Goal: Task Accomplishment & Management: Use online tool/utility

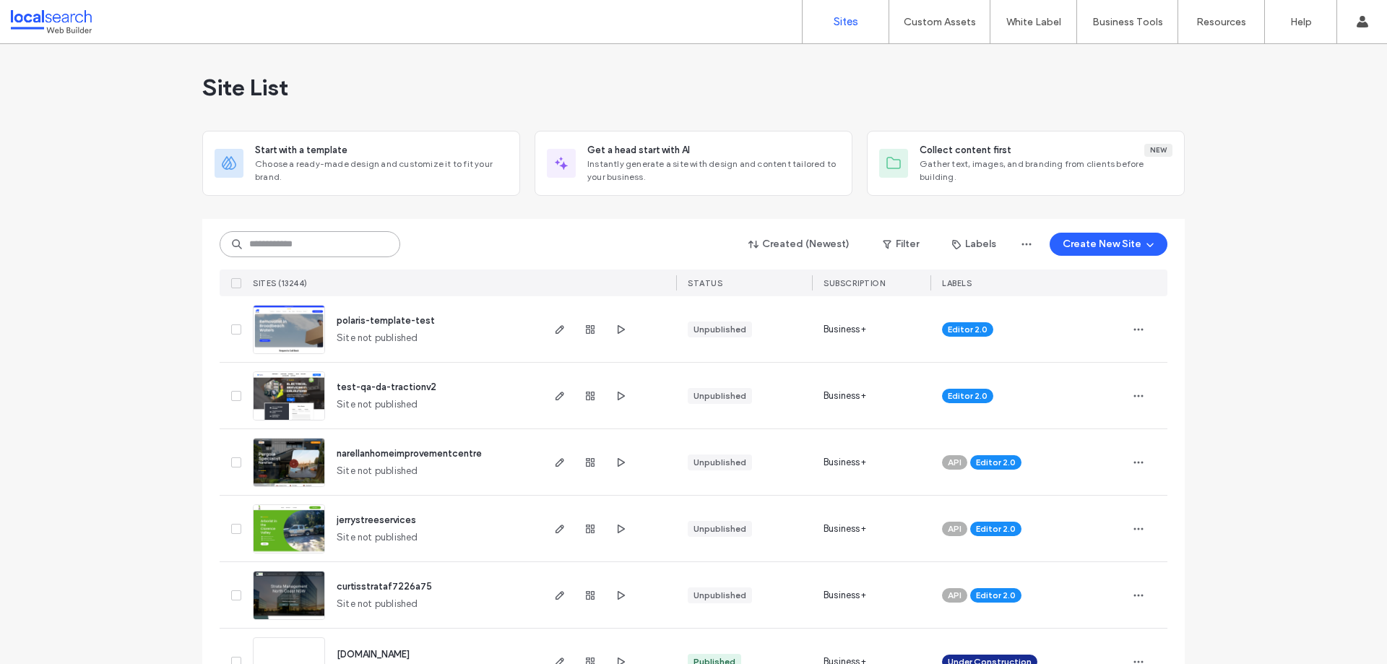
click at [287, 236] on input at bounding box center [310, 244] width 181 height 26
paste input "**********"
type input "**********"
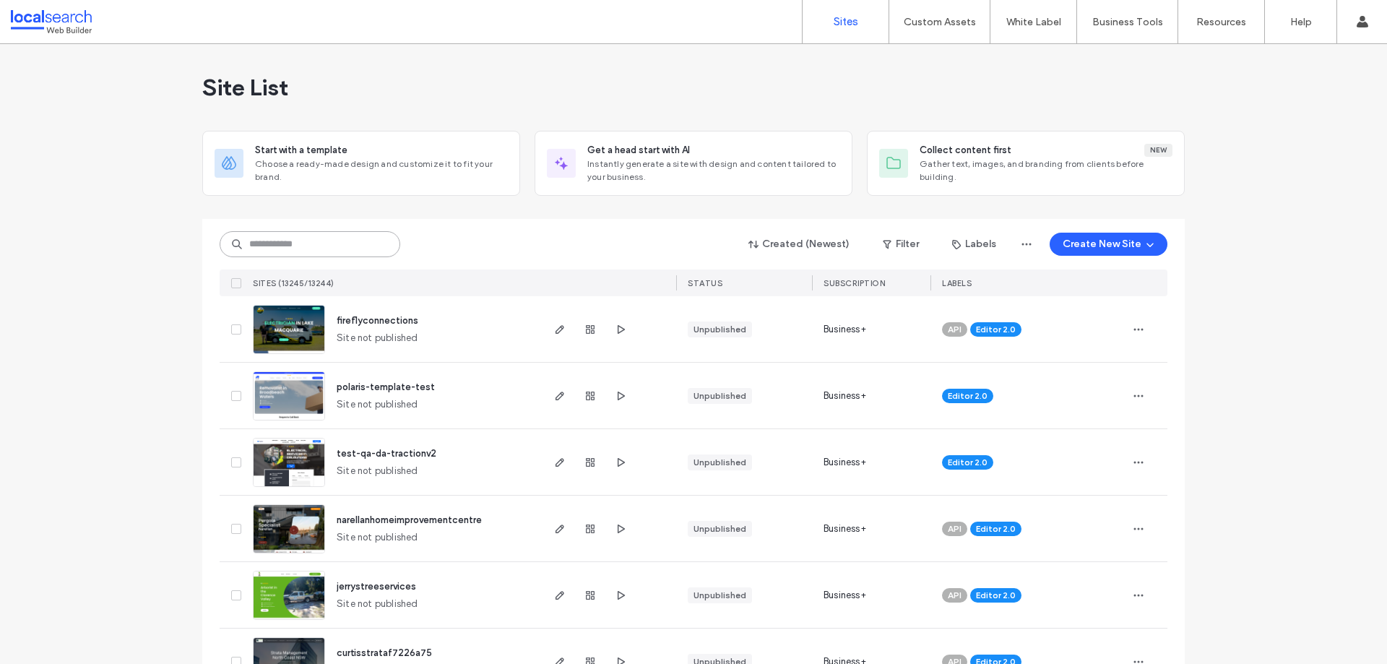
click at [281, 244] on input at bounding box center [310, 244] width 181 height 26
paste input "********"
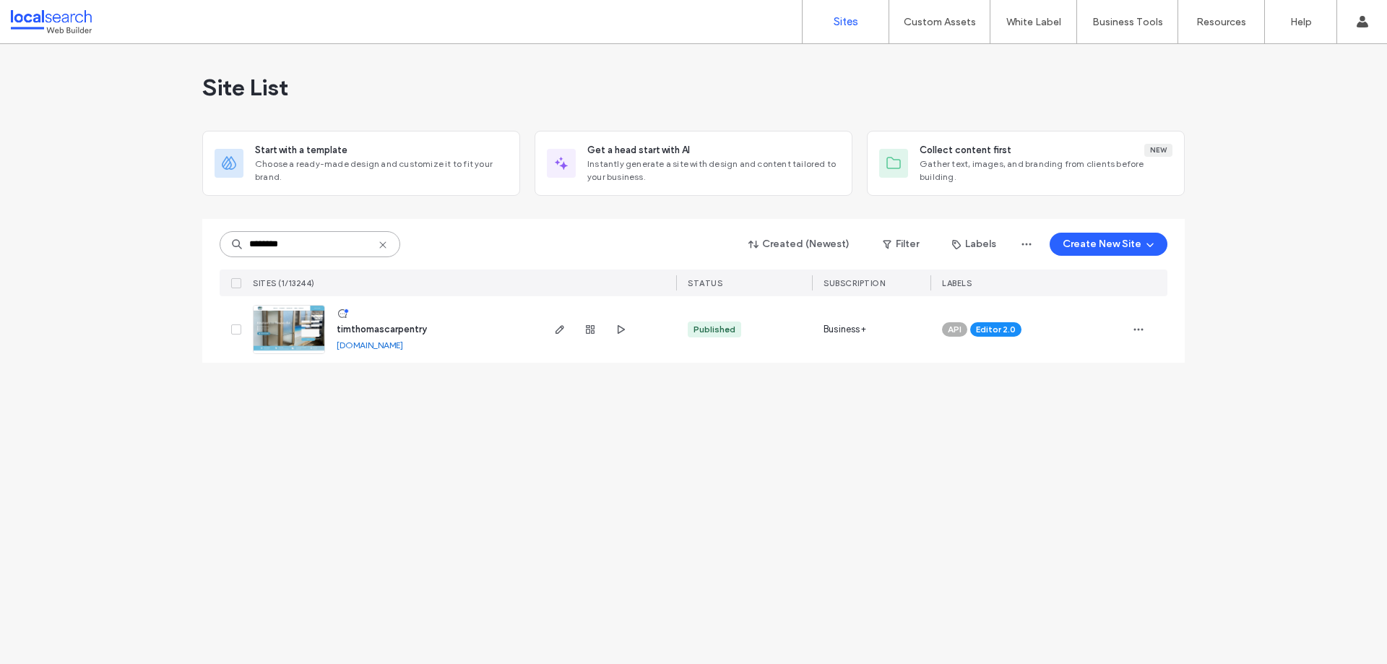
type input "********"
click at [308, 345] on img at bounding box center [289, 355] width 71 height 98
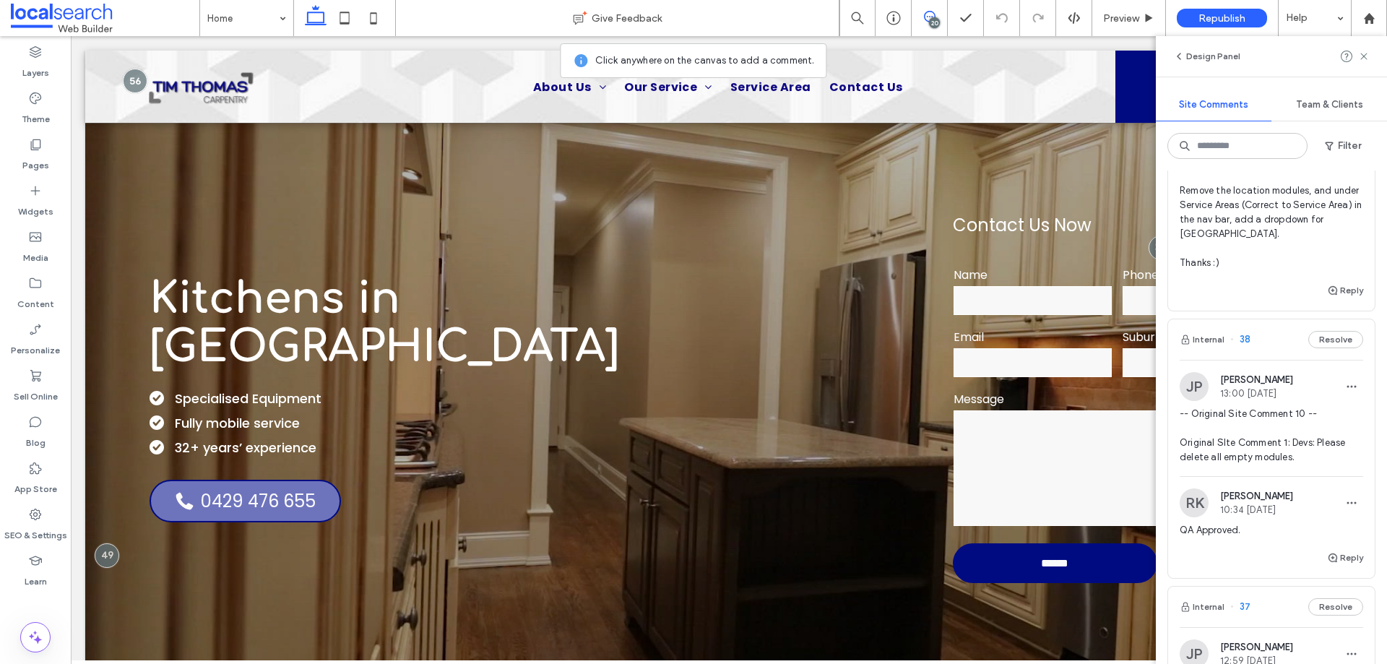
scroll to position [2983, 0]
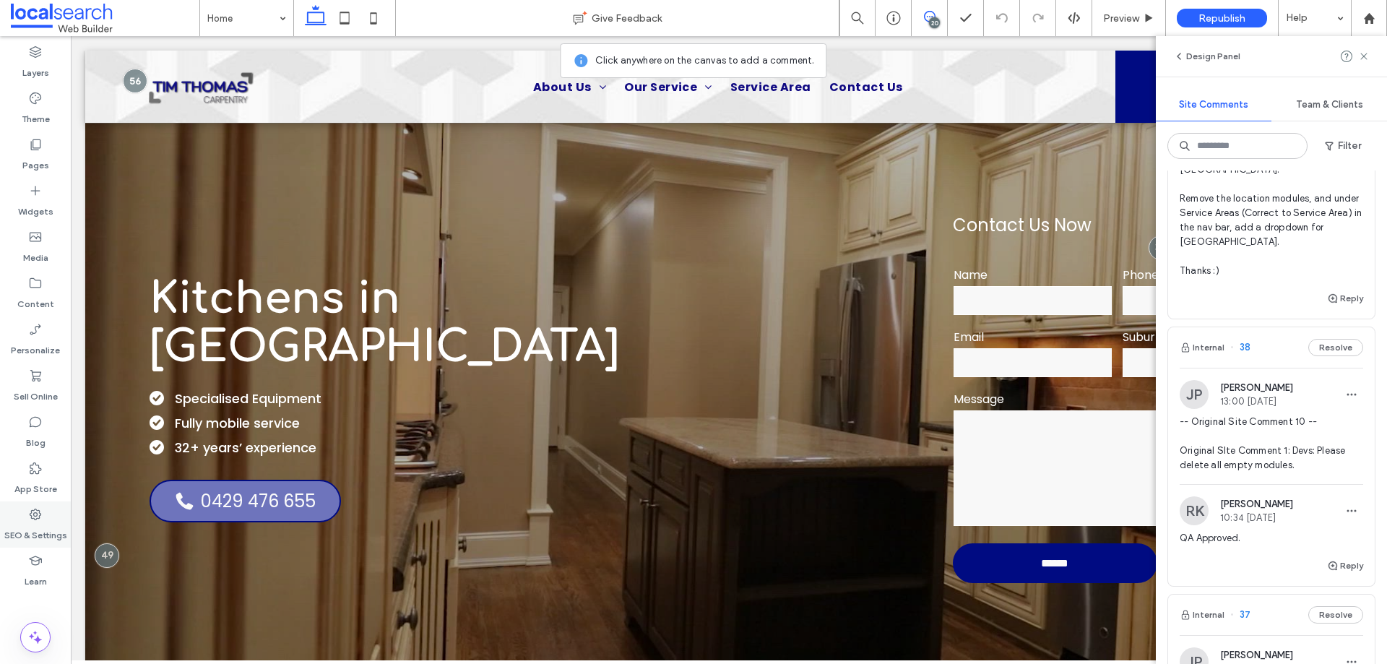
click at [56, 516] on div "SEO & Settings" at bounding box center [35, 524] width 71 height 46
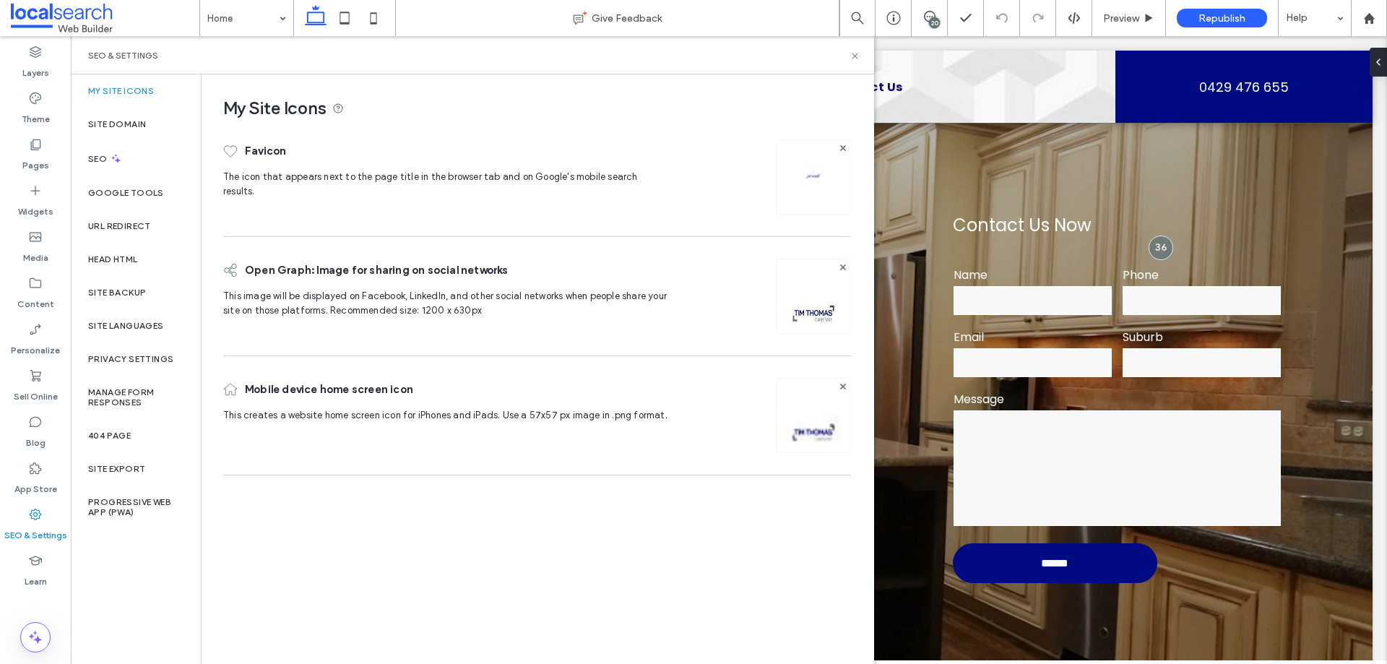
scroll to position [0, 0]
click at [119, 298] on div "Site Backup" at bounding box center [136, 292] width 130 height 33
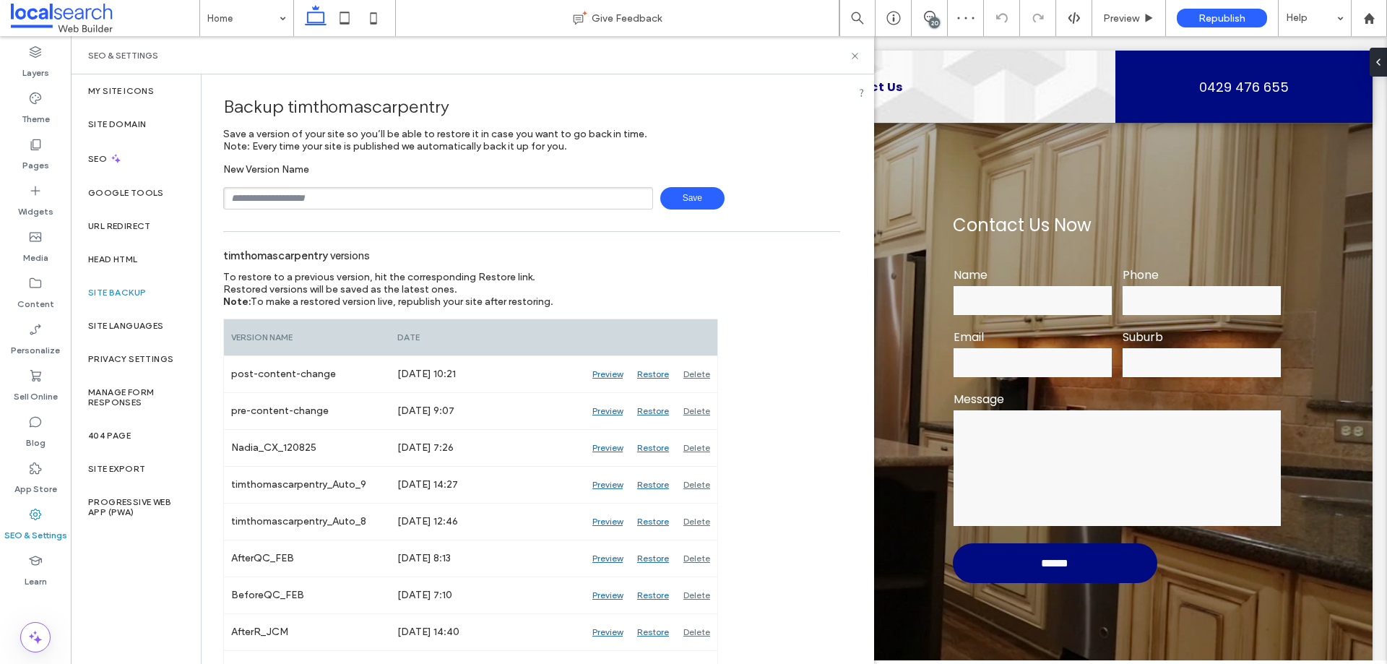
click at [376, 189] on input "text" at bounding box center [438, 198] width 430 height 22
type input "**********"
click at [852, 56] on icon at bounding box center [854, 56] width 11 height 11
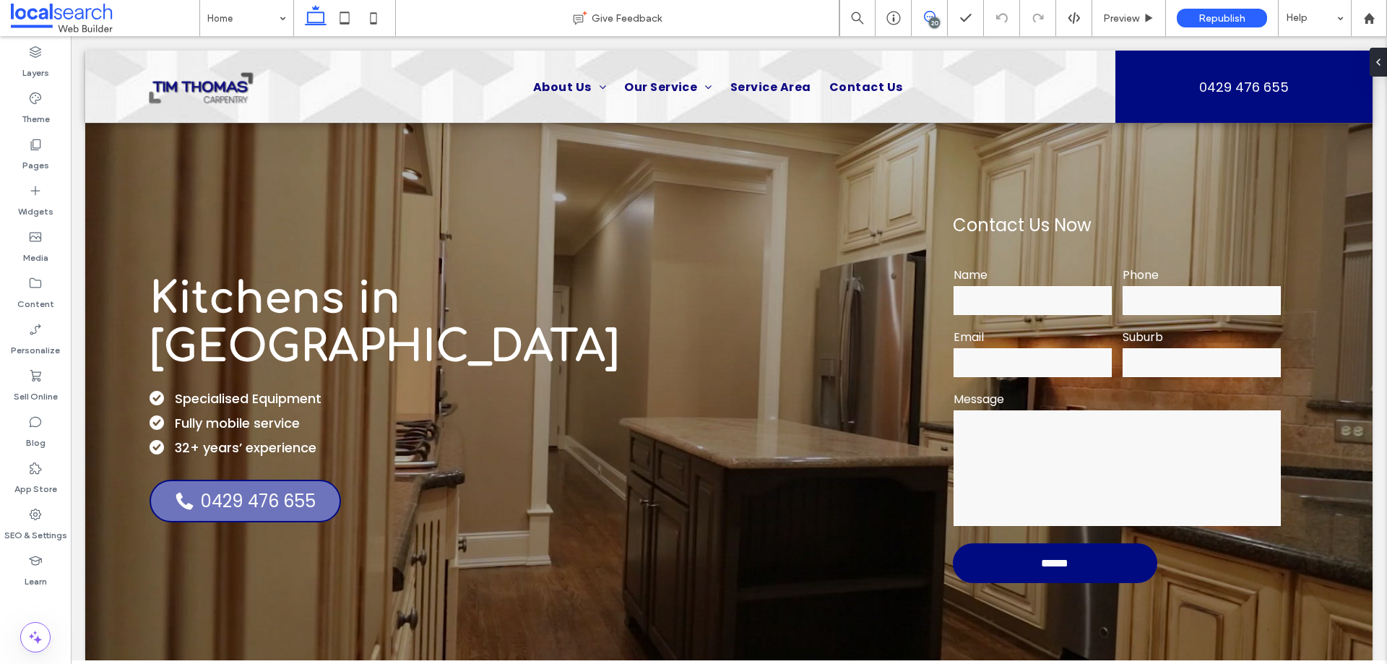
click at [920, 16] on span at bounding box center [929, 17] width 35 height 12
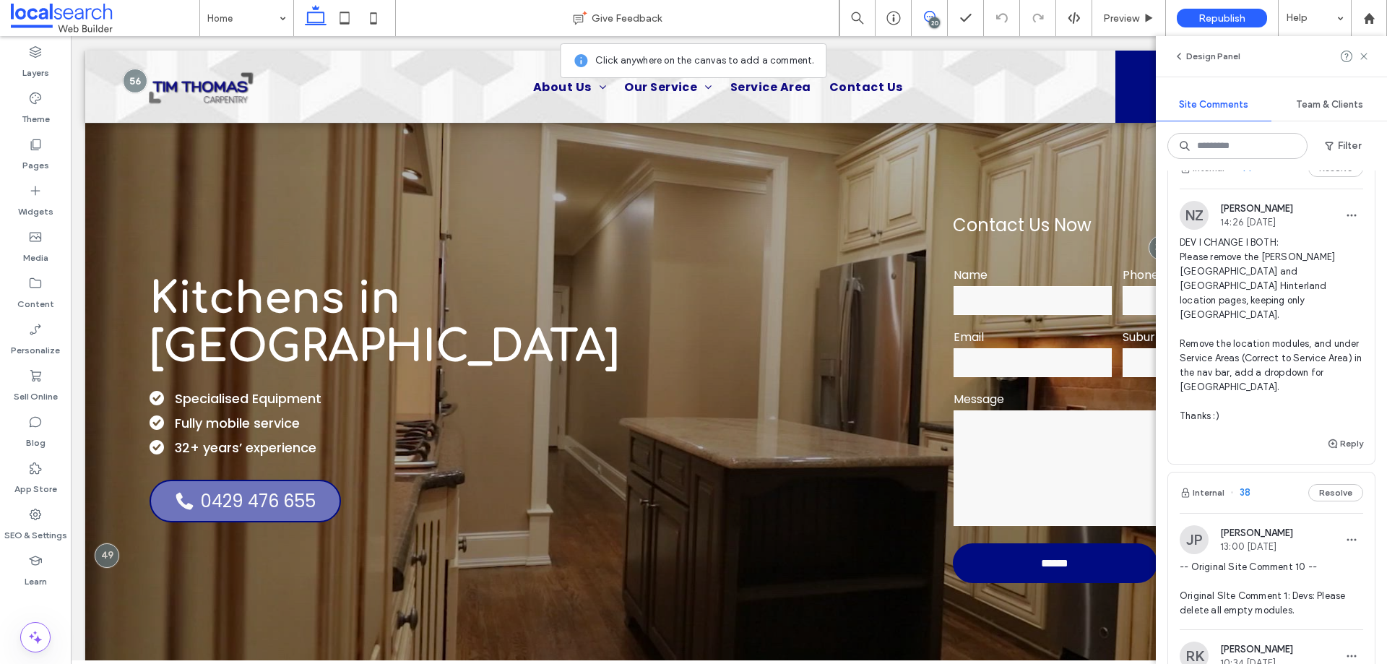
scroll to position [2817, 0]
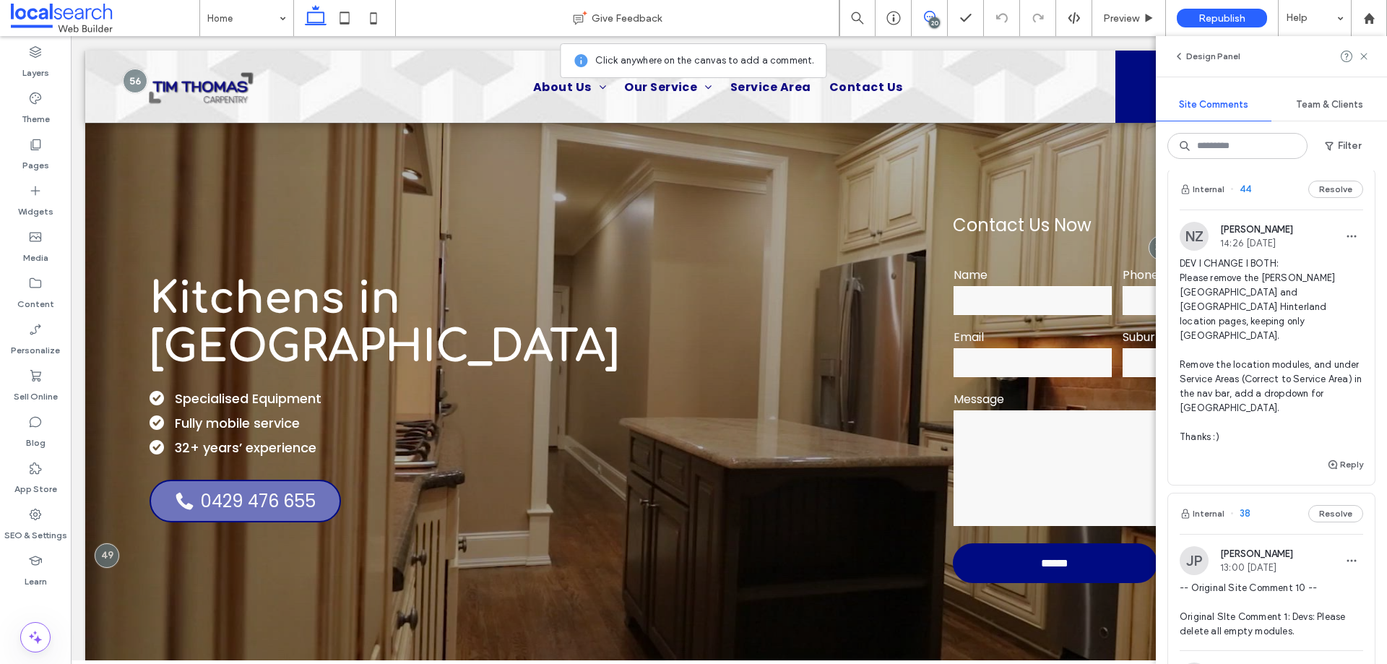
click at [1287, 366] on span "DEV I CHANGE I BOTH: Please remove the Byron Bay and Cairns Hinterland location…" at bounding box center [1271, 350] width 183 height 188
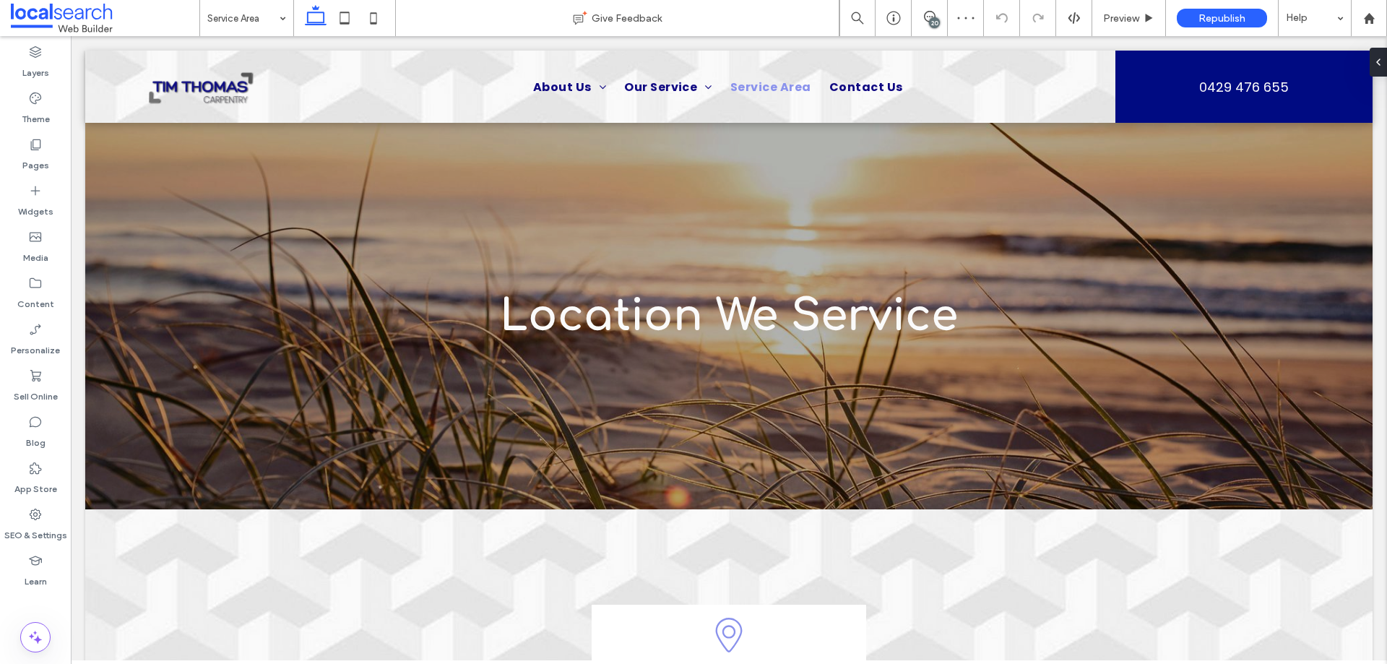
click at [931, 21] on div "20" at bounding box center [934, 22] width 11 height 11
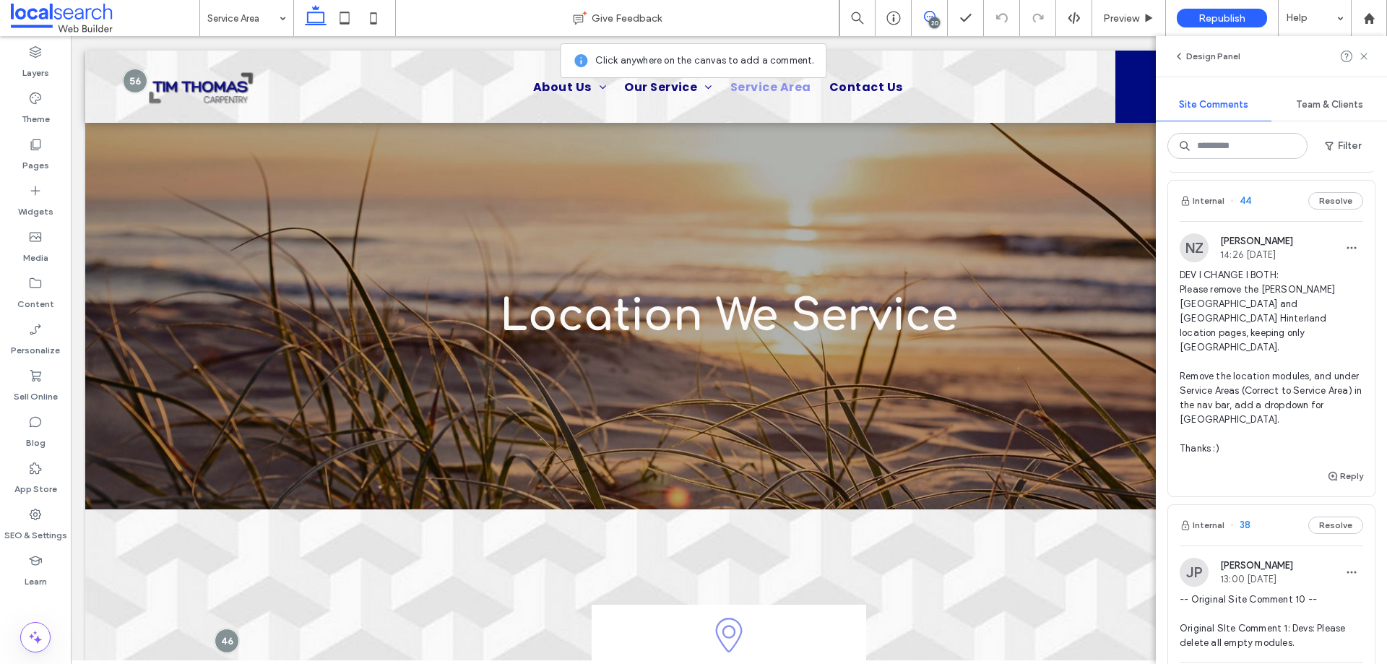
scroll to position [2813, 0]
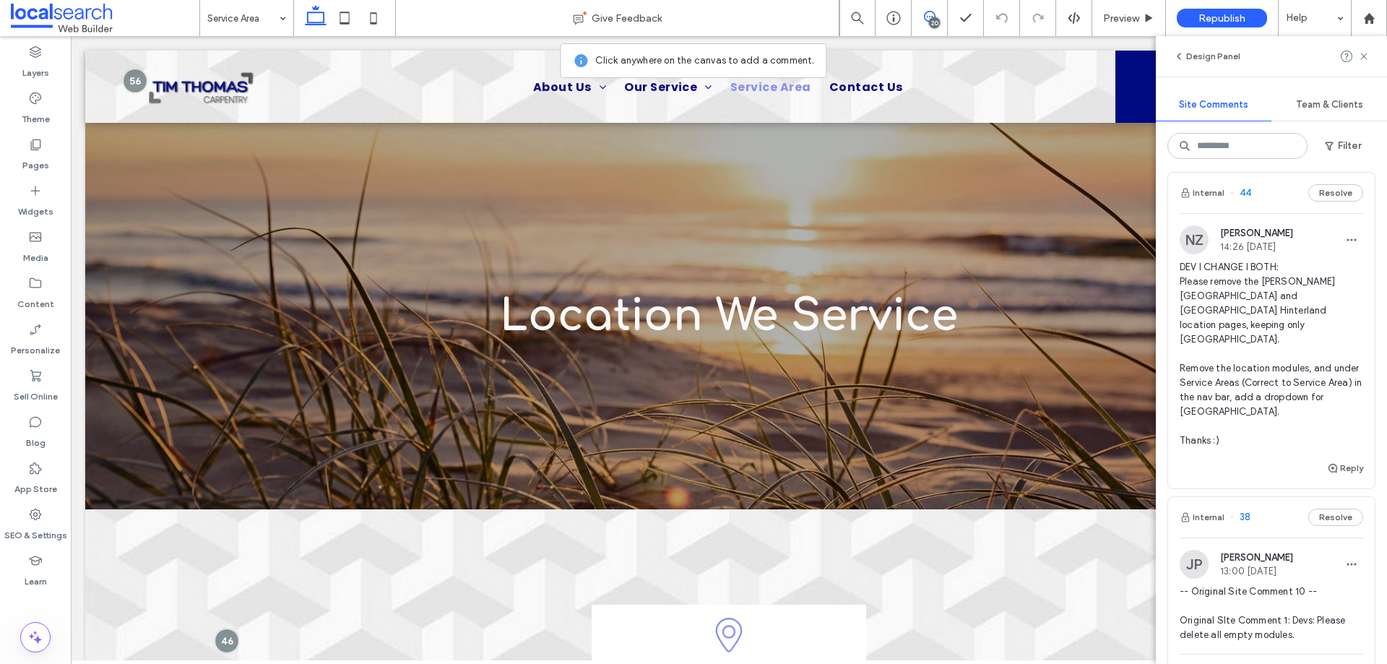
drag, startPoint x: 1234, startPoint y: 375, endPoint x: 1226, endPoint y: 377, distance: 7.5
click at [1233, 376] on span "DEV I CHANGE I BOTH: Please remove the Byron Bay and Cairns Hinterland location…" at bounding box center [1271, 354] width 183 height 188
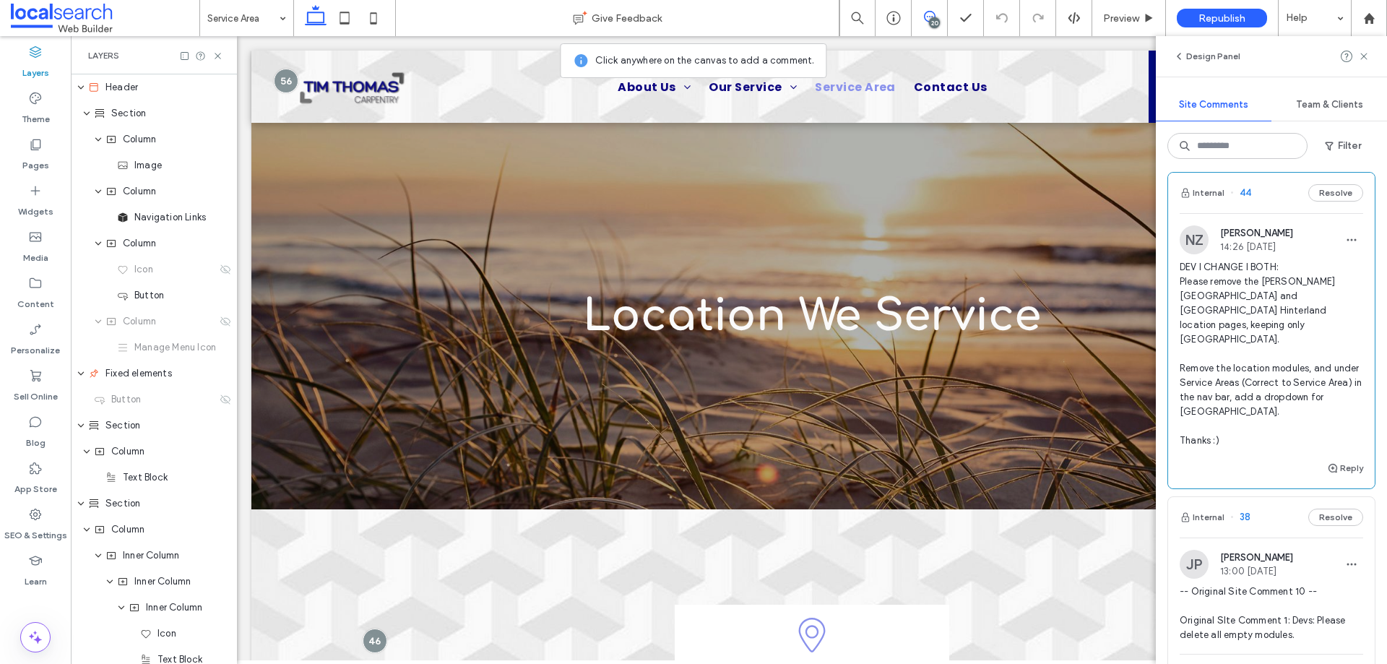
click at [1208, 410] on span "DEV I CHANGE I BOTH: Please remove the Byron Bay and Cairns Hinterland location…" at bounding box center [1271, 354] width 183 height 188
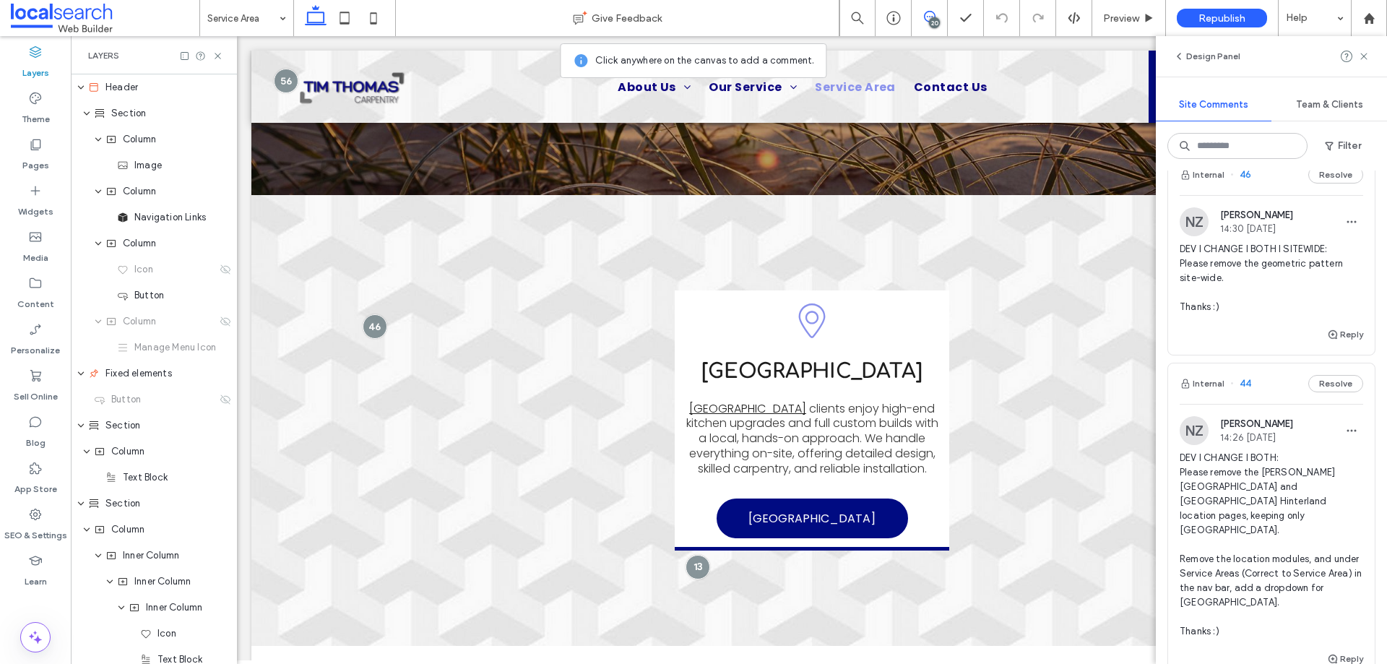
scroll to position [2597, 0]
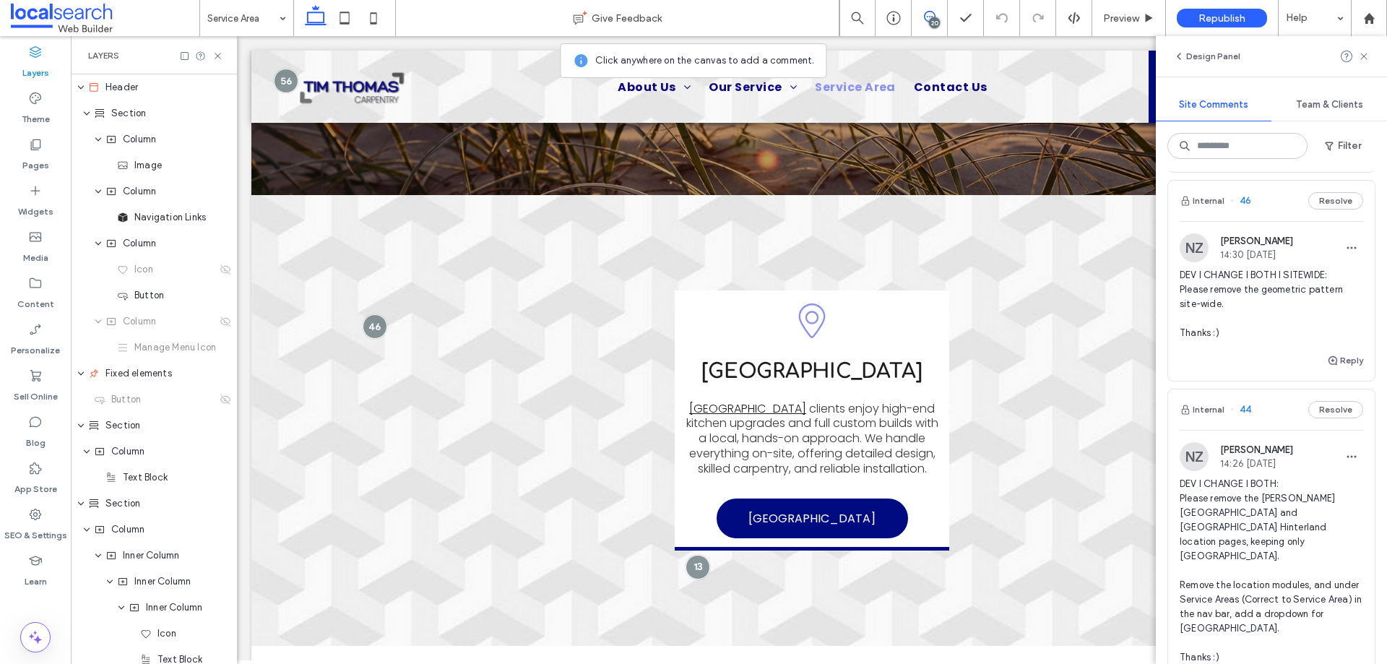
click at [1268, 340] on span "DEV I CHANGE I BOTH I SITEWIDE: Please remove the geometric pattern site-wide. …" at bounding box center [1271, 304] width 183 height 72
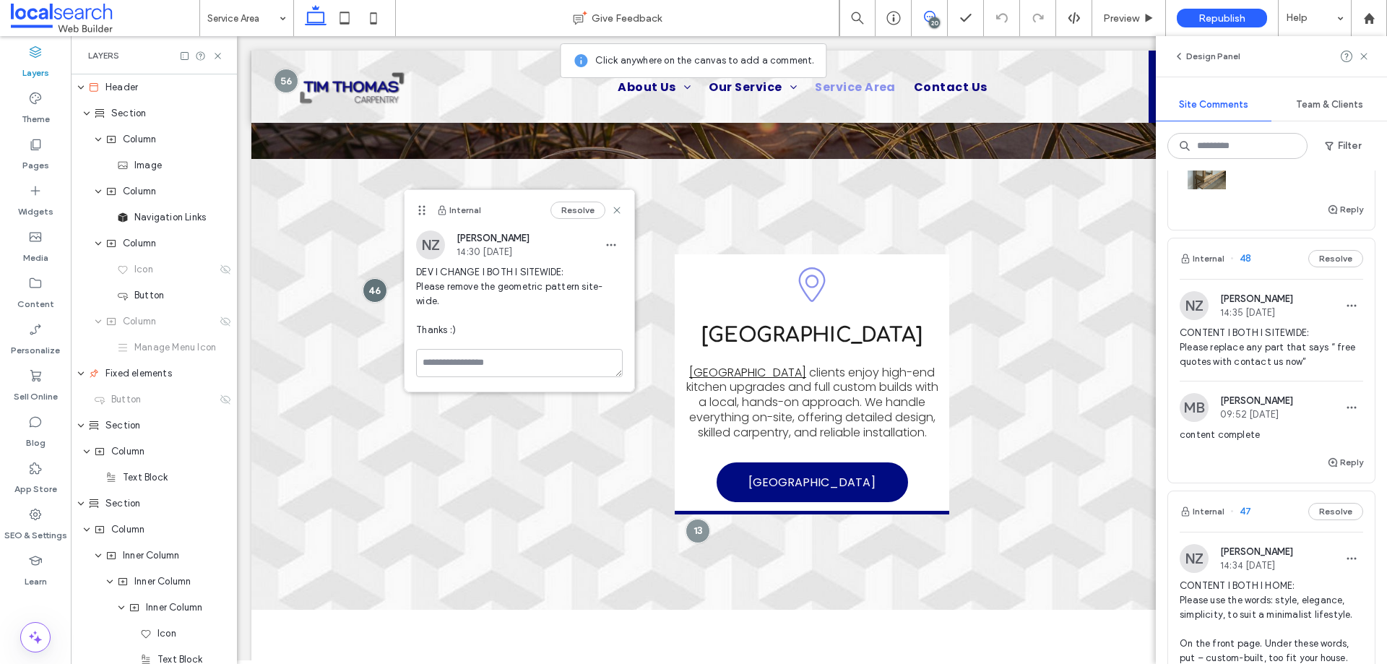
scroll to position [1802, 0]
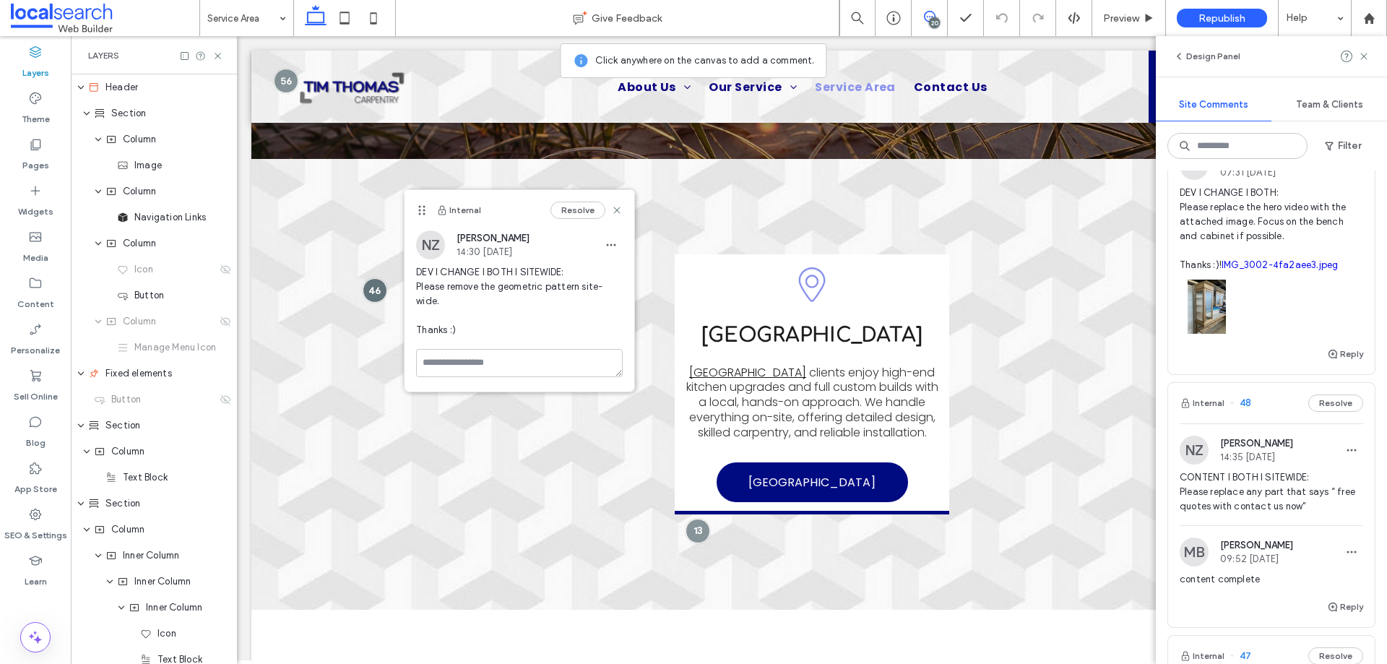
click at [1278, 272] on span "DEV I CHANGE I BOTH: Please replace the hero video with the attached image. Foc…" at bounding box center [1271, 229] width 183 height 87
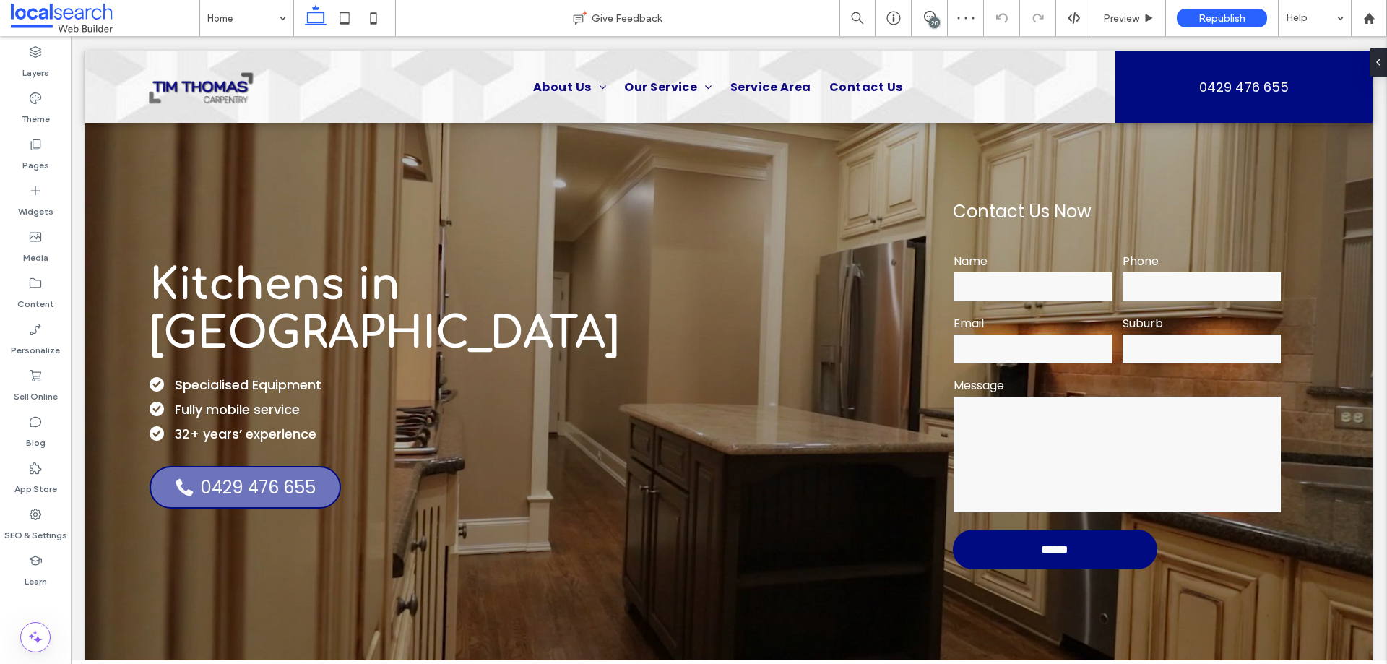
click at [940, 19] on span at bounding box center [929, 17] width 35 height 12
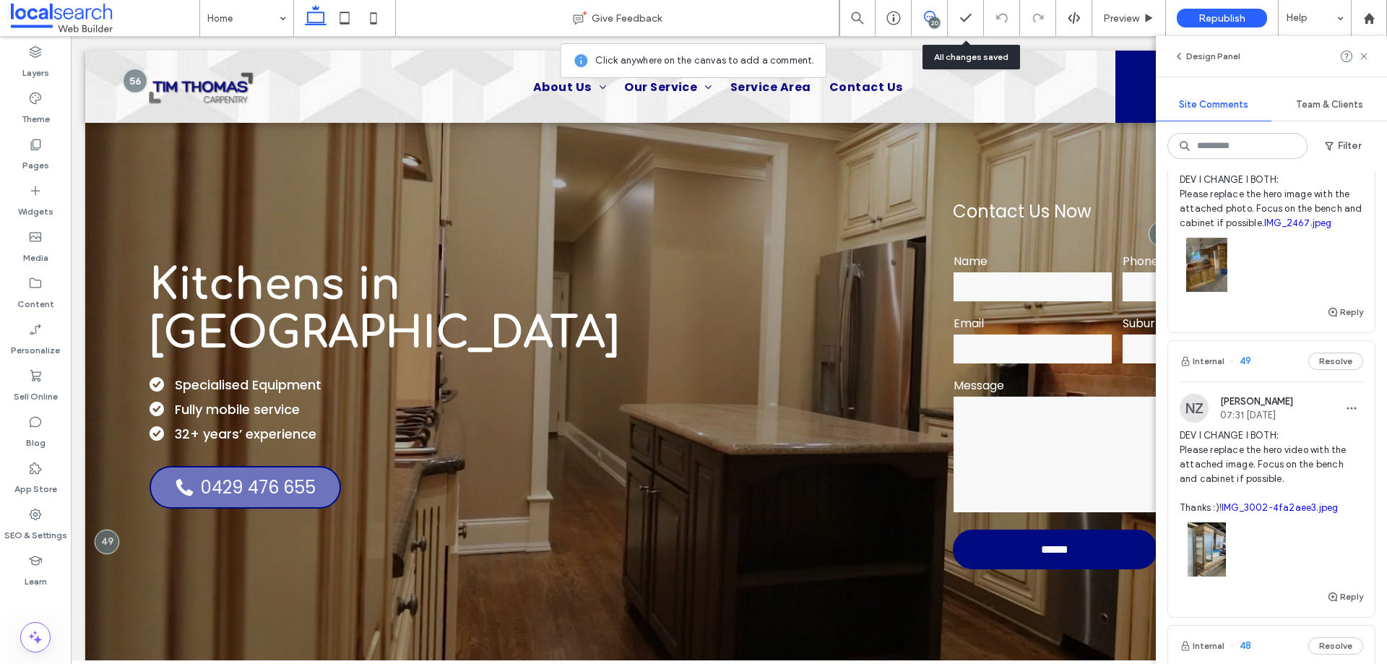
scroll to position [1661, 0]
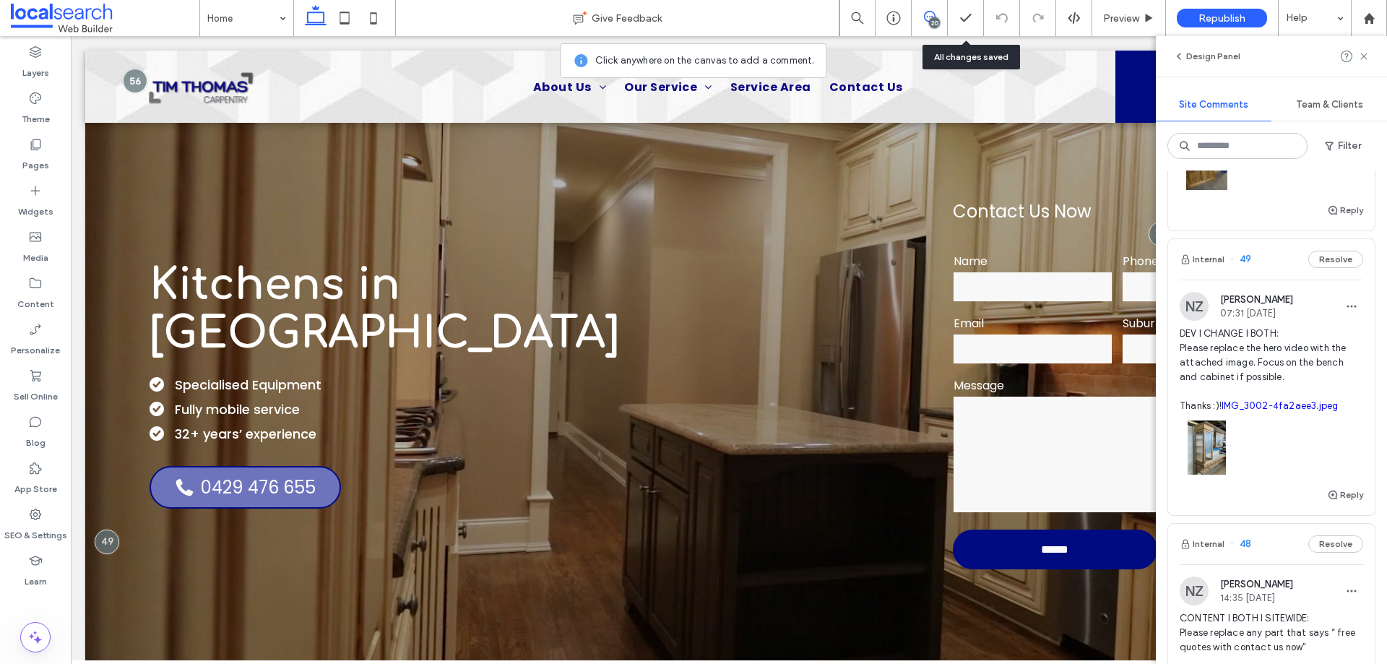
click at [1268, 412] on span "DEV I CHANGE I BOTH: Please replace the hero video with the attached image. Foc…" at bounding box center [1271, 369] width 183 height 87
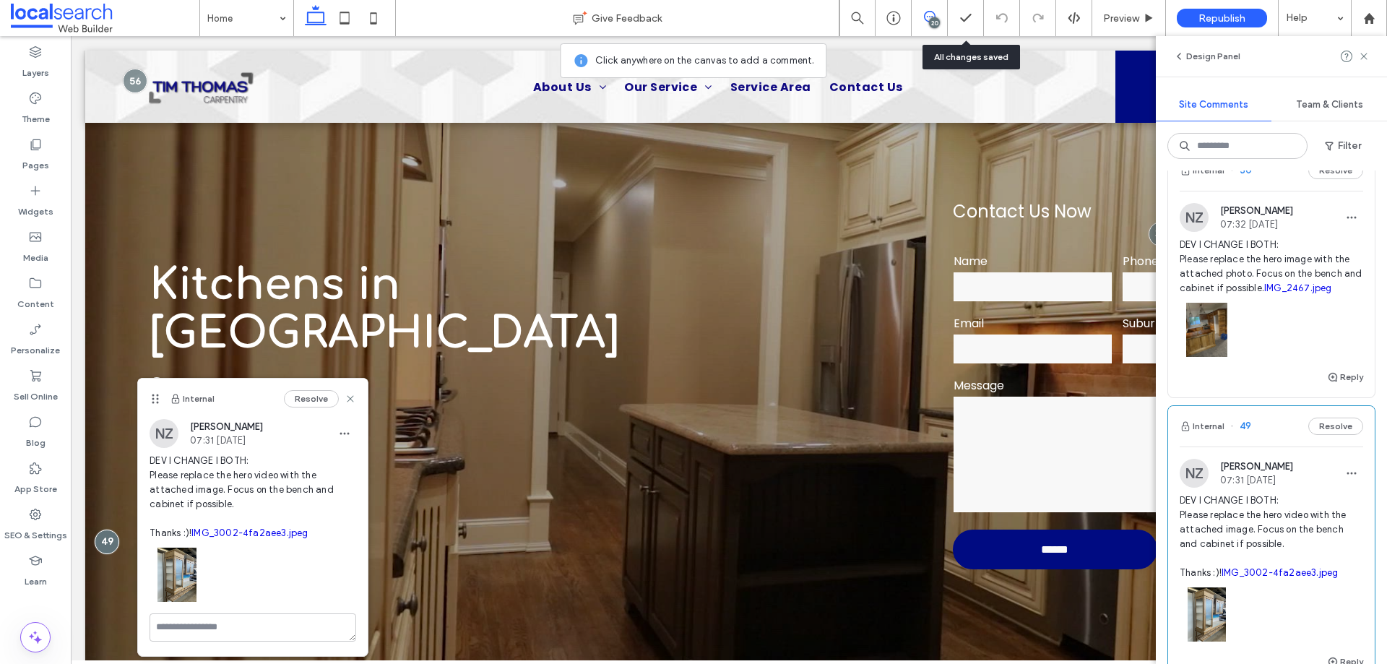
scroll to position [1445, 0]
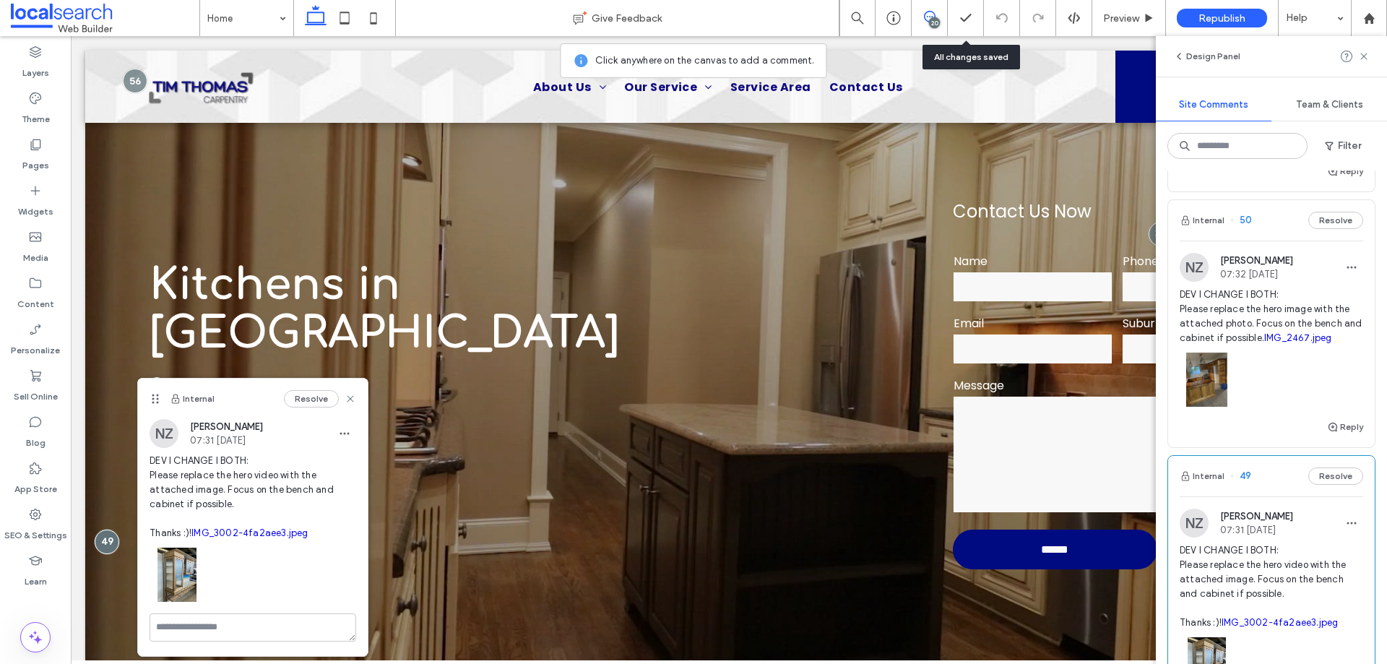
click at [1254, 345] on span "DEV I CHANGE I BOTH: Please replace the hero image with the attached photo. Foc…" at bounding box center [1271, 316] width 183 height 58
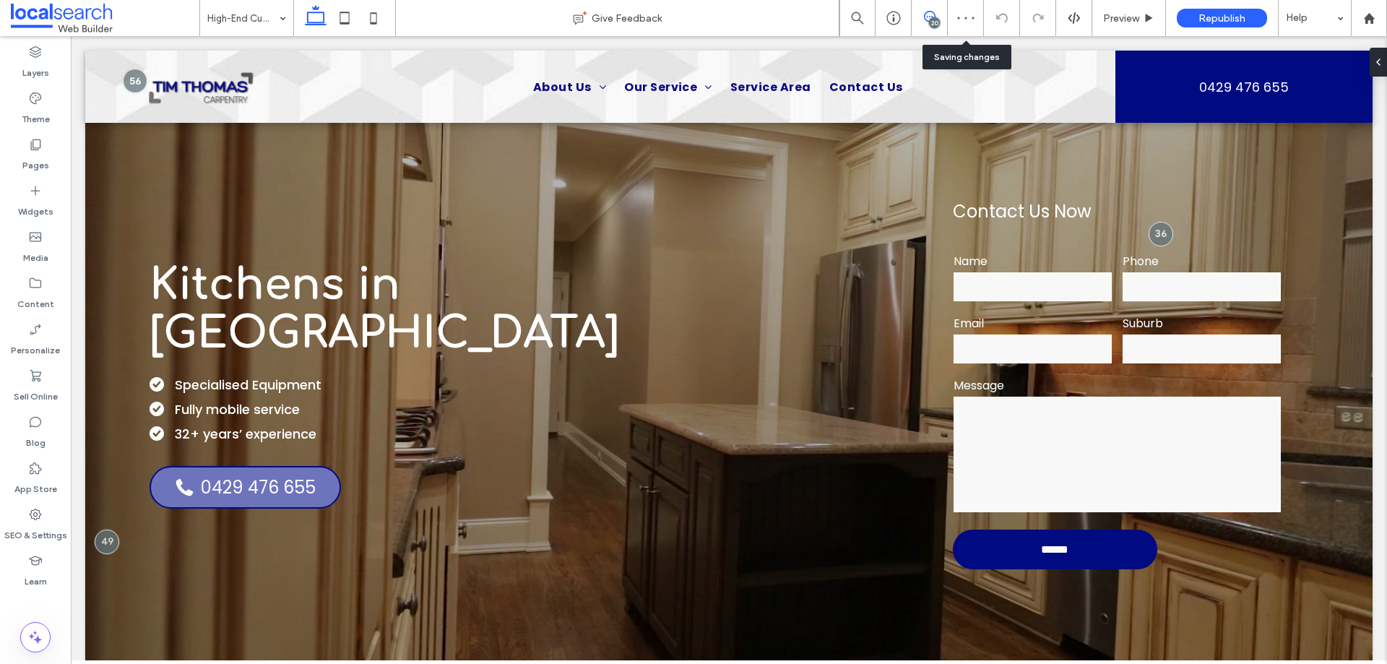
click at [926, 20] on use at bounding box center [930, 17] width 12 height 12
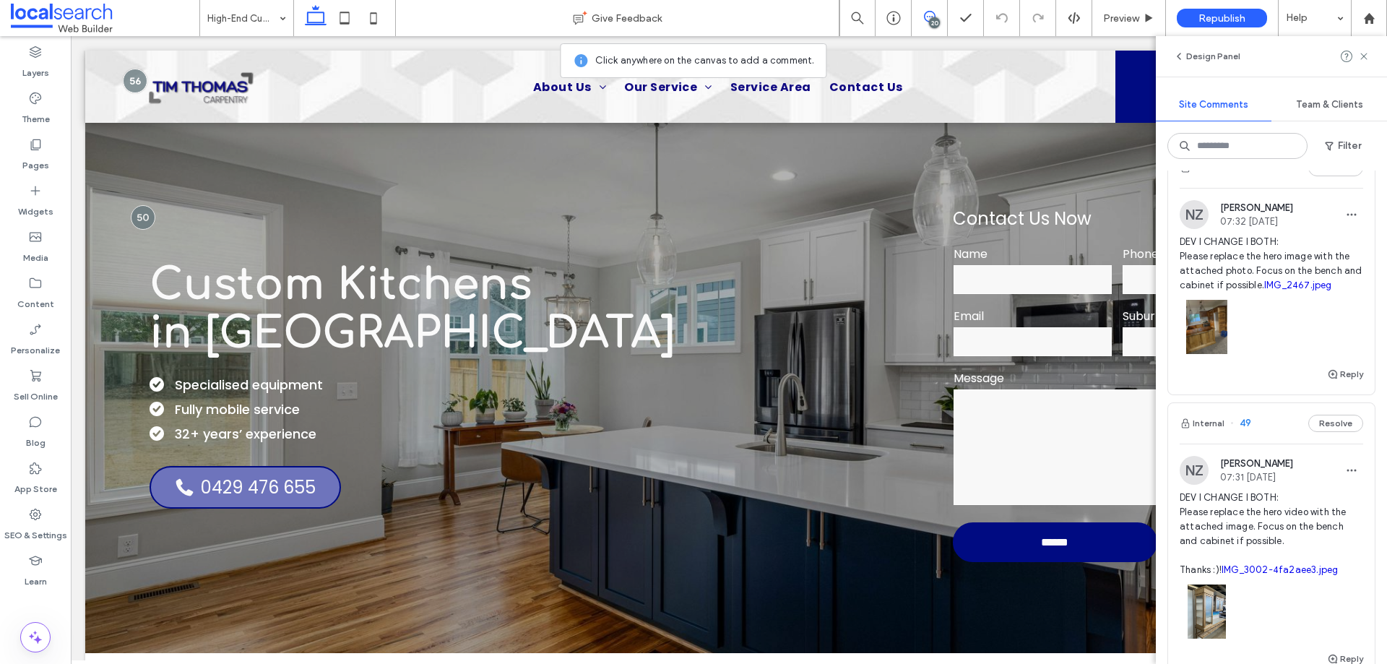
scroll to position [1517, 0]
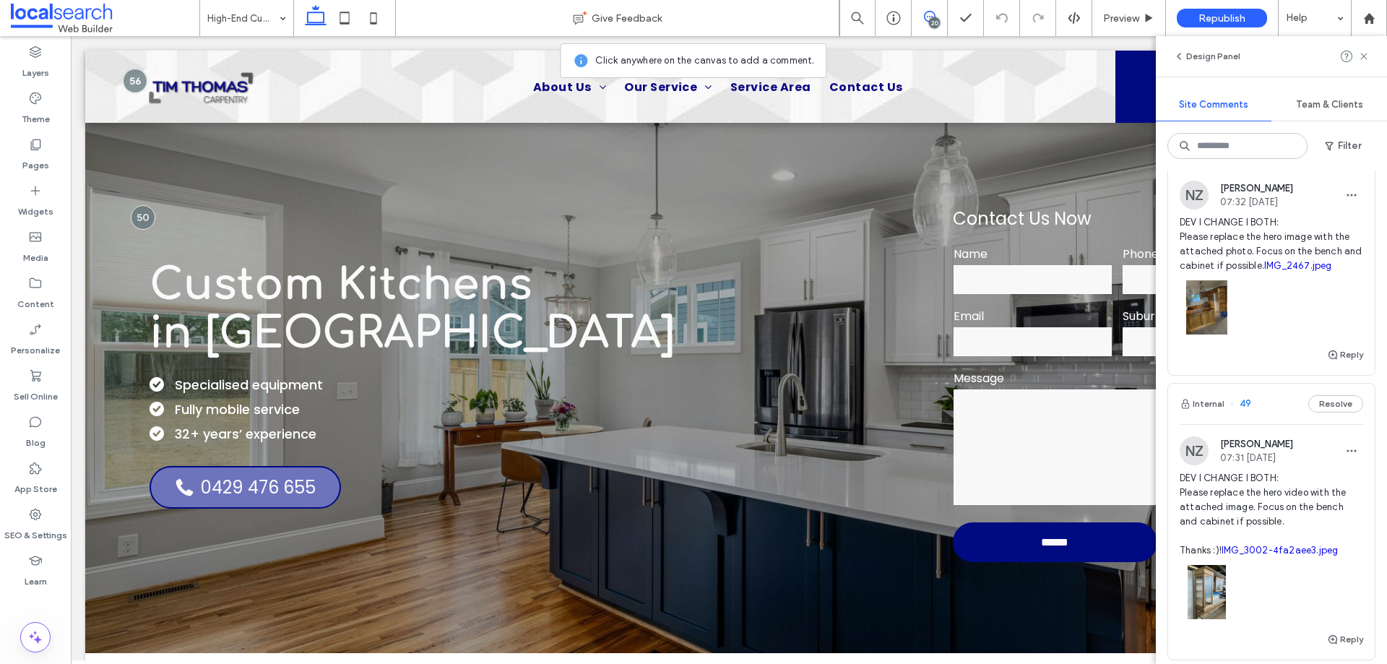
click at [1252, 273] on span "DEV I CHANGE I BOTH: Please replace the hero image with the attached photo. Foc…" at bounding box center [1271, 244] width 183 height 58
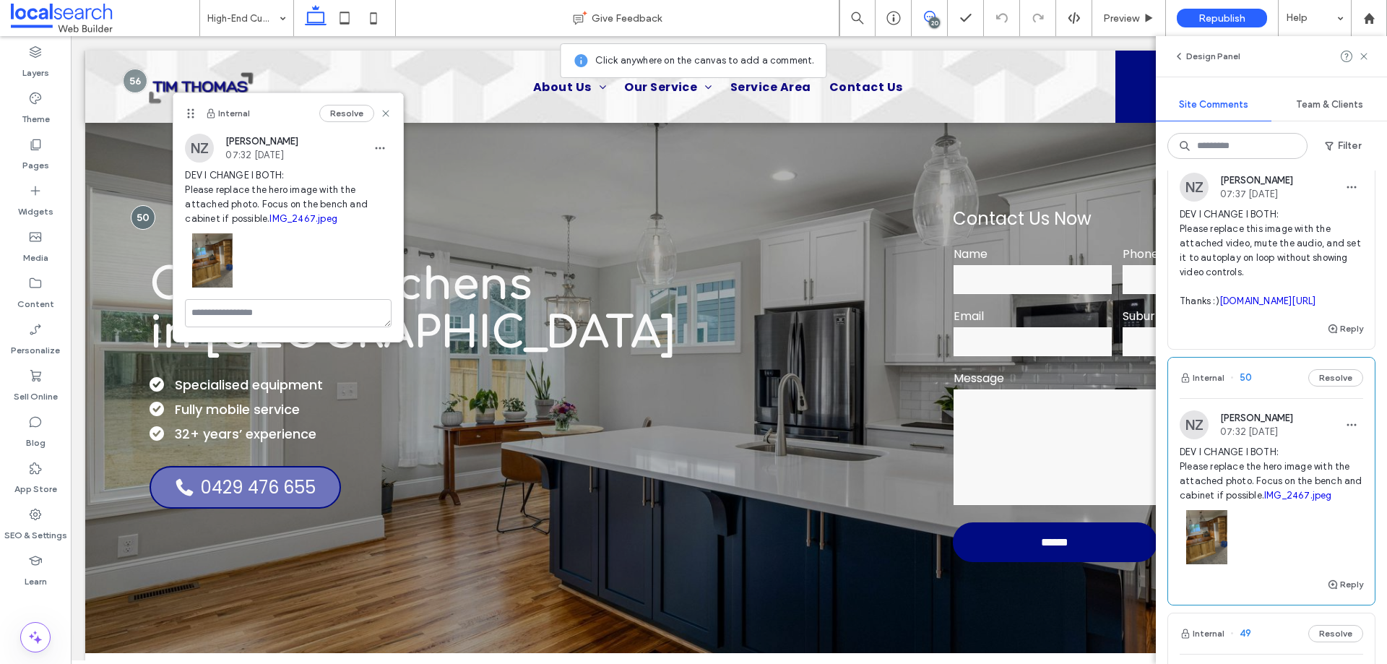
scroll to position [1228, 0]
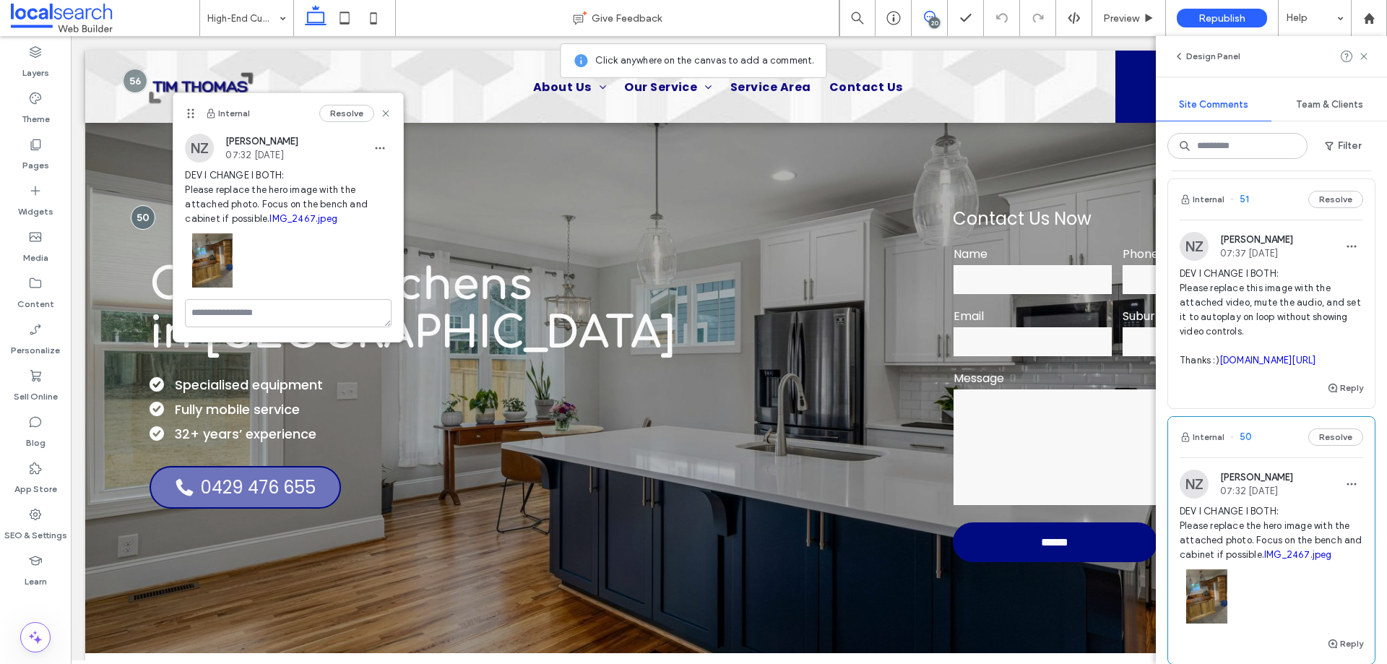
click at [1271, 562] on span "DEV I CHANGE I BOTH: Please replace the hero image with the attached photo. Foc…" at bounding box center [1271, 533] width 183 height 58
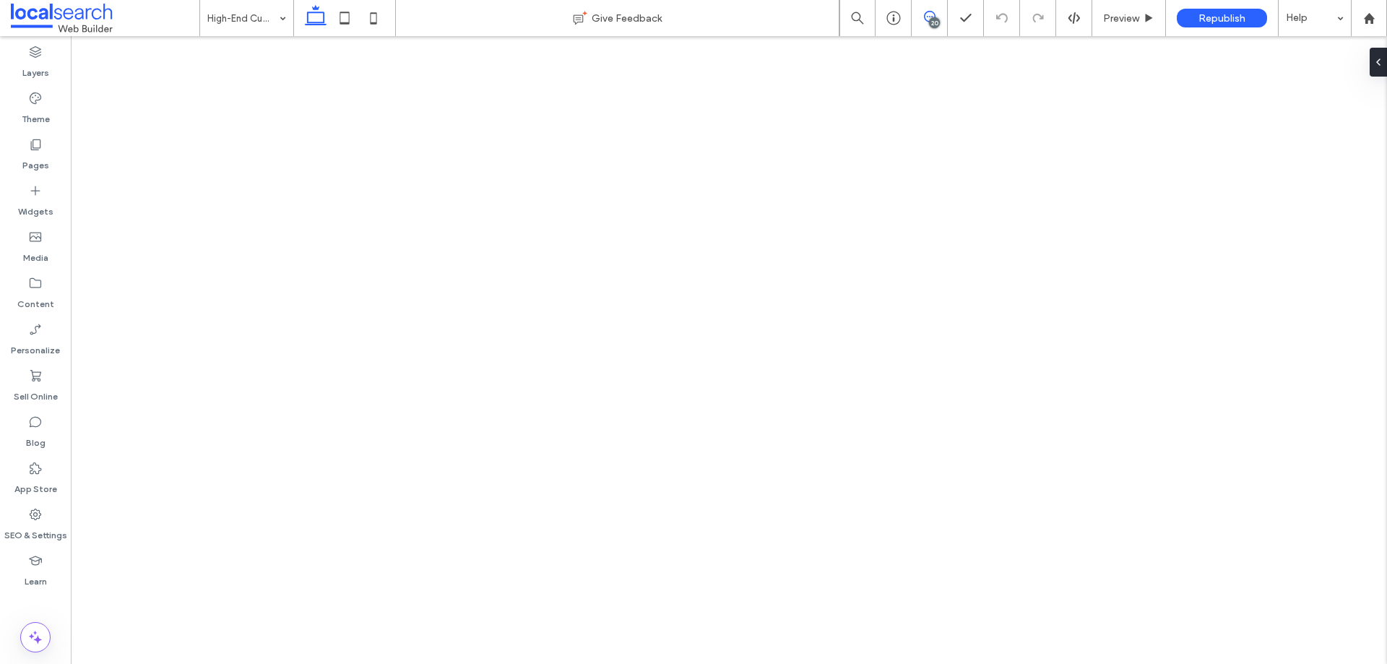
click at [930, 15] on icon at bounding box center [930, 17] width 12 height 12
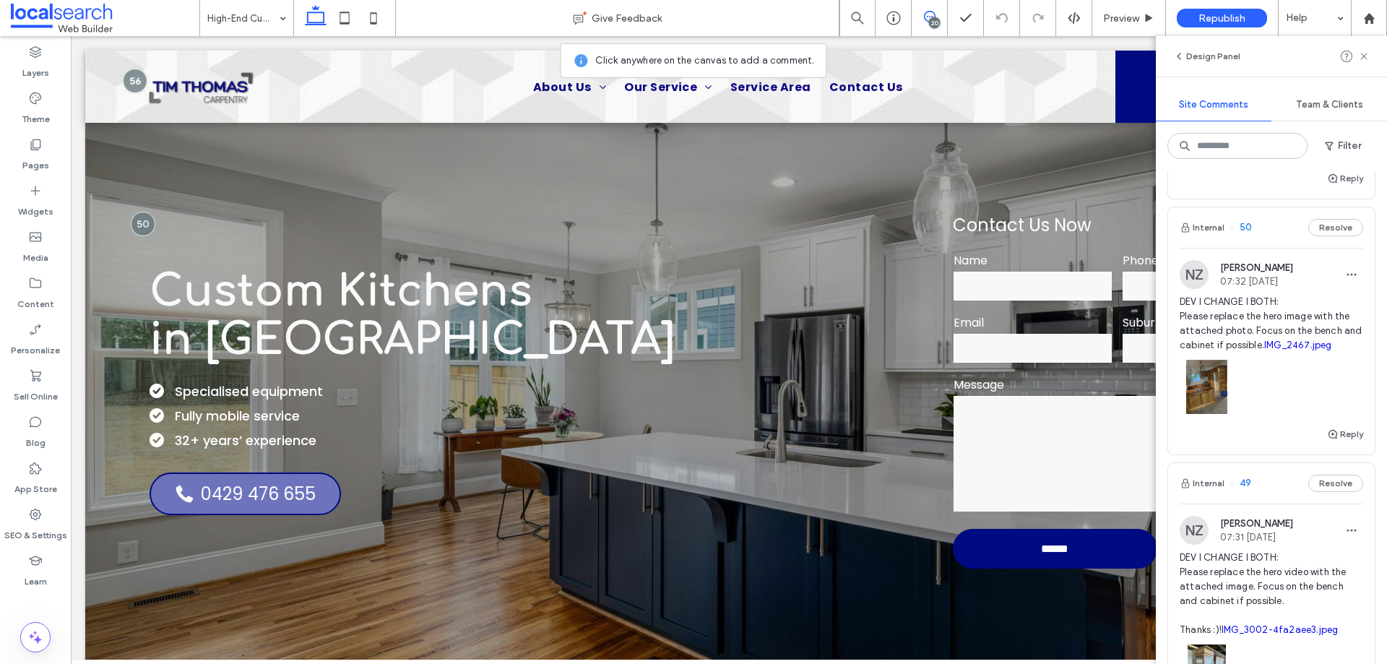
scroll to position [1445, 0]
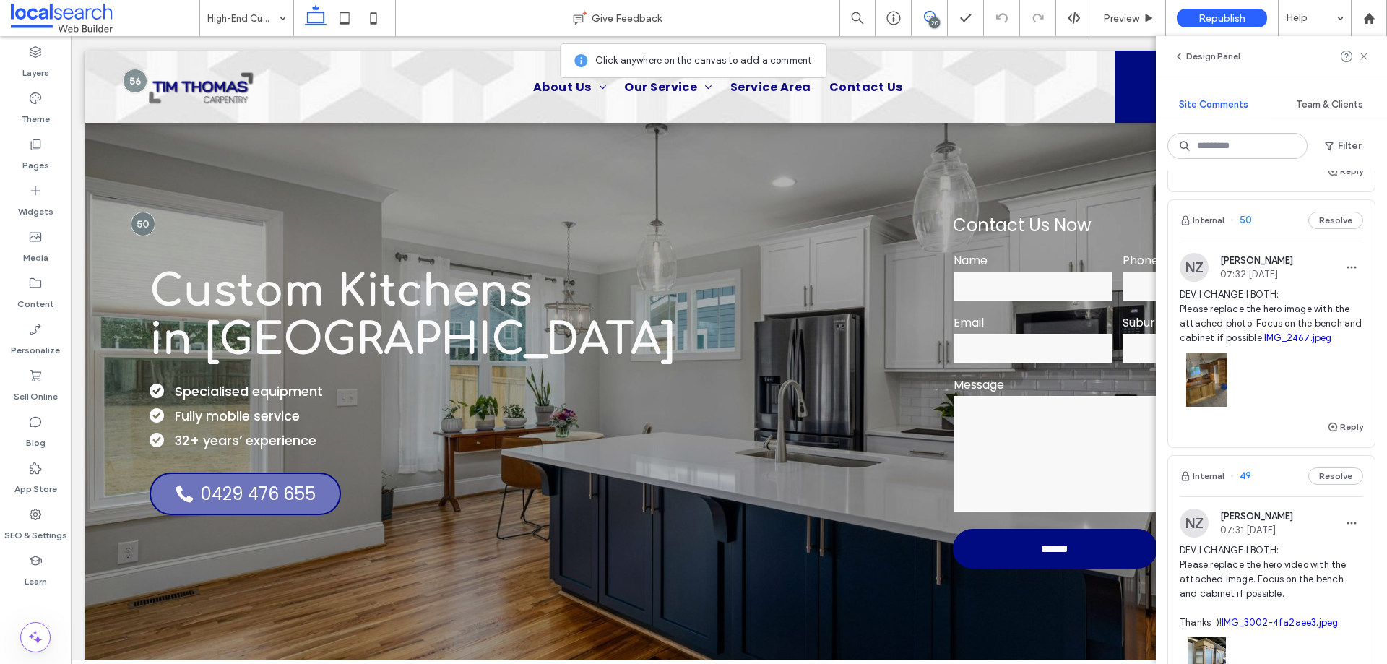
click at [1254, 345] on span "DEV I CHANGE I BOTH: Please replace the hero image with the attached photo. Foc…" at bounding box center [1271, 316] width 183 height 58
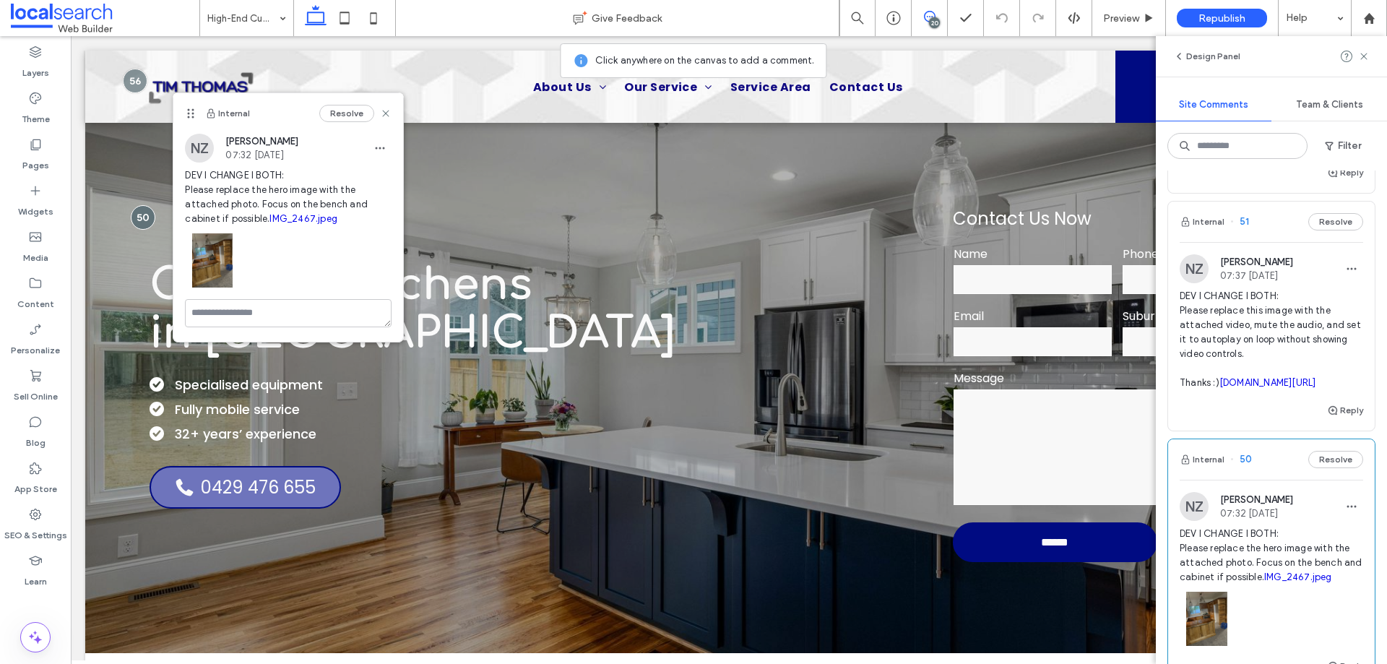
scroll to position [1156, 0]
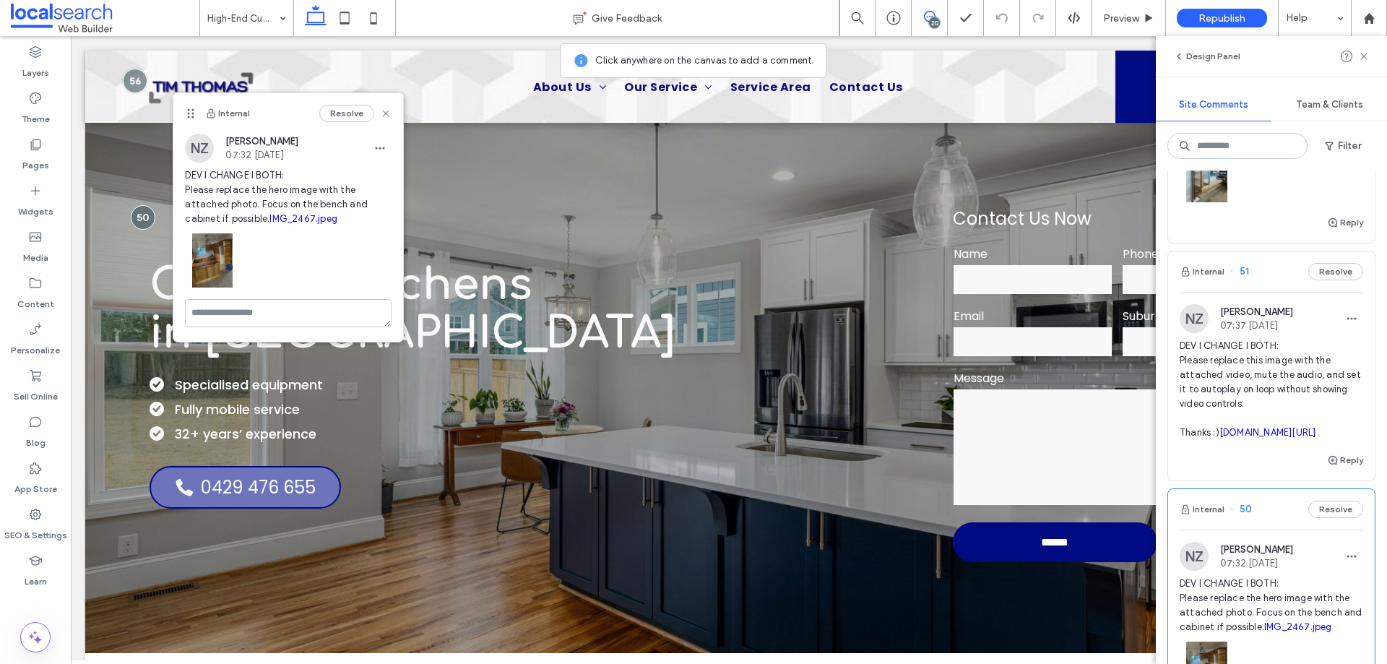
click at [1250, 390] on span "DEV I CHANGE I BOTH: Please replace this image with the attached video, mute th…" at bounding box center [1271, 389] width 183 height 101
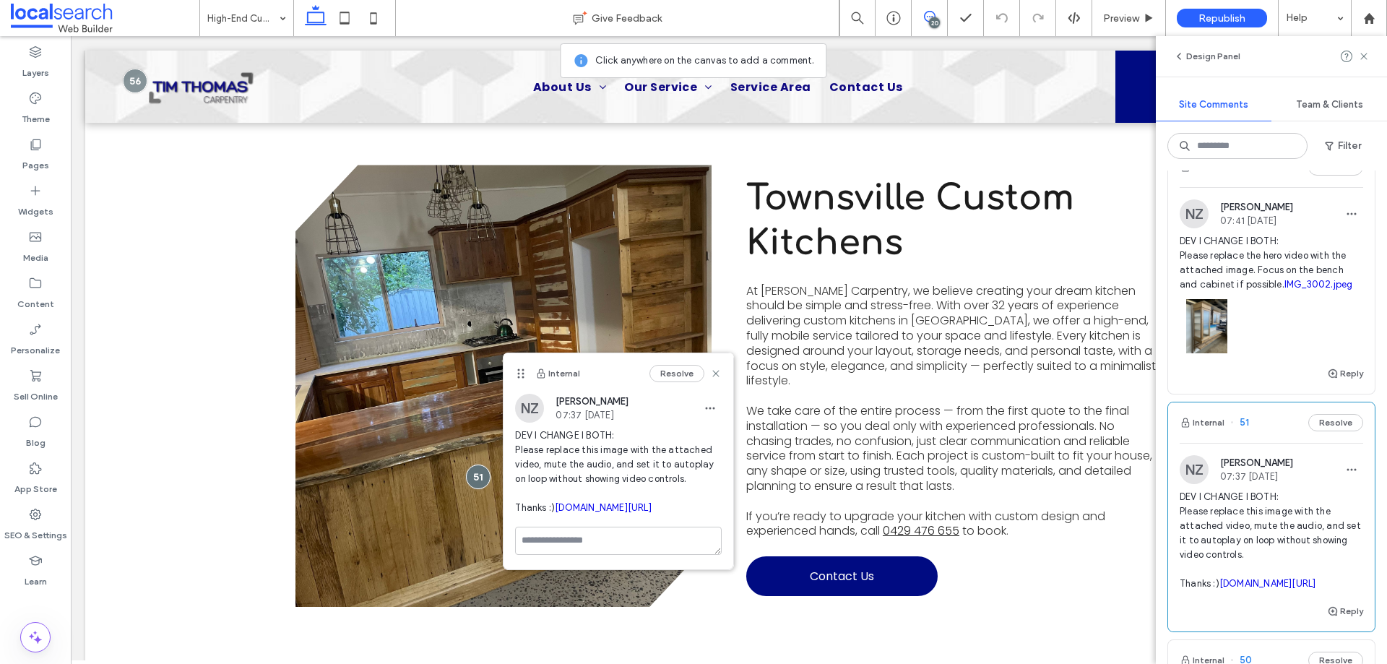
scroll to position [867, 0]
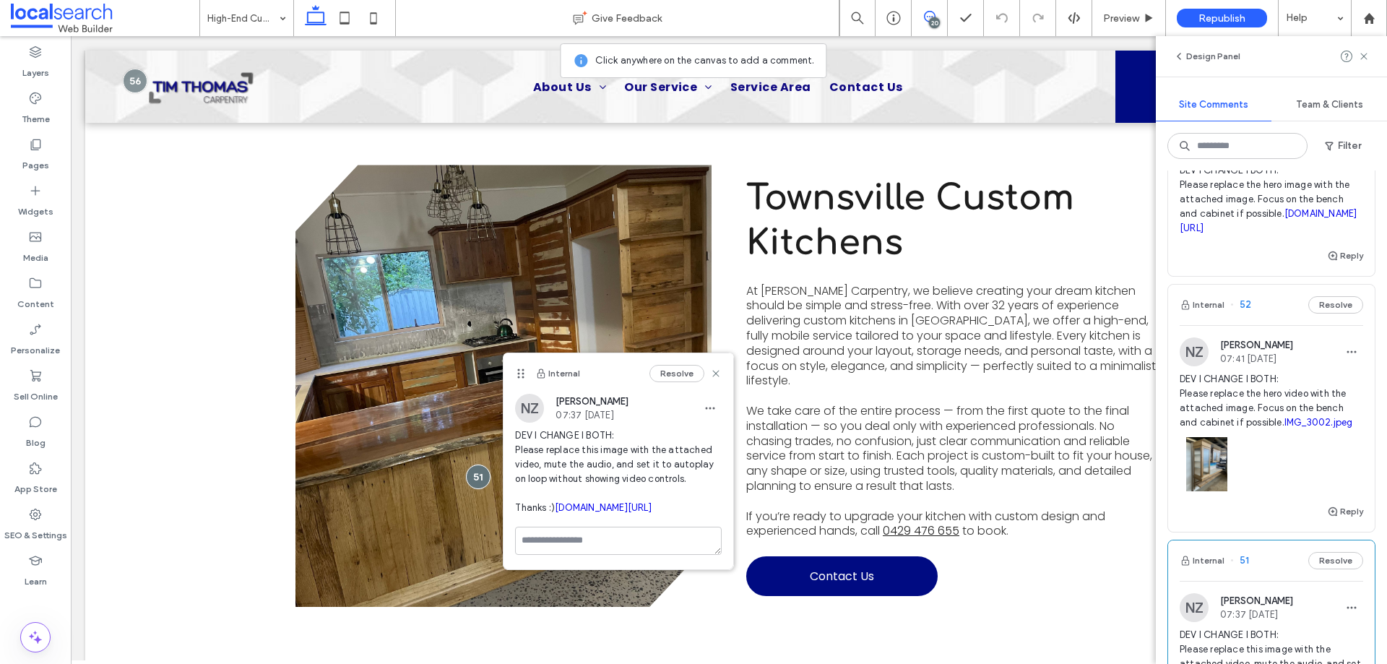
click at [1251, 421] on span "DEV I CHANGE I BOTH: Please replace the hero video with the attached image. Foc…" at bounding box center [1271, 401] width 183 height 58
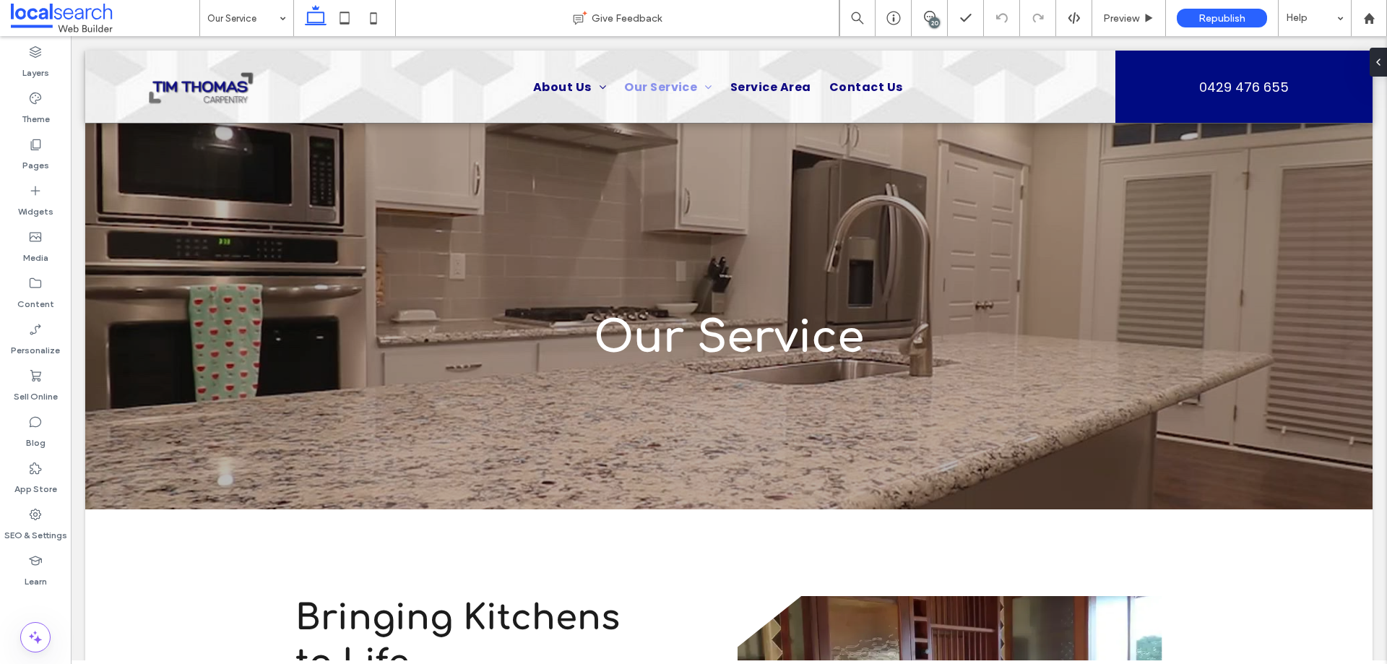
click at [935, 20] on div "20" at bounding box center [934, 22] width 11 height 11
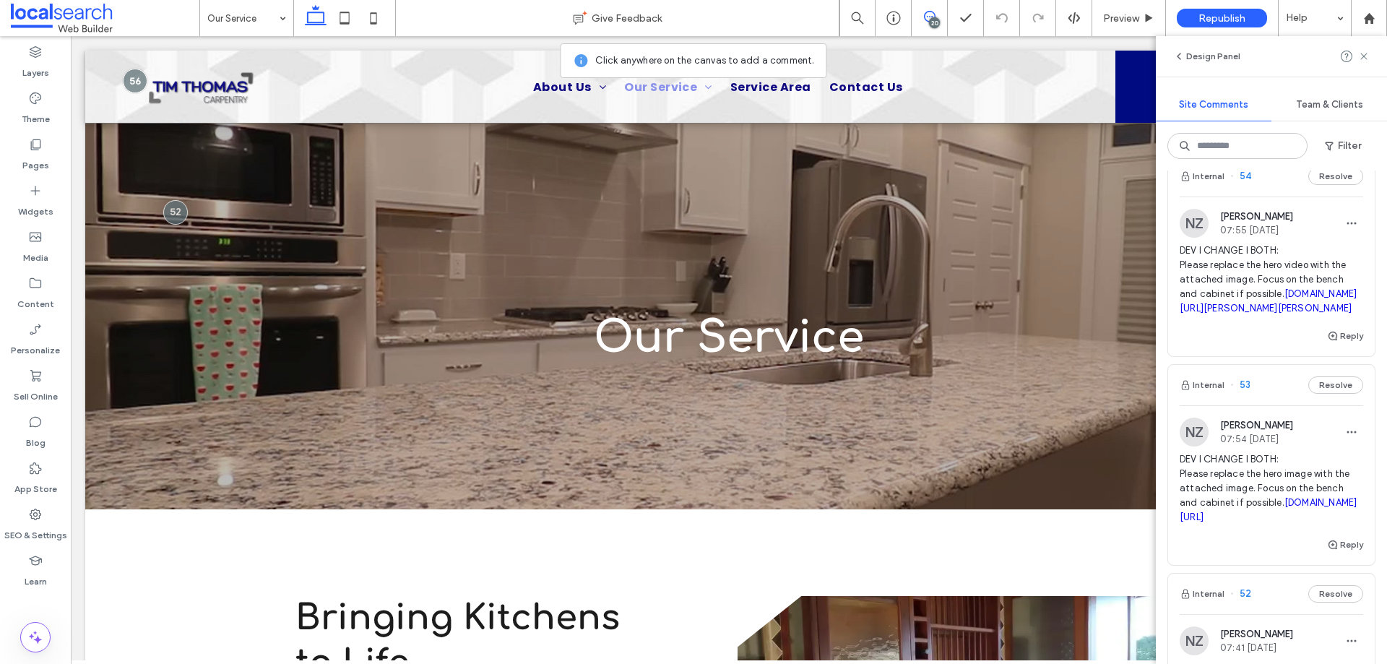
scroll to position [506, 0]
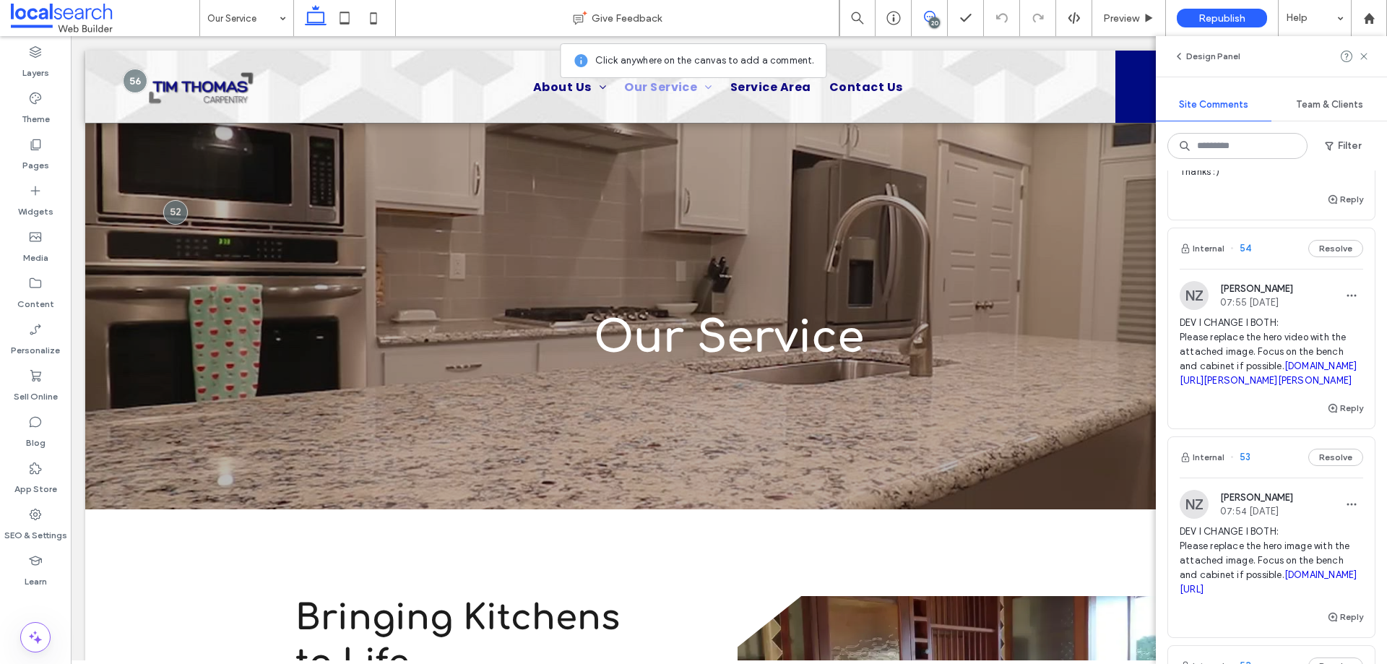
click at [1247, 341] on span "DEV I CHANGE I BOTH: Please replace the hero video with the attached image. Foc…" at bounding box center [1271, 352] width 183 height 72
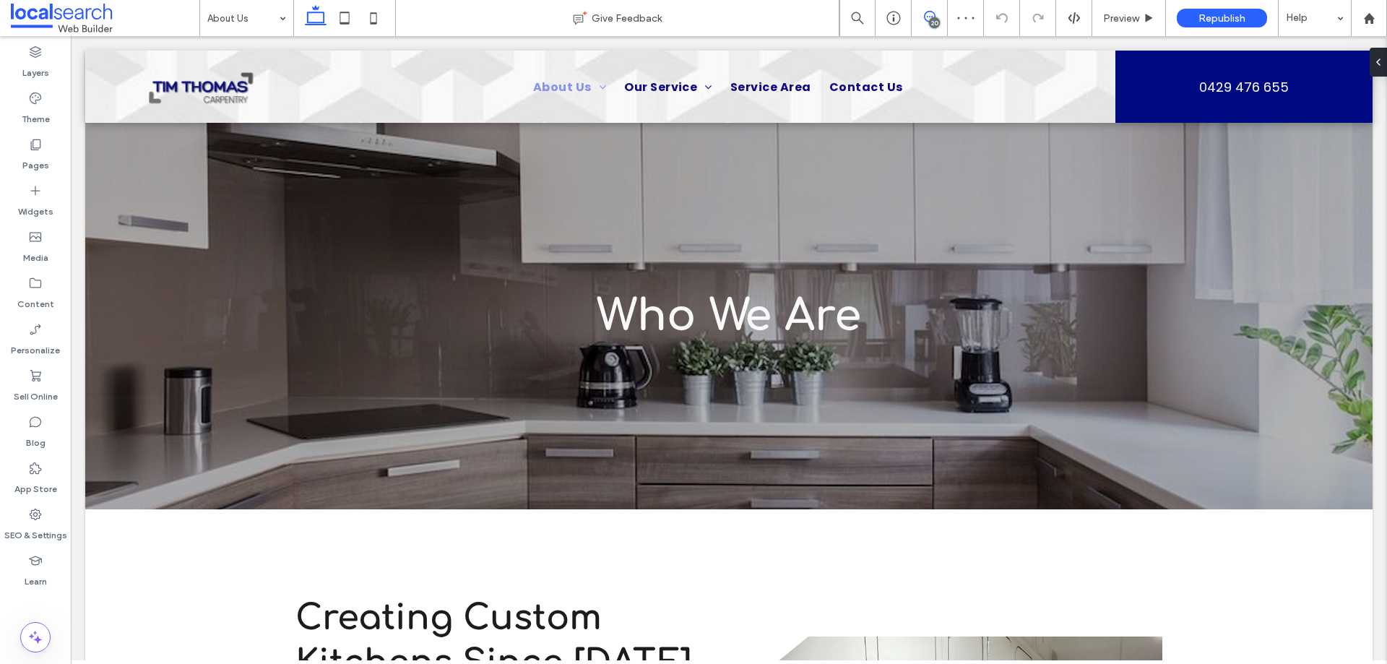
click at [934, 13] on icon at bounding box center [930, 17] width 12 height 12
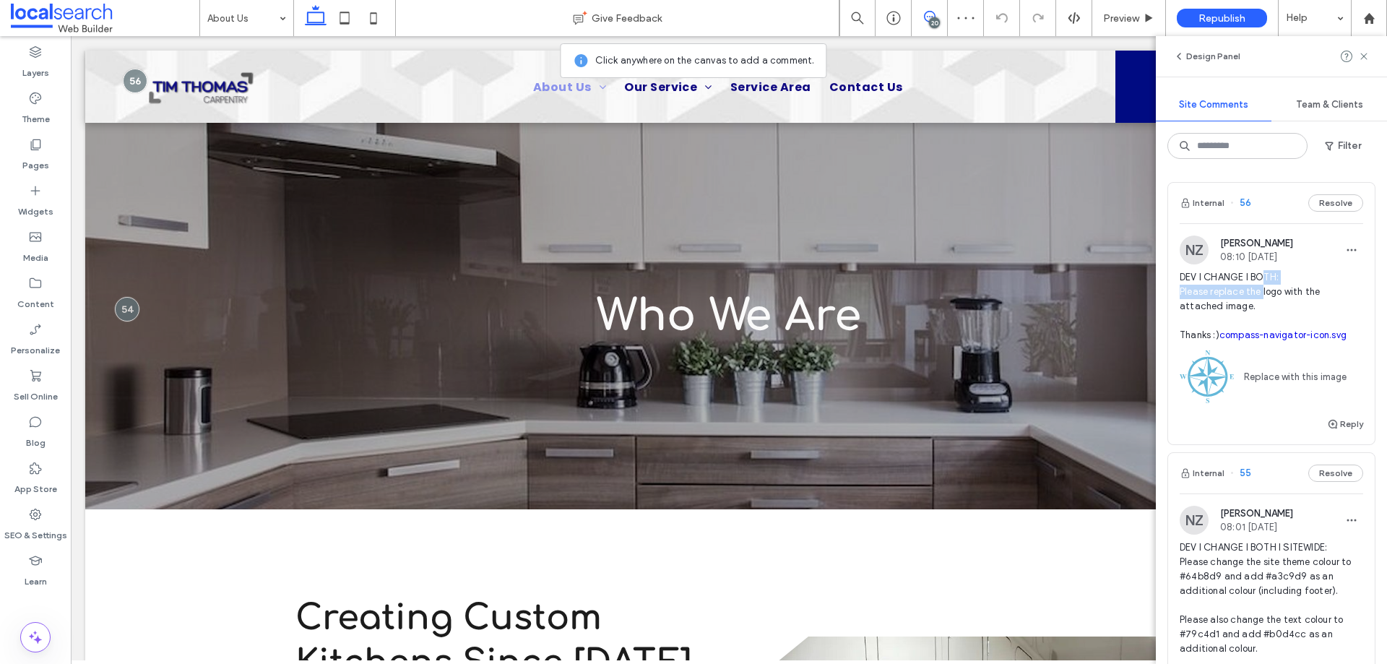
click at [1261, 284] on span "DEV I CHANGE I BOTH: Please replace the logo with the attached image. Thanks :)…" at bounding box center [1271, 306] width 183 height 72
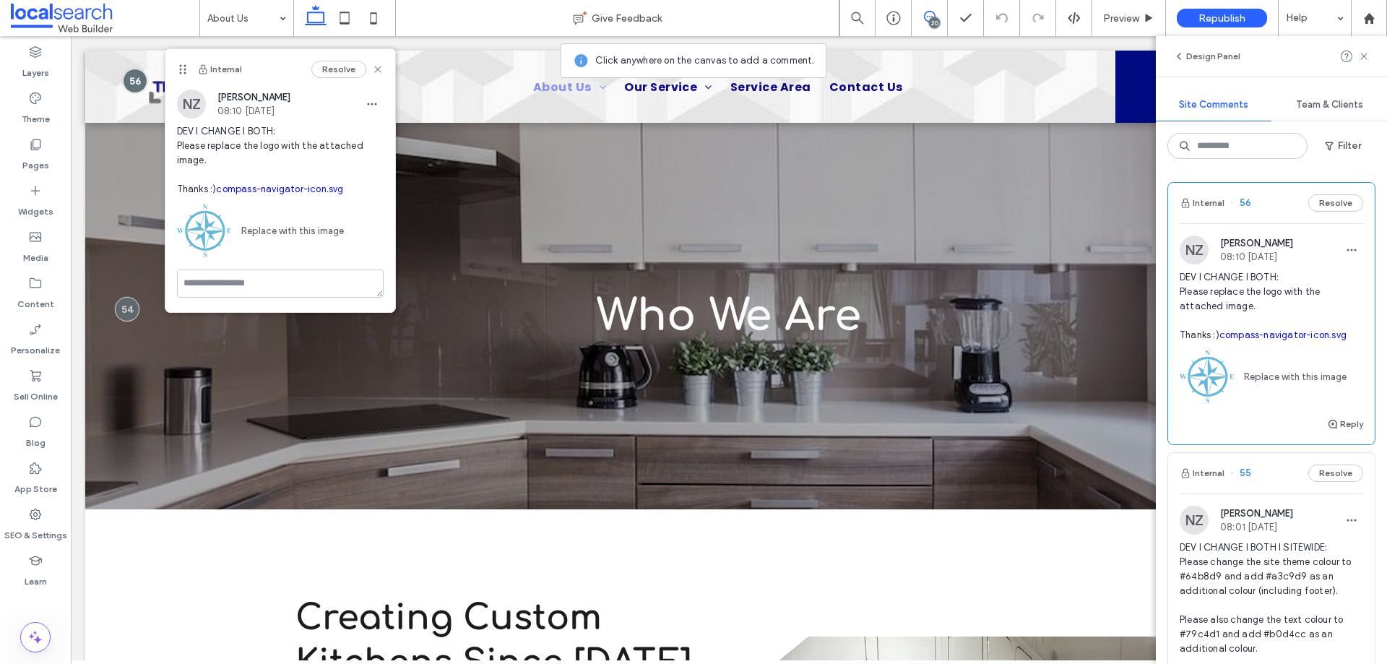
click at [1231, 299] on span "DEV I CHANGE I BOTH: Please replace the logo with the attached image. Thanks :)…" at bounding box center [1271, 306] width 183 height 72
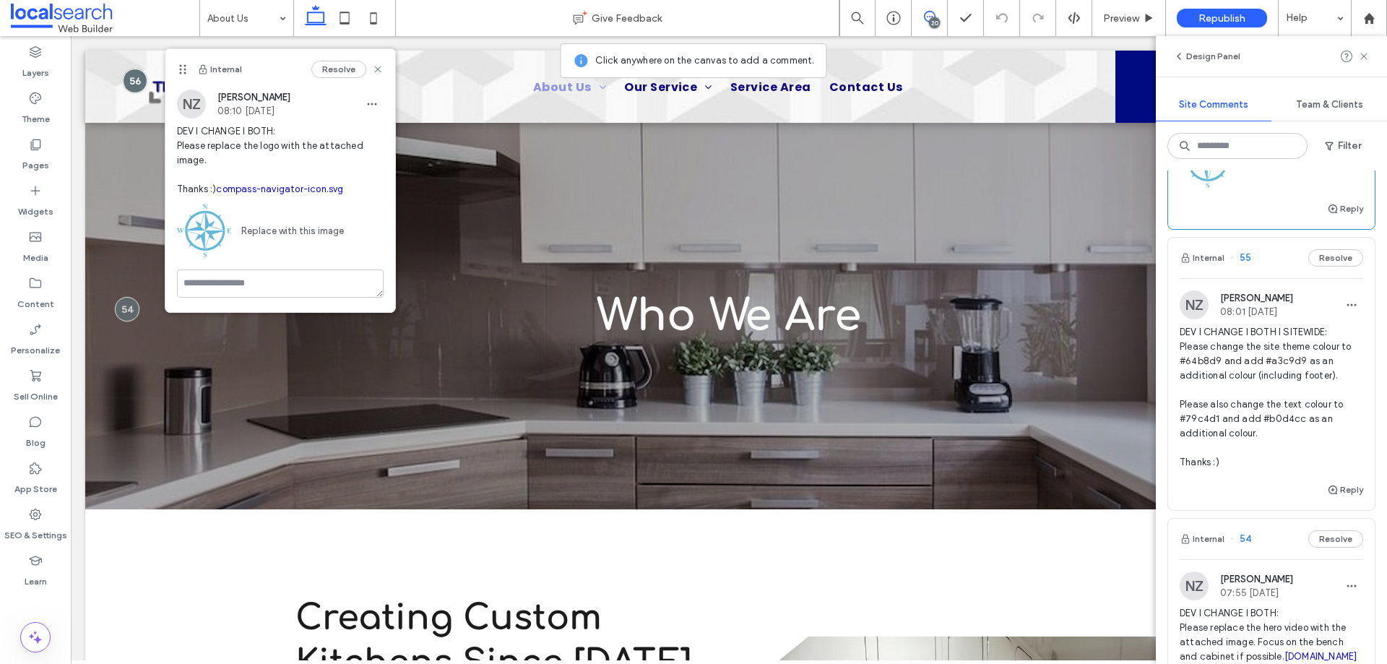
scroll to position [217, 0]
click at [1261, 358] on span "DEV I CHANGE I BOTH I SITEWIDE: Please change the site theme colour to #64b8d9 …" at bounding box center [1271, 396] width 183 height 144
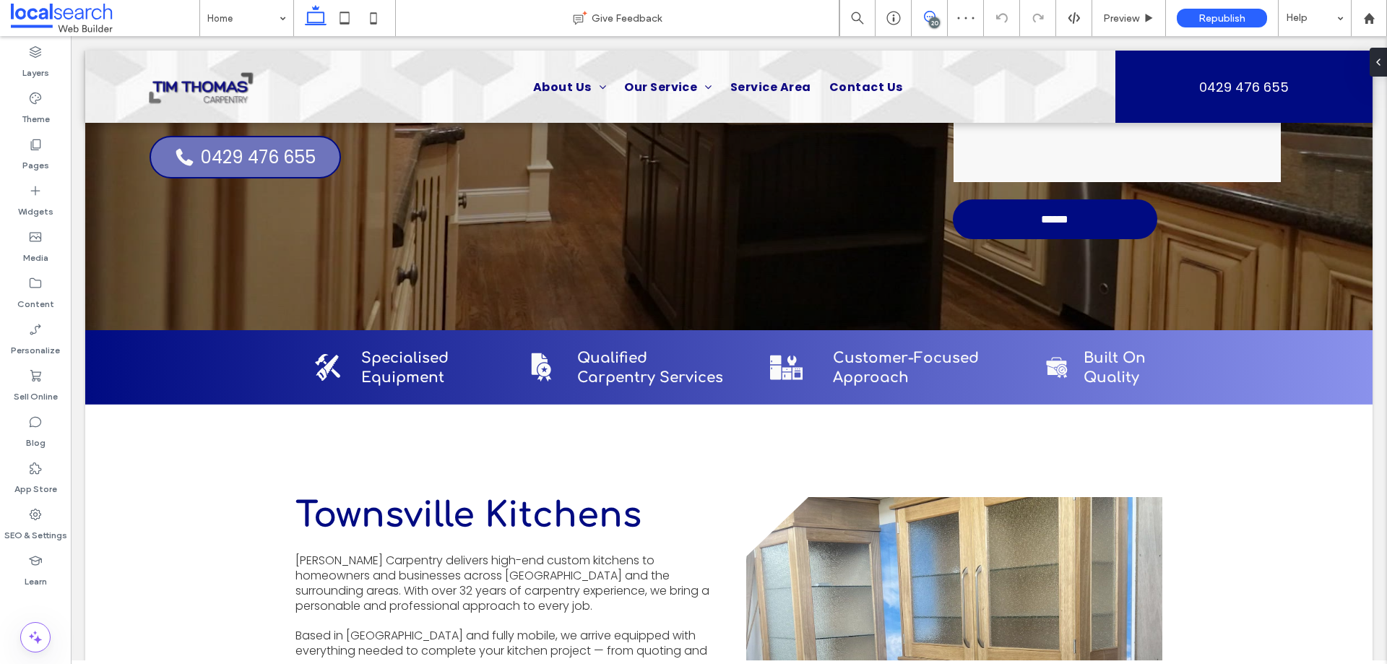
click at [927, 17] on use at bounding box center [930, 17] width 12 height 12
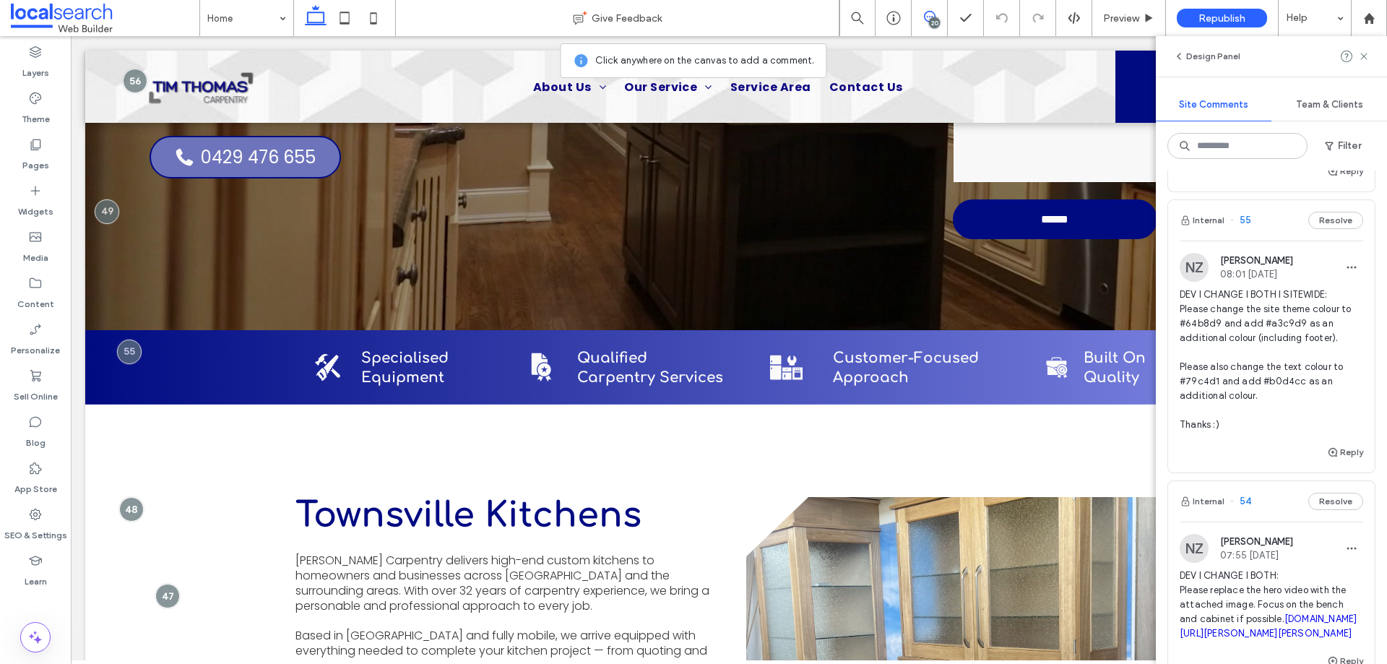
scroll to position [217, 0]
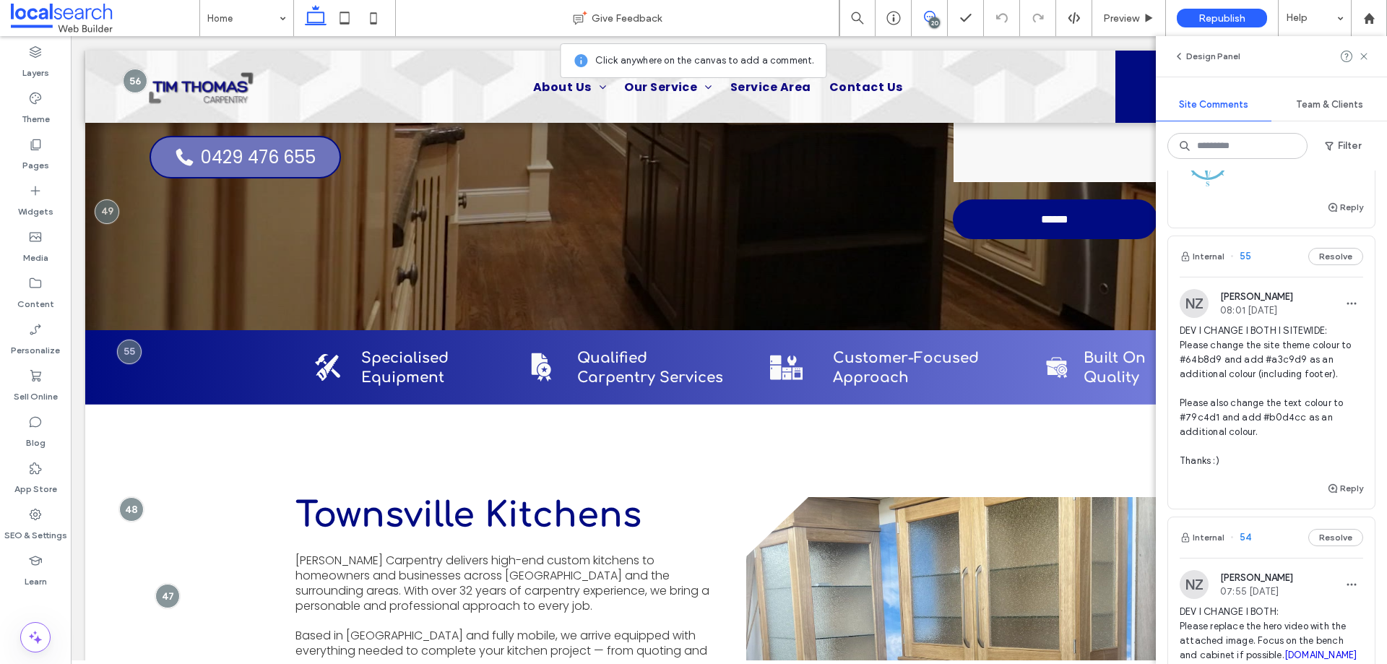
click at [1221, 362] on span "DEV I CHANGE I BOTH I SITEWIDE: Please change the site theme colour to #64b8d9 …" at bounding box center [1271, 396] width 183 height 144
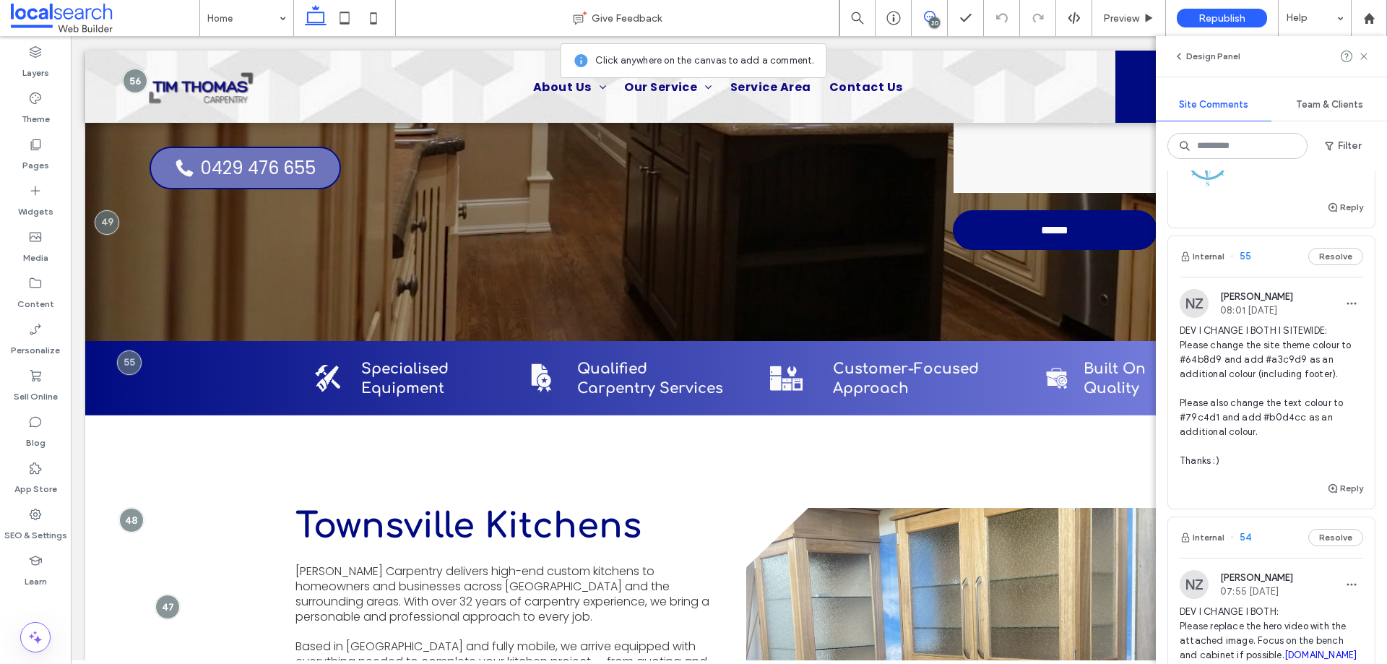
scroll to position [326, 0]
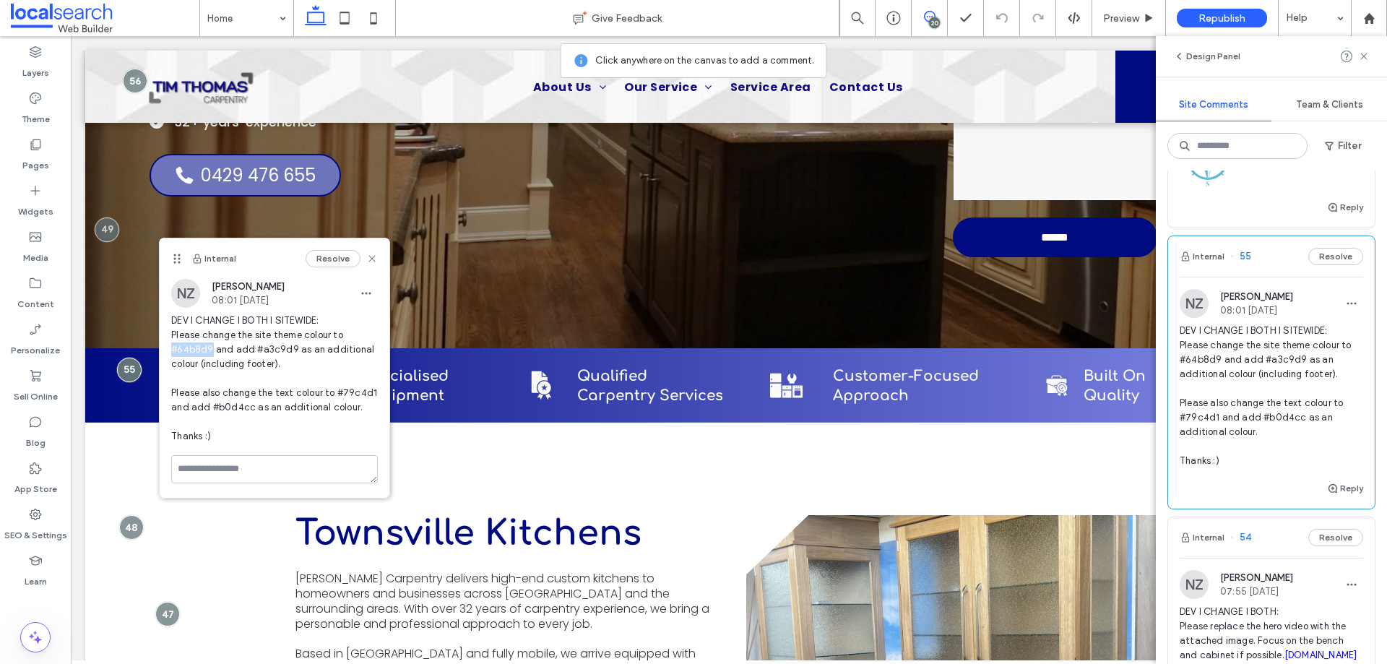
drag, startPoint x: 209, startPoint y: 350, endPoint x: 173, endPoint y: 349, distance: 36.8
click at [173, 349] on span "DEV I CHANGE I BOTH I SITEWIDE: Please change the site theme colour to #64b8d9 …" at bounding box center [274, 378] width 207 height 130
copy span "#64b8d9"
drag, startPoint x: 289, startPoint y: 349, endPoint x: 251, endPoint y: 349, distance: 38.3
click at [251, 349] on span "DEV I CHANGE I BOTH I SITEWIDE: Please change the site theme colour to #64b8d9 …" at bounding box center [274, 378] width 207 height 130
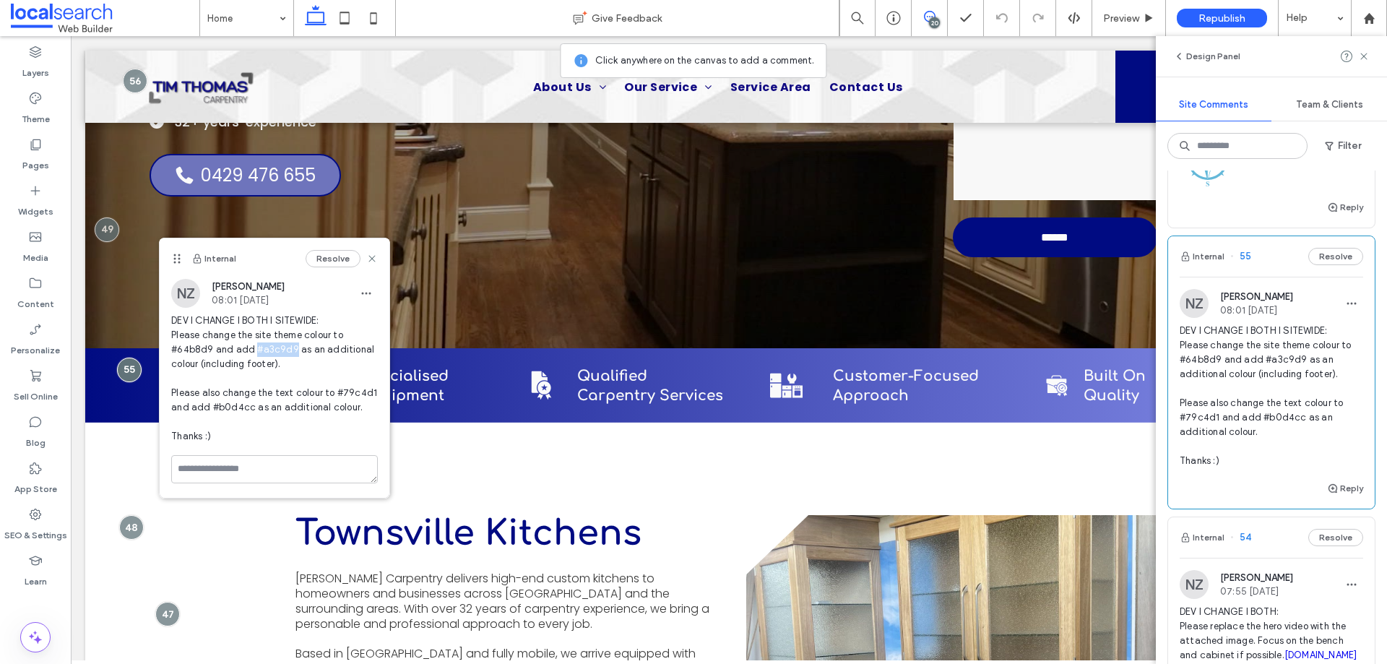
copy span "#a3c9d9"
drag, startPoint x: 371, startPoint y: 393, endPoint x: 335, endPoint y: 390, distance: 36.2
click at [335, 390] on span "DEV I CHANGE I BOTH I SITEWIDE: Please change the site theme colour to #64b8d9 …" at bounding box center [274, 378] width 207 height 130
copy span "#79c4d1"
drag, startPoint x: 246, startPoint y: 410, endPoint x: 290, endPoint y: 373, distance: 56.9
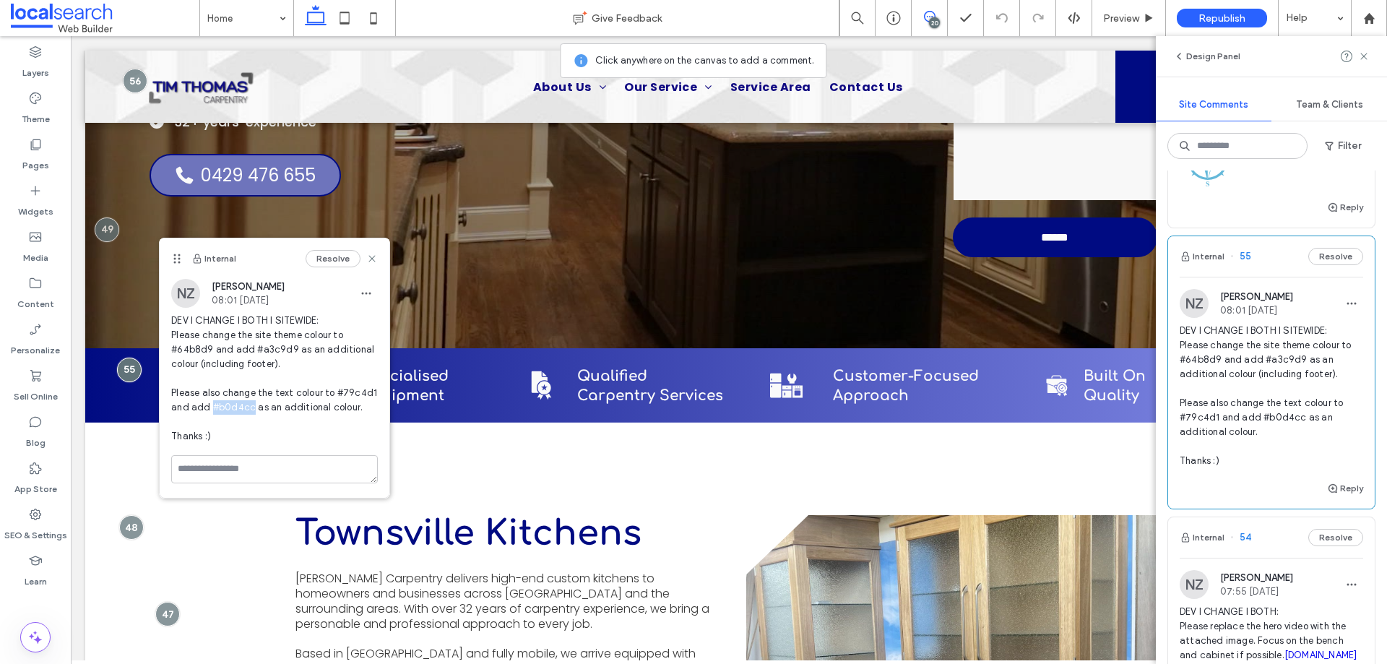
click at [210, 408] on span "DEV I CHANGE I BOTH I SITEWIDE: Please change the site theme colour to #64b8d9 …" at bounding box center [274, 378] width 207 height 130
copy span "#b0d4cc"
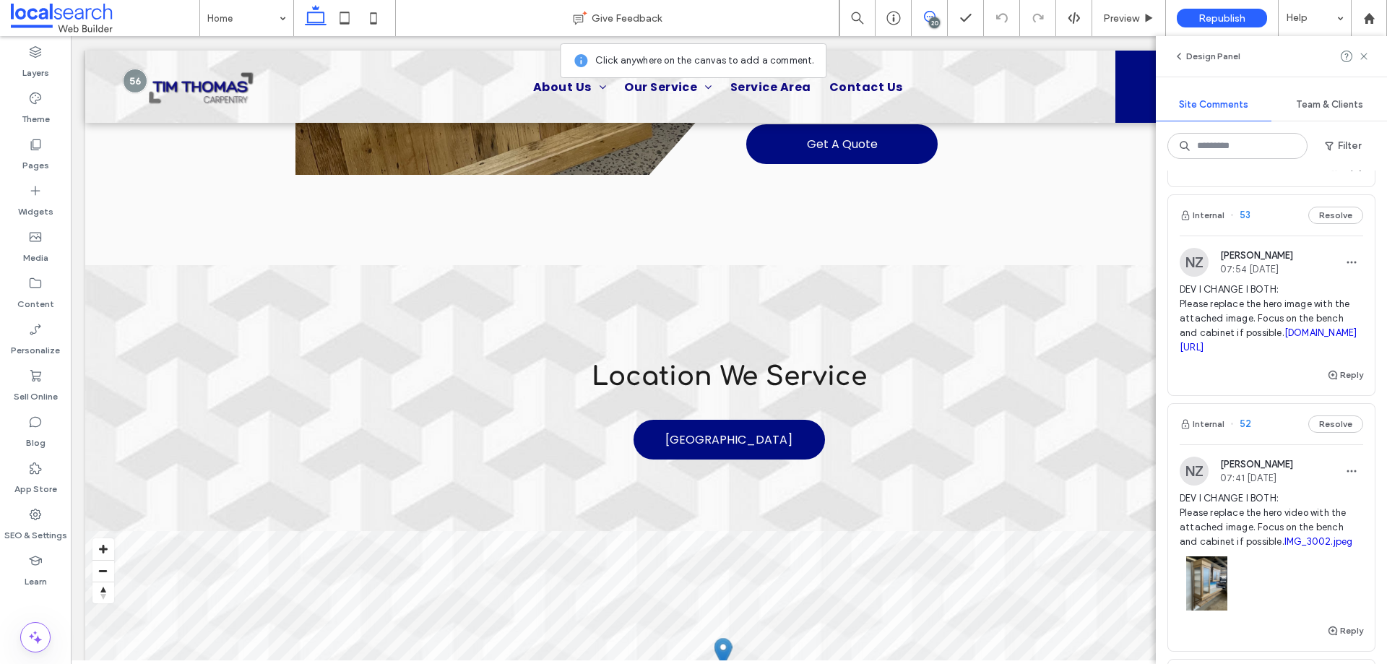
scroll to position [722, 0]
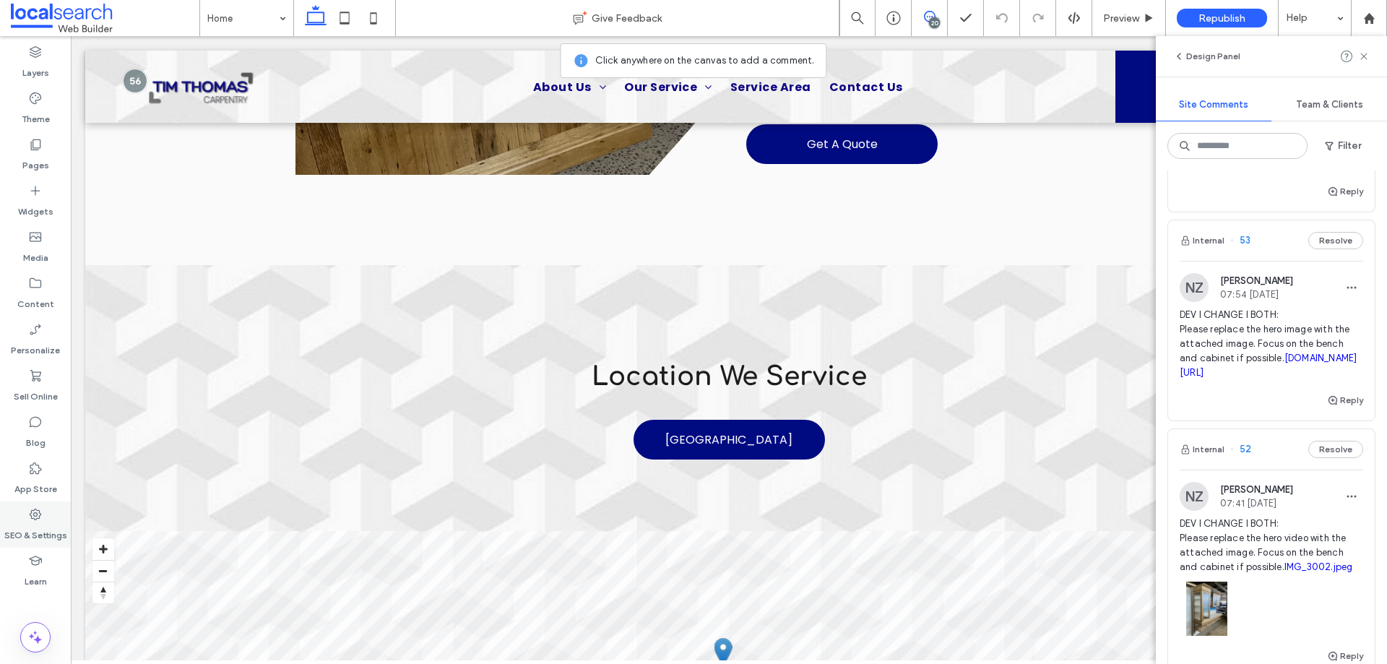
click at [40, 516] on icon at bounding box center [35, 514] width 14 height 14
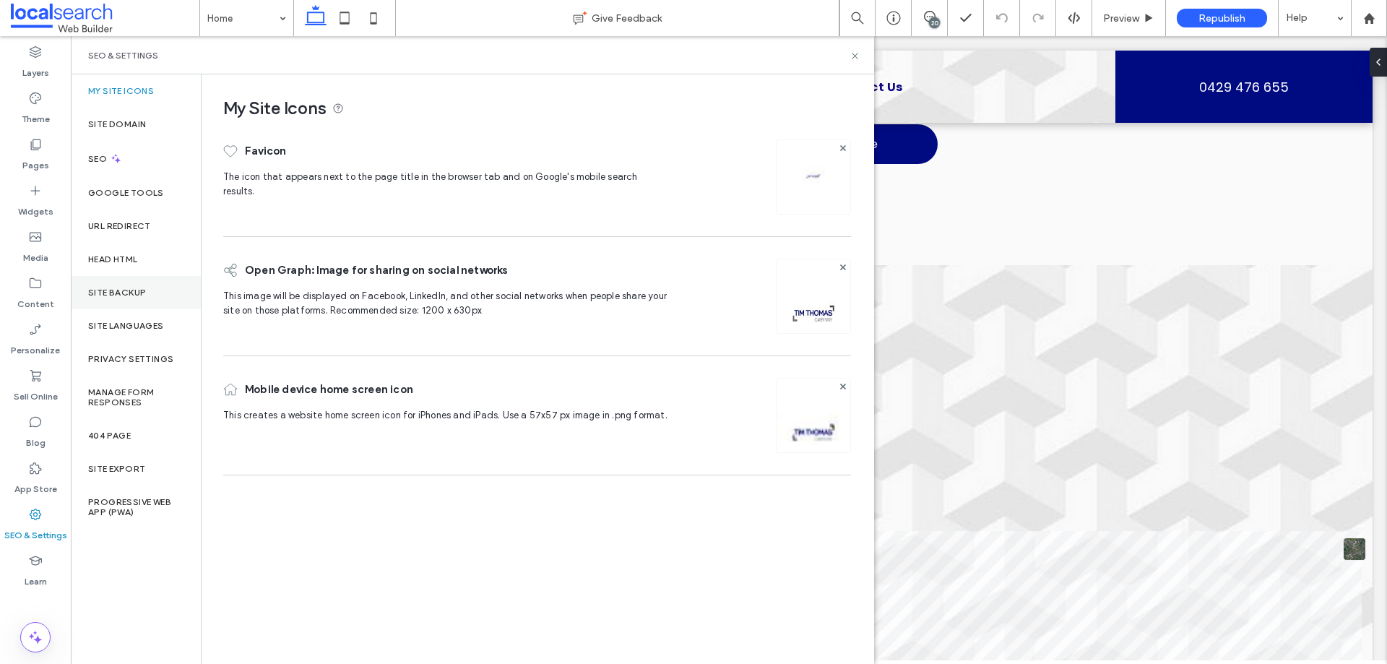
click at [114, 280] on div "Site Backup" at bounding box center [136, 292] width 130 height 33
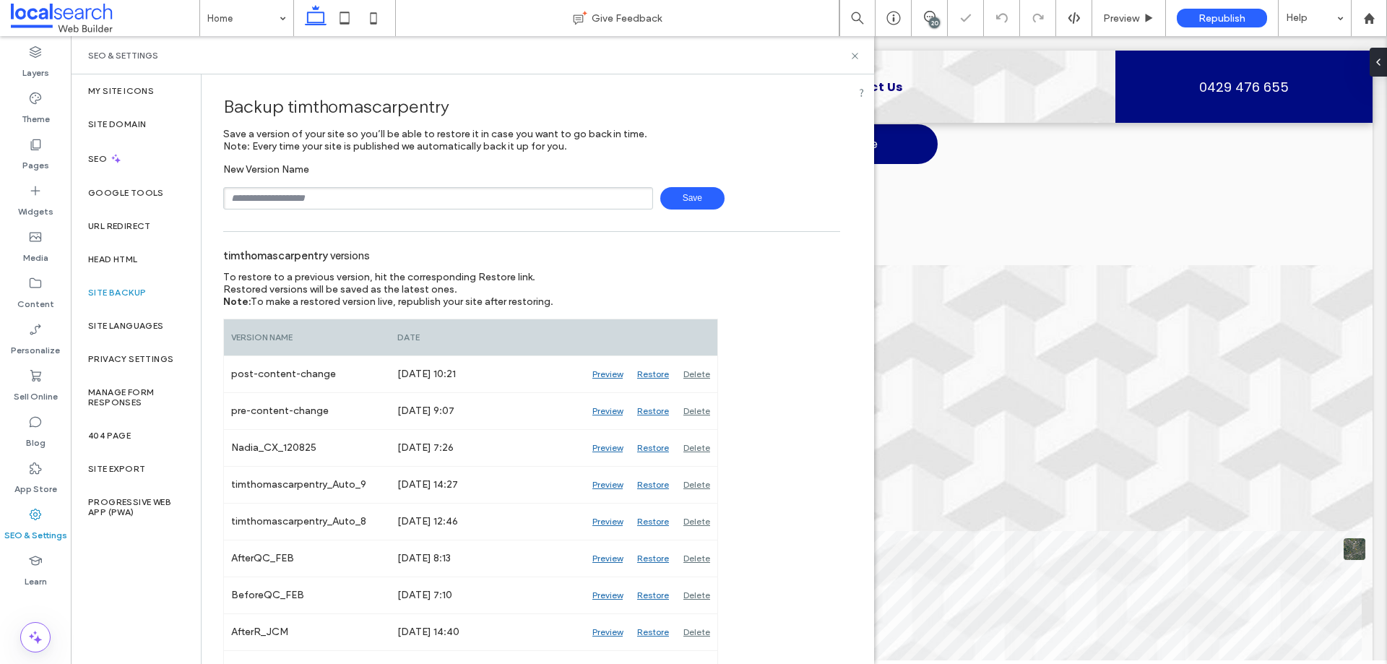
click at [342, 198] on input "text" at bounding box center [438, 198] width 430 height 22
type input "**********"
click at [660, 203] on span "Save" at bounding box center [692, 198] width 64 height 22
click at [853, 59] on icon at bounding box center [854, 56] width 11 height 11
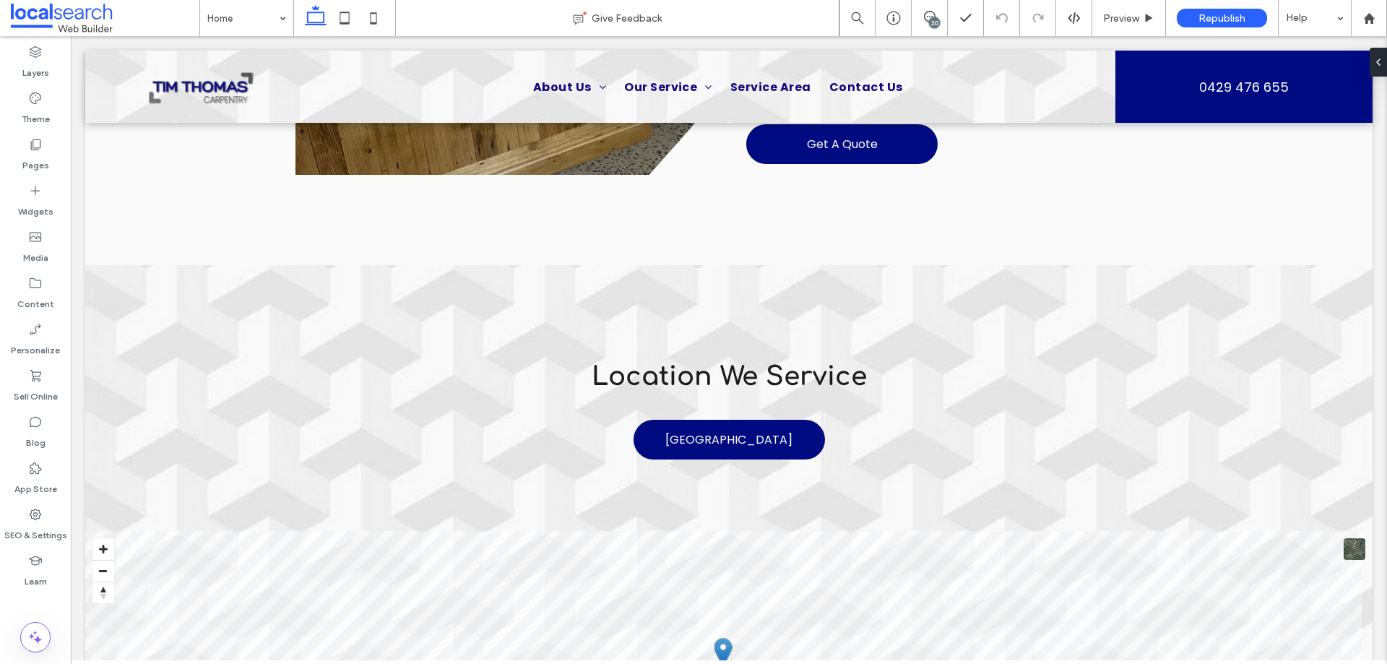
click at [935, 17] on div "20" at bounding box center [934, 22] width 11 height 11
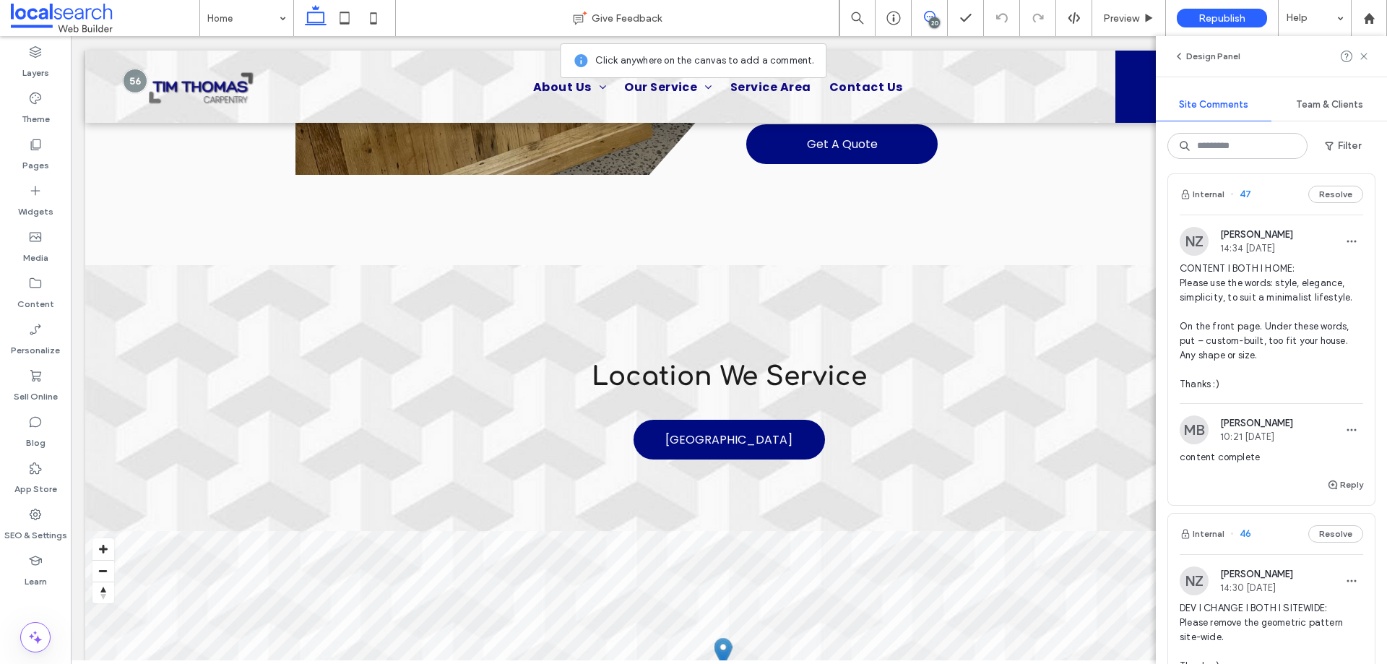
scroll to position [2600, 0]
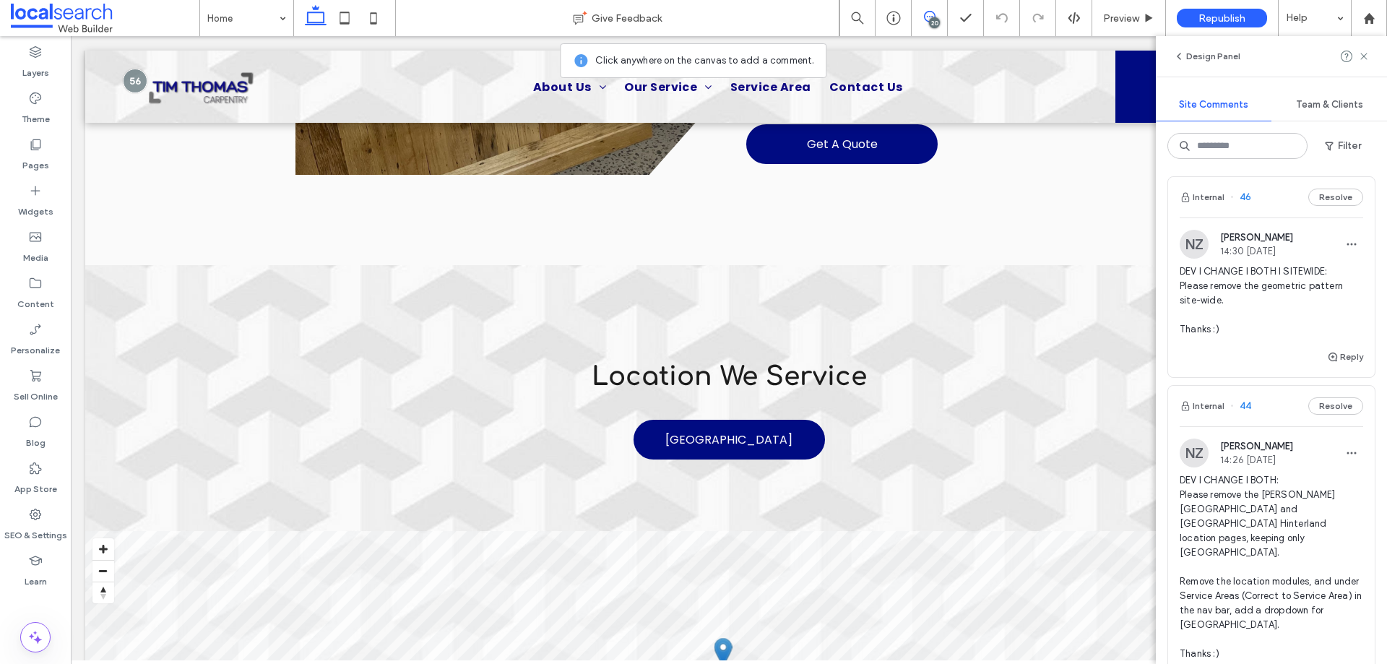
click at [1232, 582] on span "DEV I CHANGE I BOTH: Please remove the [PERSON_NAME][GEOGRAPHIC_DATA] and [GEOG…" at bounding box center [1271, 567] width 183 height 188
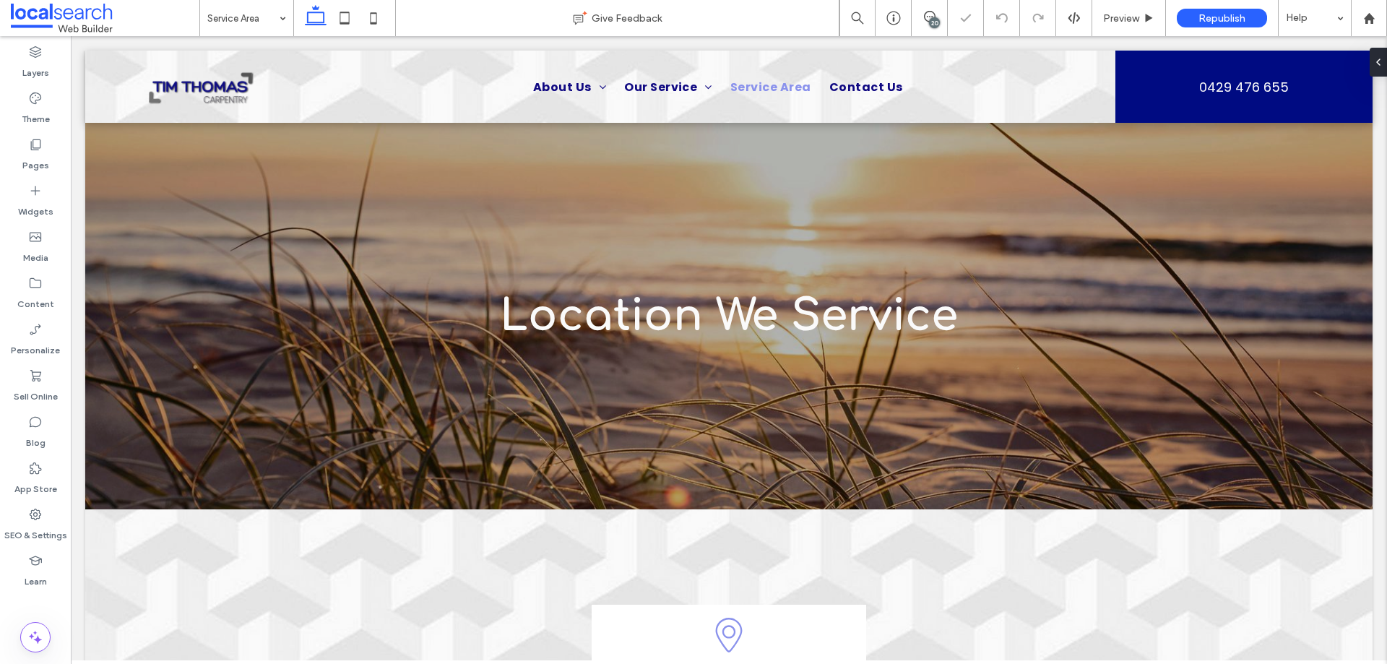
click at [932, 20] on div "20" at bounding box center [934, 22] width 11 height 11
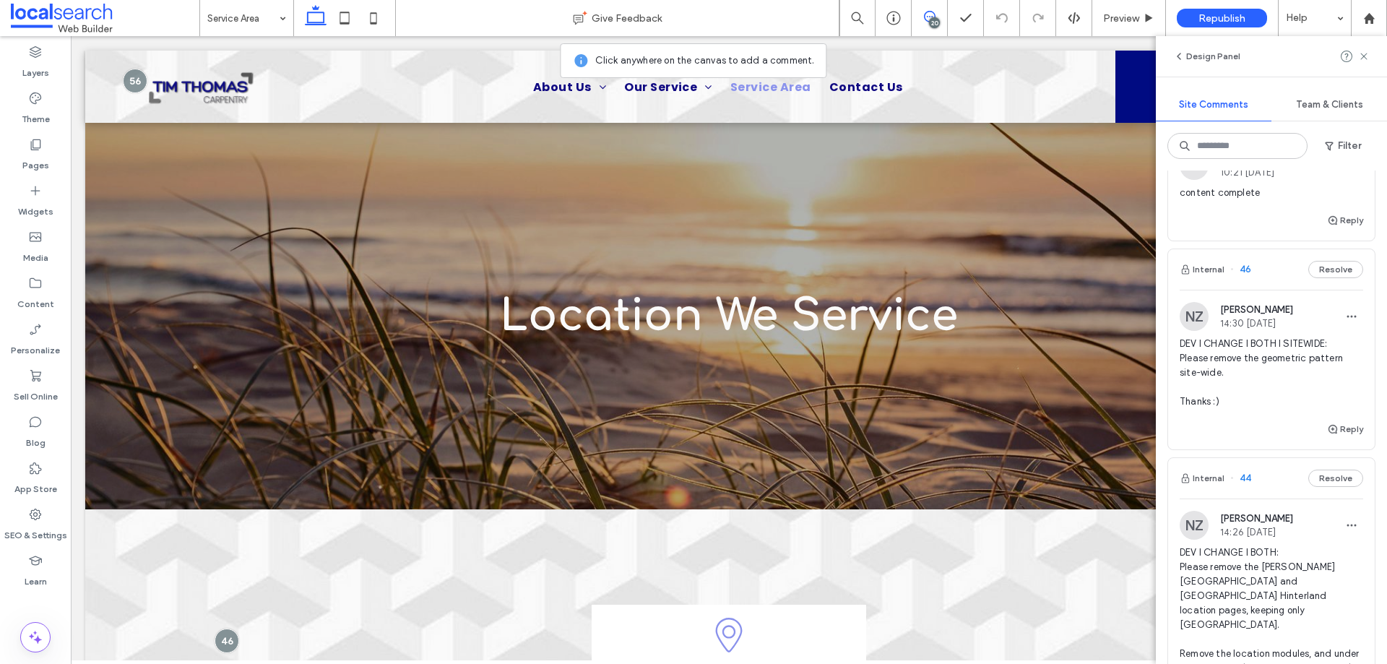
scroll to position [2817, 0]
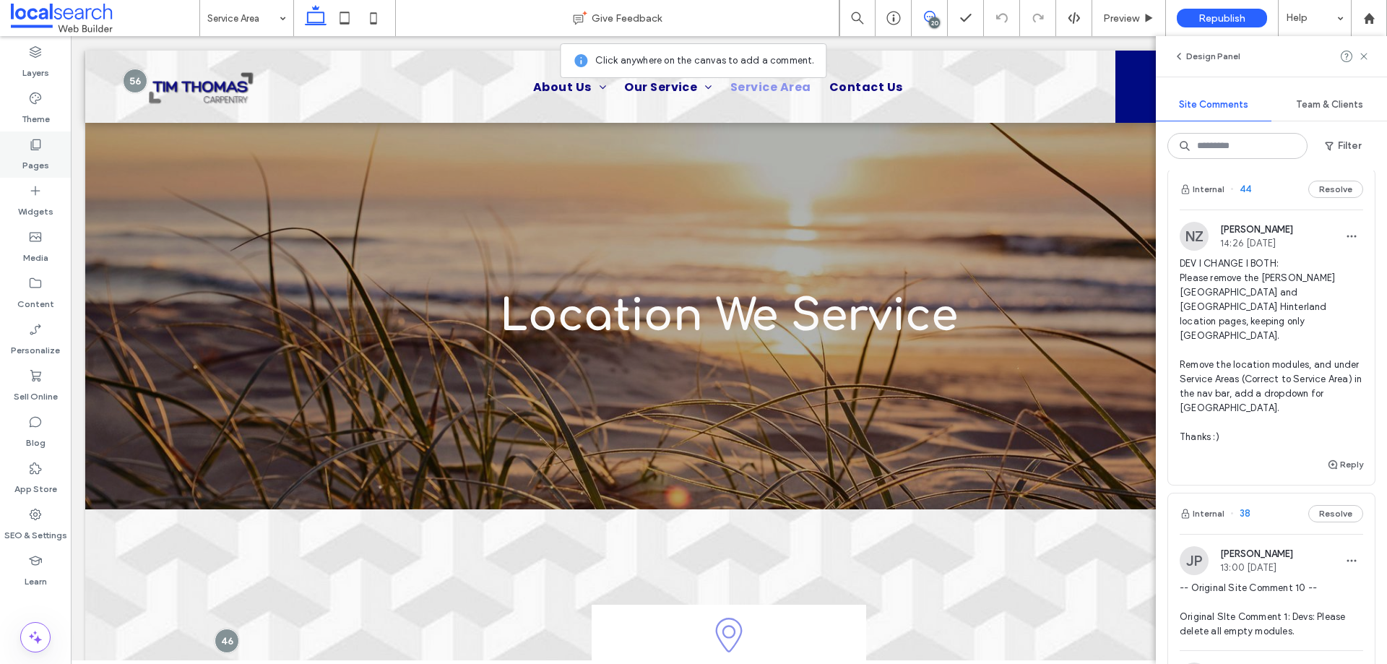
click at [52, 160] on div "Pages" at bounding box center [35, 154] width 71 height 46
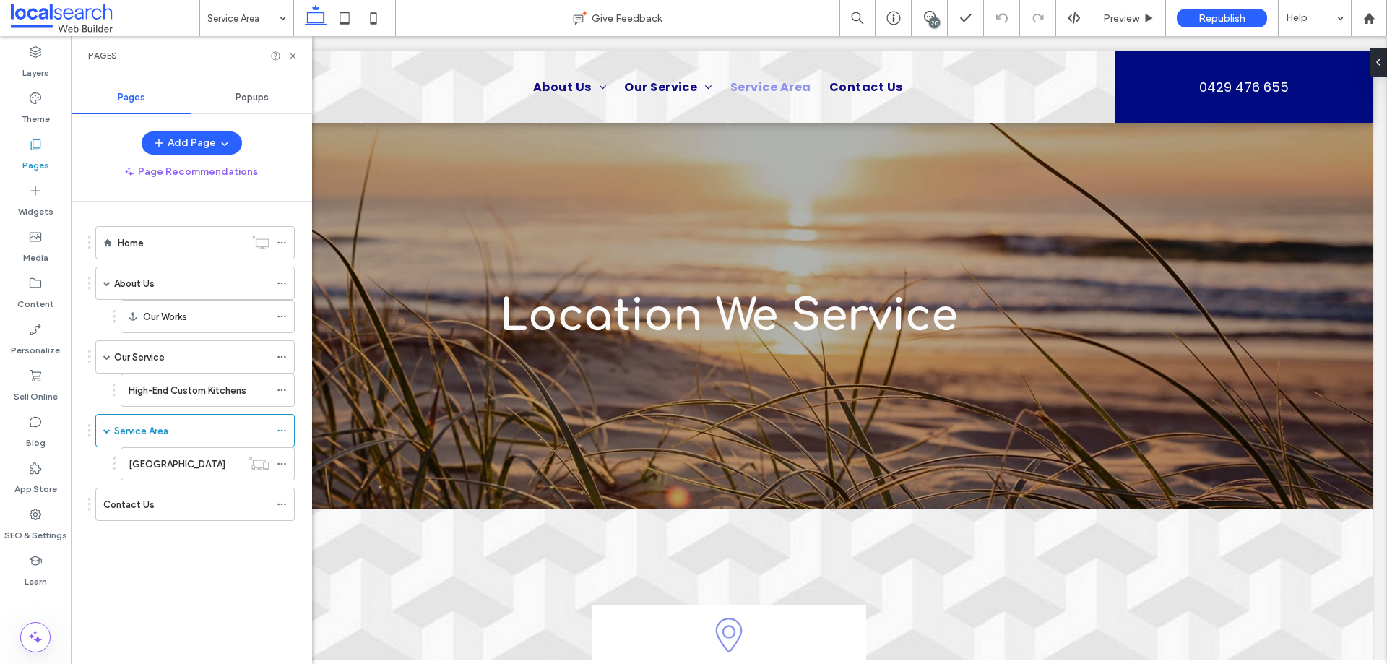
scroll to position [0, 0]
click at [921, 12] on span at bounding box center [929, 17] width 35 height 12
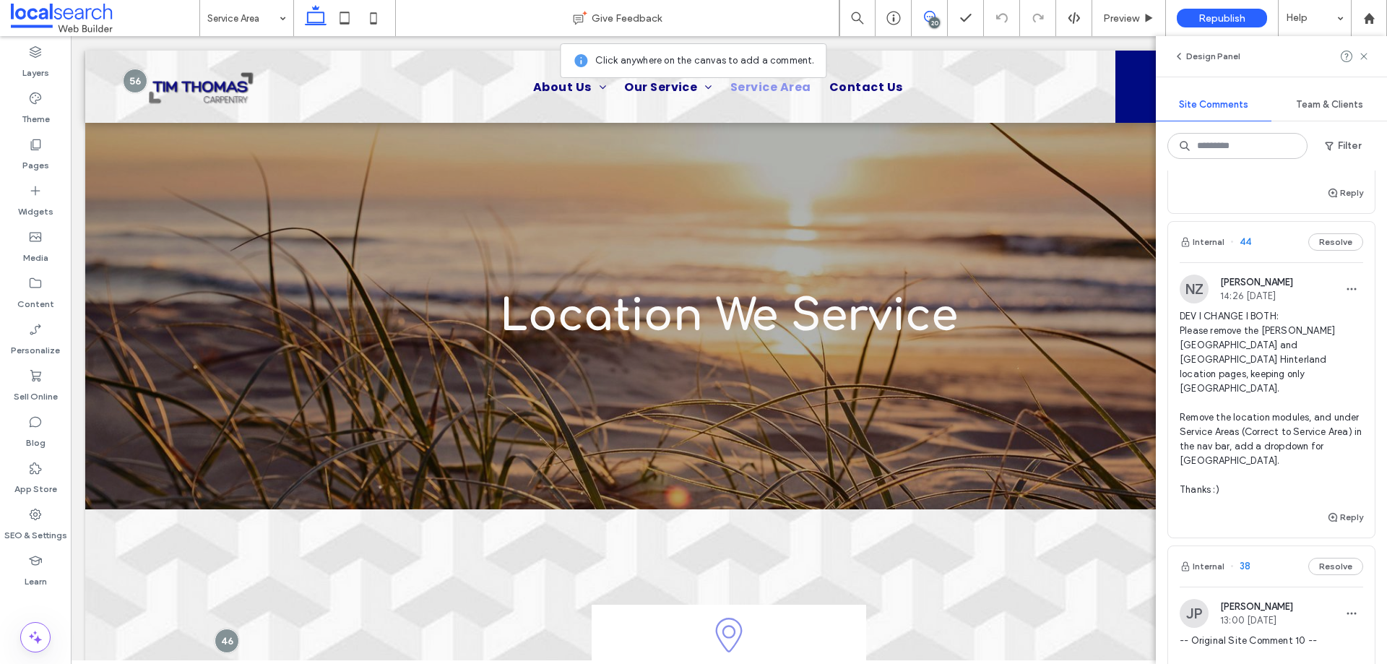
scroll to position [2756, 0]
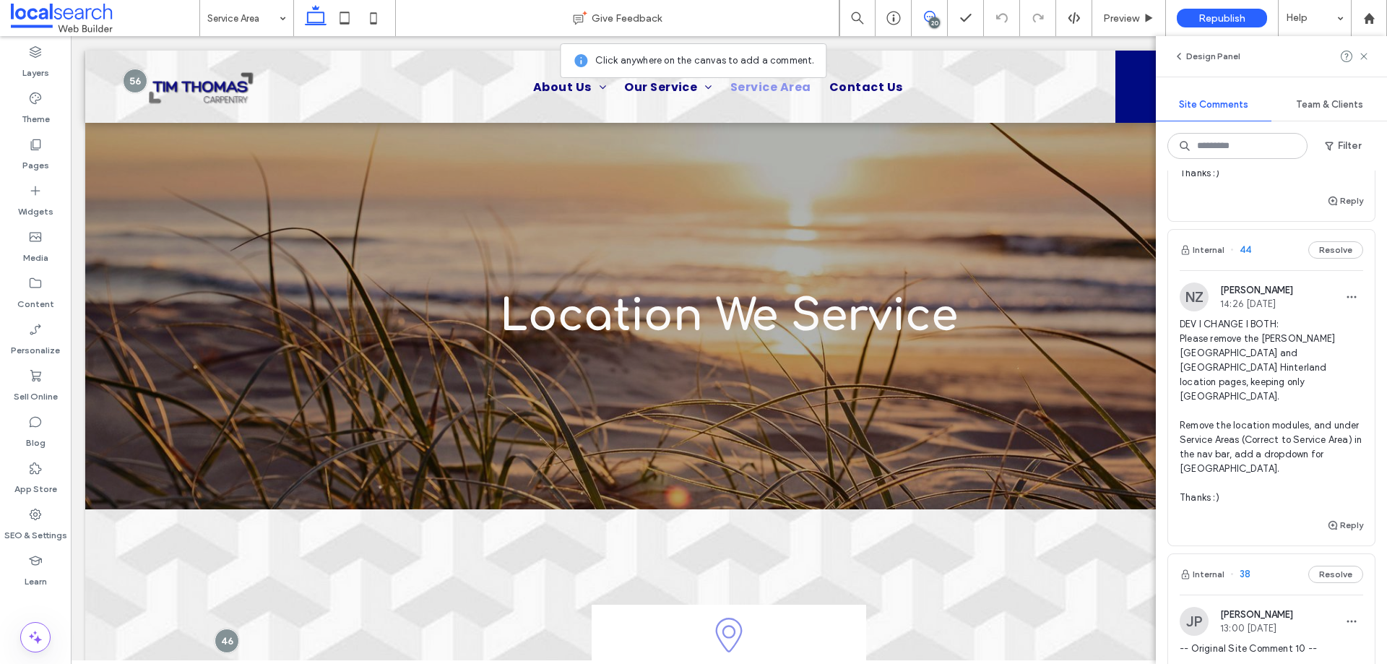
click at [1247, 407] on span "DEV I CHANGE I BOTH: Please remove the [PERSON_NAME][GEOGRAPHIC_DATA] and [GEOG…" at bounding box center [1271, 411] width 183 height 188
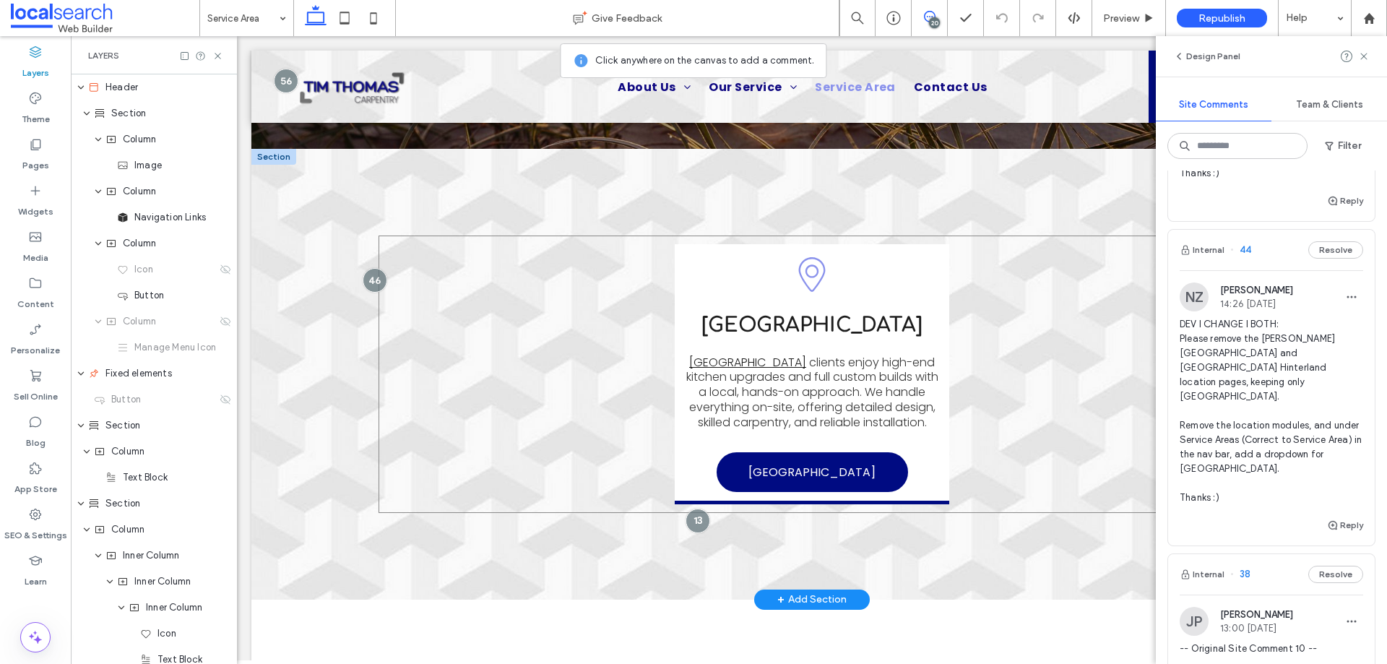
scroll to position [361, 0]
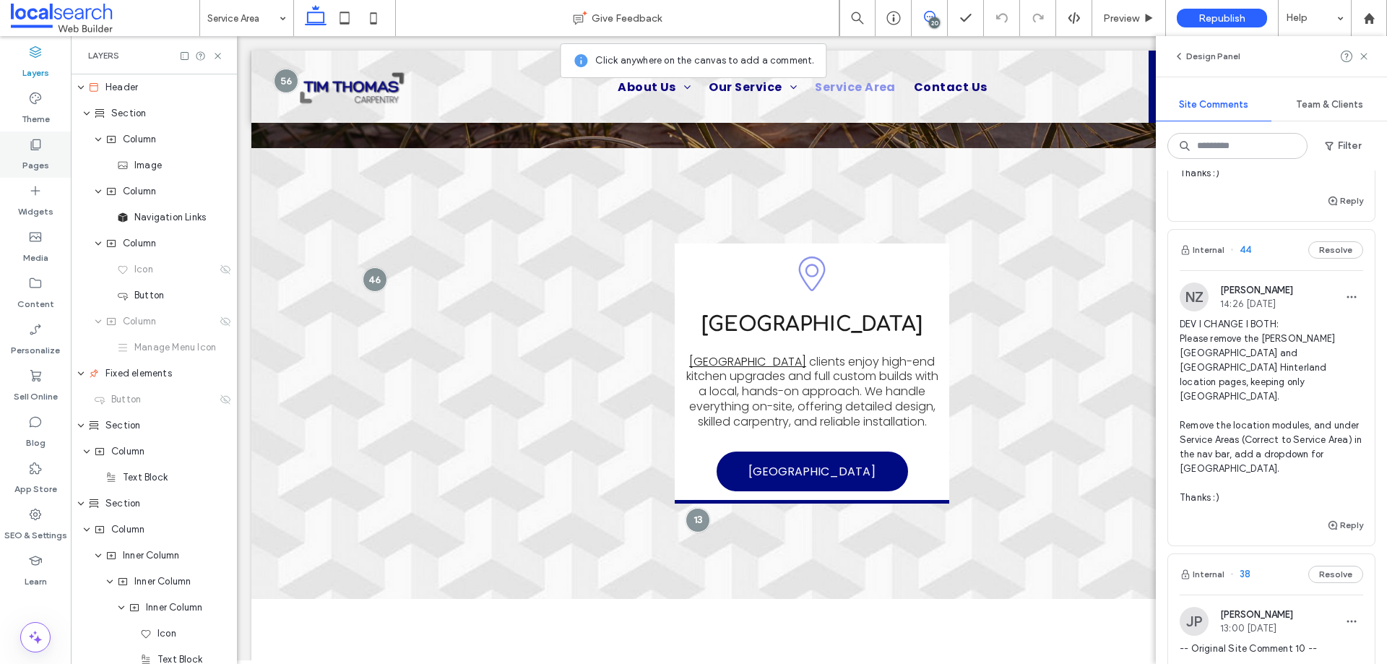
click at [31, 150] on use at bounding box center [36, 144] width 10 height 11
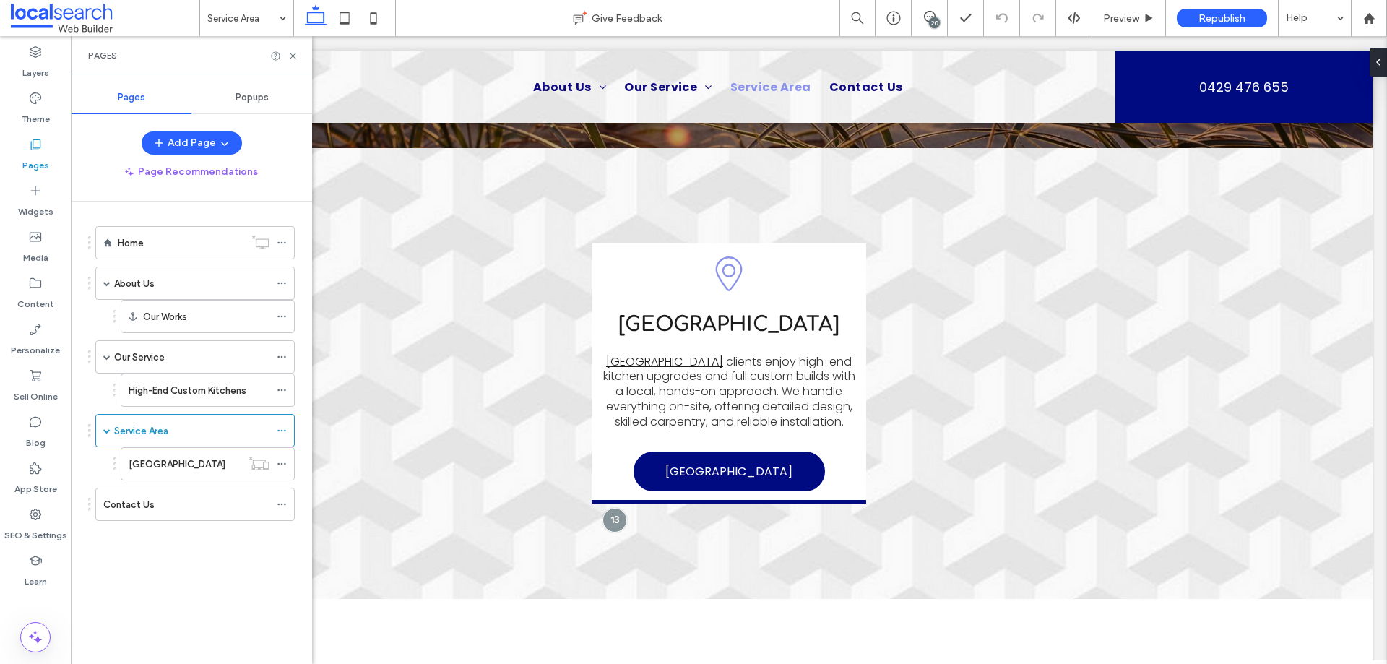
scroll to position [0, 0]
click at [922, 11] on span at bounding box center [929, 17] width 35 height 12
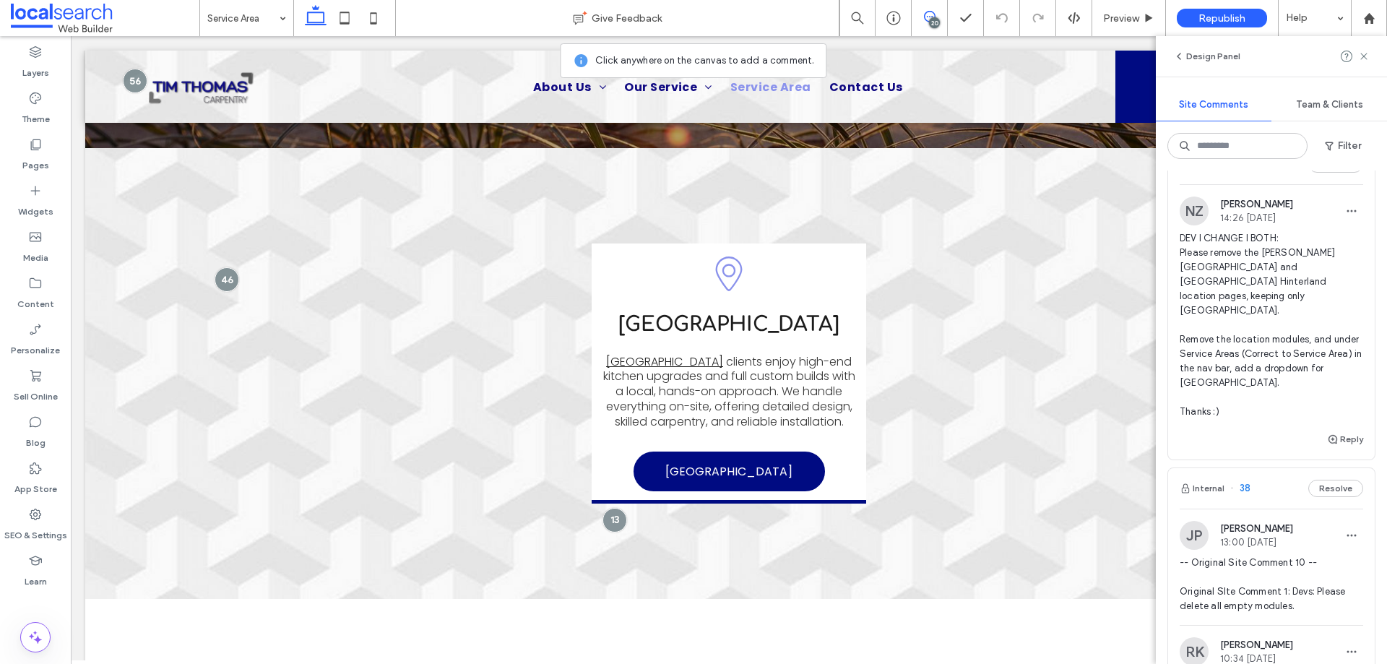
scroll to position [2817, 0]
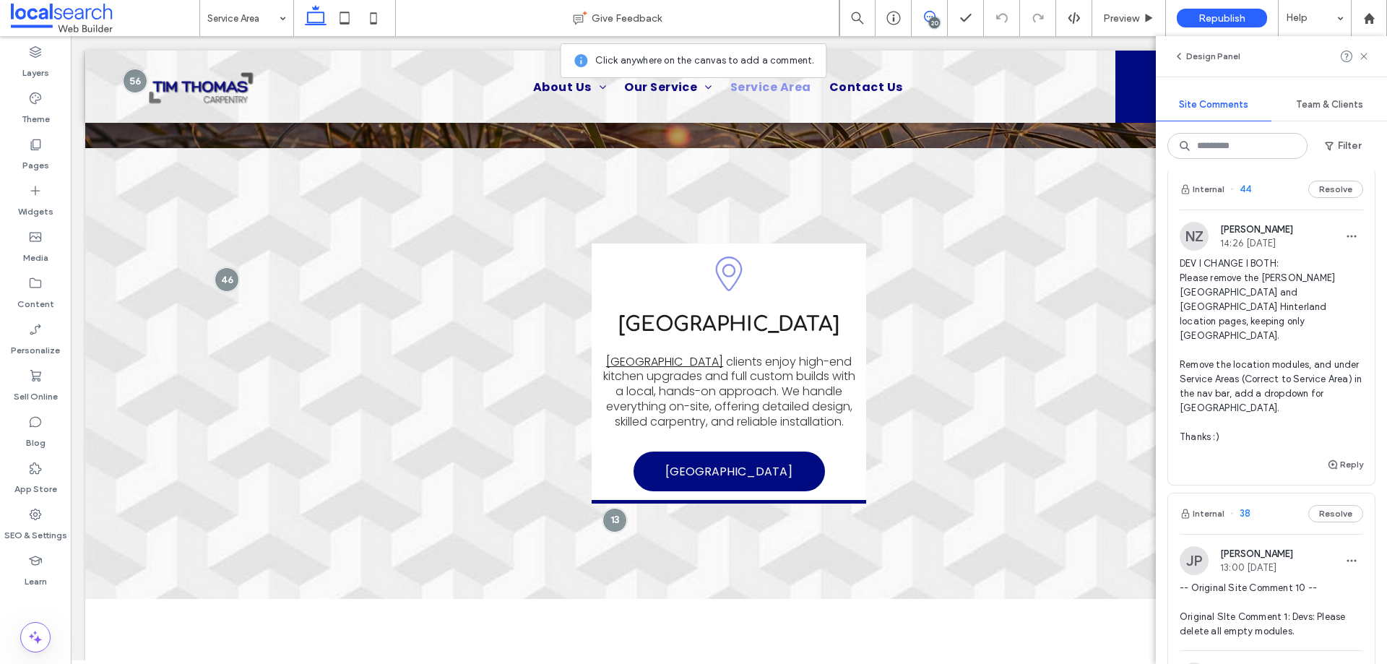
click at [1206, 342] on span "DEV I CHANGE I BOTH: Please remove the [PERSON_NAME][GEOGRAPHIC_DATA] and [GEOG…" at bounding box center [1271, 350] width 183 height 188
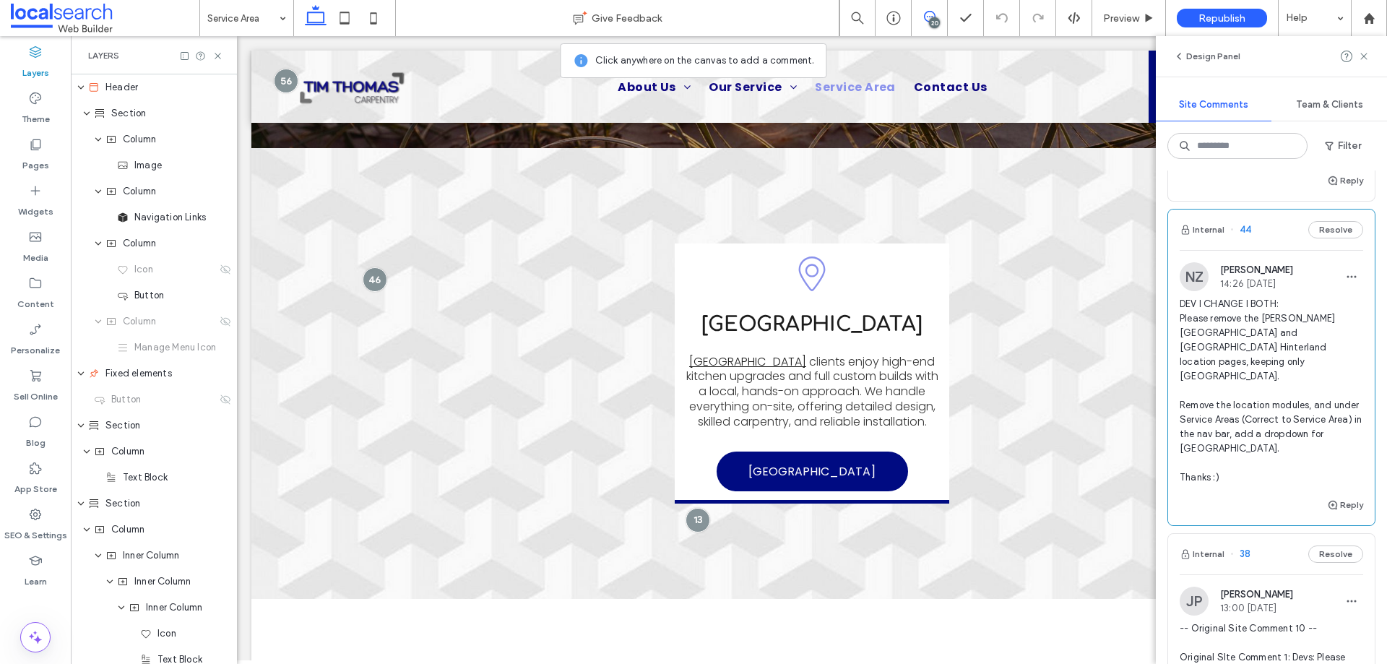
scroll to position [2745, 0]
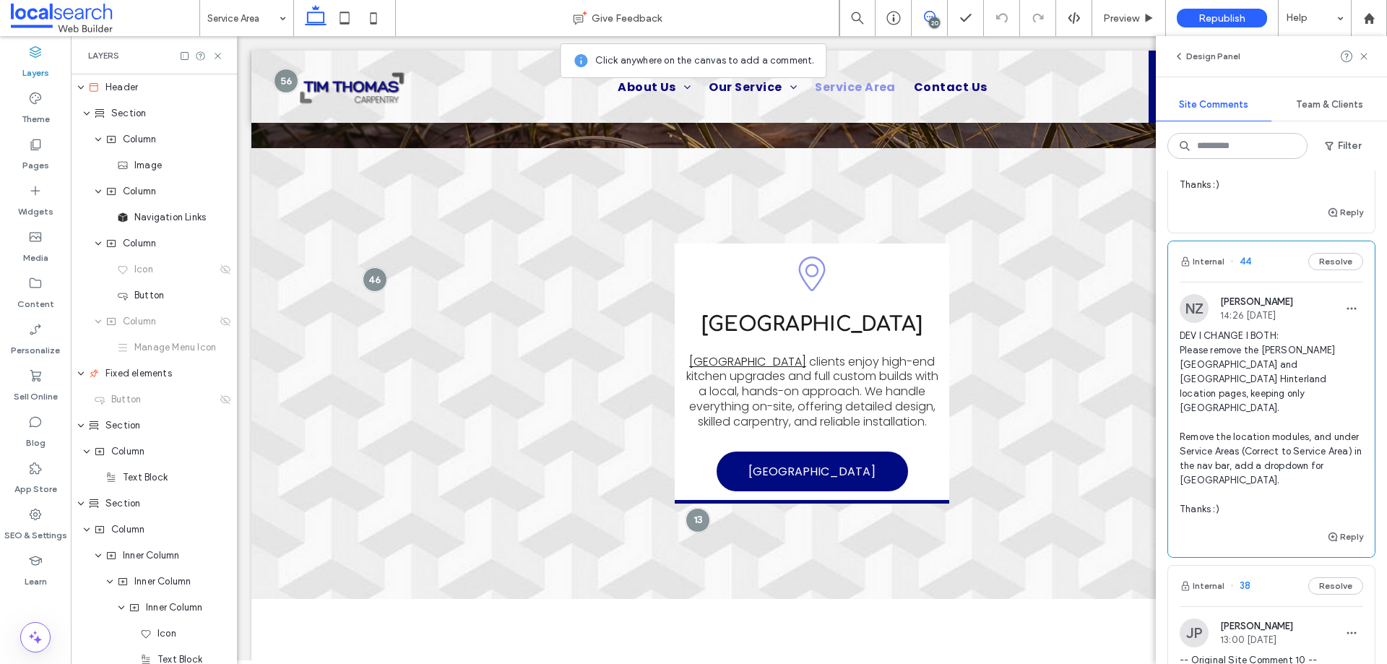
click at [1242, 192] on span "DEV I CHANGE I BOTH I SITEWIDE: Please remove the geometric pattern site-wide. …" at bounding box center [1271, 156] width 183 height 72
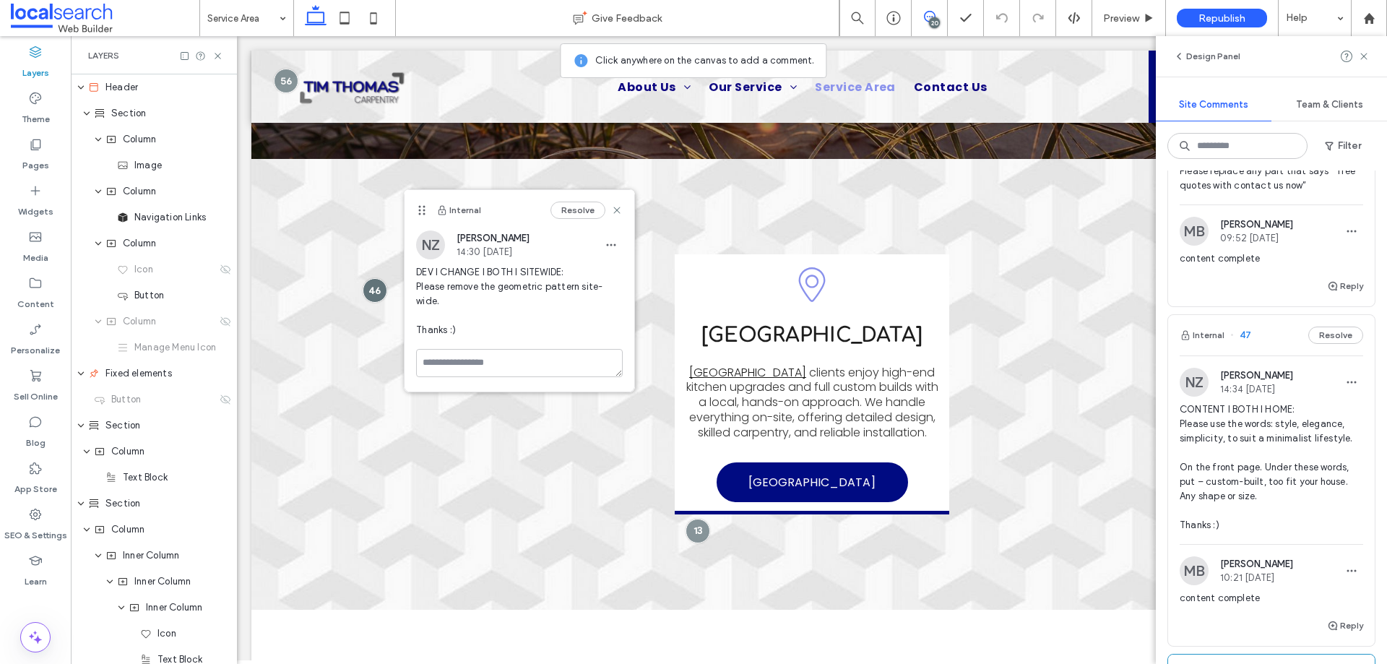
scroll to position [2022, 0]
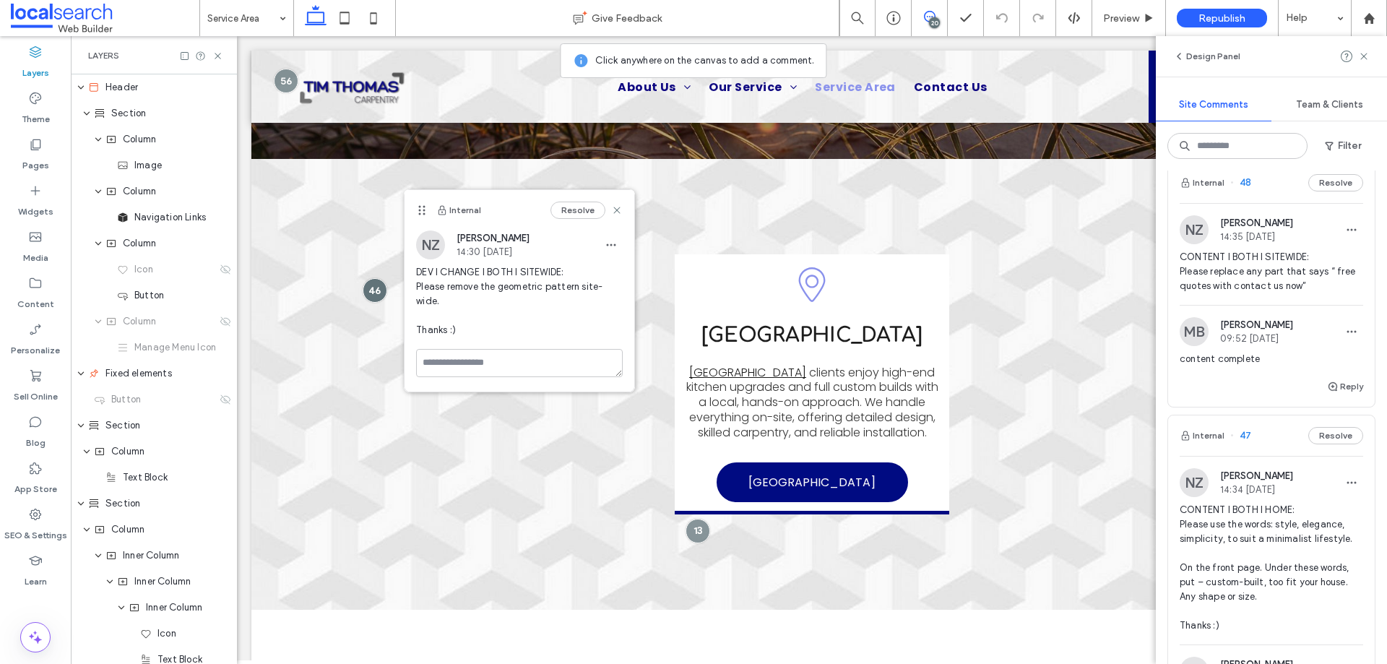
click at [1245, 293] on span "CONTENT I BOTH I SITEWIDE: Please replace any part that says “ free quotes with…" at bounding box center [1271, 271] width 183 height 43
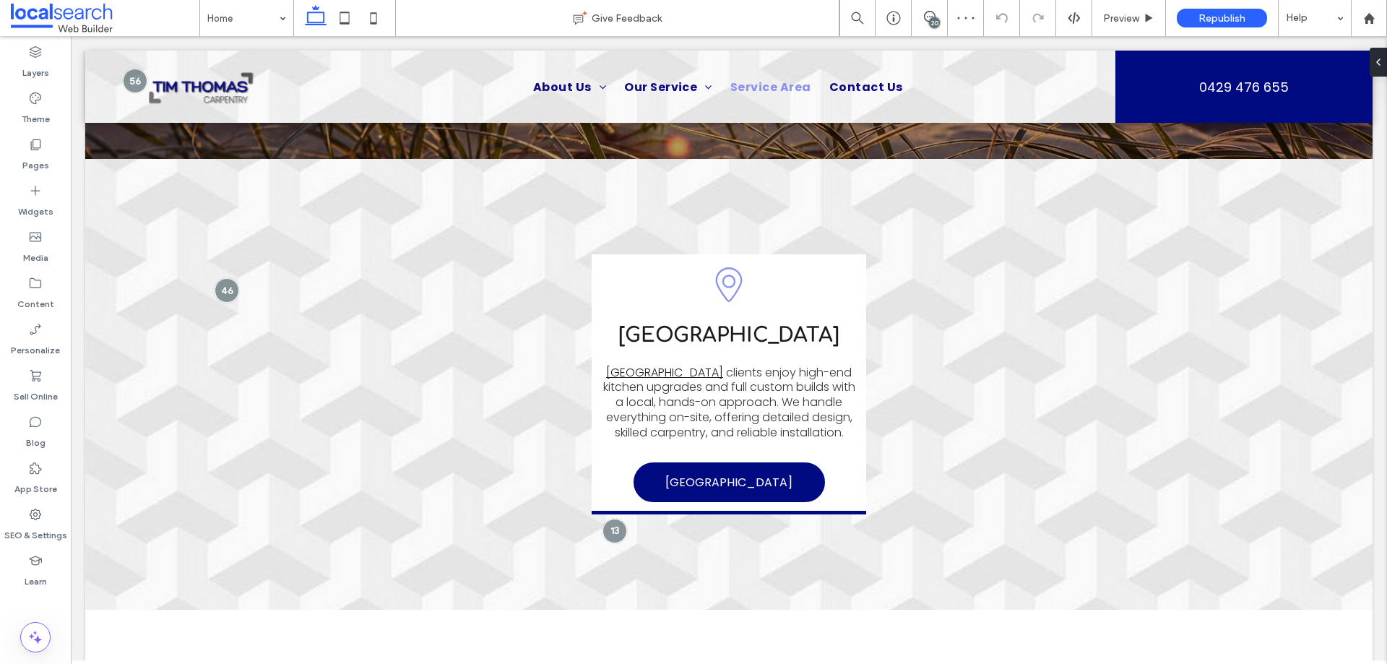
click at [938, 9] on div "20" at bounding box center [930, 18] width 36 height 36
click at [925, 14] on use at bounding box center [930, 17] width 12 height 12
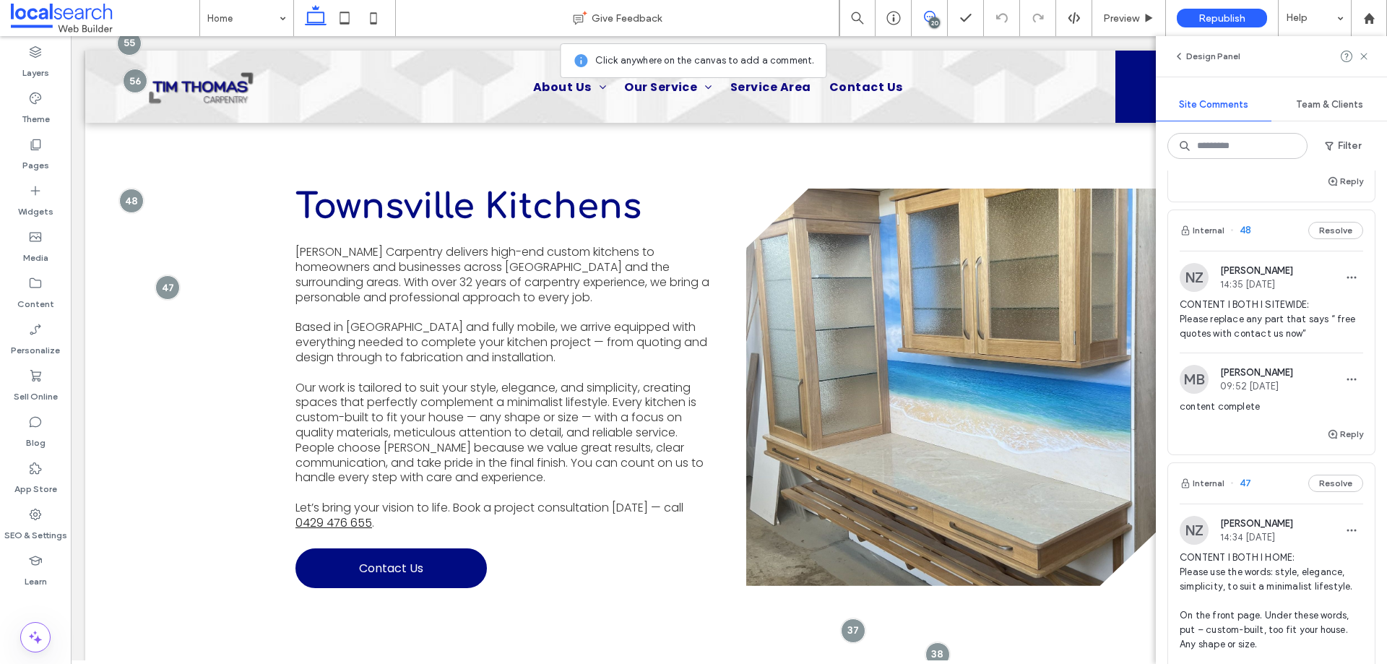
scroll to position [1934, 0]
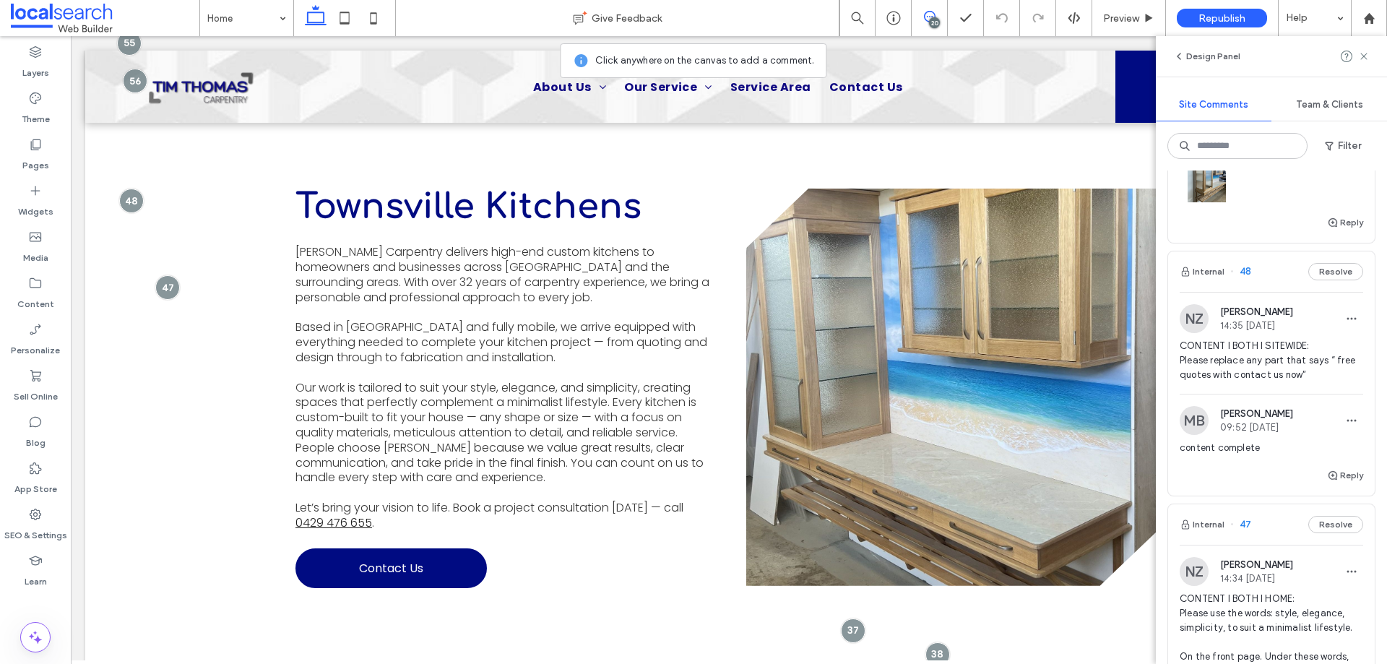
click at [1226, 382] on span "CONTENT I BOTH I SITEWIDE: Please replace any part that says “ free quotes with…" at bounding box center [1271, 360] width 183 height 43
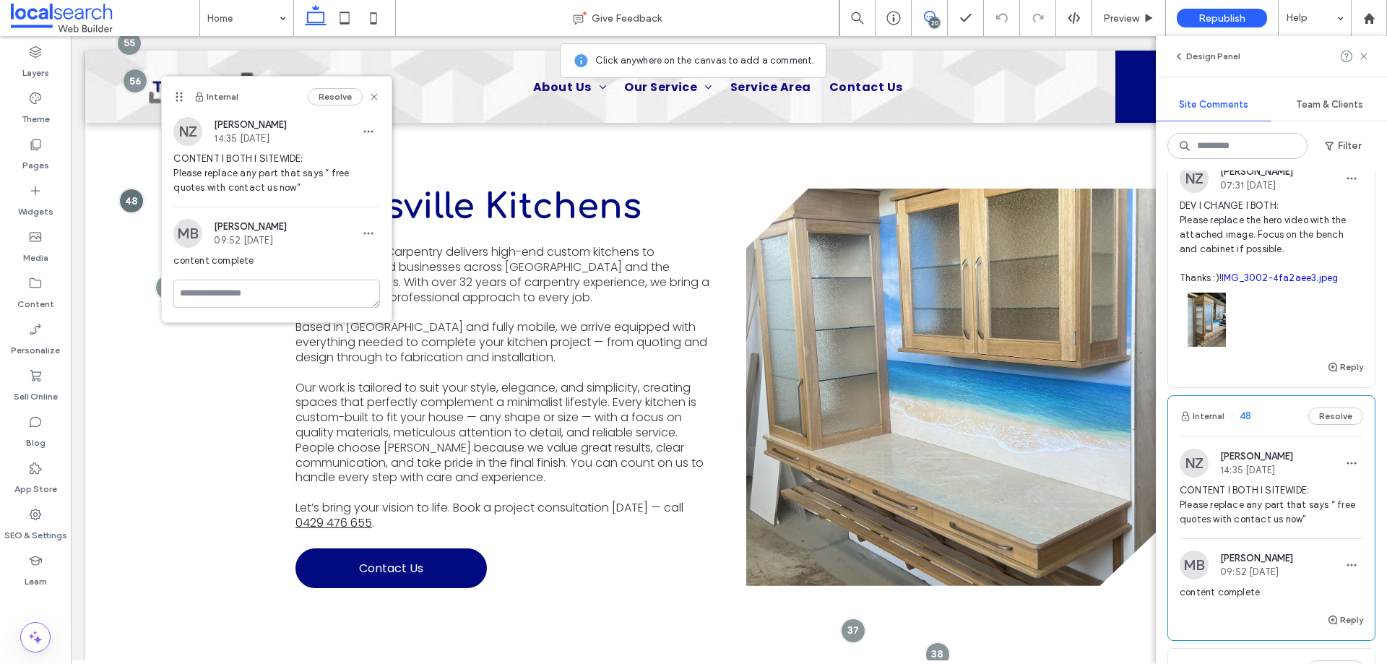
scroll to position [1717, 0]
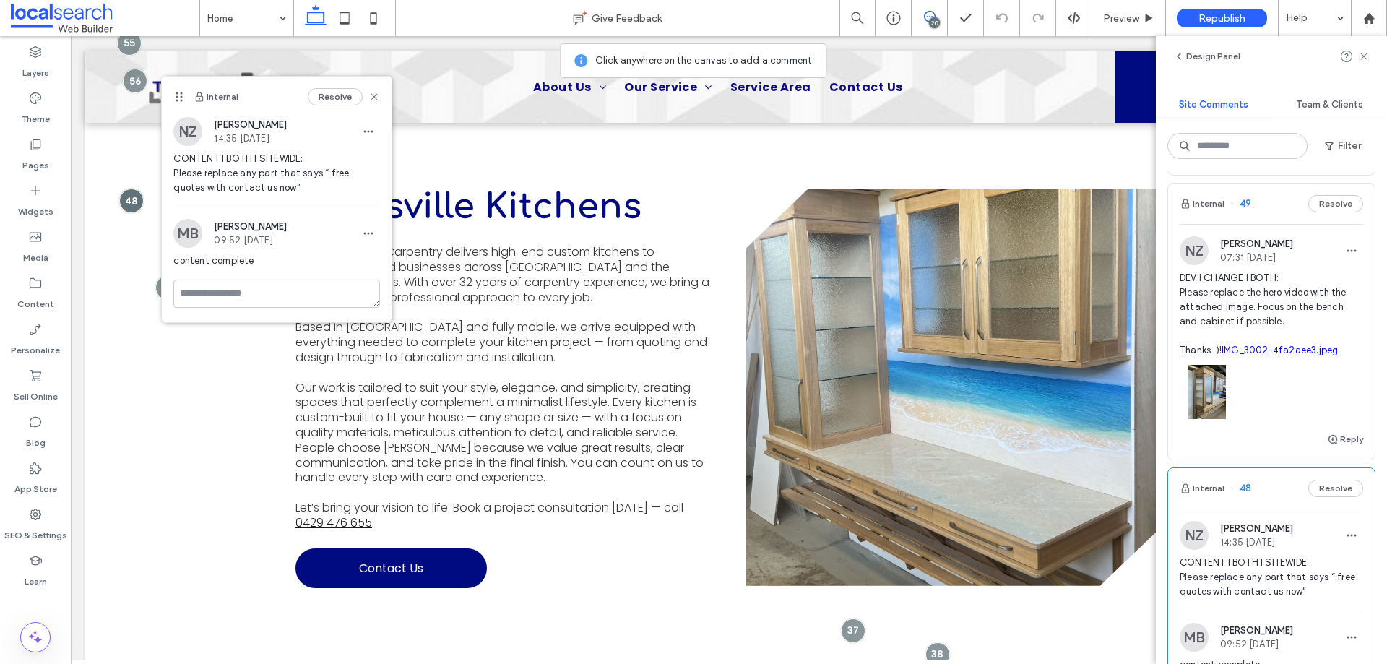
click at [1254, 343] on span "DEV I CHANGE I BOTH: Please replace the hero video with the attached image. Foc…" at bounding box center [1271, 314] width 183 height 87
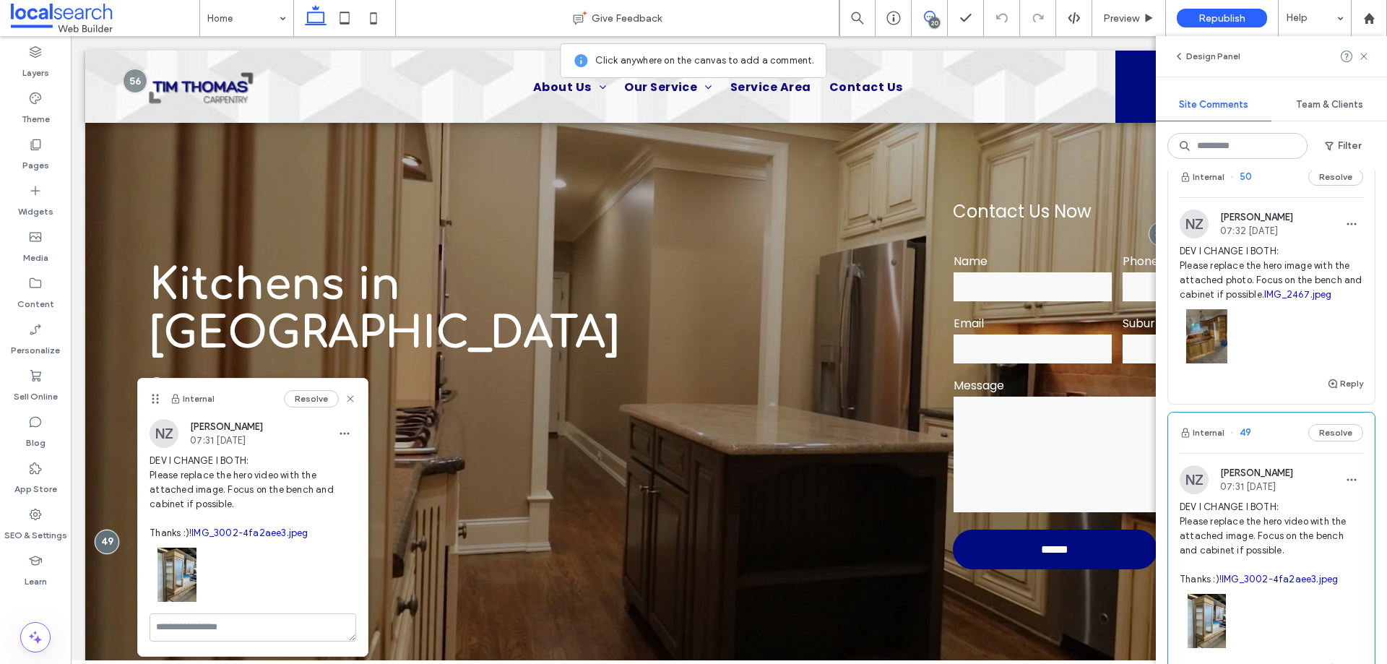
scroll to position [1428, 0]
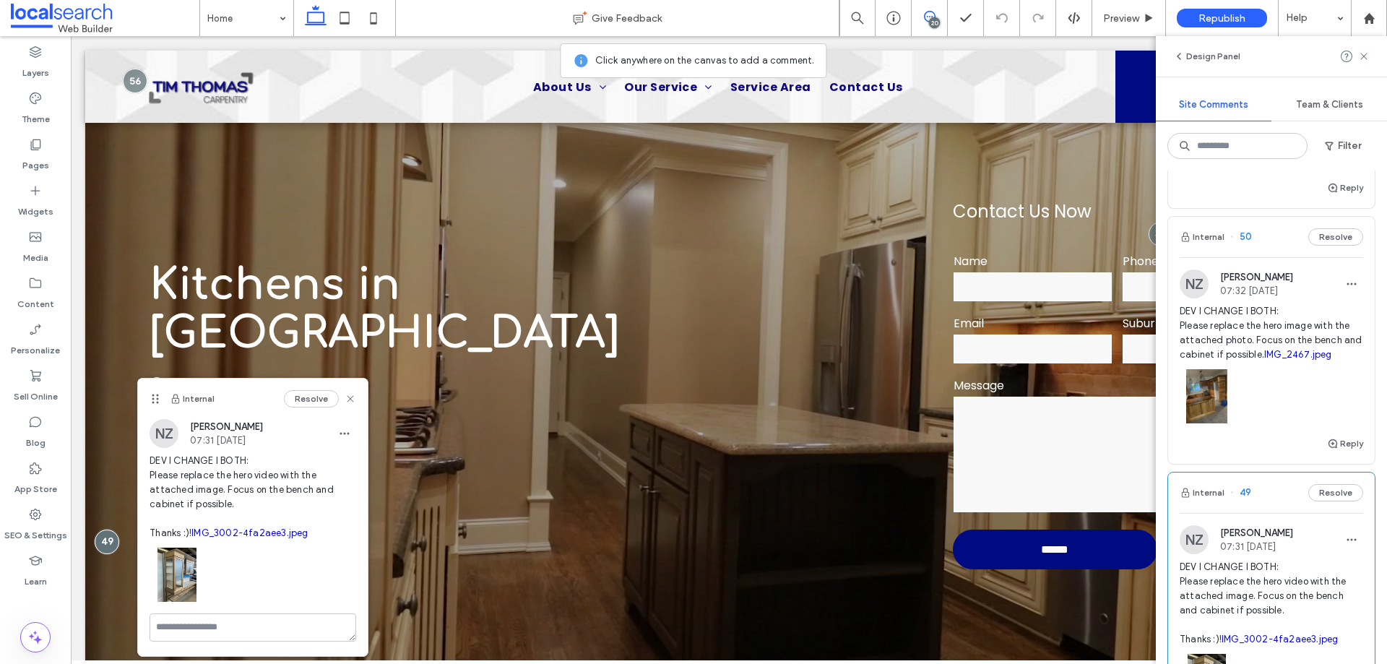
click at [1234, 296] on span "07:32 [DATE]" at bounding box center [1256, 290] width 73 height 11
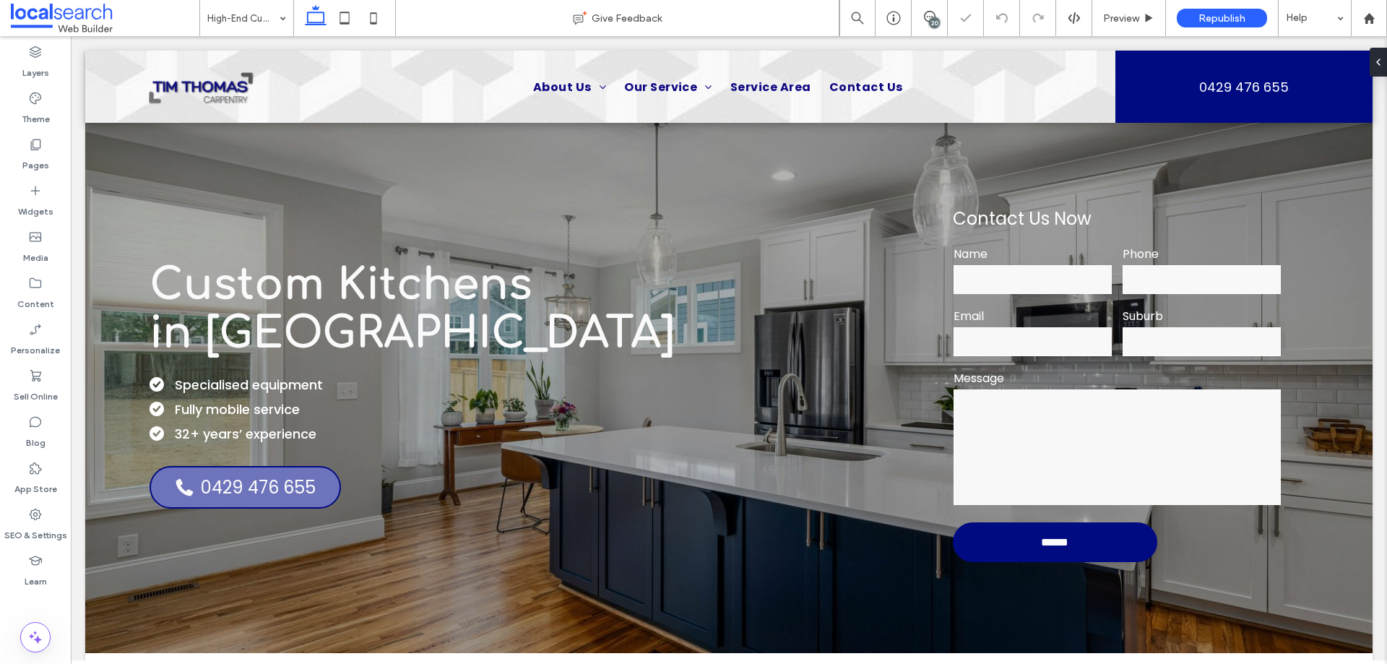
click at [924, 5] on div "20" at bounding box center [930, 18] width 36 height 36
click at [930, 14] on icon at bounding box center [930, 17] width 12 height 12
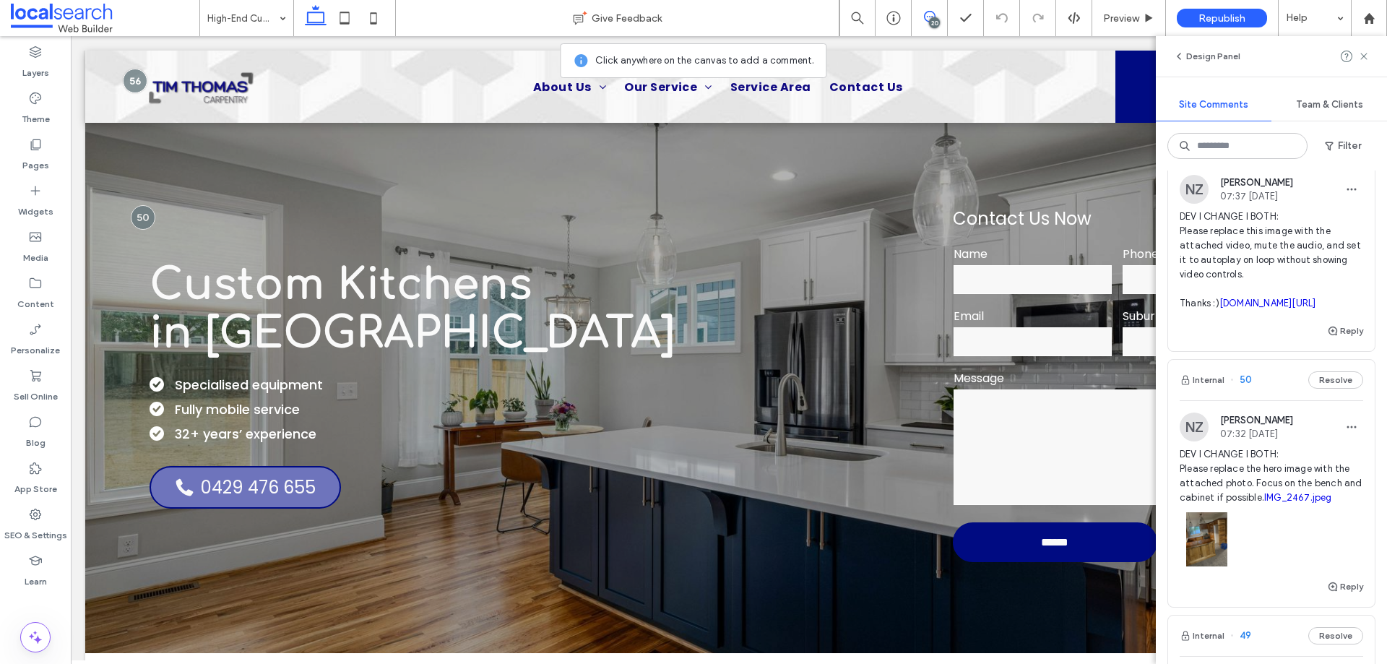
scroll to position [1300, 0]
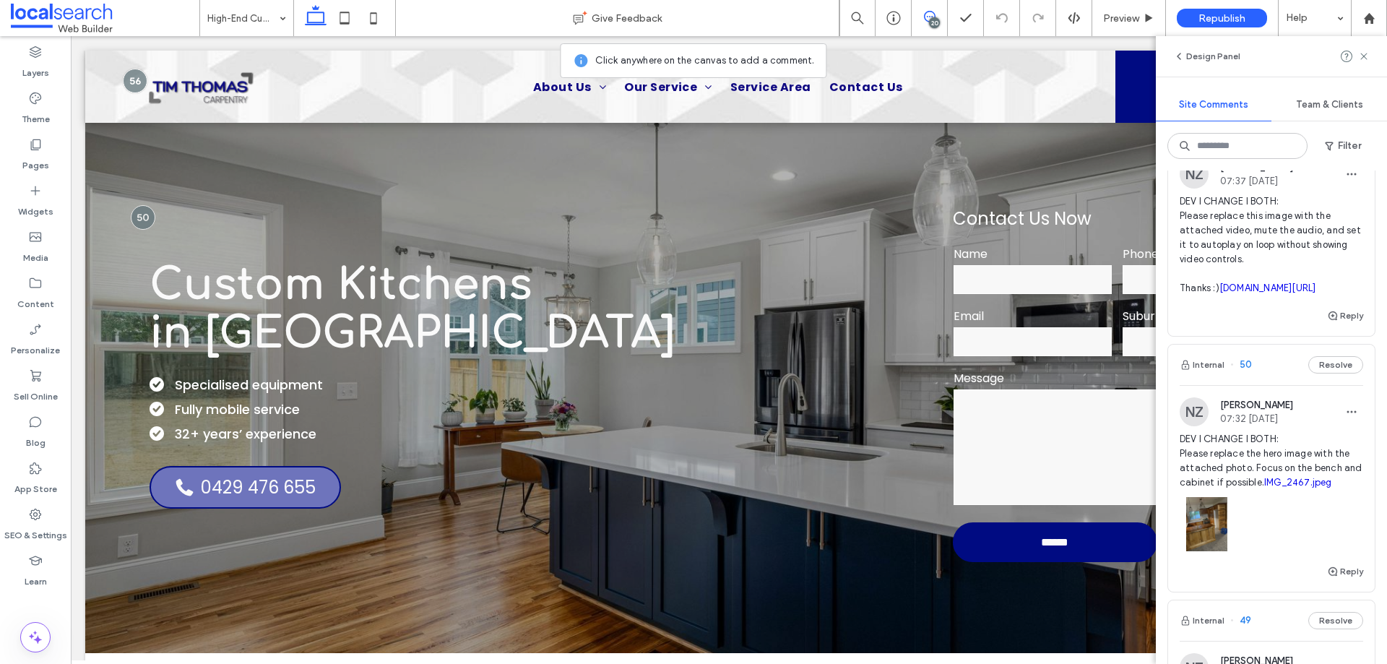
click at [1282, 490] on span "DEV I CHANGE I BOTH: Please replace the hero image with the attached photo. Foc…" at bounding box center [1271, 461] width 183 height 58
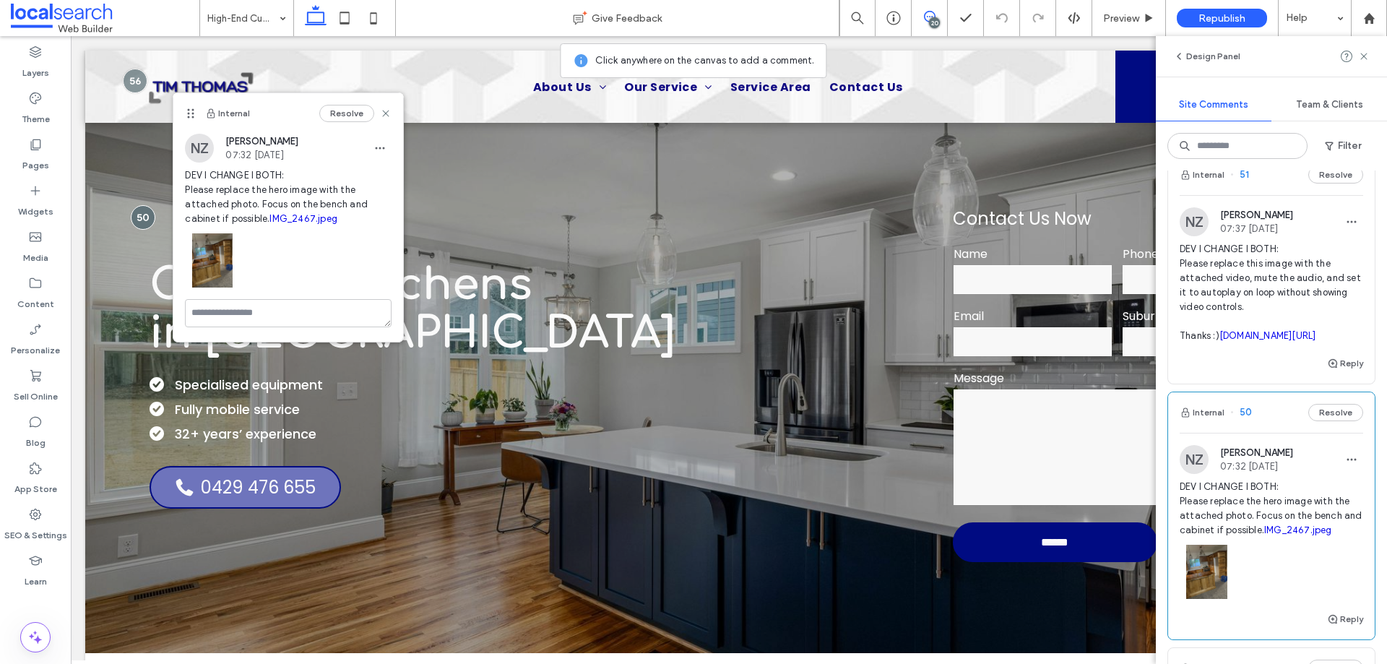
scroll to position [1228, 0]
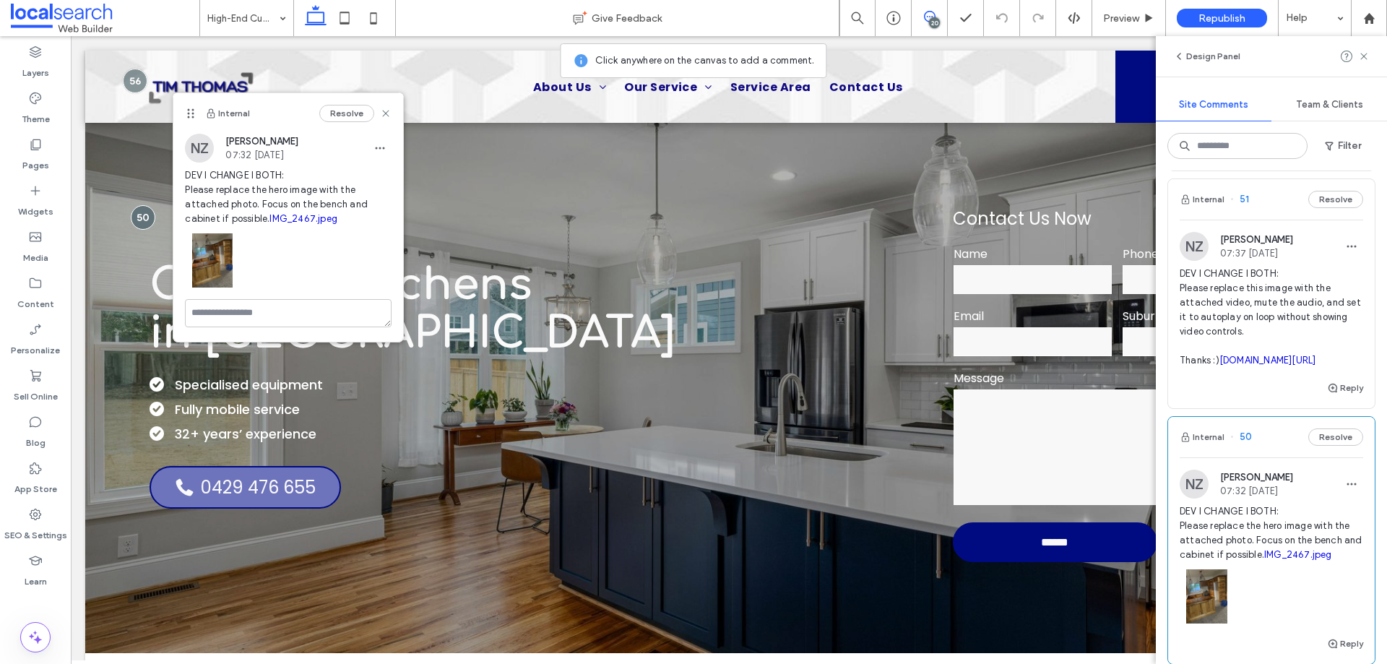
click at [1242, 339] on span "DEV I CHANGE I BOTH: Please replace this image with the attached video, mute th…" at bounding box center [1271, 317] width 183 height 101
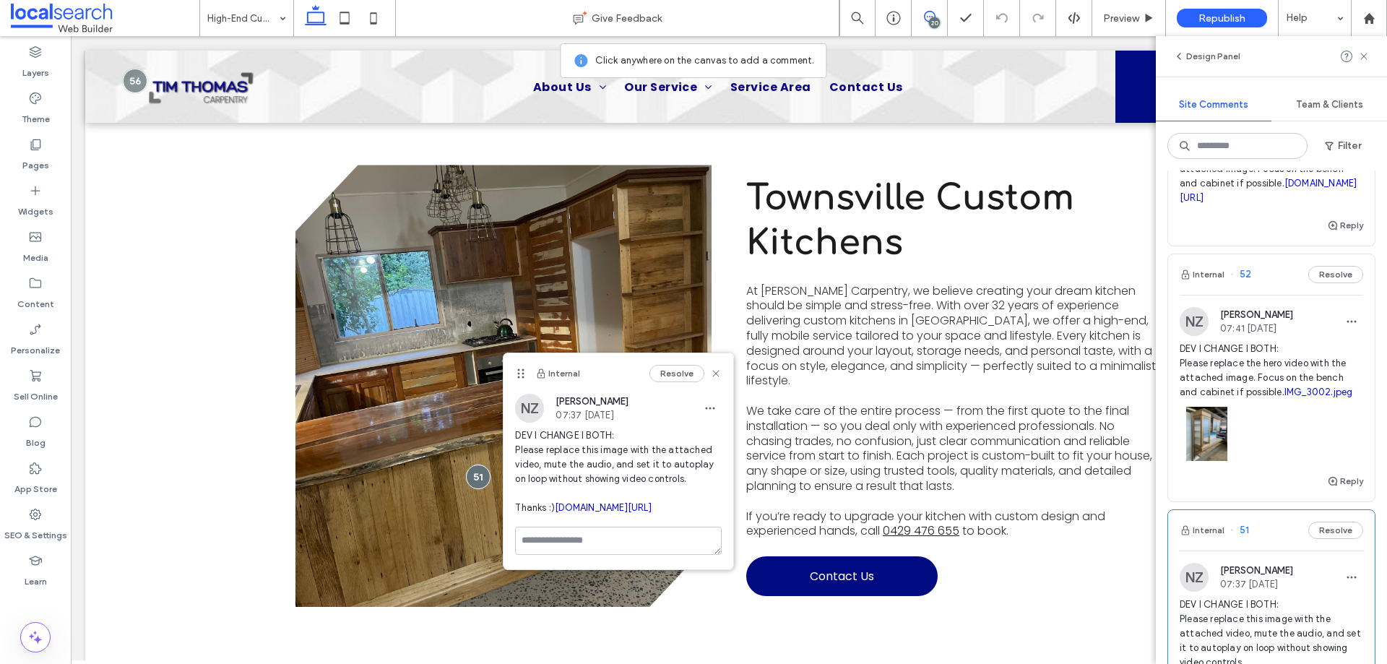
scroll to position [867, 0]
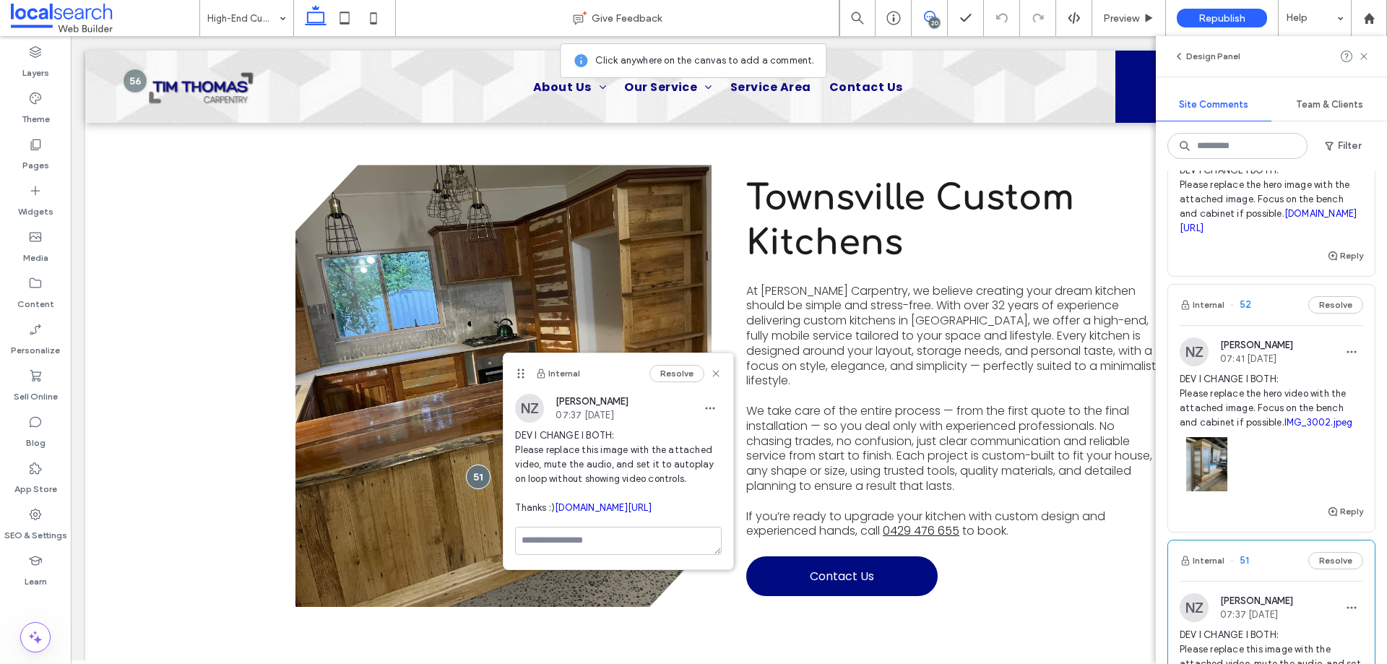
click at [1263, 418] on span "DEV I CHANGE I BOTH: Please replace the hero video with the attached image. Foc…" at bounding box center [1271, 401] width 183 height 58
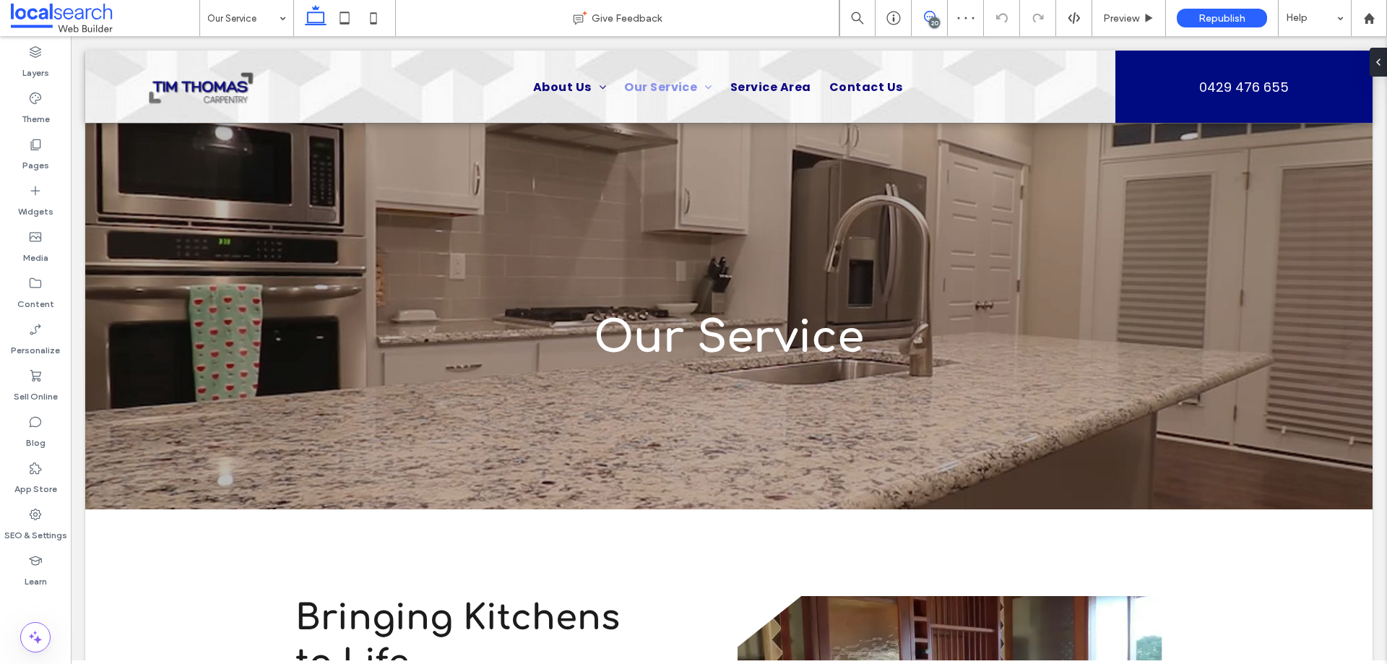
click at [925, 15] on icon at bounding box center [930, 17] width 12 height 12
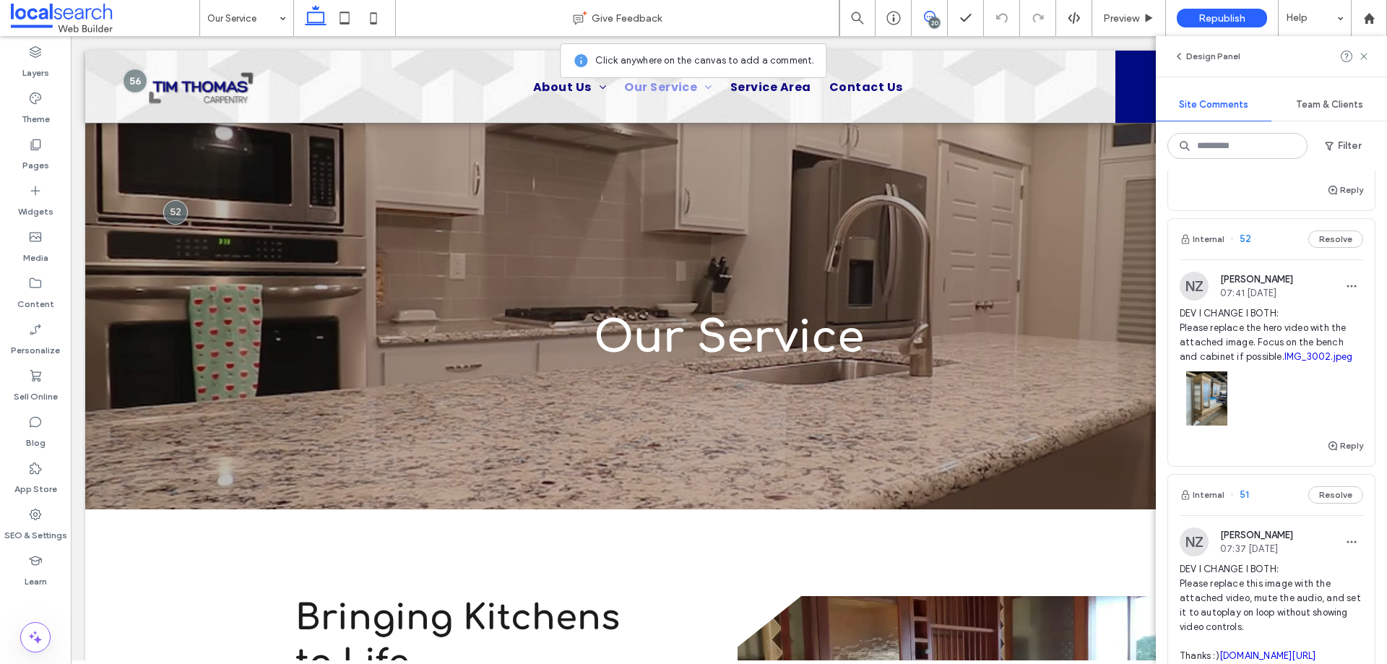
scroll to position [939, 0]
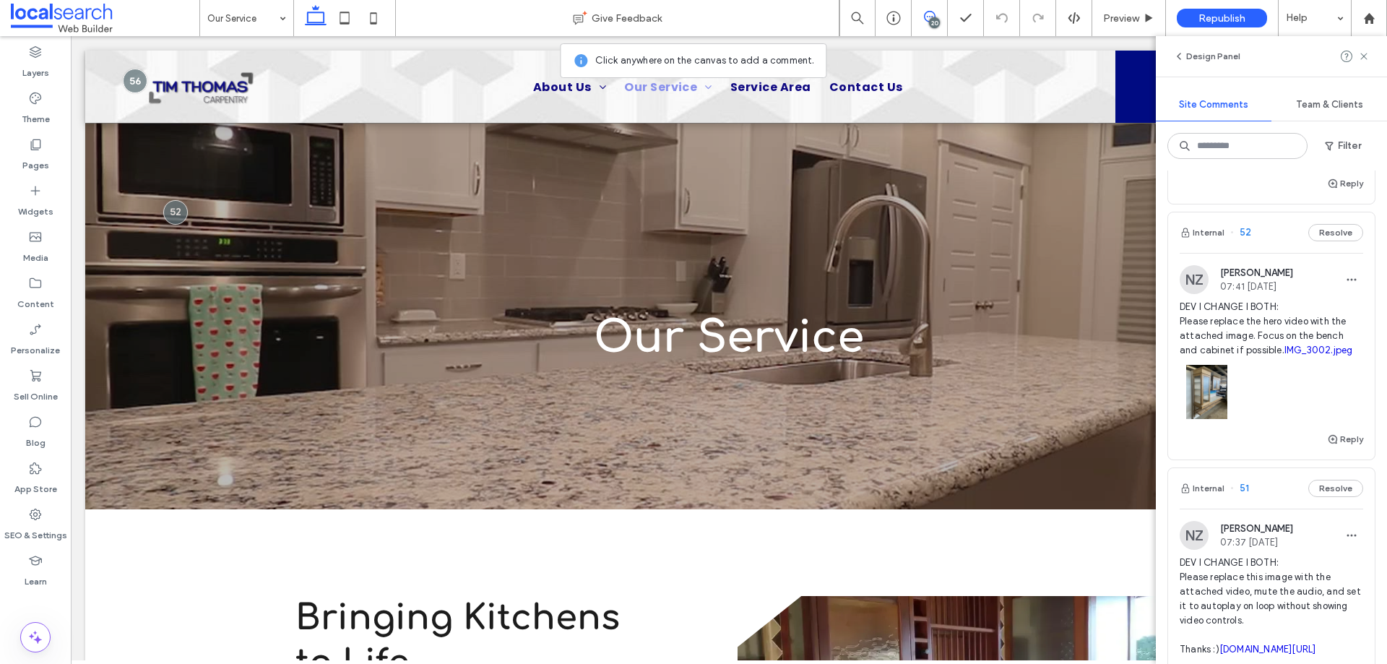
click at [1239, 358] on span "DEV I CHANGE I BOTH: Please replace the hero video with the attached image. Foc…" at bounding box center [1271, 329] width 183 height 58
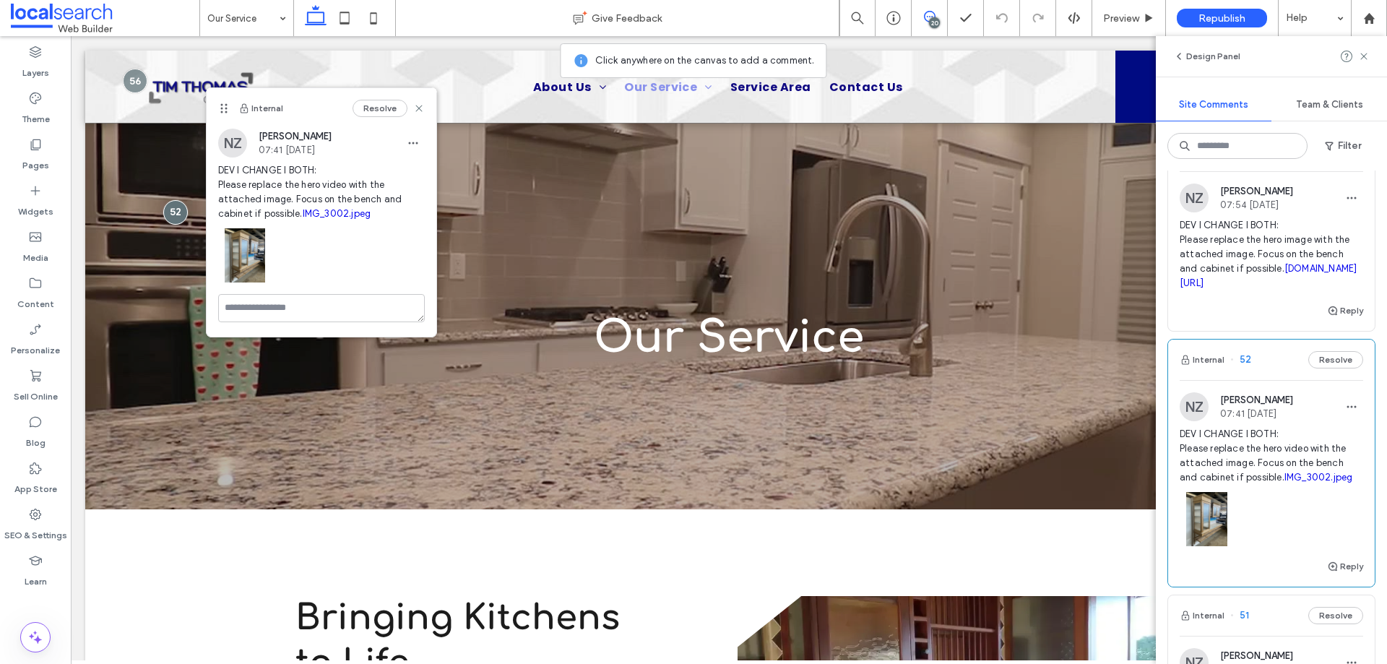
scroll to position [650, 0]
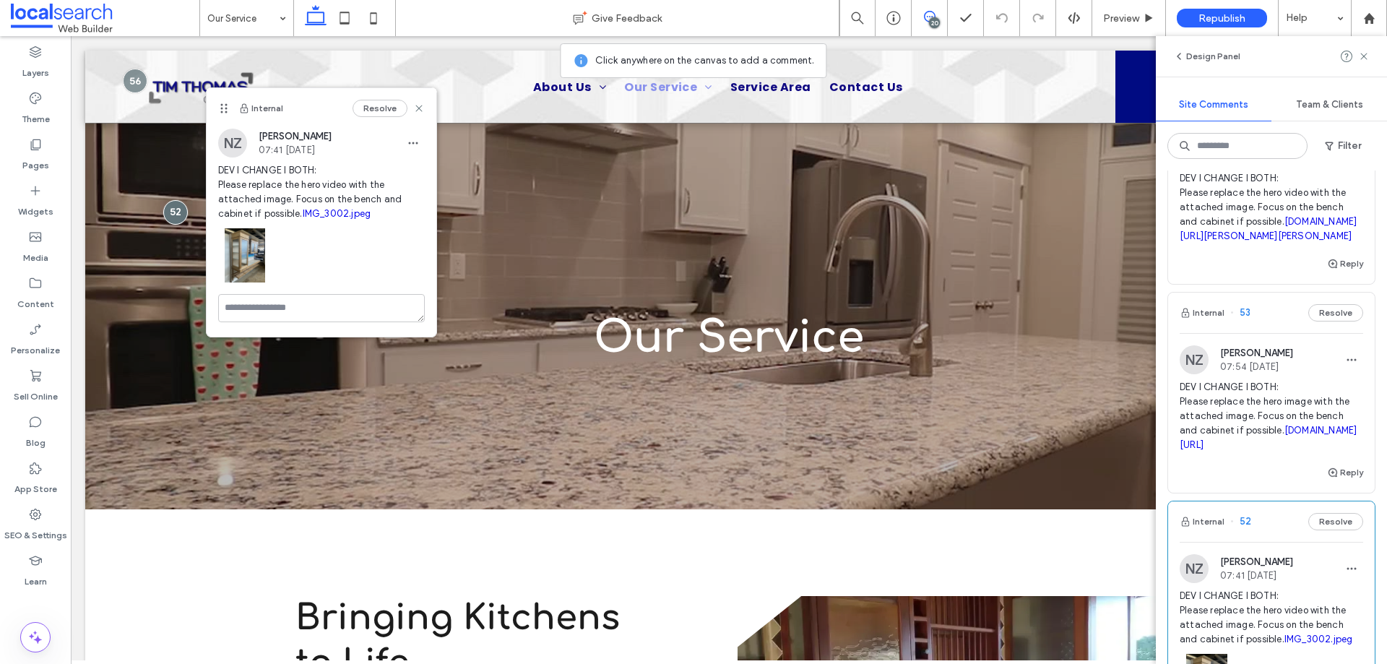
click at [1258, 392] on div "NZ Nadia Zelarayan 07:54 Aug 12 2025 DEV I CHANGE I BOTH: Please replace the he…" at bounding box center [1271, 404] width 183 height 118
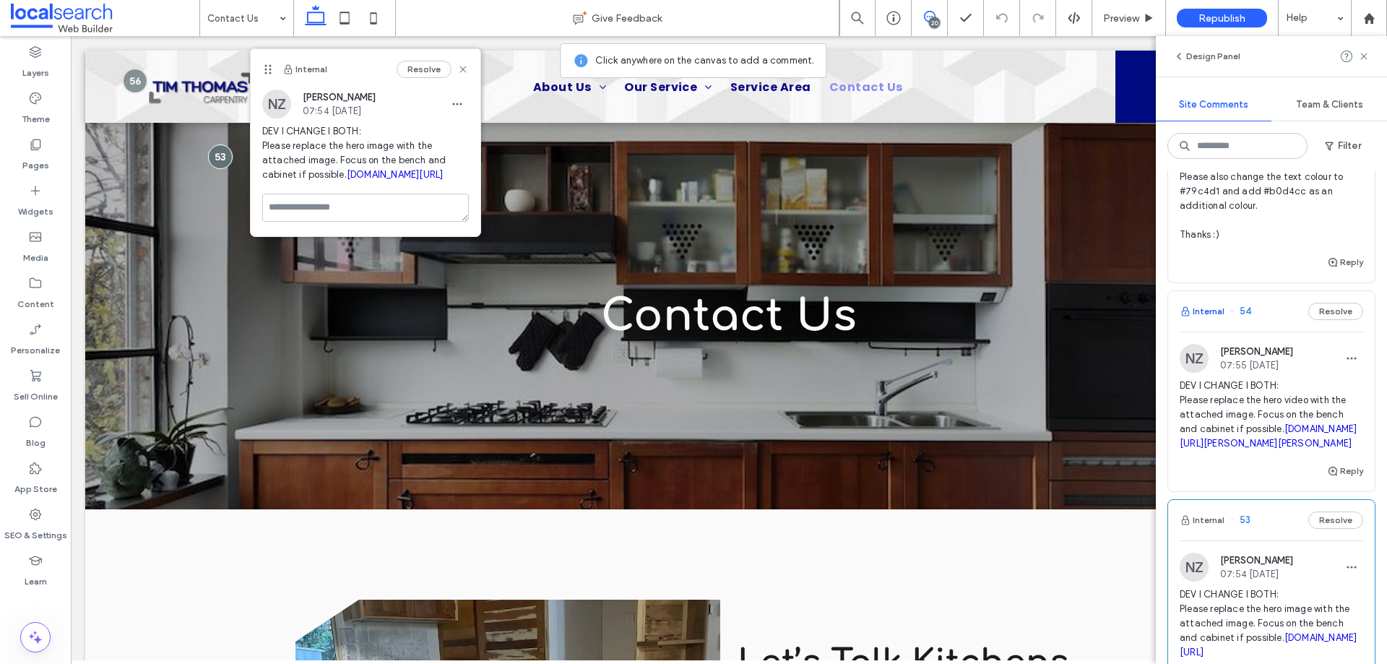
scroll to position [433, 0]
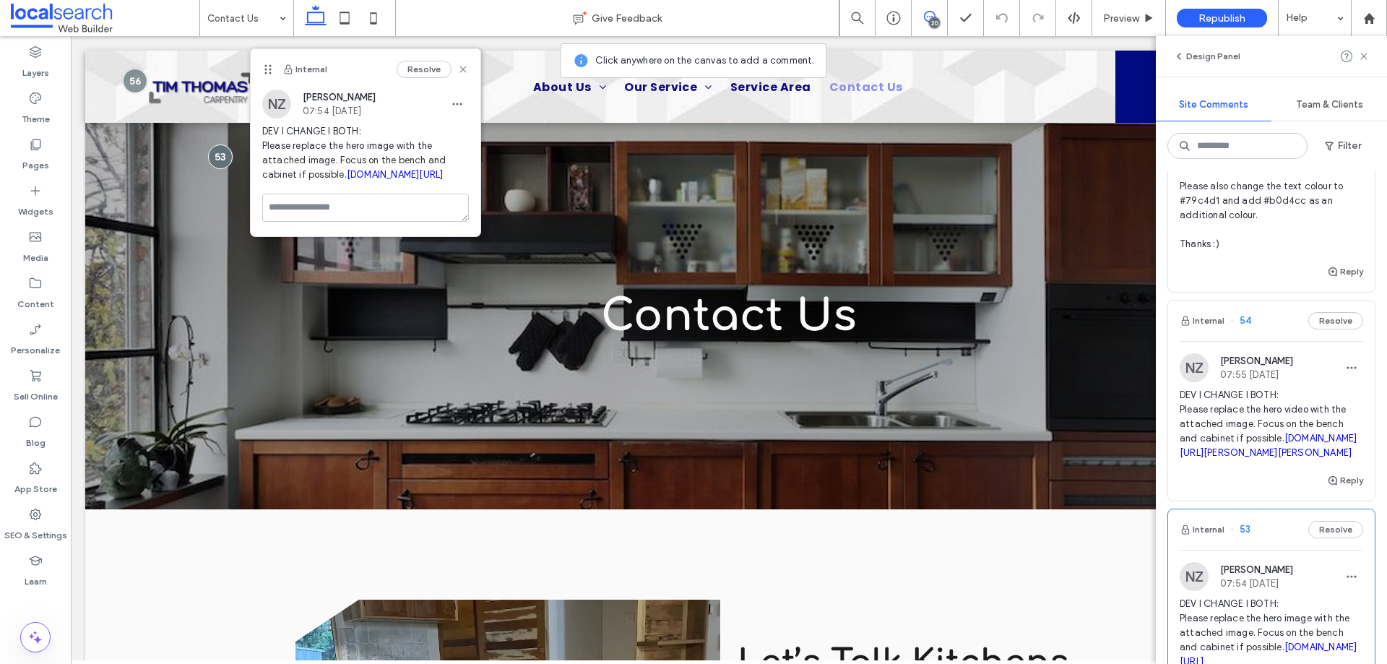
click at [1235, 397] on span "DEV I CHANGE I BOTH: Please replace the hero video with the attached image. Foc…" at bounding box center [1271, 424] width 183 height 72
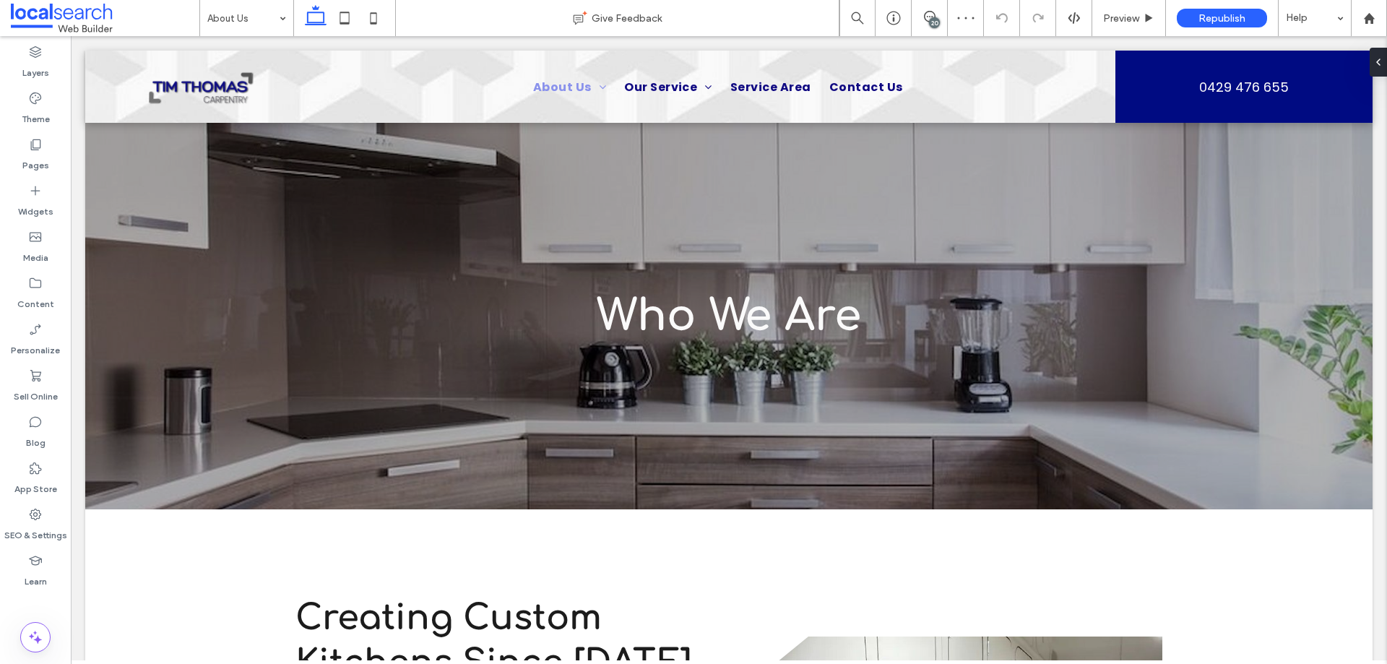
click at [930, 20] on div "20" at bounding box center [934, 22] width 11 height 11
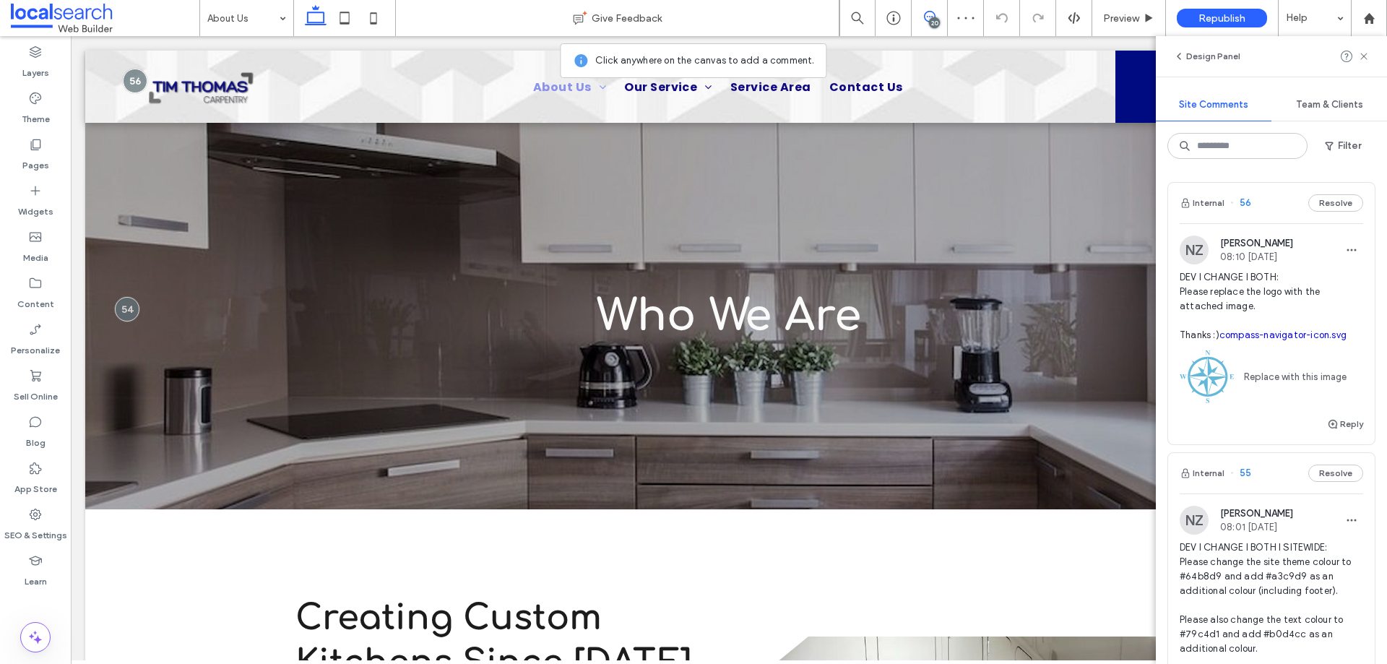
click at [1237, 572] on span "DEV I CHANGE I BOTH I SITEWIDE: Please change the site theme colour to #64b8d9 …" at bounding box center [1271, 612] width 183 height 144
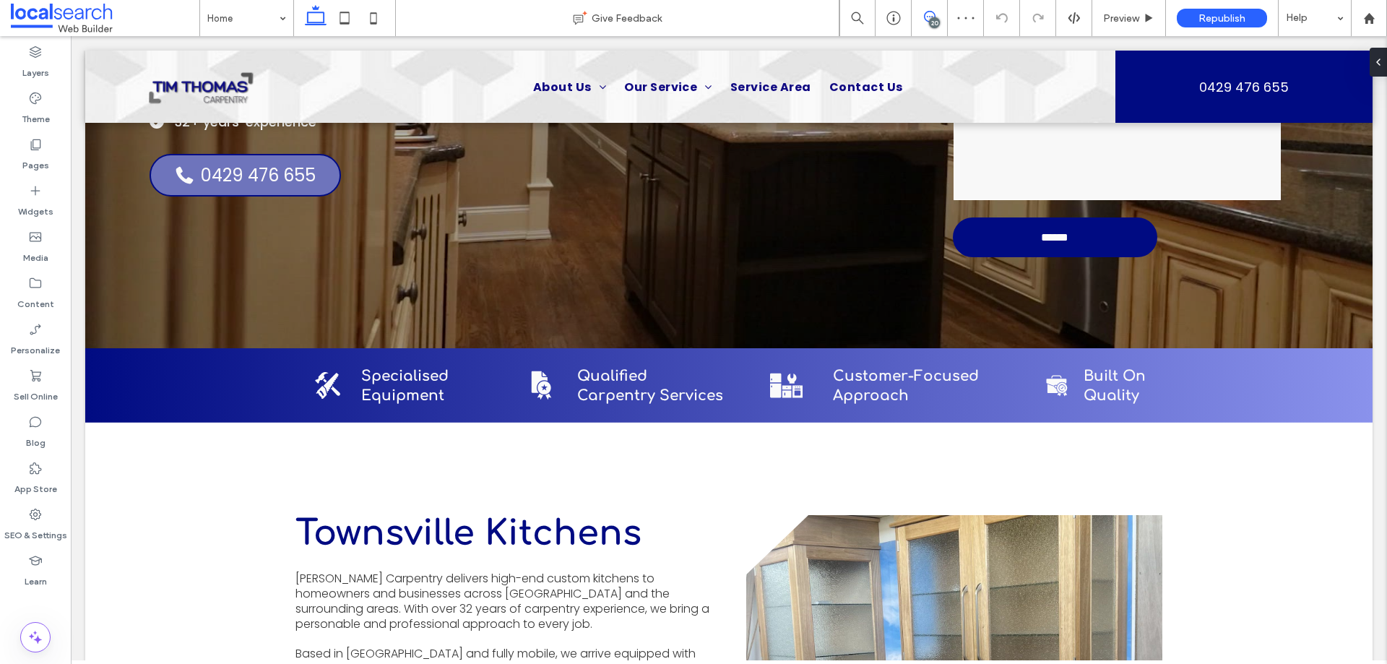
click at [922, 15] on span at bounding box center [929, 17] width 35 height 12
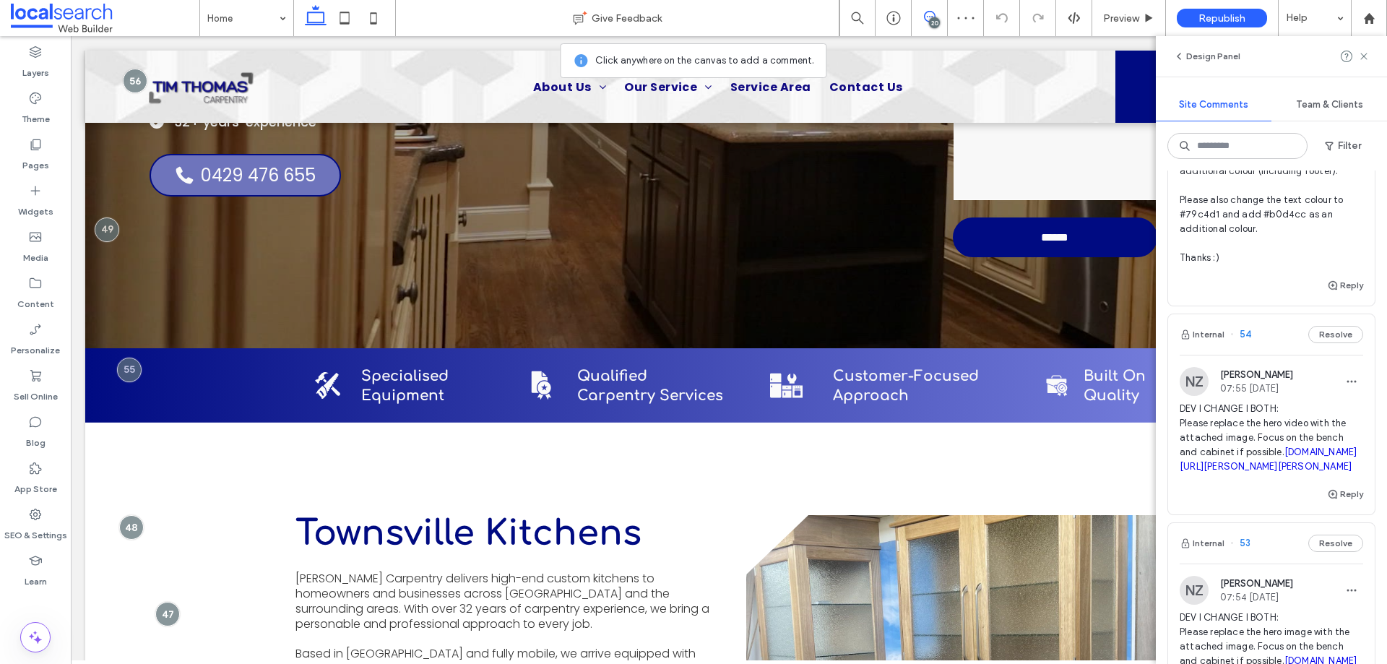
scroll to position [433, 0]
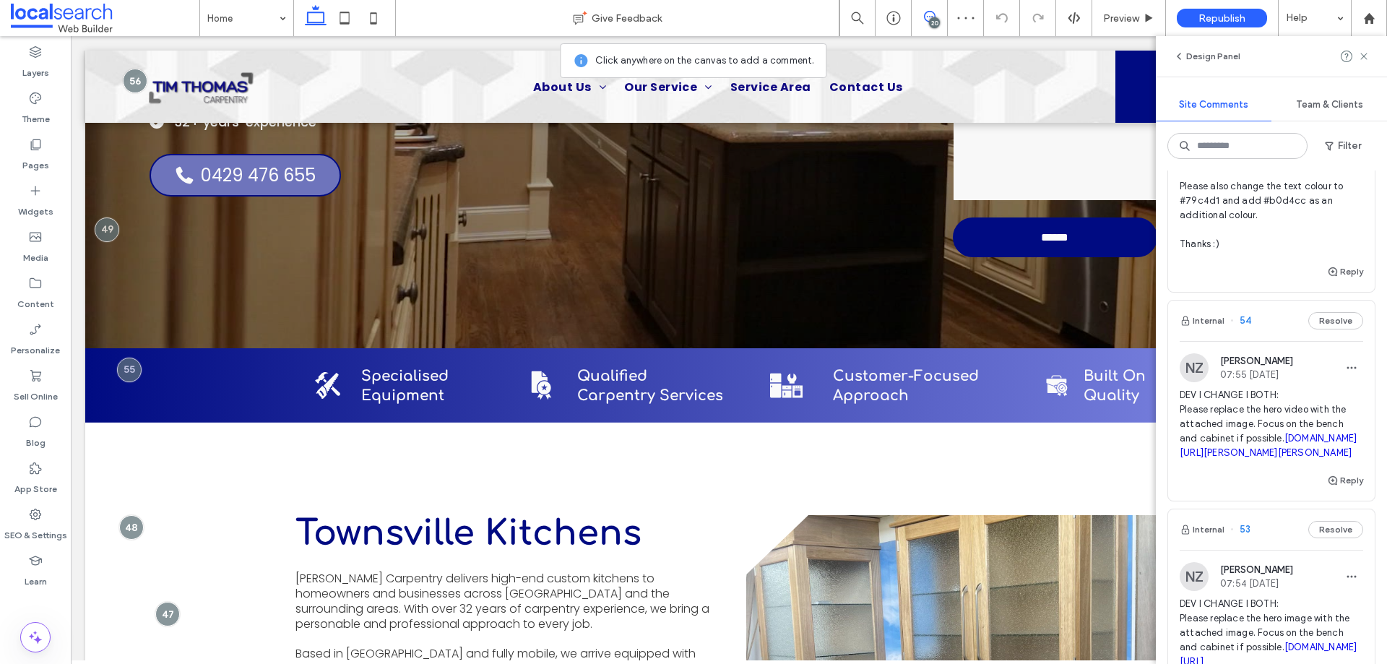
click at [1237, 416] on span "DEV I CHANGE I BOTH: Please replace the hero video with the attached image. Foc…" at bounding box center [1271, 424] width 183 height 72
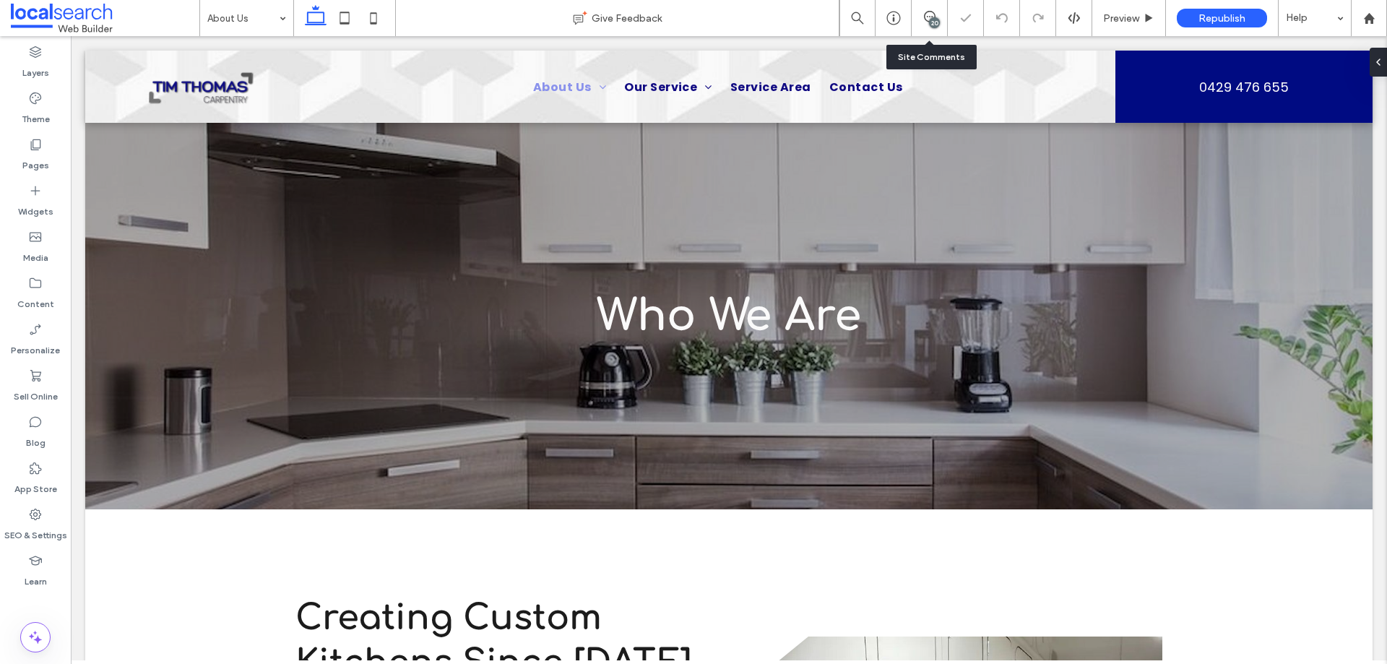
click at [934, 16] on icon at bounding box center [930, 17] width 12 height 12
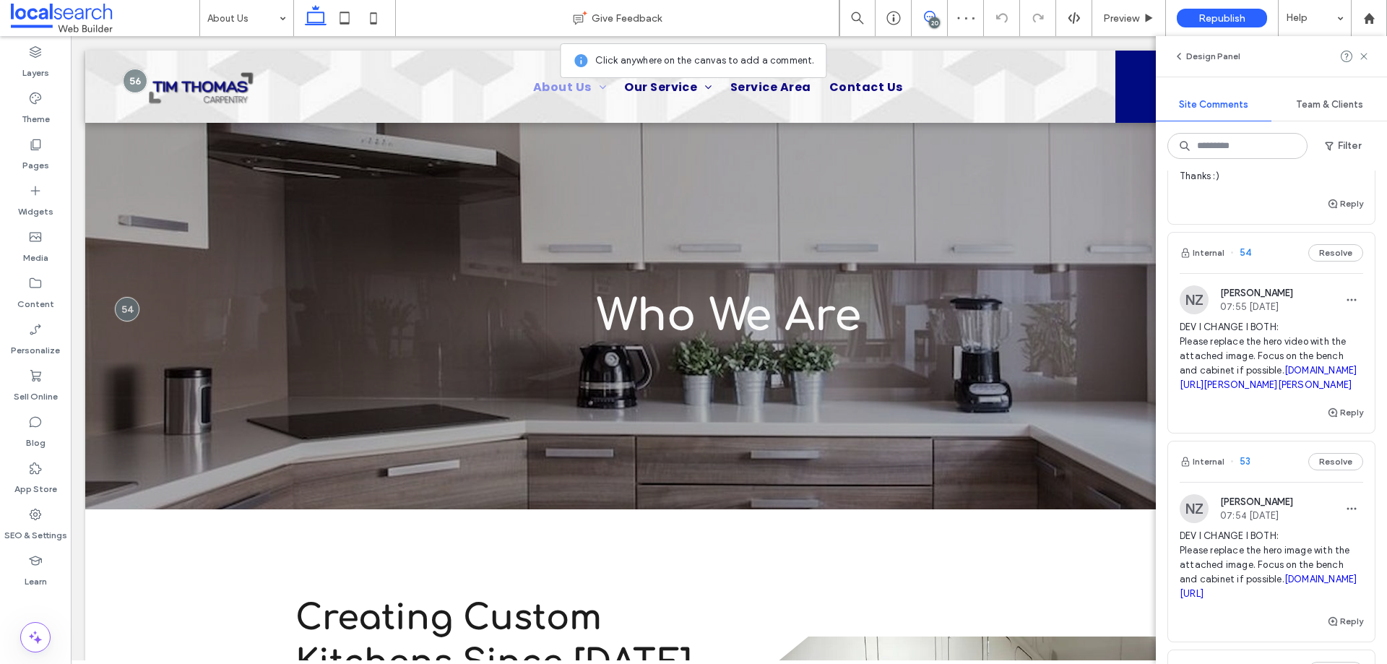
scroll to position [506, 0]
click at [1237, 335] on span "DEV I CHANGE I BOTH: Please replace the hero video with the attached image. Foc…" at bounding box center [1271, 352] width 183 height 72
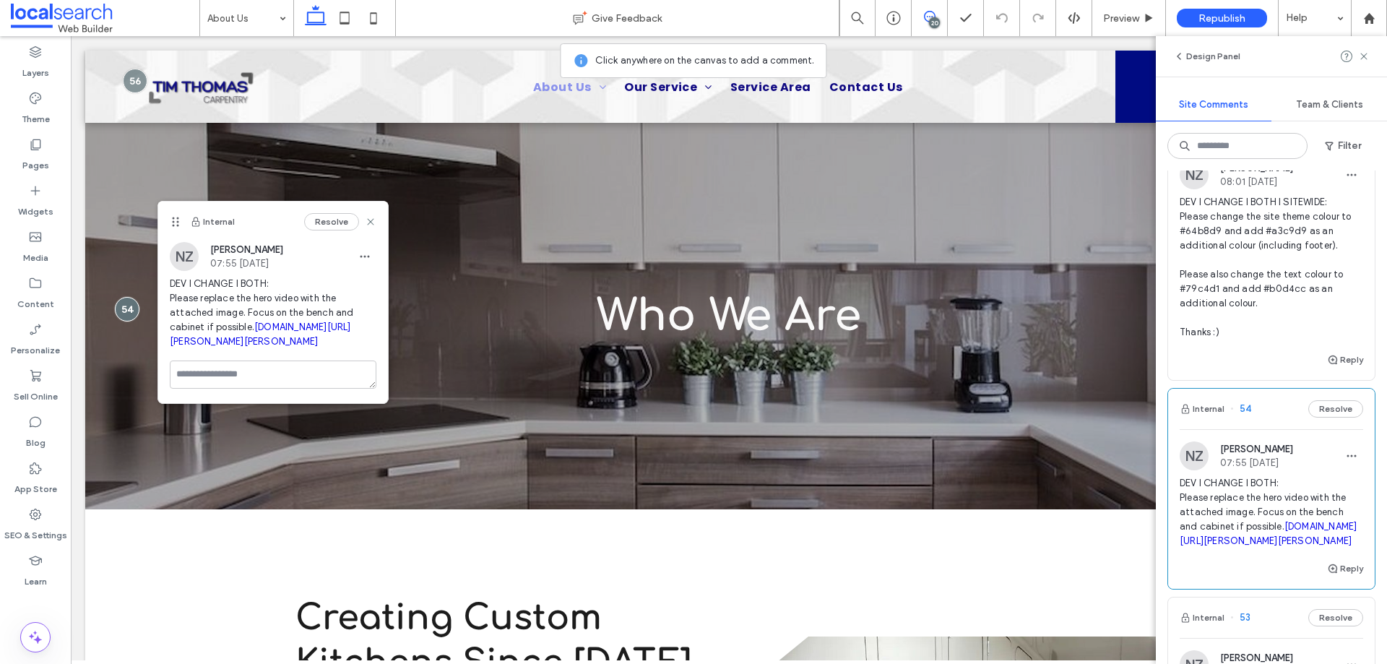
scroll to position [289, 0]
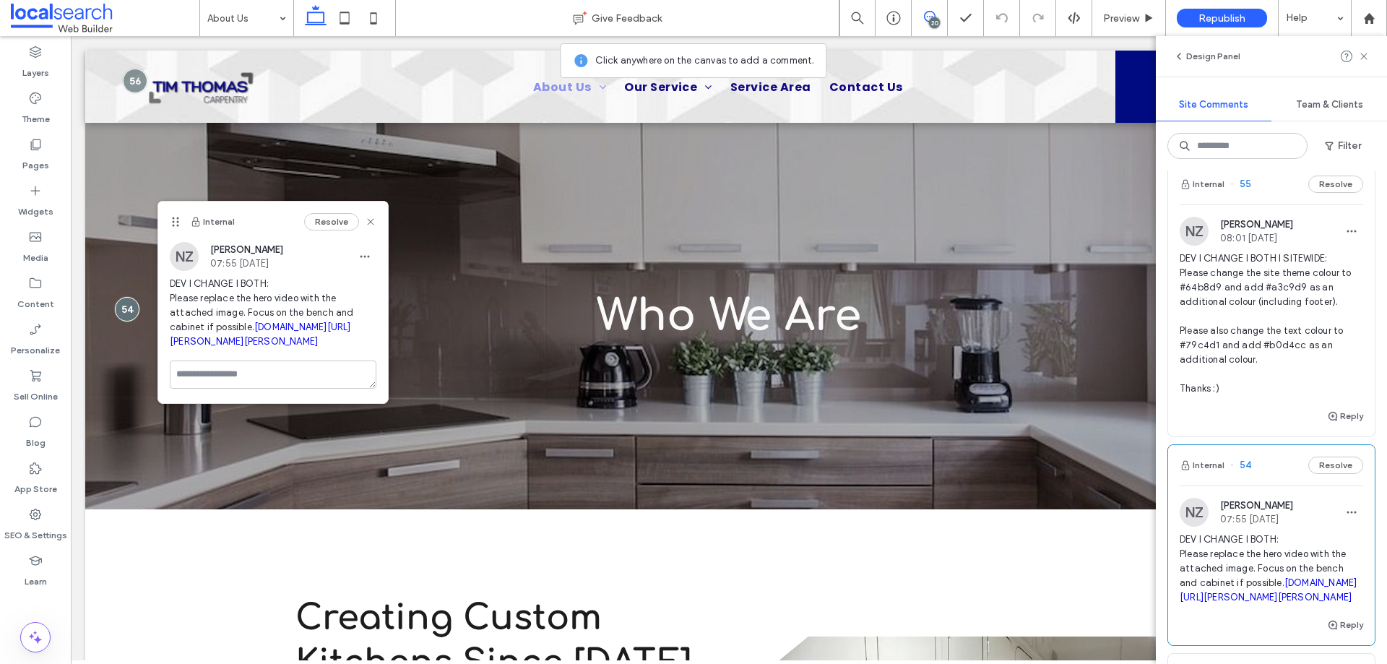
click at [1229, 319] on span "DEV I CHANGE I BOTH I SITEWIDE: Please change the site theme colour to #64b8d9 …" at bounding box center [1271, 323] width 183 height 144
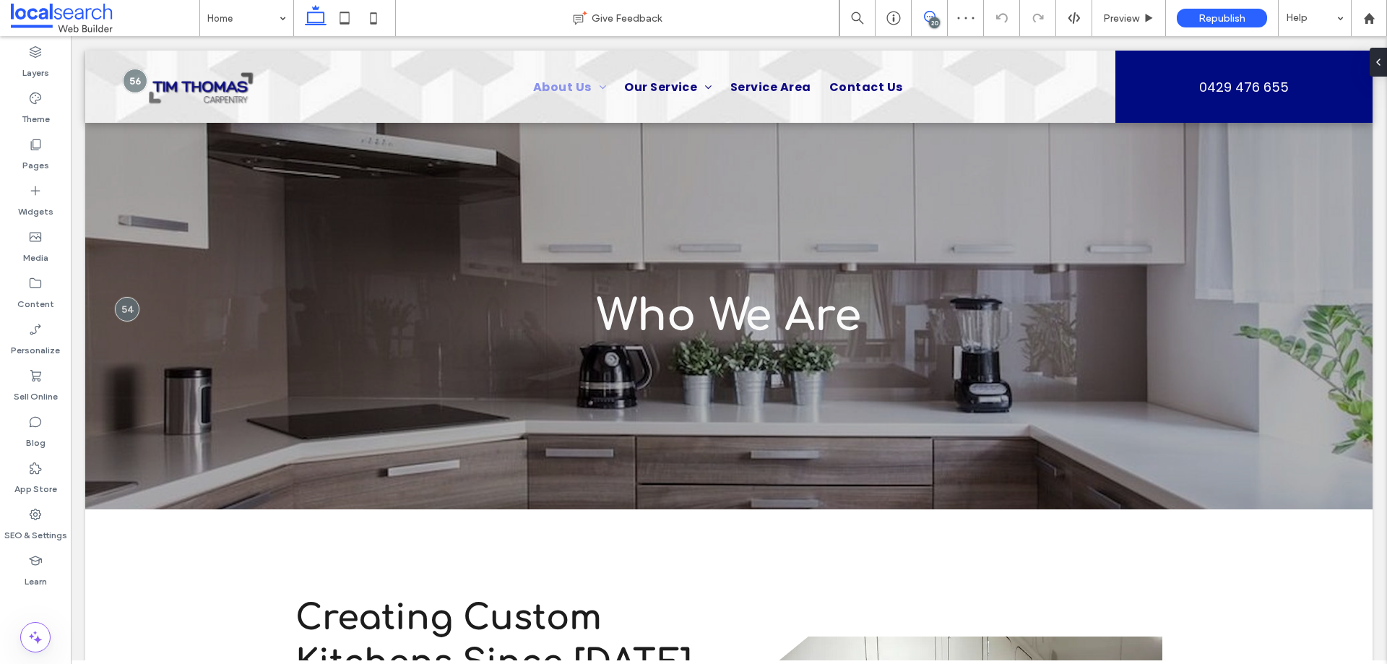
click at [927, 11] on icon at bounding box center [930, 17] width 12 height 12
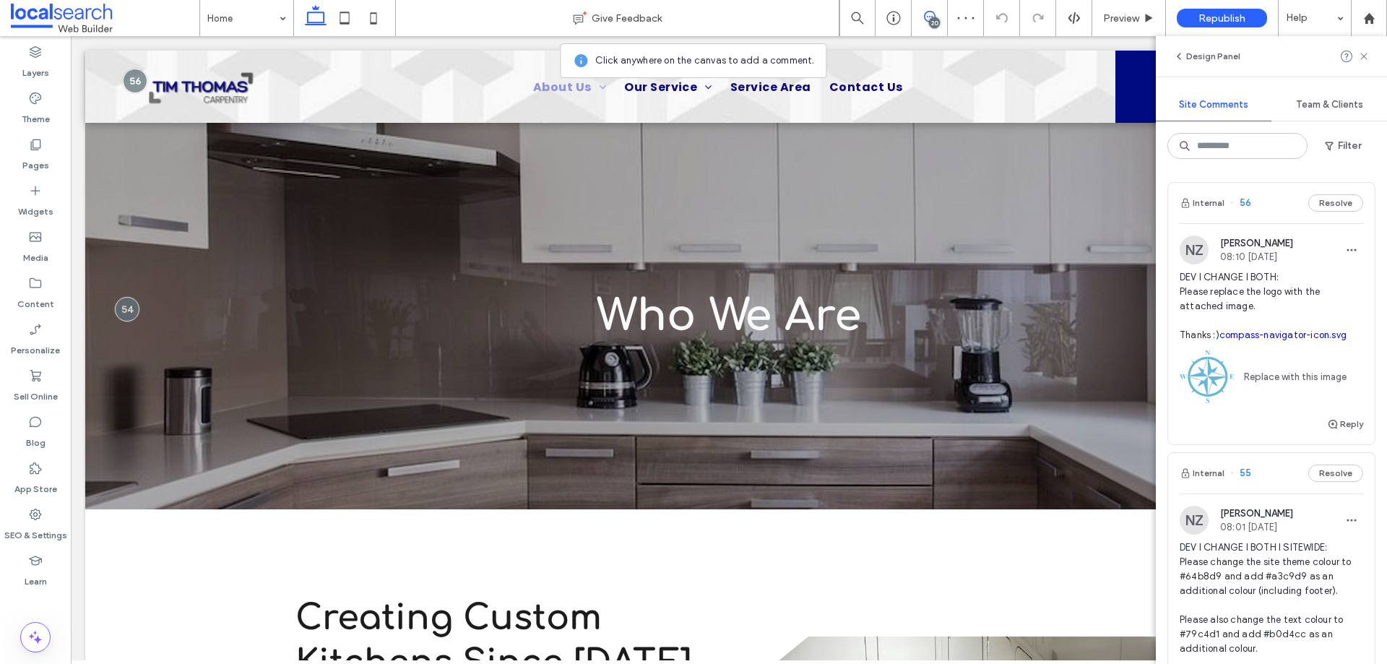
click at [1263, 555] on span "DEV I CHANGE I BOTH I SITEWIDE: Please change the site theme colour to #64b8d9 …" at bounding box center [1271, 612] width 183 height 144
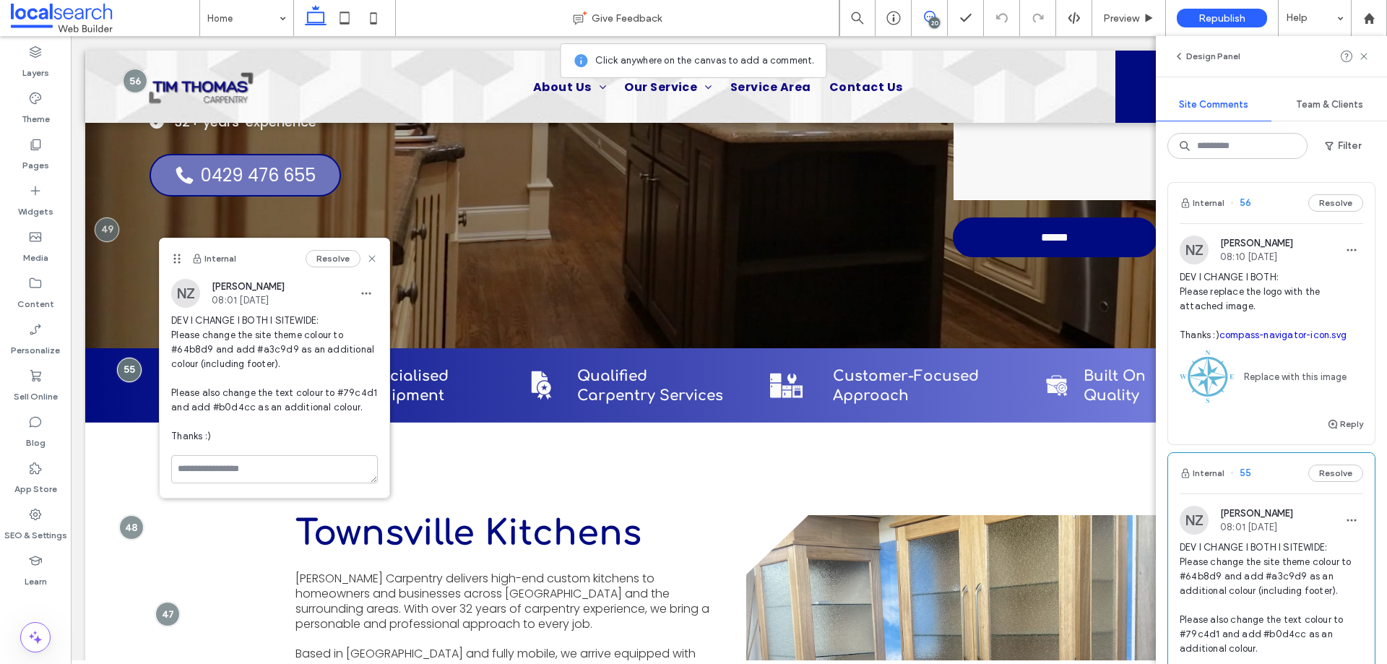
click at [1263, 290] on span "DEV I CHANGE I BOTH: Please replace the logo with the attached image. Thanks :)…" at bounding box center [1271, 306] width 183 height 72
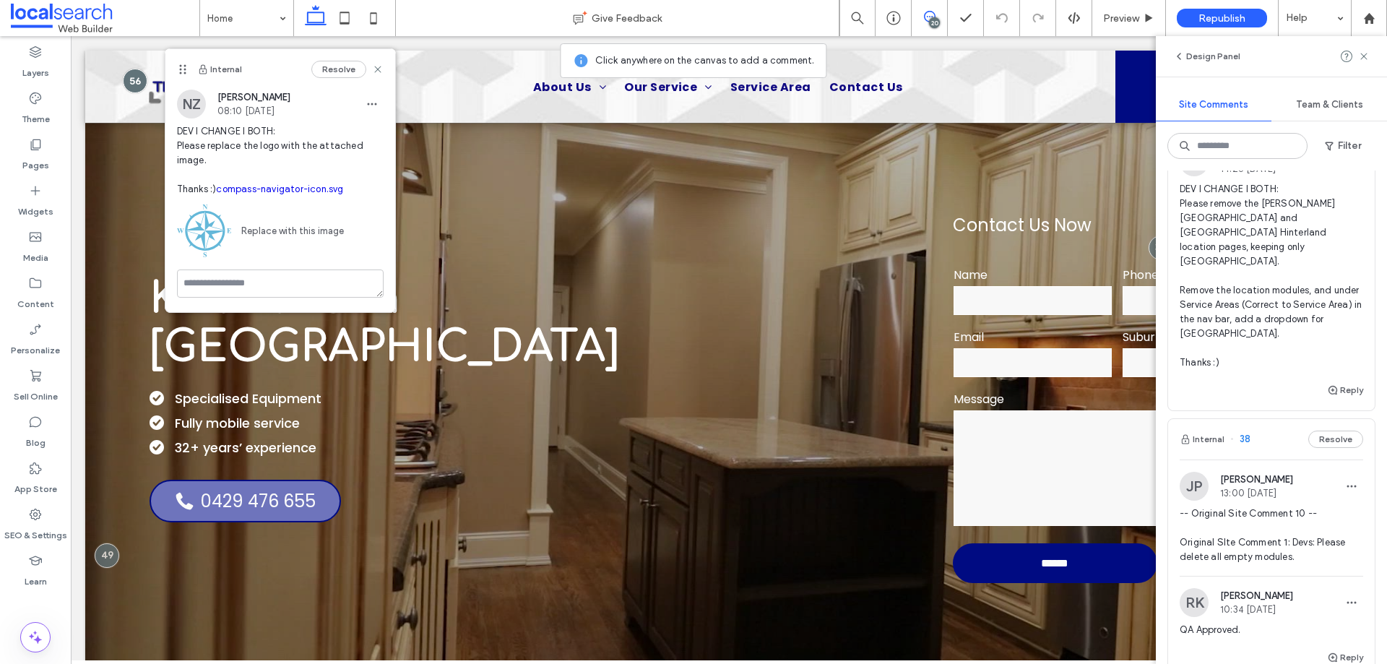
scroll to position [2745, 0]
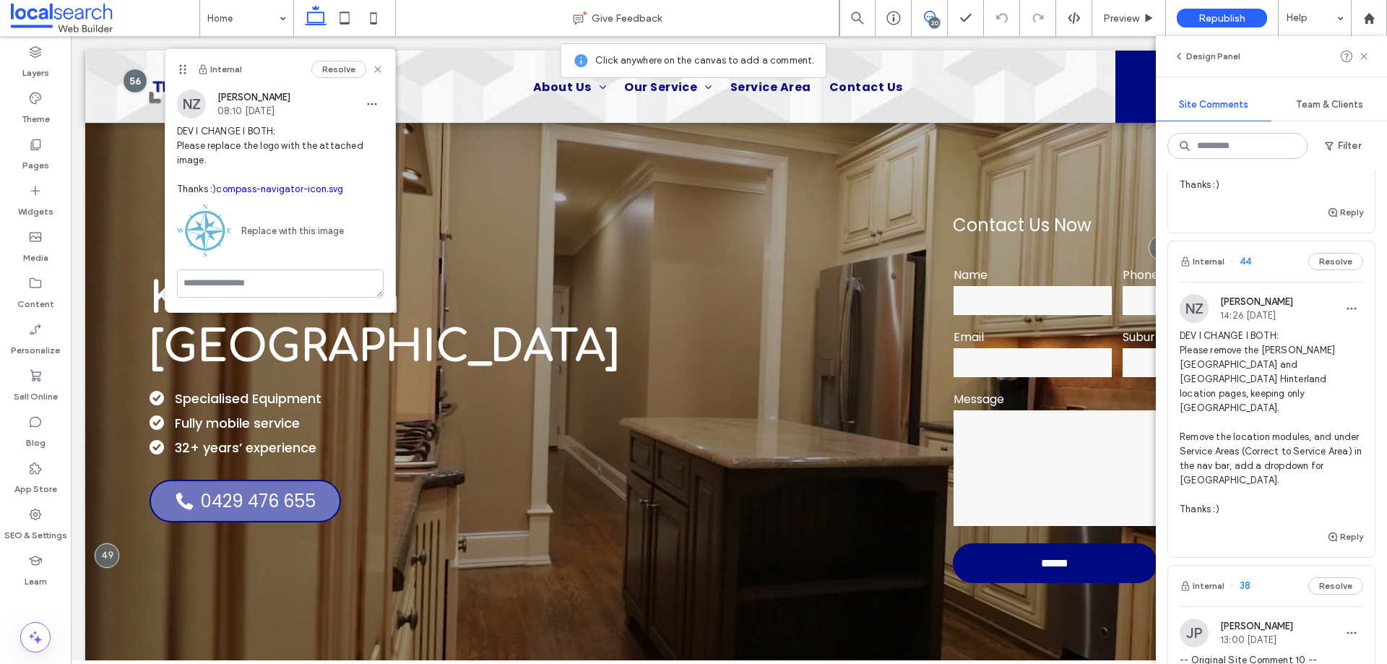
click at [1222, 424] on span "DEV I CHANGE I BOTH: Please remove the [PERSON_NAME][GEOGRAPHIC_DATA] and [GEOG…" at bounding box center [1271, 423] width 183 height 188
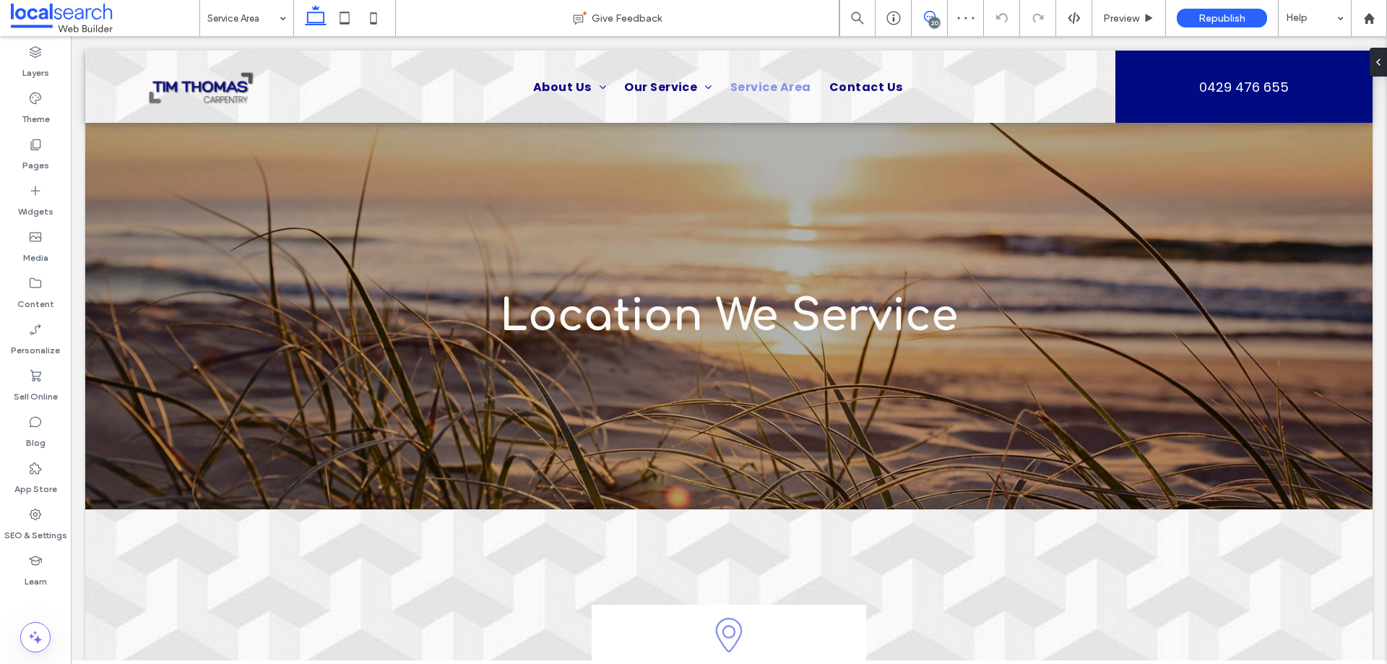
click at [930, 13] on icon at bounding box center [930, 17] width 12 height 12
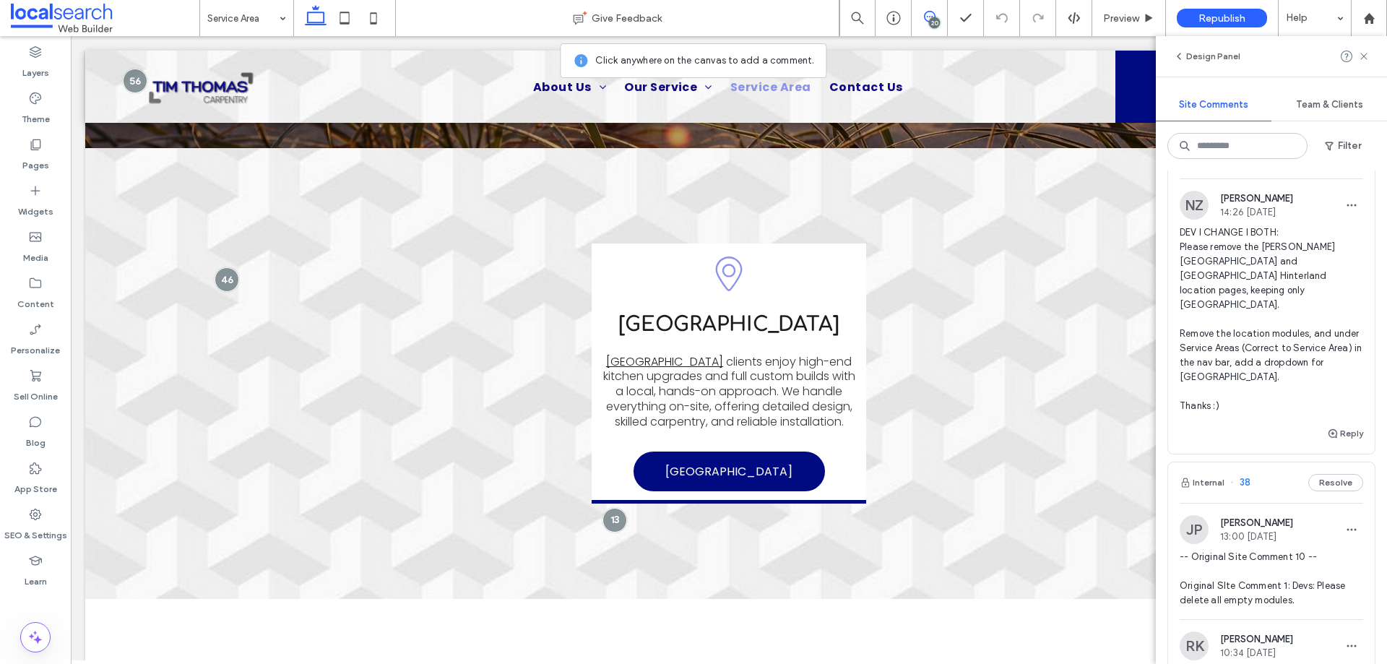
scroll to position [2817, 0]
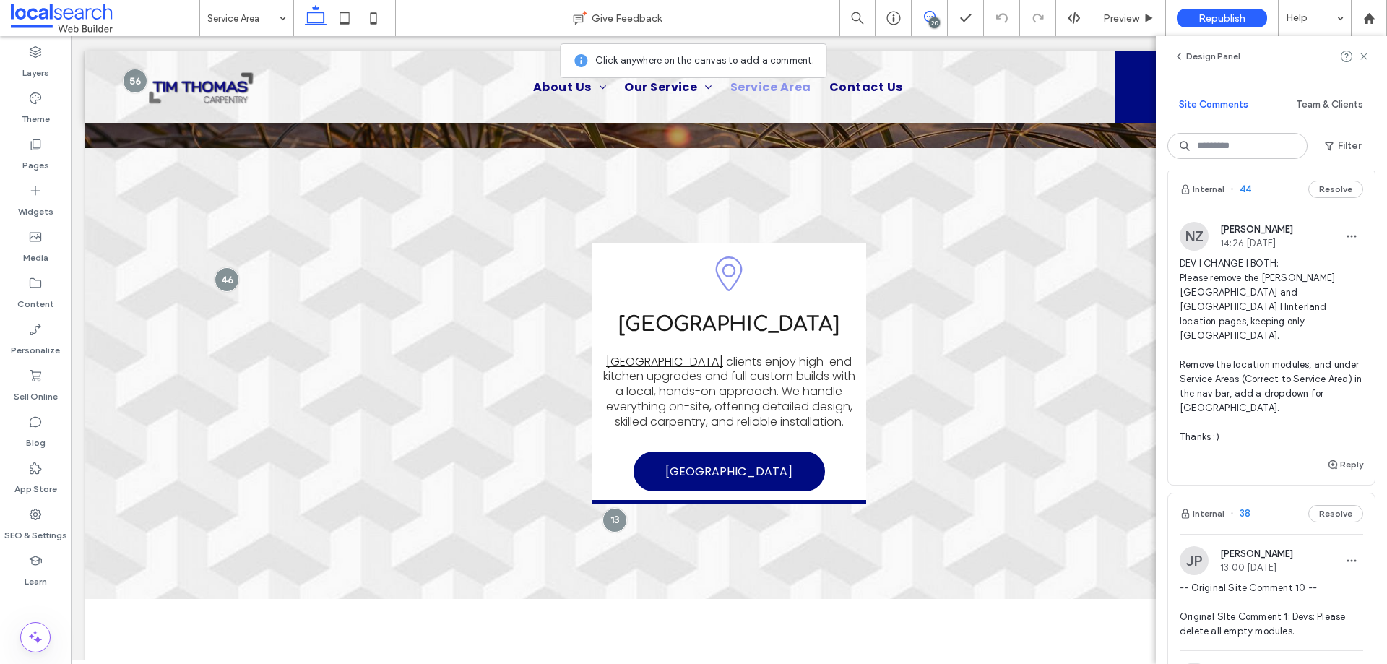
click at [1257, 380] on span "DEV I CHANGE I BOTH: Please remove the [PERSON_NAME][GEOGRAPHIC_DATA] and [GEOG…" at bounding box center [1271, 350] width 183 height 188
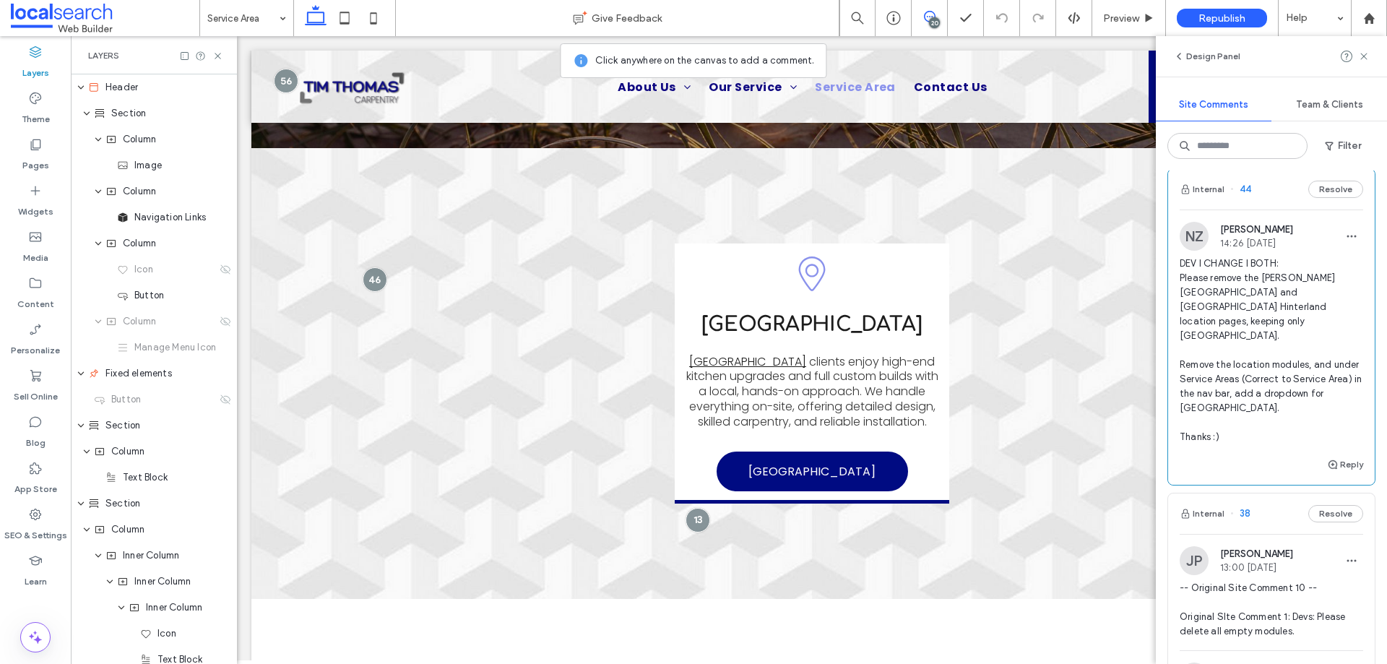
click at [925, 17] on icon at bounding box center [930, 17] width 12 height 12
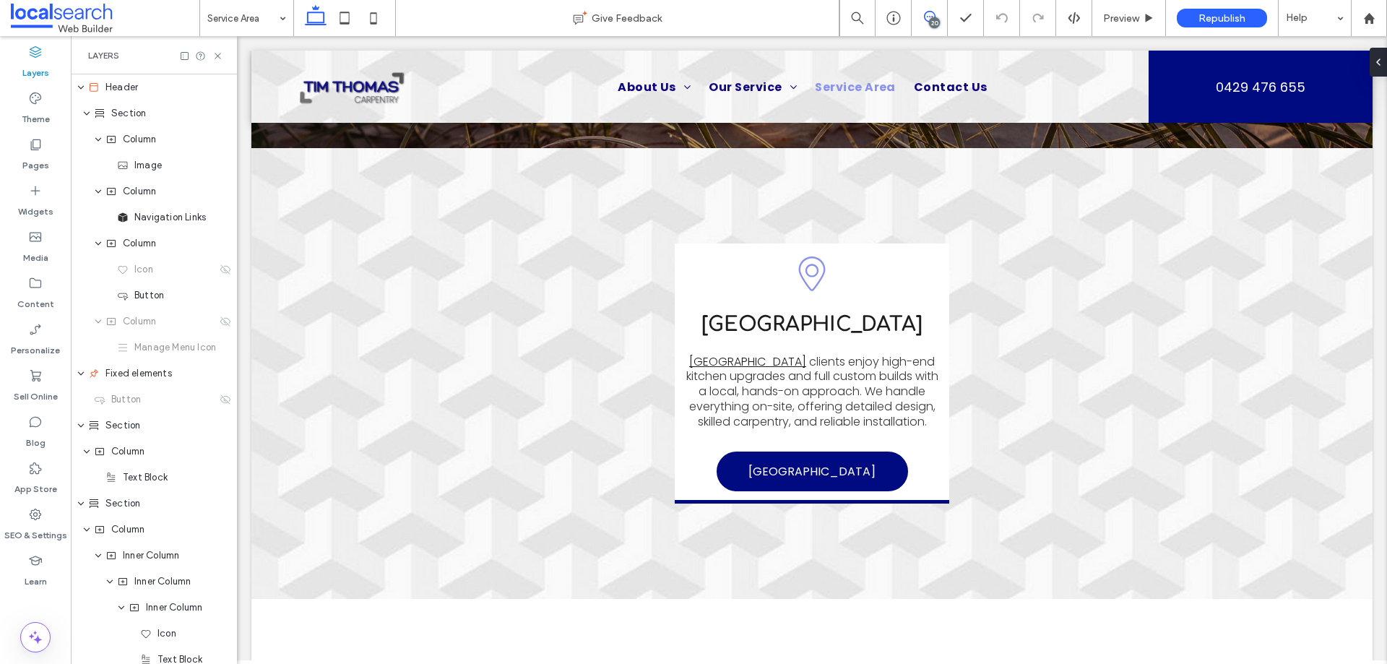
click at [934, 12] on icon at bounding box center [930, 17] width 12 height 12
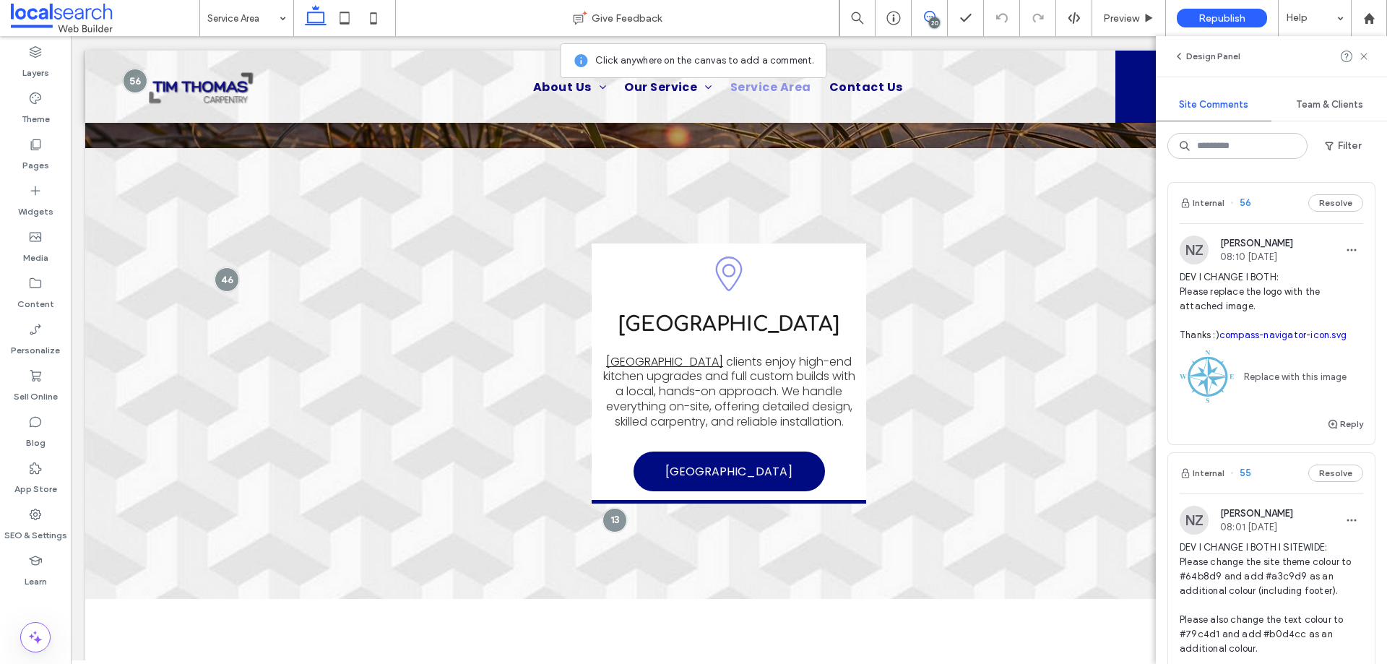
click at [1213, 300] on span "DEV I CHANGE I BOTH: Please replace the logo with the attached image. Thanks :)…" at bounding box center [1271, 306] width 183 height 72
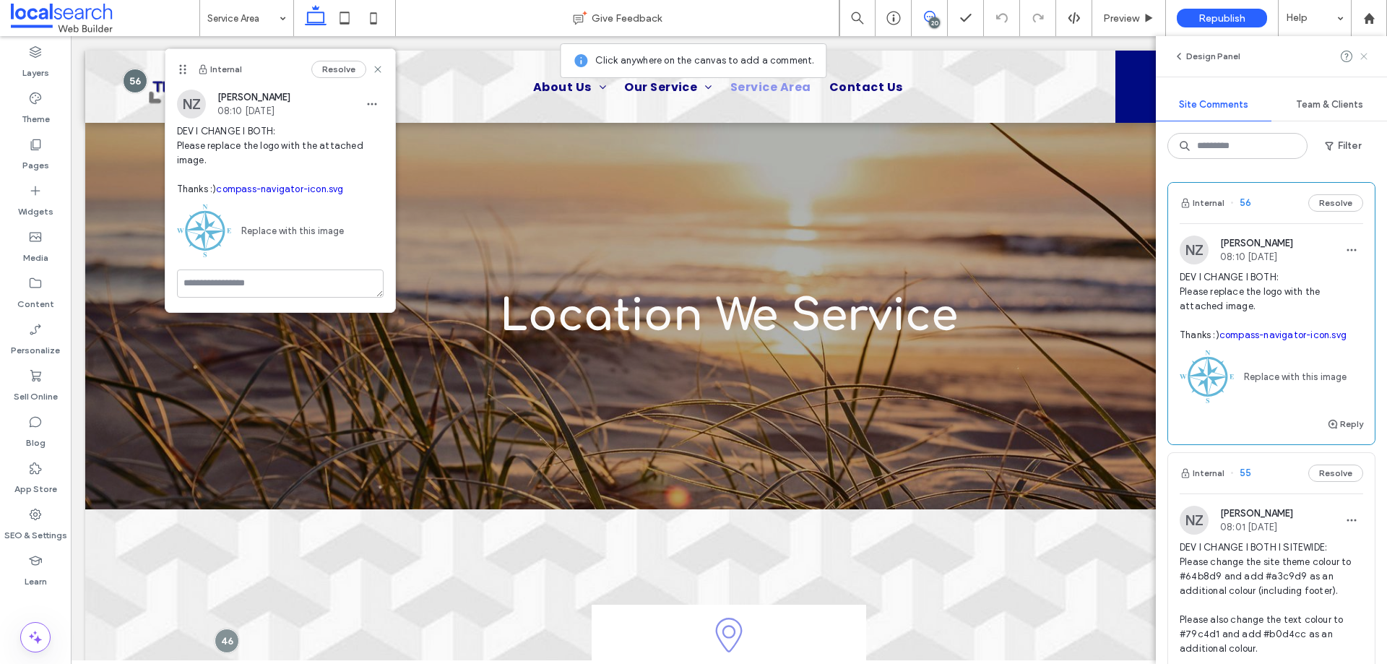
click at [1365, 56] on icon at bounding box center [1364, 57] width 12 height 12
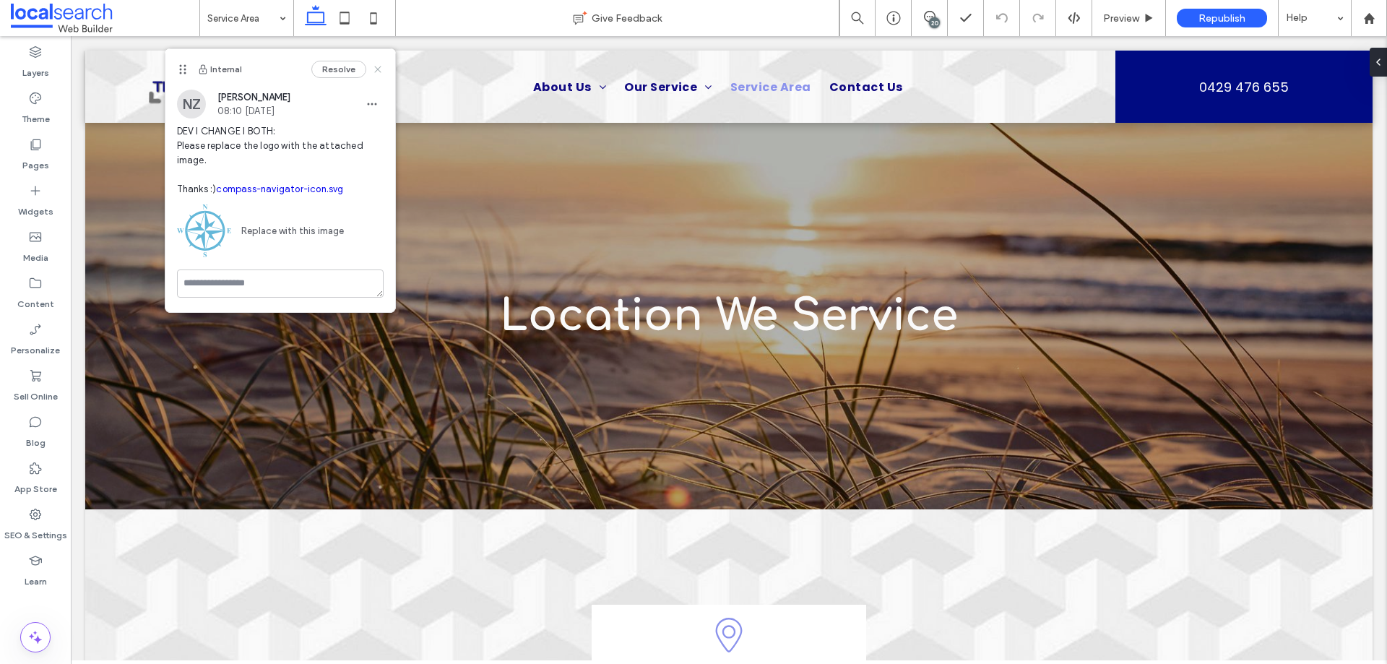
click at [380, 69] on icon at bounding box center [378, 70] width 12 height 12
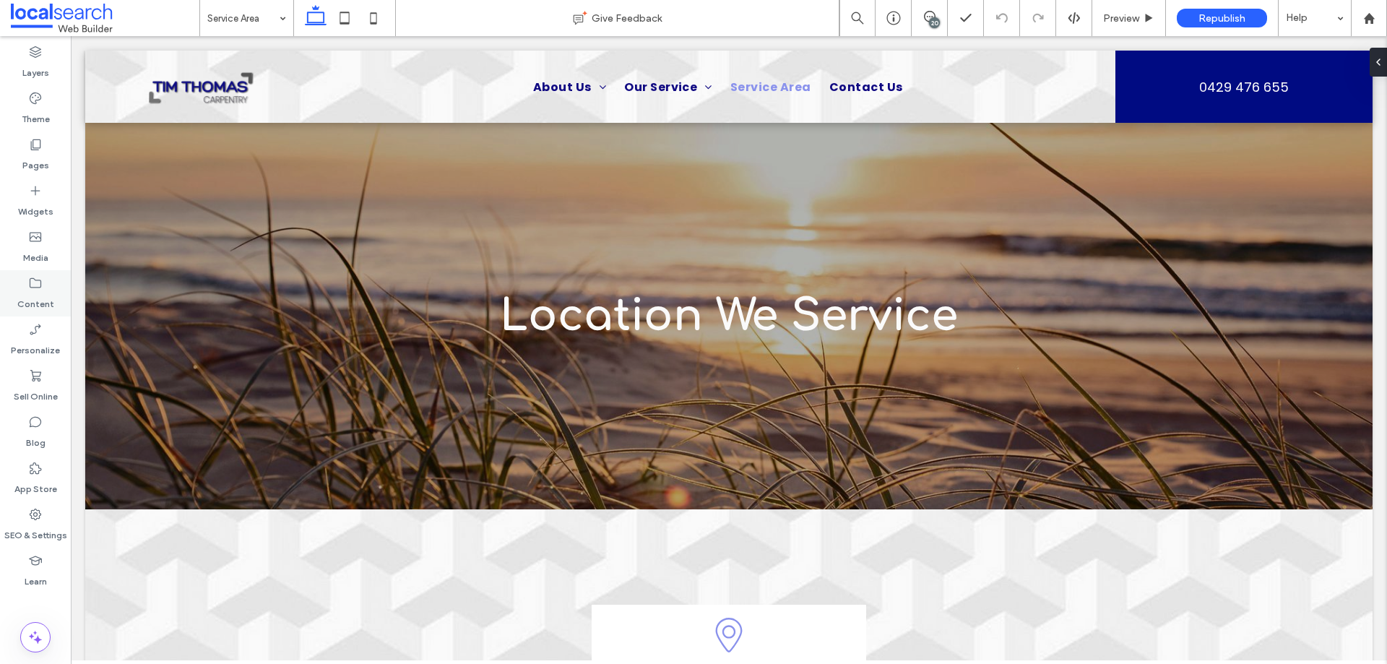
drag, startPoint x: 23, startPoint y: 282, endPoint x: 31, endPoint y: 282, distance: 8.0
click at [25, 282] on div "Content" at bounding box center [35, 293] width 71 height 46
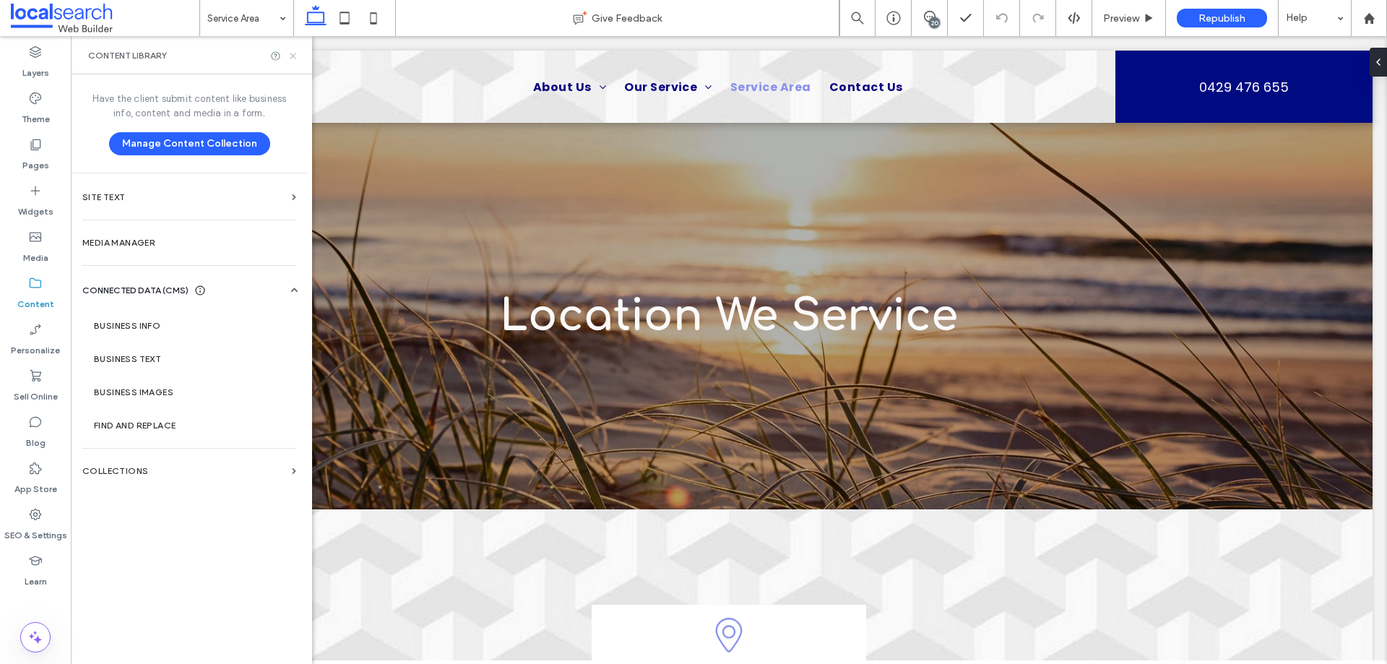
click at [293, 53] on icon at bounding box center [292, 56] width 11 height 11
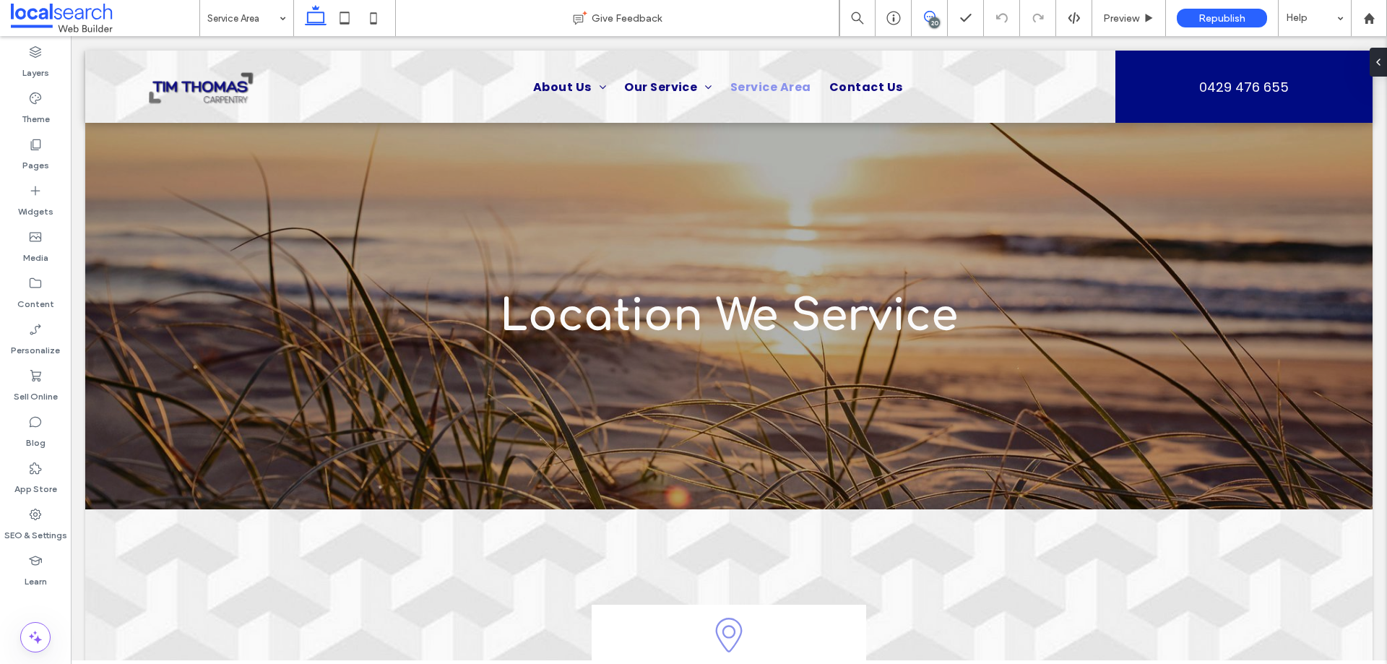
click at [929, 13] on icon at bounding box center [930, 17] width 12 height 12
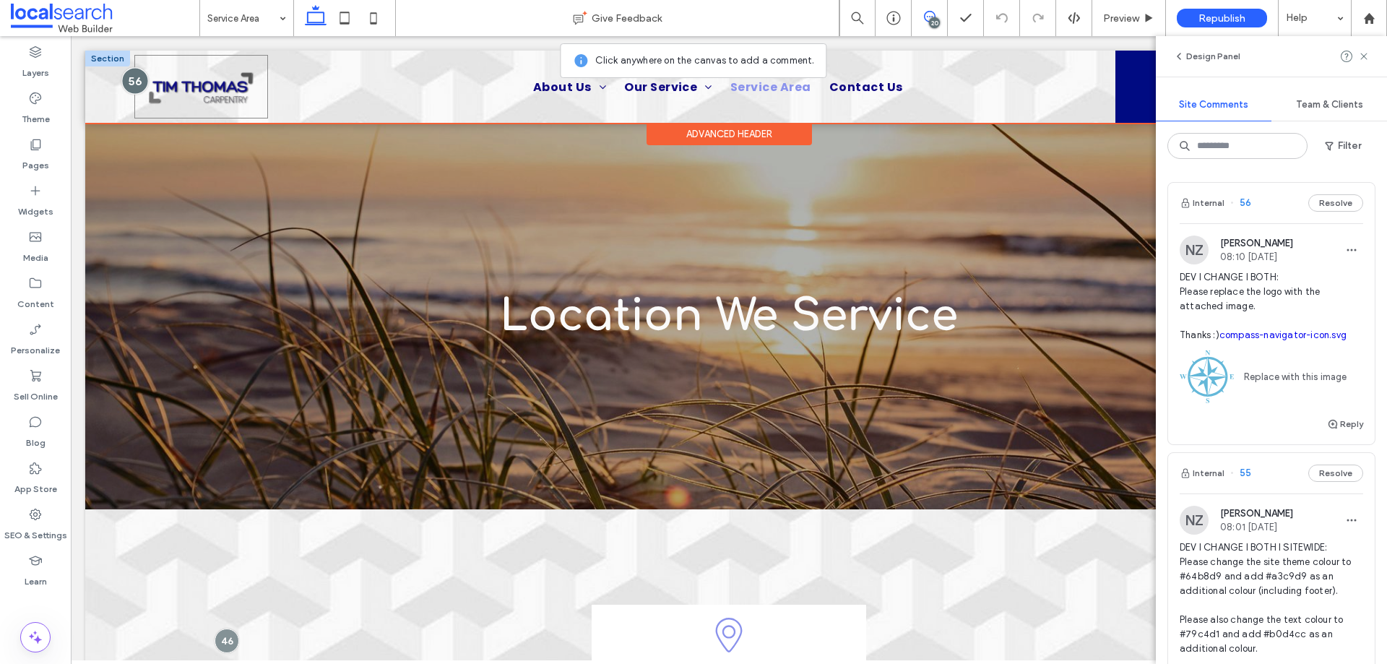
click at [134, 75] on div at bounding box center [134, 80] width 27 height 27
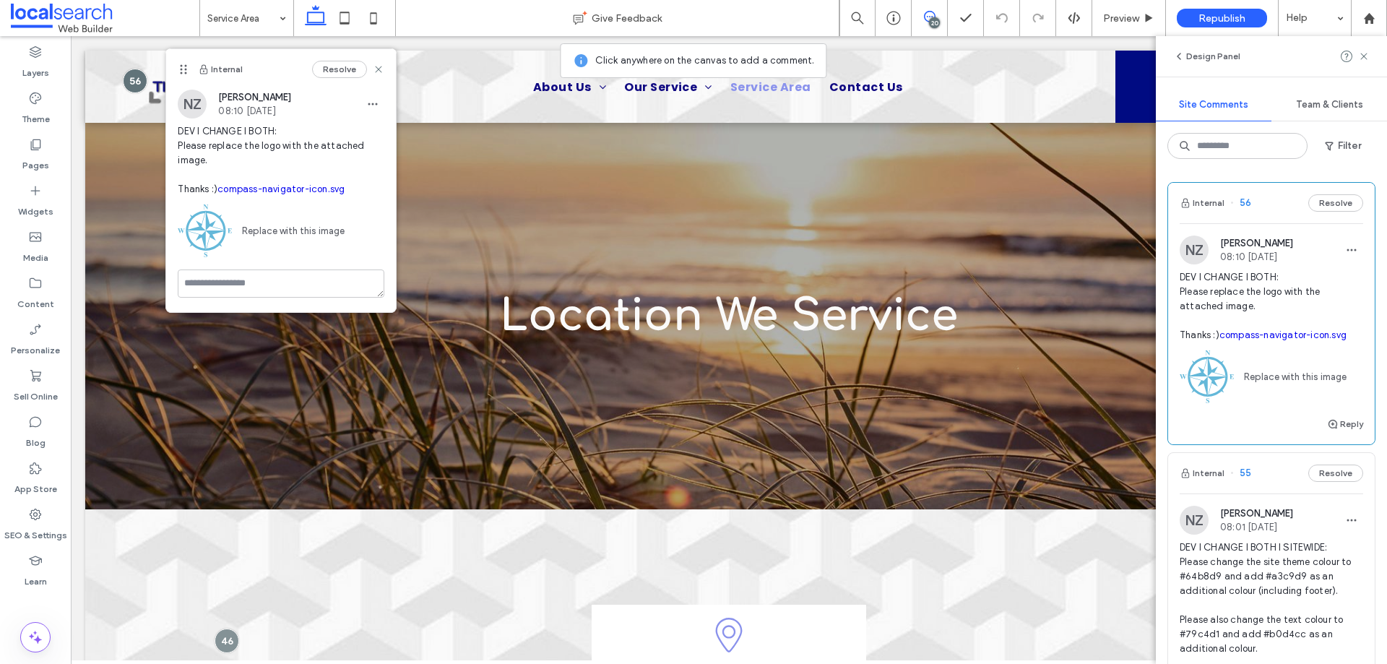
click at [919, 17] on span at bounding box center [929, 17] width 35 height 12
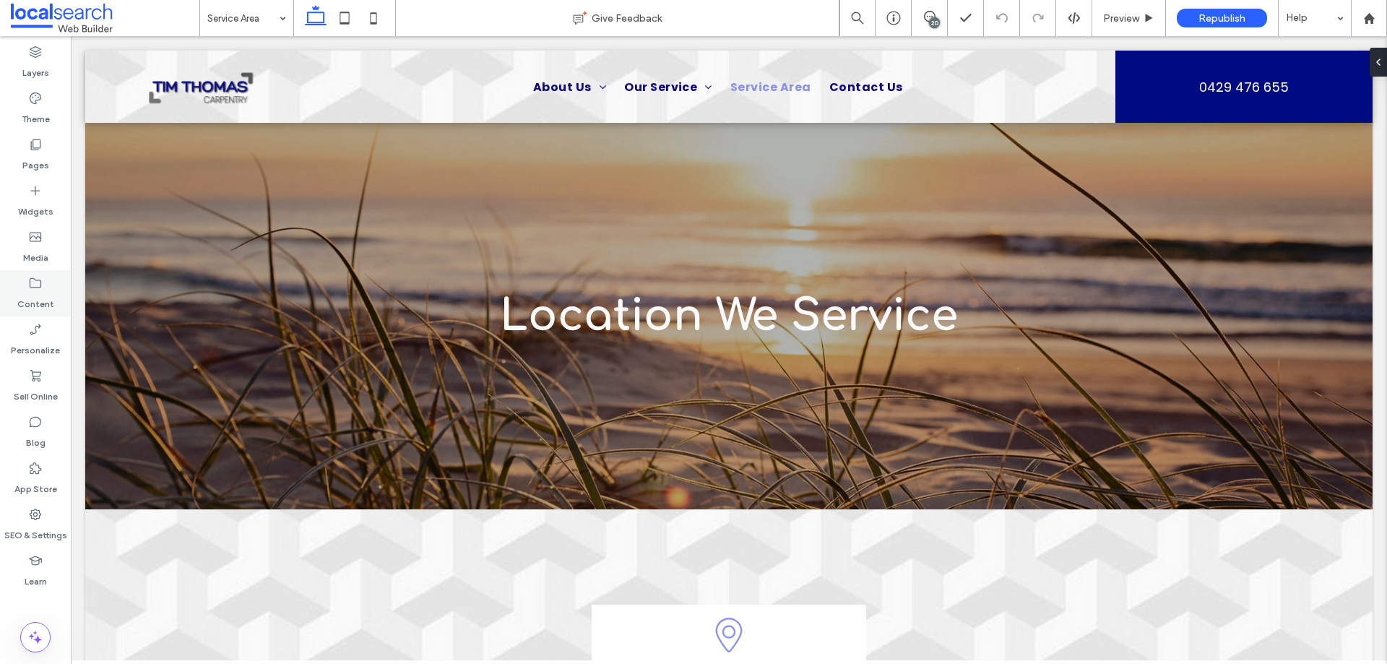
click at [56, 295] on div "Content" at bounding box center [35, 293] width 71 height 46
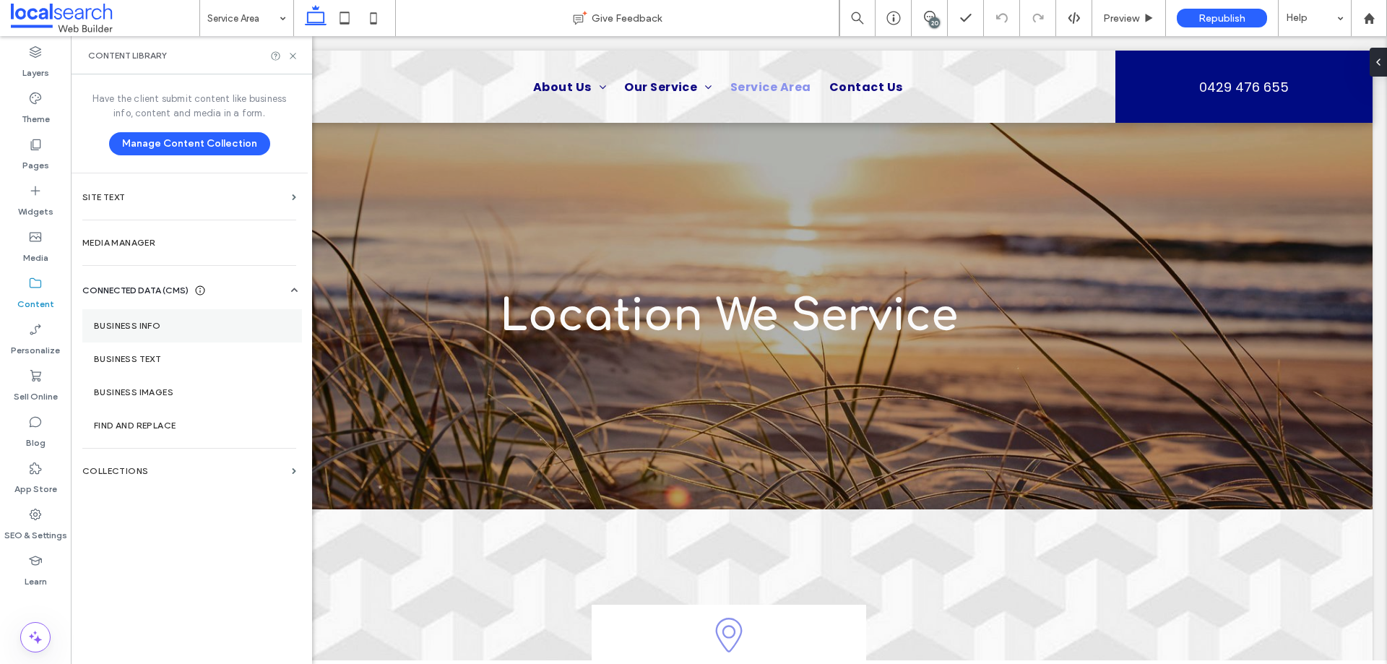
click at [142, 321] on label "Business Info" at bounding box center [192, 326] width 196 height 10
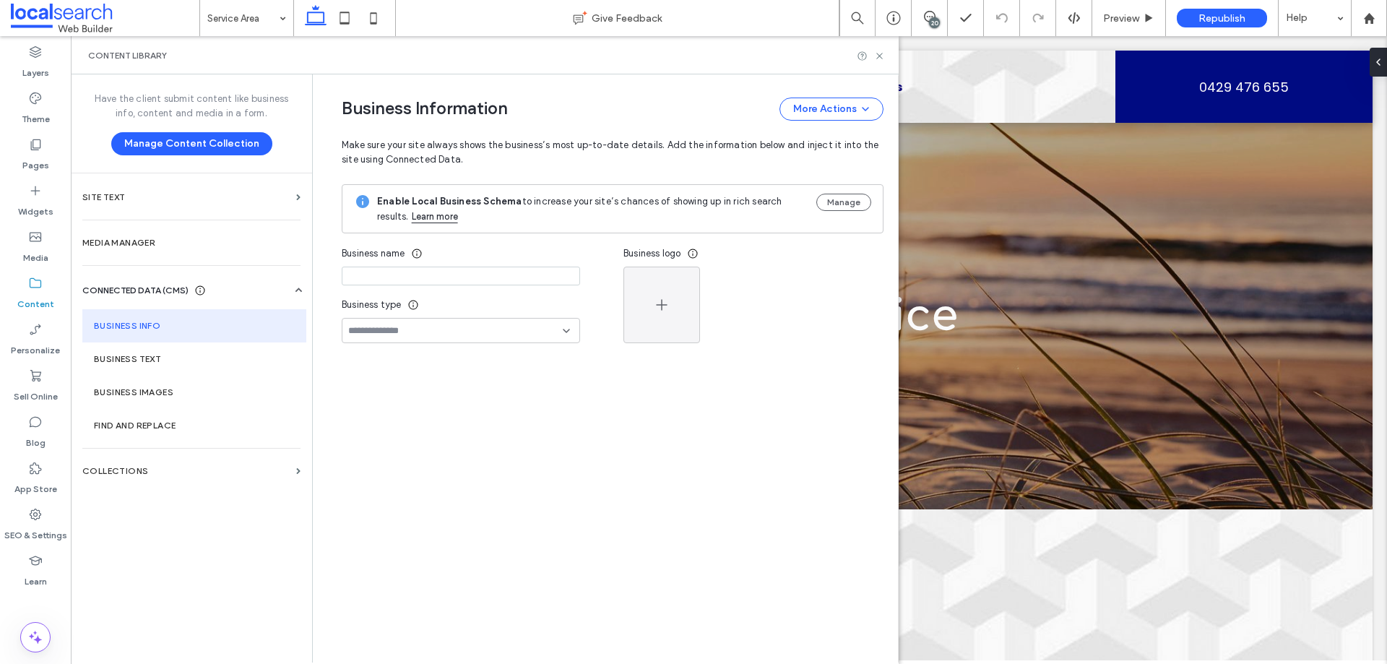
type input "**********"
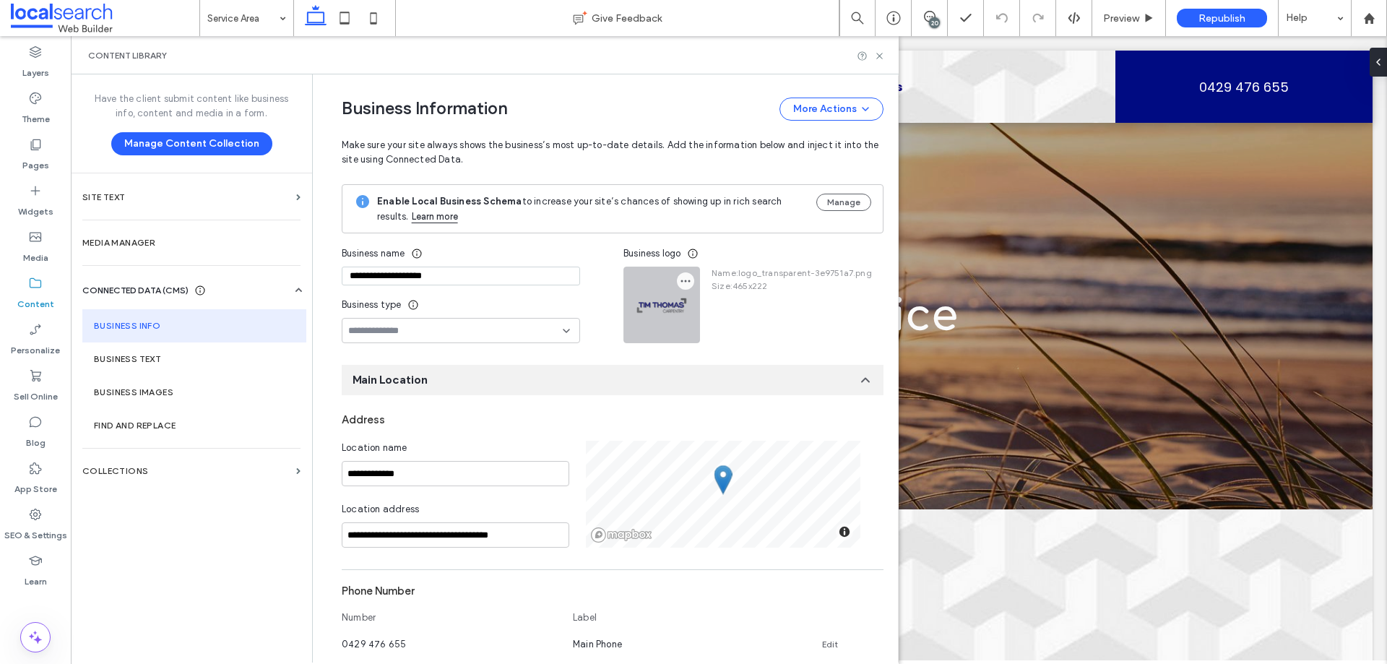
click at [680, 278] on icon "button" at bounding box center [686, 281] width 12 height 12
click at [720, 318] on span "Replace Image" at bounding box center [732, 315] width 66 height 14
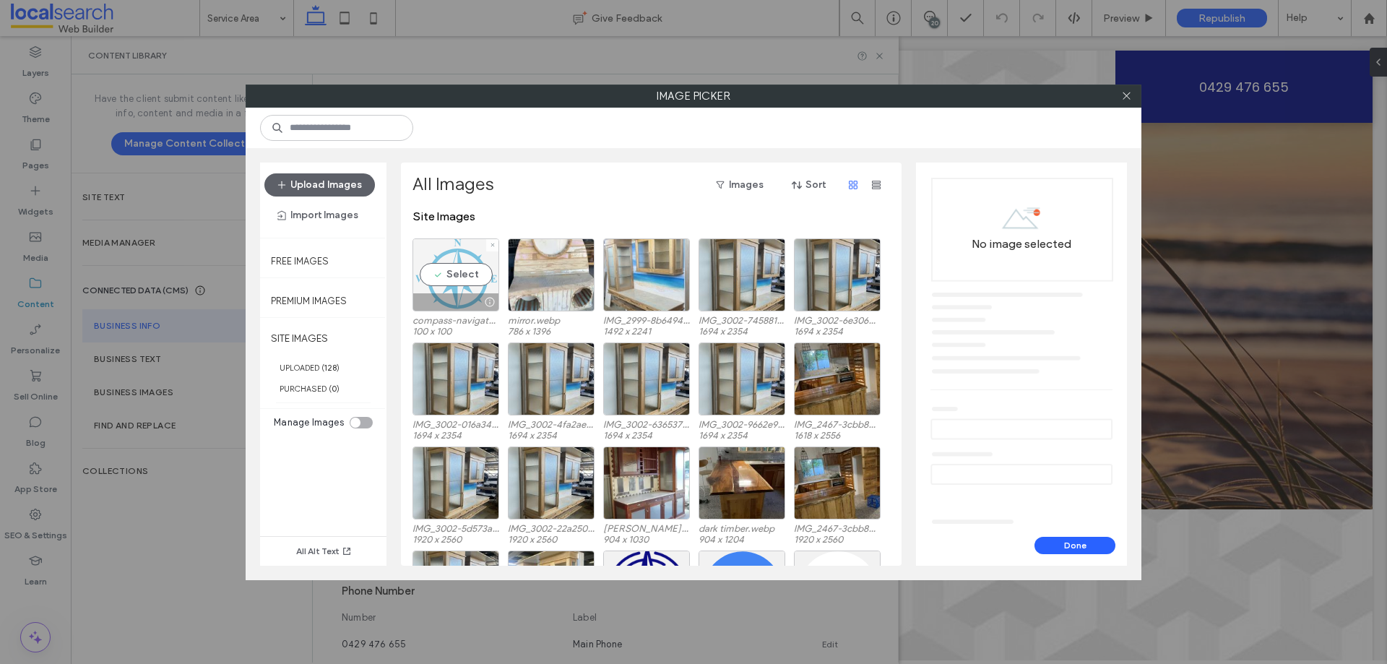
click at [496, 303] on div at bounding box center [489, 302] width 18 height 12
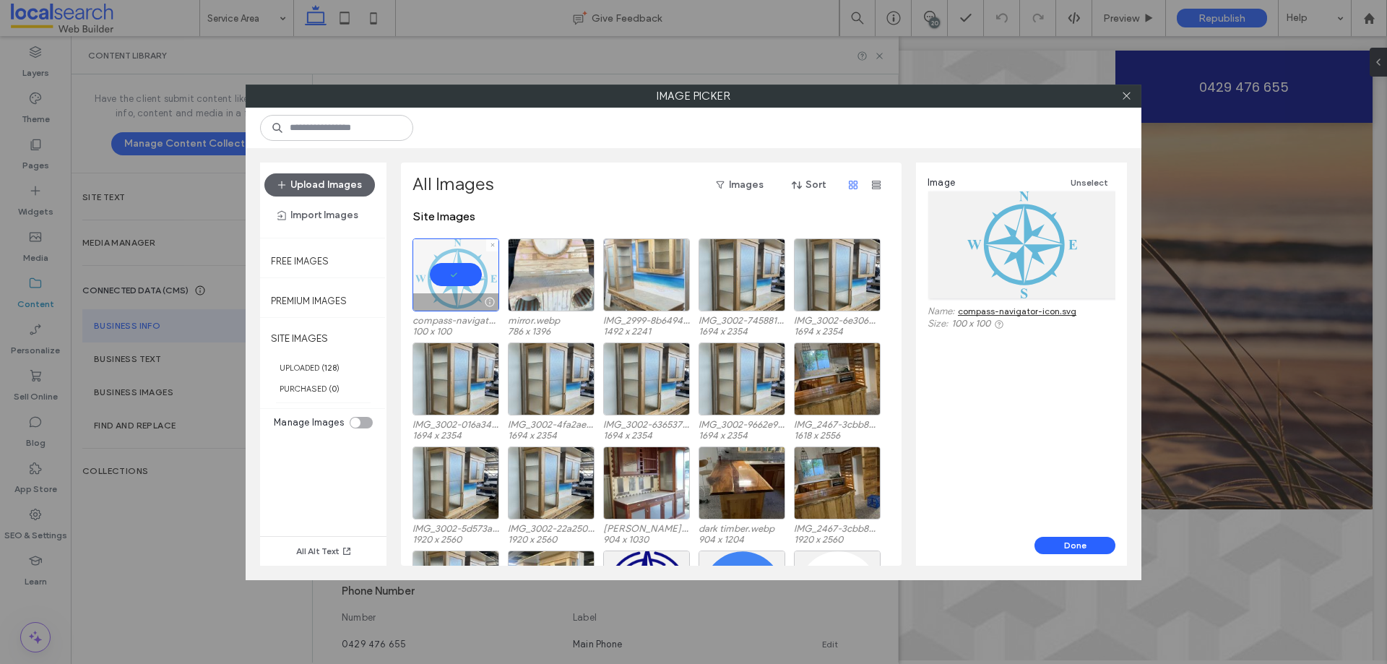
click at [464, 276] on div at bounding box center [455, 274] width 87 height 73
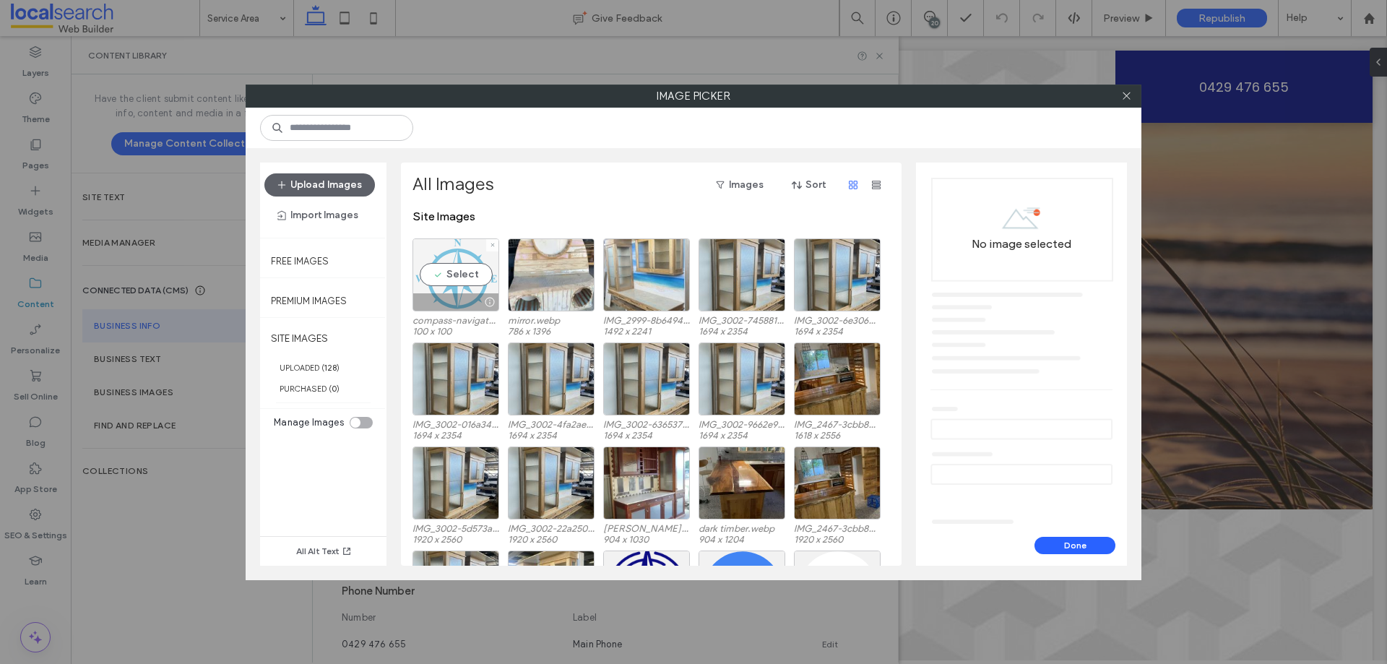
click at [462, 275] on div "Select" at bounding box center [455, 274] width 87 height 73
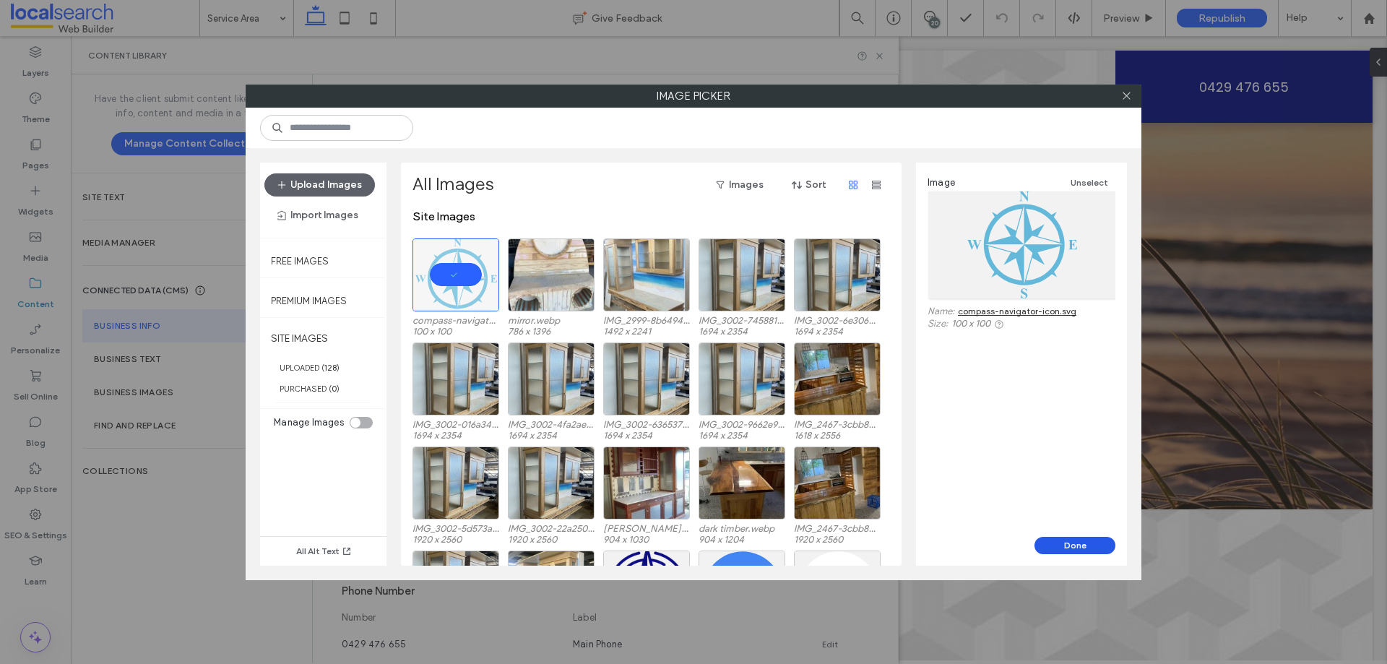
click at [1058, 541] on button "Done" at bounding box center [1074, 545] width 81 height 17
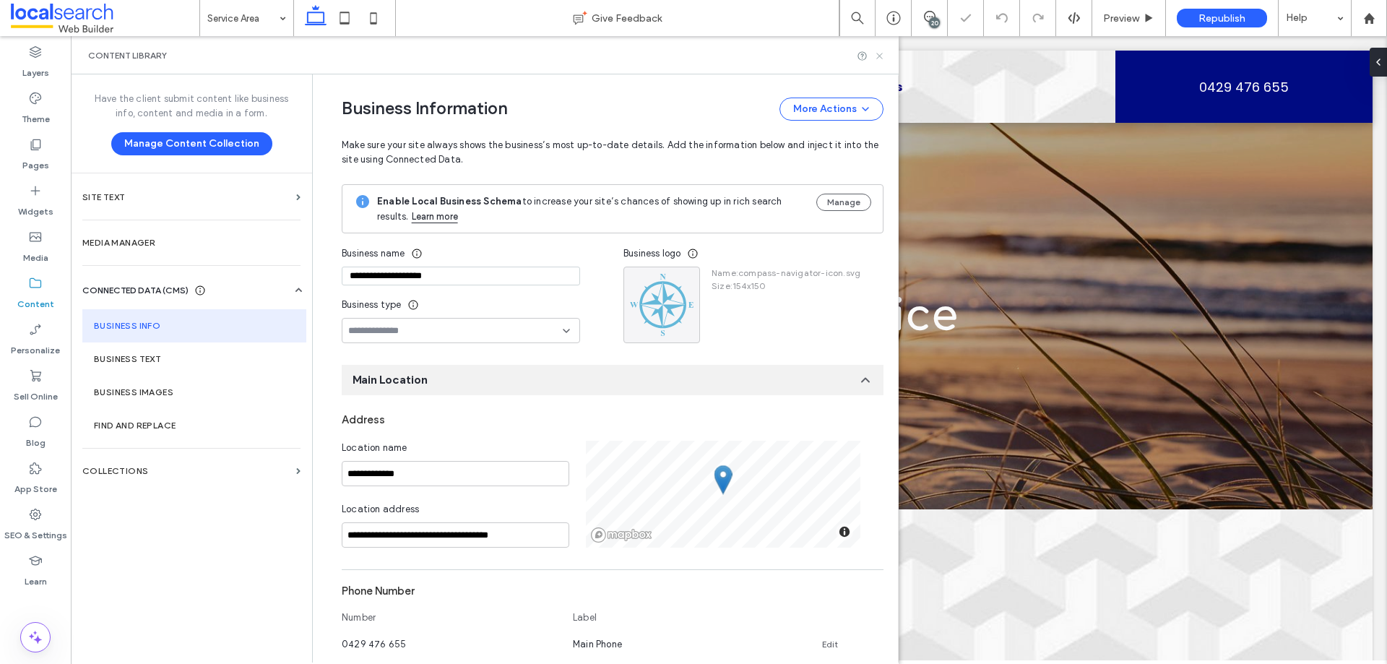
click at [880, 59] on icon at bounding box center [879, 56] width 11 height 11
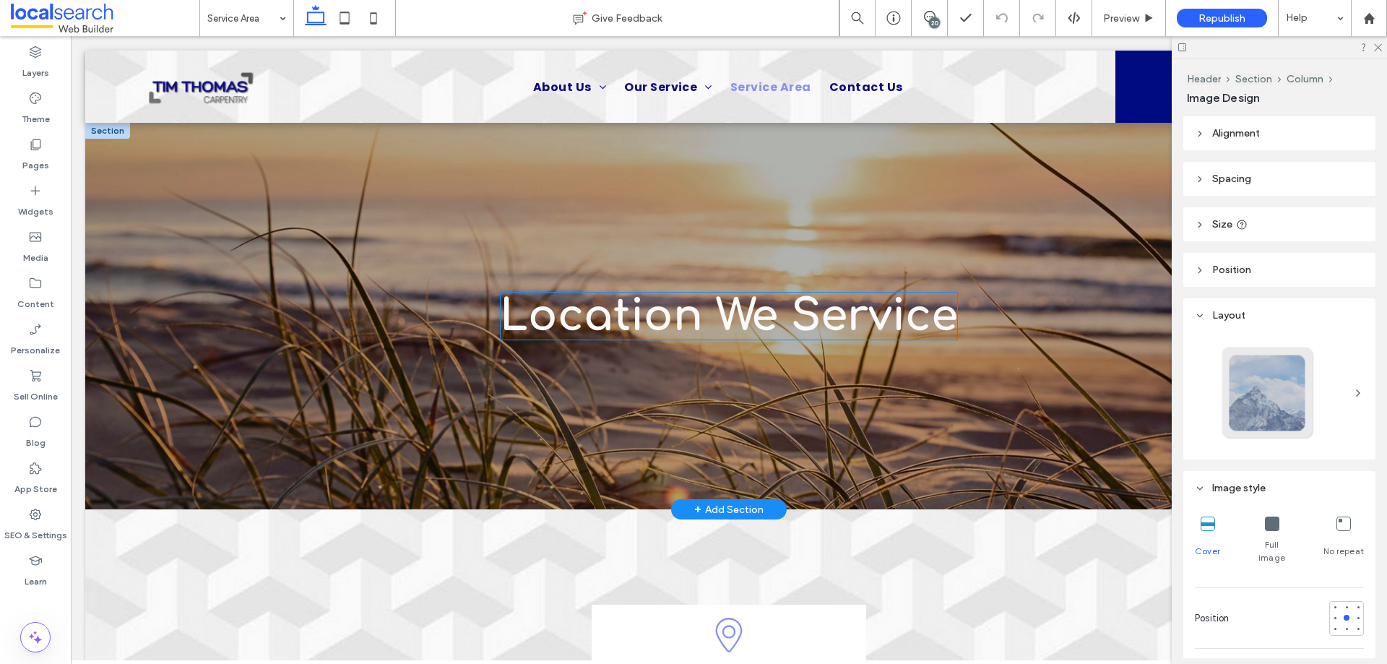
type input "***"
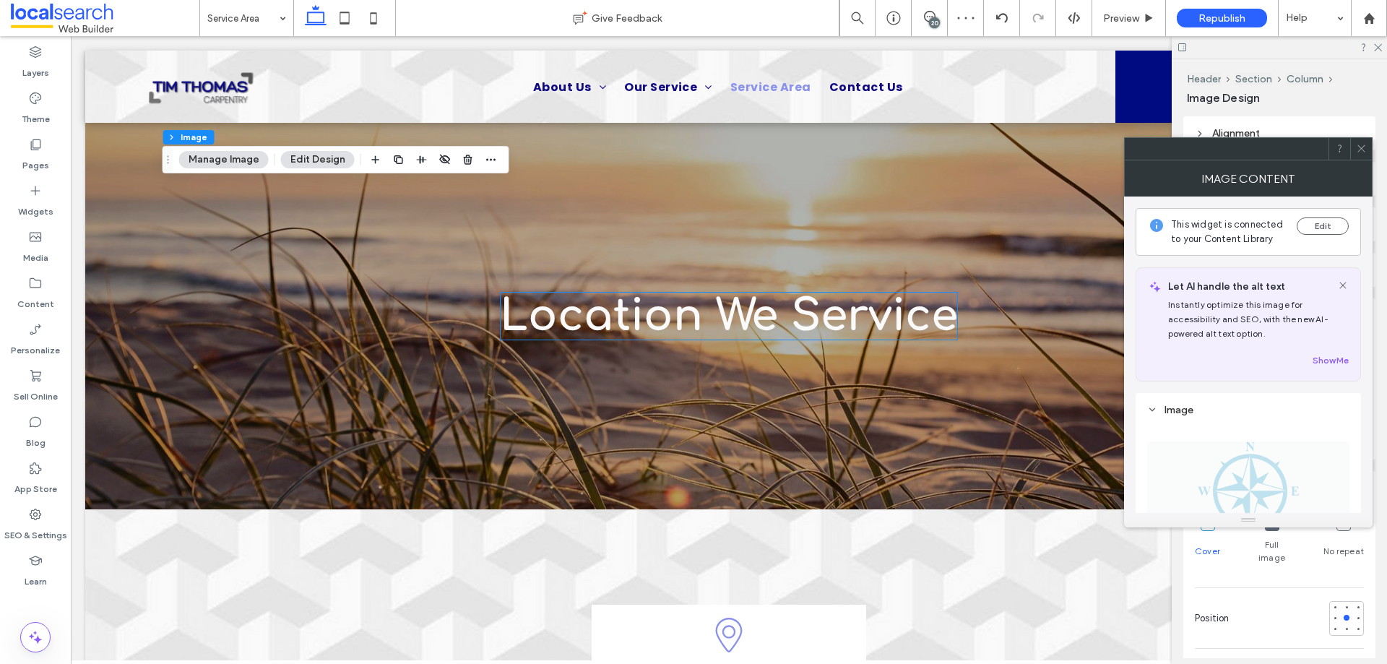
click at [1364, 154] on span at bounding box center [1361, 149] width 11 height 22
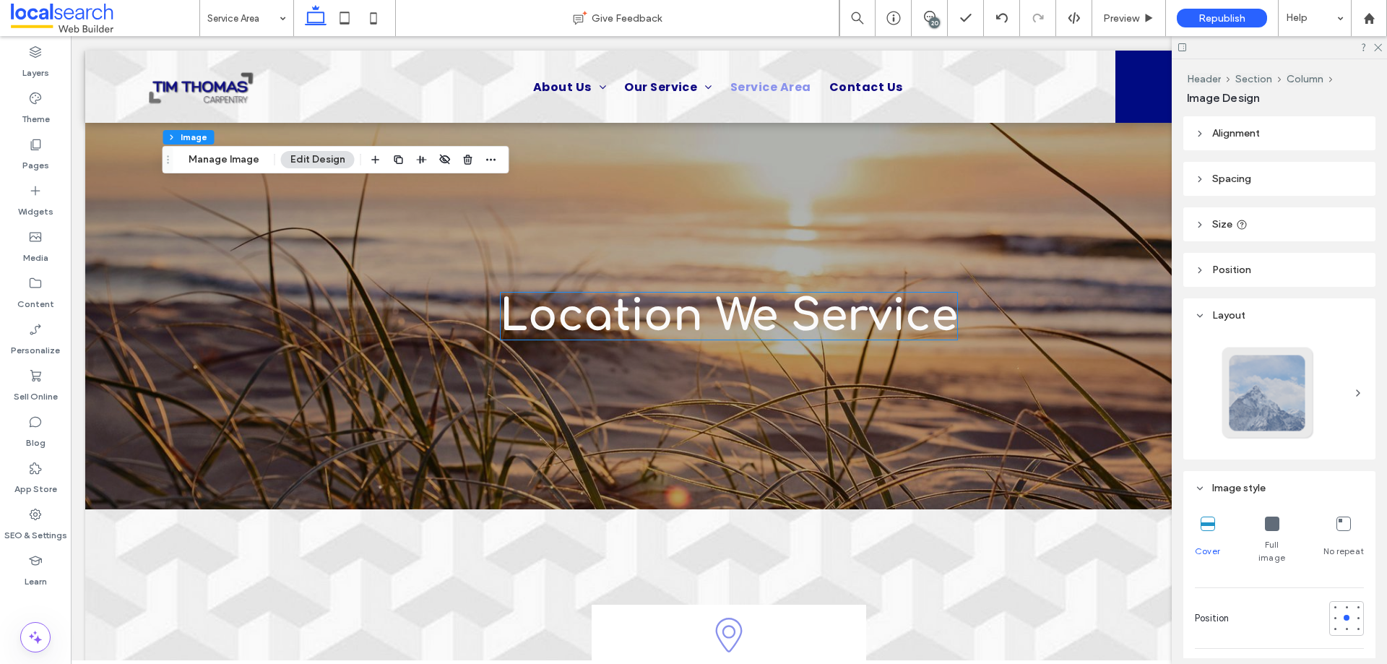
click at [1222, 173] on span "Spacing" at bounding box center [1231, 179] width 39 height 12
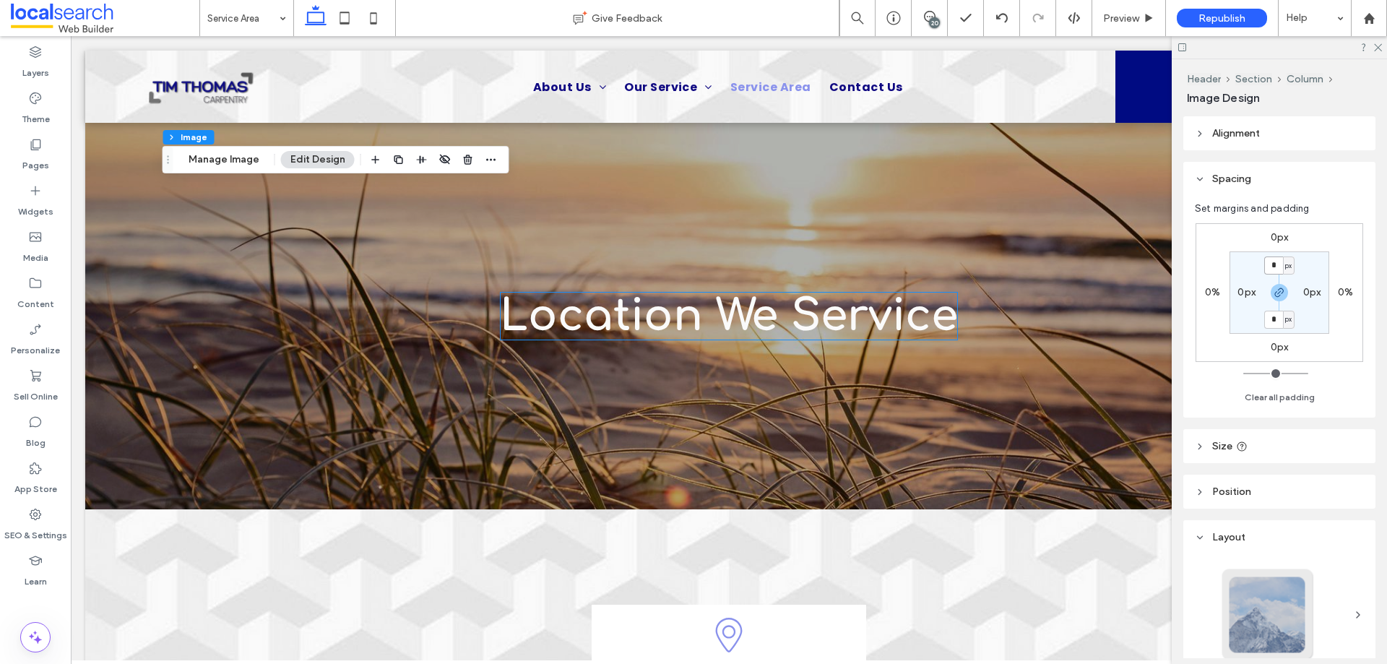
click at [1275, 269] on input "*" at bounding box center [1273, 265] width 19 height 18
type input "*"
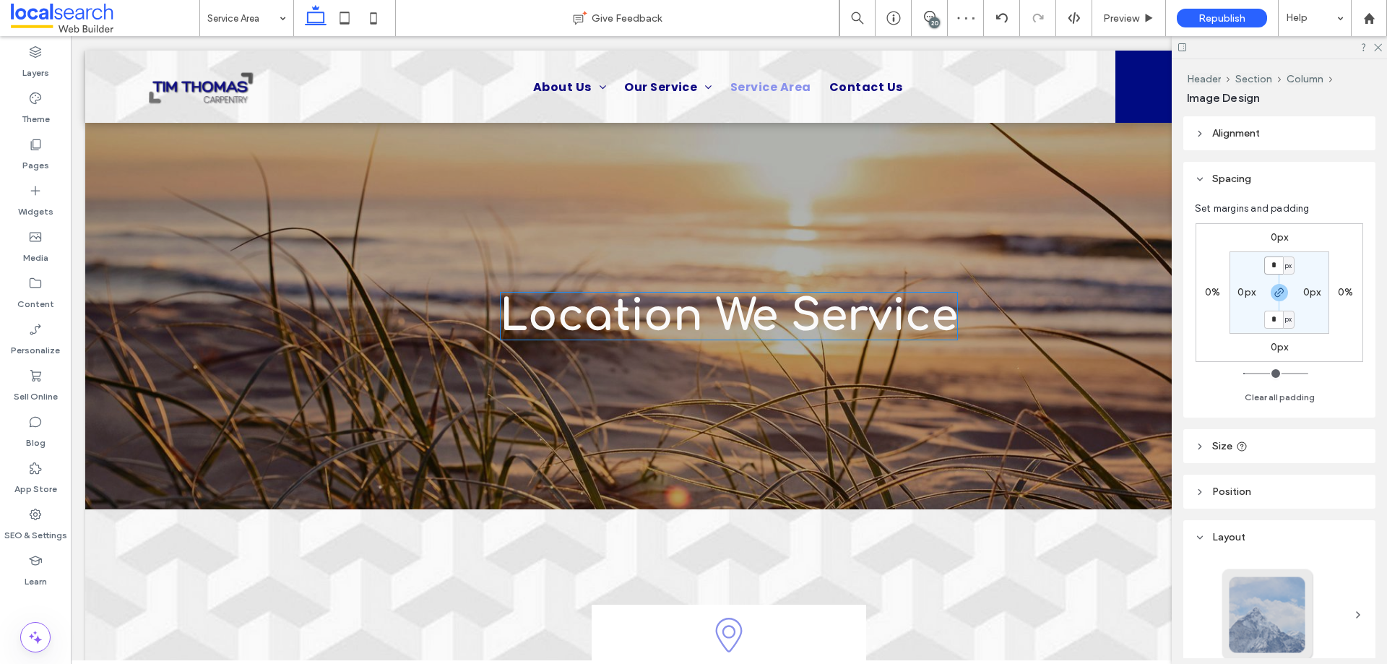
type input "**"
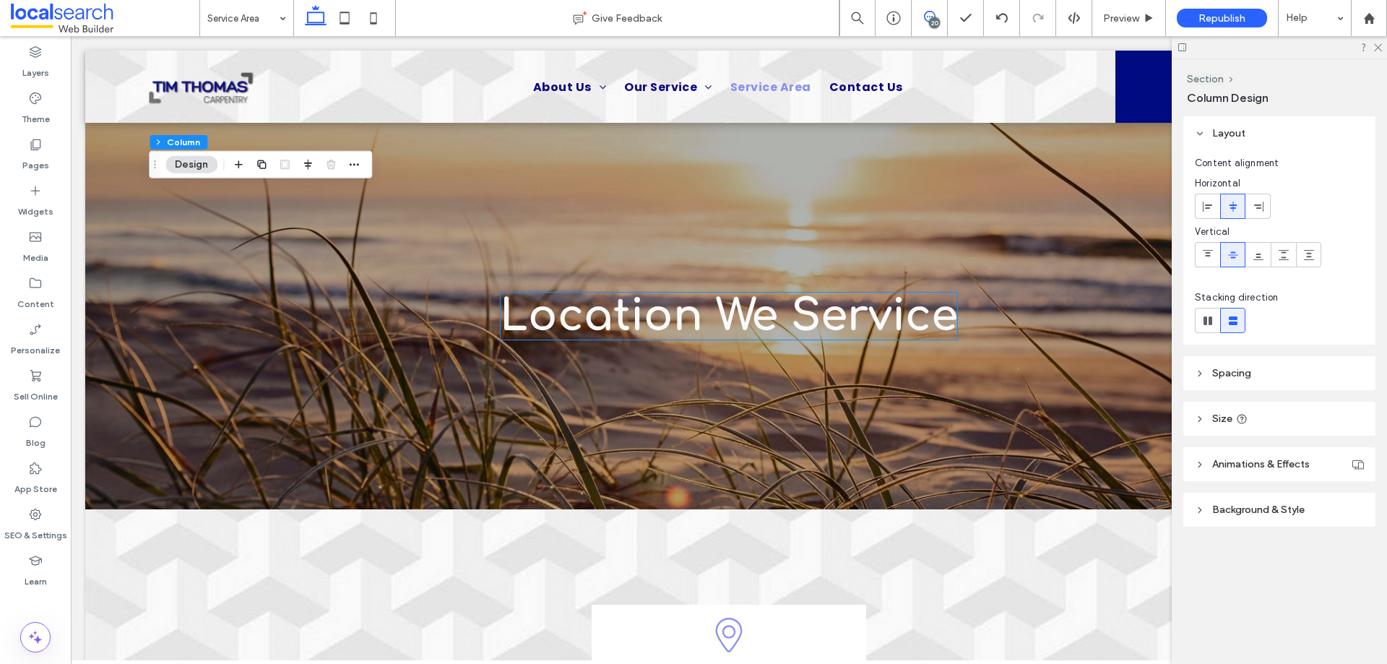
click at [927, 16] on icon at bounding box center [930, 17] width 12 height 12
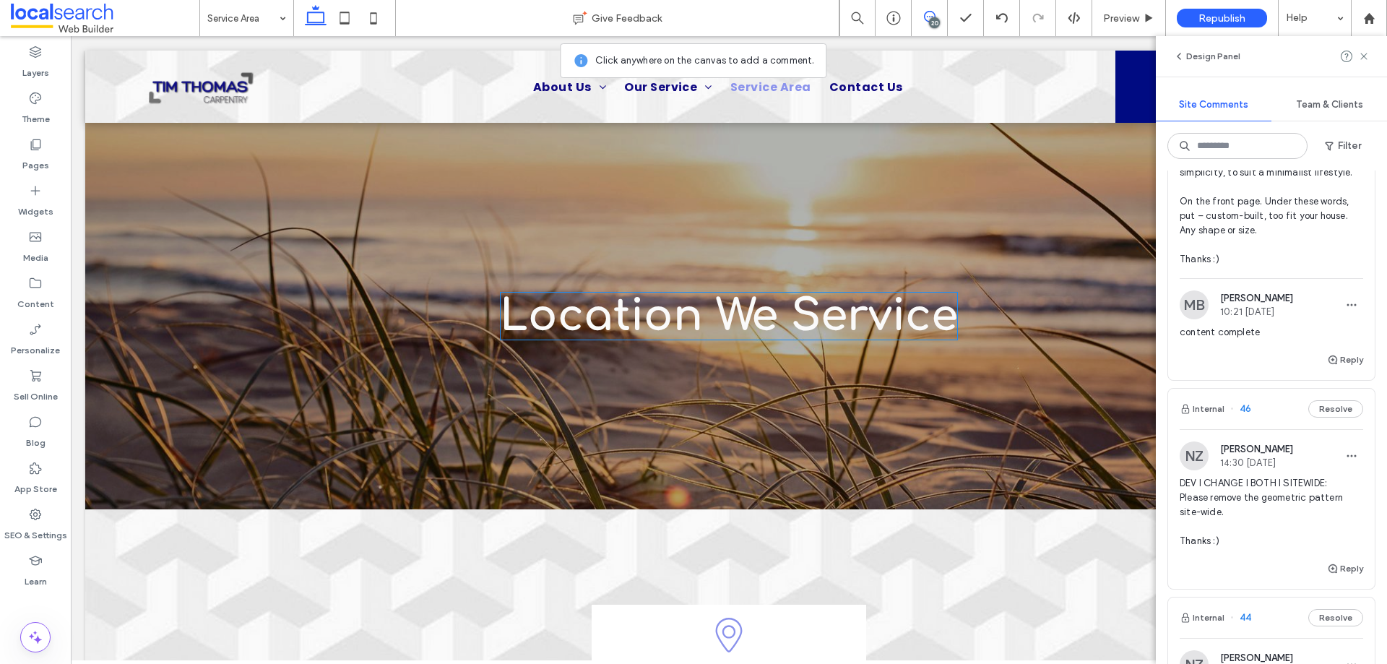
scroll to position [2672, 0]
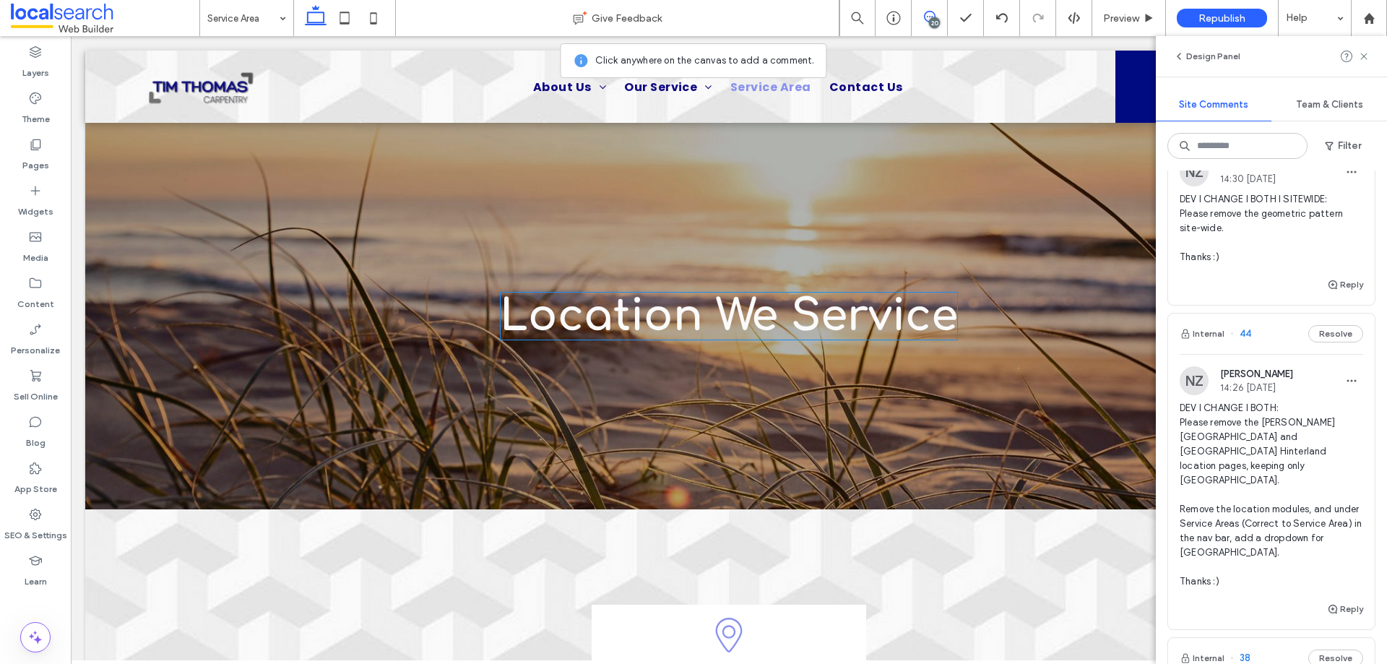
click at [1224, 264] on span "DEV I CHANGE I BOTH I SITEWIDE: Please remove the geometric pattern site-wide. …" at bounding box center [1271, 228] width 183 height 72
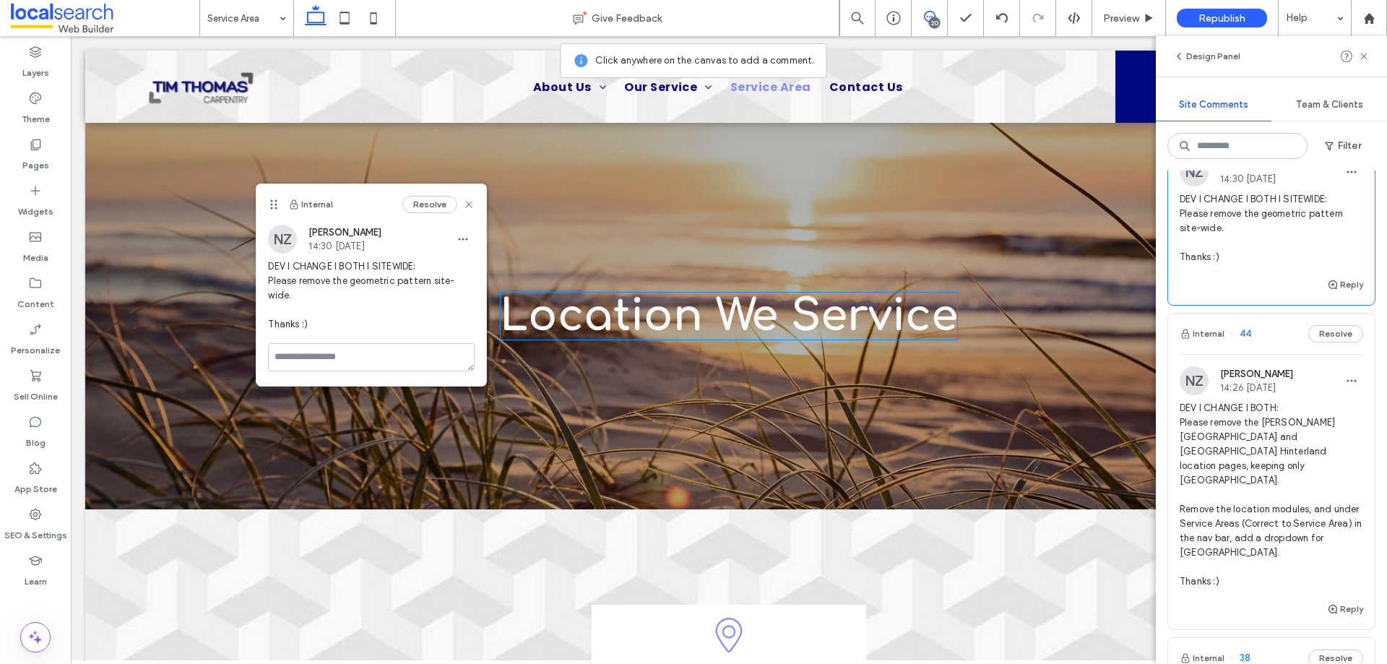
click at [931, 20] on div "20" at bounding box center [934, 22] width 11 height 11
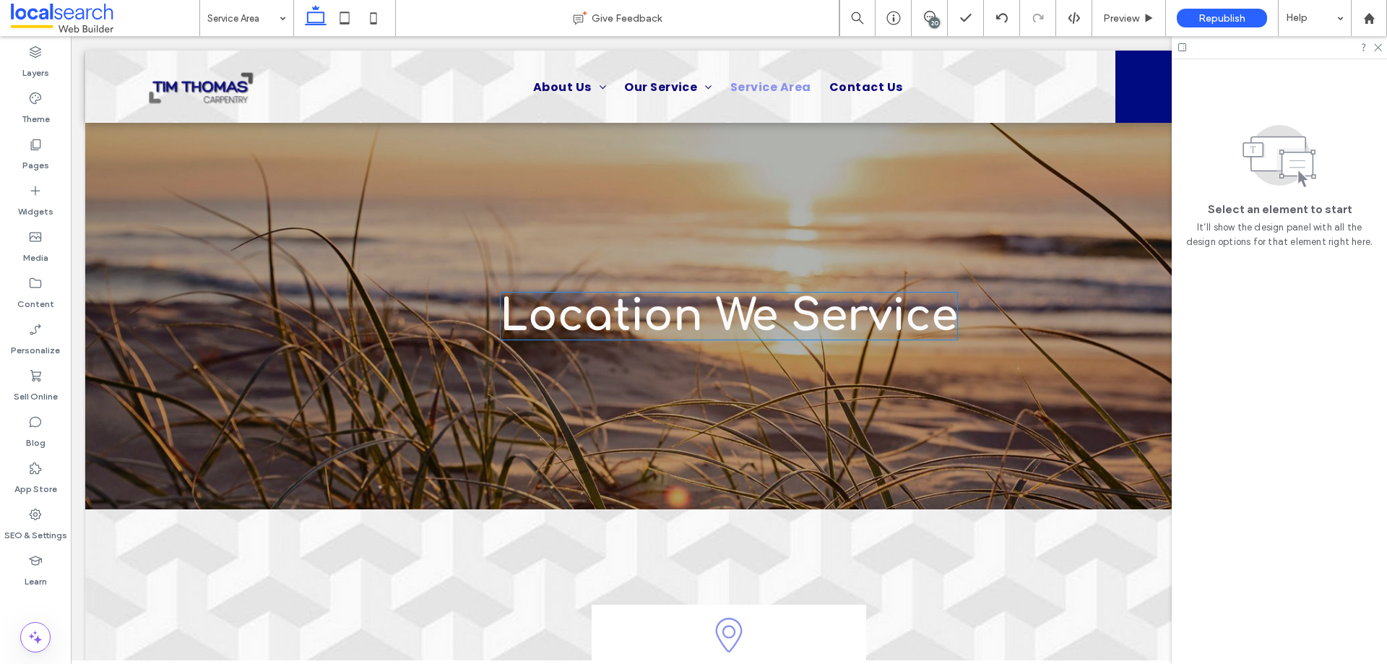
scroll to position [0, 0]
click at [932, 19] on div "20" at bounding box center [934, 22] width 11 height 11
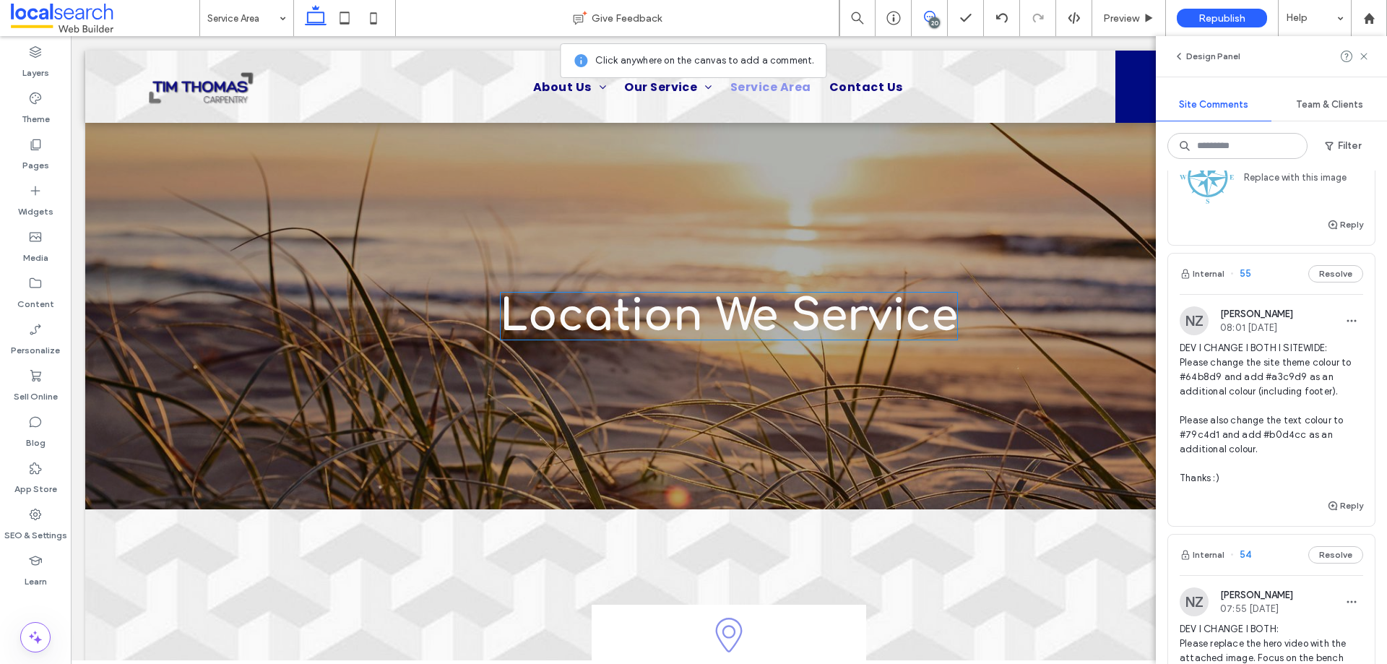
scroll to position [217, 0]
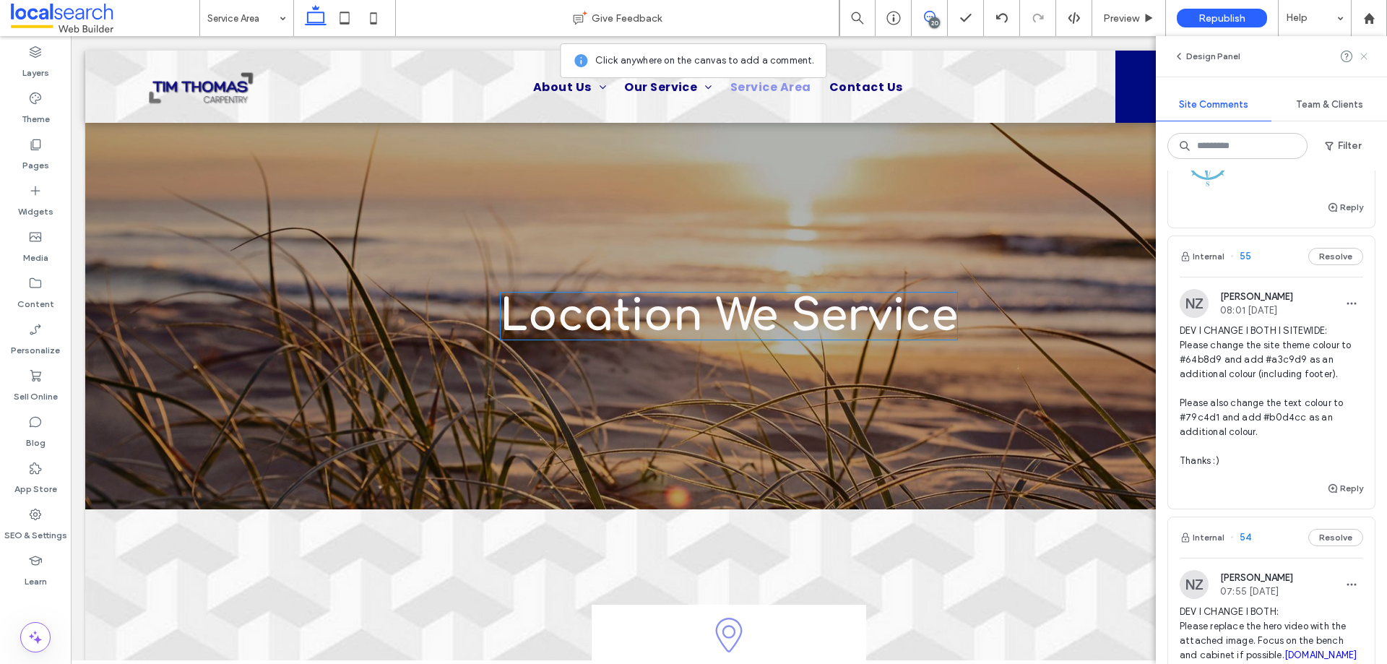
click at [1364, 57] on use at bounding box center [1363, 56] width 7 height 7
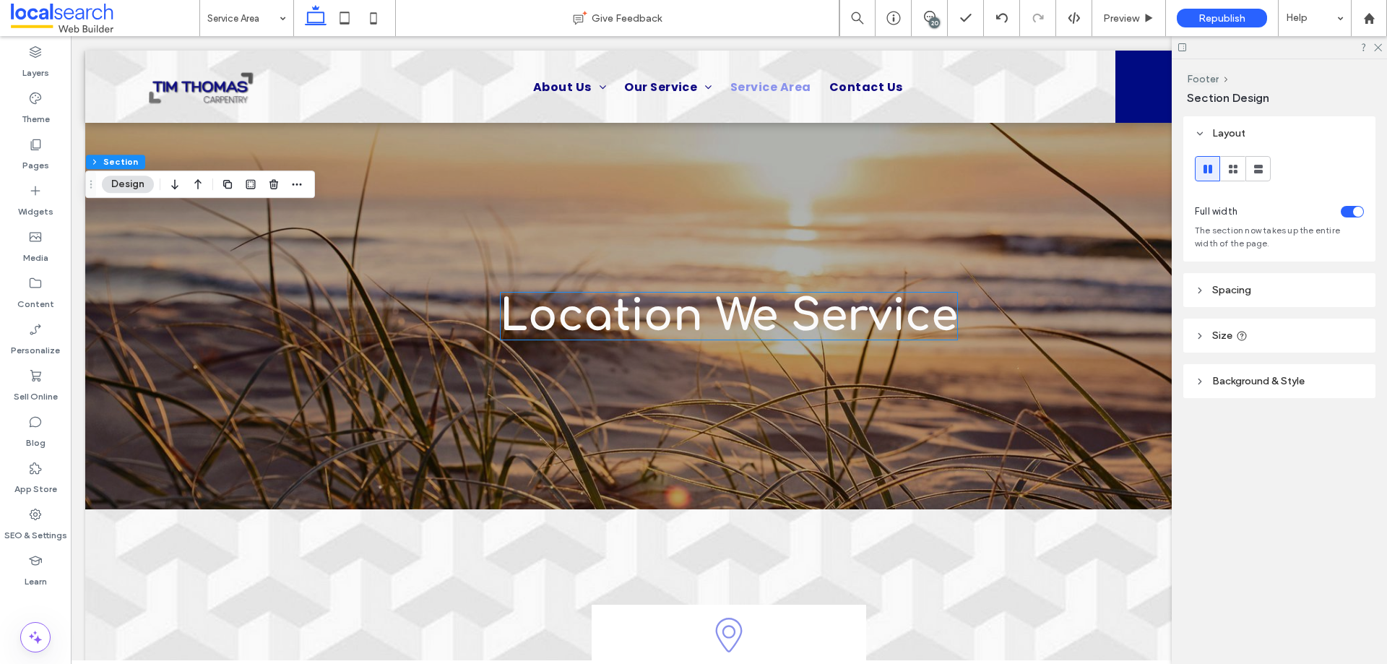
click at [1282, 379] on span "Background & Style" at bounding box center [1258, 381] width 92 height 12
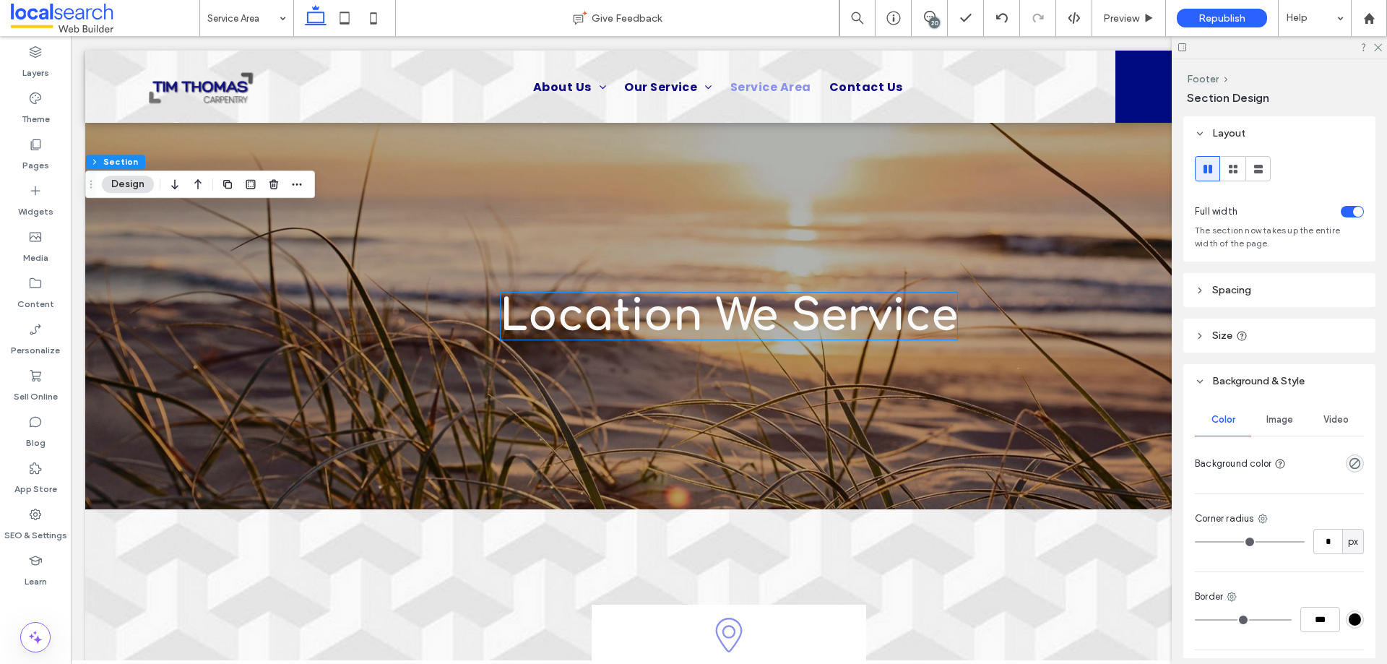
drag, startPoint x: 1270, startPoint y: 416, endPoint x: 1265, endPoint y: 409, distance: 8.8
click at [1270, 415] on span "Image" at bounding box center [1279, 420] width 27 height 12
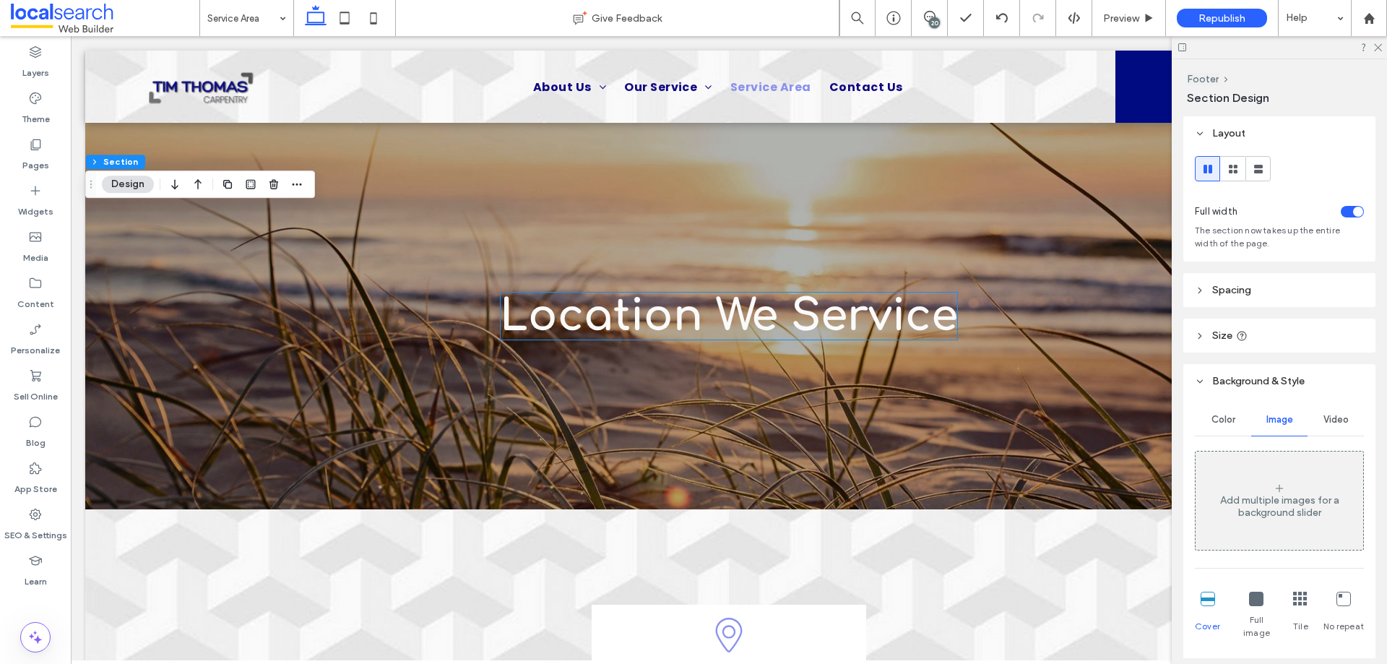
click at [1219, 410] on div "Color" at bounding box center [1223, 420] width 56 height 32
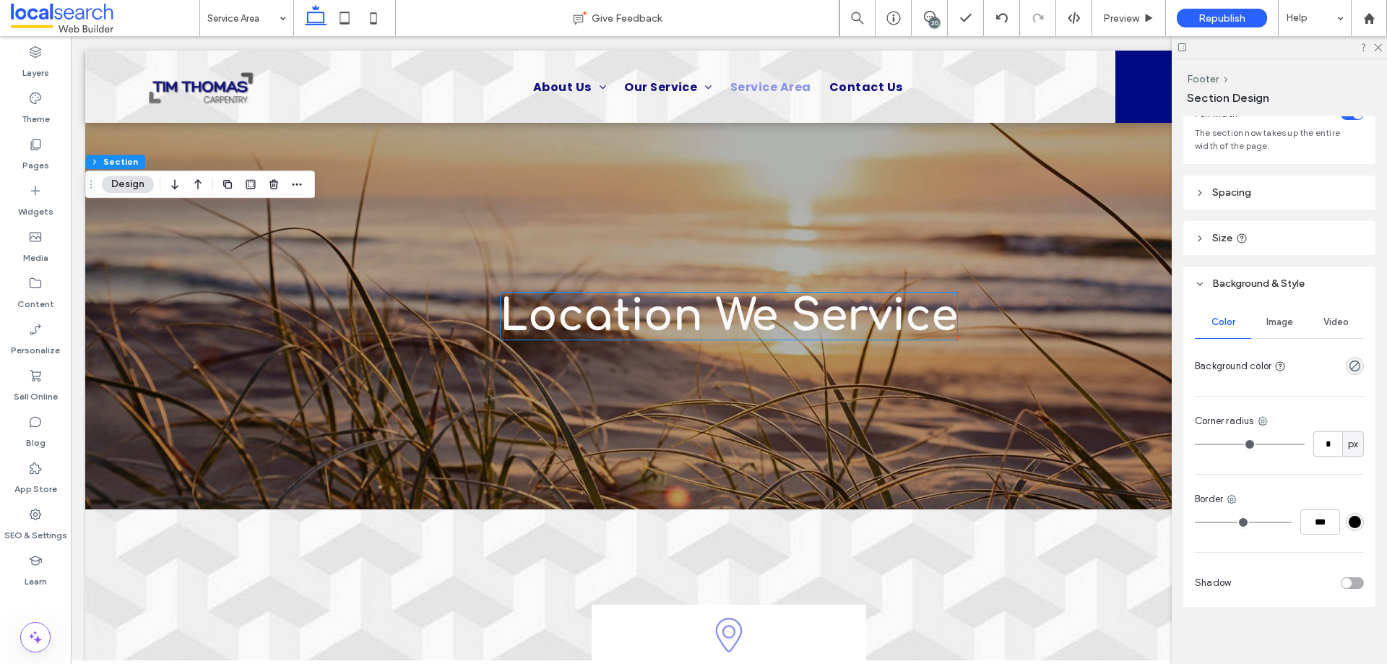
scroll to position [104, 0]
click at [117, 159] on button "Footer" at bounding box center [105, 162] width 39 height 14
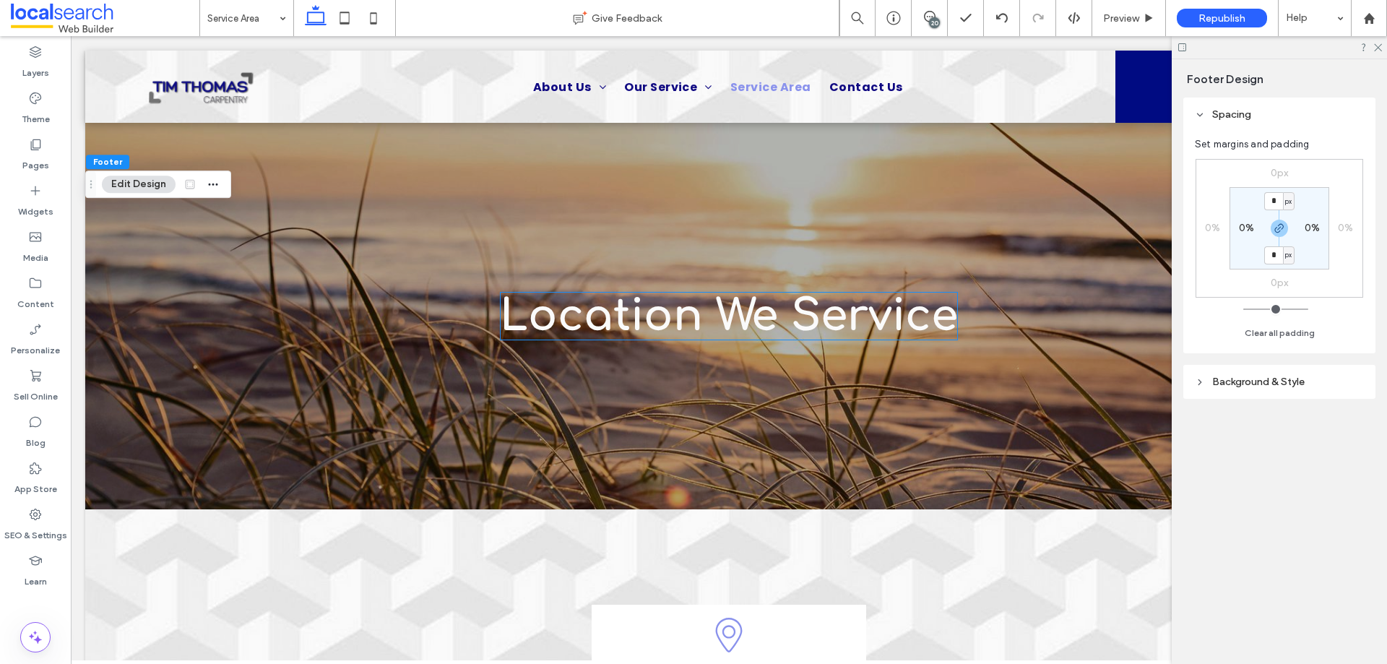
click at [1288, 382] on span "Background & Style" at bounding box center [1258, 382] width 92 height 12
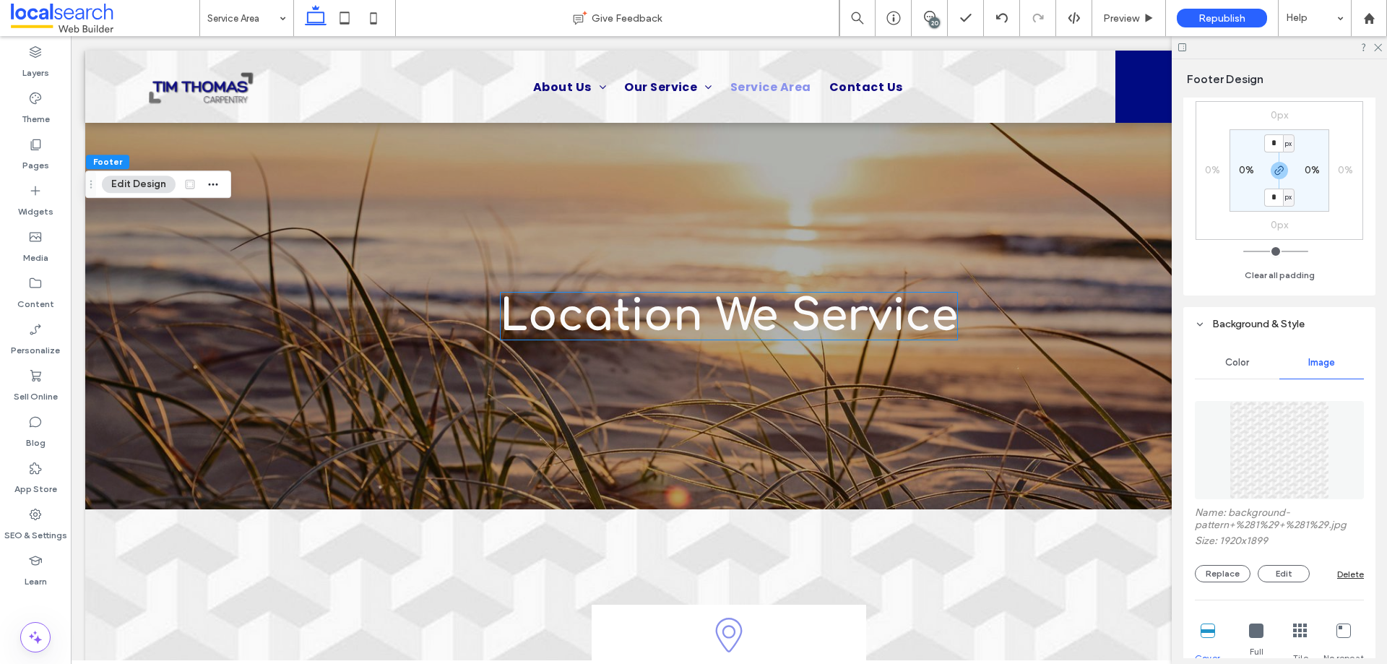
scroll to position [144, 0]
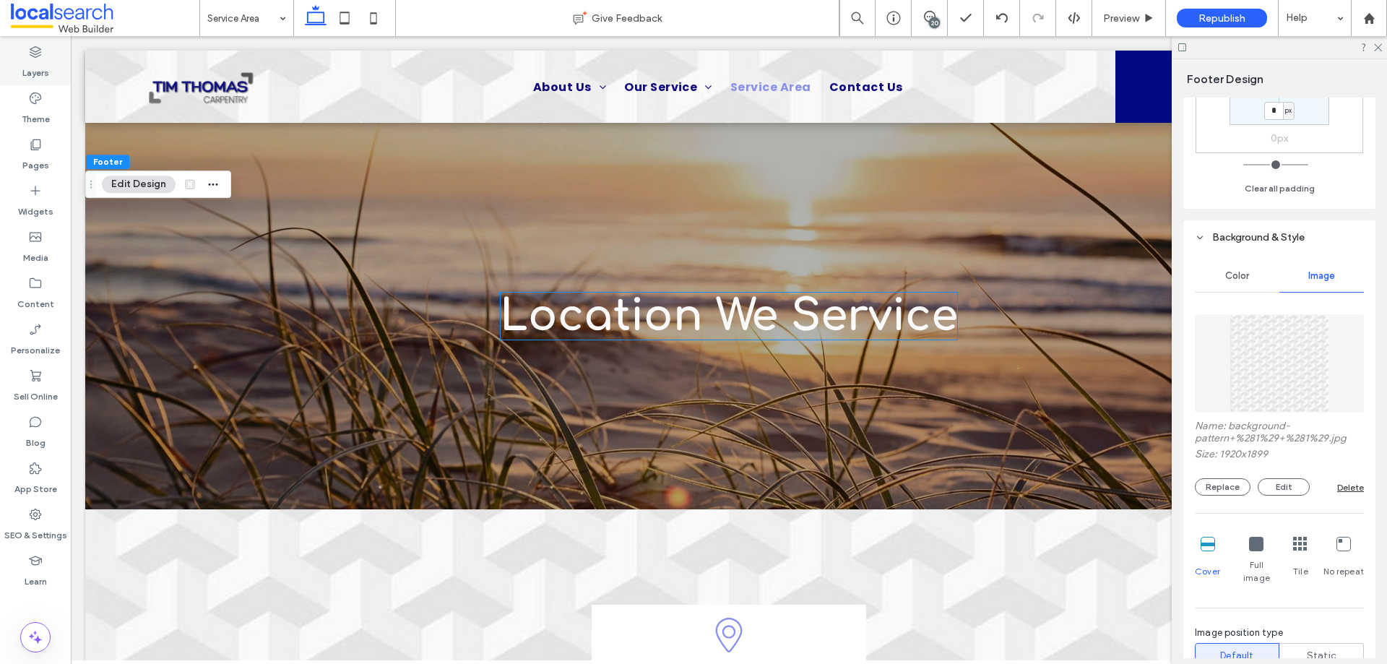
click at [46, 67] on label "Layers" at bounding box center [35, 69] width 27 height 20
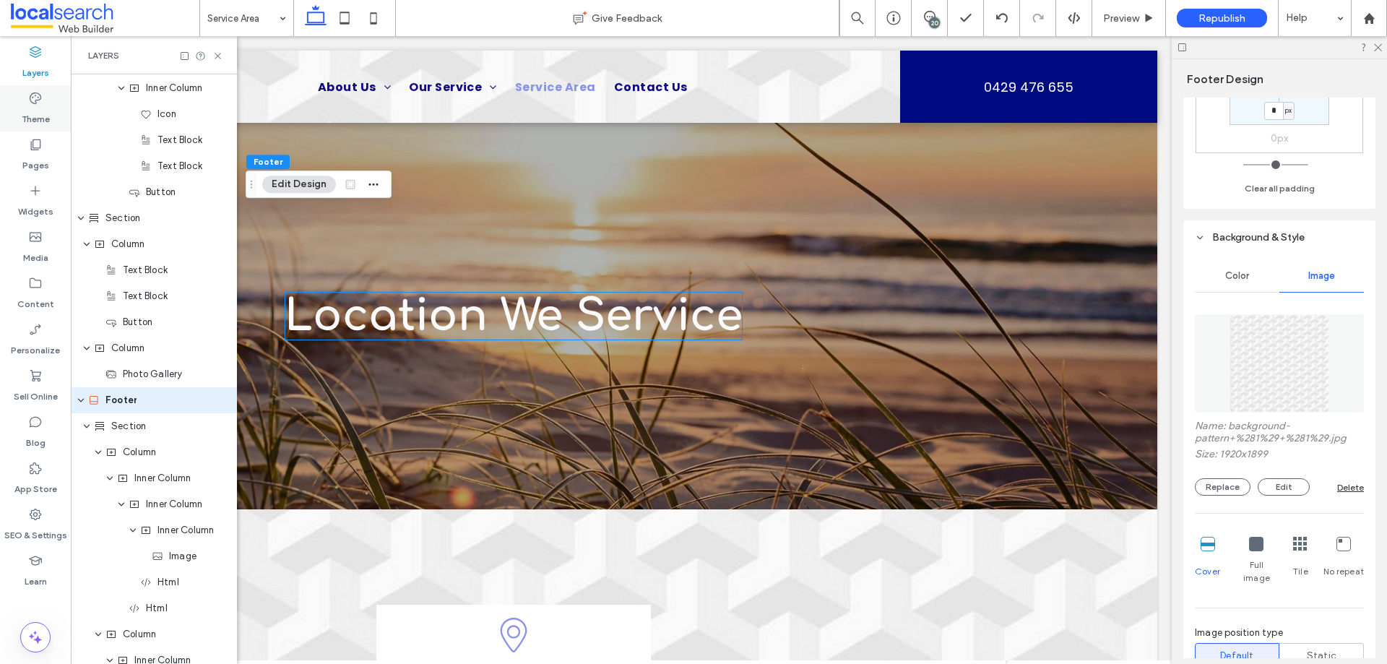
scroll to position [550, 0]
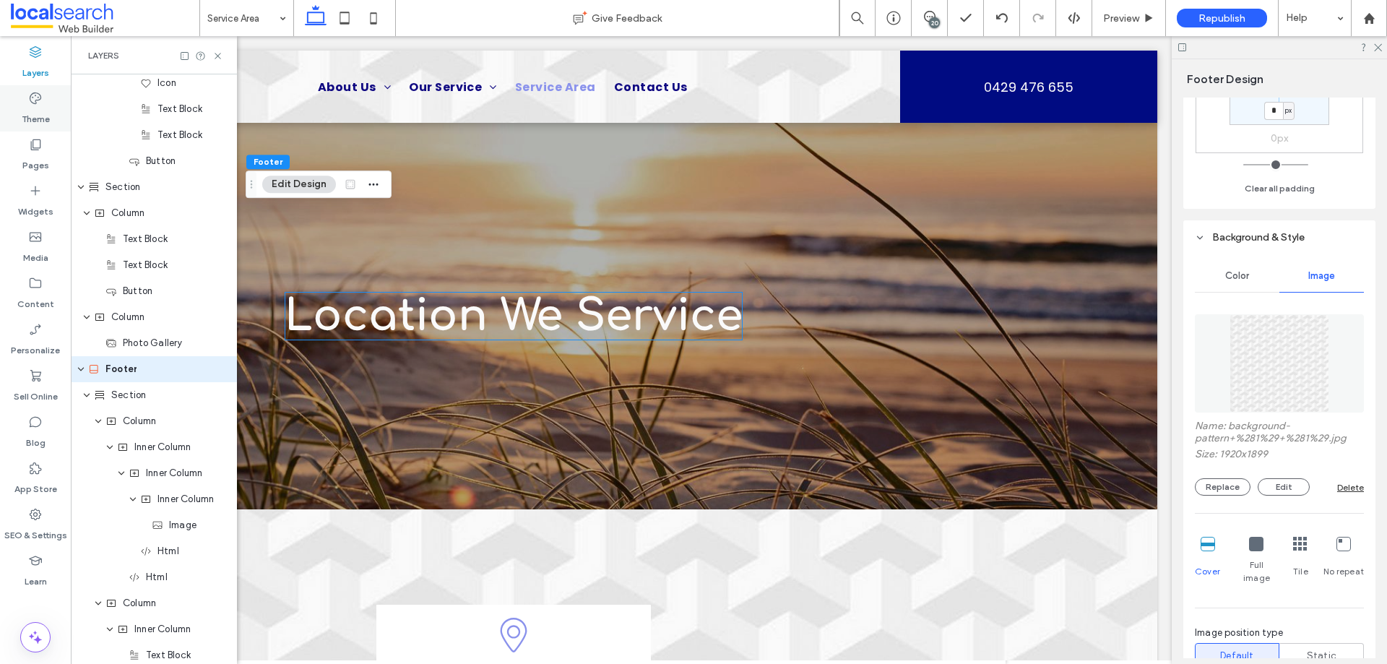
click at [48, 104] on div "Theme" at bounding box center [35, 108] width 71 height 46
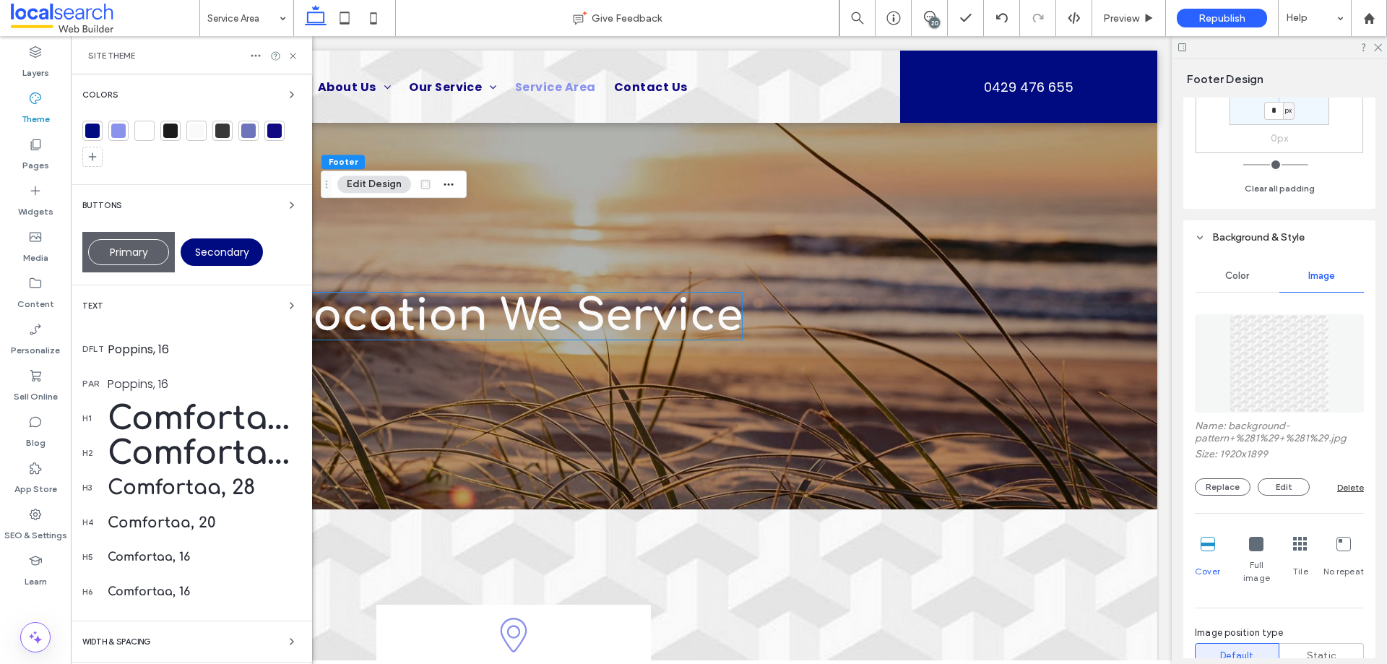
scroll to position [0, 215]
click at [286, 87] on span "button" at bounding box center [291, 94] width 17 height 17
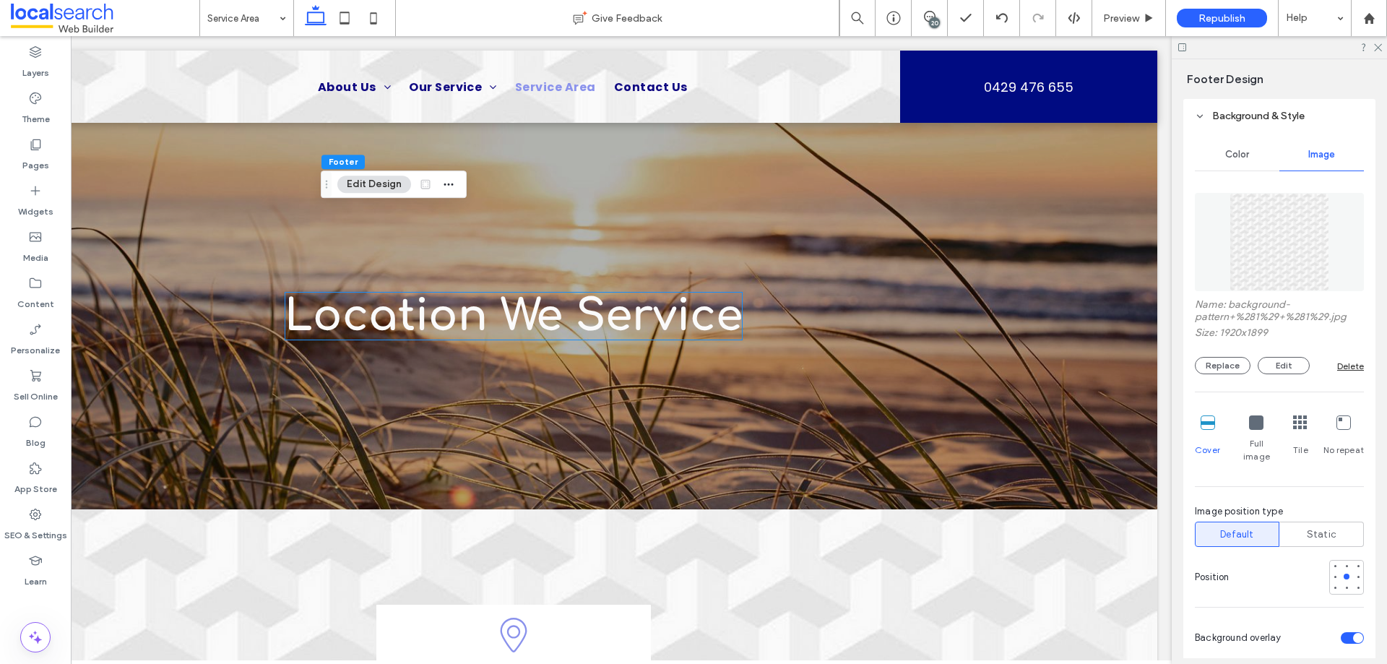
scroll to position [50, 0]
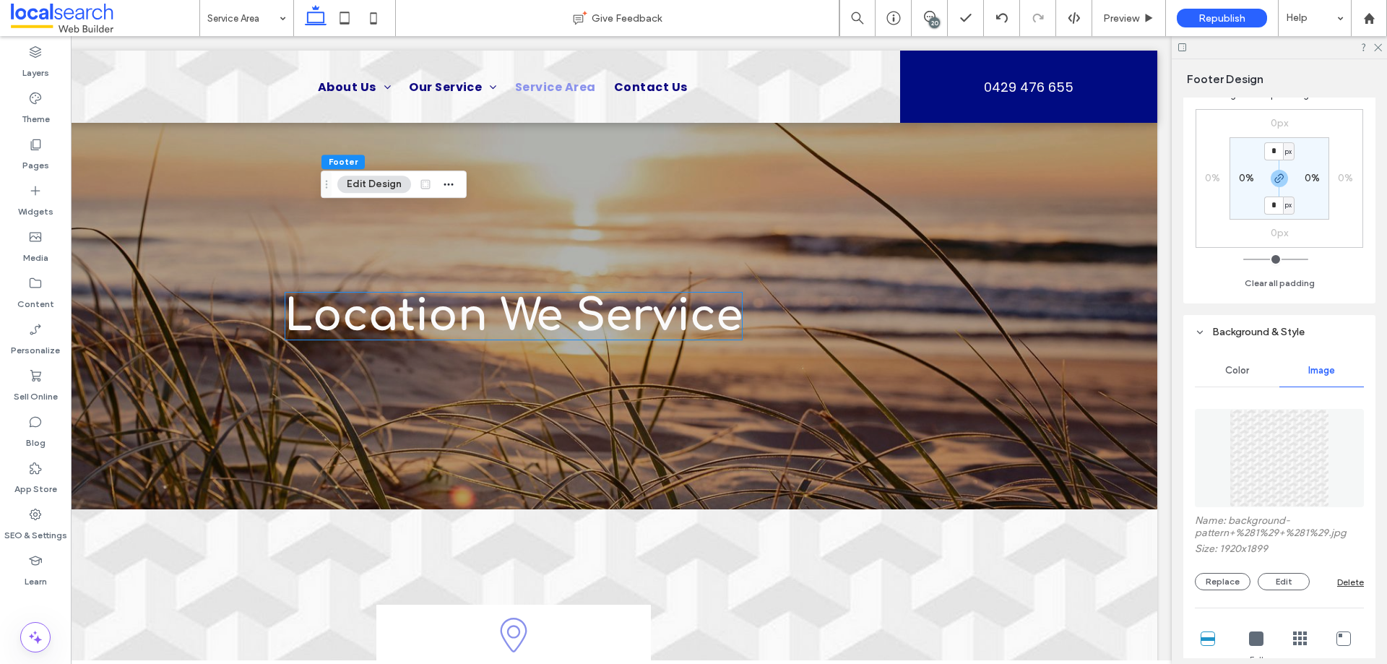
click at [1236, 369] on span "Color" at bounding box center [1237, 371] width 24 height 12
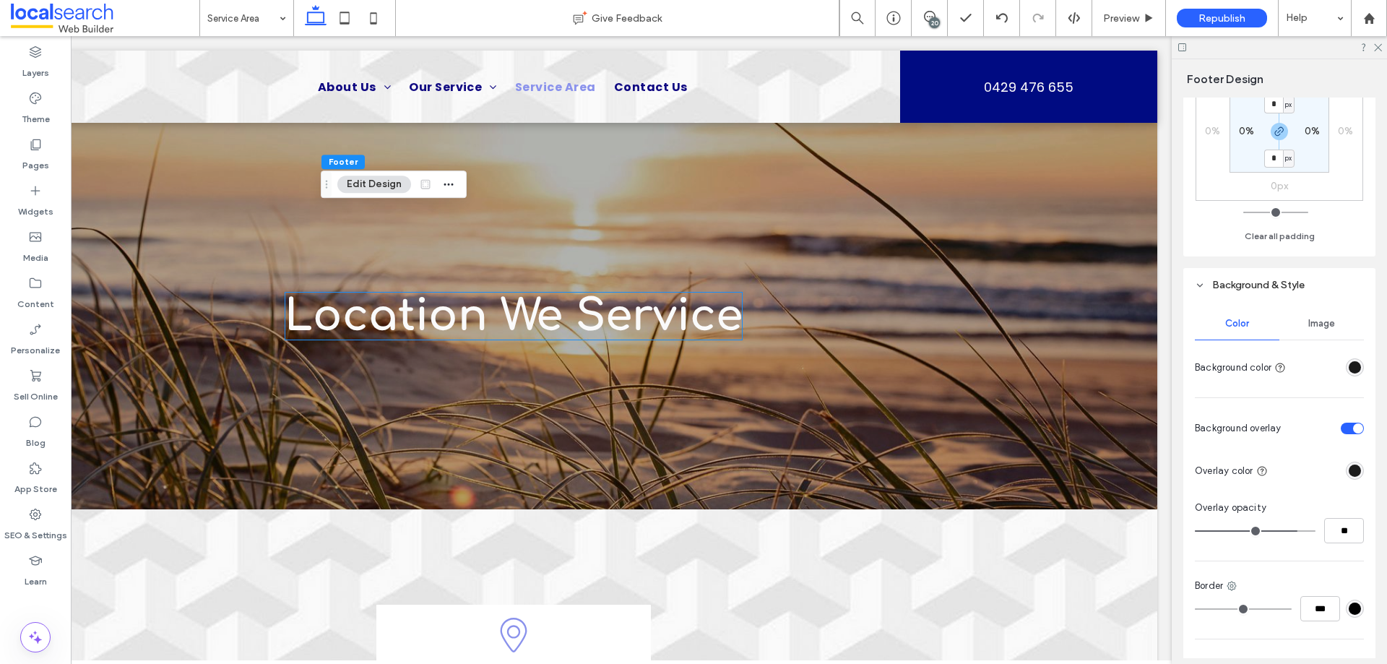
scroll to position [122, 0]
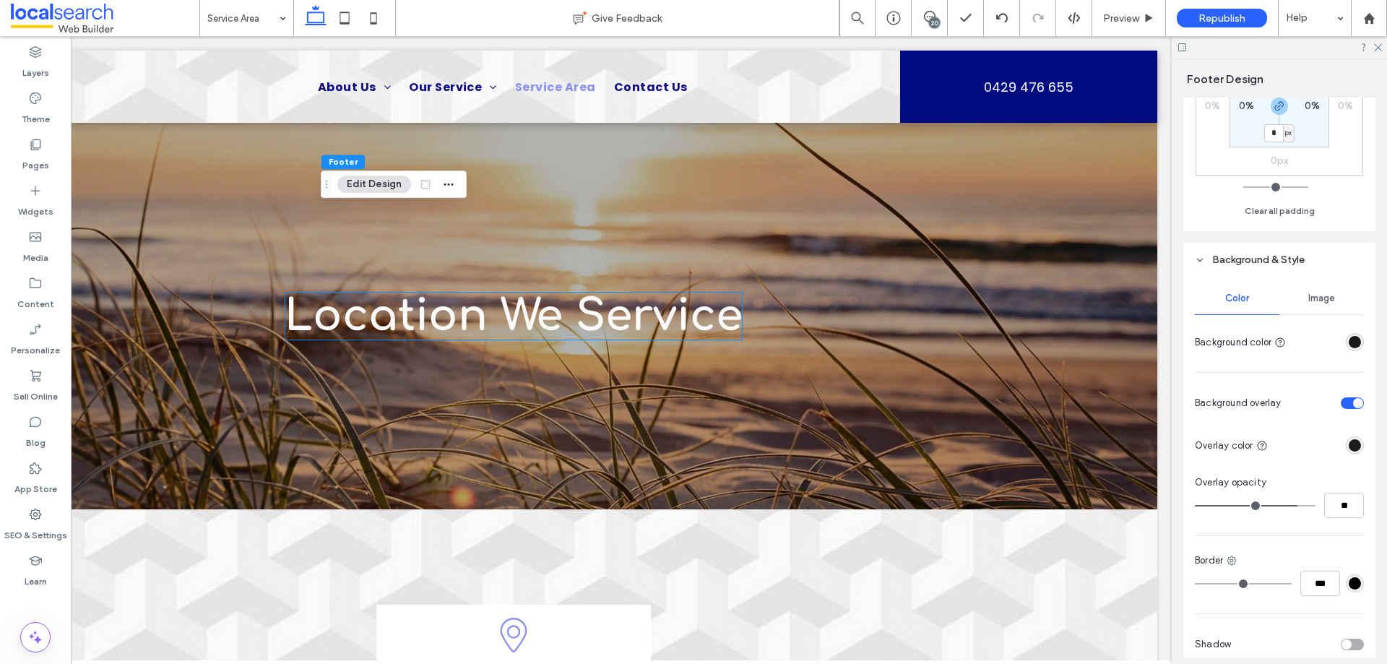
click at [1351, 345] on div "rgba(26, 26, 26, 1)" at bounding box center [1355, 342] width 12 height 12
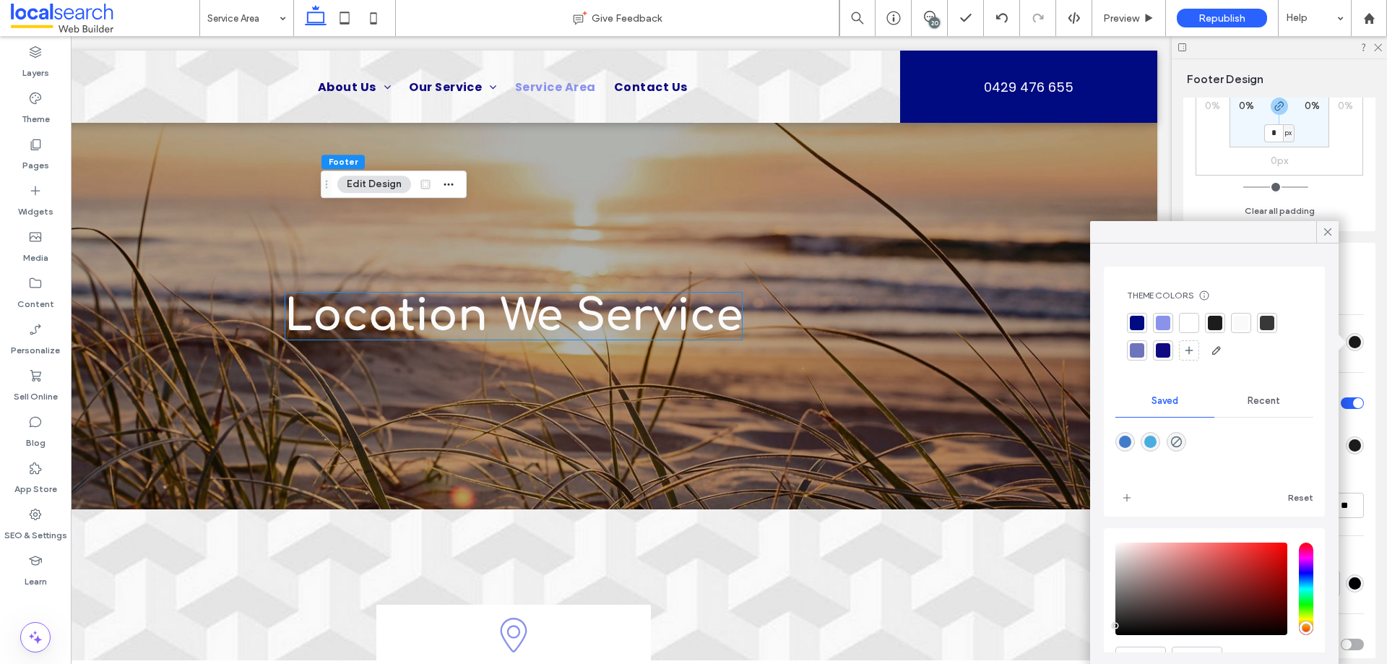
click at [1274, 397] on div "Recent" at bounding box center [1263, 401] width 99 height 32
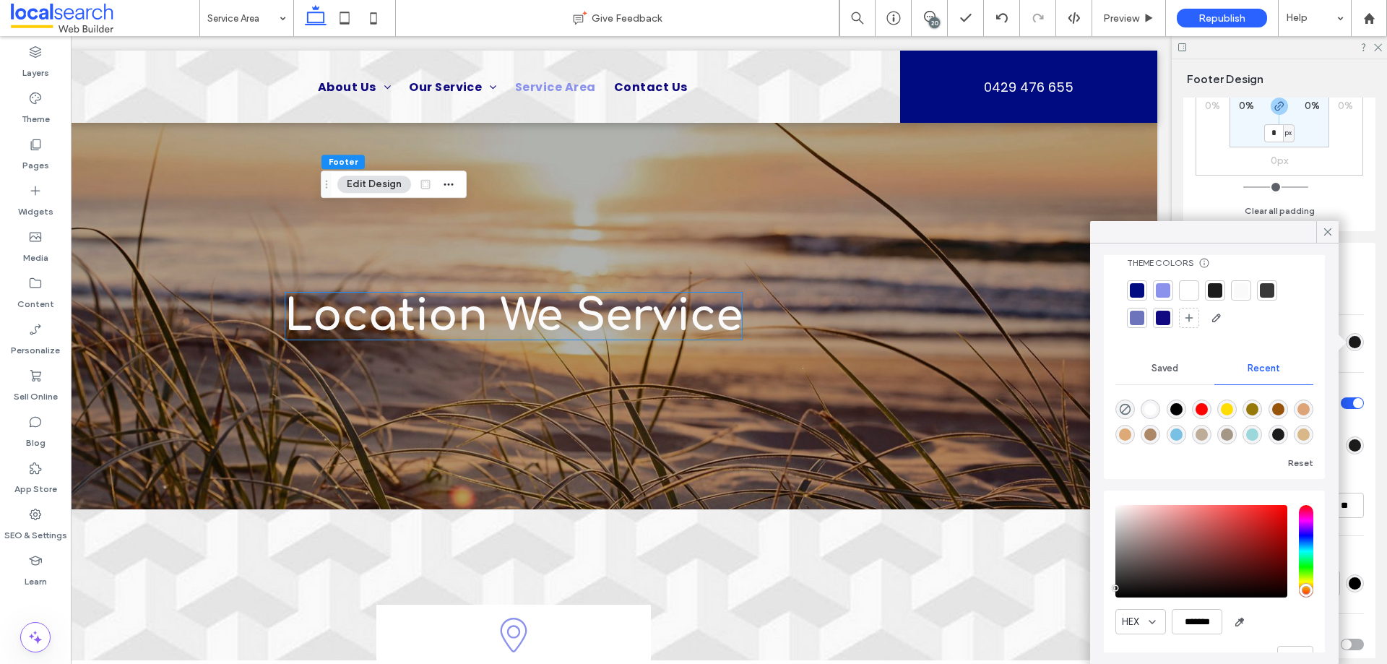
scroll to position [0, 0]
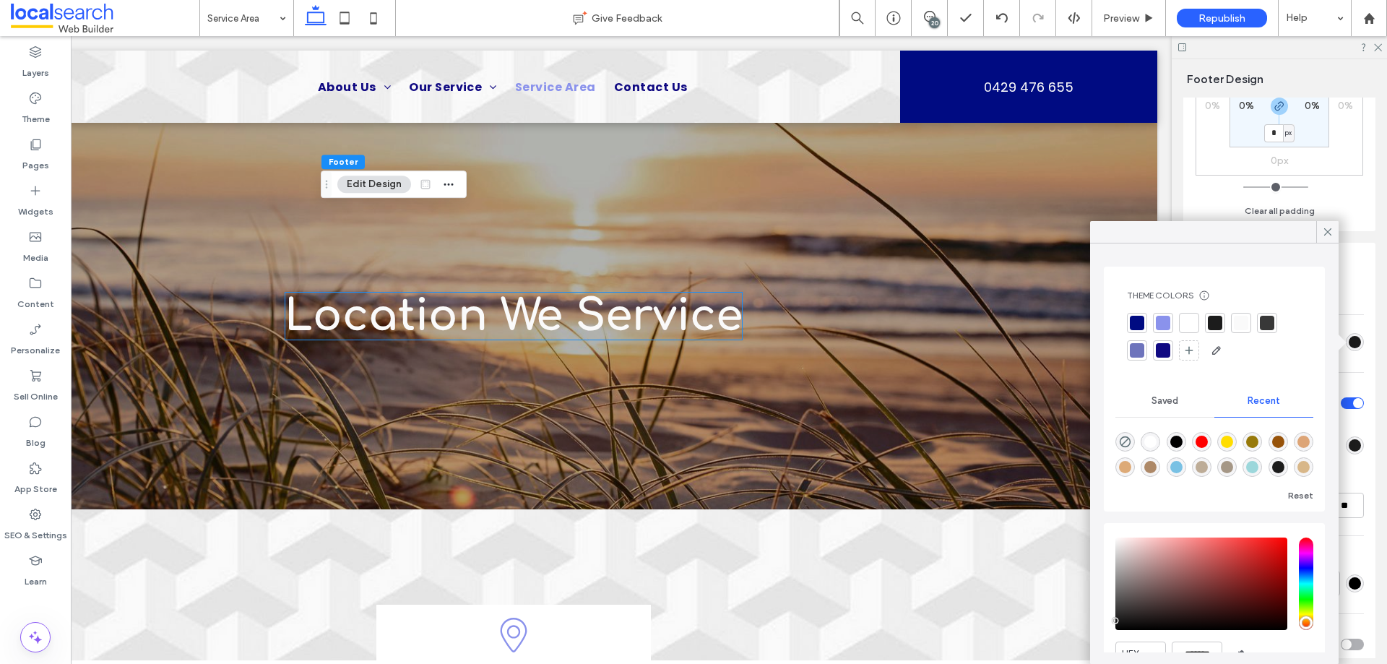
click at [1215, 320] on div at bounding box center [1215, 323] width 14 height 14
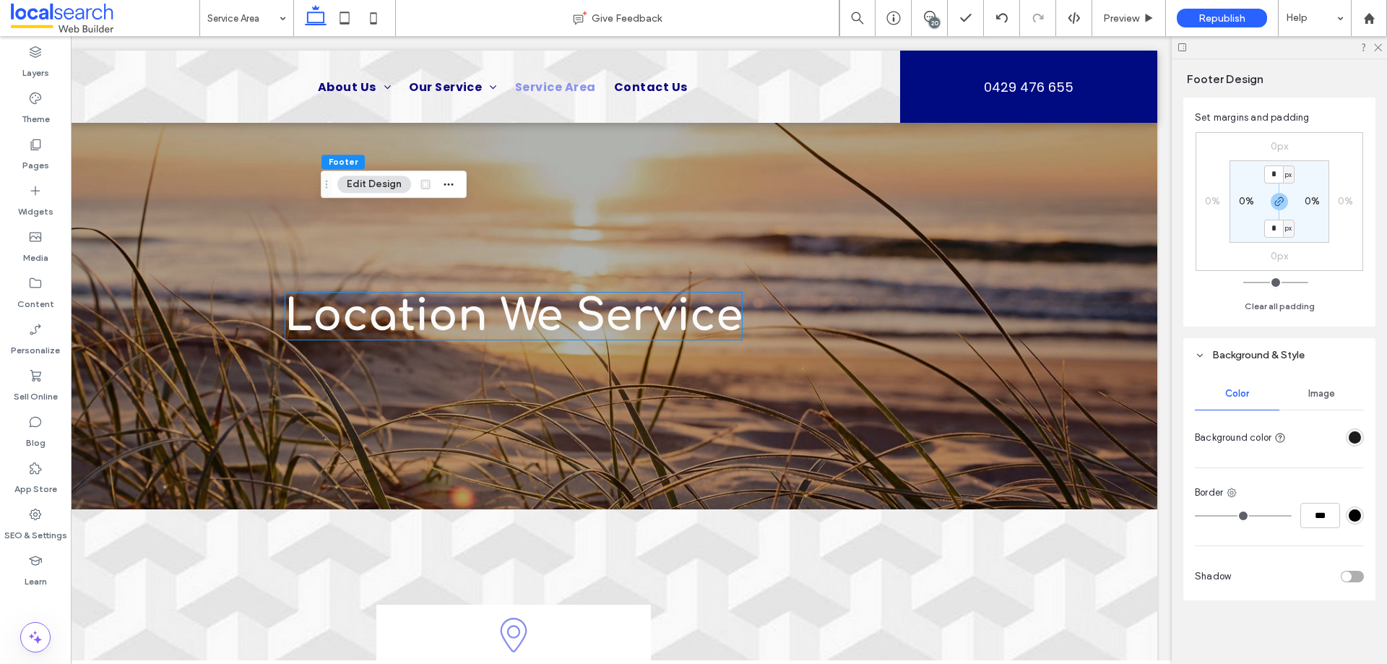
scroll to position [27, 0]
click at [1349, 436] on div "rgba(28, 28, 28, 1)" at bounding box center [1355, 437] width 12 height 12
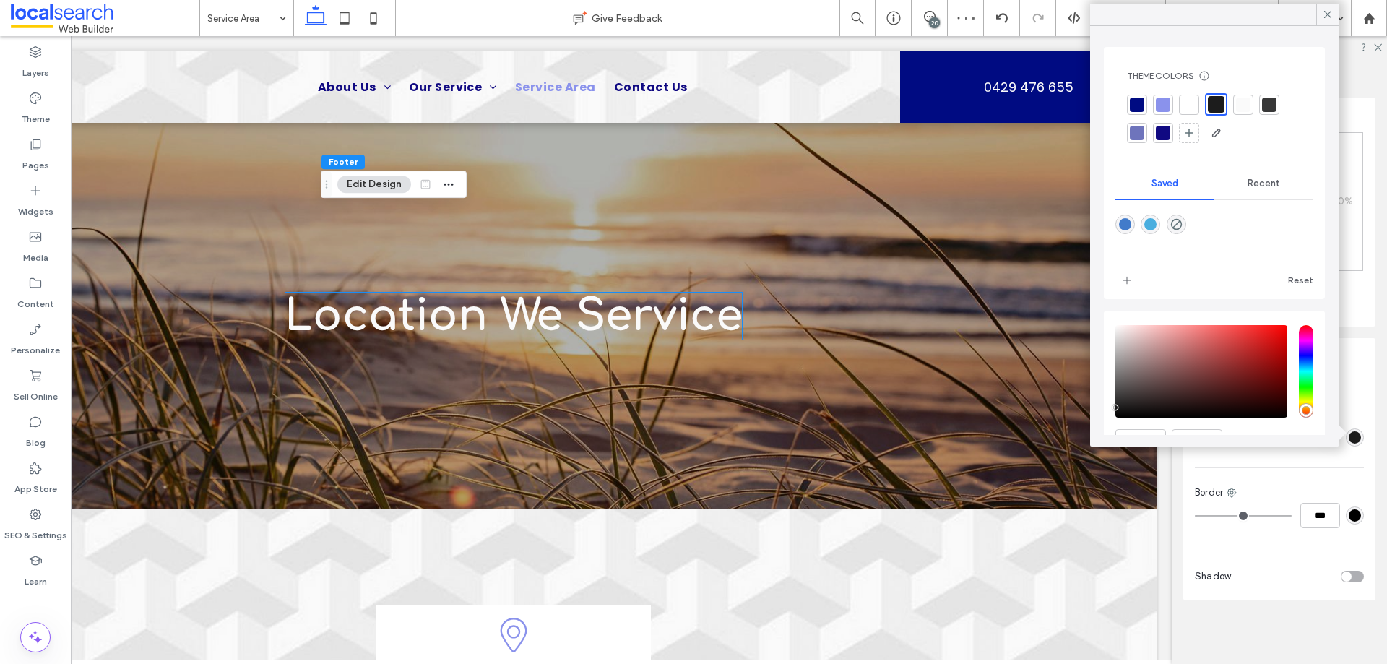
scroll to position [0, 0]
click at [1269, 107] on div at bounding box center [1269, 107] width 14 height 14
click at [1276, 105] on div at bounding box center [1268, 106] width 17 height 17
drag, startPoint x: 1214, startPoint y: 105, endPoint x: 1245, endPoint y: 189, distance: 89.4
click at [1213, 105] on div at bounding box center [1215, 107] width 14 height 14
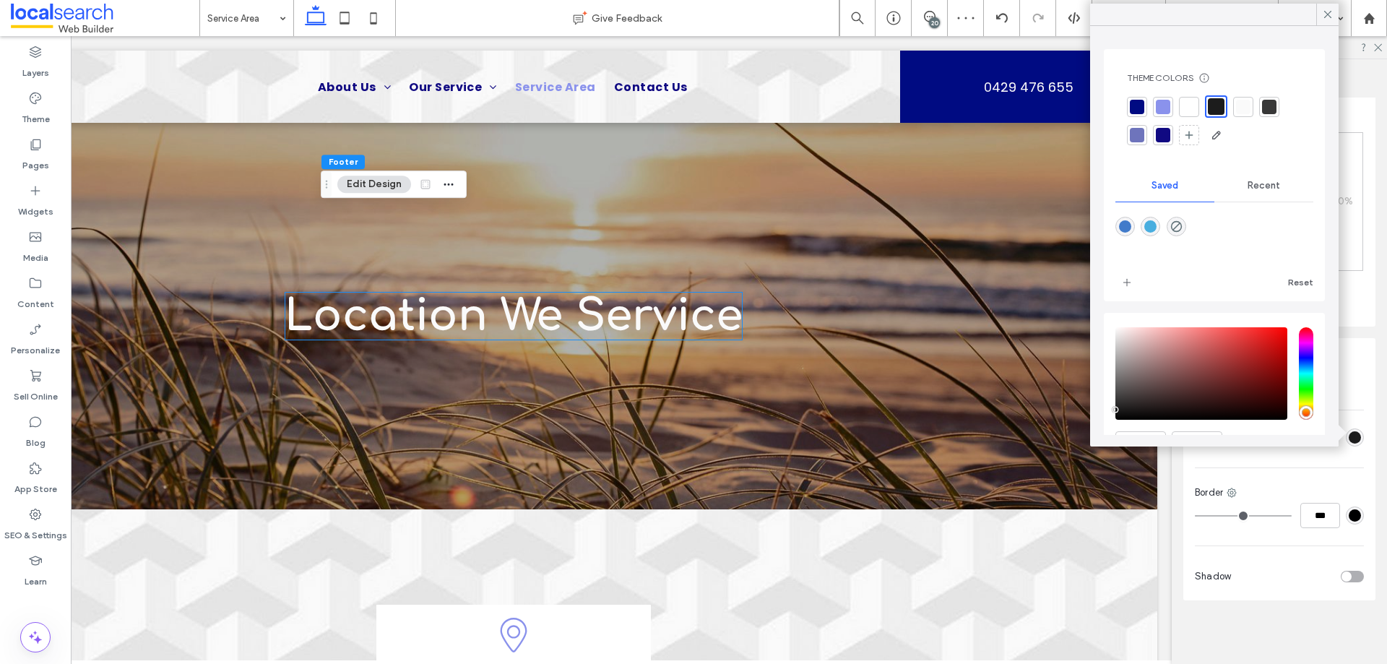
click at [1270, 102] on div at bounding box center [1269, 107] width 14 height 14
click at [1264, 193] on div "Recent" at bounding box center [1263, 186] width 99 height 32
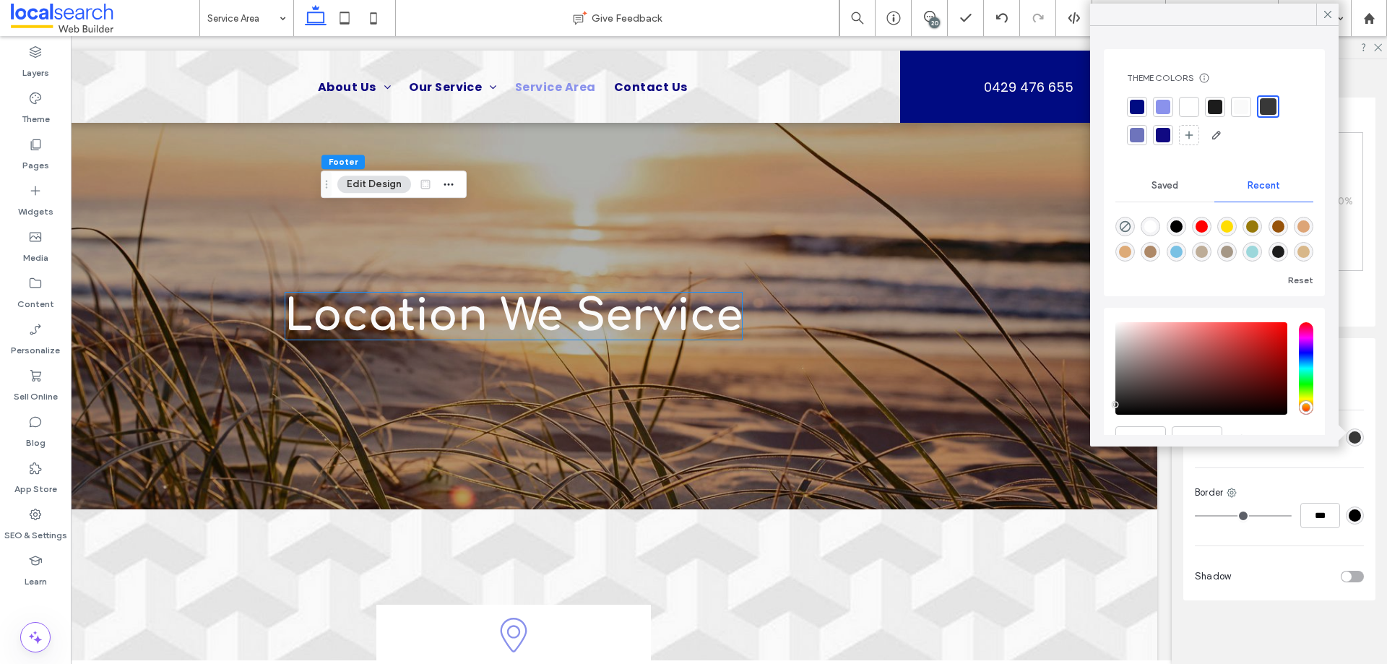
click at [1174, 228] on div "rgba(0, 0, 0, 1)" at bounding box center [1176, 226] width 12 height 12
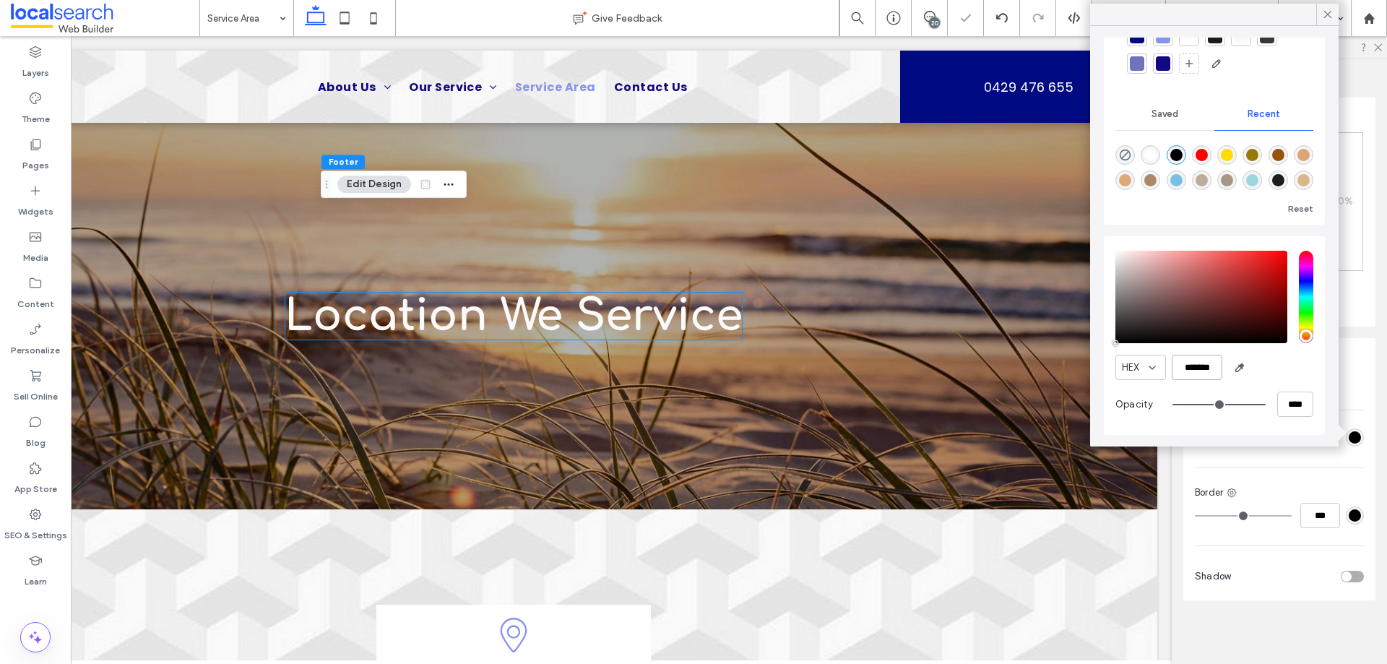
click at [1192, 371] on input "*******" at bounding box center [1197, 367] width 51 height 25
type input "*******"
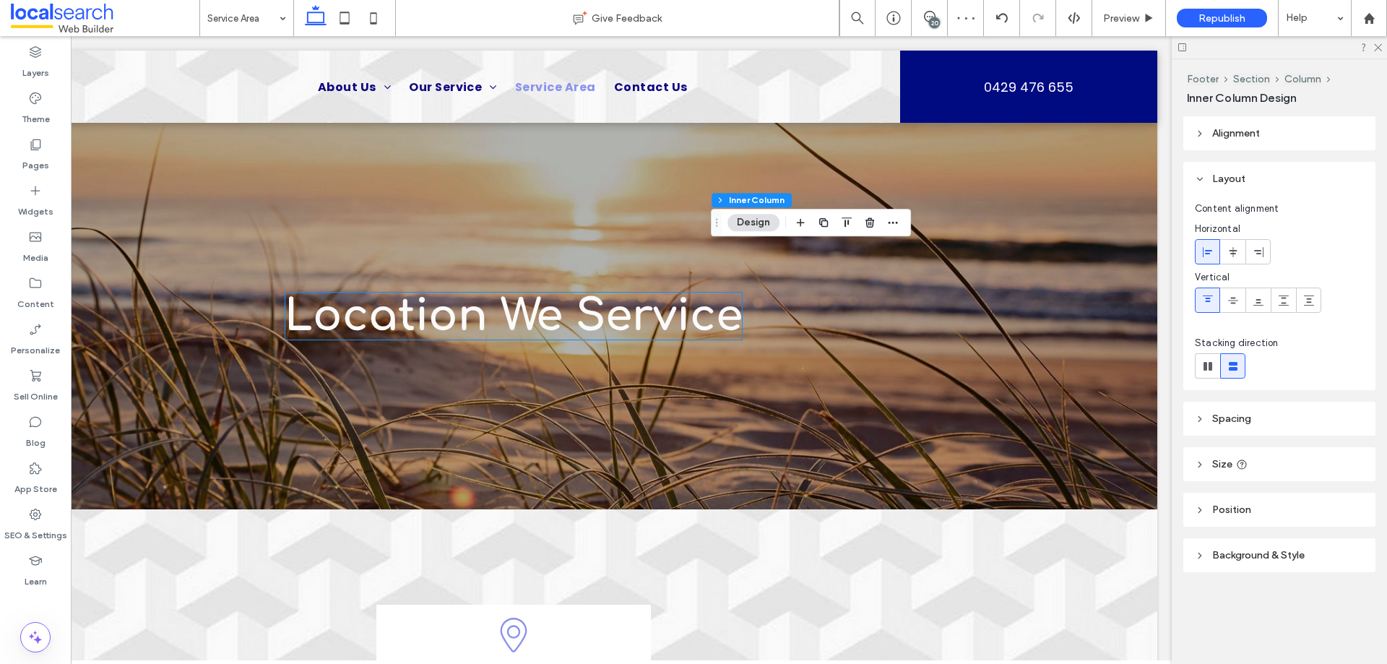
type input "**"
click at [1007, 19] on use at bounding box center [1001, 17] width 12 height 9
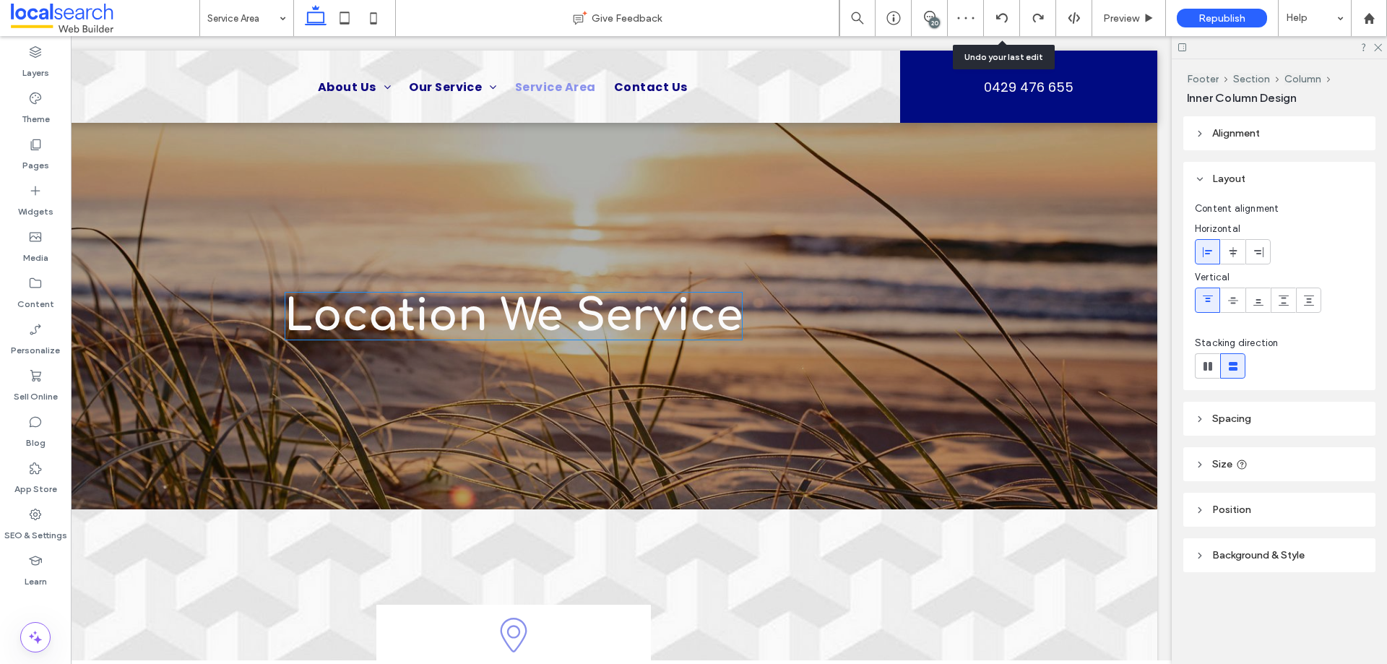
type input "**"
click at [1001, 17] on icon at bounding box center [1002, 18] width 12 height 12
click at [1003, 23] on icon at bounding box center [1002, 18] width 12 height 12
type input "**"
click at [998, 19] on use at bounding box center [1001, 17] width 12 height 9
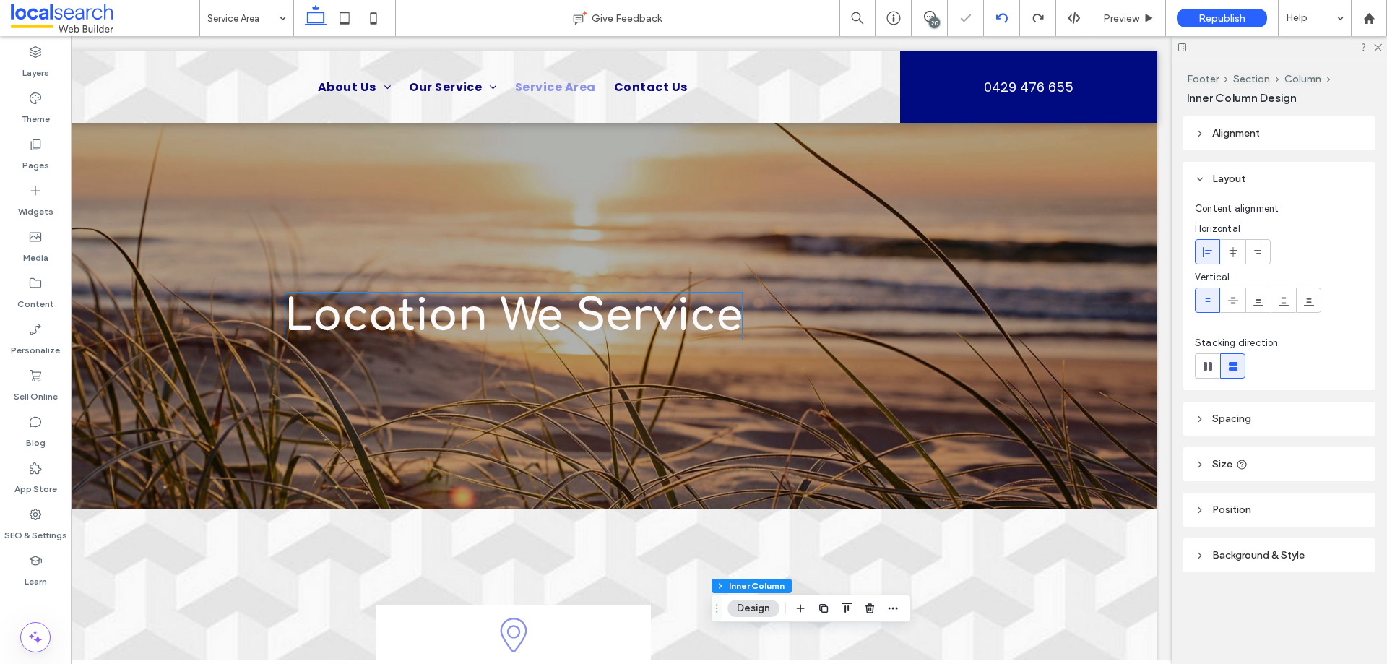
type input "**"
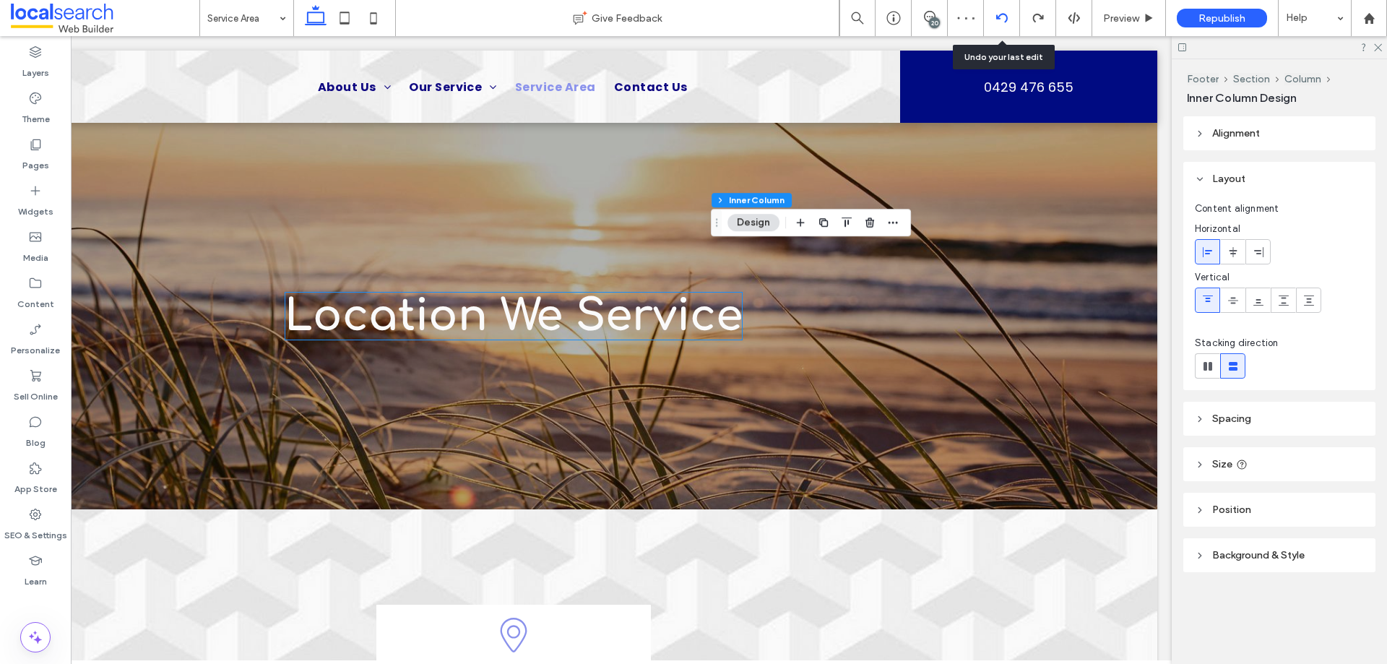
click at [1000, 18] on icon at bounding box center [1002, 18] width 12 height 12
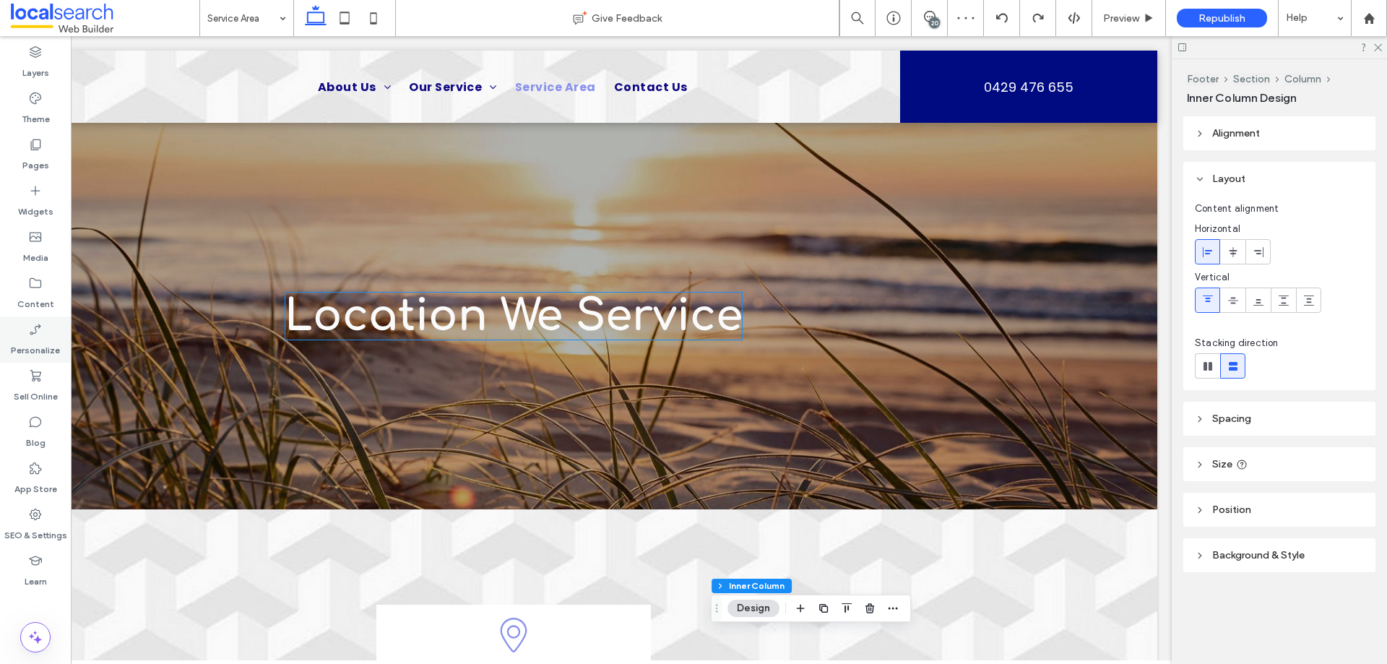
type input "**"
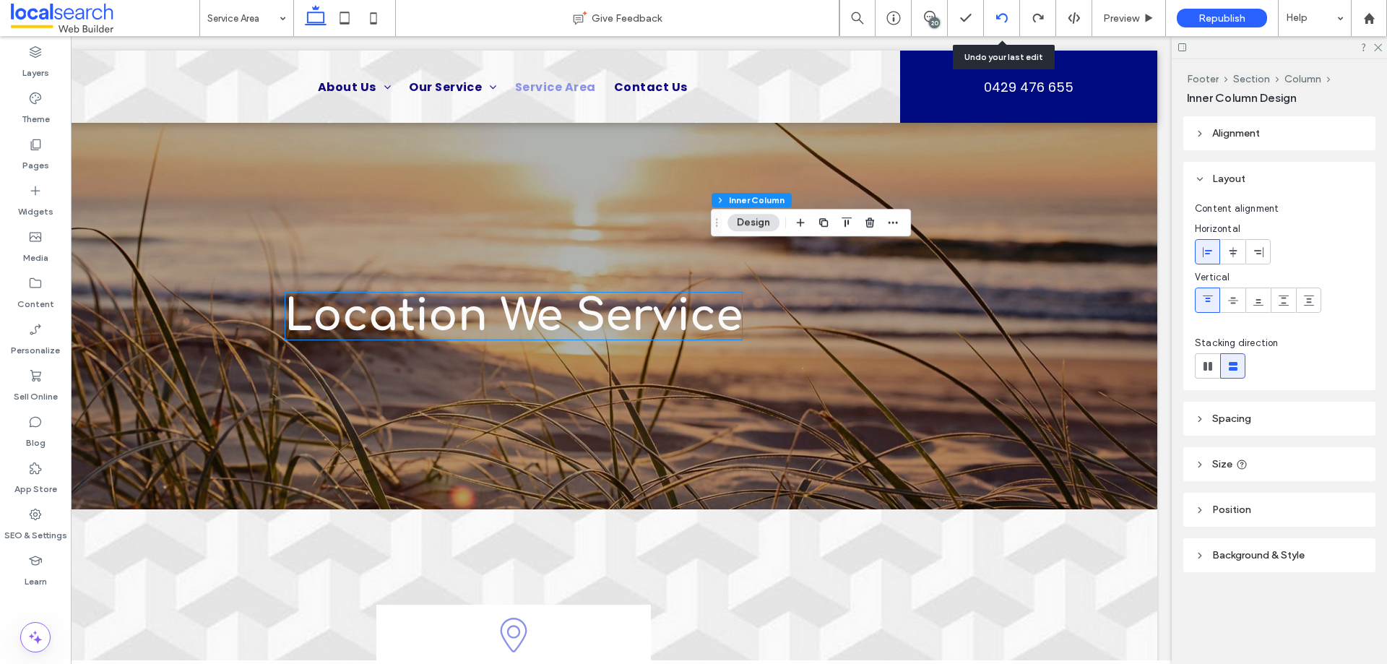
click at [997, 21] on icon at bounding box center [1002, 18] width 12 height 12
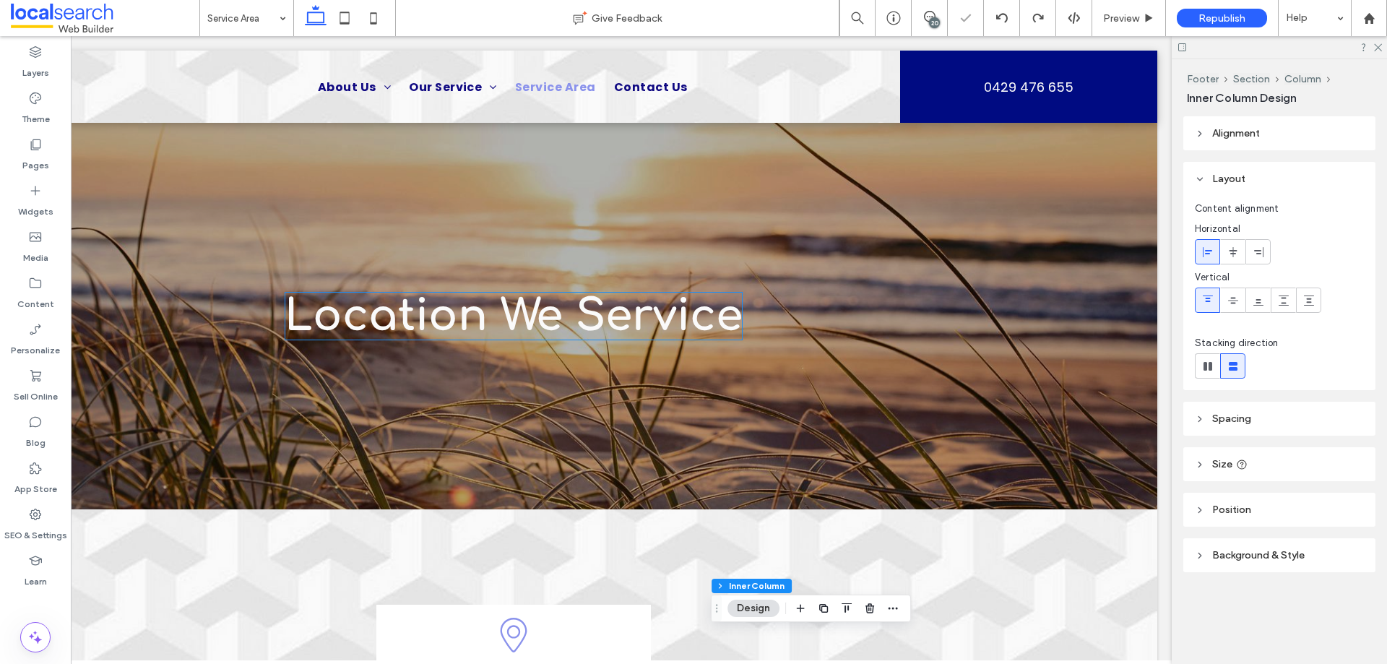
type input "**"
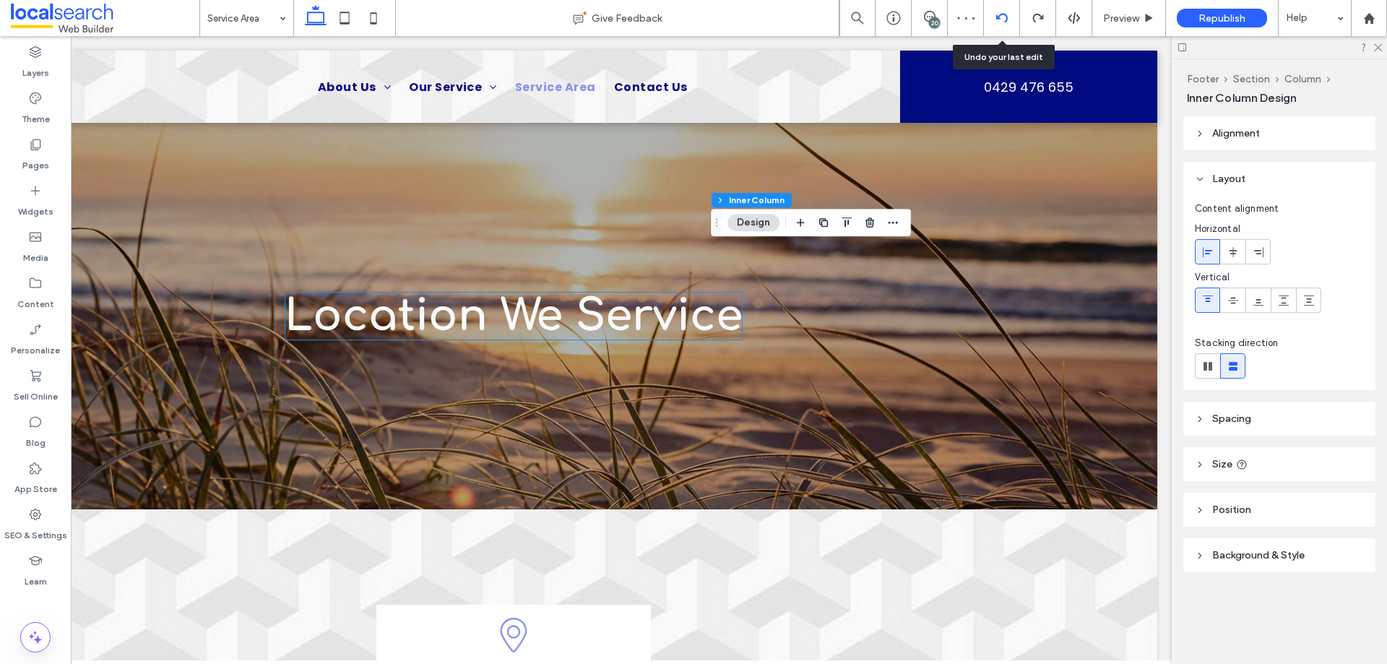
click at [1004, 16] on icon at bounding box center [1002, 18] width 12 height 12
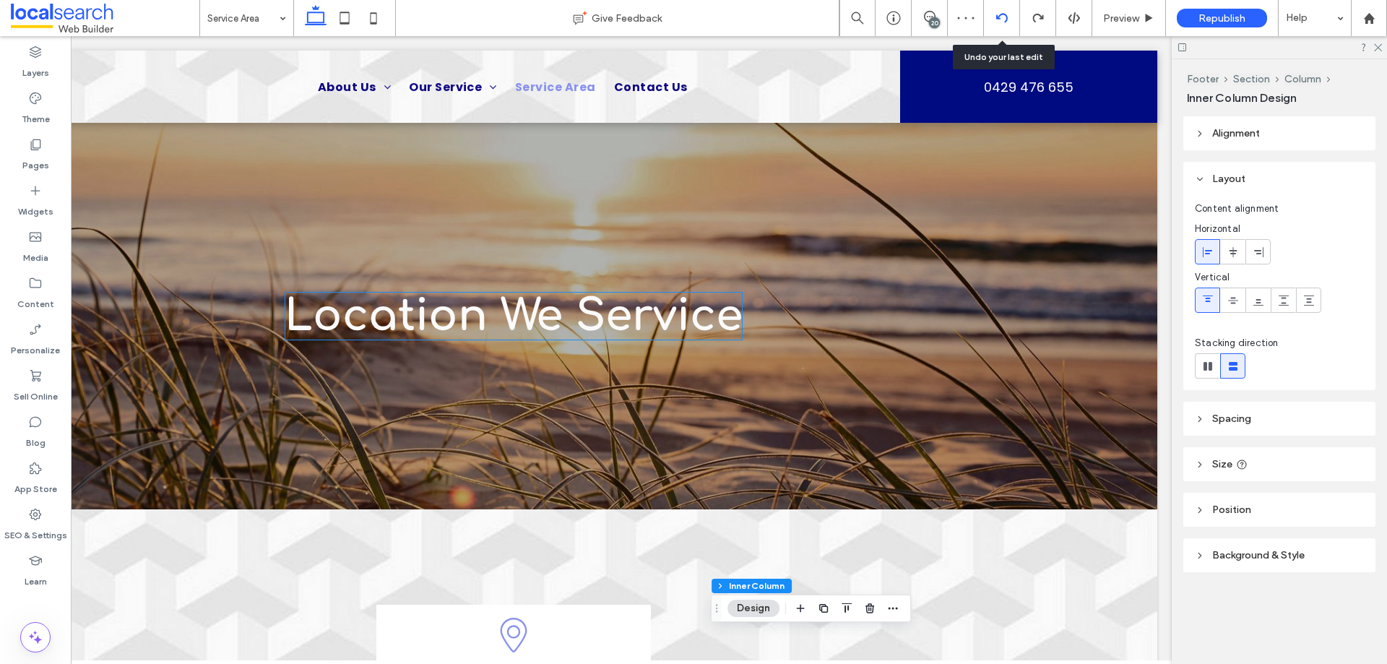
type input "**"
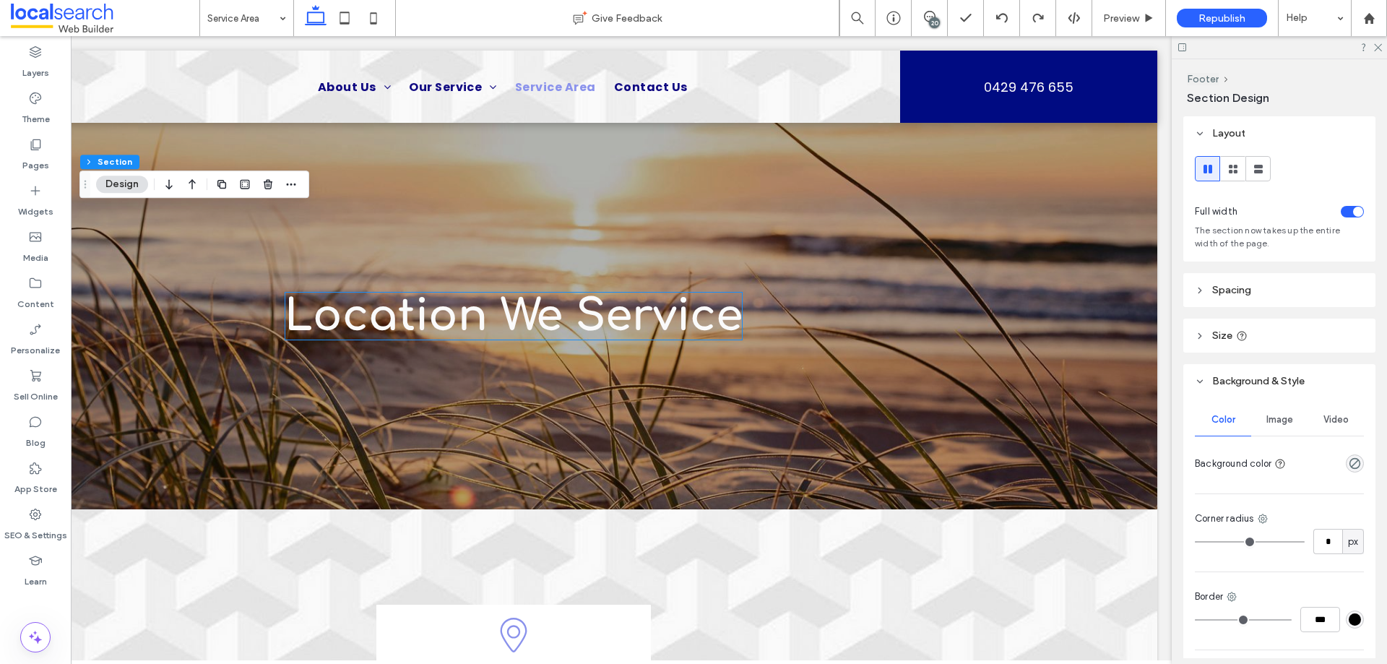
click at [1284, 417] on span "Image" at bounding box center [1279, 420] width 27 height 12
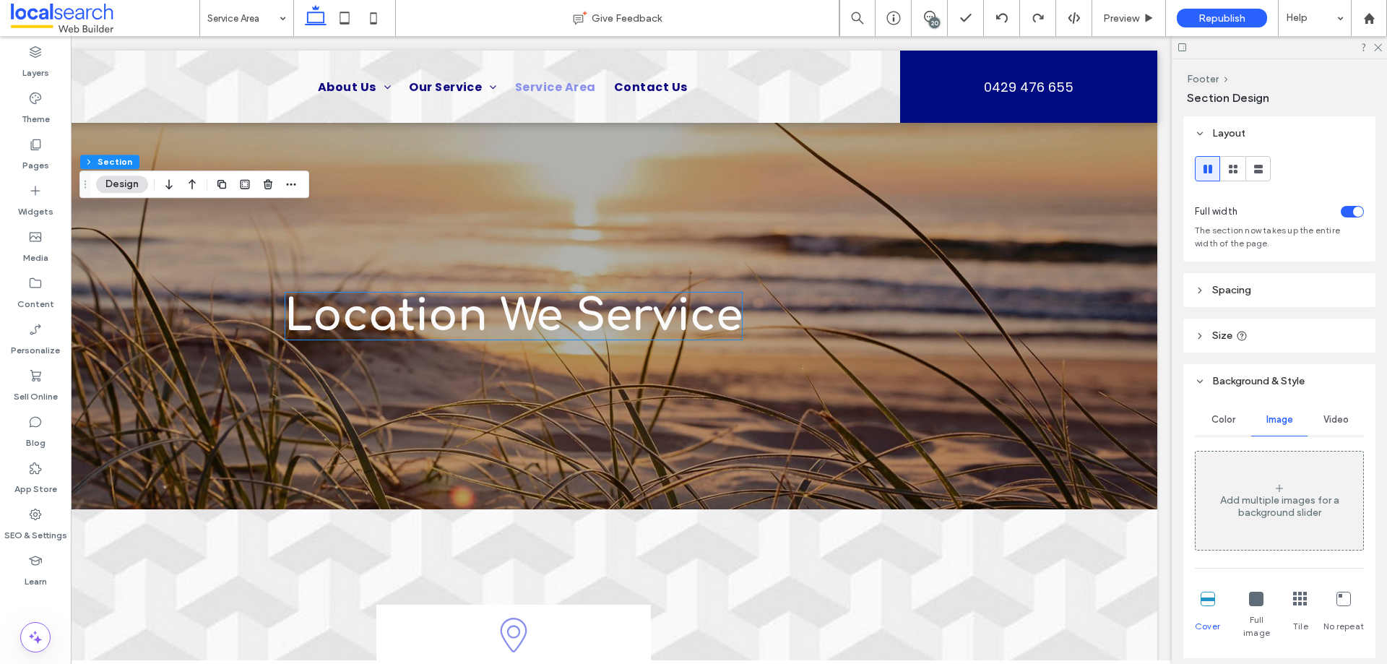
drag, startPoint x: 1231, startPoint y: 422, endPoint x: 1219, endPoint y: 423, distance: 11.6
click at [1230, 422] on span "Color" at bounding box center [1223, 420] width 24 height 12
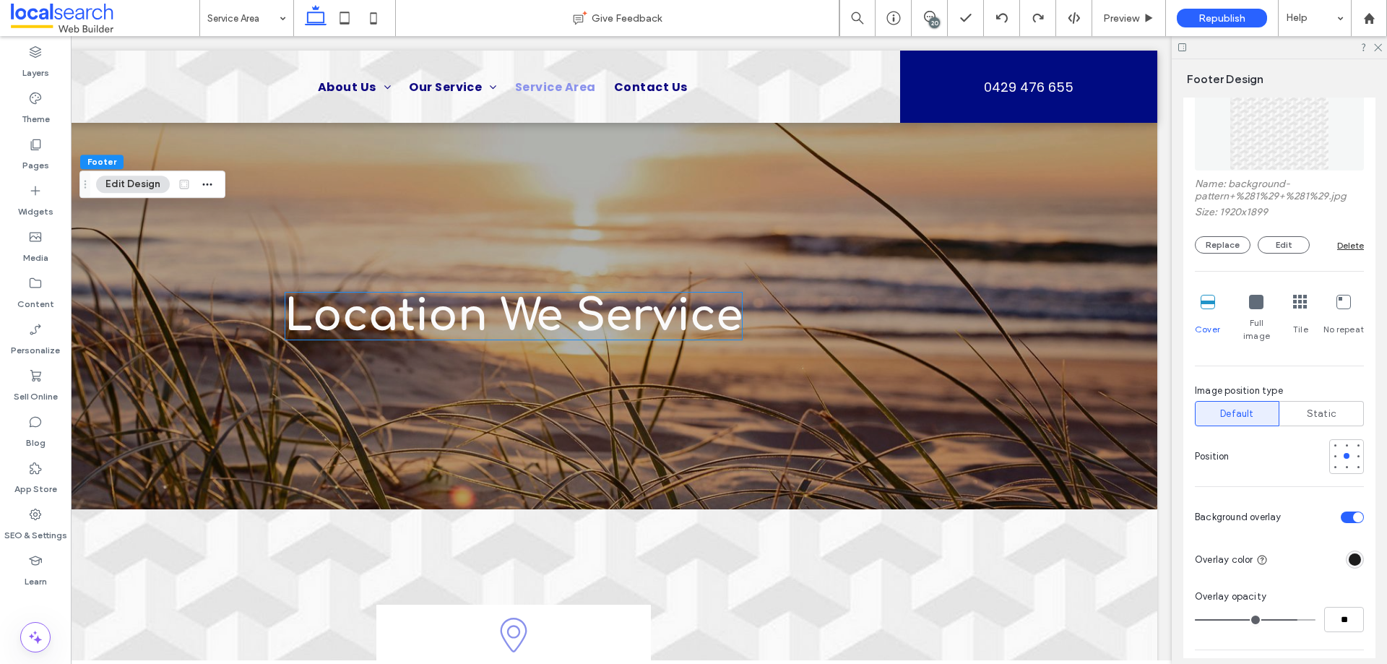
scroll to position [361, 0]
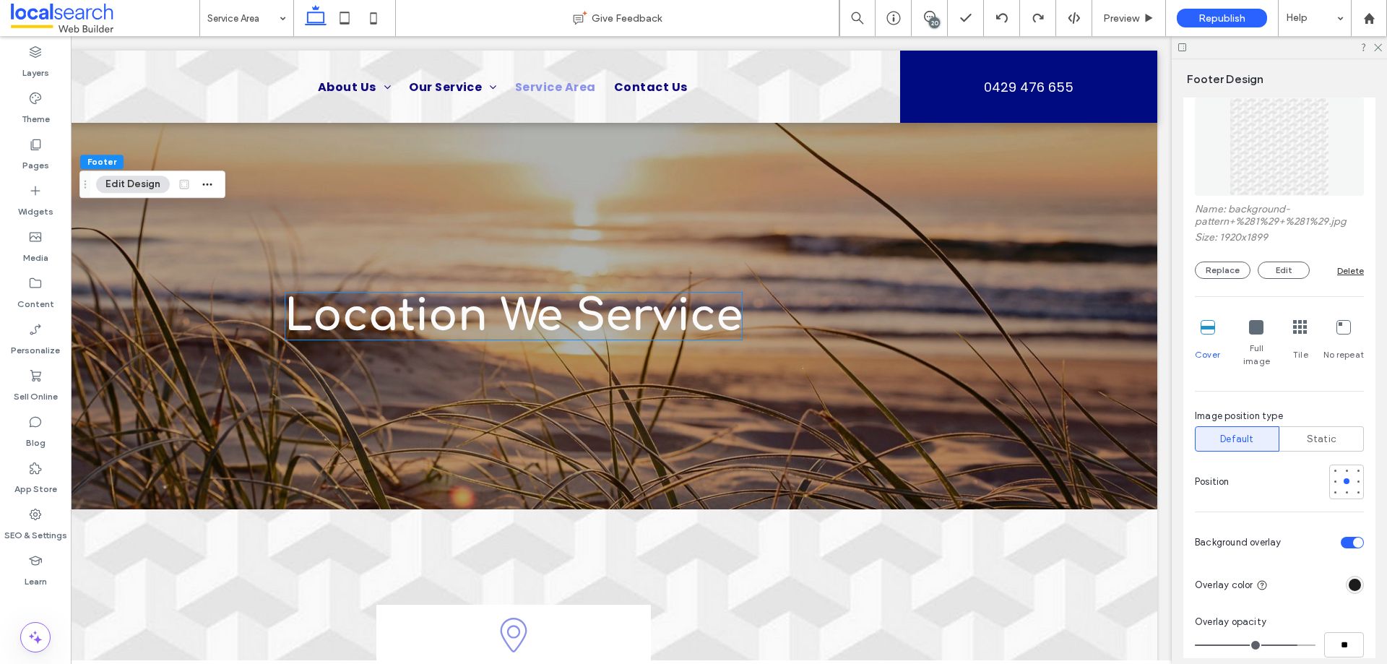
click at [1351, 579] on div "rgba(28, 28, 28, 1)" at bounding box center [1355, 585] width 12 height 12
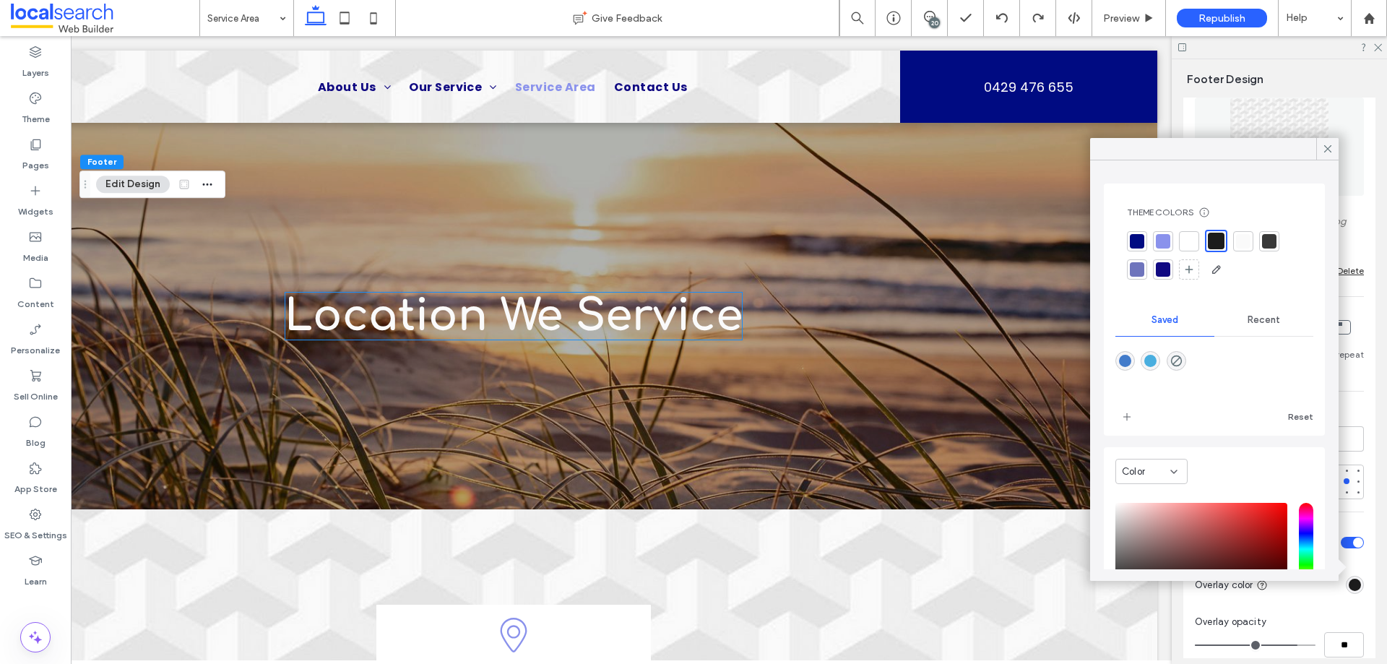
click at [1342, 571] on div at bounding box center [1336, 566] width 13 height 13
click at [1367, 560] on div "Color Image Name: background-pattern+%281%29+%281%29.jpg Size: 1920x1899 Replac…" at bounding box center [1279, 423] width 192 height 770
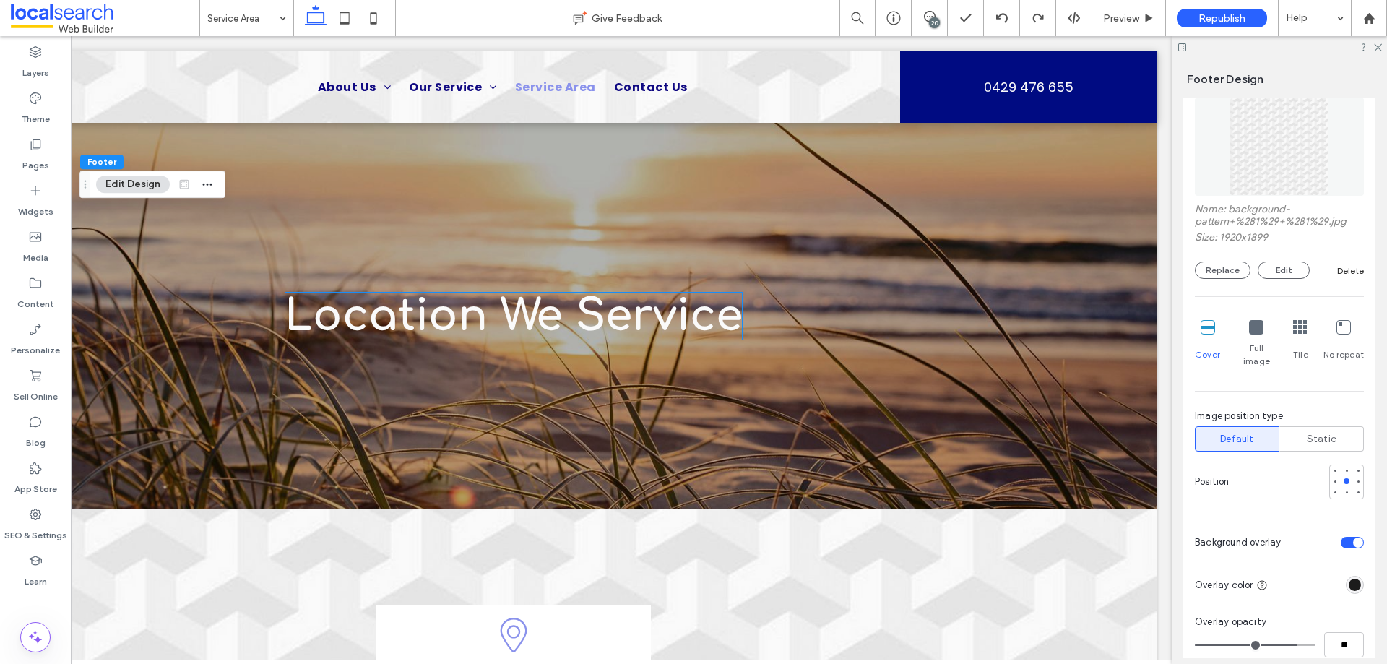
click at [1345, 537] on div "toggle" at bounding box center [1352, 543] width 23 height 12
click at [1349, 579] on div "rgba(255, 255, 255, 1)" at bounding box center [1355, 585] width 12 height 12
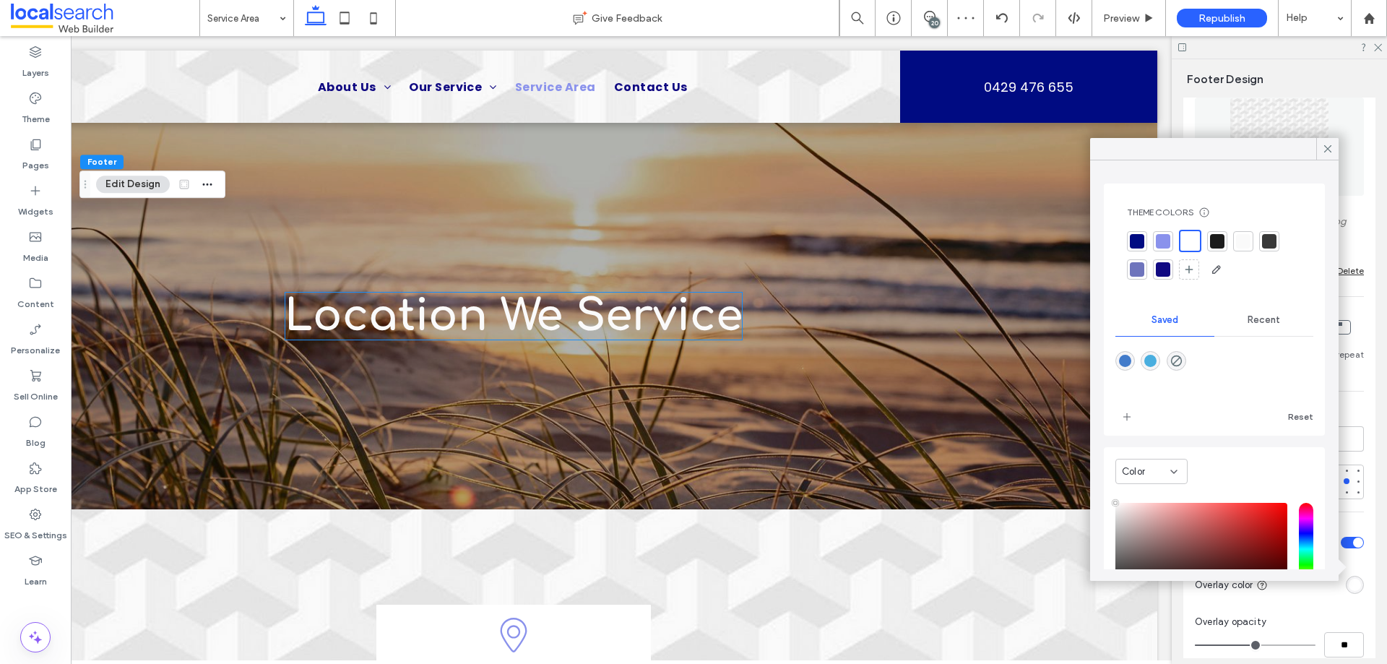
click at [1218, 241] on div at bounding box center [1217, 241] width 14 height 14
type input "**"
click at [1294, 644] on input "range" at bounding box center [1255, 644] width 121 height 1
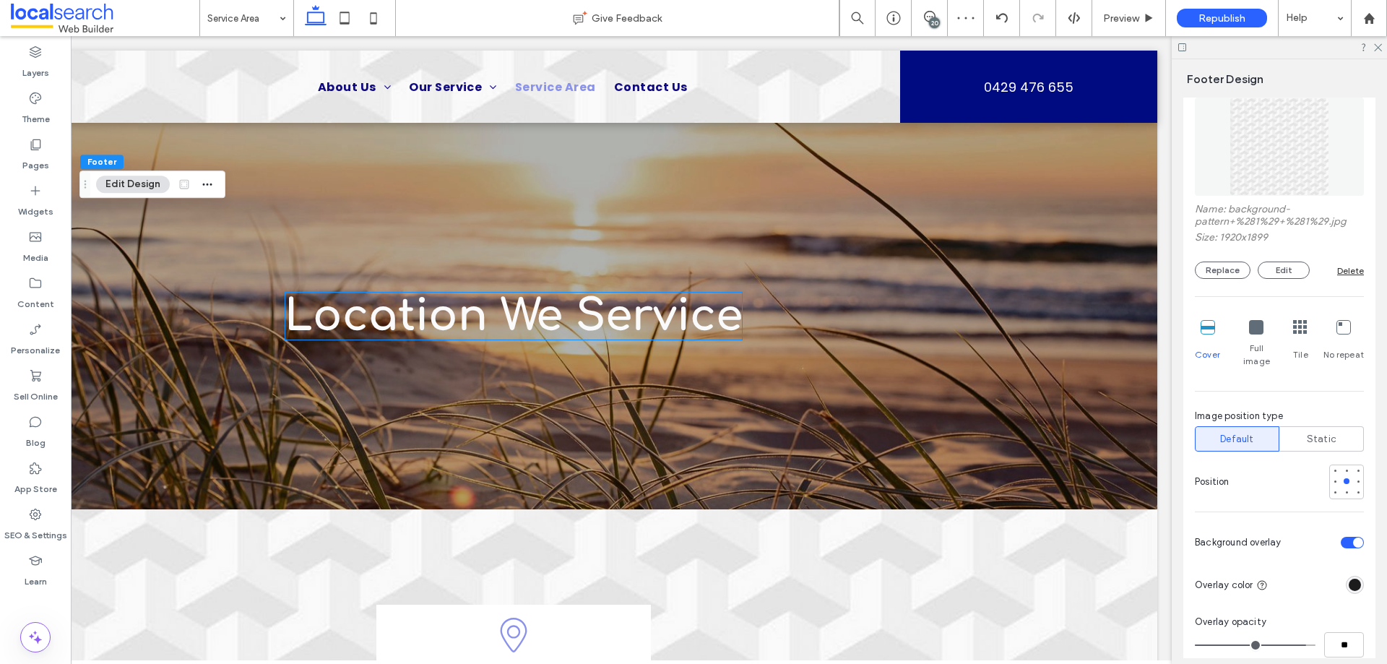
type input "**"
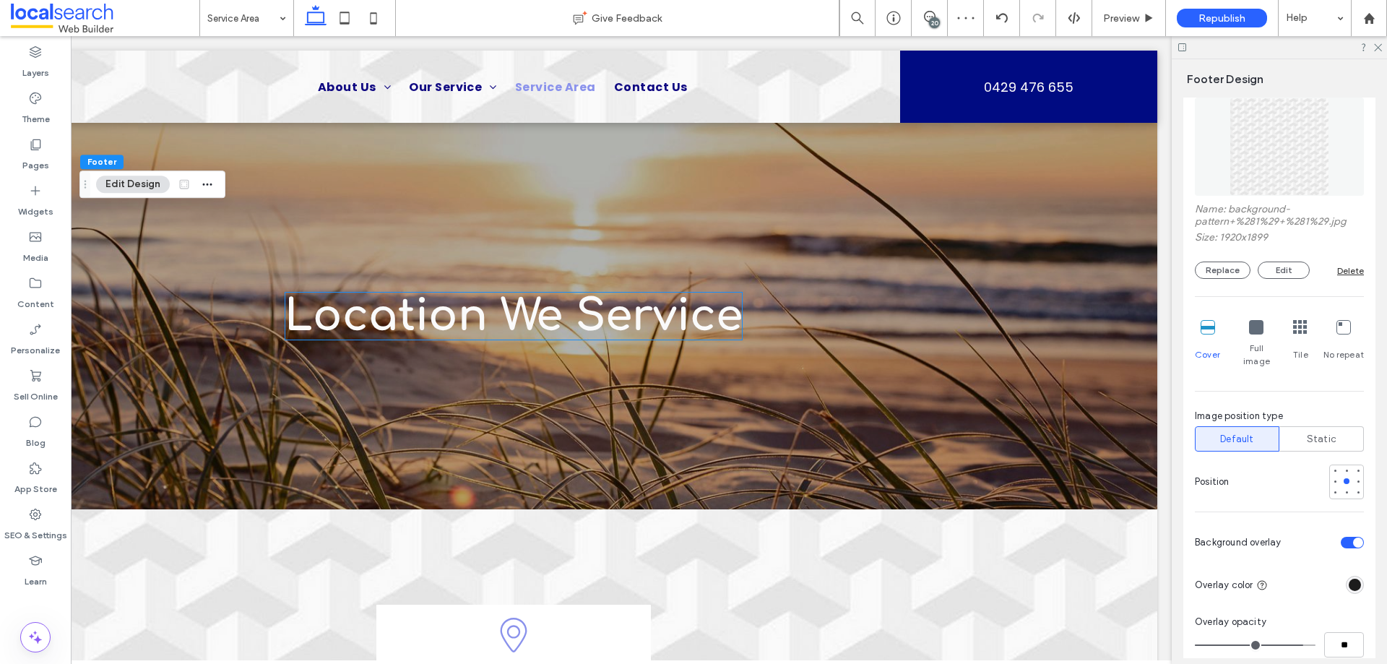
type input "**"
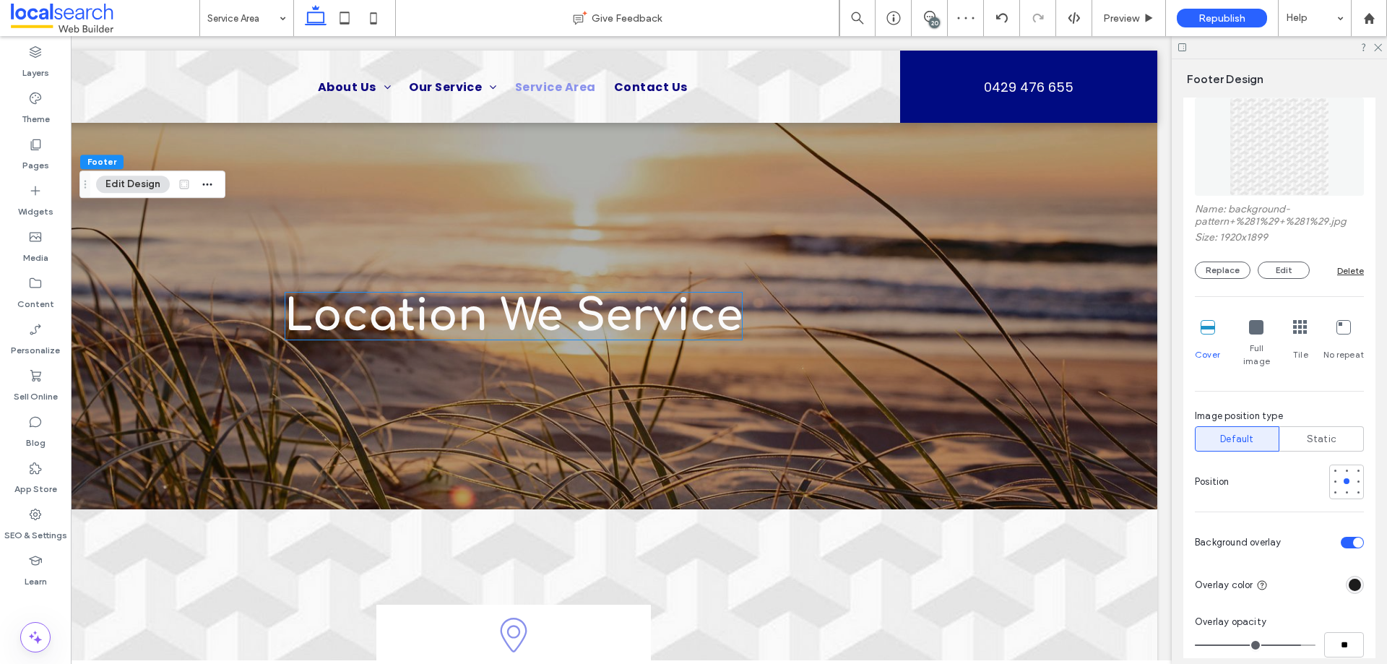
type input "**"
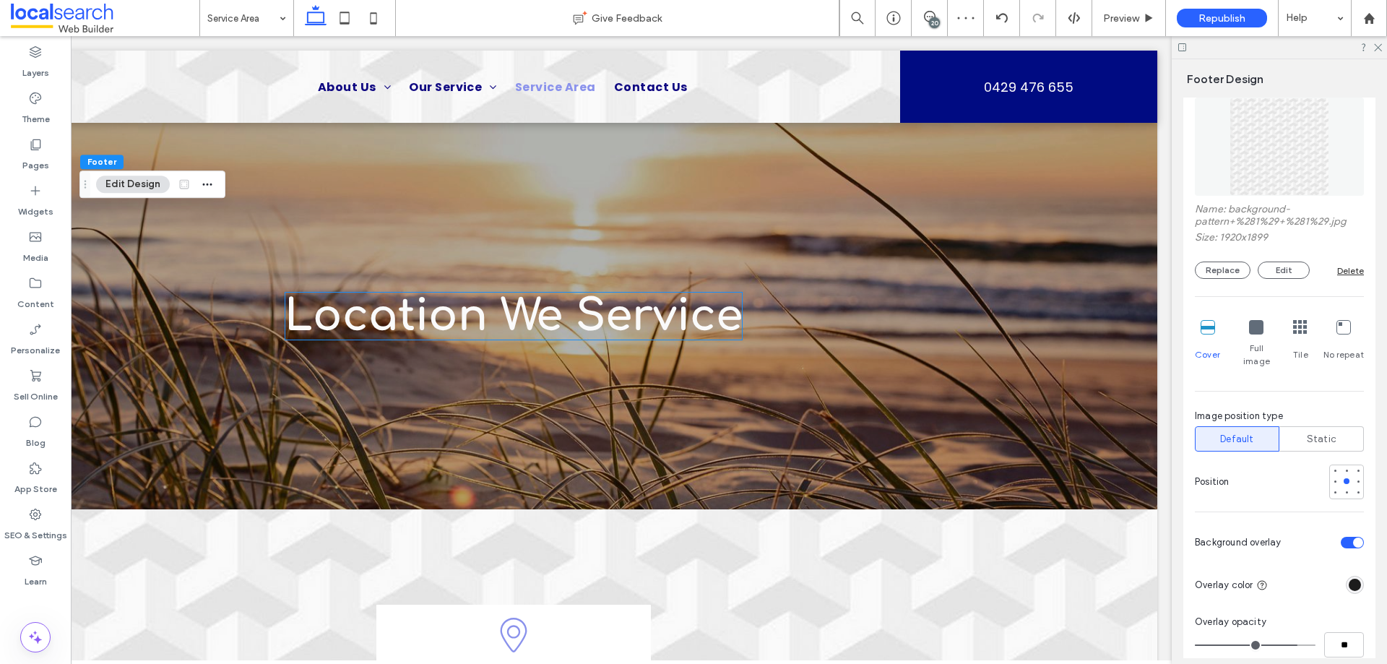
type input "**"
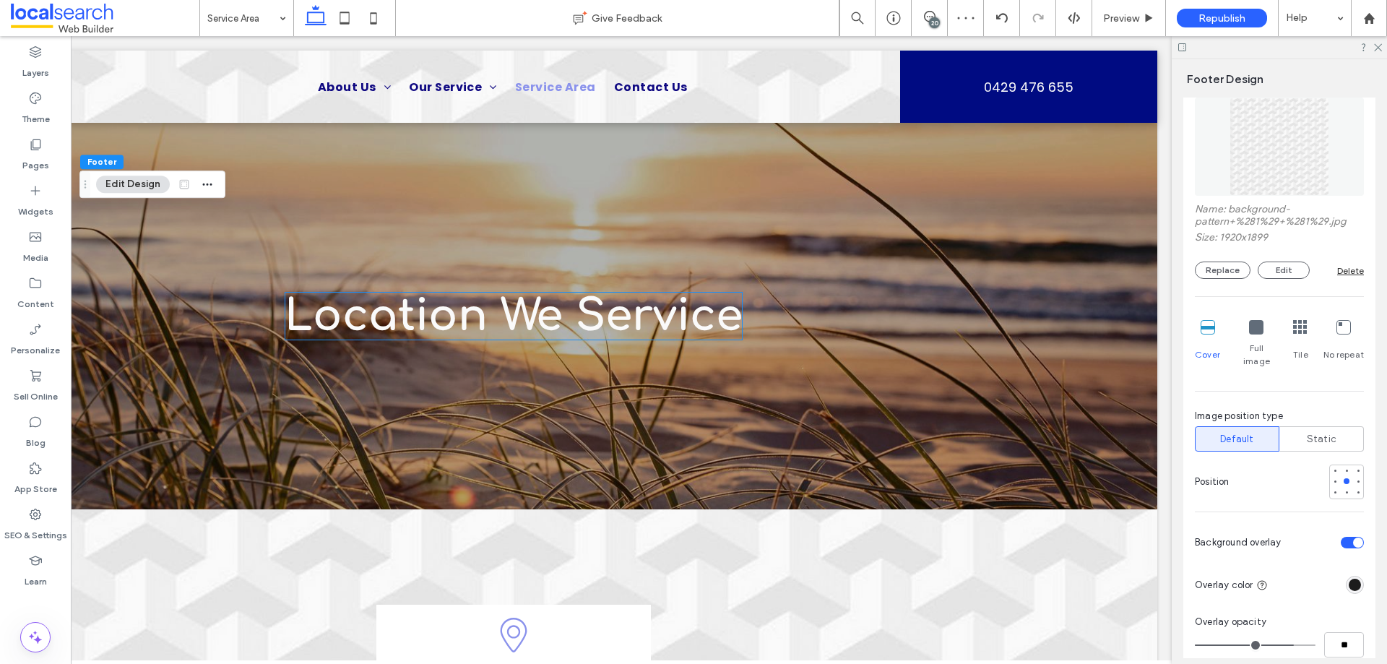
type input "**"
drag, startPoint x: 1294, startPoint y: 633, endPoint x: 1282, endPoint y: 636, distance: 12.6
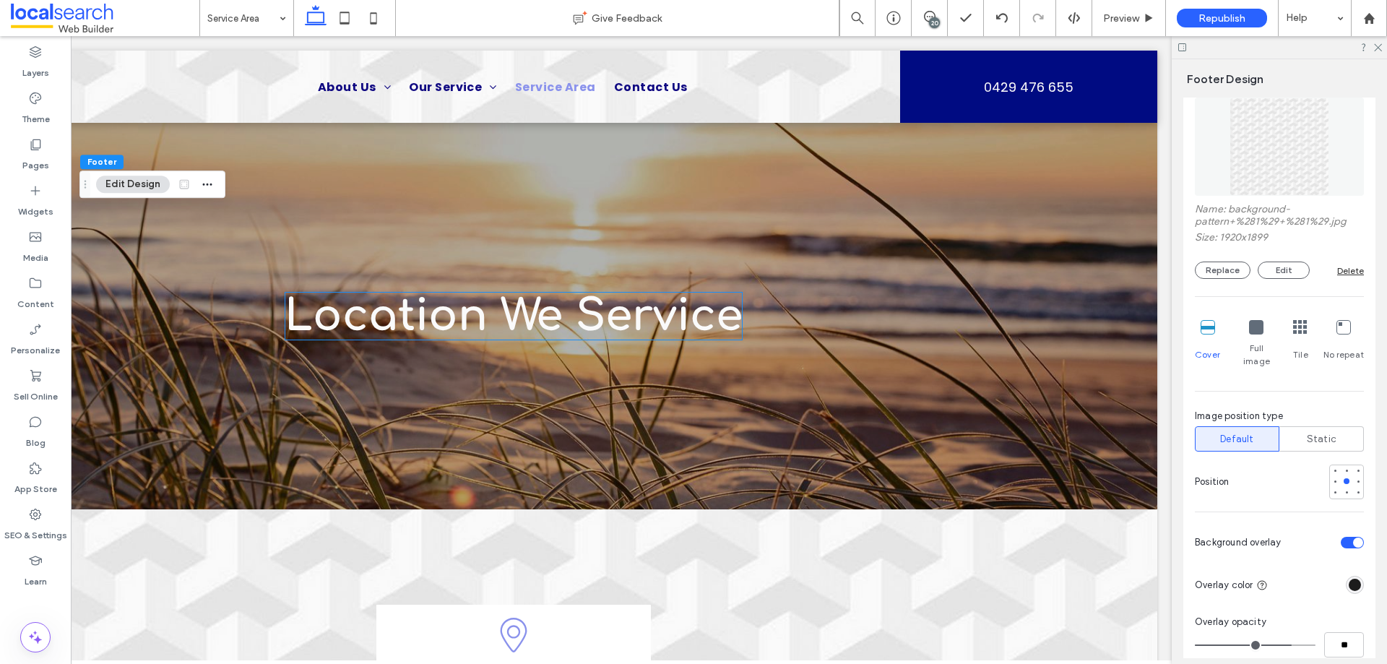
type input "**"
click at [1282, 644] on input "range" at bounding box center [1255, 644] width 121 height 1
click at [1346, 580] on div "rgba(28, 28, 28, 1)" at bounding box center [1355, 585] width 18 height 18
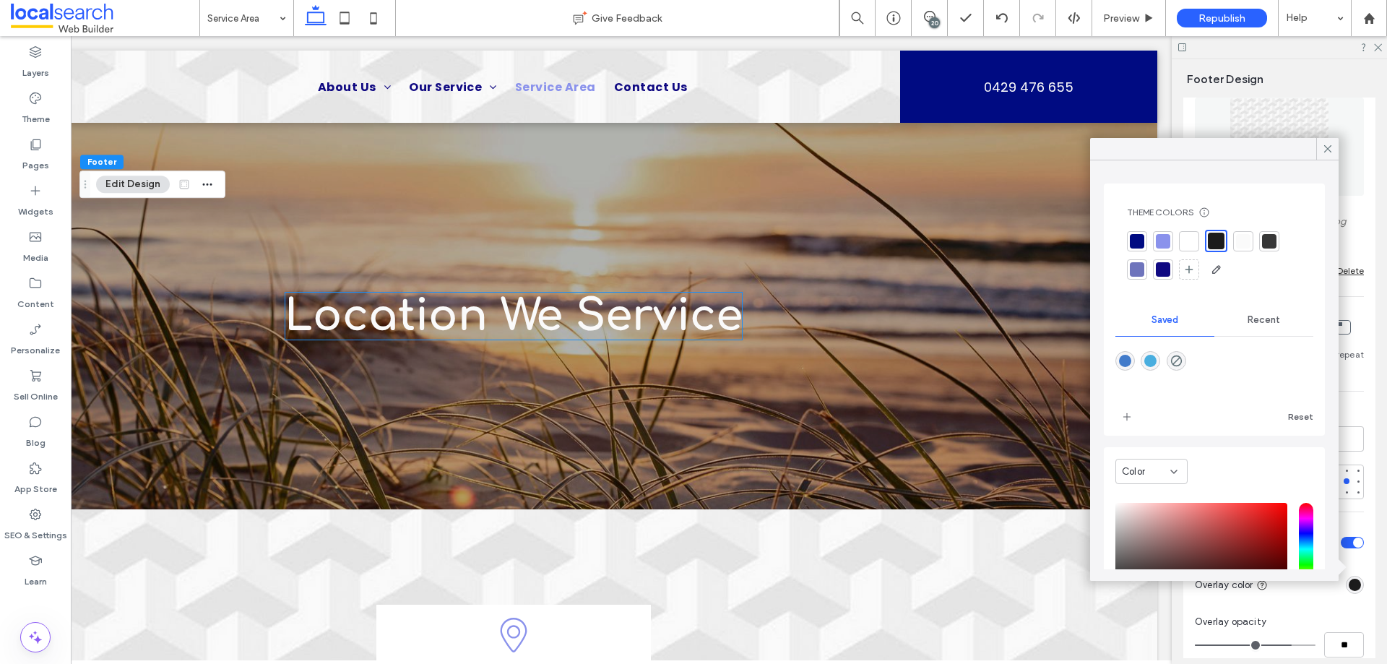
click at [1364, 579] on div "Color Image Name: background-pattern+%281%29+%281%29.jpg Size: 1920x1899 Replac…" at bounding box center [1279, 423] width 192 height 770
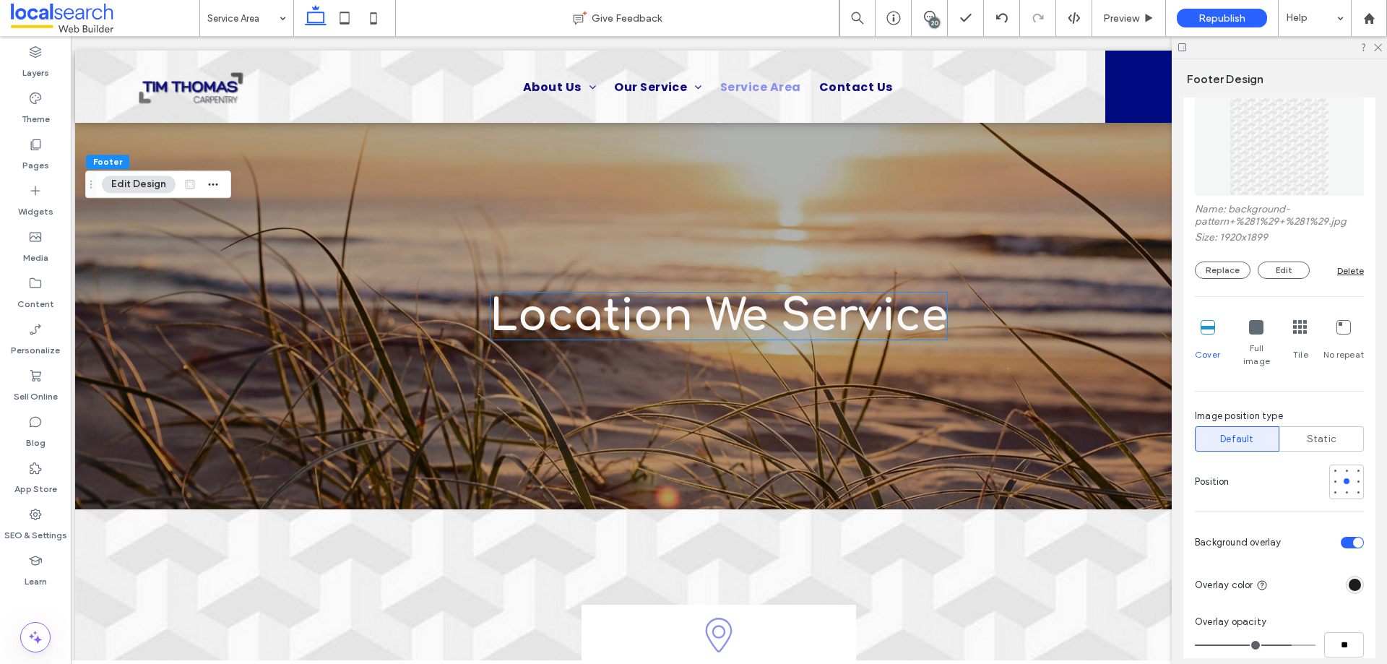
scroll to position [0, 0]
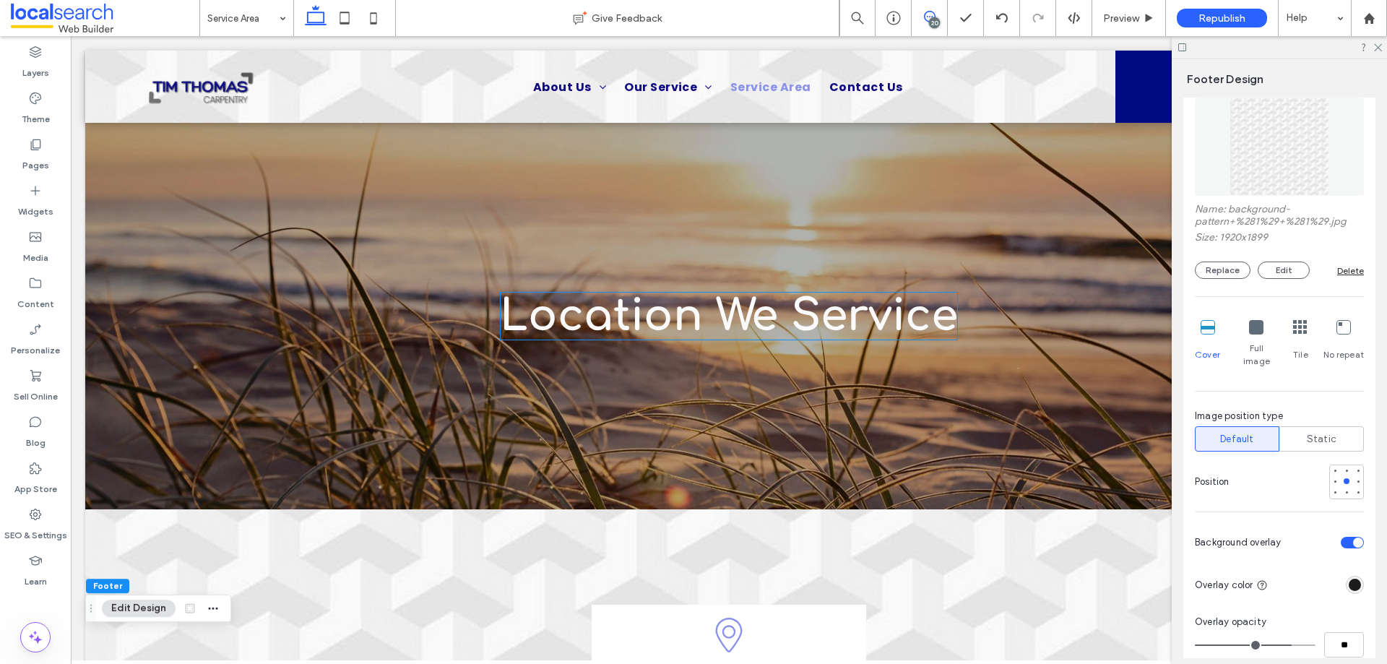
click at [922, 18] on span at bounding box center [929, 17] width 35 height 12
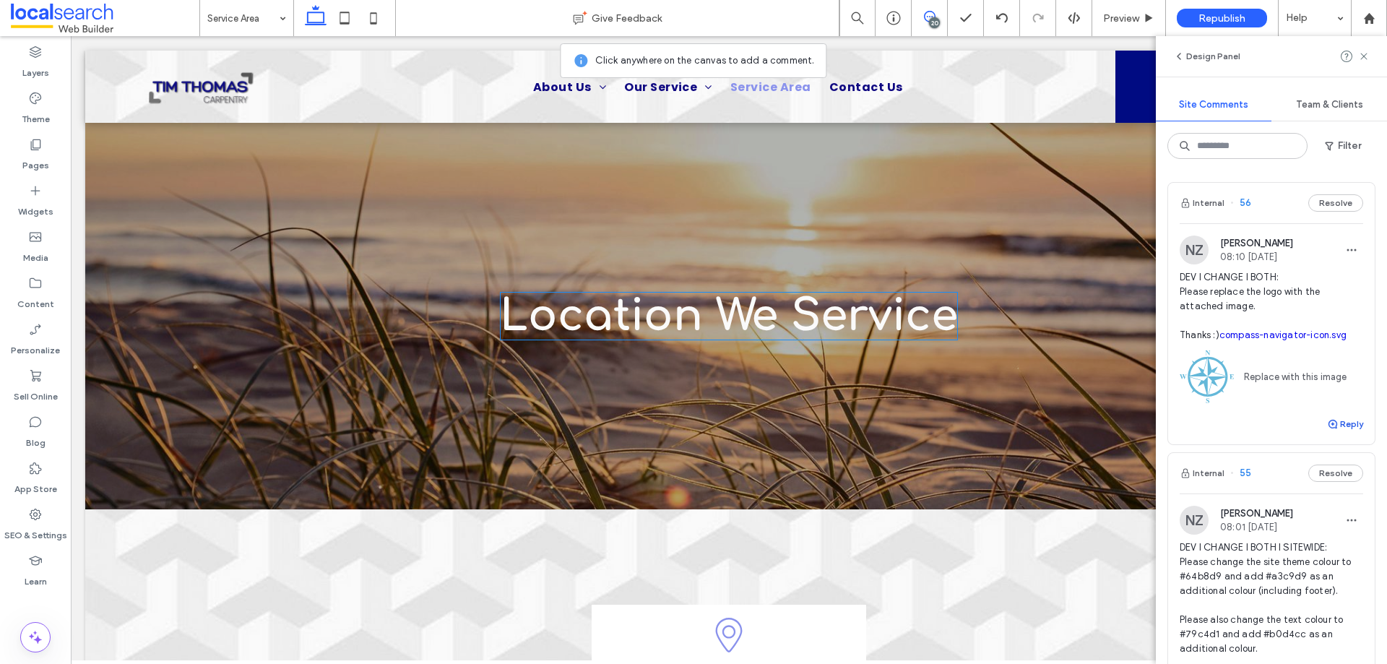
click at [1337, 422] on button "Reply" at bounding box center [1345, 423] width 36 height 17
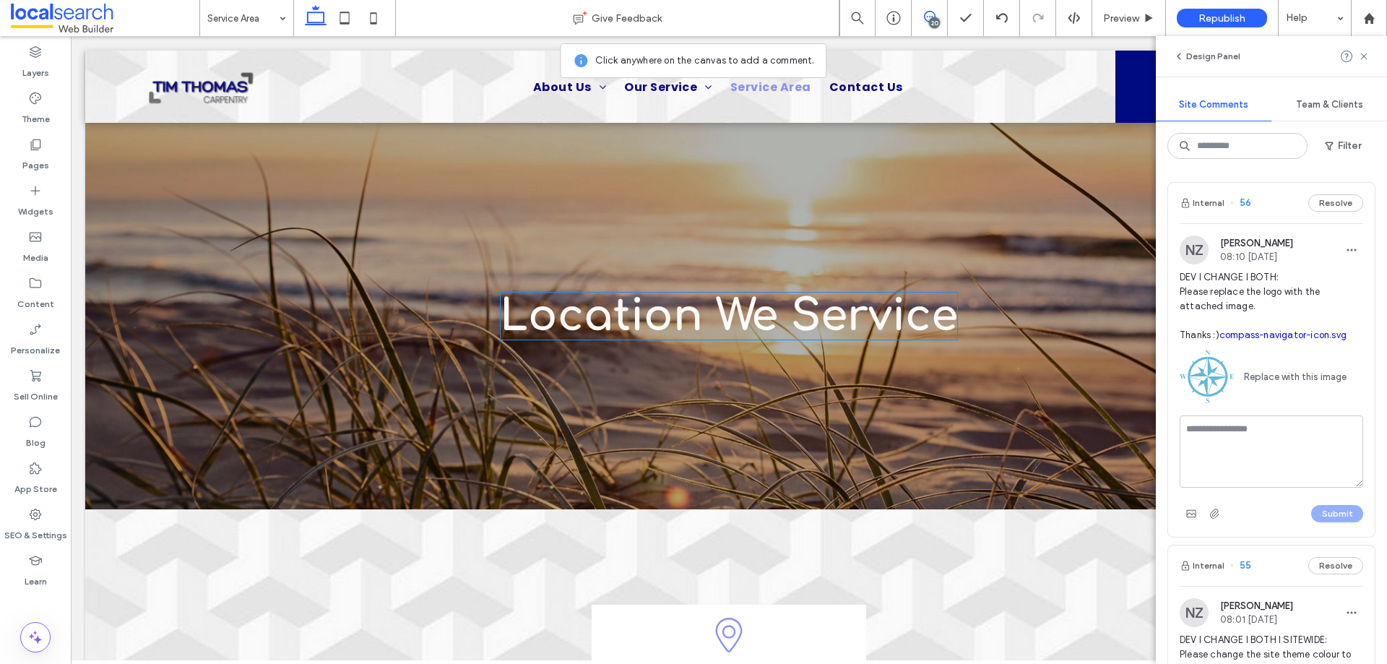
drag, startPoint x: 1260, startPoint y: 433, endPoint x: 1281, endPoint y: 423, distance: 23.3
click at [1260, 434] on textarea at bounding box center [1271, 451] width 183 height 72
type textarea "**********"
click at [1327, 515] on button "Submit" at bounding box center [1337, 513] width 52 height 17
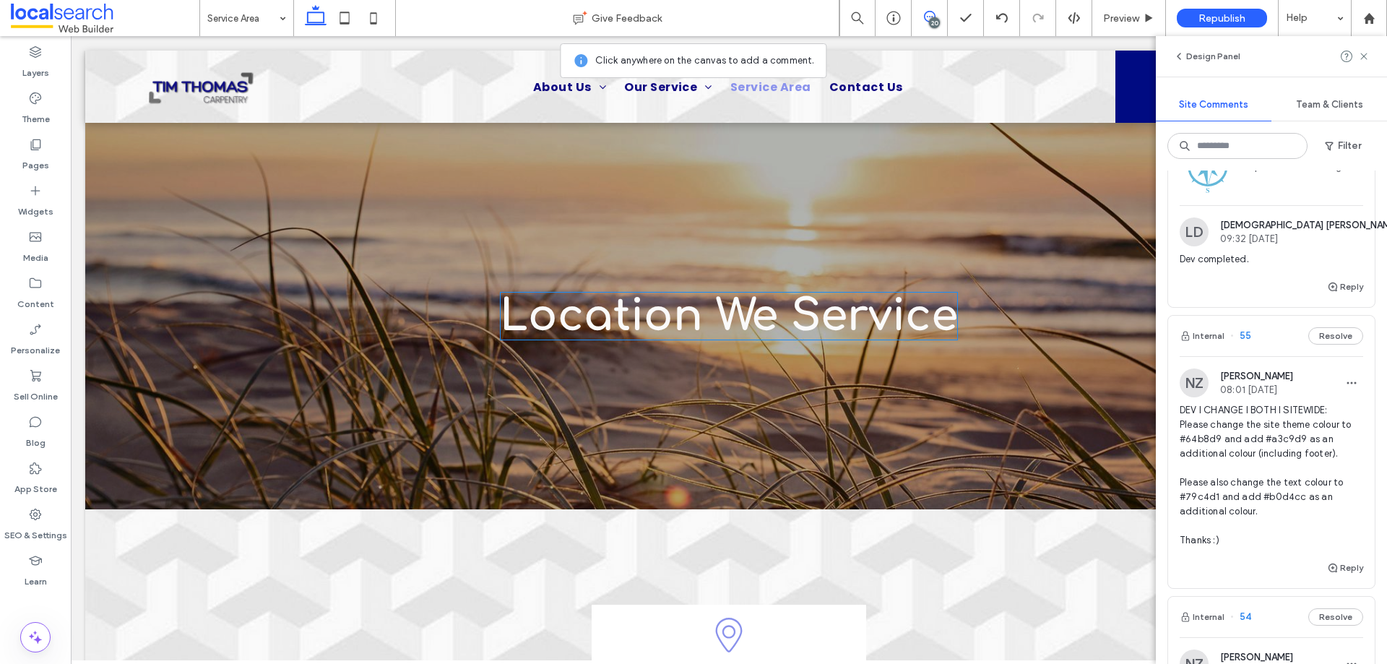
scroll to position [217, 0]
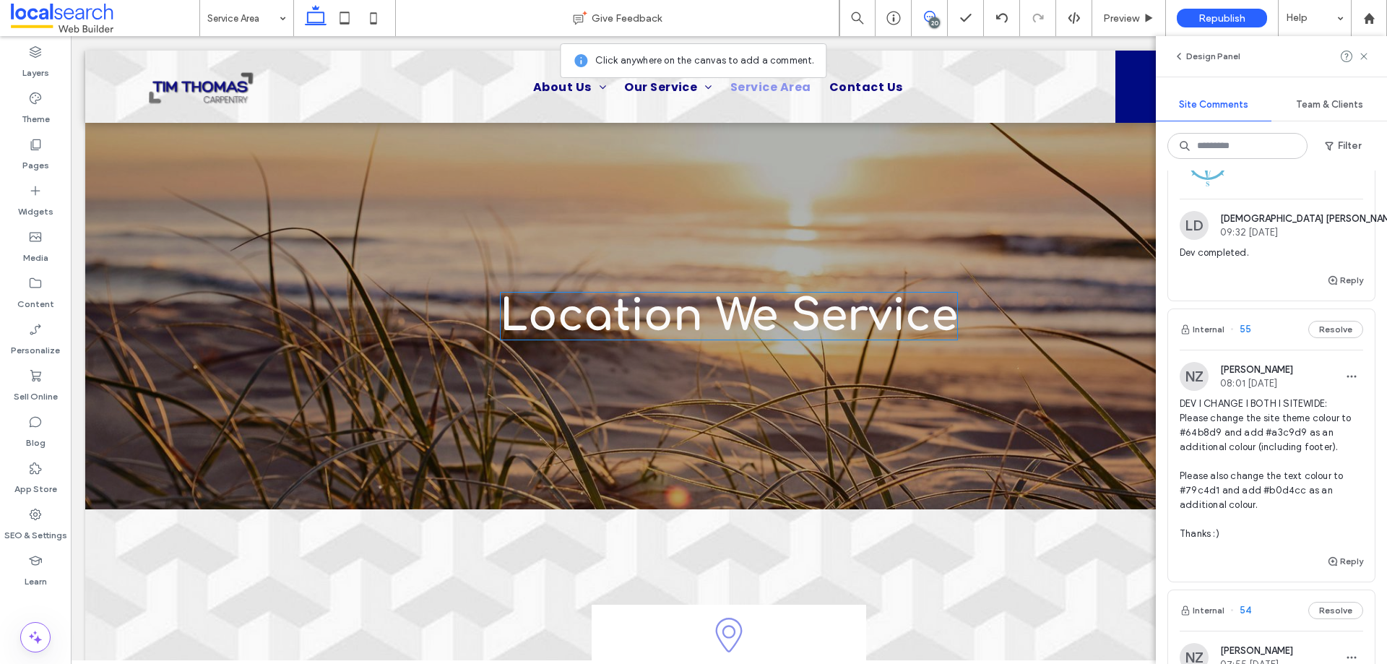
click at [1216, 432] on span "DEV I CHANGE I BOTH I SITEWIDE: Please change the site theme colour to #64b8d9 …" at bounding box center [1271, 469] width 183 height 144
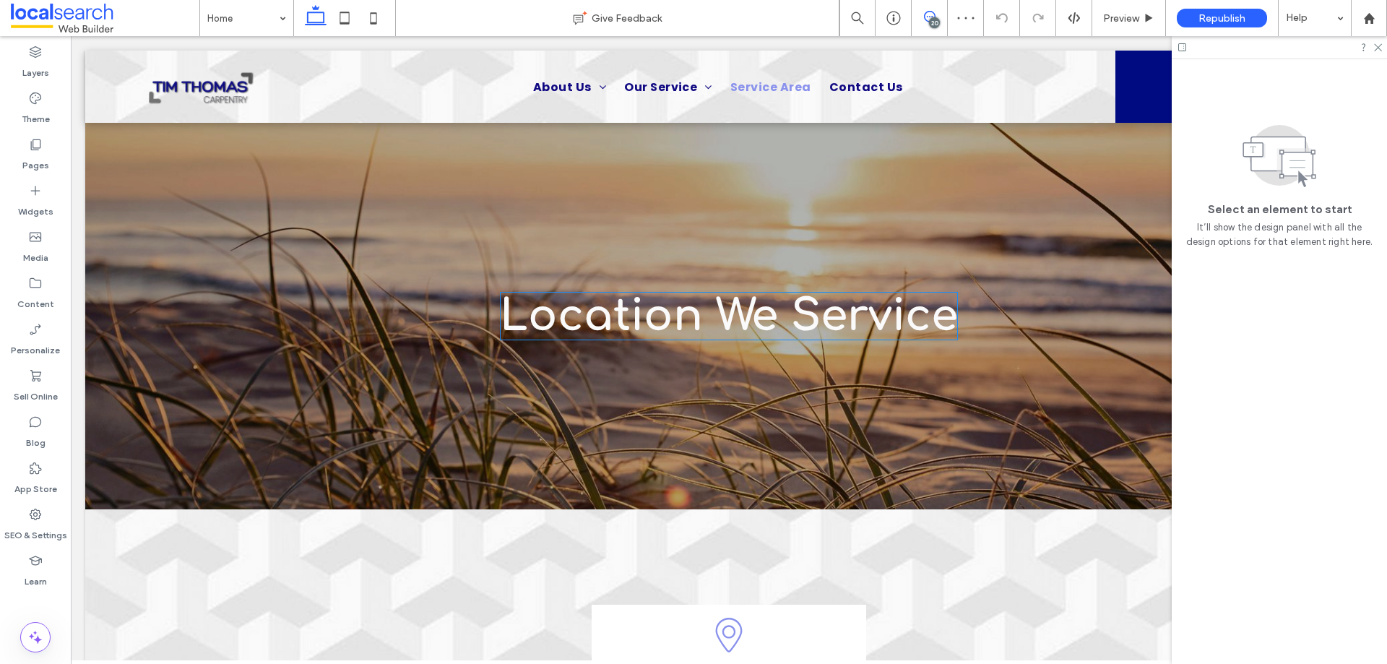
click at [925, 17] on use at bounding box center [930, 17] width 12 height 12
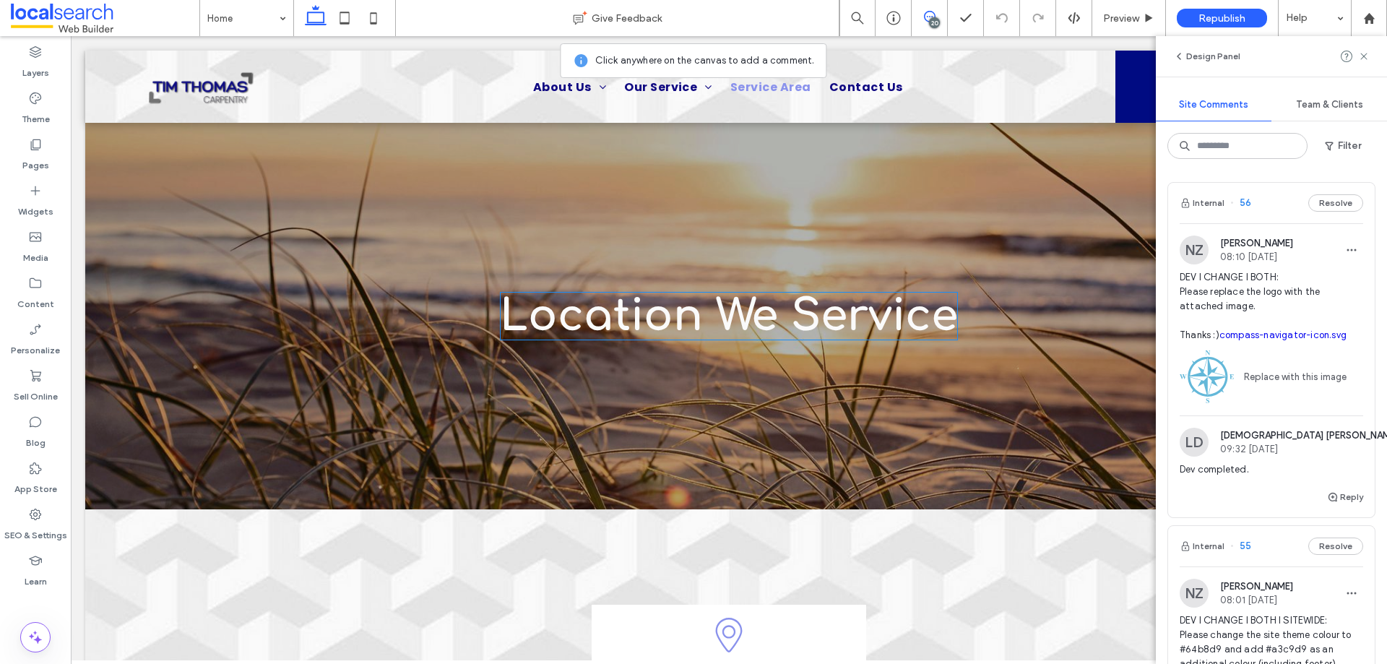
click at [1226, 612] on div "NZ Nadia Zelarayan 08:01 Aug 12 2025 DEV I CHANGE I BOTH I SITEWIDE: Please cha…" at bounding box center [1271, 674] width 183 height 191
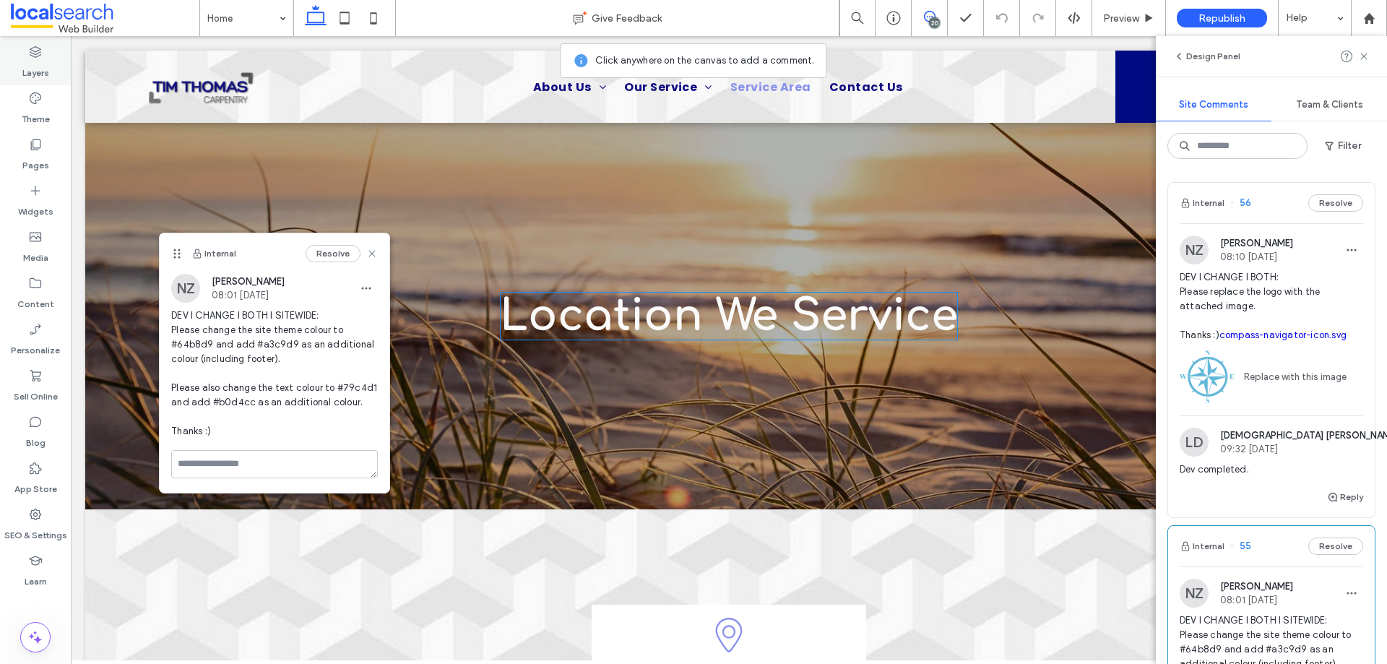
click at [39, 60] on label "Layers" at bounding box center [35, 69] width 27 height 20
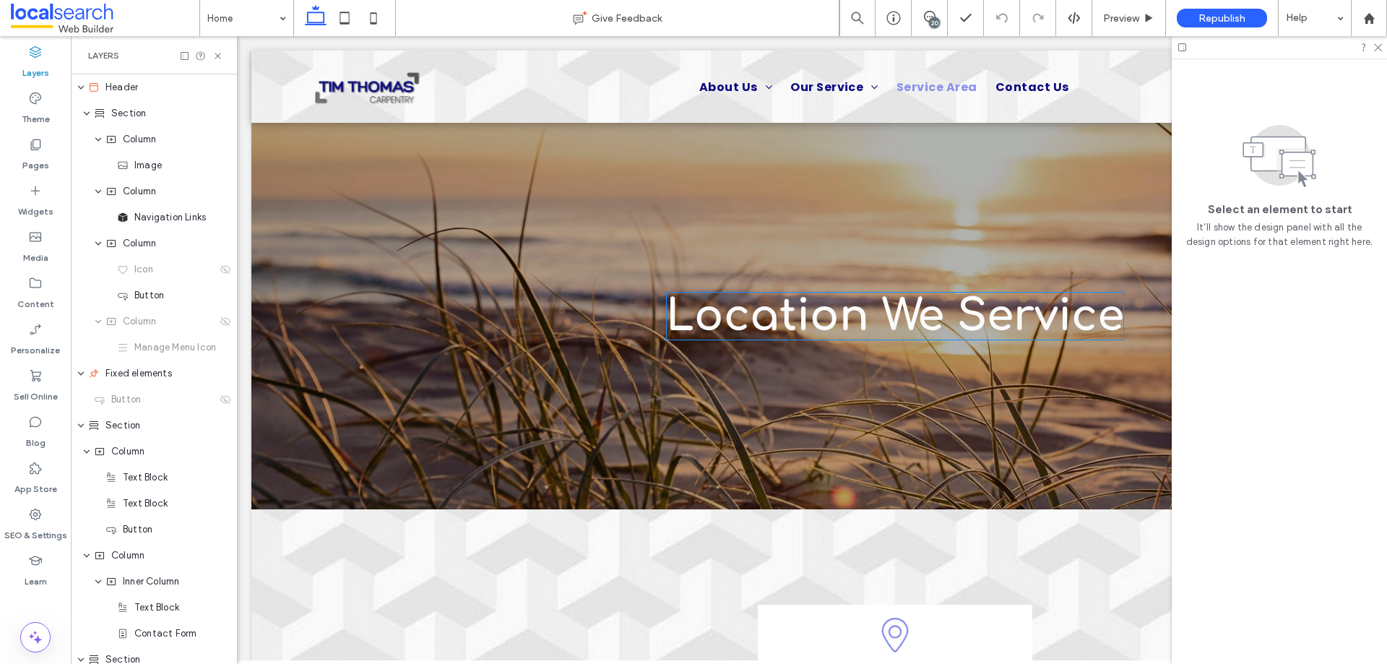
scroll to position [0, 381]
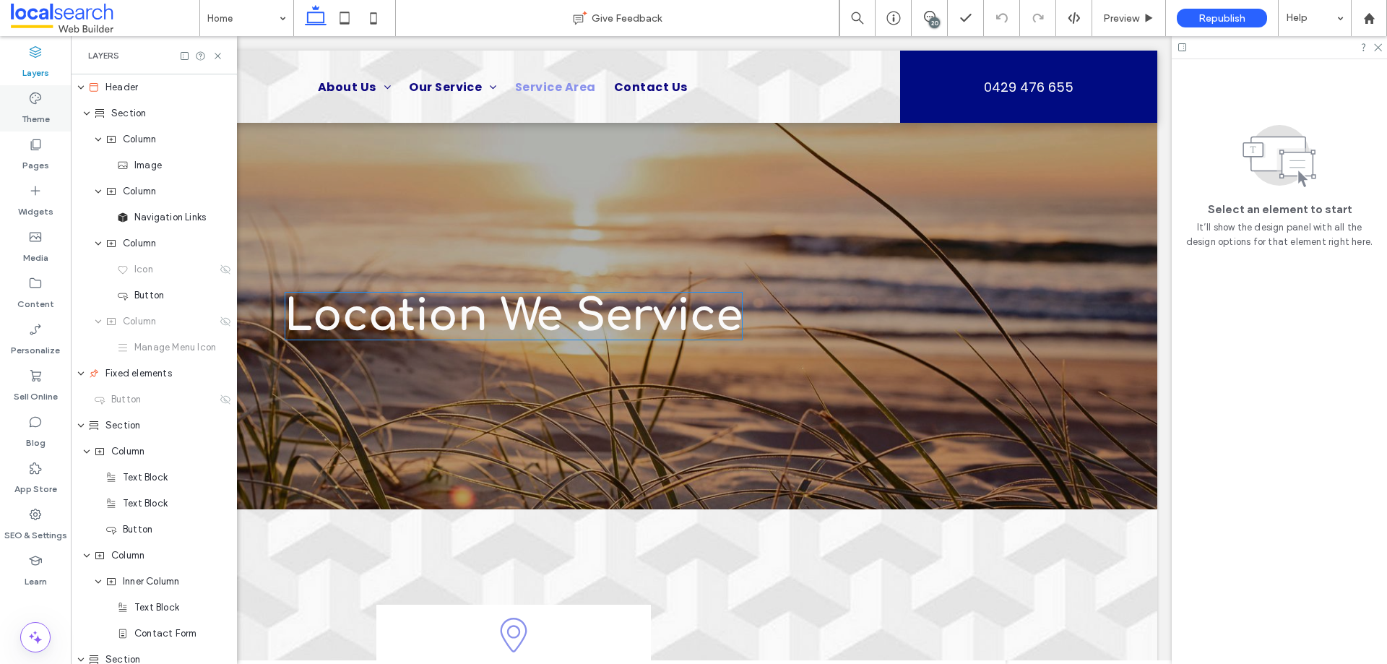
click at [42, 105] on div "Theme" at bounding box center [35, 108] width 71 height 46
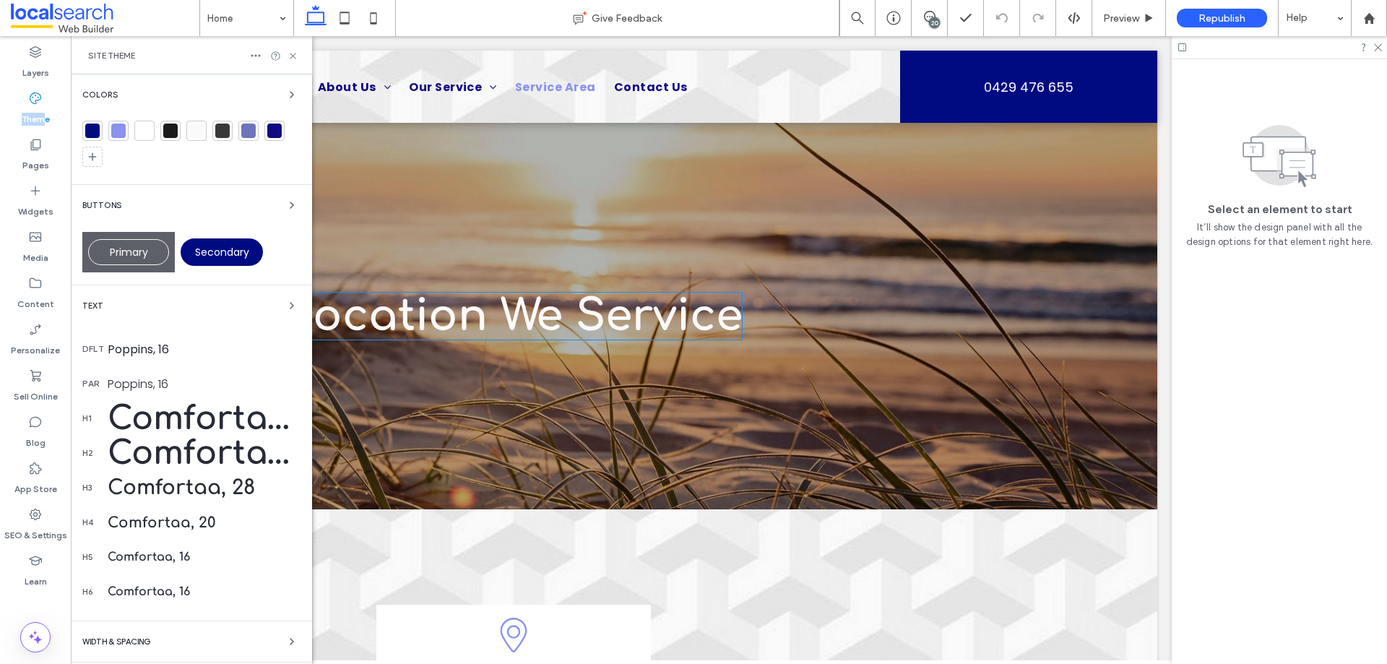
scroll to position [0, 215]
click at [287, 92] on icon "button" at bounding box center [292, 95] width 12 height 12
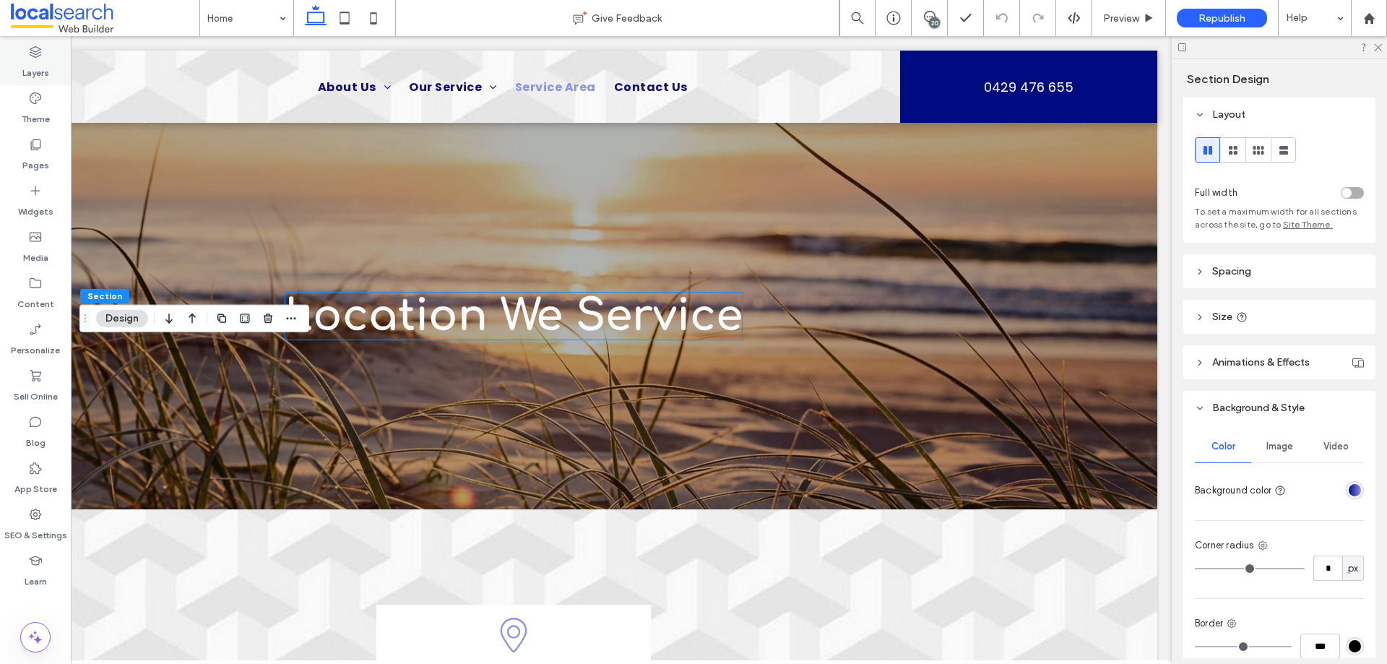
click at [39, 74] on label "Layers" at bounding box center [35, 69] width 27 height 20
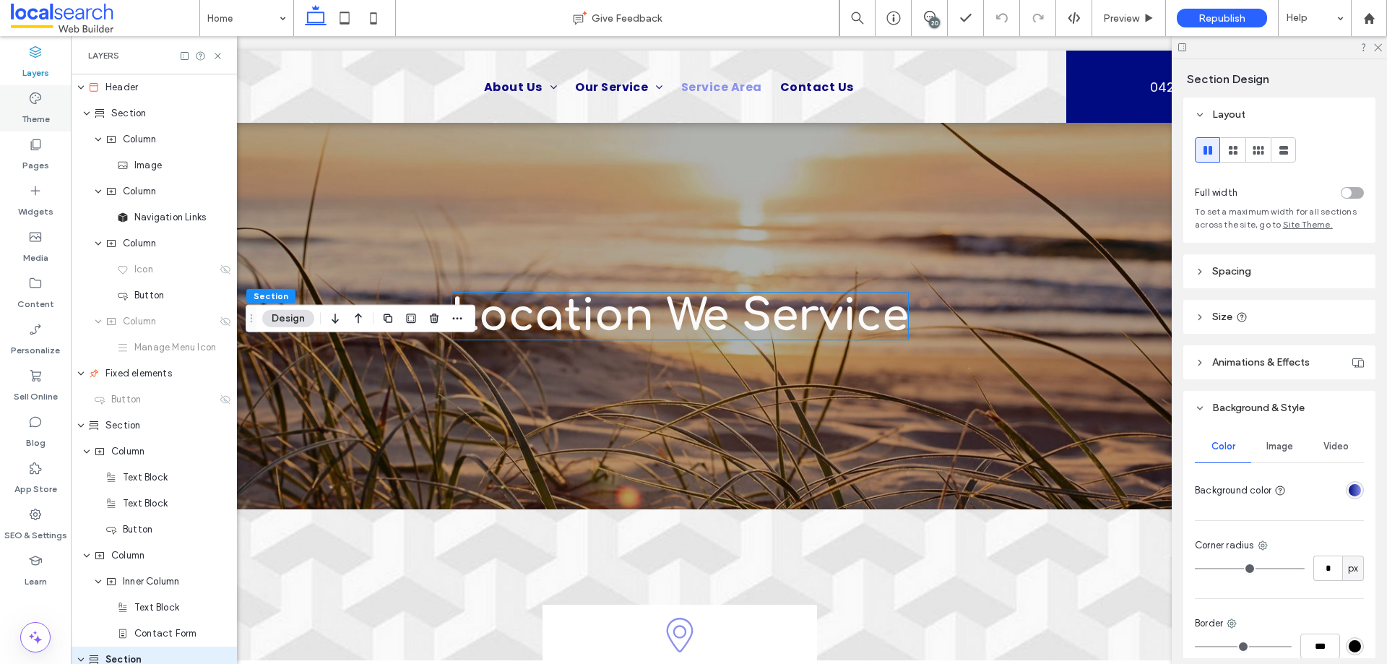
scroll to position [0, 381]
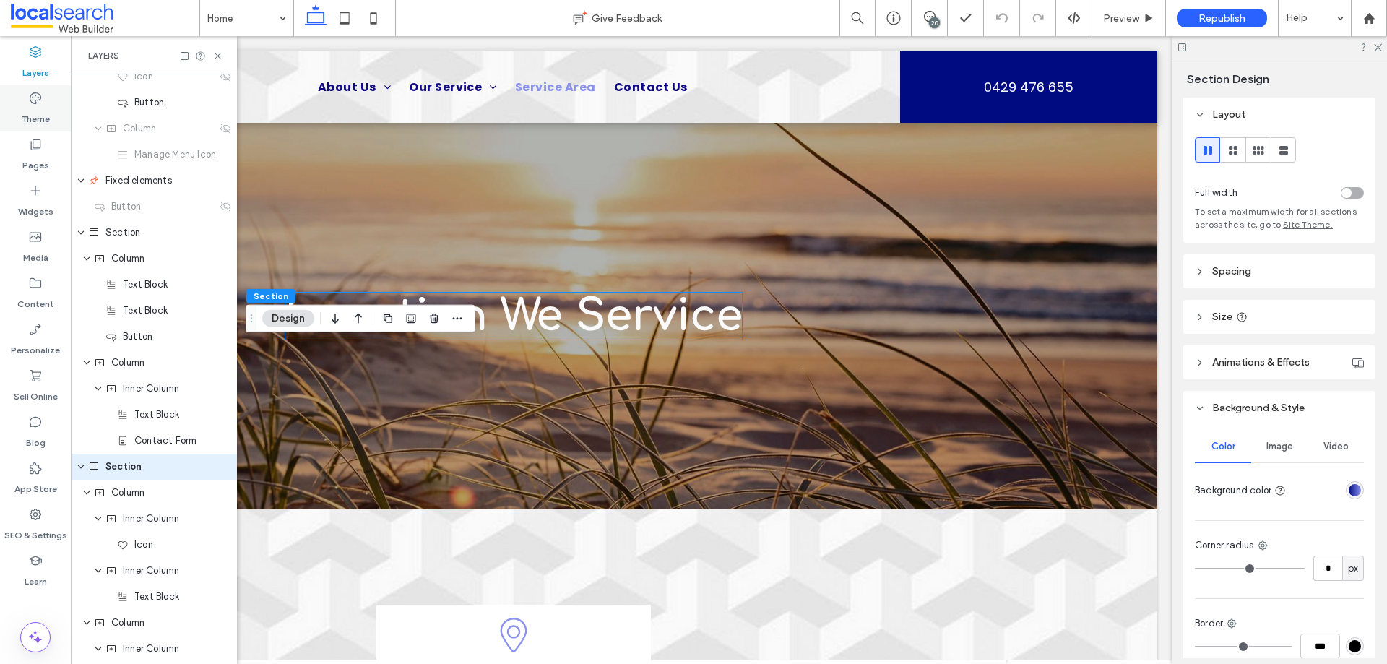
click at [36, 100] on use at bounding box center [36, 98] width 12 height 12
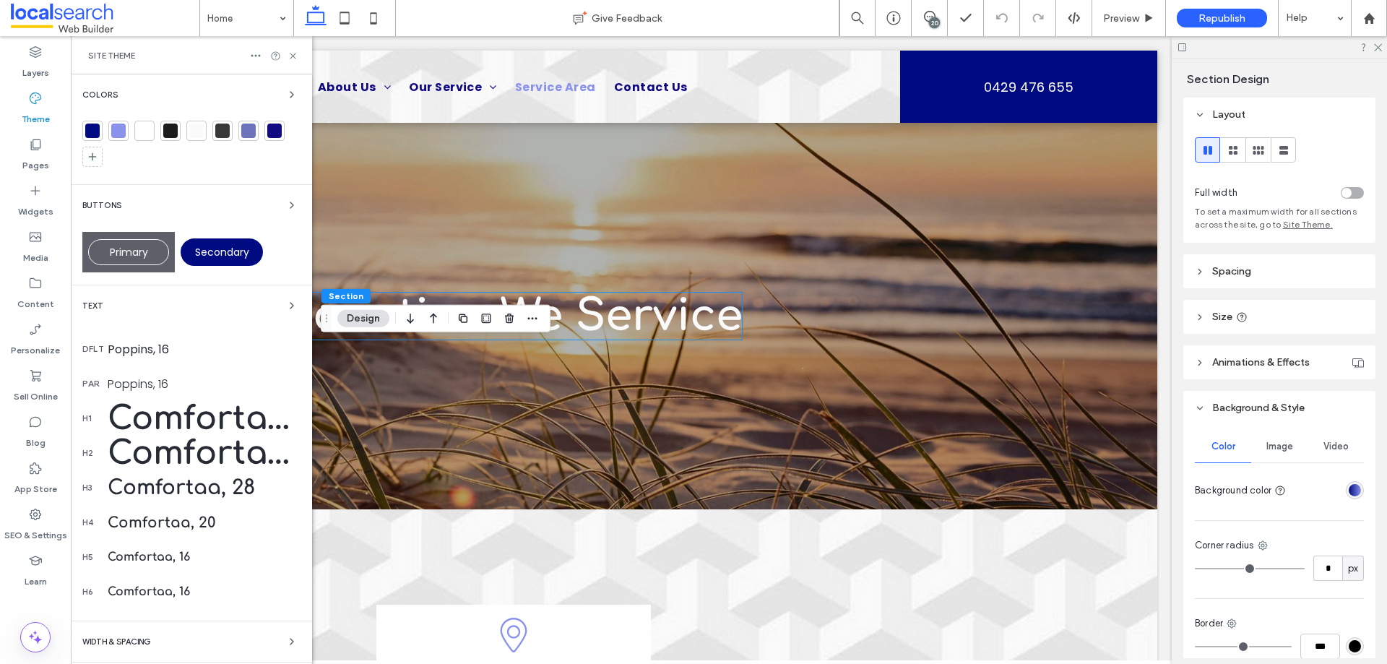
scroll to position [0, 215]
click at [1349, 485] on div "linear-gradient(90deg, rgba(0, 11, 130, 1) 0%, rgba(138, 146, 236, 1) 100%)" at bounding box center [1355, 490] width 12 height 12
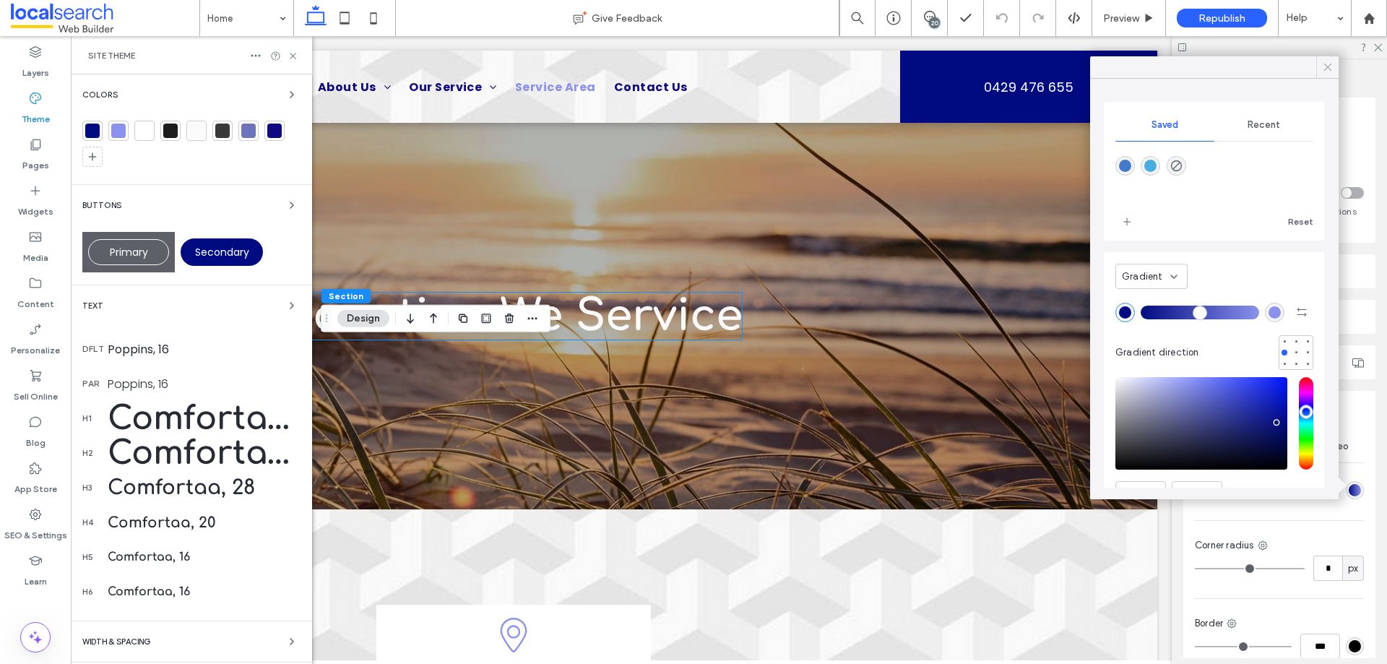
click at [1329, 64] on icon at bounding box center [1327, 67] width 13 height 13
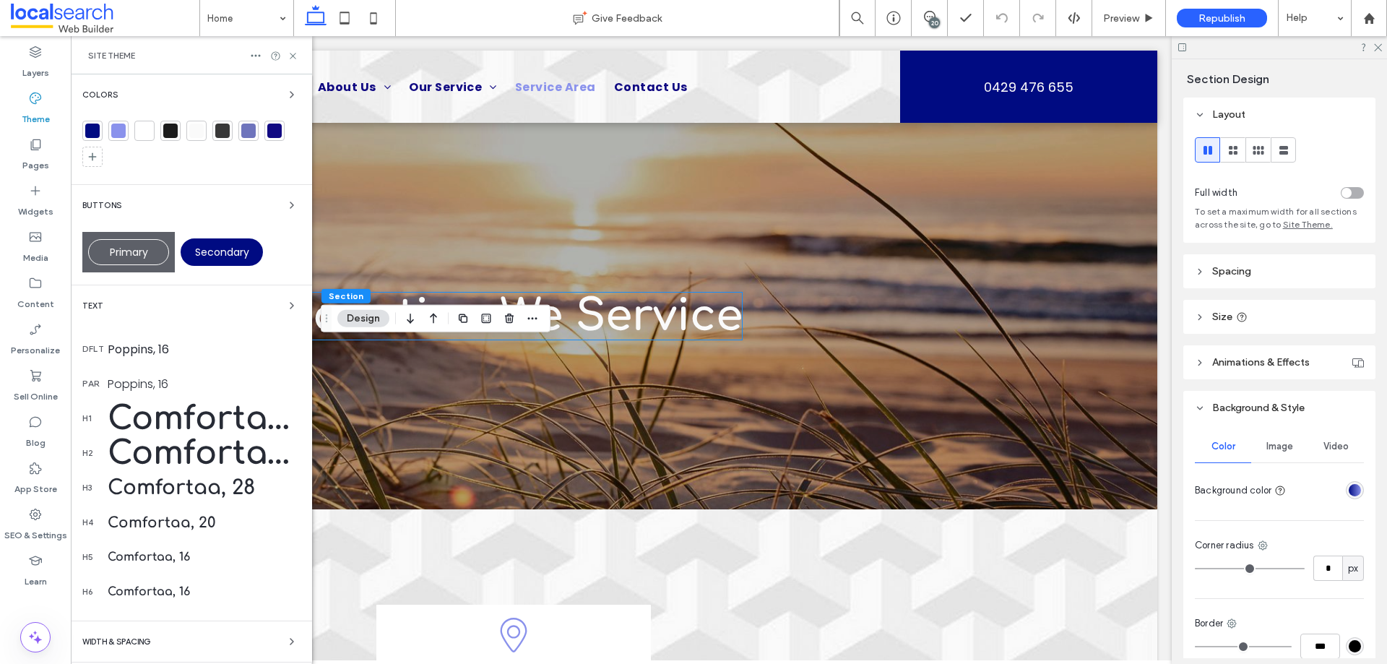
drag, startPoint x: 287, startPoint y: 92, endPoint x: 267, endPoint y: 105, distance: 23.7
click at [286, 93] on icon "button" at bounding box center [292, 95] width 12 height 12
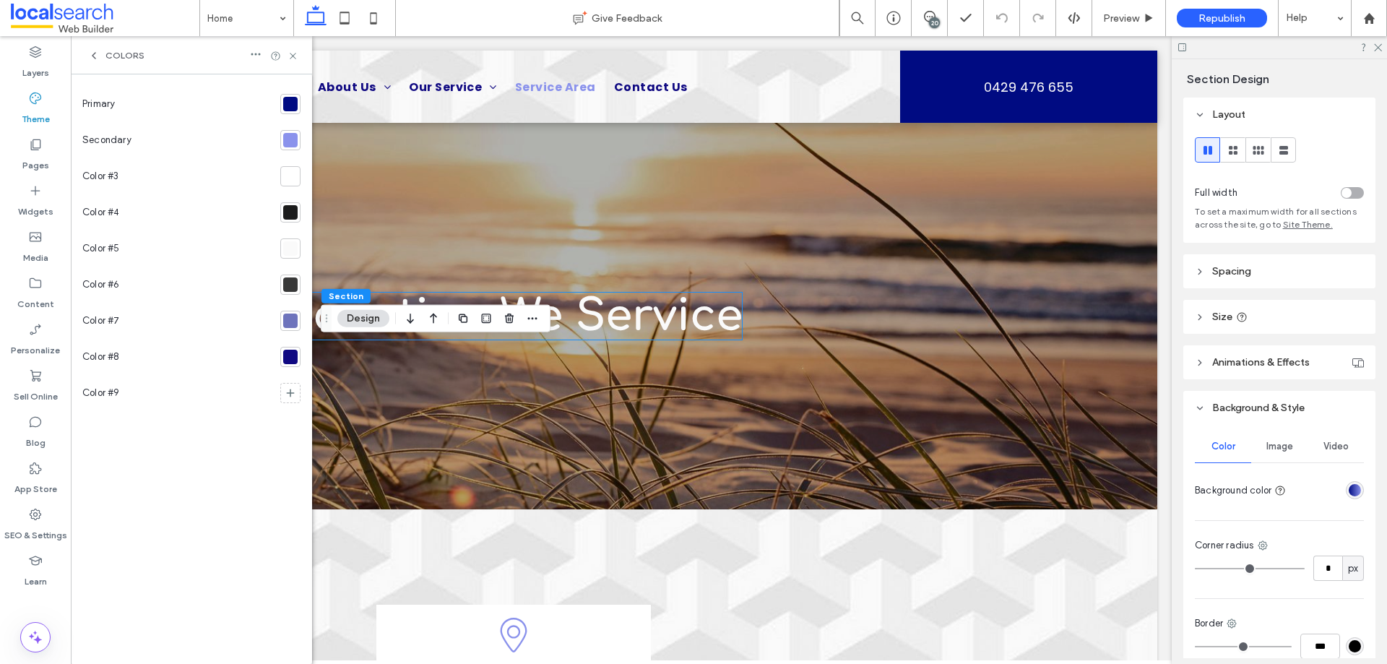
click at [290, 112] on div at bounding box center [290, 104] width 20 height 20
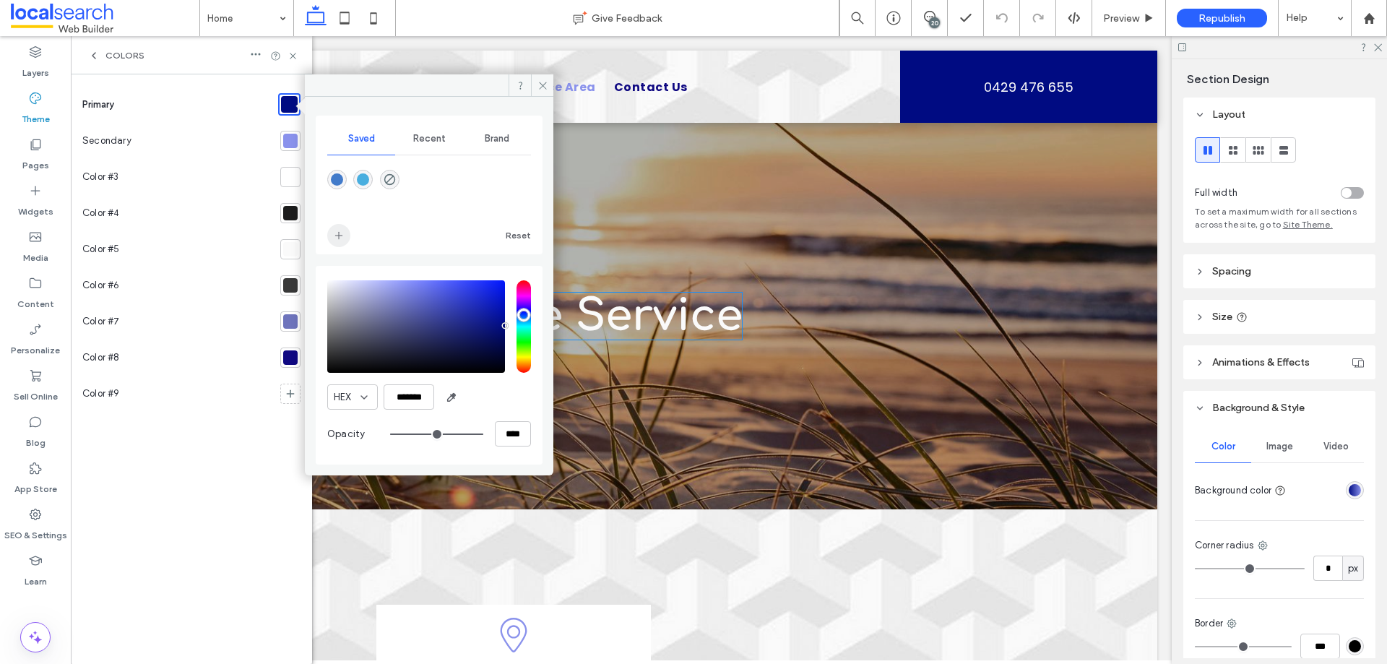
click at [340, 230] on icon "add color" at bounding box center [339, 236] width 12 height 12
click at [410, 404] on input "*******" at bounding box center [409, 396] width 51 height 25
click at [490, 397] on div "HEX *******" at bounding box center [429, 396] width 204 height 25
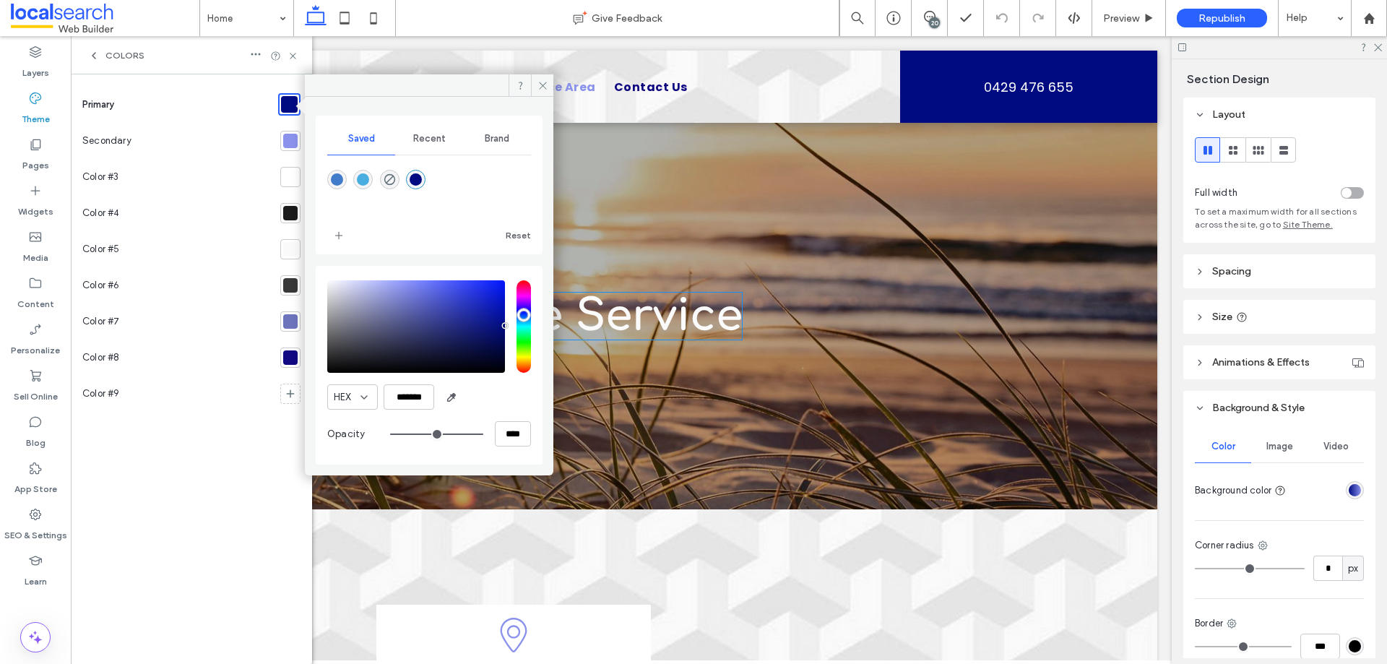
click at [296, 138] on div at bounding box center [290, 141] width 14 height 14
click at [295, 103] on div at bounding box center [290, 104] width 14 height 14
click at [408, 394] on input "*******" at bounding box center [409, 396] width 51 height 25
paste input "color picker textbox"
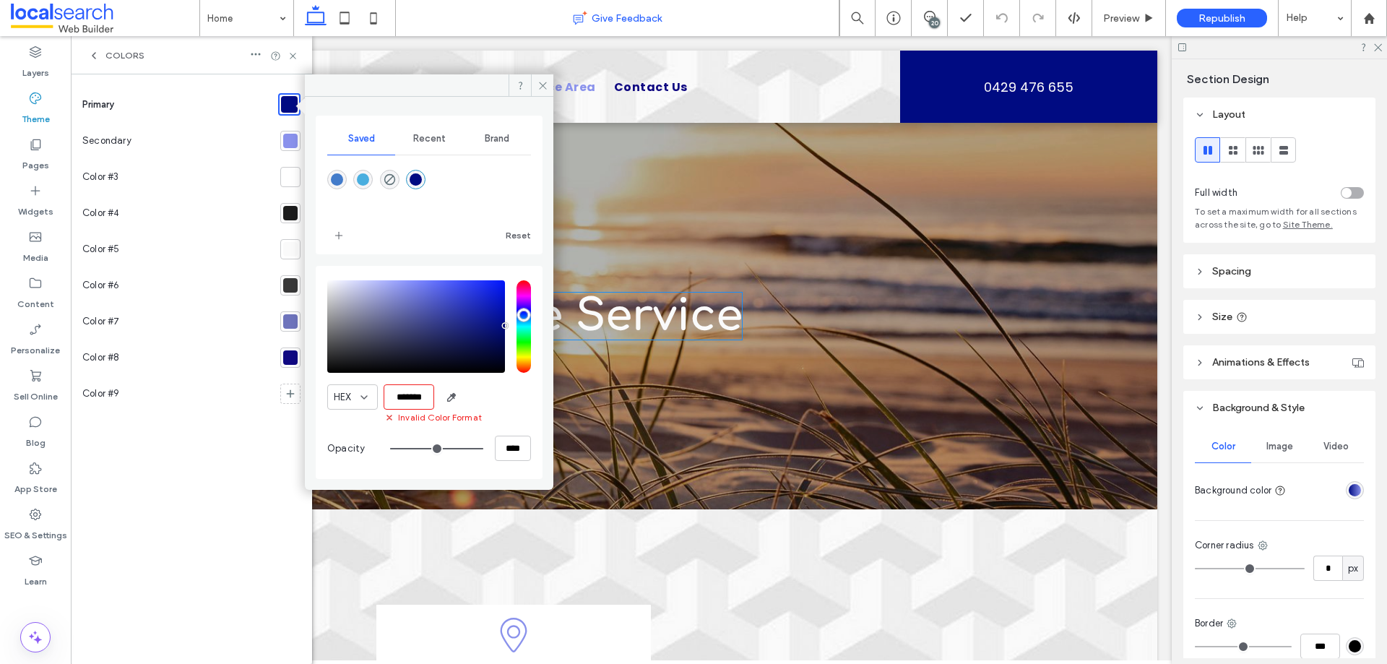
scroll to position [0, 0]
click at [407, 399] on input "*******" at bounding box center [409, 396] width 51 height 25
paste input "color picker textbox"
type input "*******"
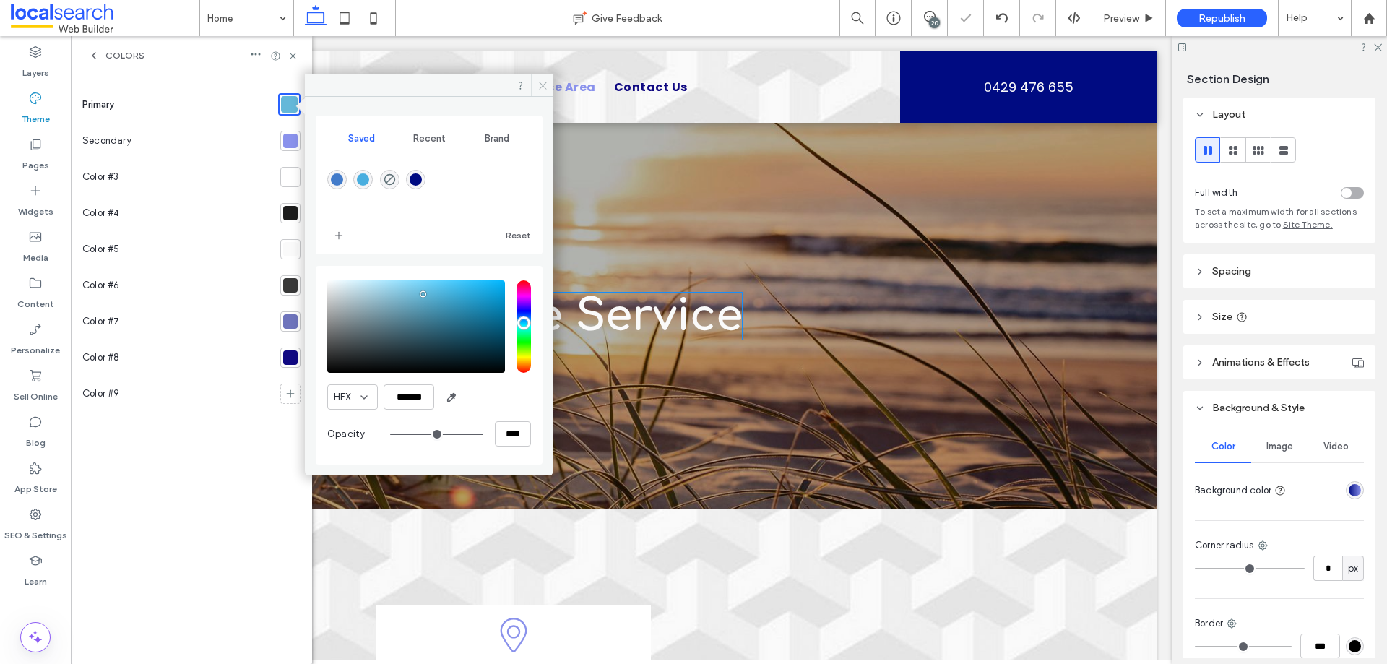
click at [542, 82] on icon at bounding box center [542, 85] width 11 height 11
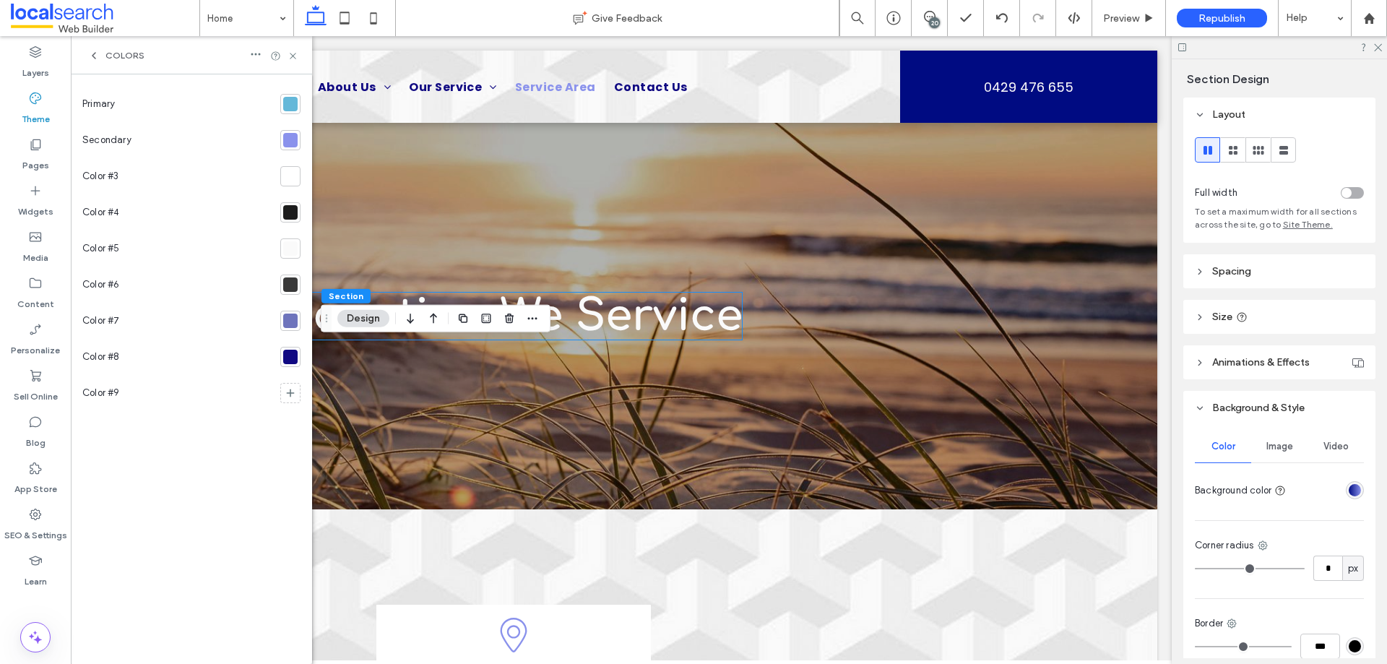
click at [293, 145] on div at bounding box center [290, 140] width 14 height 14
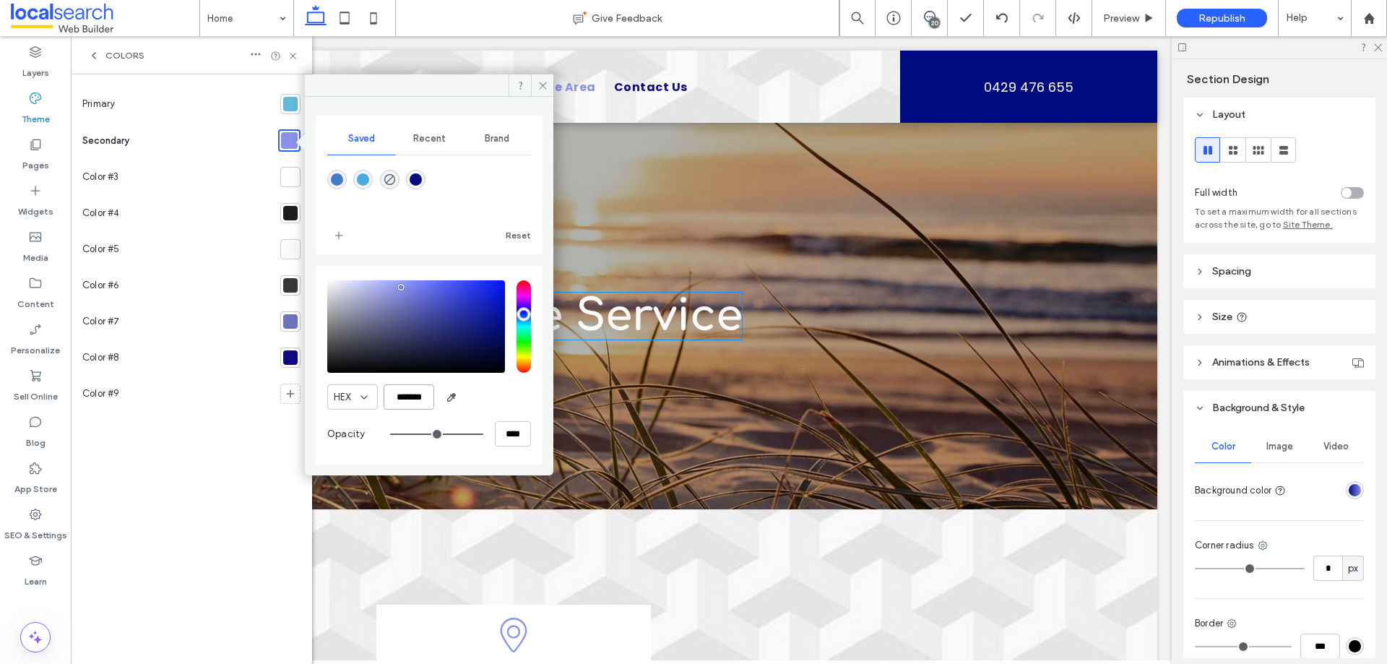
click at [414, 399] on input "*******" at bounding box center [409, 396] width 51 height 25
paste input "color picker textbox"
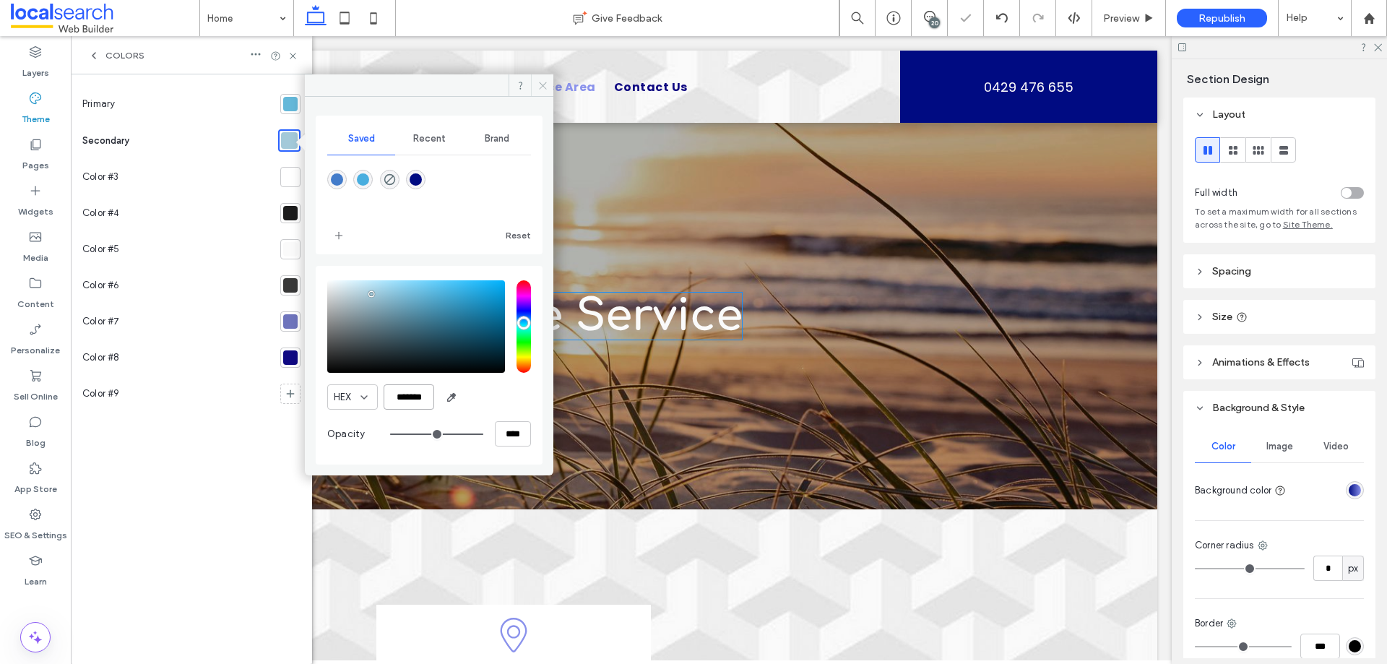
type input "*******"
click at [539, 82] on icon at bounding box center [542, 85] width 11 height 11
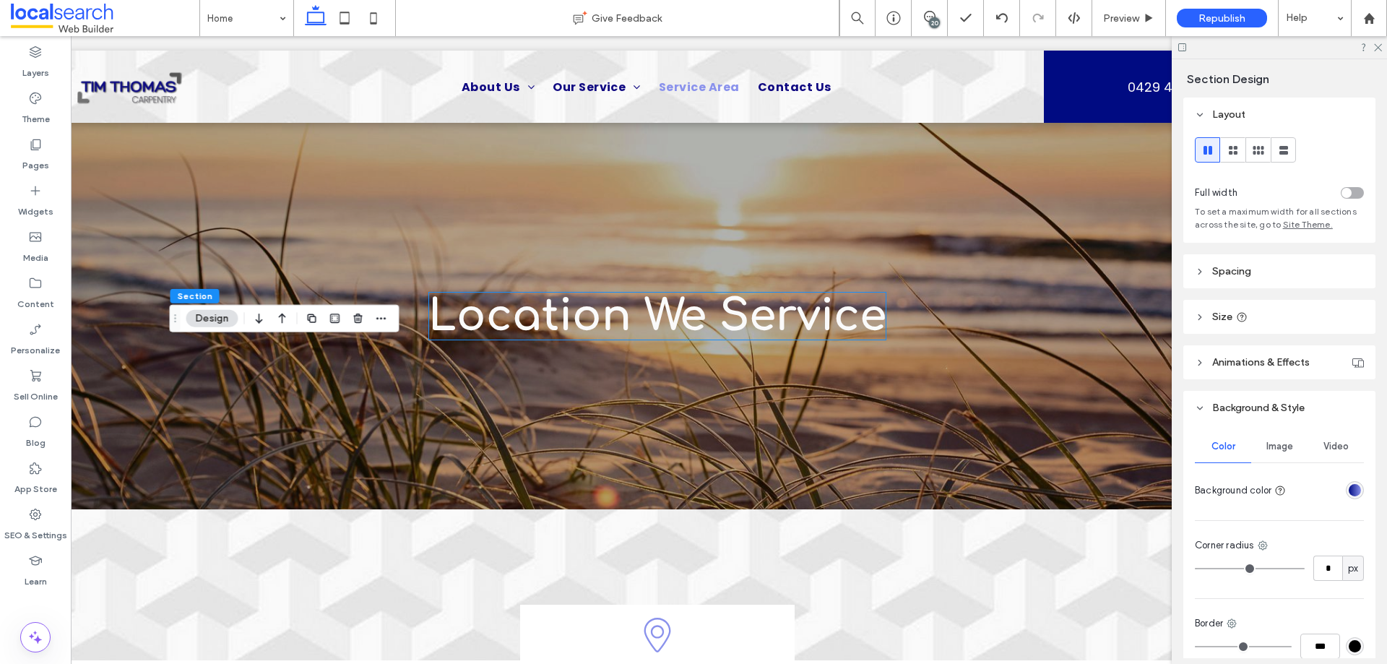
scroll to position [0, 12]
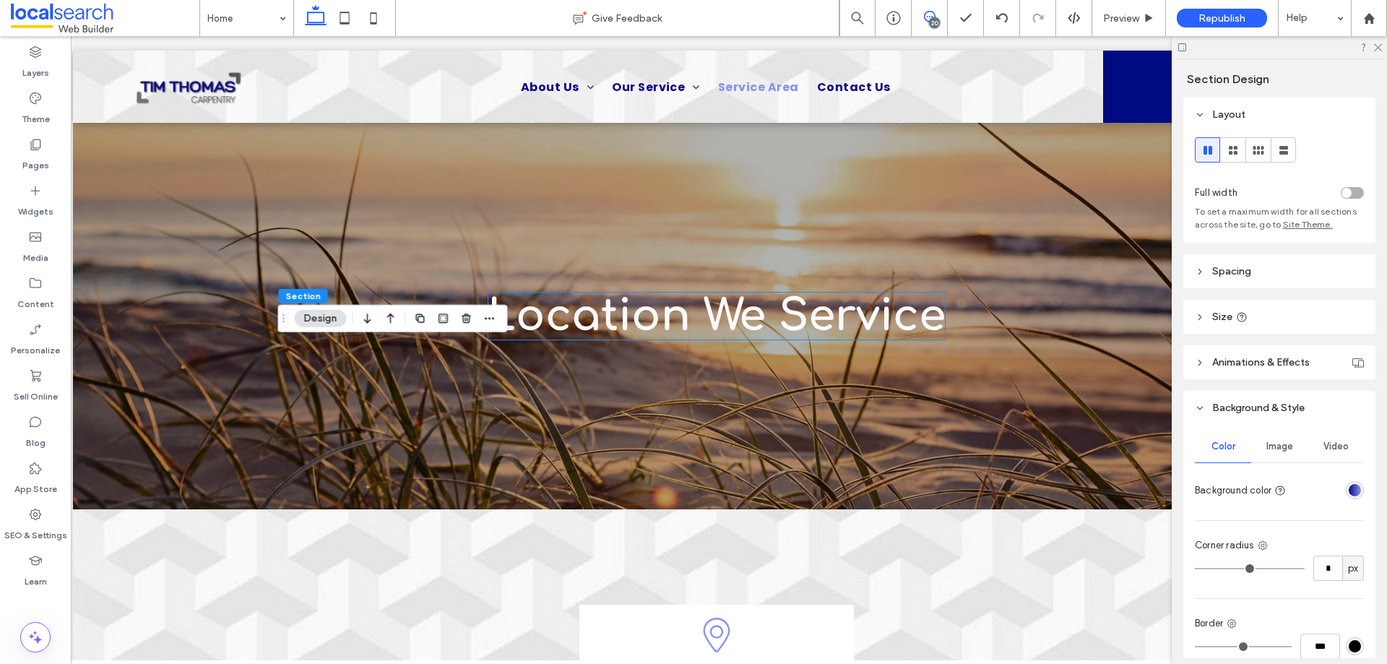
click at [928, 18] on icon at bounding box center [930, 17] width 12 height 12
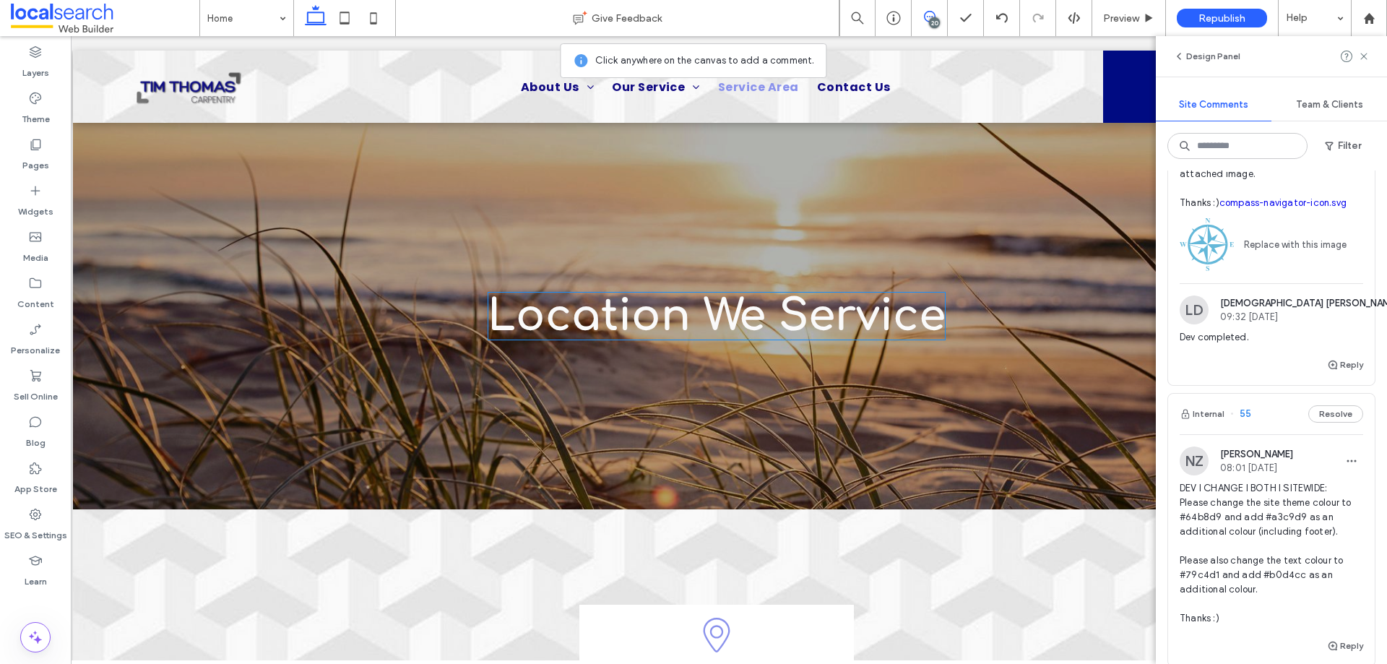
scroll to position [144, 0]
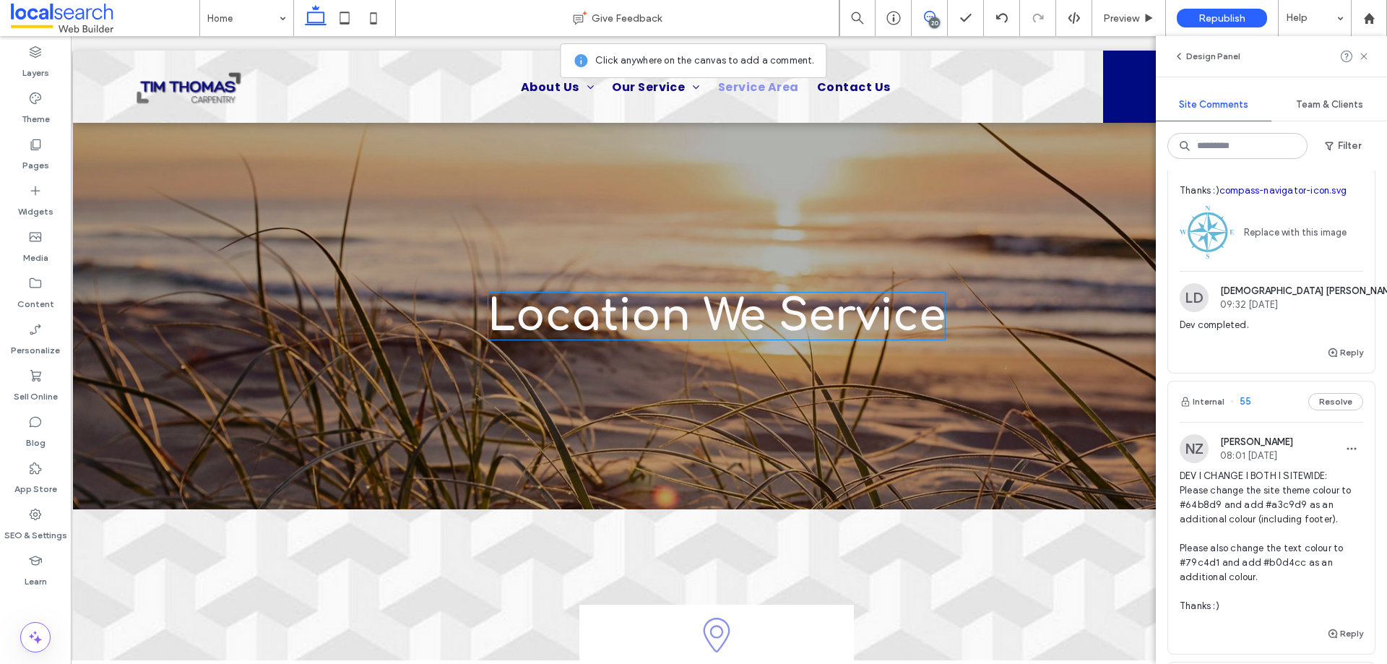
click at [929, 14] on icon at bounding box center [930, 17] width 12 height 12
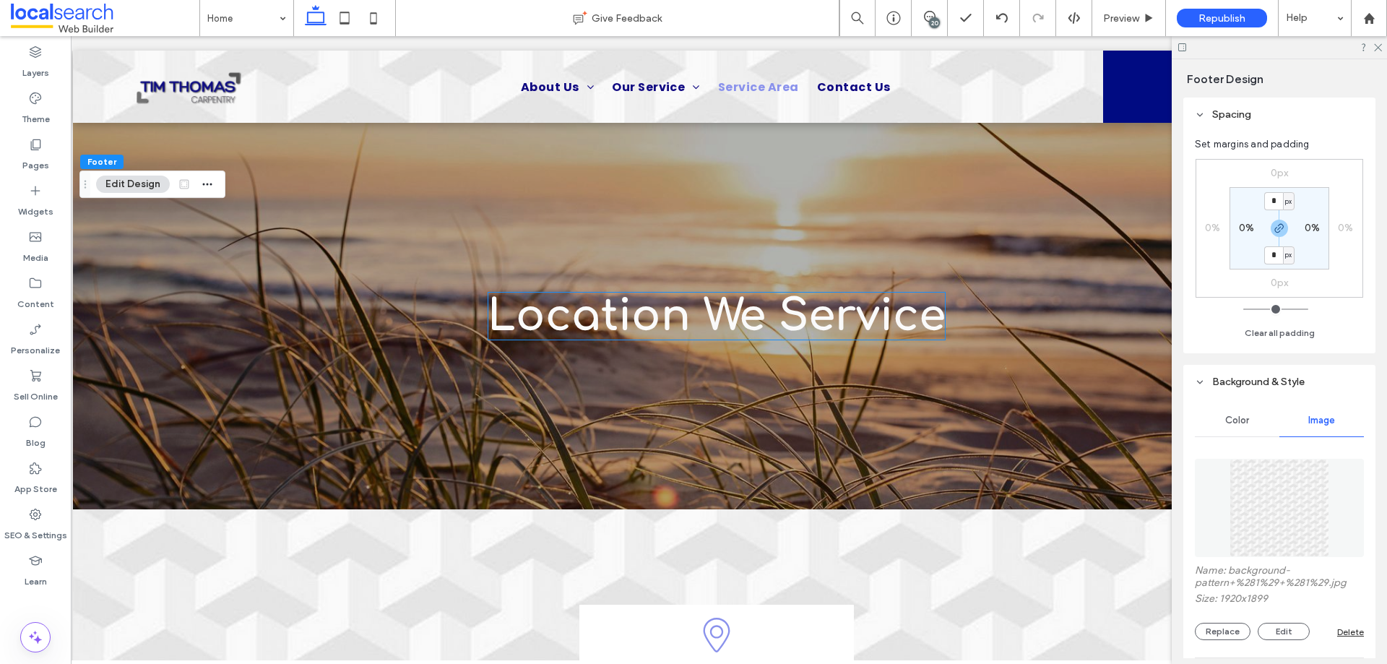
click at [1340, 626] on div "Delete" at bounding box center [1350, 631] width 27 height 11
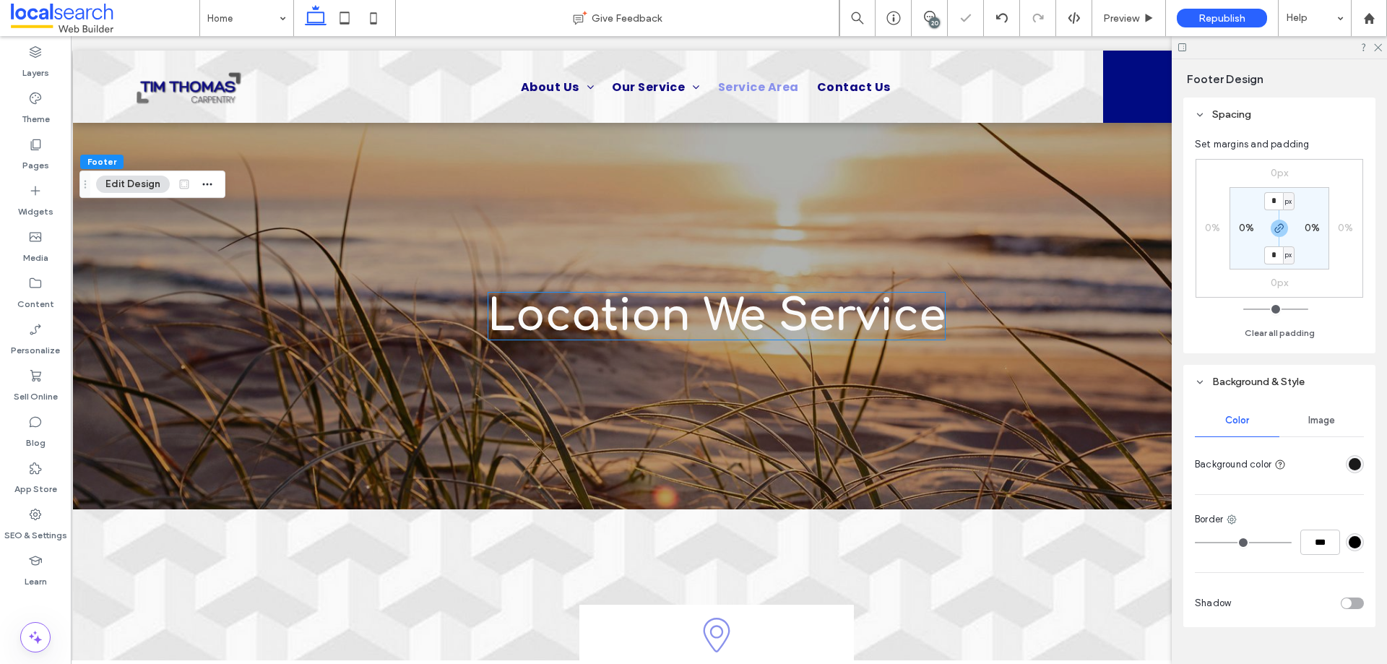
click at [1353, 459] on div "rgba(26, 26, 26, 1)" at bounding box center [1355, 464] width 12 height 12
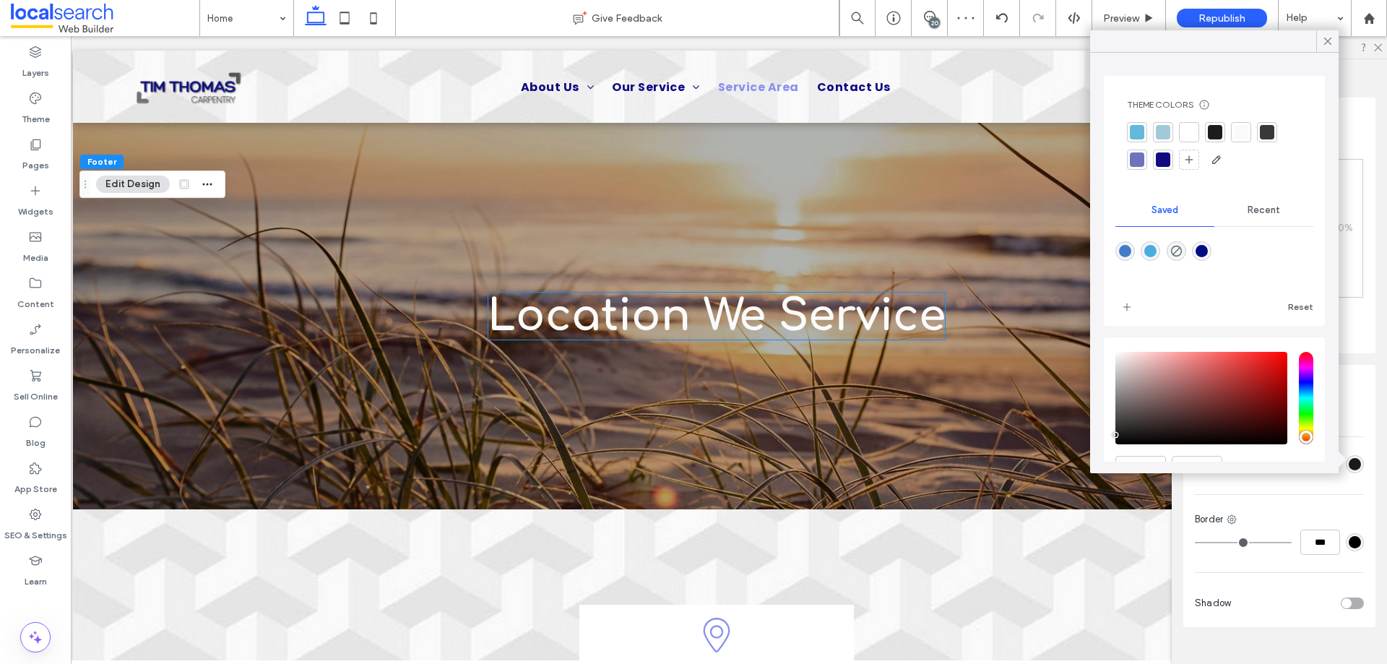
click at [1144, 133] on div at bounding box center [1137, 132] width 20 height 20
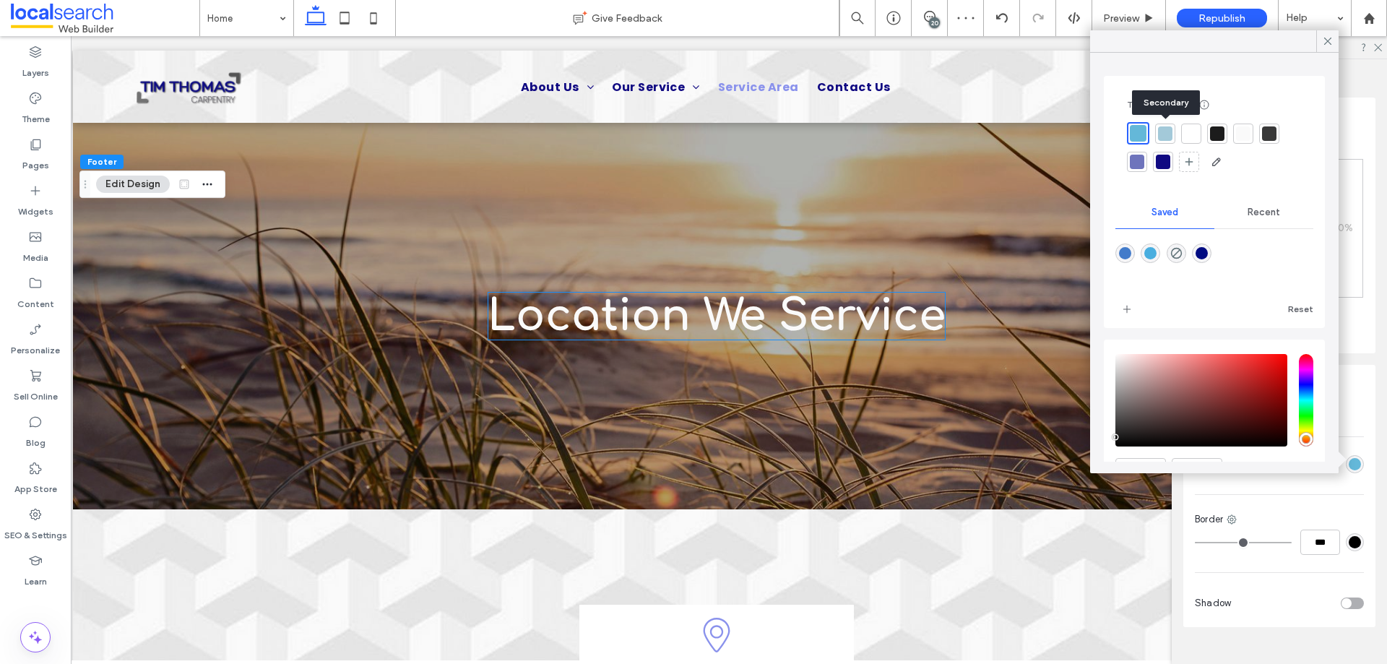
click at [1166, 131] on div at bounding box center [1165, 133] width 14 height 14
click at [1142, 130] on div at bounding box center [1137, 133] width 14 height 14
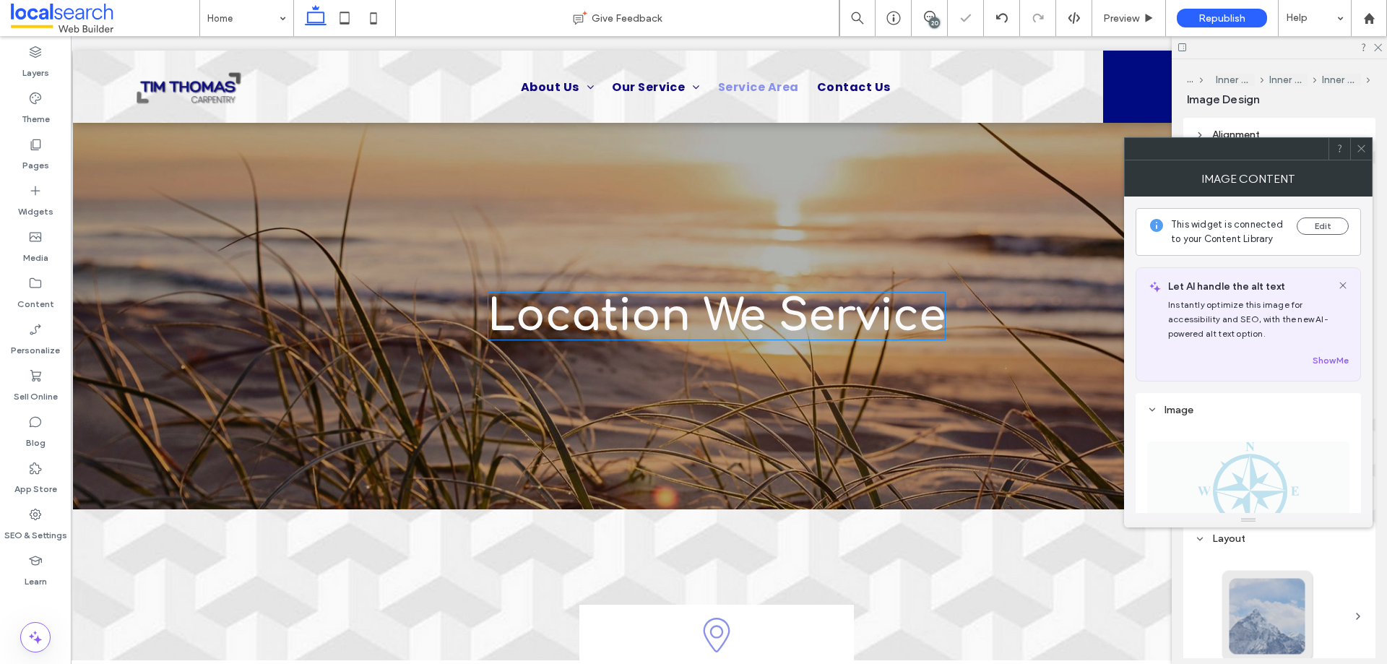
type input "***"
type input "**"
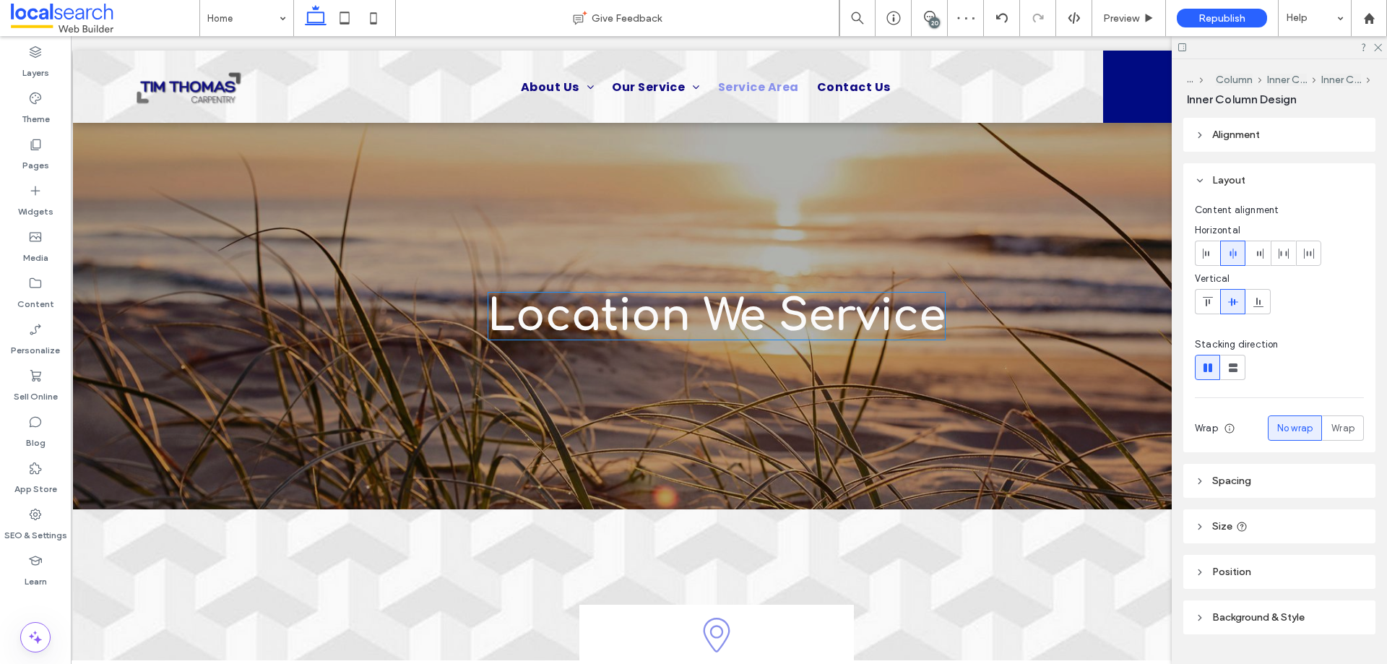
type input "**"
type input "****"
type input "***"
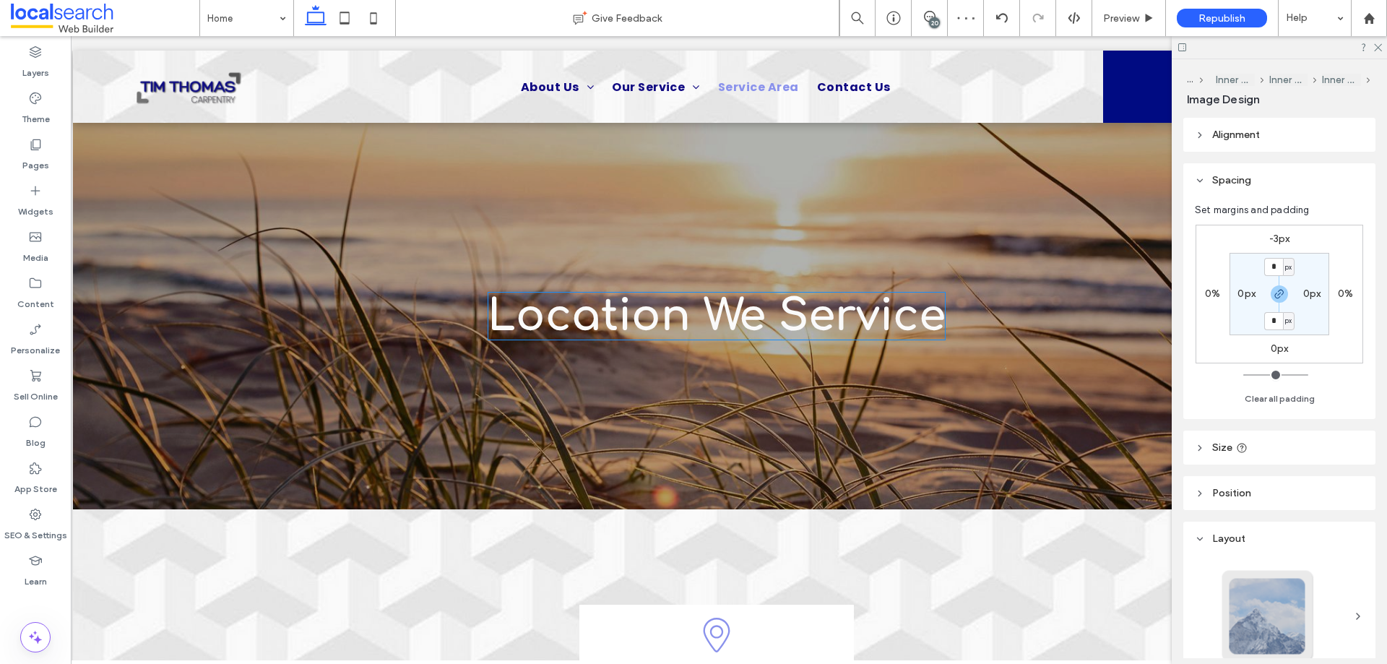
type input "***"
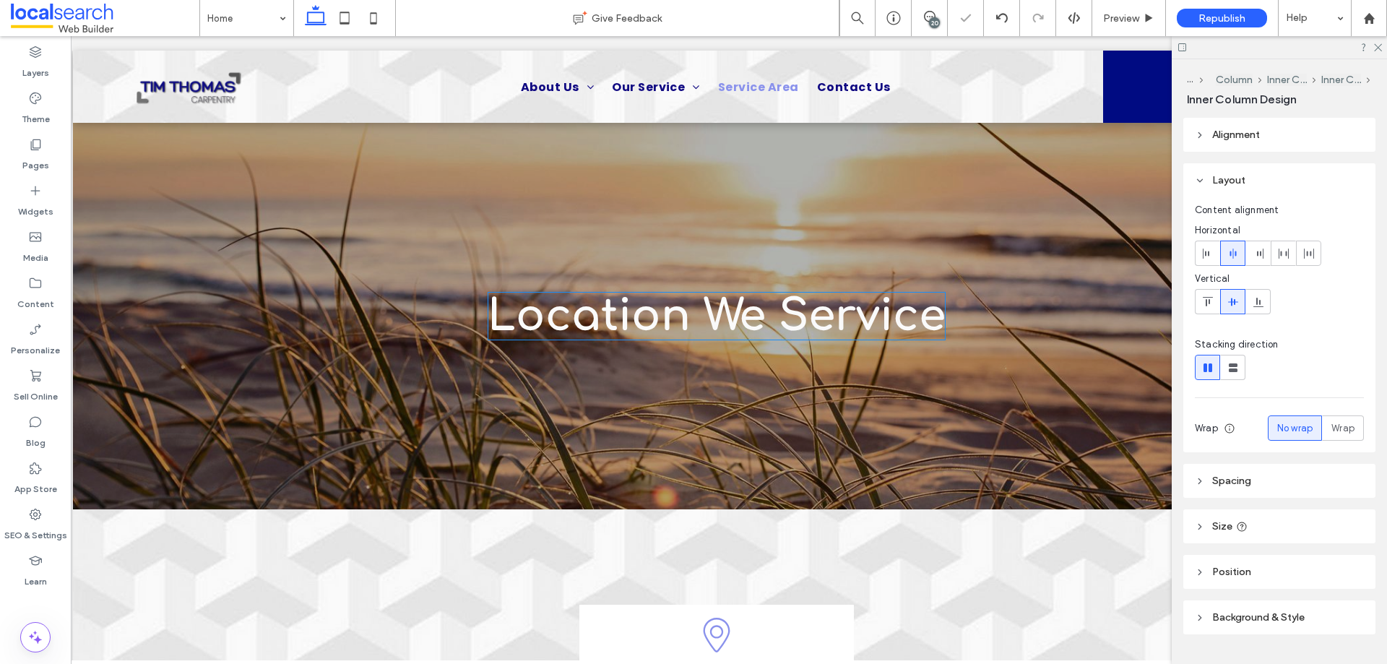
type input "**"
type input "****"
type input "***"
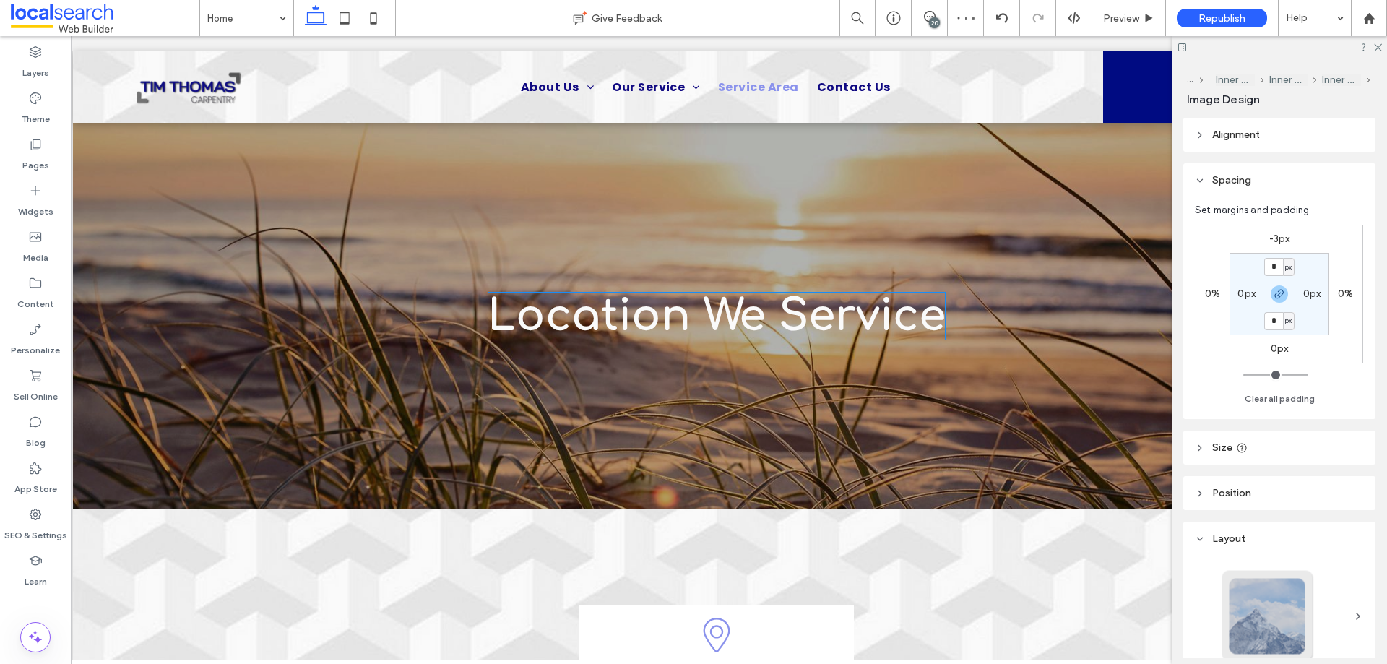
type input "***"
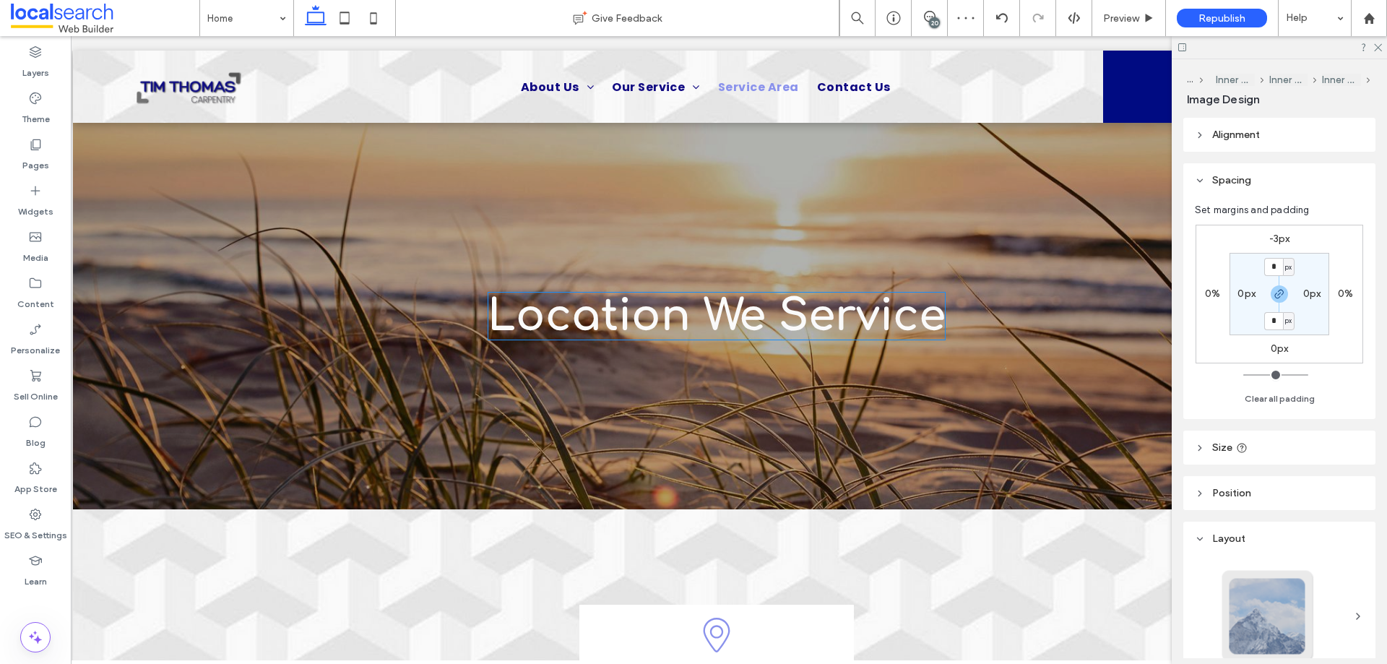
type input "***"
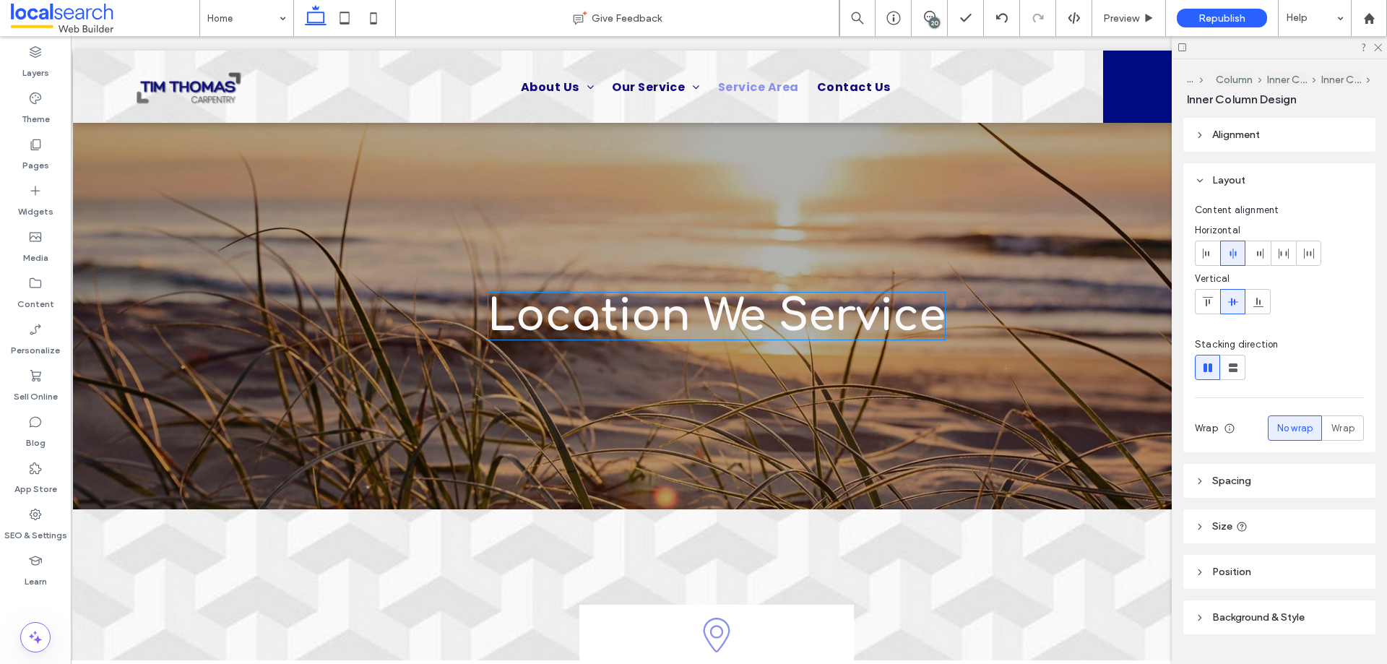
type input "****"
type input "***"
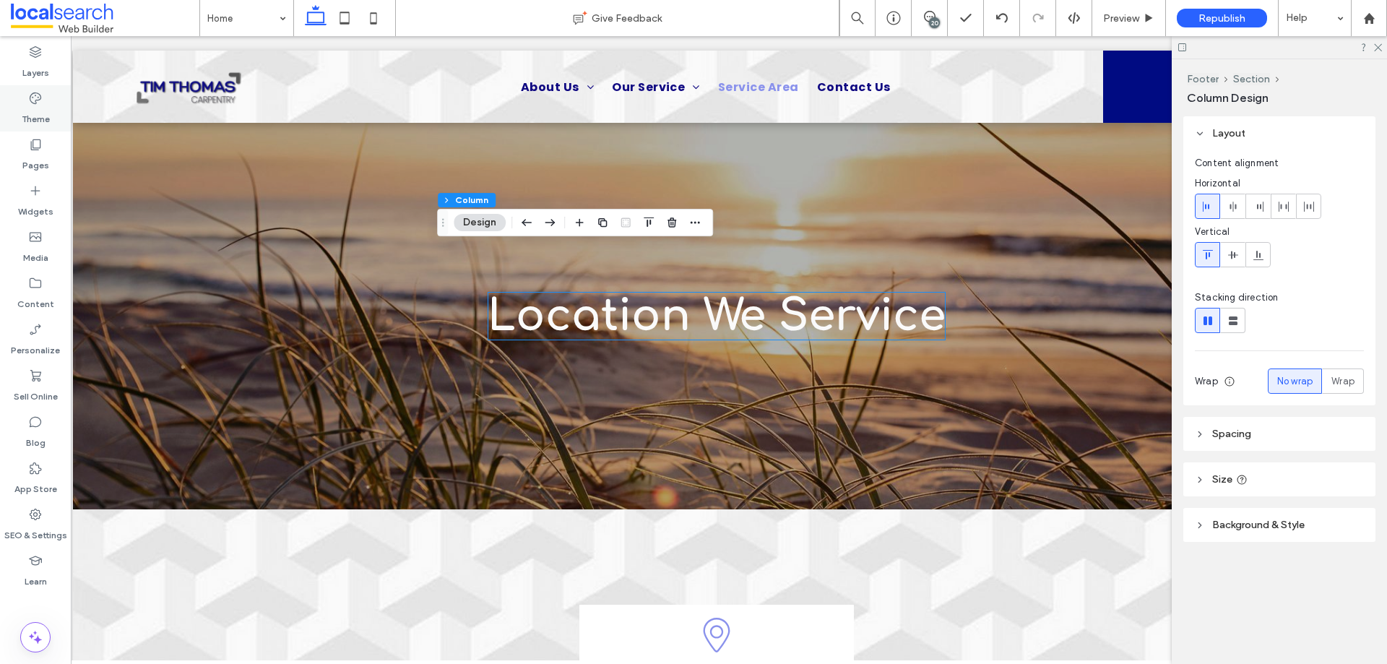
drag, startPoint x: 35, startPoint y: 95, endPoint x: 46, endPoint y: 96, distance: 10.9
click at [35, 95] on icon at bounding box center [35, 98] width 14 height 14
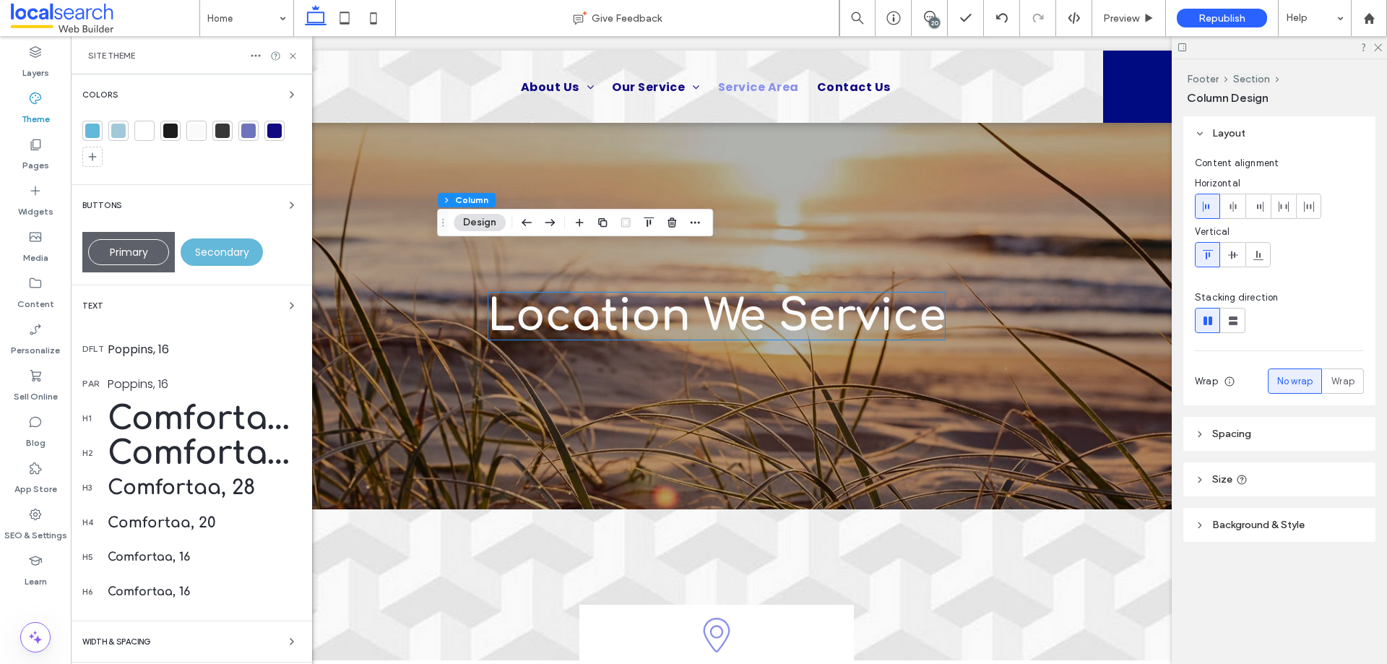
click at [173, 204] on div "Buttons" at bounding box center [191, 204] width 218 height 17
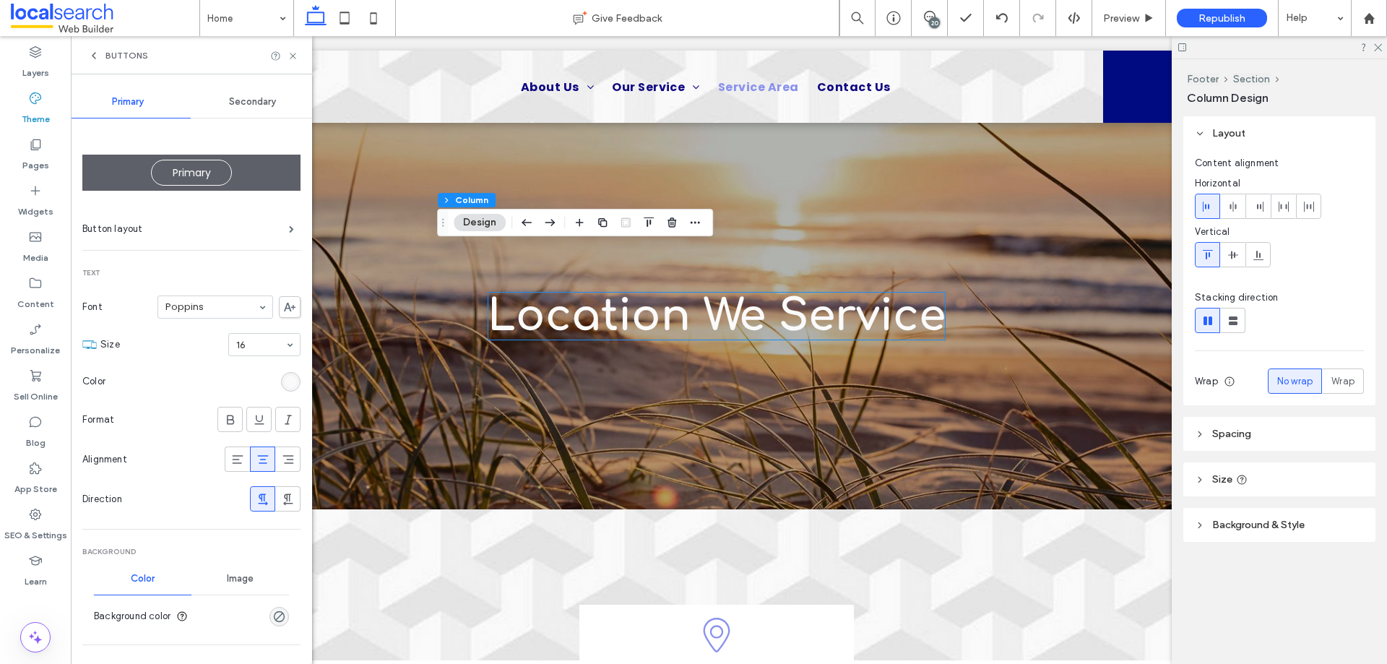
click at [92, 61] on icon at bounding box center [94, 56] width 12 height 12
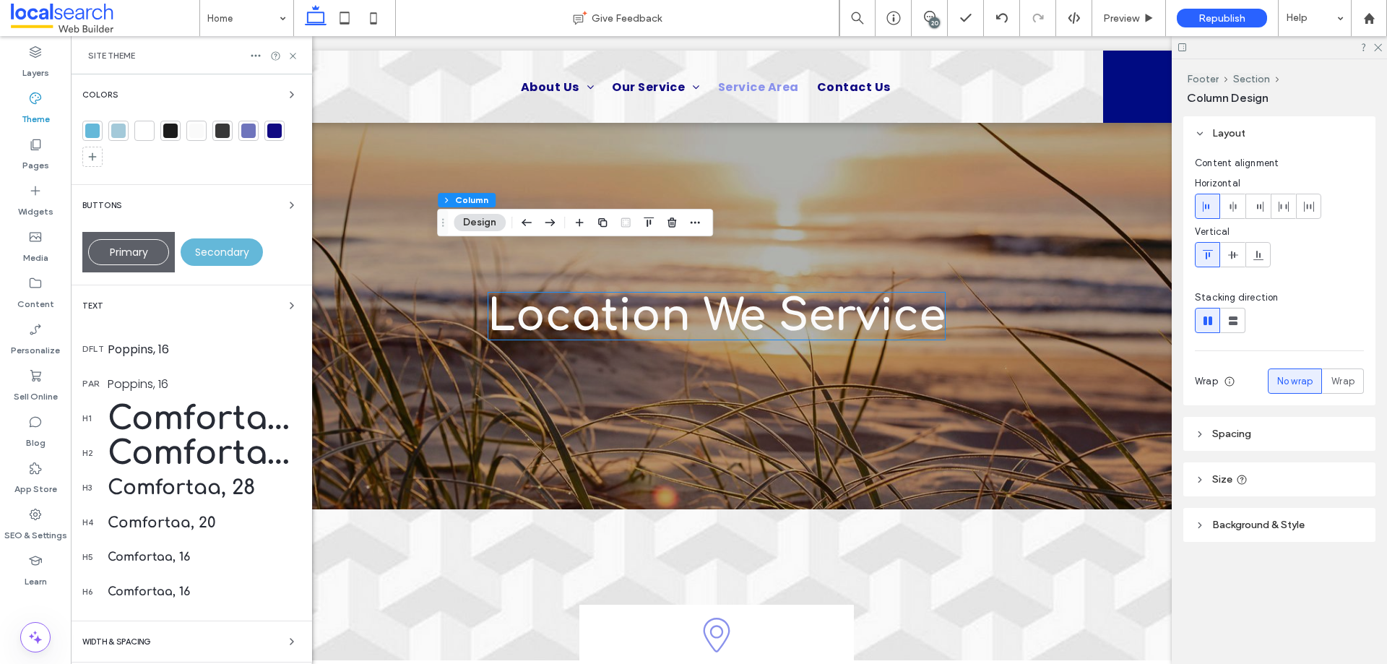
click at [217, 308] on div "Text" at bounding box center [191, 305] width 218 height 17
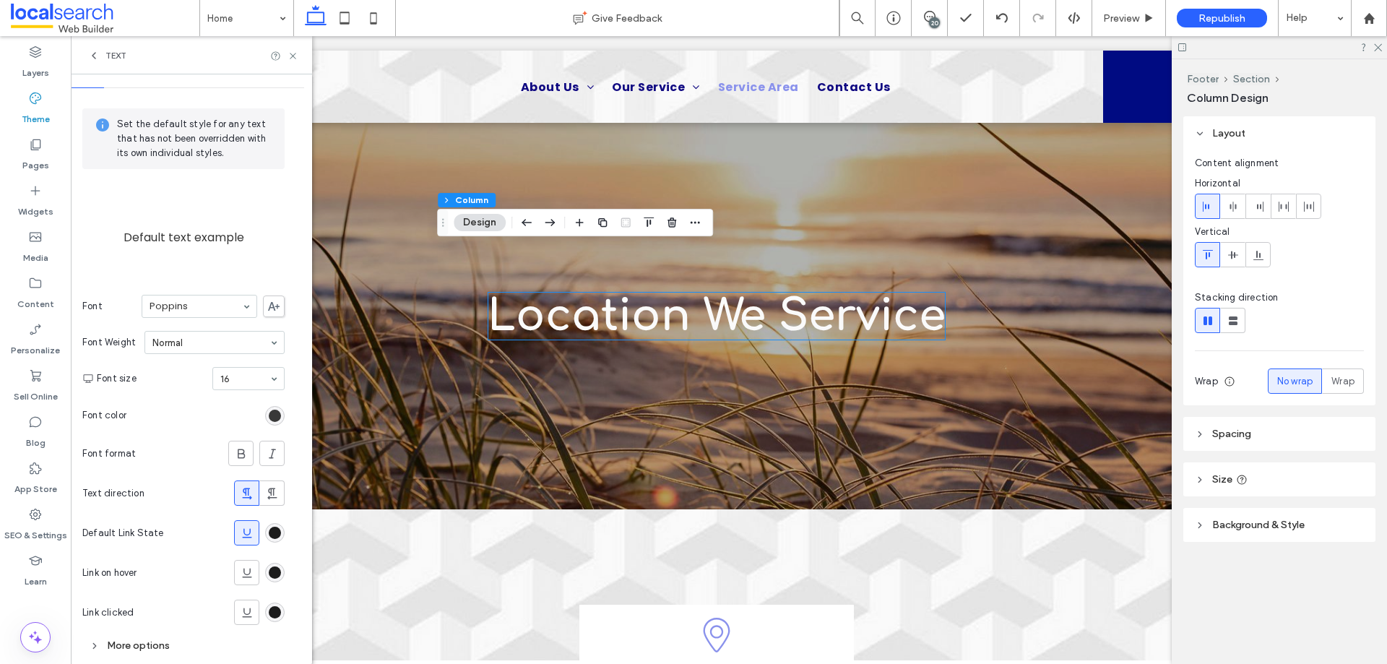
scroll to position [54, 0]
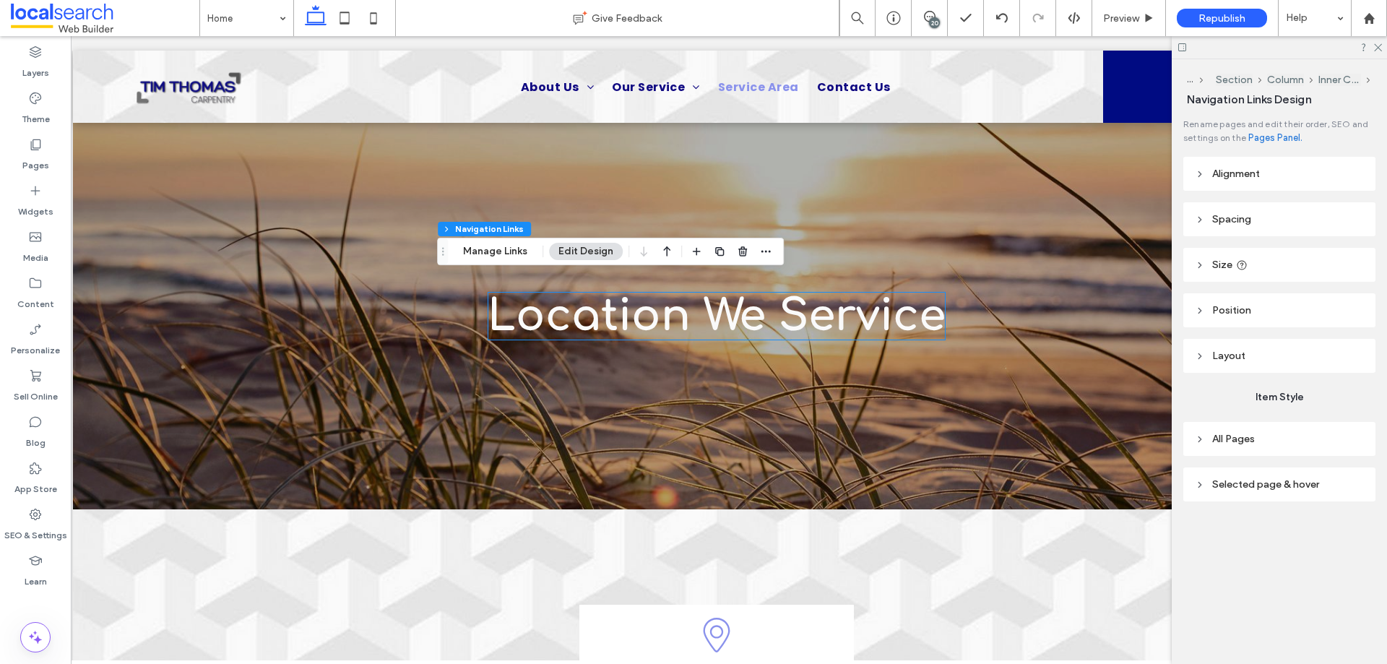
click at [1271, 497] on header "Selected page & hover" at bounding box center [1279, 484] width 192 height 34
click at [1299, 516] on div "Link Text" at bounding box center [1321, 523] width 85 height 32
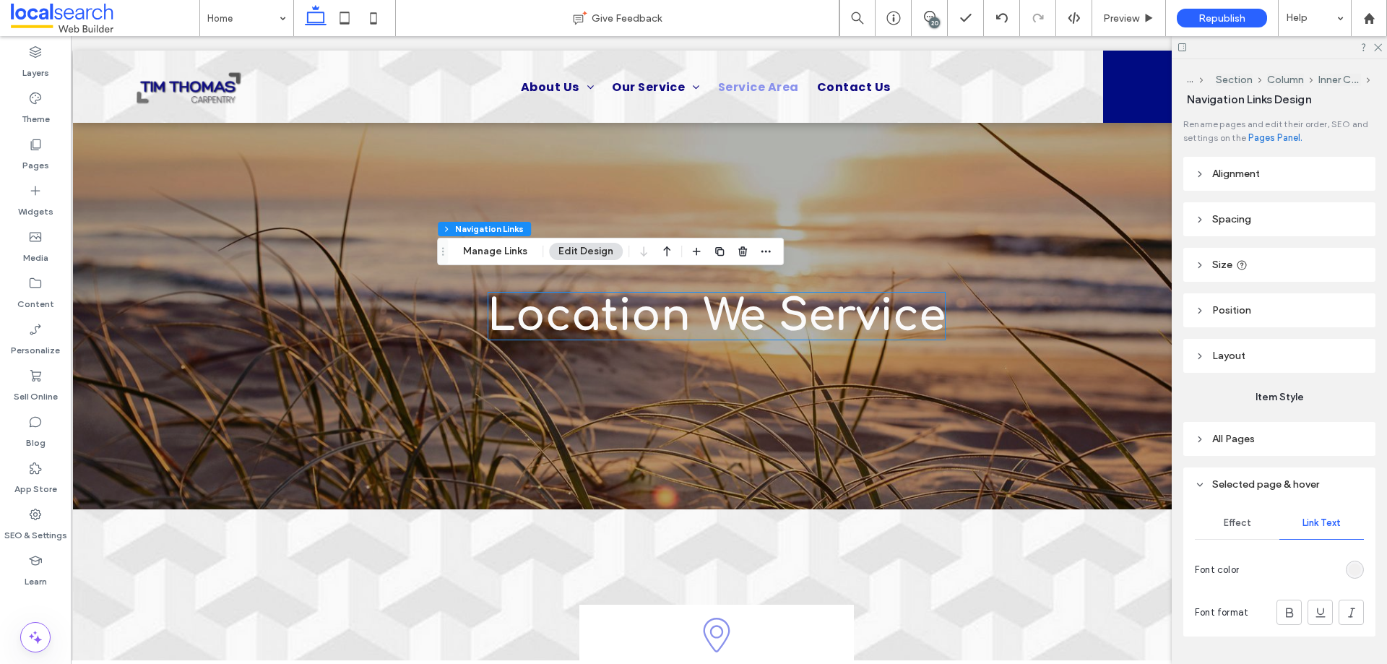
scroll to position [36, 0]
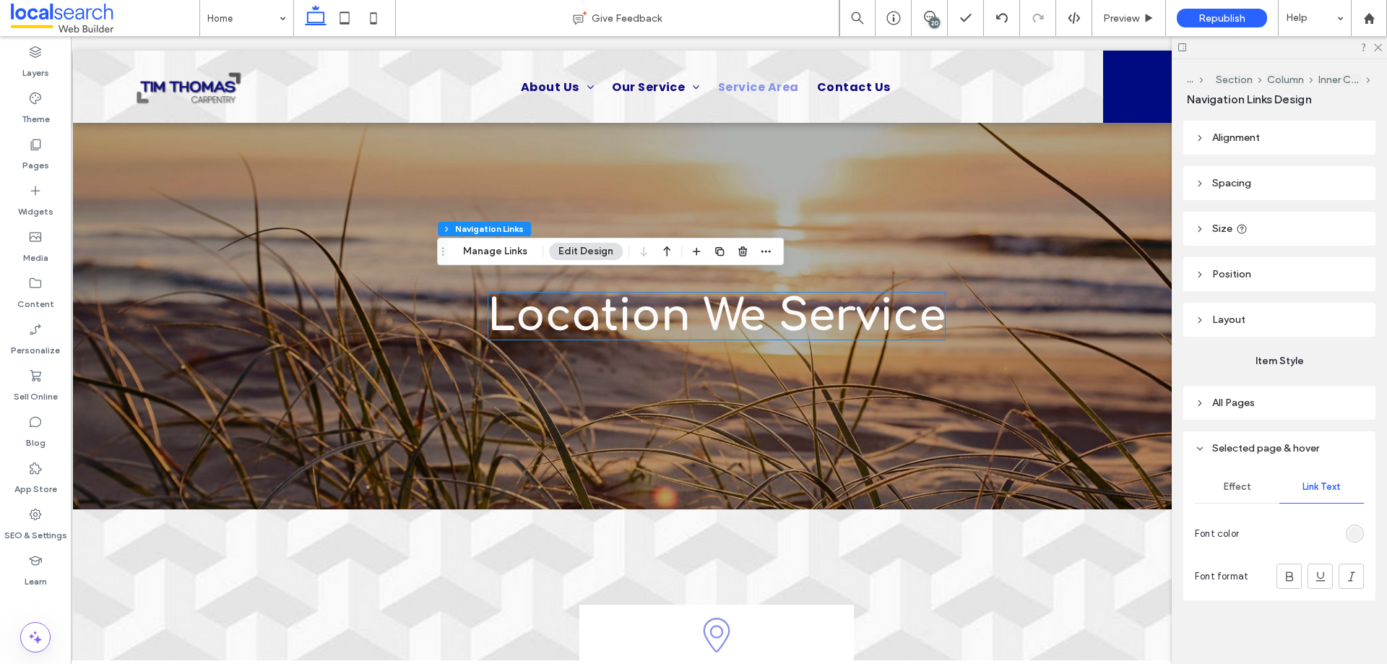
click at [1242, 410] on header "All Pages" at bounding box center [1279, 403] width 192 height 34
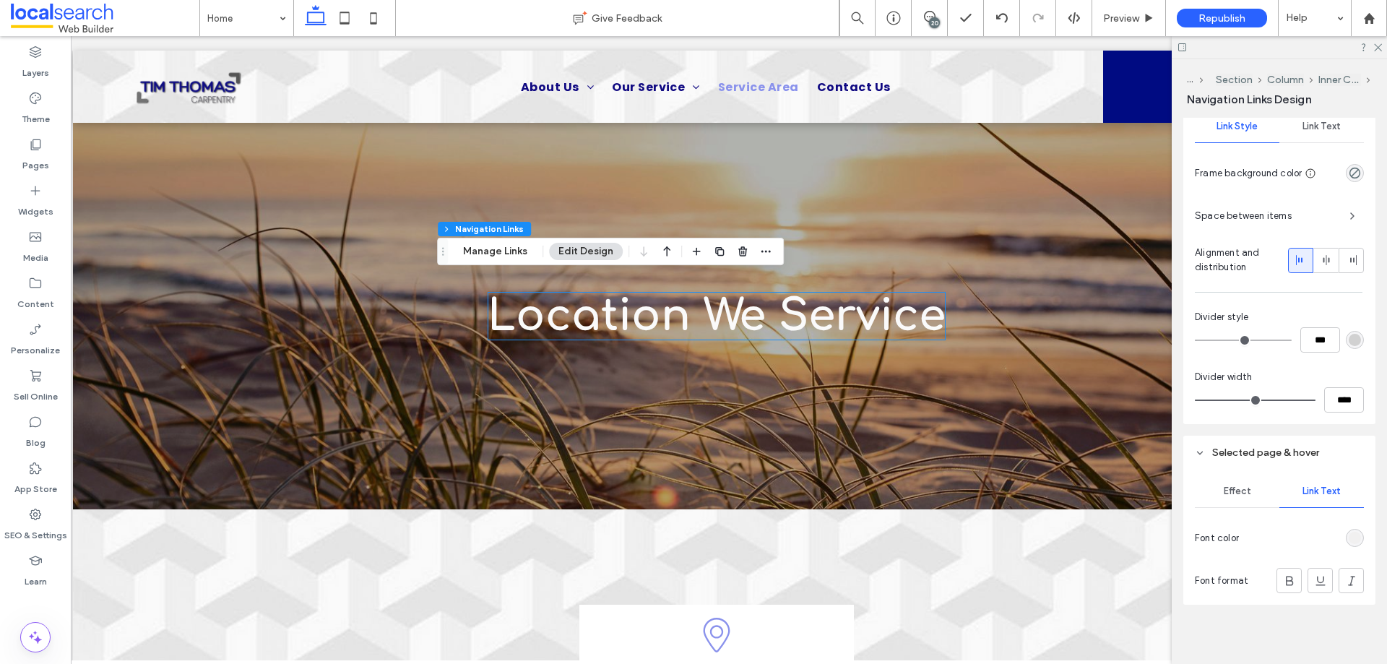
scroll to position [355, 0]
click at [1320, 129] on div "Link Text" at bounding box center [1321, 122] width 85 height 32
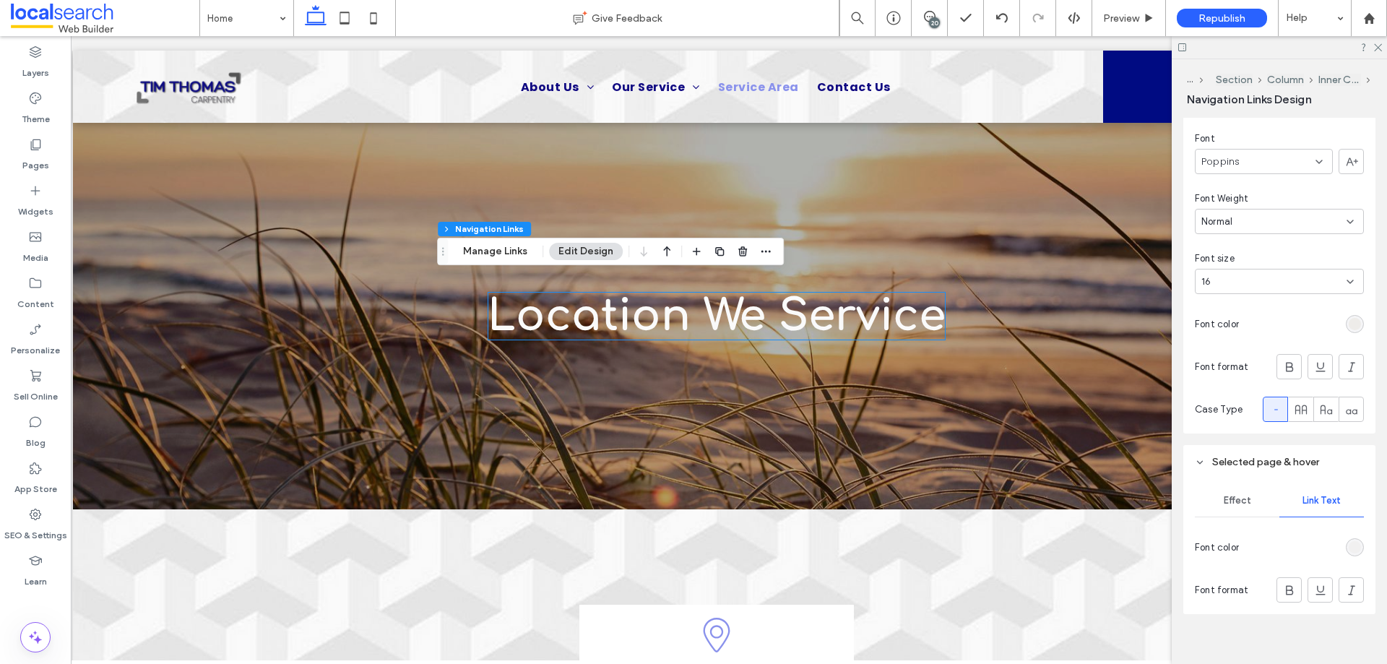
scroll to position [394, 0]
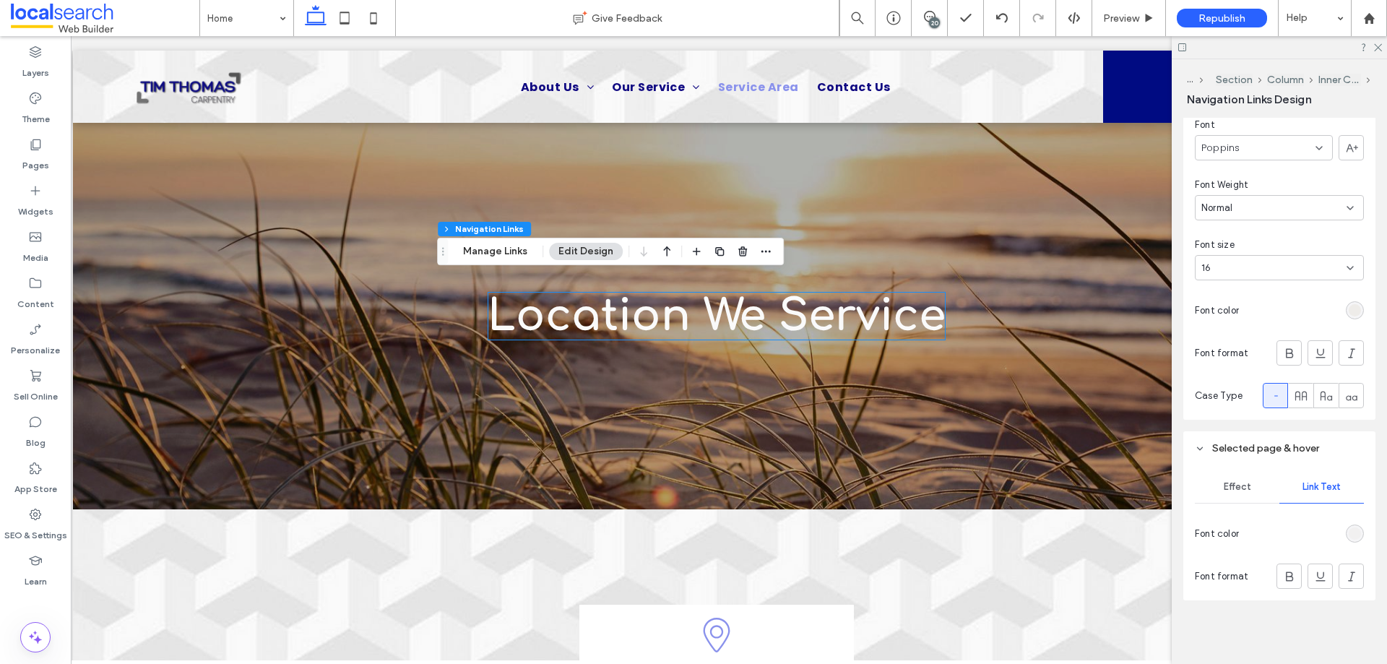
click at [1351, 537] on div "rgba(238, 236, 233, 0.5)" at bounding box center [1355, 533] width 12 height 12
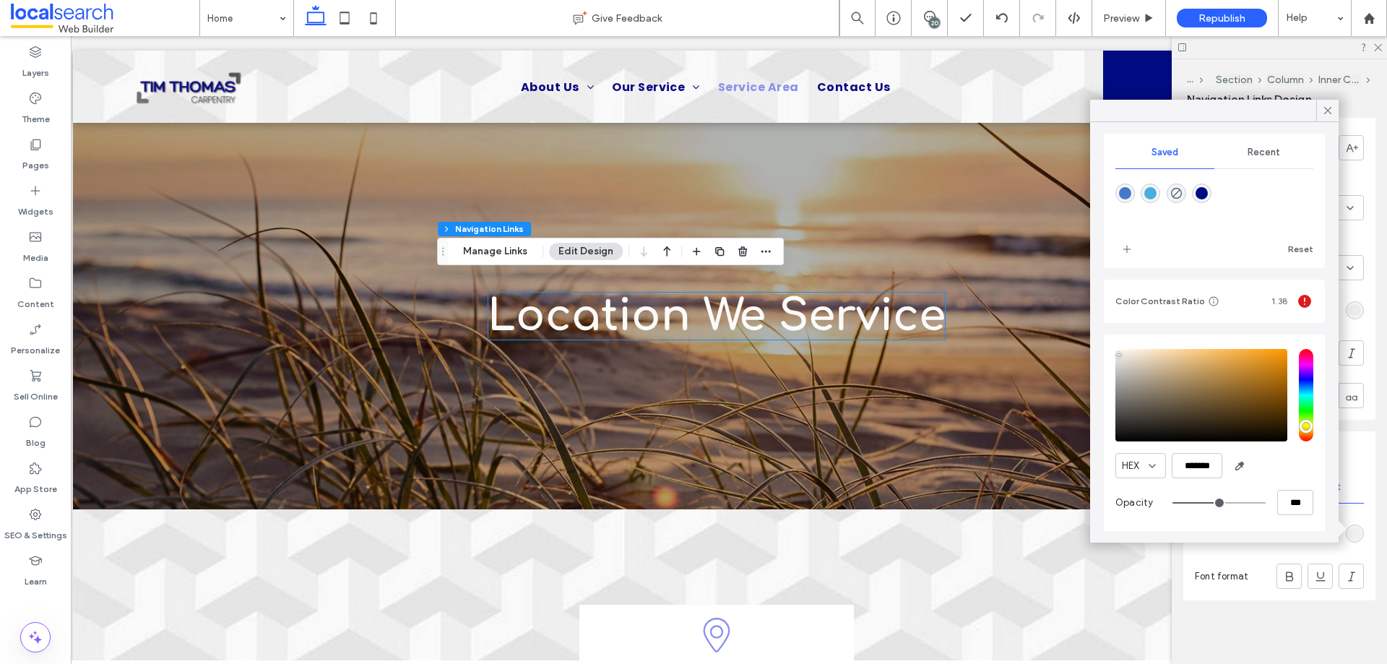
scroll to position [129, 0]
click at [1198, 468] on input "*******" at bounding box center [1197, 463] width 51 height 25
paste input "color picker textbox"
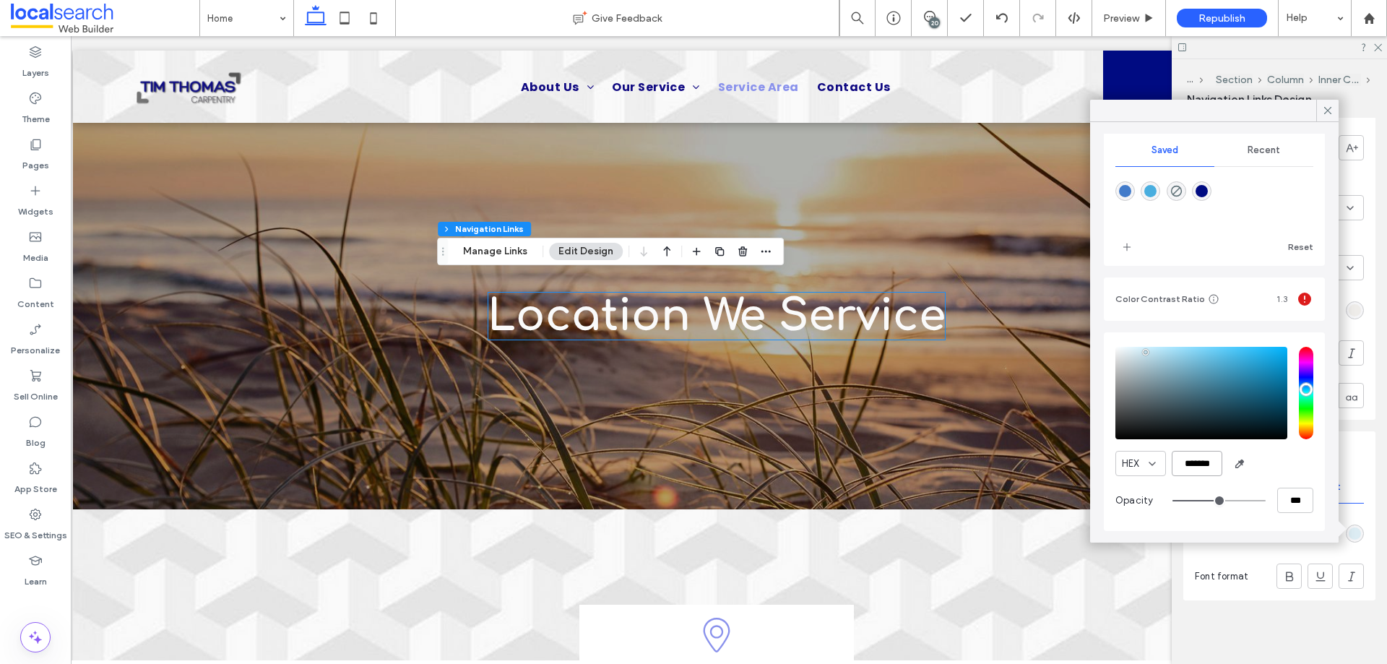
paste input "color picker textbox"
click at [1257, 471] on div "HEX *******" at bounding box center [1214, 463] width 198 height 25
click at [1206, 463] on input "*******" at bounding box center [1197, 463] width 51 height 25
paste input "color picker textbox"
click at [1210, 465] on input "*******" at bounding box center [1197, 463] width 51 height 25
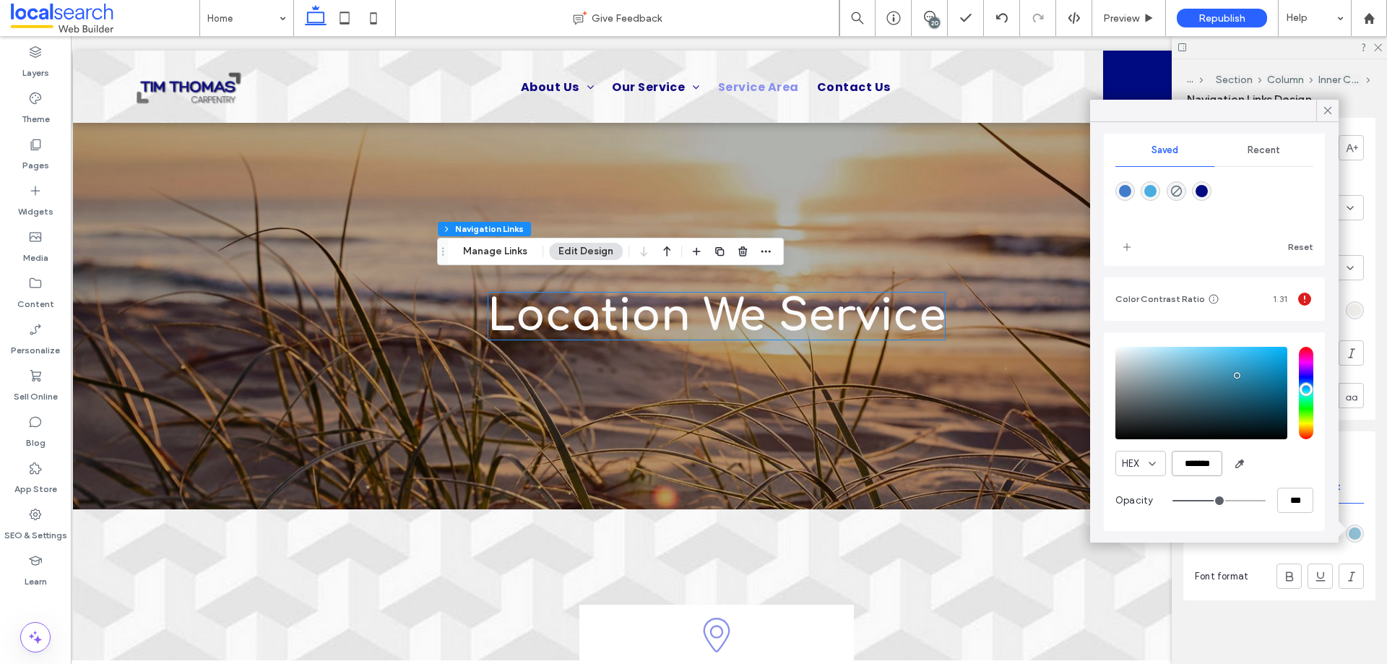
paste input "color picker textbox"
click at [1284, 468] on div "HEX *******" at bounding box center [1214, 463] width 198 height 25
click at [1199, 472] on input "*******" at bounding box center [1197, 463] width 51 height 25
paste input "color picker textbox"
click at [1199, 457] on input "*******" at bounding box center [1197, 463] width 51 height 25
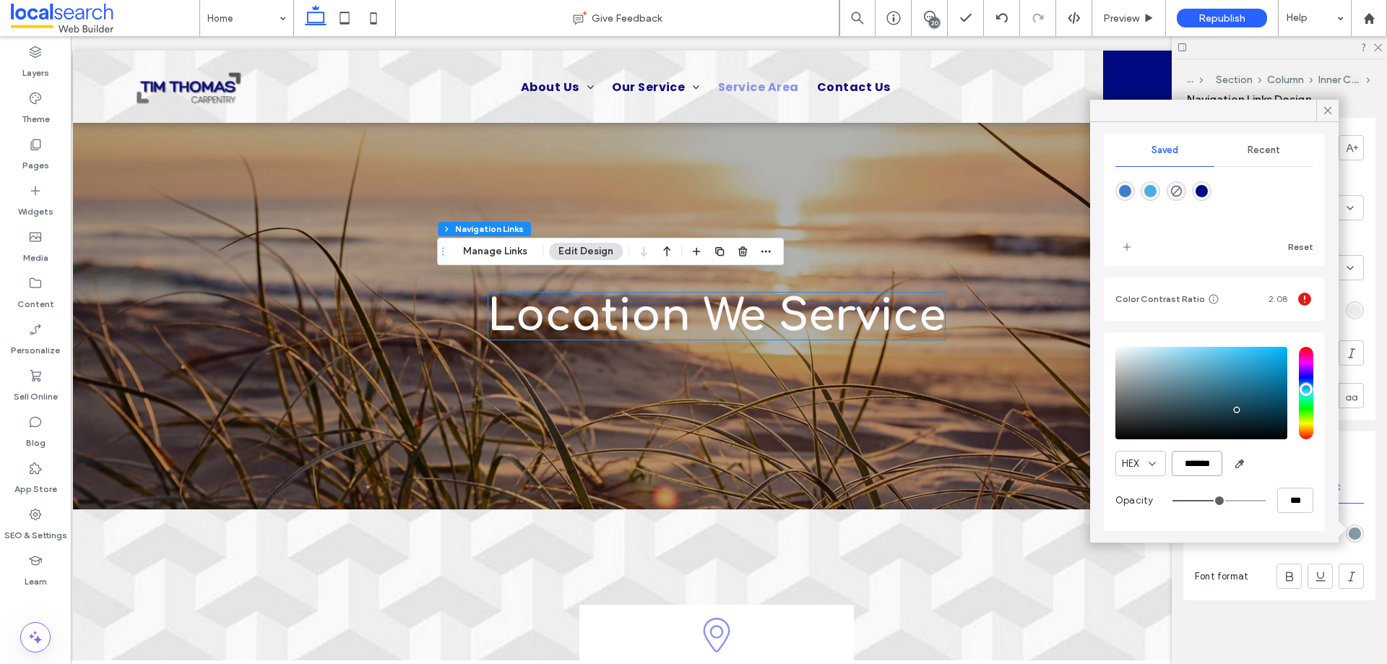
paste input "color picker textbox"
type input "*******"
click at [1261, 472] on div "HEX *******" at bounding box center [1214, 463] width 198 height 25
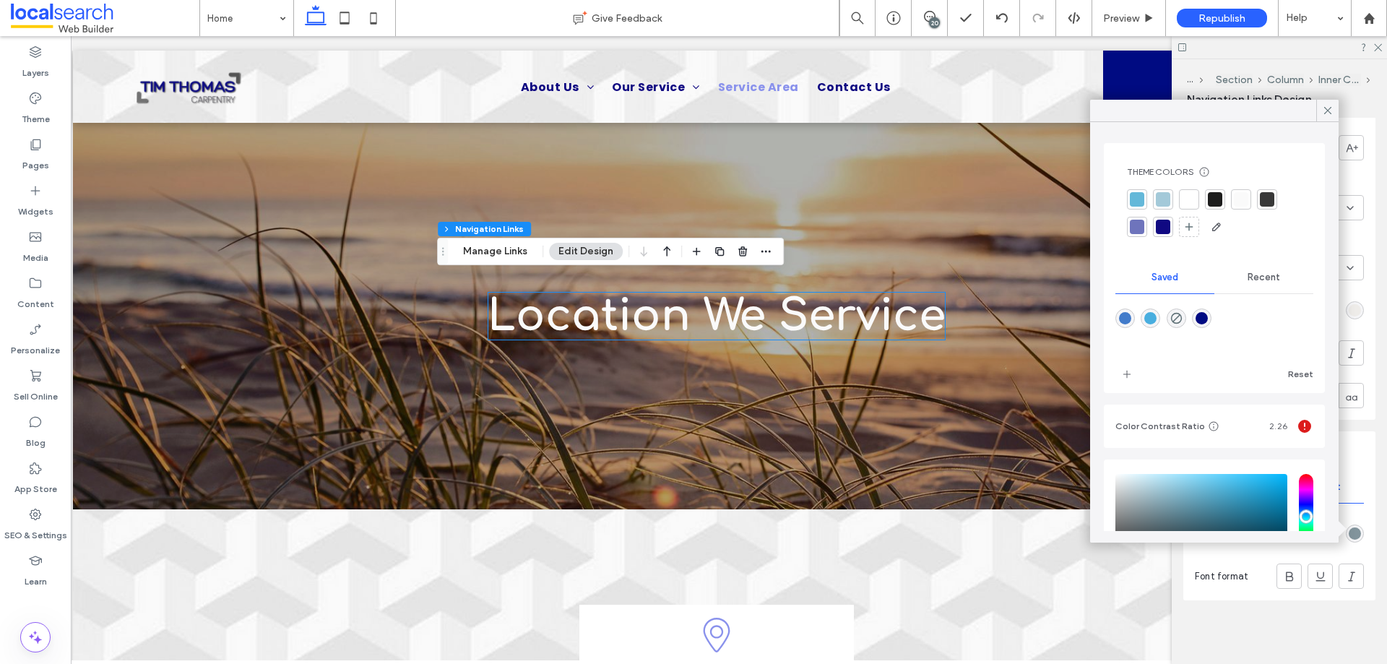
scroll to position [0, 0]
click at [1190, 203] on div at bounding box center [1189, 201] width 14 height 14
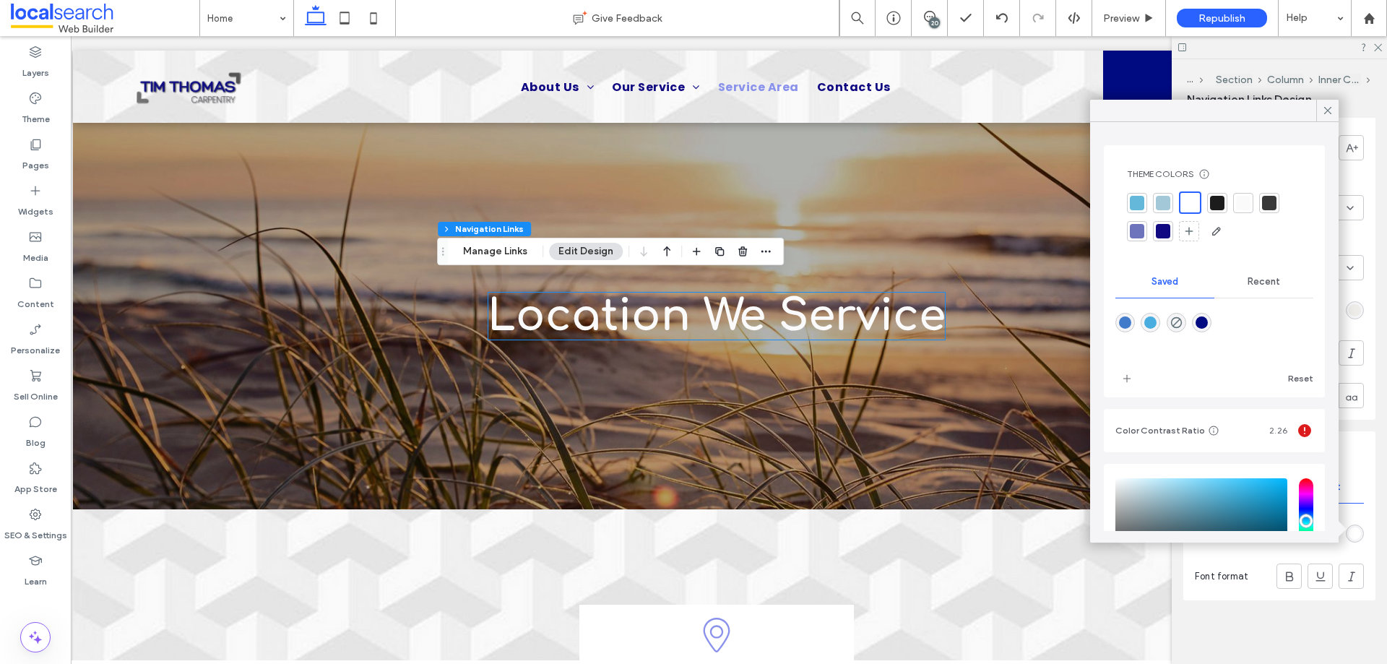
click at [1137, 206] on div at bounding box center [1137, 203] width 14 height 14
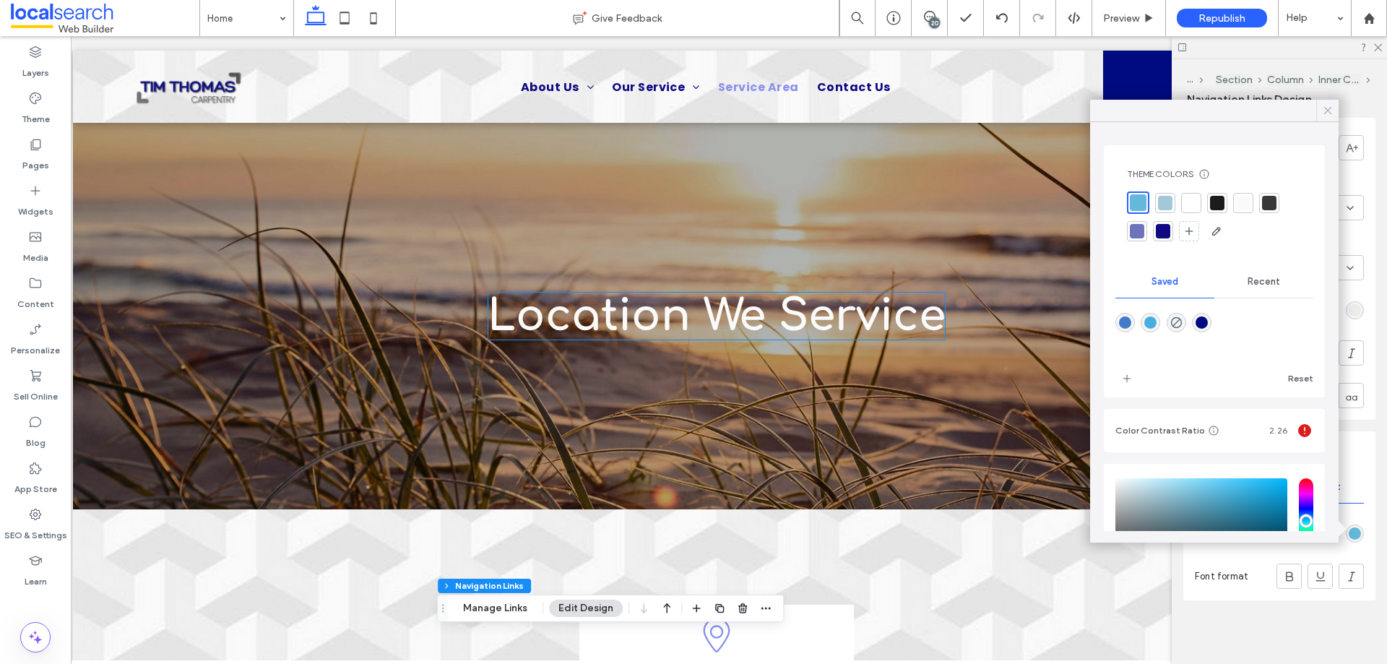
click at [1328, 112] on icon at bounding box center [1327, 110] width 13 height 13
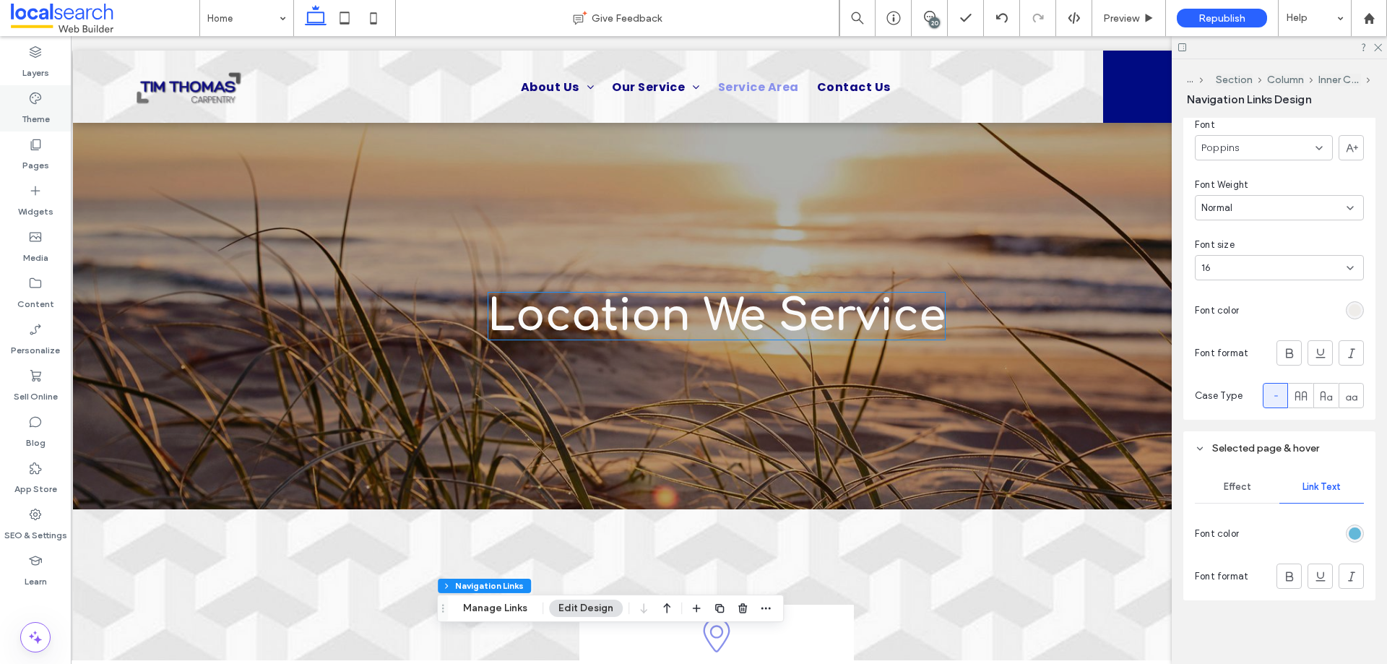
click at [35, 102] on use at bounding box center [36, 98] width 12 height 12
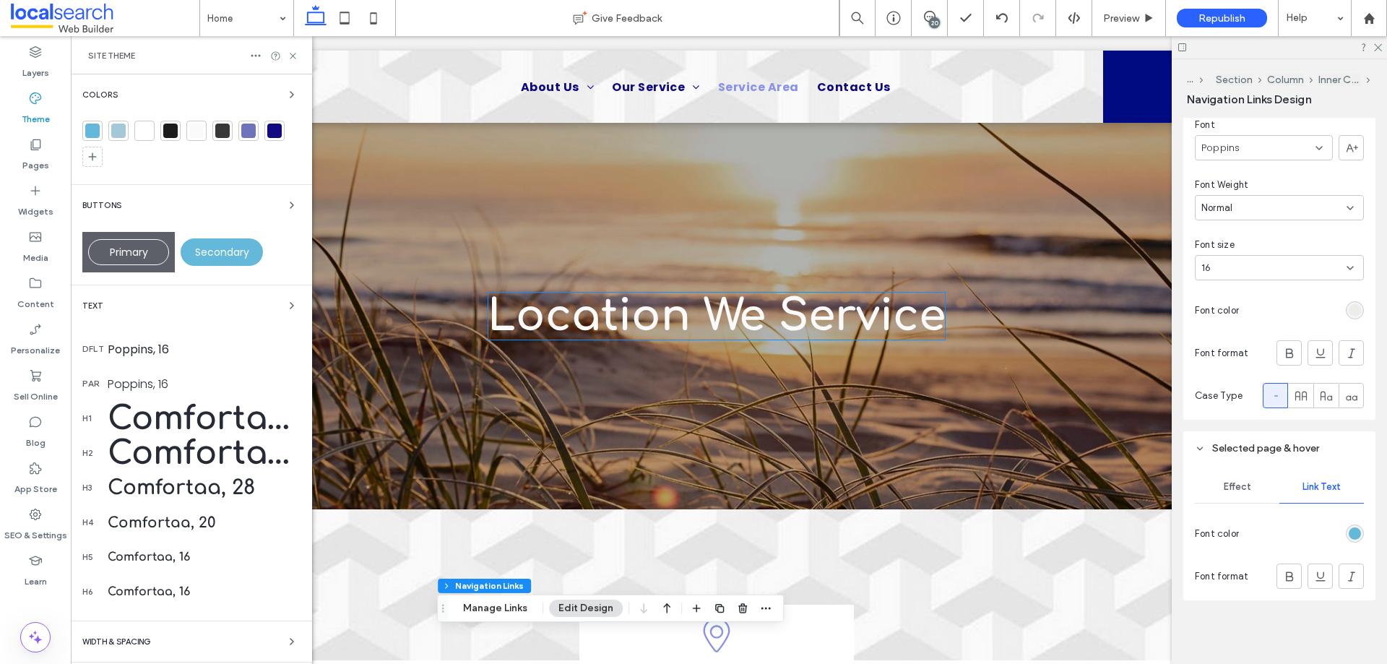
click at [277, 83] on div "Colors Buttons Primary Secondary Text dflt Poppins, 16 par Poppins, 16 h1 Comfo…" at bounding box center [191, 409] width 241 height 670
click at [283, 93] on span "button" at bounding box center [291, 94] width 17 height 17
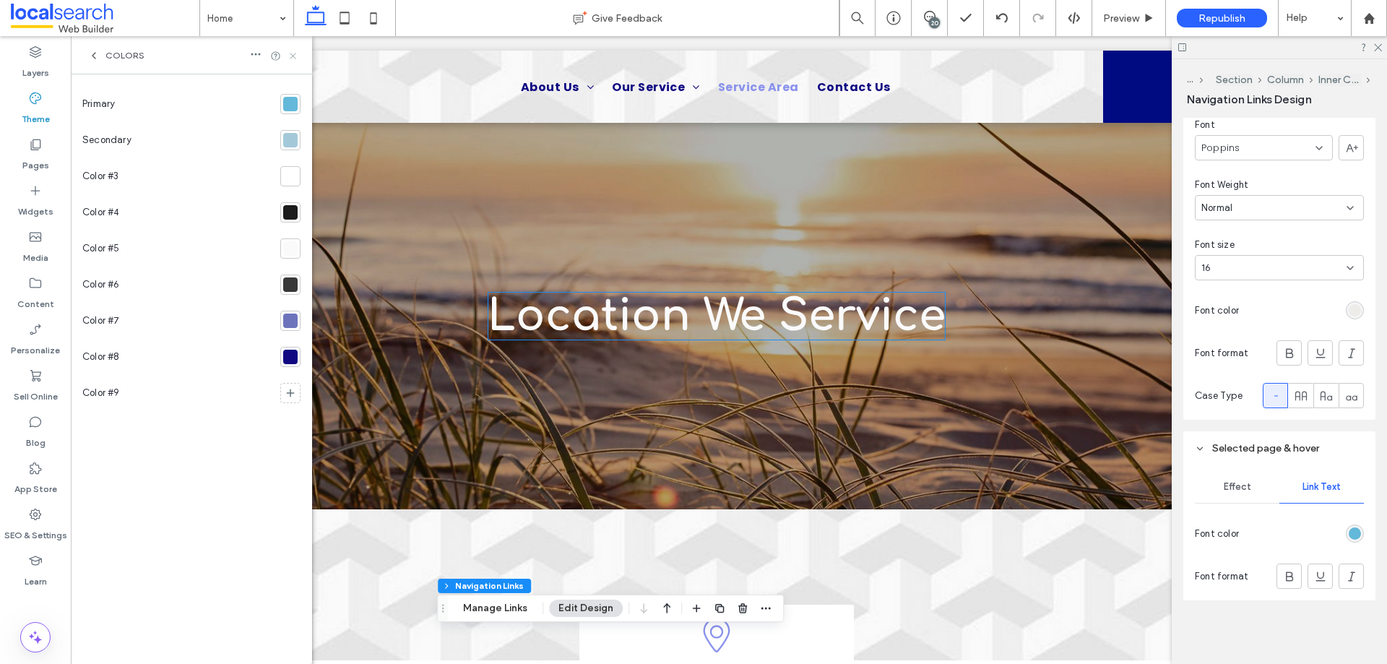
click at [293, 59] on icon at bounding box center [292, 56] width 11 height 11
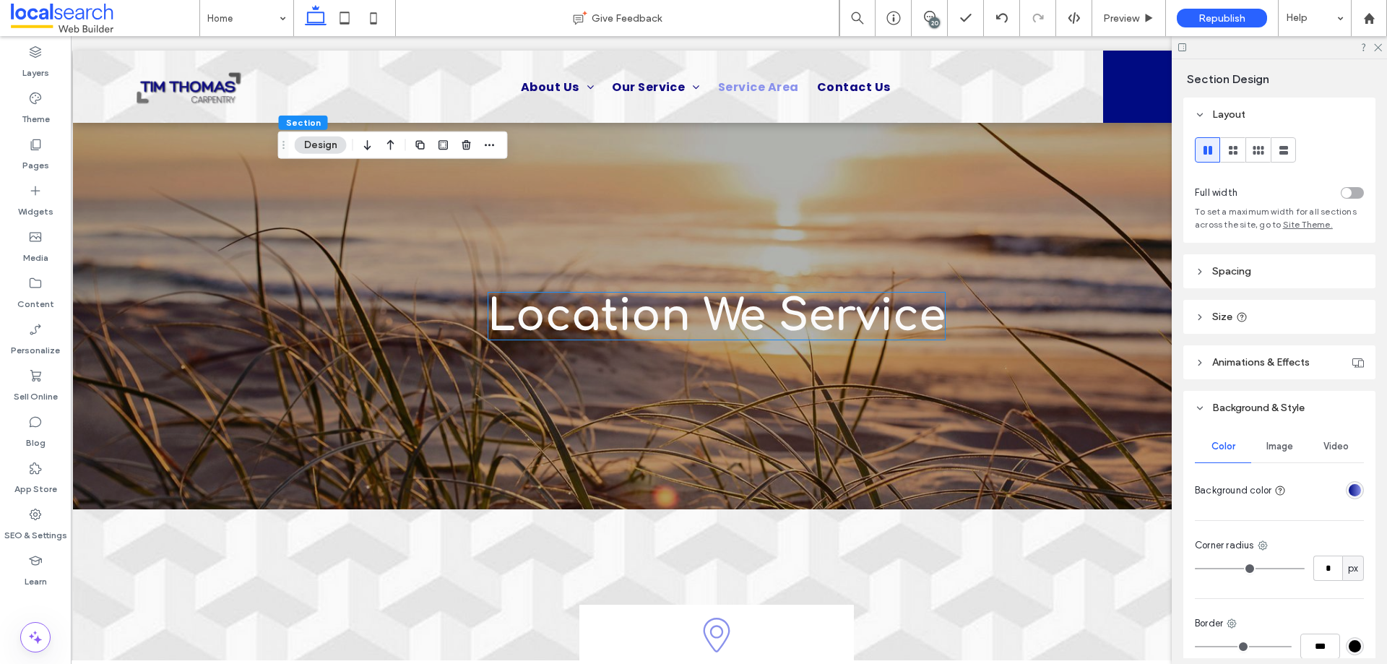
click at [337, 149] on button "Design" at bounding box center [321, 145] width 52 height 17
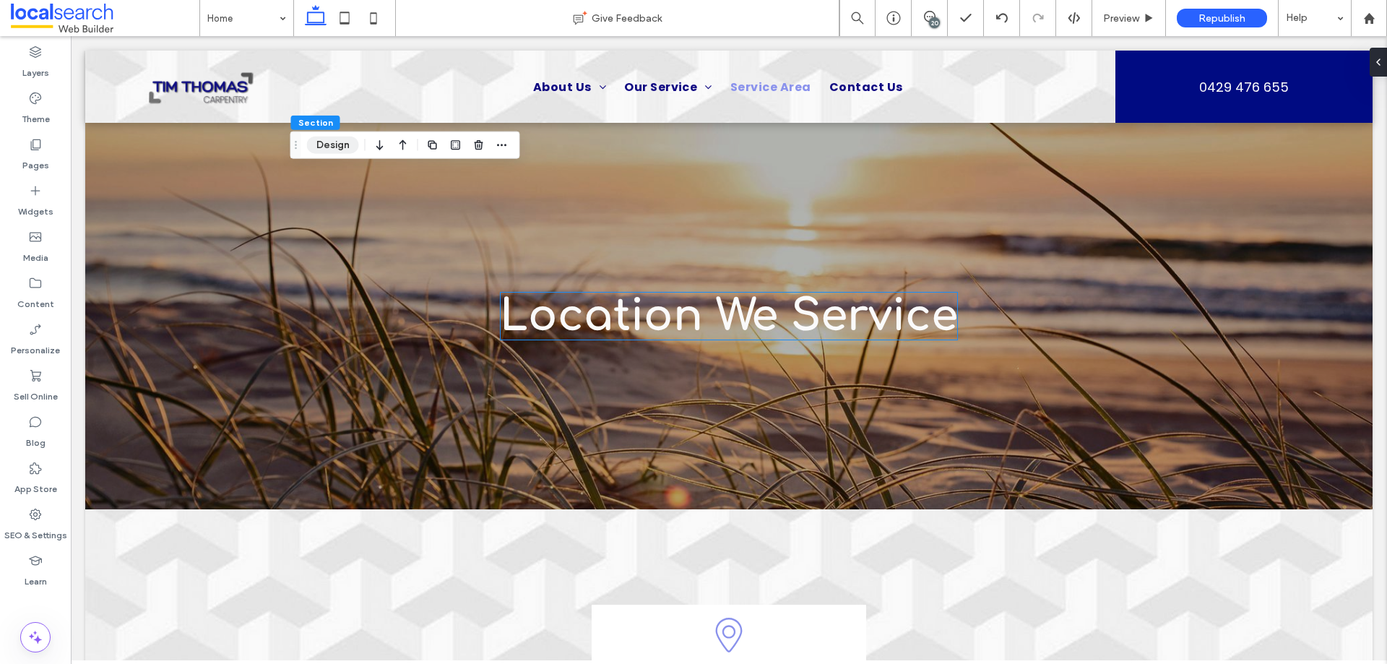
click at [324, 139] on button "Design" at bounding box center [333, 145] width 52 height 17
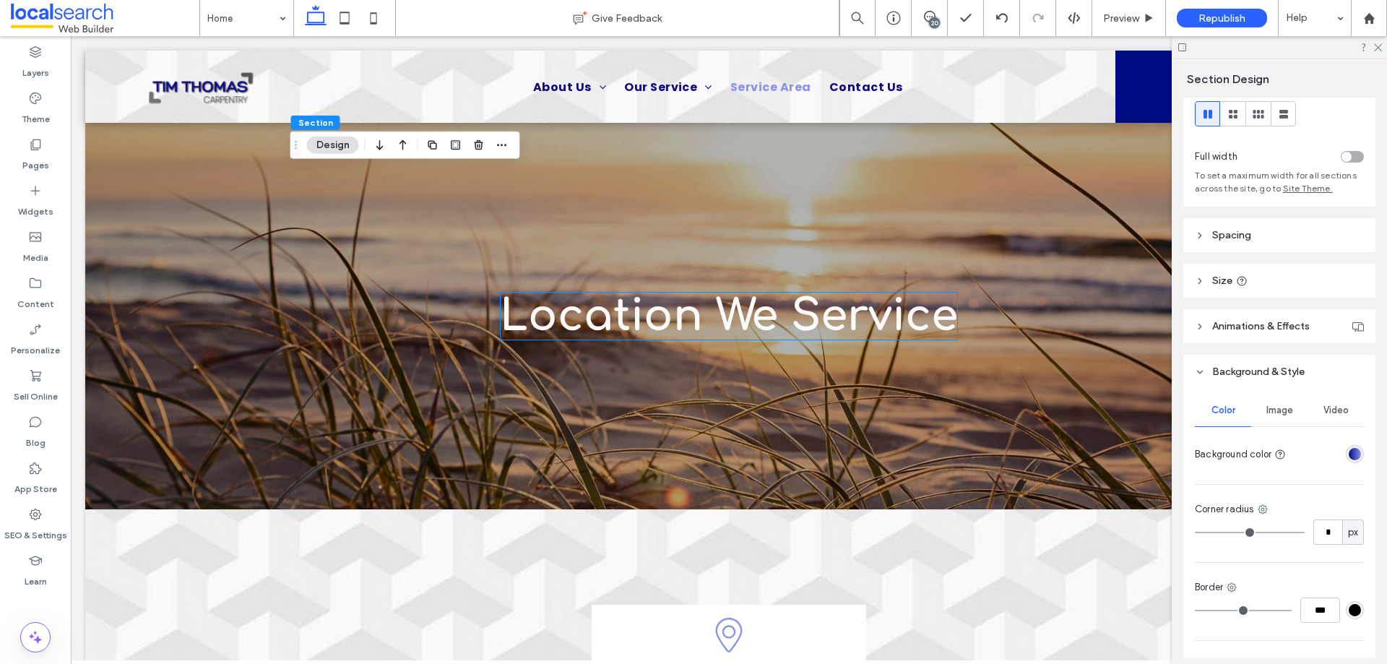
scroll to position [72, 0]
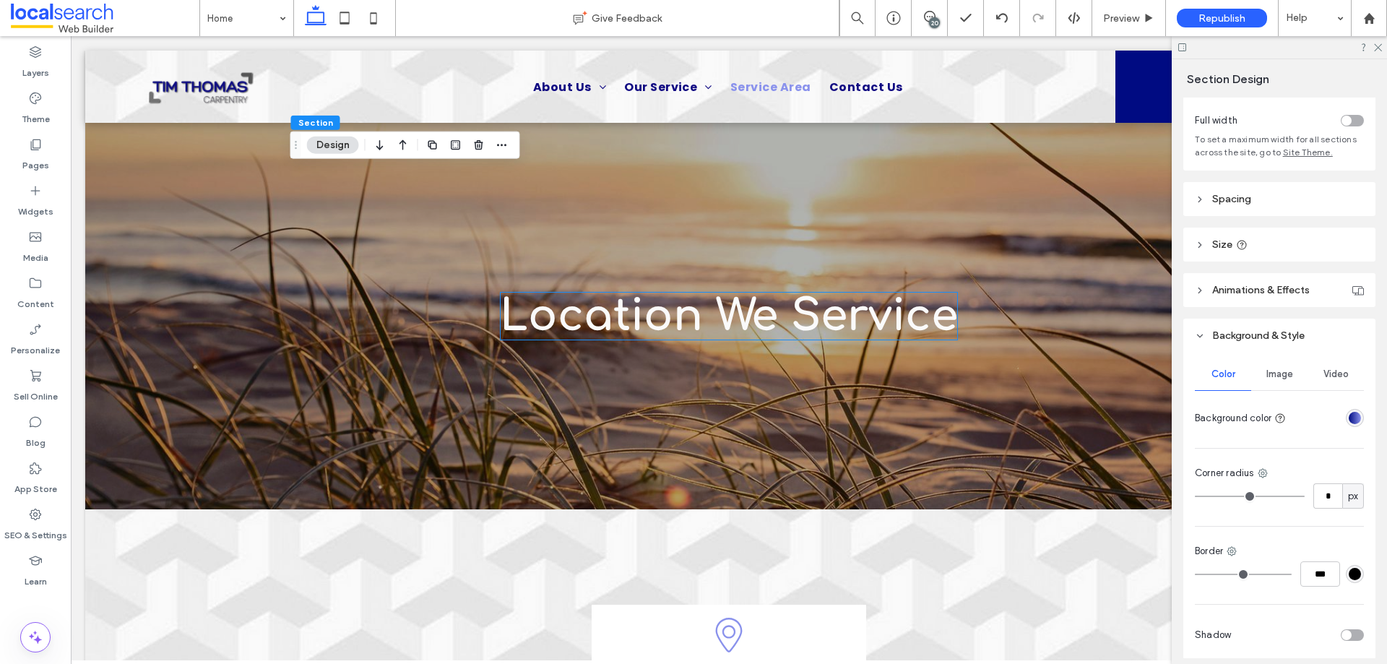
click at [1349, 414] on div "linear-gradient(90deg, rgba(0, 11, 130, 1) 0%, rgba(138, 146, 236, 1) 100%)" at bounding box center [1355, 418] width 12 height 12
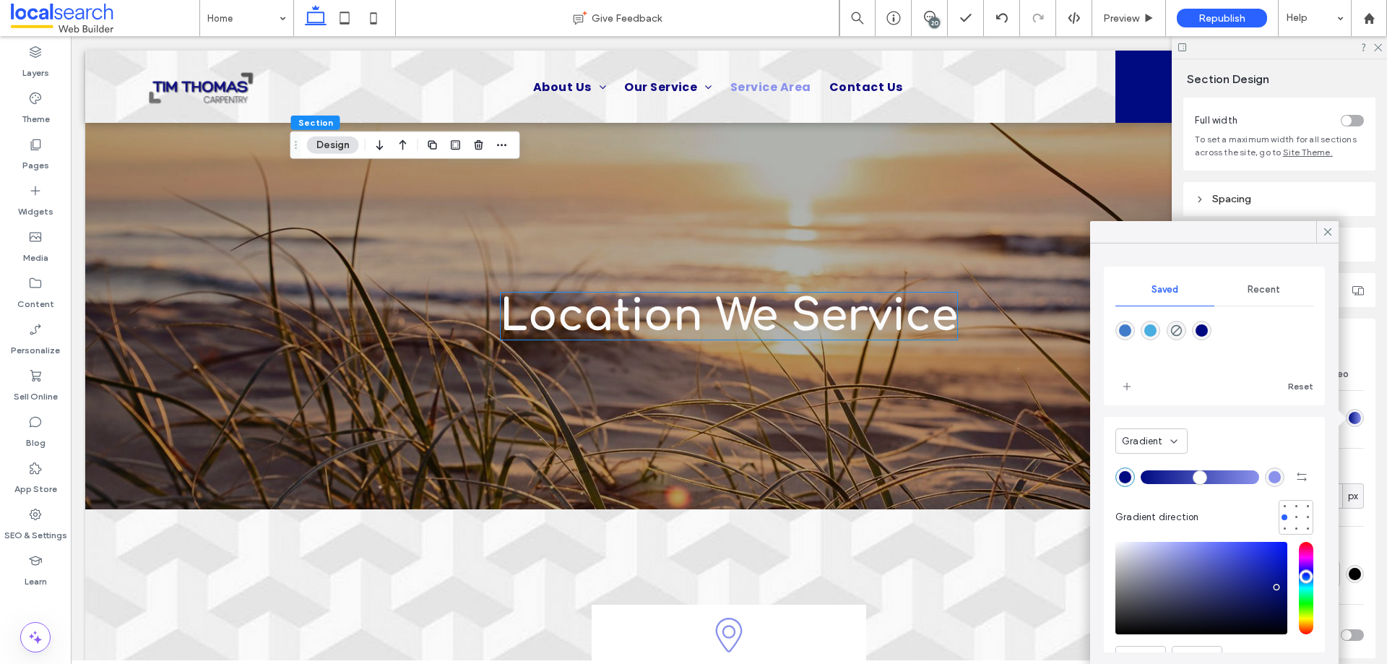
click at [1127, 332] on div "rgba(66,123,202,1)" at bounding box center [1125, 330] width 12 height 12
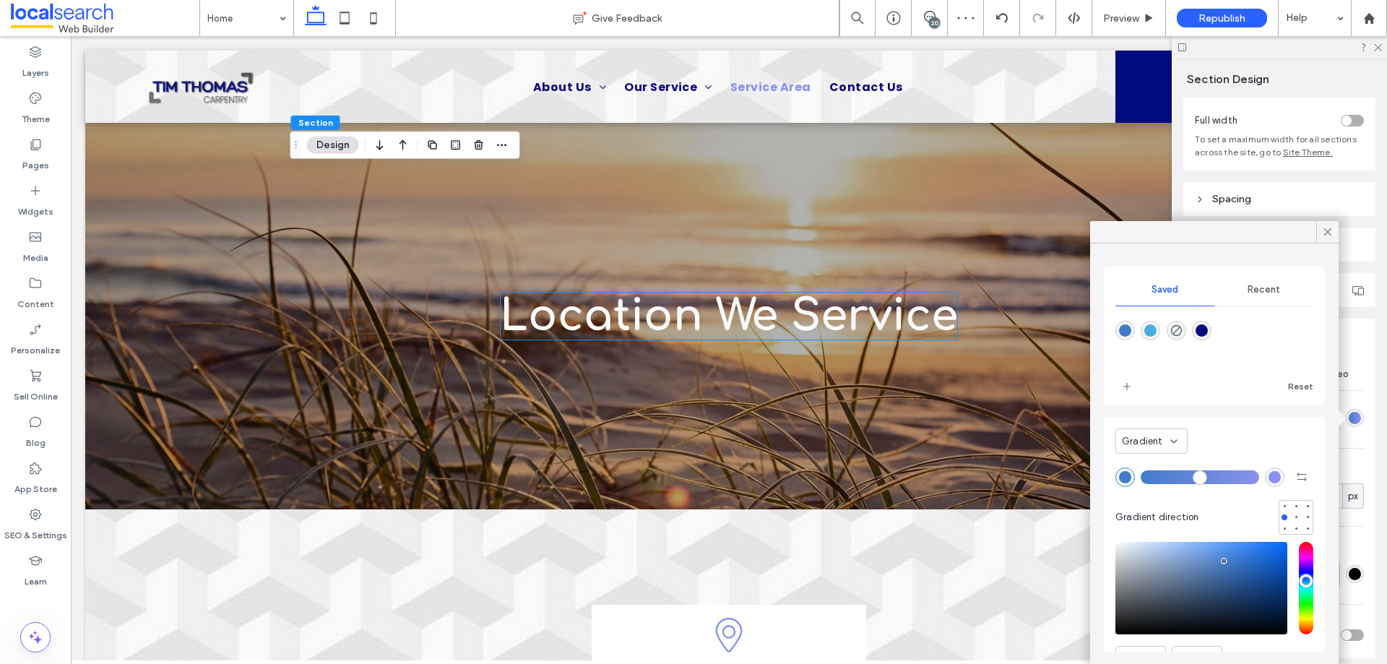
click at [1260, 282] on div "Recent" at bounding box center [1263, 290] width 99 height 32
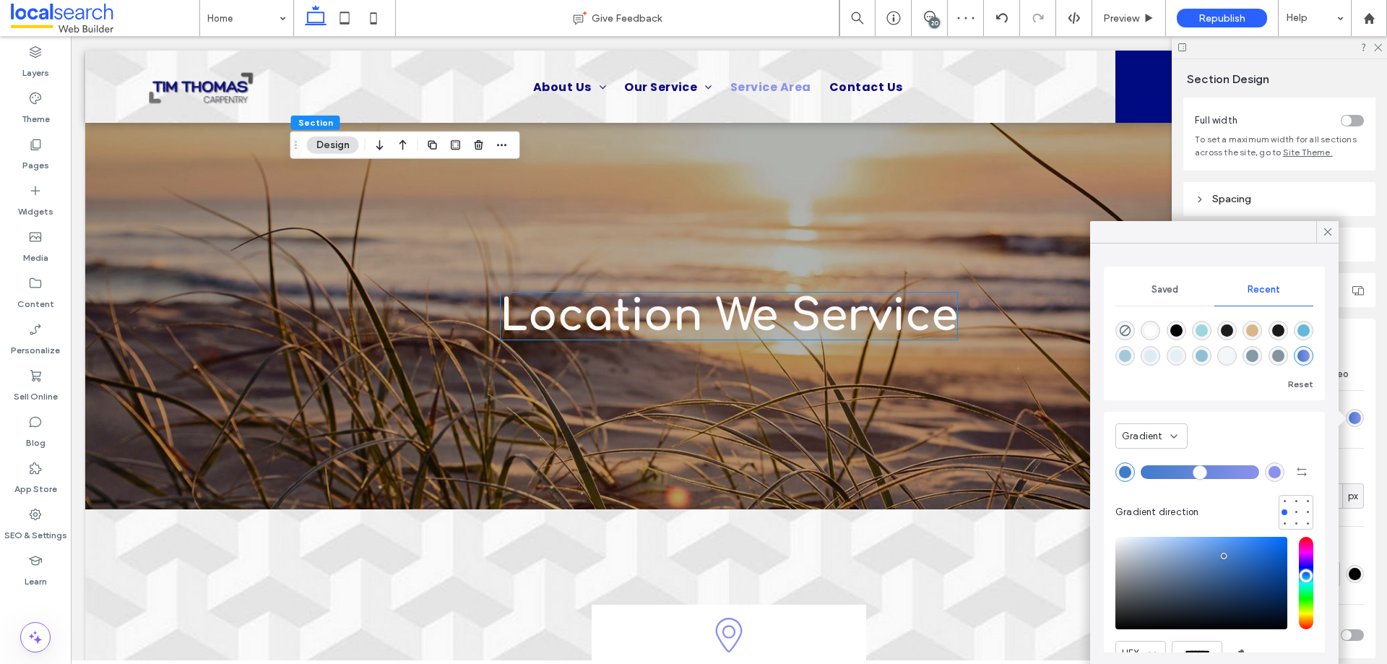
click at [1164, 285] on span "Saved" at bounding box center [1164, 290] width 27 height 12
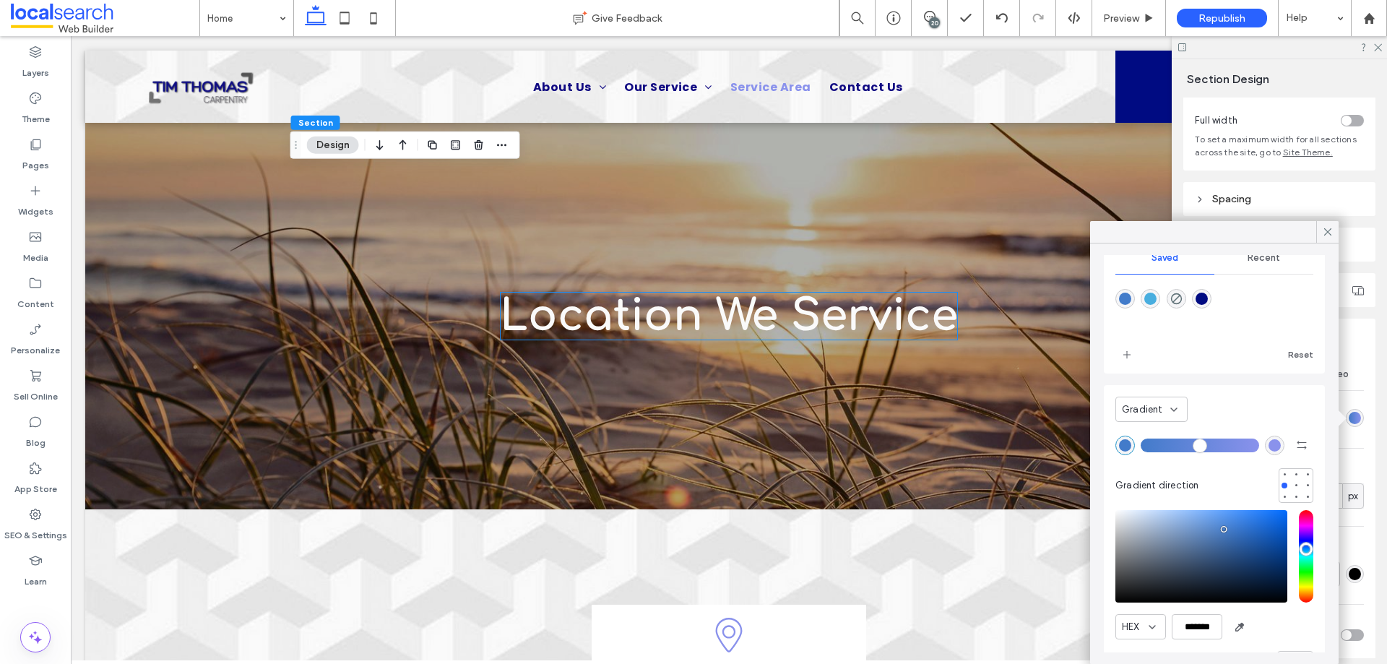
scroll to position [74, 0]
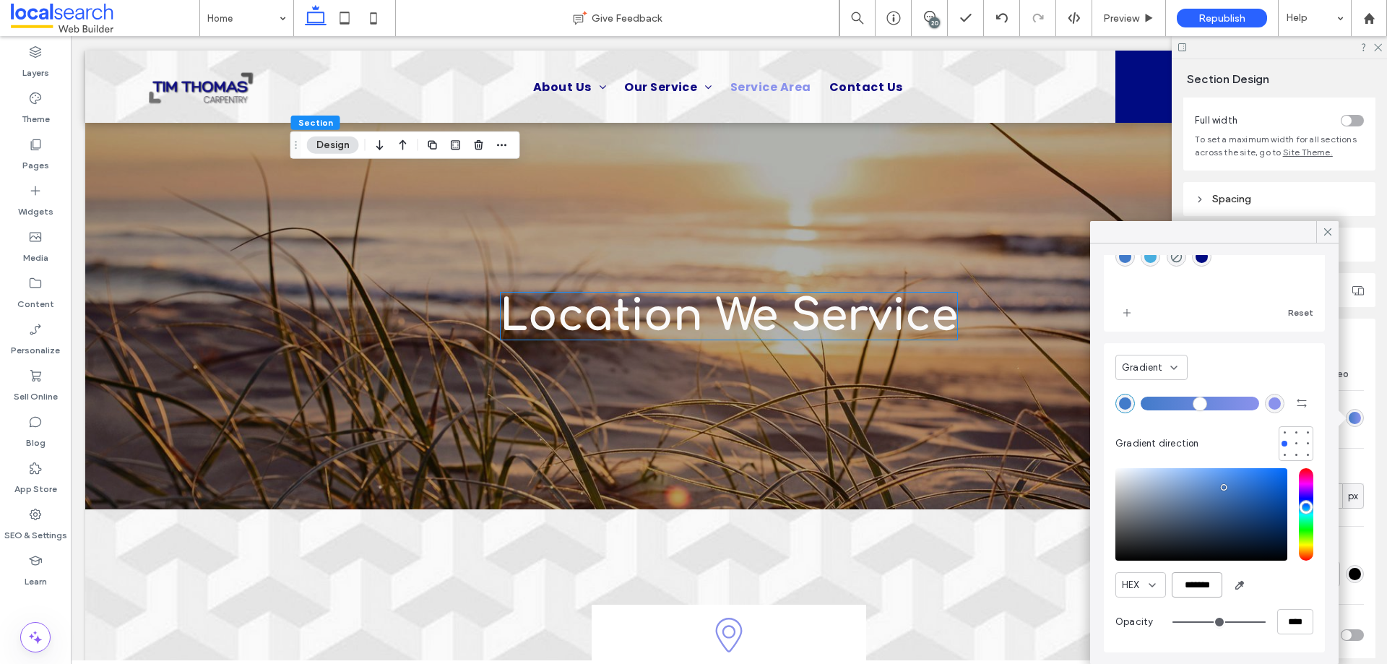
click at [1201, 581] on input "*******" at bounding box center [1197, 584] width 51 height 25
paste input "color picker textbox"
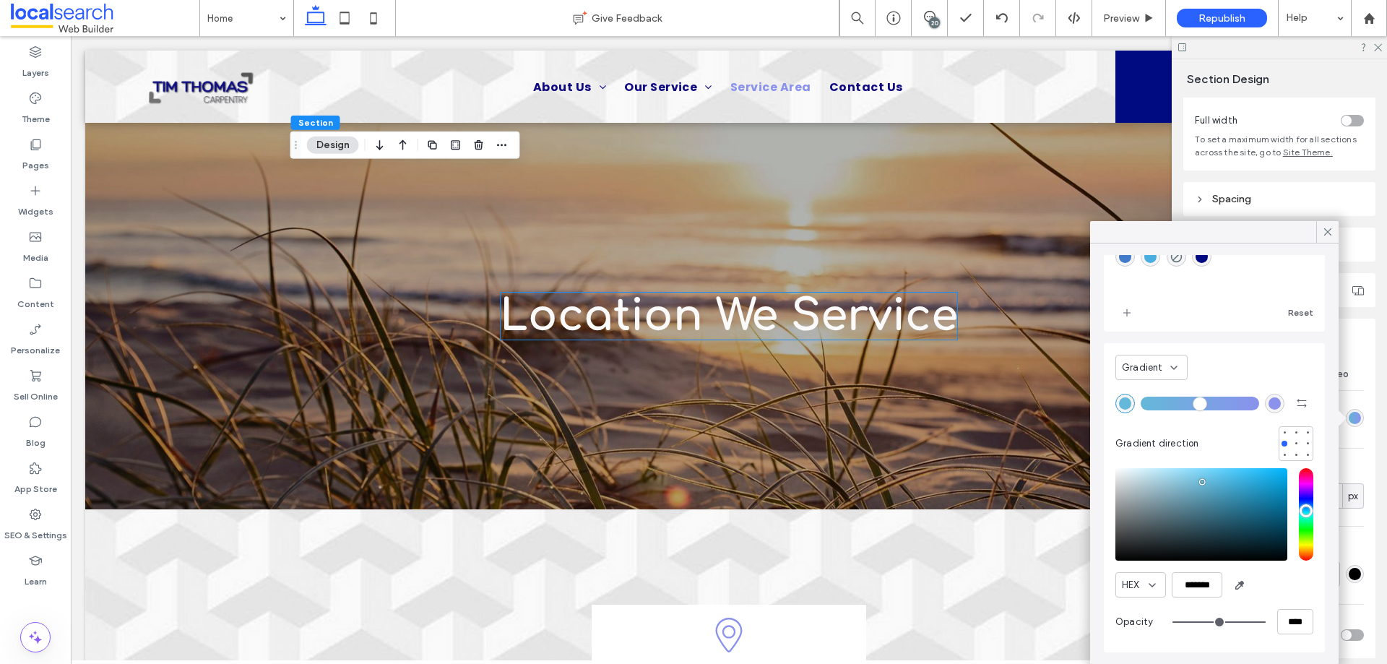
click at [1268, 404] on div "rgba(138, 146, 236, 1)" at bounding box center [1274, 403] width 12 height 12
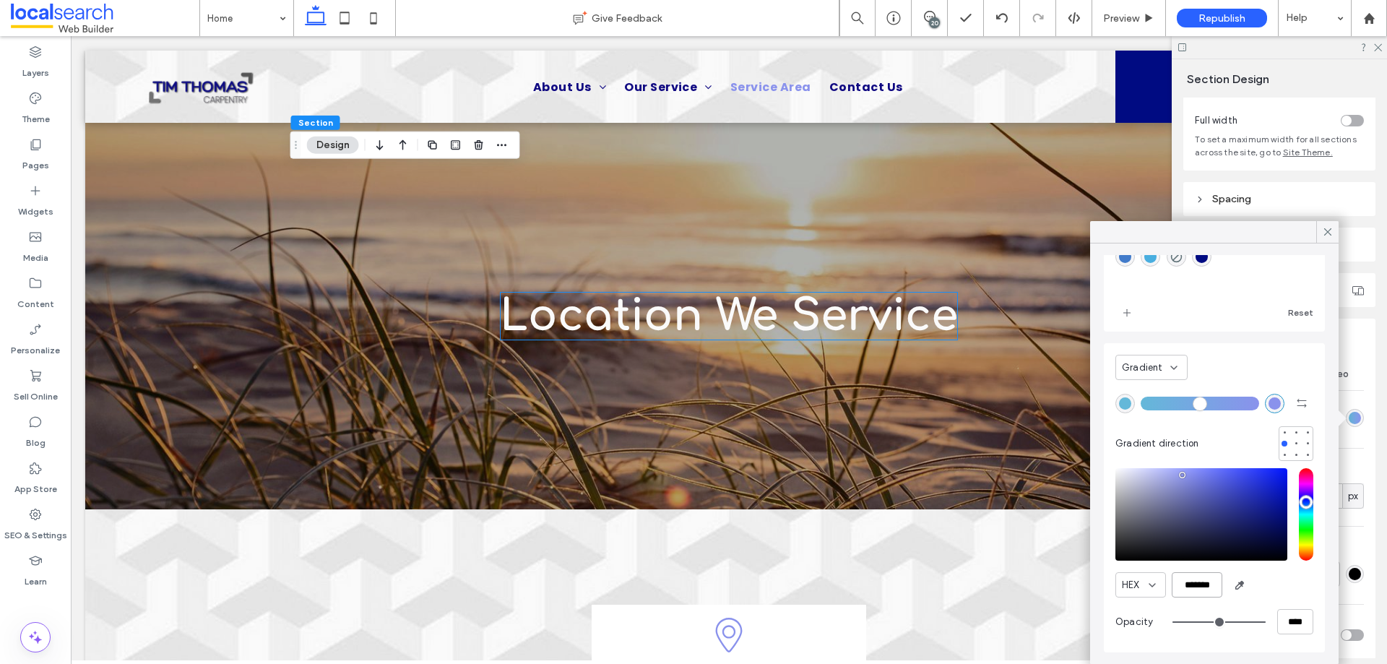
click at [1206, 581] on input "*******" at bounding box center [1197, 584] width 51 height 25
paste input "color picker textbox"
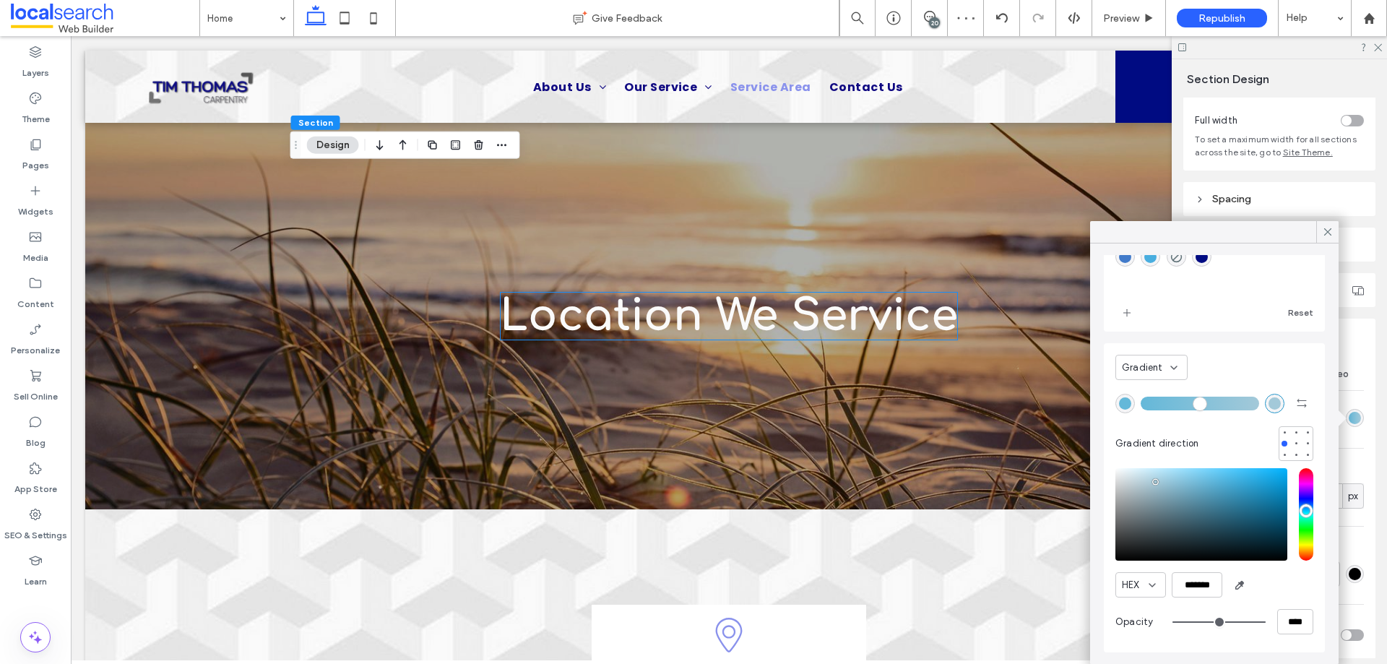
click at [1119, 403] on div "rgba(100, 184, 217, 1)" at bounding box center [1125, 403] width 12 height 12
click at [1120, 306] on span "add color" at bounding box center [1126, 312] width 23 height 23
click at [1268, 405] on div "rgba(163, 201, 217, 1)" at bounding box center [1274, 403] width 12 height 12
type input "*******"
click at [1125, 318] on icon "add color" at bounding box center [1127, 313] width 12 height 12
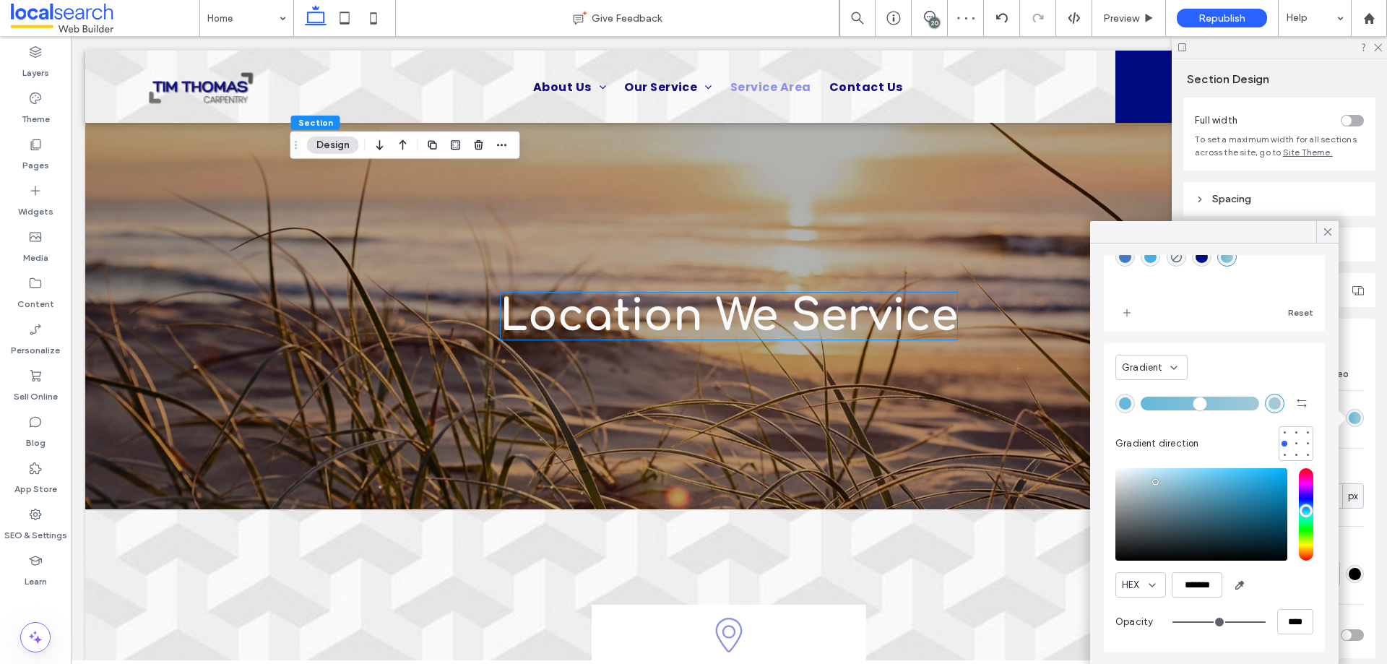
drag, startPoint x: 1327, startPoint y: 228, endPoint x: 1318, endPoint y: 233, distance: 10.4
click at [1325, 228] on icon at bounding box center [1327, 231] width 13 height 13
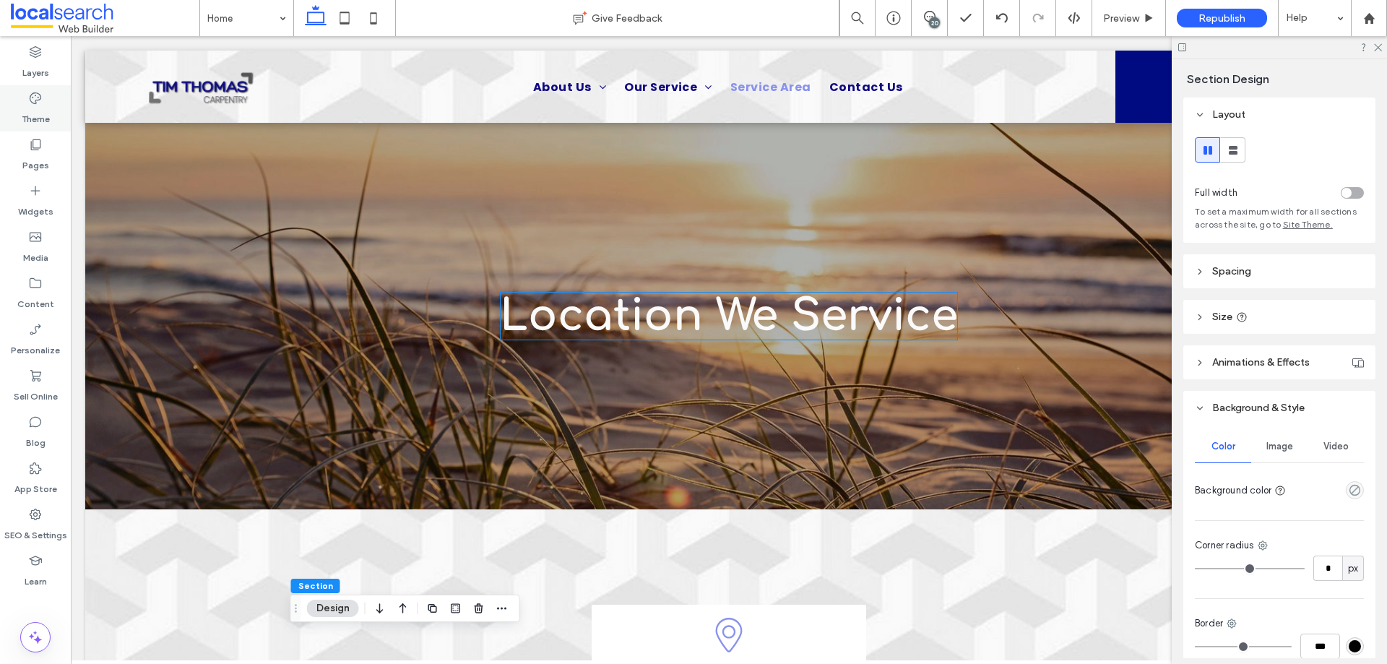
click at [31, 114] on label "Theme" at bounding box center [36, 115] width 28 height 20
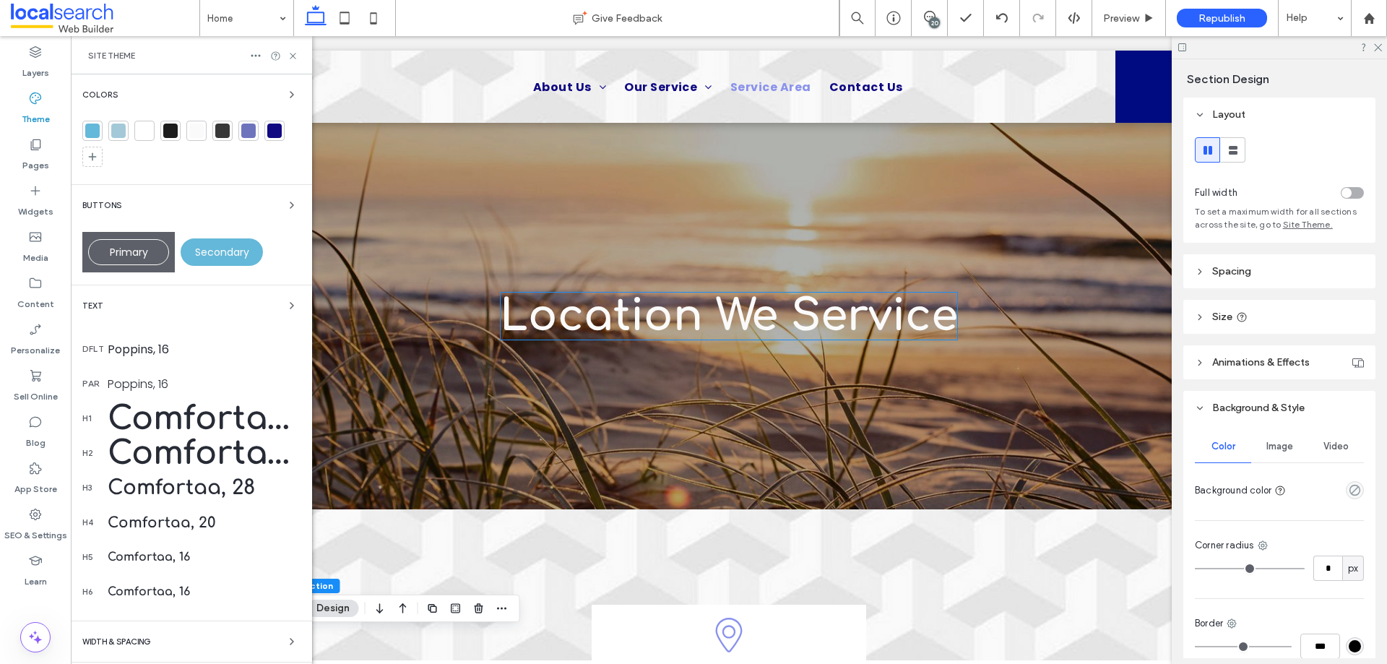
click at [274, 199] on div "Buttons" at bounding box center [191, 204] width 218 height 17
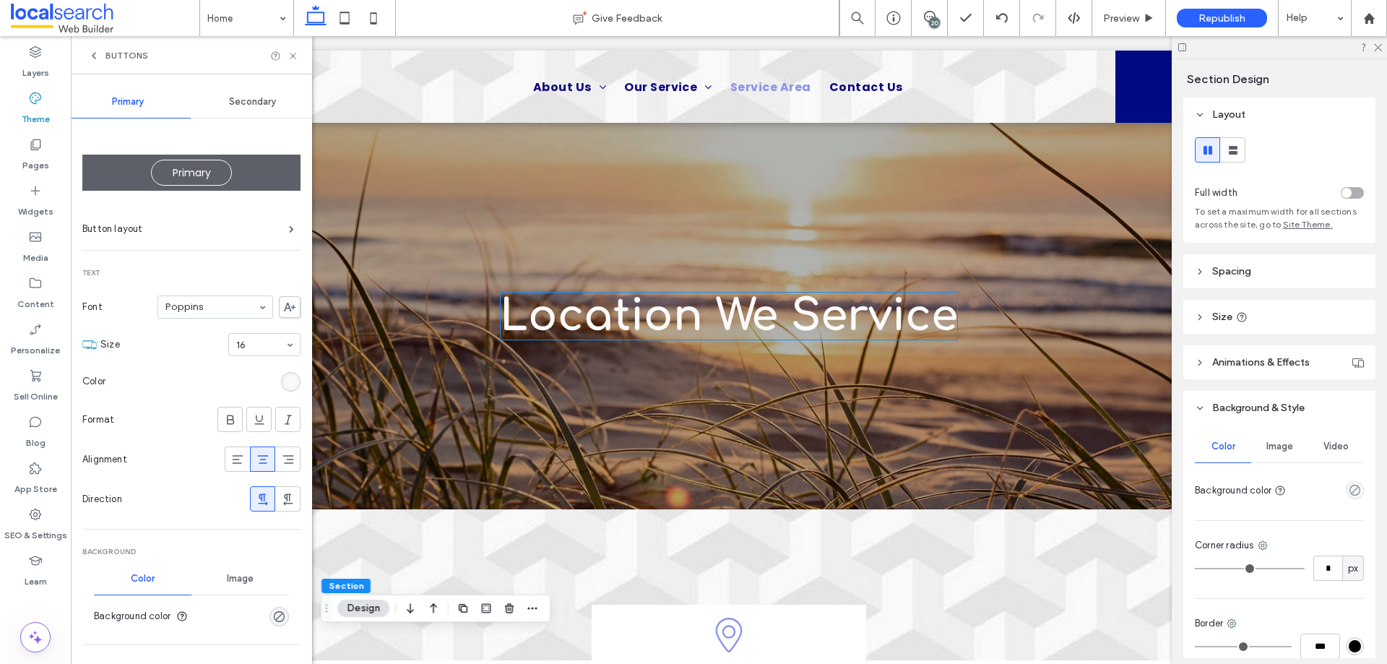
click at [256, 92] on div "Secondary" at bounding box center [253, 102] width 125 height 32
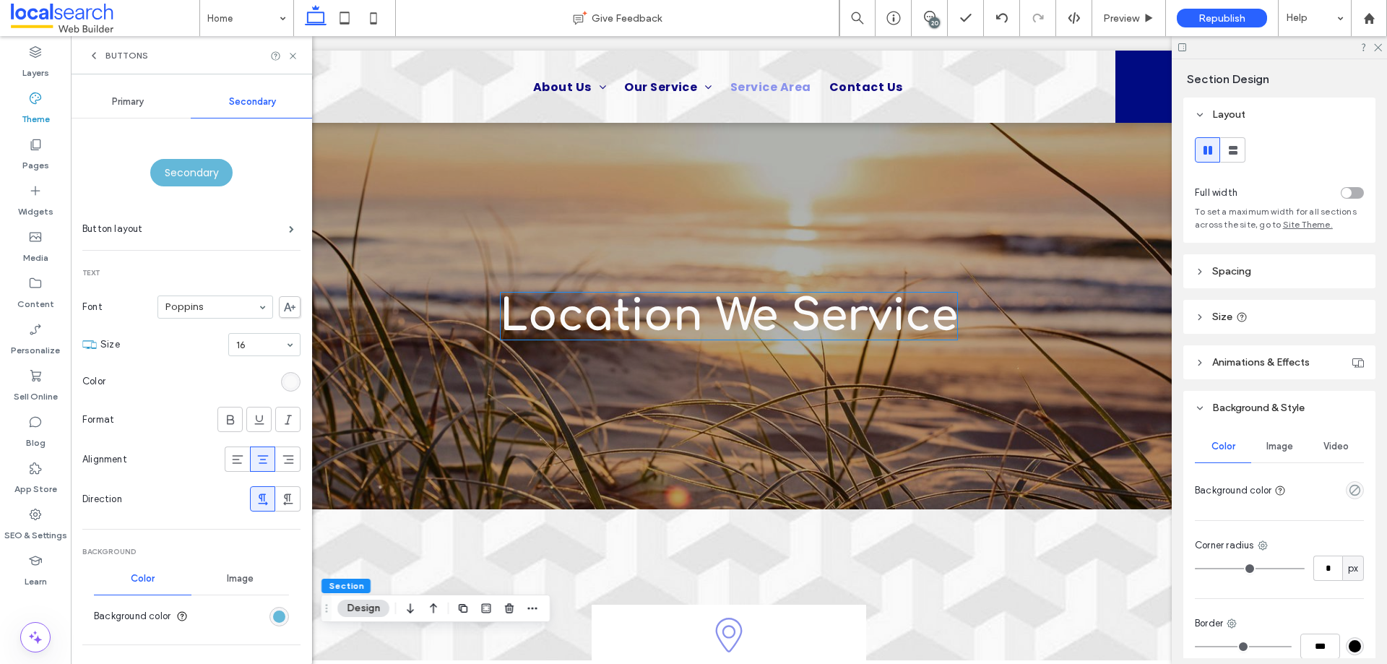
click at [93, 52] on icon at bounding box center [94, 56] width 12 height 12
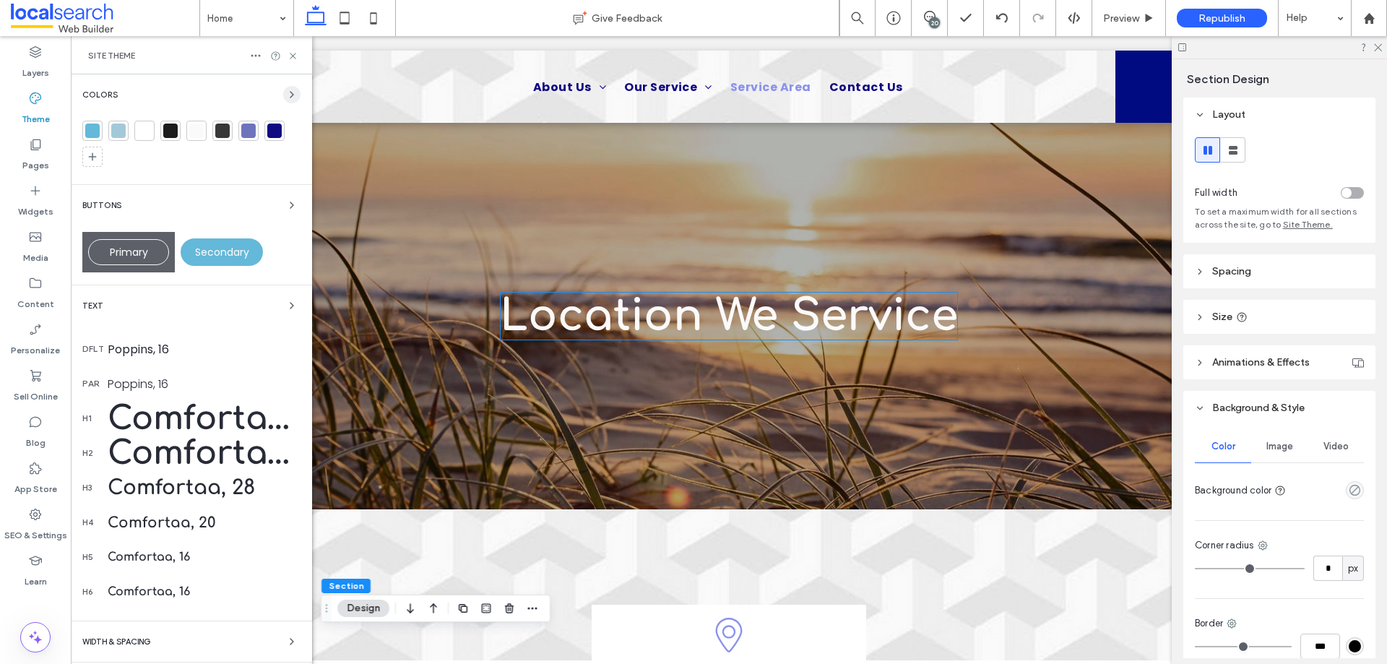
click at [286, 90] on icon "button" at bounding box center [292, 95] width 12 height 12
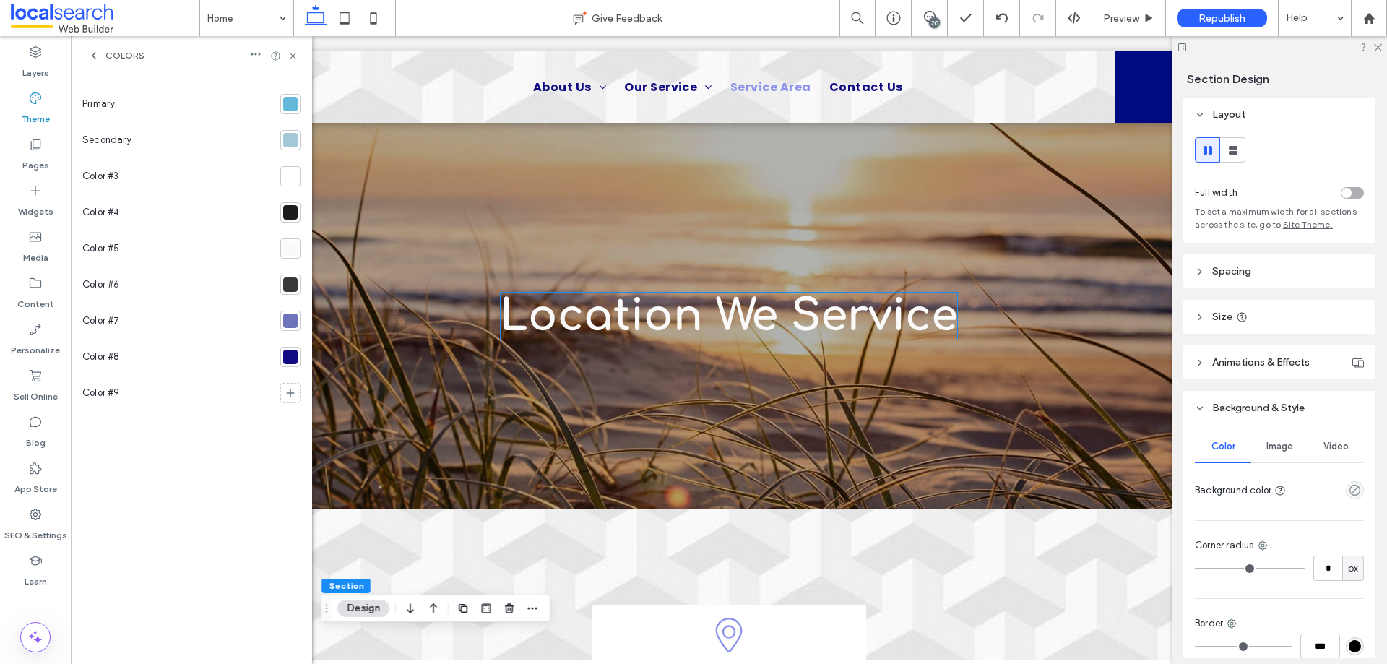
click at [296, 329] on div at bounding box center [290, 321] width 20 height 20
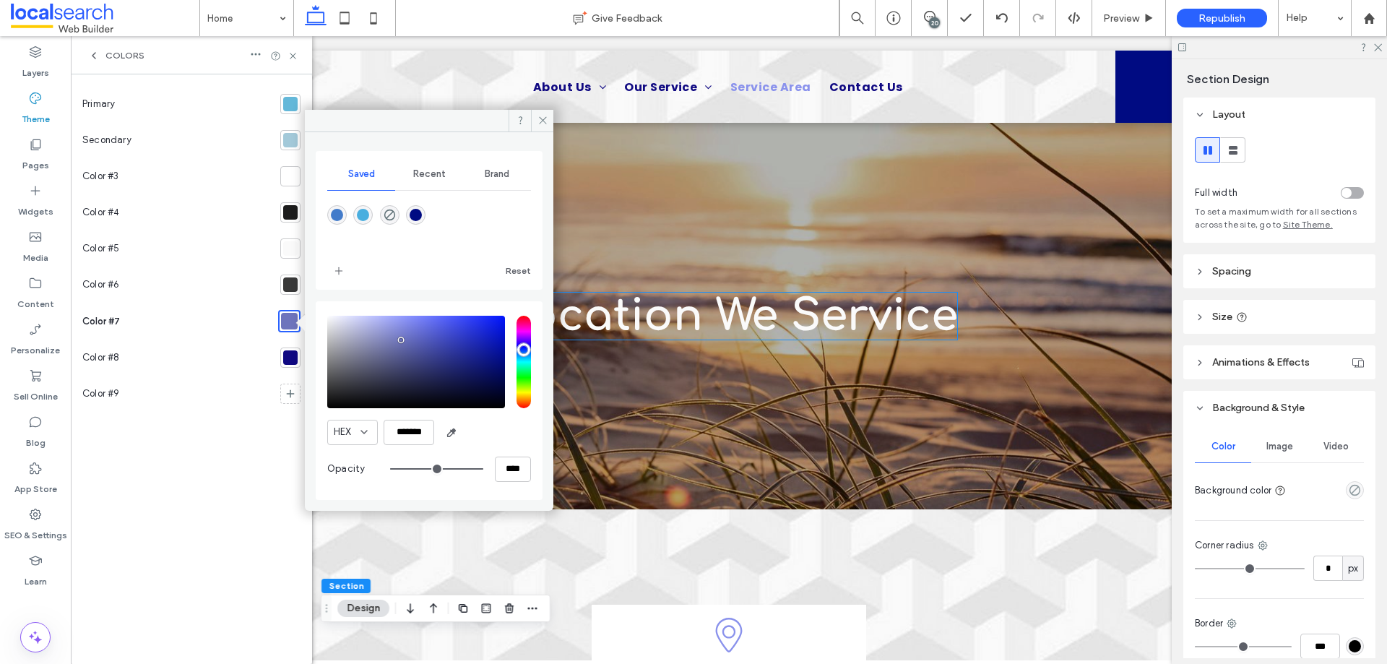
click at [285, 355] on div at bounding box center [290, 357] width 14 height 14
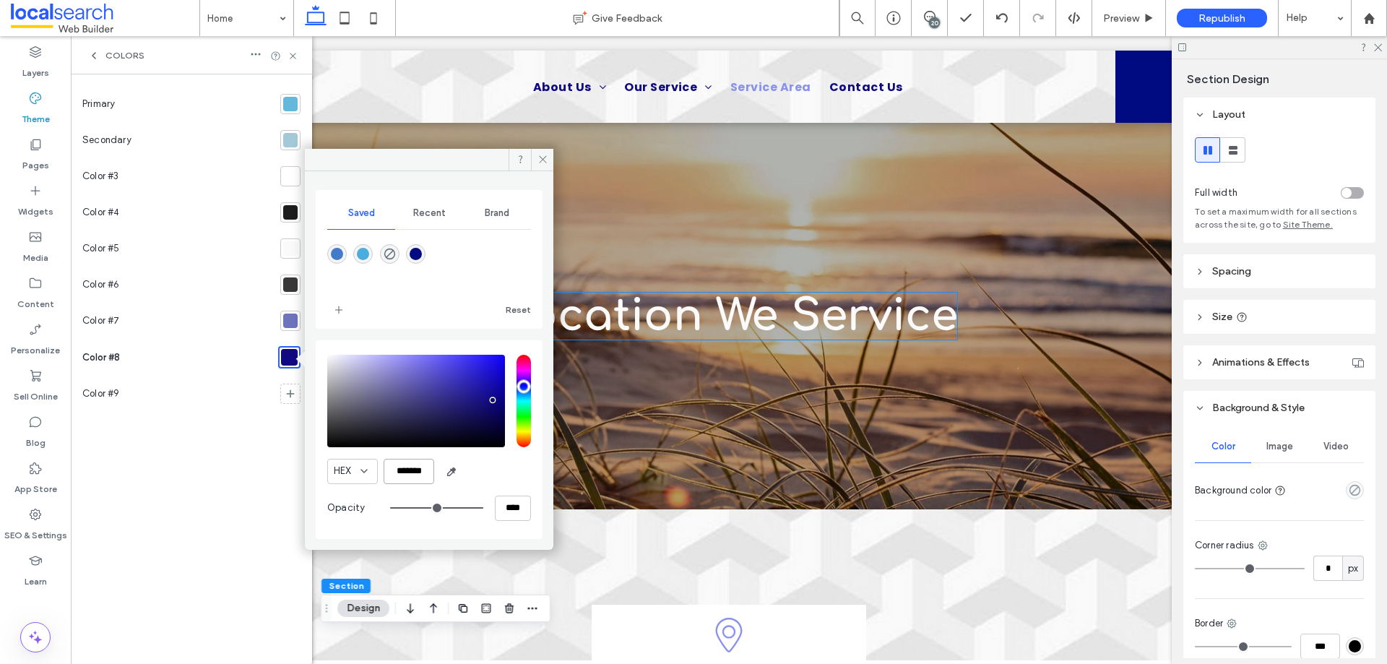
click at [420, 475] on input "*******" at bounding box center [409, 471] width 51 height 25
paste input "color picker textbox"
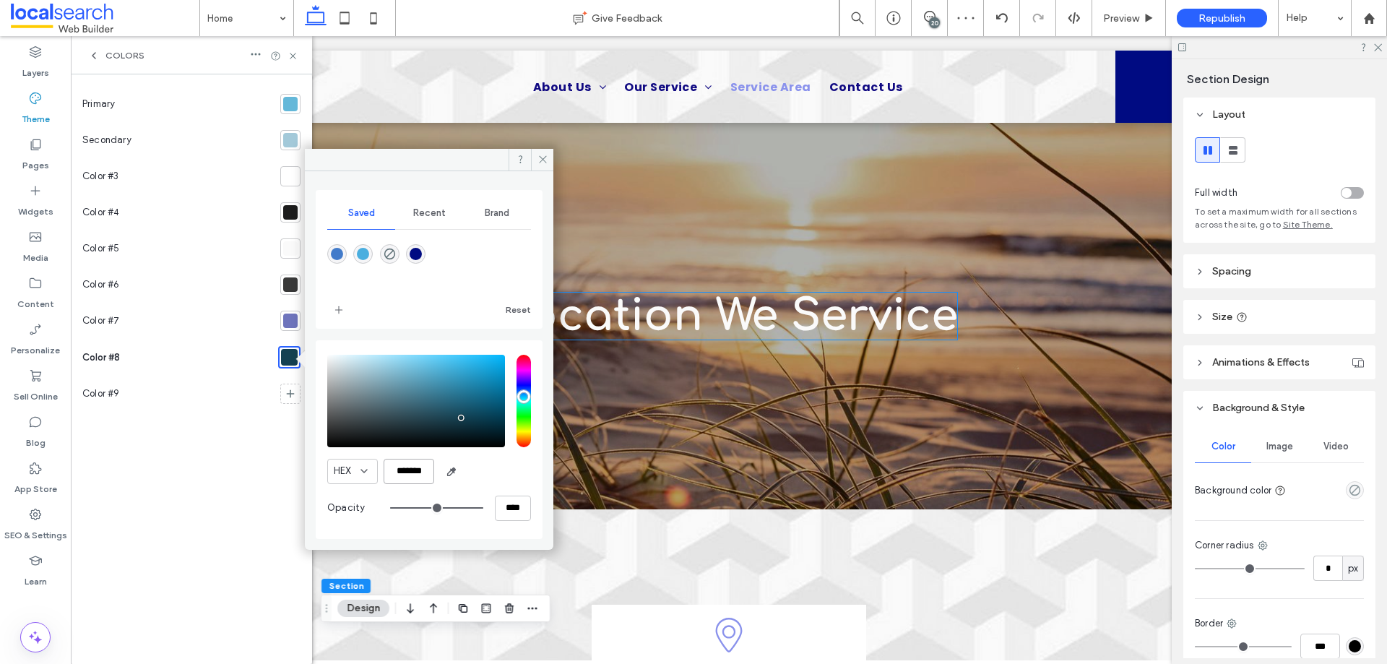
type input "*******"
click at [292, 320] on div at bounding box center [290, 320] width 14 height 14
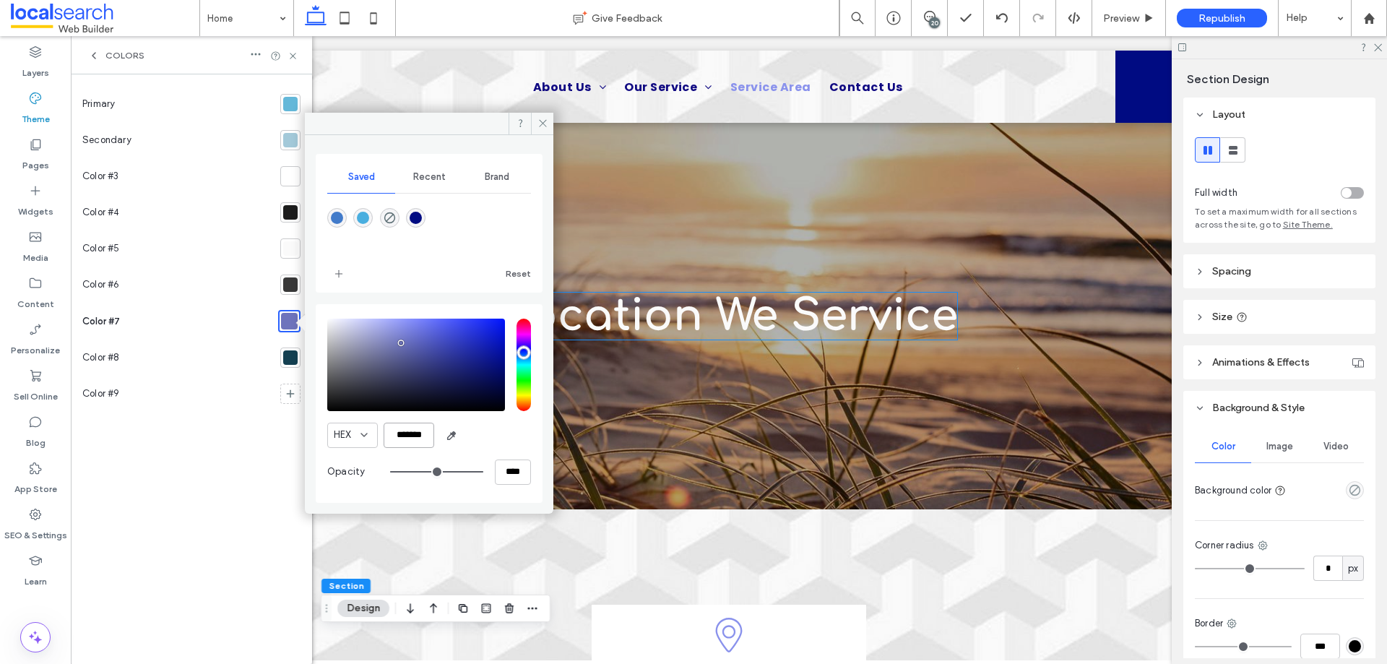
click at [416, 433] on input "*******" at bounding box center [409, 435] width 51 height 25
paste input "color picker textbox"
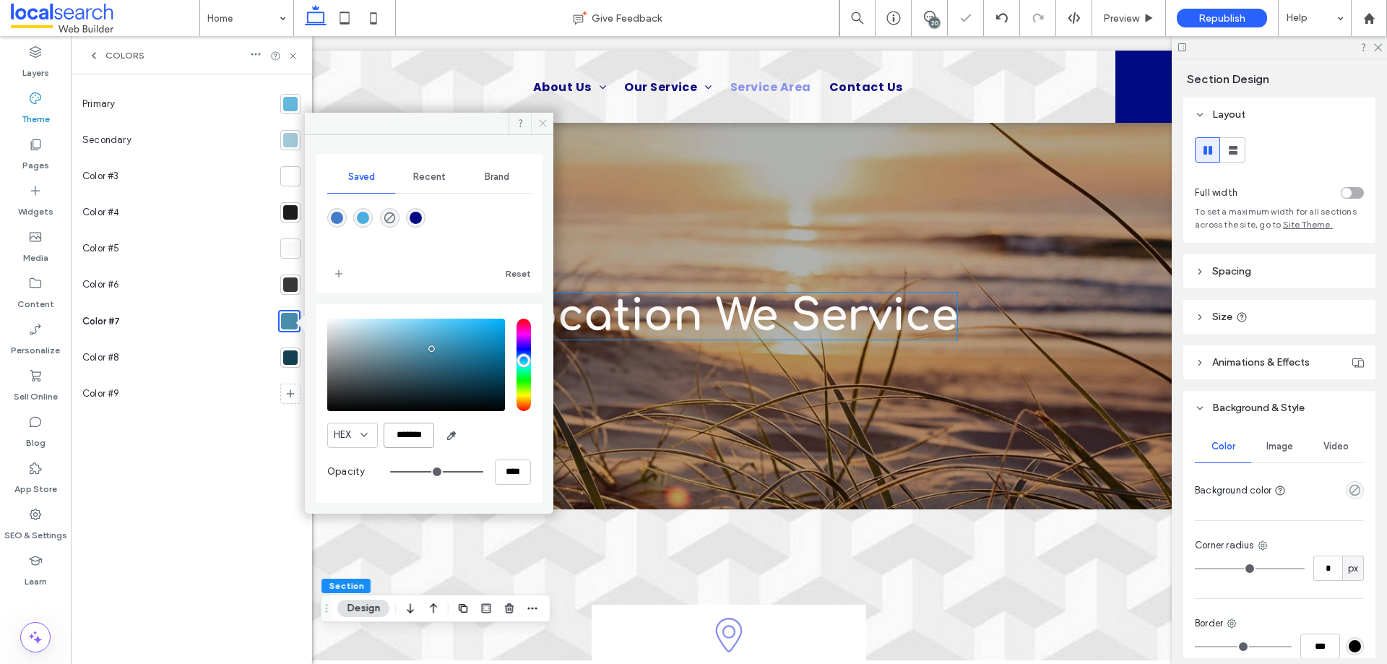
type input "*******"
click at [540, 128] on icon at bounding box center [542, 123] width 11 height 11
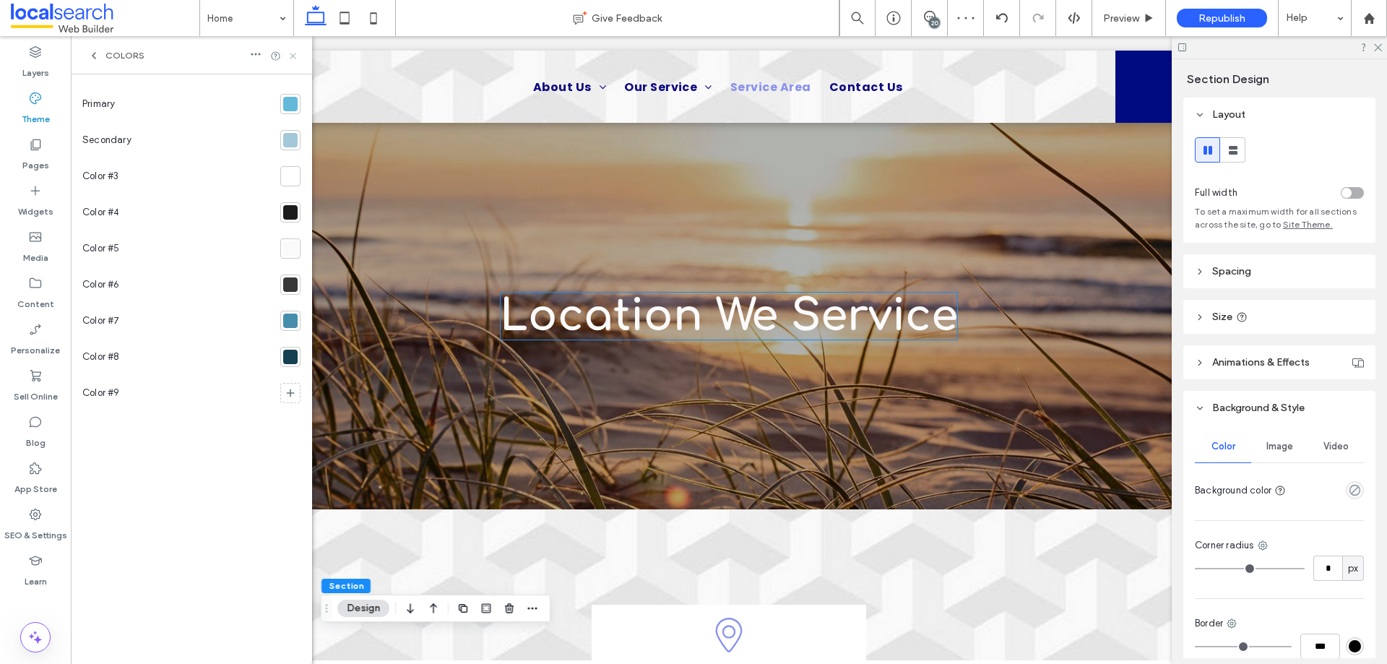
click at [288, 53] on icon at bounding box center [292, 56] width 11 height 11
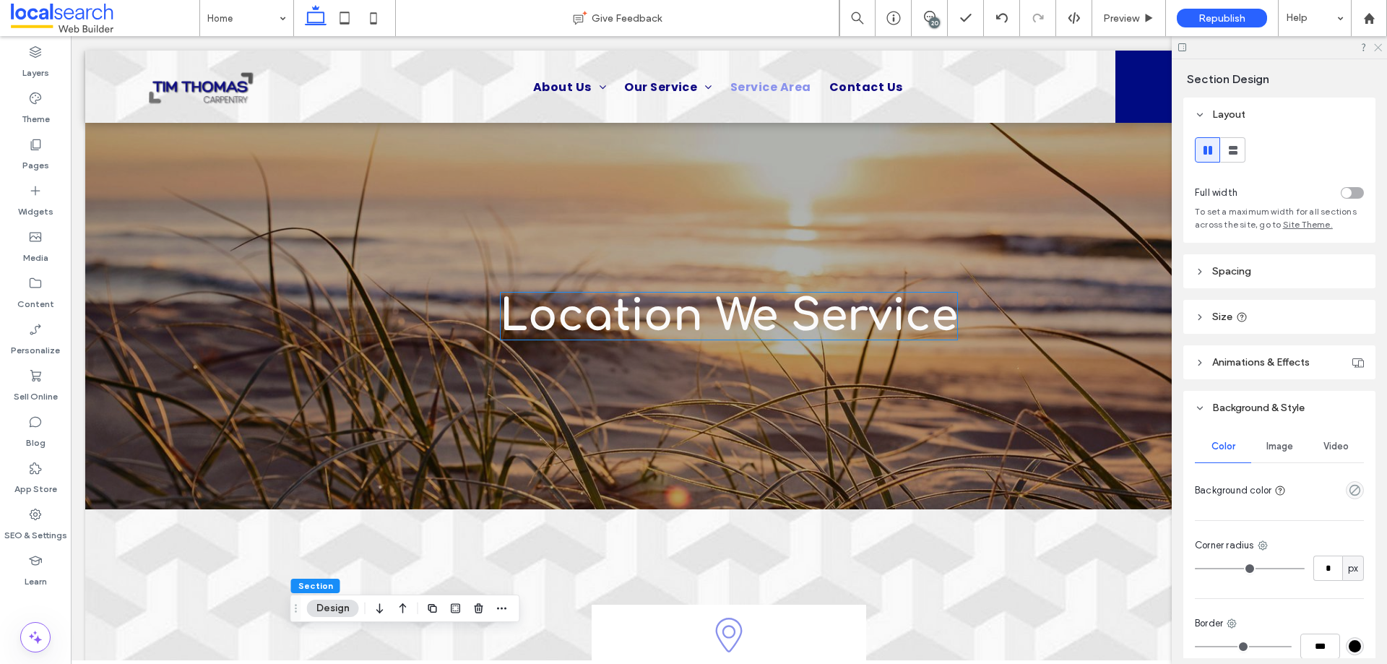
click at [1378, 45] on icon at bounding box center [1376, 46] width 9 height 9
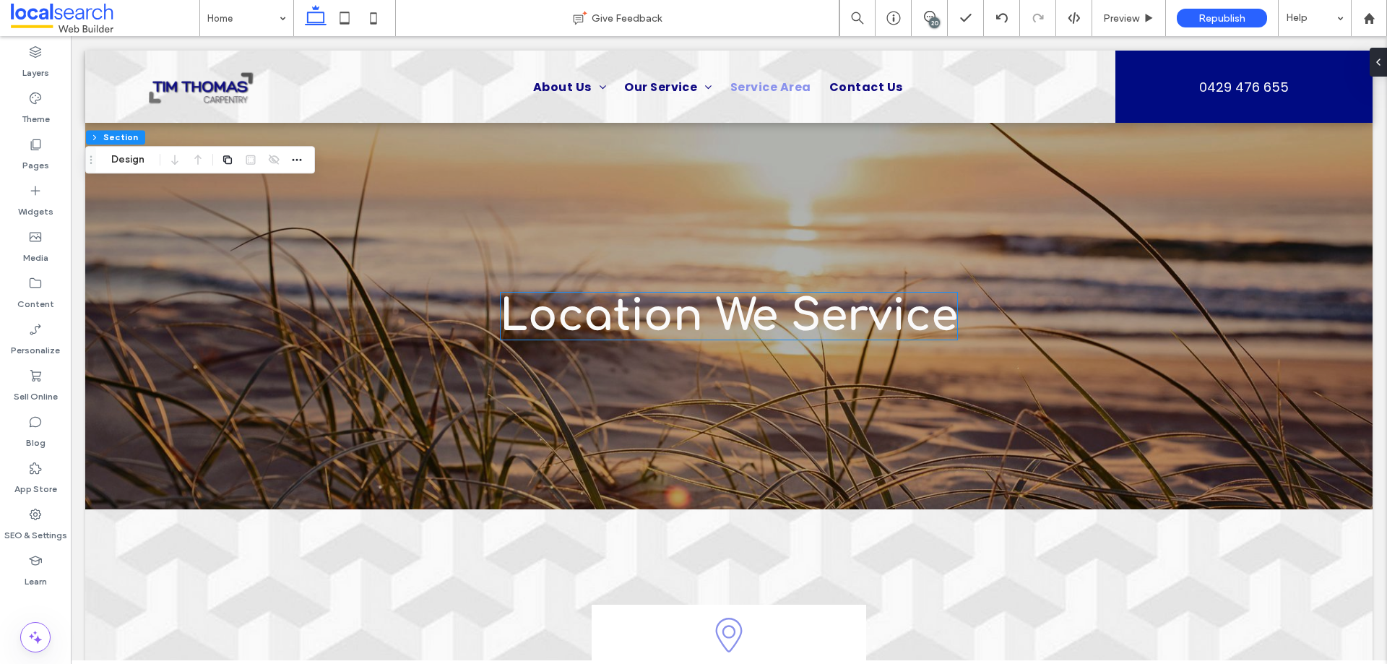
drag, startPoint x: 124, startPoint y: 157, endPoint x: 196, endPoint y: 165, distance: 72.7
click at [129, 157] on button "Design" at bounding box center [128, 159] width 52 height 17
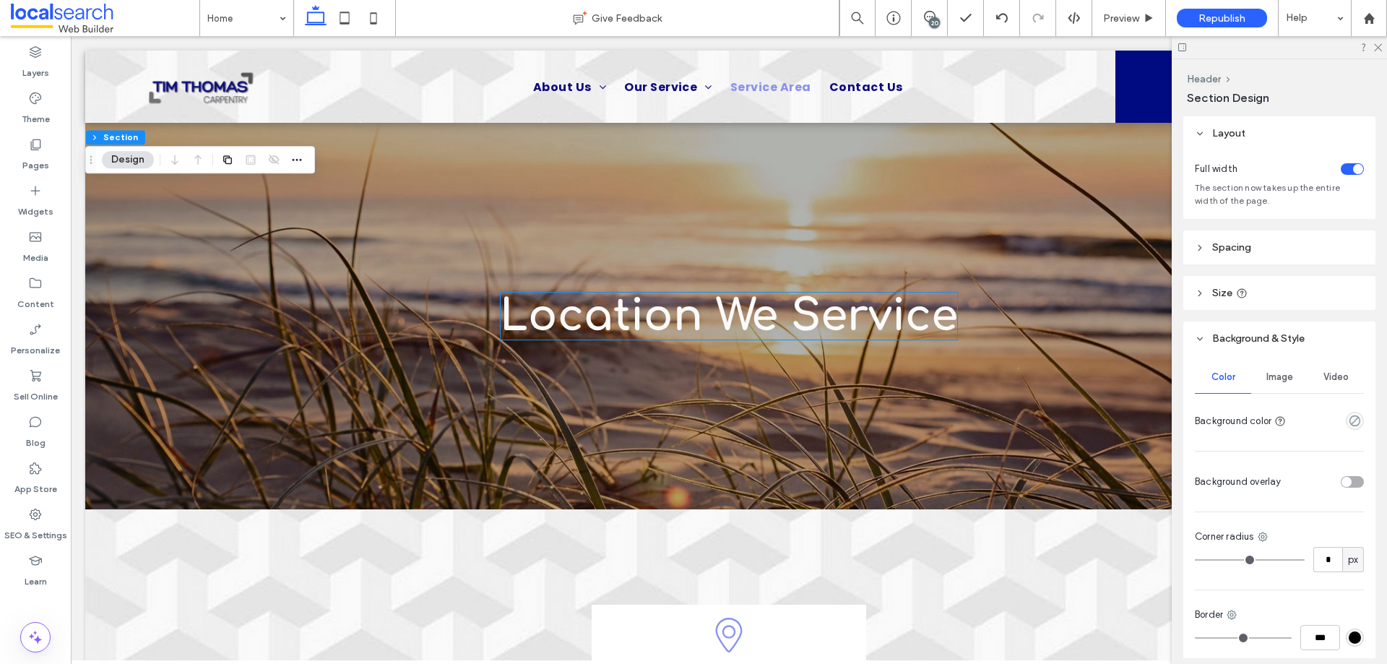
click at [1278, 379] on span "Image" at bounding box center [1279, 377] width 27 height 12
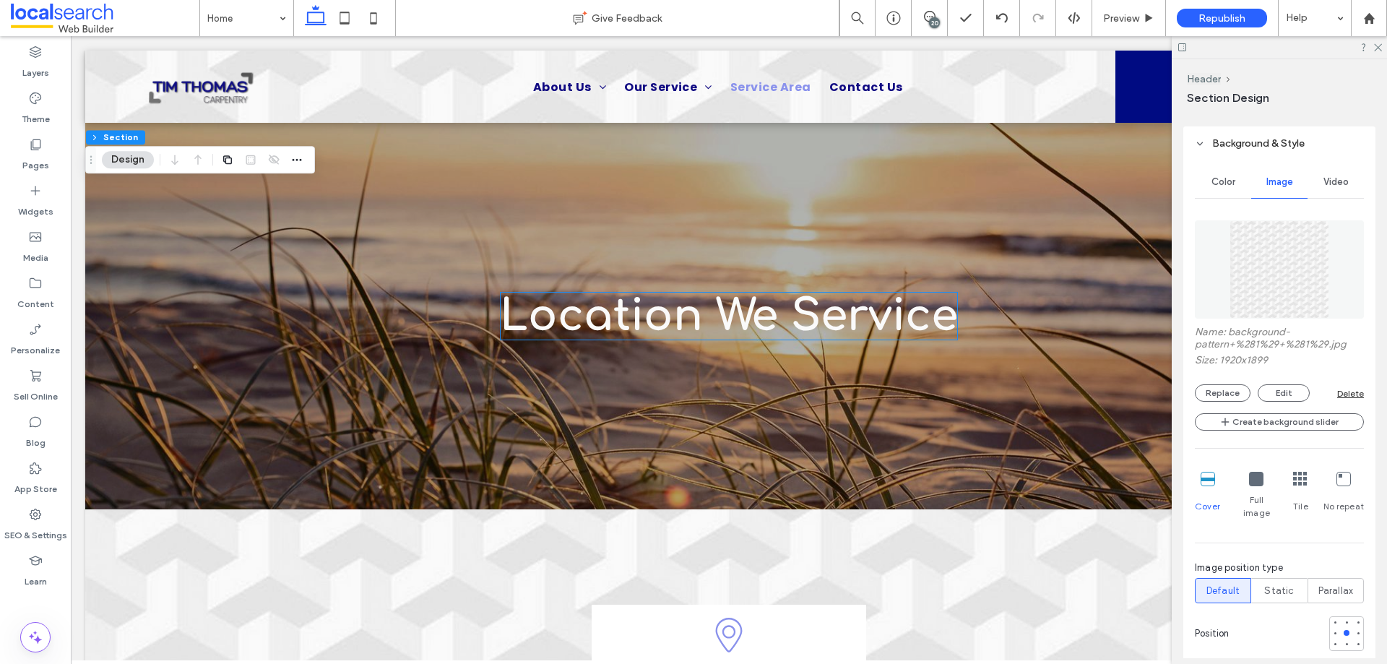
scroll to position [217, 0]
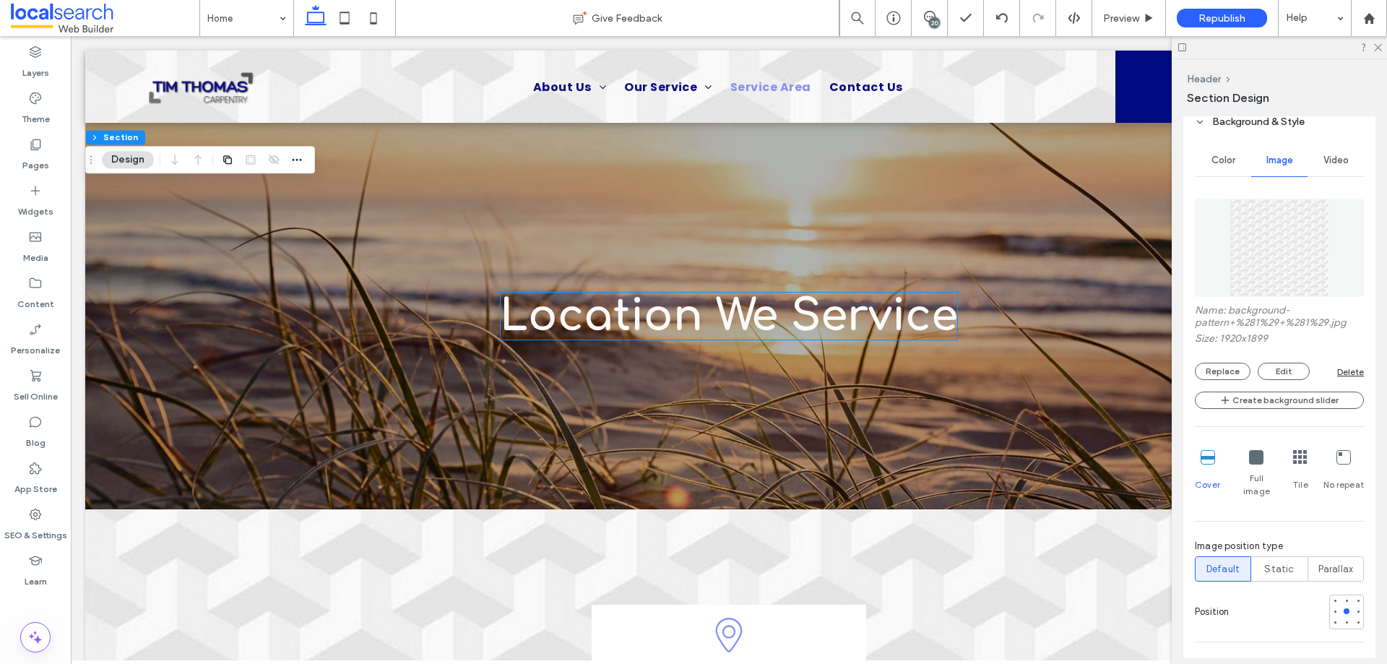
click at [1350, 368] on div "Delete" at bounding box center [1350, 371] width 27 height 11
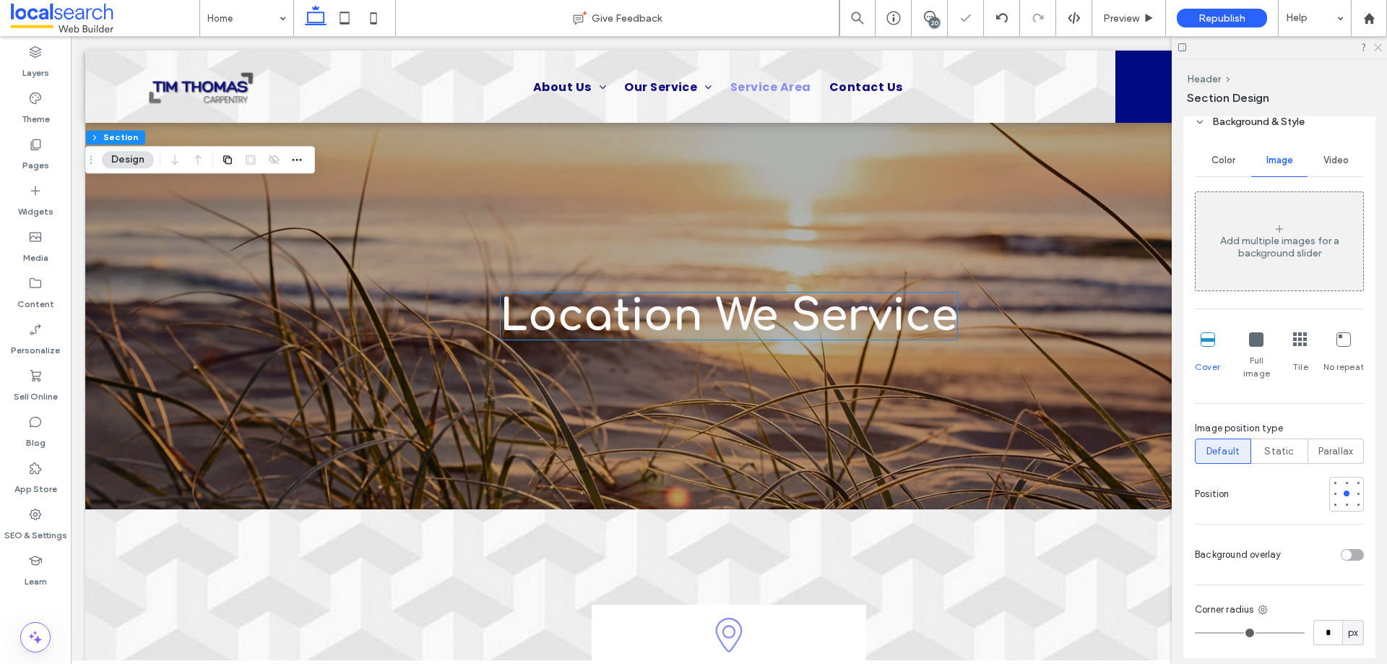
click at [1380, 47] on icon at bounding box center [1376, 46] width 9 height 9
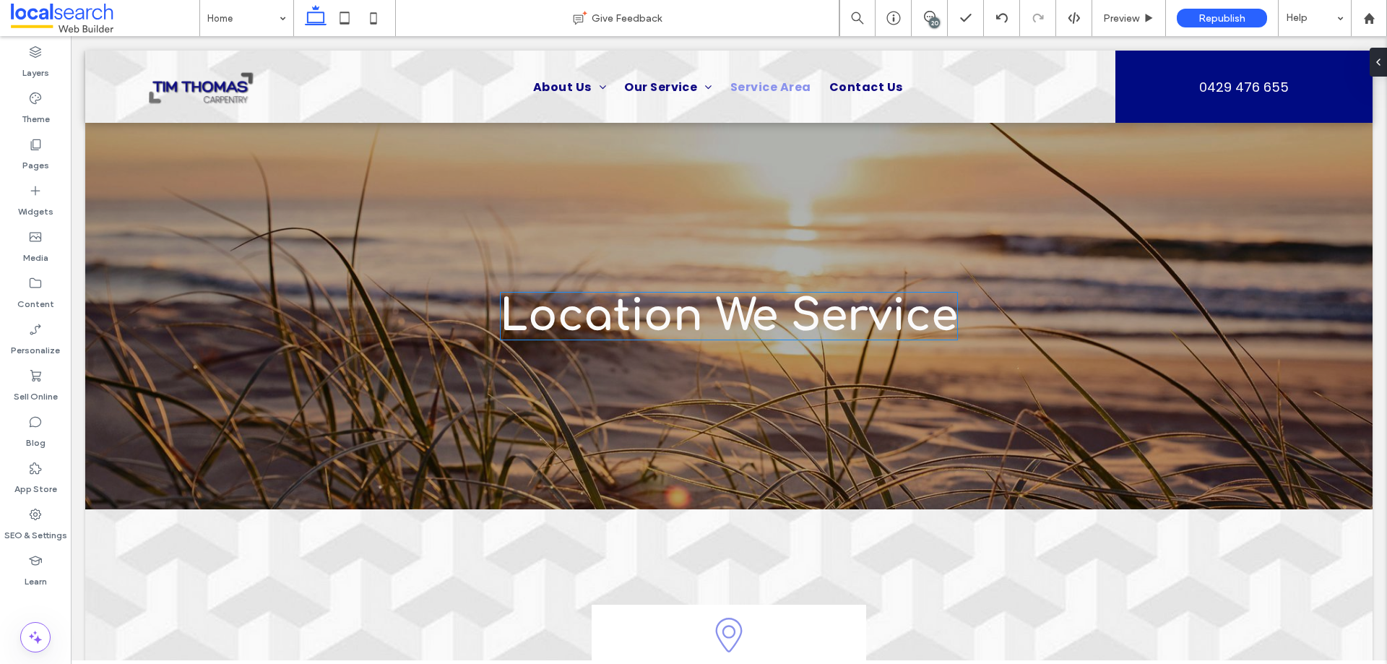
scroll to position [39, 0]
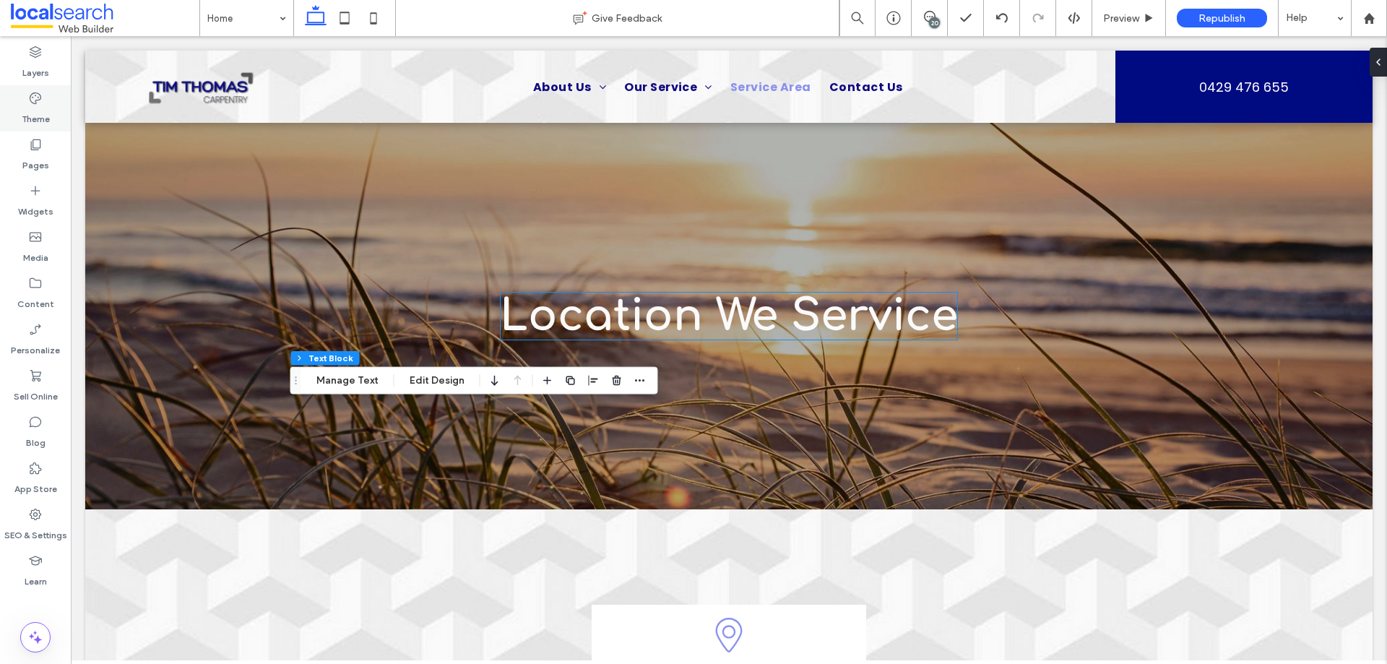
click at [43, 117] on label "Theme" at bounding box center [36, 115] width 28 height 20
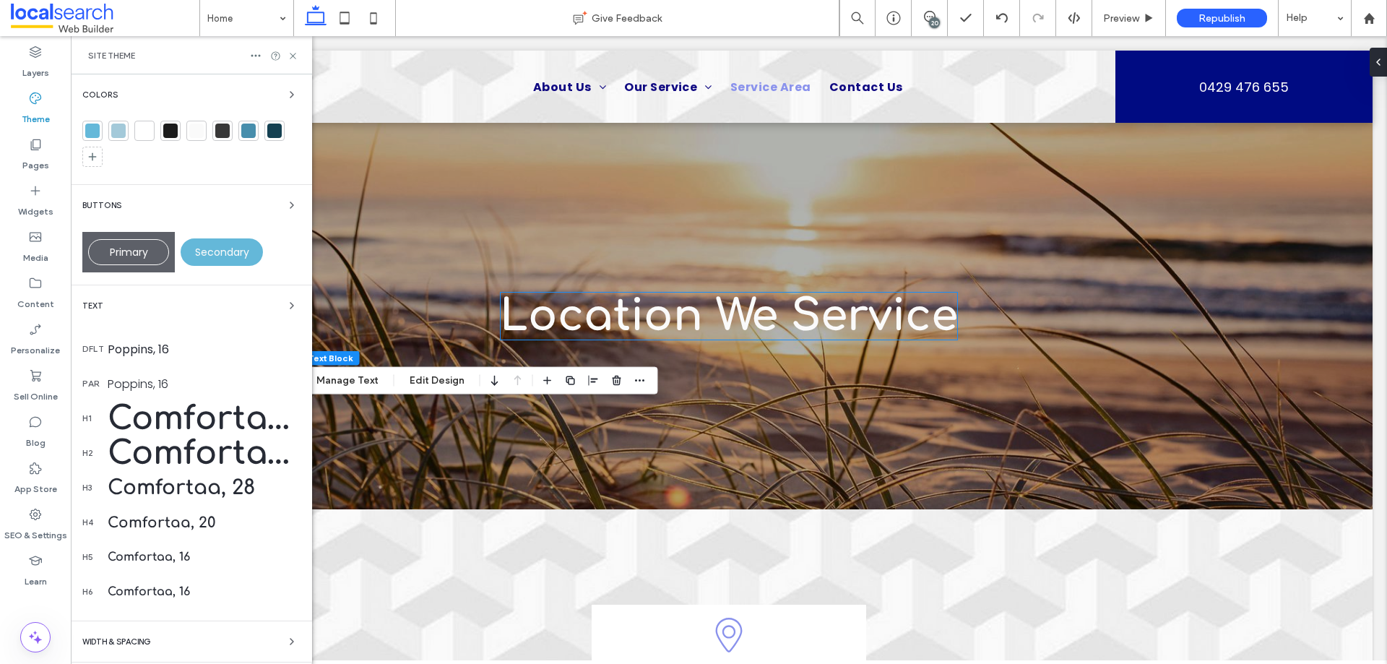
click at [125, 316] on div "Text dflt Poppins, 16 par Poppins, 16 h1 Comfortaa, 60 h2 Comfortaa, 48 h3 Comf…" at bounding box center [191, 453] width 218 height 312
click at [133, 303] on div "Text" at bounding box center [191, 305] width 218 height 17
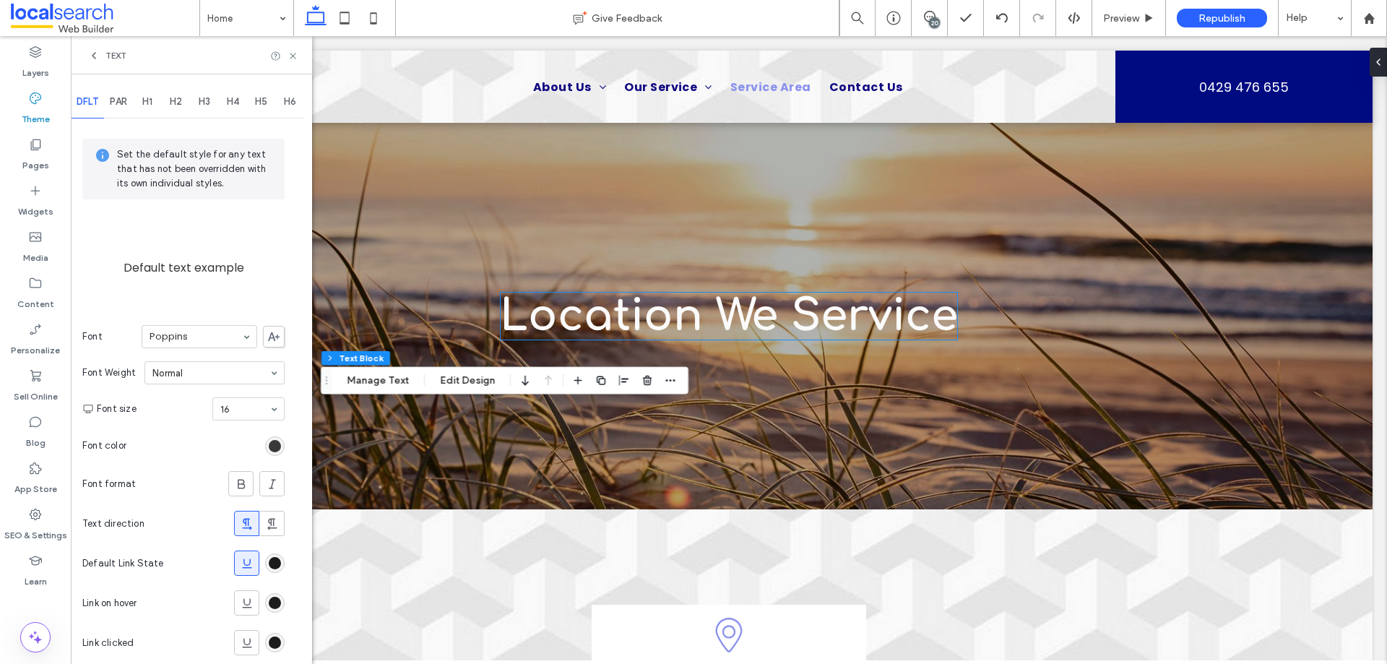
click at [150, 101] on span "H1" at bounding box center [147, 102] width 10 height 12
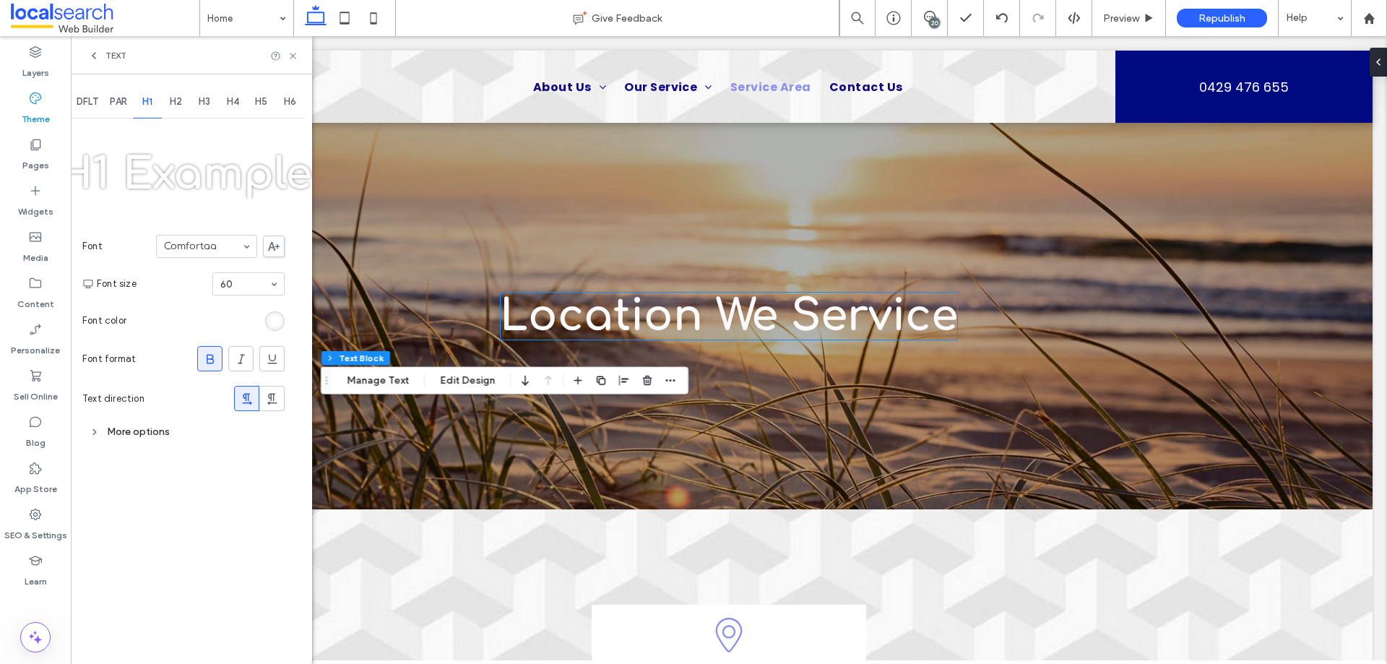
click at [194, 100] on div "H3" at bounding box center [204, 102] width 29 height 32
click at [179, 97] on span "H2" at bounding box center [176, 102] width 12 height 12
click at [391, 374] on button "Manage Text" at bounding box center [377, 380] width 81 height 17
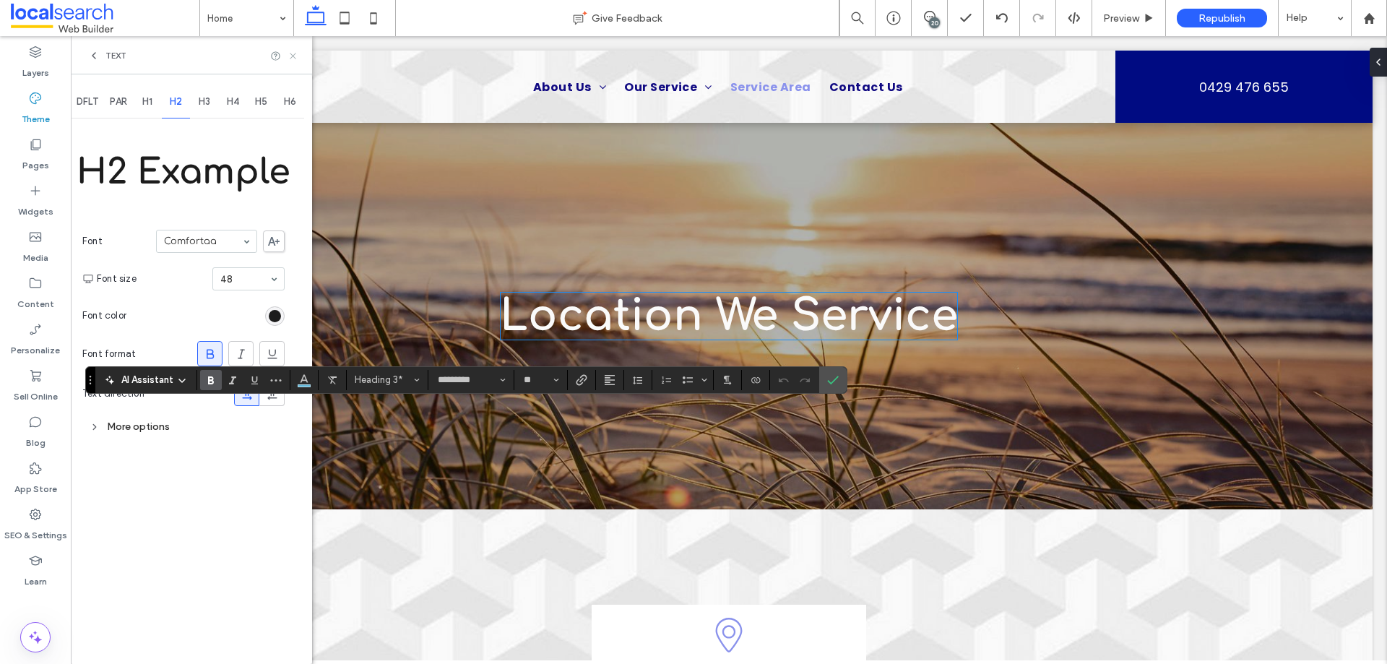
click at [295, 60] on icon at bounding box center [292, 56] width 11 height 11
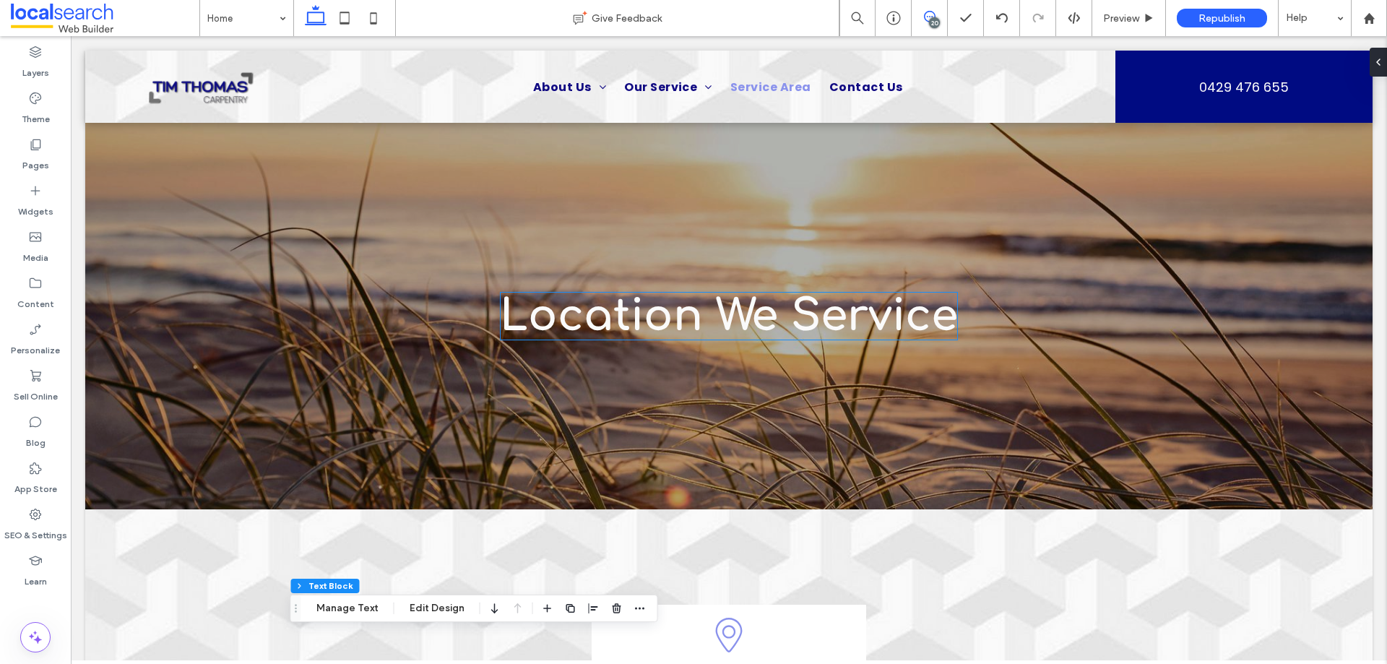
click at [935, 13] on icon at bounding box center [930, 17] width 12 height 12
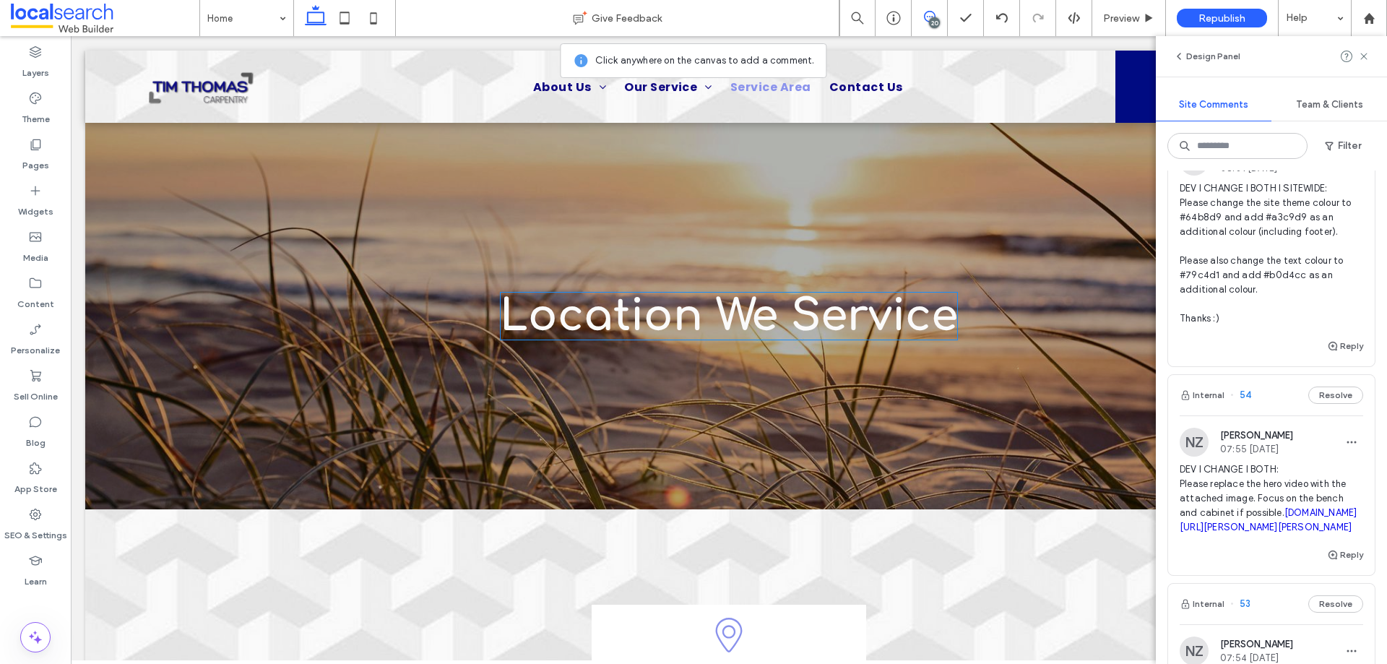
scroll to position [433, 0]
click at [932, 17] on icon at bounding box center [930, 17] width 12 height 12
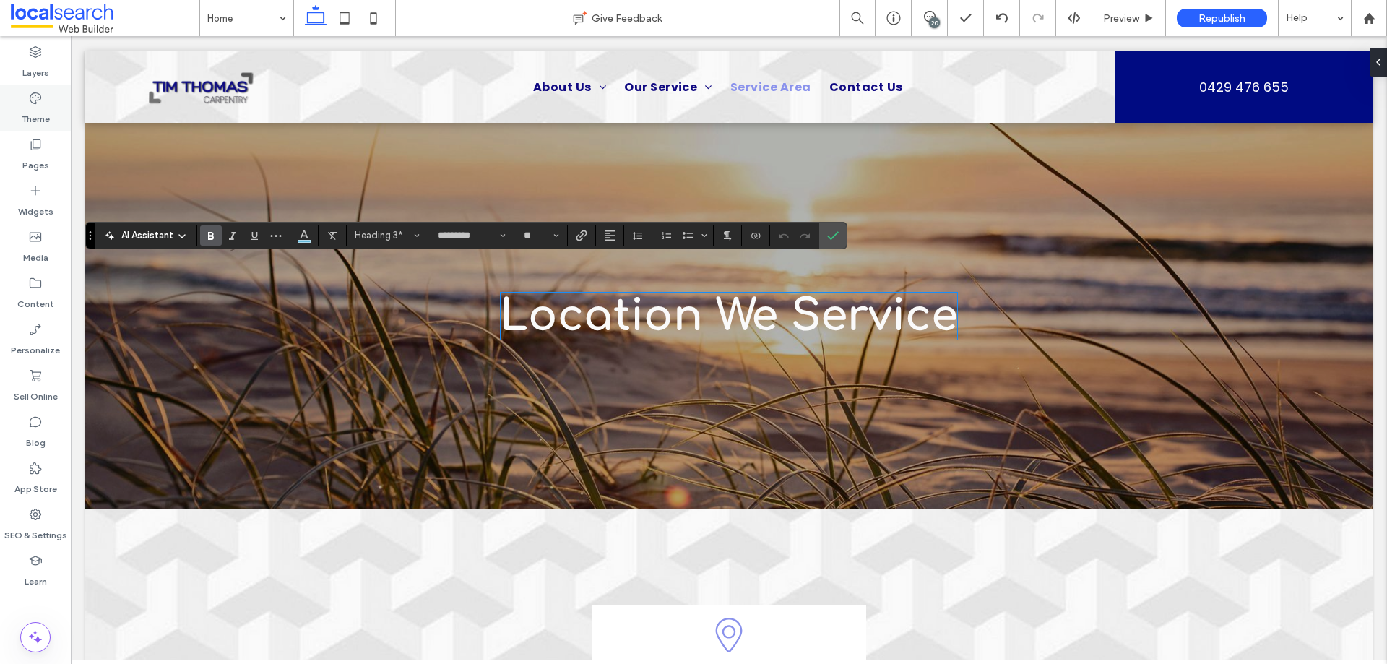
click at [34, 118] on label "Theme" at bounding box center [36, 115] width 28 height 20
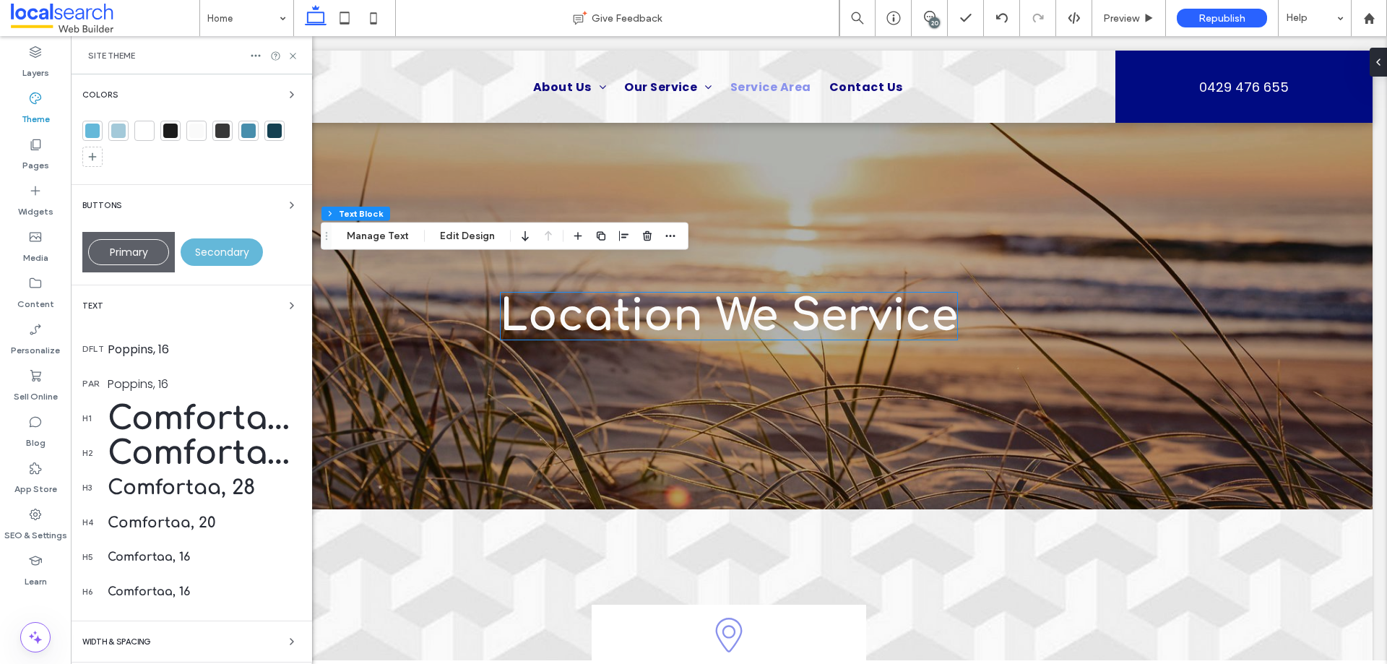
click at [180, 302] on div "Text" at bounding box center [191, 305] width 218 height 17
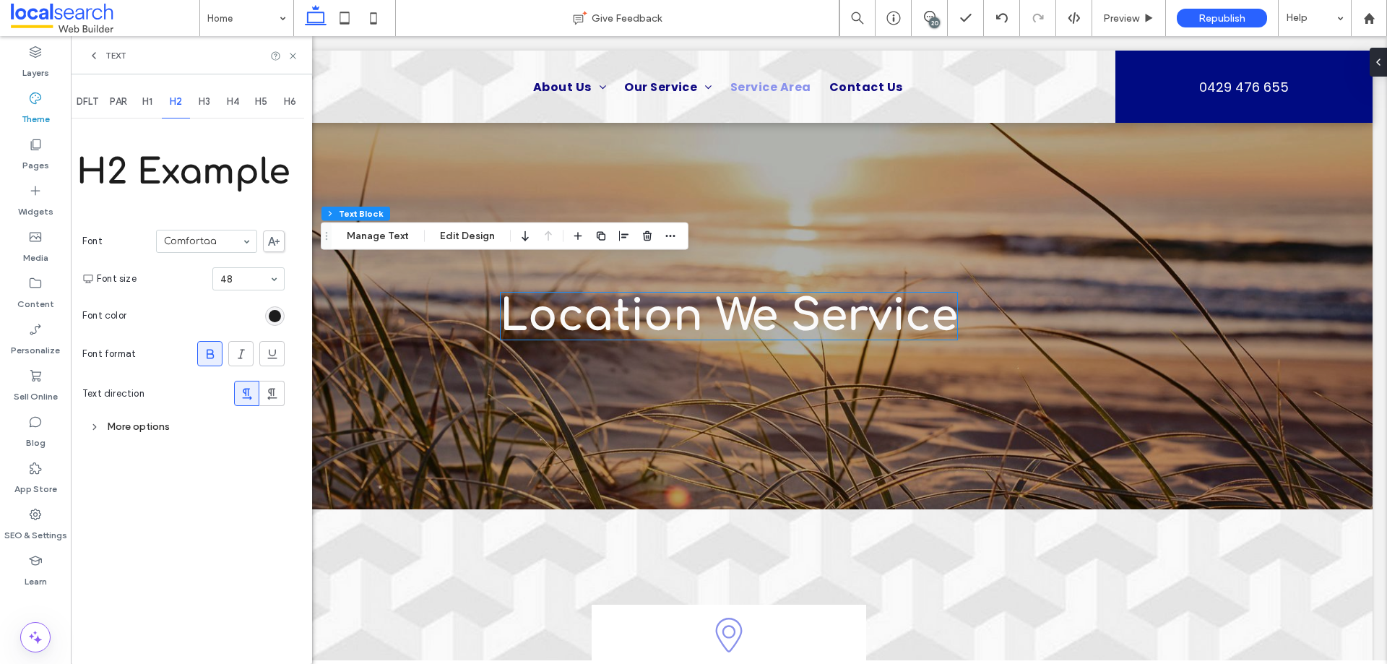
click at [199, 100] on div "H3" at bounding box center [204, 102] width 29 height 32
drag, startPoint x: 178, startPoint y: 103, endPoint x: 147, endPoint y: 99, distance: 31.3
click at [176, 103] on span "H2" at bounding box center [176, 102] width 12 height 12
click at [144, 98] on span "H1" at bounding box center [147, 102] width 10 height 12
click at [168, 103] on div "H2" at bounding box center [176, 102] width 29 height 32
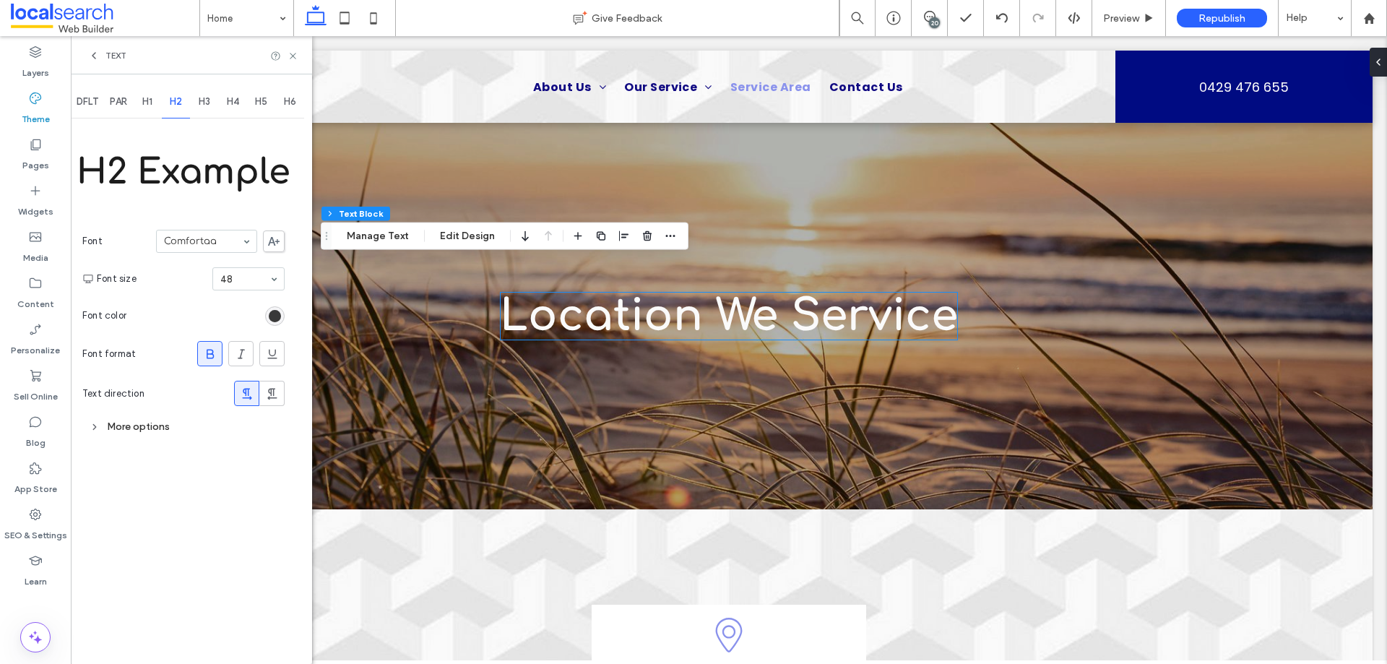
click at [272, 313] on div "rgb(28, 28, 28)" at bounding box center [275, 316] width 12 height 12
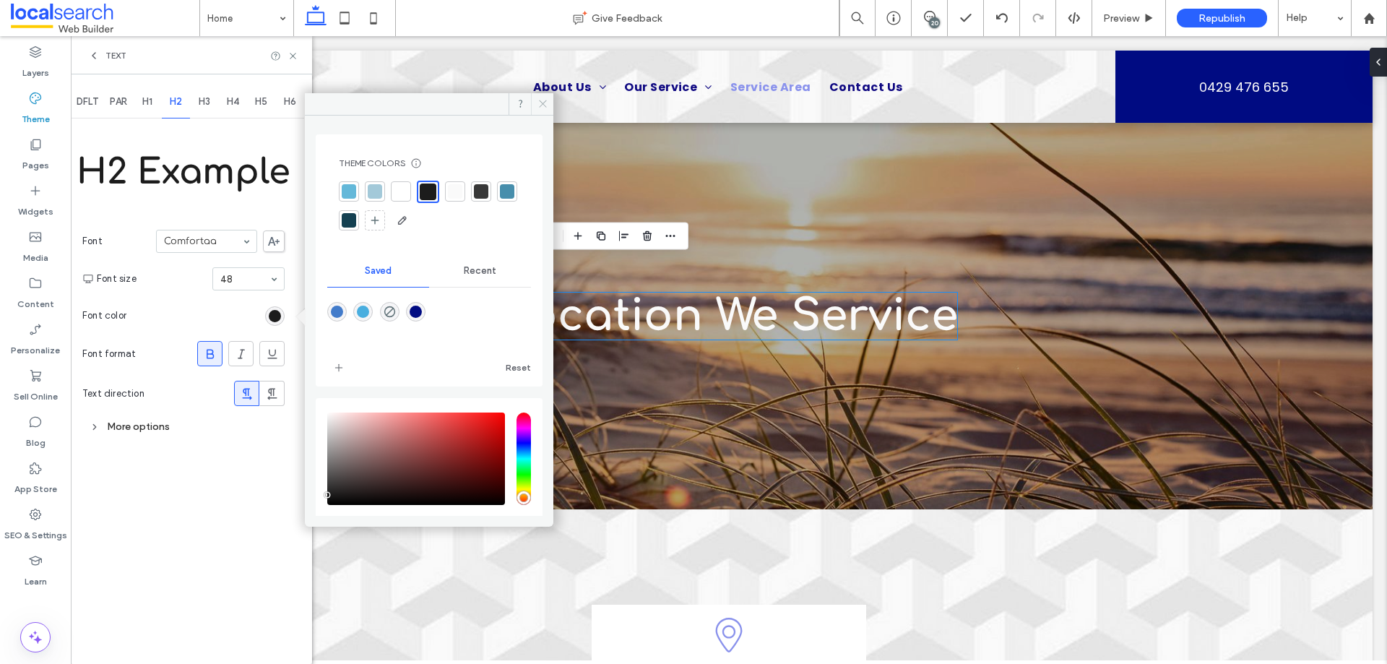
click at [546, 103] on icon at bounding box center [542, 103] width 11 height 11
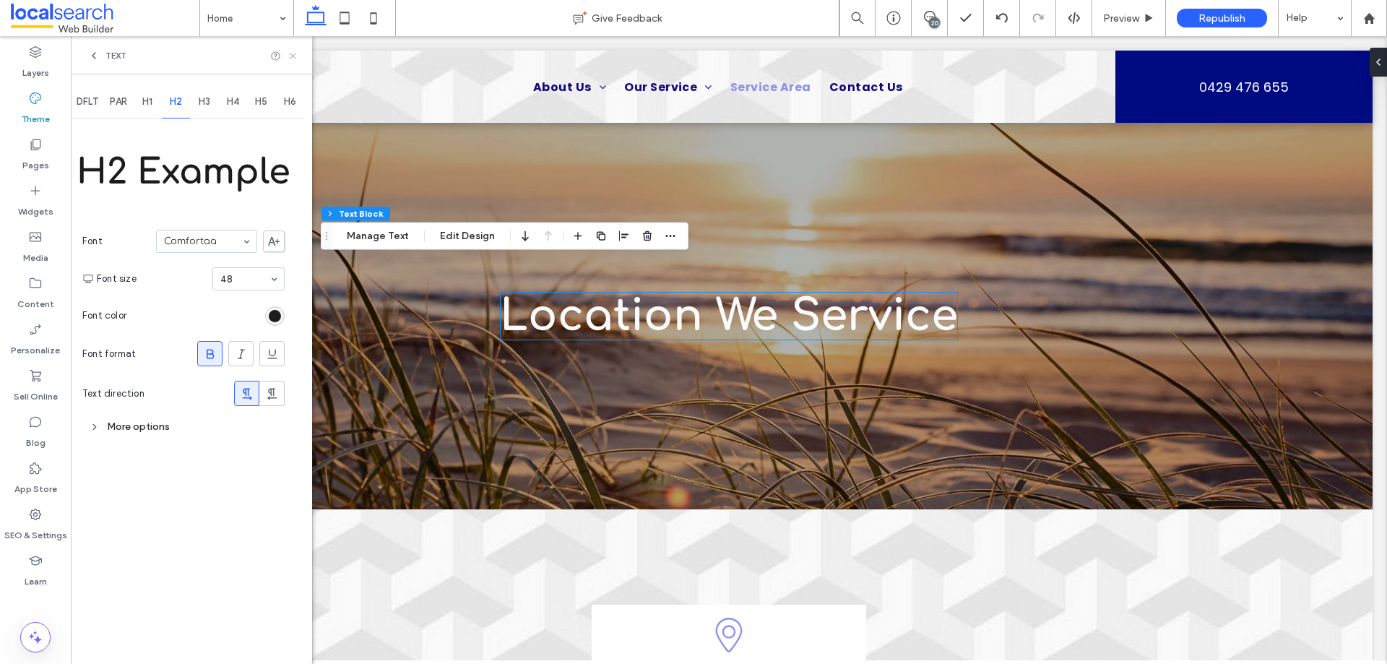
click at [294, 60] on icon at bounding box center [292, 56] width 11 height 11
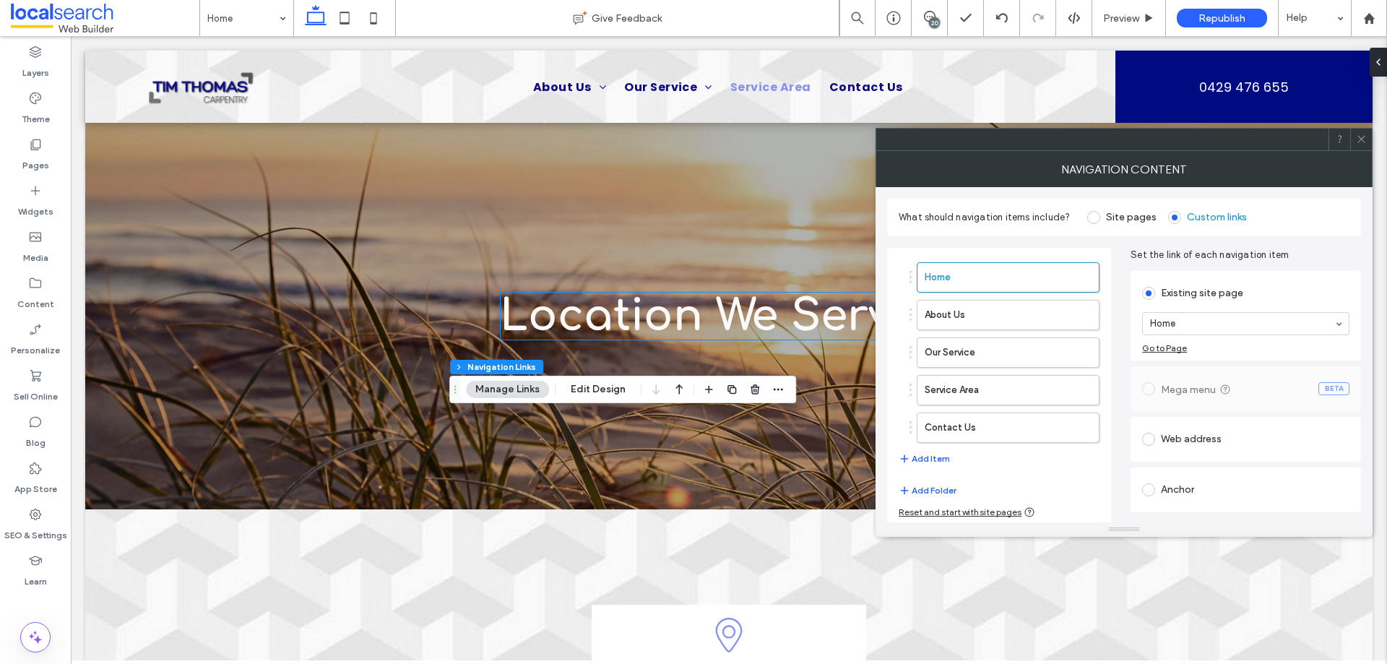
type input "***"
type input "****"
click at [1362, 139] on icon at bounding box center [1361, 139] width 11 height 11
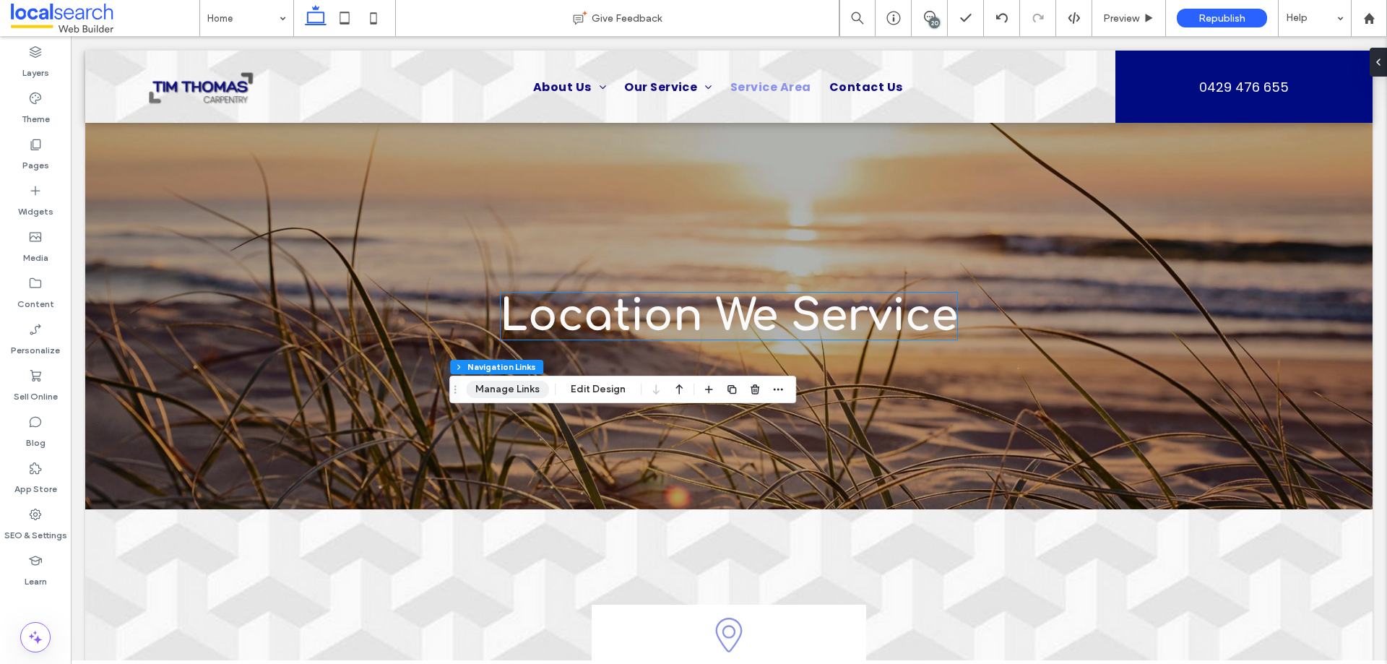
click at [516, 385] on button "Manage Links" at bounding box center [507, 389] width 83 height 17
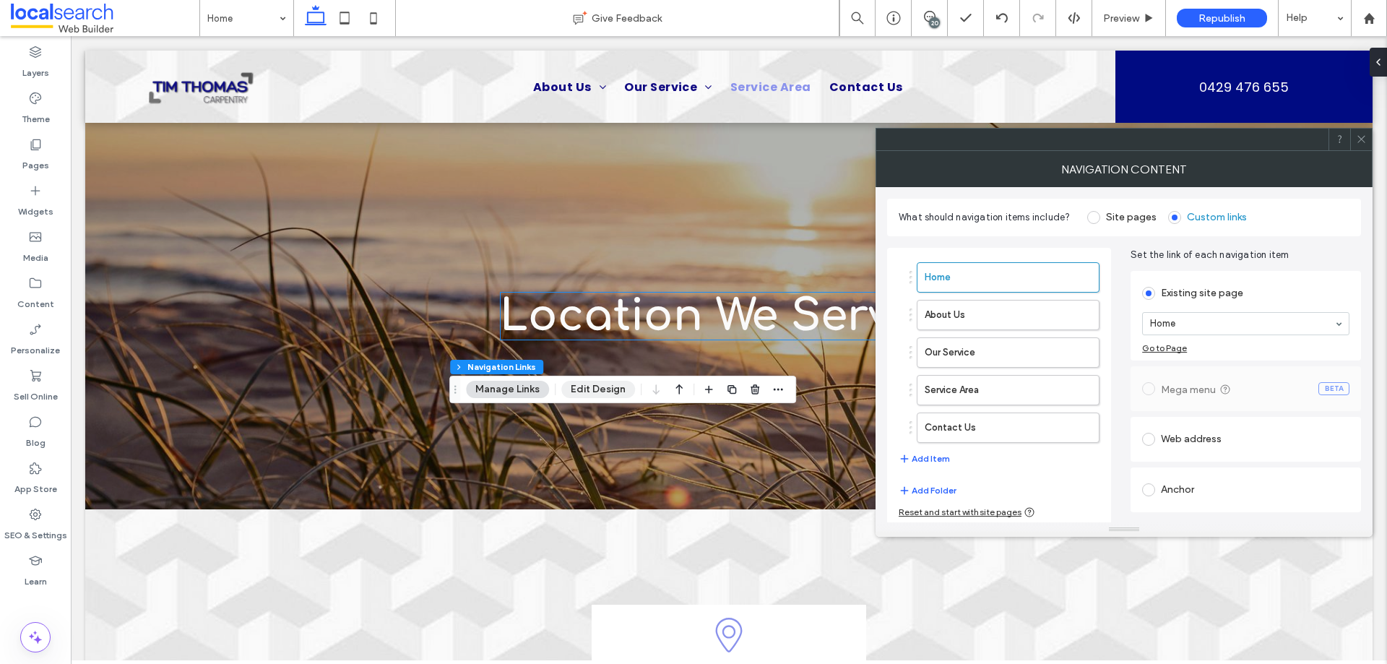
click at [599, 396] on button "Edit Design" at bounding box center [598, 389] width 74 height 17
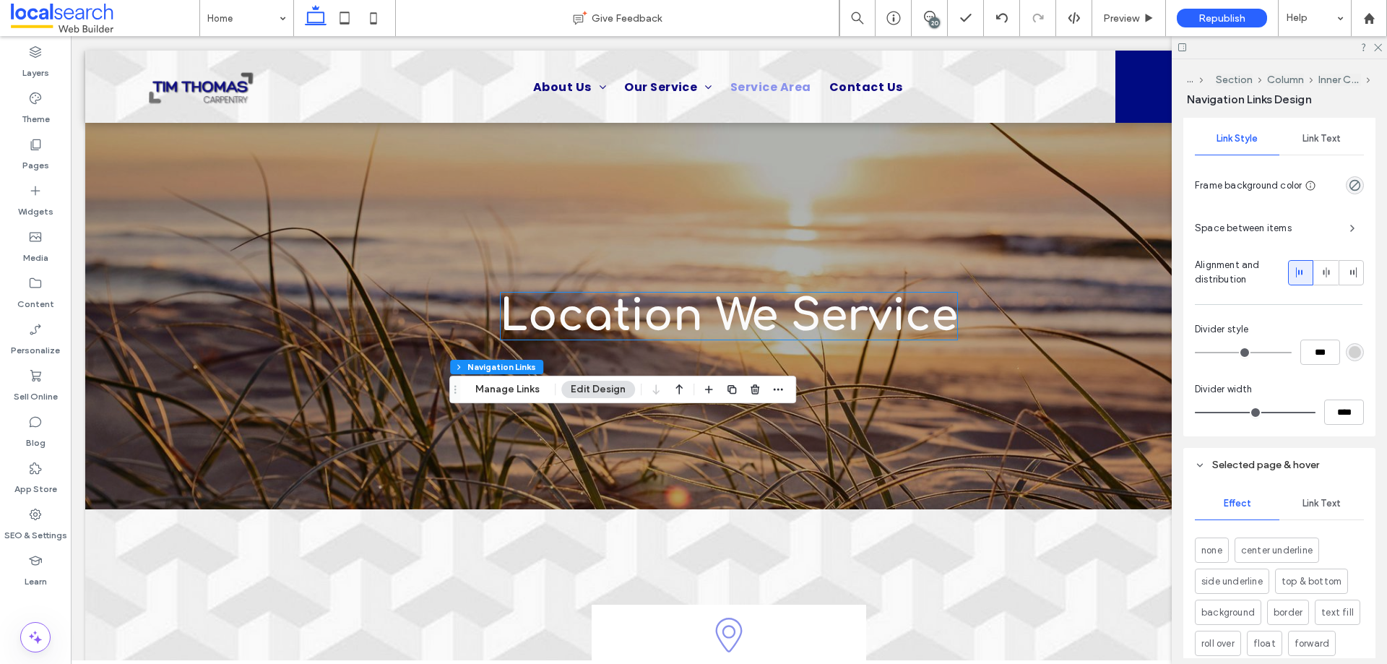
scroll to position [289, 0]
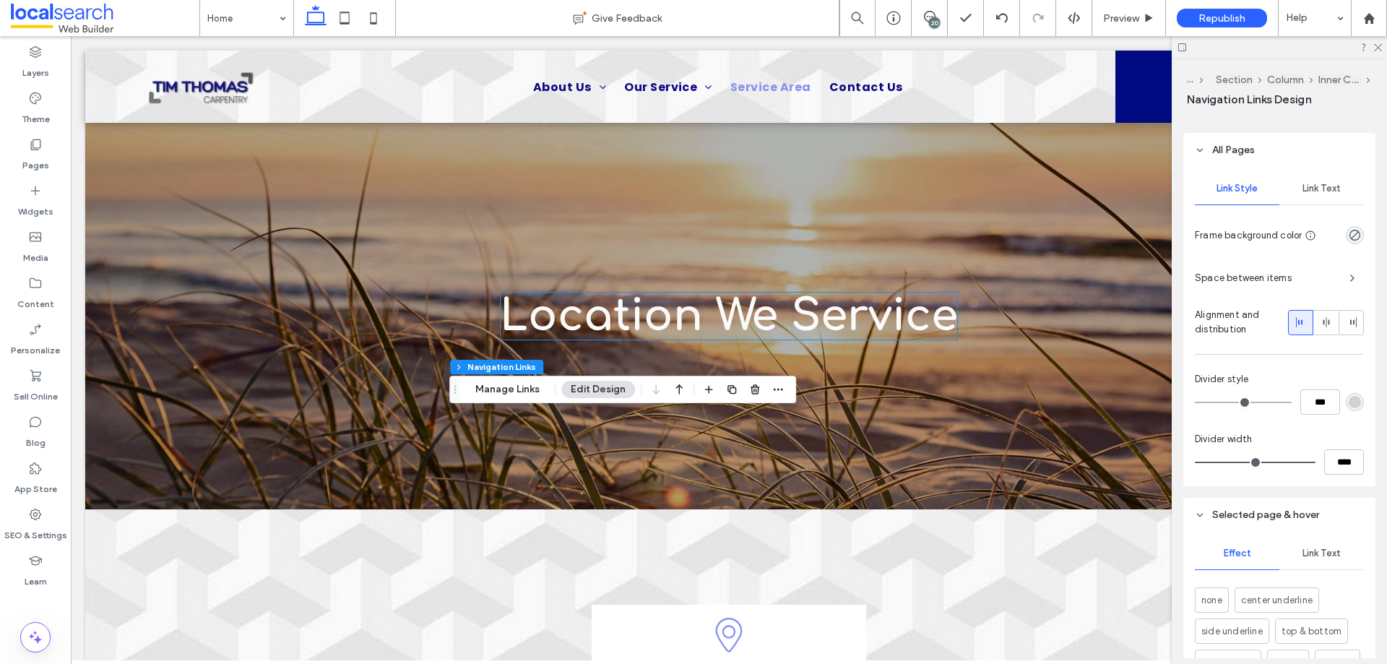
click at [1323, 191] on span "Link Text" at bounding box center [1321, 189] width 38 height 12
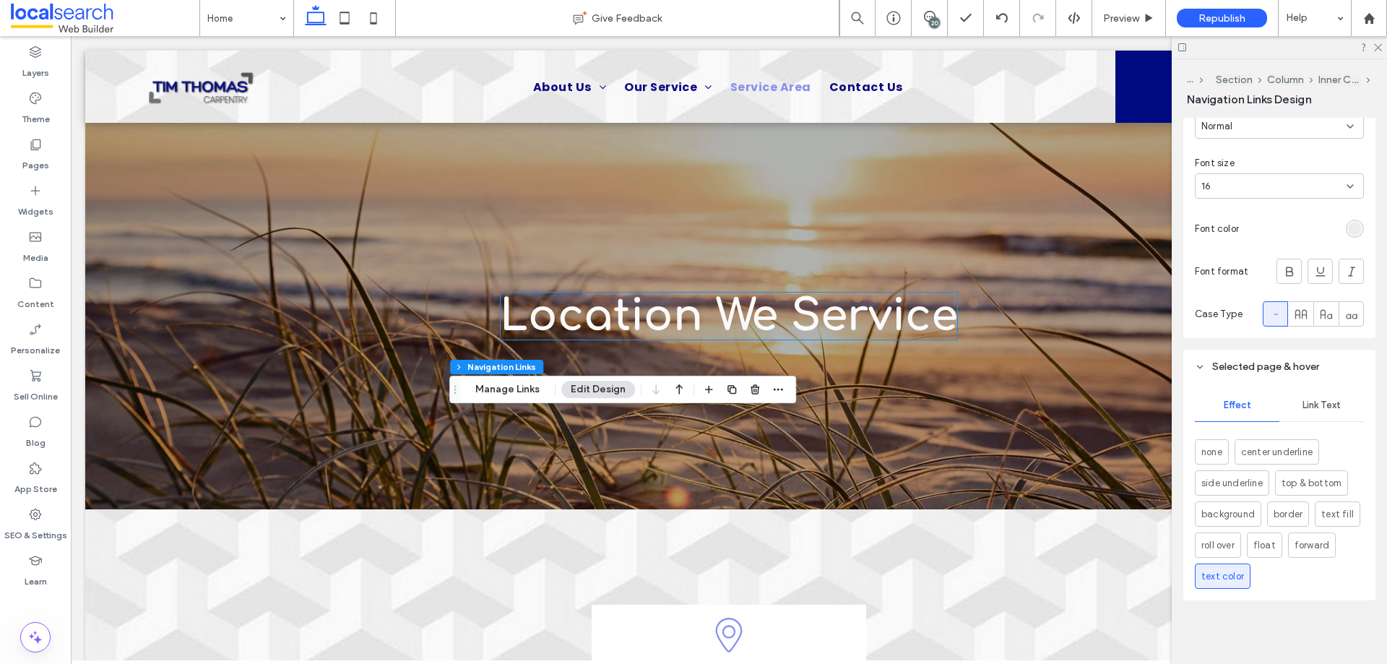
click at [1338, 397] on div "Link Text" at bounding box center [1321, 405] width 85 height 32
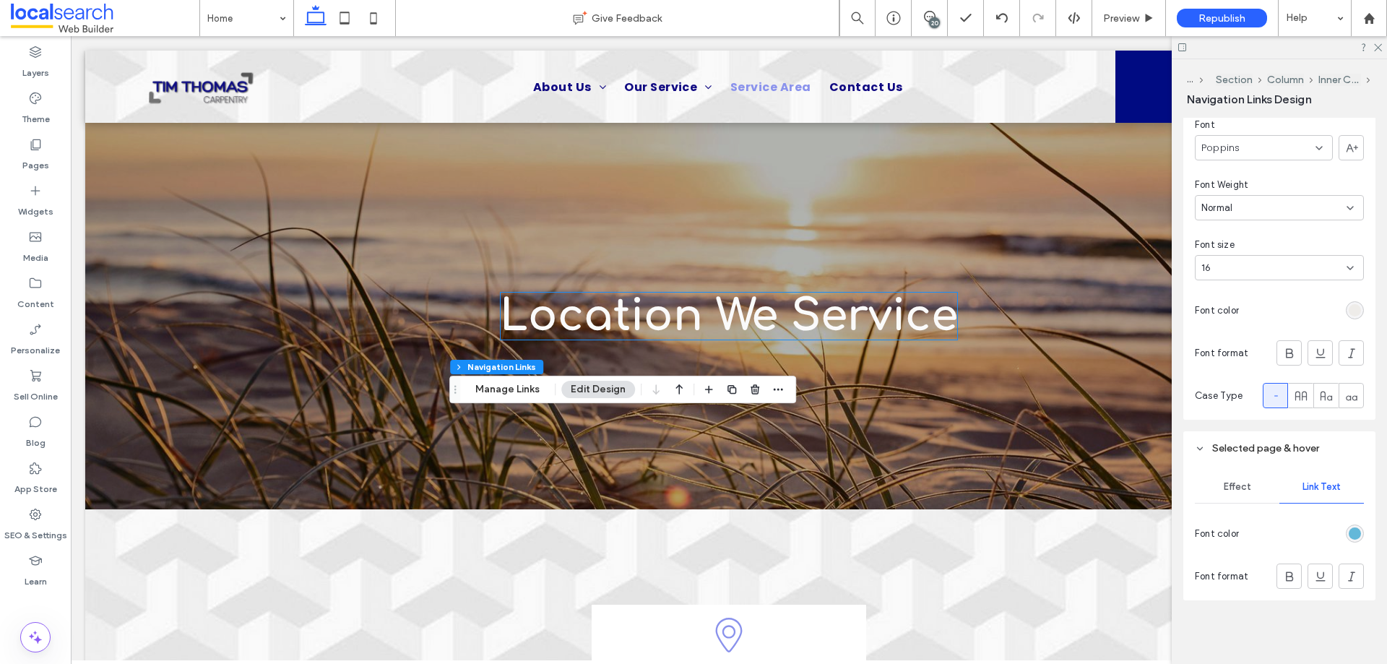
drag, startPoint x: 1337, startPoint y: 532, endPoint x: 1346, endPoint y: 535, distance: 9.4
click at [1337, 533] on div at bounding box center [1304, 533] width 119 height 25
click at [1349, 536] on div "rgb(100, 184, 217)" at bounding box center [1355, 533] width 12 height 12
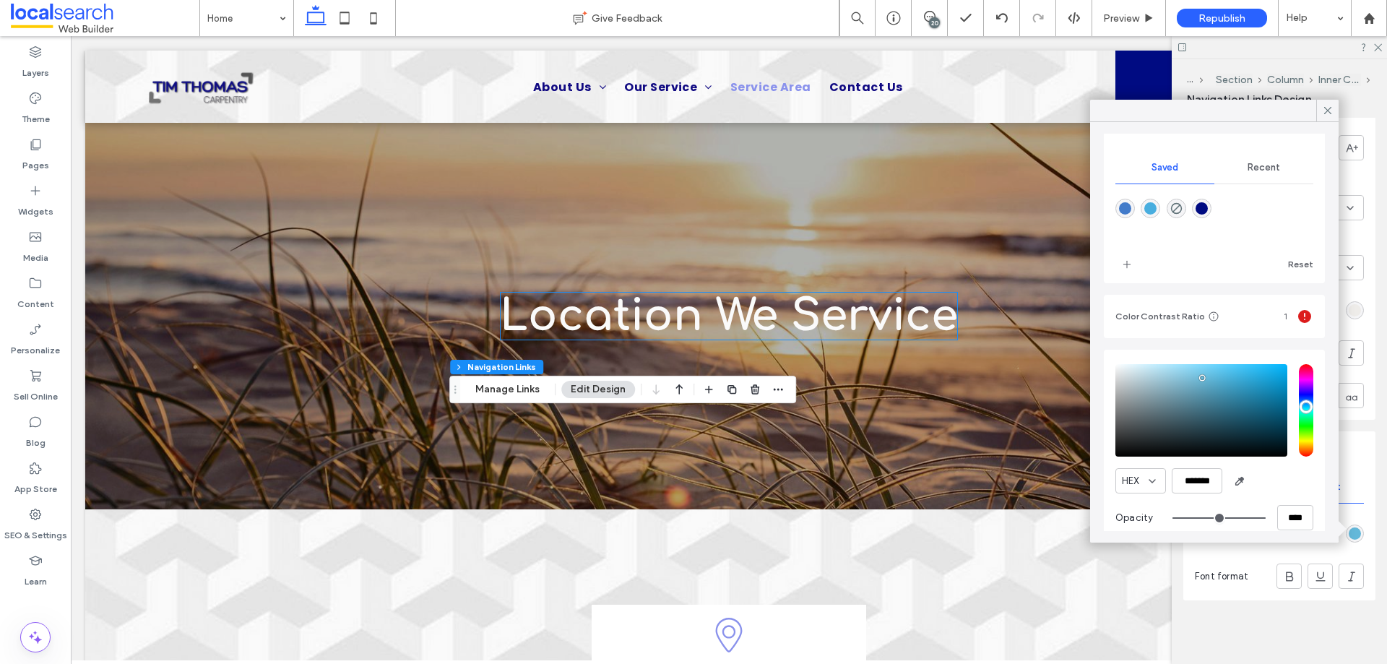
scroll to position [131, 0]
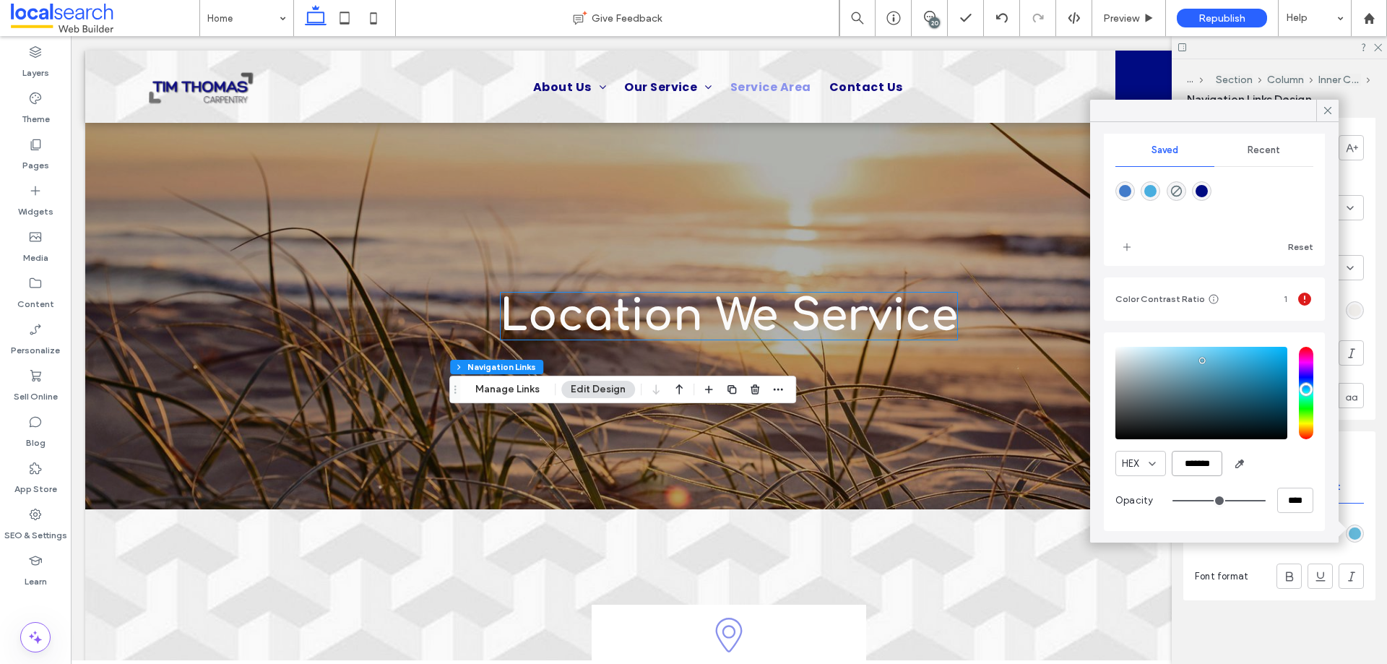
click at [1209, 469] on input "*******" at bounding box center [1197, 463] width 51 height 25
paste input "color picker textbox"
click at [1195, 470] on input "*******" at bounding box center [1197, 463] width 51 height 25
paste input "color picker textbox"
click at [1291, 468] on div "HEX *******" at bounding box center [1214, 463] width 198 height 25
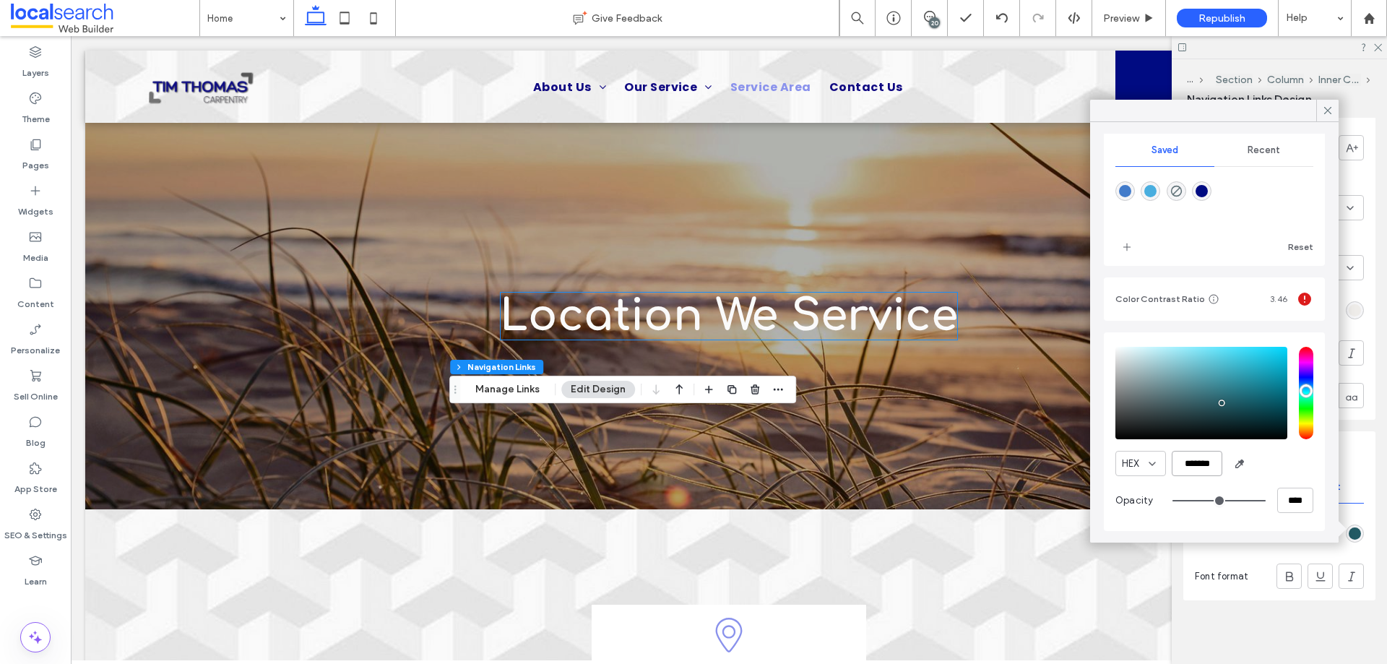
click at [1198, 462] on input "*******" at bounding box center [1197, 463] width 51 height 25
paste input "color picker textbox"
click at [1191, 469] on input "*******" at bounding box center [1197, 463] width 51 height 25
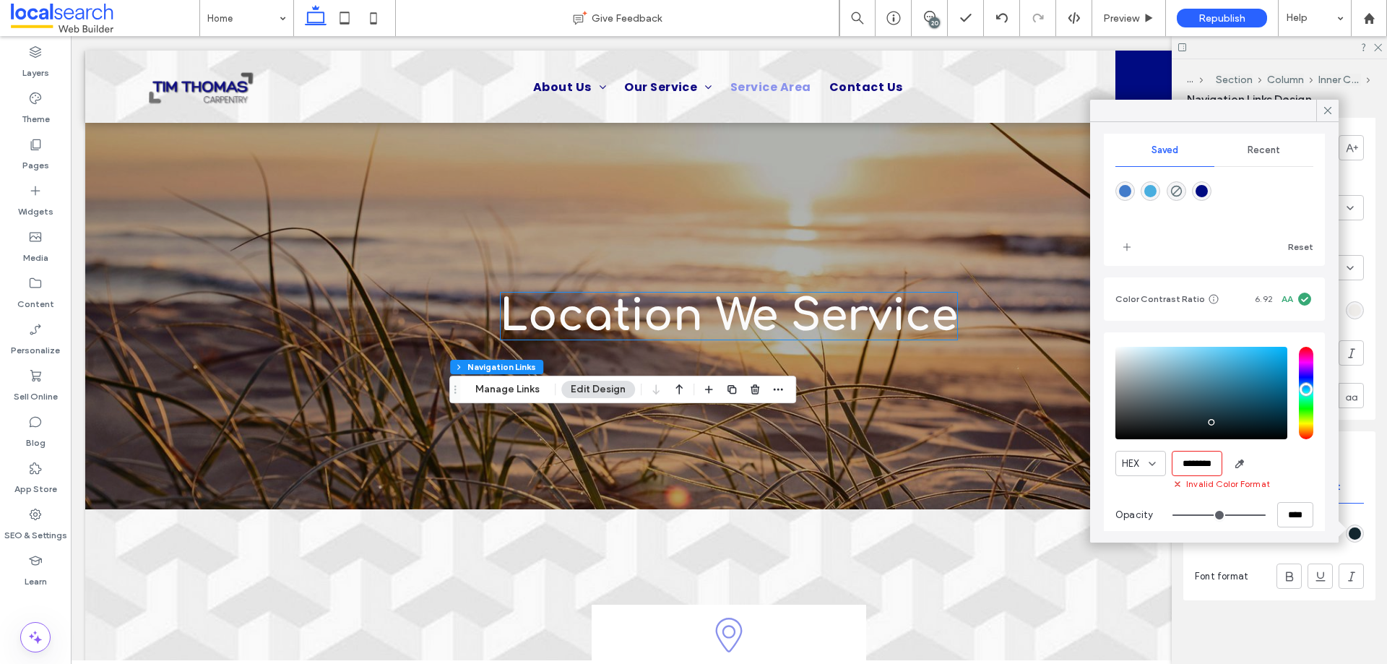
paste input "*******"
paste input "color picker textbox"
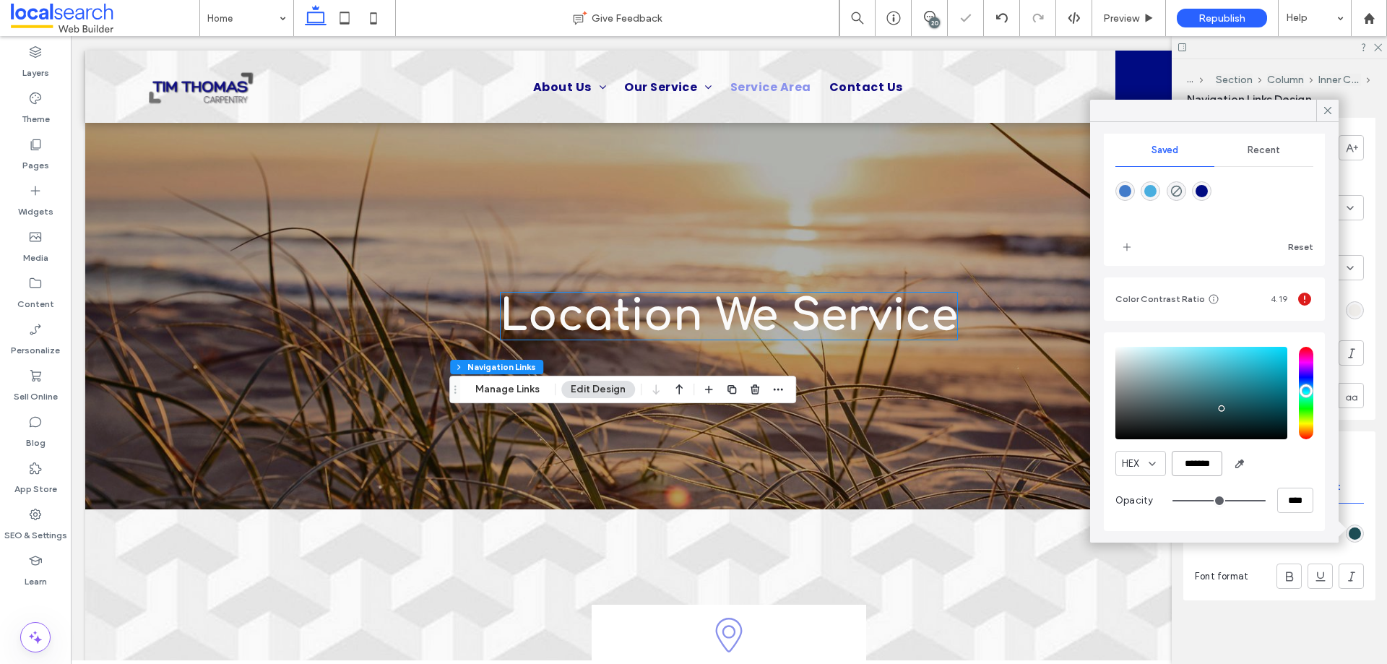
scroll to position [0, 0]
click at [1192, 468] on input "*******" at bounding box center [1197, 463] width 51 height 25
paste input "color picker textbox"
type input "*******"
click at [1328, 108] on icon at bounding box center [1327, 110] width 13 height 13
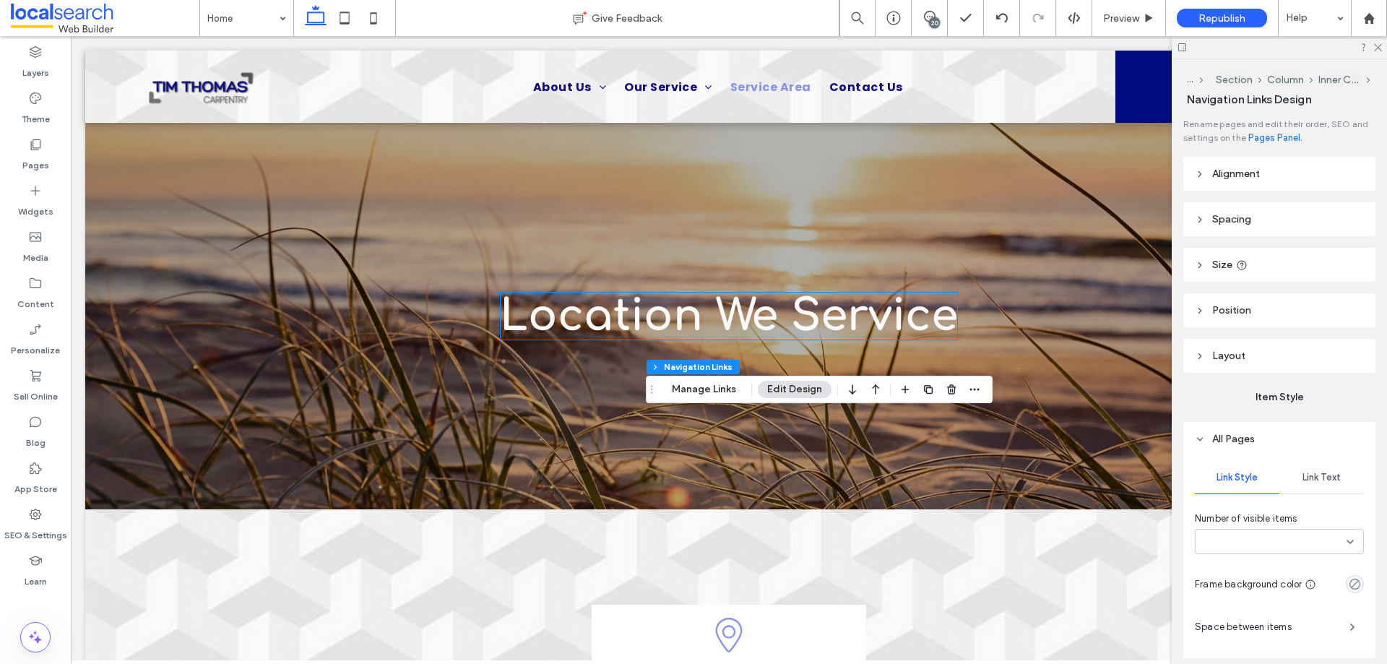
type input "***"
type input "****"
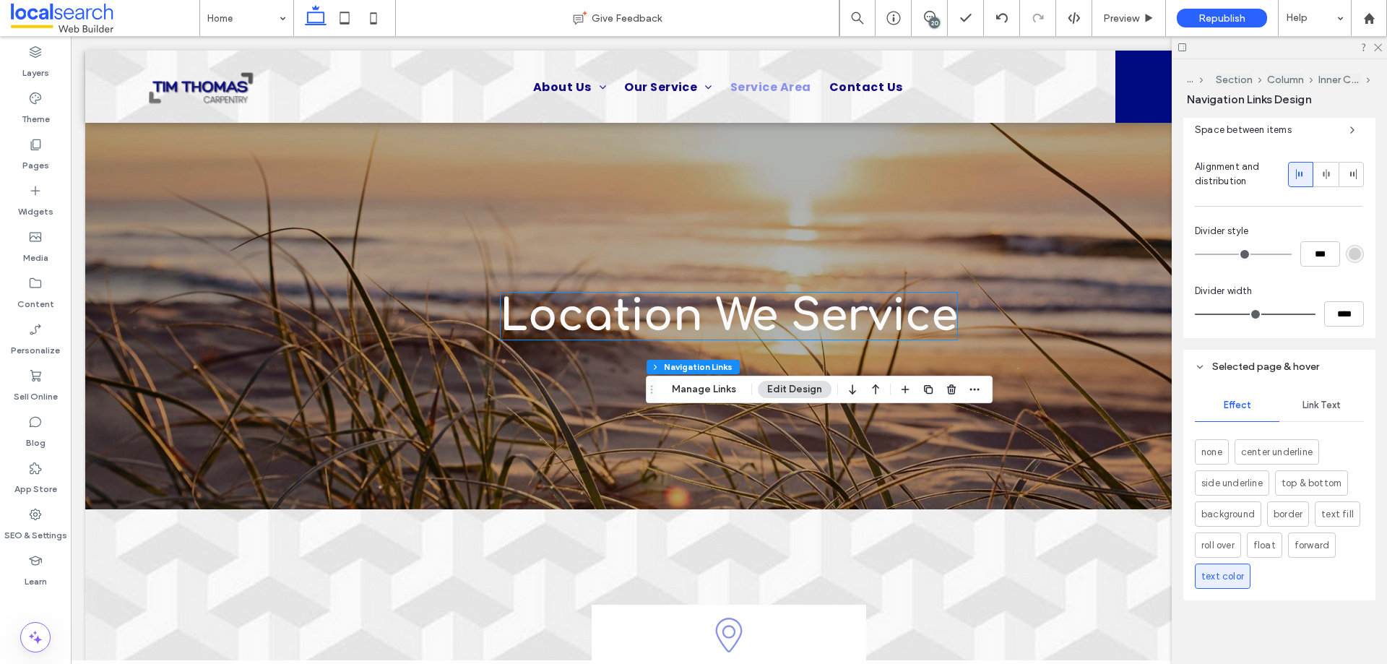
click at [1333, 401] on span "Link Text" at bounding box center [1321, 405] width 38 height 12
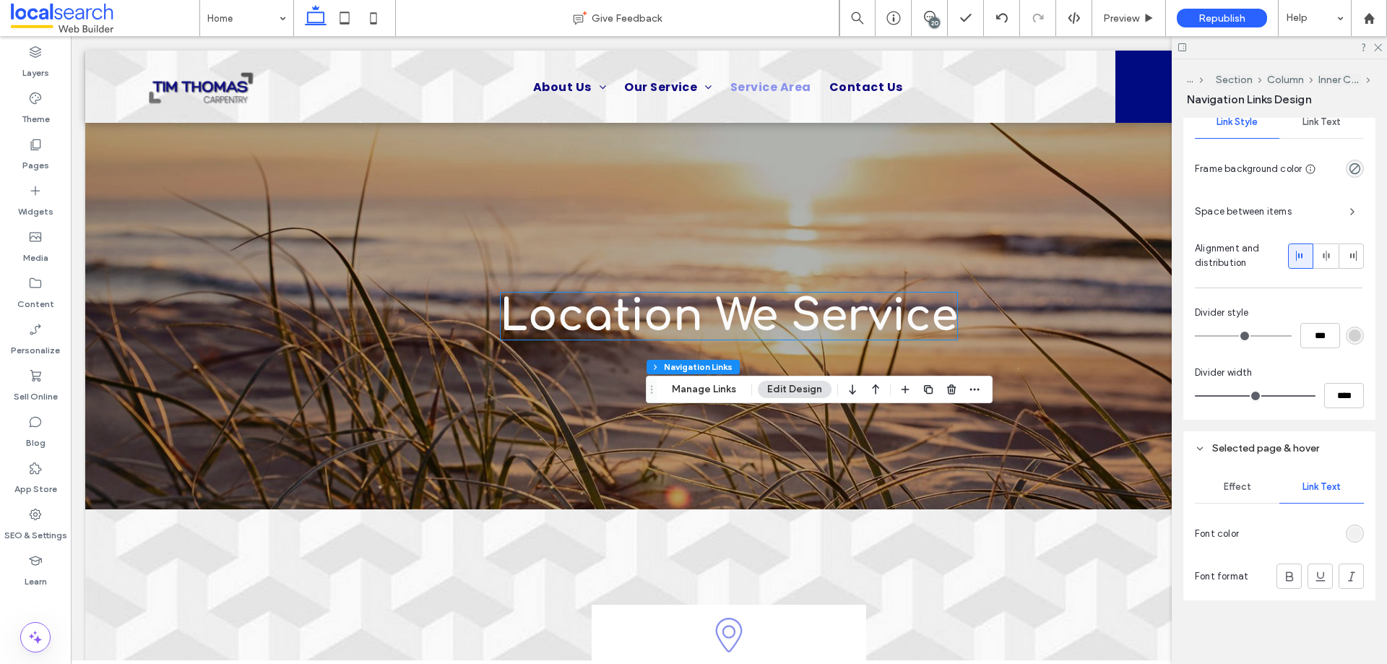
scroll to position [355, 0]
click at [1352, 528] on div "rgba(238, 236, 233, 0.5)" at bounding box center [1355, 533] width 12 height 12
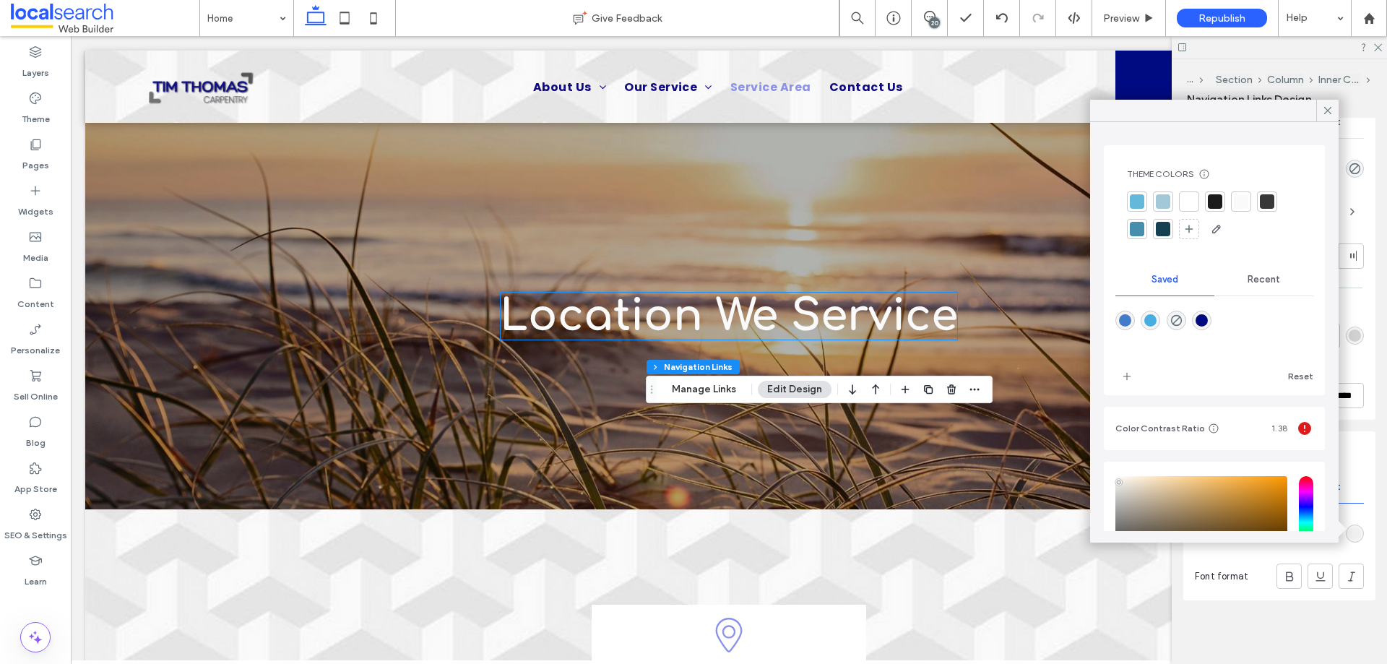
click at [1253, 280] on span "Recent" at bounding box center [1263, 280] width 33 height 12
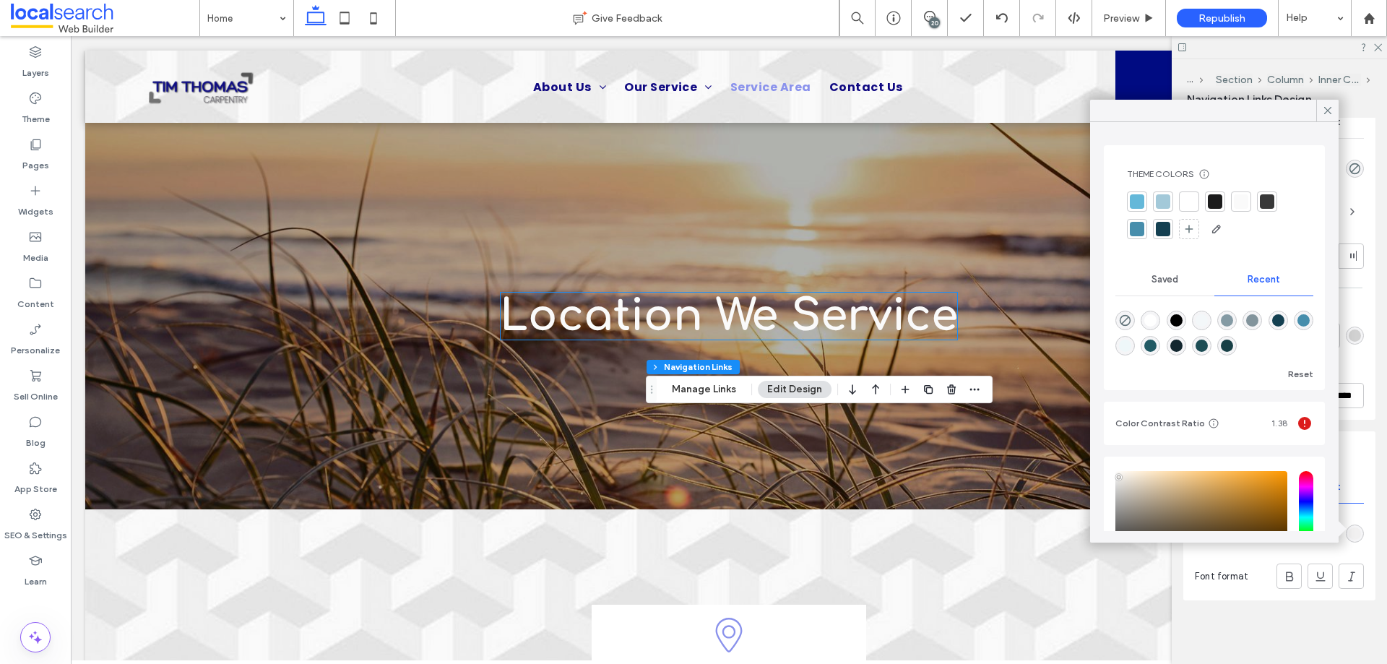
click at [1167, 278] on span "Saved" at bounding box center [1164, 280] width 27 height 12
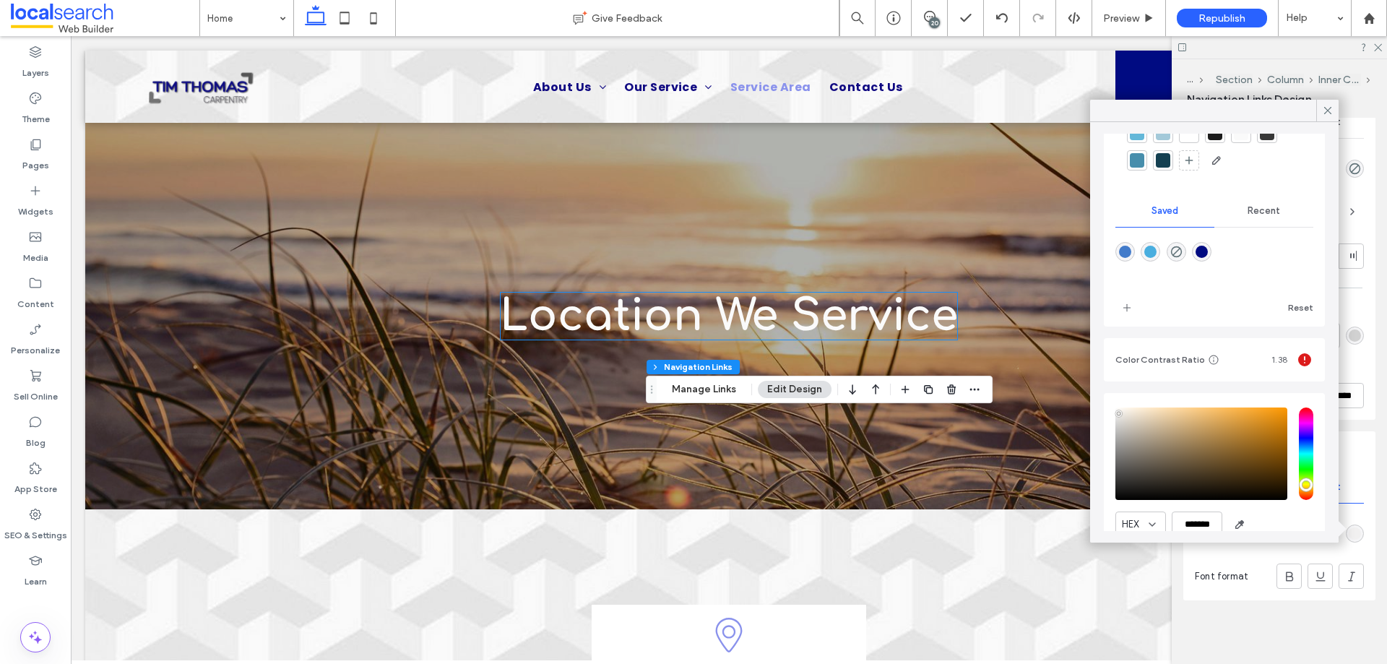
scroll to position [129, 0]
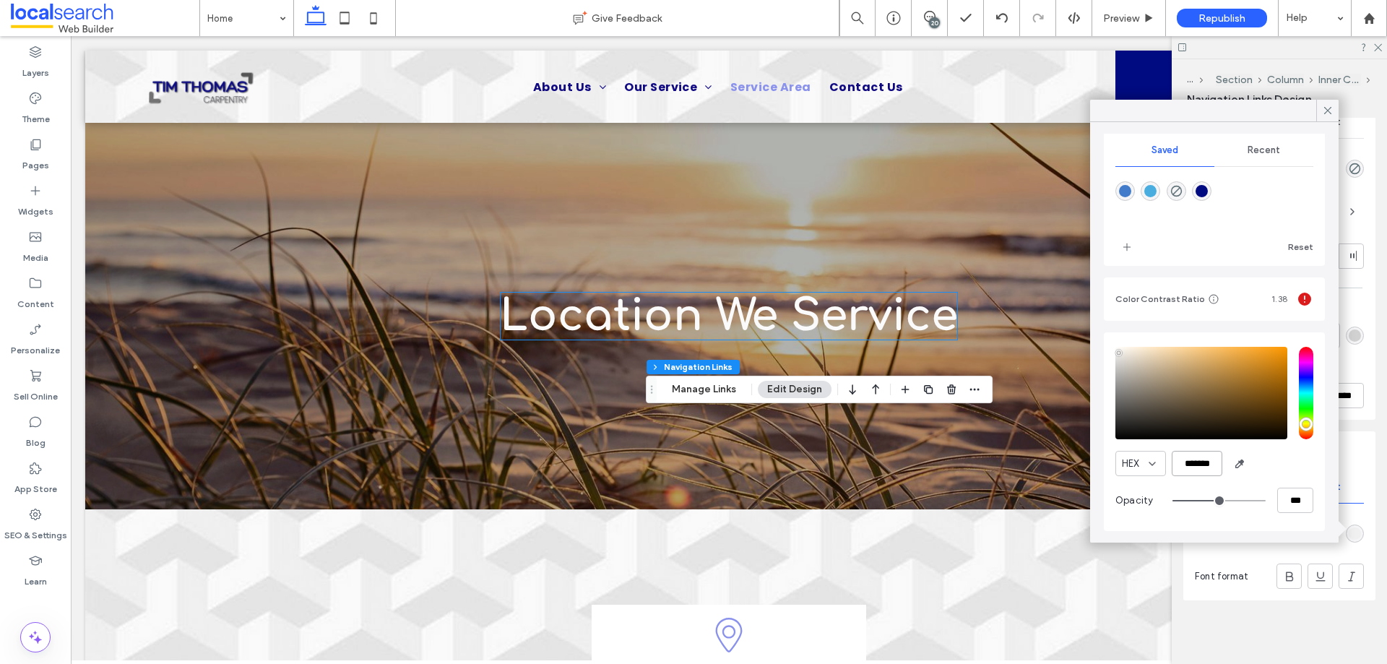
click at [1201, 464] on input "*******" at bounding box center [1197, 463] width 51 height 25
paste input "color picker textbox"
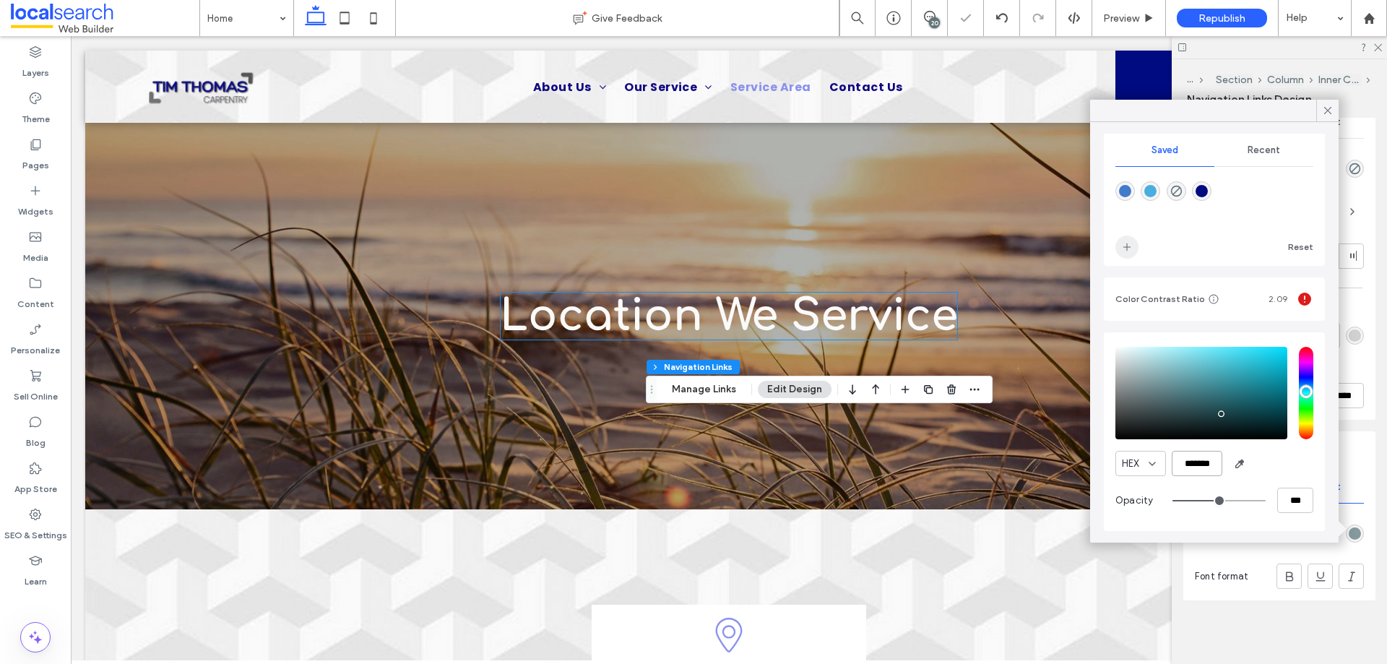
type input "*******"
click at [1127, 247] on use "add color" at bounding box center [1126, 246] width 7 height 7
type input "**"
type input "***"
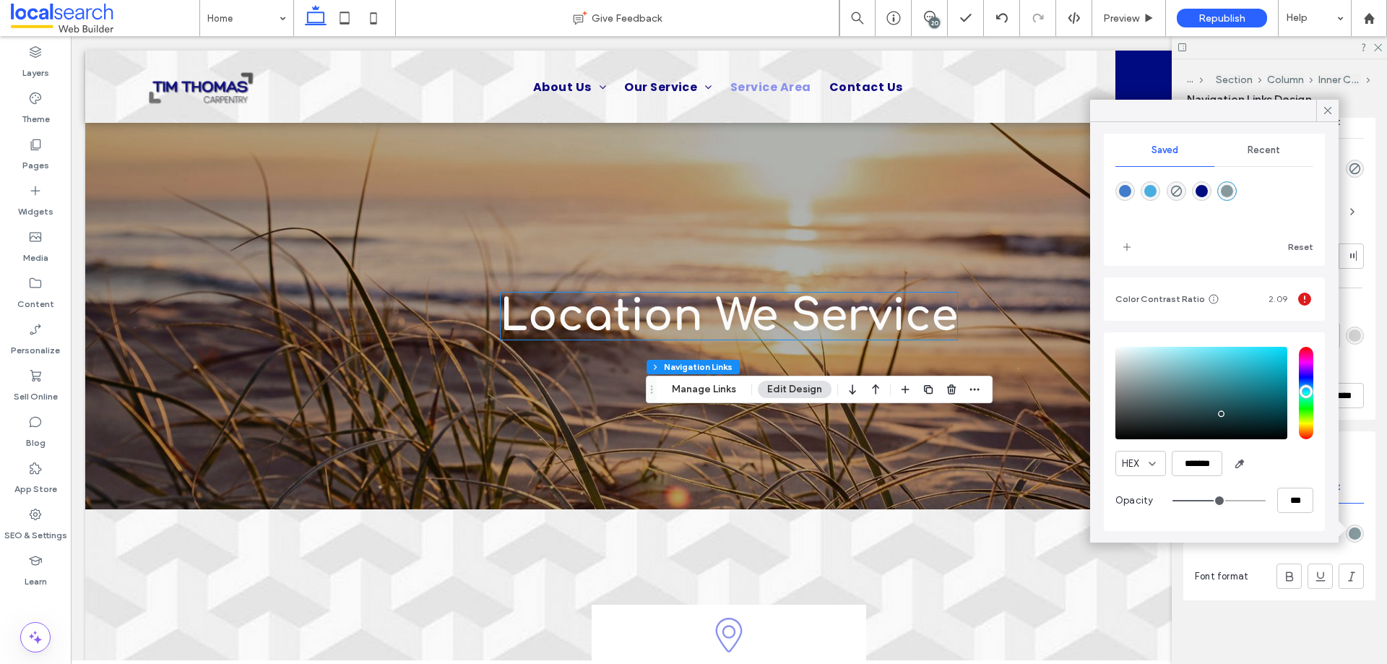
type input "****"
drag, startPoint x: 1297, startPoint y: 505, endPoint x: 1335, endPoint y: 504, distance: 37.6
type input "***"
click at [1265, 501] on input "range" at bounding box center [1218, 500] width 93 height 1
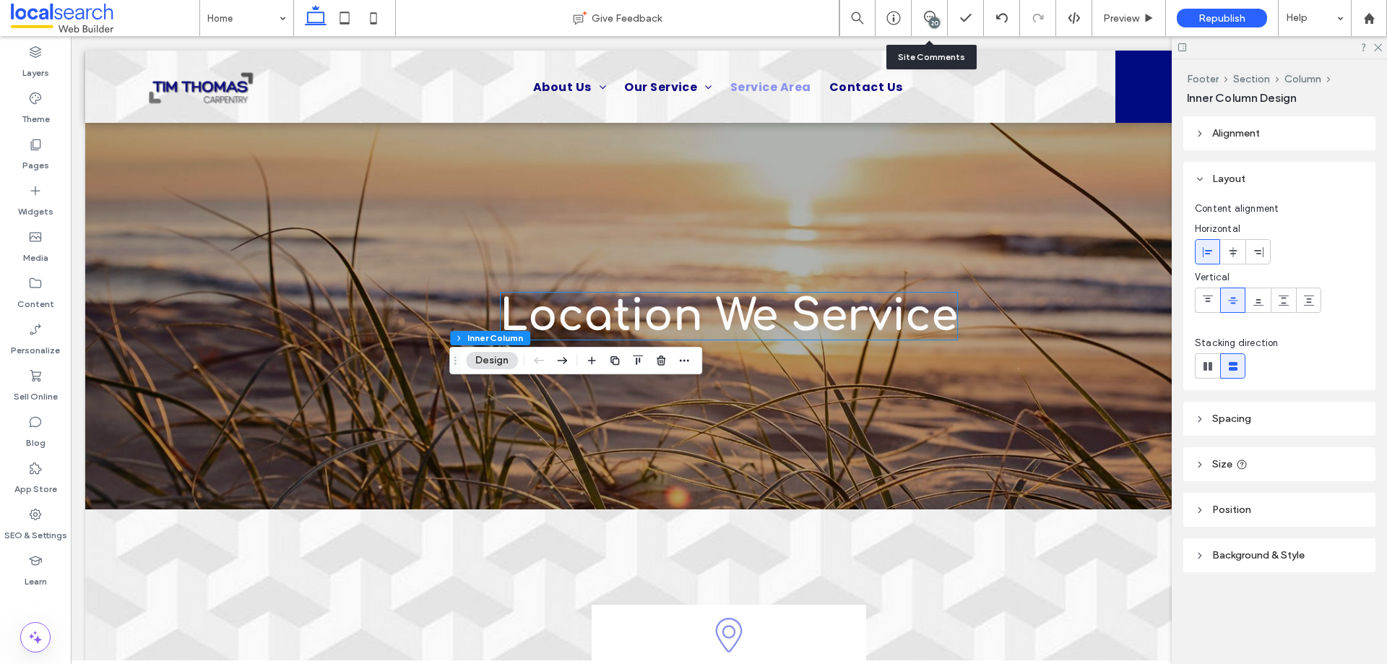
click at [925, 6] on div "20" at bounding box center [930, 18] width 36 height 36
click at [935, 18] on div "20" at bounding box center [934, 22] width 11 height 11
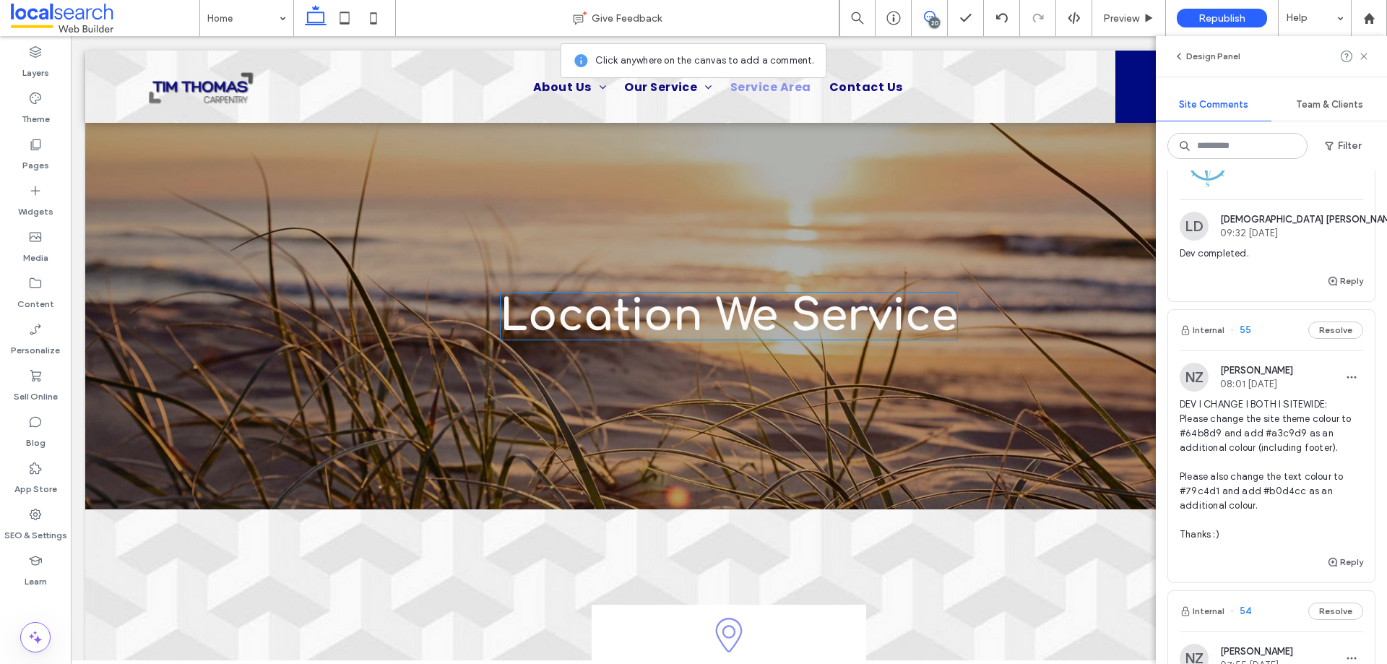
scroll to position [217, 0]
click at [1216, 429] on span "DEV I CHANGE I BOTH I SITEWIDE: Please change the site theme colour to #64b8d9 …" at bounding box center [1271, 469] width 183 height 144
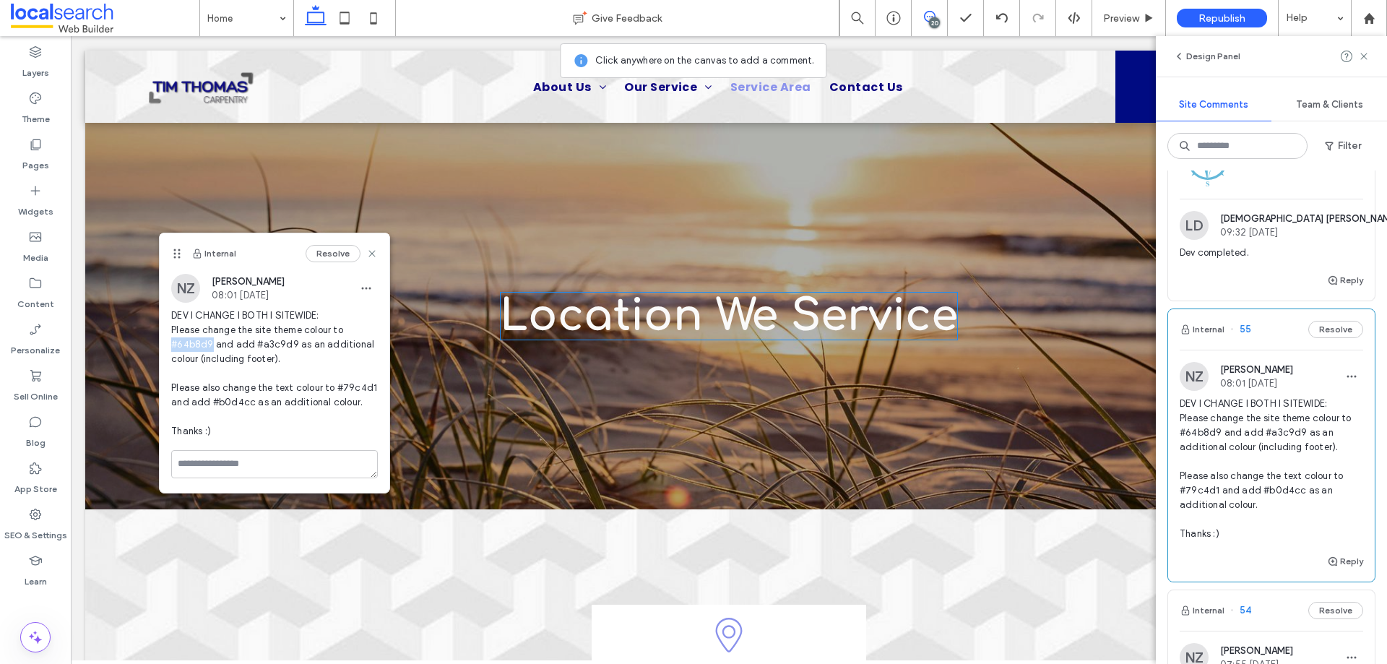
drag, startPoint x: 209, startPoint y: 346, endPoint x: 173, endPoint y: 346, distance: 36.8
click at [173, 346] on span "DEV I CHANGE I BOTH I SITEWIDE: Please change the site theme colour to #64b8d9 …" at bounding box center [274, 373] width 207 height 130
copy span "#64b8d9"
drag, startPoint x: 287, startPoint y: 342, endPoint x: 252, endPoint y: 344, distance: 35.4
click at [252, 344] on span "DEV I CHANGE I BOTH I SITEWIDE: Please change the site theme colour to #64b8d9 …" at bounding box center [274, 373] width 207 height 130
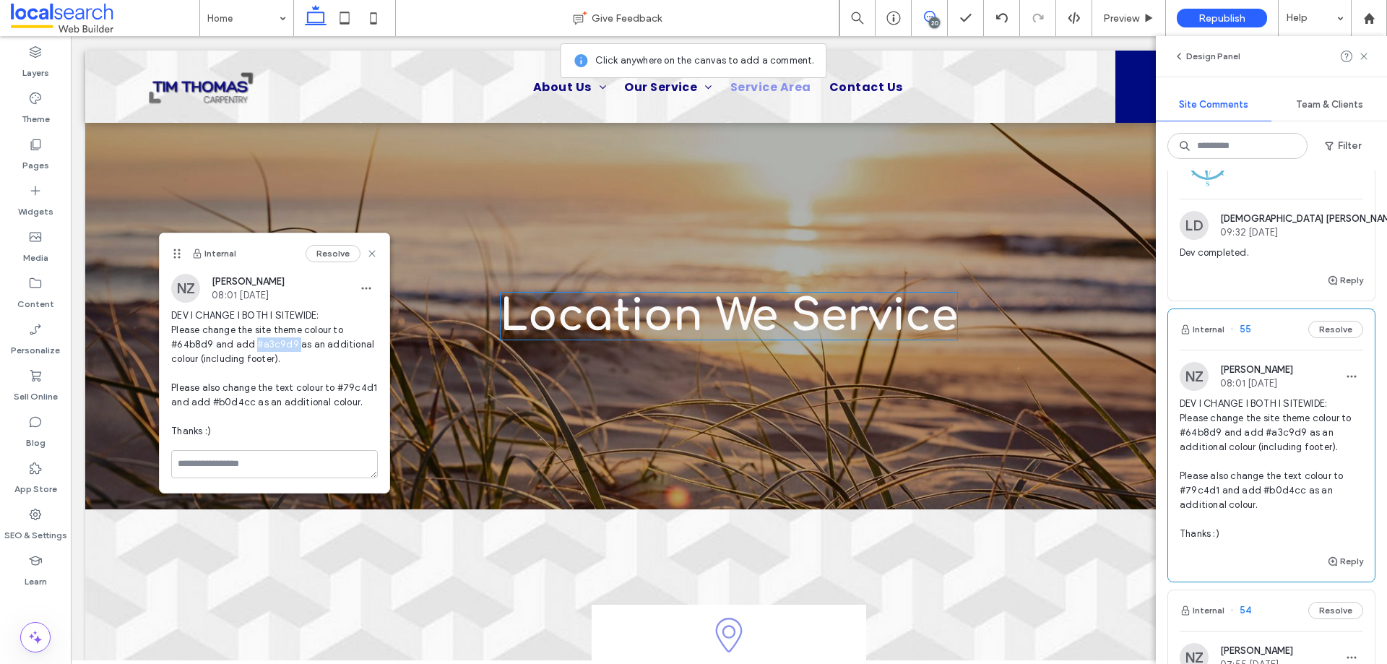
drag, startPoint x: 295, startPoint y: 347, endPoint x: 234, endPoint y: 350, distance: 60.8
click at [250, 345] on span "DEV I CHANGE I BOTH I SITEWIDE: Please change the site theme colour to #64b8d9 …" at bounding box center [274, 373] width 207 height 130
copy span "#a3c9d9"
click at [25, 108] on label "Theme" at bounding box center [36, 115] width 28 height 20
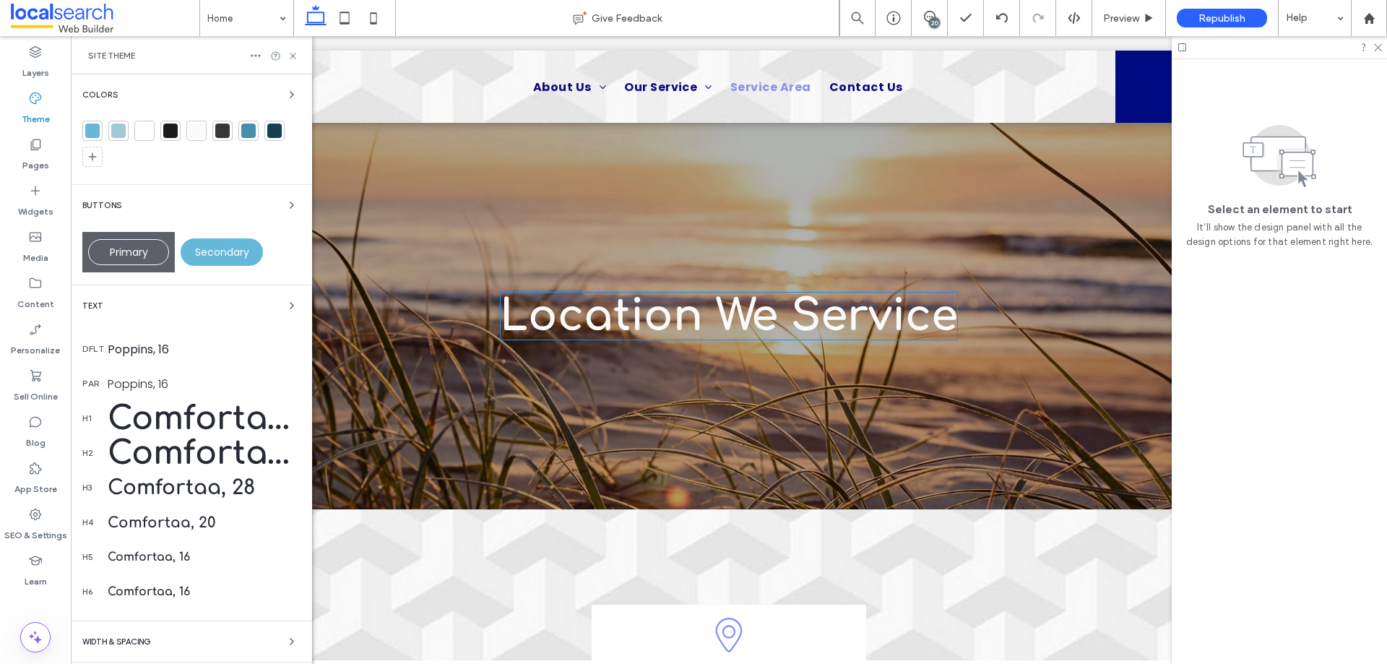
scroll to position [0, 0]
click at [286, 99] on icon "button" at bounding box center [292, 95] width 12 height 12
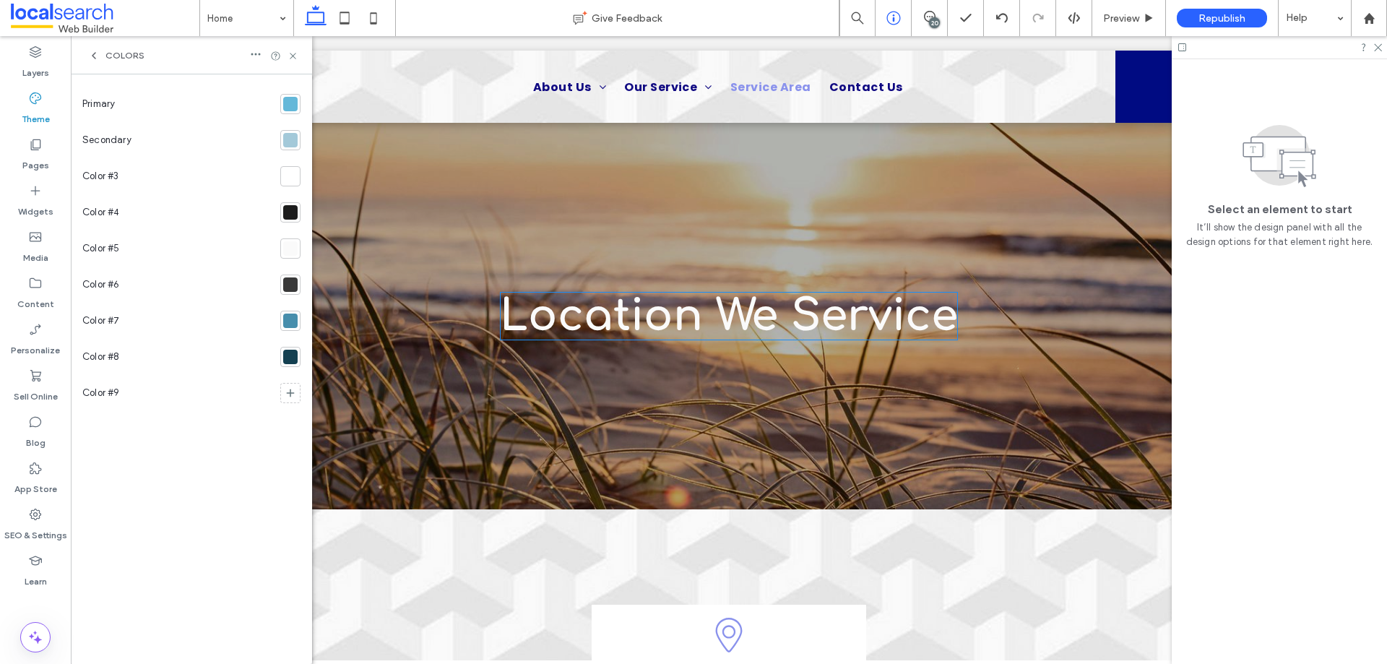
click at [929, 12] on icon at bounding box center [930, 17] width 12 height 12
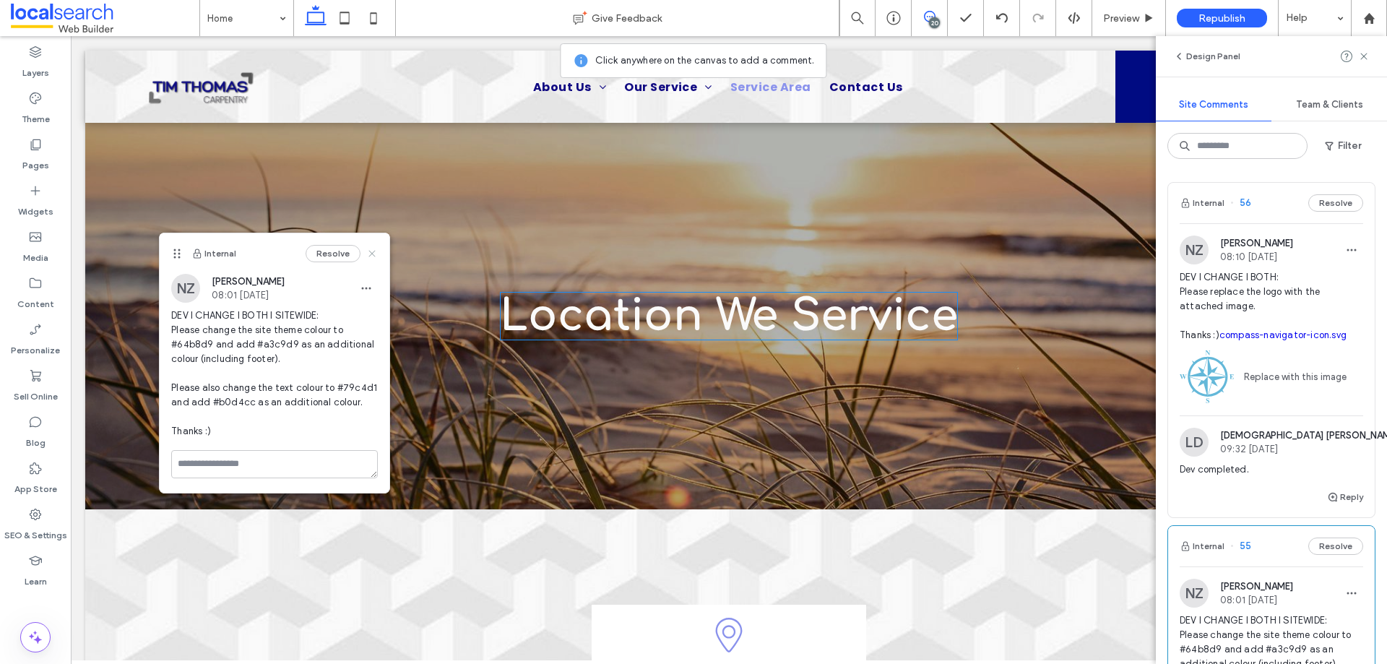
click at [373, 255] on use at bounding box center [372, 254] width 7 height 7
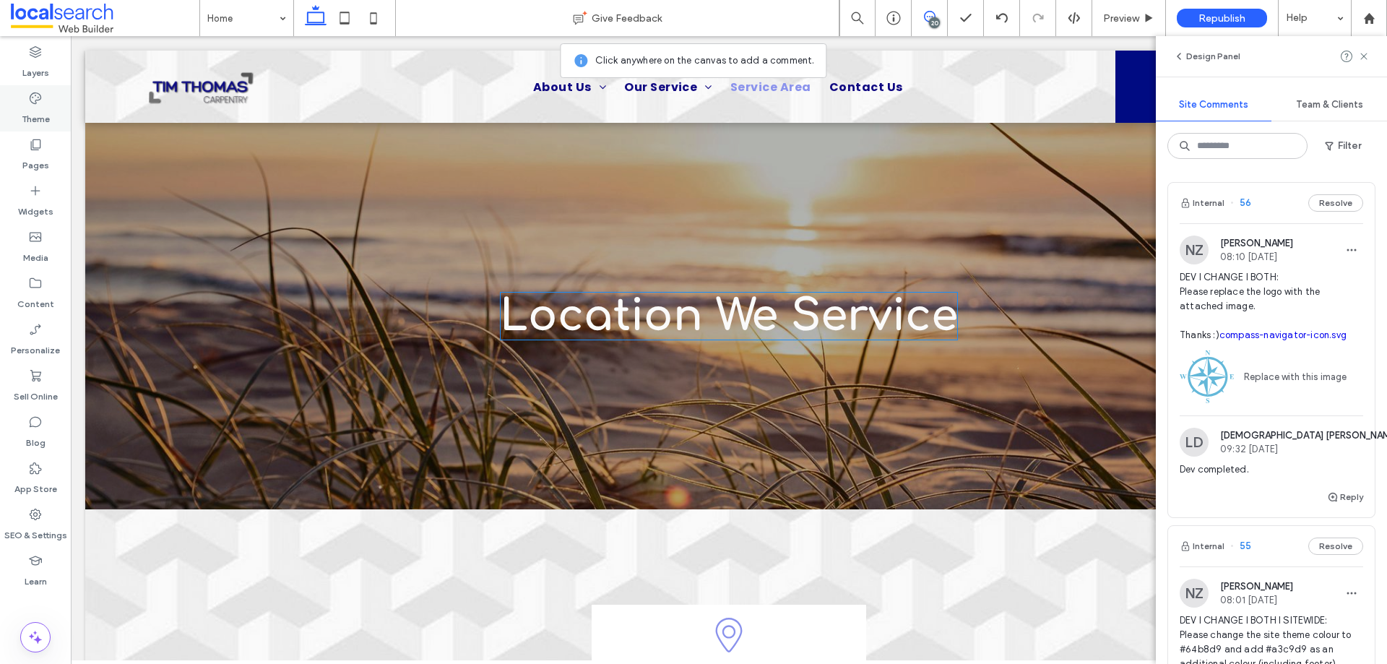
click at [48, 108] on label "Theme" at bounding box center [36, 115] width 28 height 20
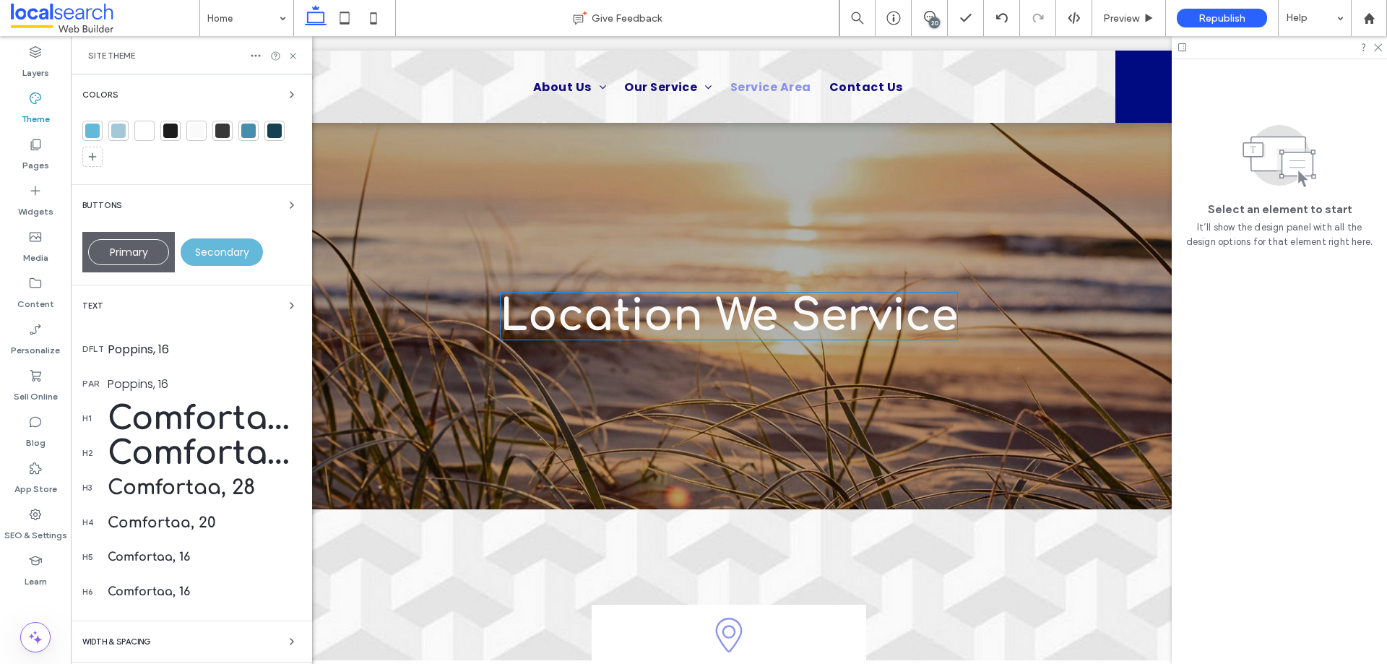
click at [132, 305] on div "Text" at bounding box center [191, 305] width 218 height 17
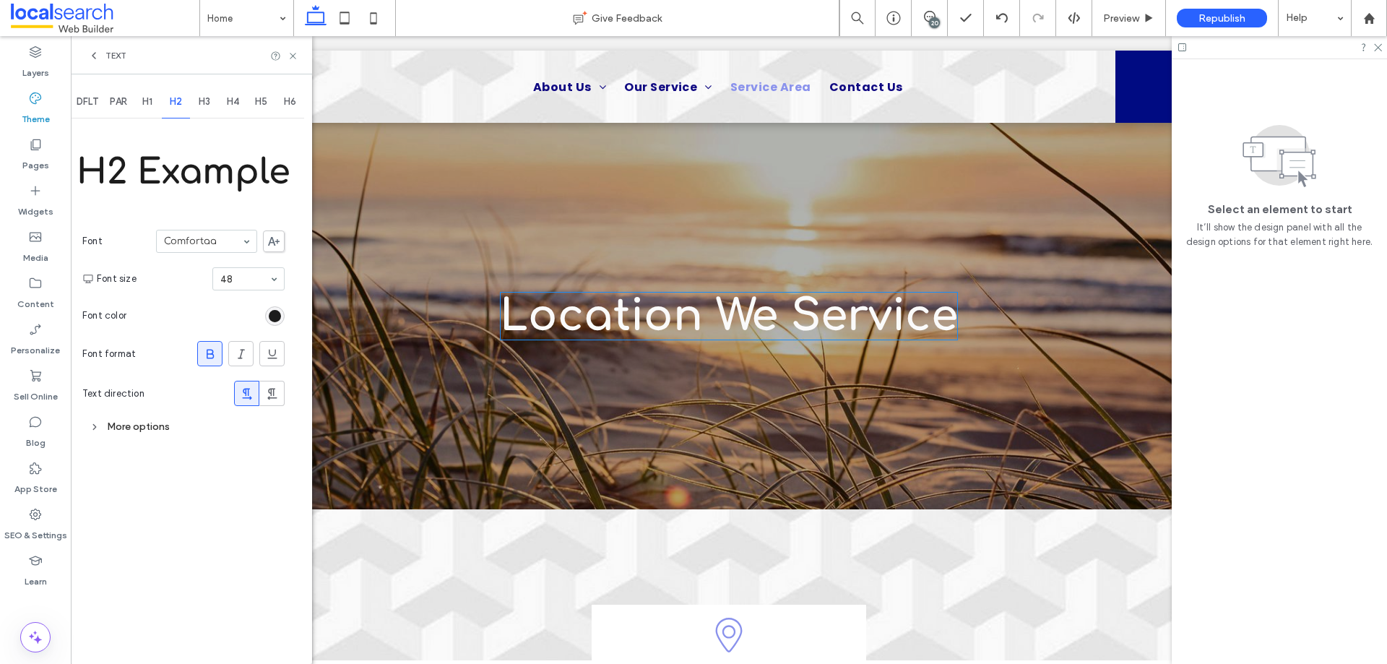
click at [155, 105] on div "H1" at bounding box center [147, 102] width 29 height 32
click at [181, 104] on span "H2" at bounding box center [176, 102] width 12 height 12
click at [279, 311] on div "rgb(28, 28, 28)" at bounding box center [275, 316] width 12 height 12
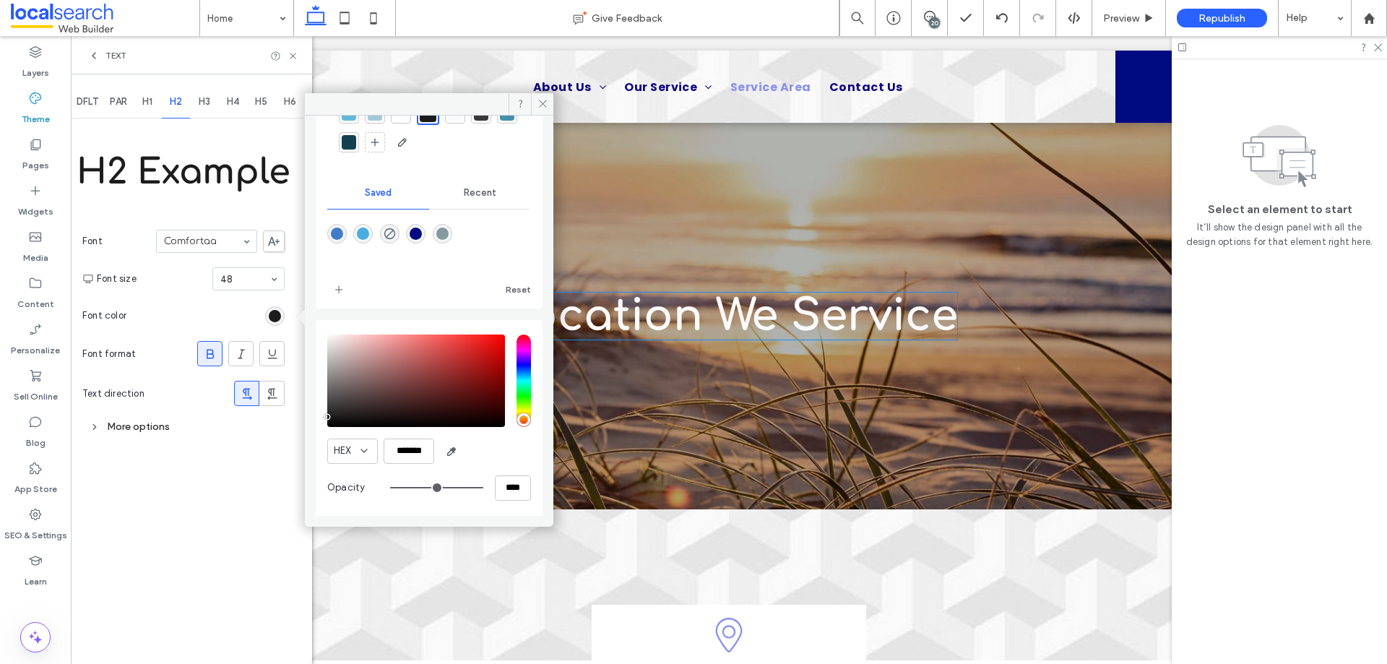
scroll to position [81, 0]
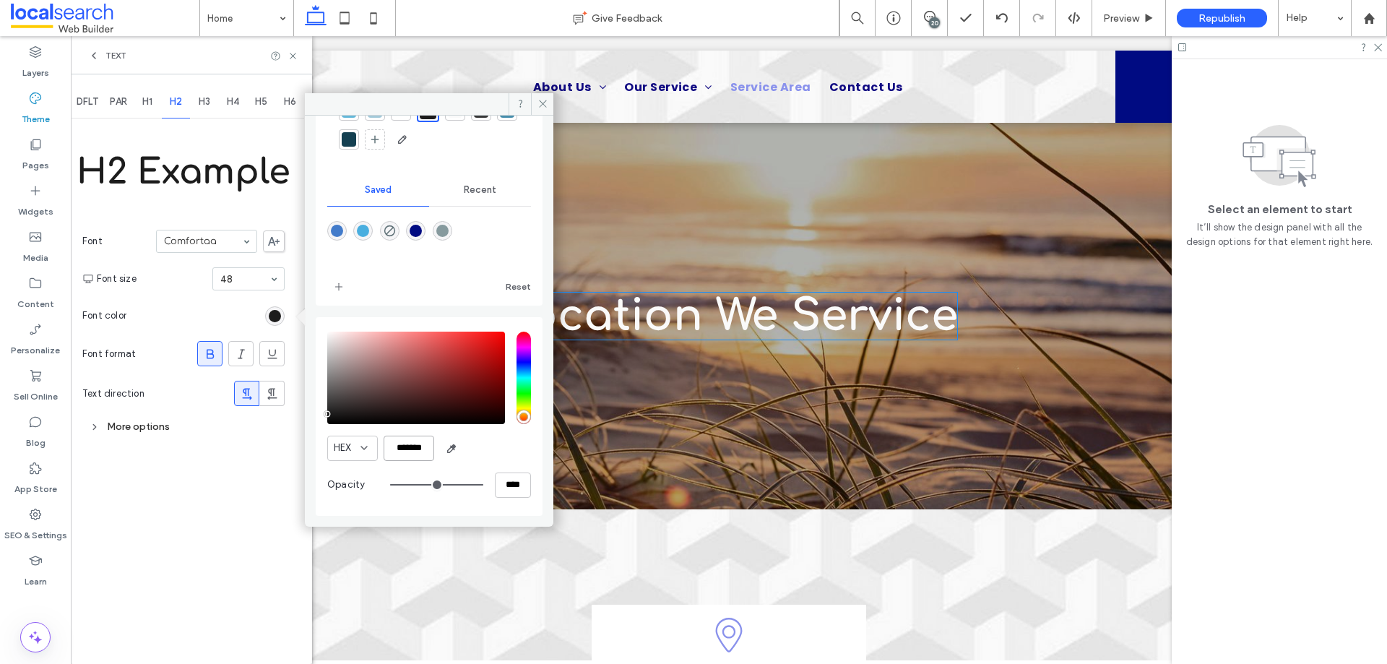
click at [429, 454] on input "*******" at bounding box center [409, 448] width 51 height 25
paste input "color picker textbox"
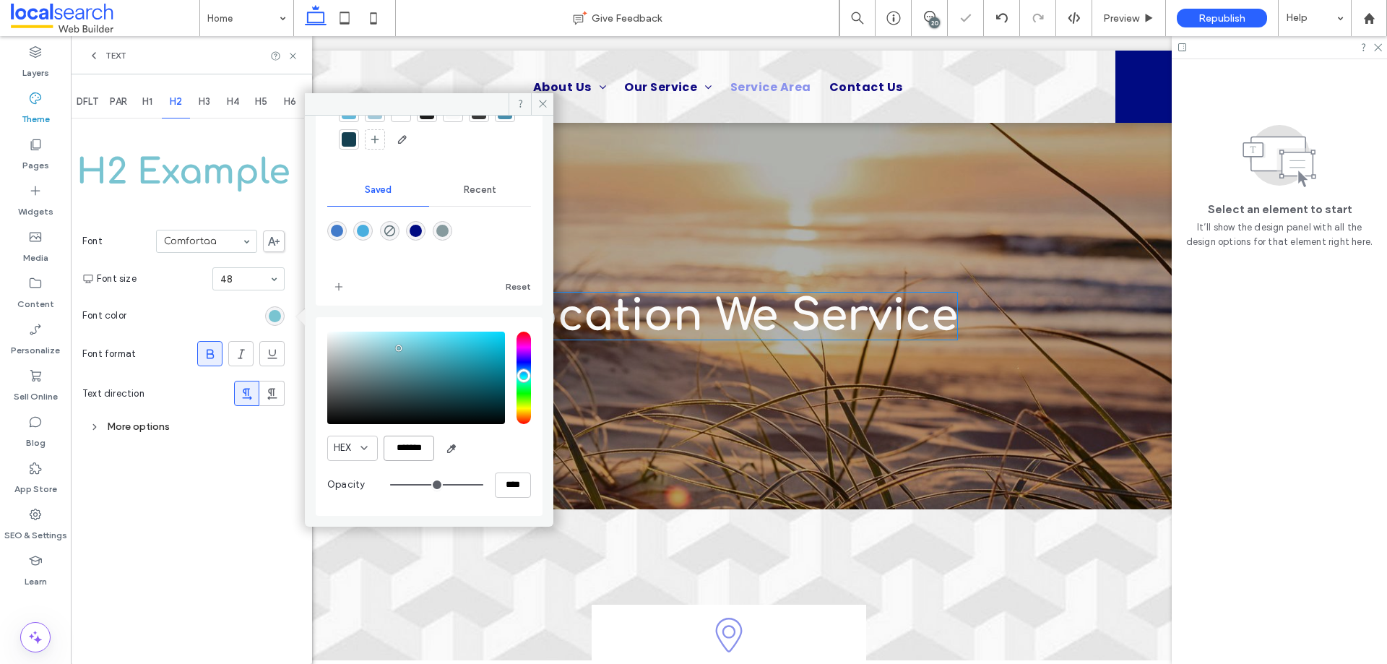
scroll to position [79, 0]
type input "*******"
click at [339, 281] on icon "add color" at bounding box center [339, 287] width 12 height 12
click at [202, 97] on span "H3" at bounding box center [205, 102] width 12 height 12
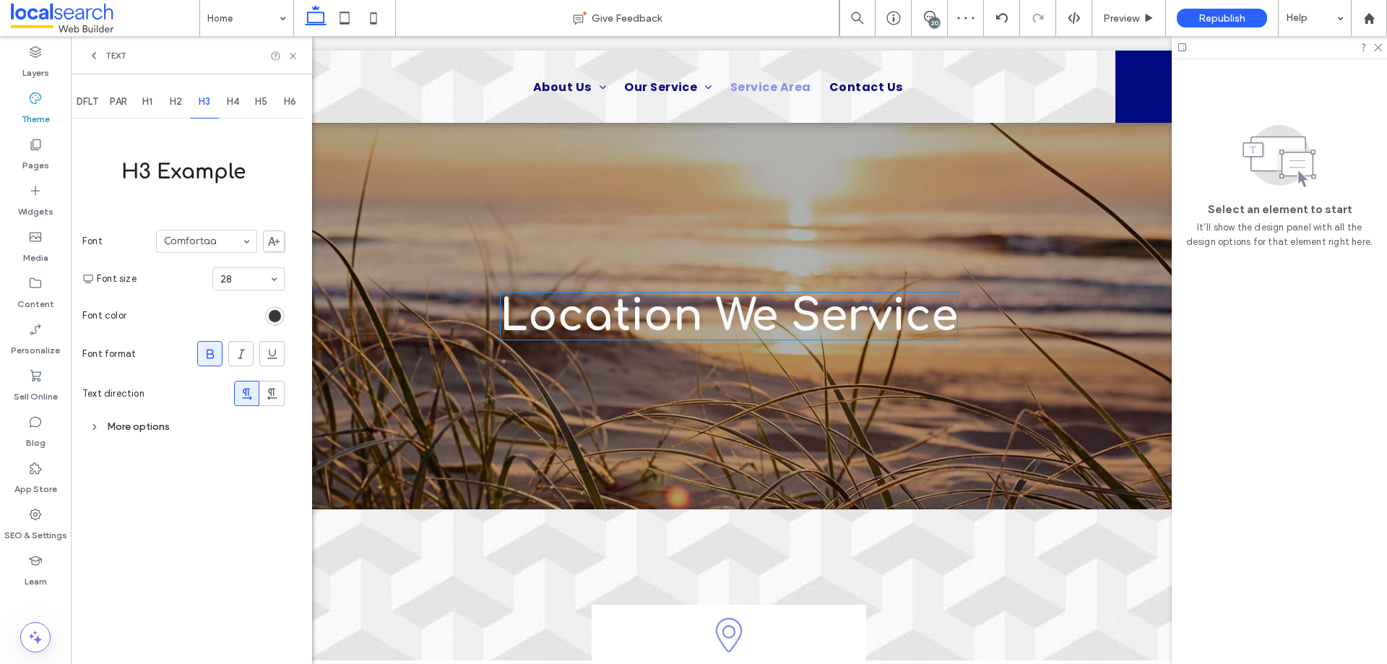
click at [272, 311] on div "rgb(28, 28, 28)" at bounding box center [275, 316] width 12 height 12
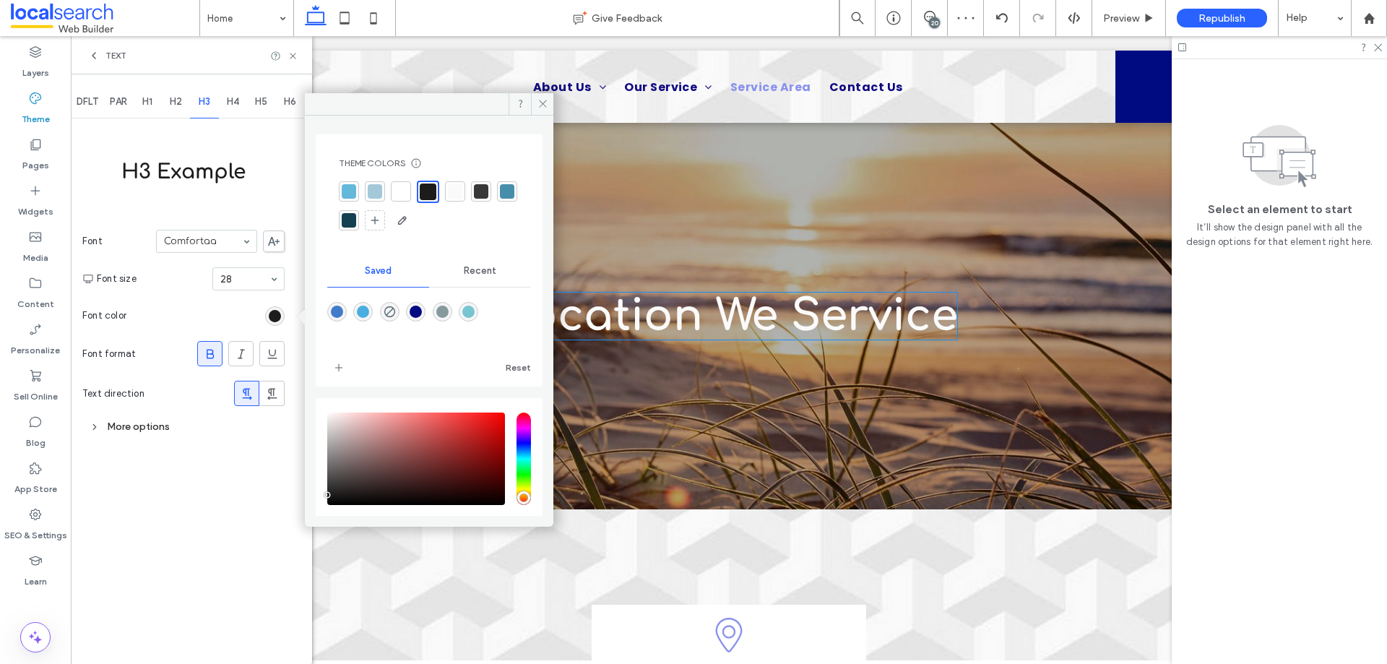
click at [475, 308] on div "rgba(121,196,209,1)" at bounding box center [468, 312] width 12 height 12
type input "*******"
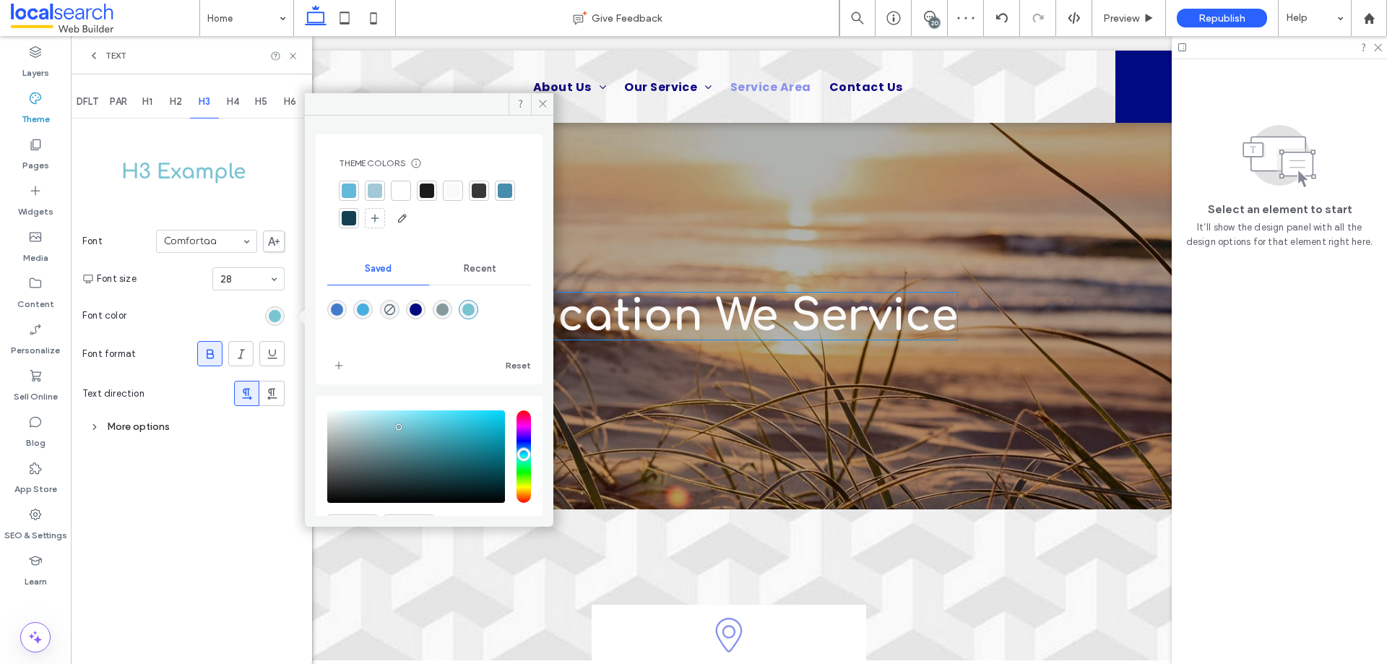
click at [223, 97] on div "H4" at bounding box center [233, 102] width 29 height 32
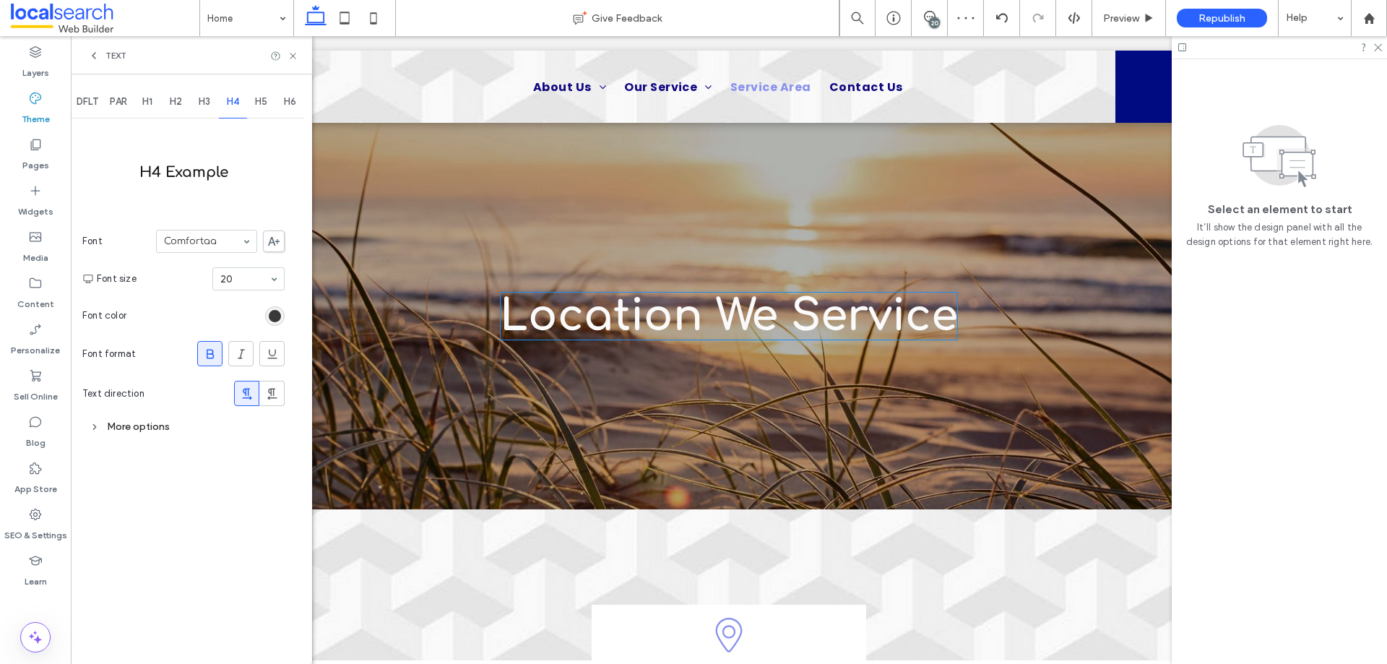
click at [273, 315] on div "rgb(28, 28, 28)" at bounding box center [275, 316] width 12 height 12
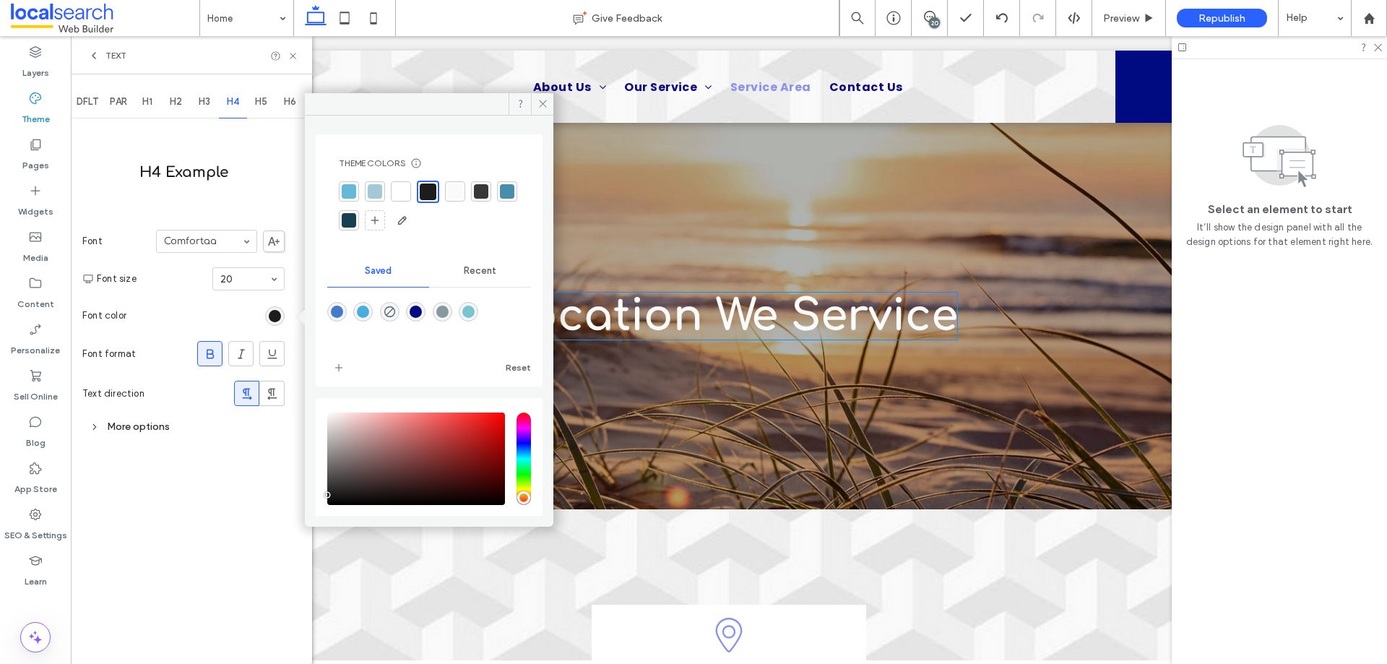
click at [475, 306] on div "rgba(121,196,209,1)" at bounding box center [468, 312] width 12 height 12
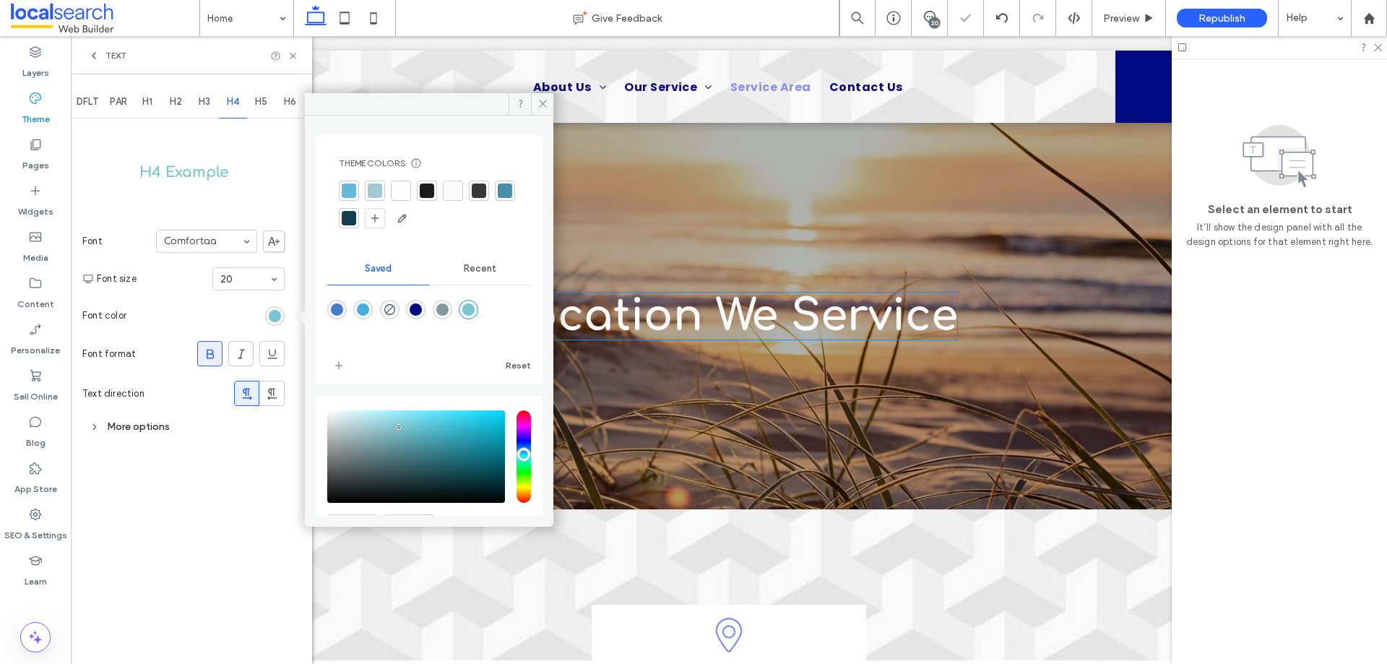
type input "*******"
drag, startPoint x: 266, startPoint y: 95, endPoint x: 310, endPoint y: 144, distance: 66.5
click at [265, 95] on div "H5" at bounding box center [261, 102] width 29 height 32
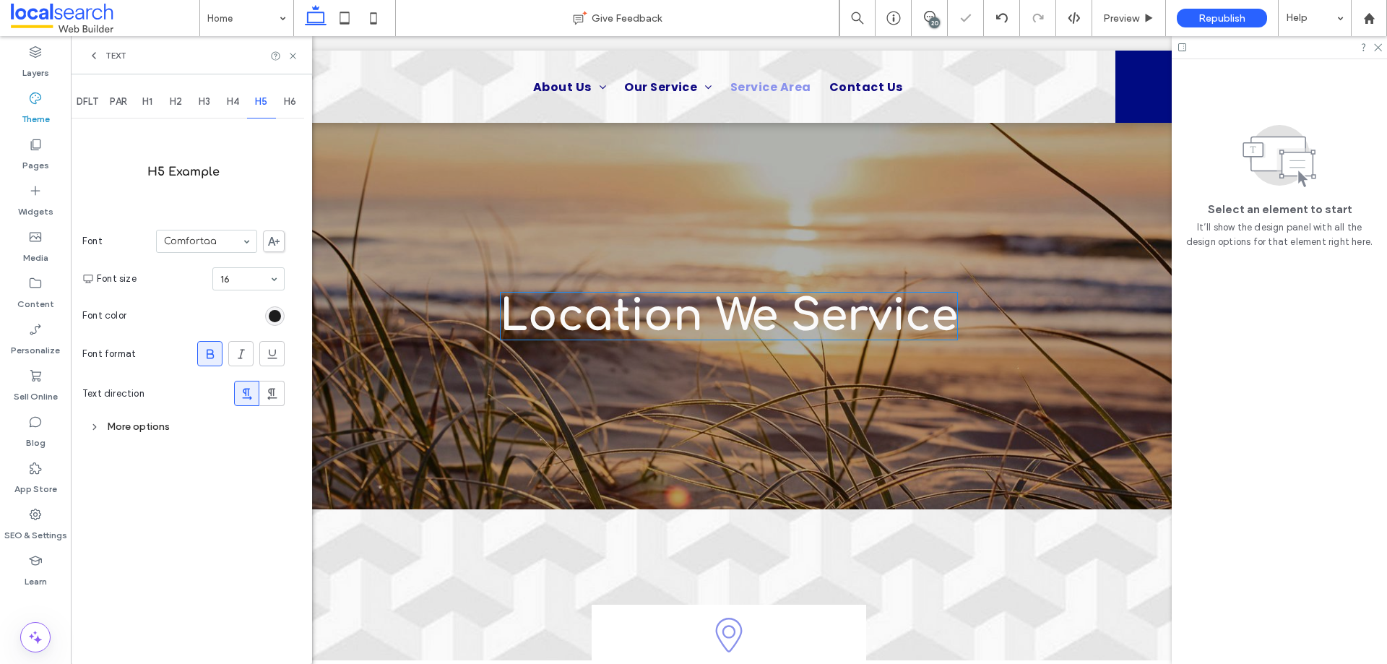
click at [290, 324] on div "DFLT PAR H1 H2 H3 H4 H5 H6 H5 Example Font Comfortaa Font size 16 Font color Fo…" at bounding box center [191, 368] width 241 height 589
click at [284, 319] on div "rgb(28, 28, 28)" at bounding box center [275, 316] width 20 height 20
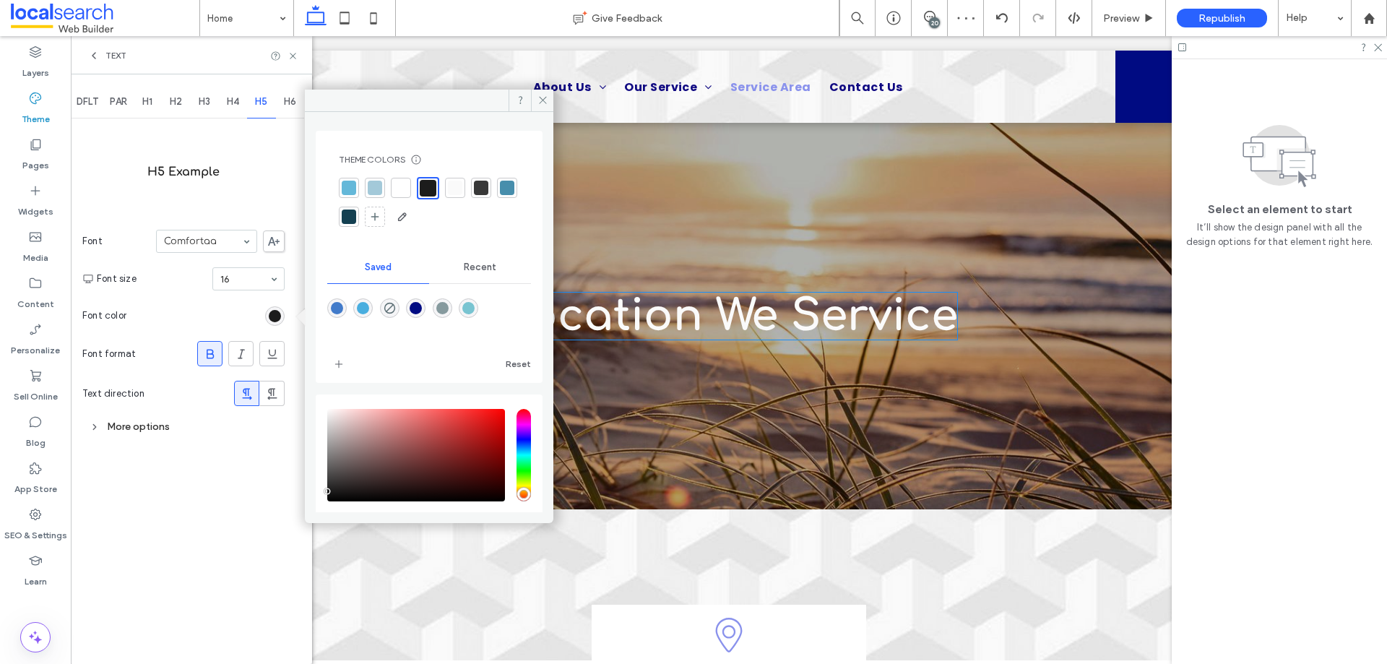
click at [475, 307] on div "rgba(121,196,209,1)" at bounding box center [468, 308] width 12 height 12
type input "*******"
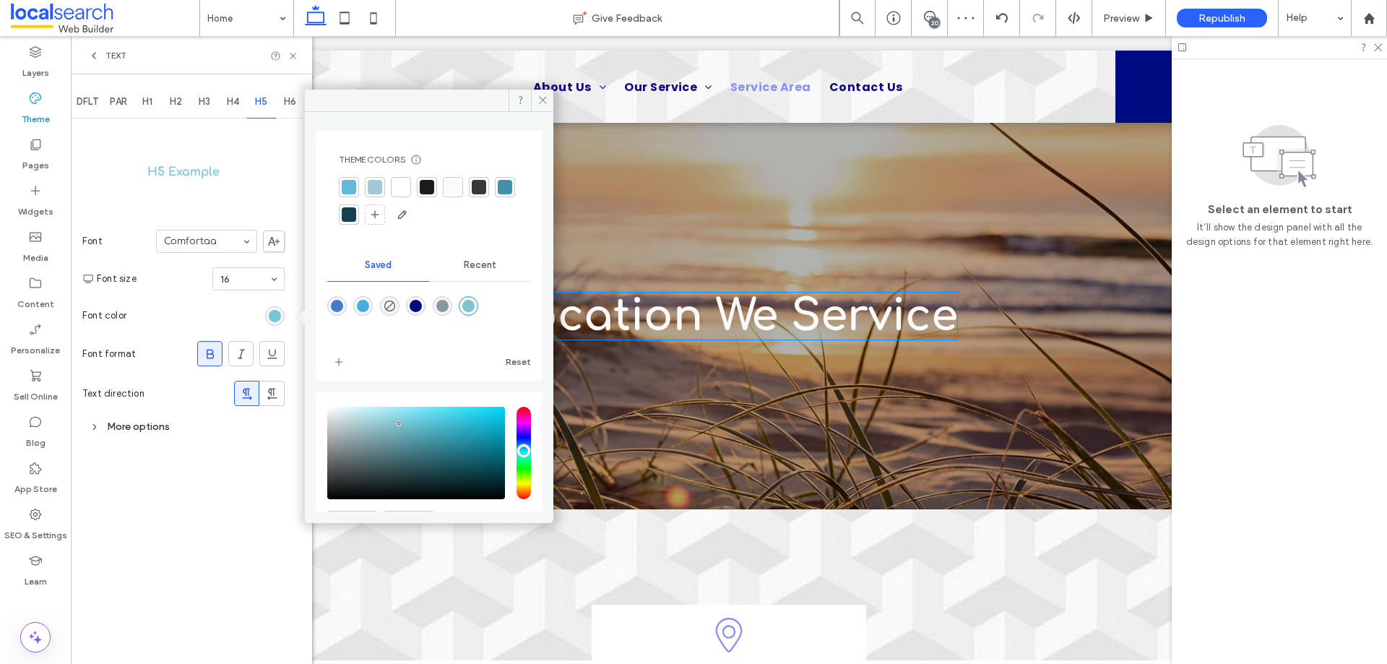
drag, startPoint x: 286, startPoint y: 95, endPoint x: 288, endPoint y: 109, distance: 14.6
click at [287, 95] on div "H6" at bounding box center [290, 102] width 29 height 32
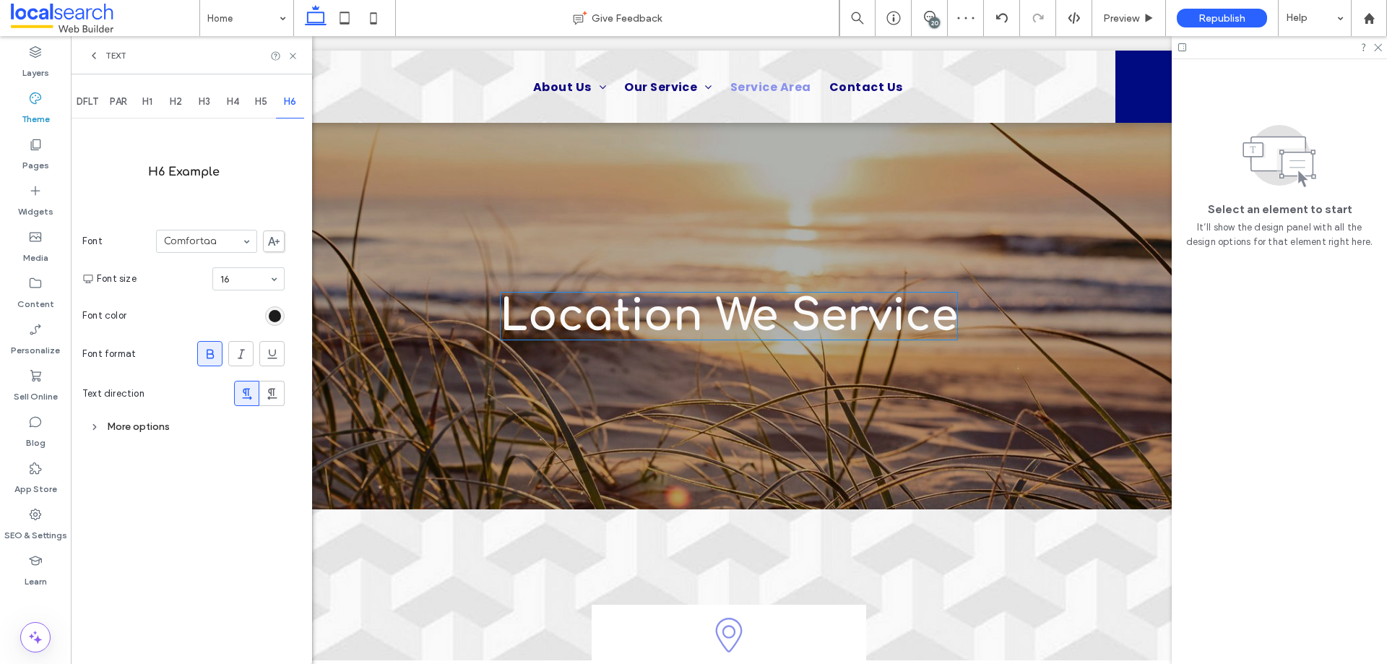
drag, startPoint x: 272, startPoint y: 311, endPoint x: 290, endPoint y: 313, distance: 18.8
click at [275, 313] on div "rgb(28, 28, 28)" at bounding box center [275, 316] width 12 height 12
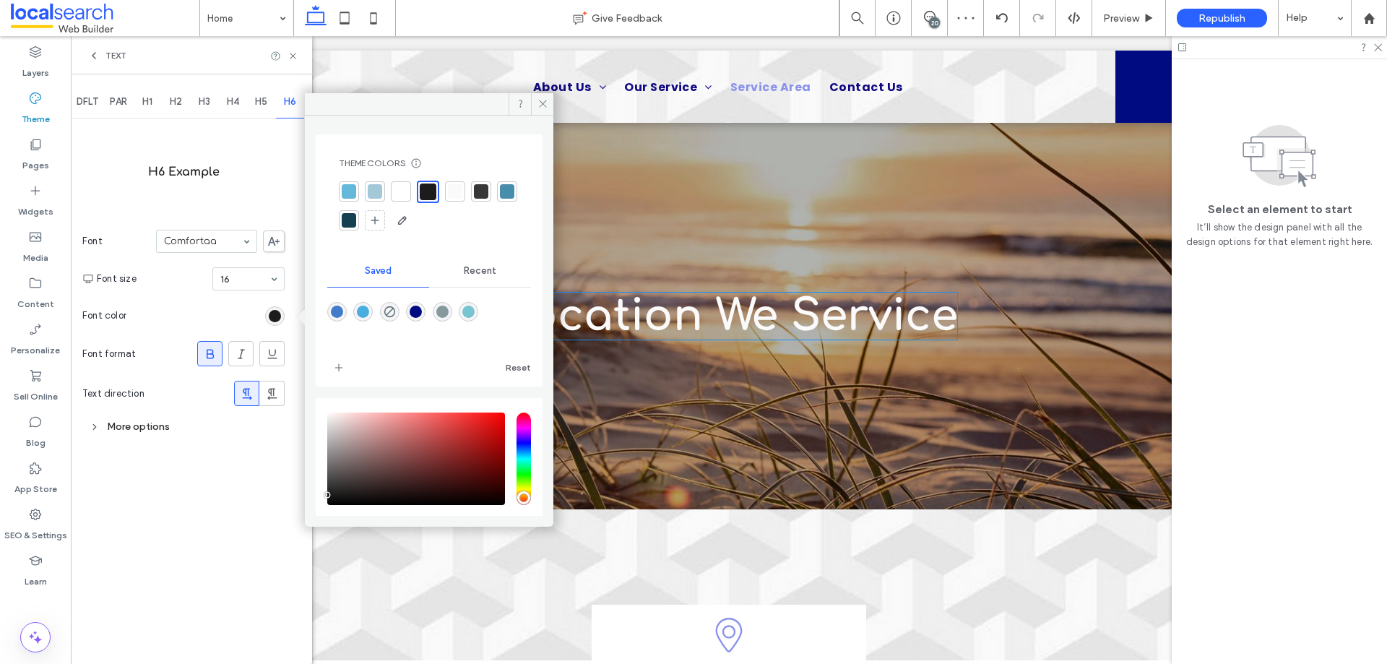
click at [475, 306] on div "rgba(121,196,209,1)" at bounding box center [468, 312] width 12 height 12
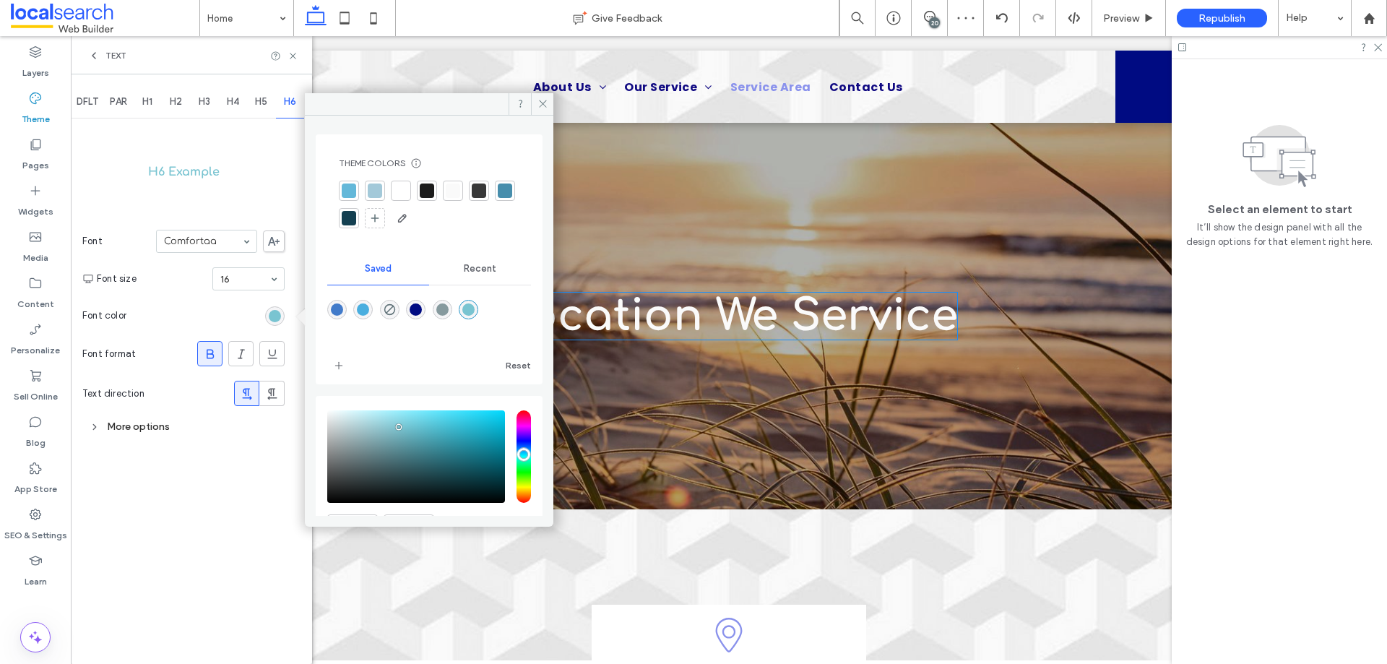
type input "*******"
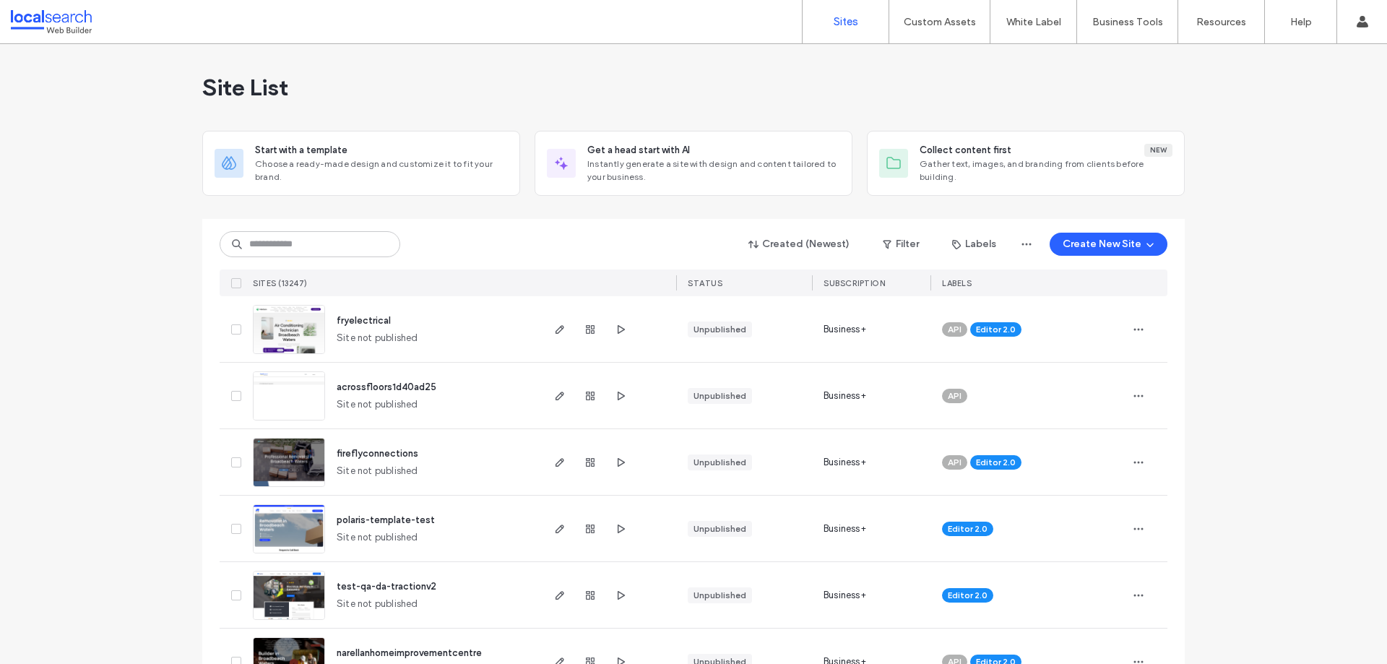
drag, startPoint x: 1276, startPoint y: 444, endPoint x: 943, endPoint y: 329, distance: 352.5
drag, startPoint x: 348, startPoint y: 245, endPoint x: 338, endPoint y: 232, distance: 16.5
click at [345, 245] on input at bounding box center [310, 244] width 181 height 26
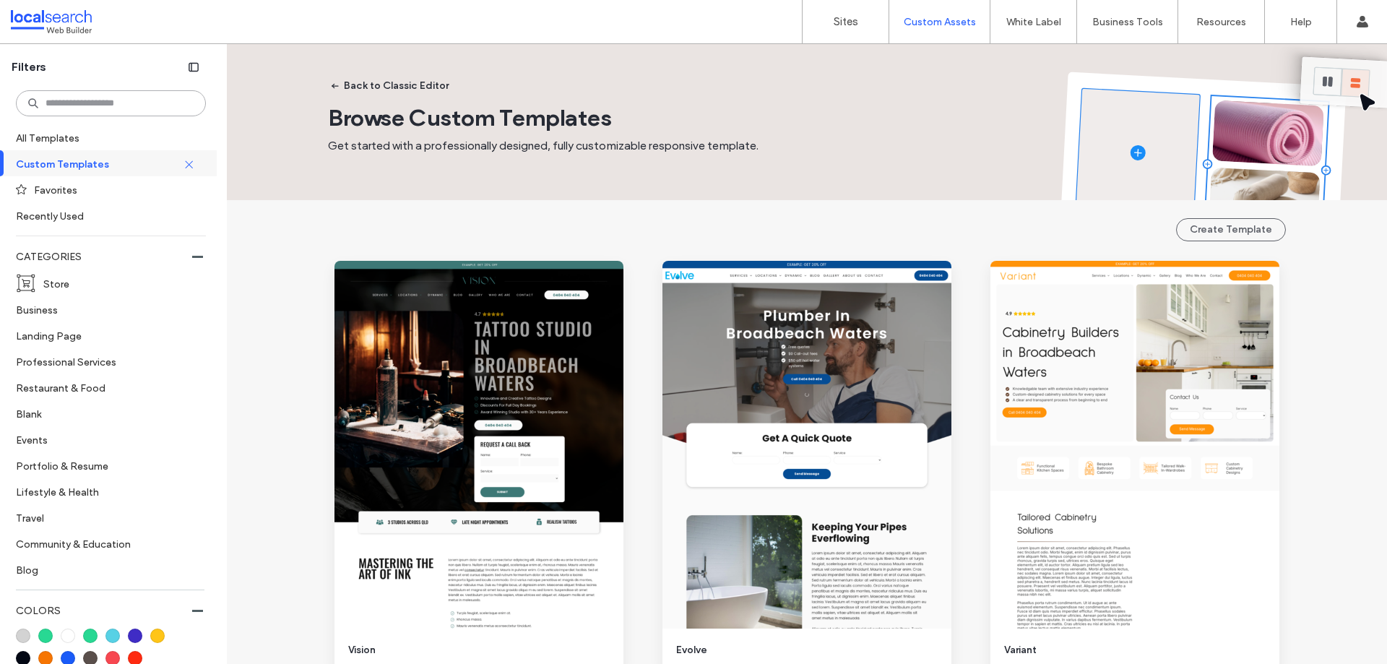
click at [85, 107] on input at bounding box center [111, 103] width 190 height 26
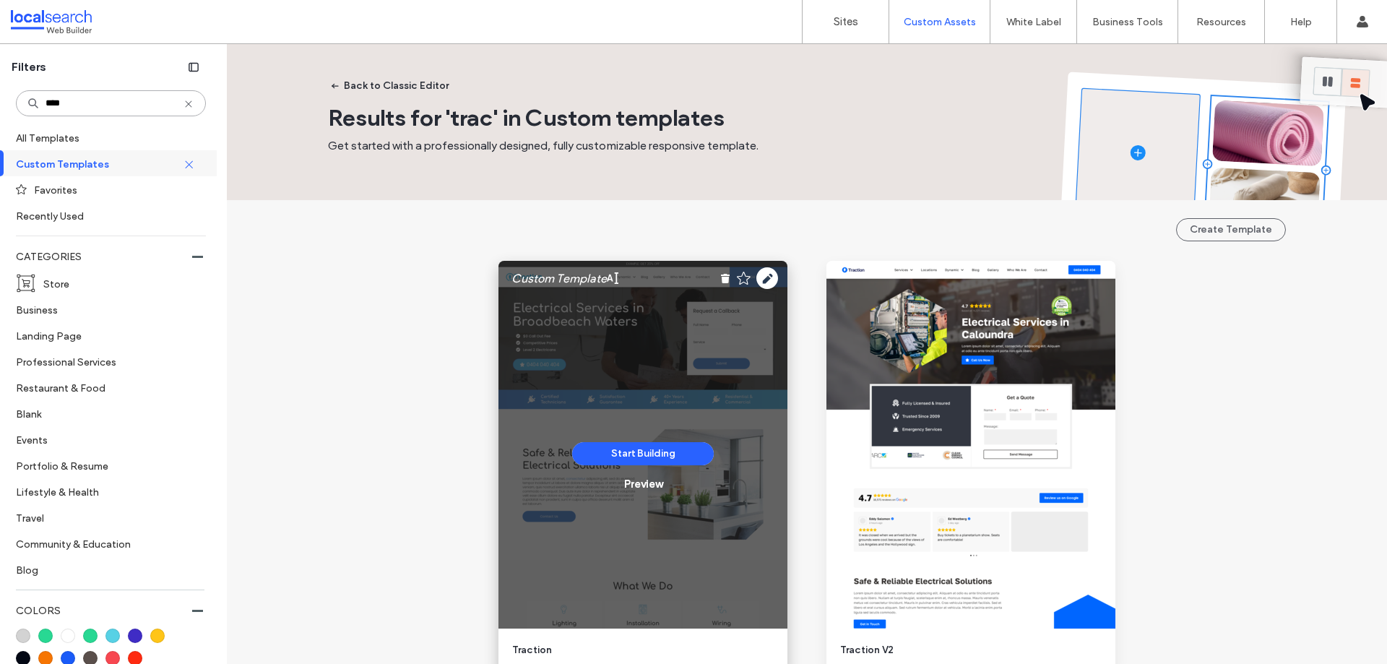
scroll to position [72, 0]
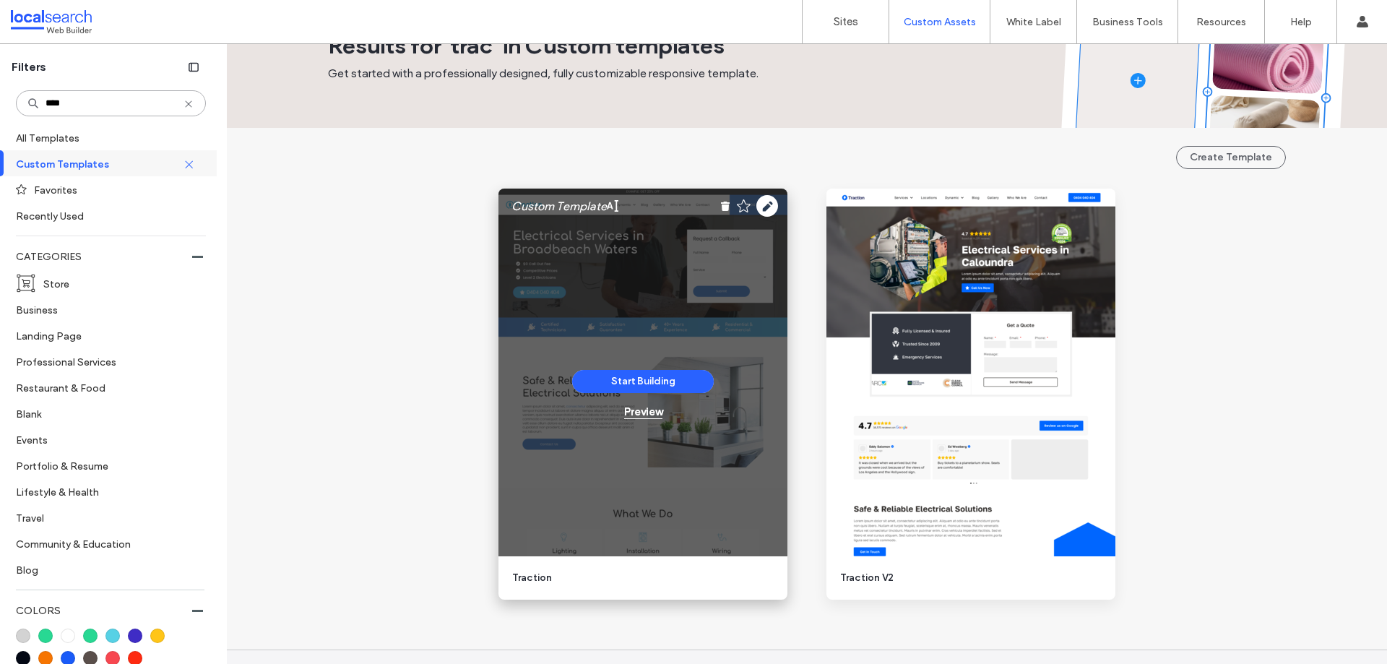
type input "****"
click at [641, 416] on div "Preview" at bounding box center [643, 411] width 38 height 13
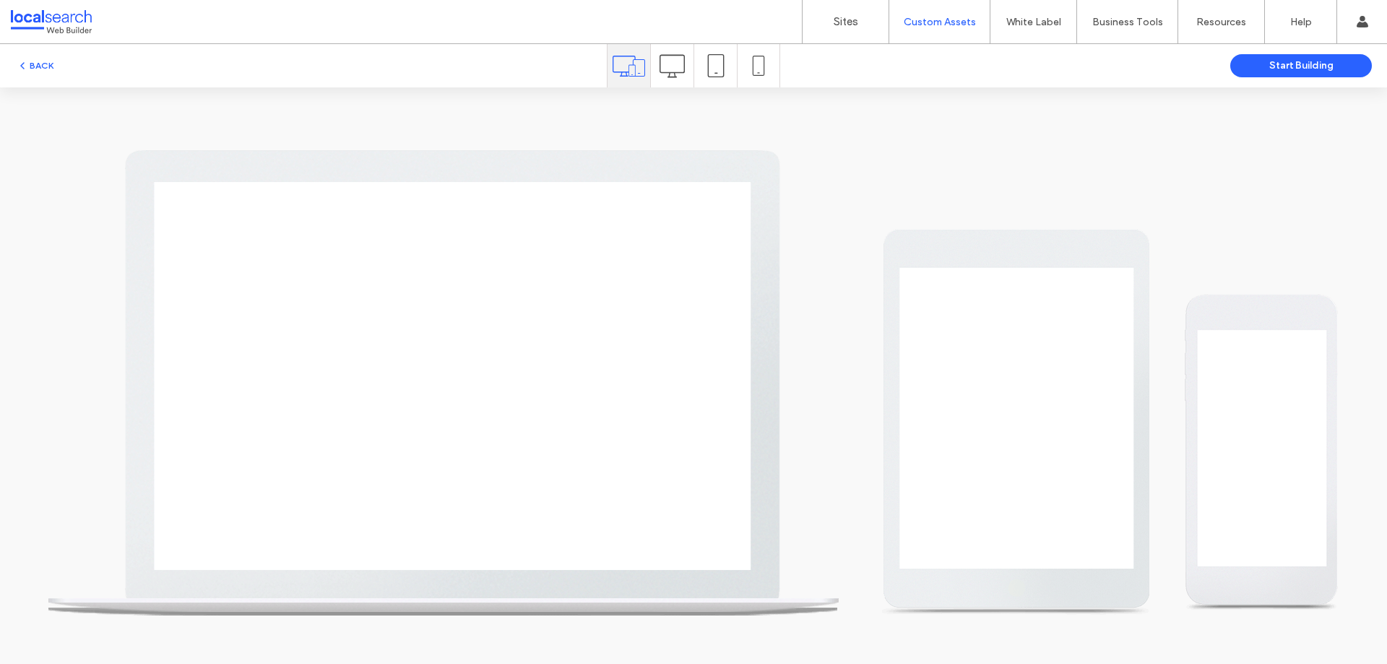
click at [673, 73] on icon at bounding box center [671, 65] width 25 height 25
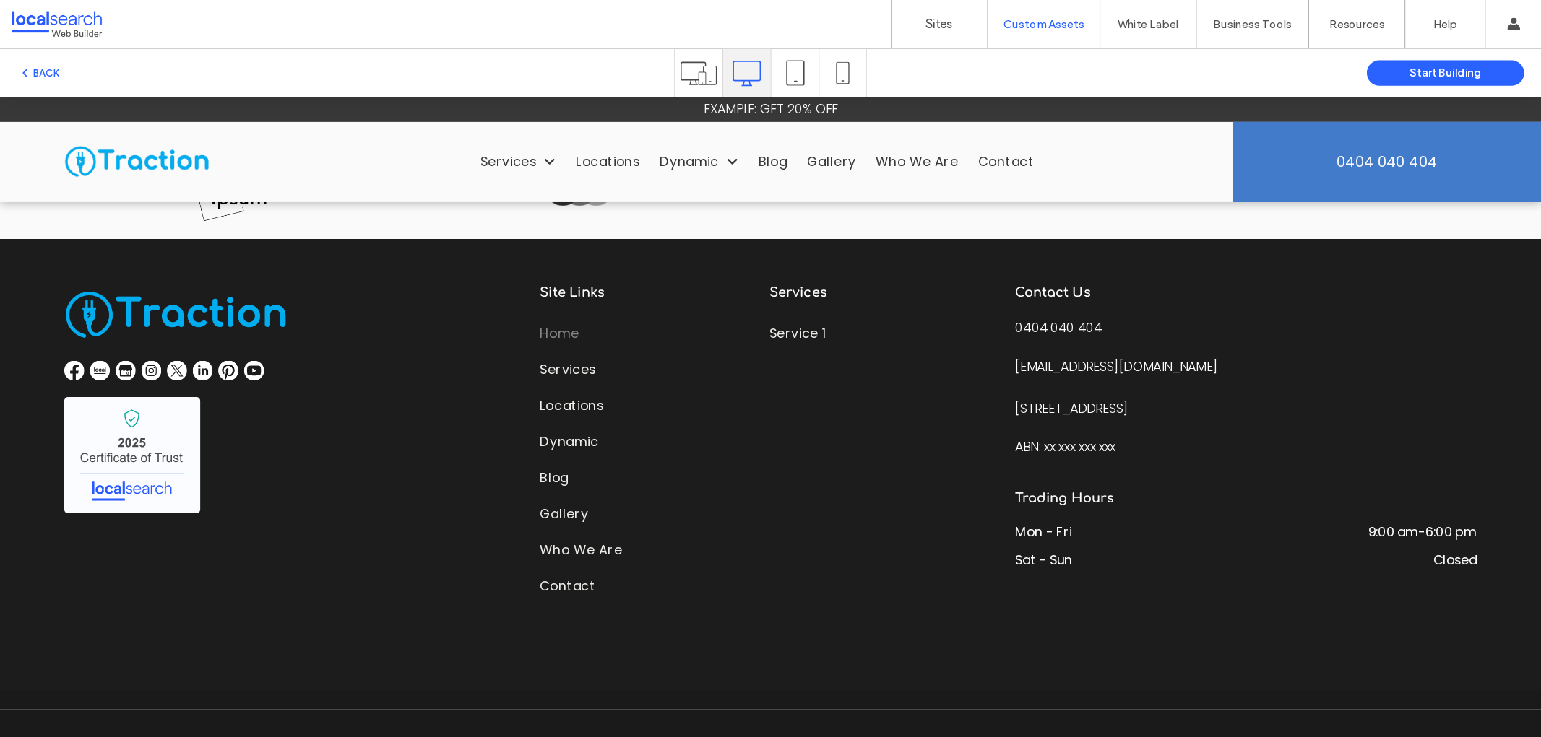
scroll to position [3575, 0]
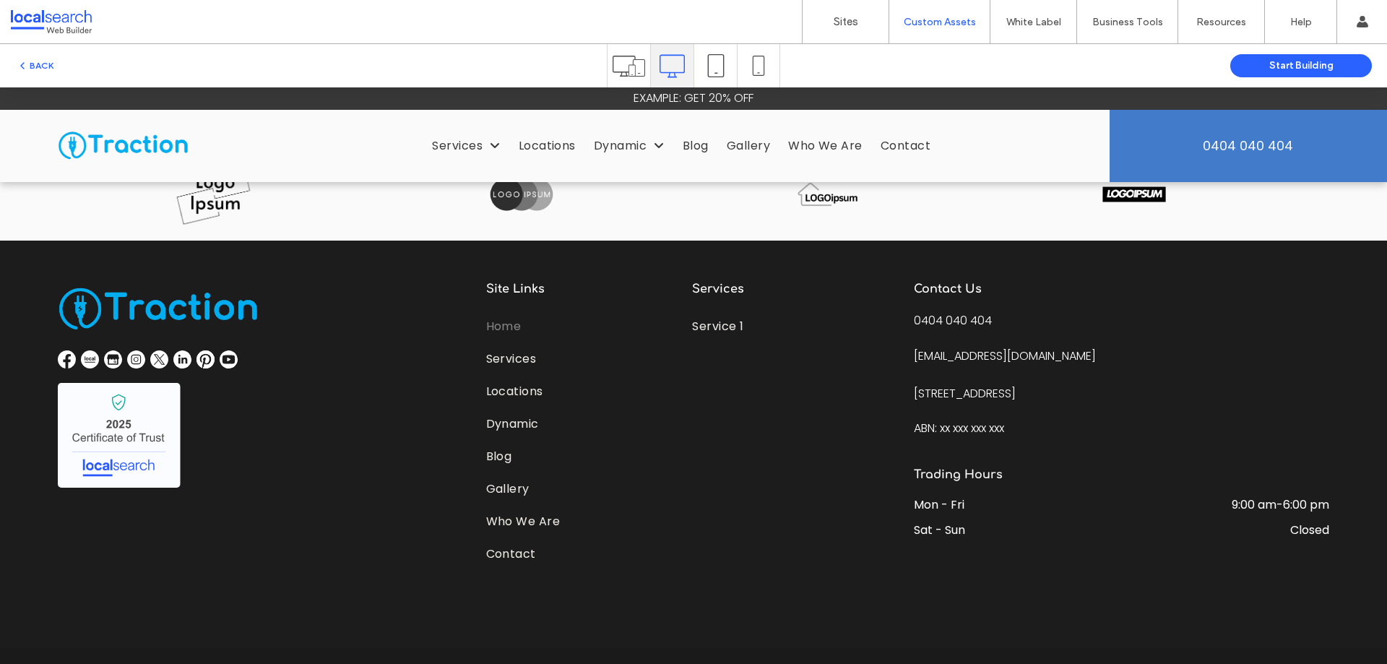
click at [1358, 377] on div "Site Links Home Services Locations Dynamic Blog Gallery Who We Are Contact Serv…" at bounding box center [693, 444] width 1387 height 407
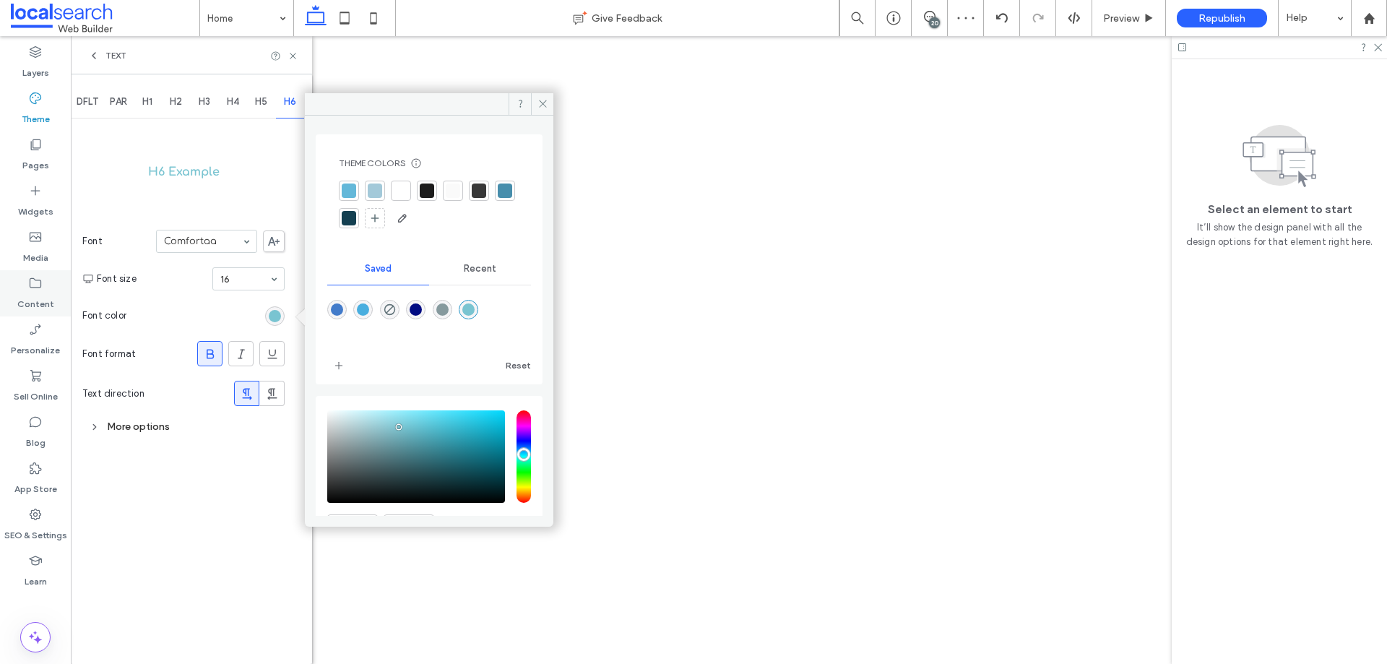
click at [541, 105] on icon at bounding box center [542, 103] width 11 height 11
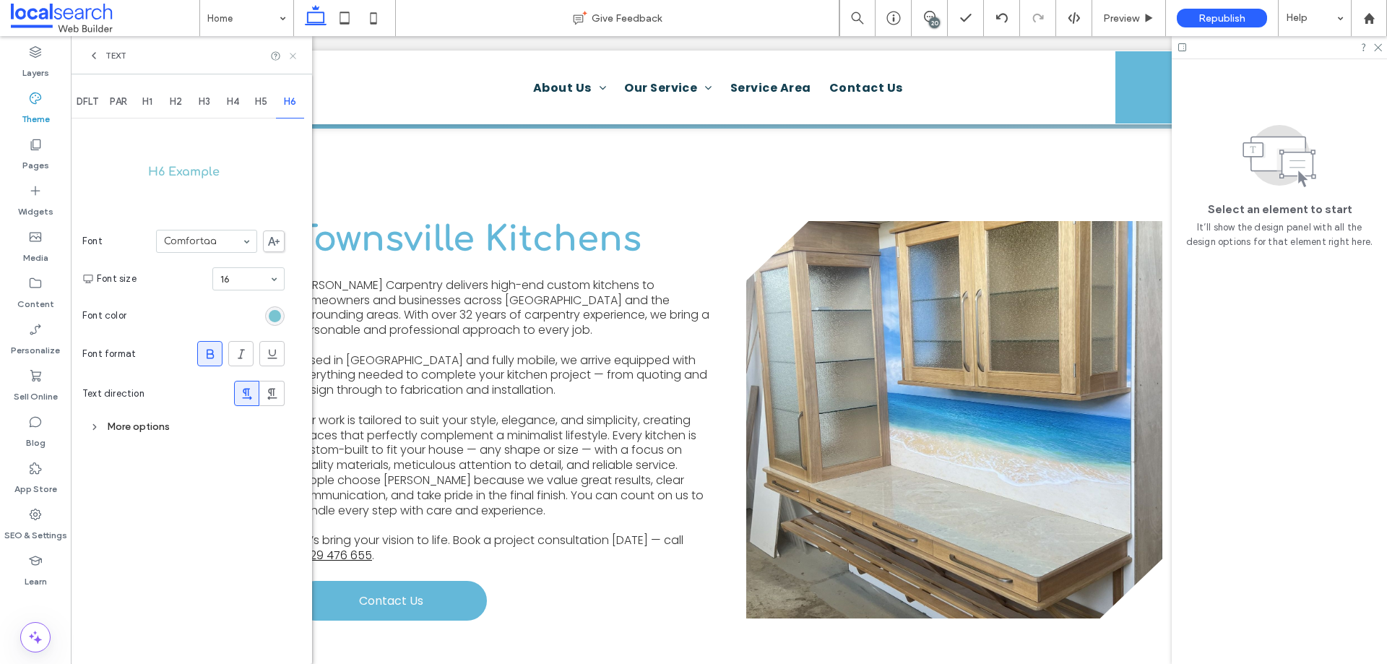
click at [293, 56] on icon at bounding box center [292, 56] width 11 height 11
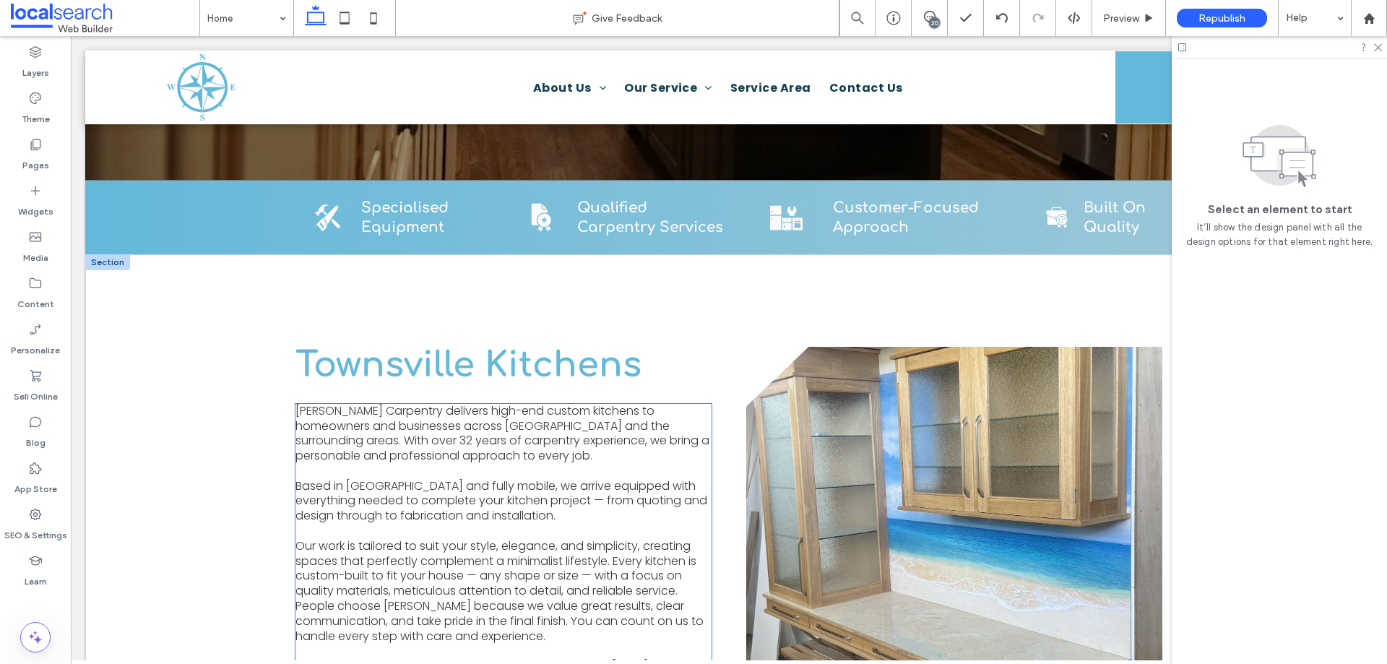
scroll to position [621, 0]
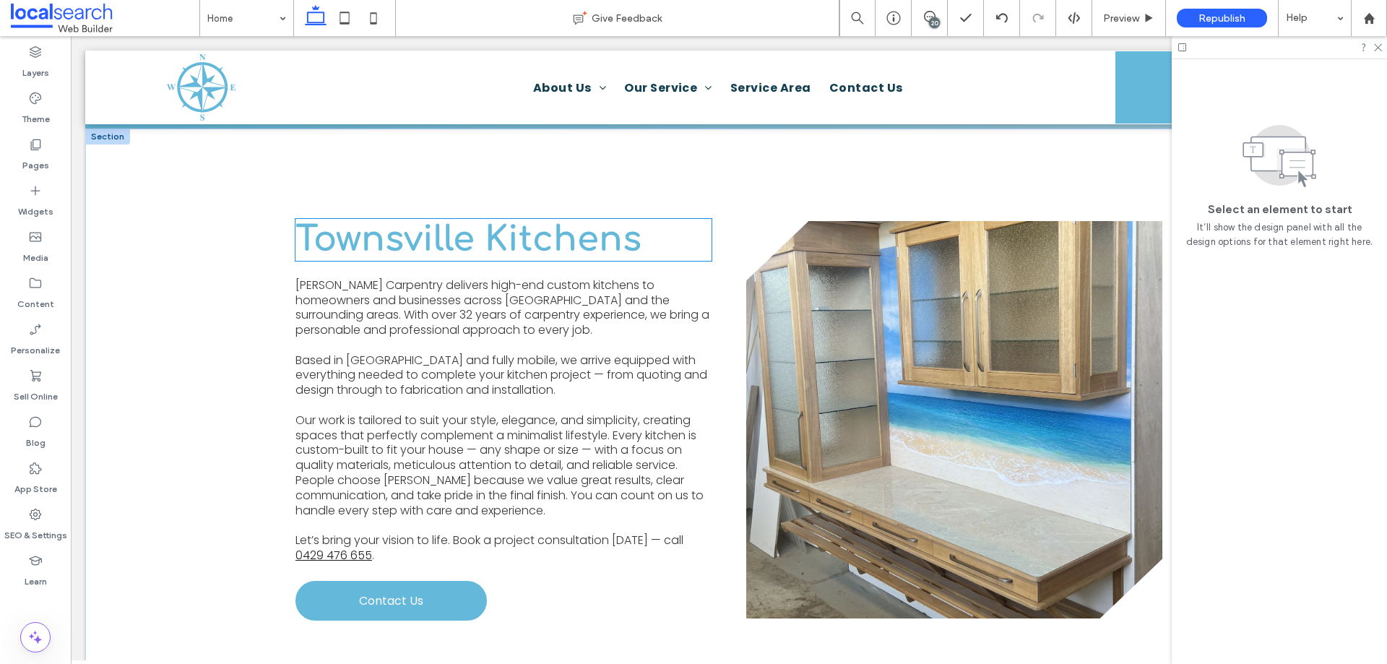
click at [465, 233] on span "Townsville Kitchens" at bounding box center [468, 239] width 346 height 38
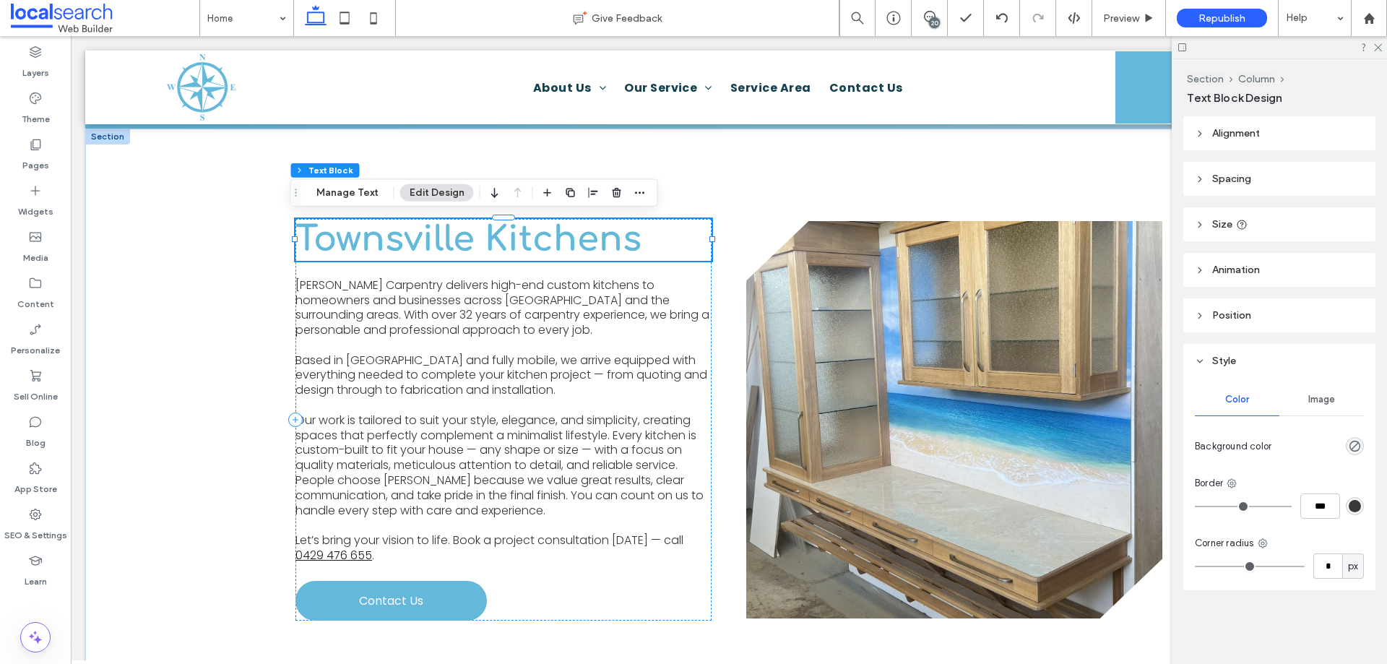
click at [465, 233] on span "Townsville Kitchens" at bounding box center [468, 239] width 346 height 38
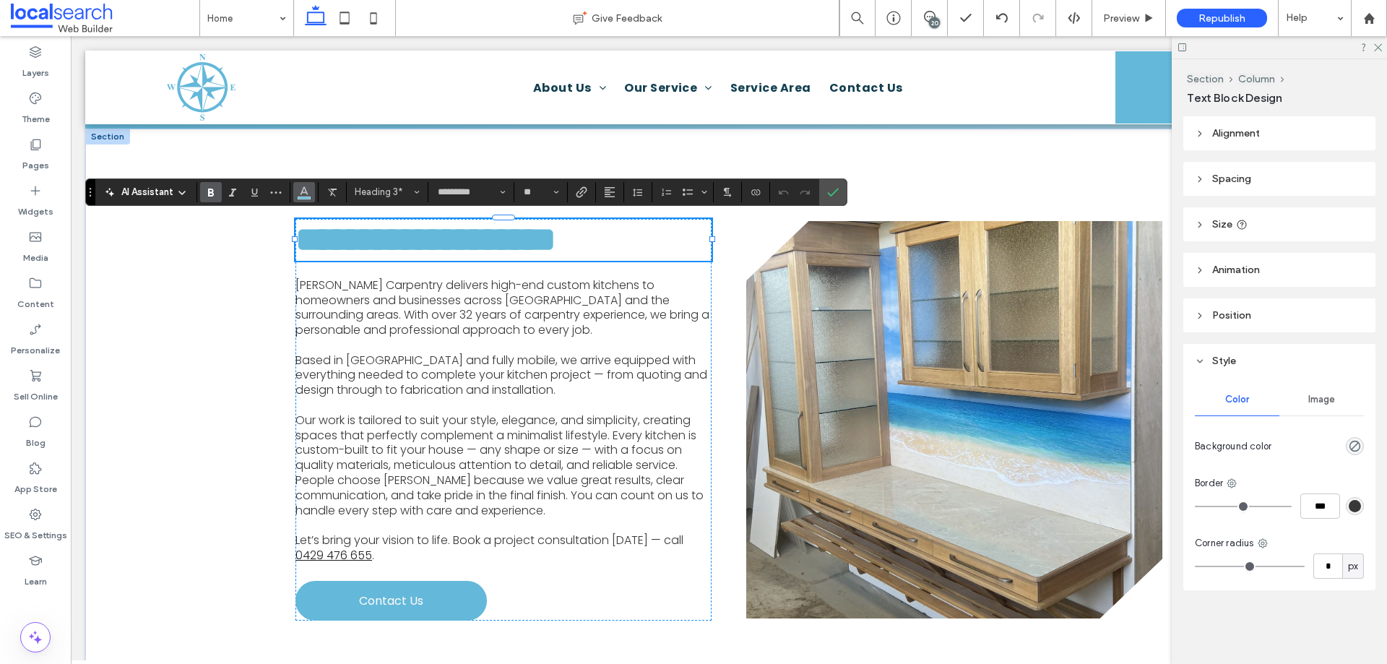
click at [302, 189] on icon "Color" at bounding box center [304, 191] width 12 height 12
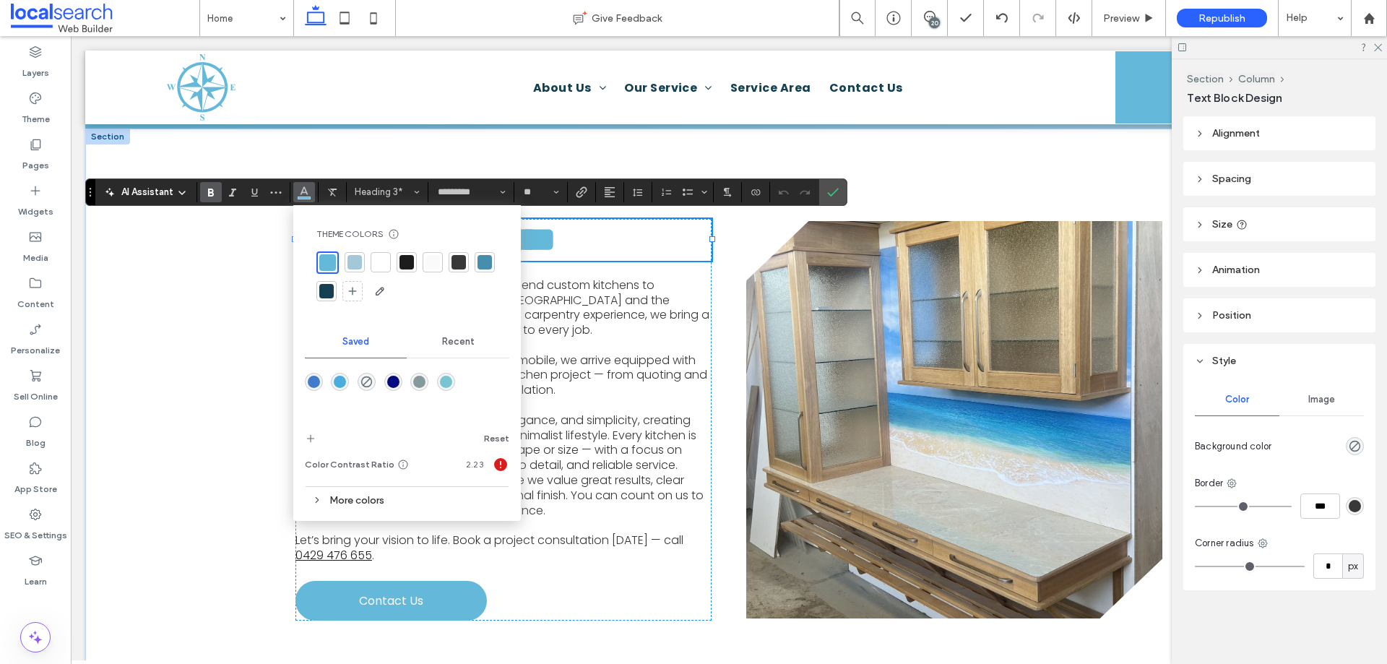
click at [447, 381] on div "rgba(121,196,209,1)" at bounding box center [446, 382] width 12 height 12
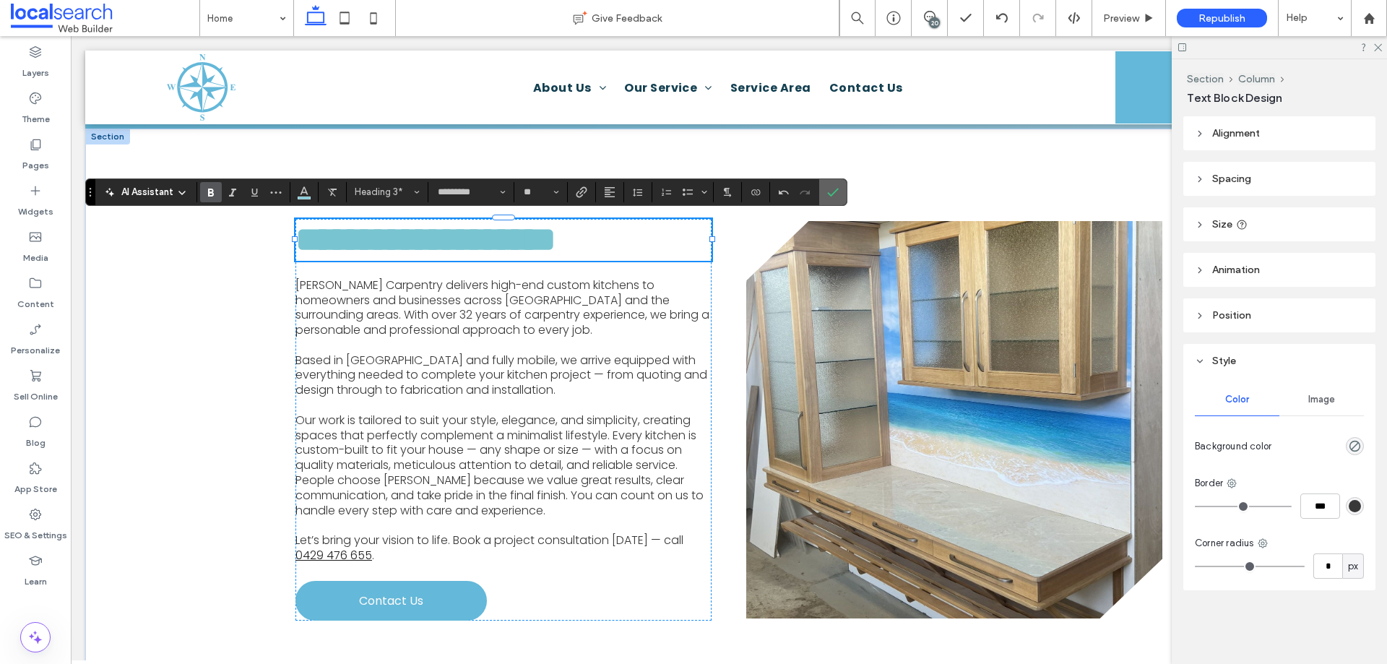
drag, startPoint x: 831, startPoint y: 194, endPoint x: 756, endPoint y: 188, distance: 74.7
click at [831, 194] on icon "Confirm" at bounding box center [833, 192] width 12 height 12
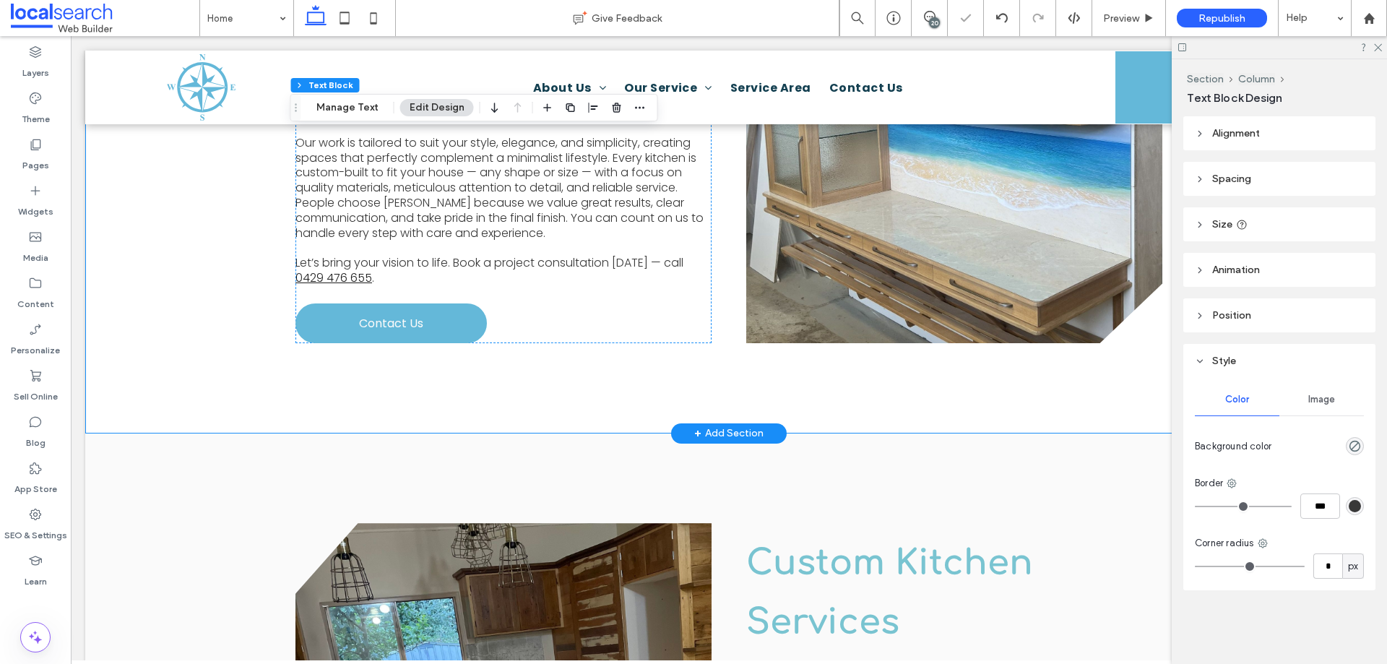
scroll to position [982, 0]
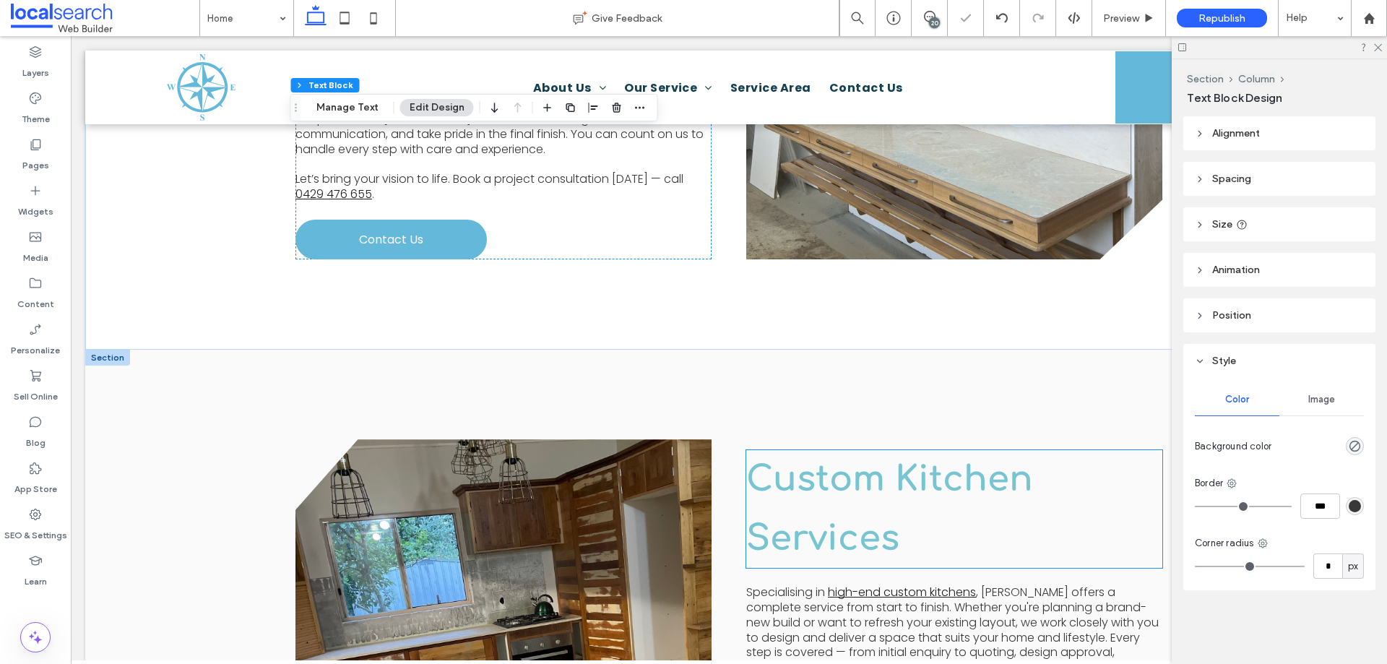
click at [831, 476] on span "Custom Kitchen Services" at bounding box center [889, 509] width 287 height 98
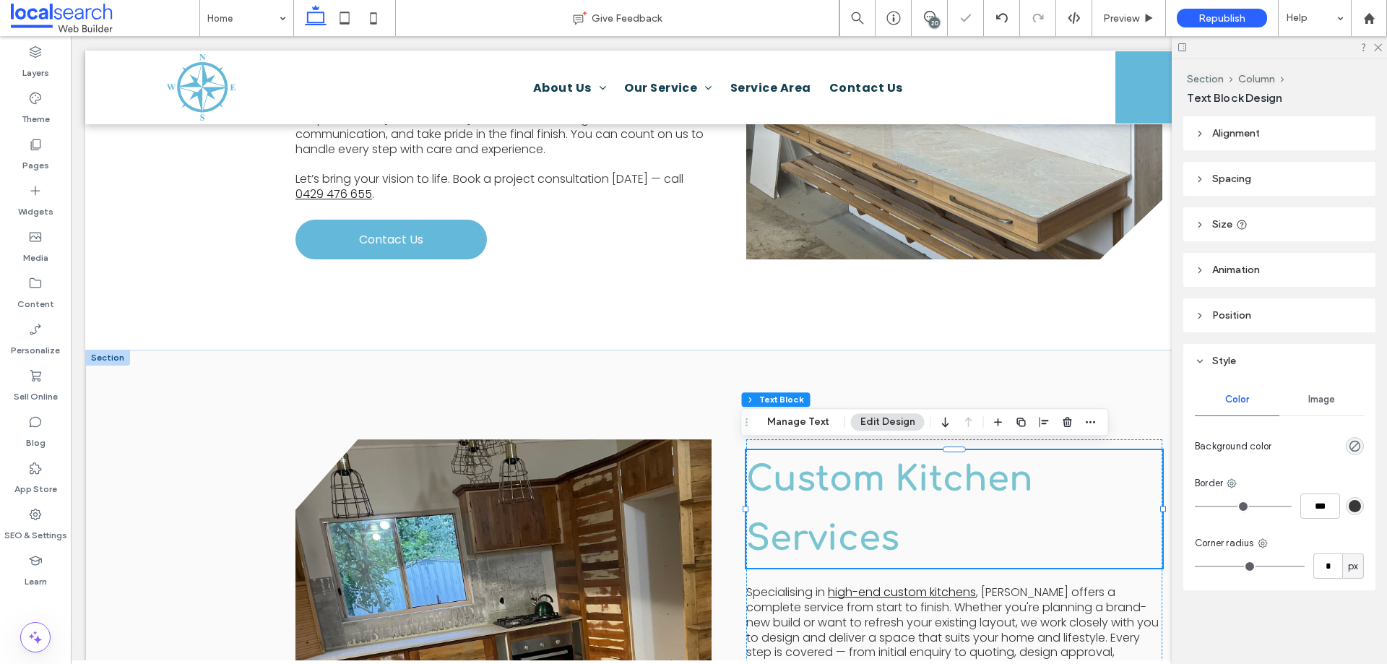
click at [831, 476] on span "Custom Kitchen Services" at bounding box center [889, 509] width 287 height 98
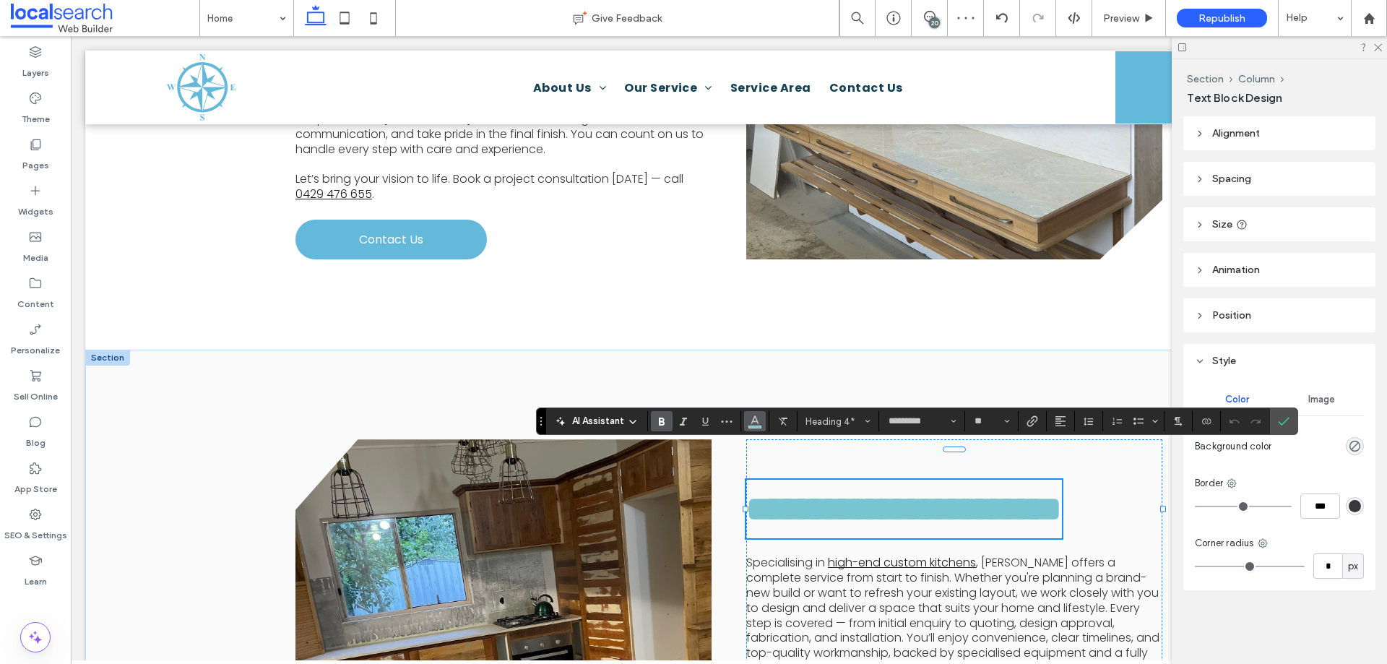
click at [762, 423] on button "Color" at bounding box center [755, 421] width 22 height 20
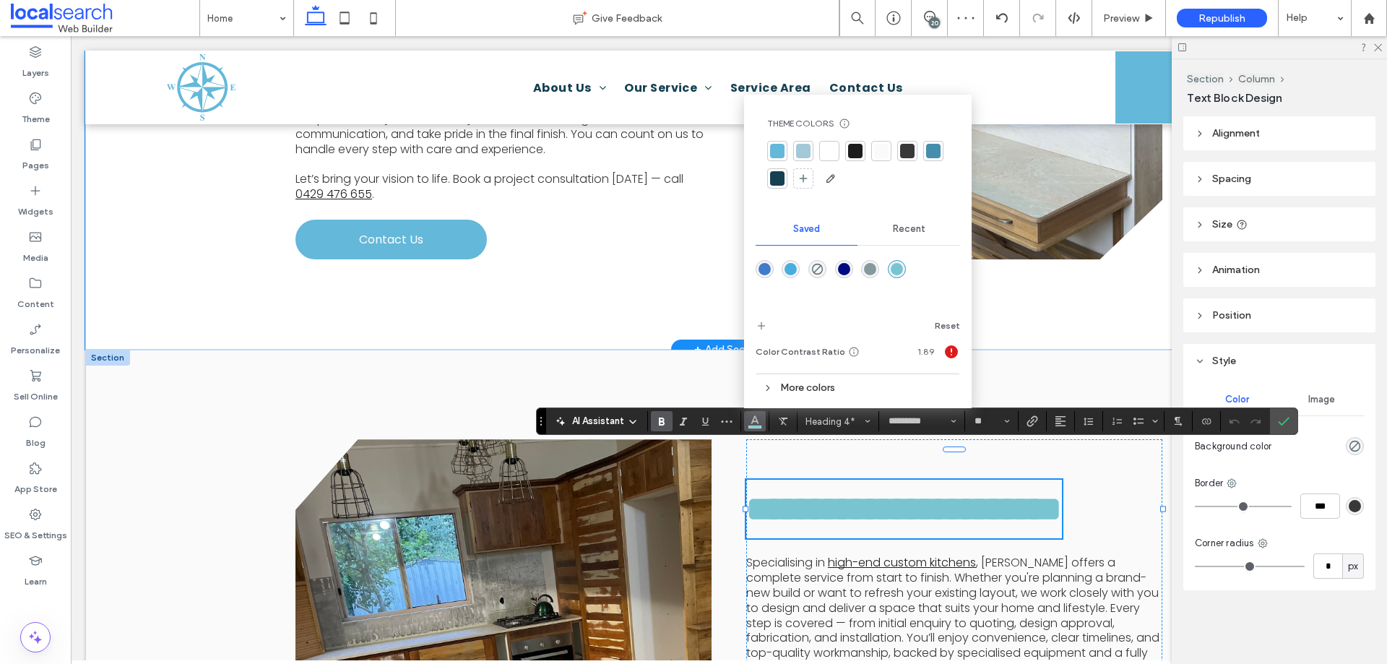
click at [550, 322] on div "Townsville Kitchens Tim Thomas Carpentry delivers high-end custom kitchens to h…" at bounding box center [728, 57] width 867 height 581
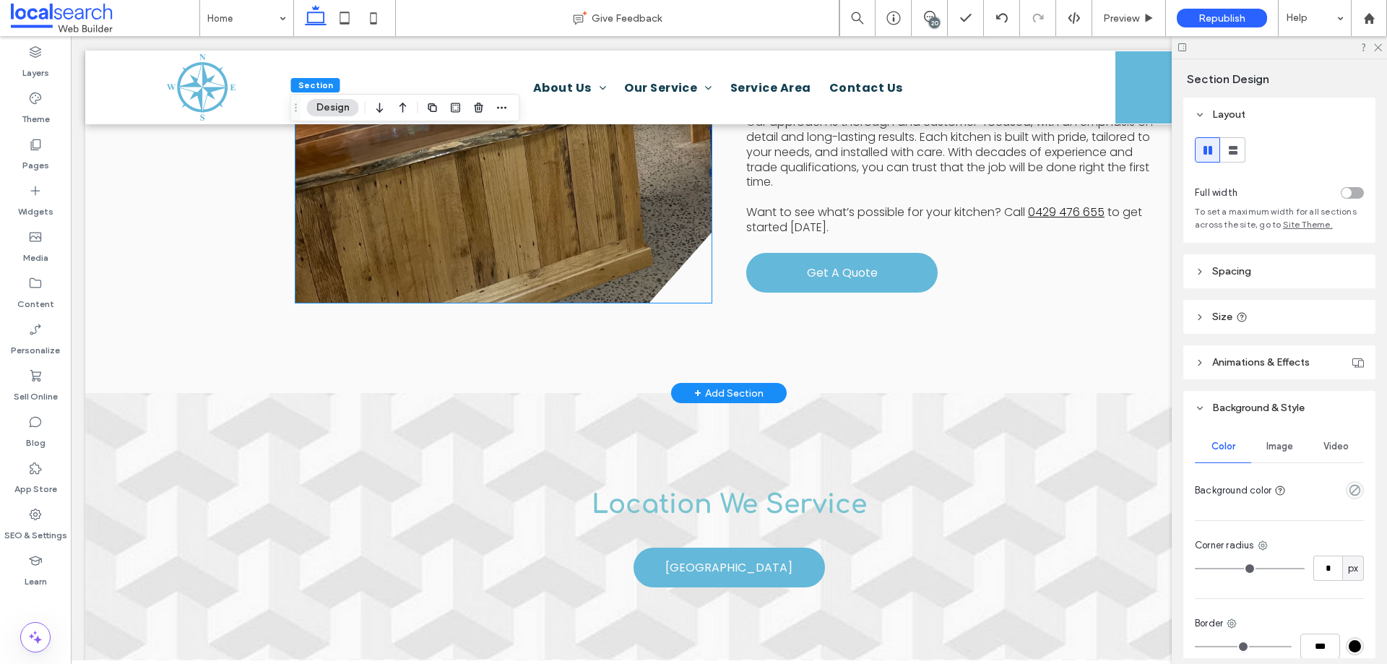
scroll to position [1849, 0]
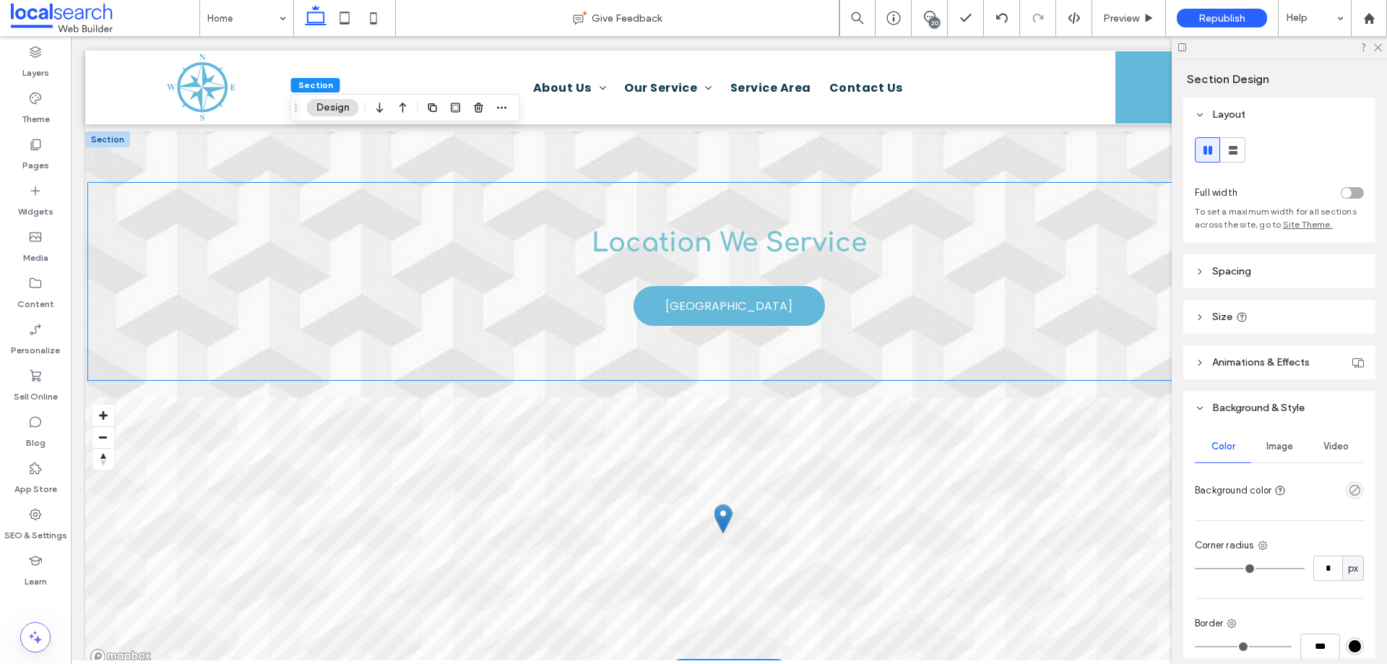
click at [704, 228] on span "Location We Service" at bounding box center [729, 242] width 275 height 29
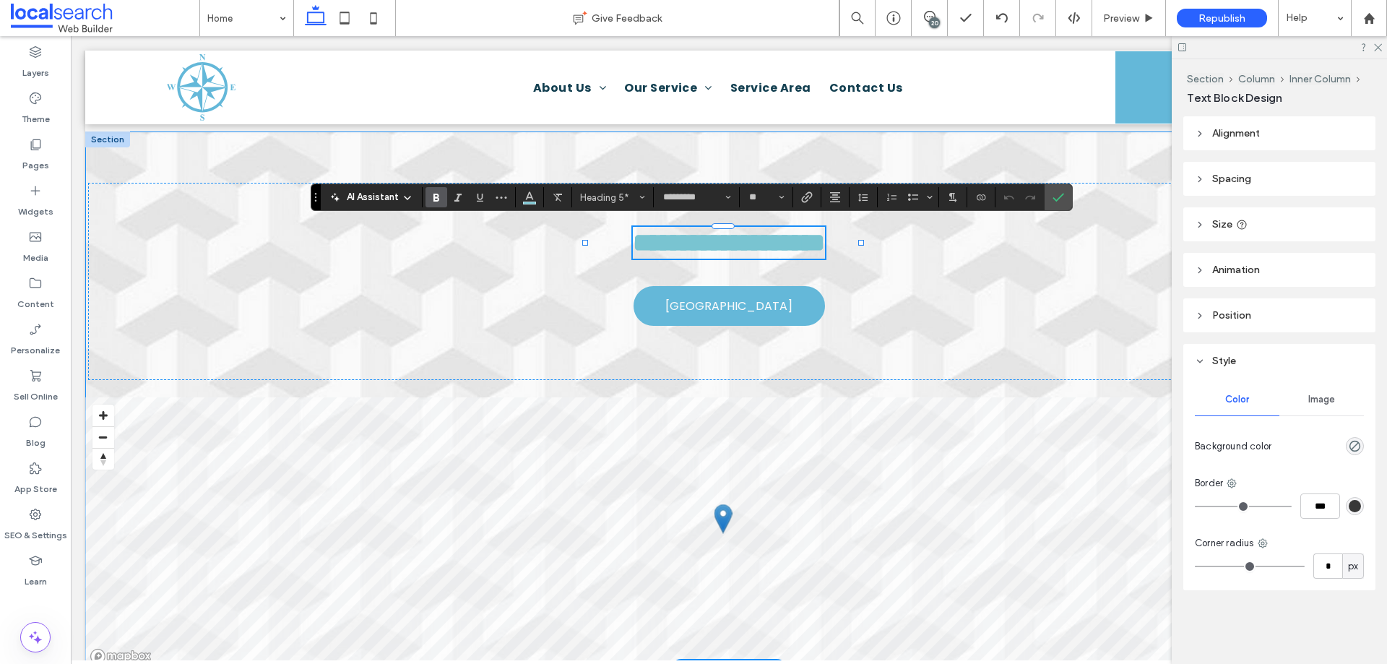
click at [177, 153] on div "**********" at bounding box center [728, 399] width 1287 height 537
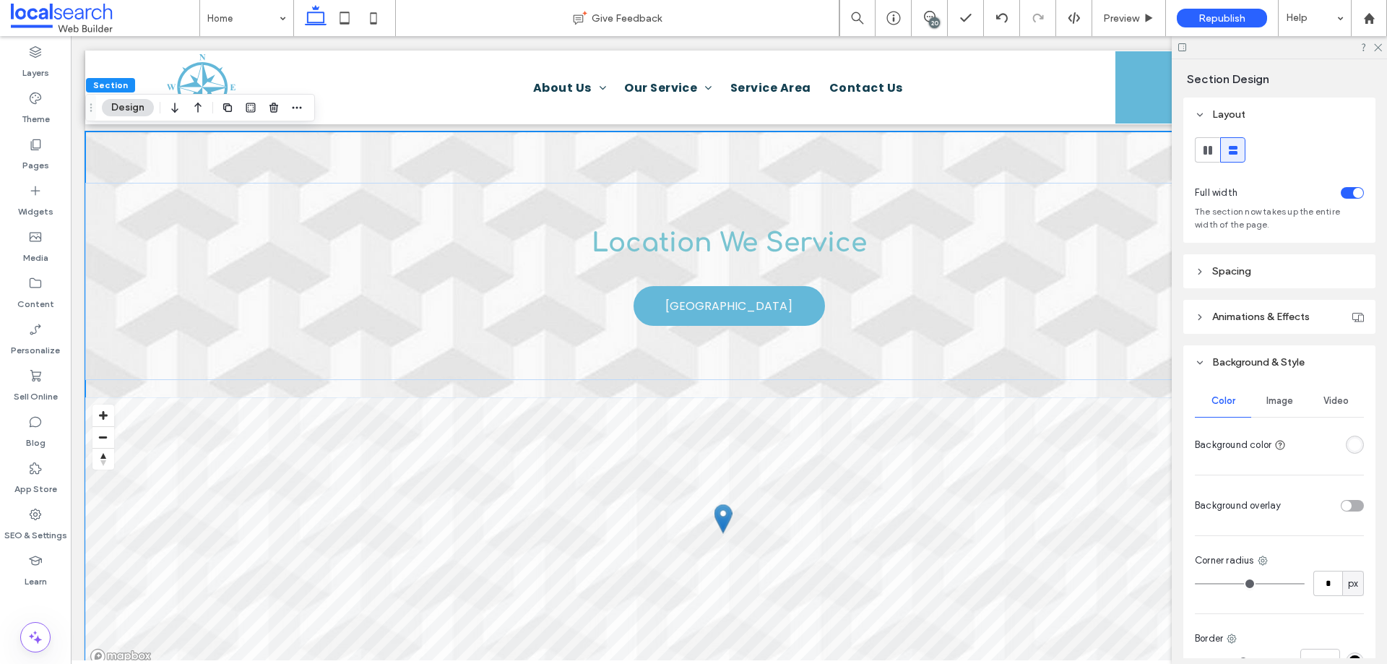
click at [1273, 402] on span "Image" at bounding box center [1279, 401] width 27 height 12
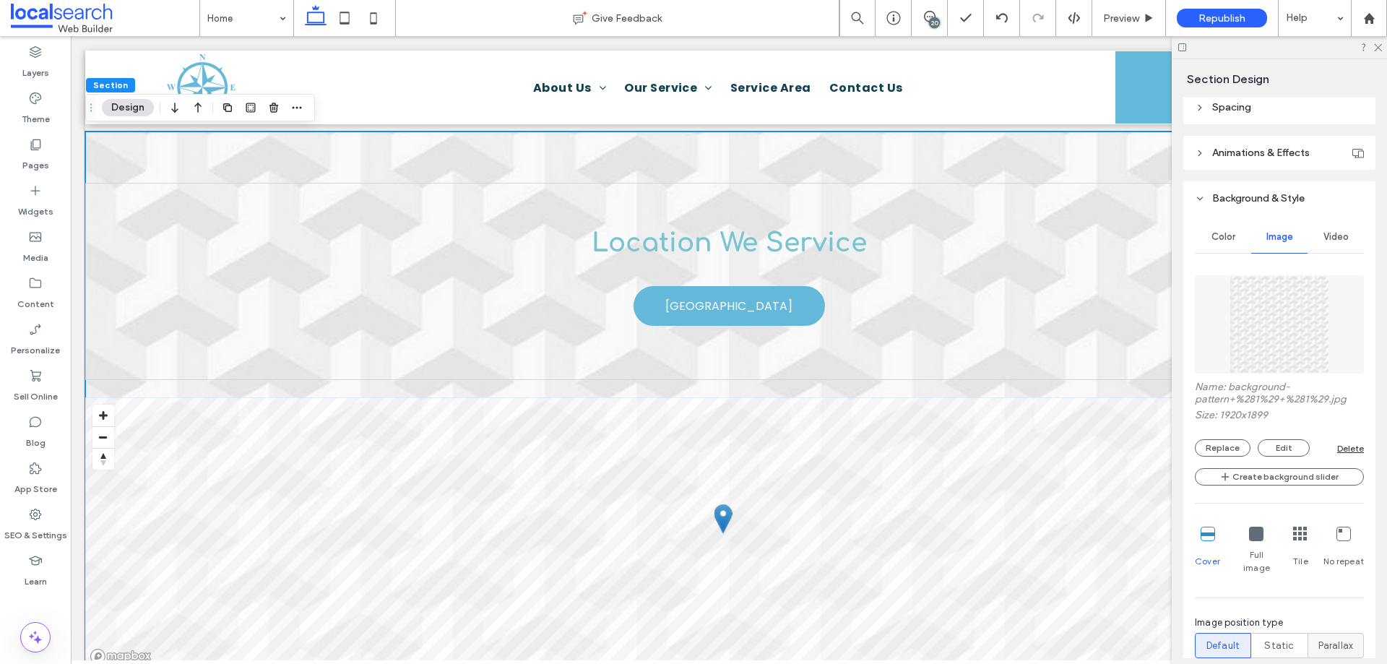
scroll to position [361, 0]
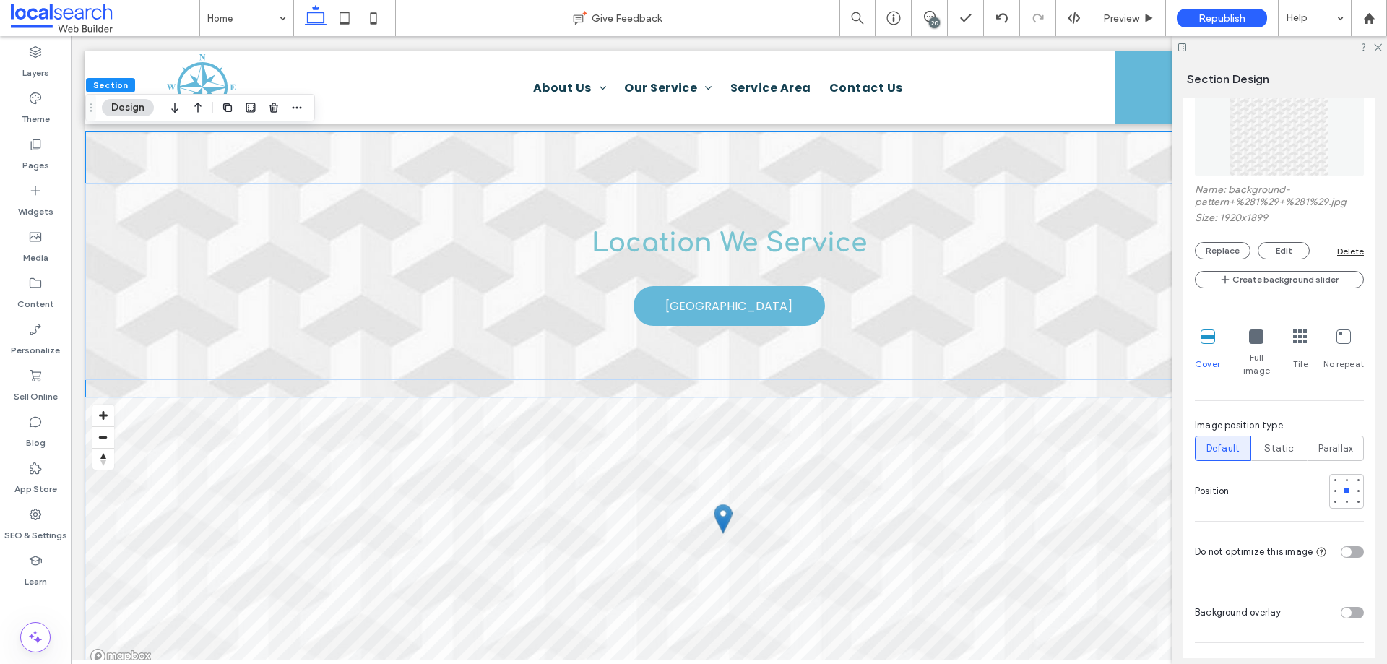
click at [1341, 252] on div "Delete" at bounding box center [1350, 251] width 27 height 11
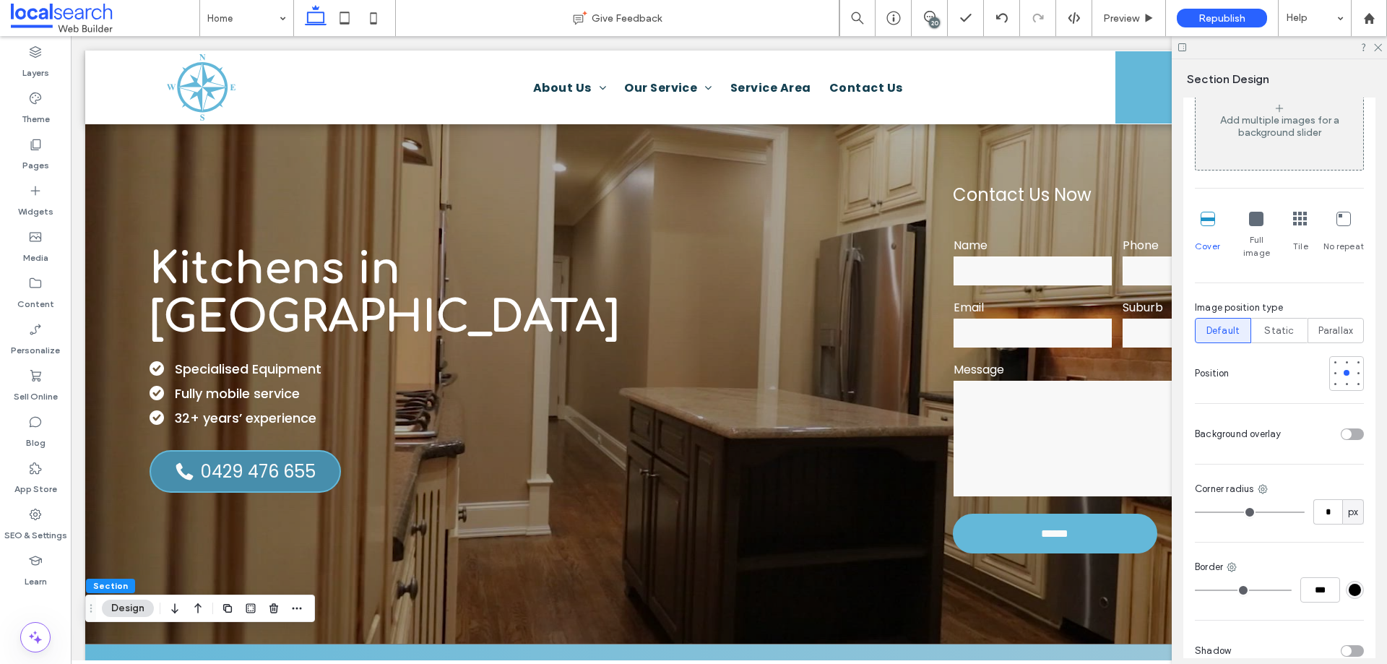
scroll to position [0, 0]
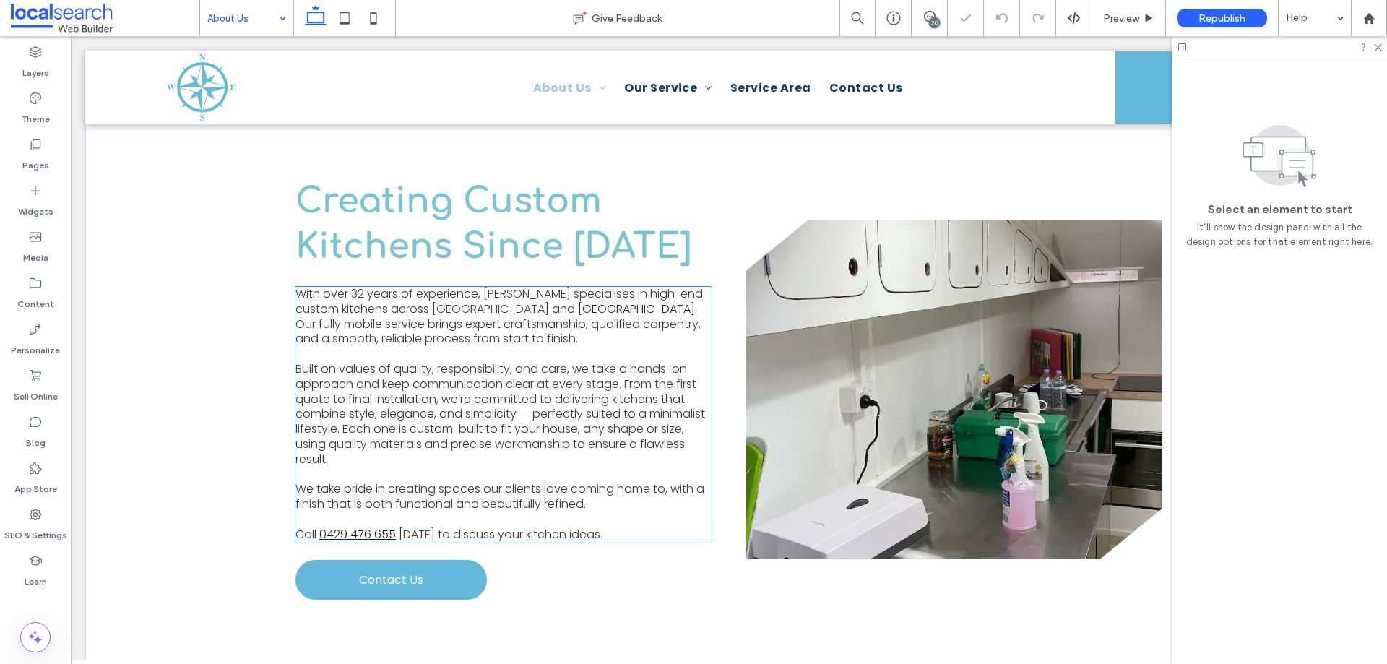
scroll to position [433, 0]
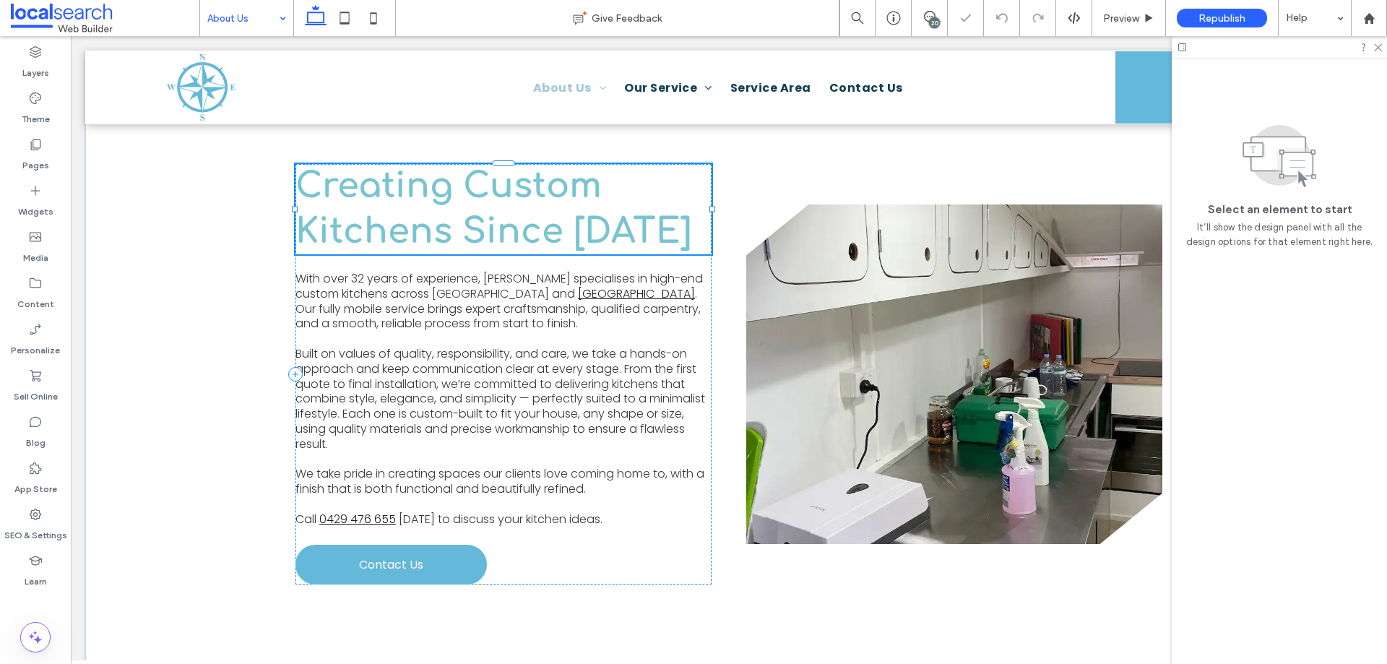
click at [430, 187] on div "Creating Custom Kitchens Since 1993" at bounding box center [503, 209] width 416 height 90
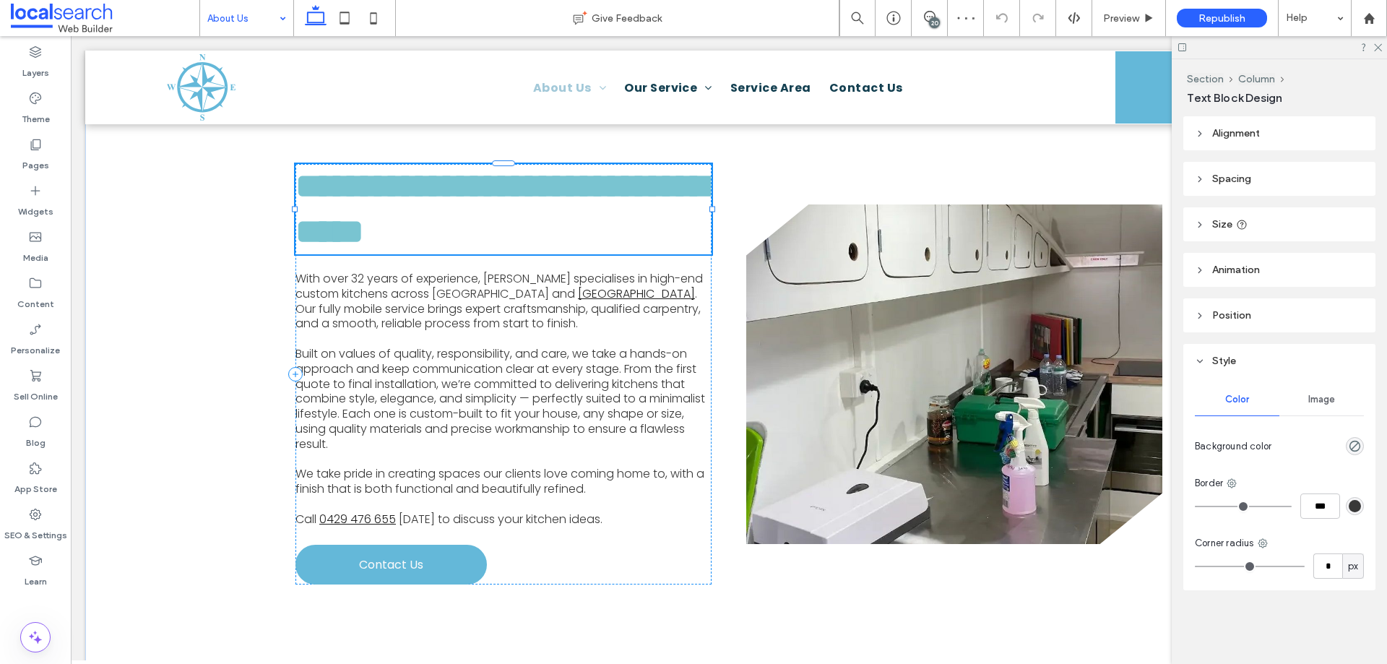
type input "*********"
type input "**"
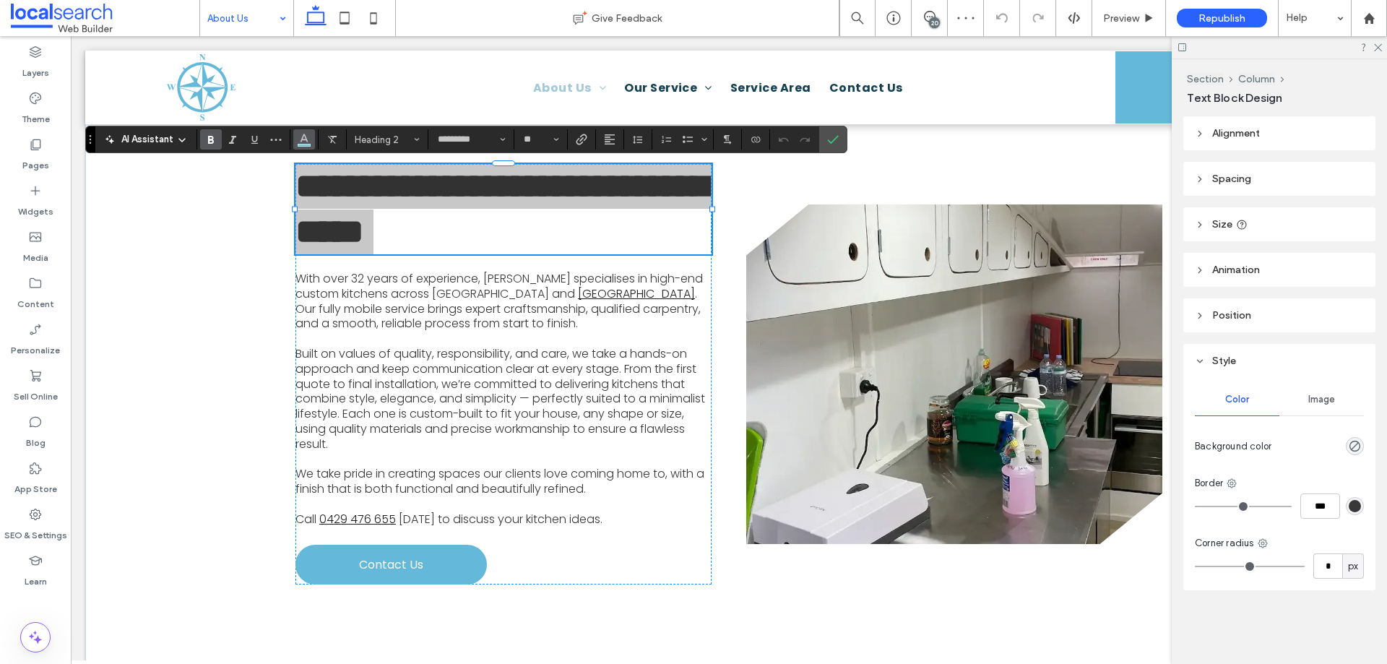
click at [300, 137] on icon "Color" at bounding box center [304, 138] width 12 height 12
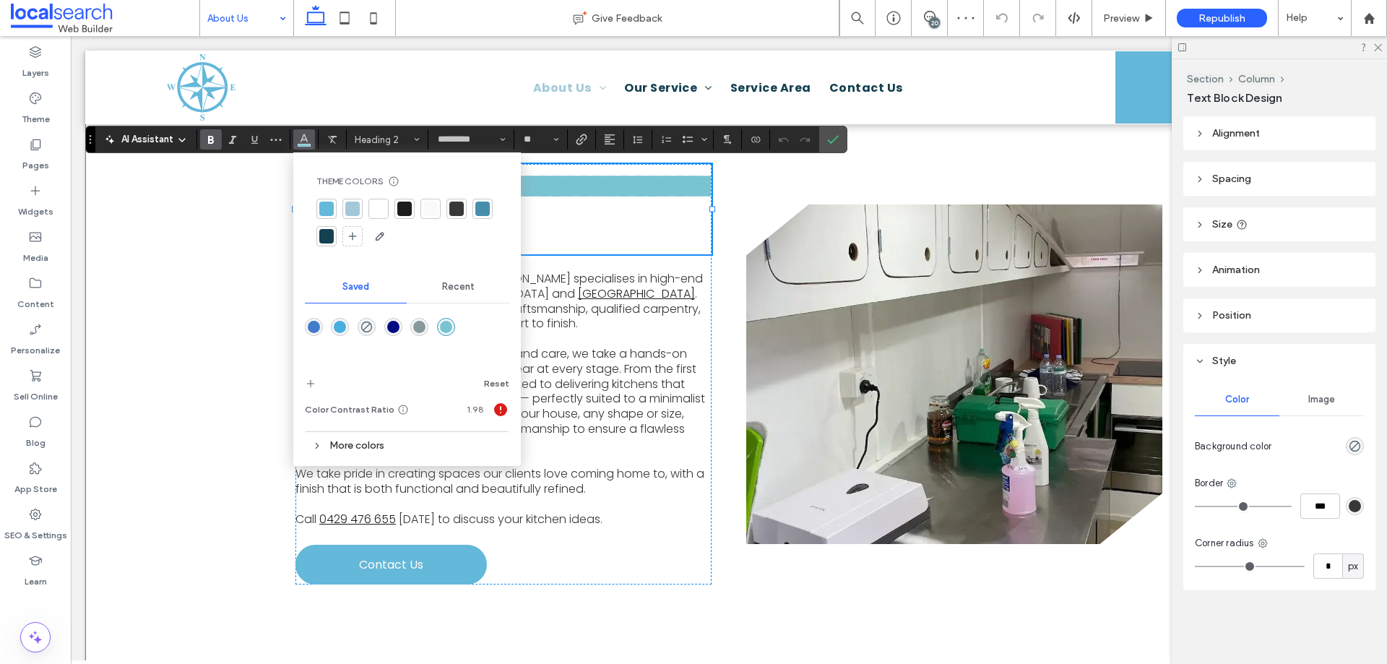
click at [215, 287] on div "**********" at bounding box center [728, 373] width 1287 height 593
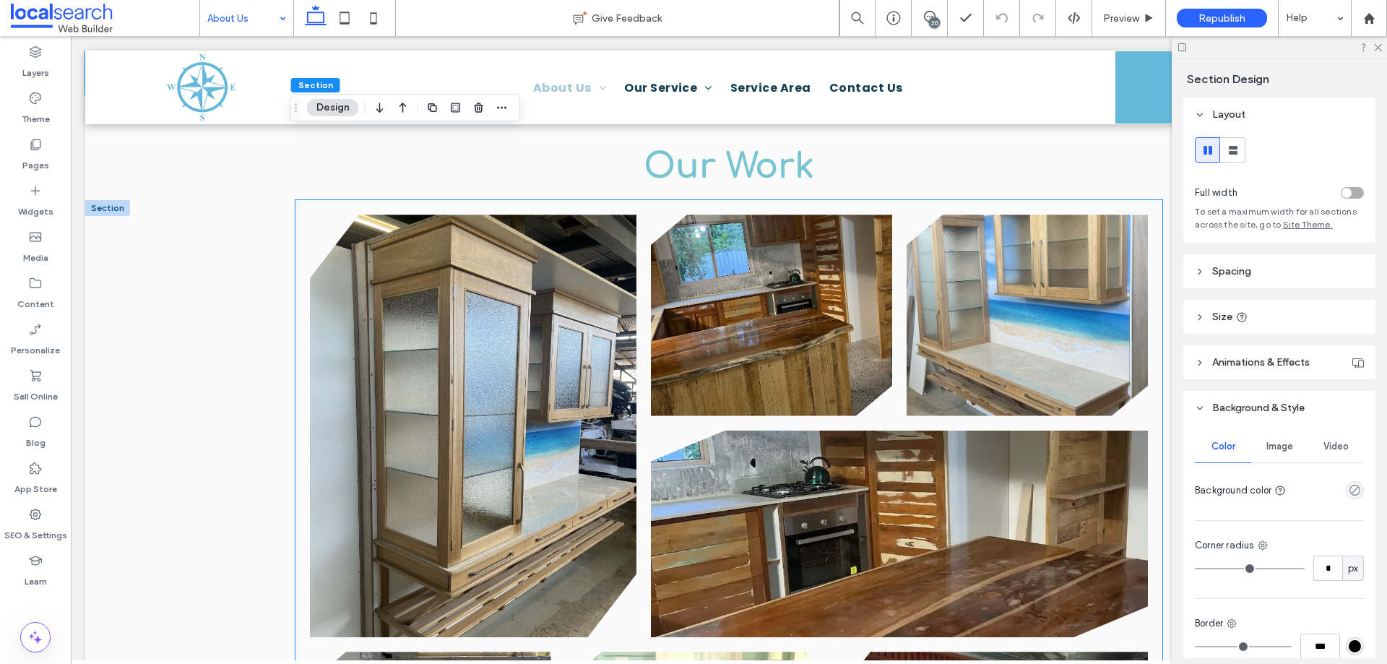
scroll to position [1011, 0]
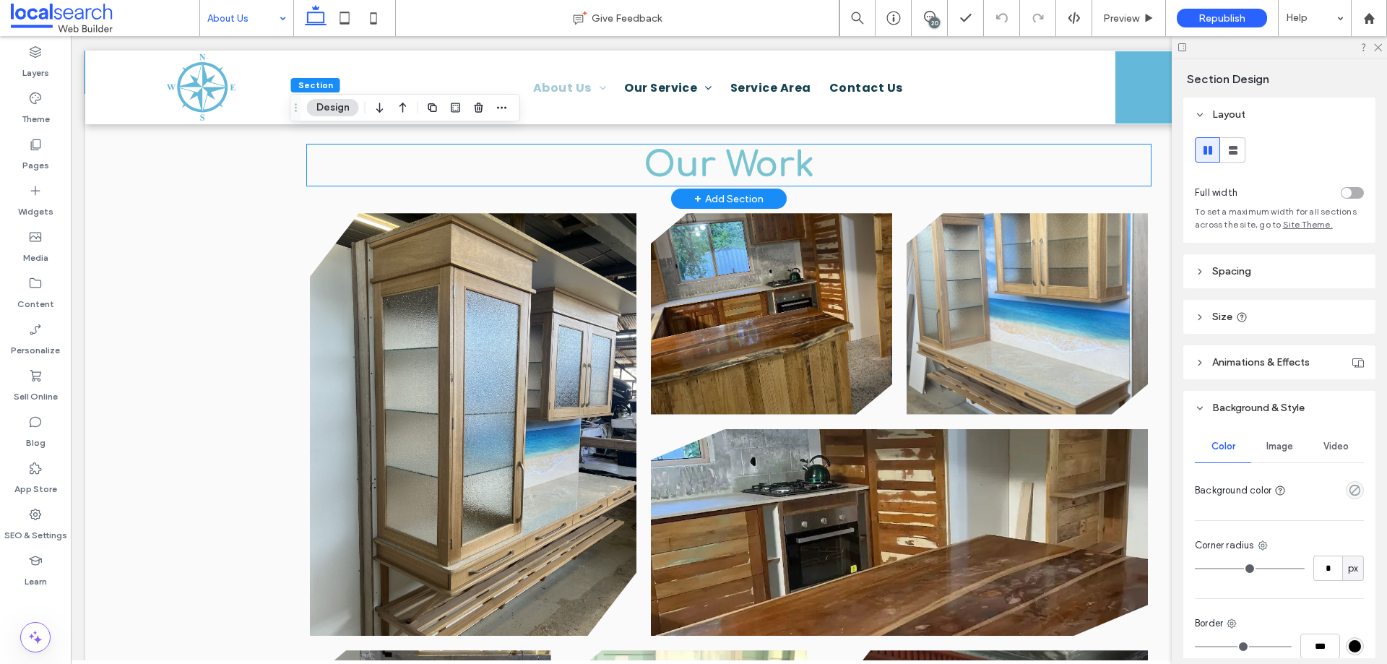
click at [715, 160] on span "Our Work" at bounding box center [729, 165] width 170 height 38
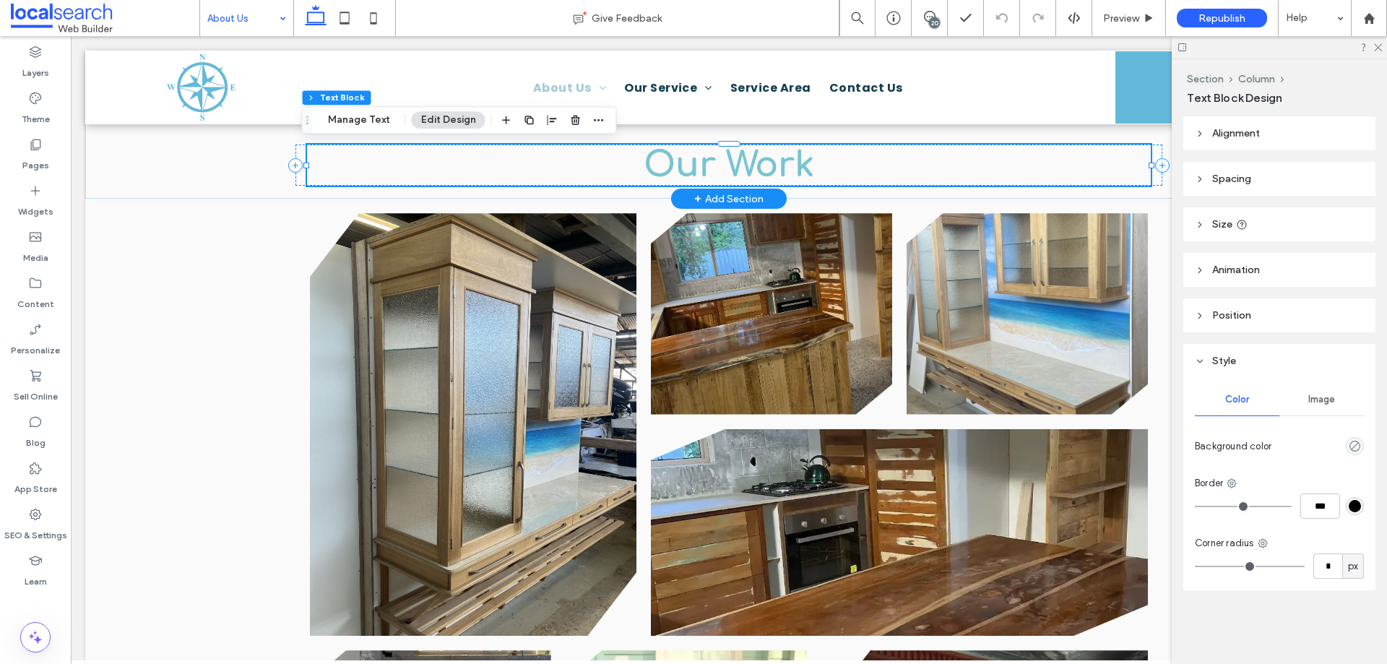
click at [715, 160] on div "Our Work" at bounding box center [729, 165] width 844 height 42
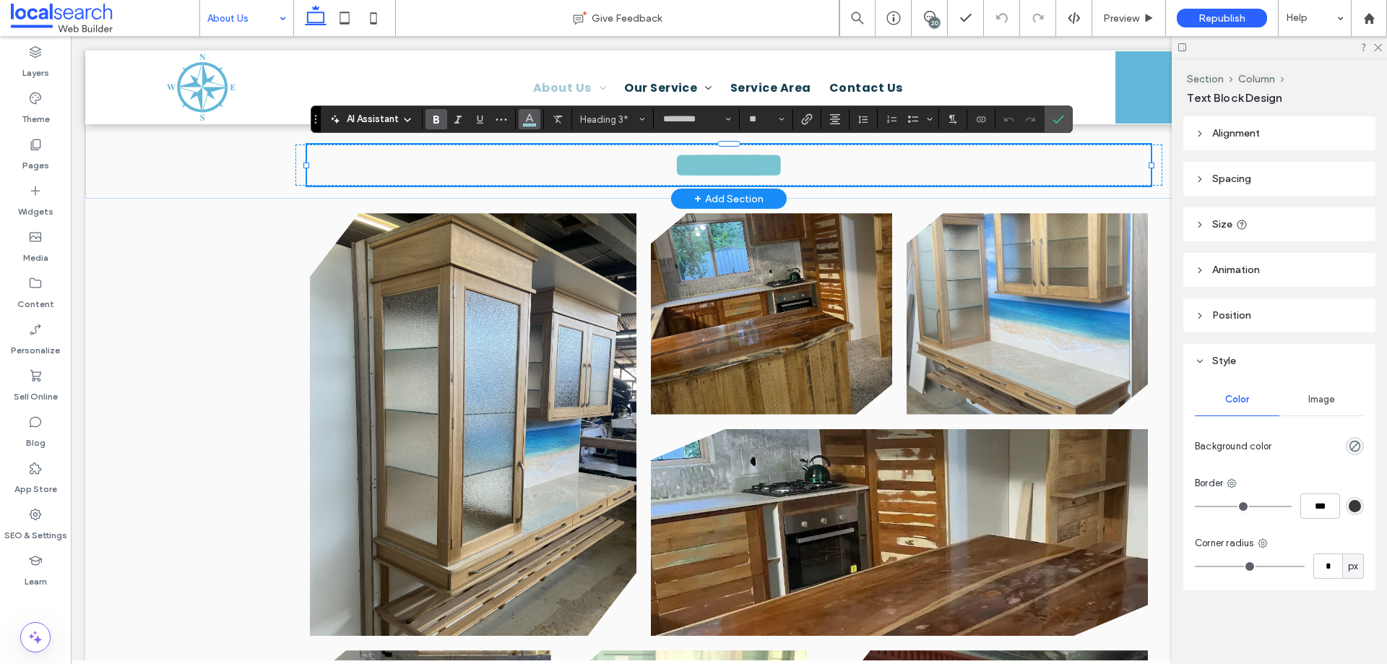
click at [533, 118] on icon "Color" at bounding box center [530, 118] width 12 height 12
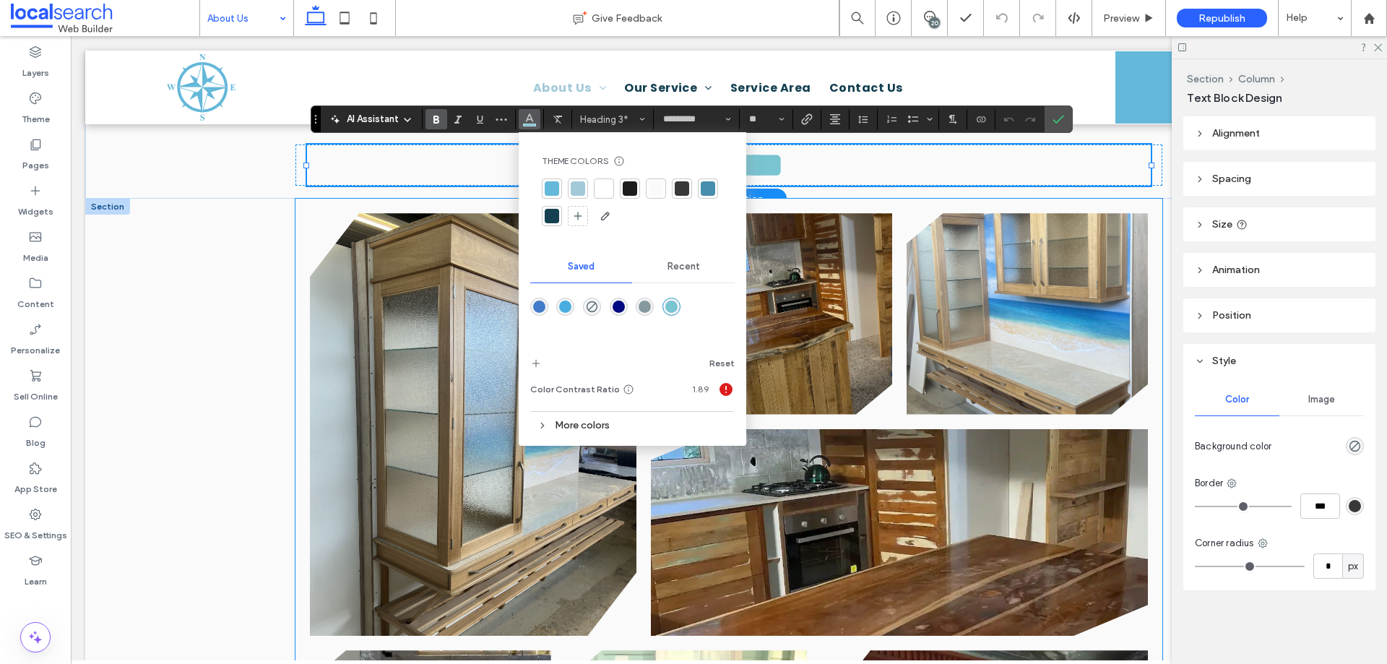
click at [322, 266] on link at bounding box center [473, 424] width 326 height 423
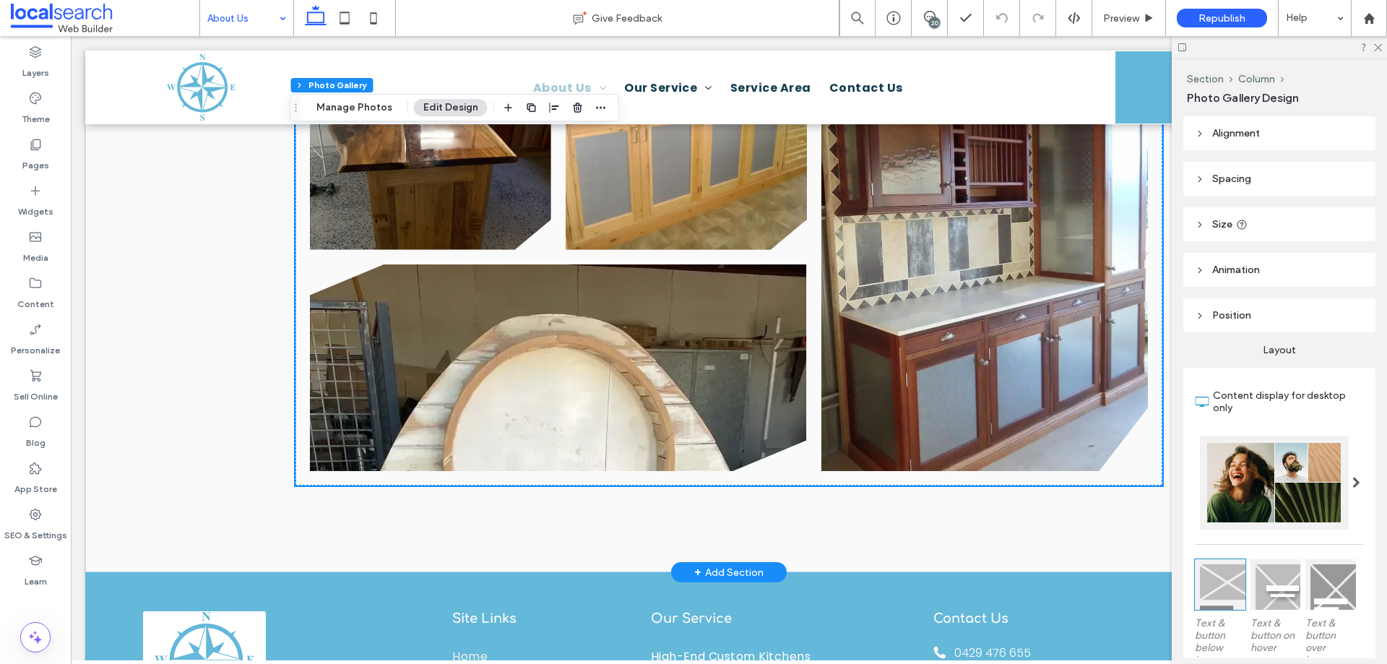
scroll to position [1589, 0]
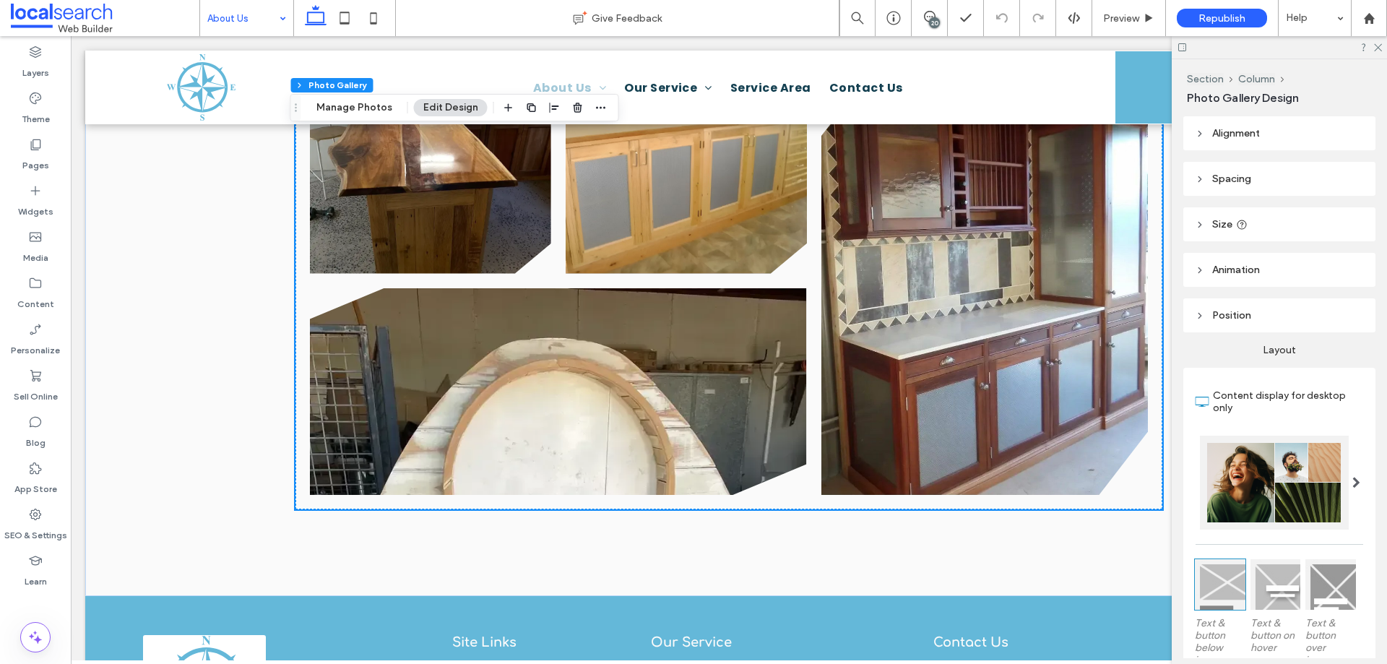
drag, startPoint x: 181, startPoint y: 6, endPoint x: 248, endPoint y: 27, distance: 69.9
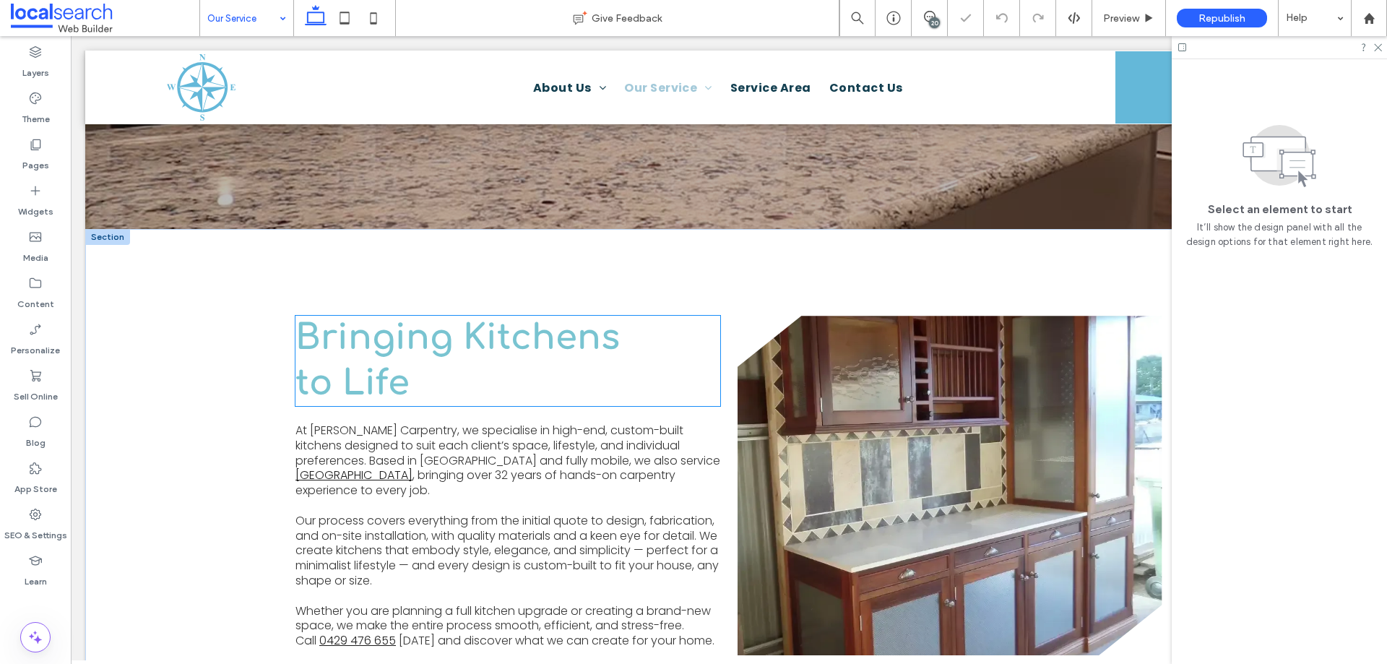
click at [378, 322] on span "Bringing Kitchens" at bounding box center [457, 338] width 324 height 38
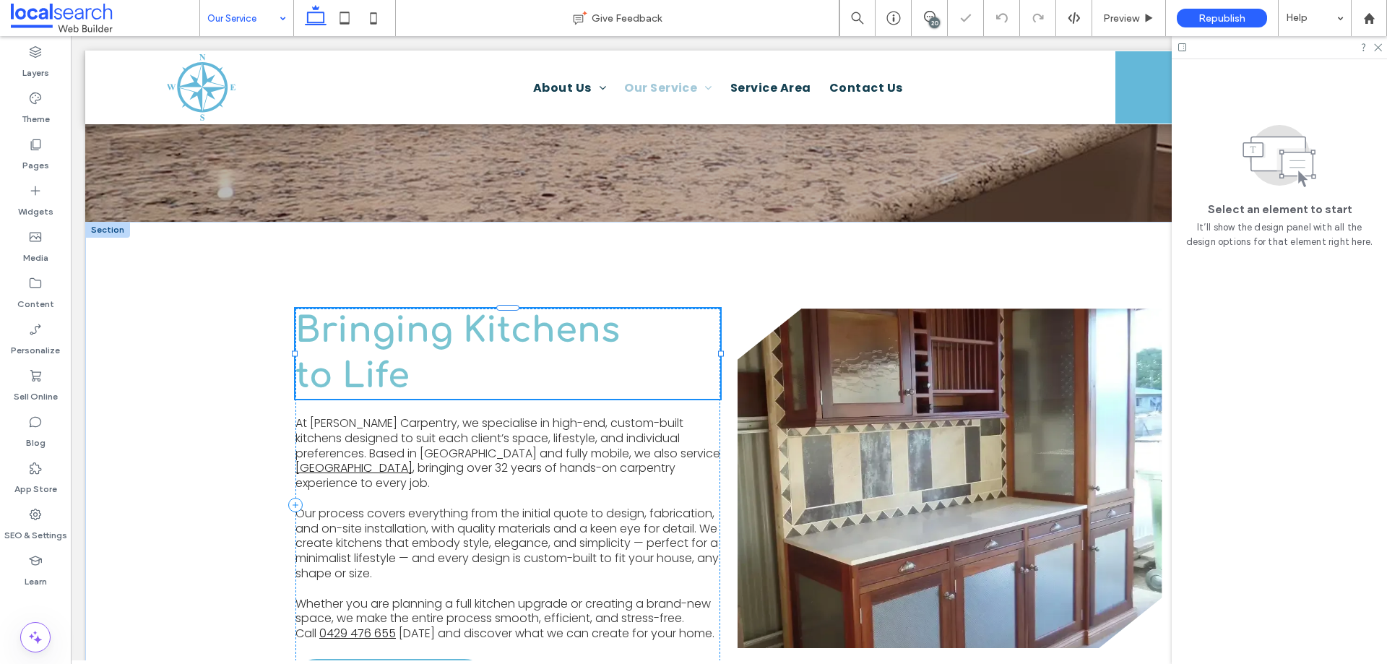
click at [378, 322] on div "Bringing Kitchens ﻿ to Life" at bounding box center [507, 353] width 425 height 90
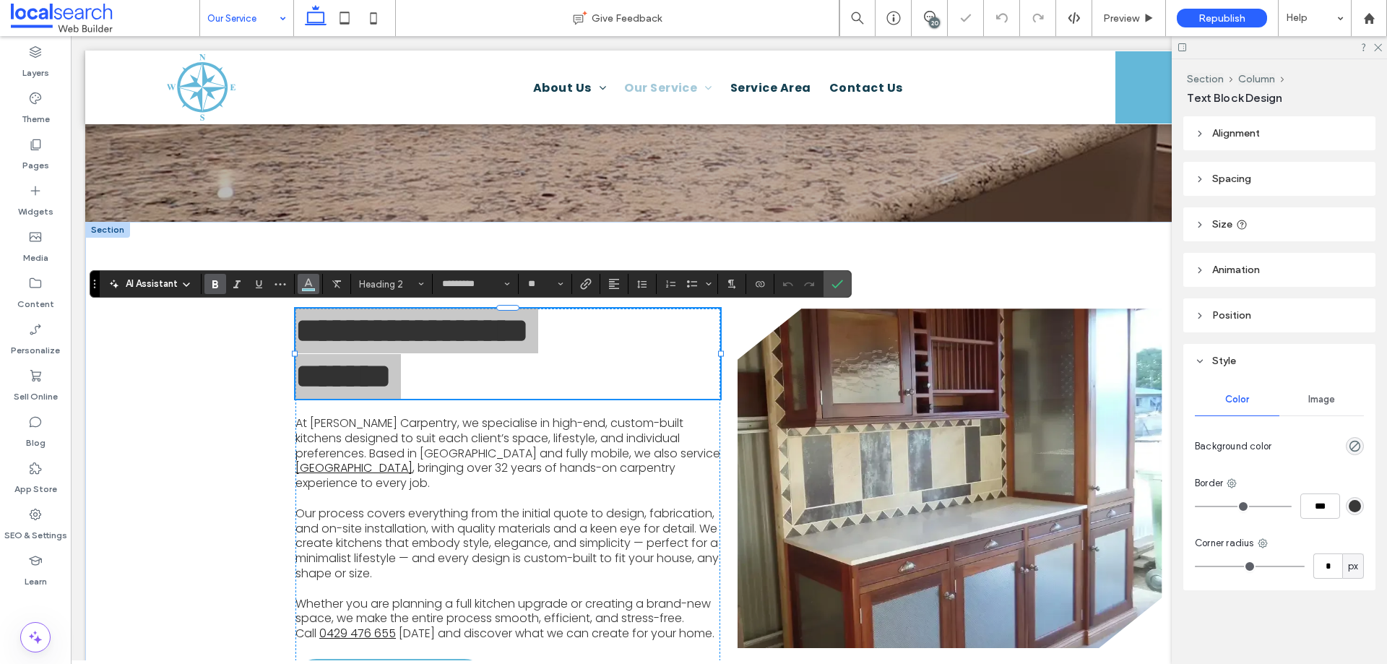
click at [307, 285] on icon "Color" at bounding box center [309, 283] width 12 height 12
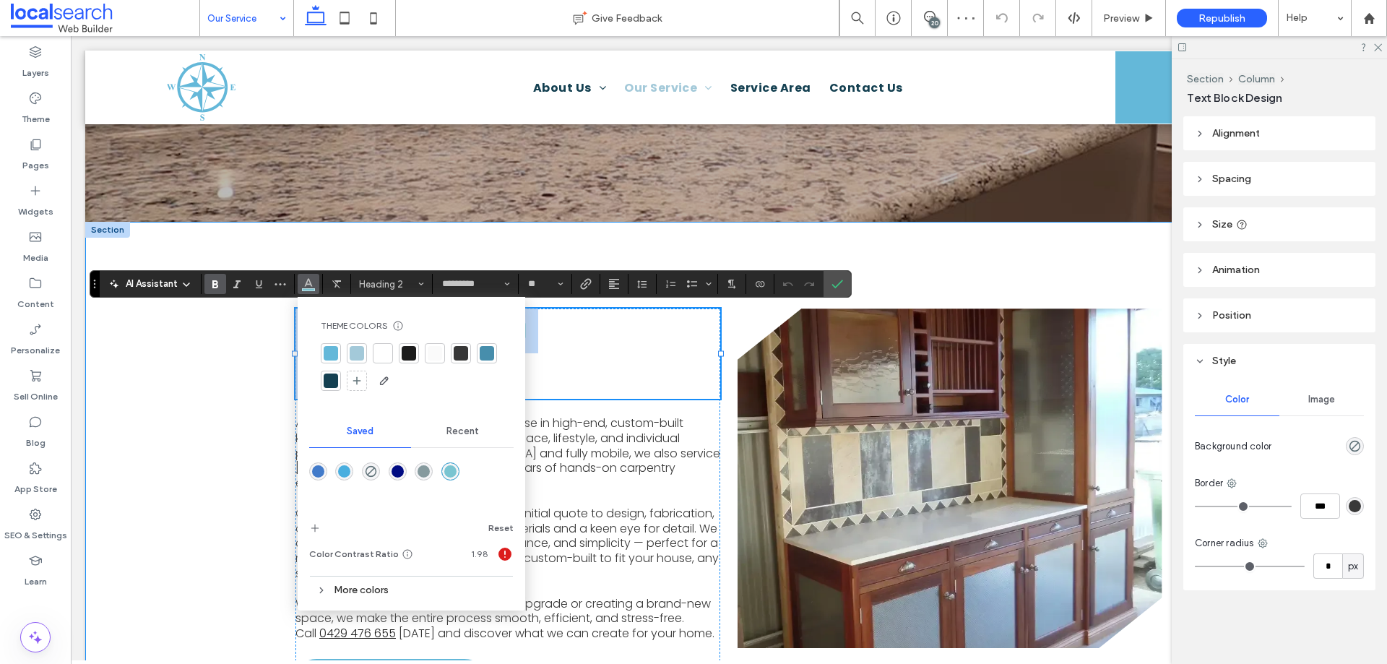
click at [240, 346] on div "**********" at bounding box center [728, 505] width 1287 height 566
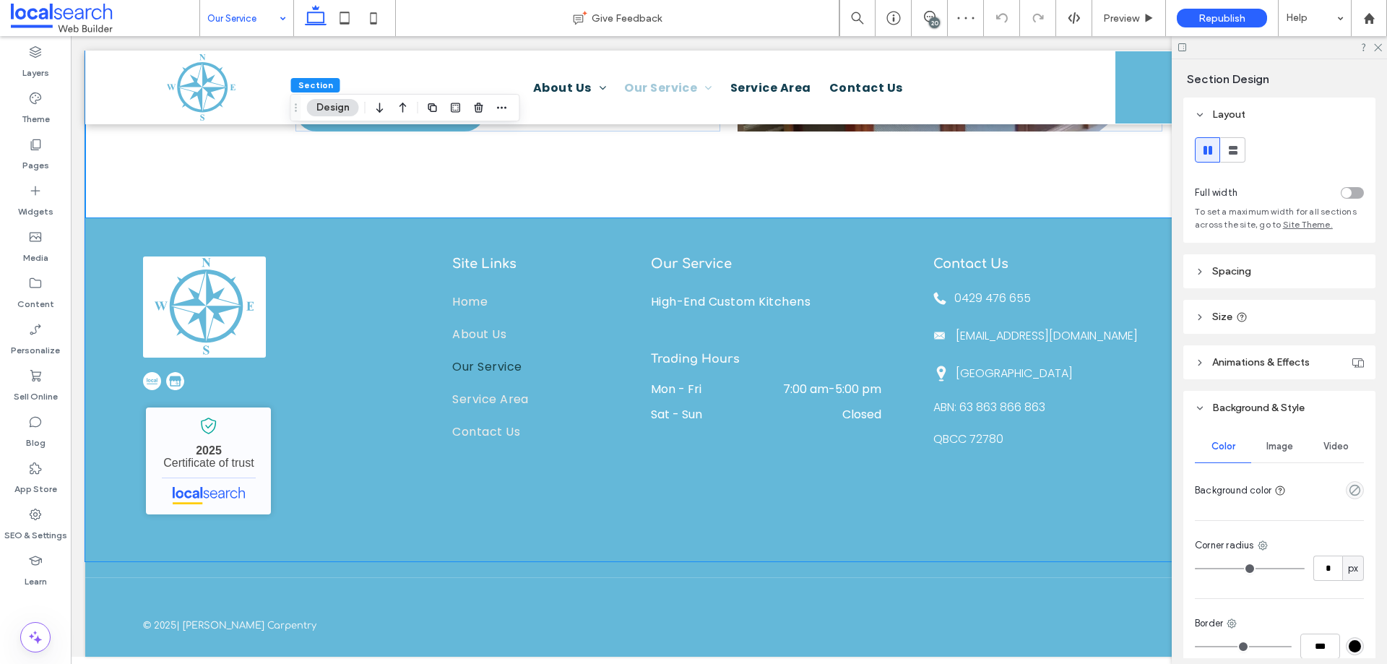
scroll to position [868, 0]
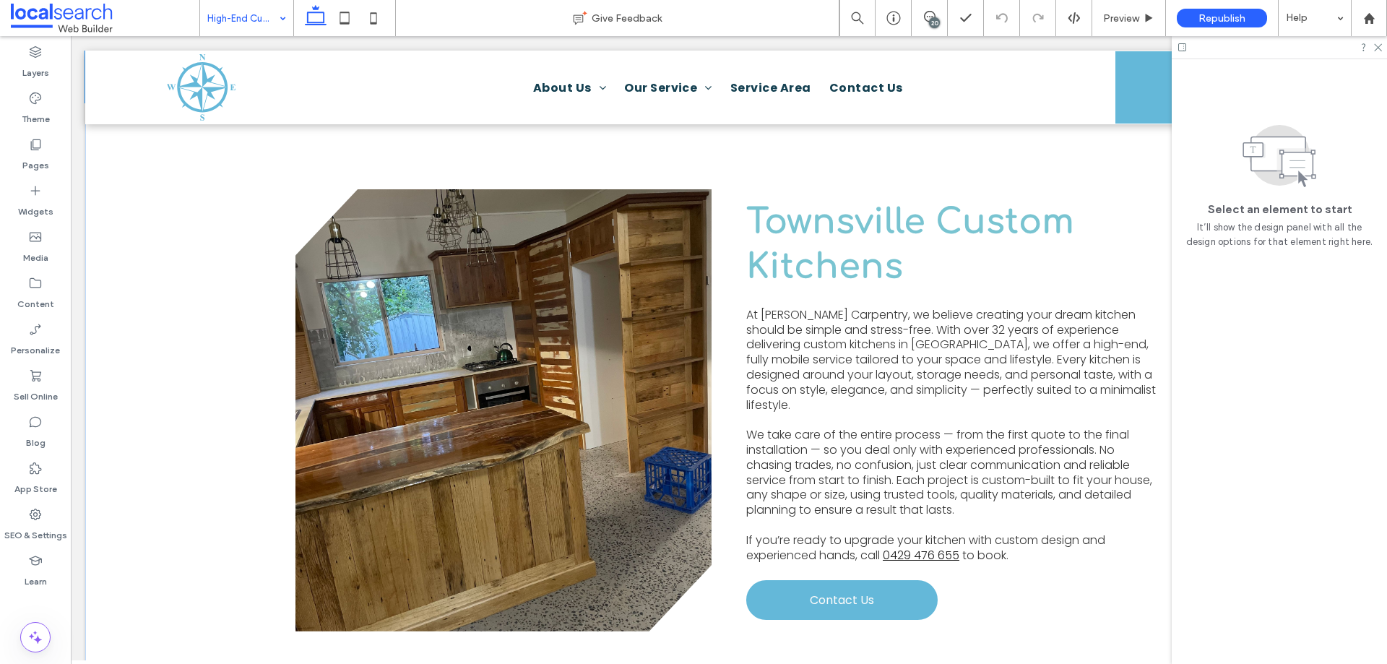
scroll to position [578, 0]
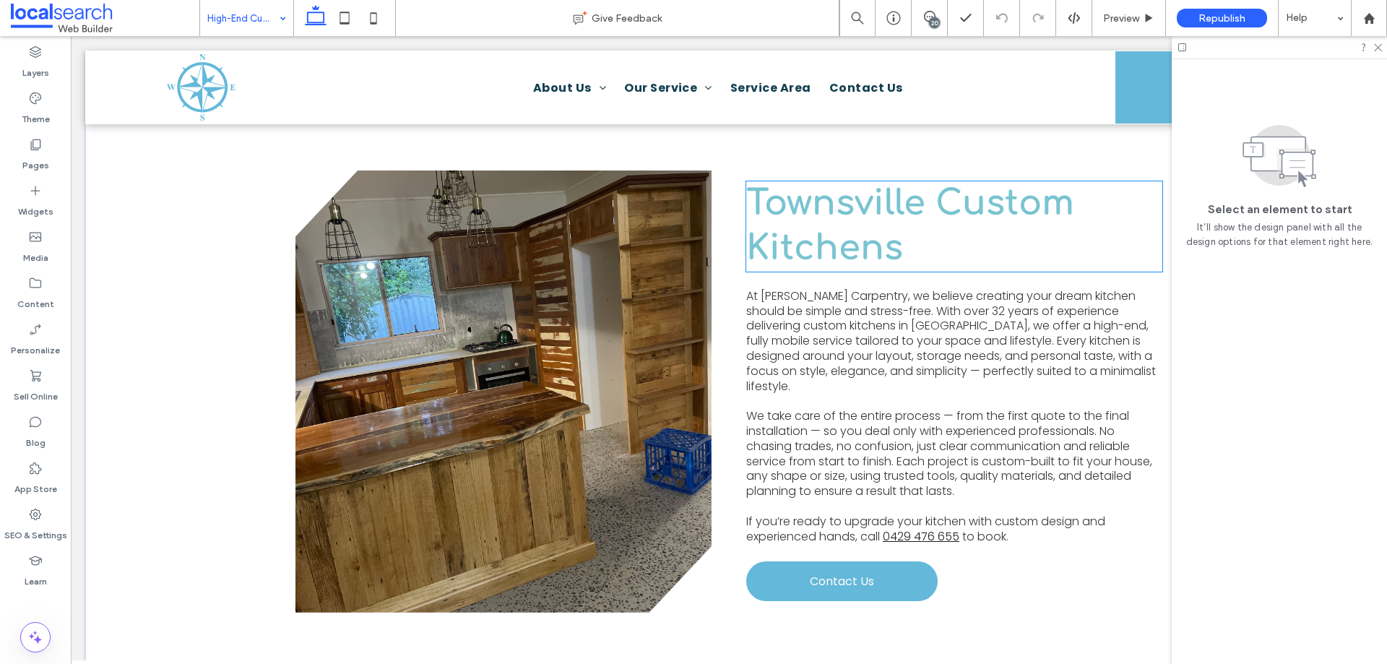
click at [812, 211] on span "Townsville Custom Kitchens" at bounding box center [910, 225] width 328 height 83
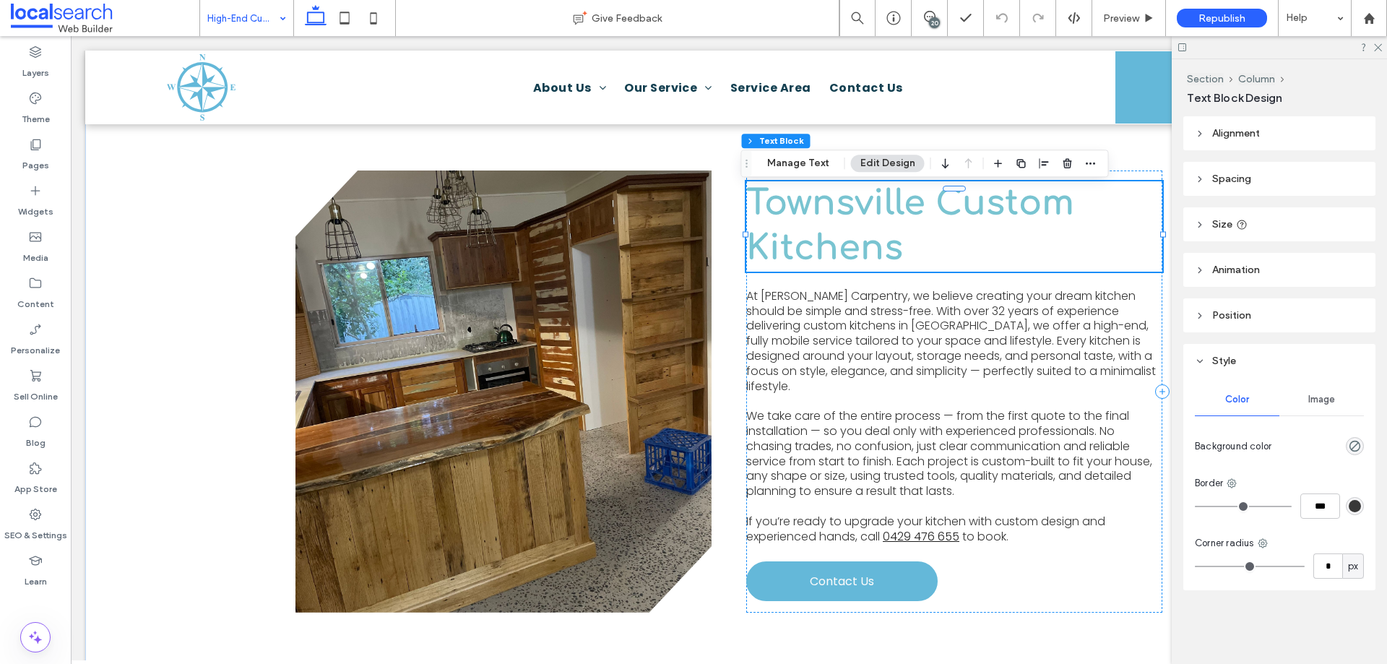
click at [812, 211] on span "Townsville Custom Kitchens" at bounding box center [910, 225] width 328 height 83
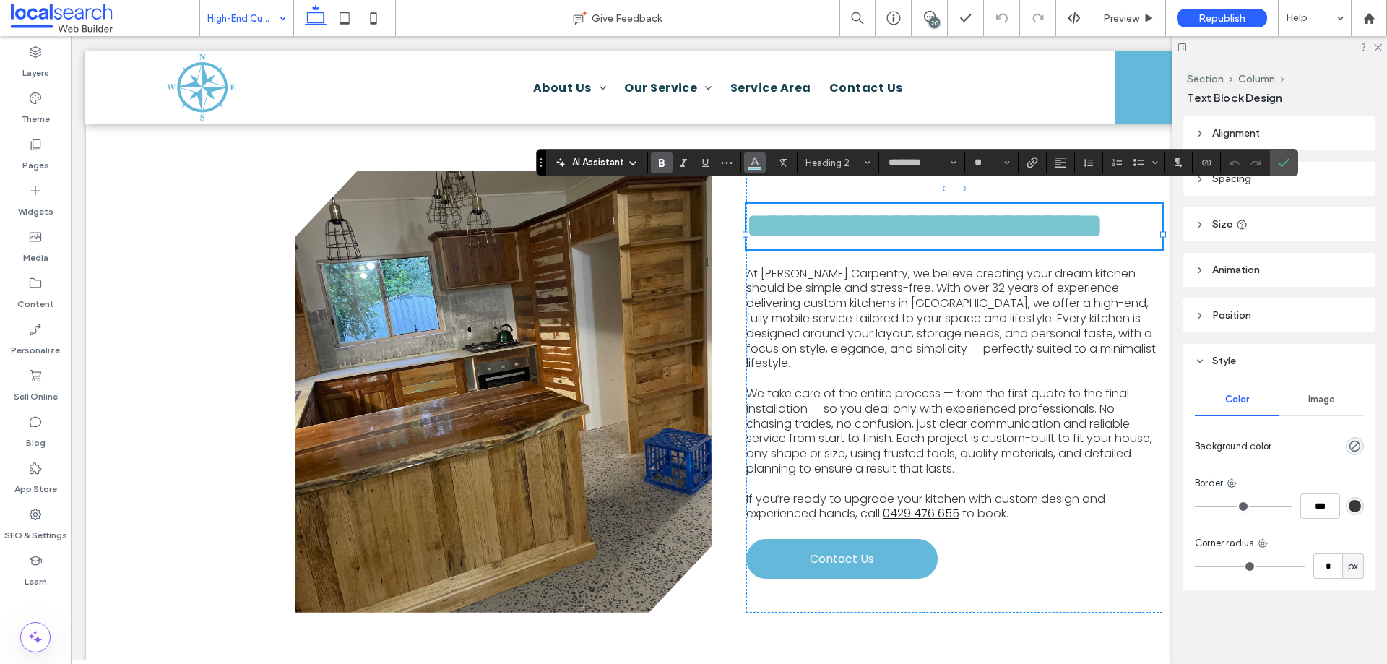
click at [754, 157] on use "Color" at bounding box center [754, 161] width 8 height 8
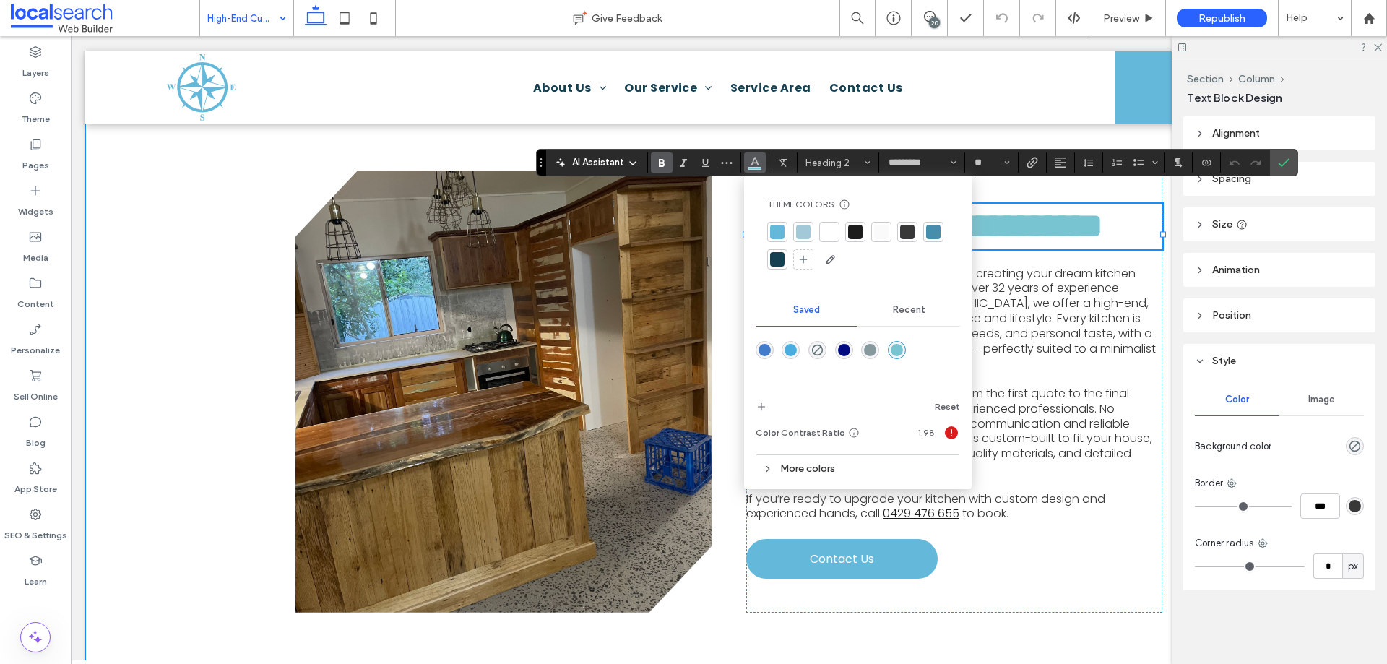
click at [250, 327] on div "**********" at bounding box center [728, 391] width 1287 height 615
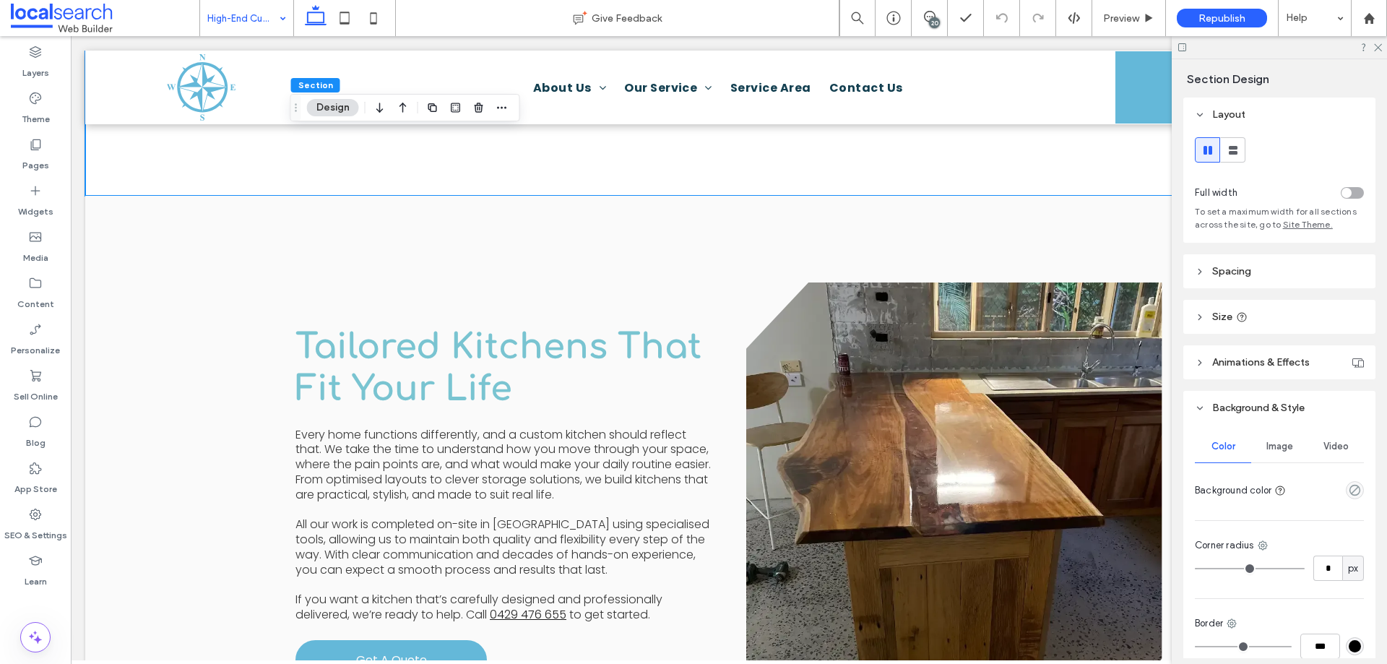
scroll to position [1083, 0]
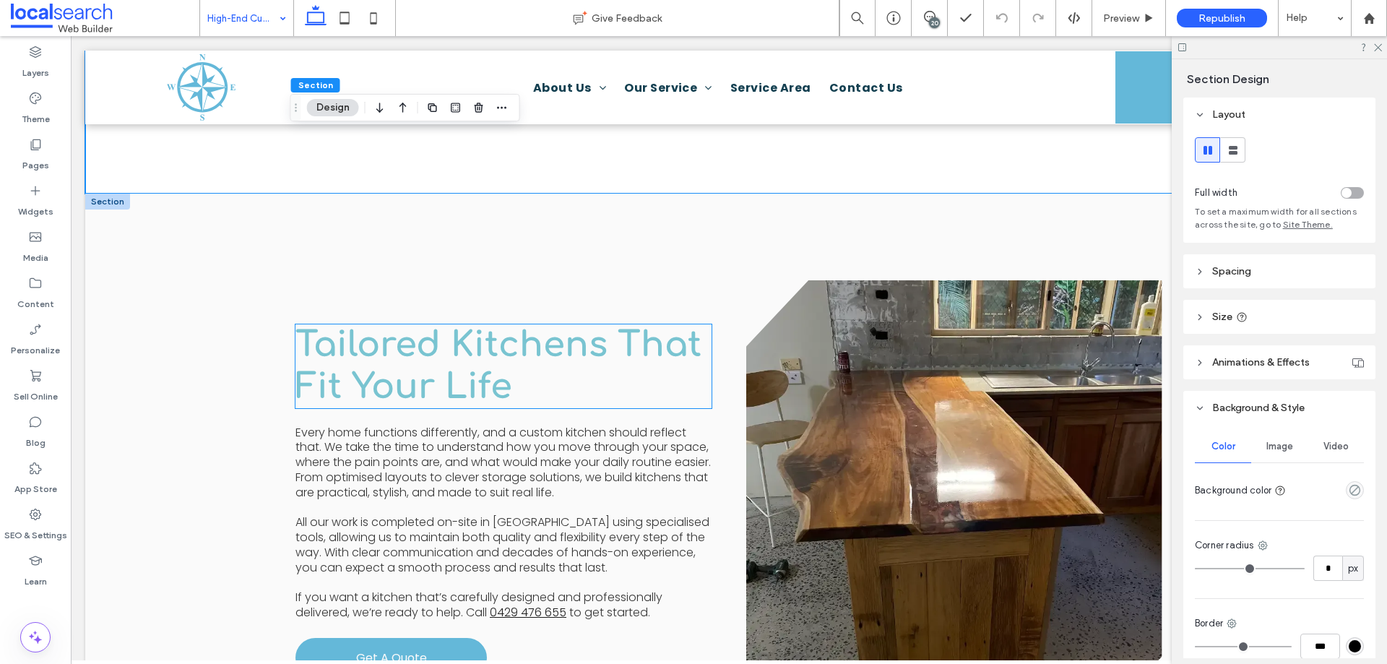
click at [415, 352] on span "Tailored Kitchens That Fit Your Life" at bounding box center [498, 366] width 406 height 80
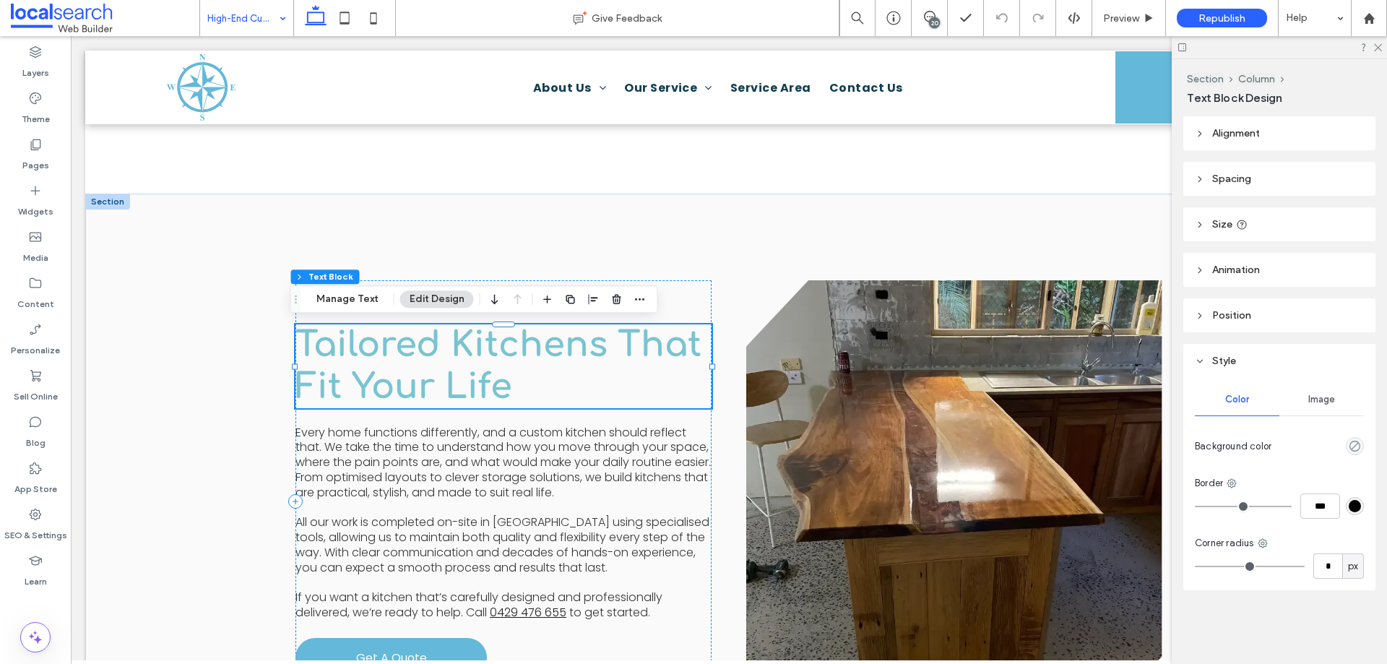
click at [414, 352] on span "Tailored Kitchens That Fit Your Life" at bounding box center [498, 366] width 406 height 80
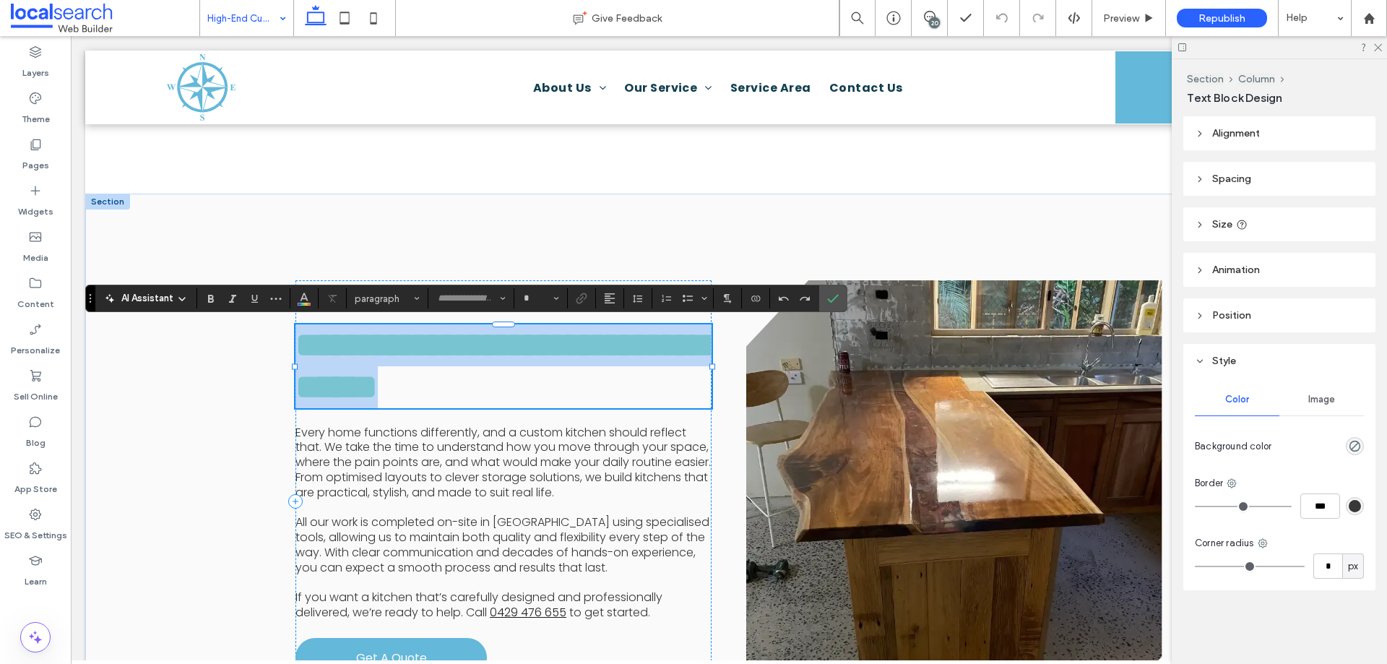
type input "*********"
type input "**"
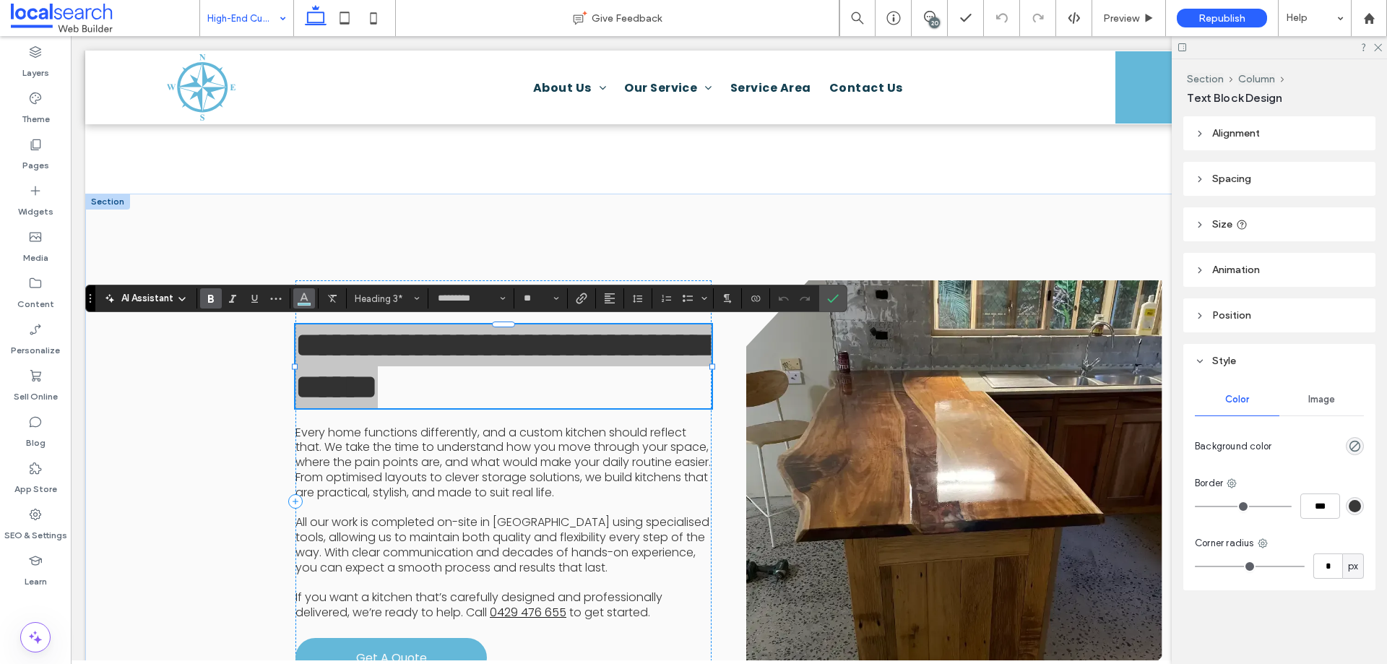
click at [299, 292] on icon "Color" at bounding box center [304, 297] width 12 height 12
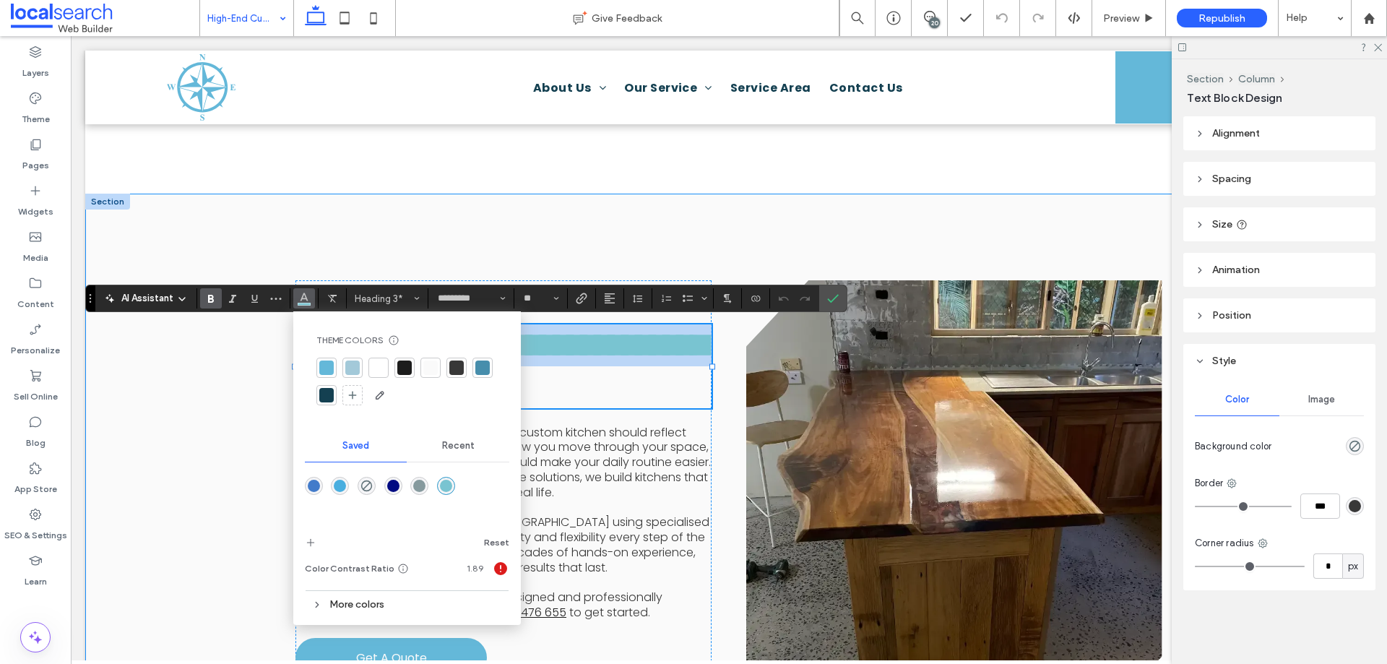
drag, startPoint x: 335, startPoint y: 222, endPoint x: 490, endPoint y: 267, distance: 160.9
click at [336, 222] on div "**********" at bounding box center [728, 501] width 867 height 615
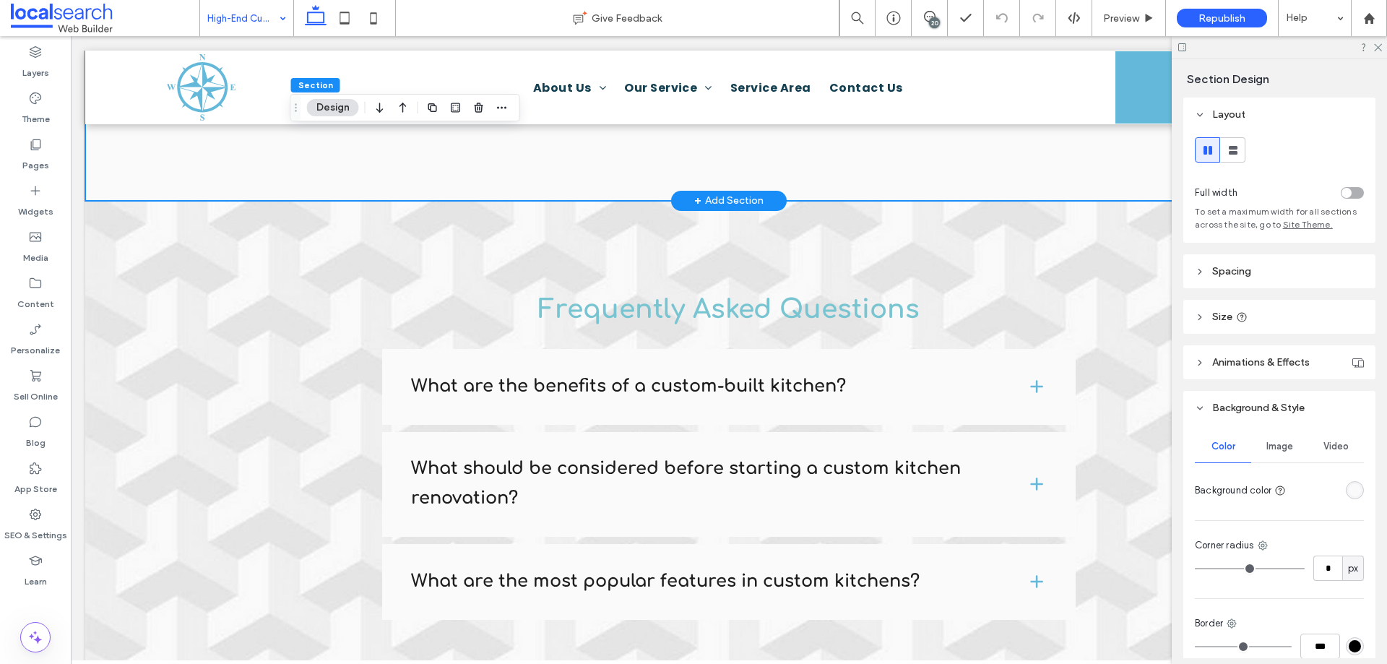
scroll to position [1734, 0]
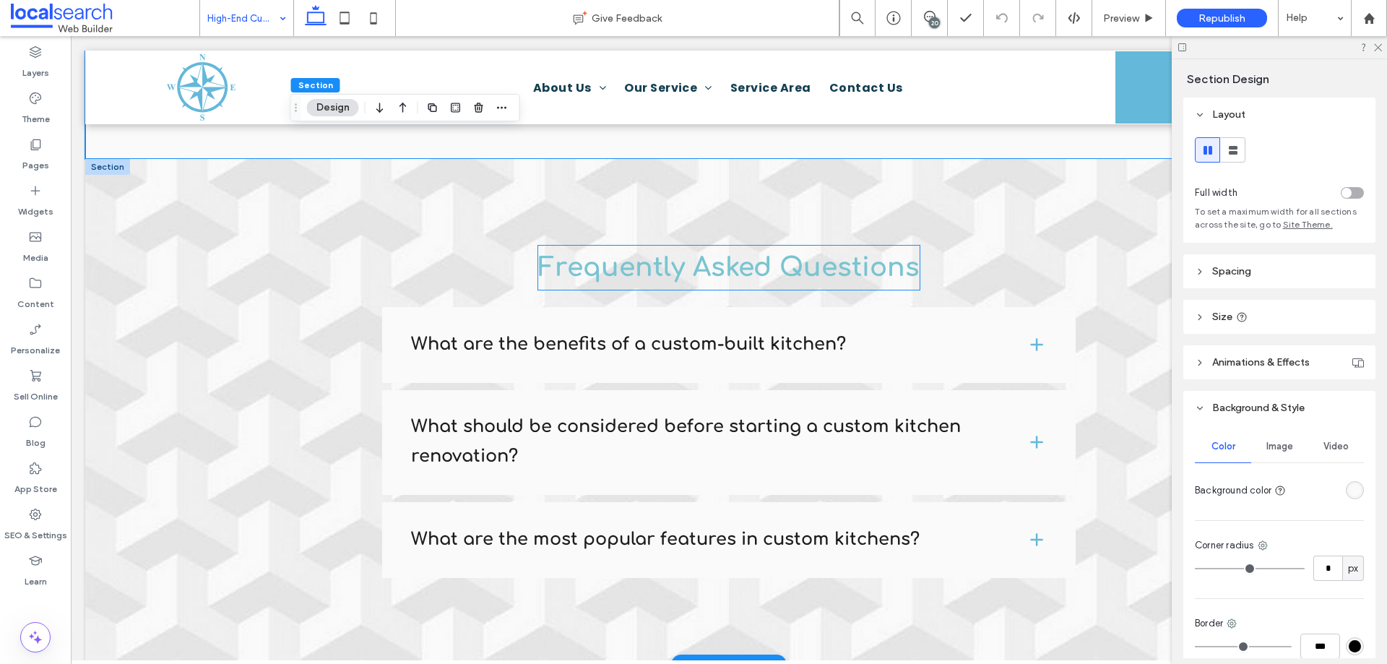
click at [645, 267] on span "Frequently Asked Questions" at bounding box center [728, 267] width 381 height 29
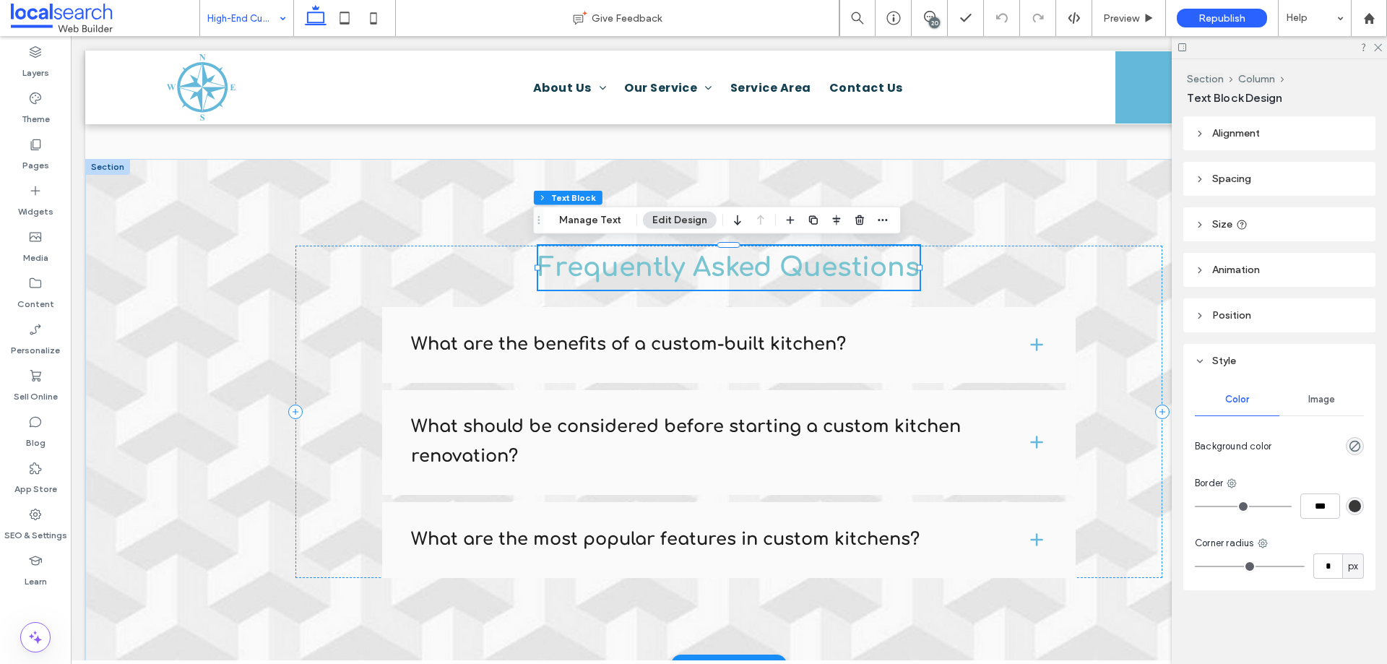
click at [645, 267] on div "Frequently Asked Questions" at bounding box center [728, 268] width 381 height 44
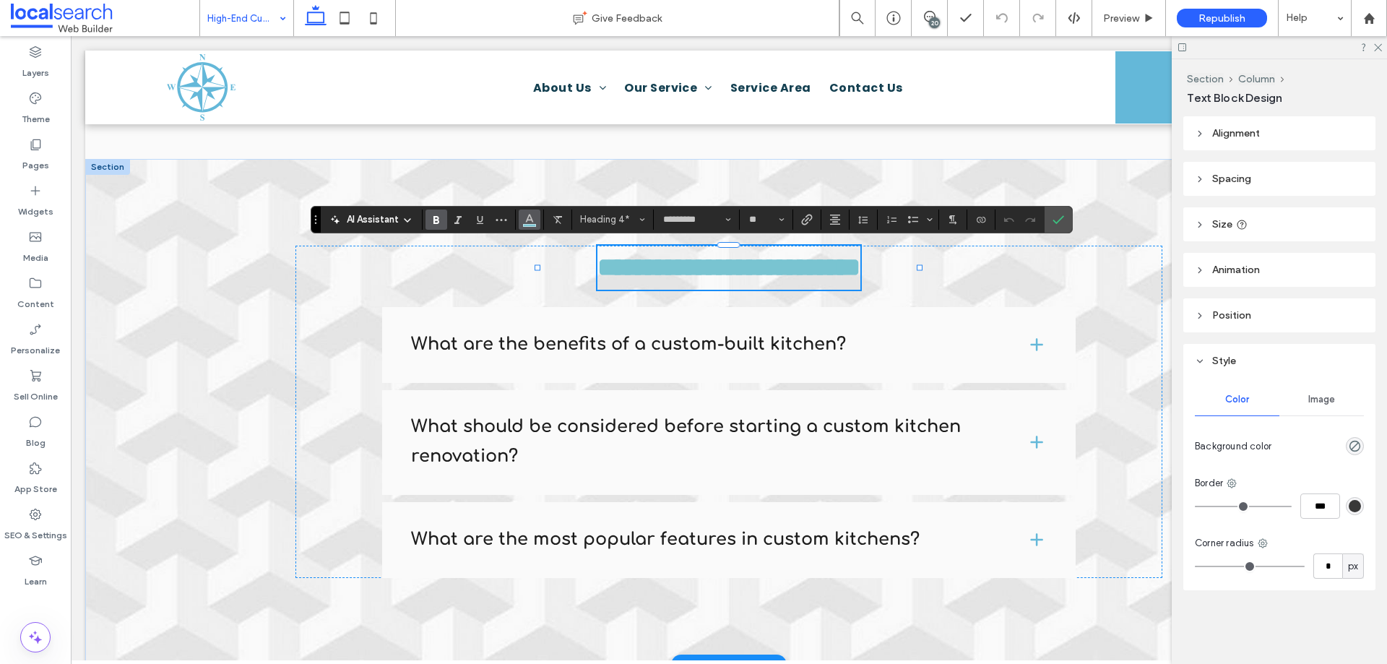
click at [524, 219] on icon "Color" at bounding box center [530, 218] width 12 height 12
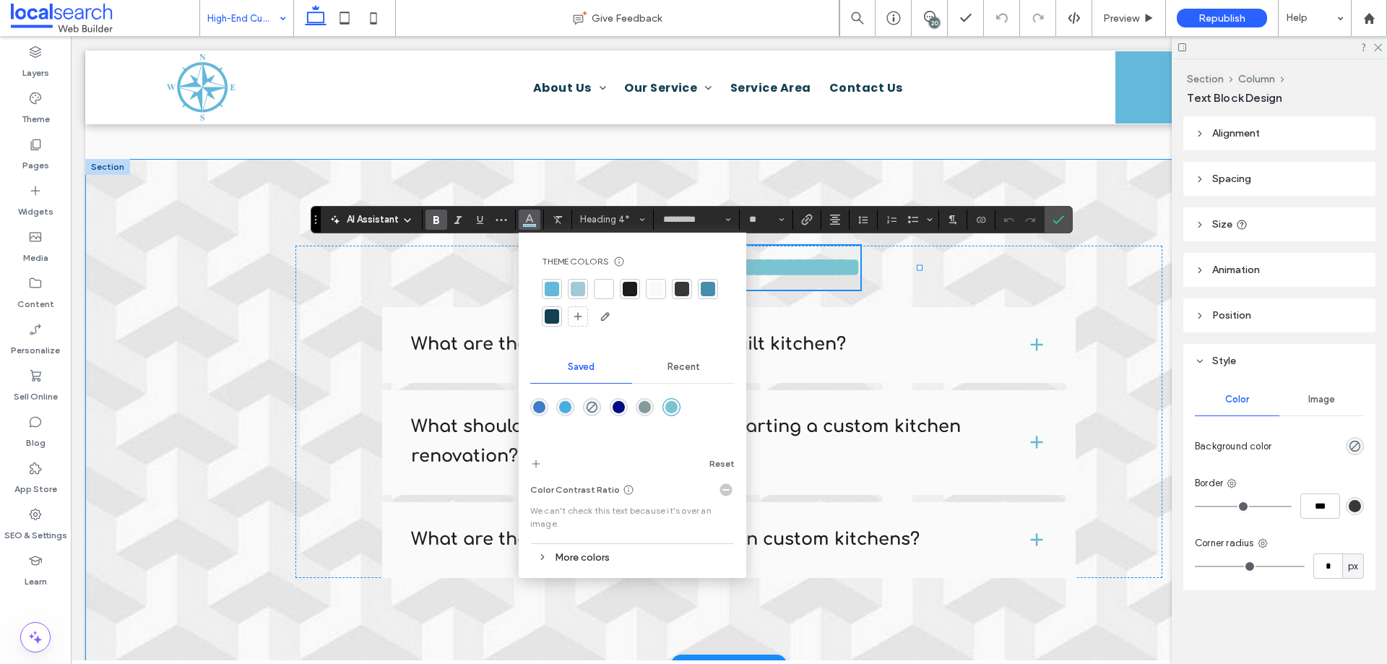
click at [246, 283] on div "**********" at bounding box center [728, 412] width 1287 height 506
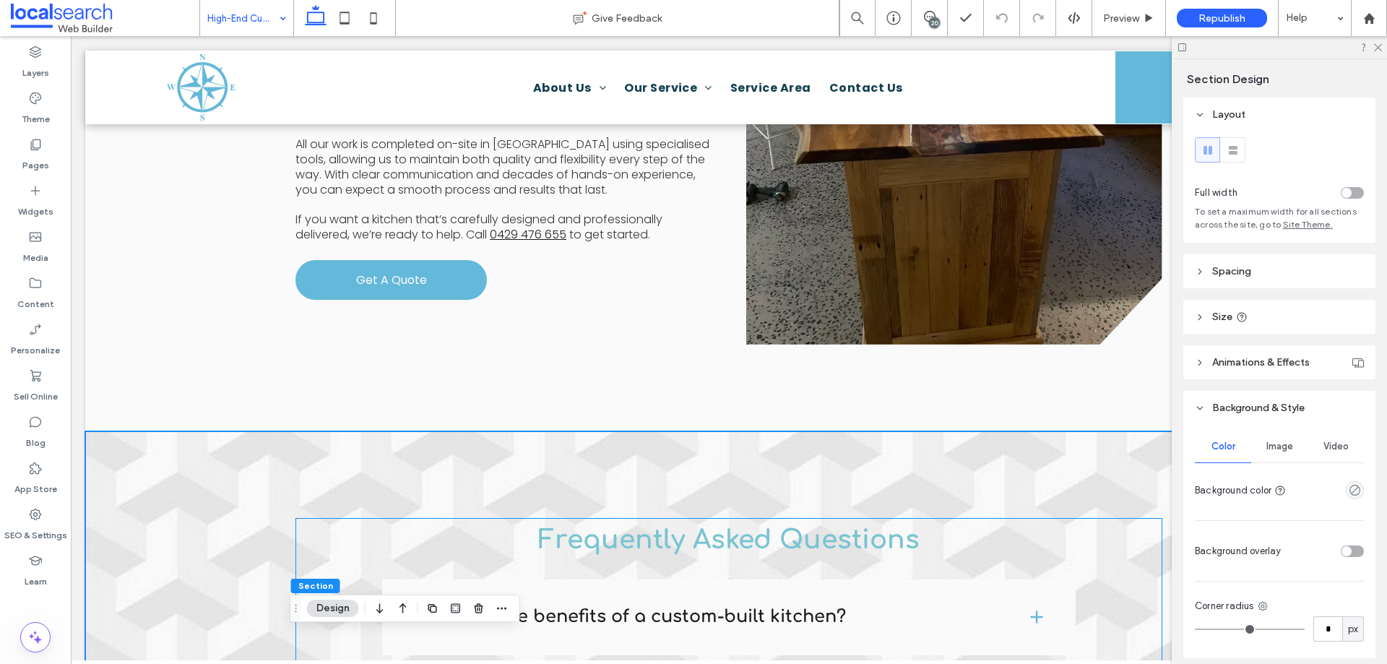
scroll to position [1661, 0]
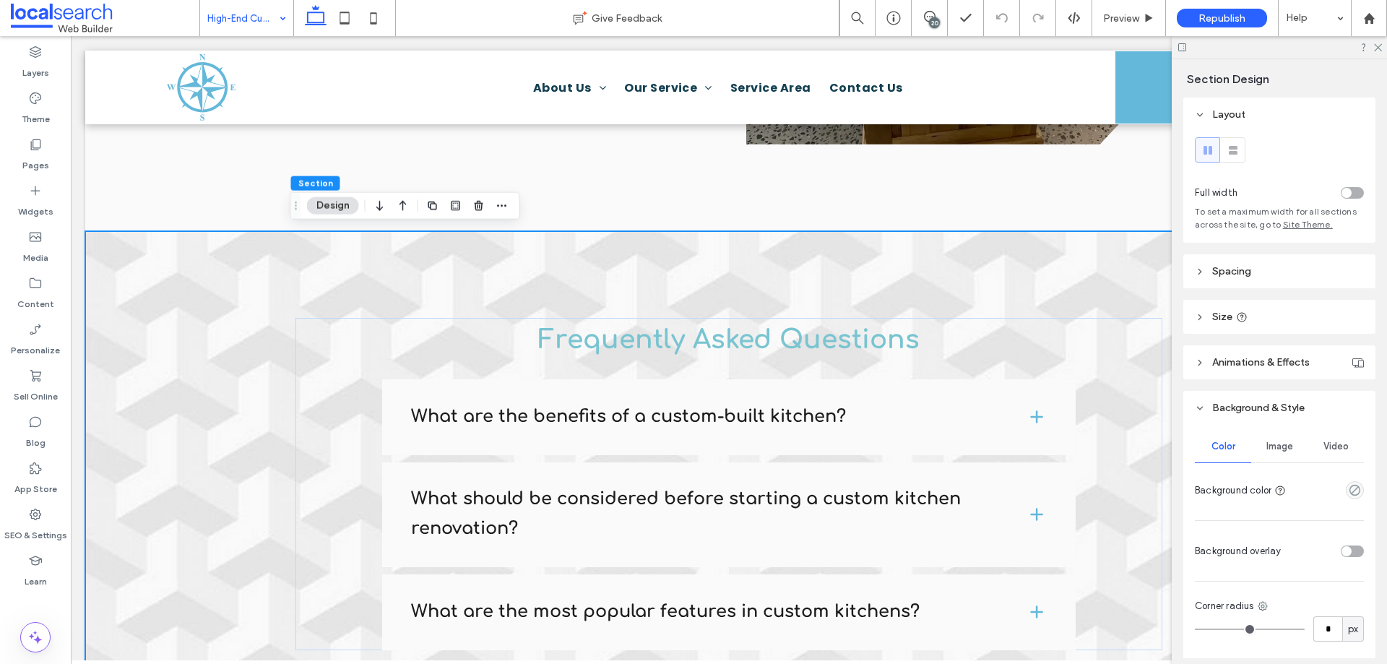
drag, startPoint x: 1267, startPoint y: 444, endPoint x: 1271, endPoint y: 451, distance: 8.4
click at [1267, 445] on span "Image" at bounding box center [1279, 447] width 27 height 12
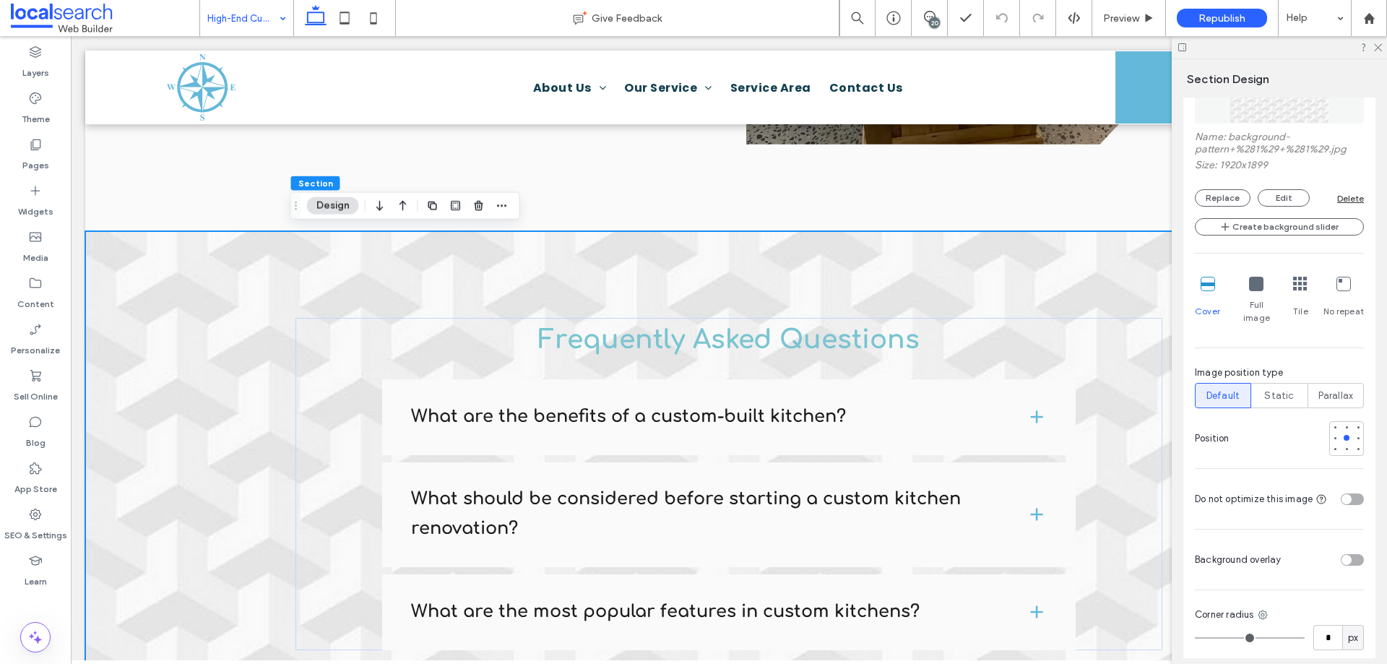
scroll to position [433, 0]
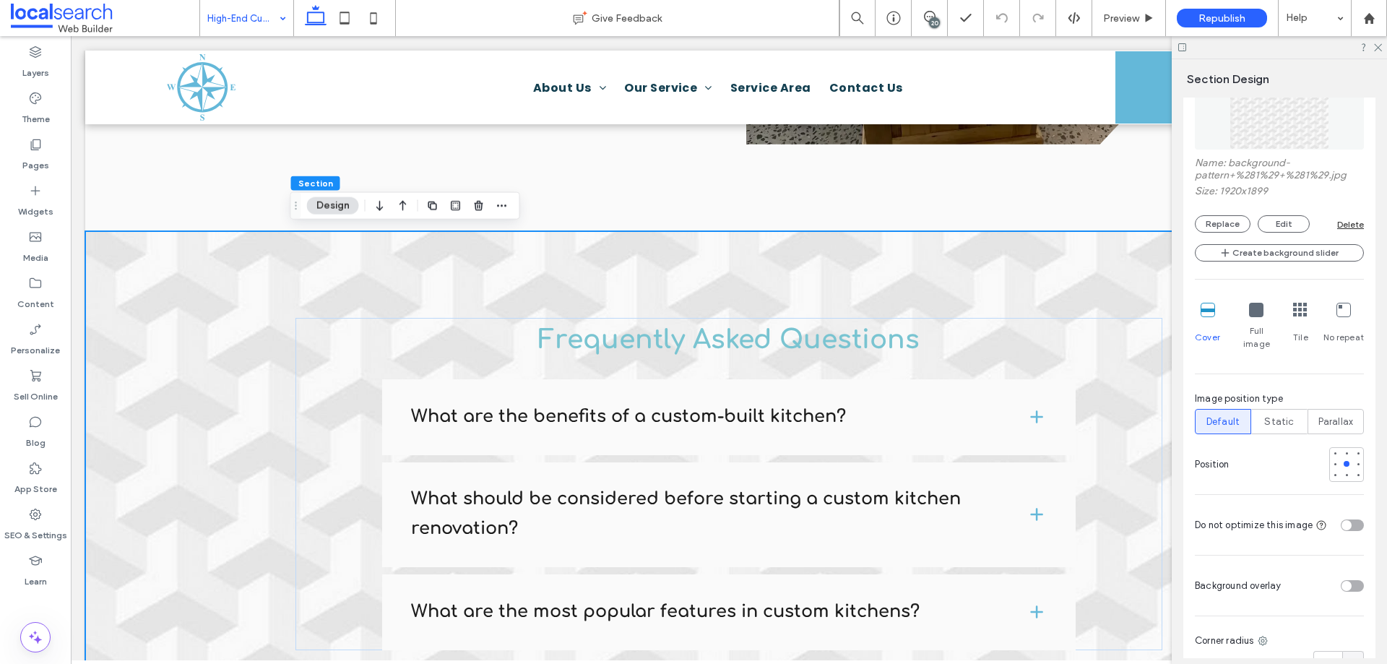
click at [1344, 223] on div "Delete" at bounding box center [1350, 224] width 27 height 11
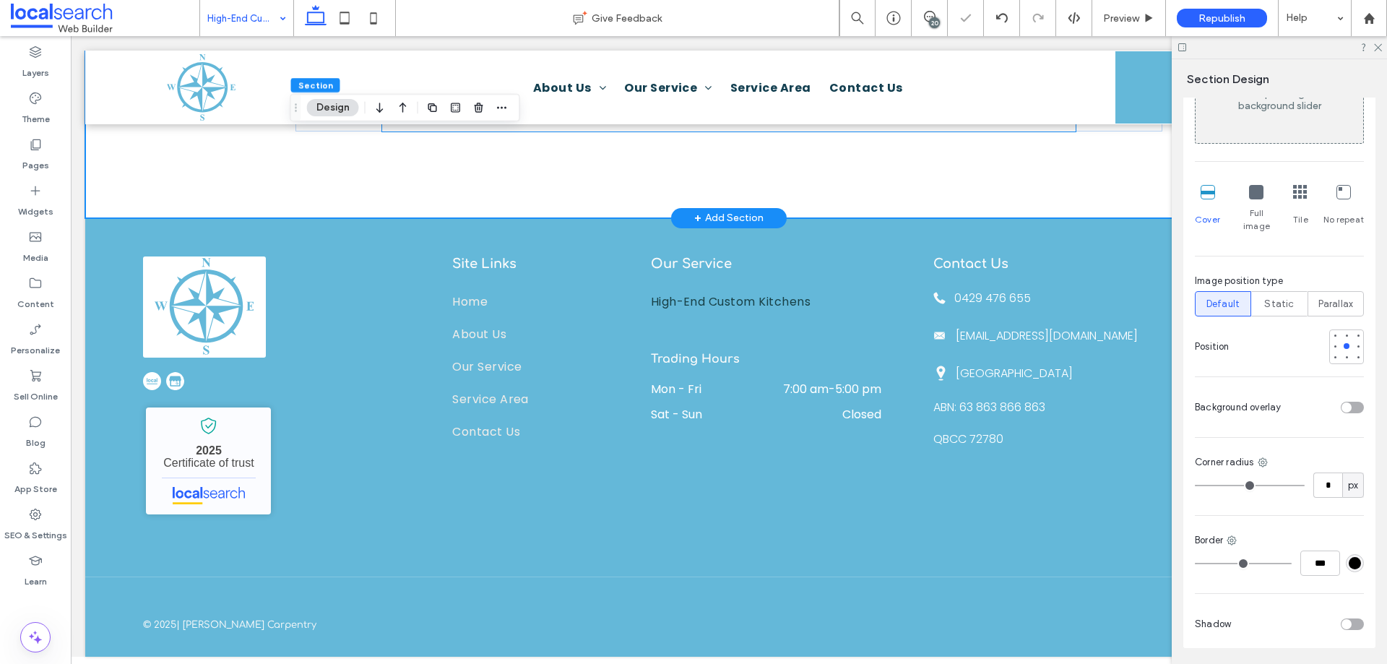
scroll to position [2188, 0]
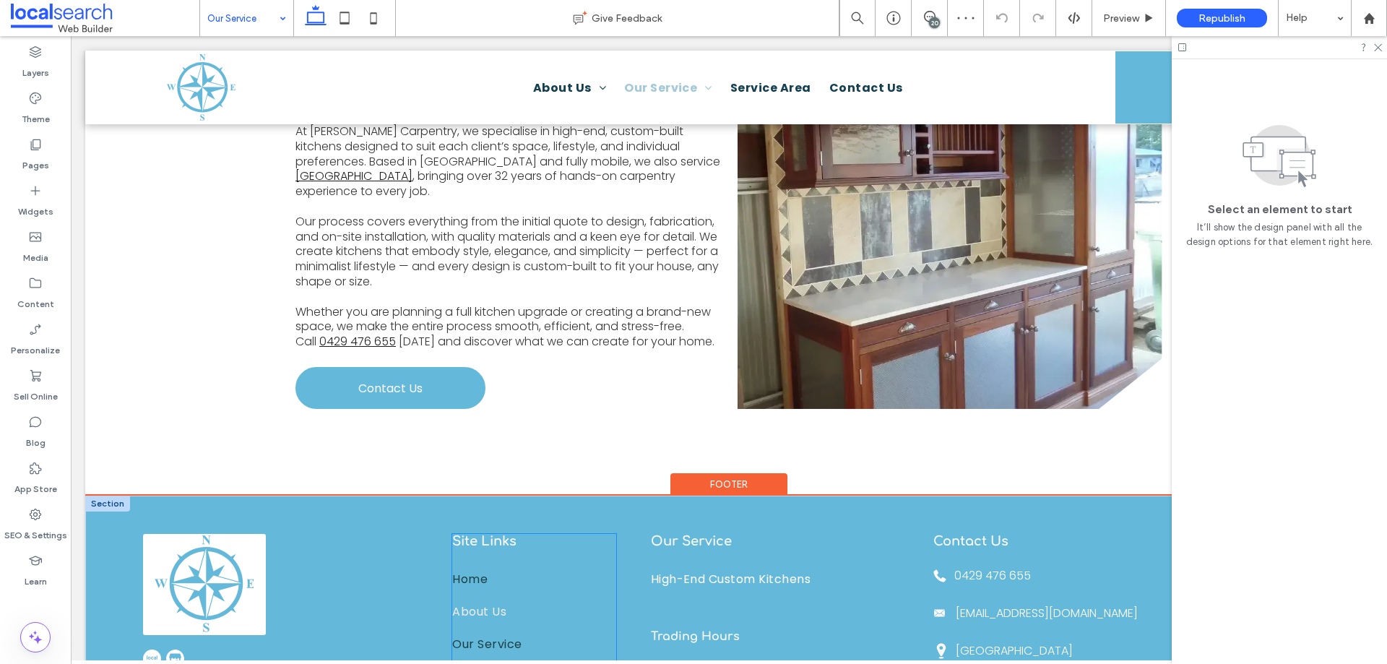
scroll to position [868, 0]
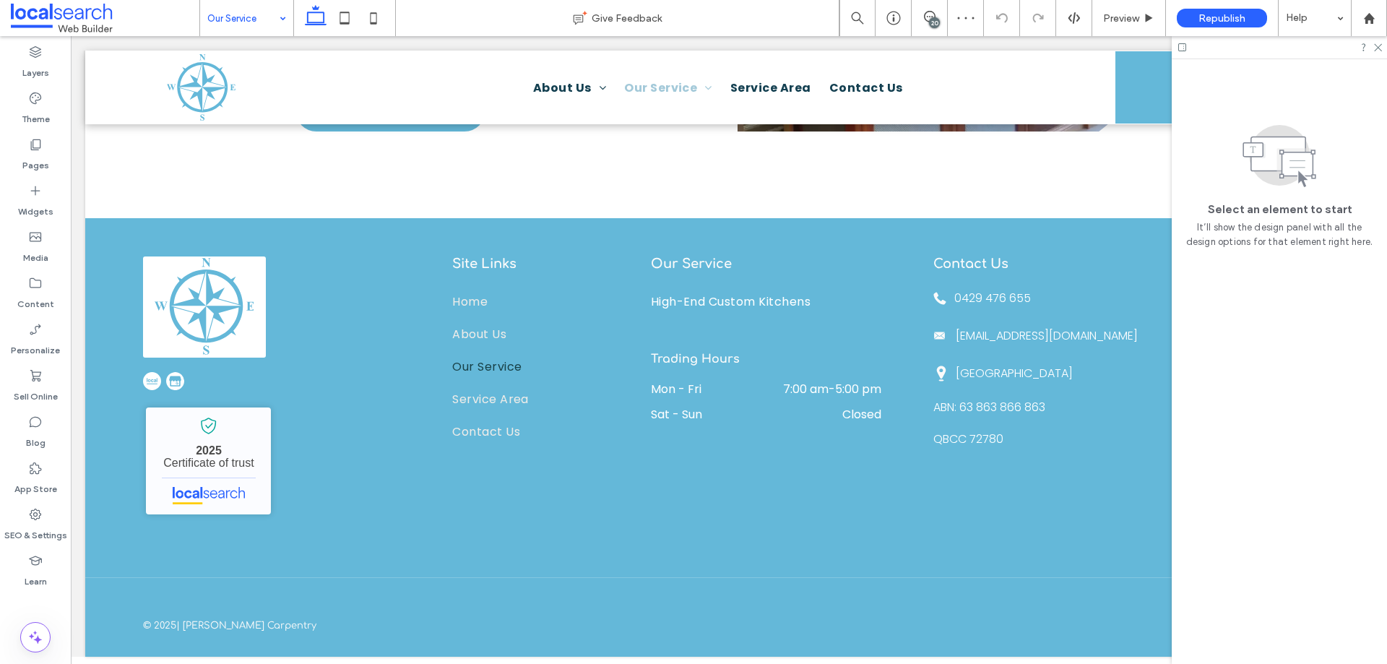
click at [263, 15] on input at bounding box center [243, 18] width 72 height 36
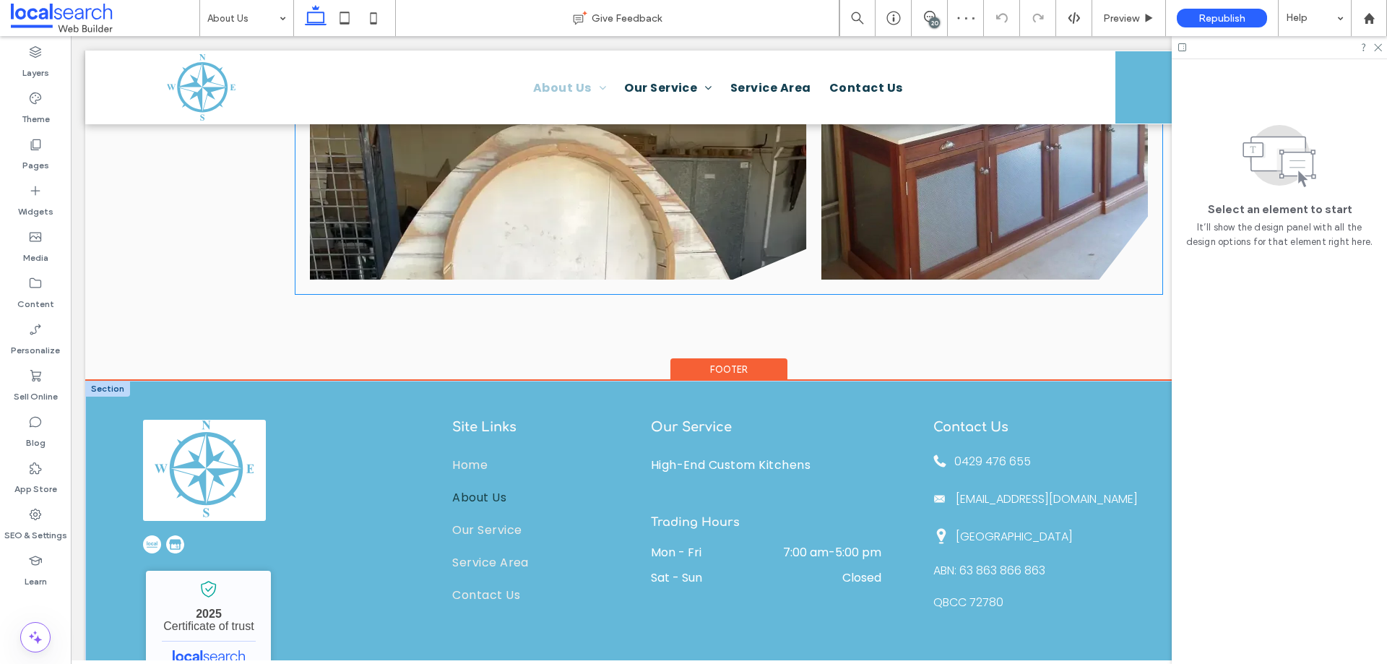
scroll to position [1950, 0]
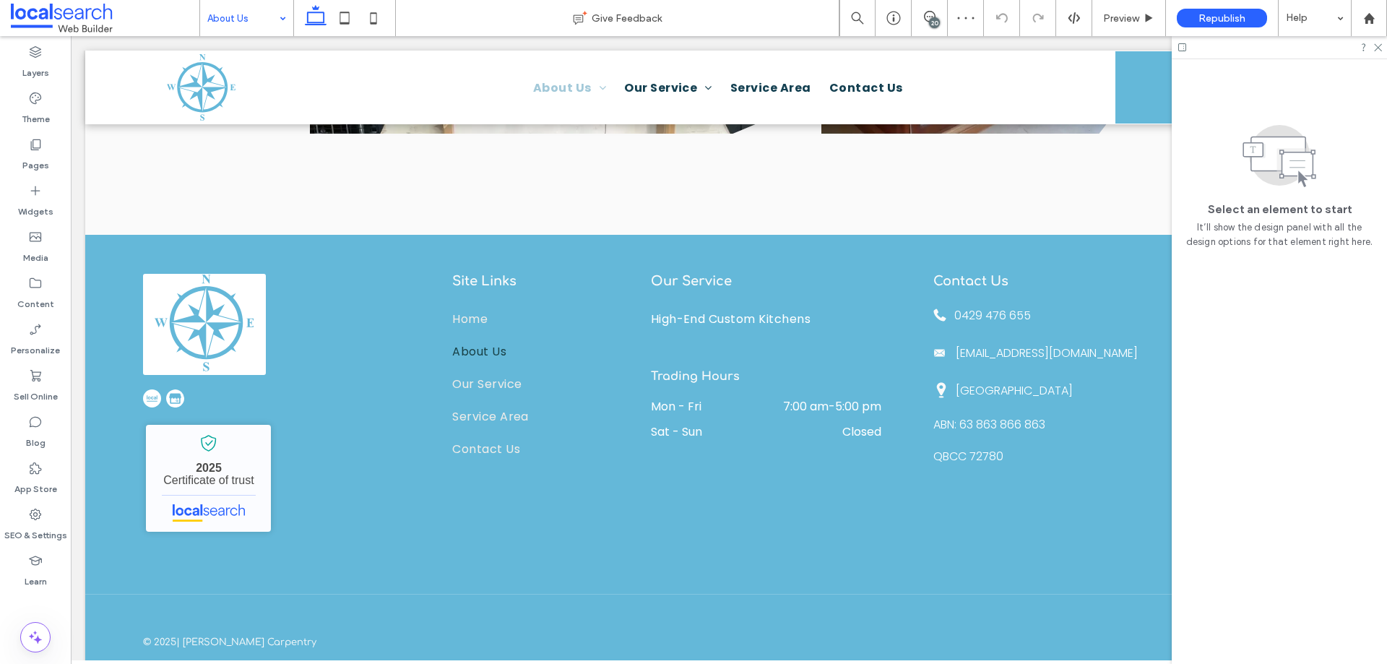
click at [251, 14] on input at bounding box center [243, 18] width 72 height 36
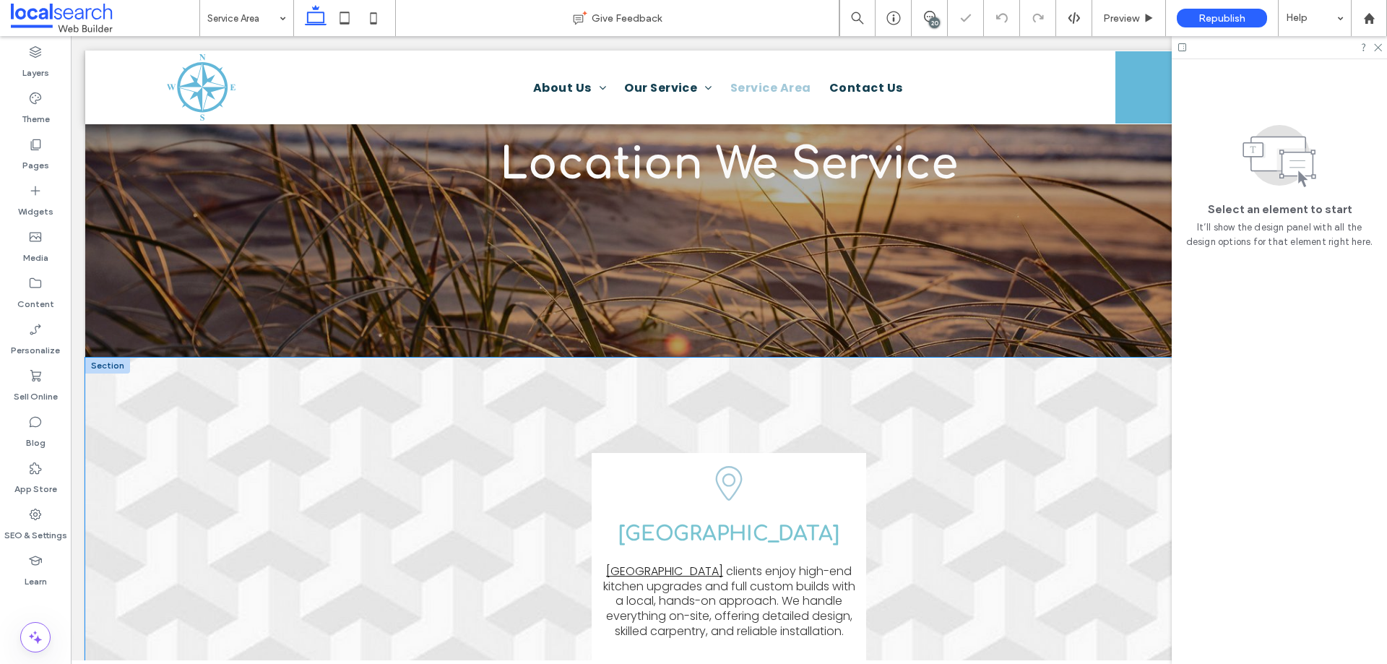
scroll to position [433, 0]
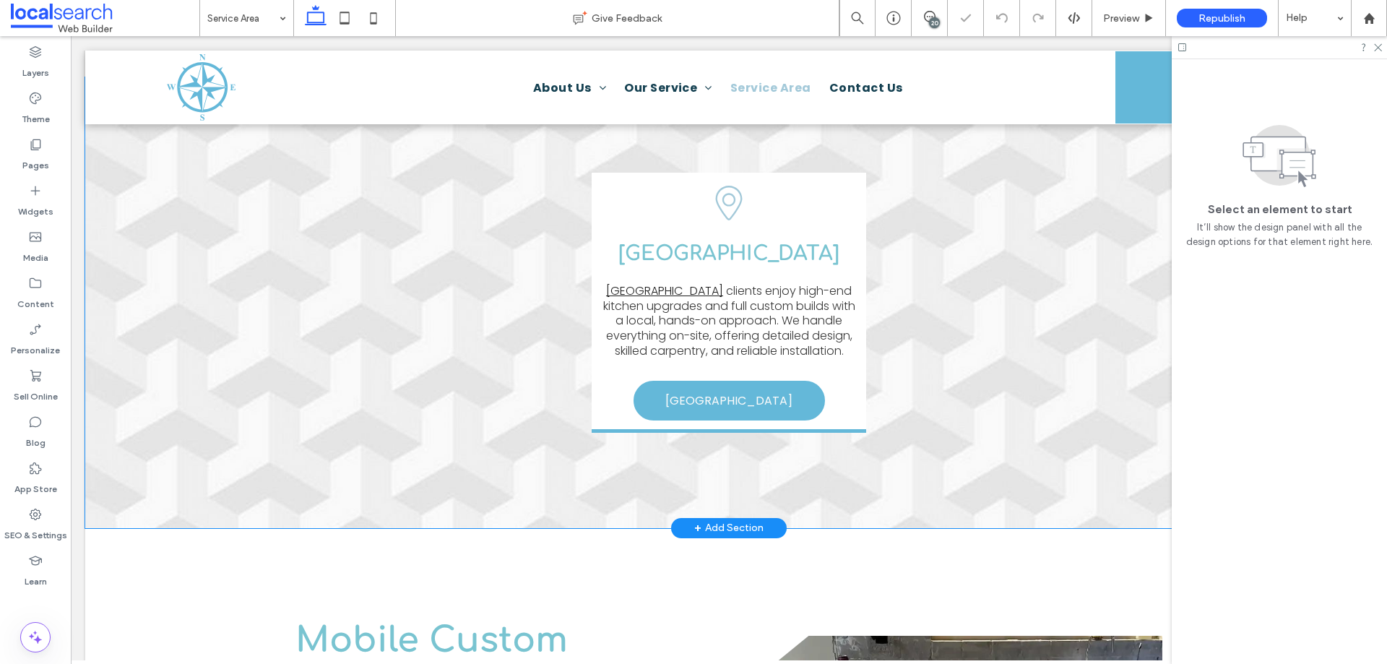
click at [218, 280] on div "Pin Icon Magnetic Island Magnetic Island clients enjoy high-end kitchen upgrade…" at bounding box center [728, 302] width 1287 height 451
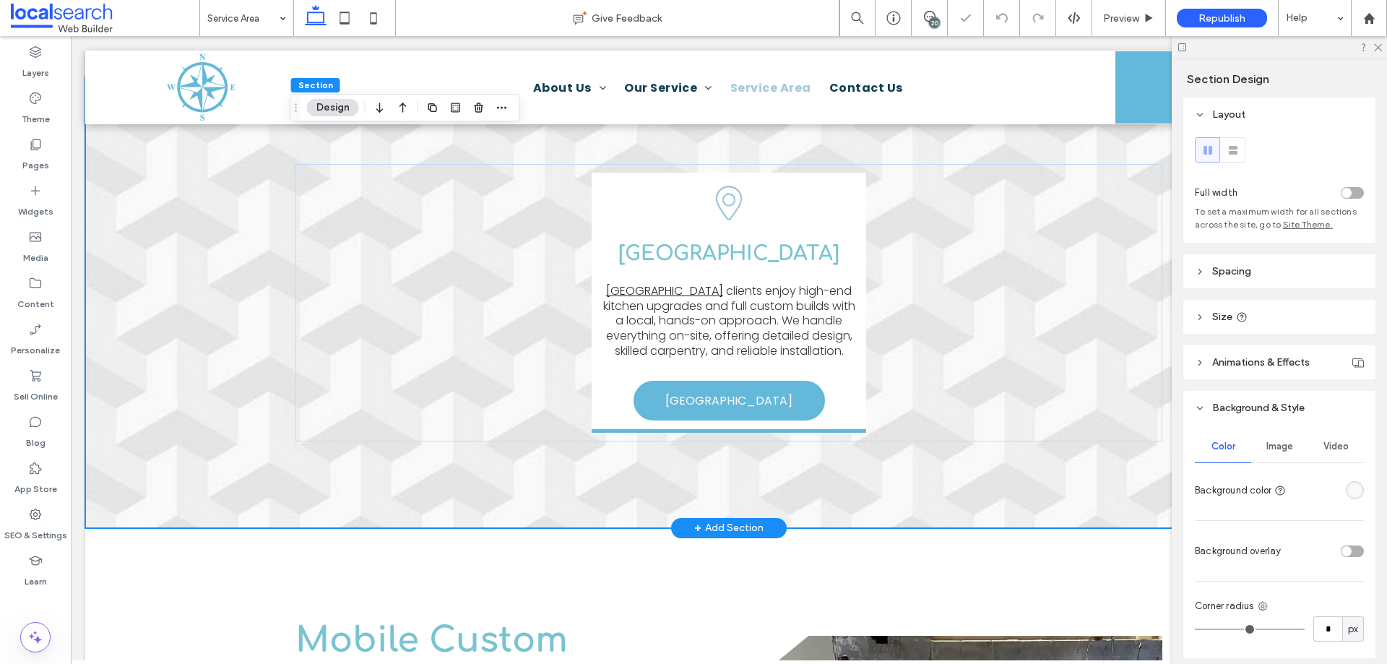
click at [181, 292] on div "Pin Icon Magnetic Island Magnetic Island clients enjoy high-end kitchen upgrade…" at bounding box center [728, 302] width 1287 height 451
click at [1280, 443] on span "Image" at bounding box center [1279, 447] width 27 height 12
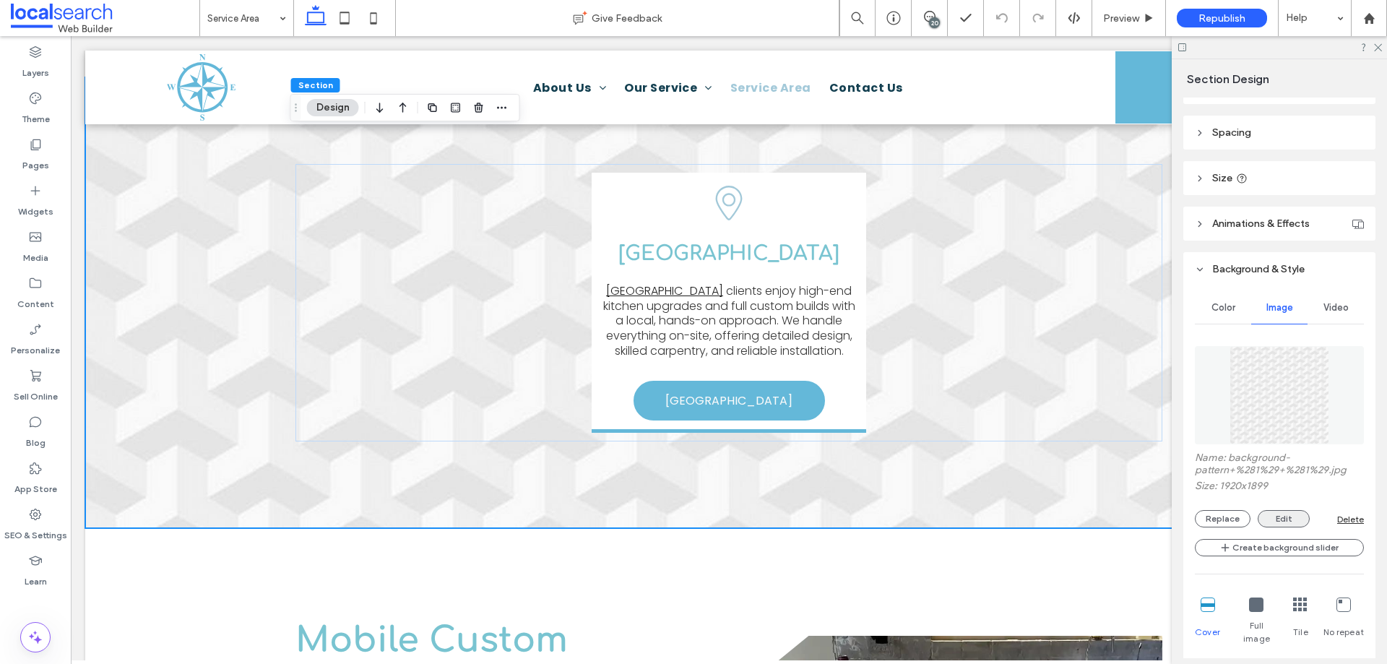
scroll to position [144, 0]
click at [1341, 512] on div "Delete" at bounding box center [1350, 513] width 27 height 11
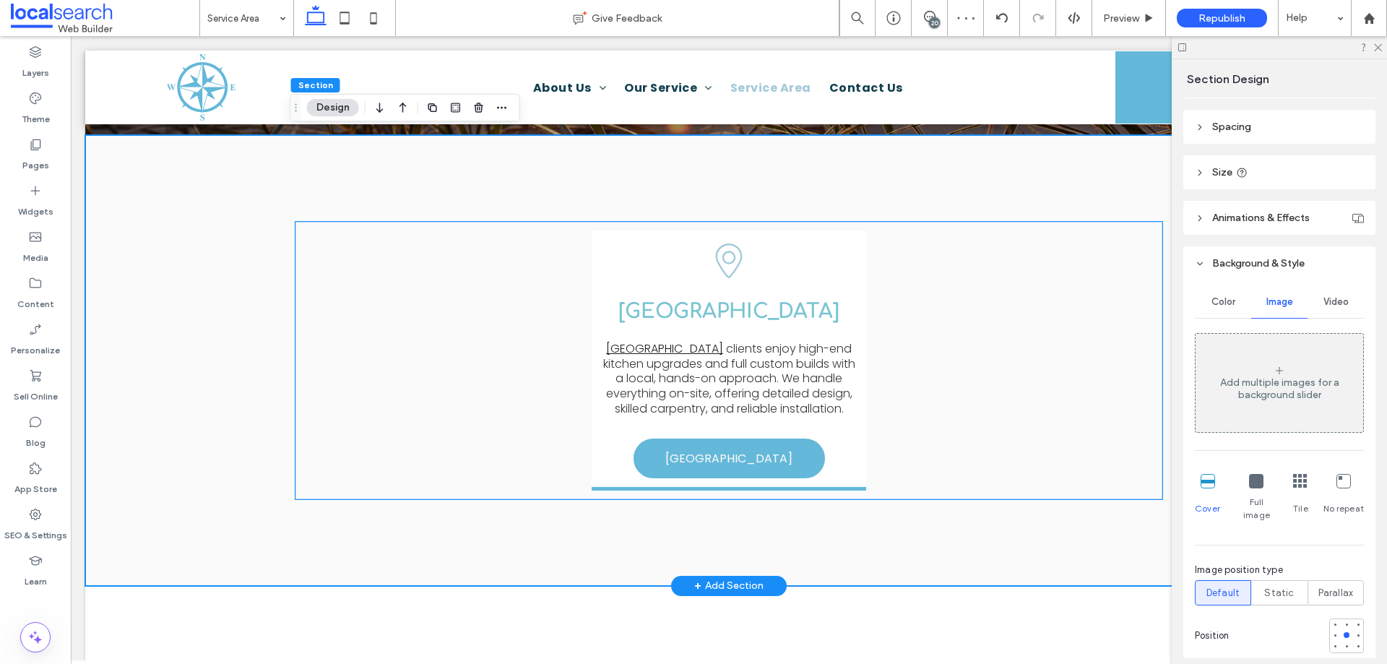
scroll to position [289, 0]
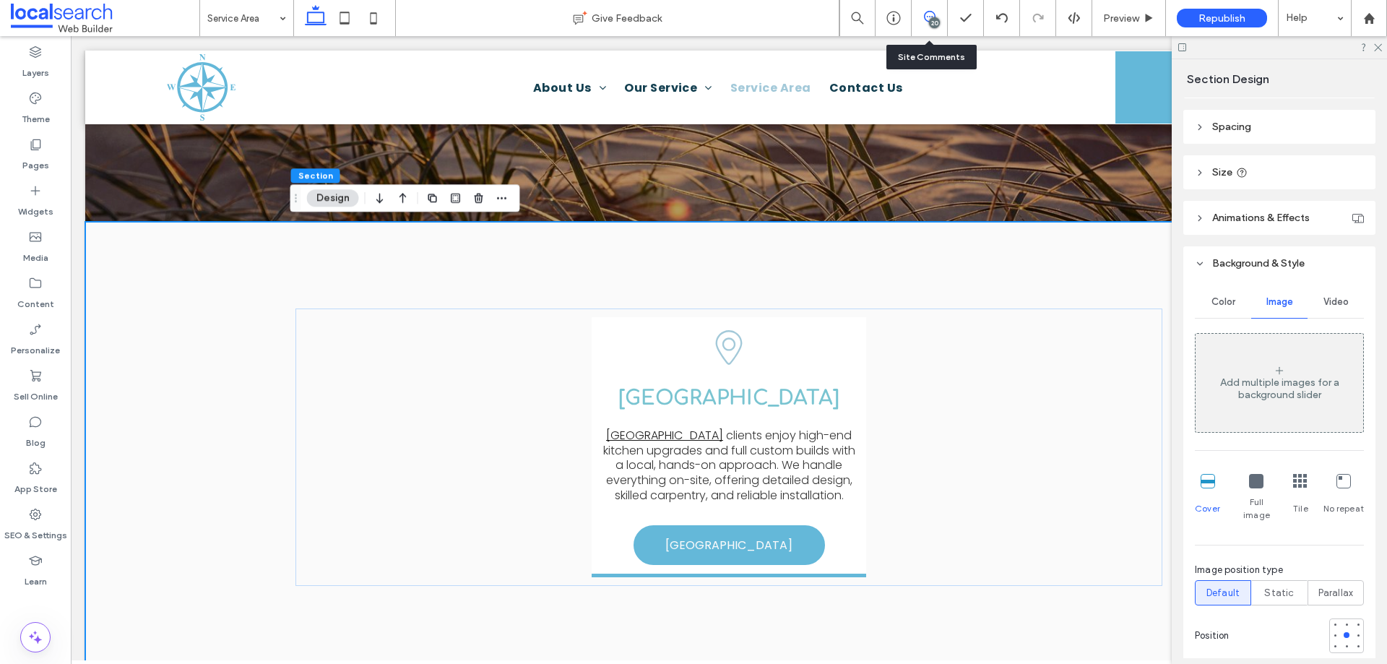
click at [937, 12] on span at bounding box center [929, 17] width 35 height 12
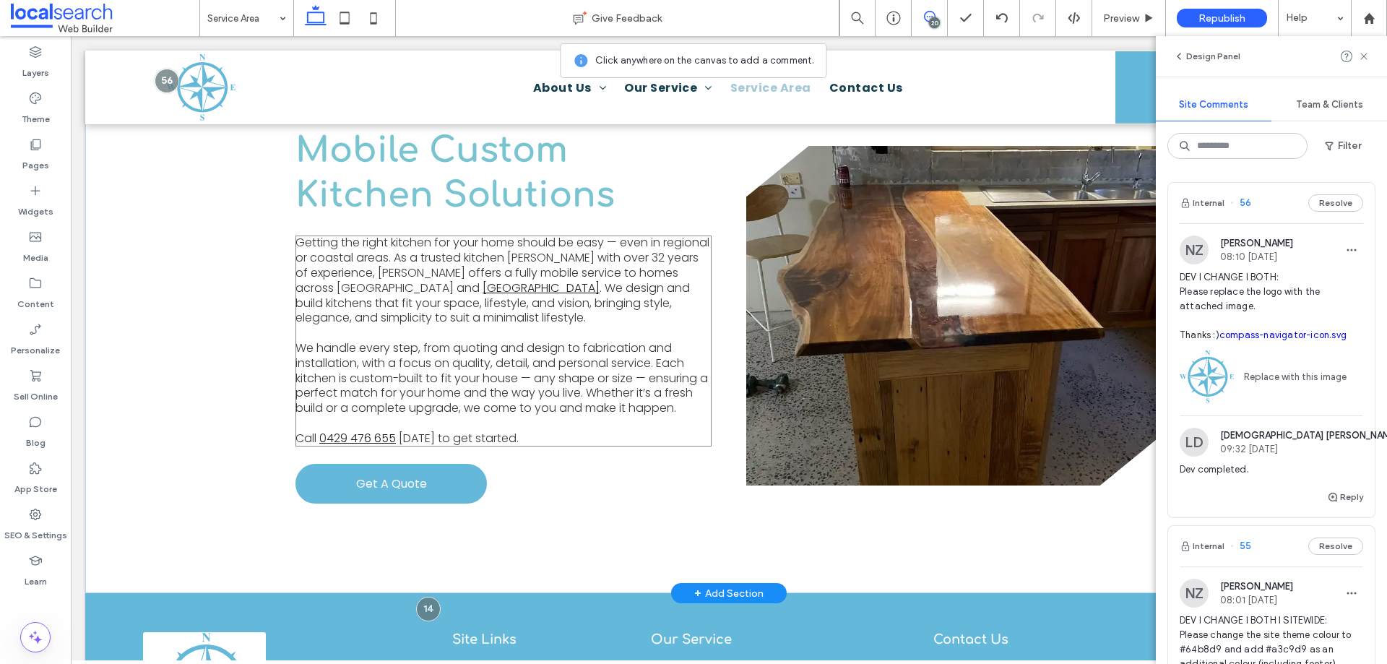
scroll to position [873, 0]
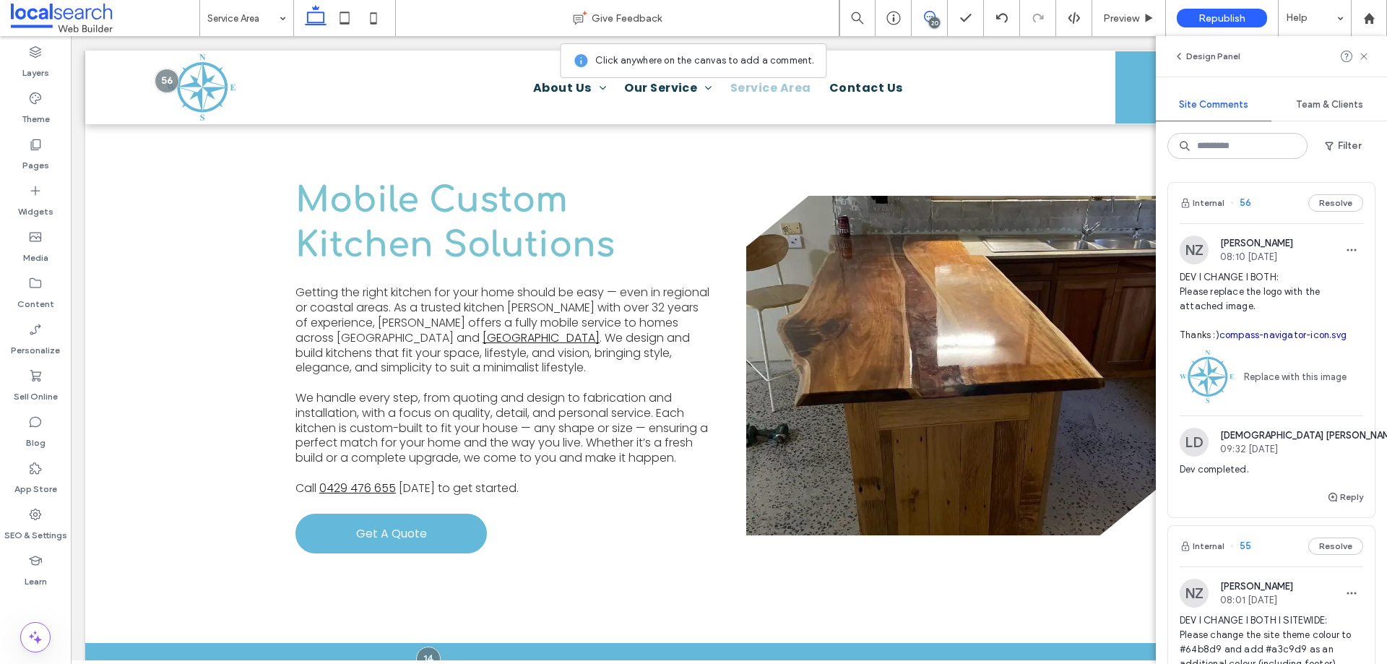
drag, startPoint x: 938, startPoint y: 17, endPoint x: 727, endPoint y: 59, distance: 214.2
click at [937, 18] on div "20" at bounding box center [929, 17] width 35 height 12
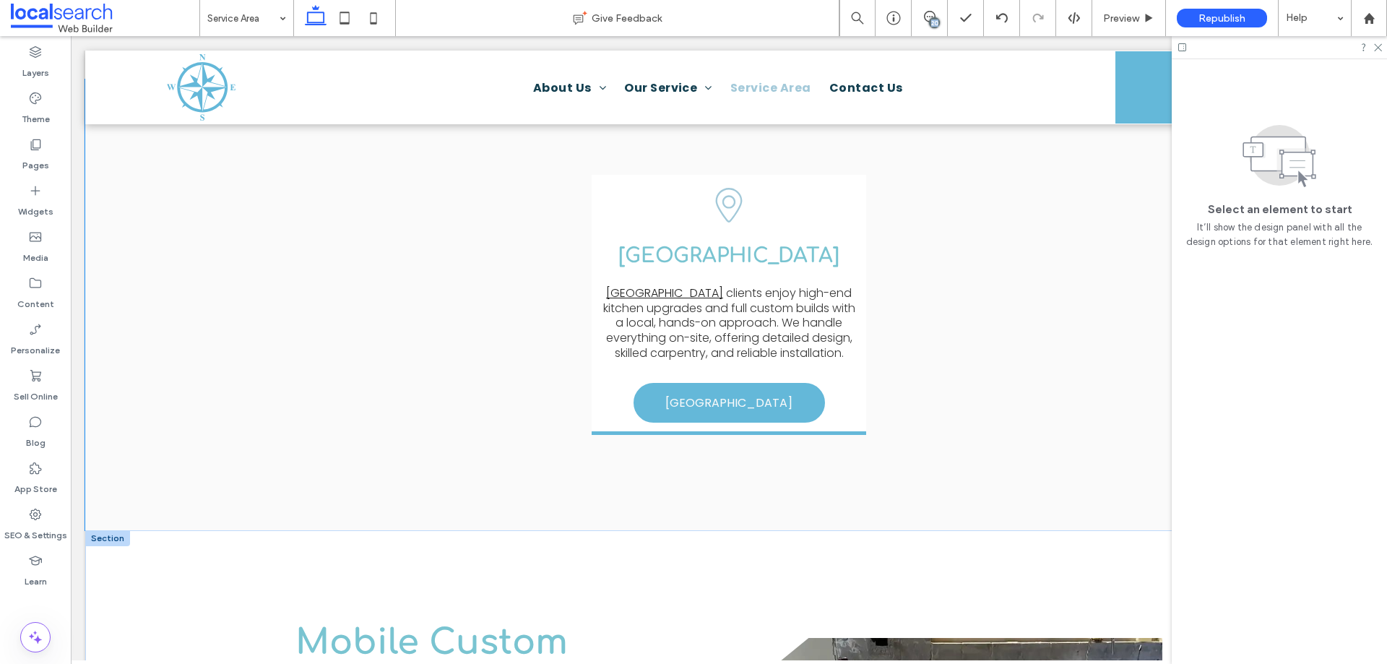
scroll to position [650, 0]
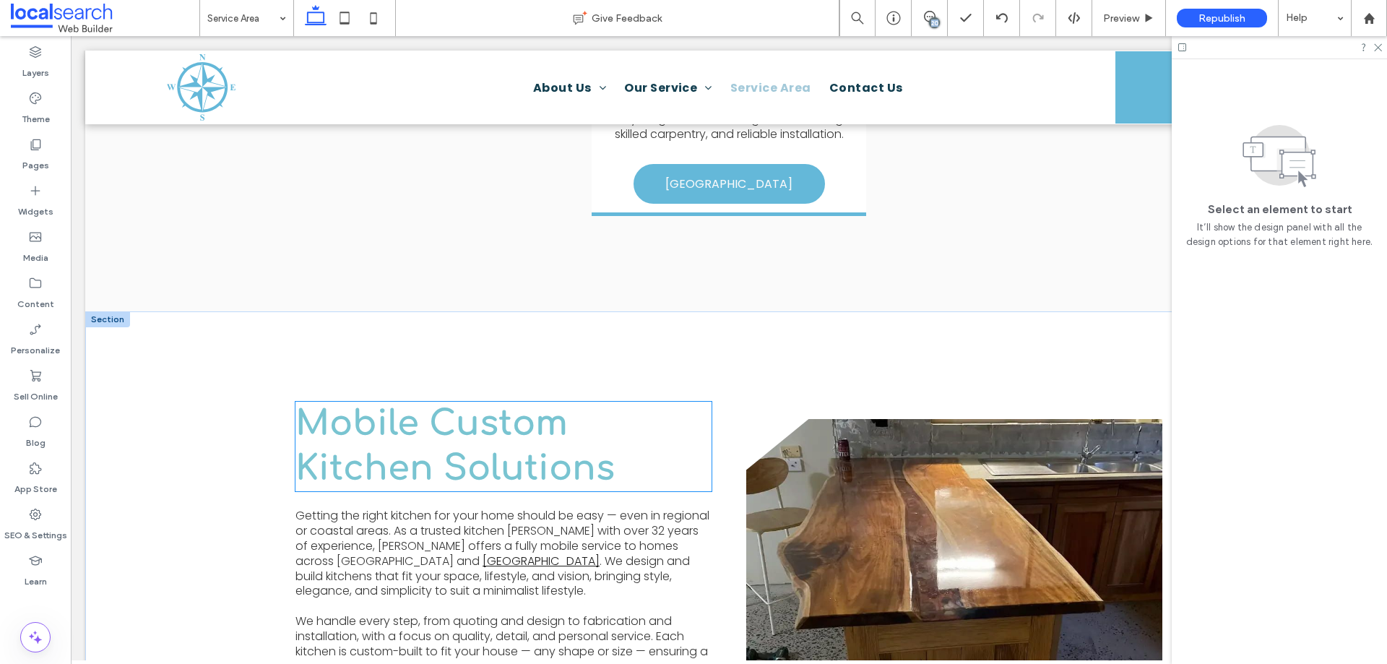
click at [402, 458] on span "Mobile Custom Kitchen Solutions" at bounding box center [454, 445] width 319 height 83
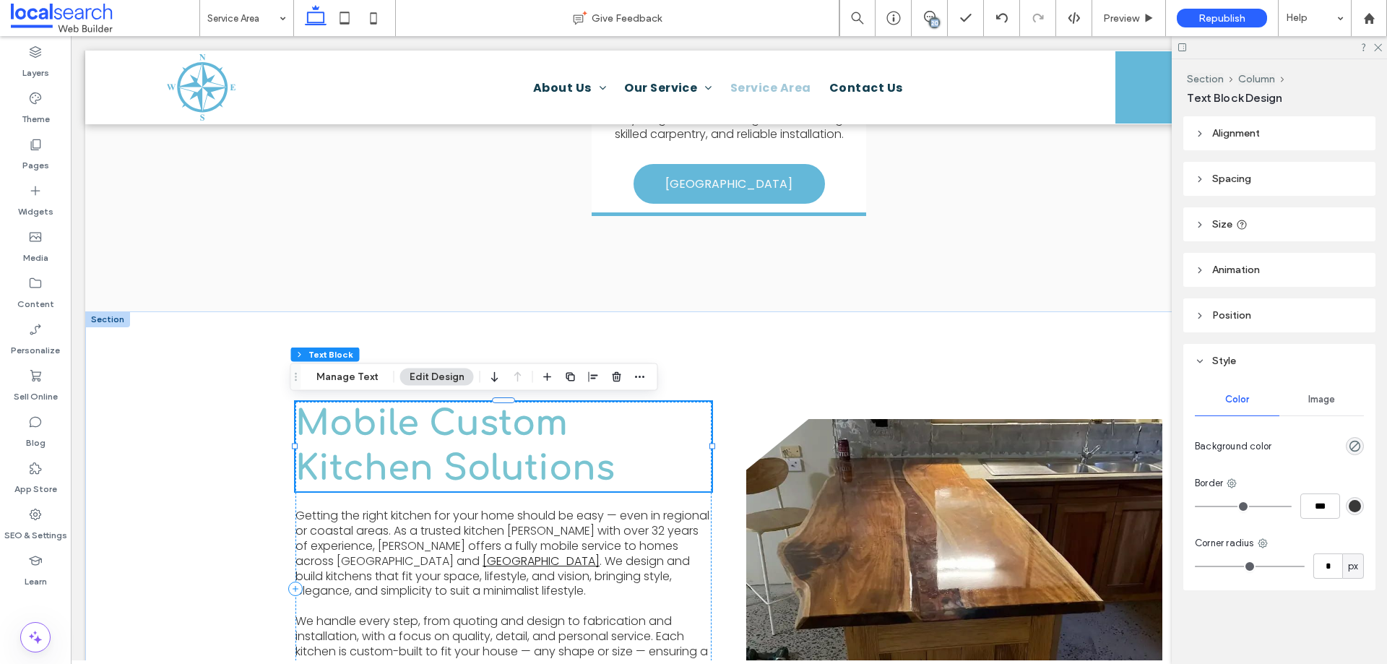
click at [402, 458] on span "Mobile Custom Kitchen Solutions" at bounding box center [454, 445] width 319 height 83
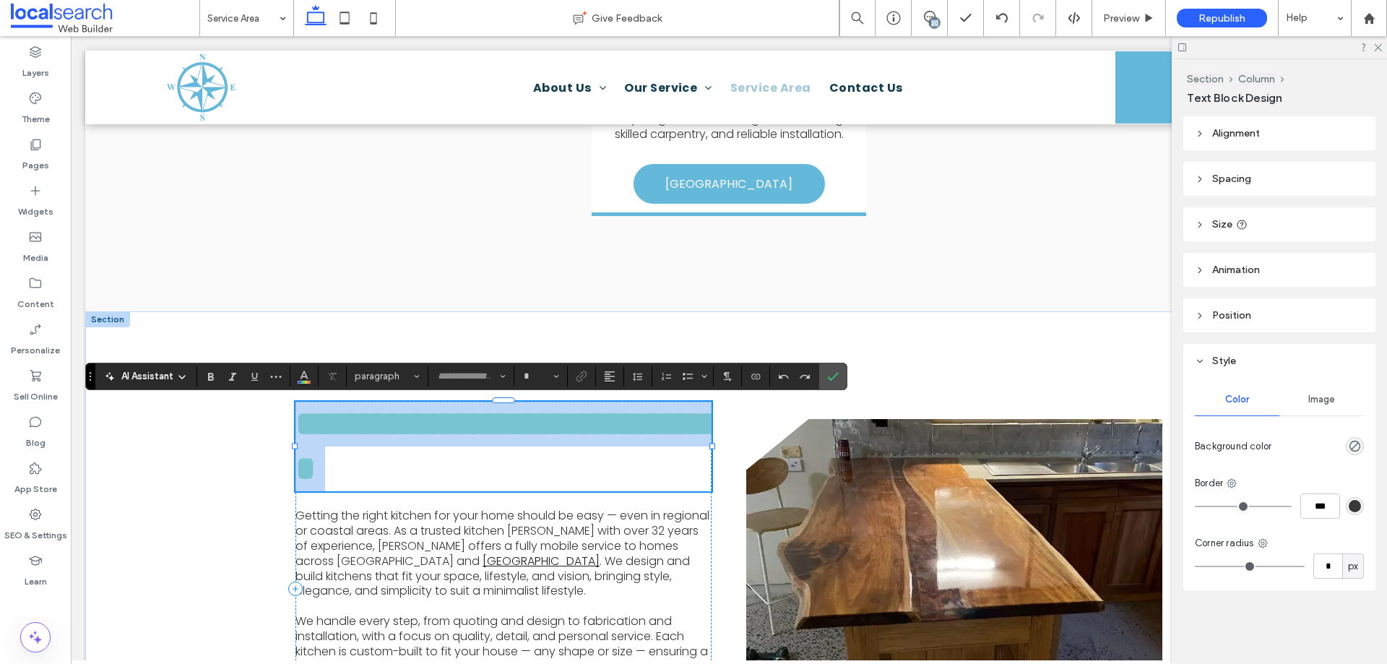
type input "*********"
type input "**"
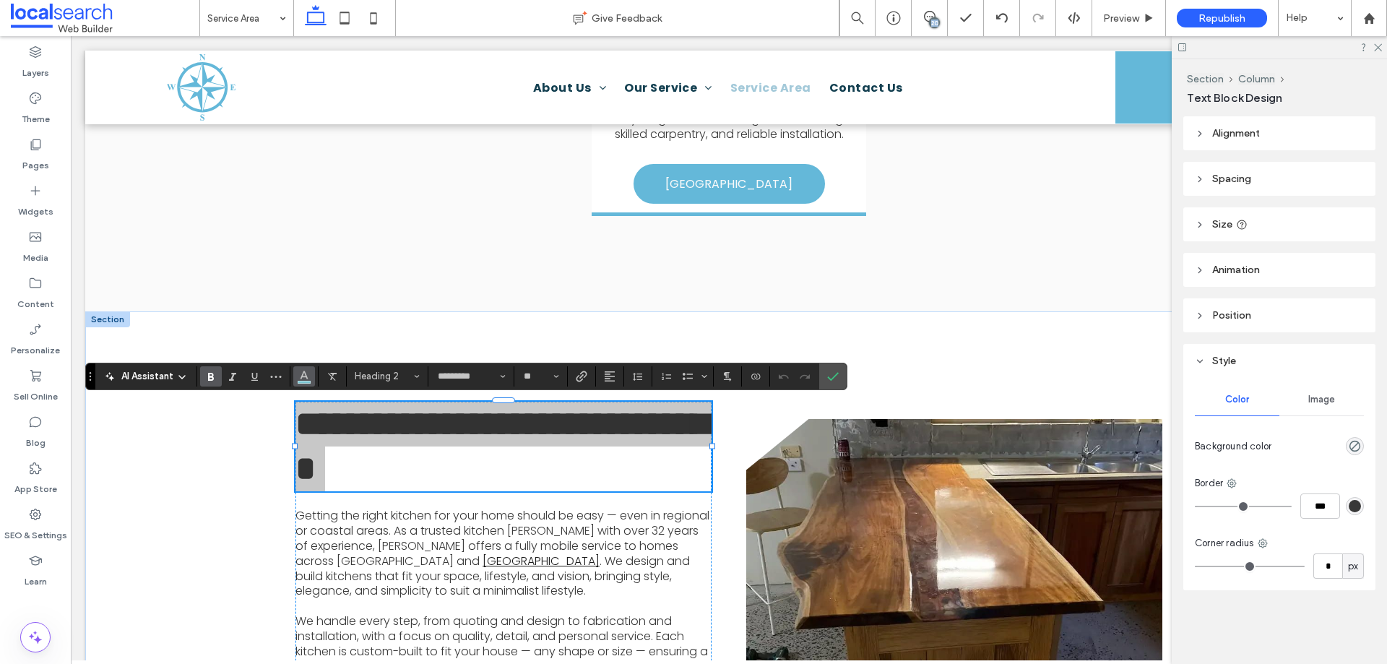
click at [308, 370] on icon "Color" at bounding box center [304, 375] width 12 height 12
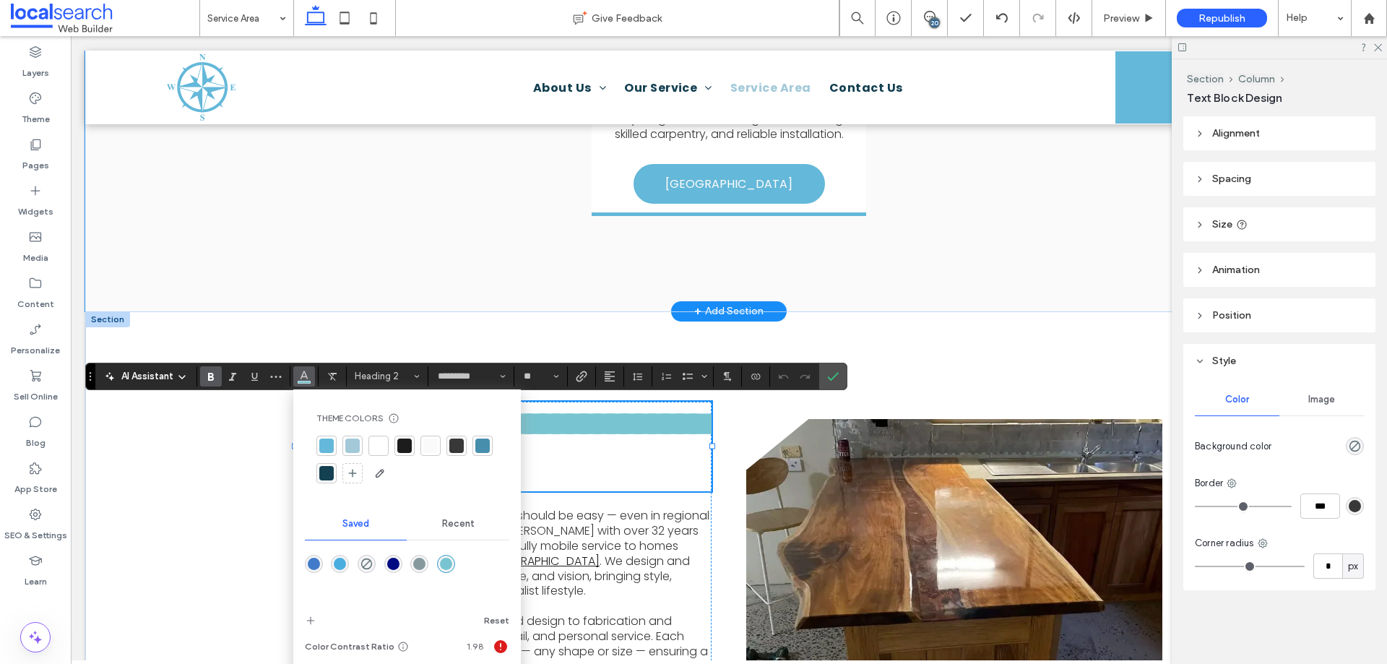
drag, startPoint x: 262, startPoint y: 283, endPoint x: 301, endPoint y: 285, distance: 39.1
click at [263, 283] on div "Pin Icon Magnetic Island Magnetic Island clients enjoy high-end kitchen upgrade…" at bounding box center [728, 86] width 1287 height 451
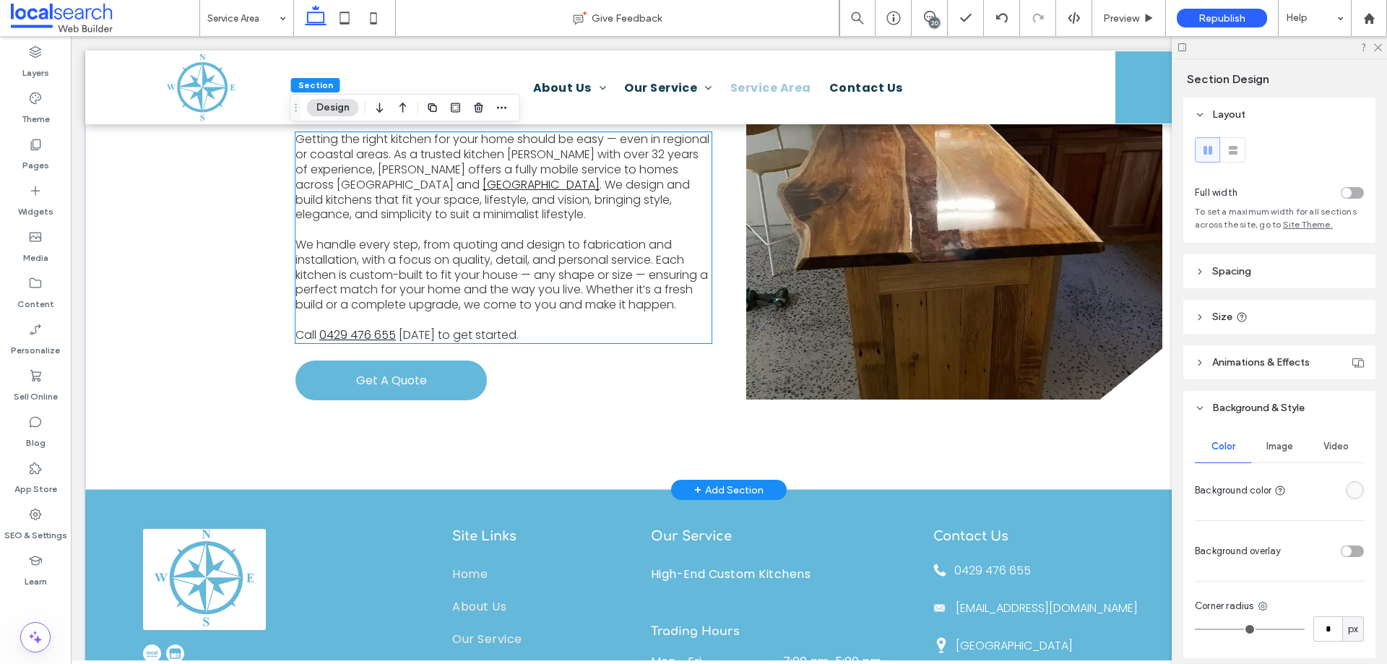
scroll to position [1156, 0]
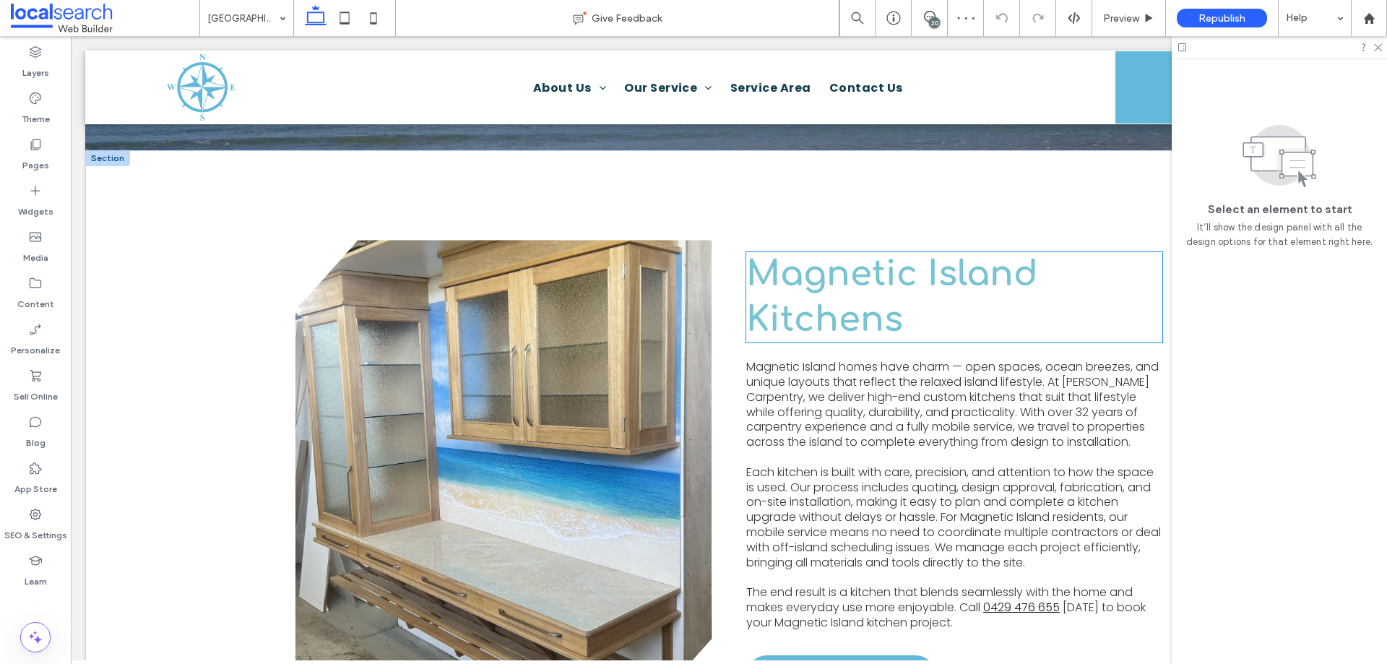
scroll to position [506, 0]
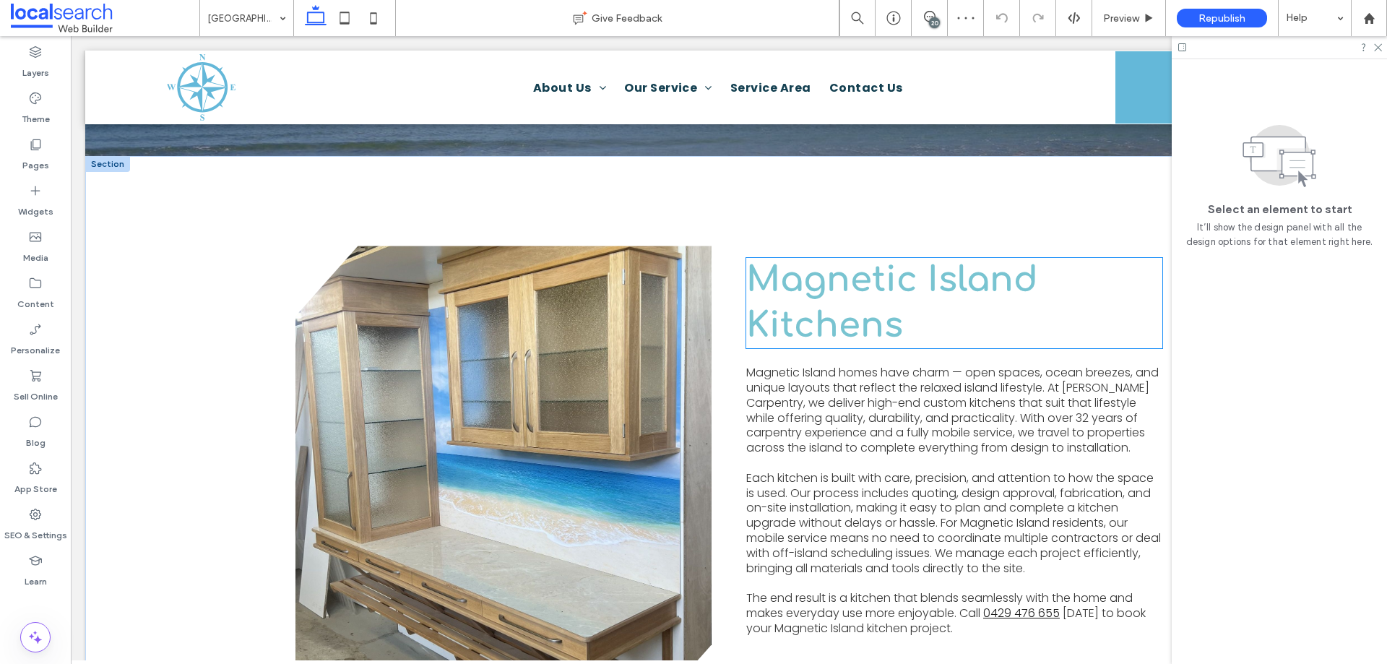
click at [850, 312] on span "Magnetic Island Kitchens" at bounding box center [892, 302] width 292 height 83
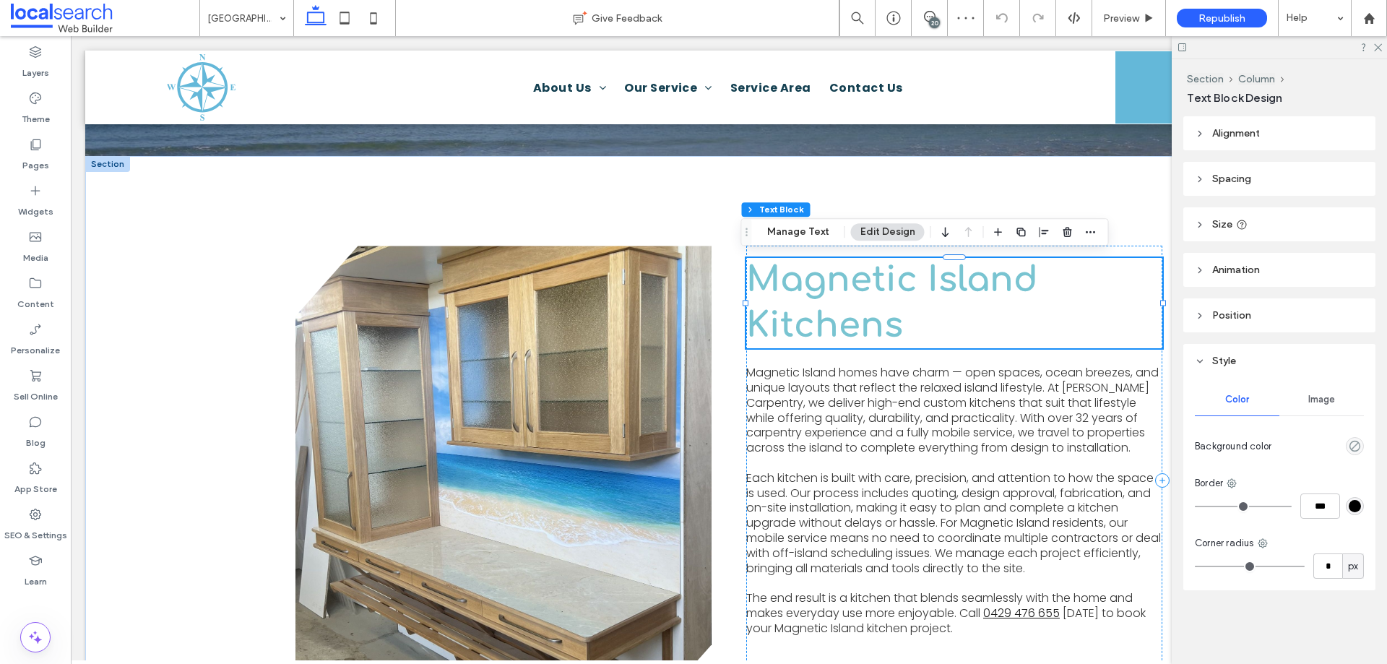
click at [850, 312] on div "Magnetic Island Kitchens" at bounding box center [954, 303] width 416 height 90
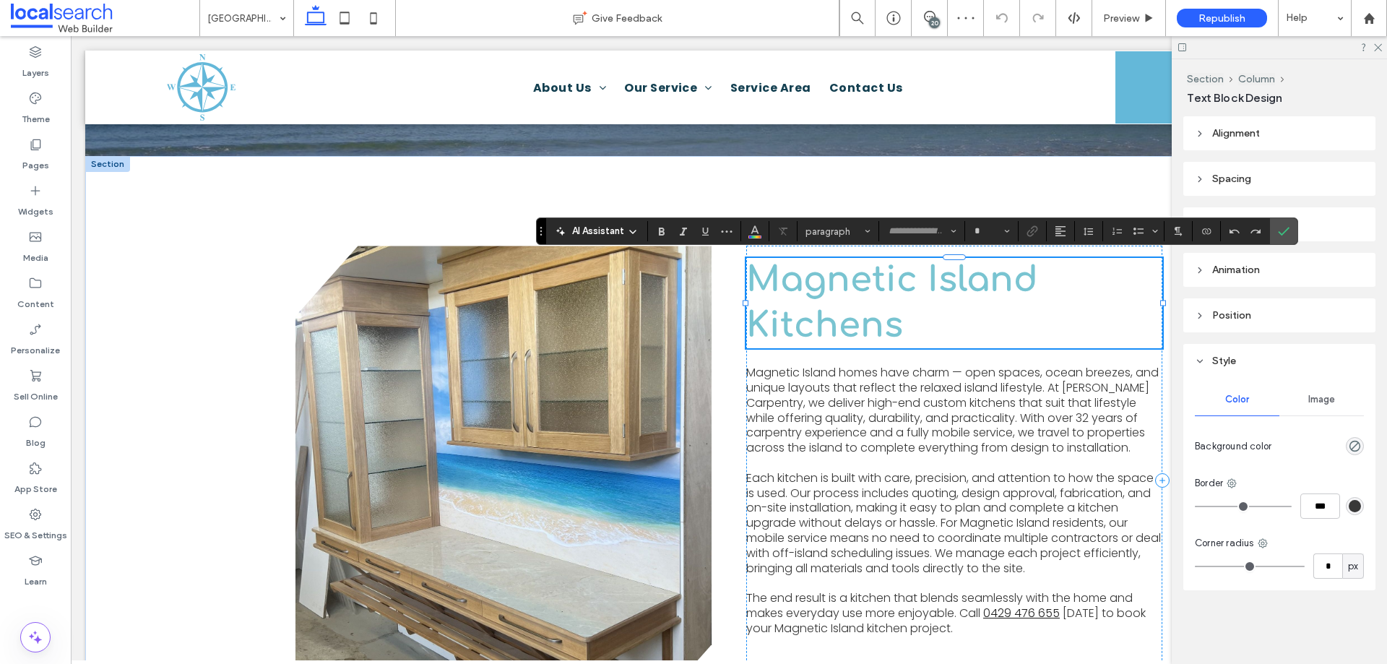
type input "*********"
type input "**"
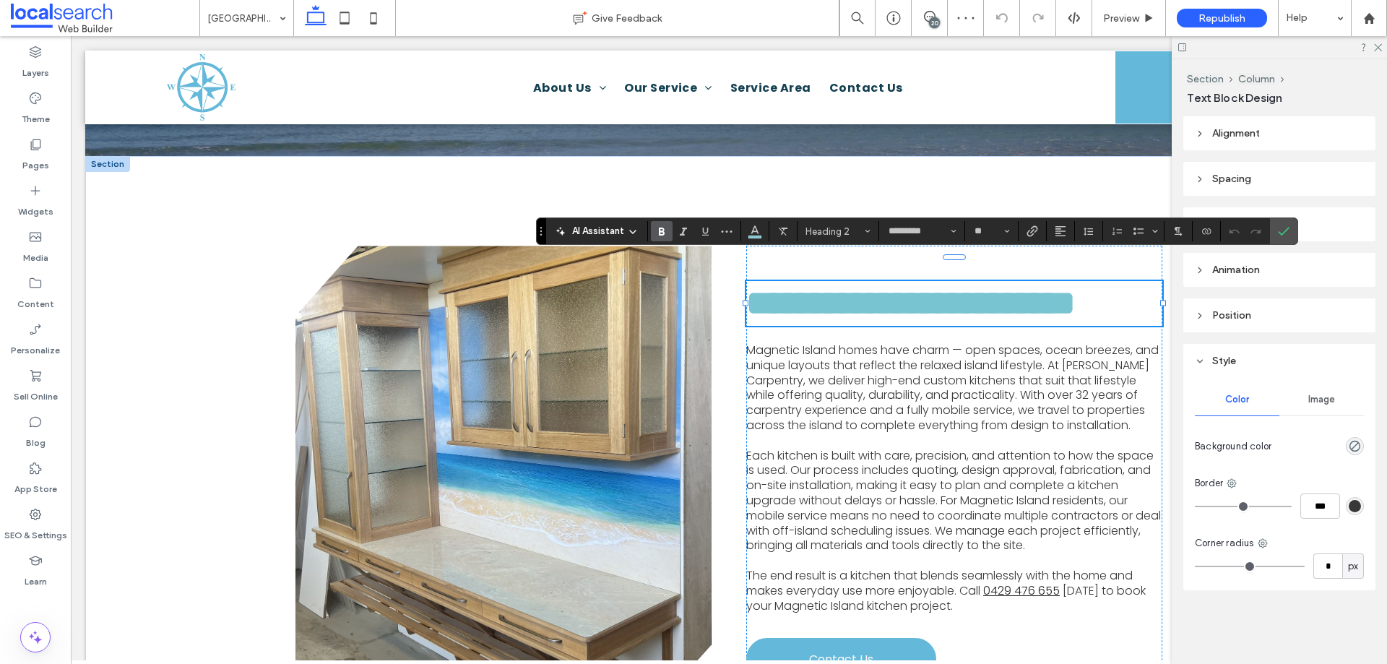
click at [620, 230] on span "AI Assistant" at bounding box center [598, 231] width 52 height 14
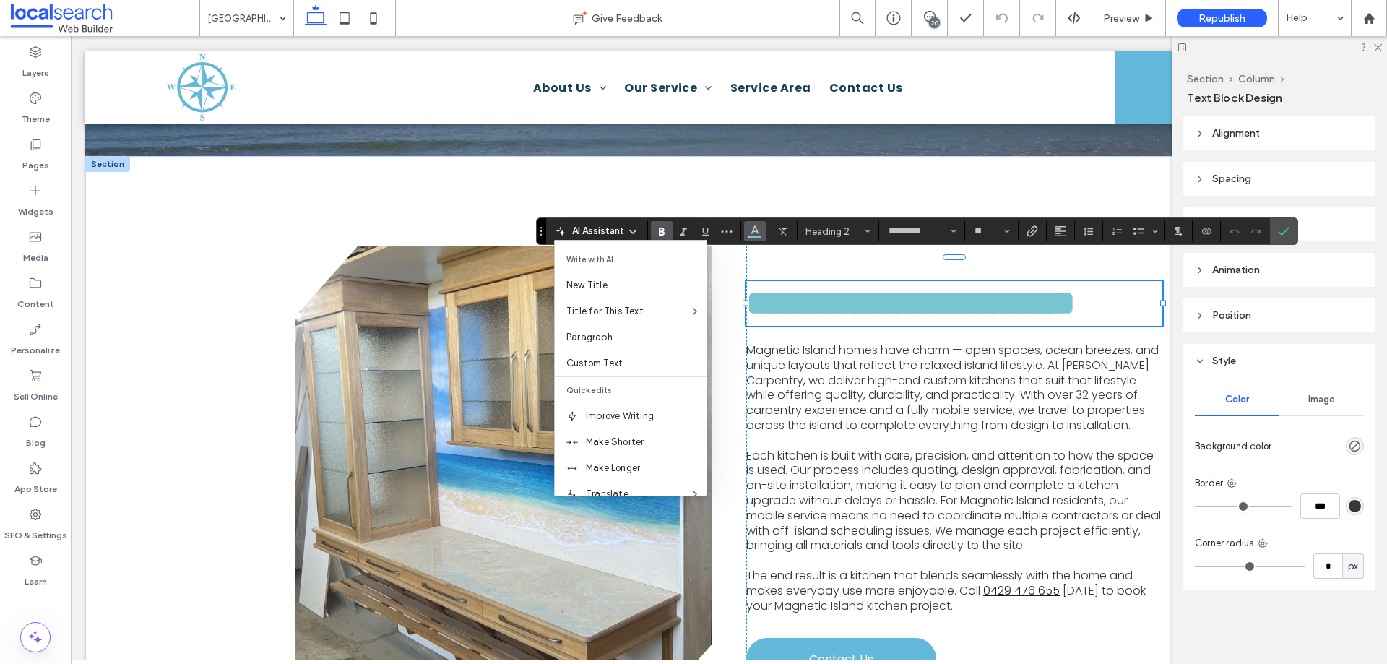
click at [754, 233] on icon "Color" at bounding box center [755, 230] width 12 height 12
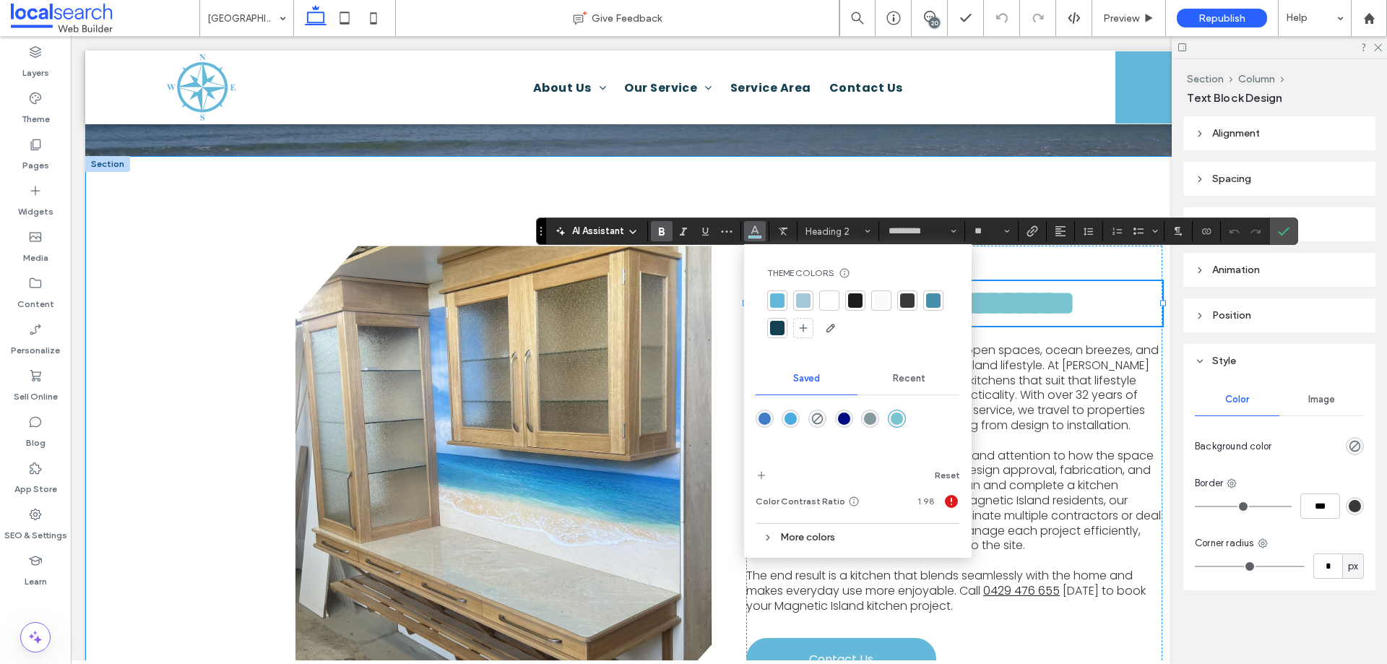
drag, startPoint x: 168, startPoint y: 298, endPoint x: 196, endPoint y: 298, distance: 28.2
click at [167, 298] on div "**********" at bounding box center [728, 480] width 1287 height 649
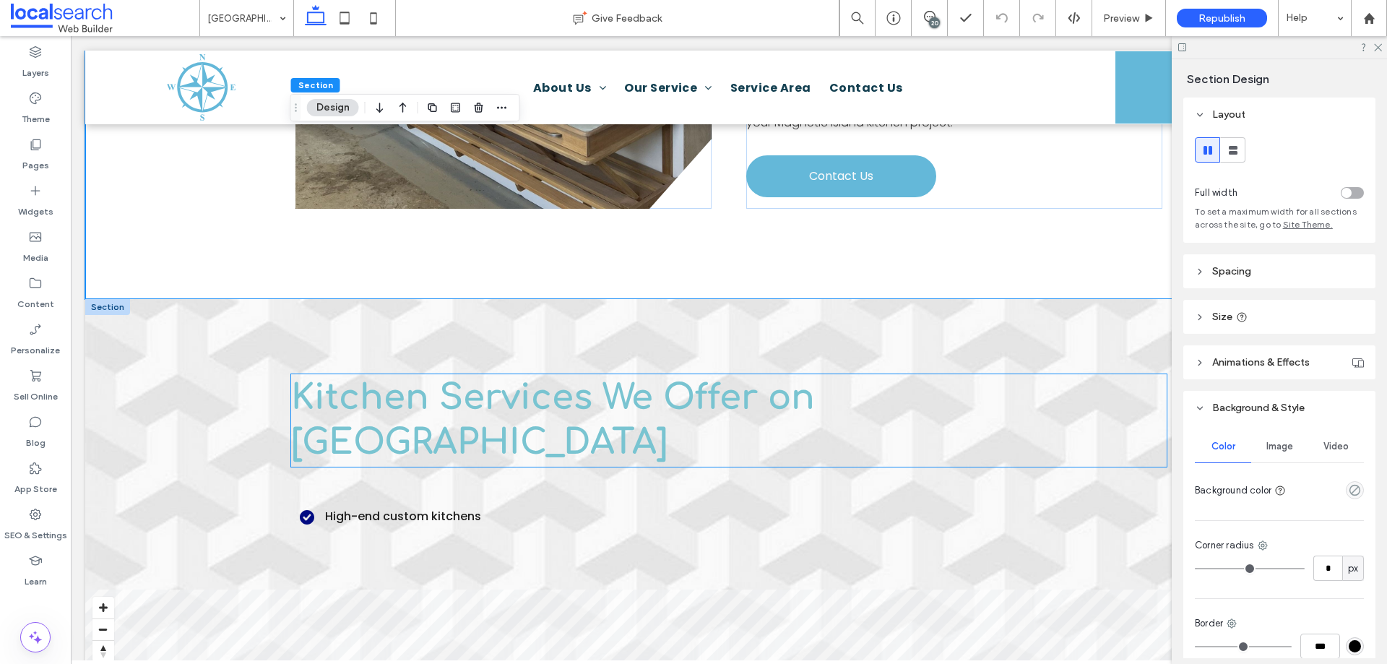
scroll to position [1228, 0]
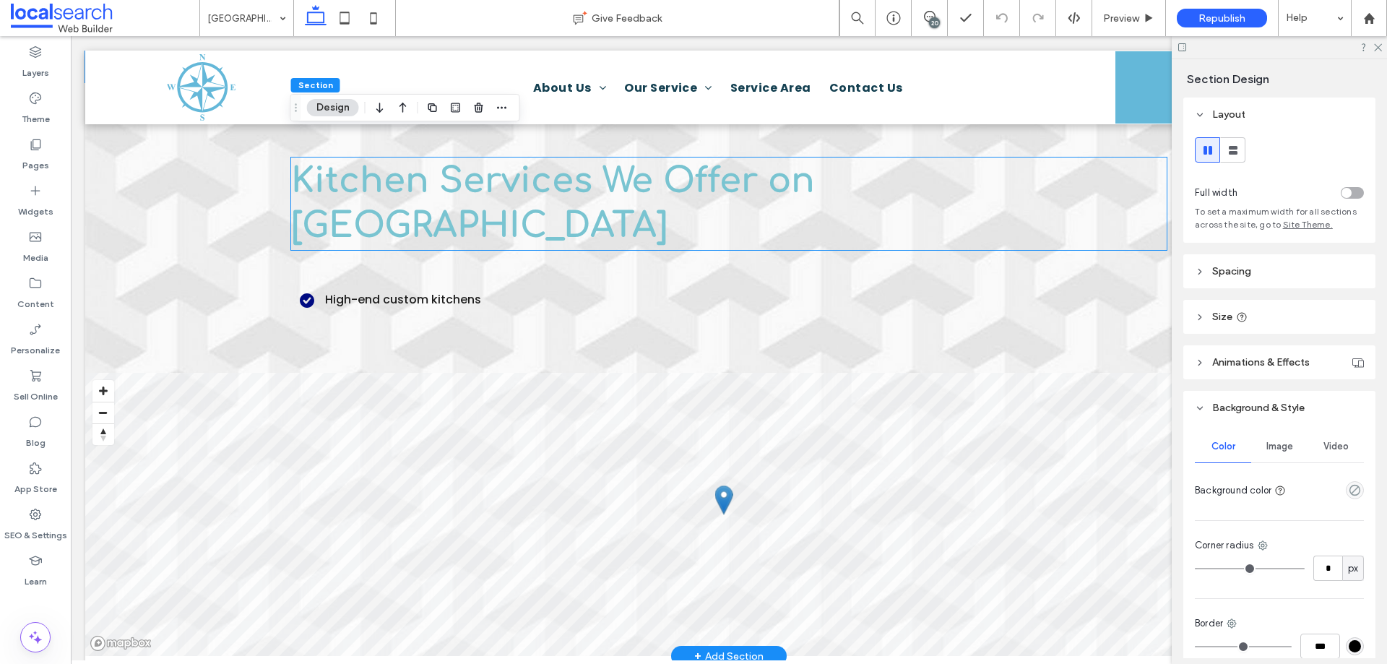
click at [607, 181] on span "Kitchen Services We Offer on Magnetic Island" at bounding box center [553, 203] width 524 height 83
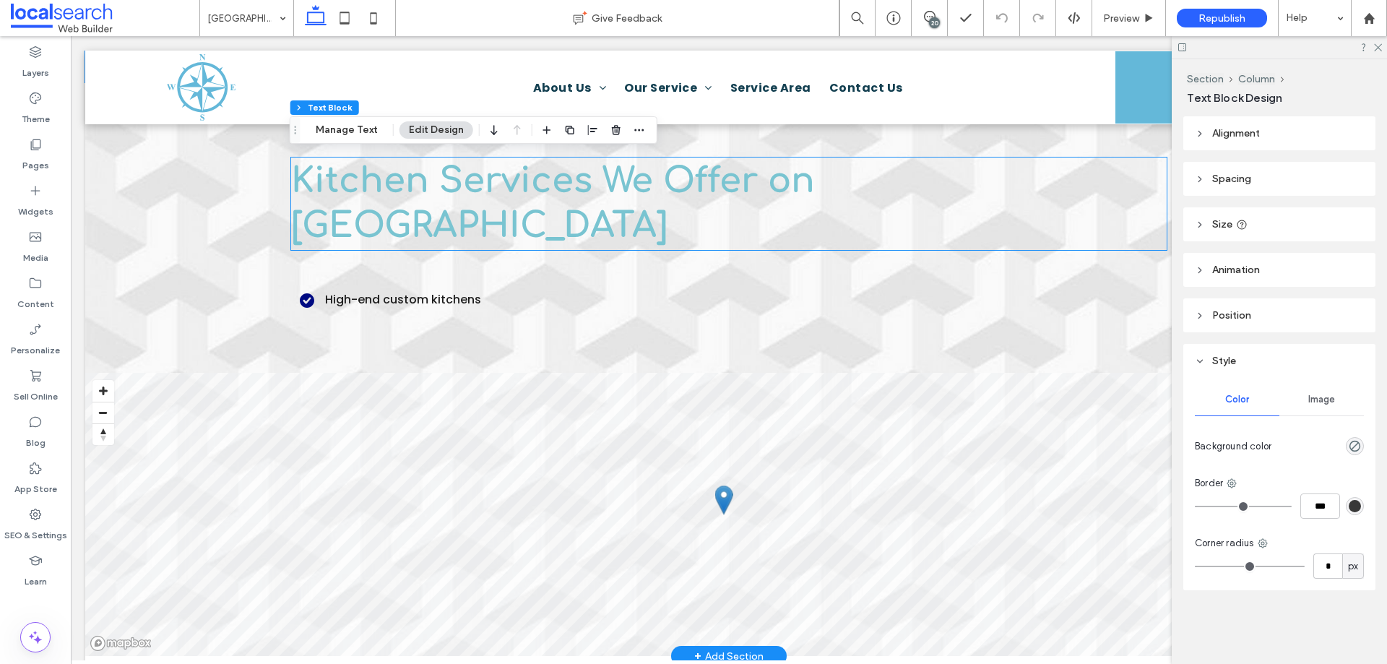
click at [607, 181] on div "Kitchen Services We Offer on Magnetic Island" at bounding box center [728, 203] width 875 height 93
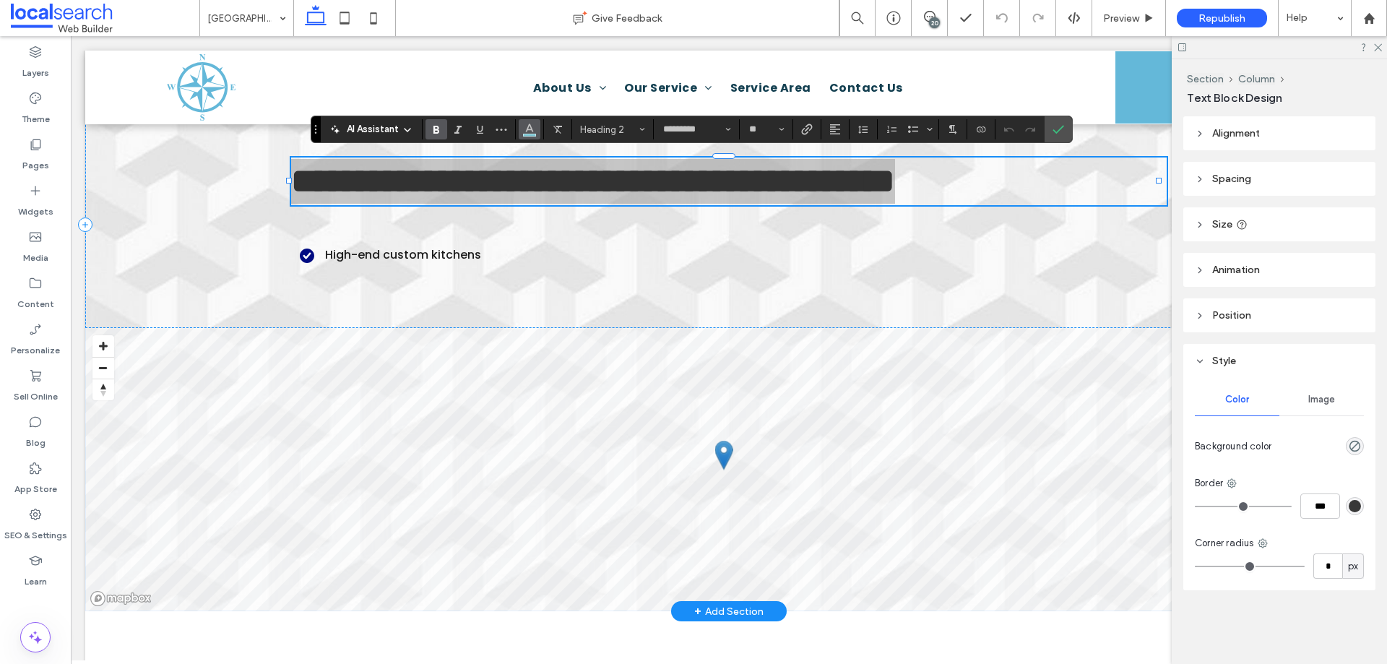
click at [530, 129] on use "Color" at bounding box center [529, 128] width 8 height 8
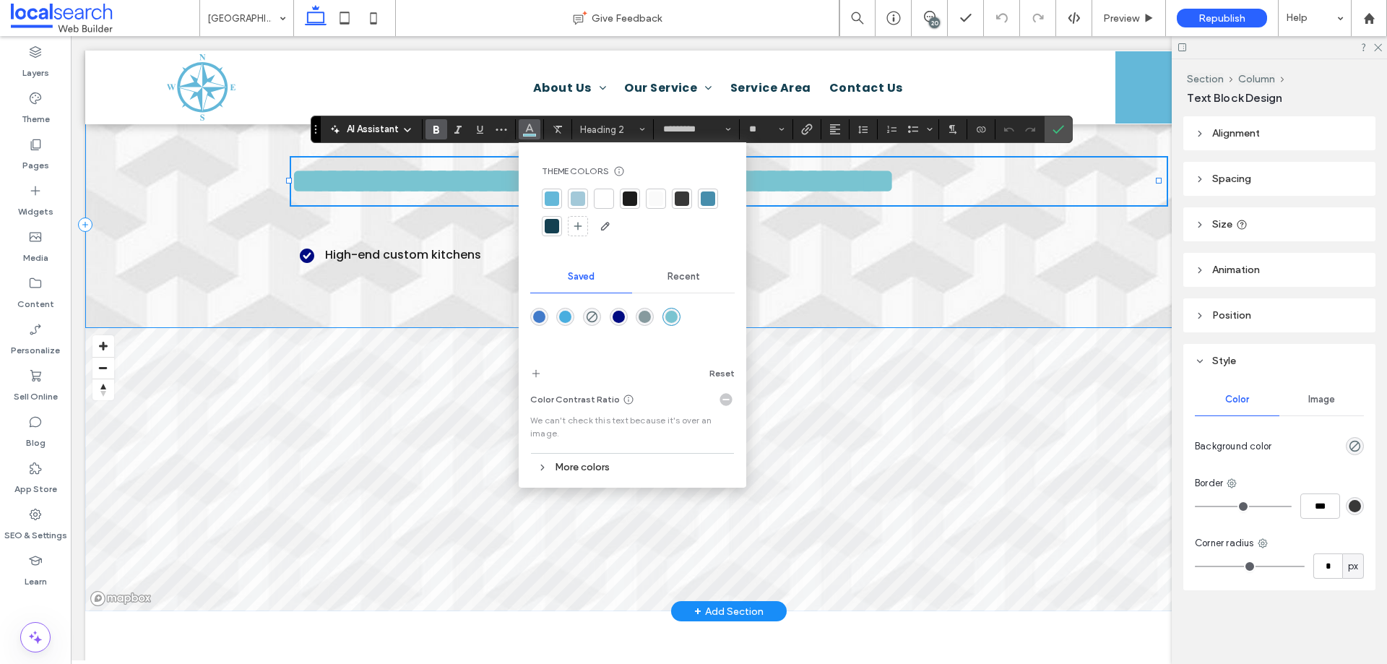
click at [235, 261] on div "**********" at bounding box center [728, 224] width 1287 height 207
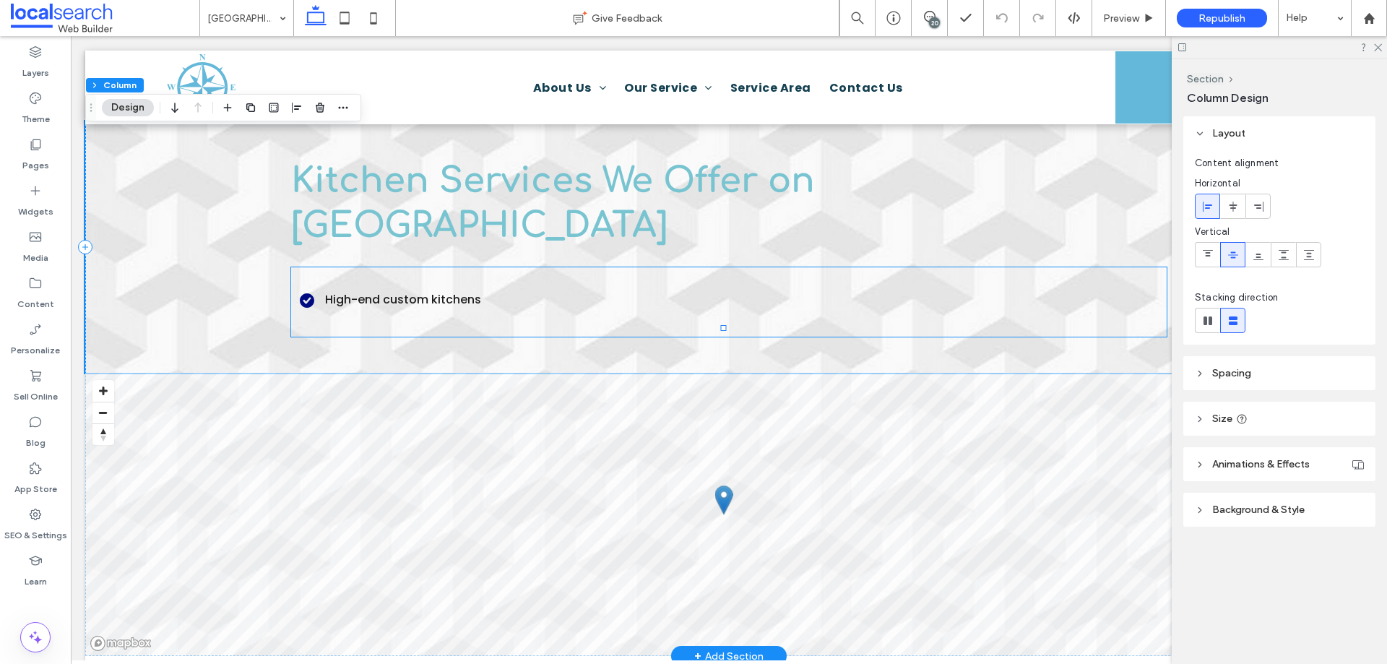
click at [308, 291] on li "High-end custom kitchens" at bounding box center [613, 299] width 626 height 17
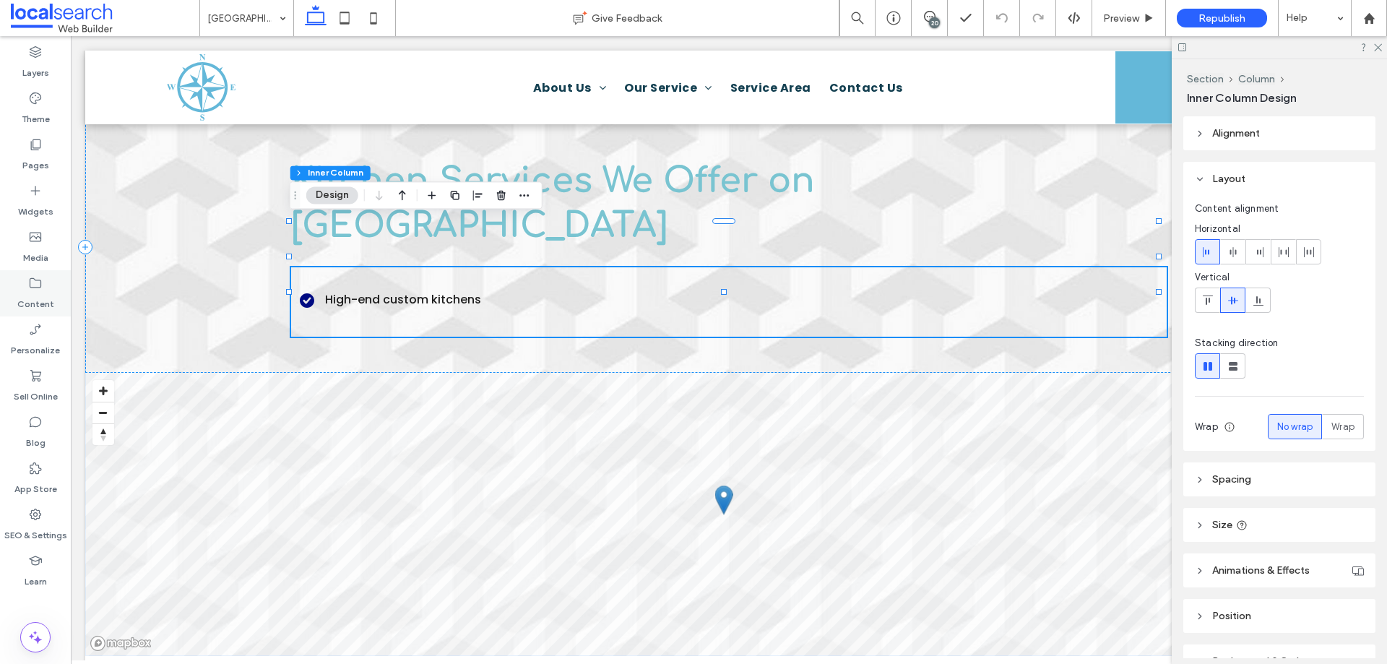
click at [36, 284] on icon at bounding box center [35, 283] width 14 height 14
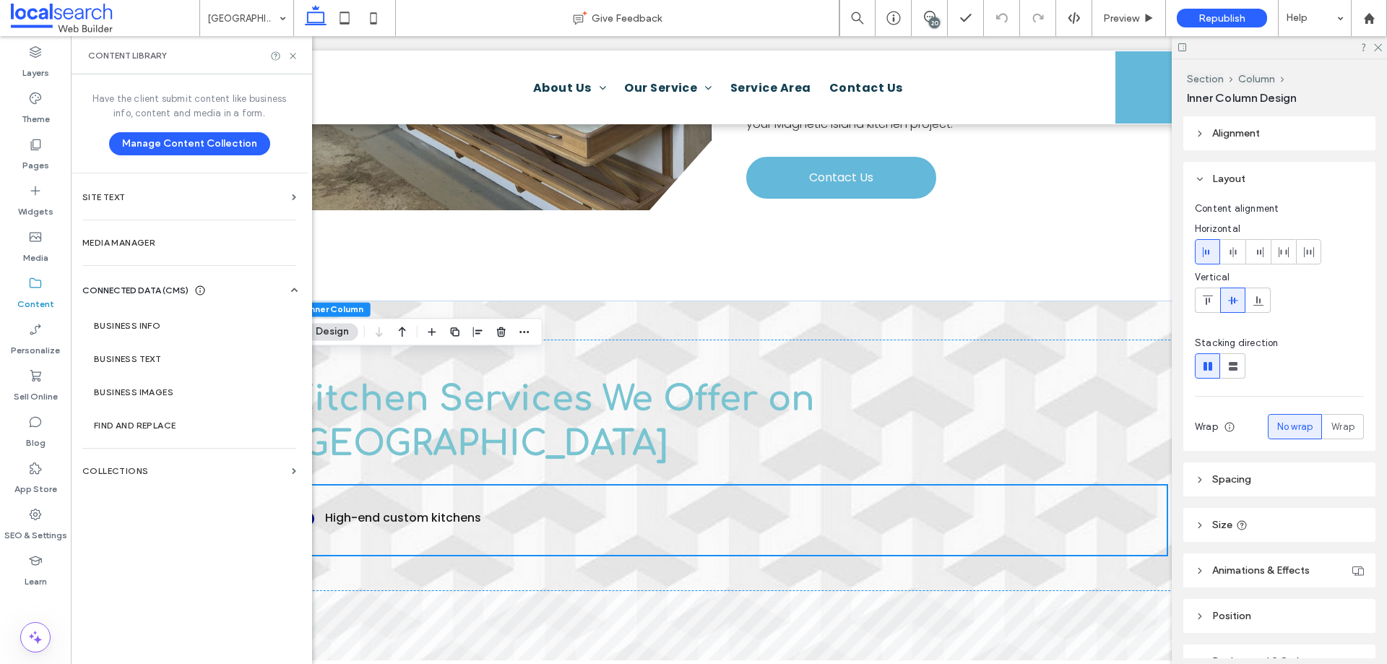
scroll to position [722, 0]
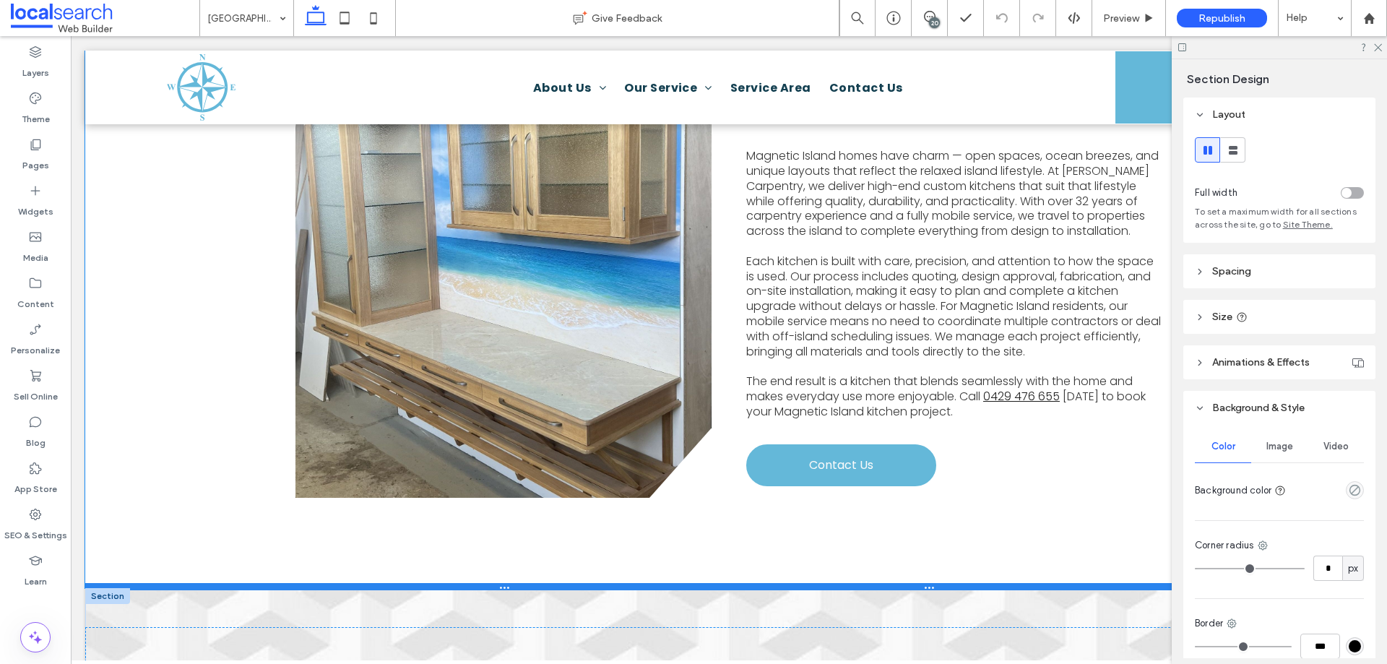
click at [589, 585] on div at bounding box center [723, 586] width 1276 height 7
type input "***"
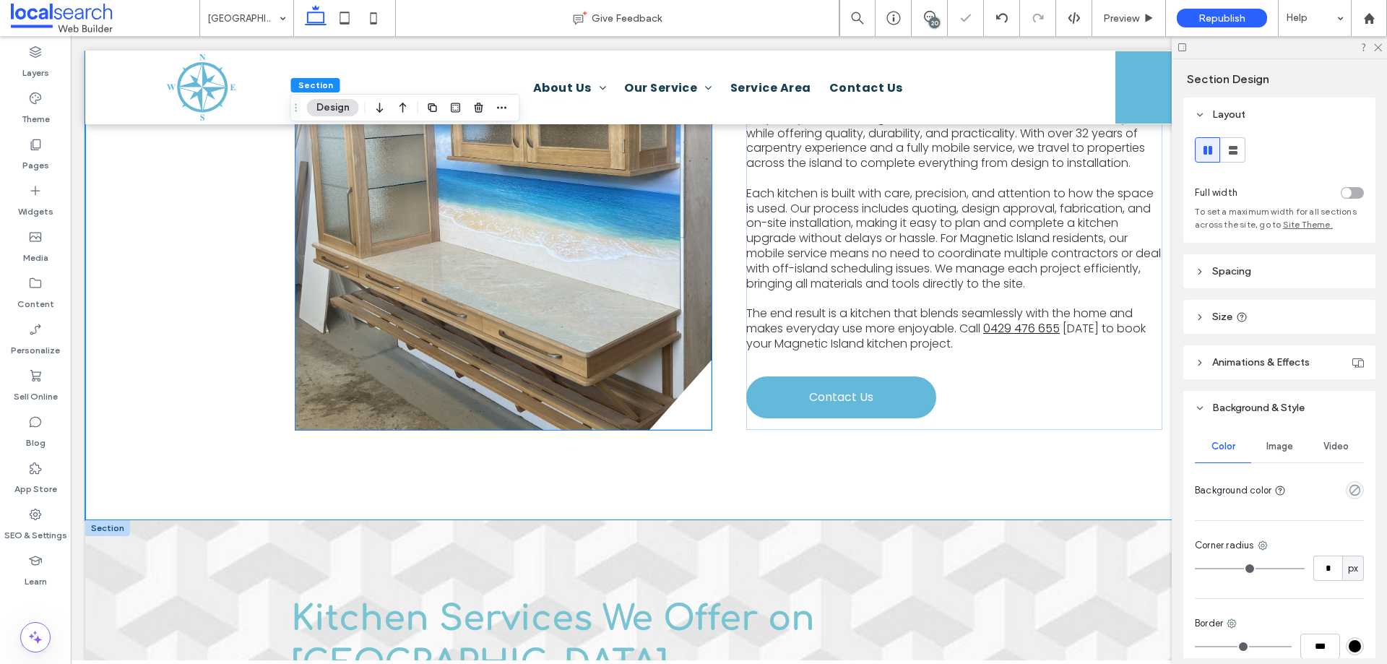
scroll to position [1083, 0]
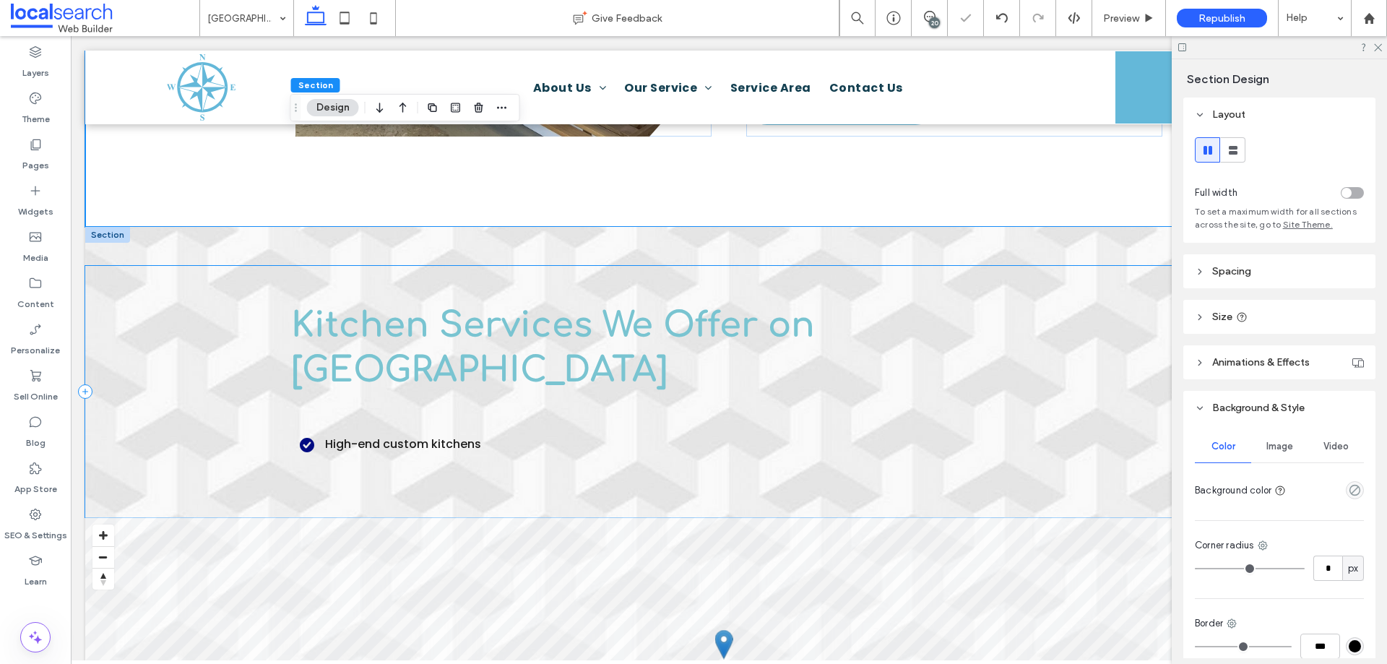
click at [157, 379] on div "Kitchen Services We Offer on Magnetic Island High-end custom kitchens" at bounding box center [728, 392] width 1287 height 252
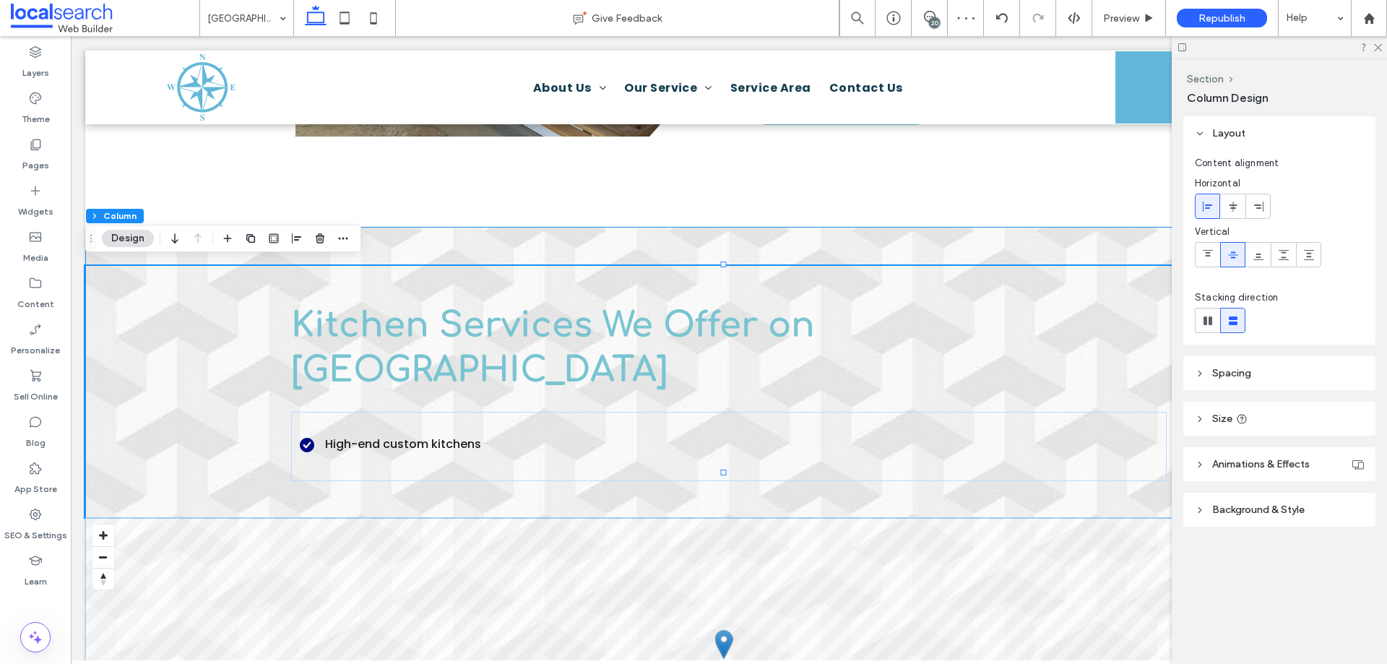
click at [412, 239] on div "Kitchen Services We Offer on Magnetic Island High-end custom kitchens © Mapbox …" at bounding box center [728, 514] width 1287 height 574
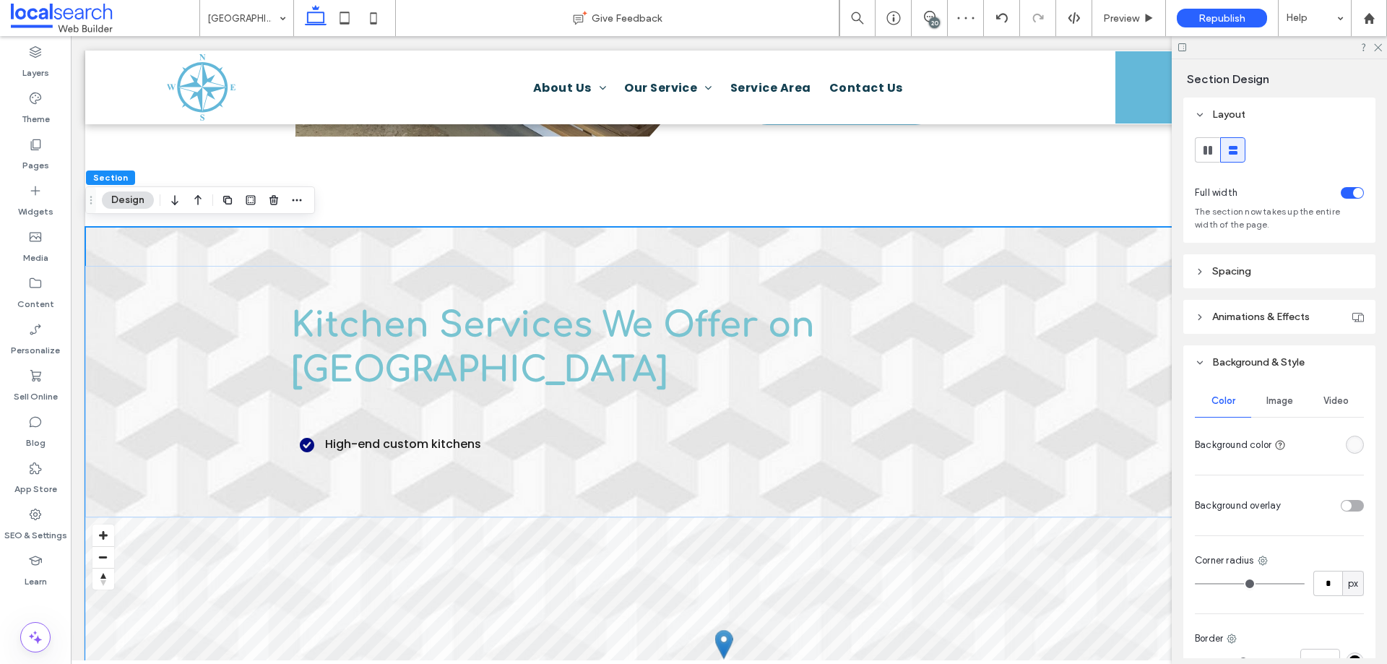
click at [1279, 397] on span "Image" at bounding box center [1279, 401] width 27 height 12
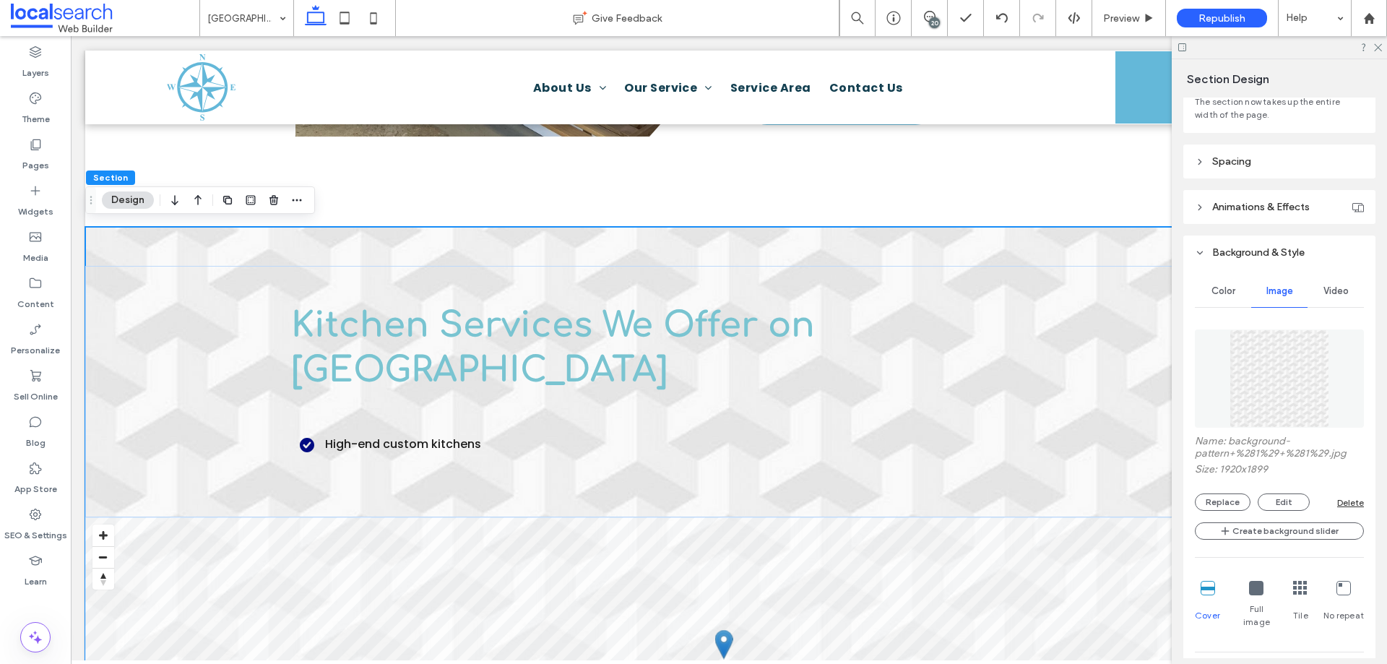
scroll to position [361, 0]
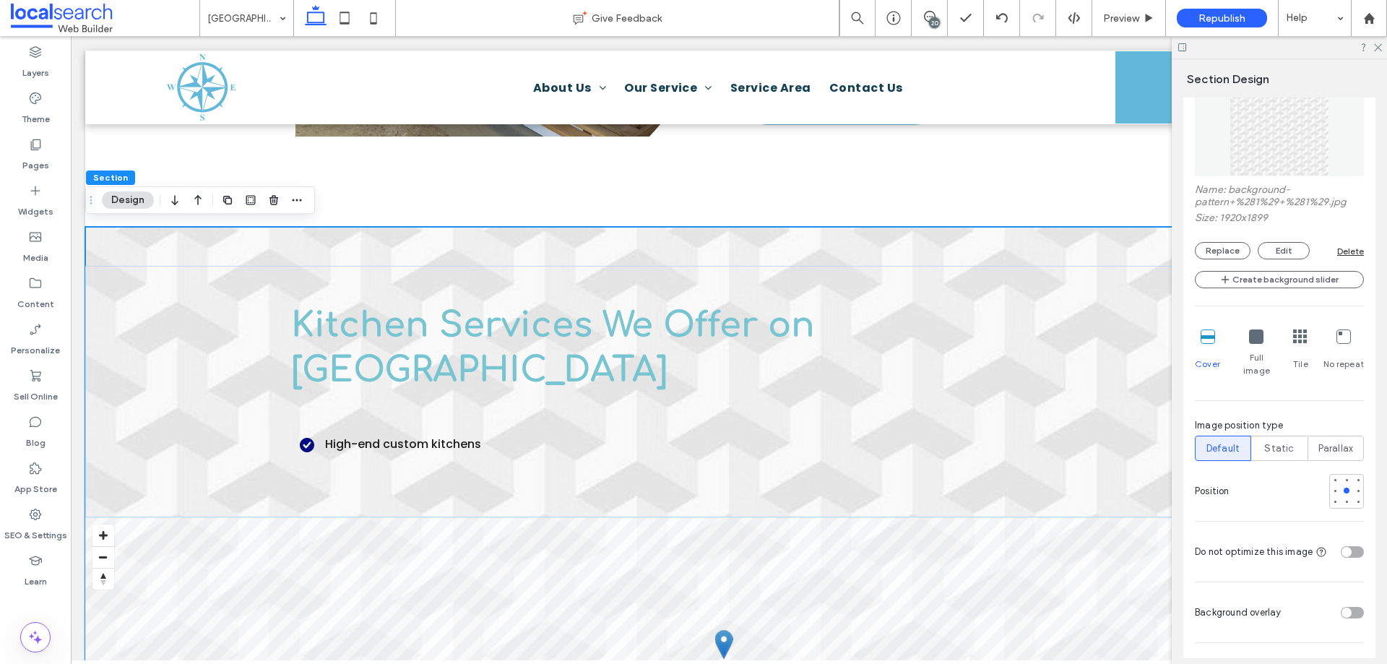
drag, startPoint x: 1341, startPoint y: 260, endPoint x: 1344, endPoint y: 253, distance: 8.1
click at [1342, 259] on div "Name: background-pattern+%281%29+%281%29.jpg Size: 1920x1899 Replace Edit Delet…" at bounding box center [1279, 317] width 169 height 493
click at [1344, 253] on div "Delete" at bounding box center [1350, 251] width 27 height 11
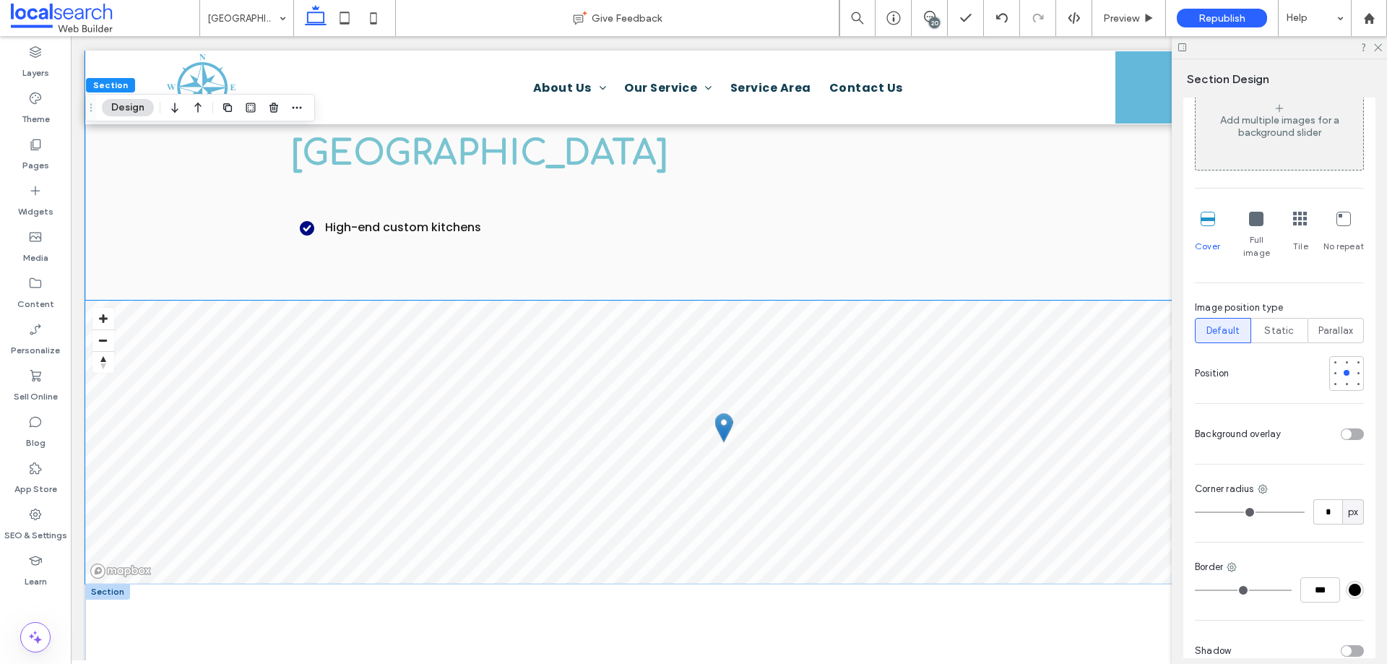
scroll to position [1011, 0]
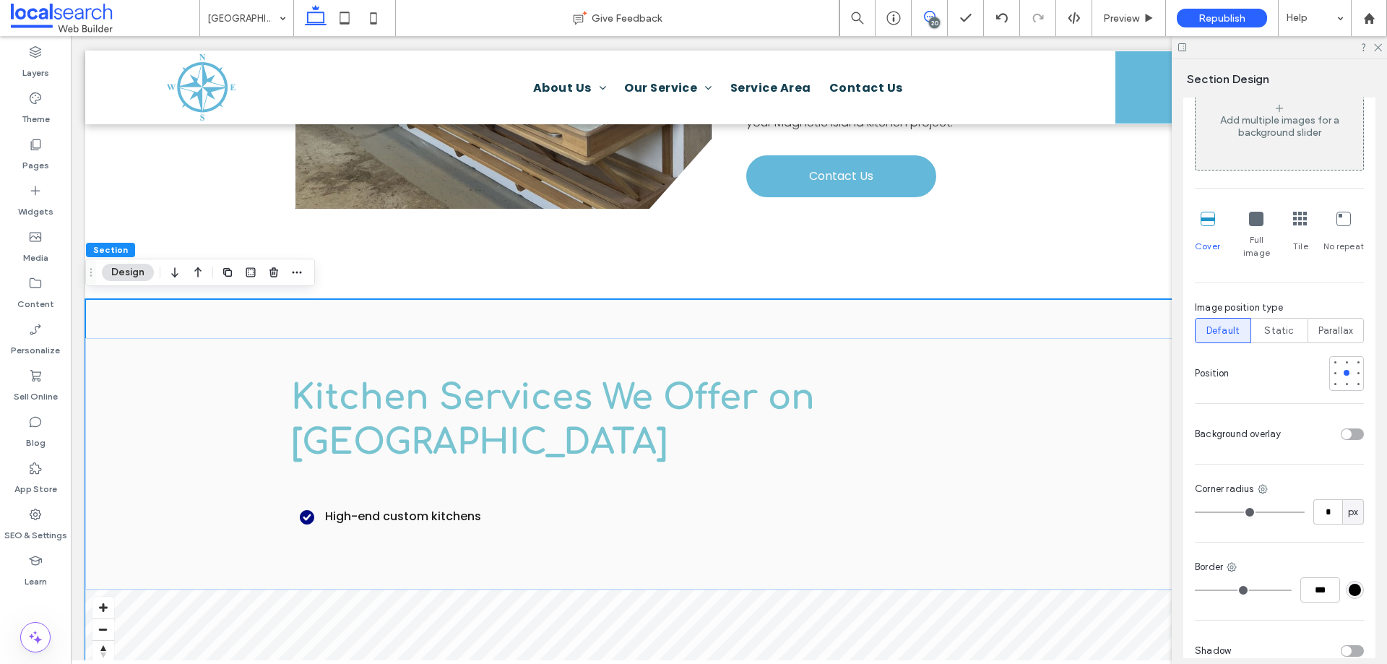
click at [936, 14] on span at bounding box center [929, 17] width 35 height 12
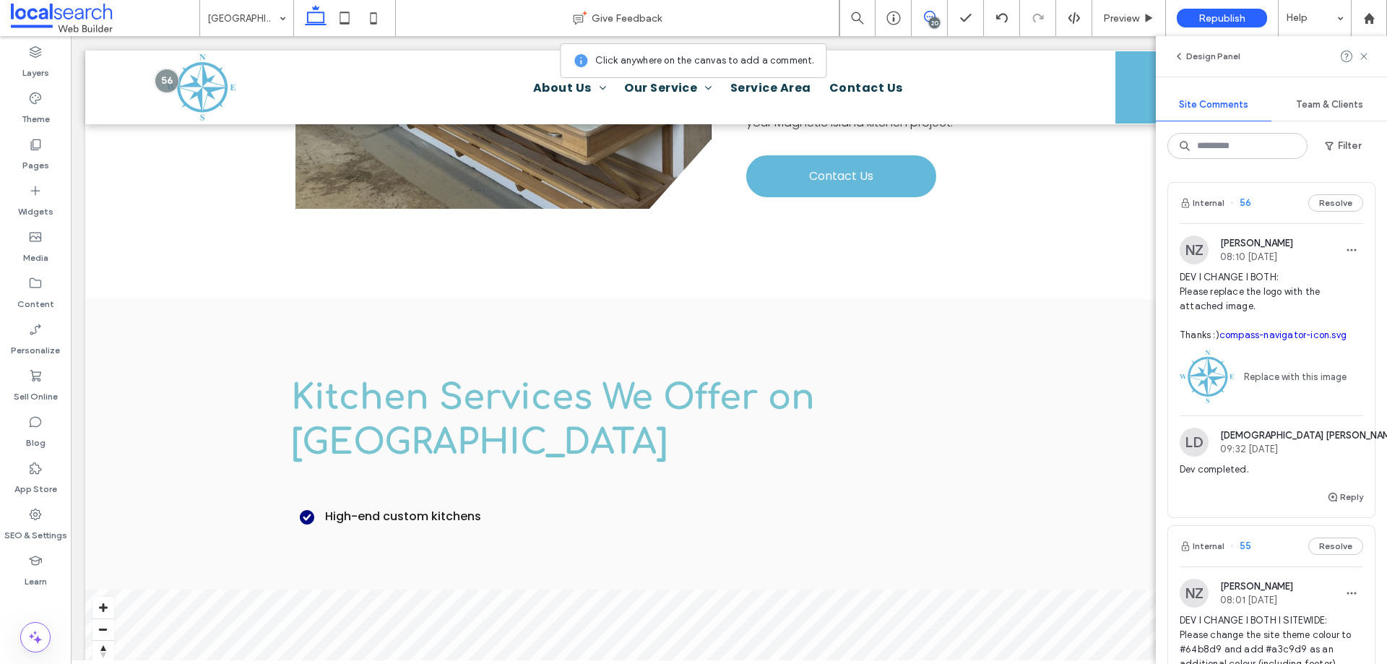
click at [937, 17] on div "20" at bounding box center [934, 22] width 11 height 11
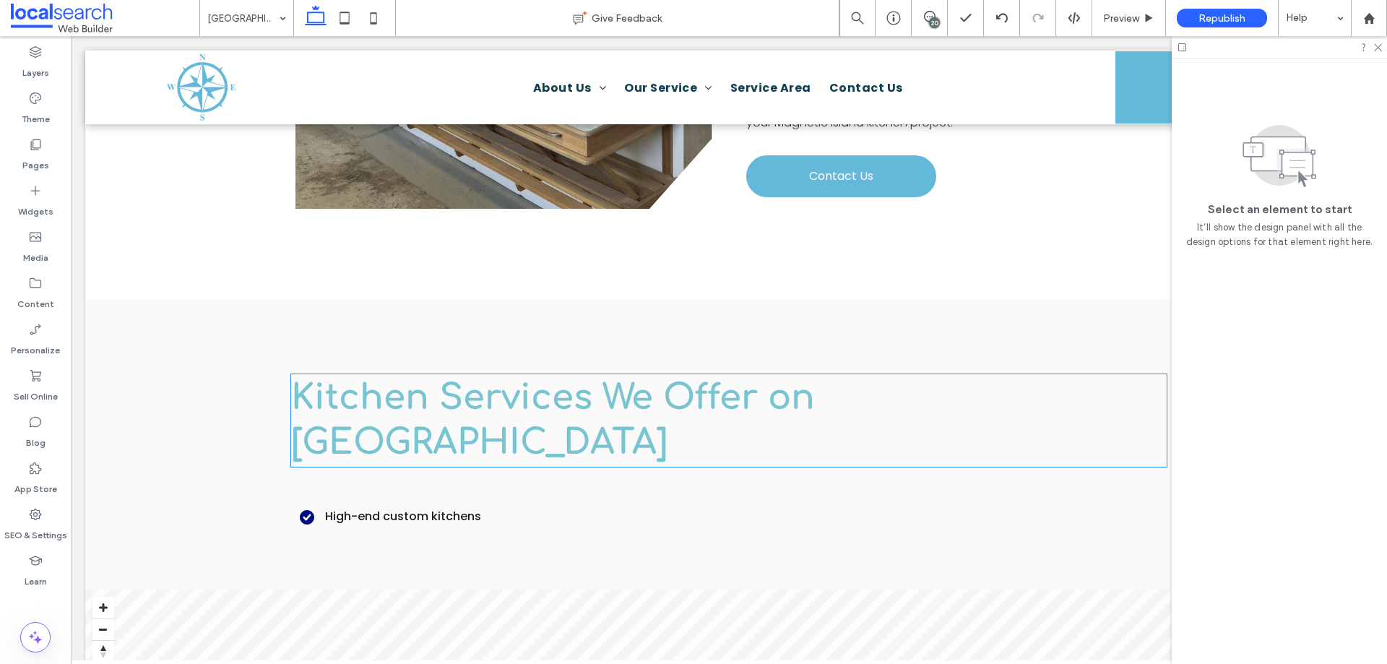
click at [615, 403] on span "Kitchen Services We Offer on Magnetic Island" at bounding box center [553, 419] width 524 height 83
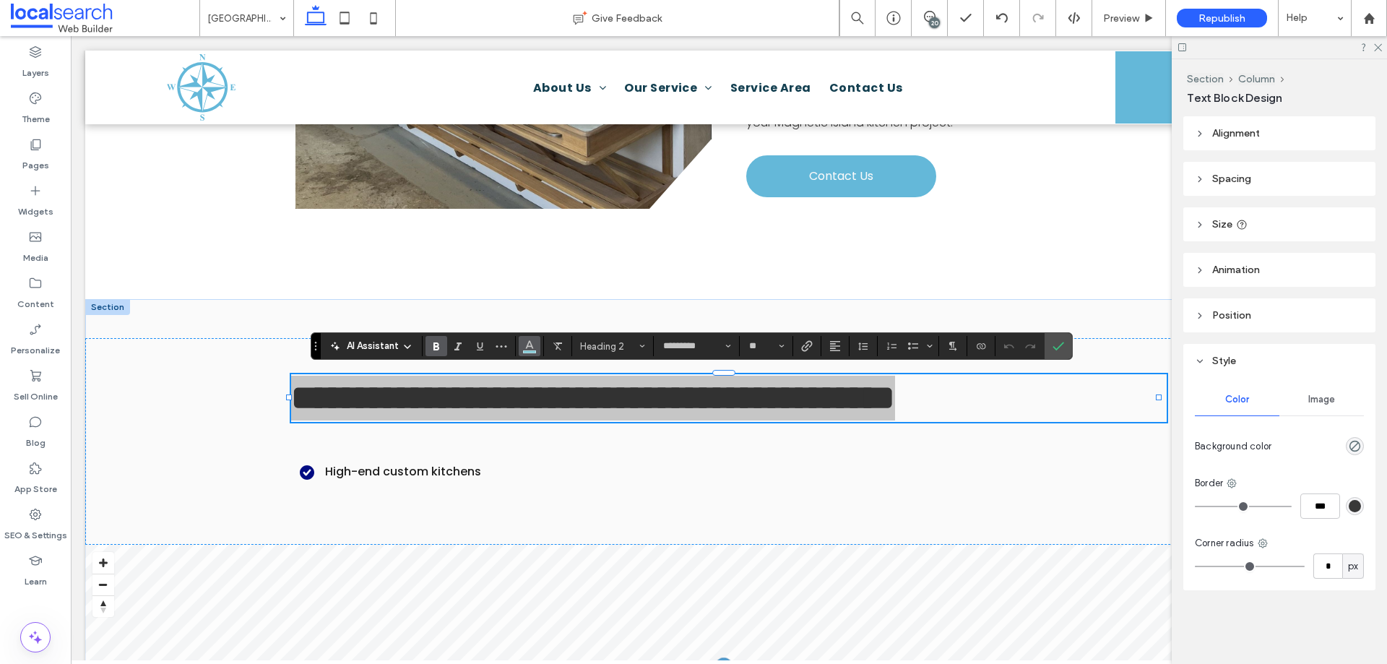
click at [529, 337] on span "Color" at bounding box center [530, 344] width 12 height 19
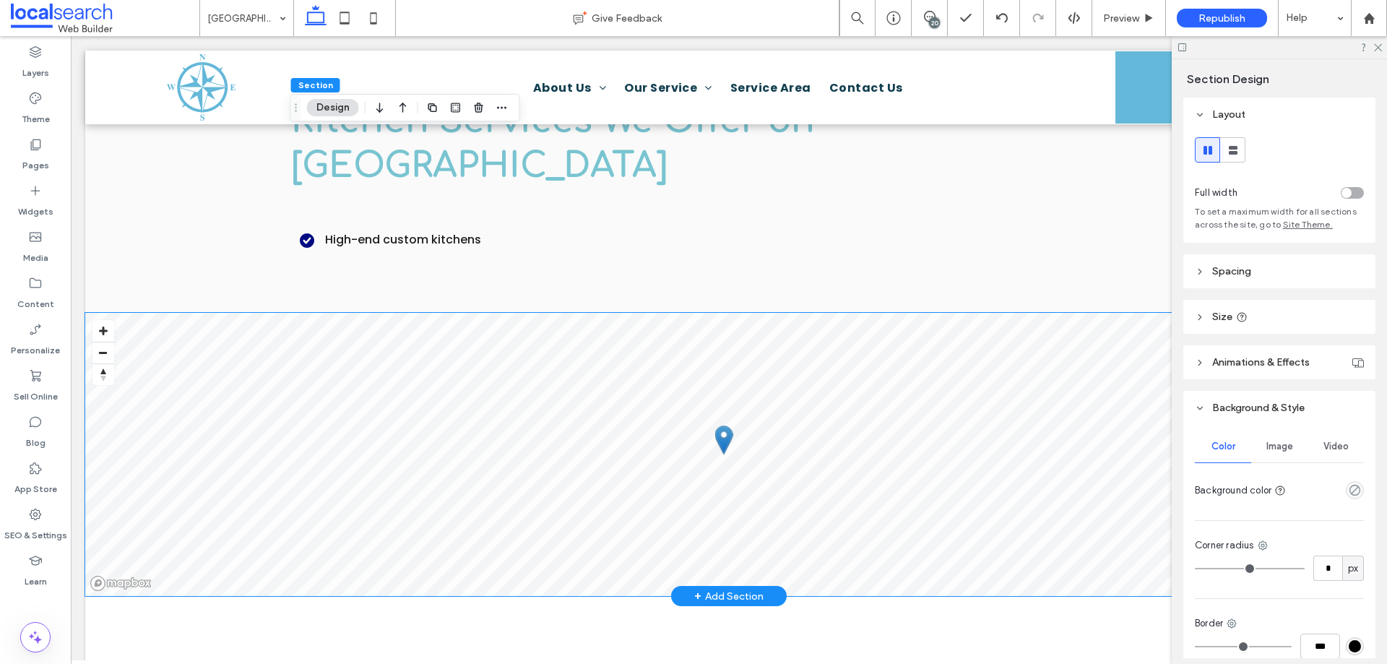
scroll to position [1445, 0]
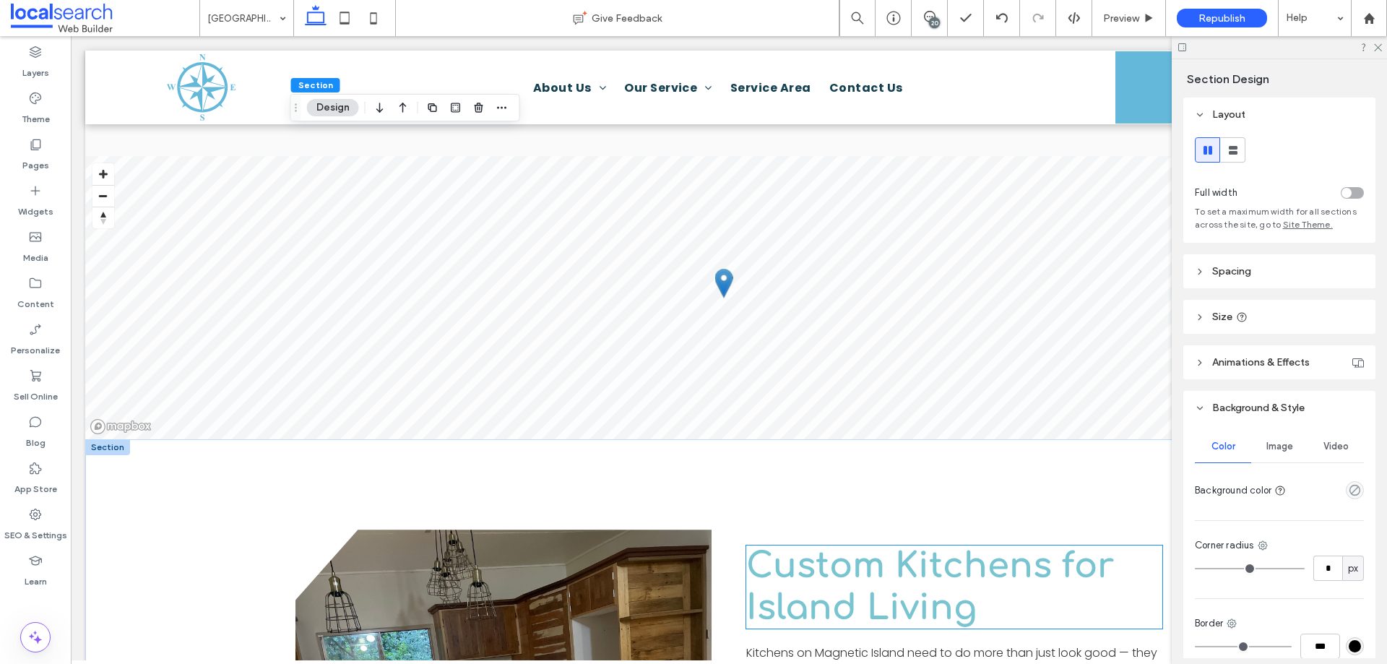
click at [792, 547] on span "Custom Kitchens for Island Living" at bounding box center [930, 587] width 368 height 80
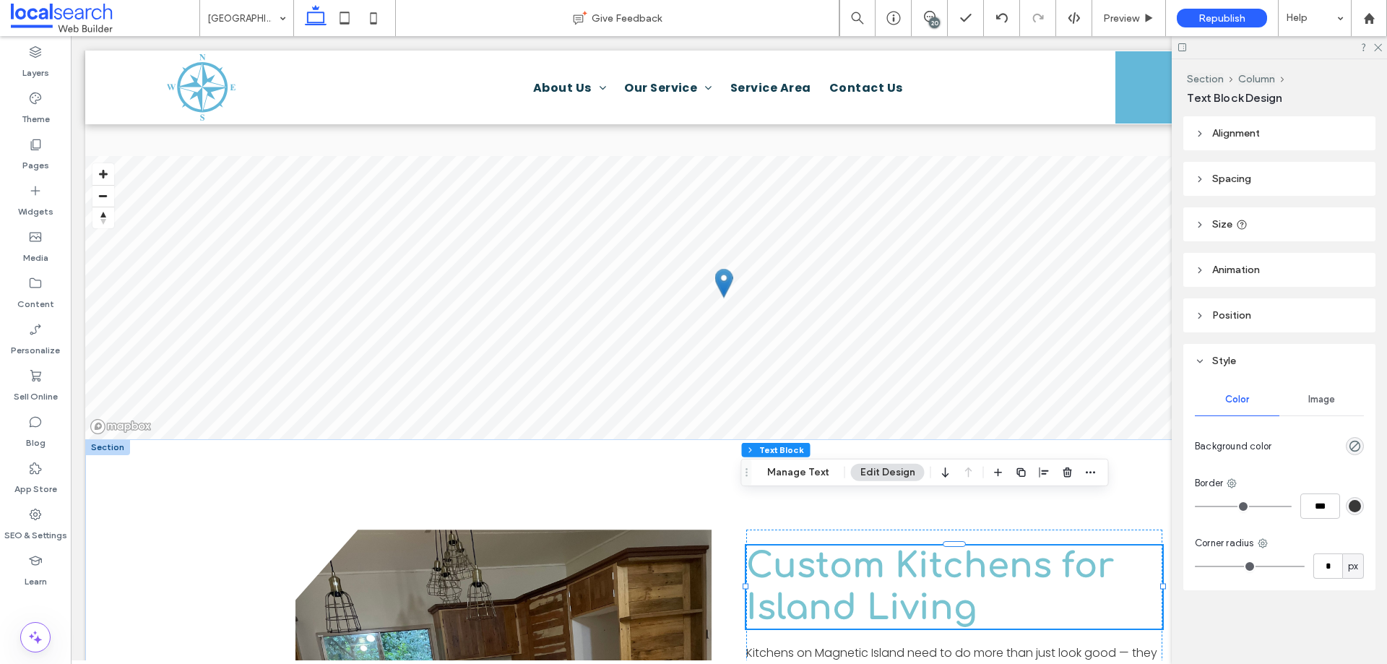
click at [794, 547] on span "Custom Kitchens for Island Living" at bounding box center [930, 587] width 368 height 80
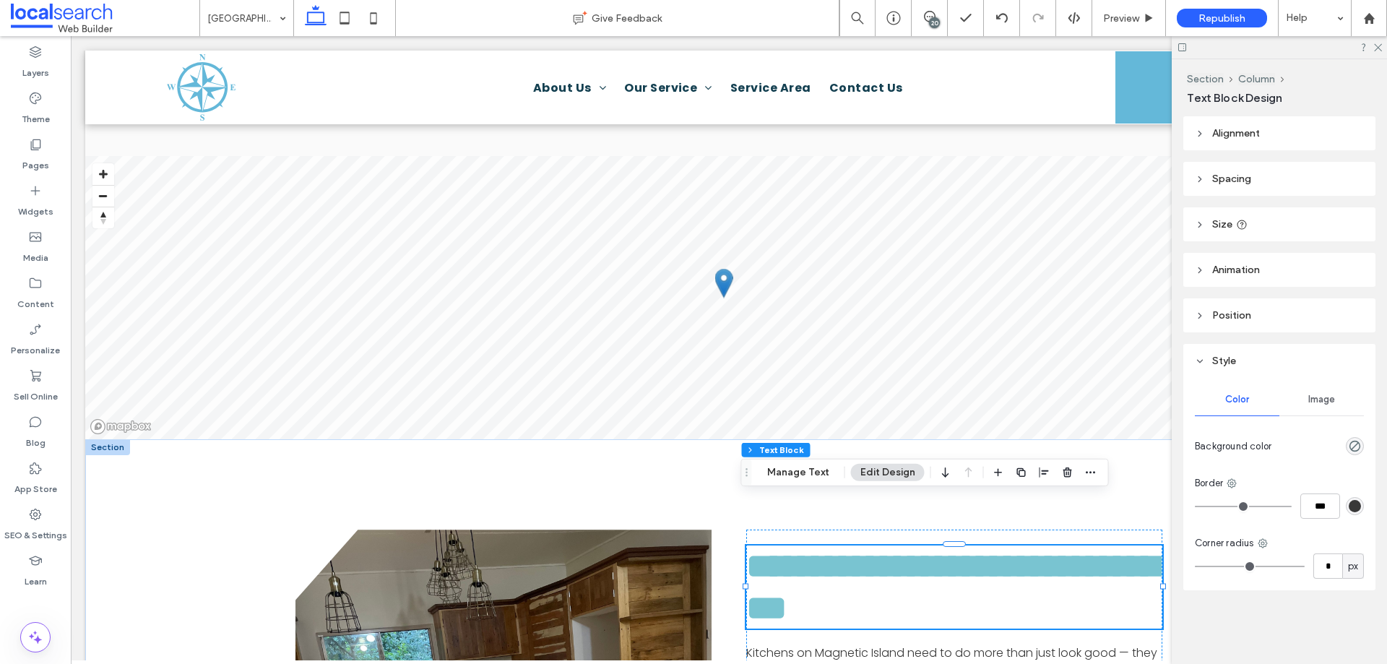
click at [794, 549] on span "**********" at bounding box center [952, 587] width 412 height 76
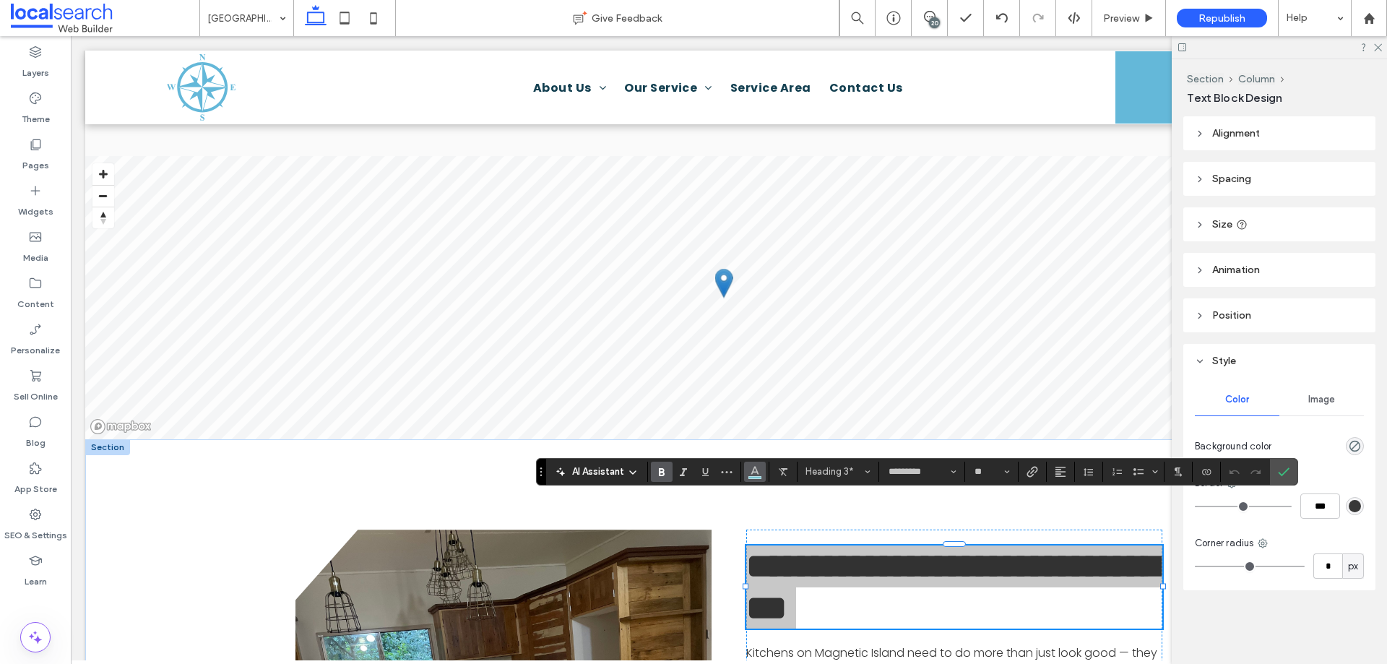
click at [749, 464] on icon "Color" at bounding box center [755, 470] width 12 height 12
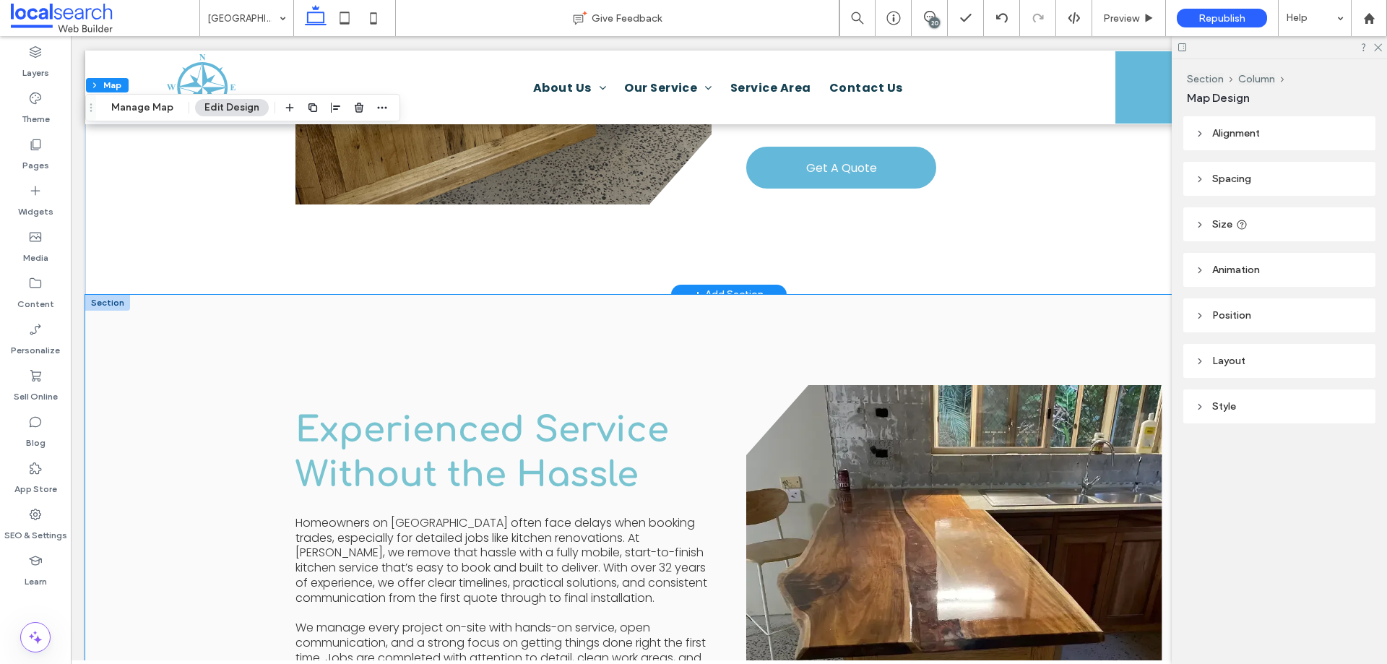
scroll to position [2239, 0]
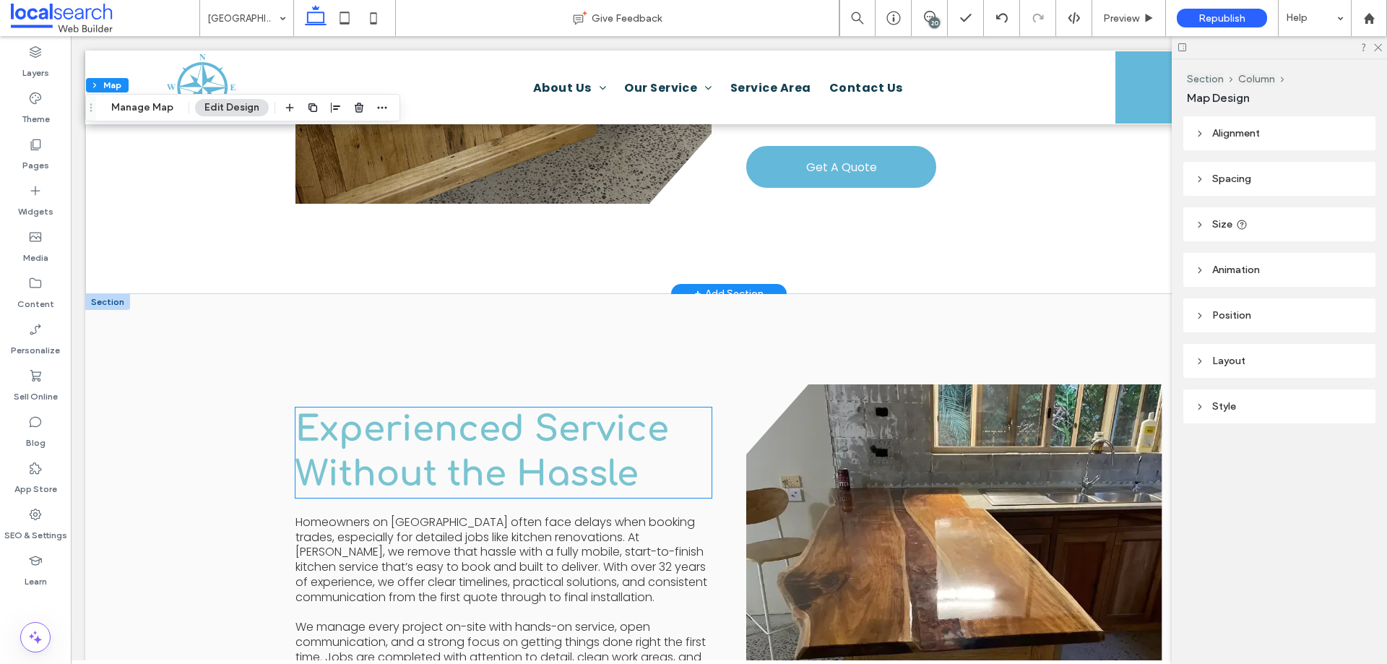
click at [491, 437] on h3 "Experienced Service Without the Hassle" at bounding box center [503, 452] width 416 height 90
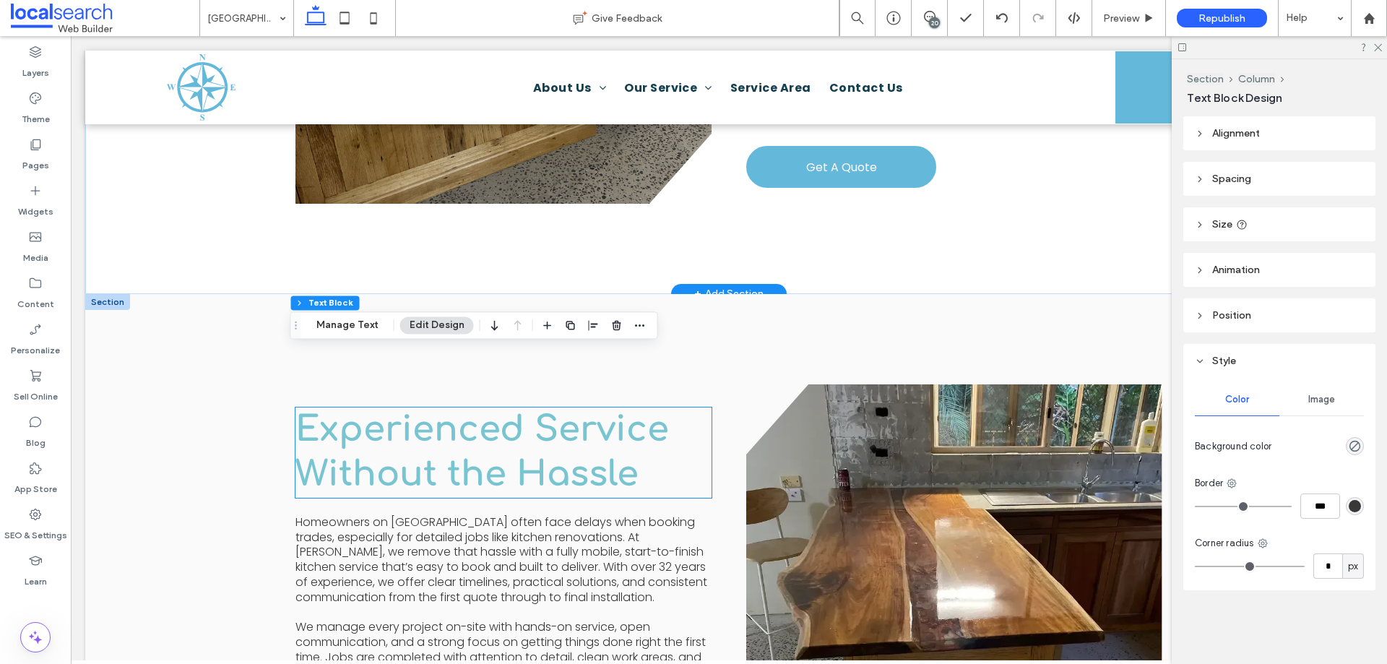
click at [491, 437] on h3 "Experienced Service Without the Hassle" at bounding box center [503, 452] width 416 height 90
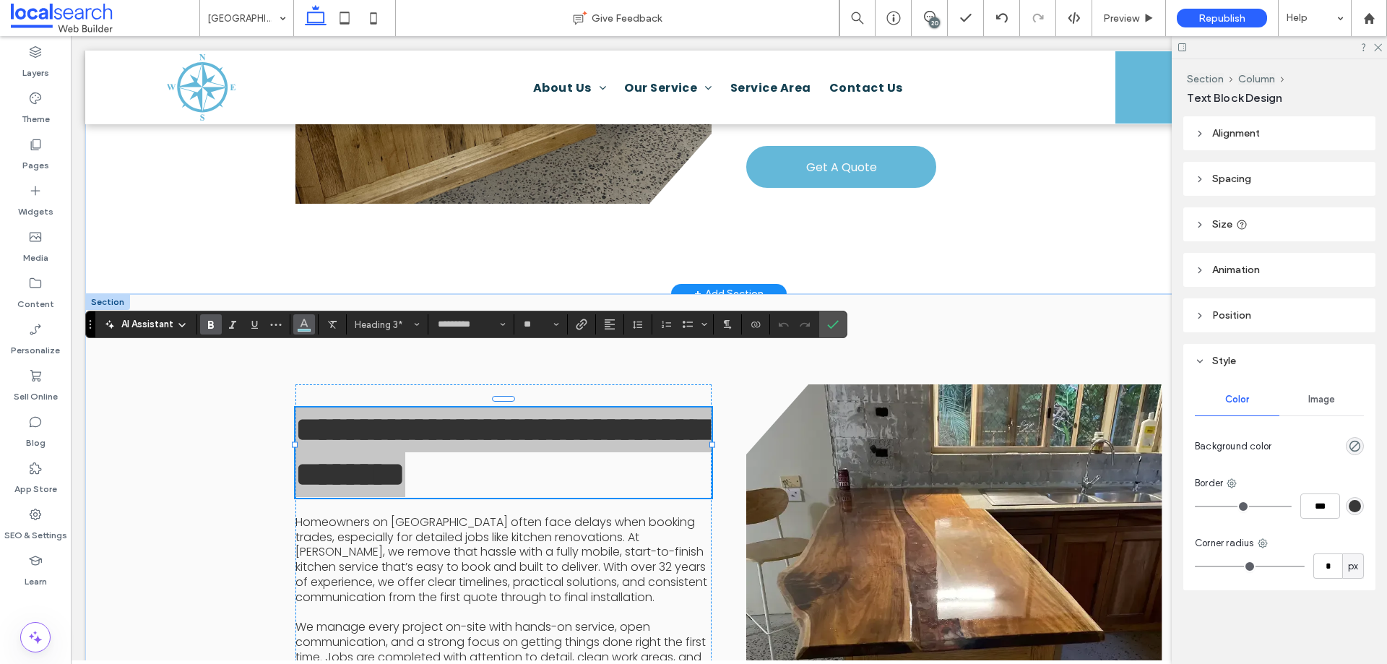
click at [299, 325] on icon "Color" at bounding box center [304, 323] width 12 height 12
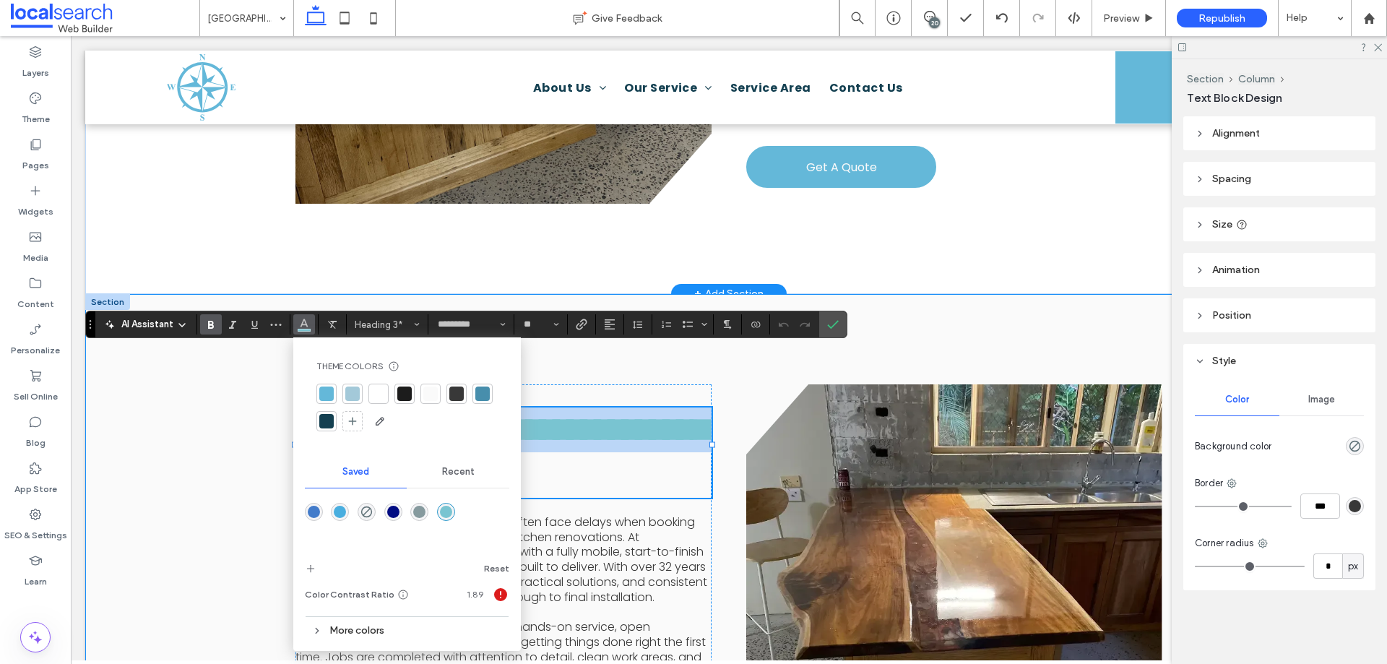
click at [194, 392] on div "**********" at bounding box center [728, 618] width 1287 height 649
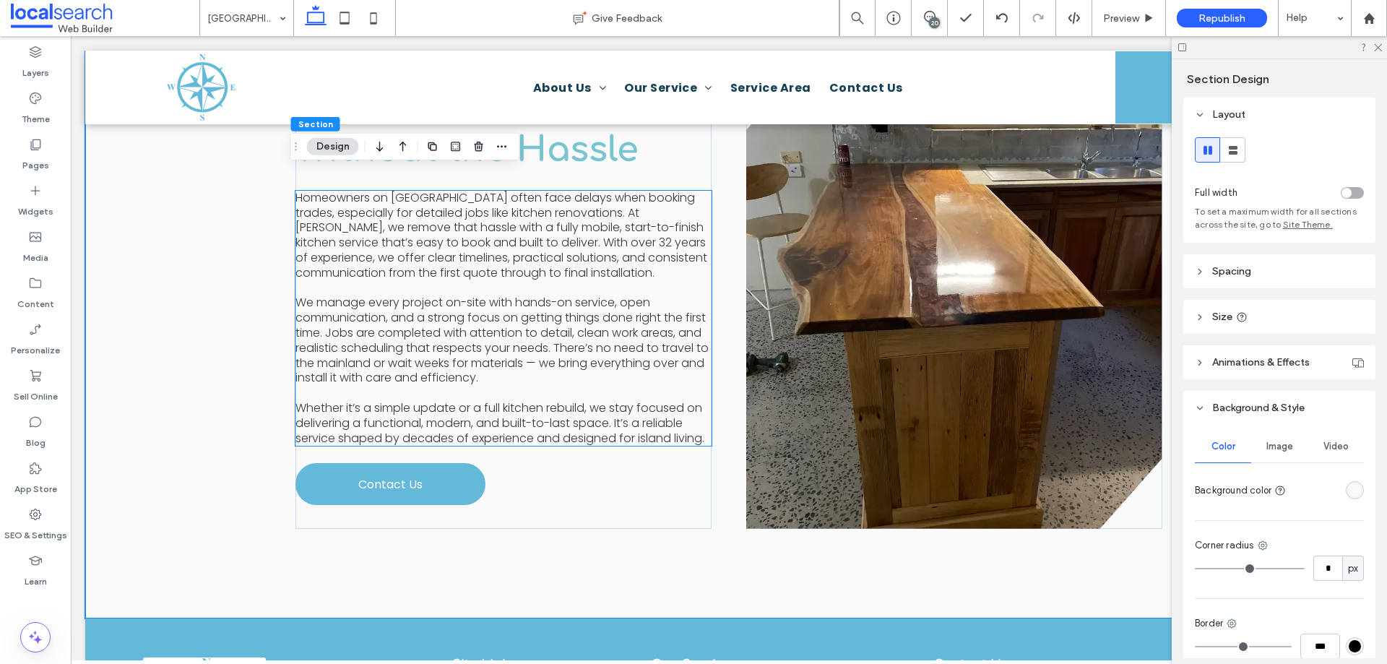
scroll to position [2672, 0]
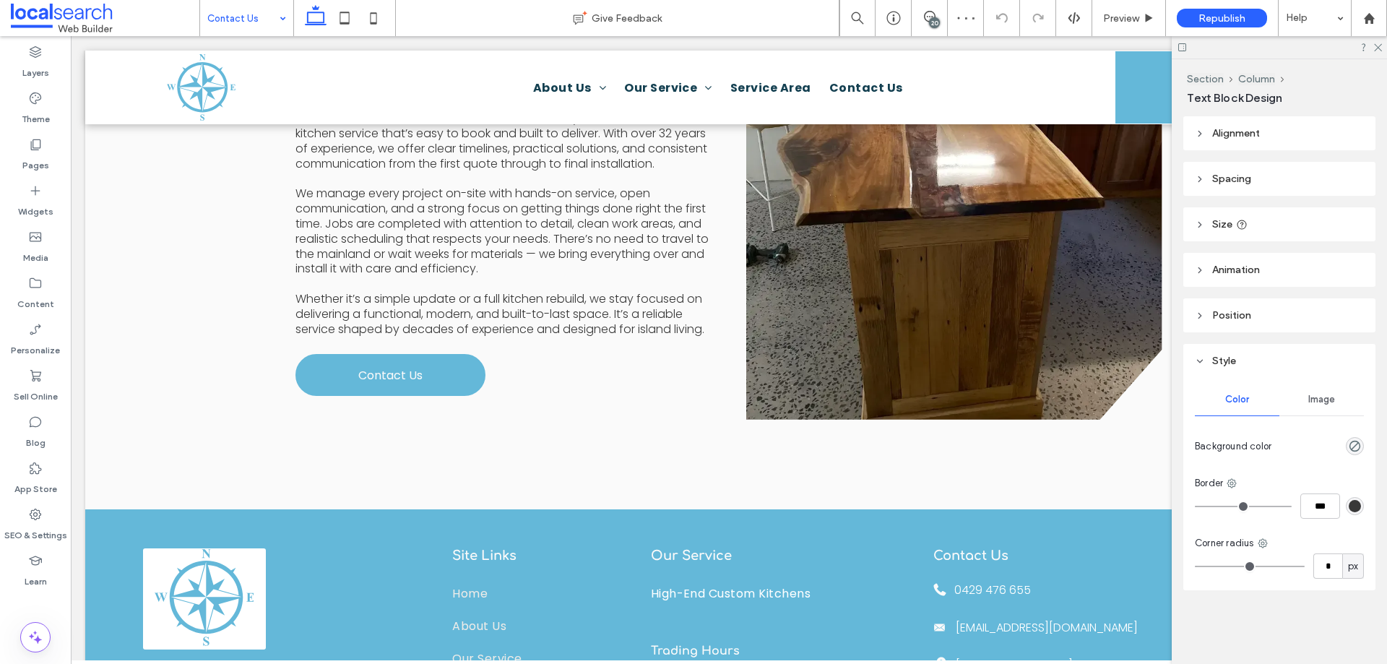
type input "*********"
type input "**"
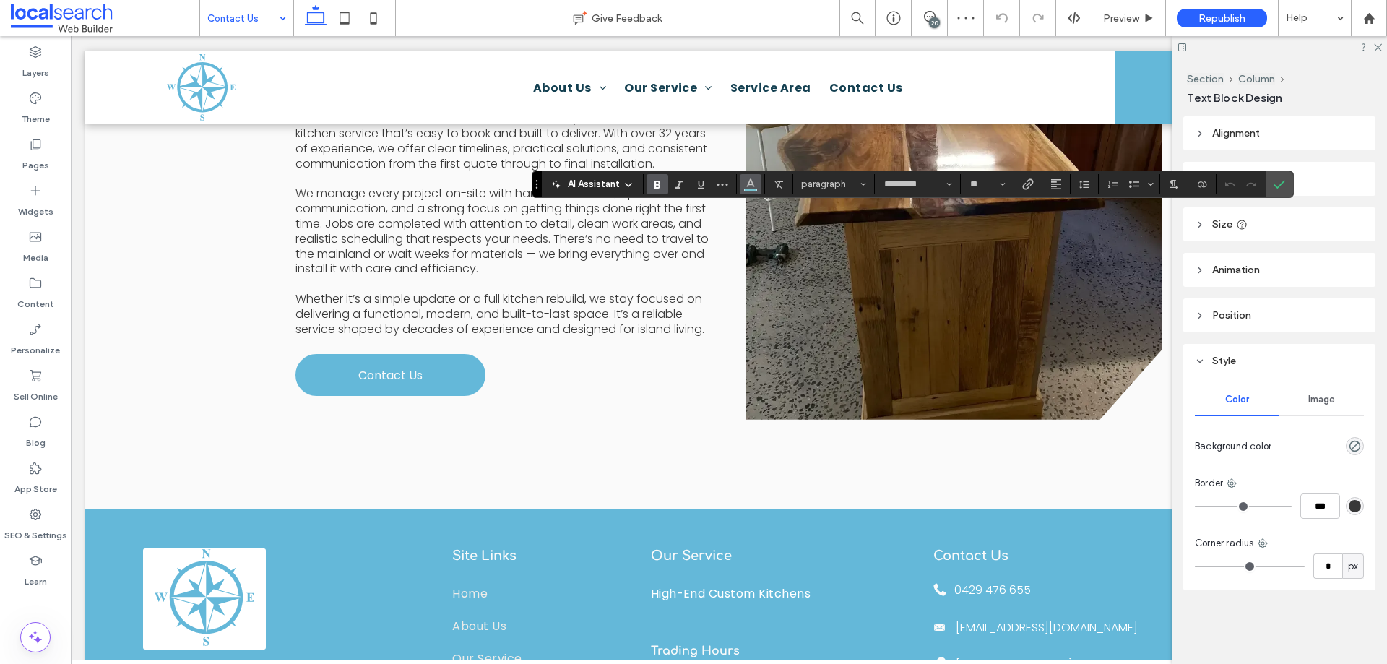
click at [745, 175] on span "Color" at bounding box center [751, 182] width 12 height 19
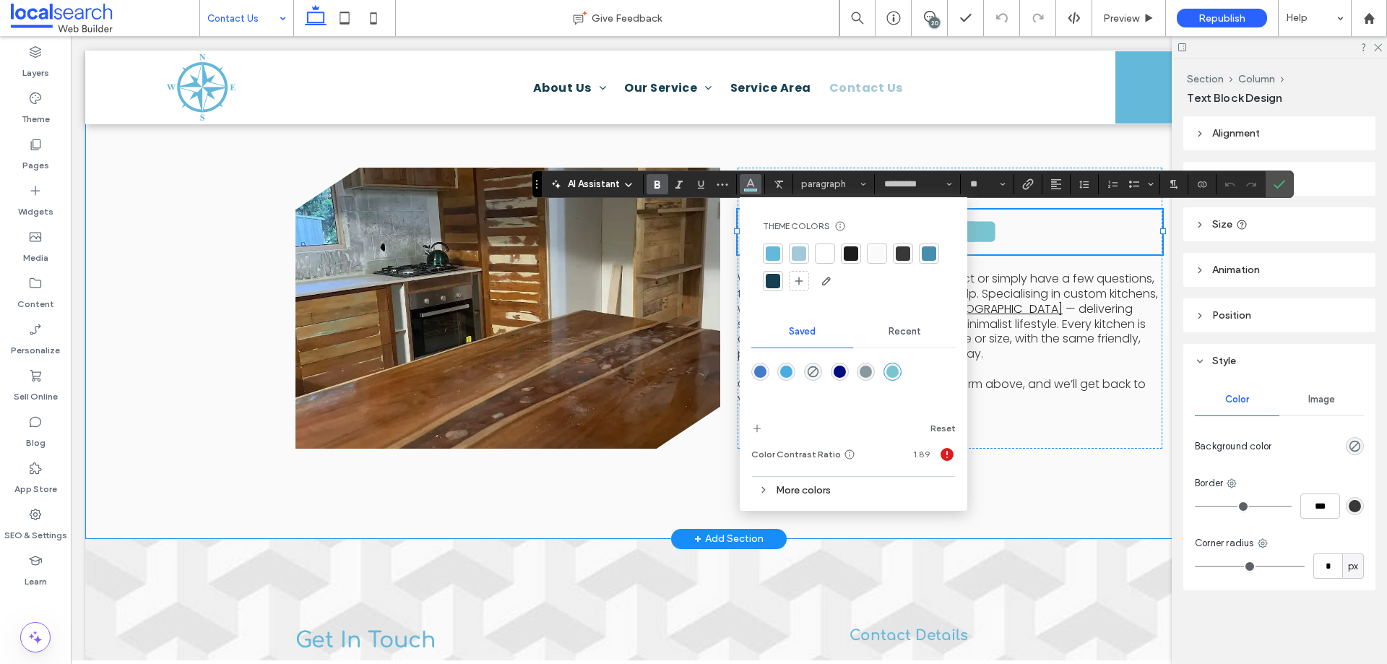
click at [225, 319] on div "**********" at bounding box center [728, 307] width 1287 height 461
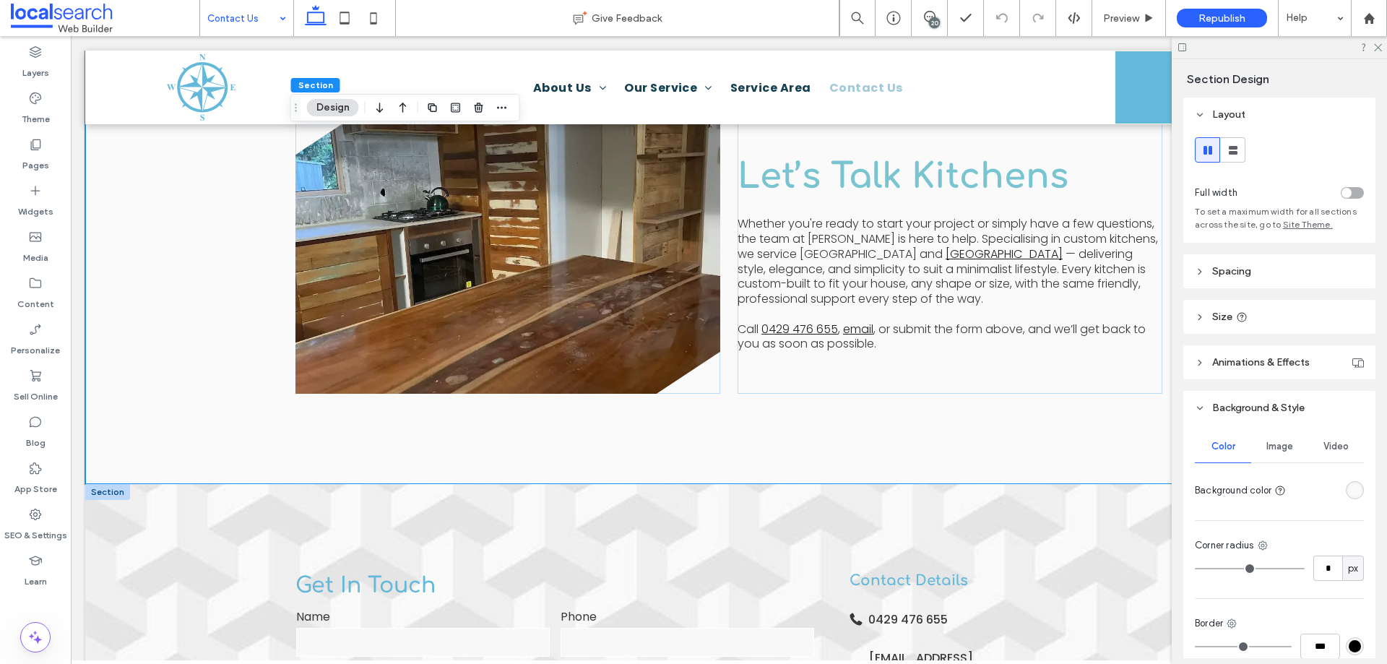
scroll to position [795, 0]
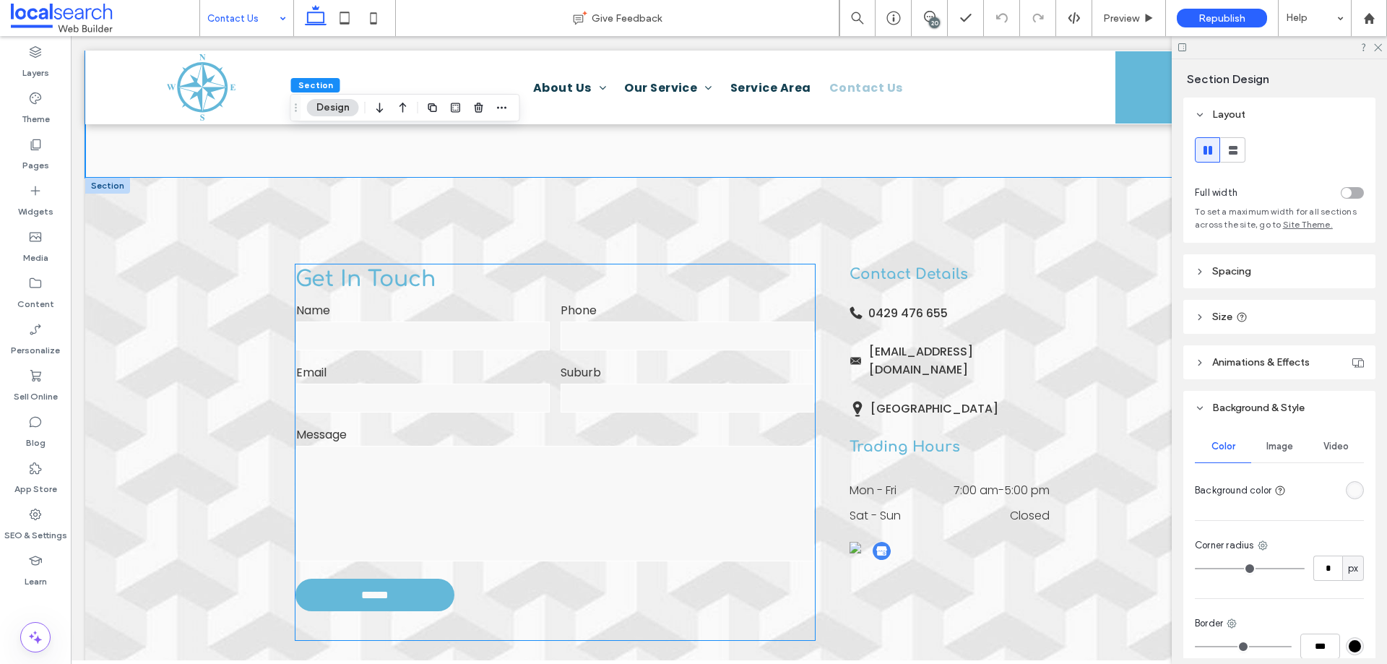
click at [337, 279] on span "Get In Touch" at bounding box center [365, 279] width 140 height 24
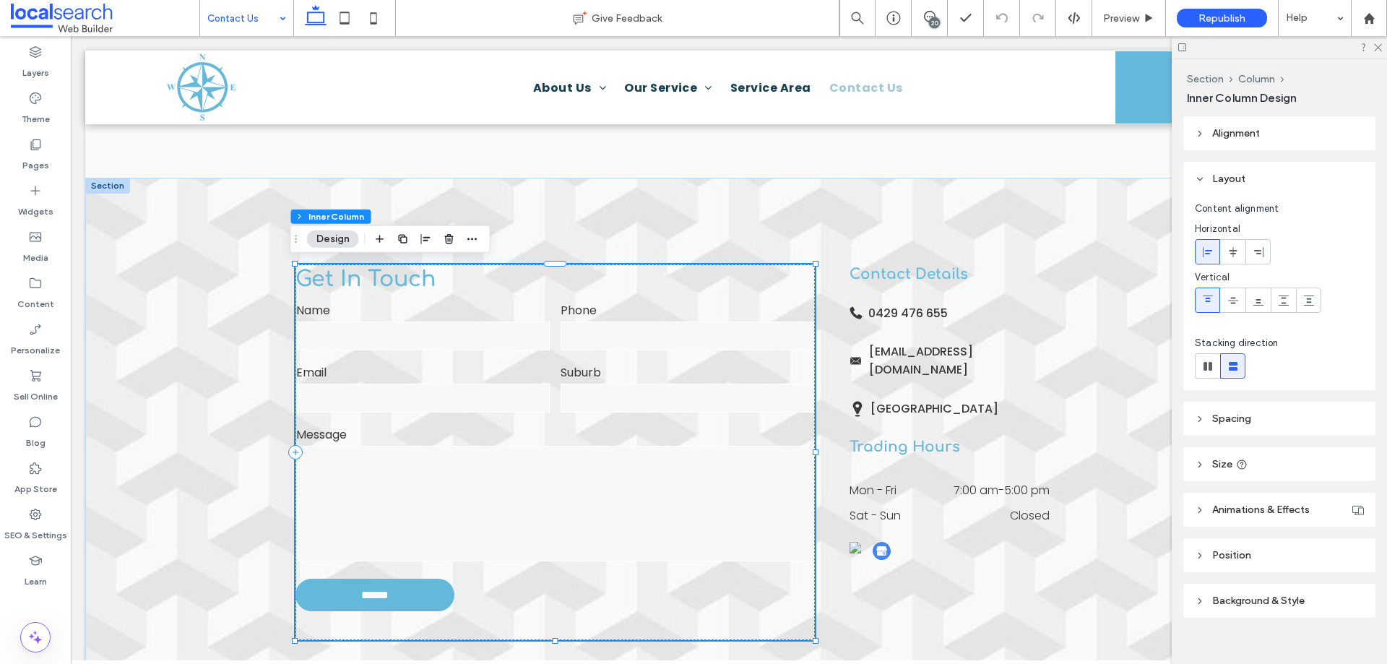
click at [337, 279] on span "Get In Touch" at bounding box center [365, 279] width 140 height 24
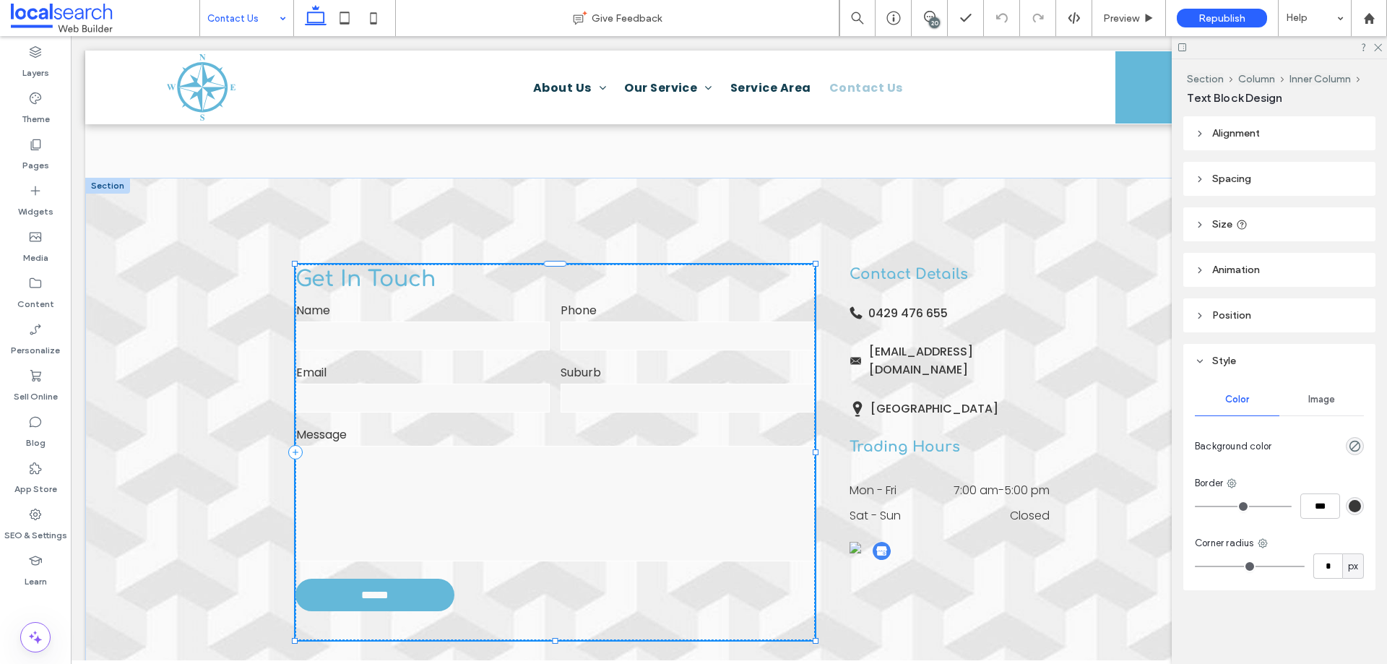
type input "*********"
type input "**"
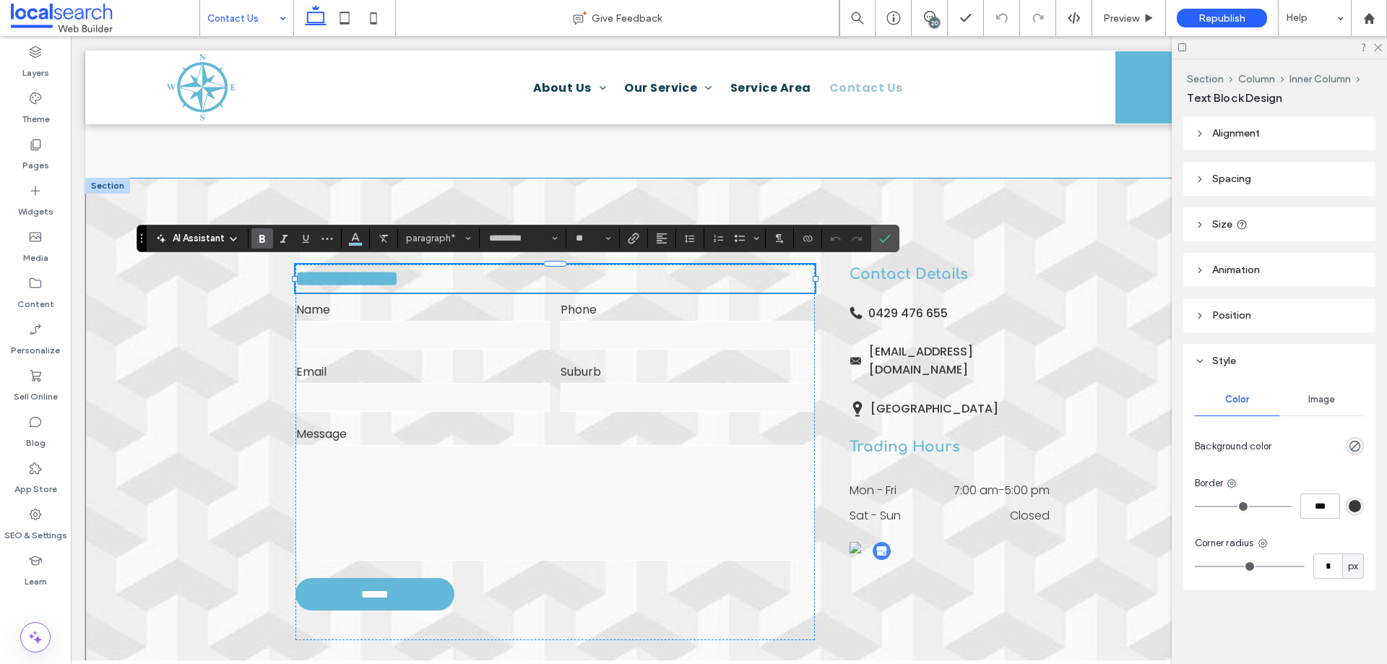
click at [192, 194] on div "**********" at bounding box center [728, 452] width 1287 height 549
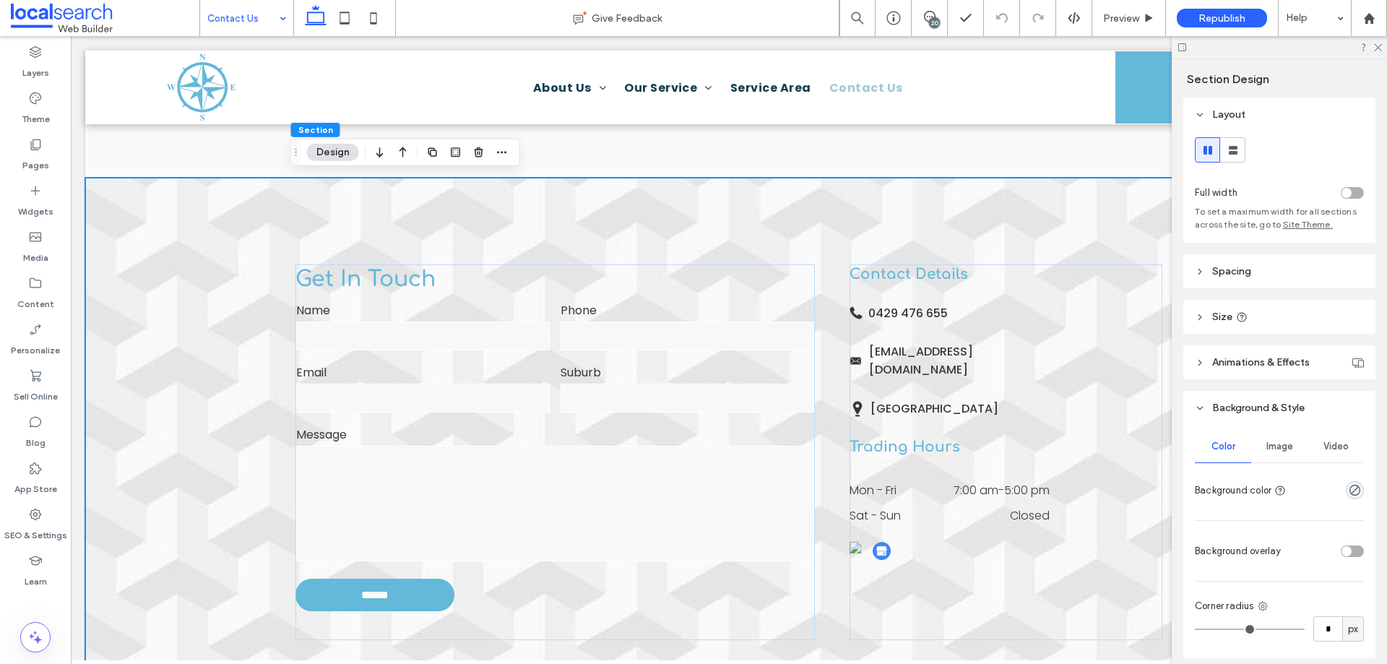
click at [1280, 443] on span "Image" at bounding box center [1279, 447] width 27 height 12
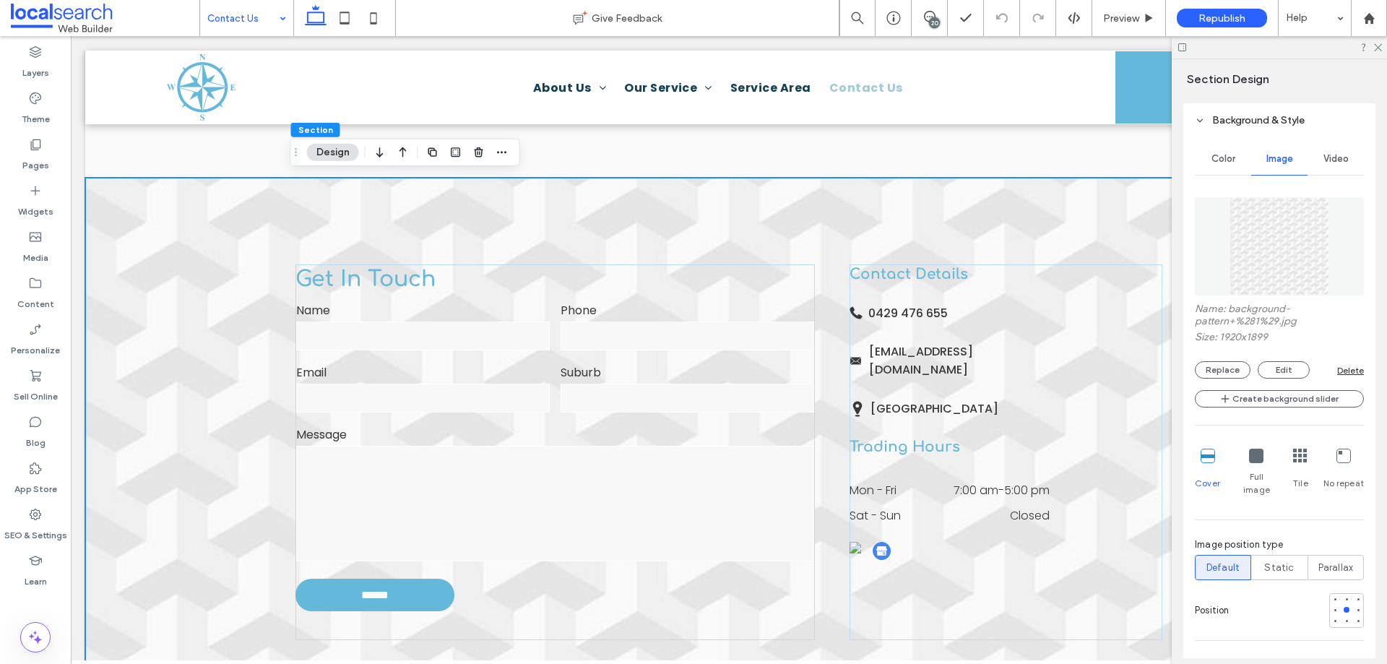
scroll to position [289, 0]
click at [1337, 369] on div "Delete" at bounding box center [1350, 368] width 27 height 11
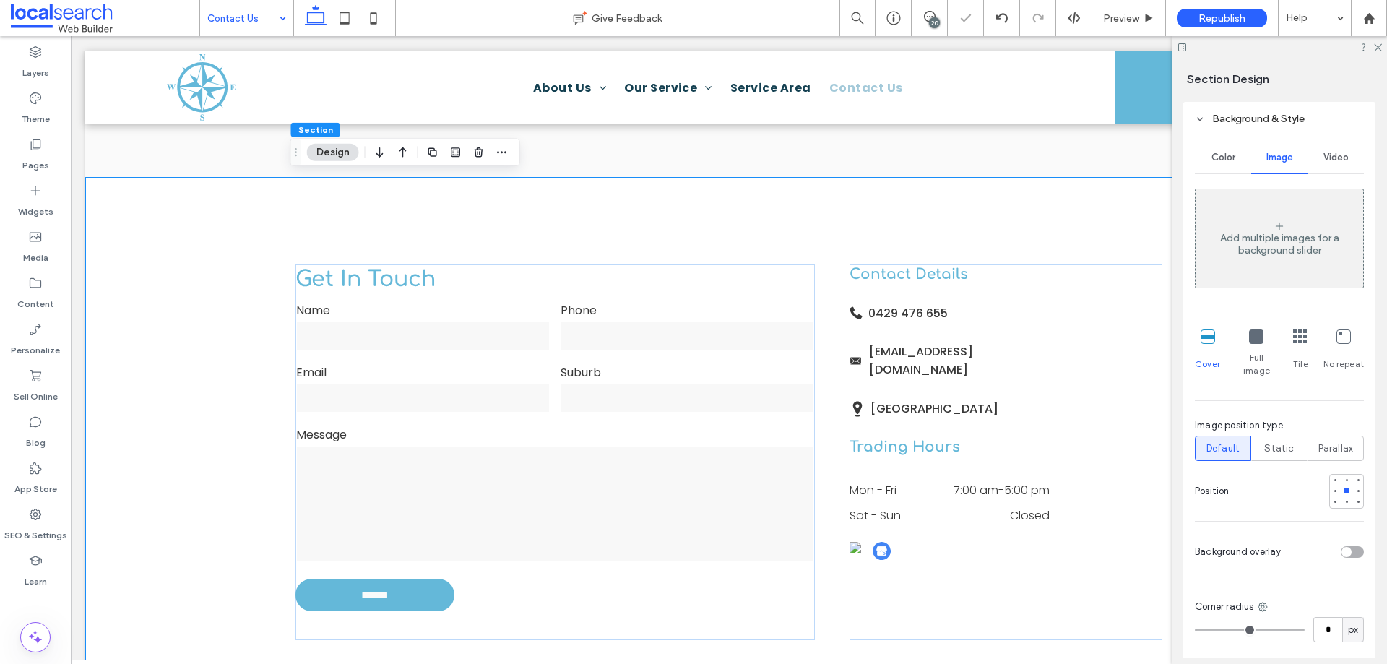
click at [178, 263] on div "Get In Touch Name Phone Email Suburb Message ****** Thank you for contacting Ti…" at bounding box center [728, 452] width 1287 height 549
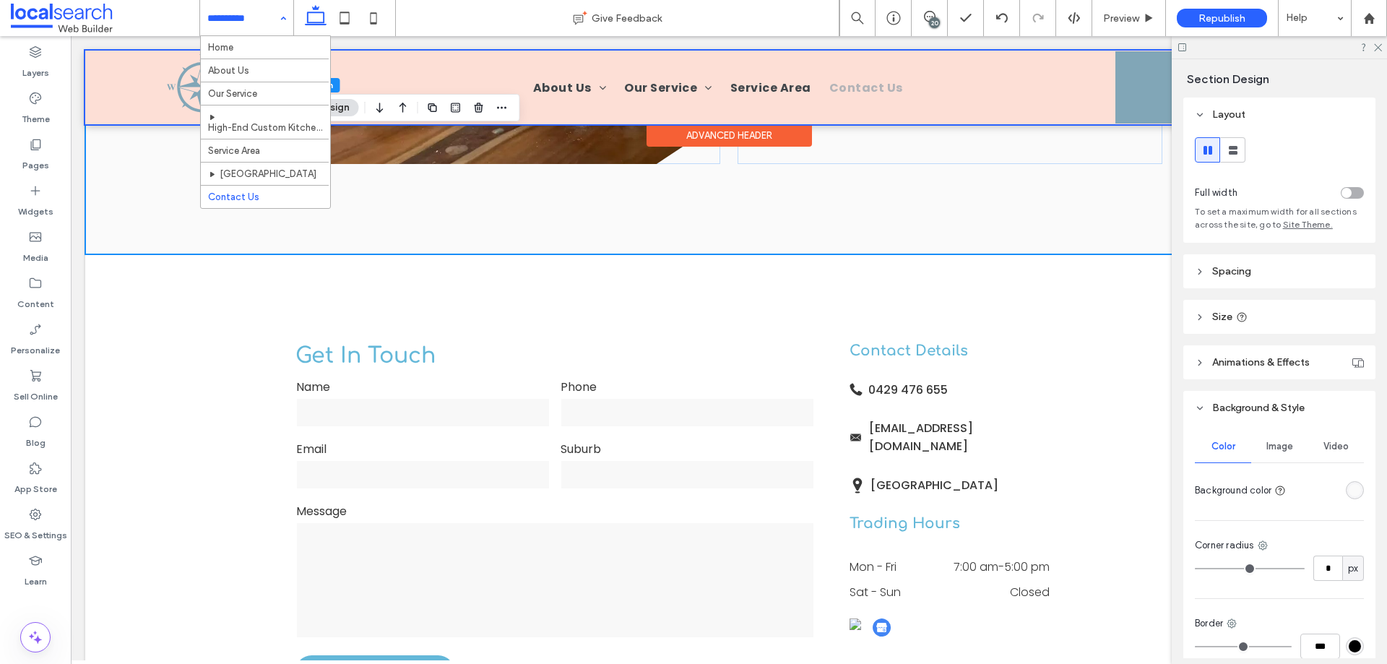
scroll to position [361, 0]
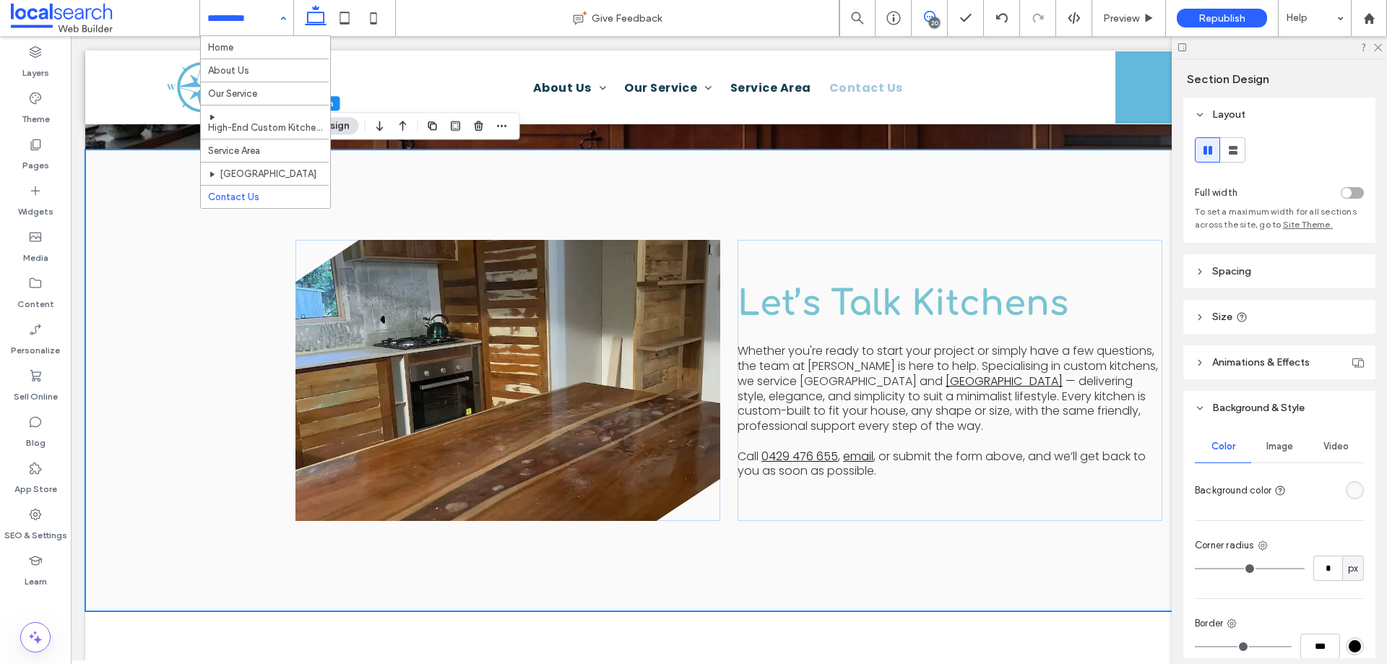
drag, startPoint x: 919, startPoint y: 14, endPoint x: 926, endPoint y: 18, distance: 8.1
click at [922, 15] on span at bounding box center [929, 17] width 35 height 12
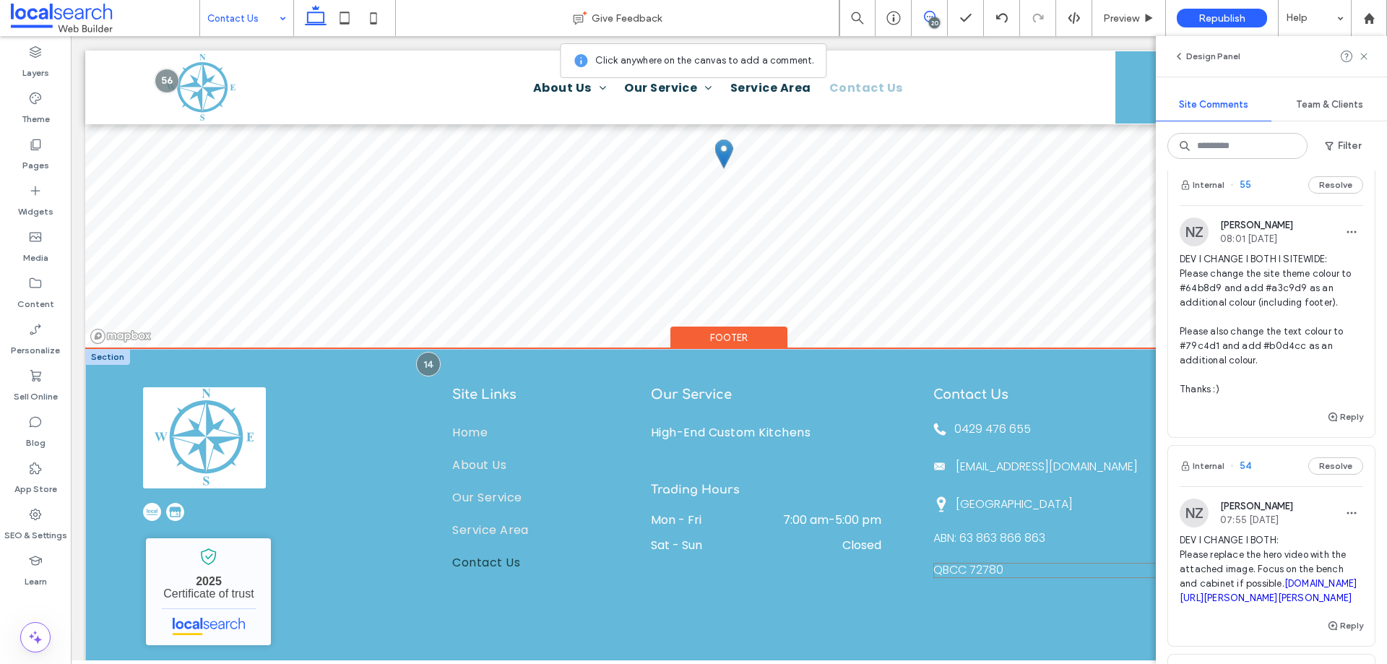
scroll to position [1672, 0]
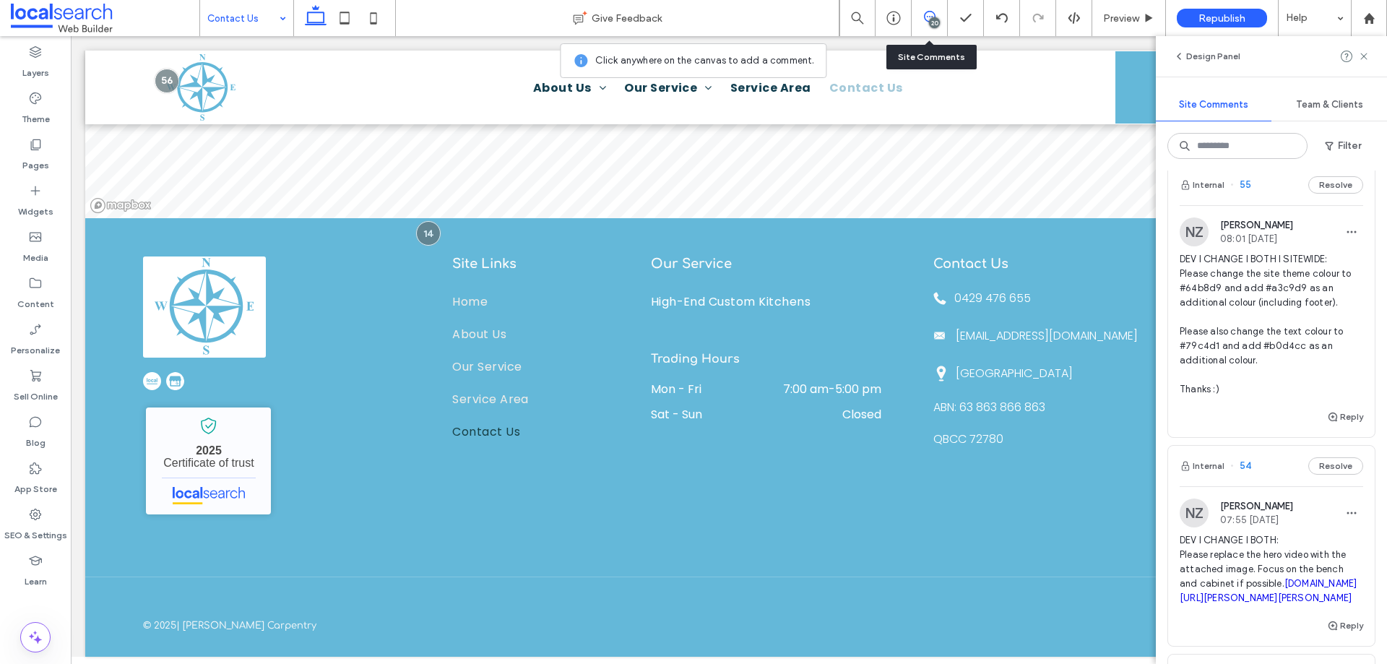
click at [921, 23] on div "20" at bounding box center [929, 18] width 35 height 14
click at [931, 24] on div "20" at bounding box center [934, 22] width 11 height 11
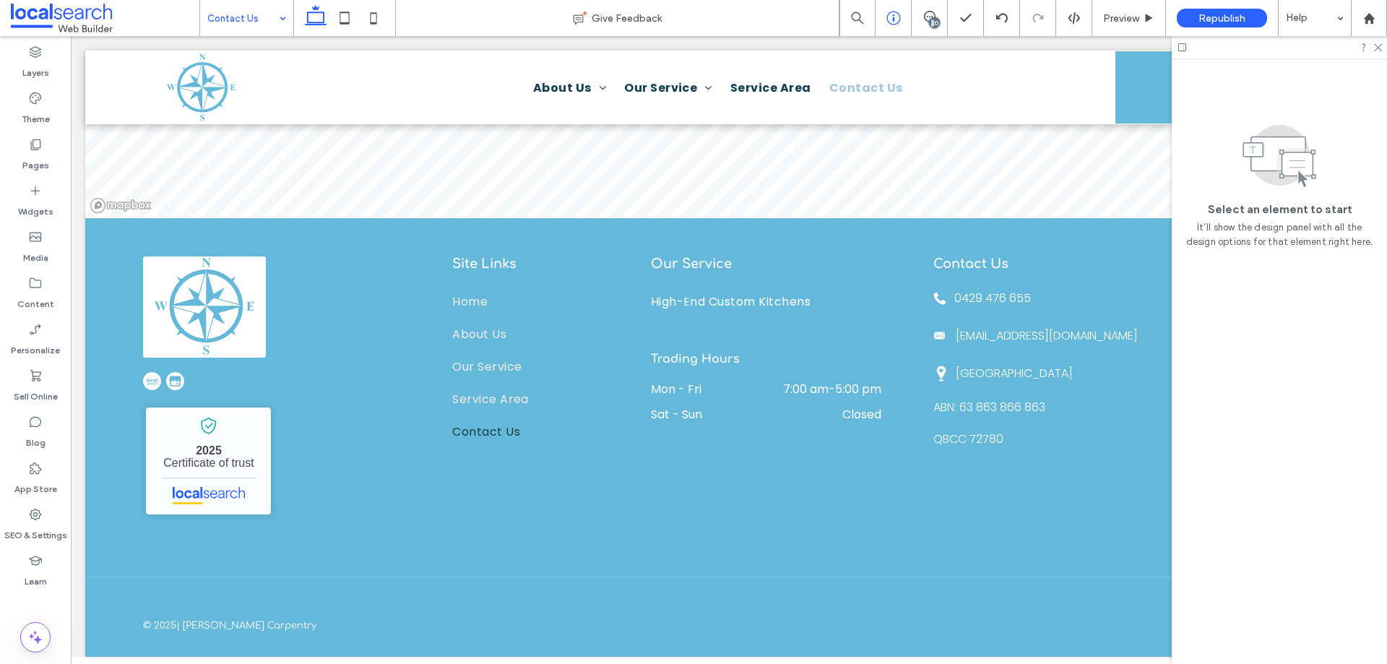
scroll to position [0, 0]
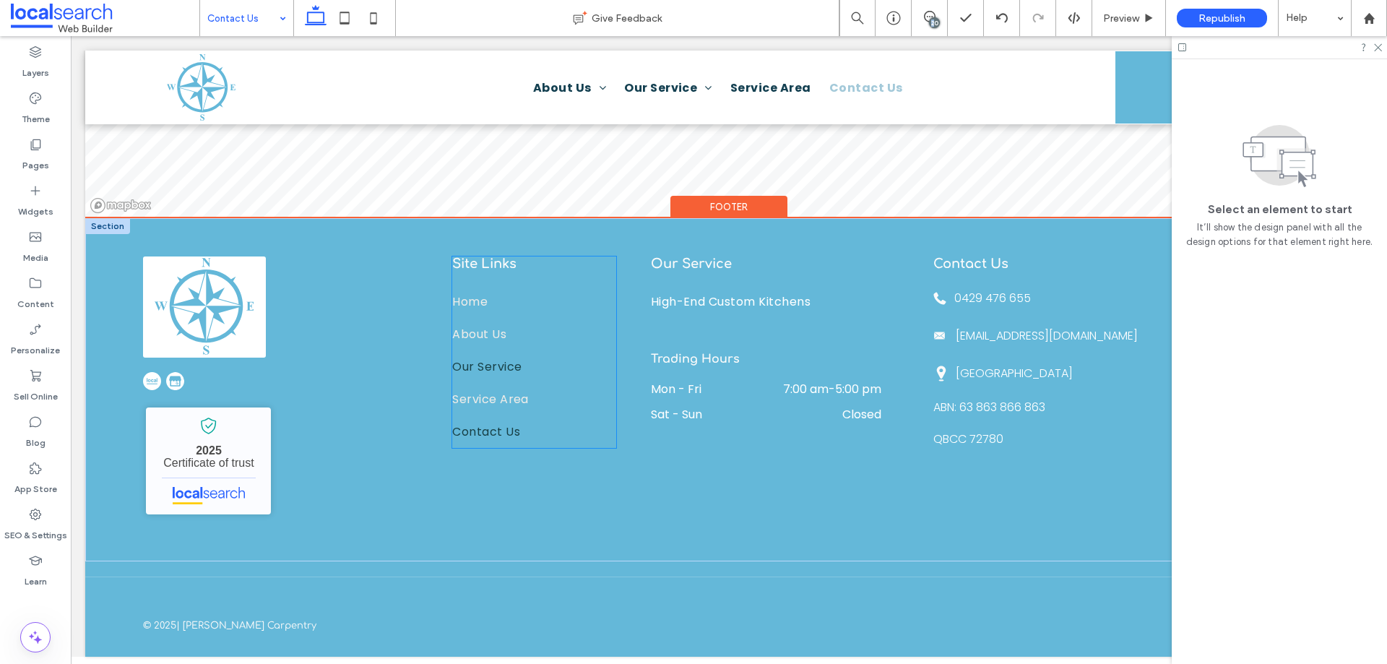
click at [536, 350] on link "Our Service" at bounding box center [533, 366] width 163 height 33
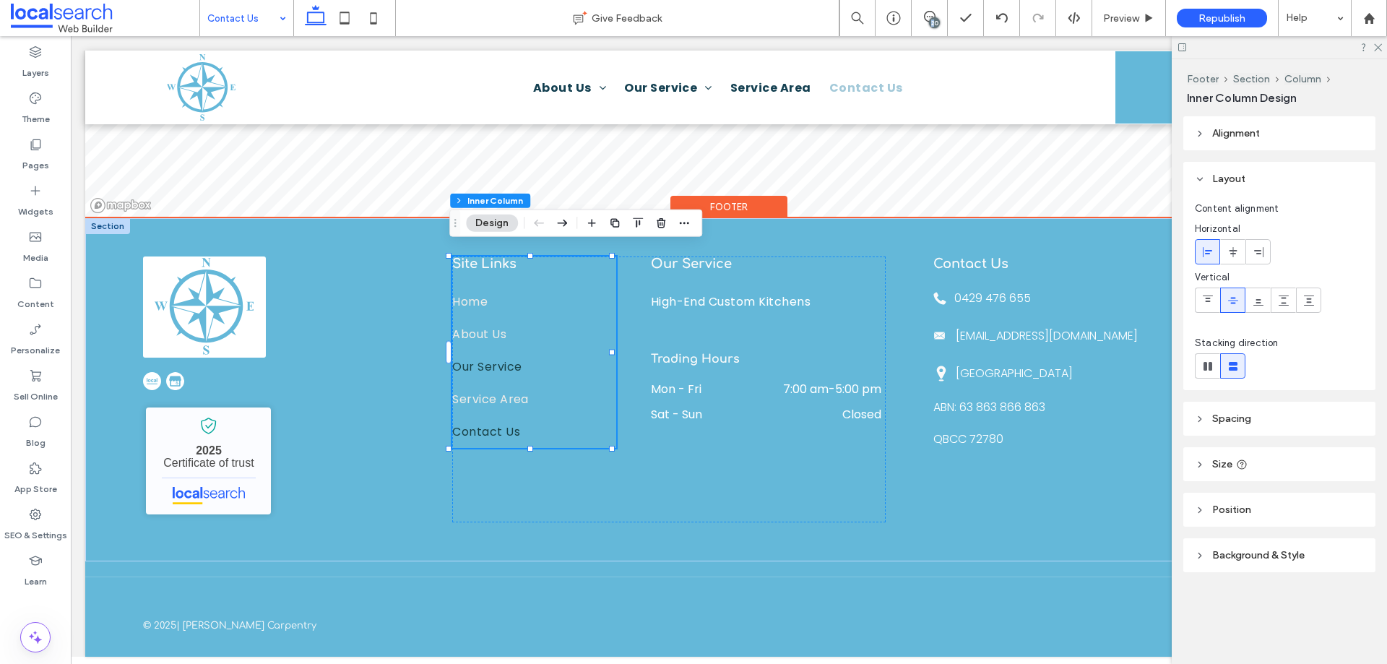
click at [536, 350] on link "Our Service" at bounding box center [533, 366] width 163 height 33
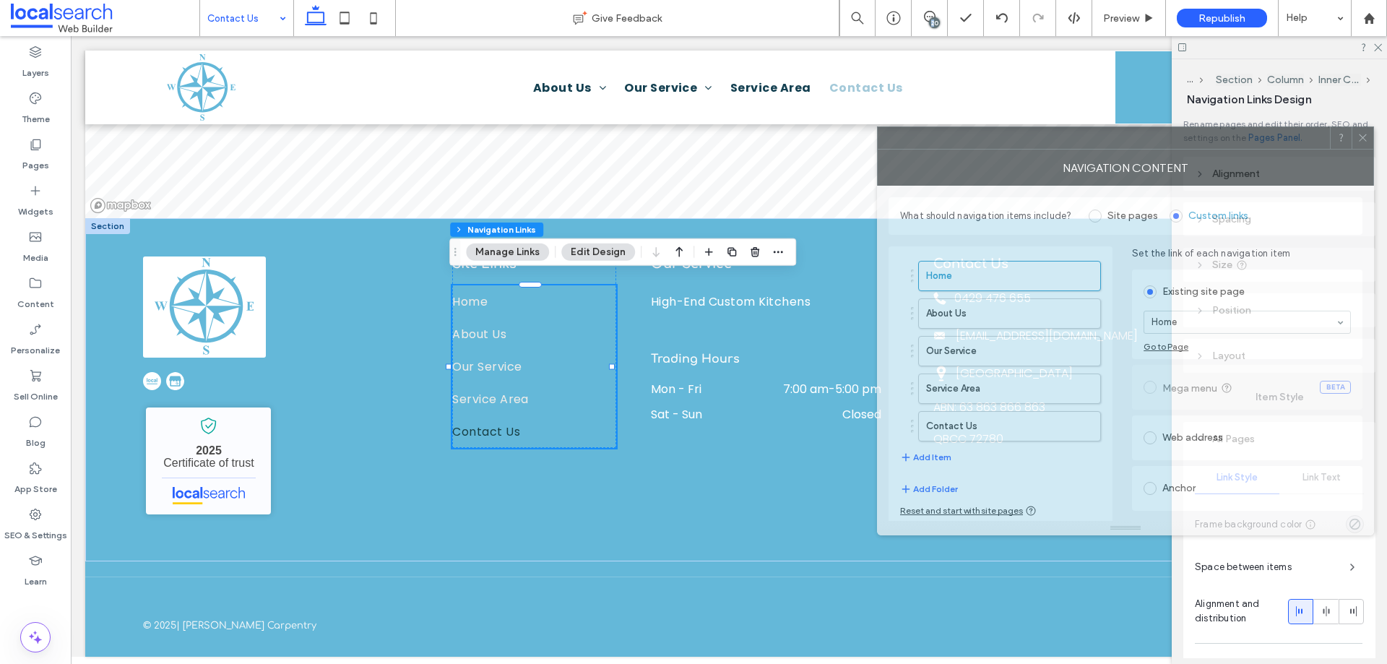
drag, startPoint x: 1358, startPoint y: 152, endPoint x: 1360, endPoint y: 167, distance: 15.3
click at [1359, 150] on div "NAVIGATION CONTENT" at bounding box center [1125, 168] width 497 height 36
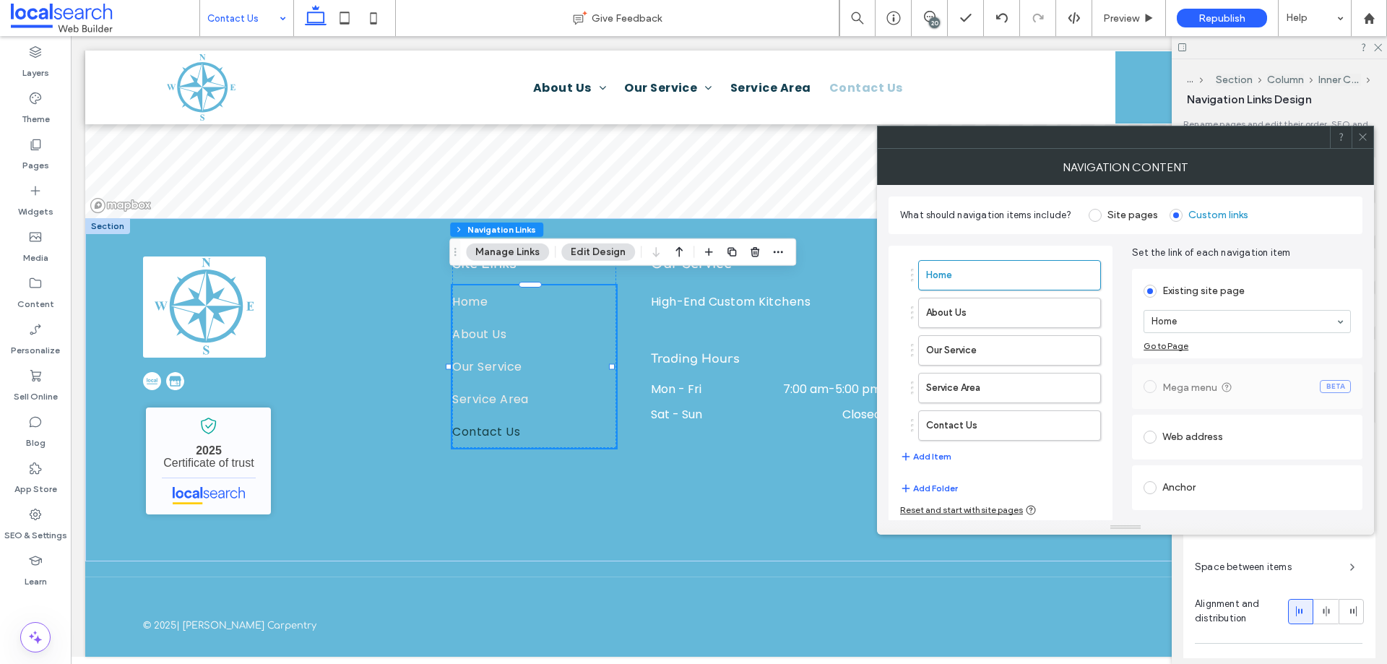
click at [1364, 140] on icon at bounding box center [1362, 136] width 11 height 11
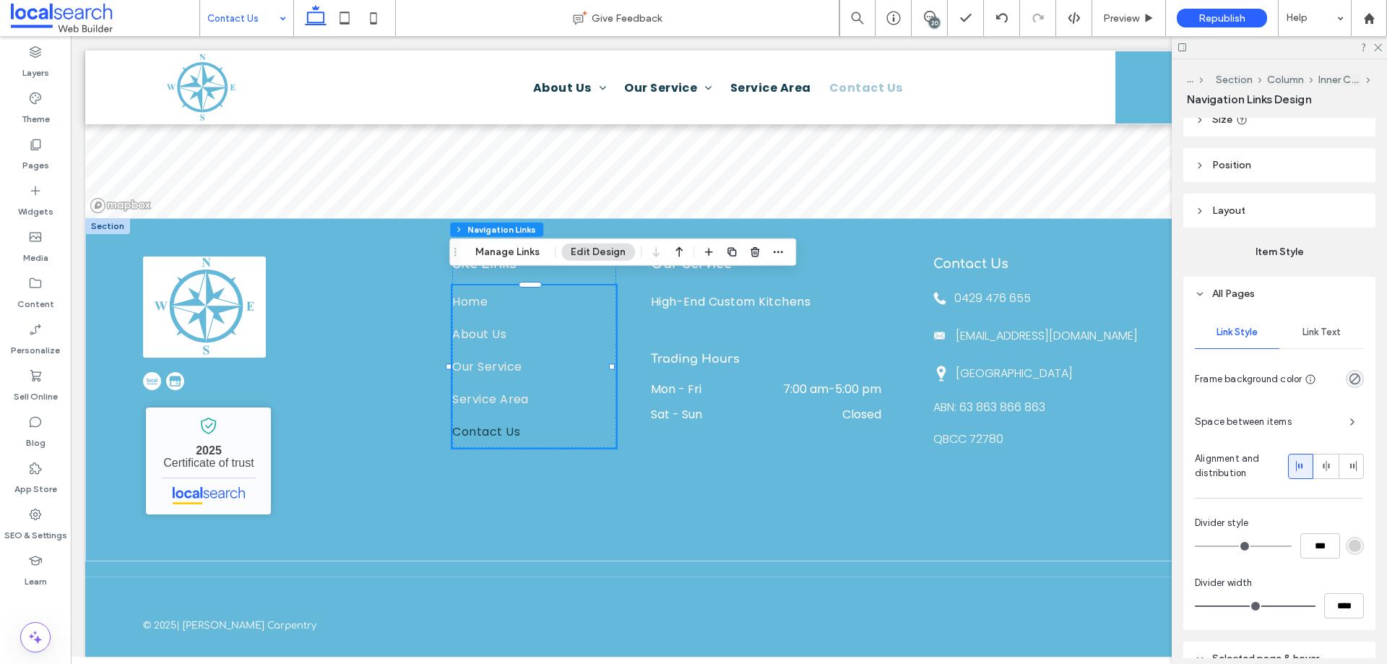
scroll to position [144, 0]
drag, startPoint x: 1323, startPoint y: 337, endPoint x: 1324, endPoint y: 345, distance: 8.0
click at [1323, 340] on div "Link Text" at bounding box center [1321, 333] width 85 height 32
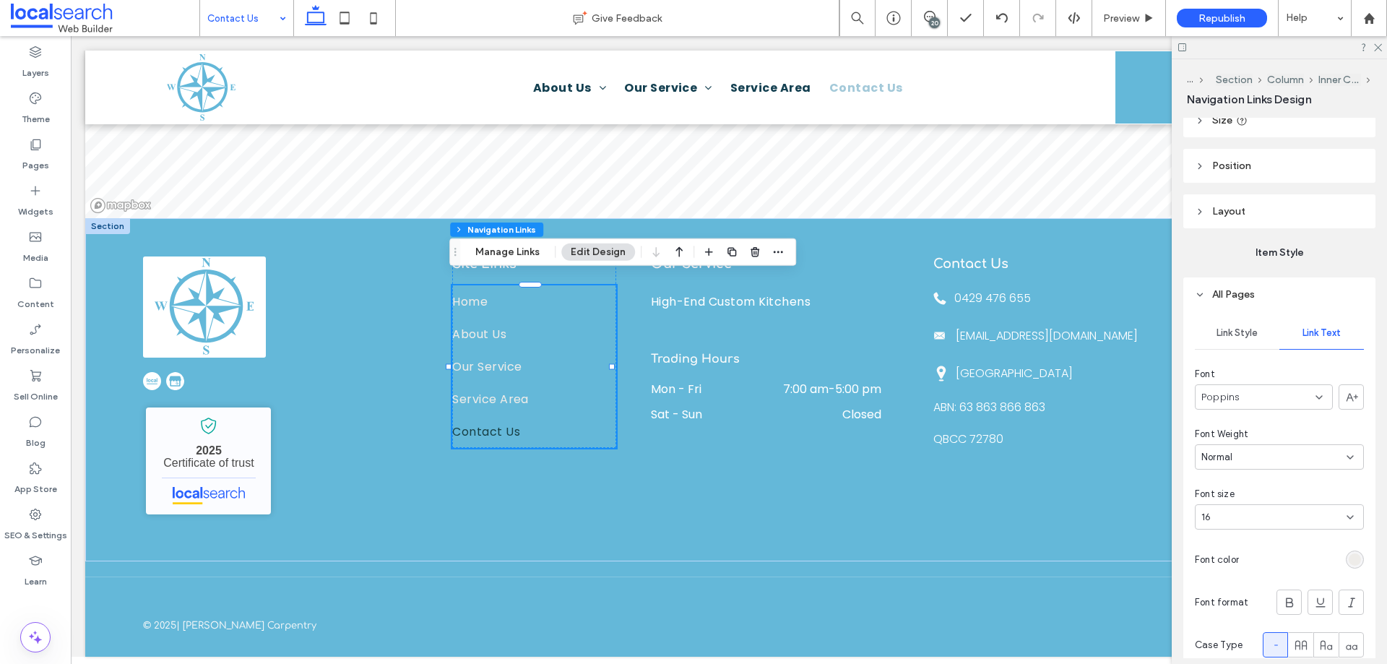
click at [1349, 558] on div "rgb(238, 236, 233)" at bounding box center [1355, 559] width 12 height 12
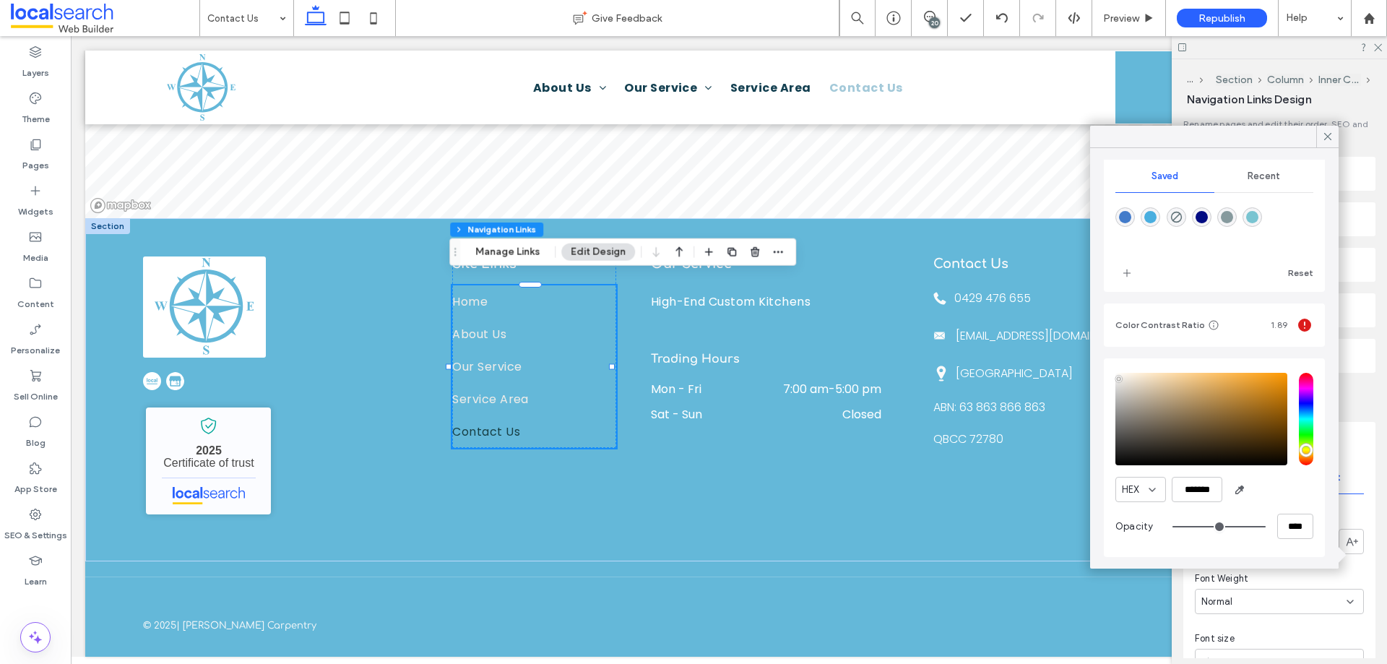
scroll to position [129, 0]
click at [1203, 488] on input "*******" at bounding box center [1197, 489] width 51 height 25
click at [1202, 488] on input "*******" at bounding box center [1197, 489] width 51 height 25
paste input "color picker textbox"
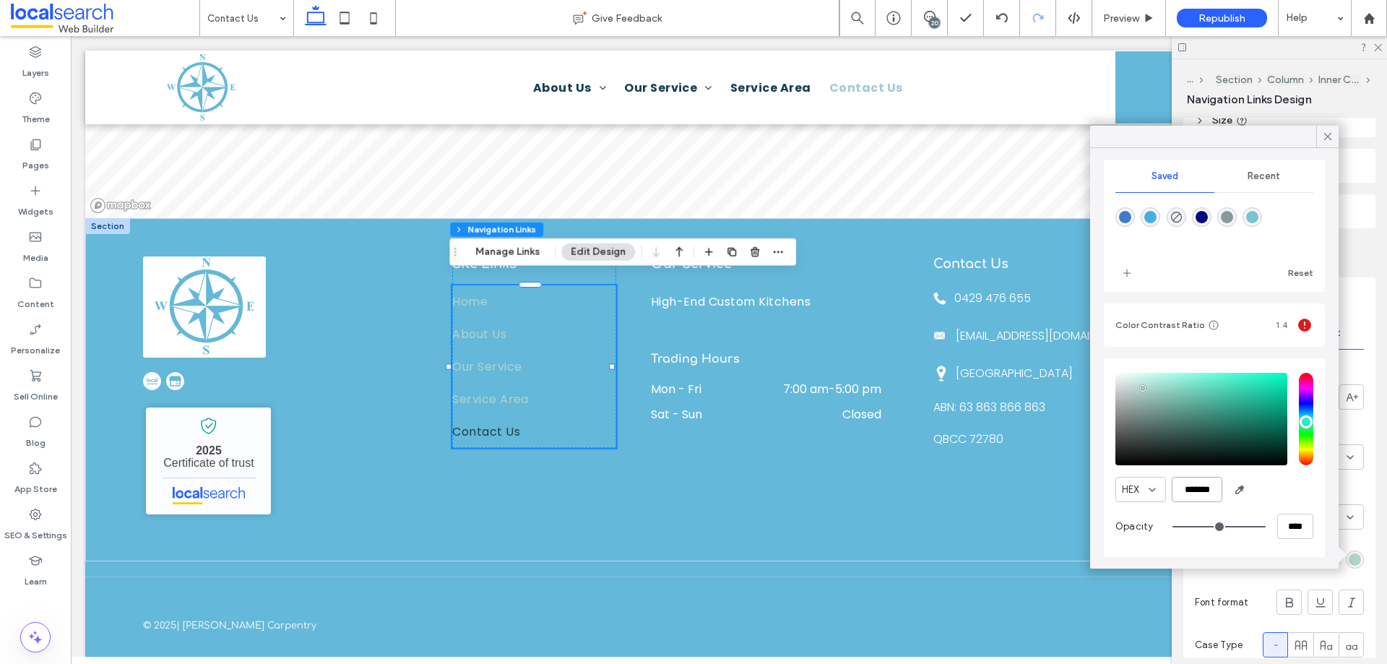
scroll to position [0, 0]
click at [1189, 483] on input "*******" at bounding box center [1197, 489] width 51 height 25
paste input "*******"
paste input "color picker textbox"
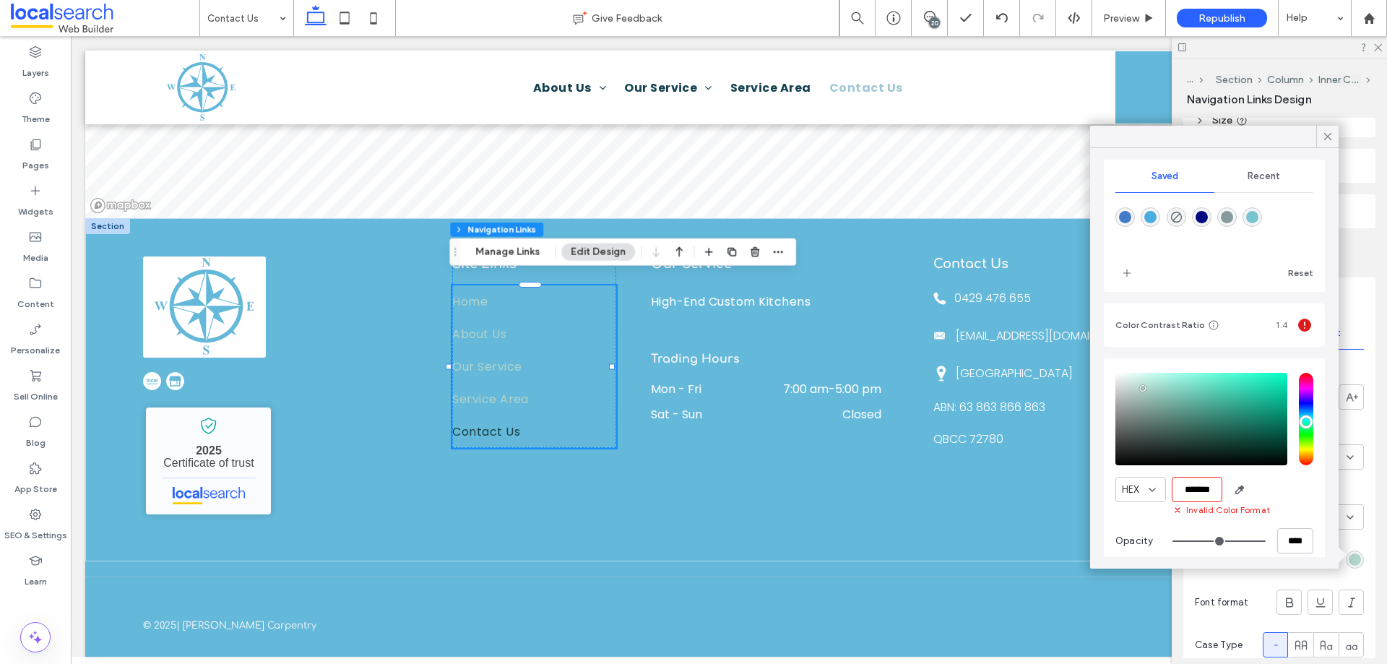
scroll to position [0, 0]
click at [1189, 483] on input "*******" at bounding box center [1197, 489] width 51 height 25
paste input "color picker textbox"
click at [1206, 490] on input "*******" at bounding box center [1197, 489] width 51 height 25
paste input "color picker textbox"
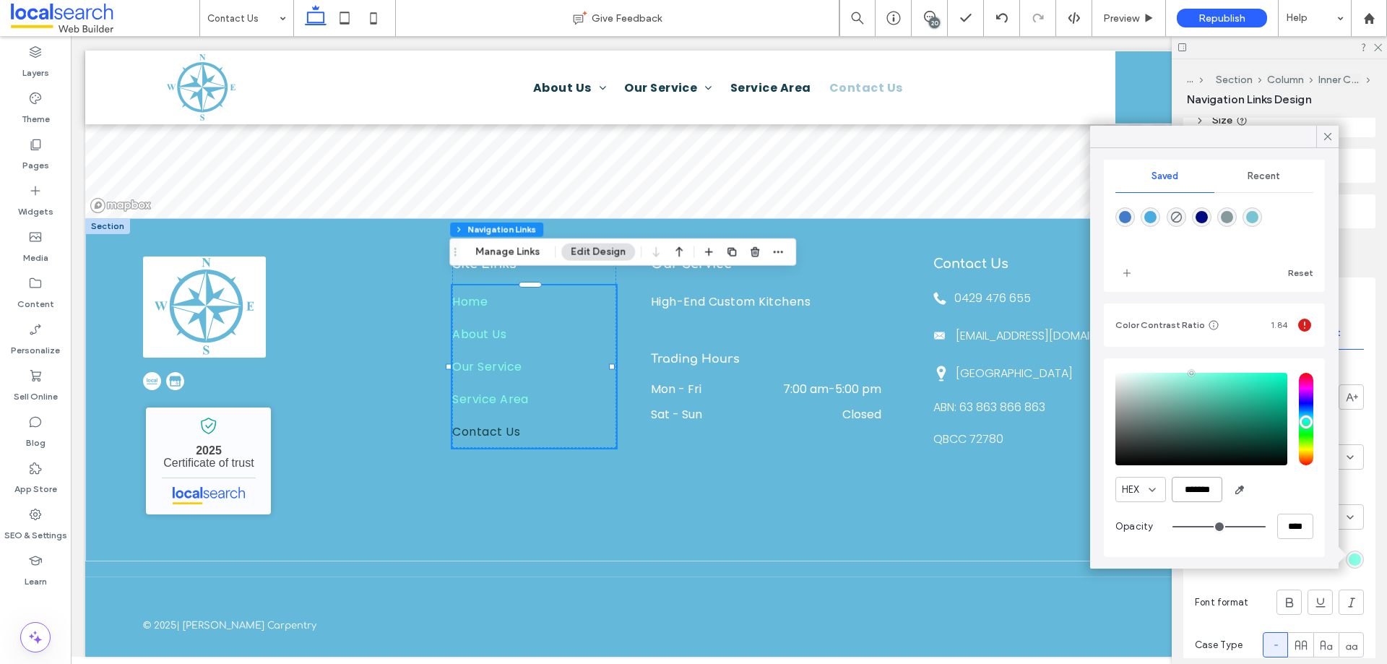
paste input "color picker textbox"
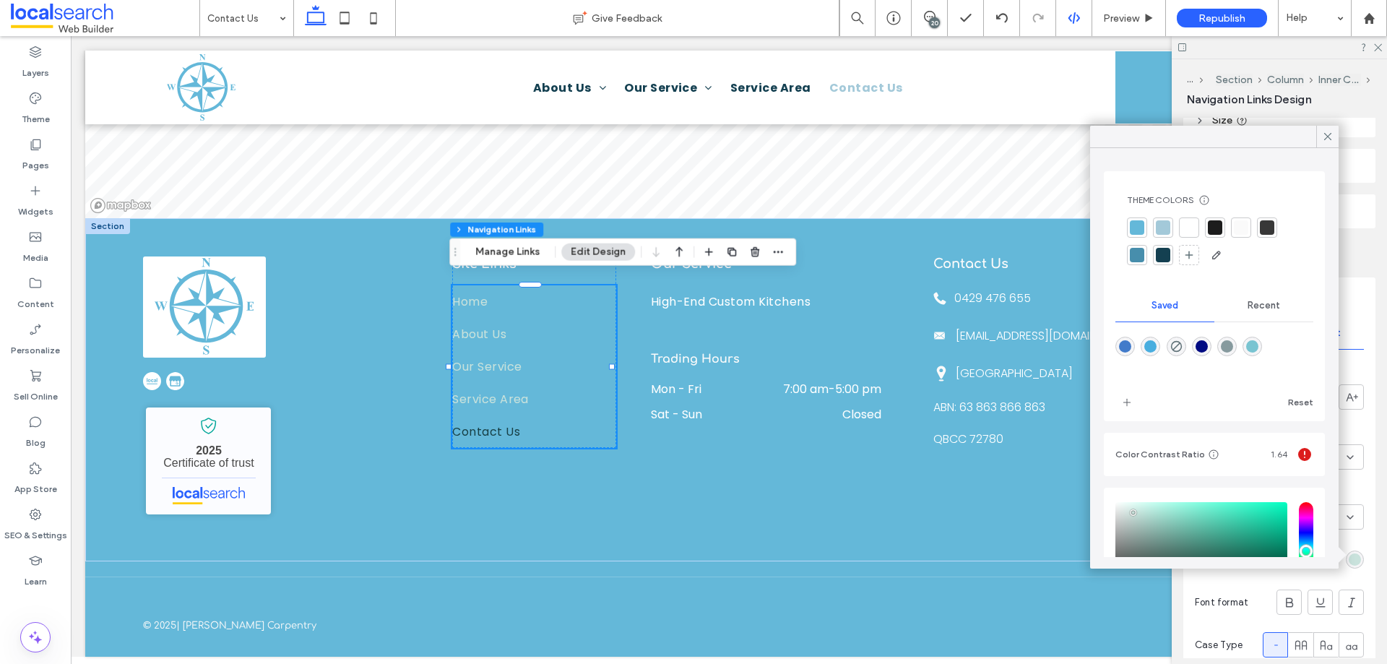
type input "*******"
click at [1186, 228] on div at bounding box center [1189, 227] width 14 height 14
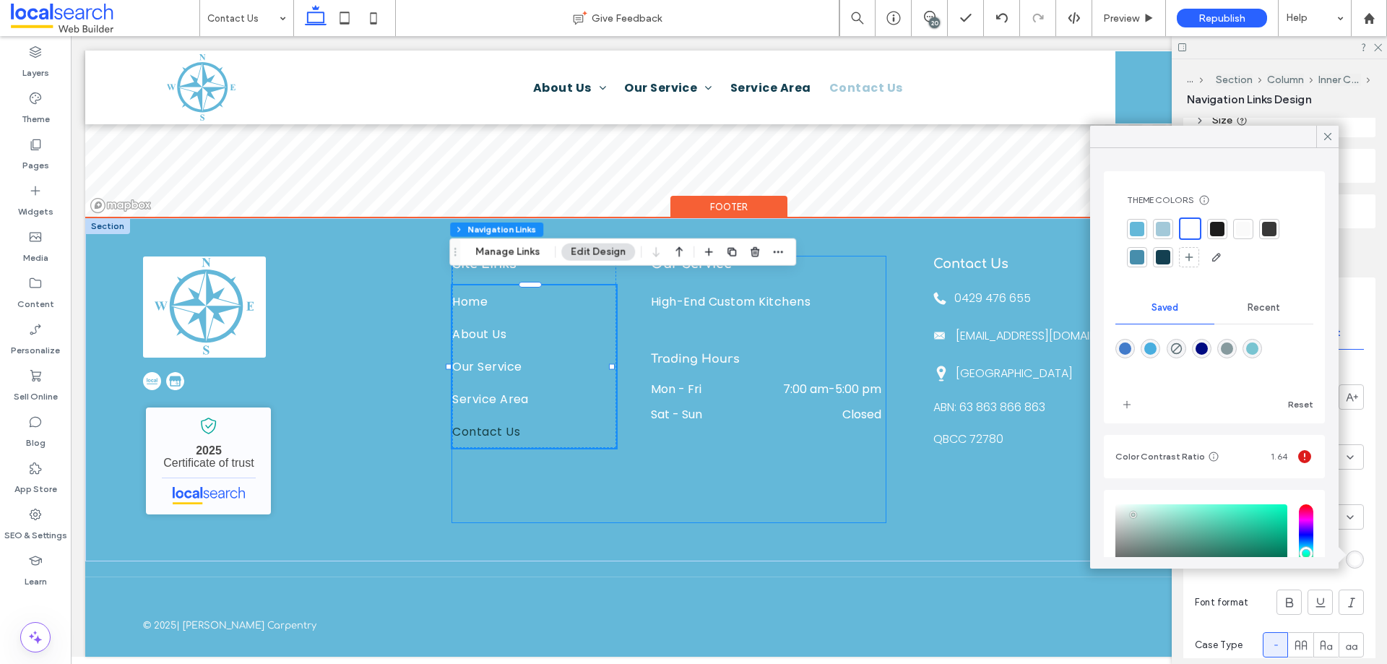
click at [751, 506] on div "Site Links Home About Us Our Service Service Area Contact Us Our Service High-E…" at bounding box center [668, 389] width 433 height 266
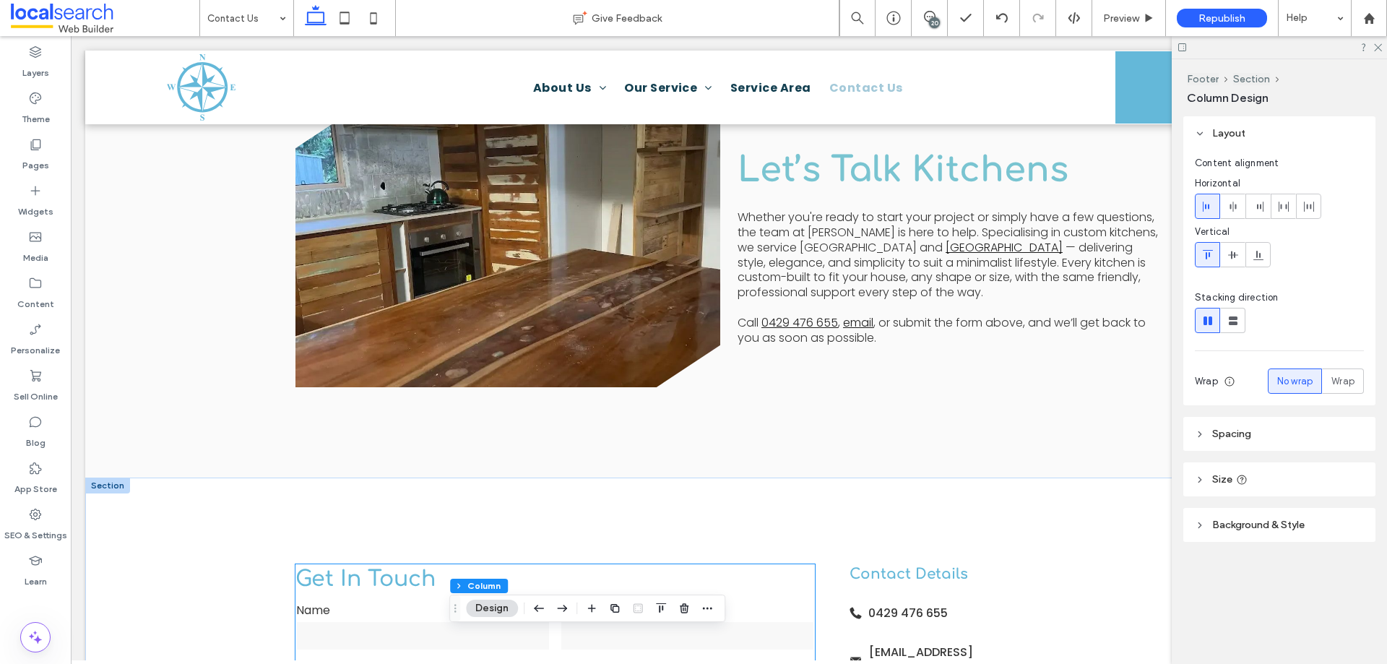
scroll to position [300, 0]
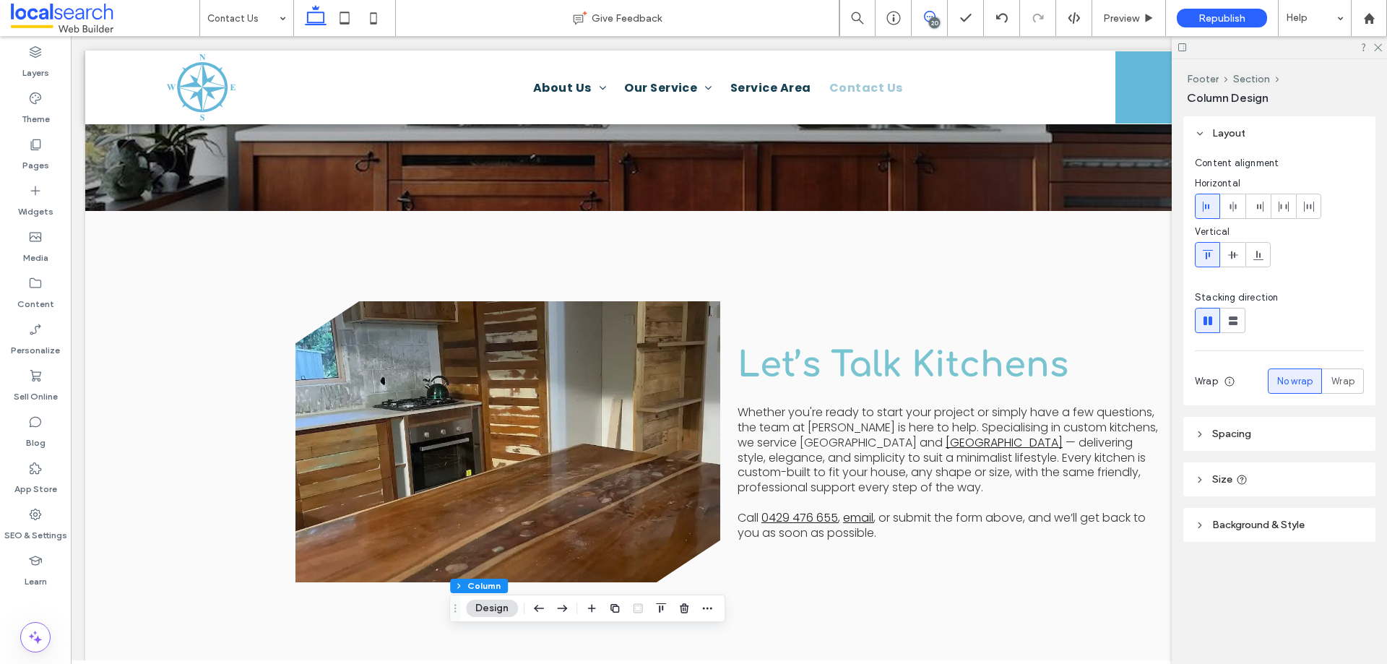
drag, startPoint x: 935, startPoint y: 16, endPoint x: 908, endPoint y: 47, distance: 41.4
click at [935, 16] on span at bounding box center [929, 17] width 35 height 12
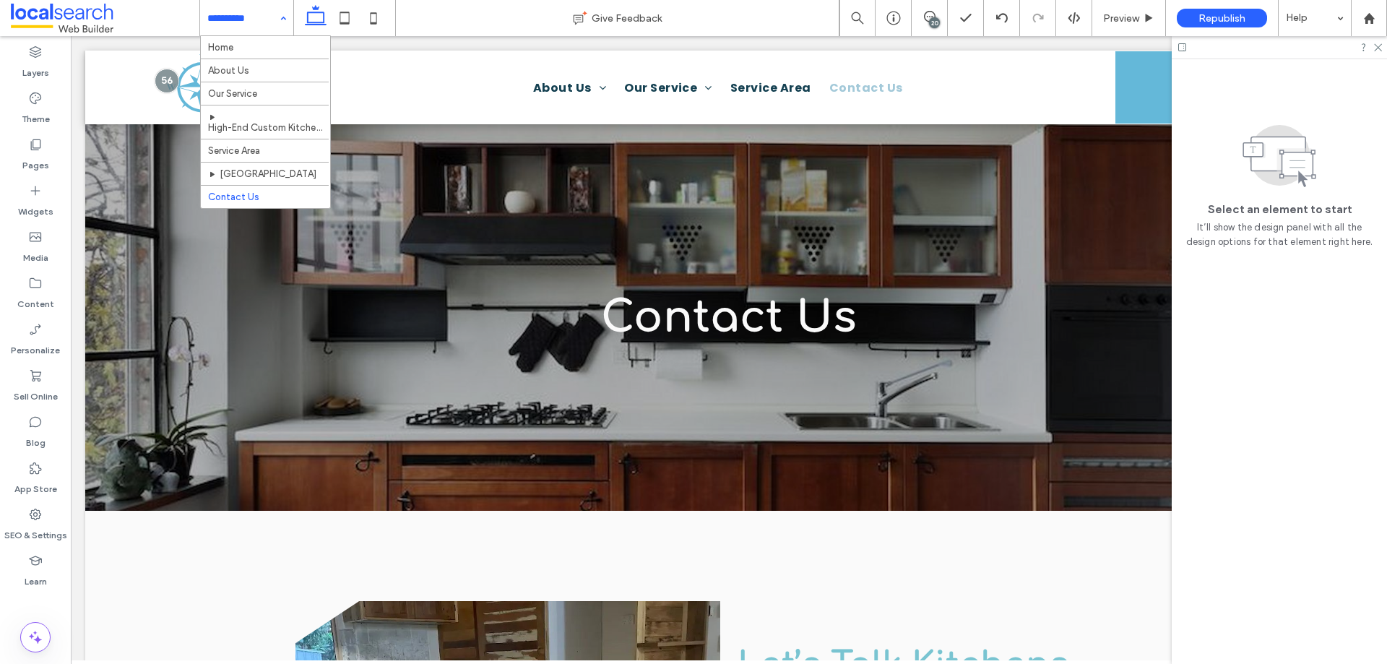
scroll to position [0, 0]
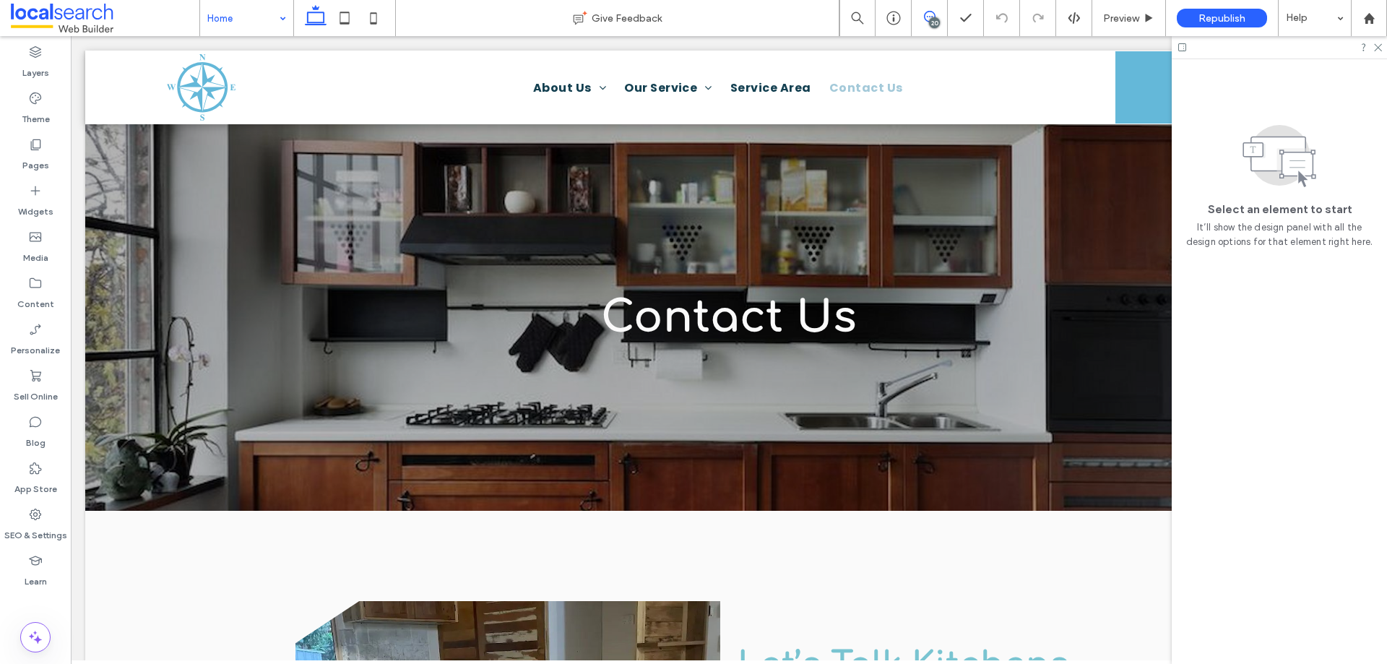
click at [932, 12] on use at bounding box center [930, 17] width 12 height 12
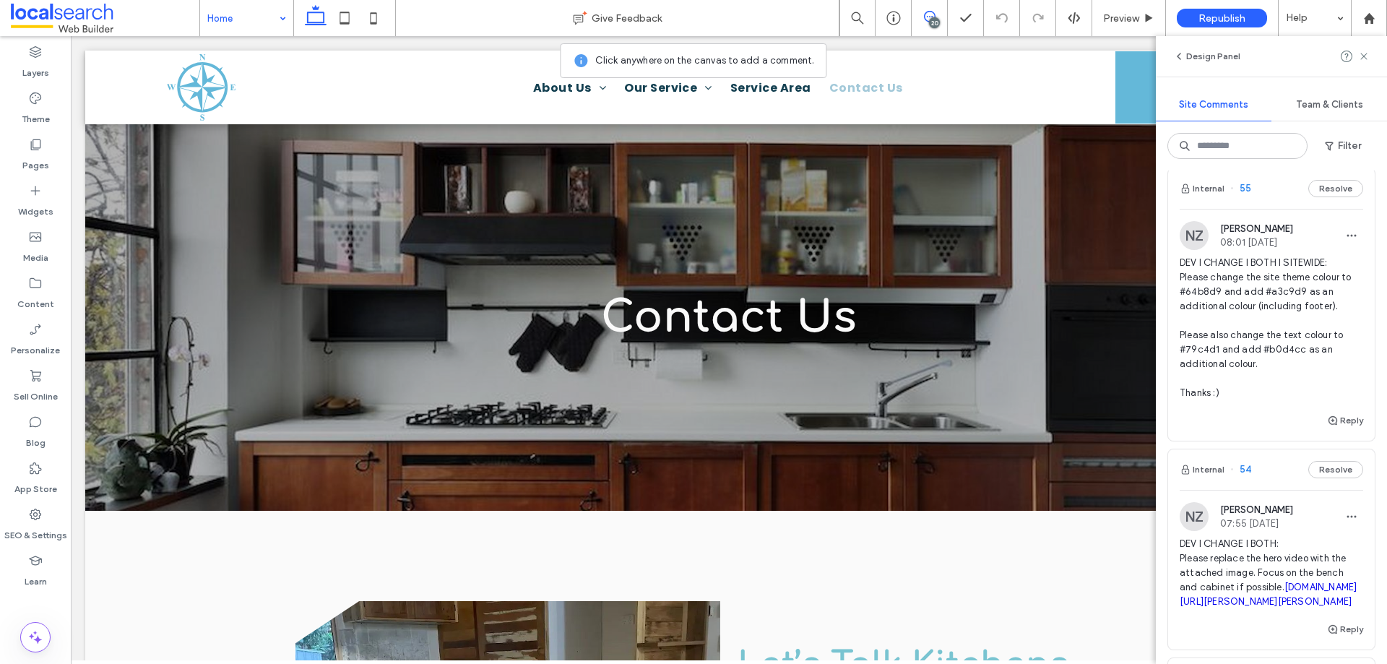
scroll to position [361, 0]
click at [1328, 415] on use "button" at bounding box center [1332, 416] width 9 height 9
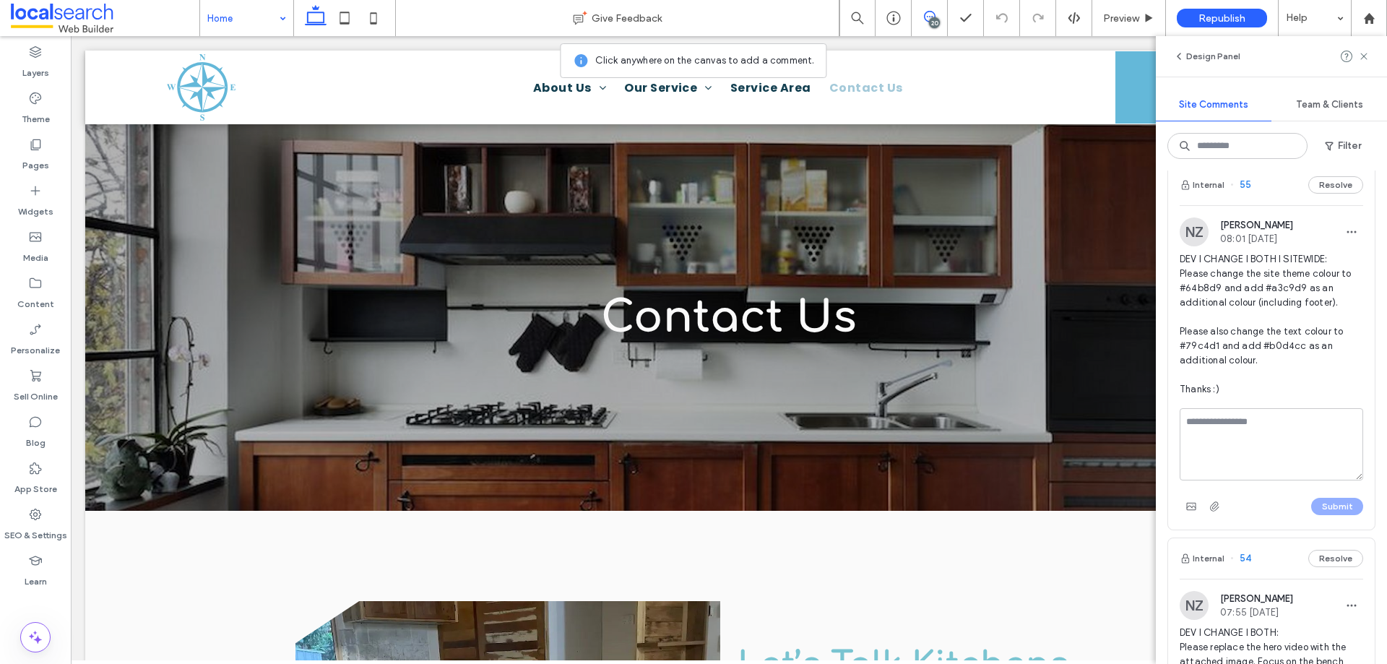
click at [1286, 448] on textarea at bounding box center [1271, 444] width 183 height 72
click at [1276, 461] on textarea at bounding box center [1271, 444] width 183 height 72
click at [1225, 469] on textarea "**********" at bounding box center [1266, 444] width 173 height 72
paste textarea "**********"
type textarea "**********"
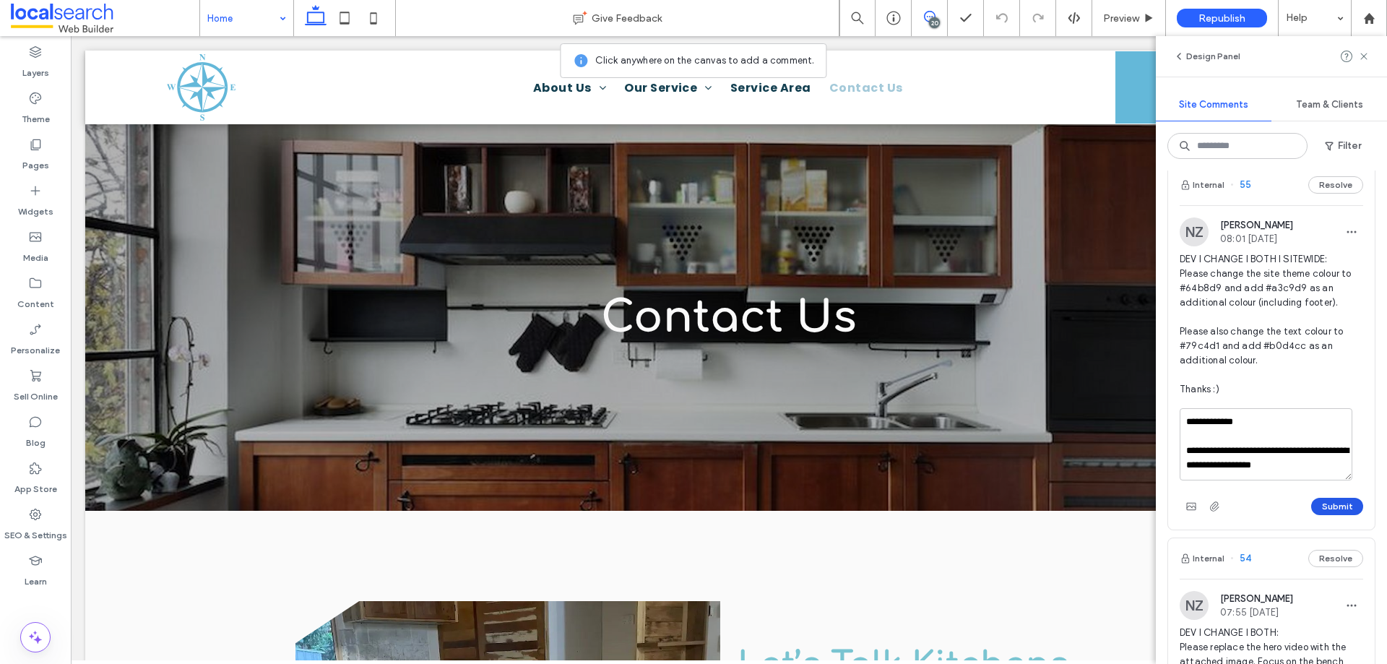
click at [1321, 500] on button "Submit" at bounding box center [1337, 506] width 52 height 17
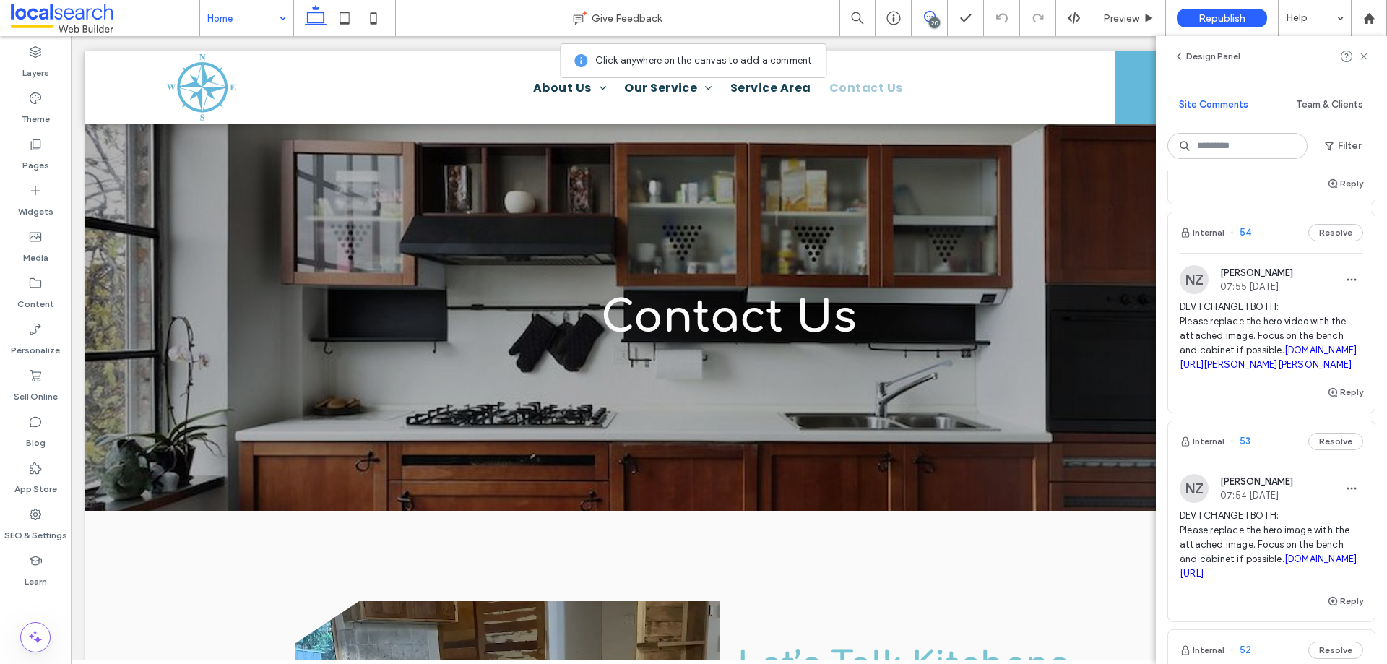
scroll to position [722, 0]
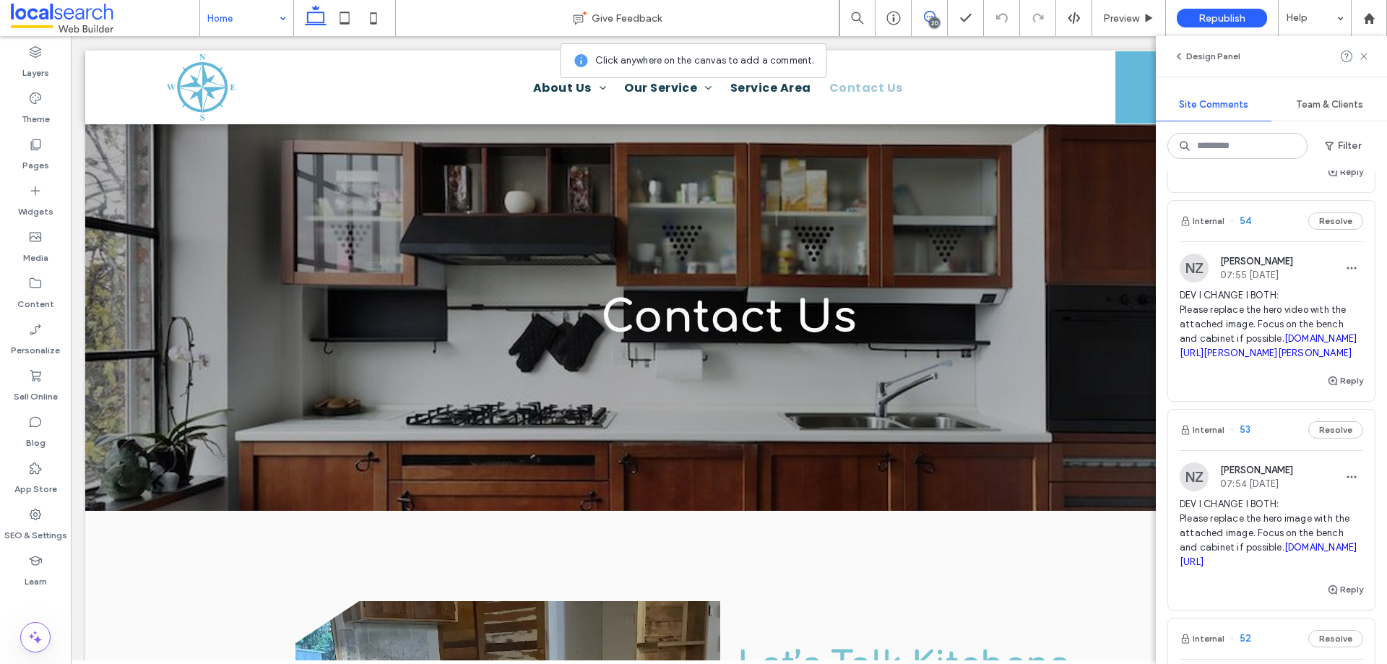
click at [1235, 308] on span "DEV I CHANGE I BOTH: Please replace the hero video with the attached image. Foc…" at bounding box center [1271, 324] width 183 height 72
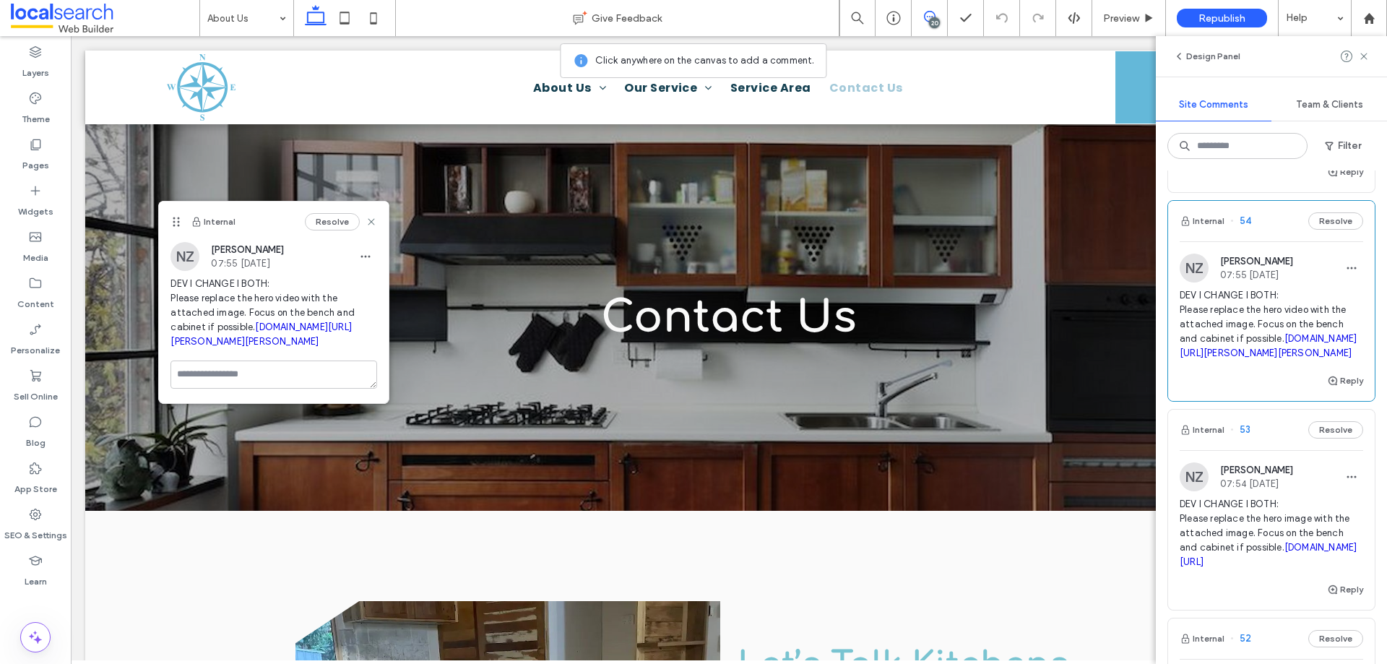
click at [932, 24] on div "20" at bounding box center [934, 22] width 11 height 11
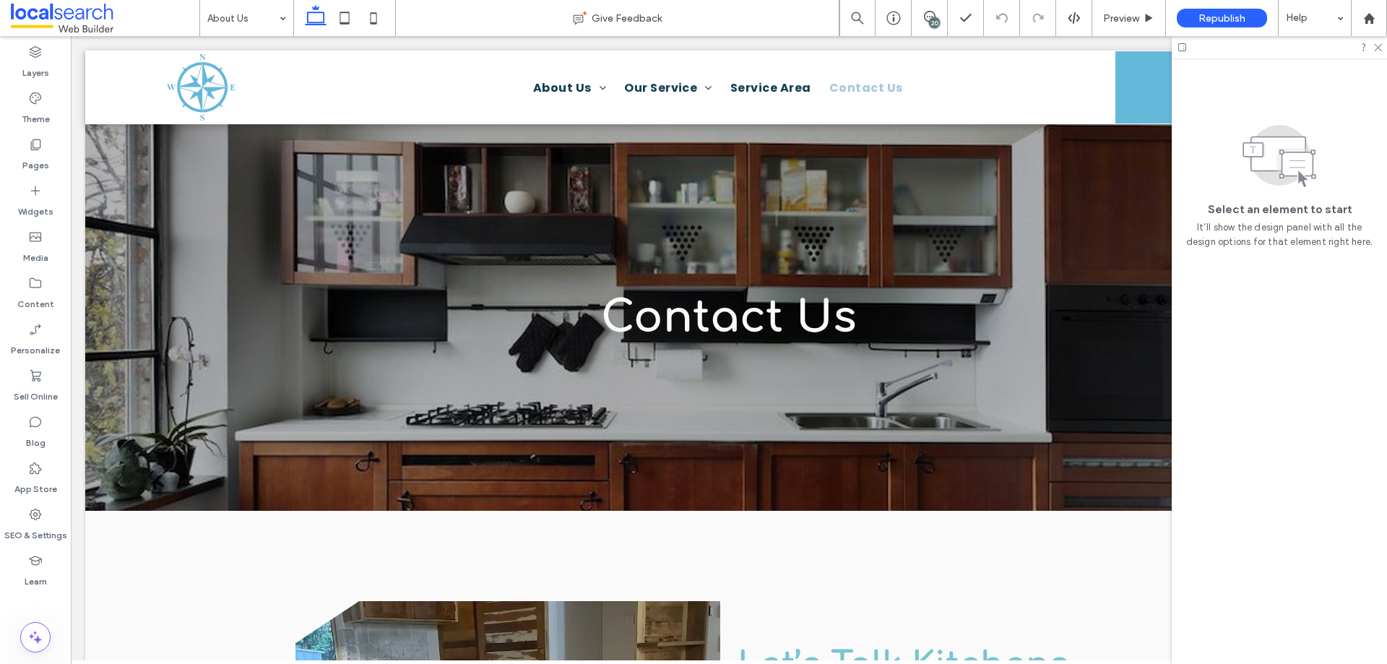
drag, startPoint x: 931, startPoint y: 12, endPoint x: 934, endPoint y: 20, distance: 8.5
click at [930, 12] on icon at bounding box center [930, 17] width 12 height 12
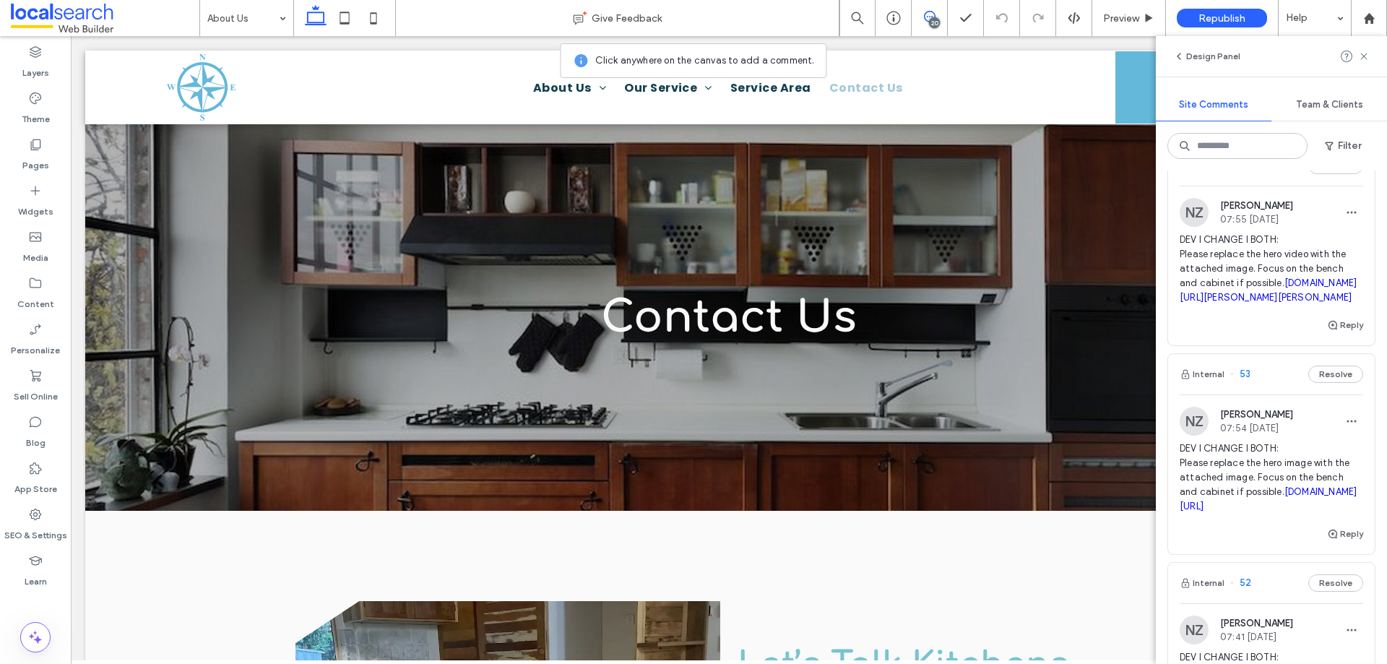
scroll to position [795, 0]
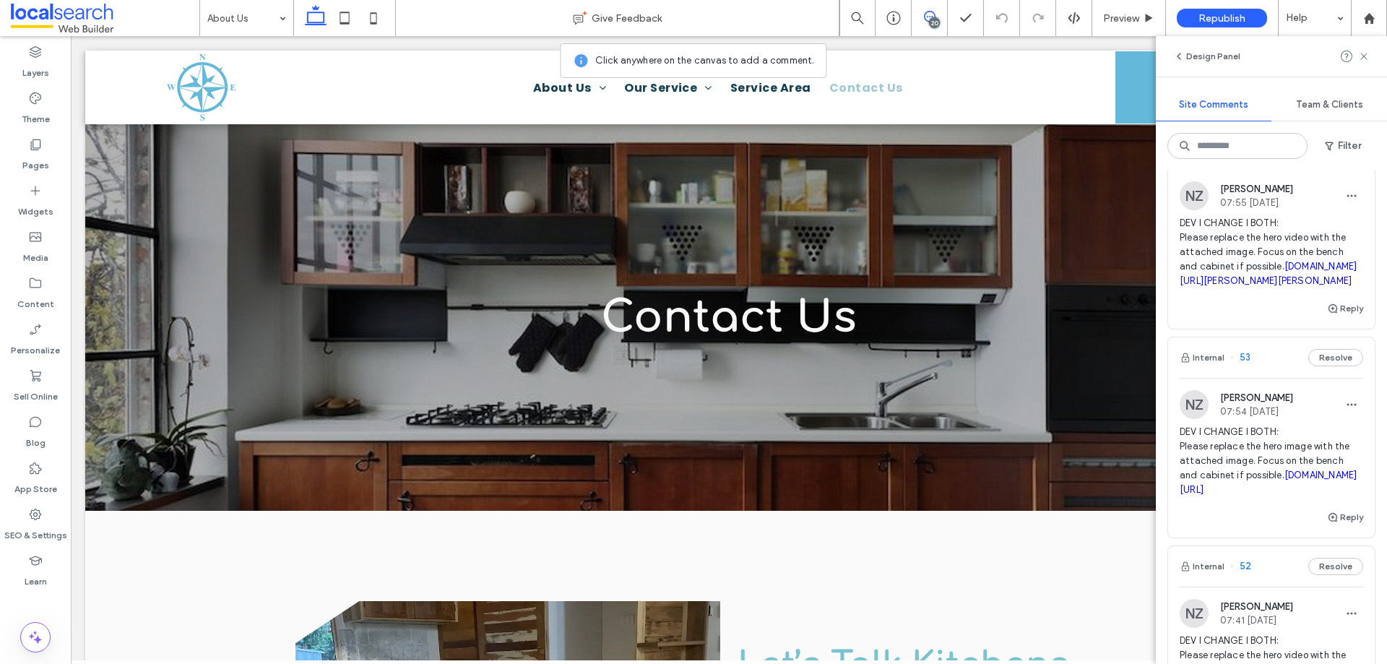
click at [1219, 456] on span "DEV I CHANGE I BOTH: Please replace the hero image with the attached image. Foc…" at bounding box center [1271, 461] width 183 height 72
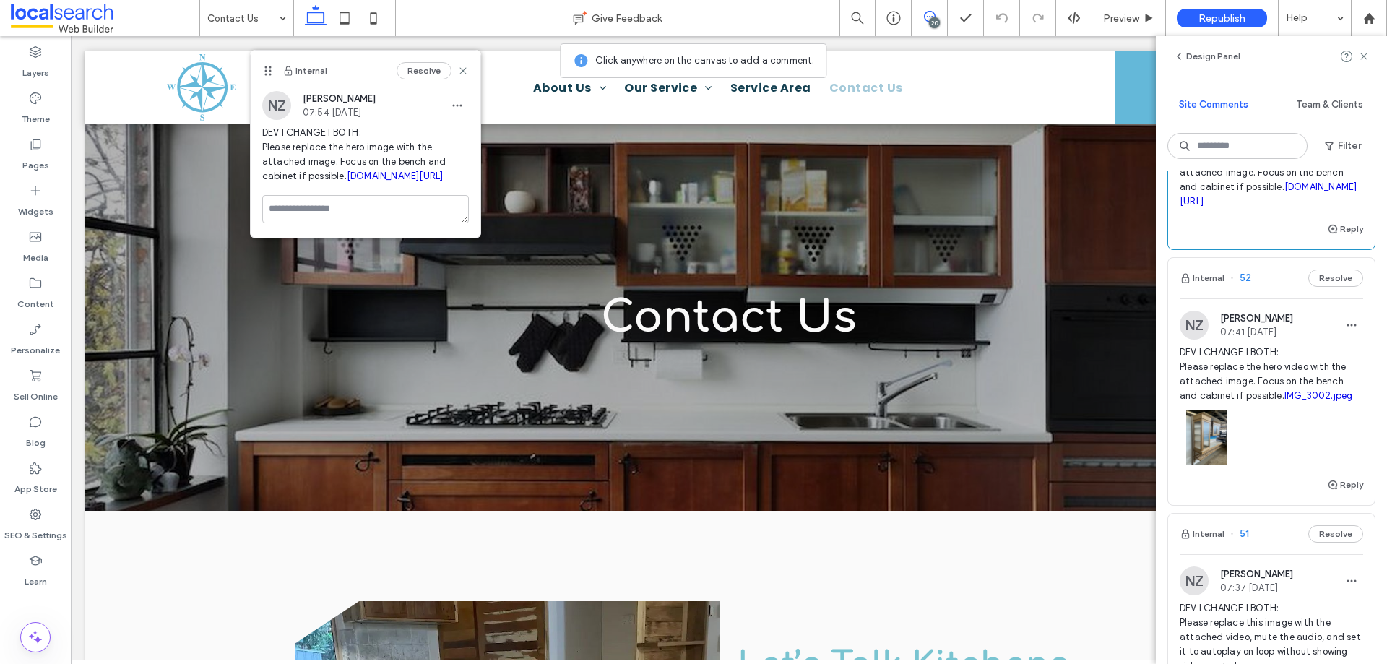
scroll to position [1083, 0]
click at [1246, 395] on span "DEV I CHANGE I BOTH: Please replace the hero video with the attached image. Foc…" at bounding box center [1271, 374] width 183 height 58
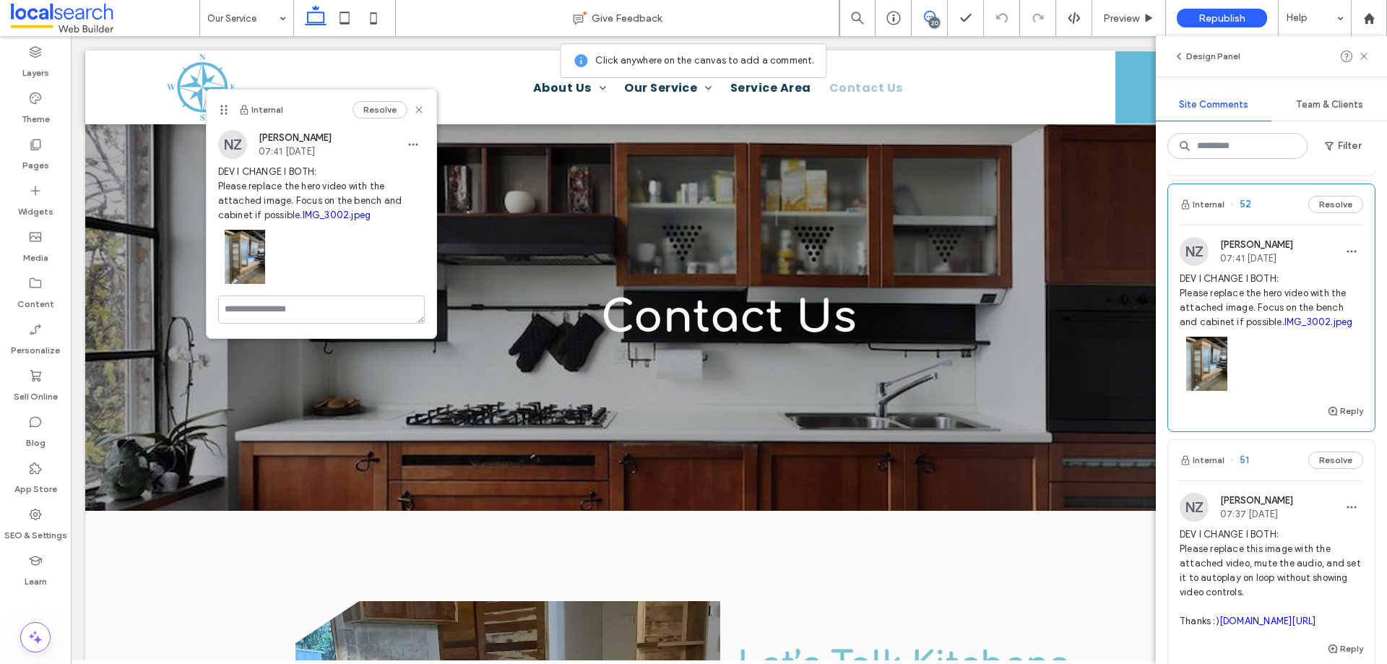
scroll to position [1372, 0]
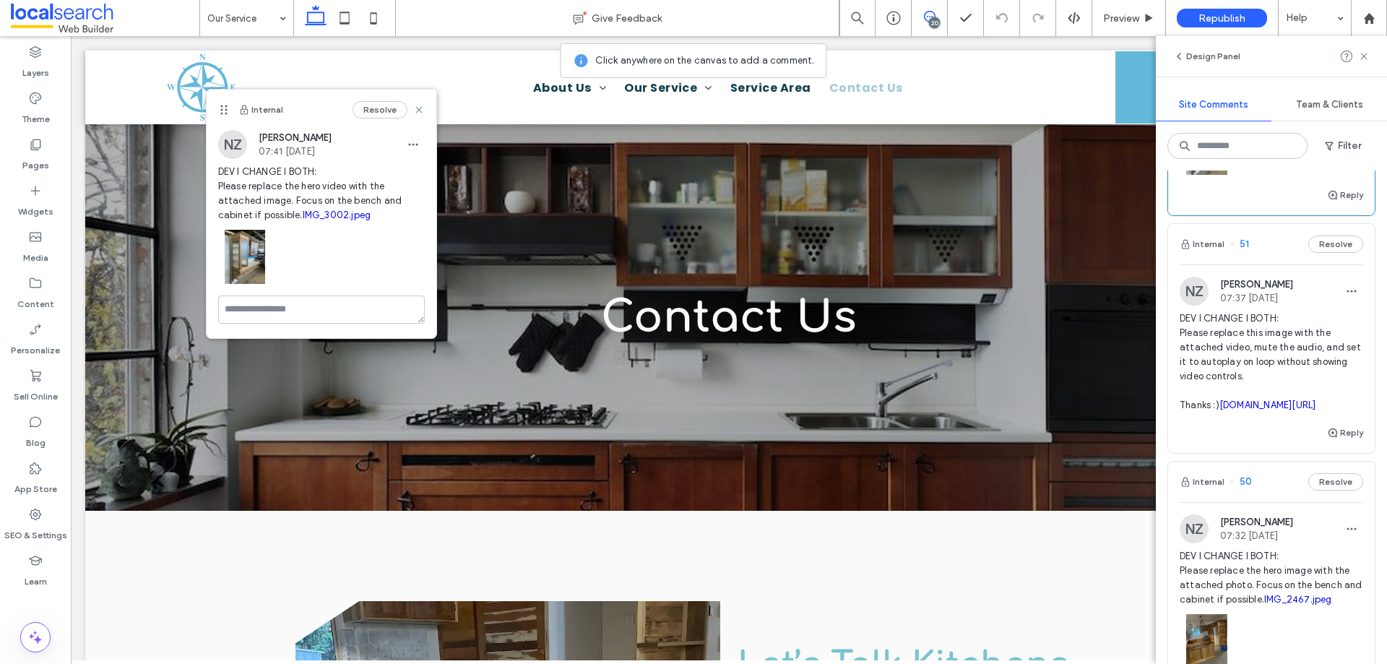
click at [1226, 357] on span "DEV I CHANGE I BOTH: Please replace this image with the attached video, mute th…" at bounding box center [1271, 361] width 183 height 101
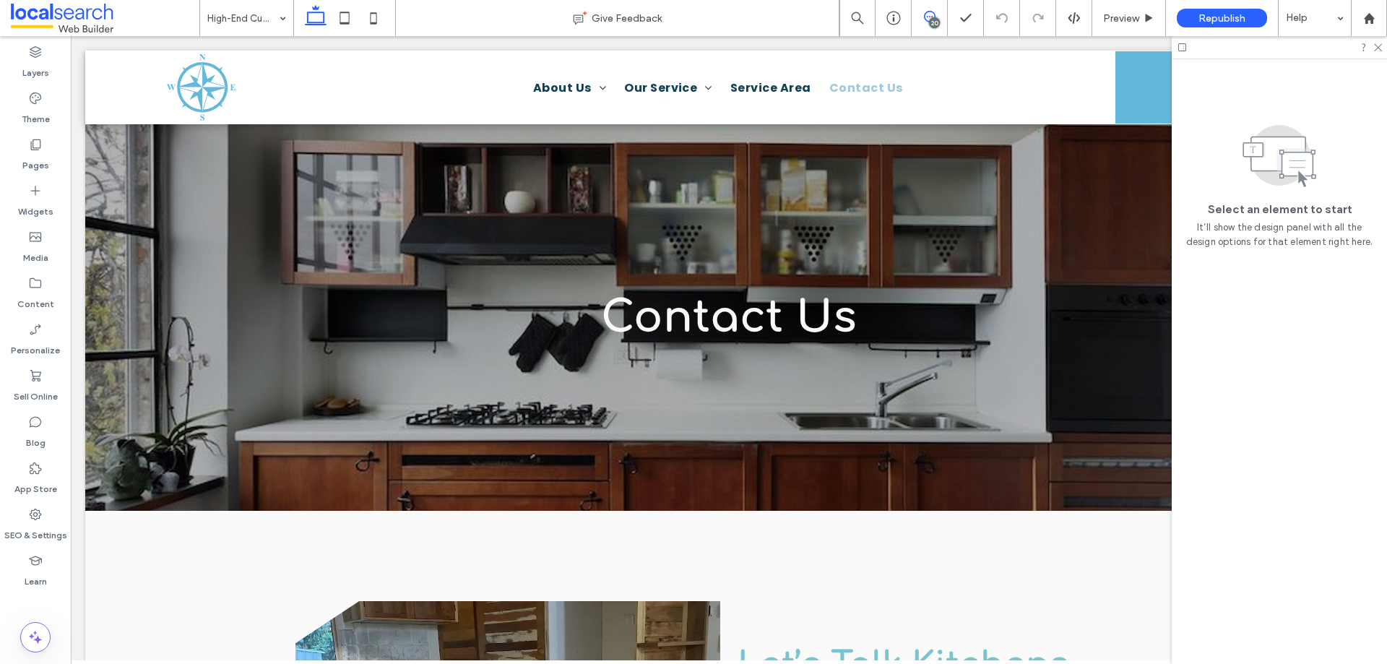
click at [937, 17] on span at bounding box center [929, 17] width 35 height 12
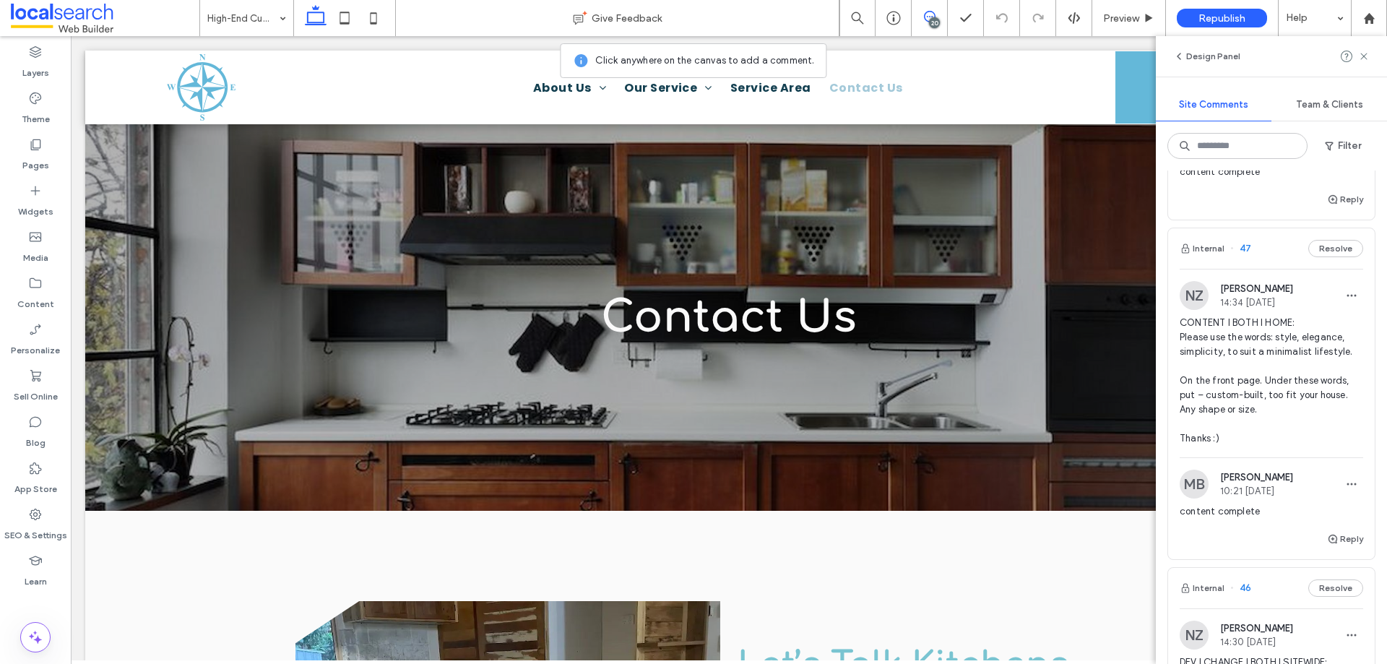
scroll to position [2672, 0]
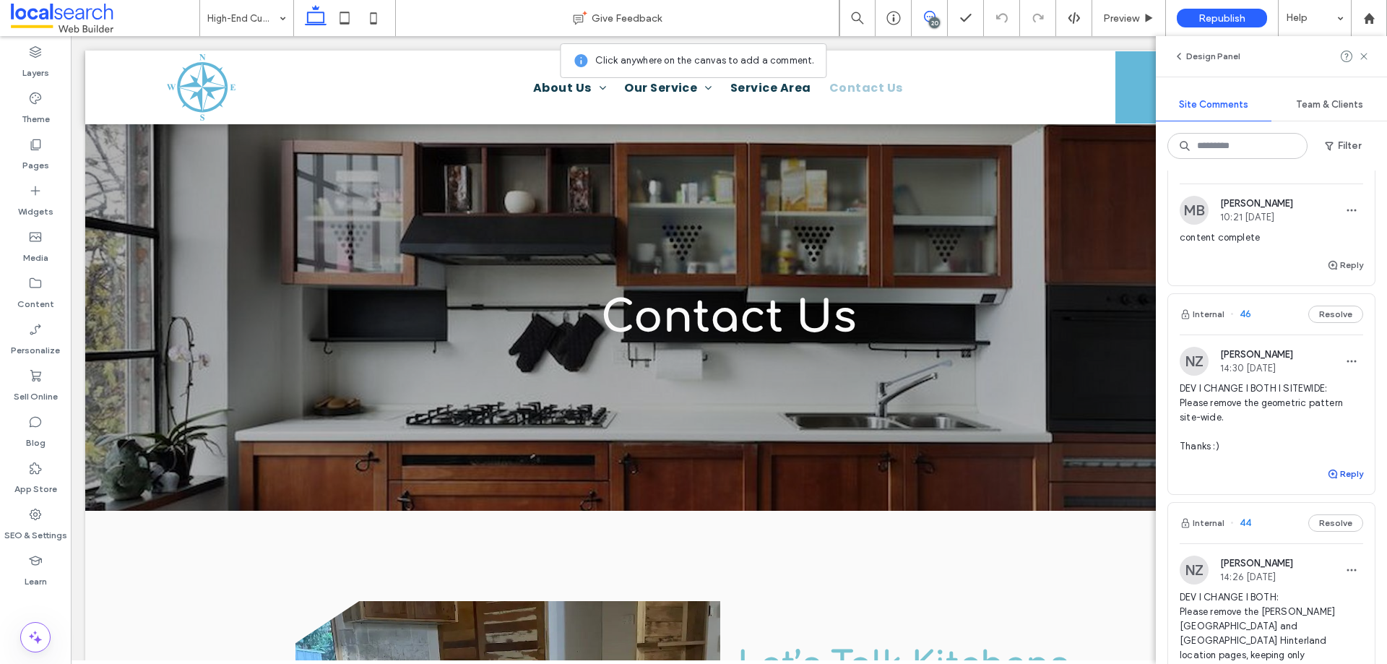
click at [1328, 482] on span "button" at bounding box center [1333, 474] width 13 height 16
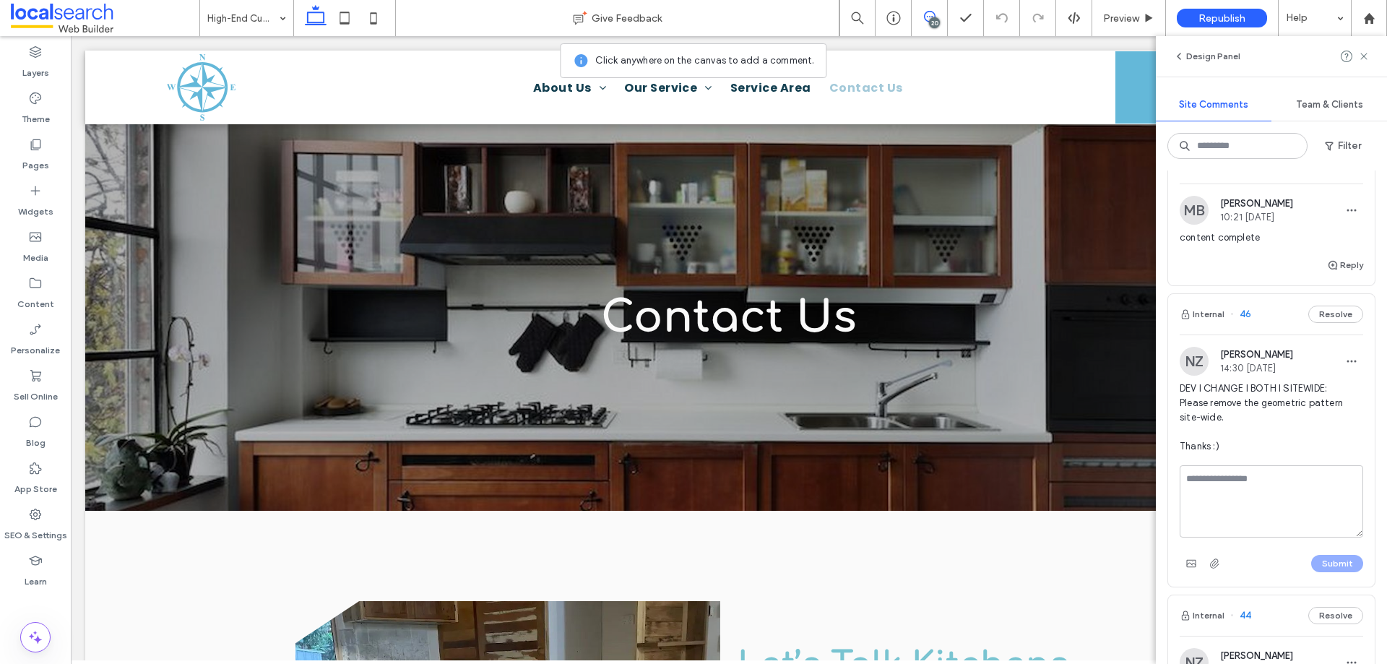
click at [1265, 537] on textarea at bounding box center [1271, 501] width 183 height 72
type textarea "**********"
click at [1317, 572] on button "Submit" at bounding box center [1337, 563] width 52 height 17
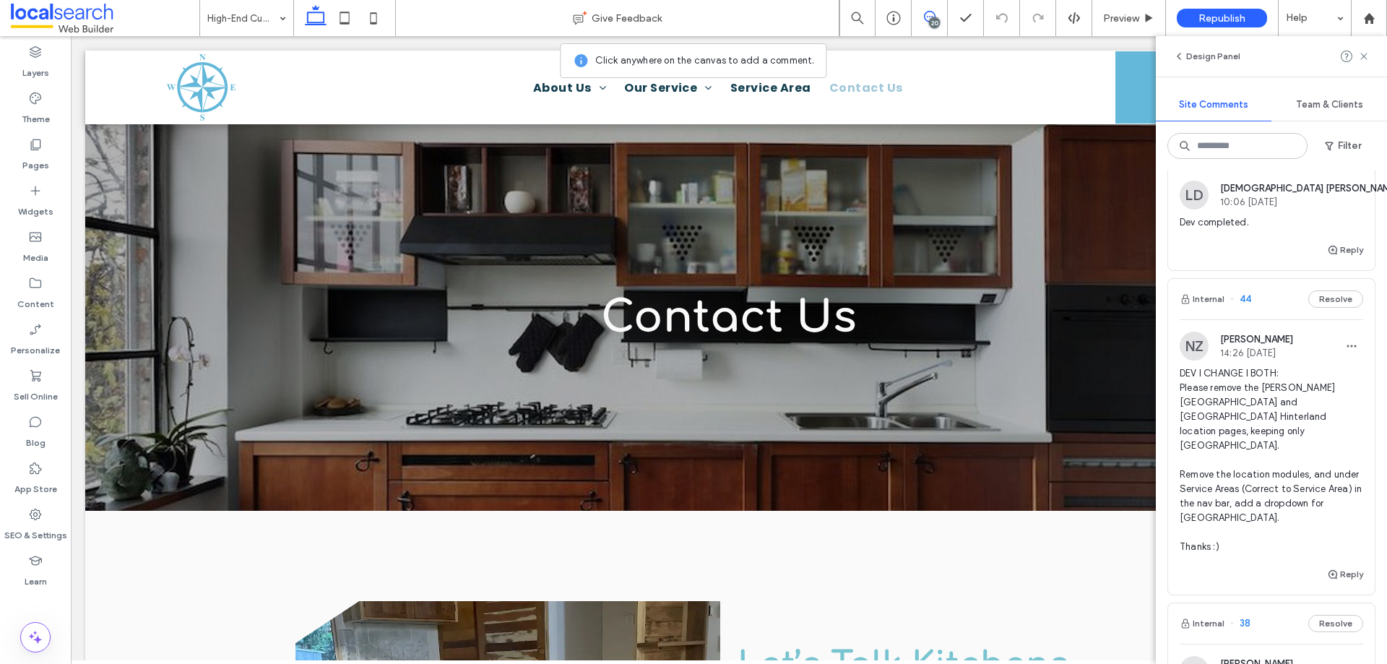
scroll to position [3034, 0]
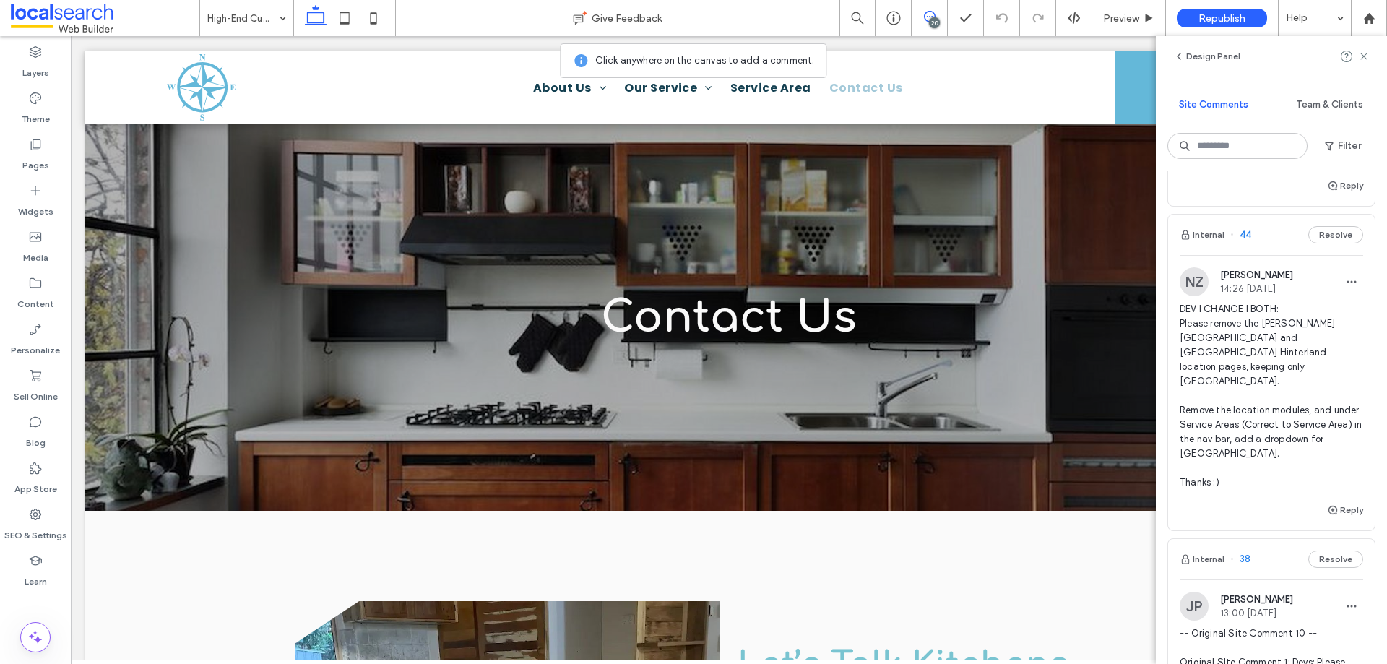
click at [1245, 391] on span "DEV I CHANGE I BOTH: Please remove the [PERSON_NAME][GEOGRAPHIC_DATA] and [GEOG…" at bounding box center [1271, 396] width 183 height 188
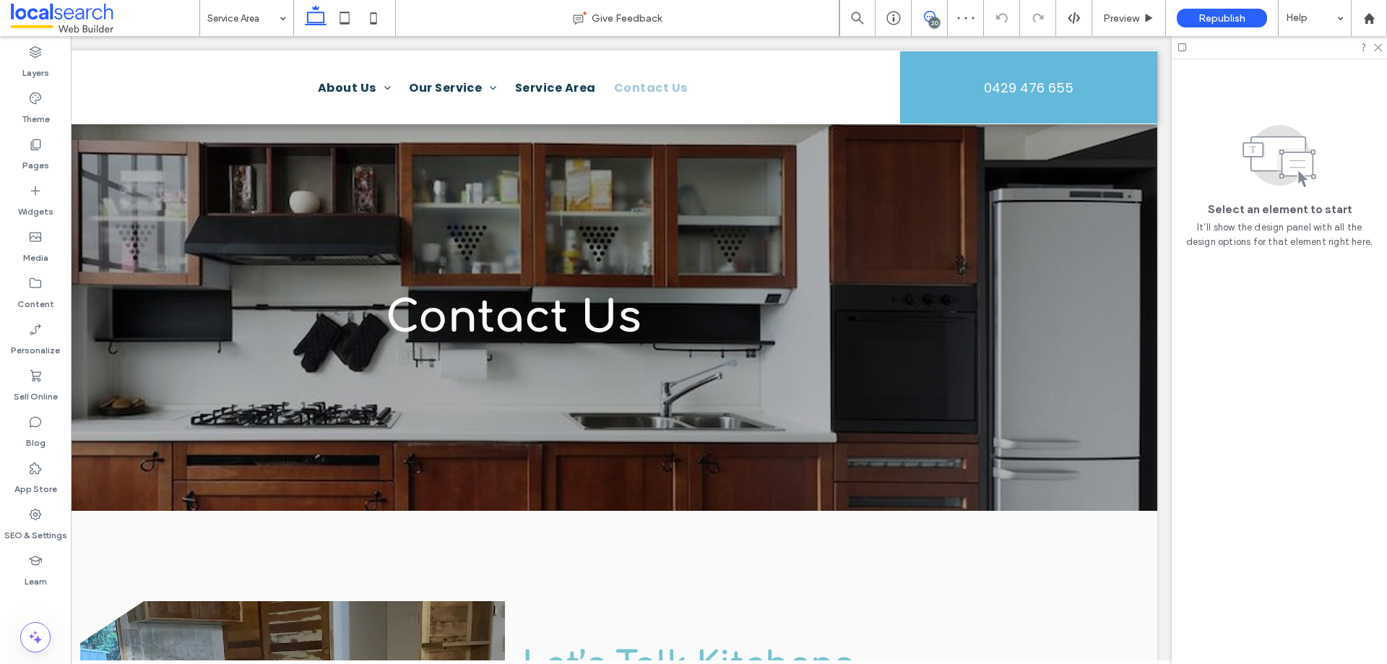
click at [924, 21] on icon at bounding box center [930, 17] width 12 height 12
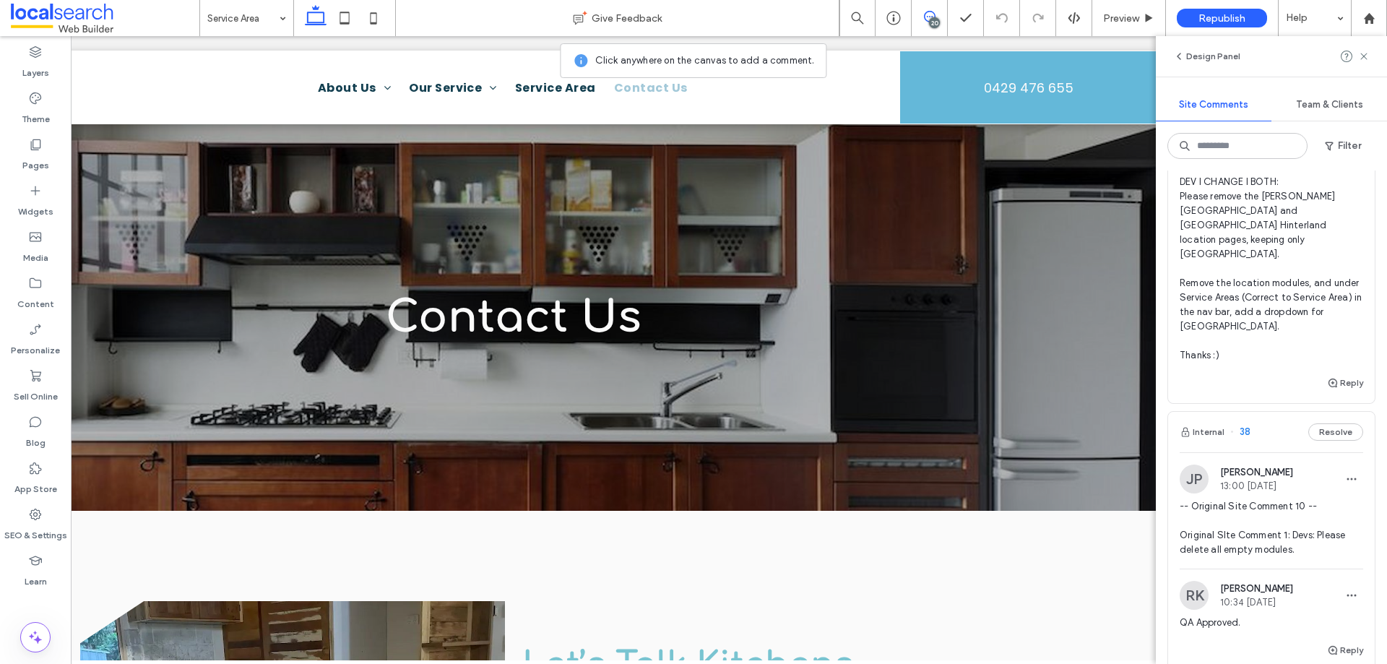
scroll to position [3169, 0]
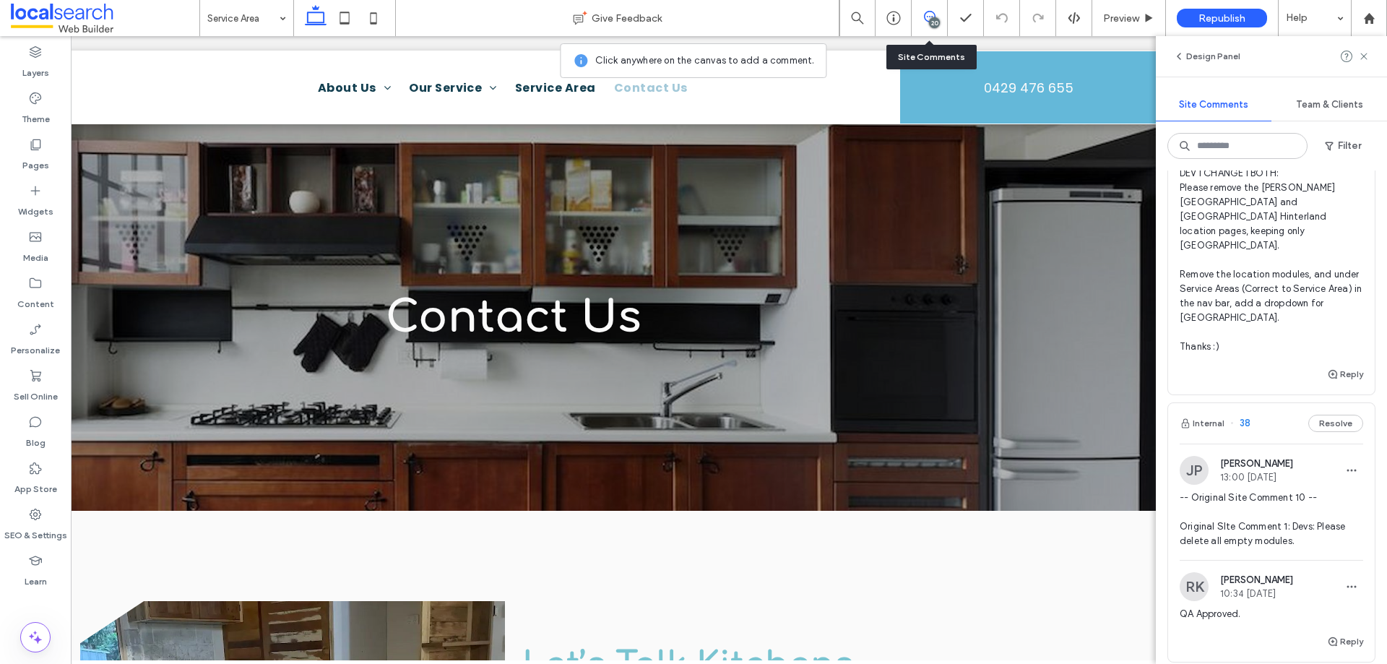
click at [929, 26] on div "20" at bounding box center [930, 18] width 36 height 36
click at [930, 20] on div "20" at bounding box center [934, 22] width 11 height 11
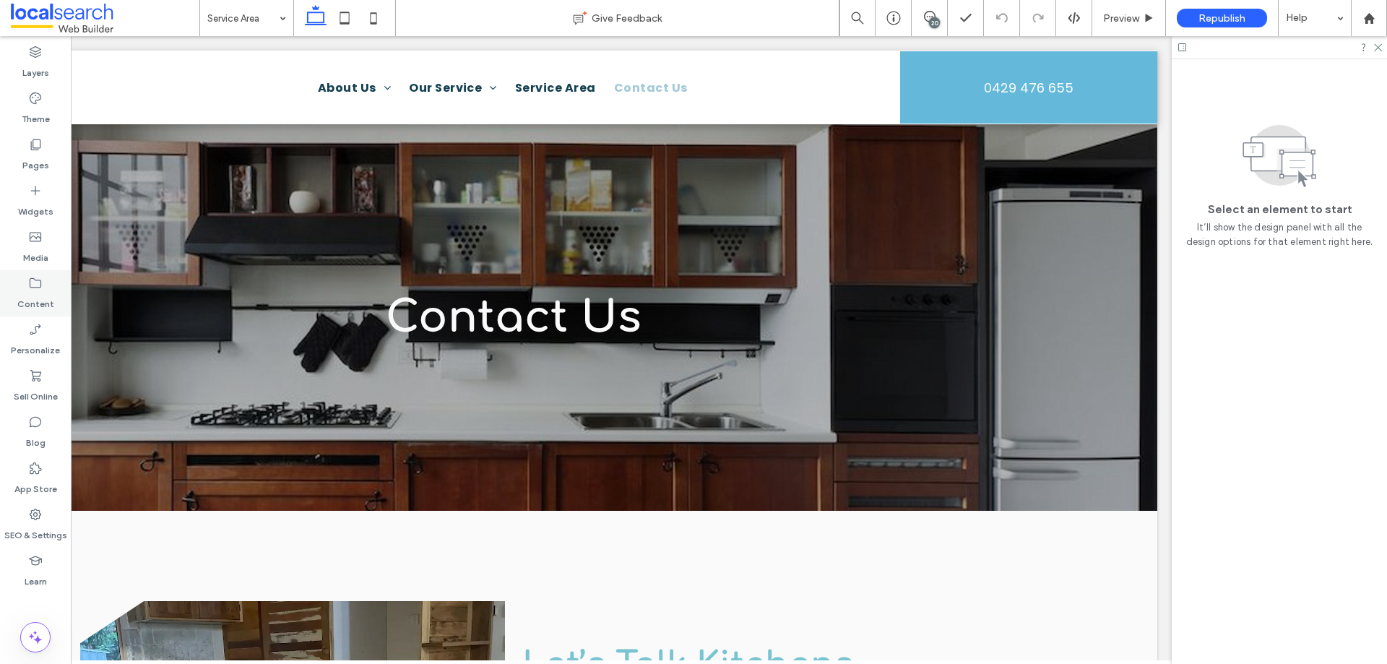
click at [48, 297] on label "Content" at bounding box center [35, 300] width 37 height 20
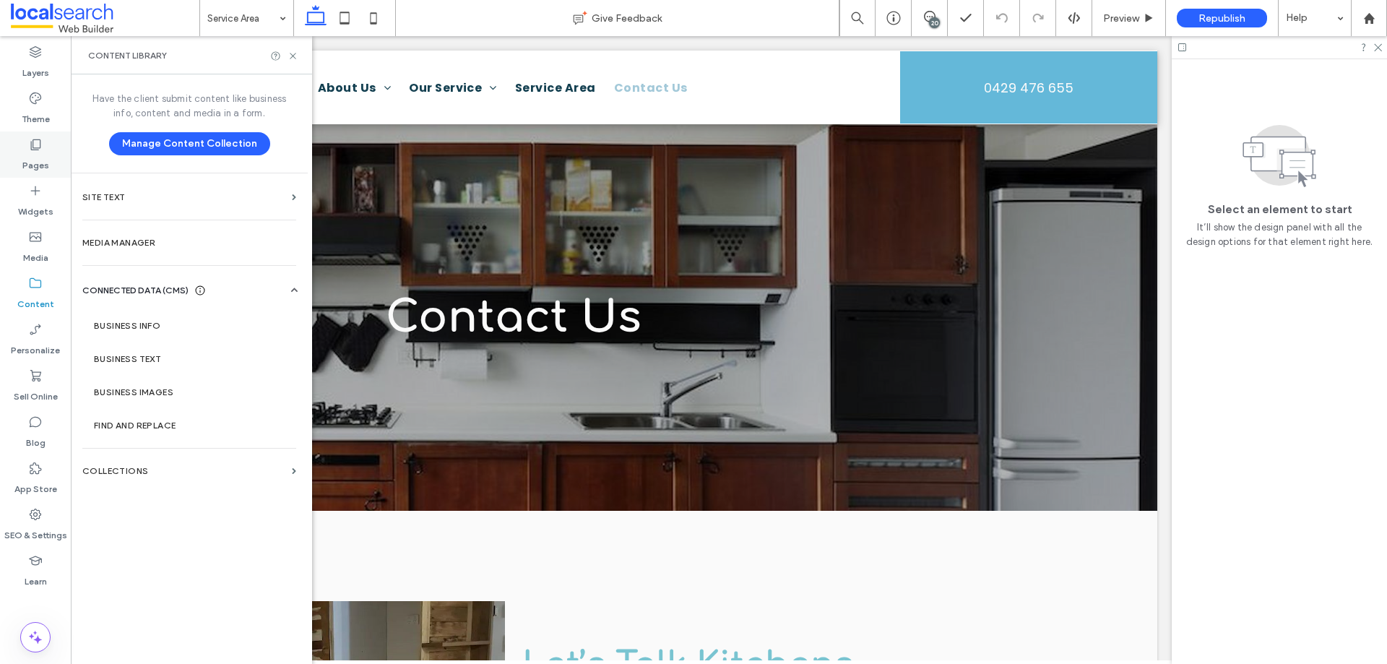
click at [31, 150] on icon at bounding box center [35, 144] width 14 height 14
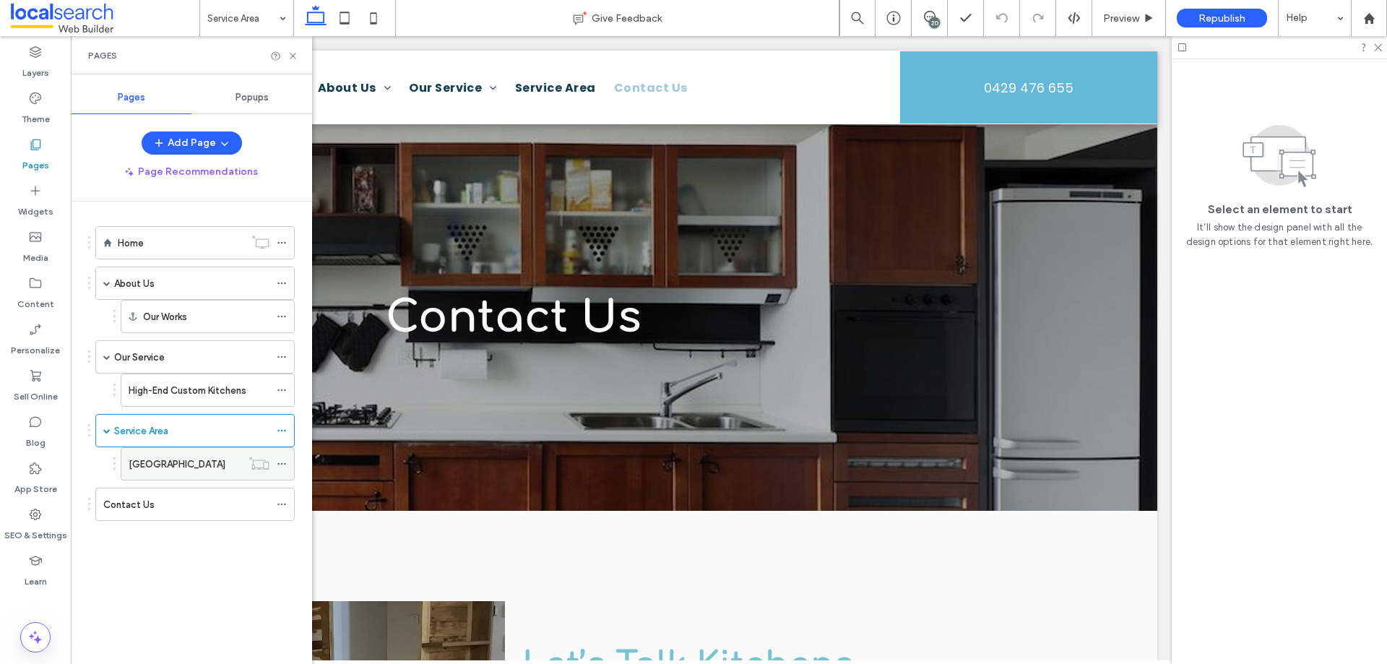
click at [278, 459] on icon at bounding box center [282, 464] width 10 height 10
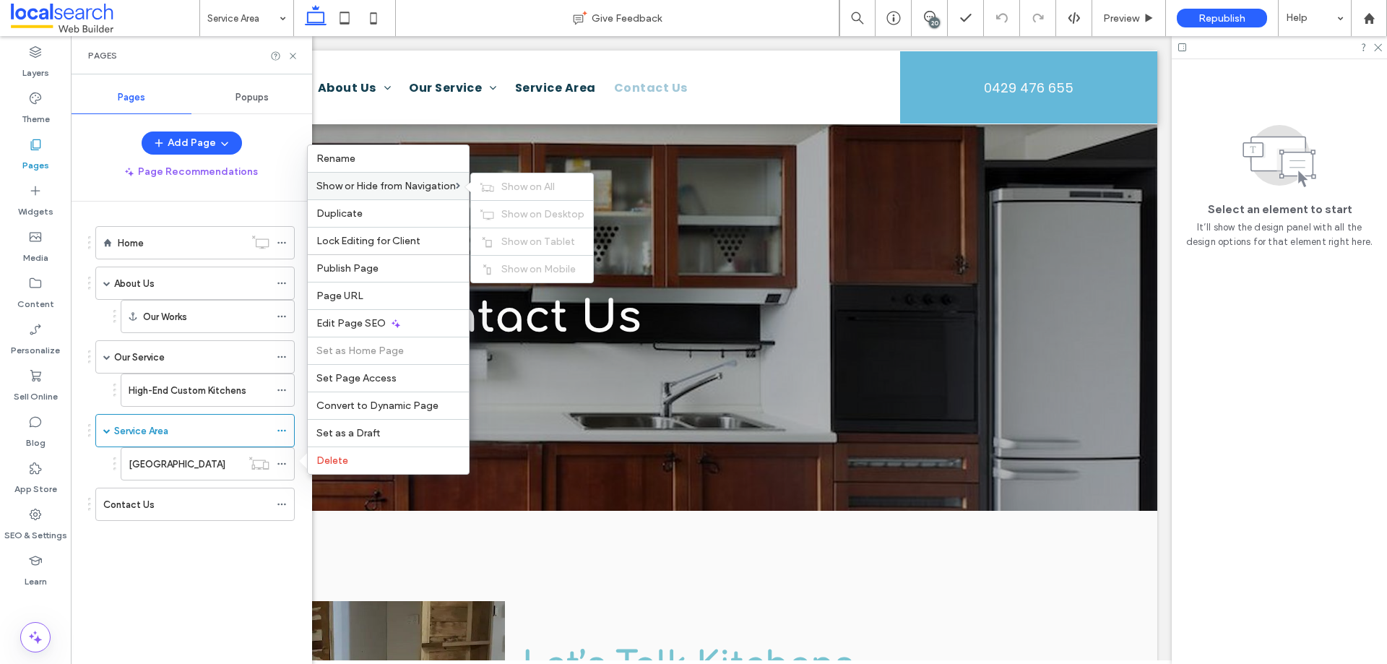
click at [423, 186] on span "Show or Hide from Navigation" at bounding box center [385, 186] width 139 height 12
click at [523, 187] on span "Show on All" at bounding box center [527, 187] width 53 height 12
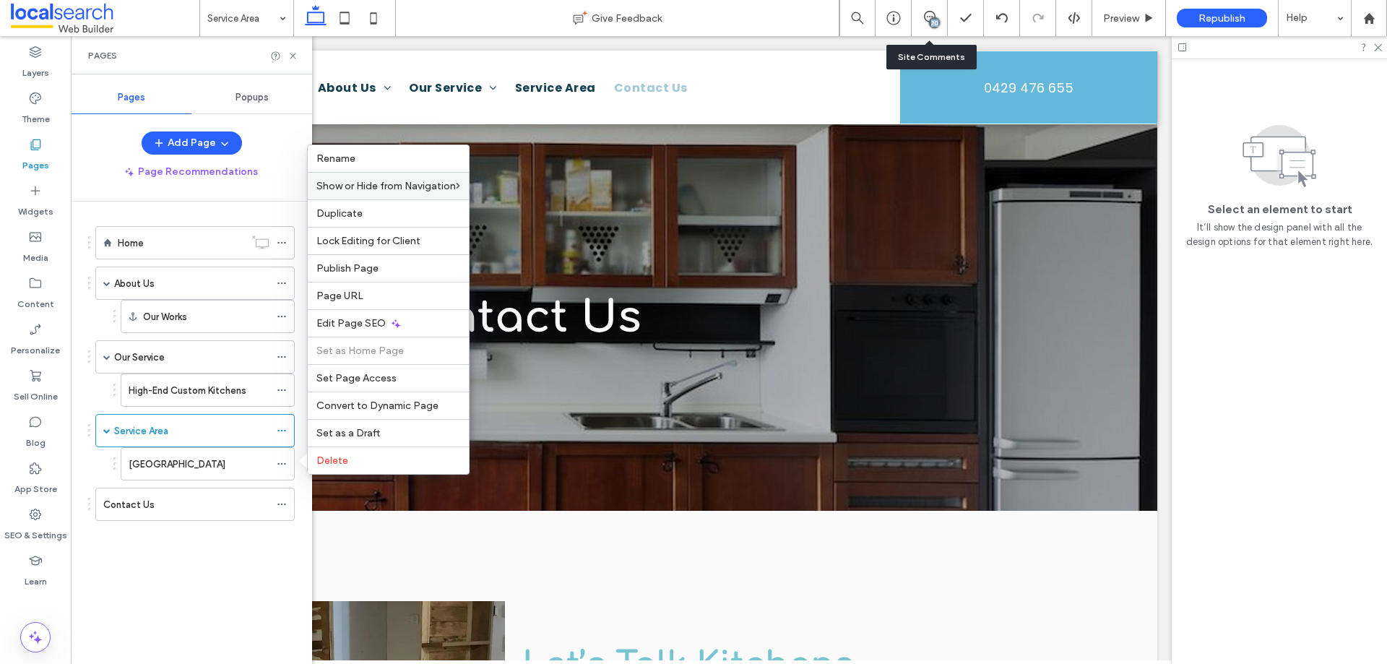
drag, startPoint x: 921, startPoint y: 22, endPoint x: 936, endPoint y: 32, distance: 17.8
click at [923, 22] on div "20" at bounding box center [929, 18] width 35 height 14
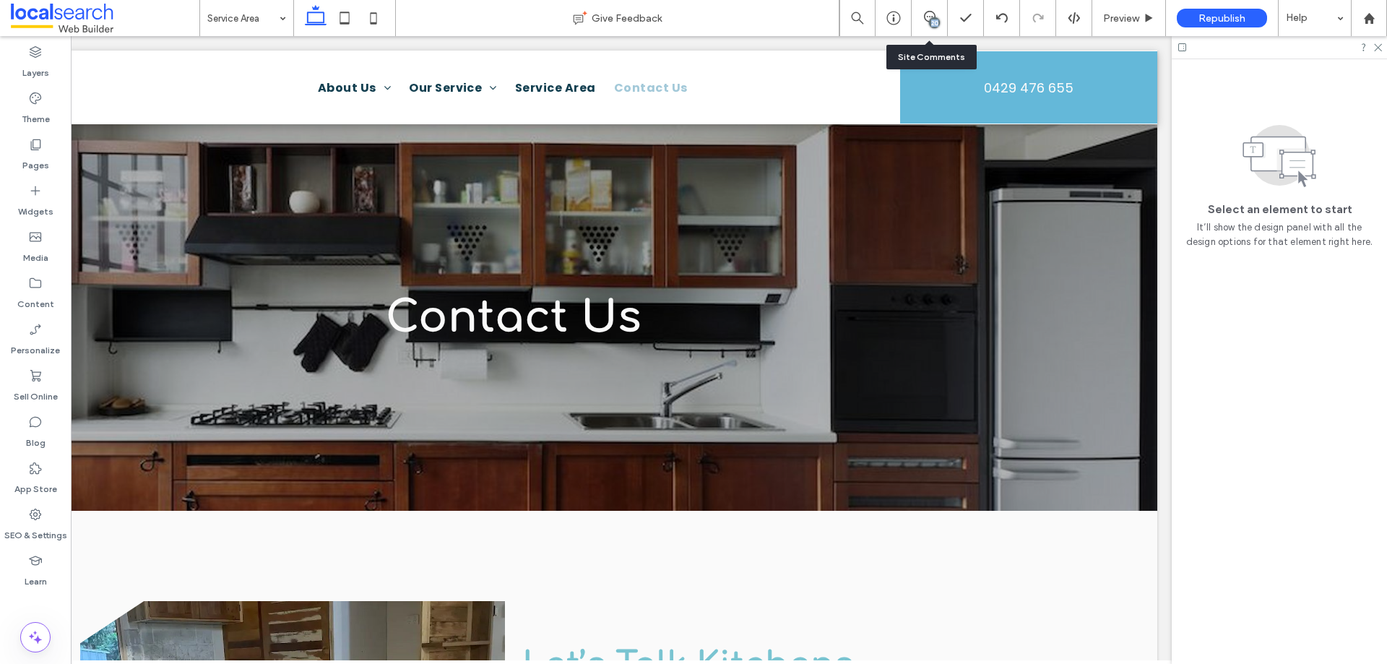
click at [932, 23] on div "20" at bounding box center [934, 22] width 11 height 11
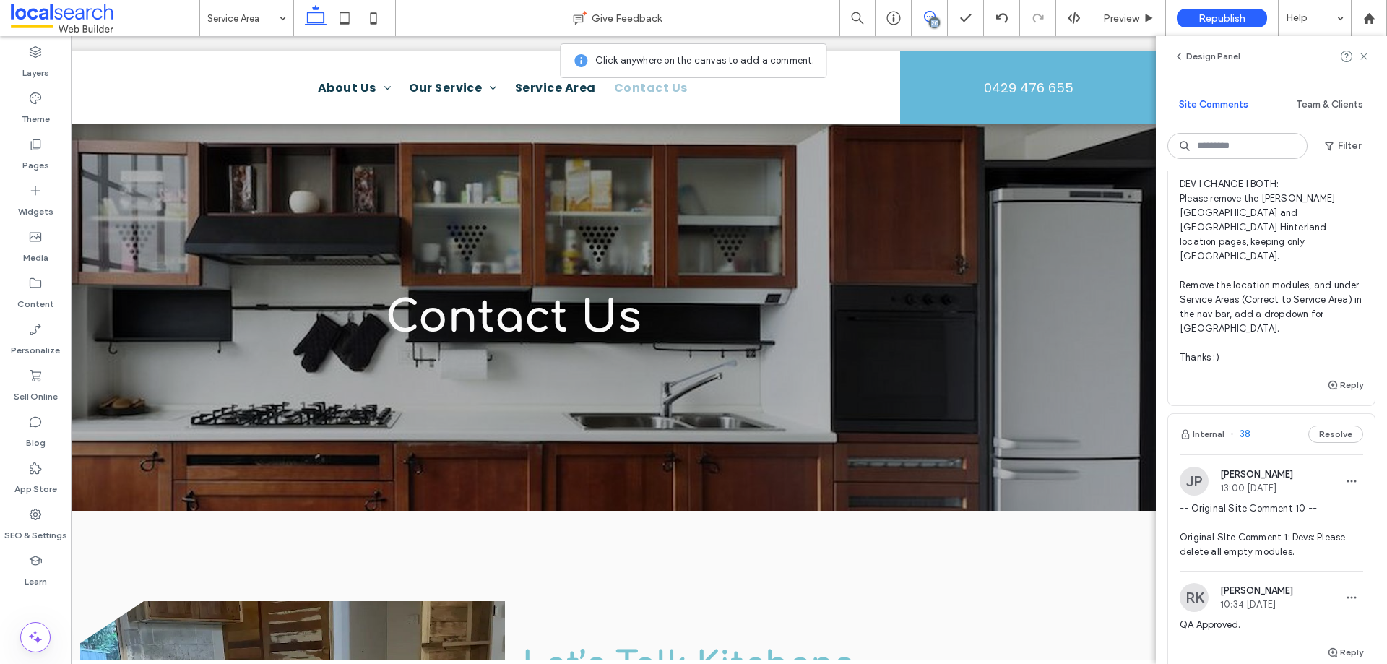
scroll to position [2917, 0]
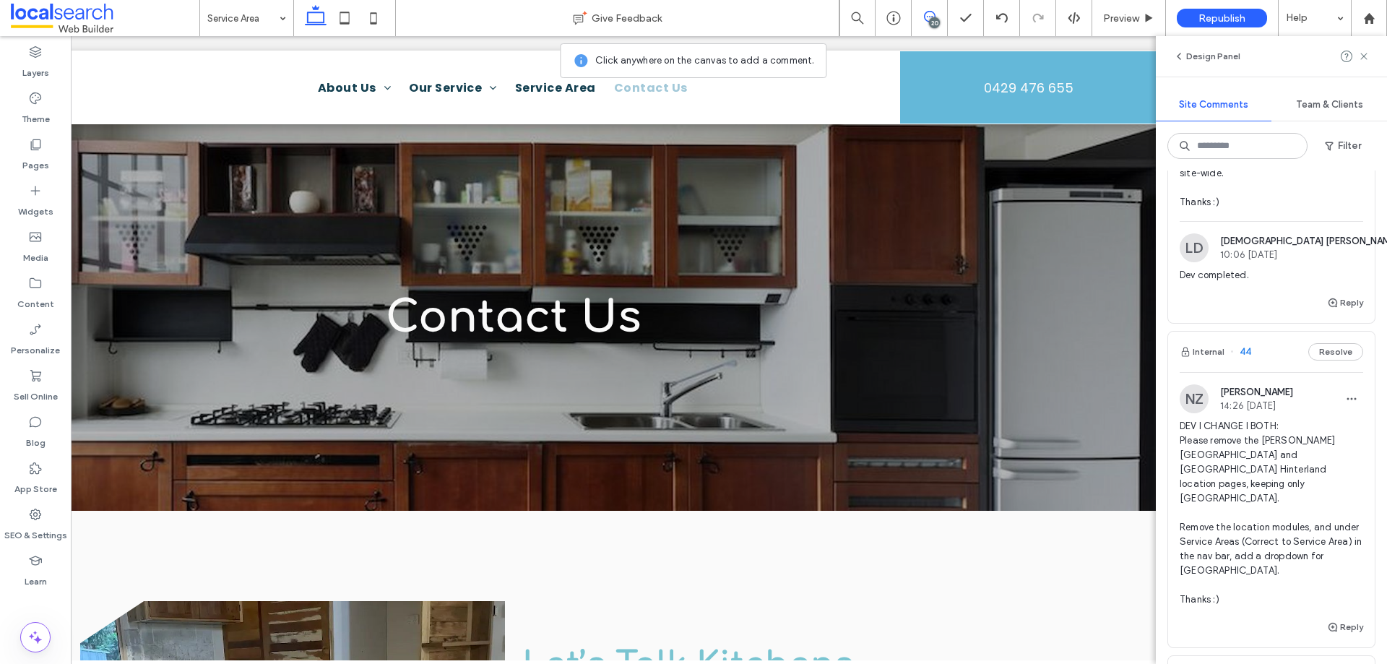
click at [1249, 523] on span "DEV I CHANGE I BOTH: Please remove the [PERSON_NAME][GEOGRAPHIC_DATA] and [GEOG…" at bounding box center [1271, 513] width 183 height 188
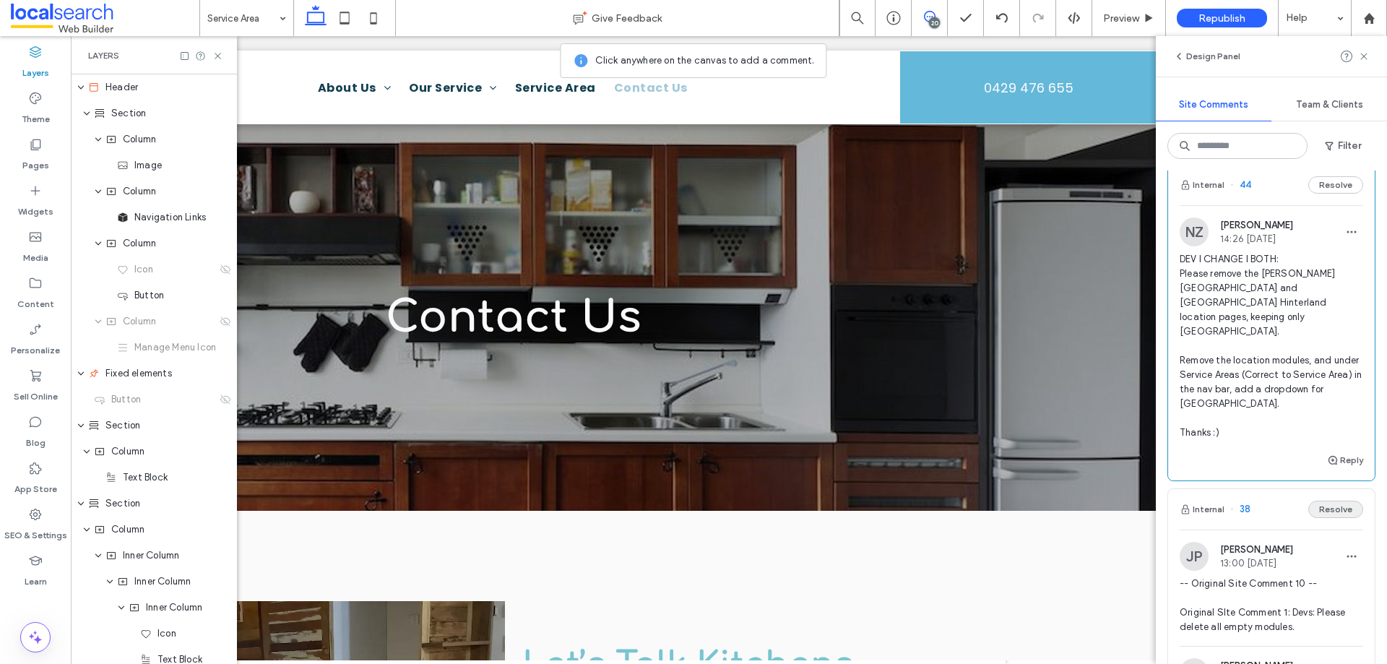
scroll to position [3133, 0]
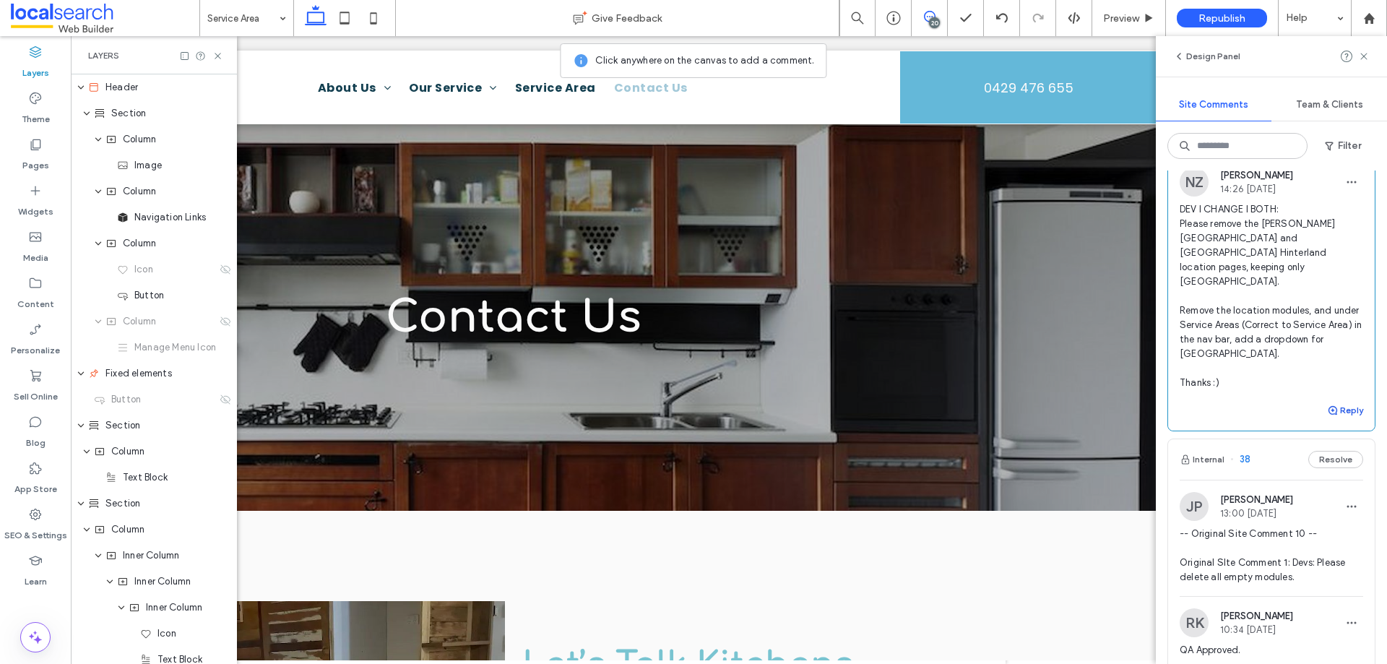
click at [1332, 419] on button "Reply" at bounding box center [1345, 410] width 36 height 17
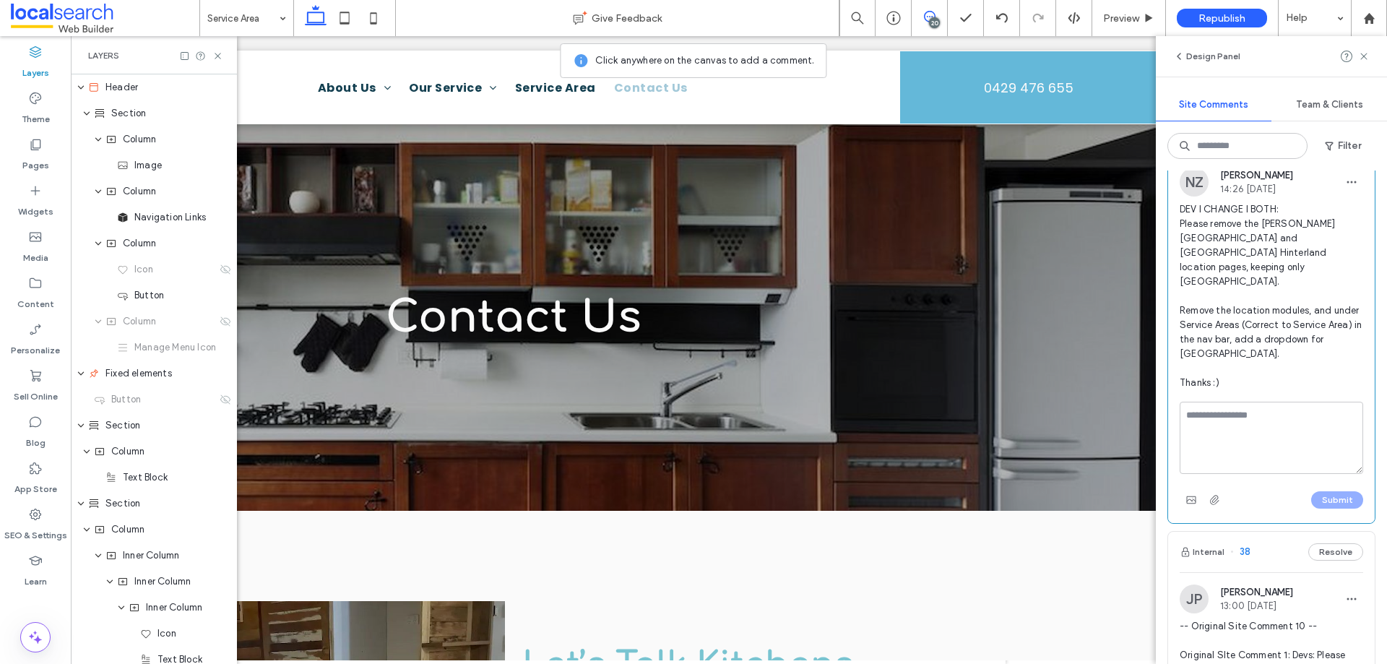
click at [1252, 474] on textarea at bounding box center [1271, 438] width 183 height 72
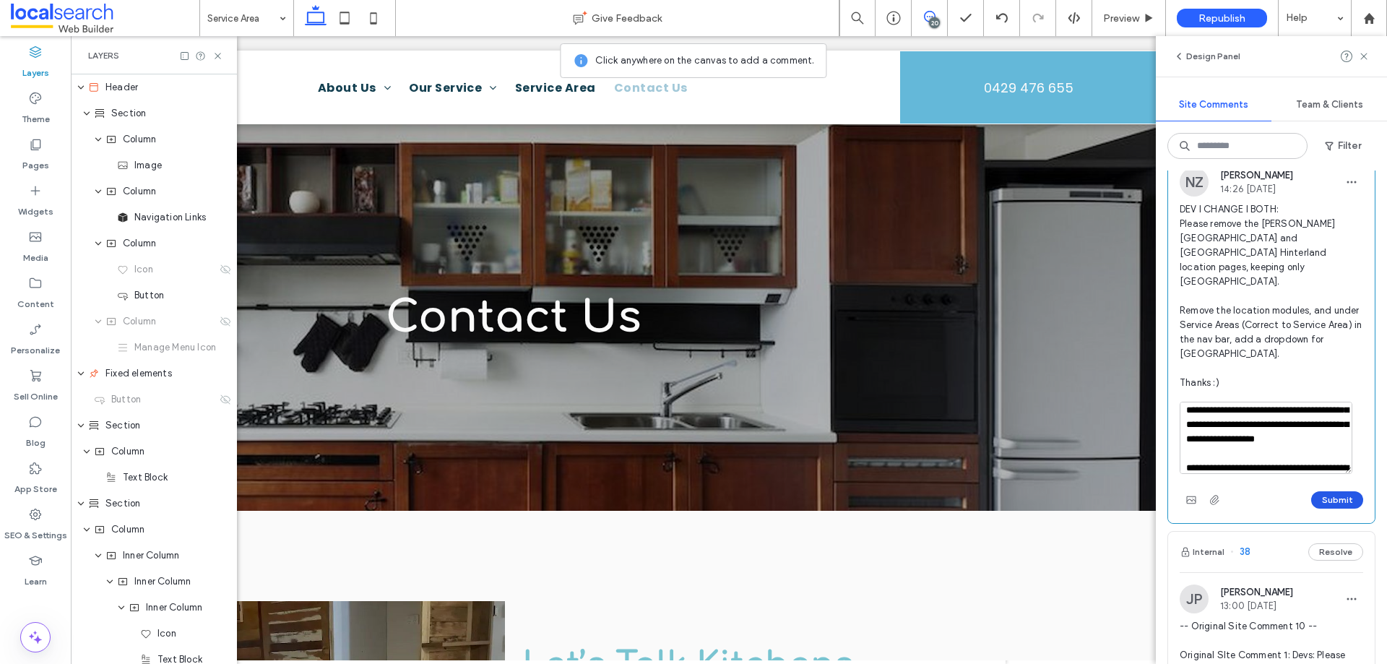
type textarea "**********"
click at [1322, 508] on button "Submit" at bounding box center [1337, 499] width 52 height 17
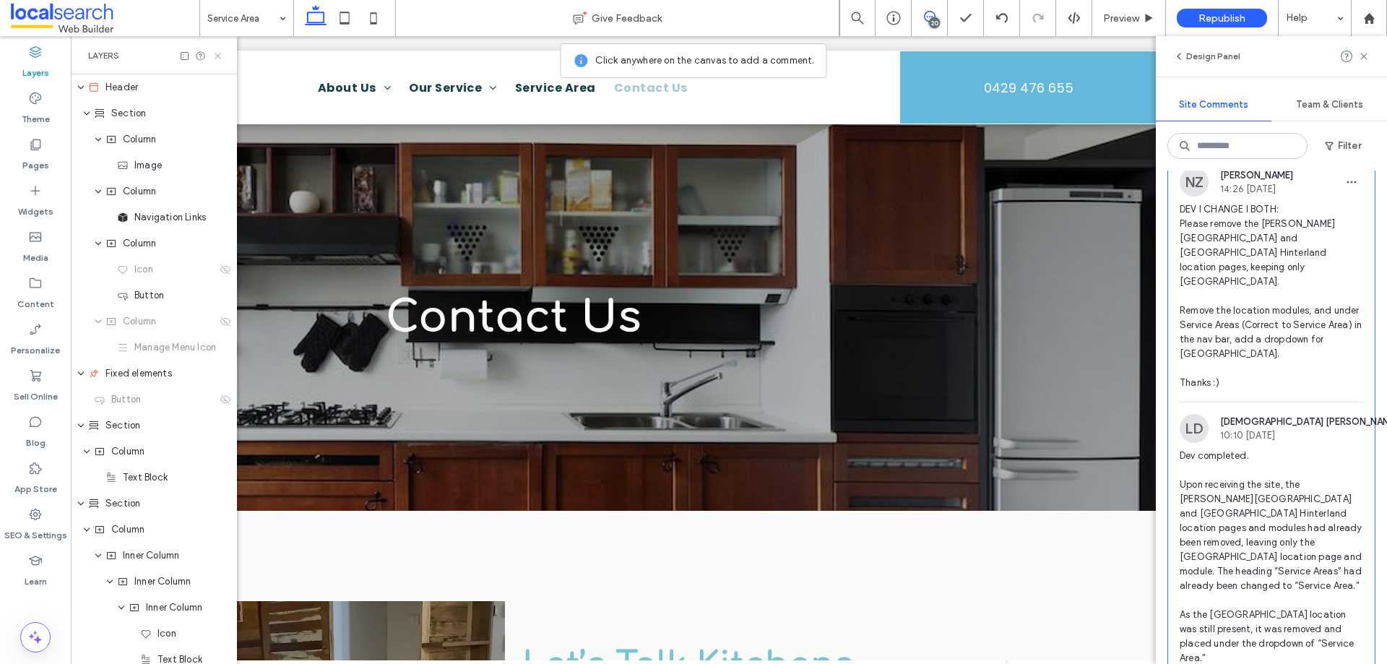
click at [215, 59] on icon at bounding box center [217, 56] width 11 height 11
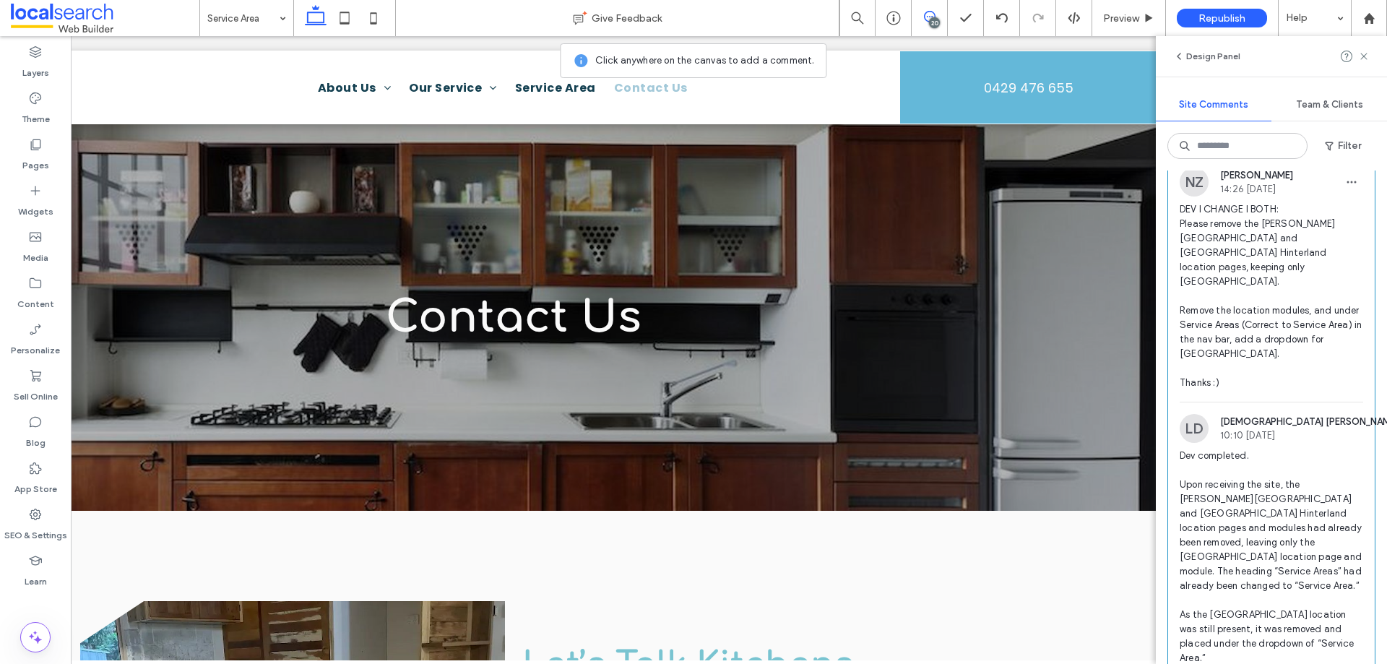
scroll to position [0, 215]
click at [927, 26] on div "20" at bounding box center [930, 18] width 36 height 36
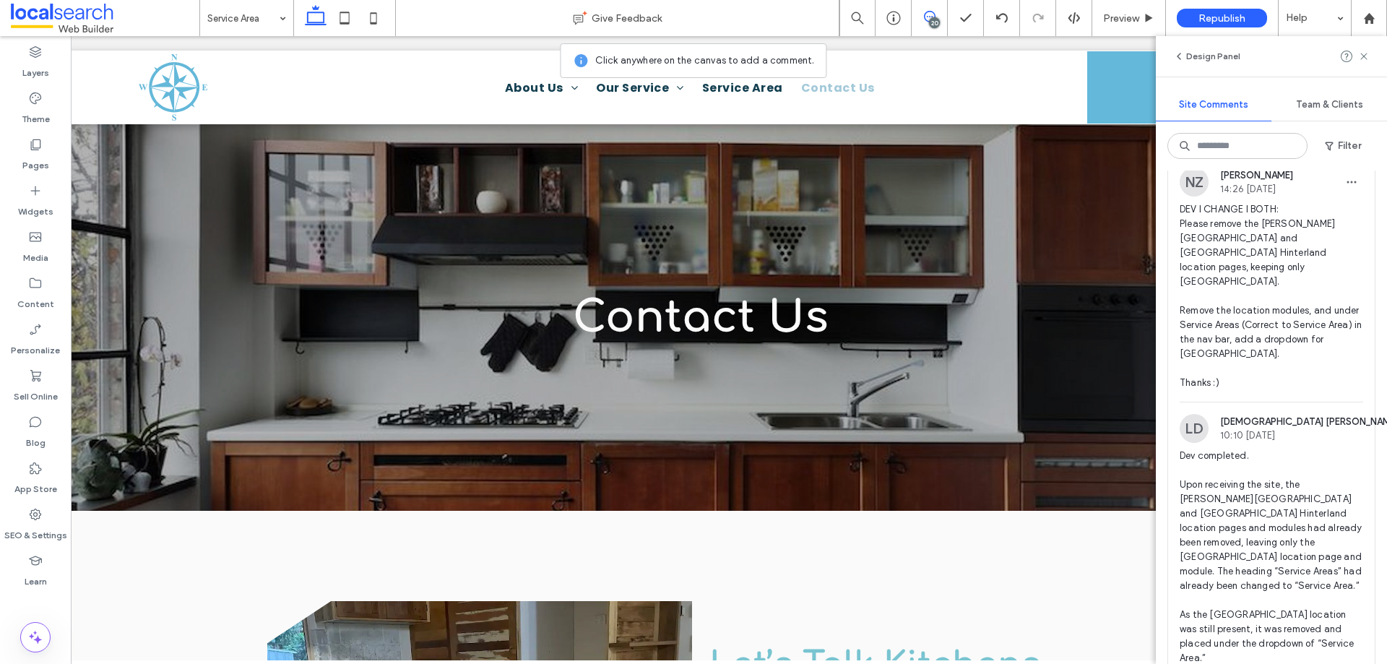
scroll to position [0, 15]
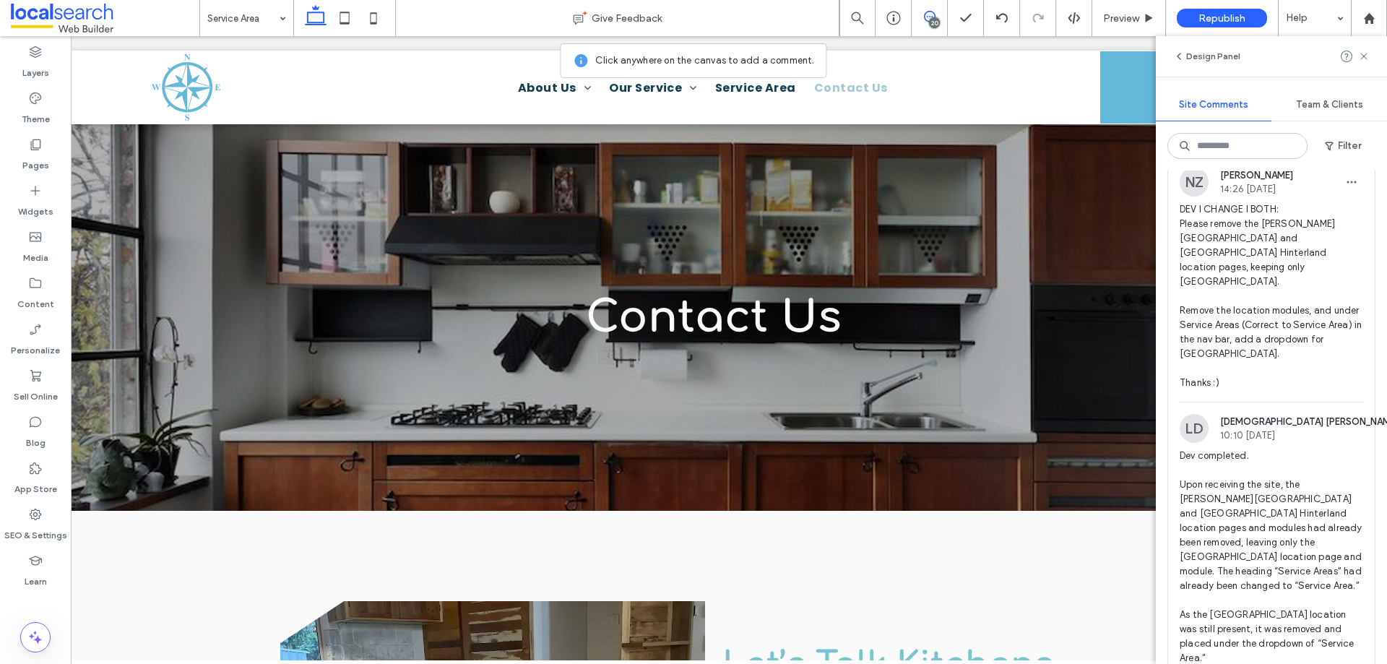
click at [928, 22] on use at bounding box center [930, 17] width 12 height 12
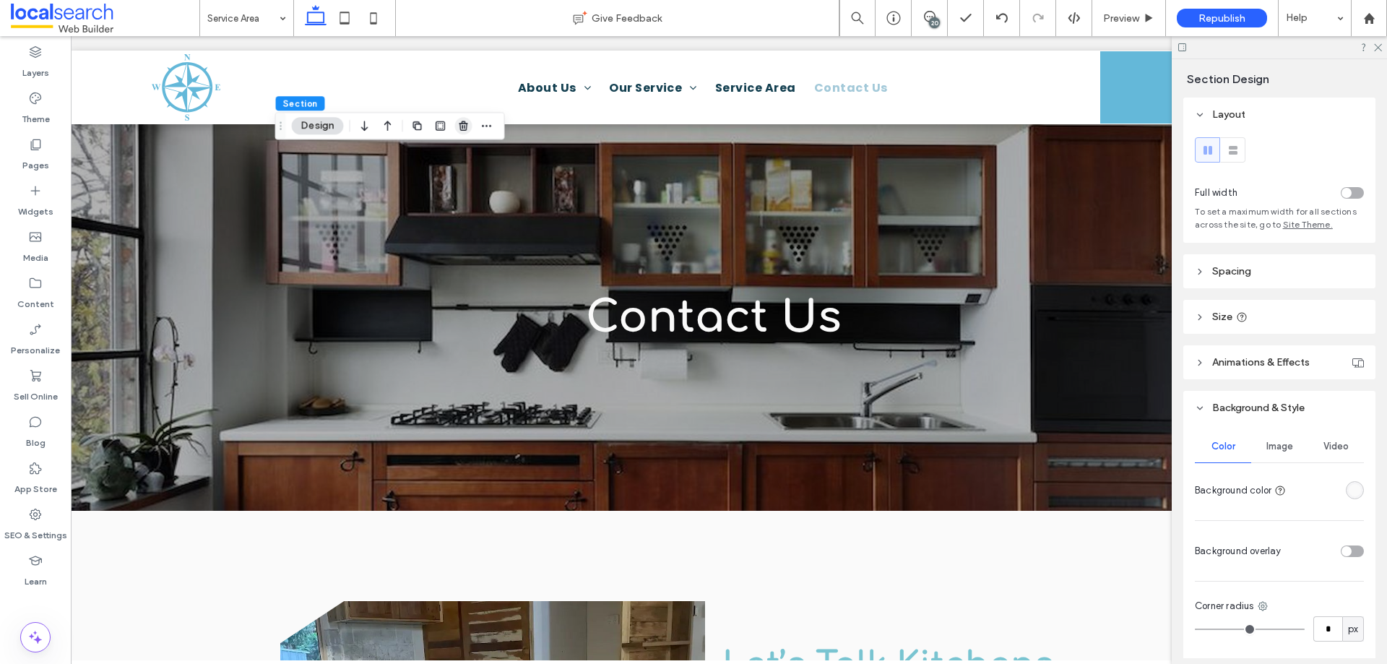
click at [463, 128] on icon "button" at bounding box center [464, 126] width 12 height 12
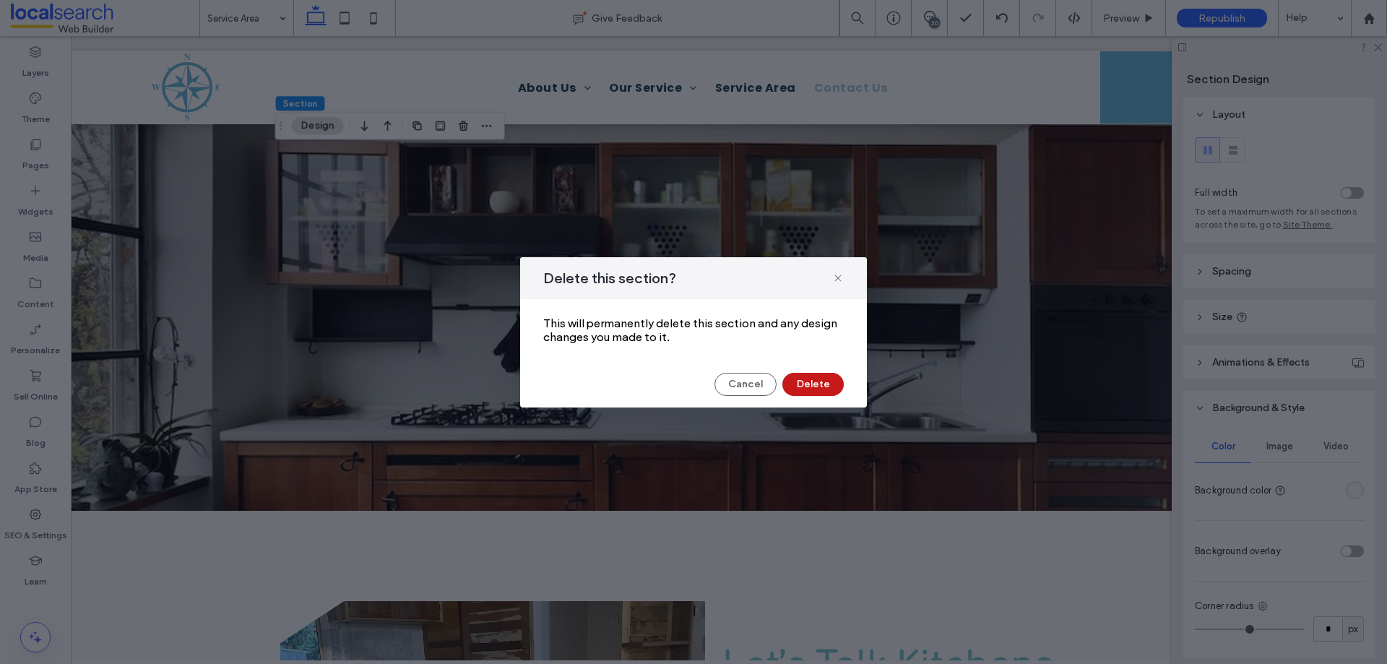
click at [802, 381] on button "Delete" at bounding box center [812, 384] width 61 height 23
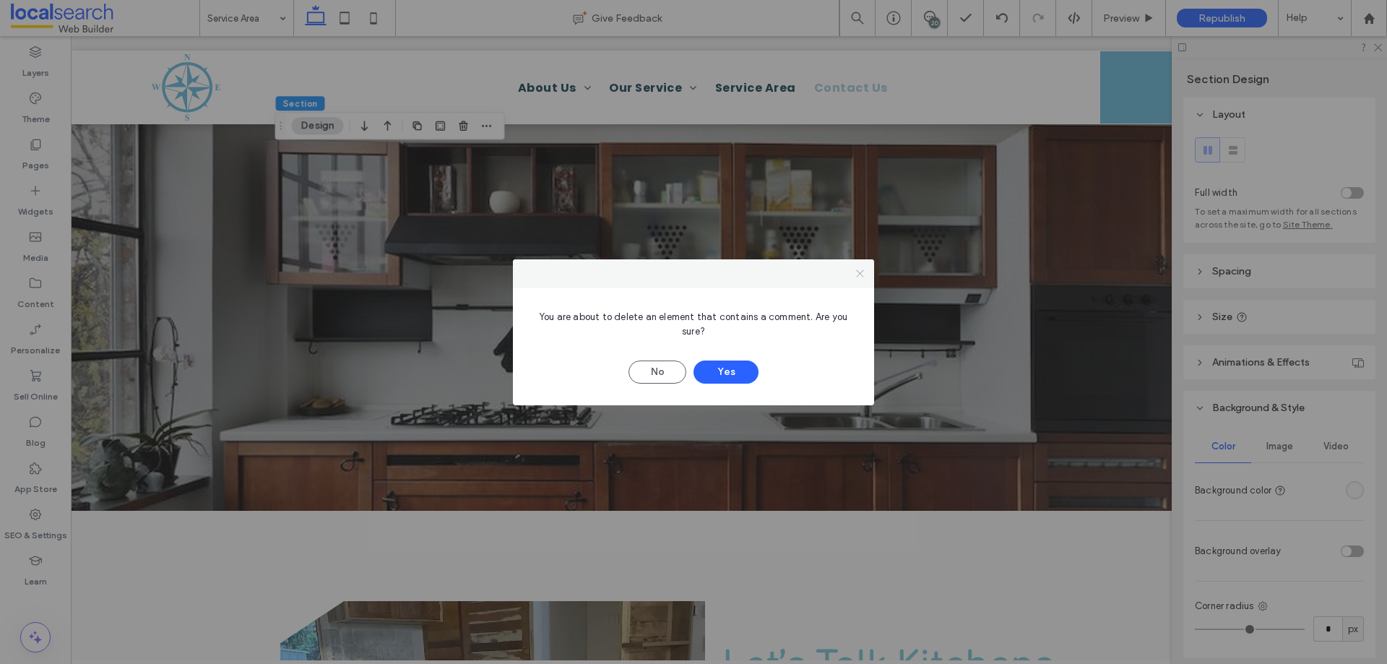
click at [861, 272] on icon at bounding box center [859, 273] width 11 height 11
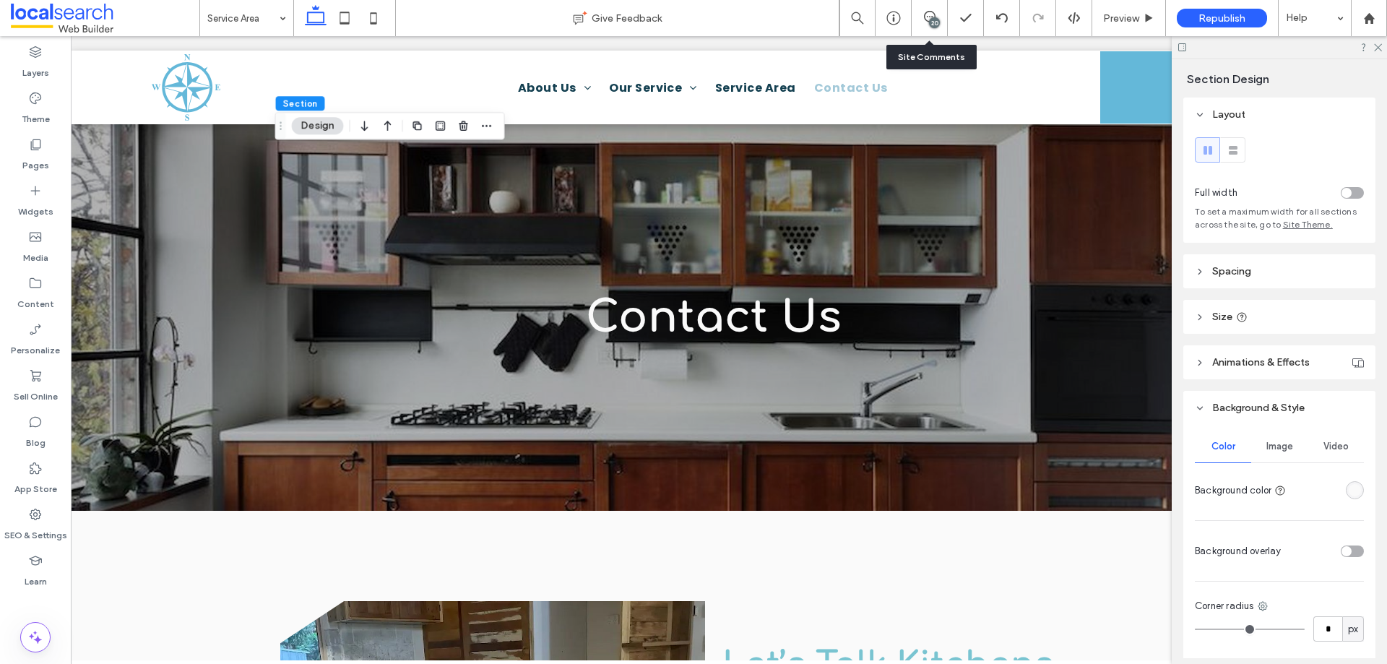
click at [942, 27] on div "20" at bounding box center [930, 18] width 36 height 36
click at [934, 20] on div "20" at bounding box center [934, 22] width 11 height 11
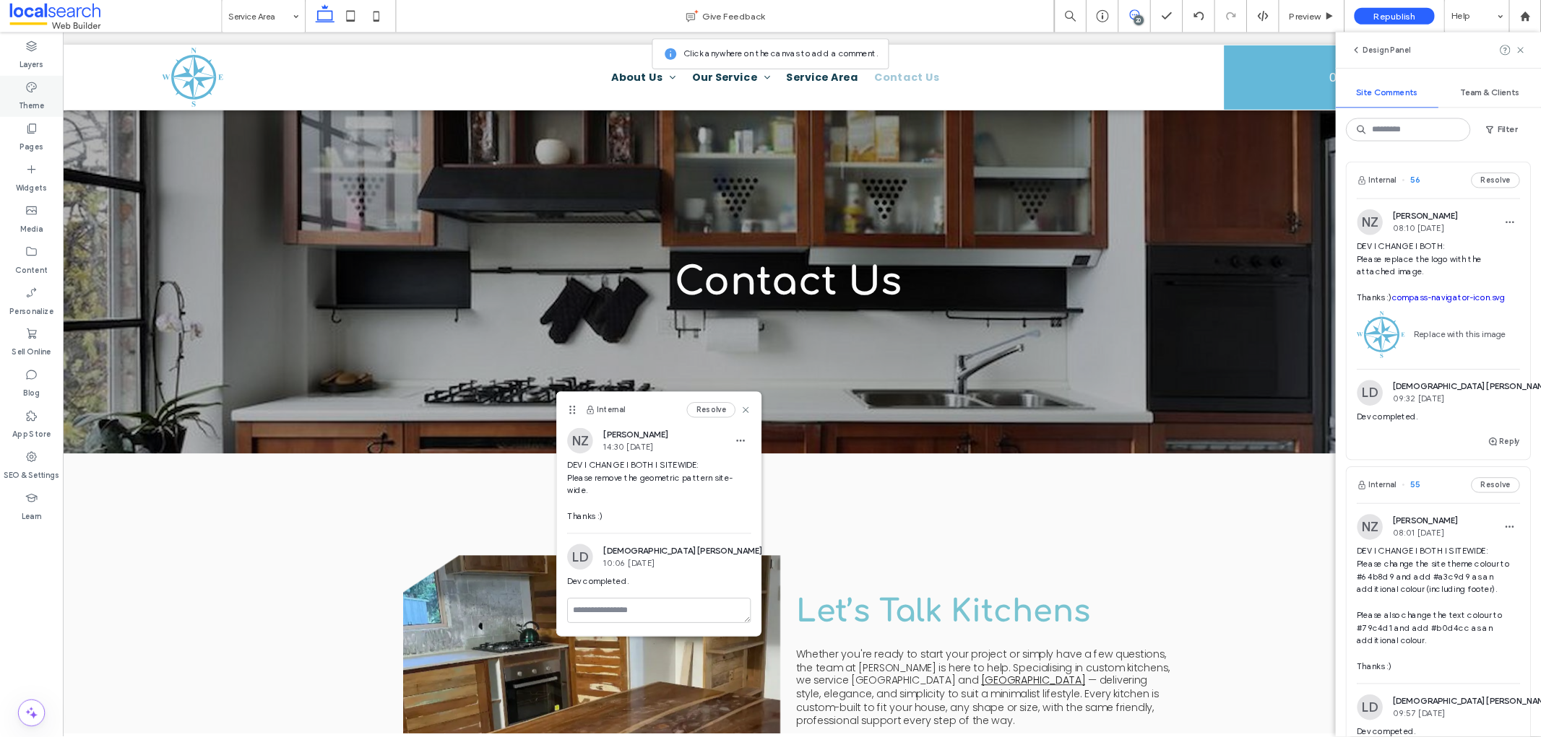
scroll to position [0, 15]
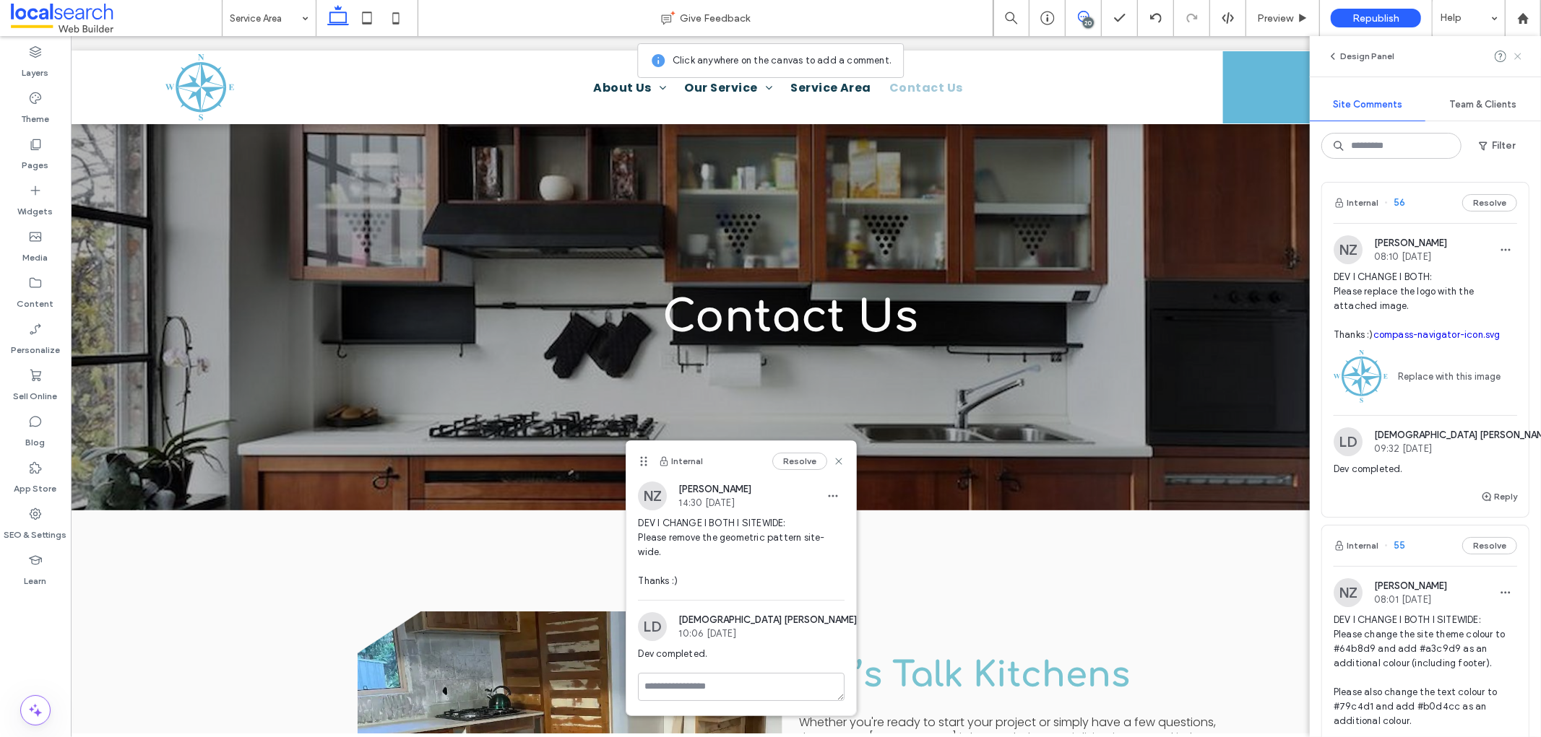
click at [1386, 56] on icon at bounding box center [1518, 57] width 12 height 12
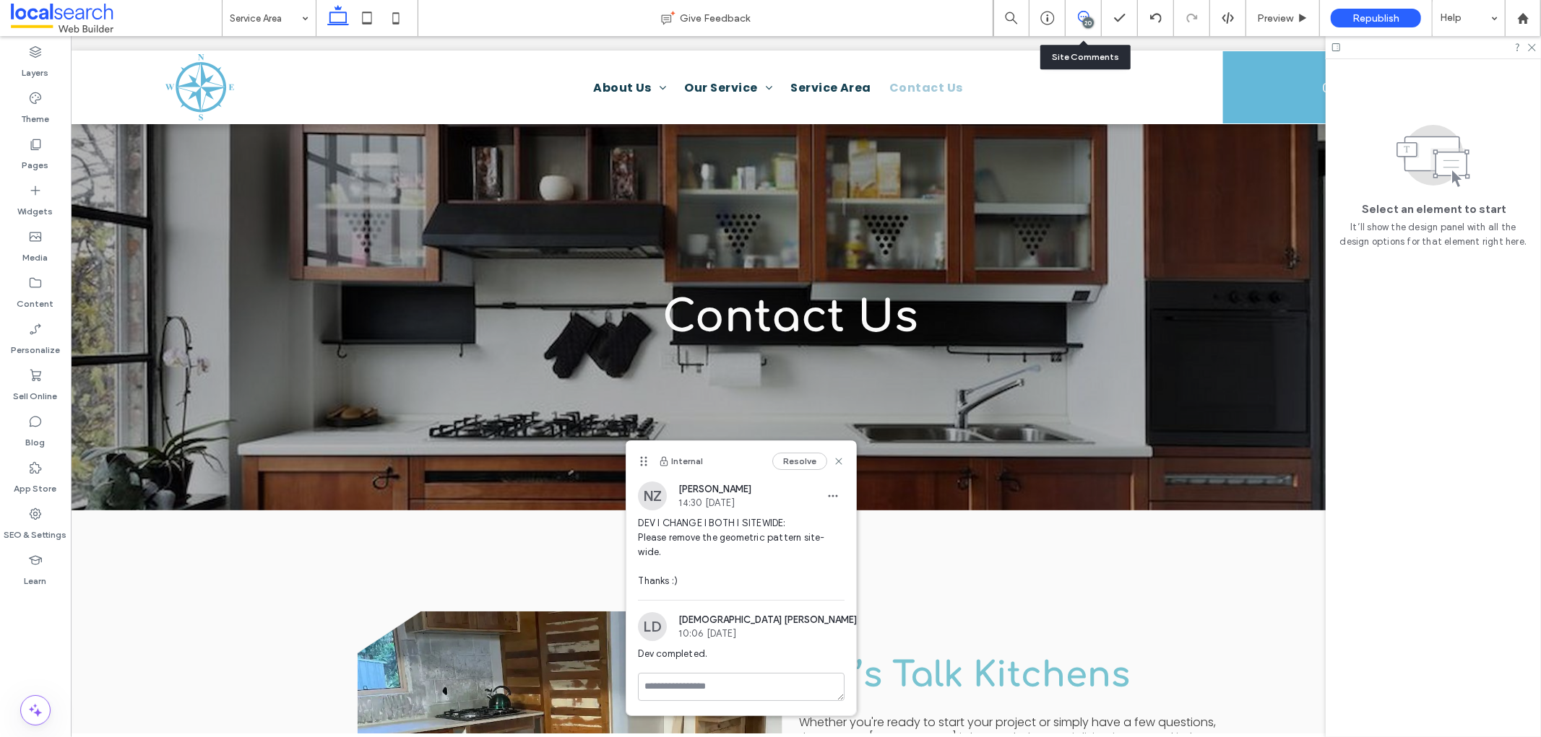
click at [1091, 9] on div "20" at bounding box center [1083, 18] width 36 height 36
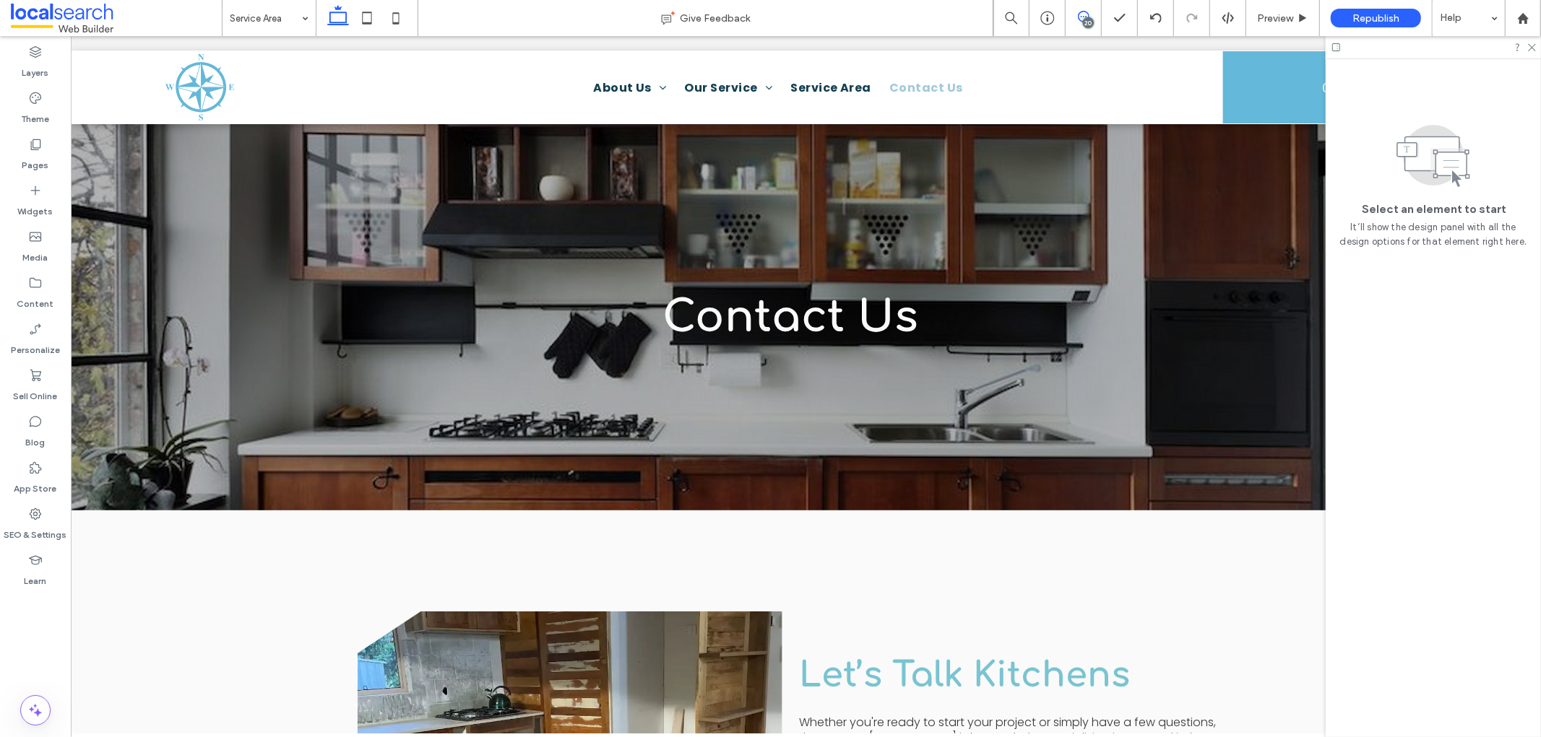
click at [1085, 11] on icon at bounding box center [1084, 17] width 12 height 12
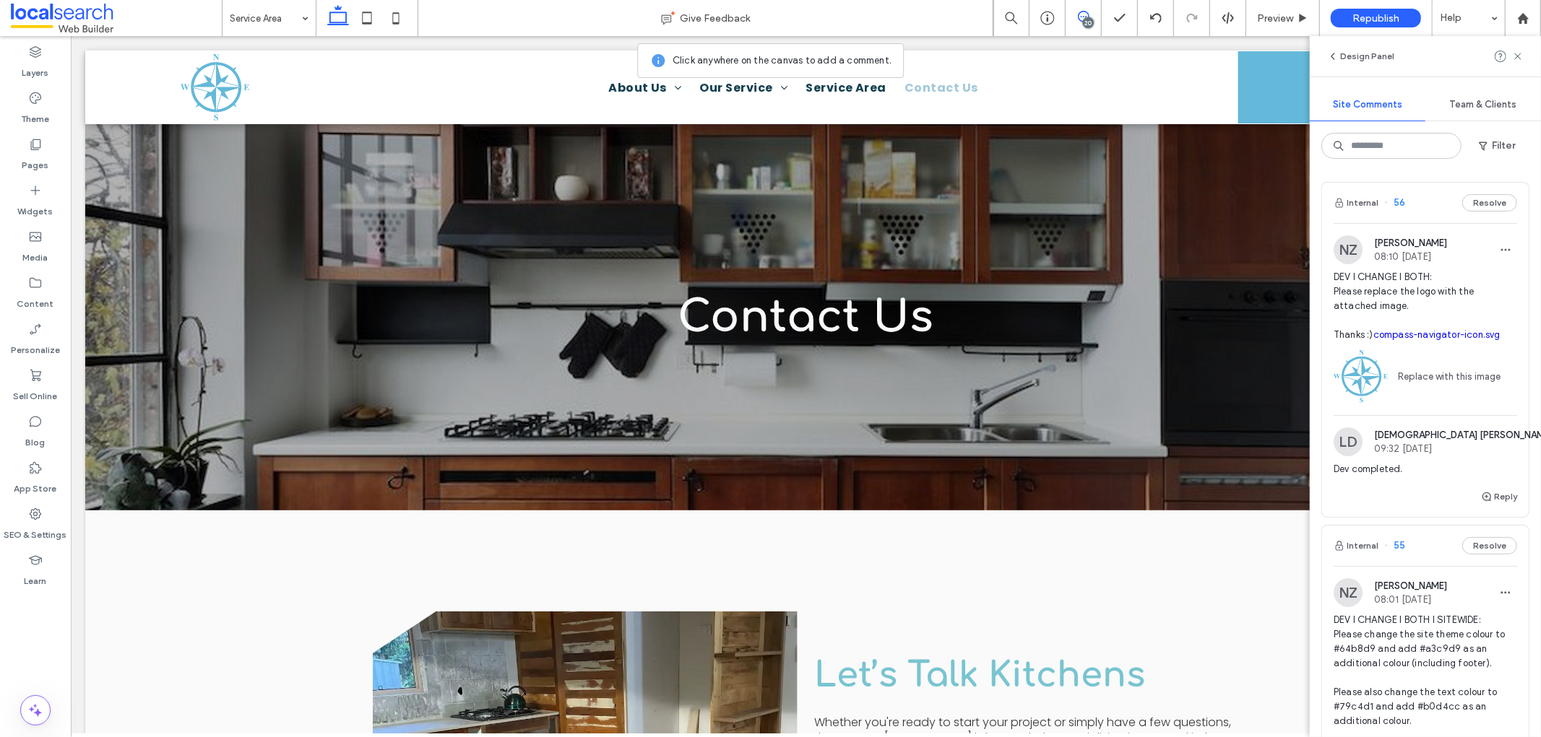
scroll to position [0, 215]
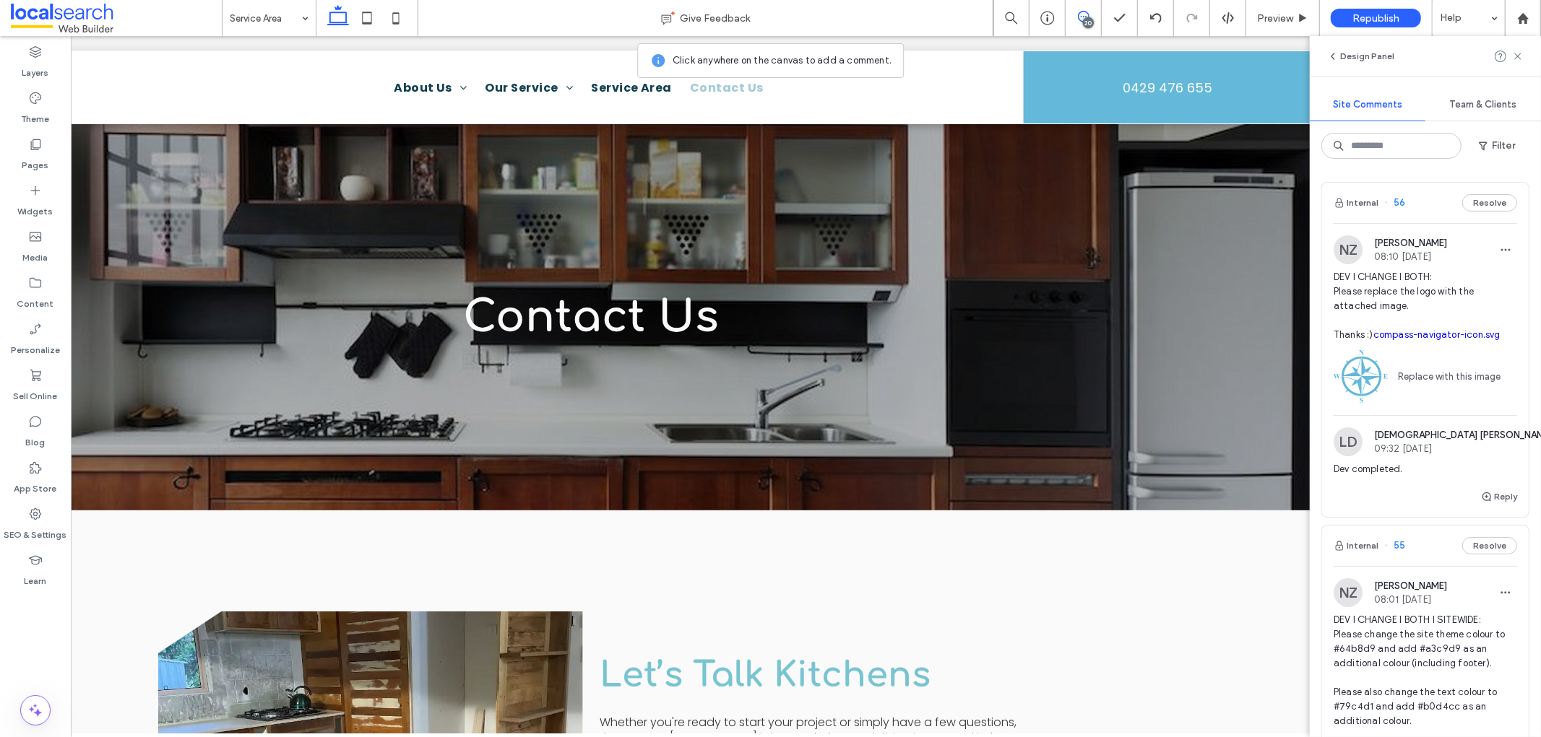
click at [1091, 16] on span at bounding box center [1082, 17] width 35 height 12
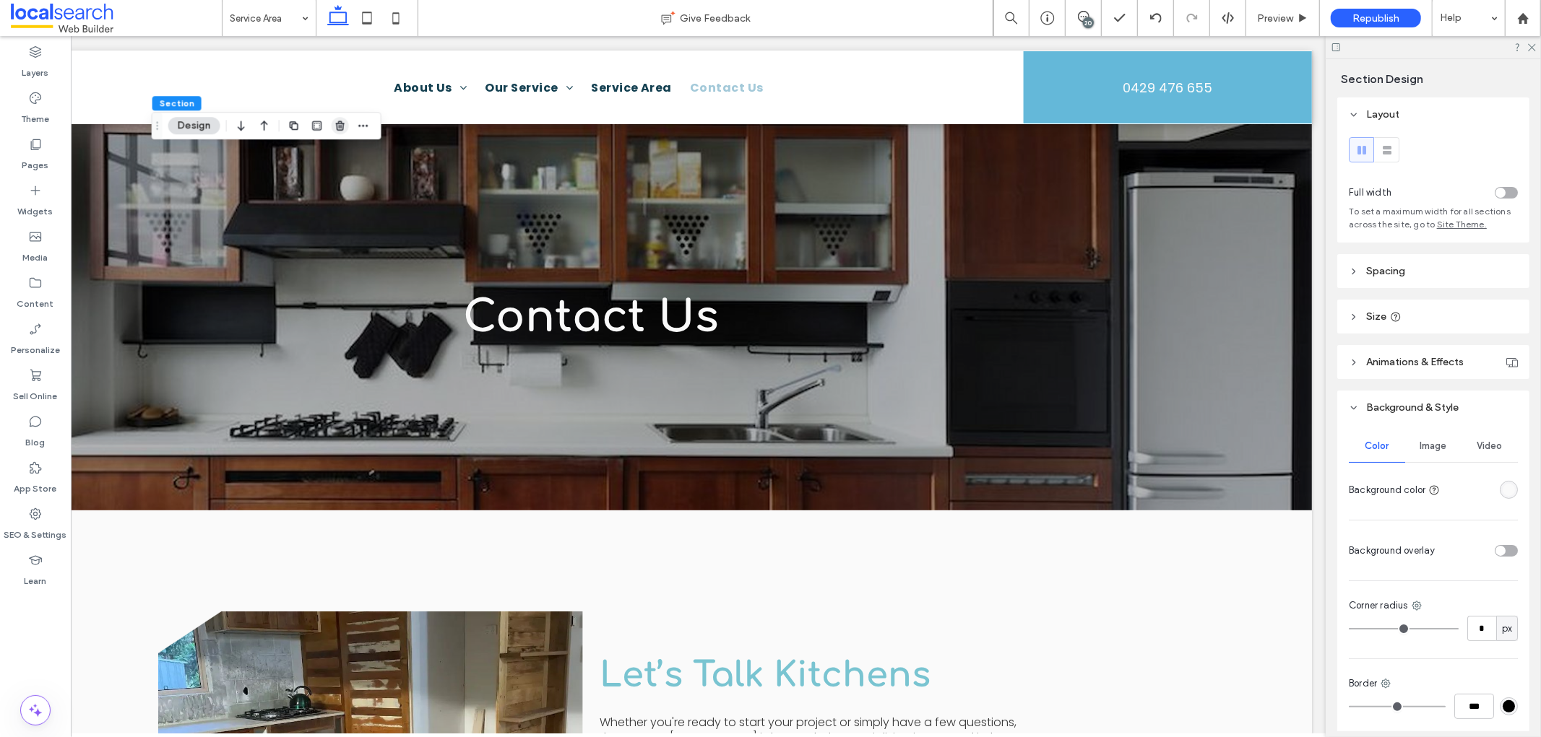
click at [339, 123] on icon "button" at bounding box center [340, 126] width 12 height 12
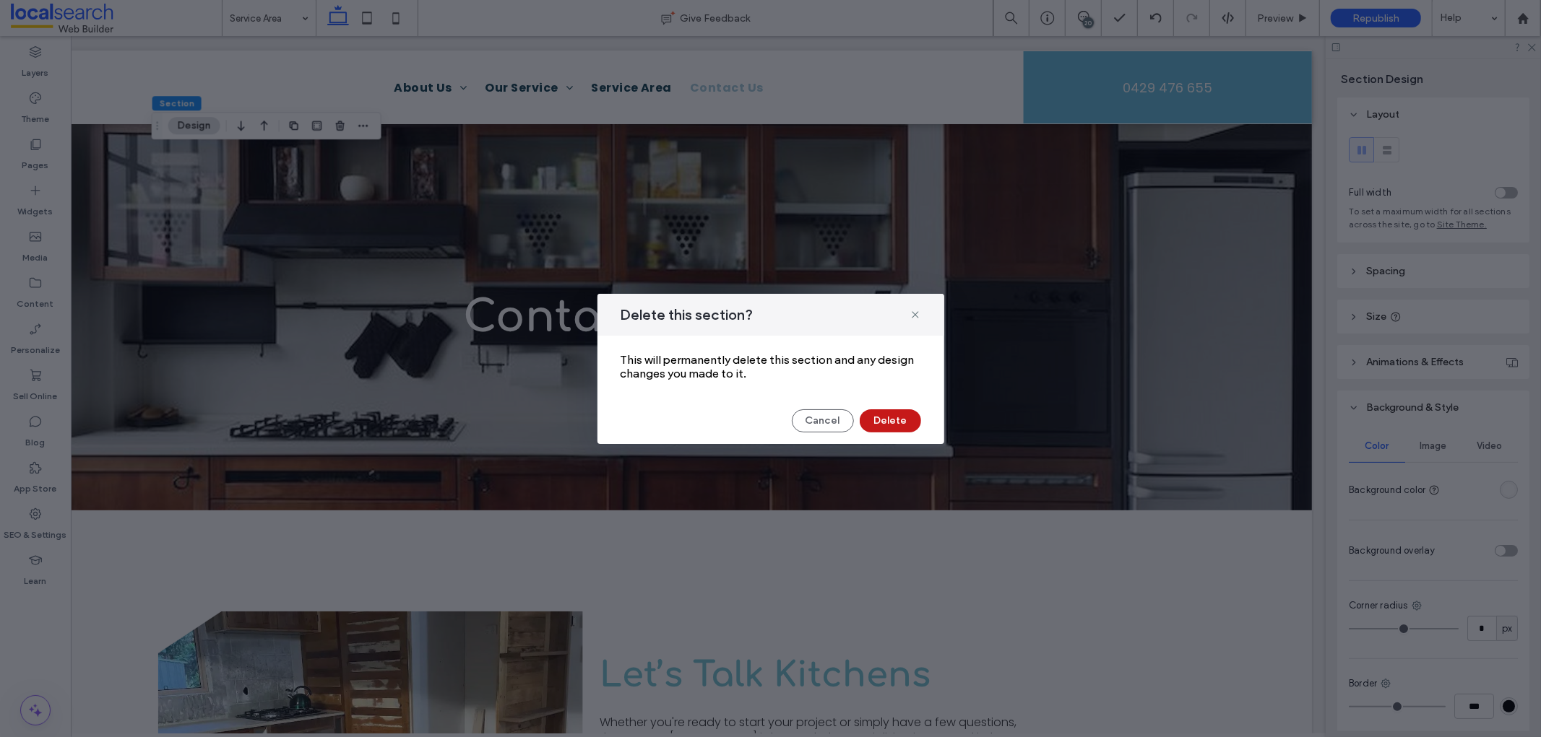
click at [891, 417] on button "Delete" at bounding box center [890, 421] width 61 height 23
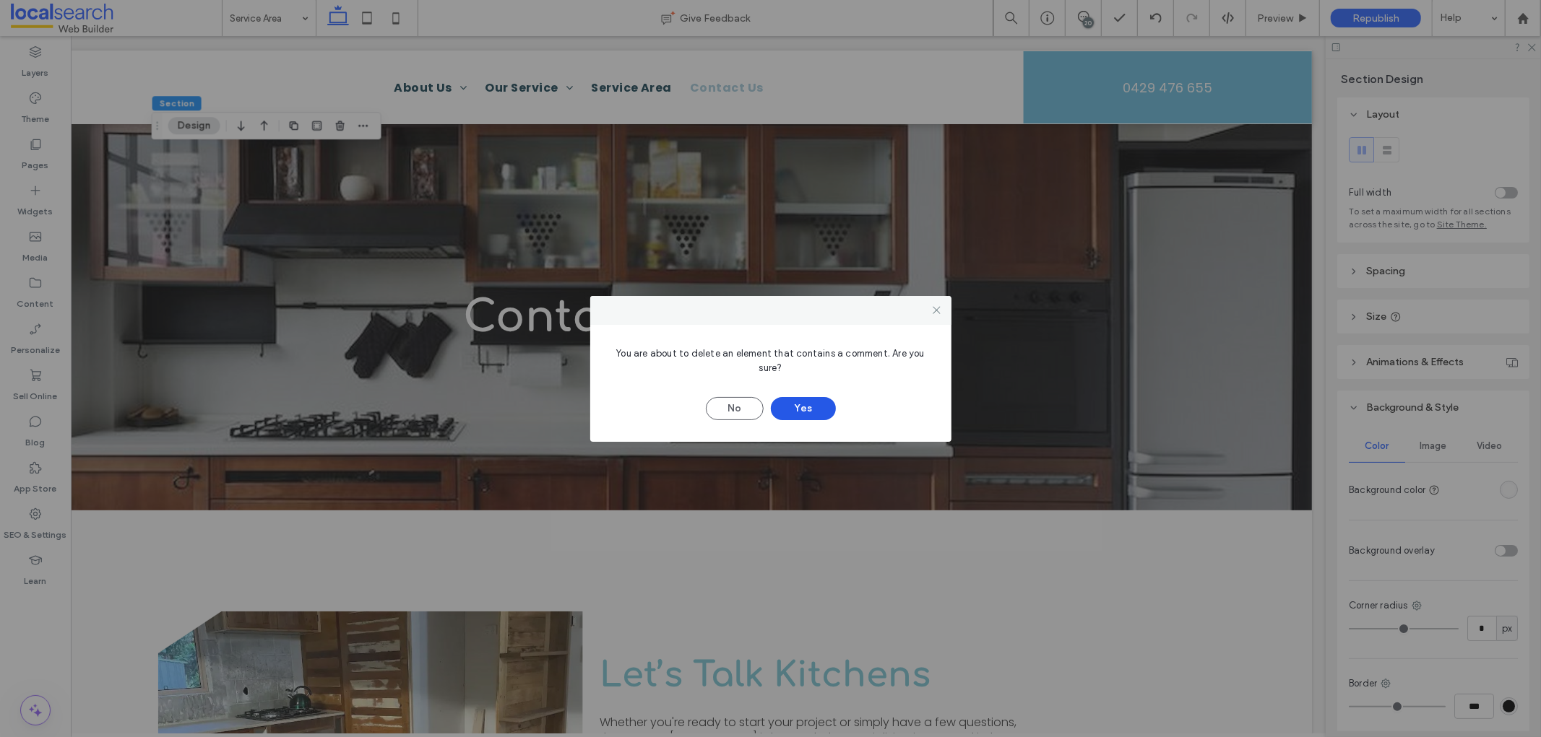
click at [826, 405] on button "Yes" at bounding box center [803, 408] width 65 height 23
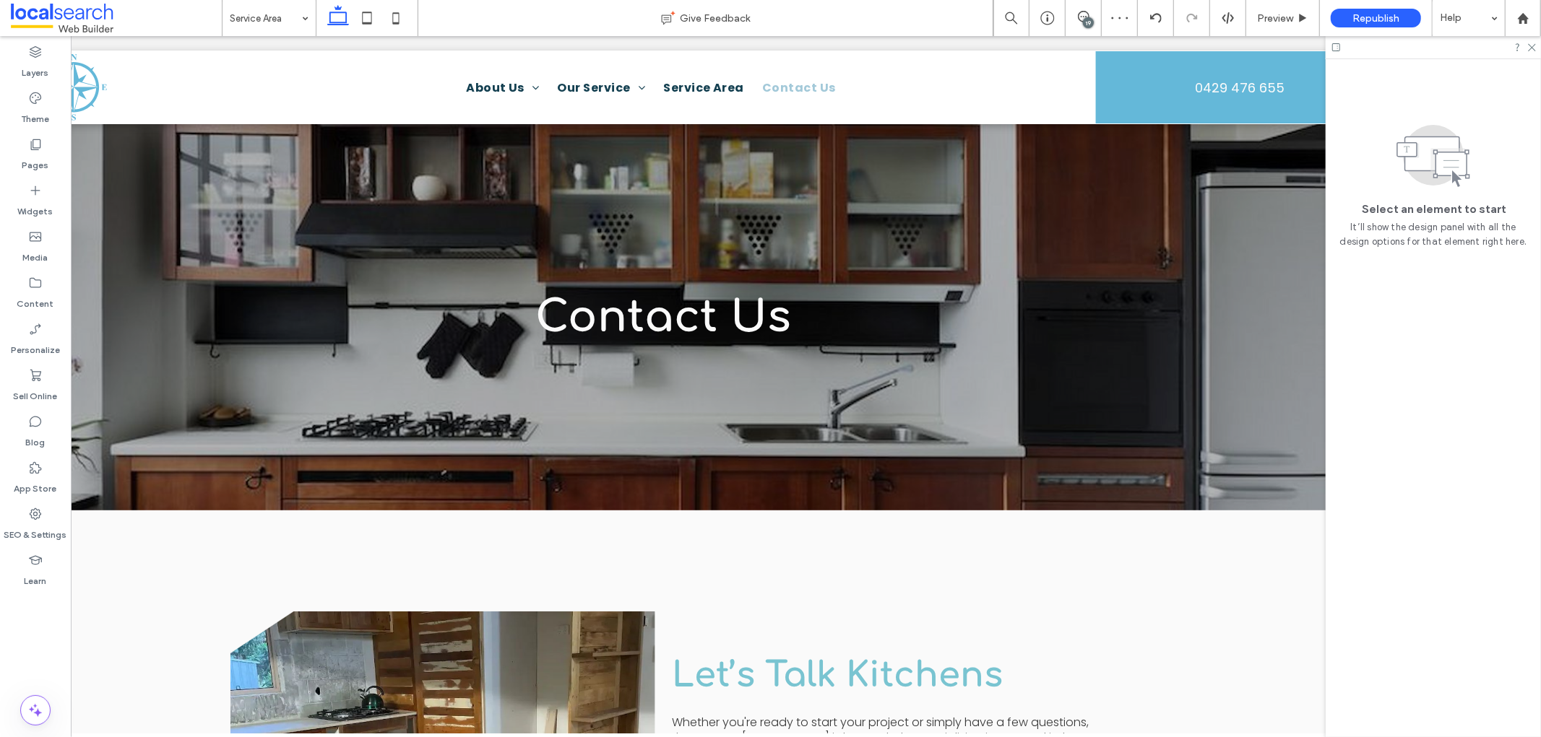
scroll to position [0, 90]
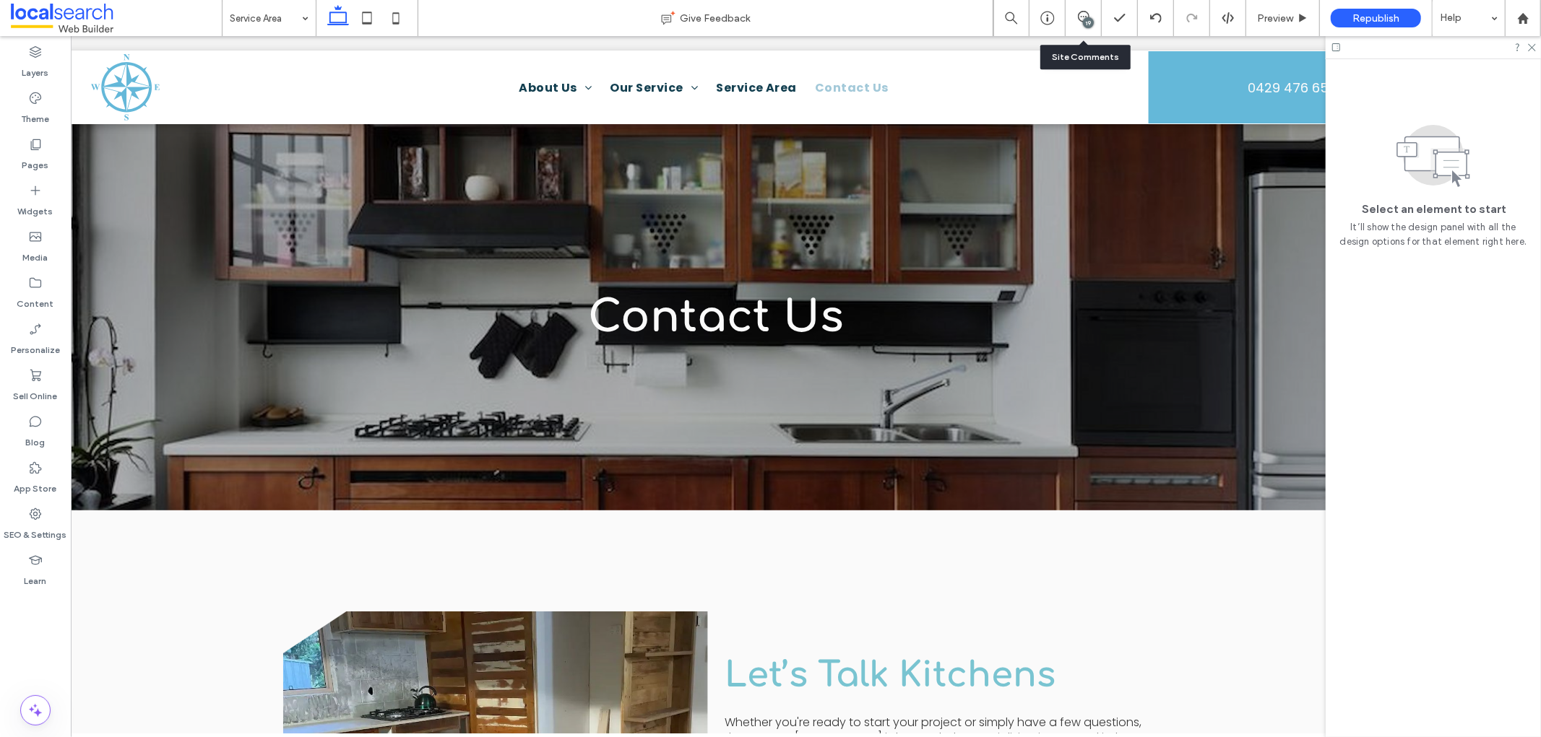
click at [1073, 24] on div "19" at bounding box center [1082, 18] width 35 height 14
click at [1073, 13] on span at bounding box center [1082, 17] width 35 height 12
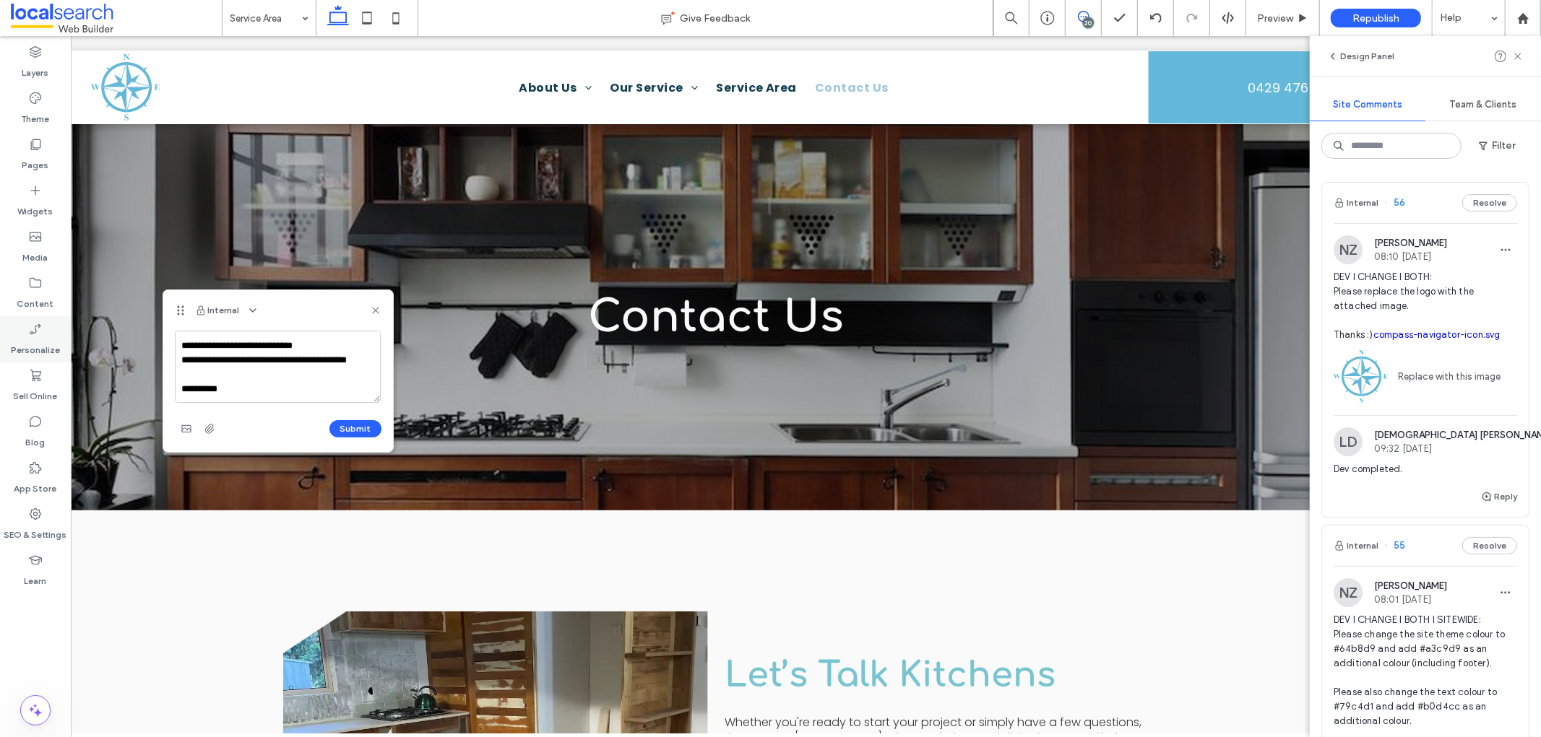
scroll to position [49, 0]
type textarea "**********"
click at [173, 425] on div "**********" at bounding box center [278, 391] width 230 height 121
click at [178, 425] on span "button" at bounding box center [186, 428] width 23 height 23
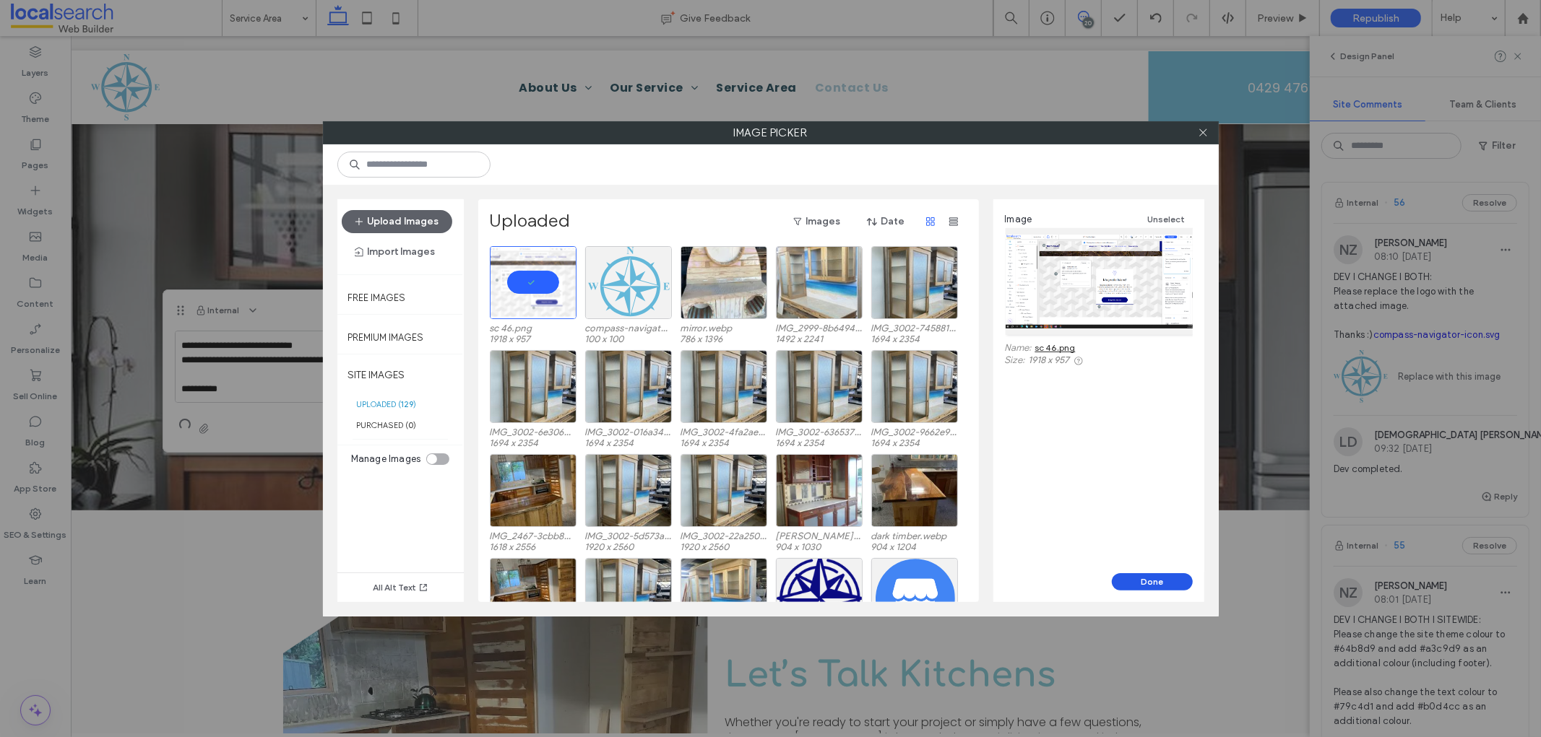
click at [1139, 580] on button "Done" at bounding box center [1152, 582] width 81 height 17
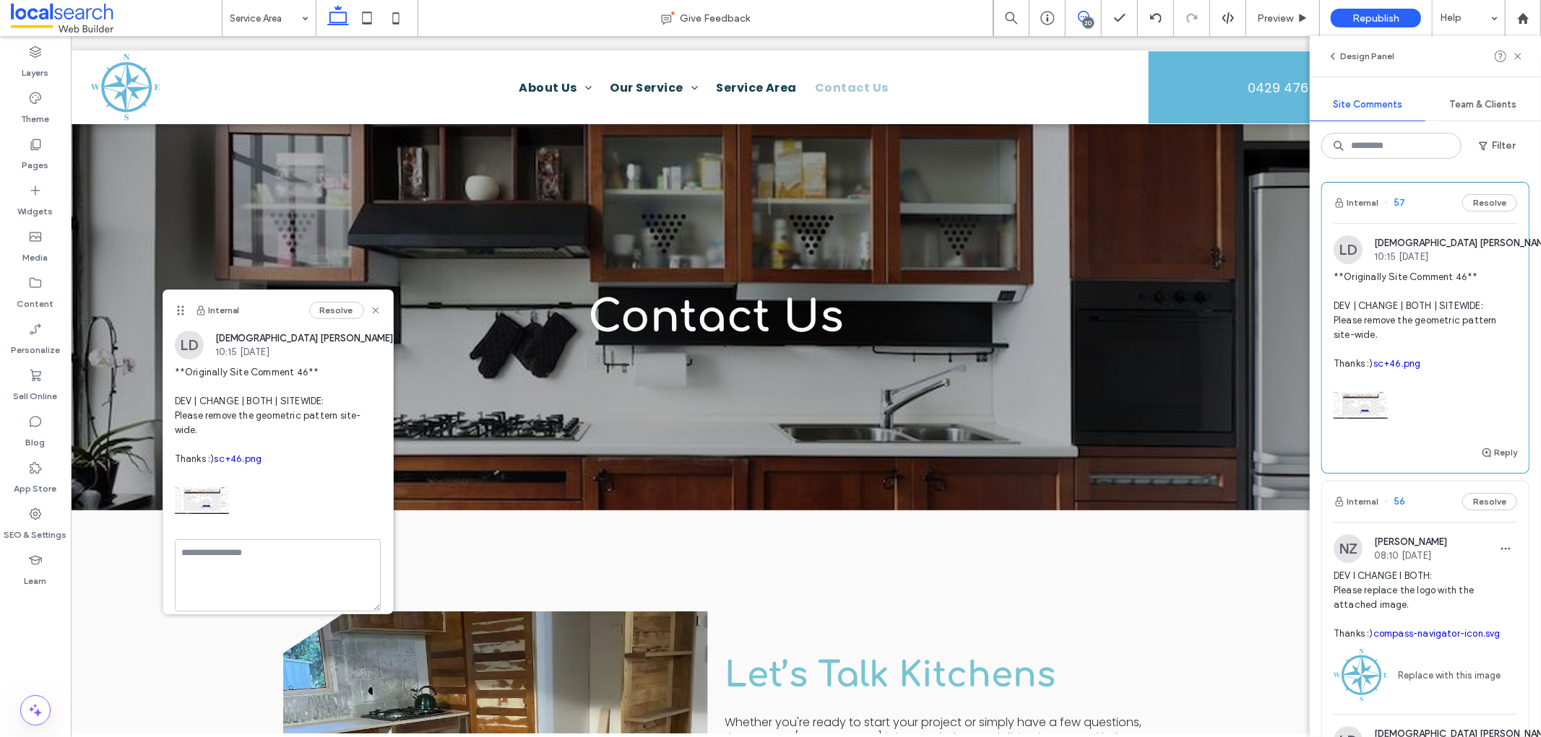
scroll to position [0, 0]
click at [273, 565] on textarea at bounding box center [278, 554] width 207 height 28
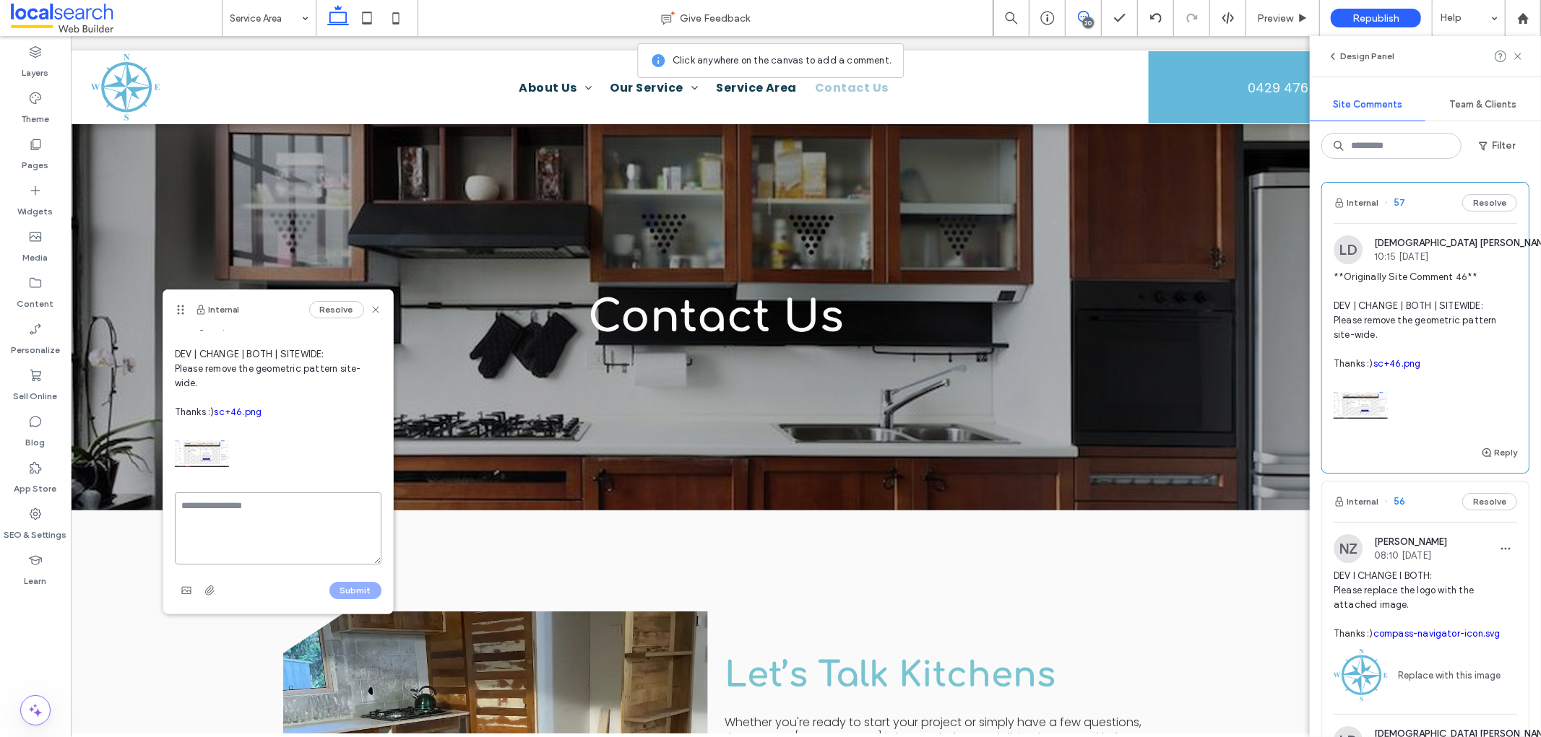
scroll to position [61, 0]
type textarea "**********"
click at [352, 585] on button "Submit" at bounding box center [355, 590] width 52 height 17
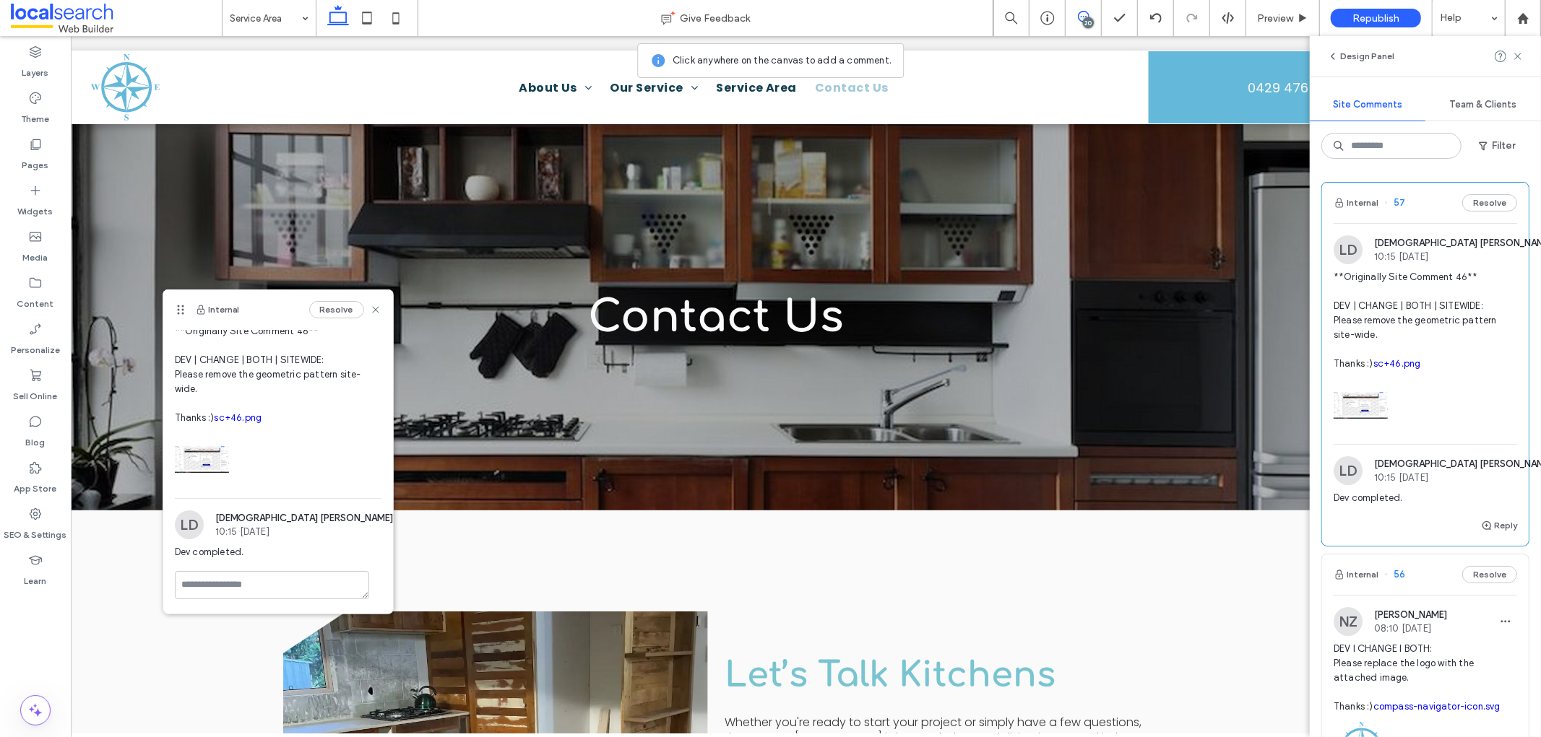
scroll to position [55, 0]
click at [364, 316] on div "Resolve" at bounding box center [345, 309] width 72 height 17
click at [372, 313] on use at bounding box center [375, 310] width 7 height 7
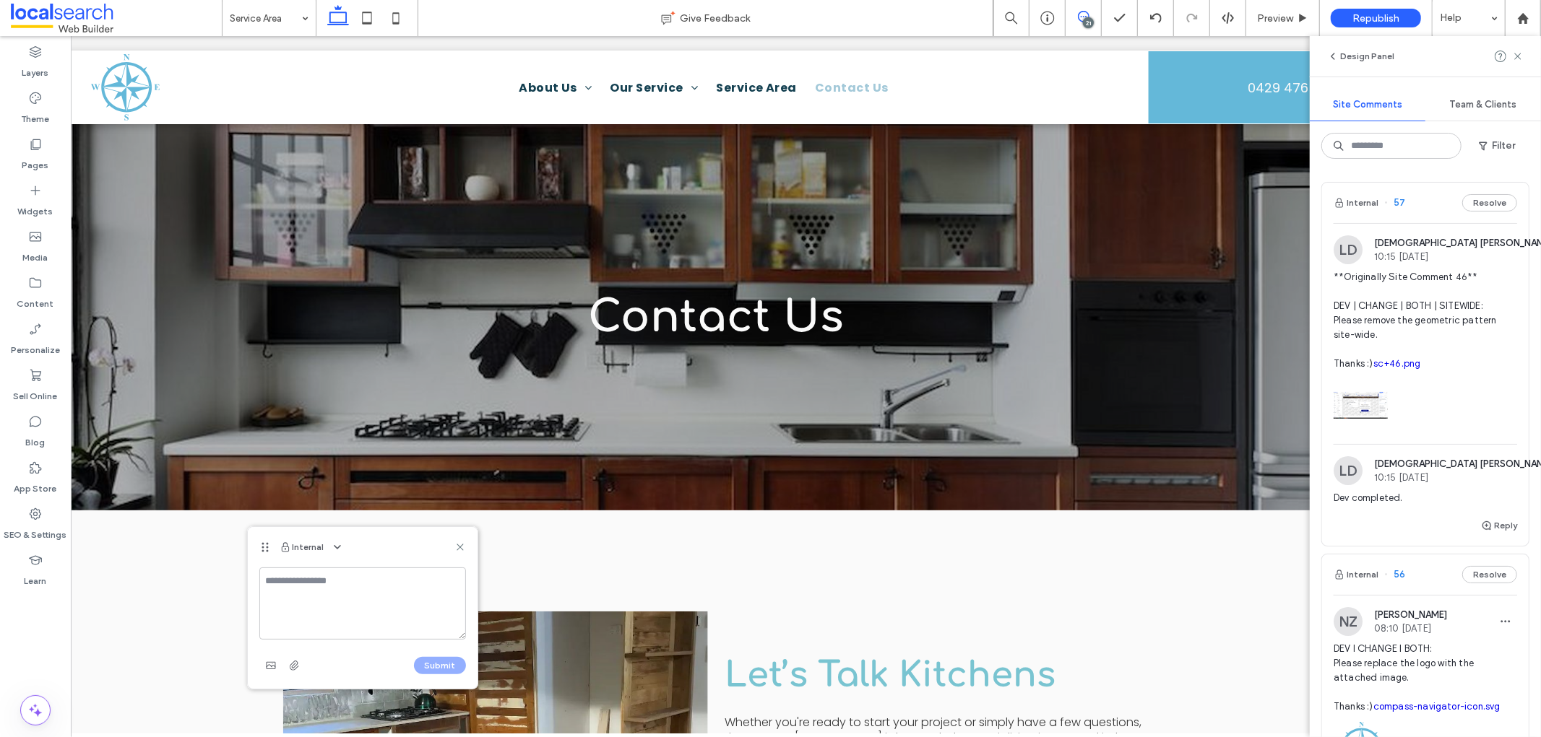
click at [303, 597] on textarea at bounding box center [362, 604] width 207 height 72
click at [273, 584] on textarea "****" at bounding box center [362, 604] width 207 height 72
click at [332, 596] on textarea "**********" at bounding box center [362, 604] width 207 height 72
click at [329, 607] on textarea "**********" at bounding box center [362, 604] width 207 height 72
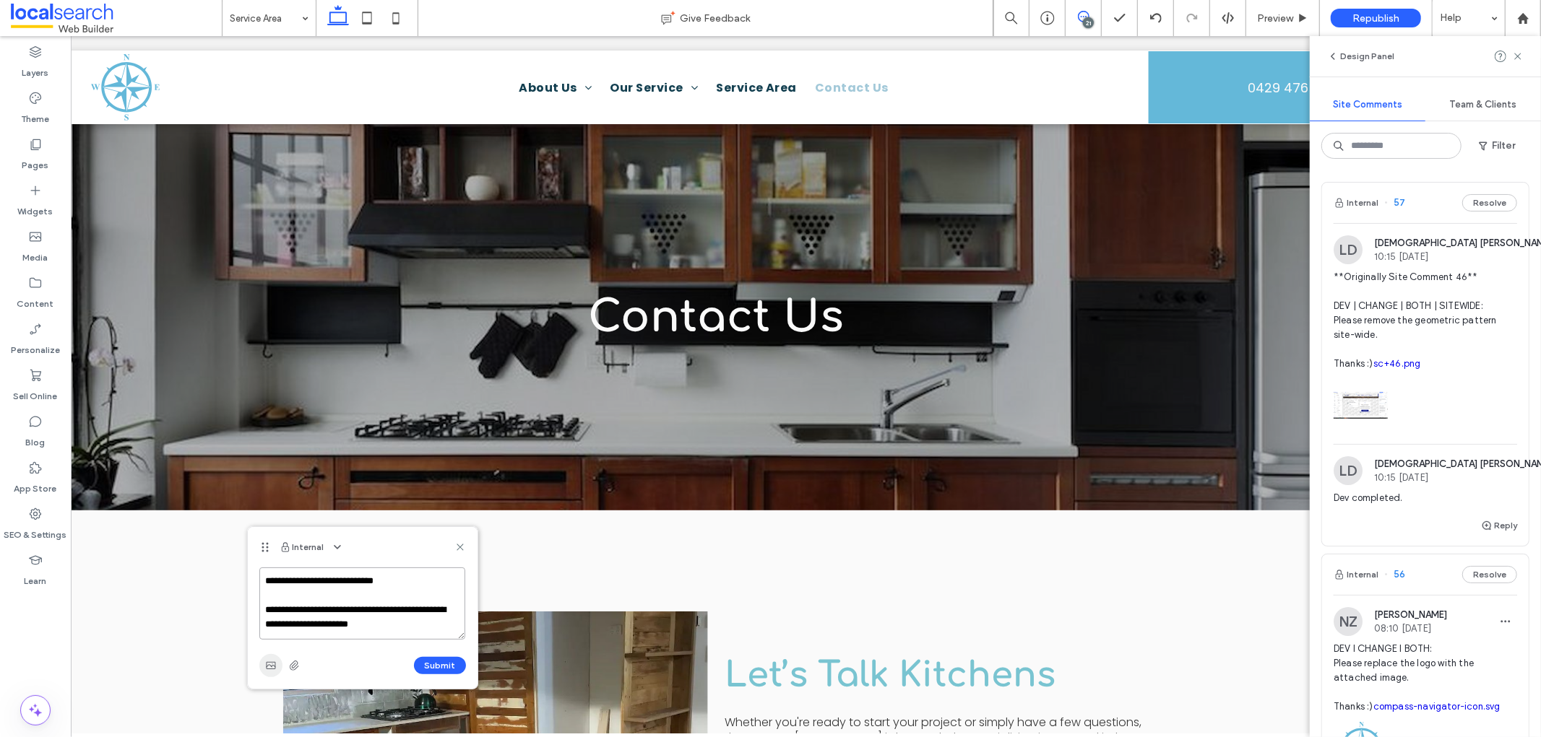
type textarea "**********"
click at [270, 660] on icon "button" at bounding box center [271, 666] width 12 height 12
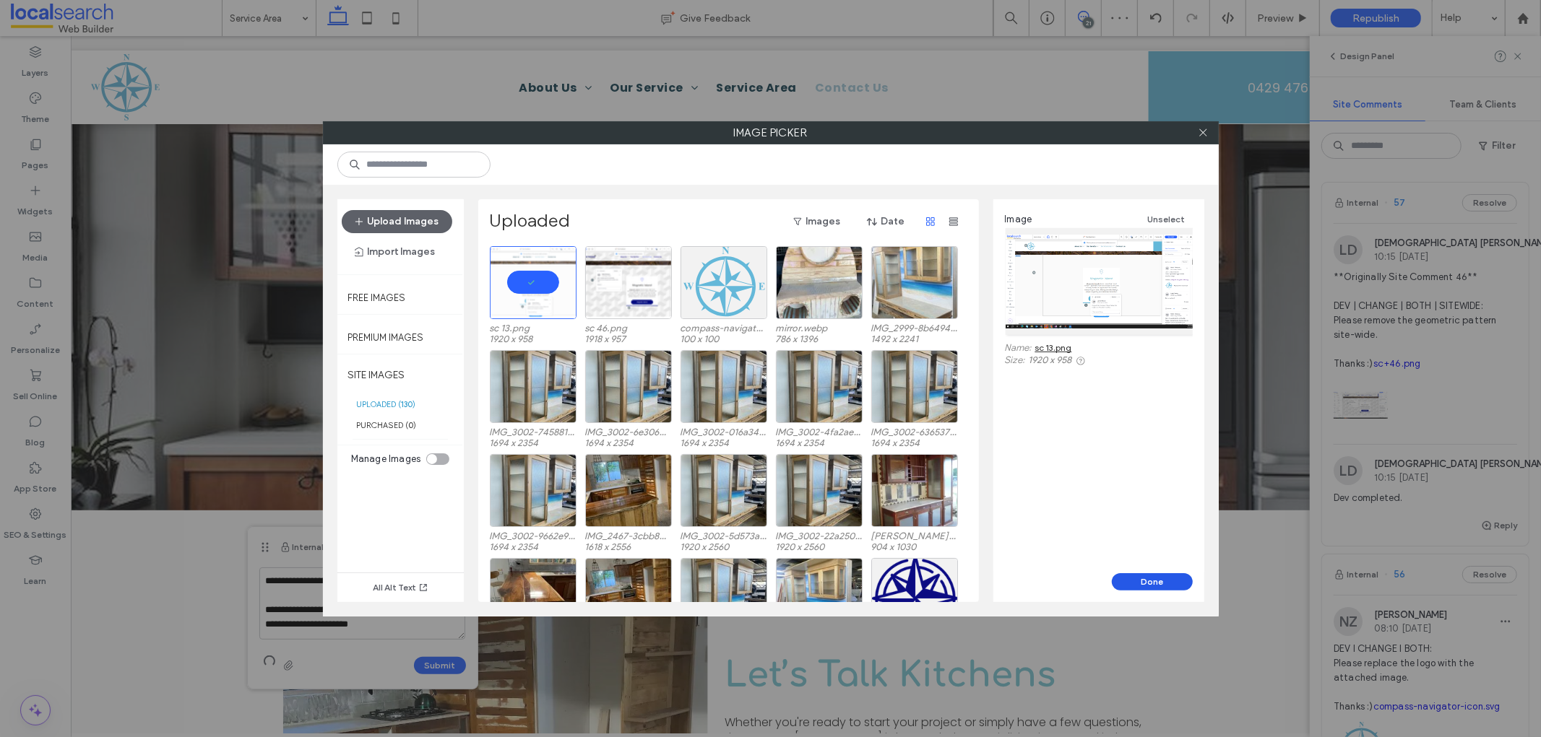
click at [1176, 582] on button "Done" at bounding box center [1152, 582] width 81 height 17
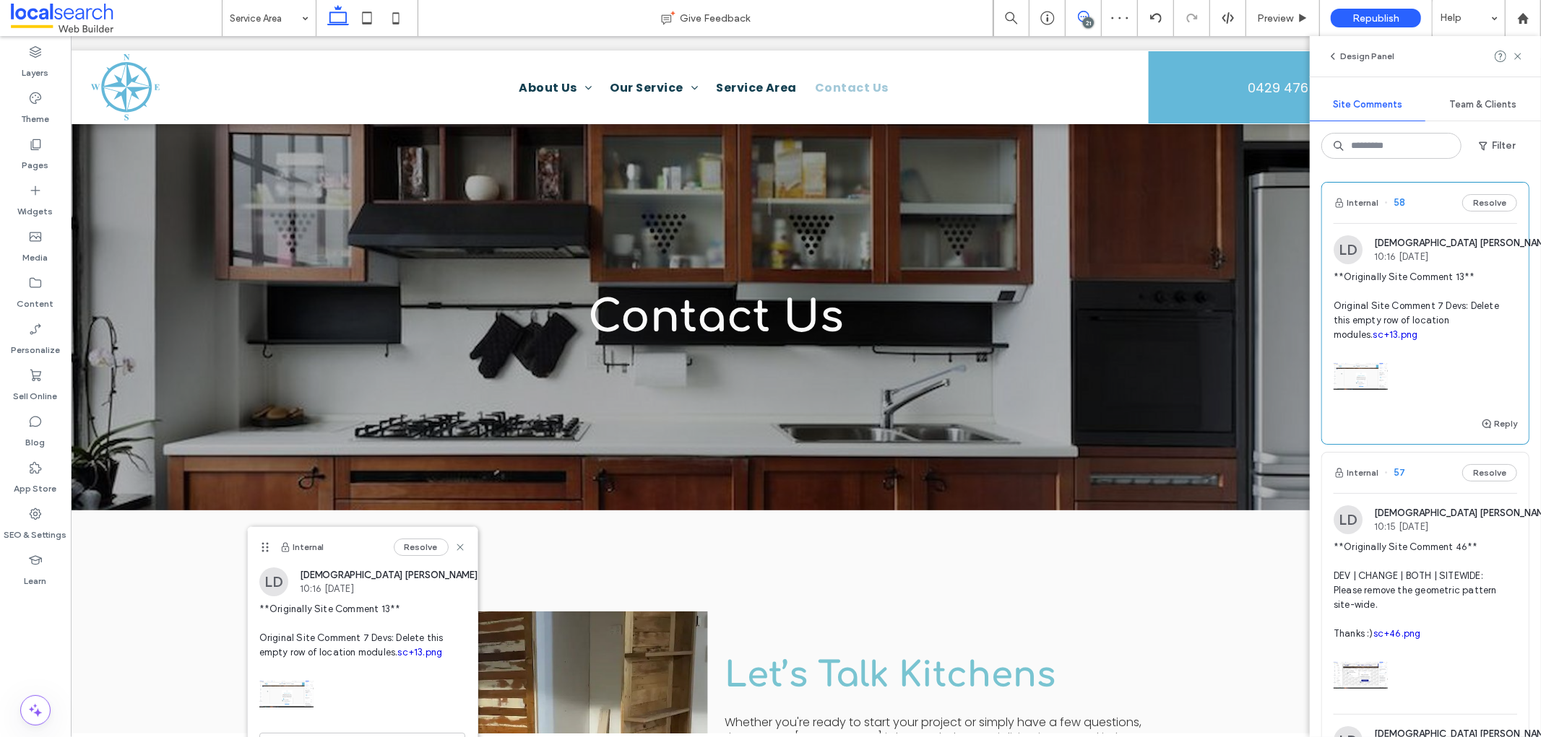
scroll to position [0, 0]
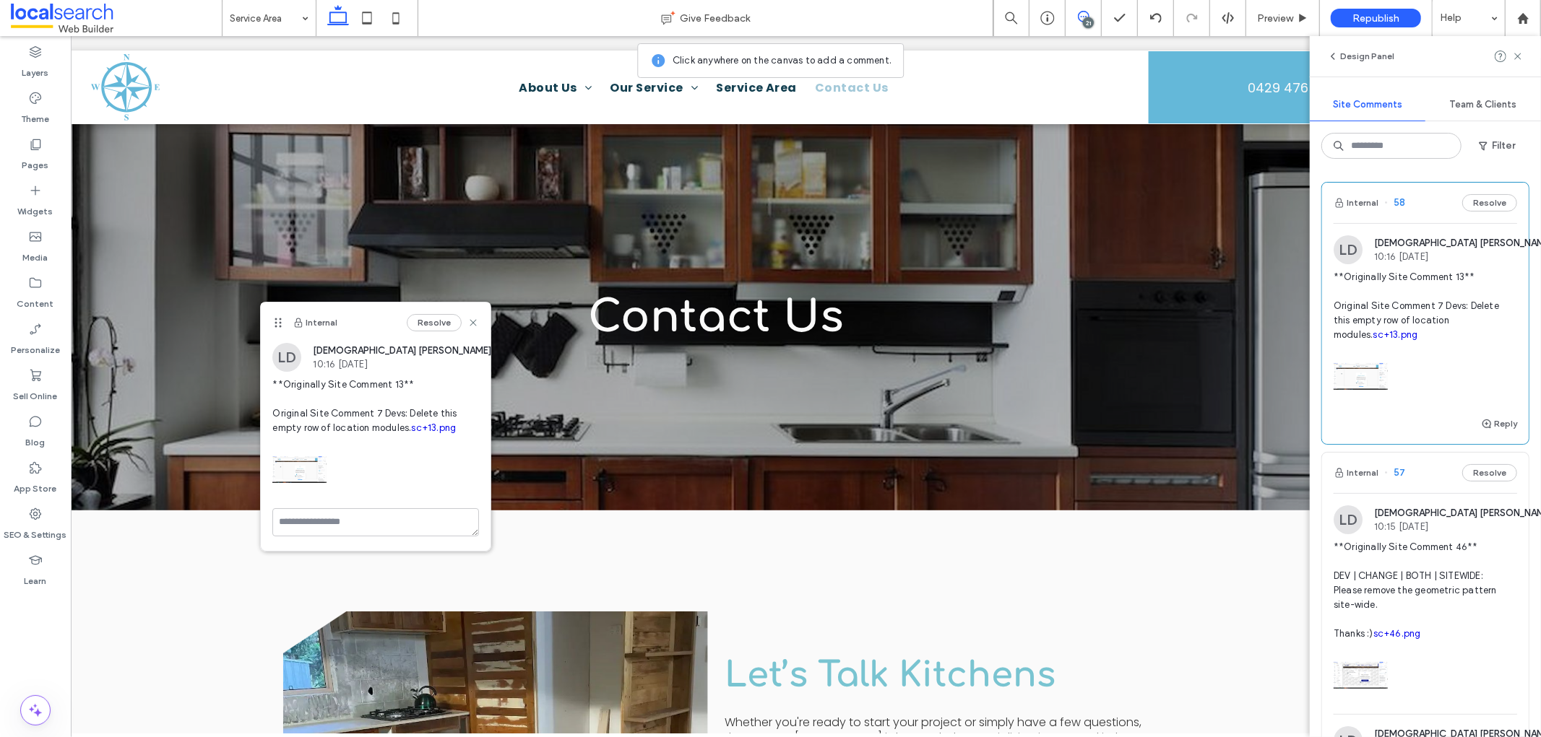
click at [1085, 11] on icon at bounding box center [1084, 17] width 12 height 12
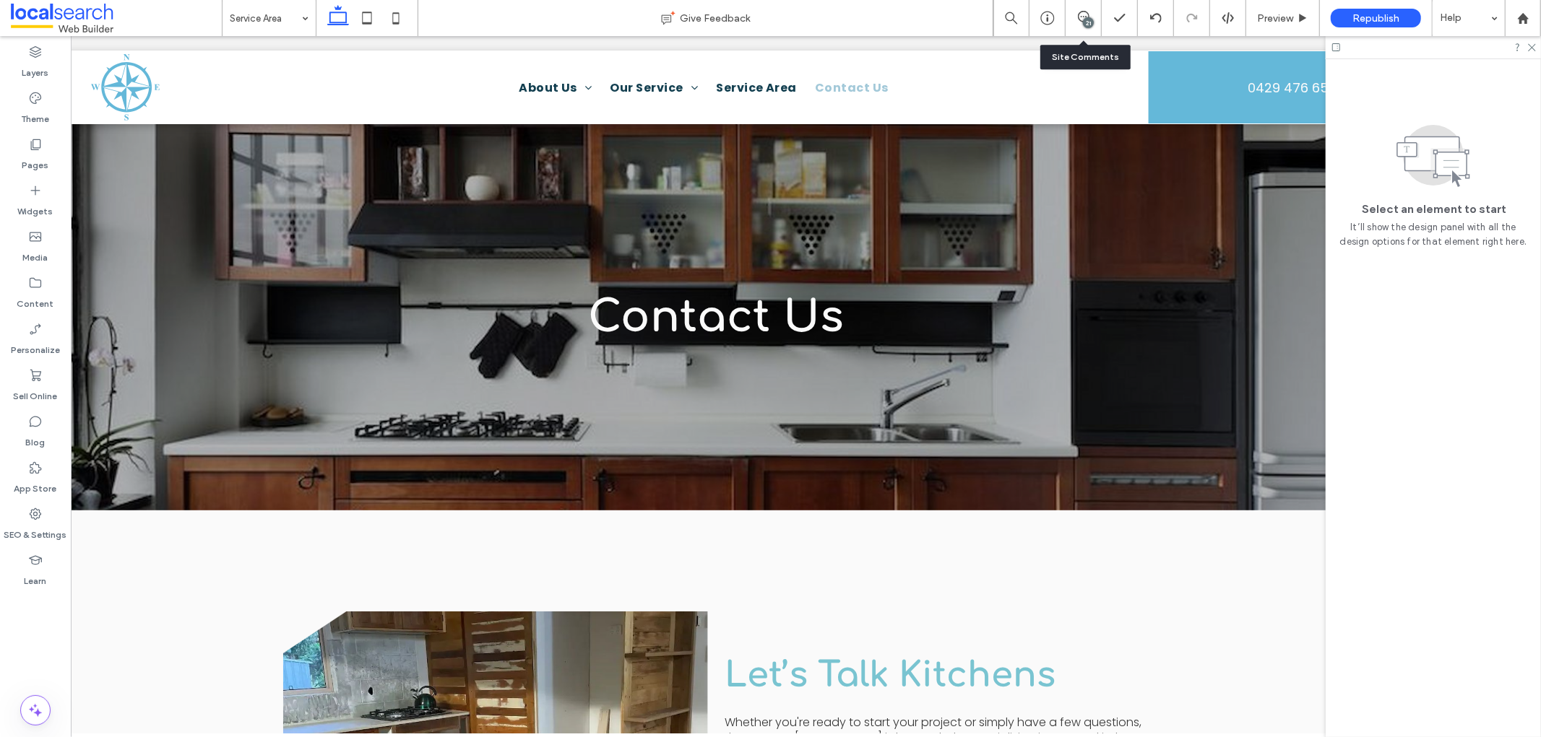
click at [1095, 22] on div "21" at bounding box center [1082, 18] width 35 height 14
click at [1081, 9] on div "21" at bounding box center [1083, 18] width 36 height 36
click at [1081, 18] on icon at bounding box center [1084, 17] width 12 height 12
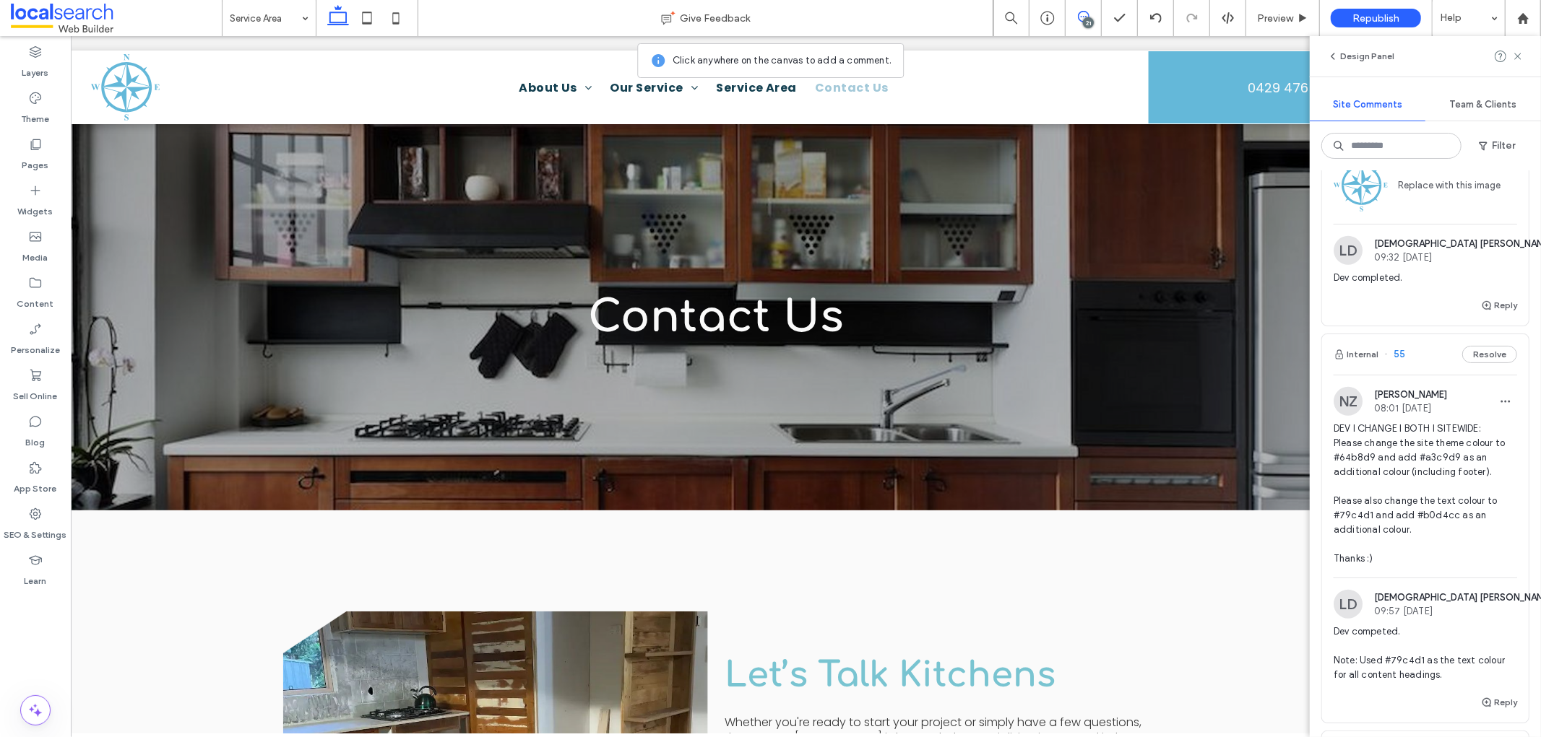
scroll to position [883, 0]
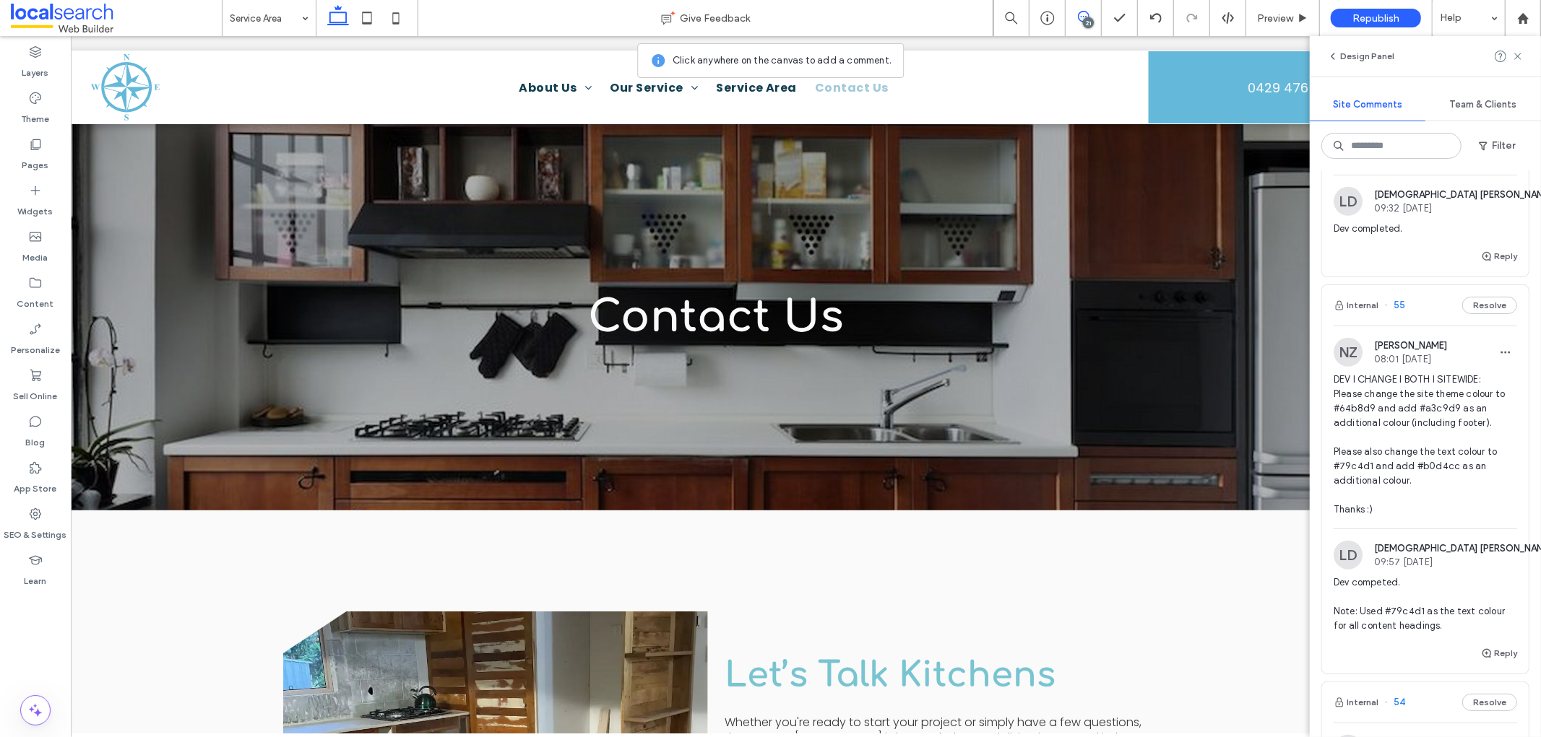
click at [1386, 449] on span "DEV I CHANGE I BOTH I SITEWIDE: Please change the site theme colour to #64b8d9 …" at bounding box center [1424, 445] width 183 height 144
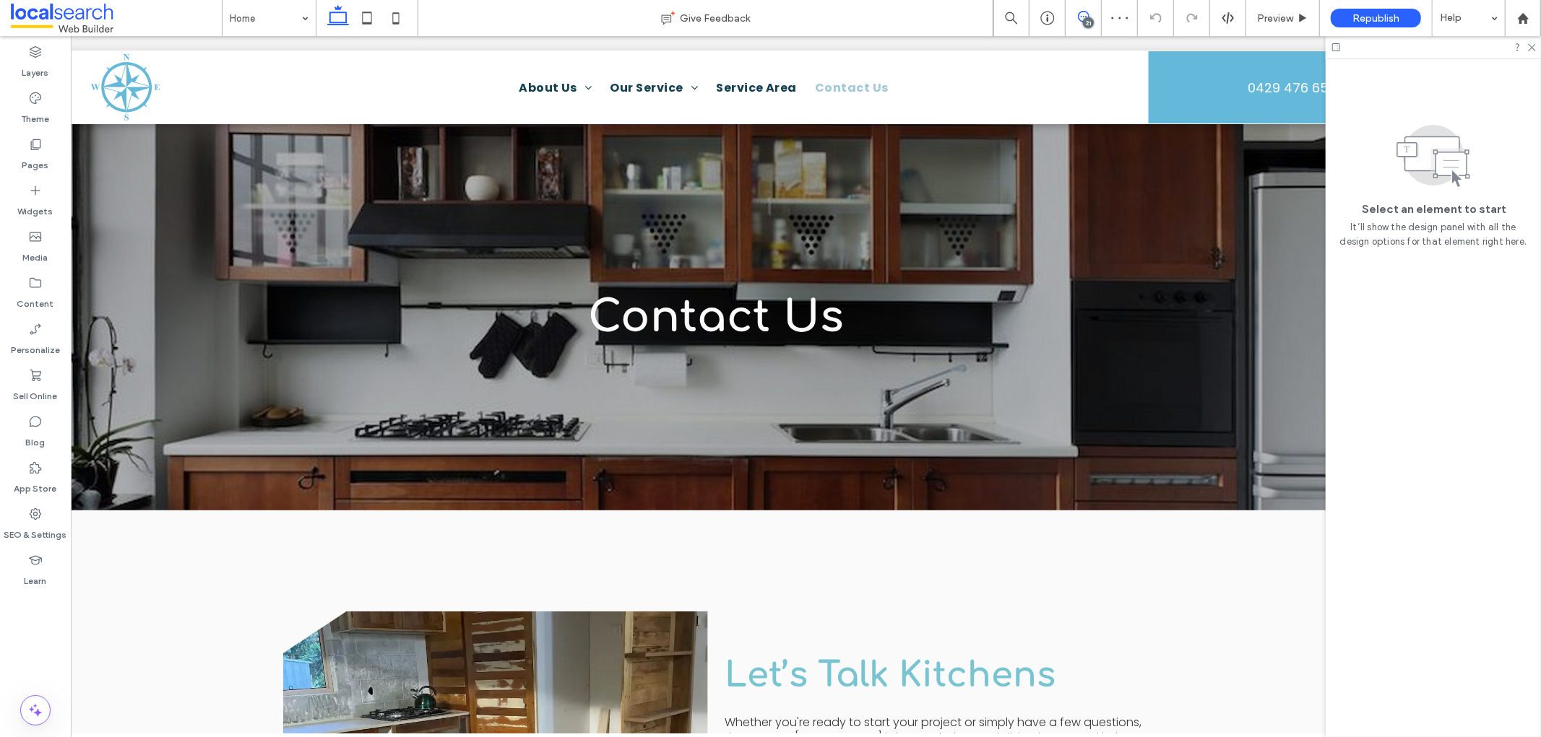
click at [1085, 16] on icon at bounding box center [1084, 17] width 12 height 12
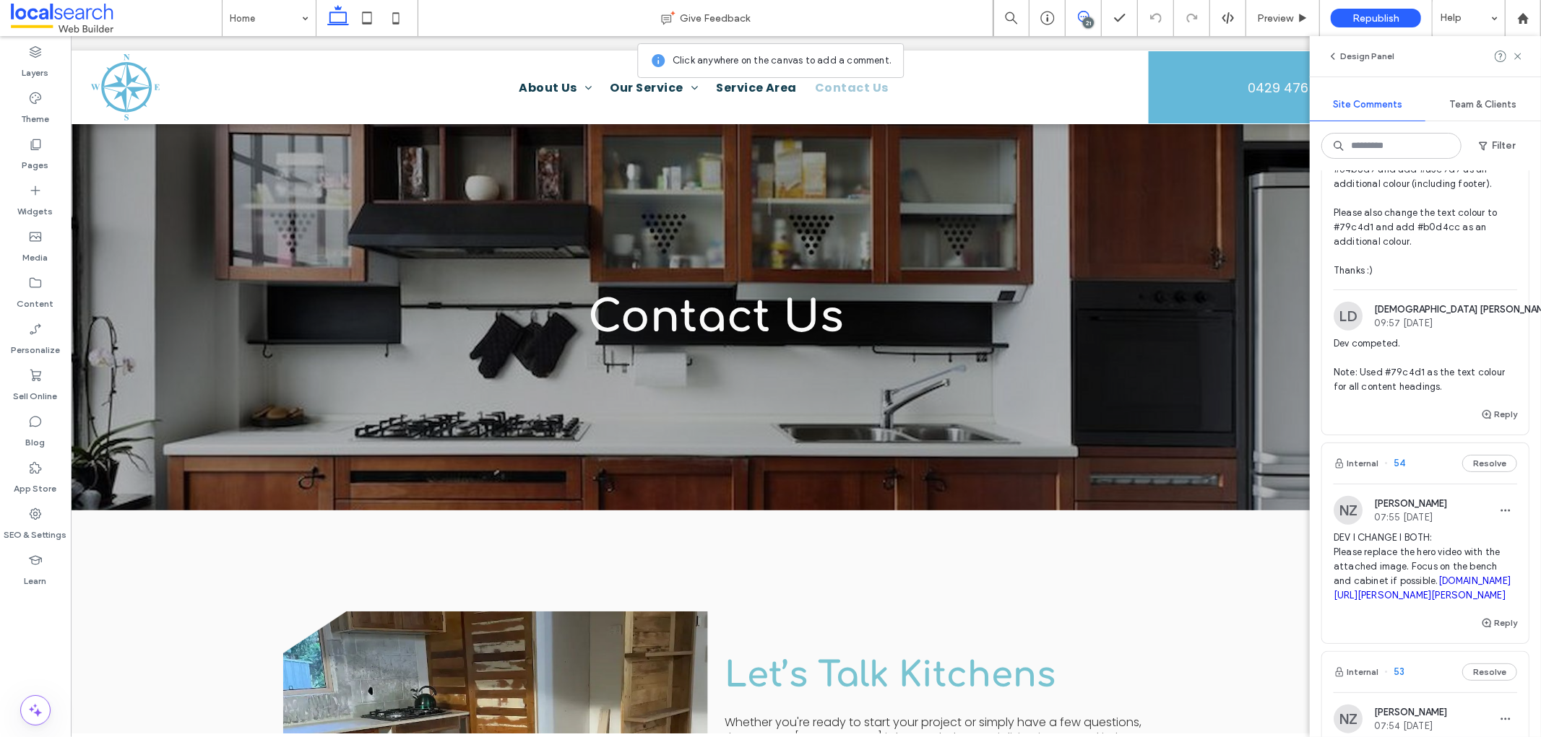
scroll to position [1284, 0]
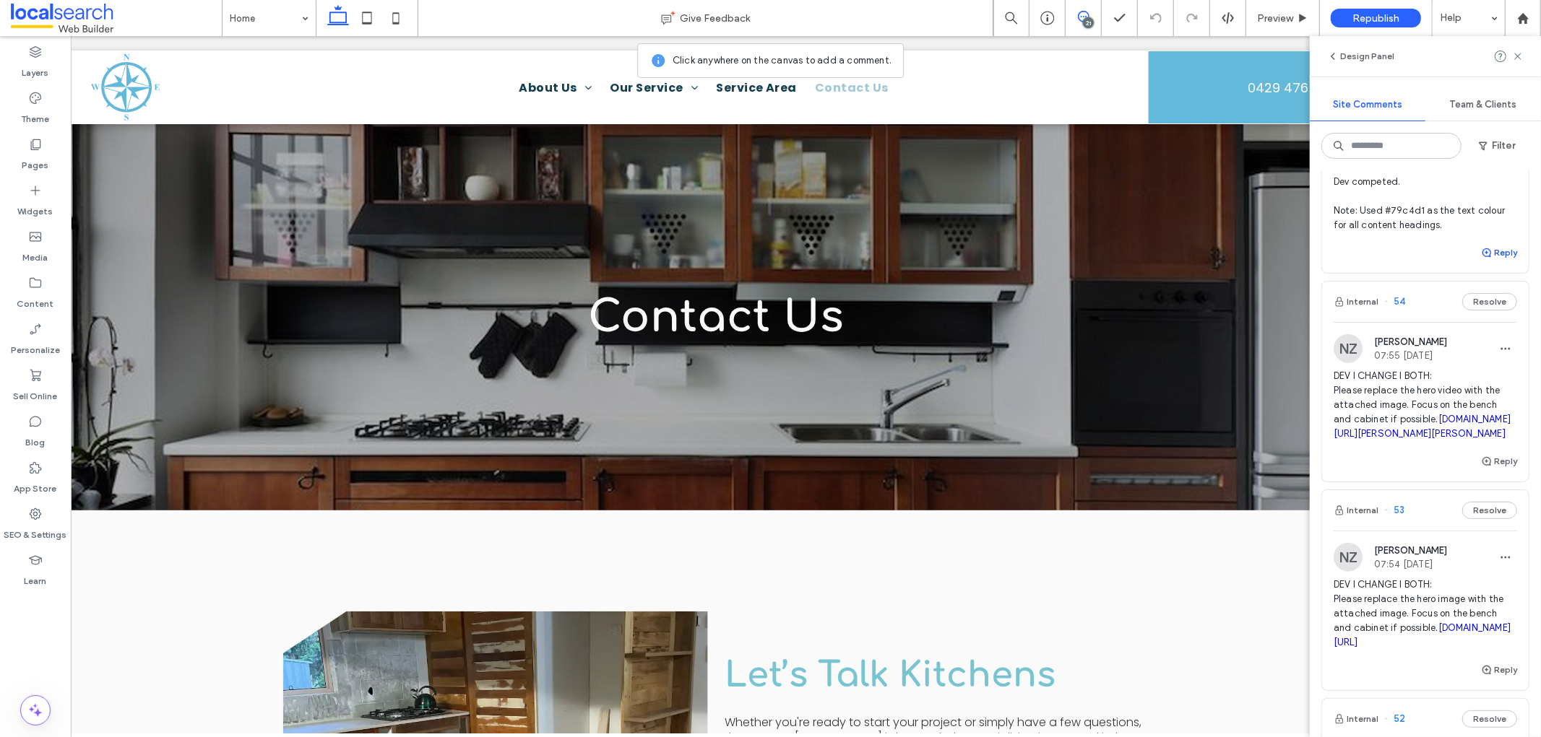
click at [1386, 261] on button "Reply" at bounding box center [1499, 252] width 36 height 17
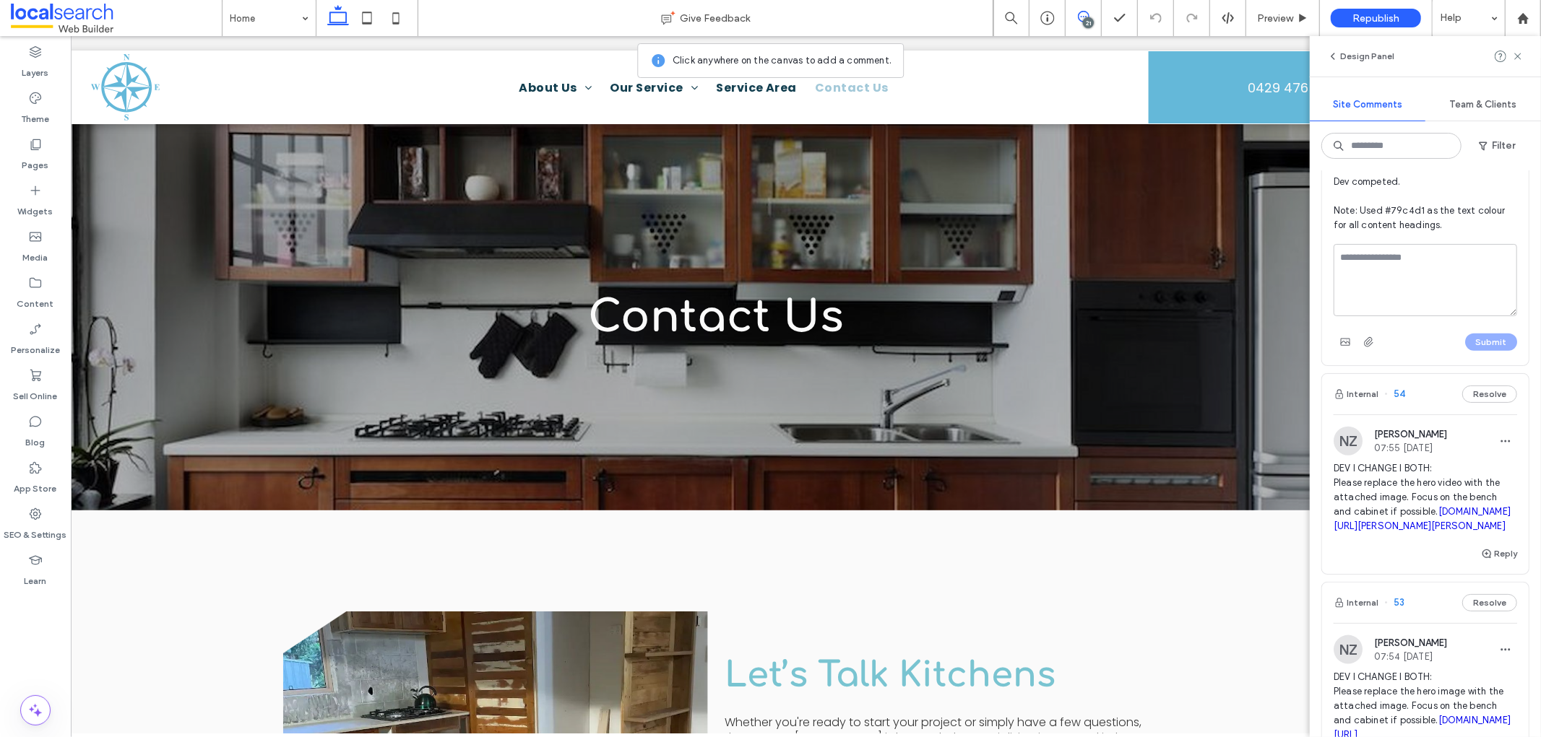
click at [1386, 275] on textarea at bounding box center [1424, 280] width 183 height 72
click at [1386, 233] on span "Dev competed. Note: Used #79c4d1 as the text colour for all content headings." at bounding box center [1424, 204] width 183 height 58
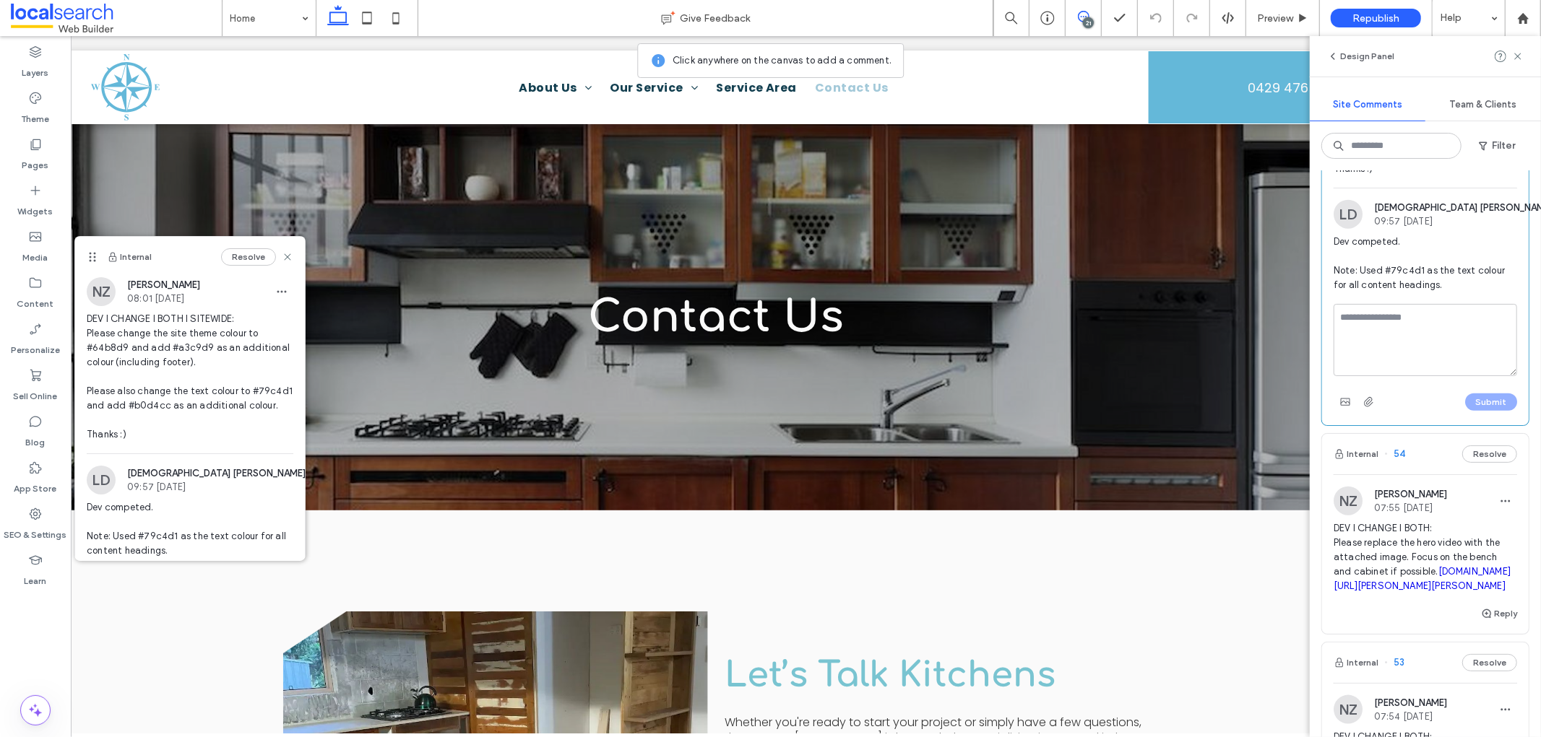
scroll to position [1123, 0]
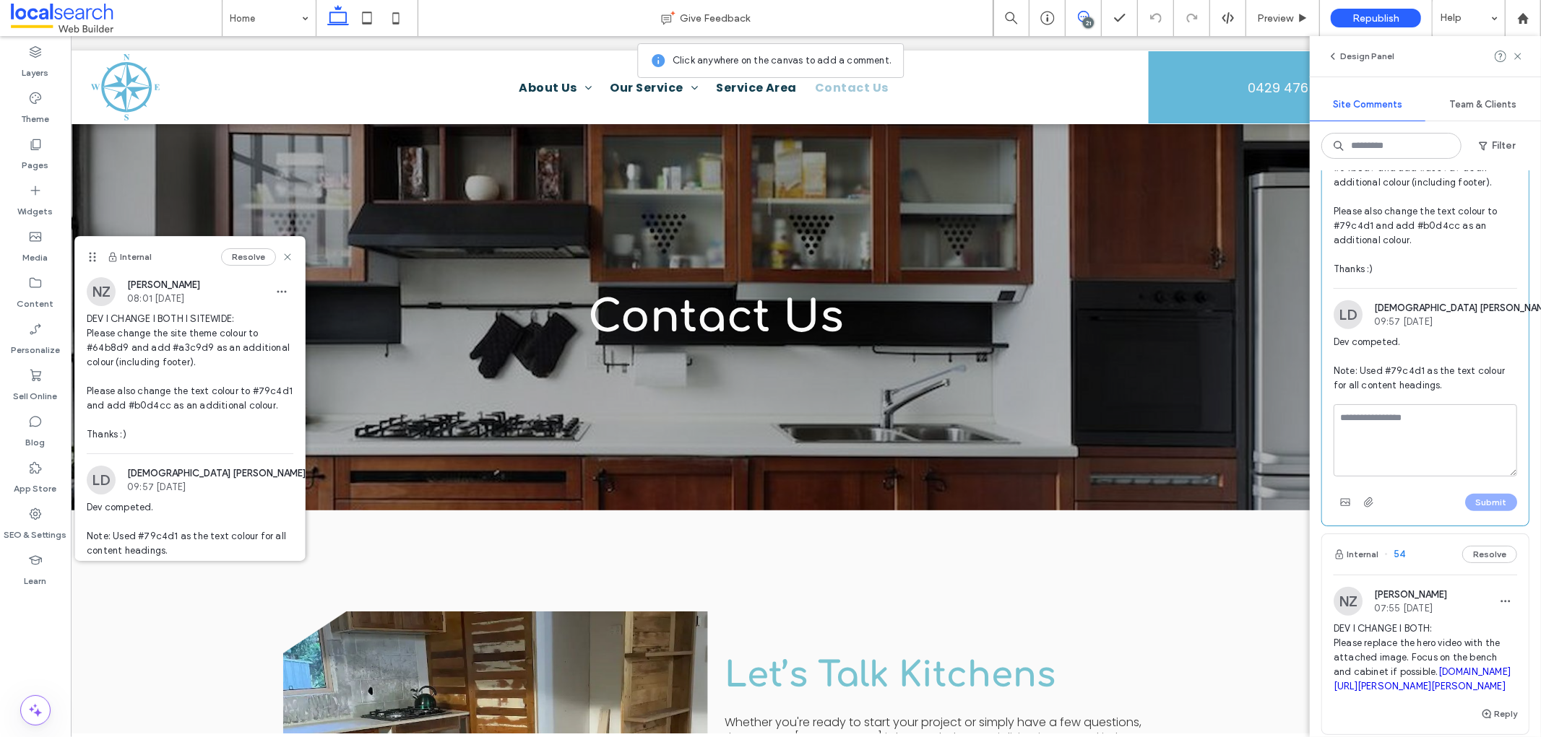
click at [1386, 321] on icon "button" at bounding box center [1570, 315] width 12 height 12
click at [1386, 373] on div "Edit" at bounding box center [1440, 367] width 129 height 27
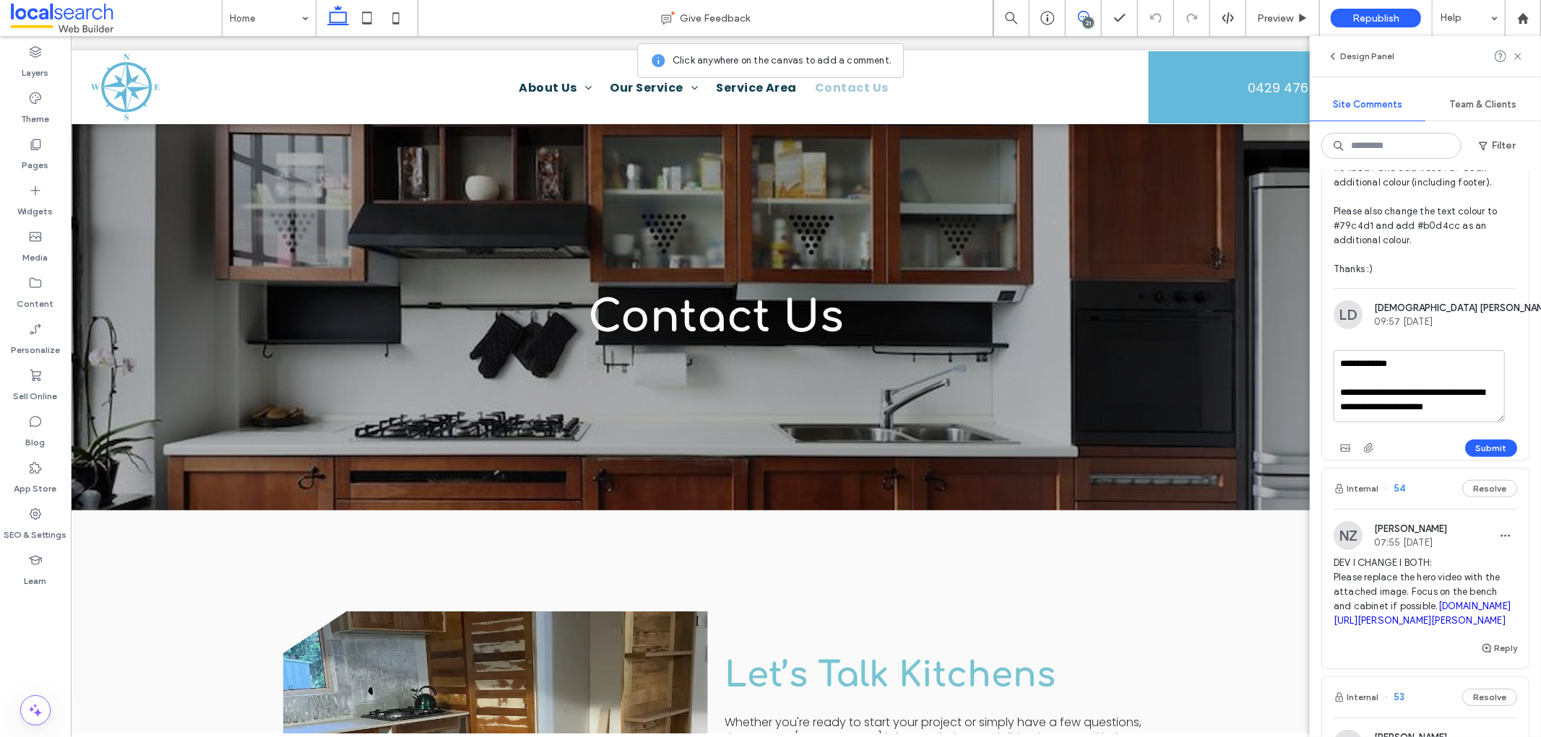
click at [1367, 412] on textarea "**********" at bounding box center [1418, 386] width 171 height 72
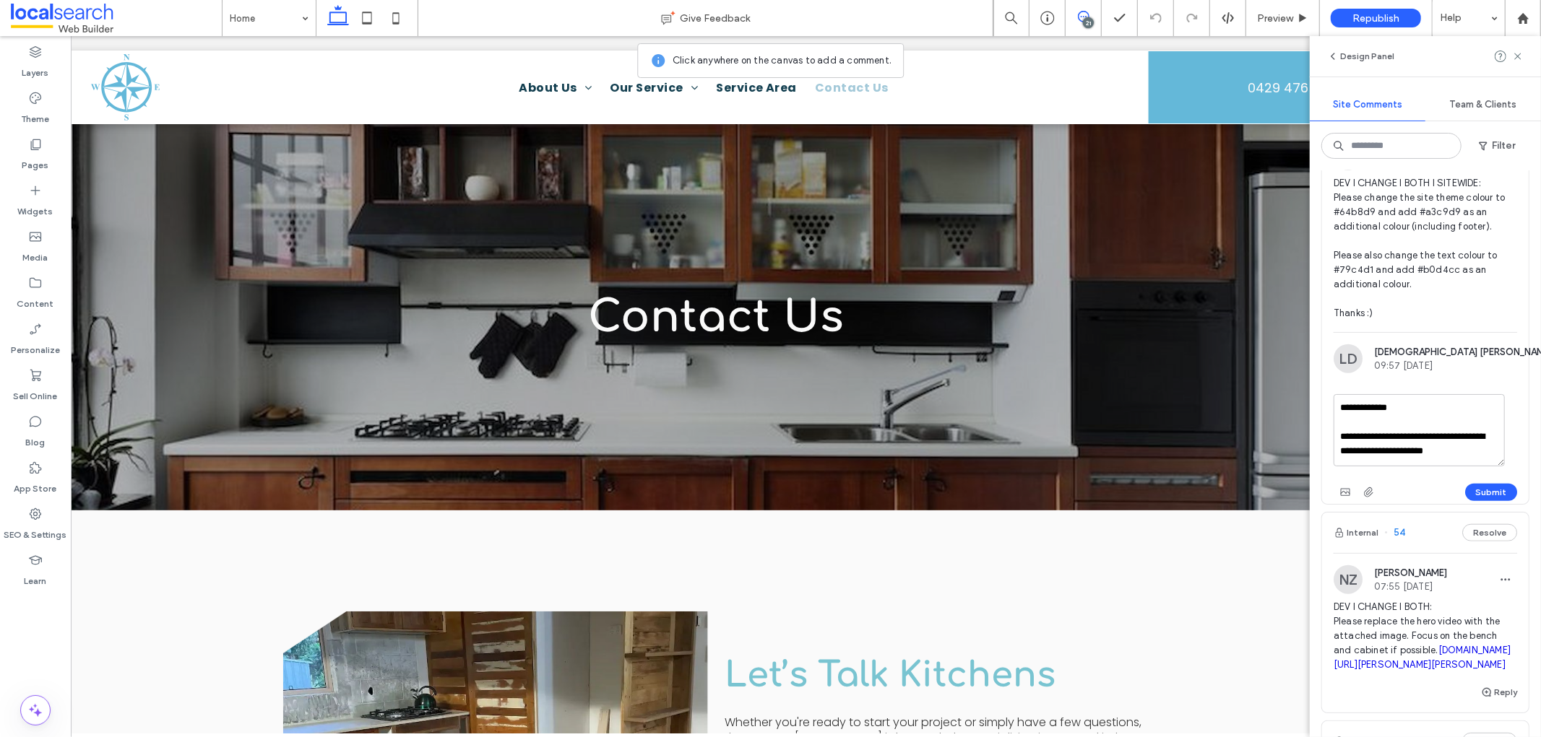
scroll to position [1043, 0]
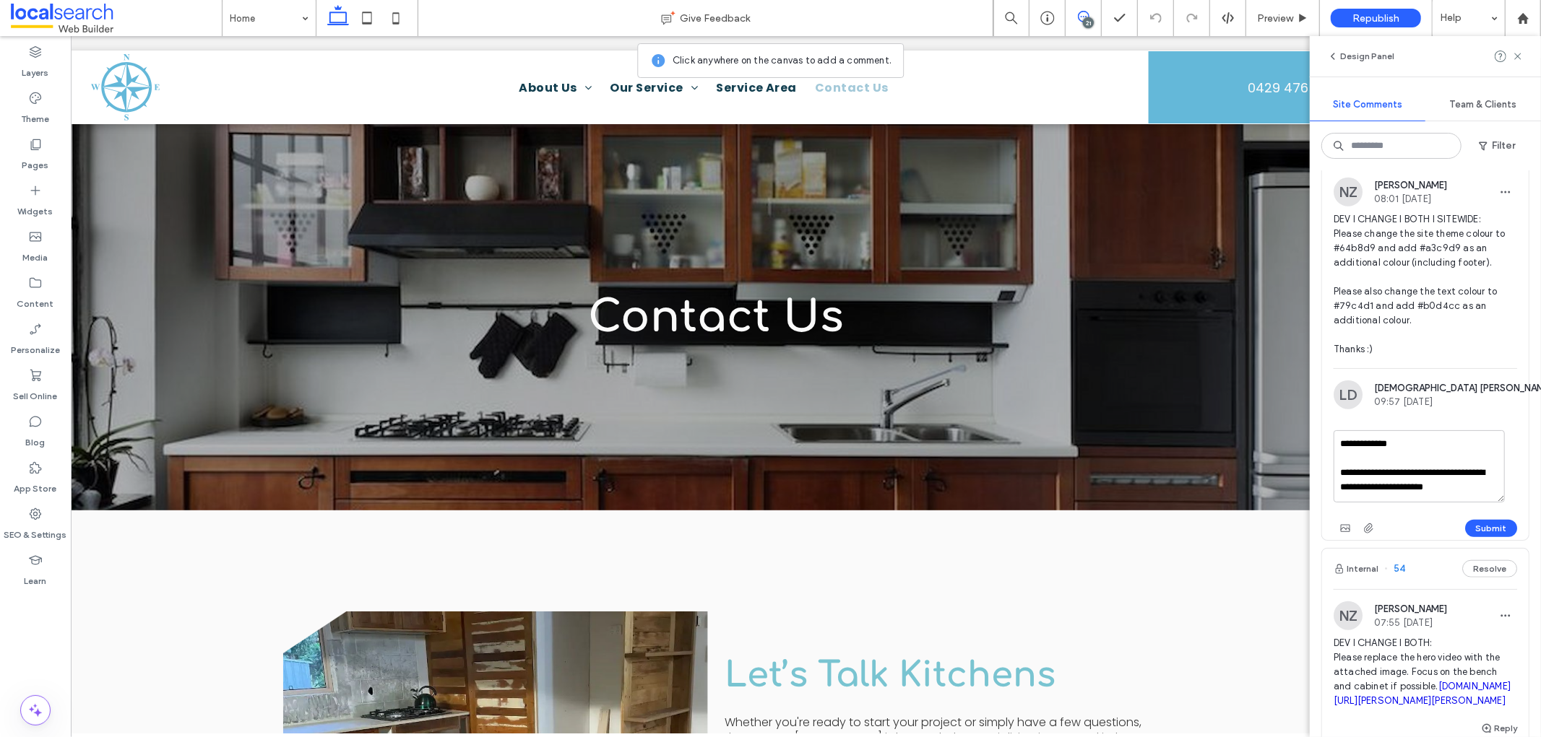
click at [1386, 269] on span "DEV I CHANGE I BOTH I SITEWIDE: Please change the site theme colour to #64b8d9 …" at bounding box center [1424, 284] width 183 height 144
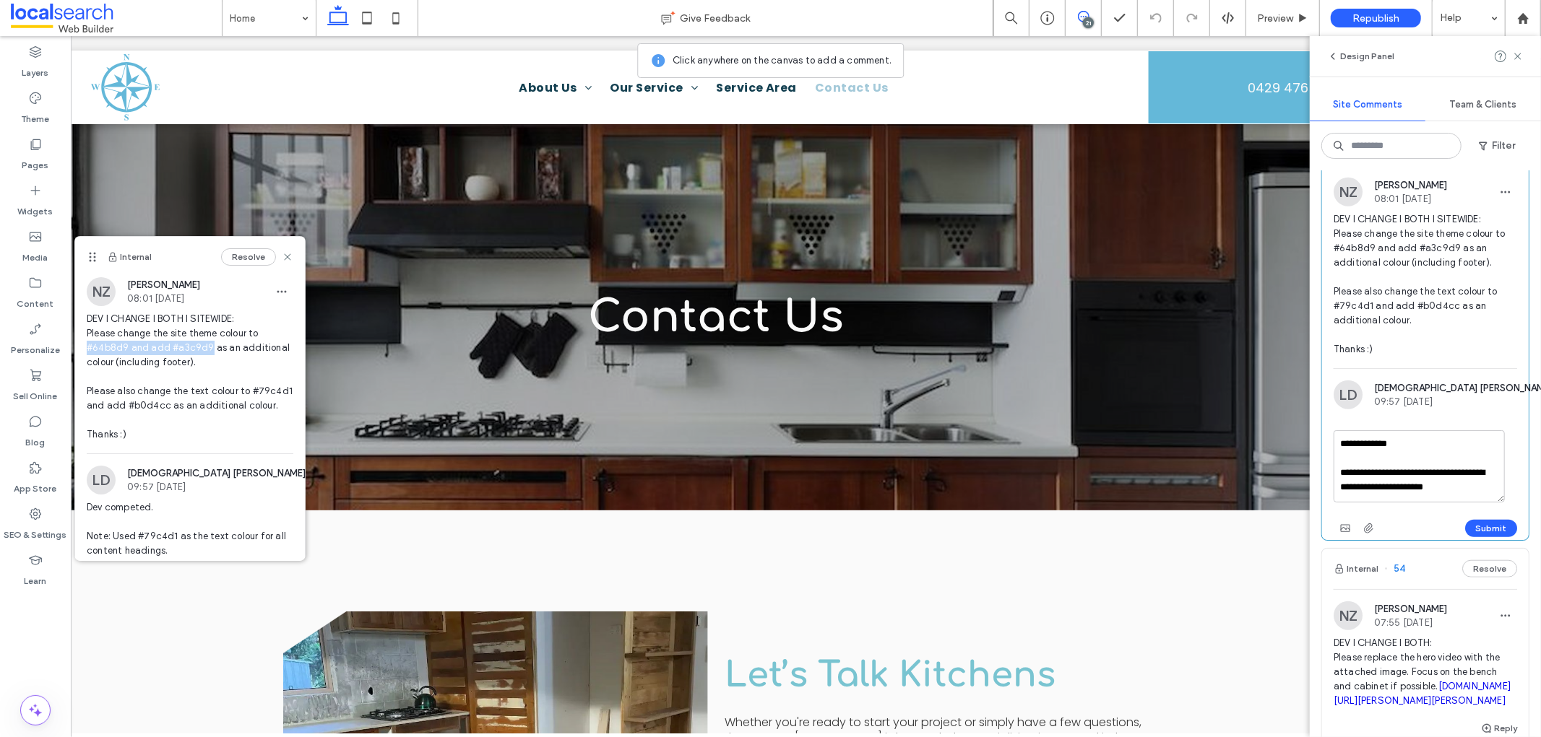
drag, startPoint x: 87, startPoint y: 347, endPoint x: 204, endPoint y: 347, distance: 117.0
click at [204, 347] on span "DEV I CHANGE I BOTH I SITEWIDE: Please change the site theme colour to #64b8d9 …" at bounding box center [190, 377] width 207 height 130
copy span "#64b8d9 and add #a3c9d9"
click at [1359, 480] on textarea "**********" at bounding box center [1418, 466] width 171 height 72
click at [1367, 487] on textarea "**********" at bounding box center [1418, 466] width 171 height 72
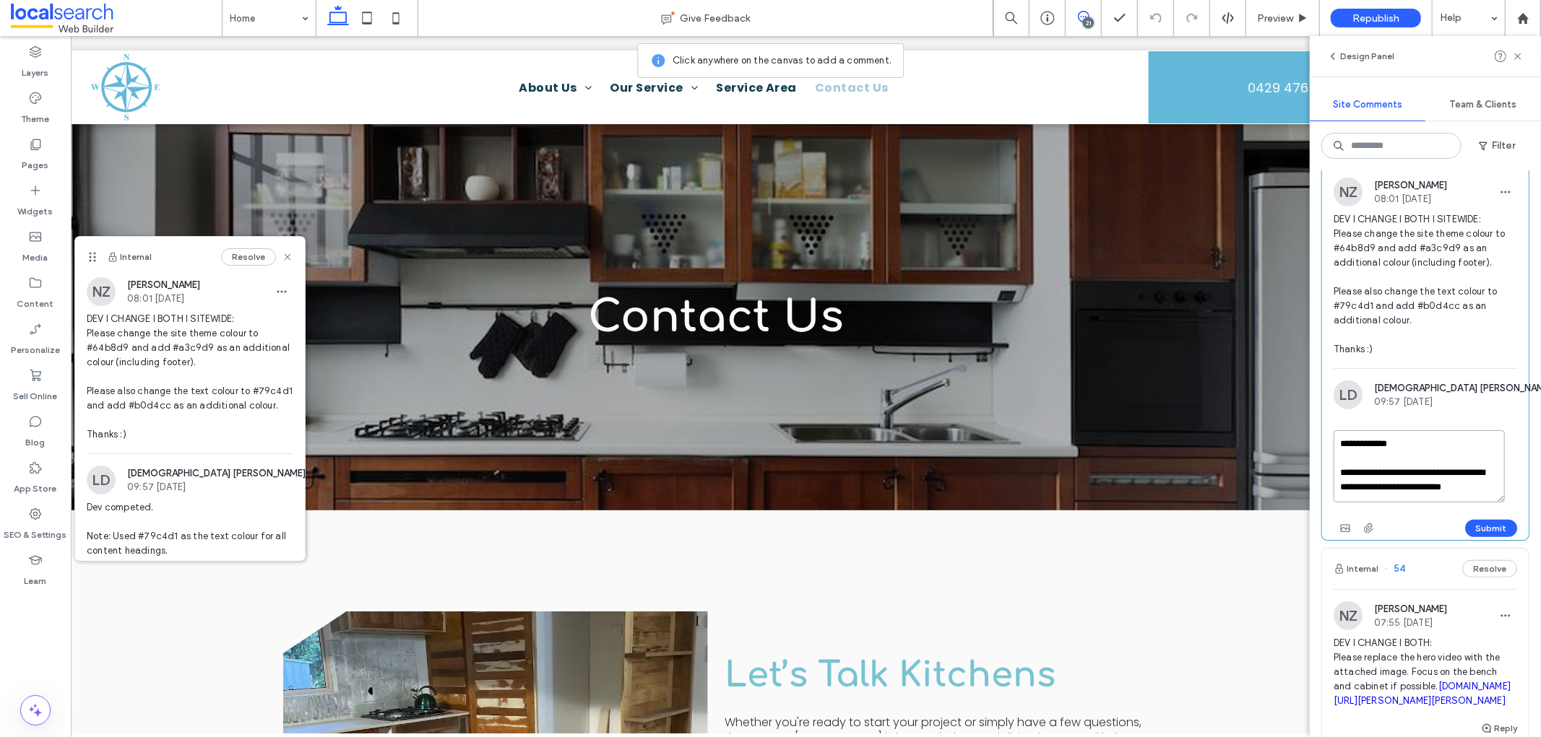
paste textarea "**********"
click at [1386, 486] on textarea "**********" at bounding box center [1418, 466] width 171 height 72
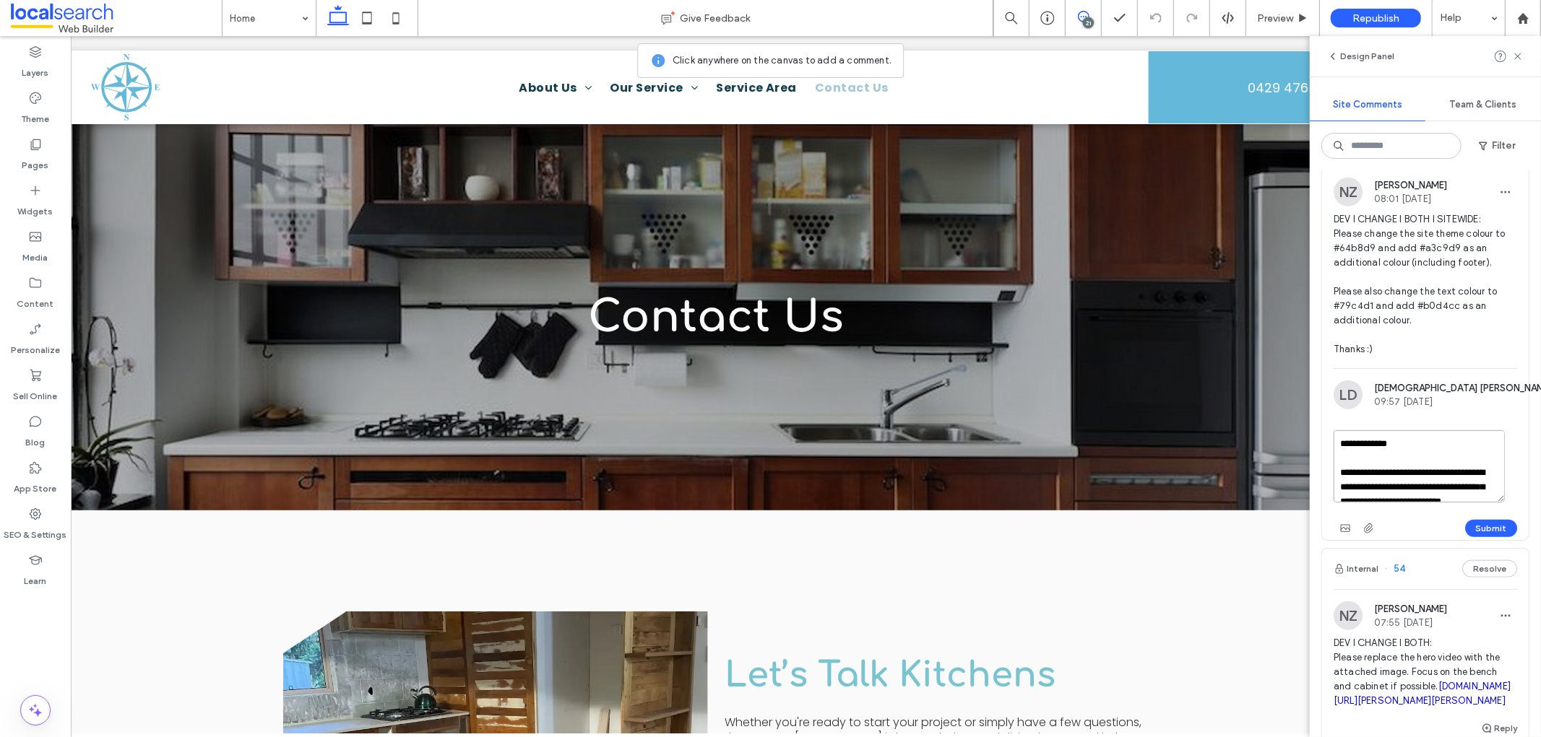
click at [1386, 502] on textarea "**********" at bounding box center [1418, 466] width 171 height 72
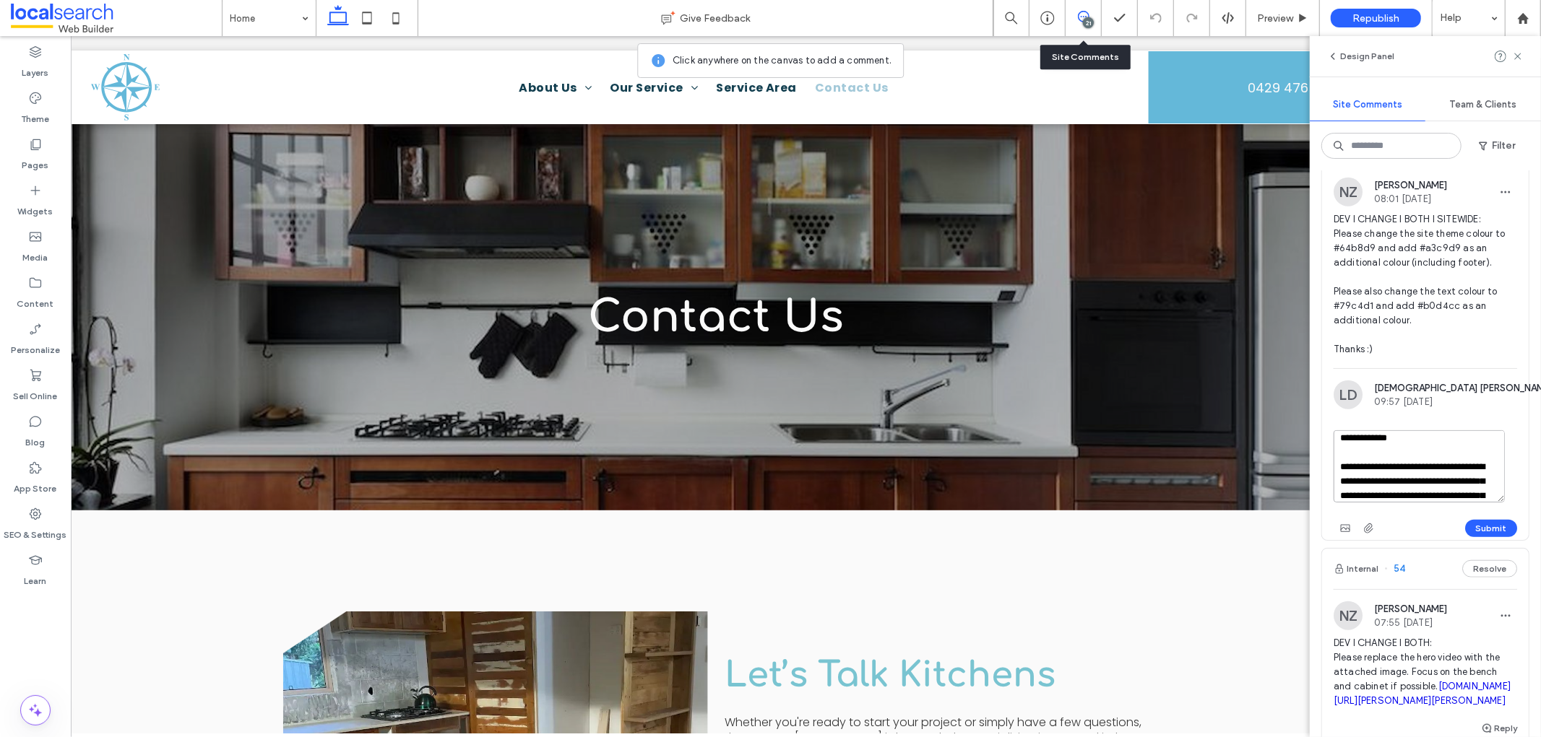
type textarea "**********"
click at [1096, 25] on div "21" at bounding box center [1083, 18] width 36 height 36
click at [1386, 537] on button "Submit" at bounding box center [1491, 528] width 52 height 17
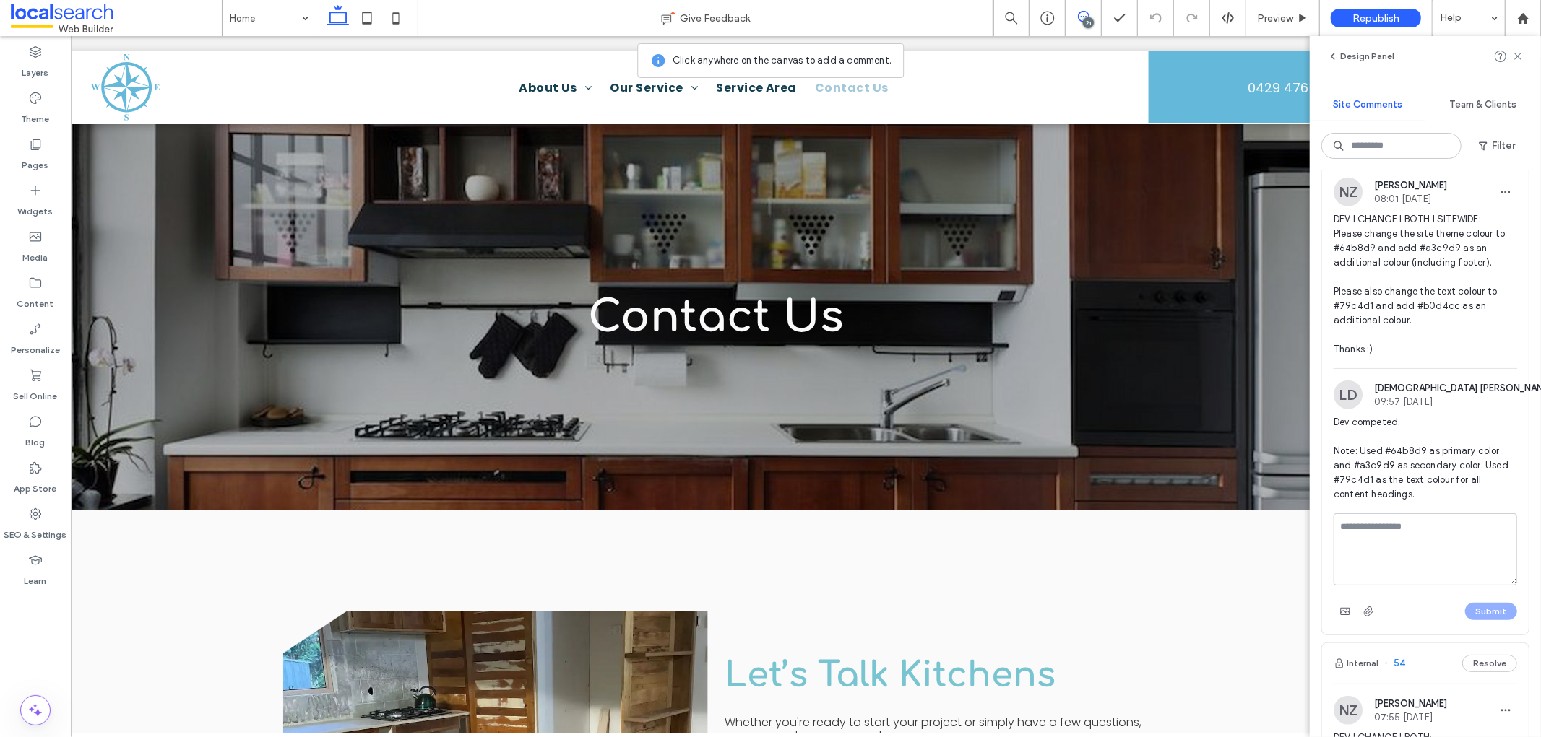
click at [1072, 20] on span at bounding box center [1082, 17] width 35 height 12
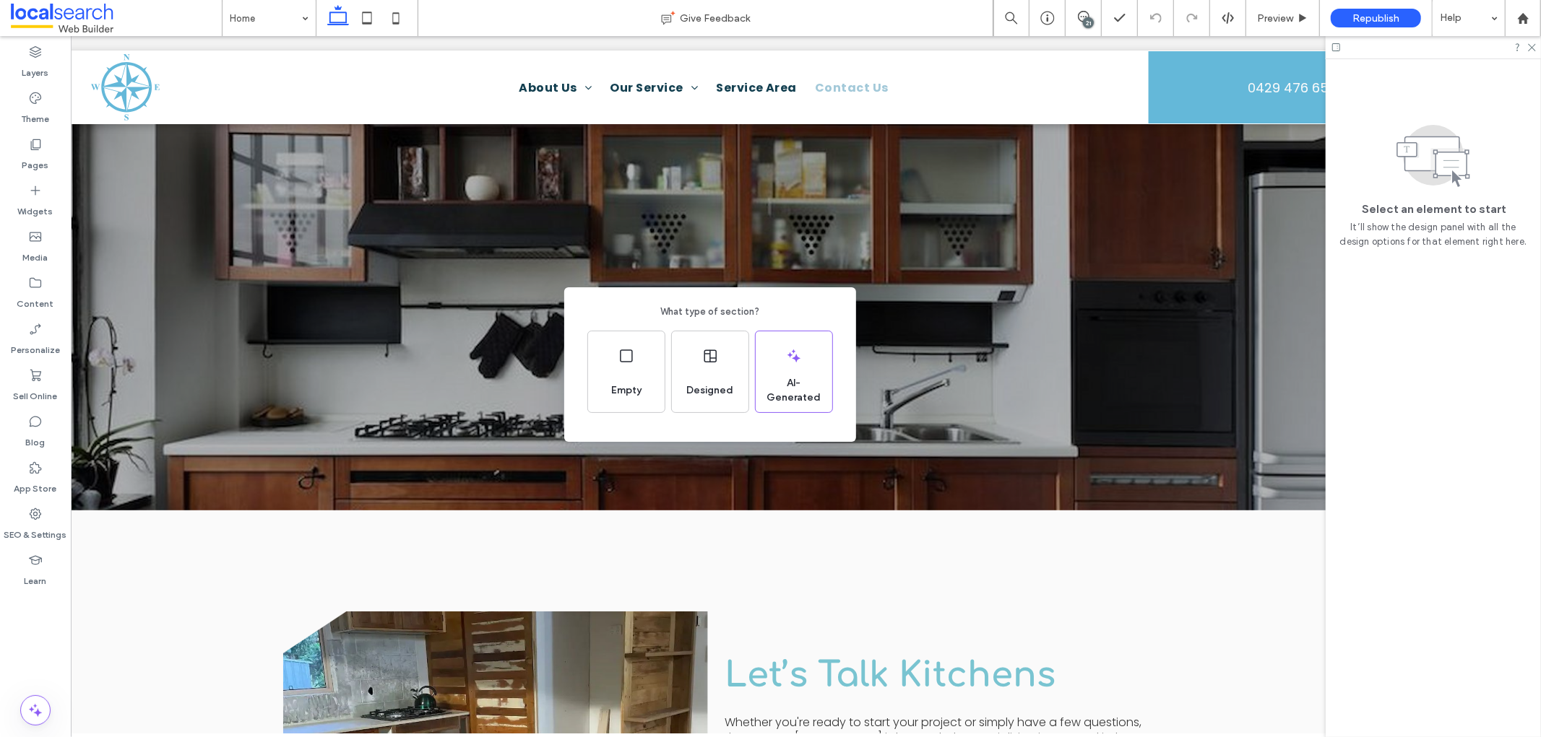
click at [883, 294] on div "What type of section? Empty Designed AI-Generated" at bounding box center [770, 404] width 1541 height 808
click at [862, 280] on div "What type of section? Empty Designed AI-Generated" at bounding box center [770, 404] width 1541 height 808
click at [906, 298] on div "What type of section? Empty Designed AI-Generated" at bounding box center [770, 404] width 1541 height 808
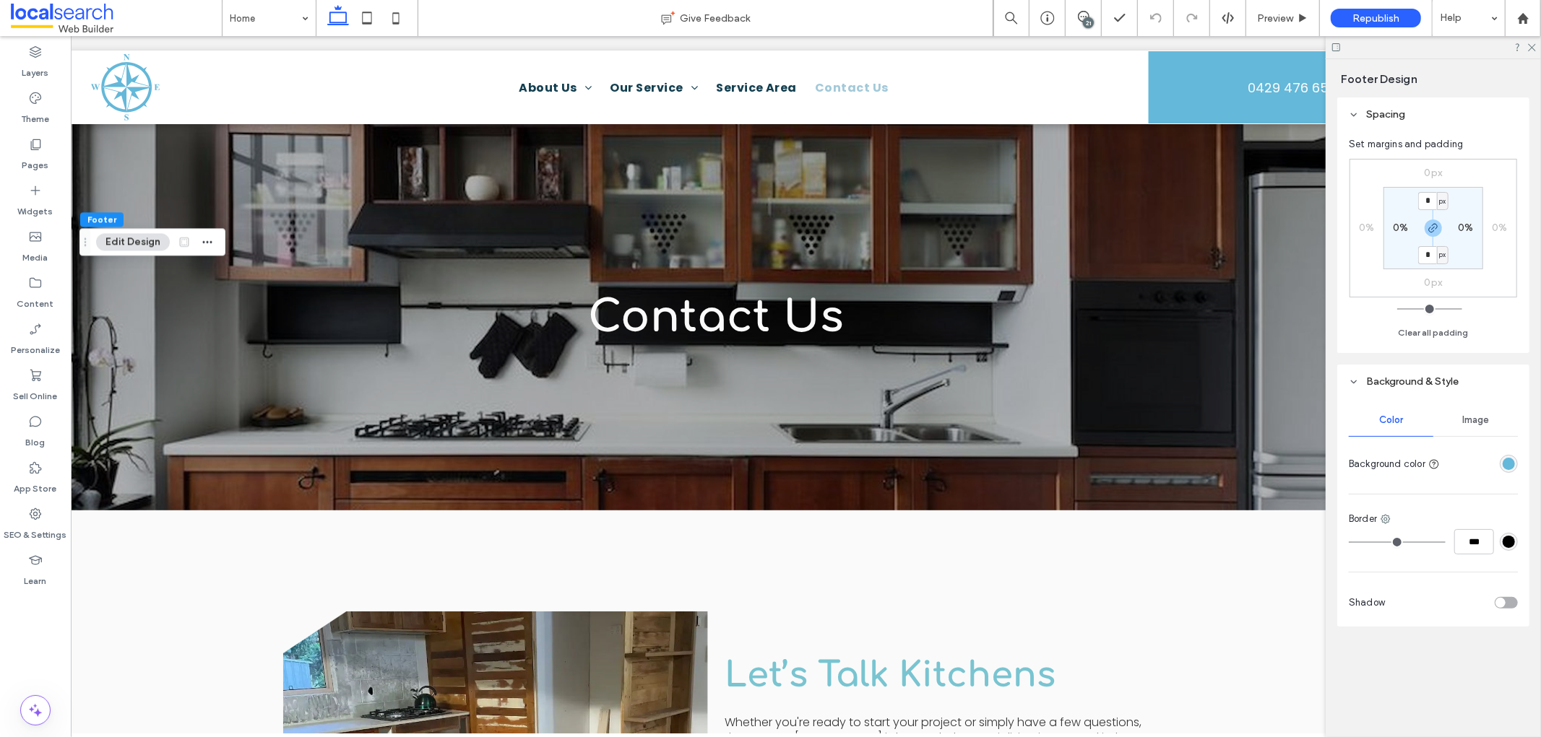
click at [1386, 466] on div "rgba(100, 184, 217, 1)" at bounding box center [1508, 464] width 12 height 12
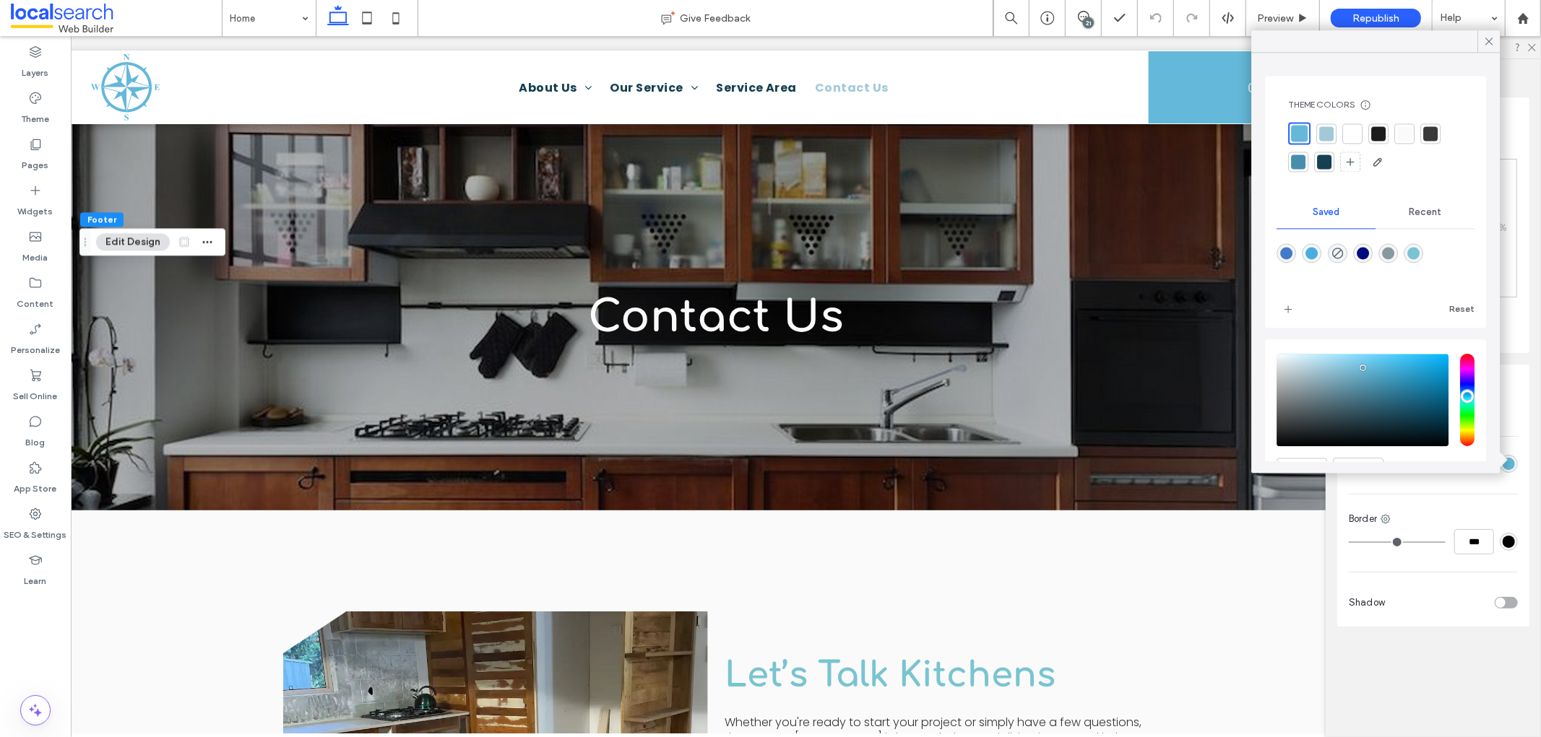
click at [1386, 466] on div "rgba(100, 184, 217, 1)" at bounding box center [1508, 464] width 12 height 12
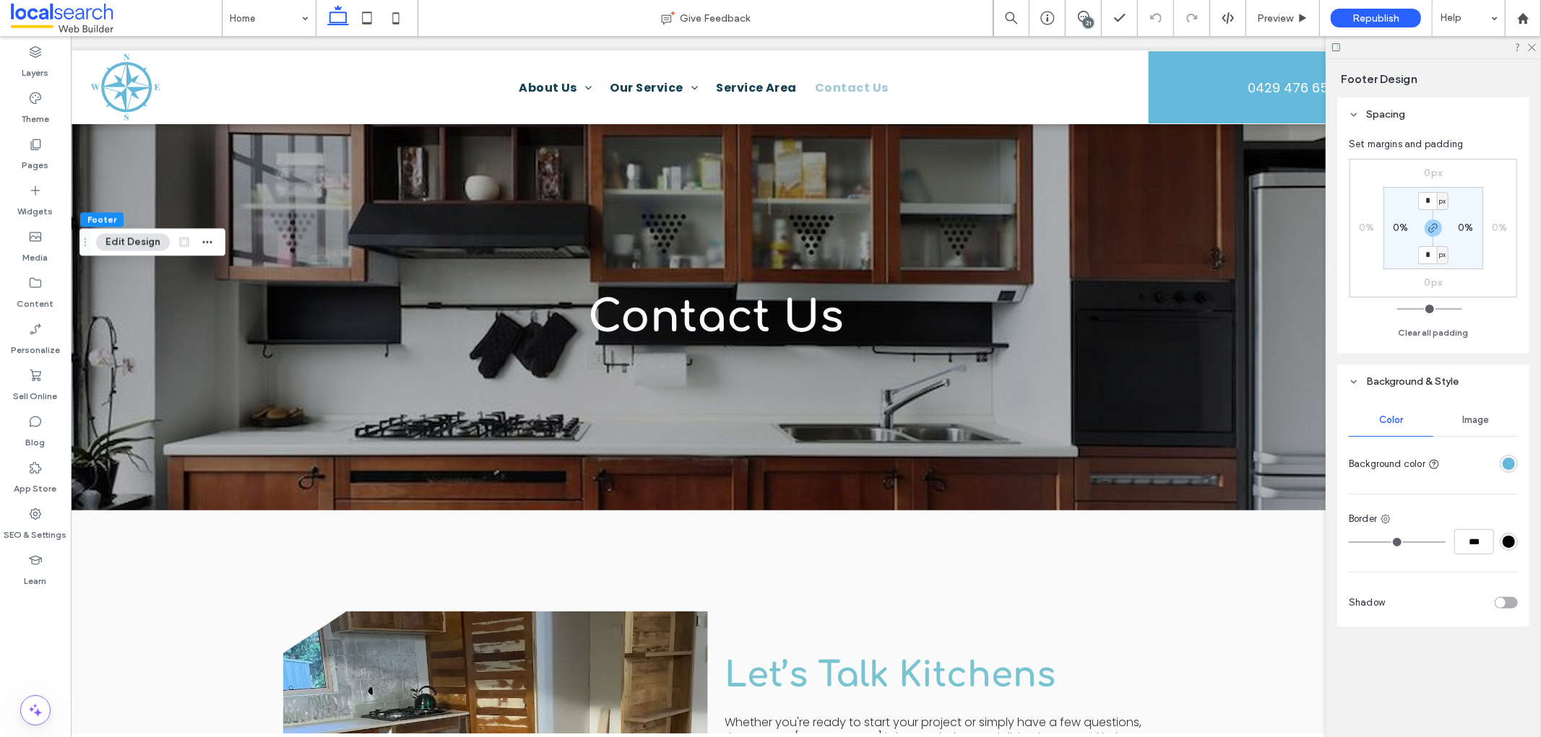
drag, startPoint x: 1082, startPoint y: 19, endPoint x: 1094, endPoint y: 24, distance: 12.6
click at [1082, 18] on icon at bounding box center [1084, 17] width 12 height 12
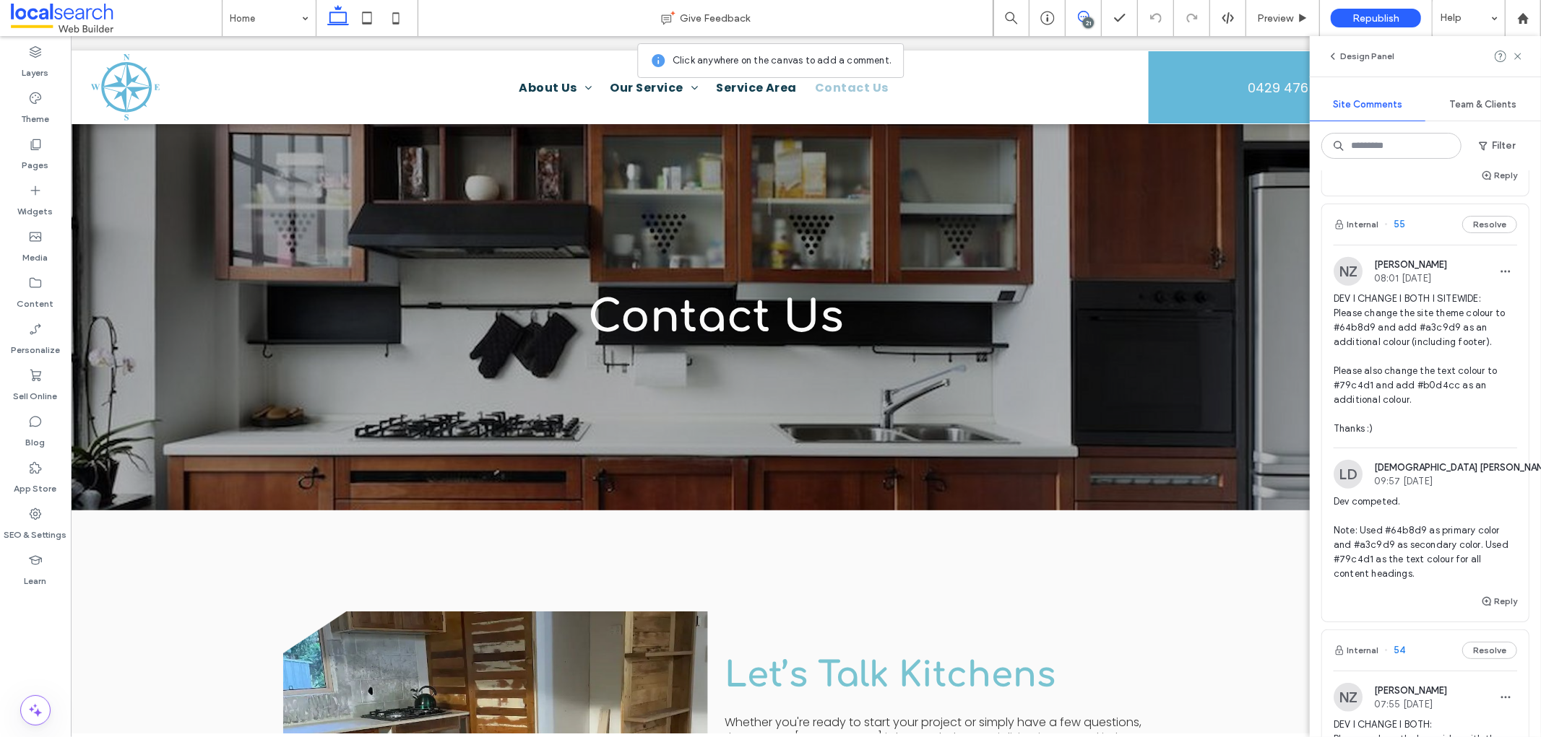
scroll to position [1043, 0]
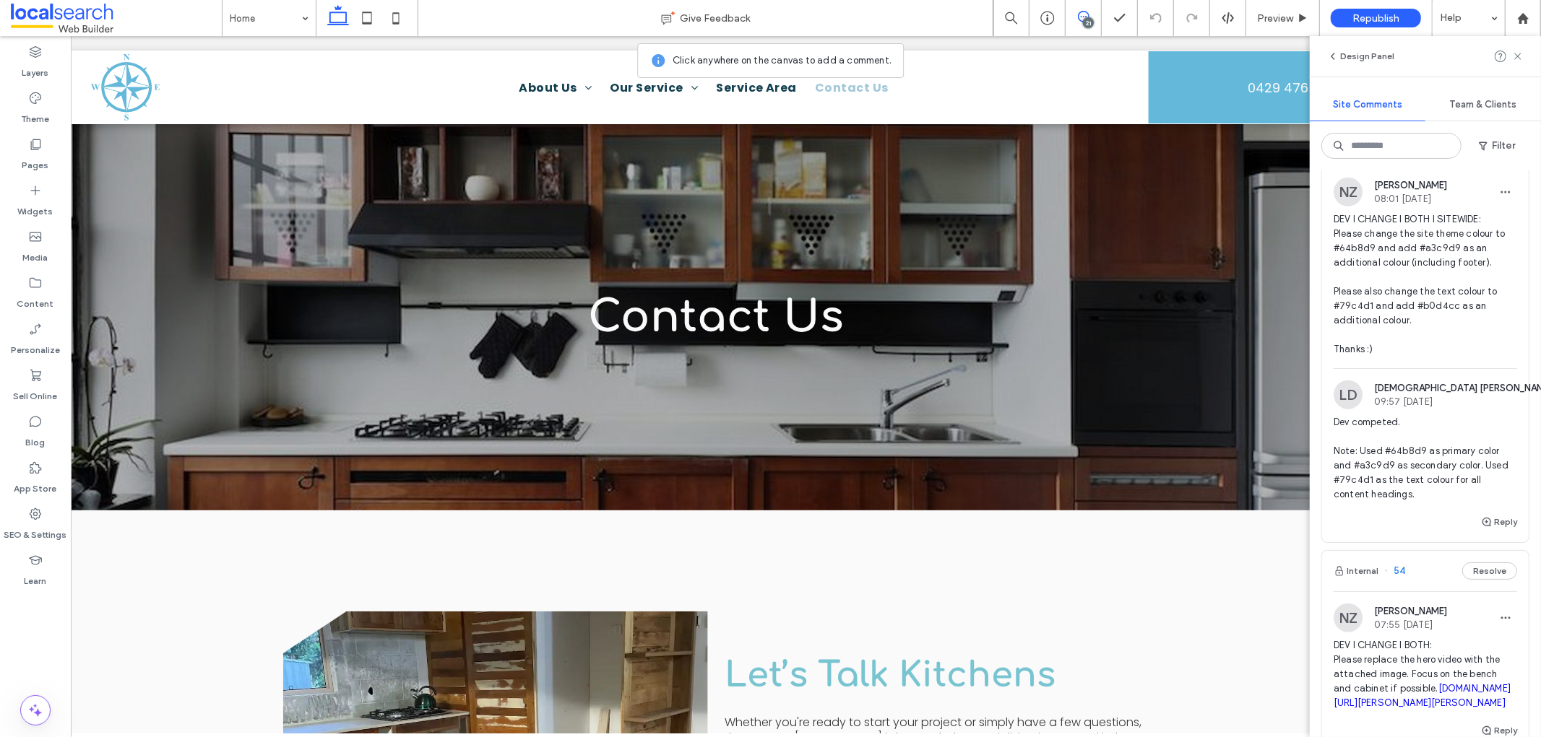
click at [1386, 401] on icon "button" at bounding box center [1570, 395] width 12 height 12
click at [1386, 434] on div "Edit" at bounding box center [1440, 447] width 129 height 27
click at [1362, 502] on textarea "**********" at bounding box center [1418, 466] width 171 height 72
click at [1359, 503] on textarea "**********" at bounding box center [1418, 466] width 171 height 72
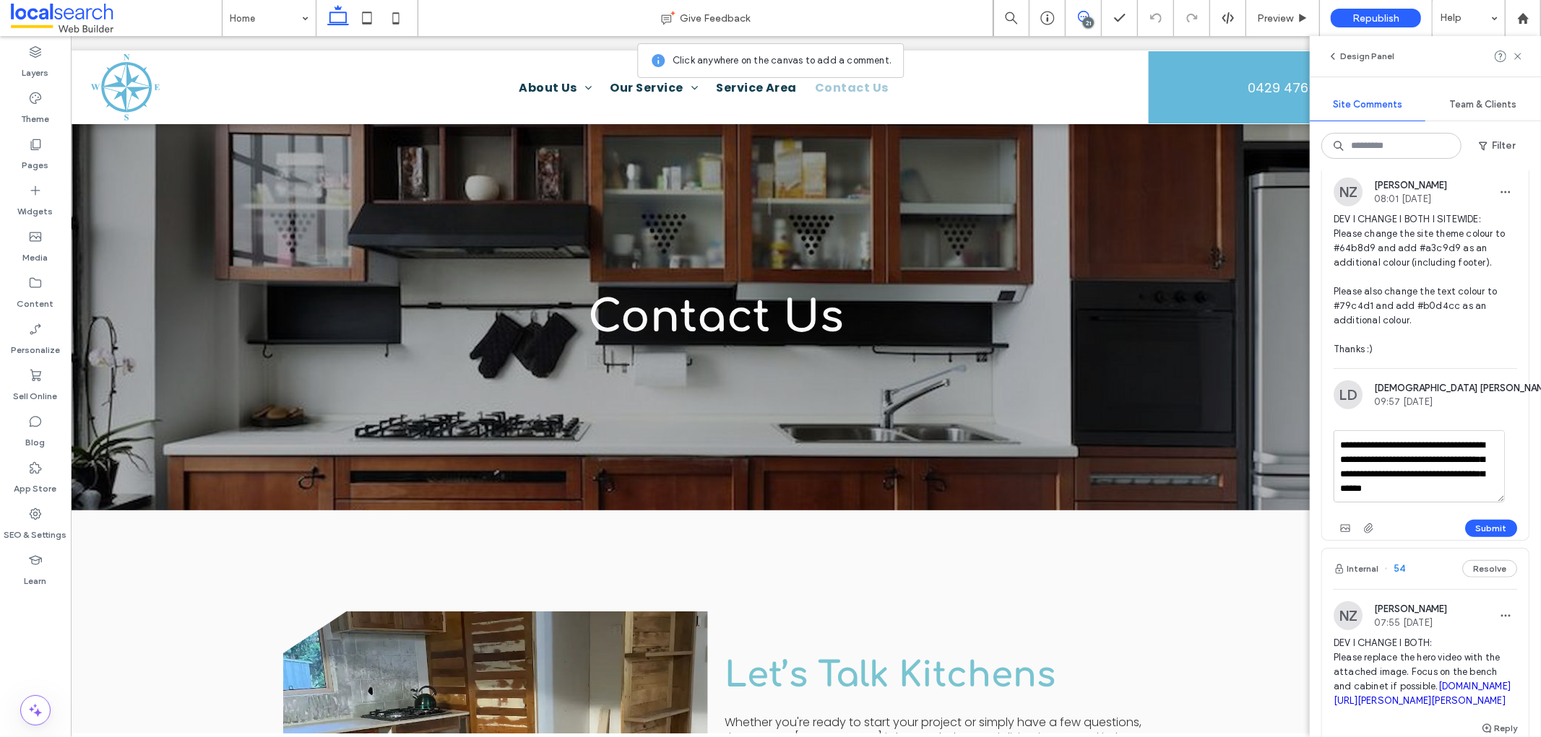
drag, startPoint x: 1406, startPoint y: 475, endPoint x: 1416, endPoint y: 475, distance: 10.1
click at [1386, 475] on textarea "**********" at bounding box center [1418, 466] width 171 height 72
type textarea "**********"
click at [1386, 537] on button "Submit" at bounding box center [1491, 528] width 52 height 17
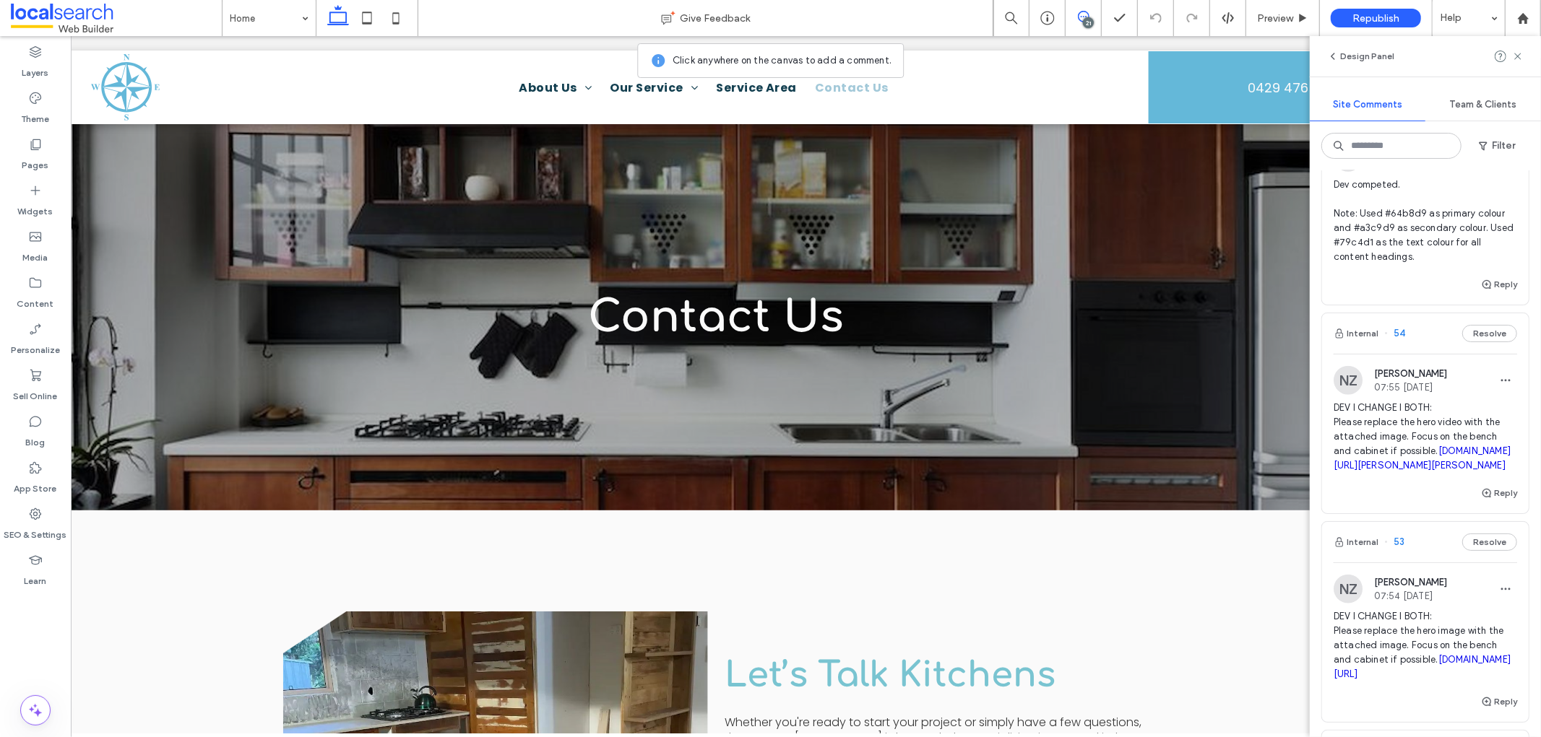
scroll to position [1284, 0]
click at [1386, 423] on span "DEV I CHANGE I BOTH: Please replace the hero video with the attached image. Foc…" at bounding box center [1424, 434] width 183 height 72
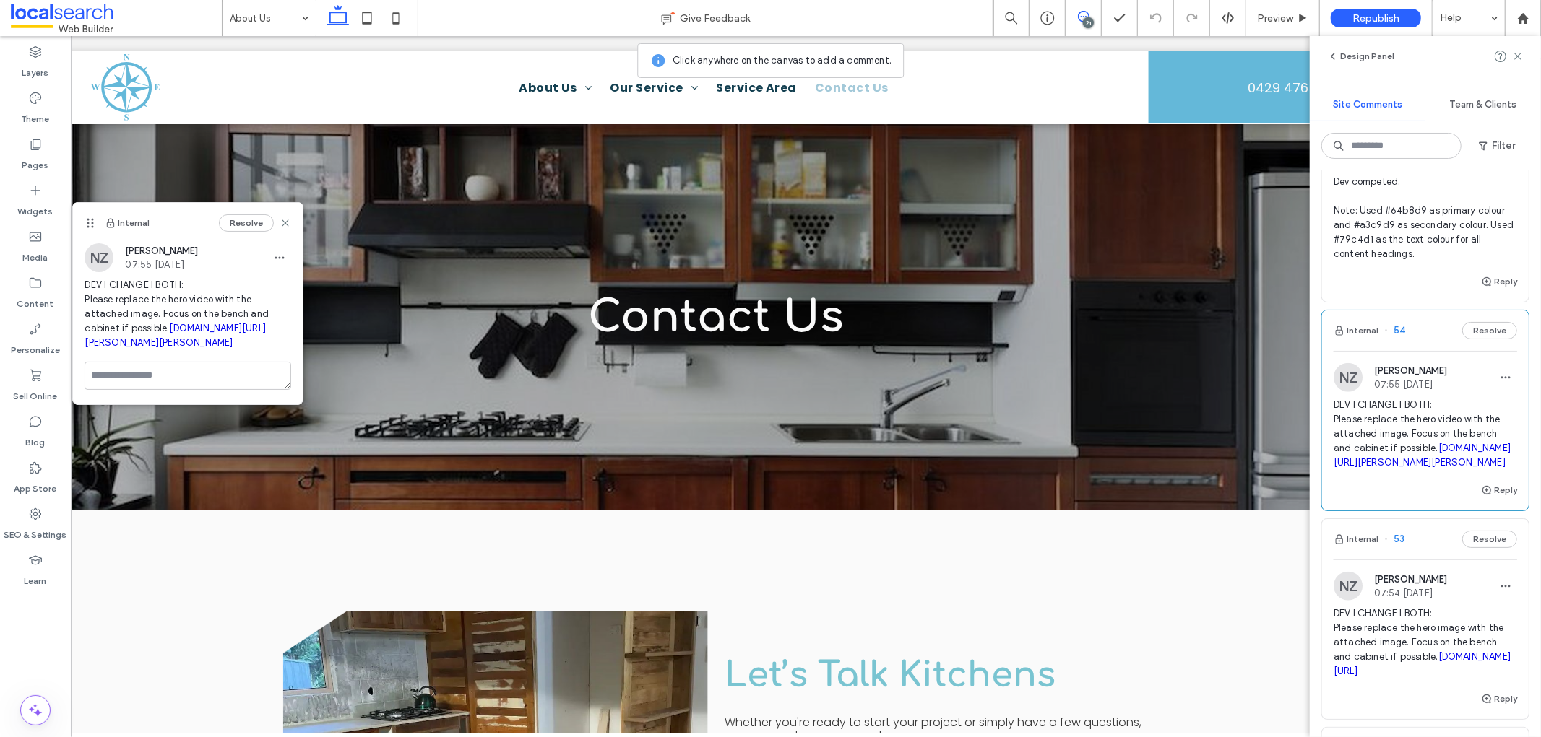
click at [1086, 18] on div "21" at bounding box center [1088, 22] width 11 height 11
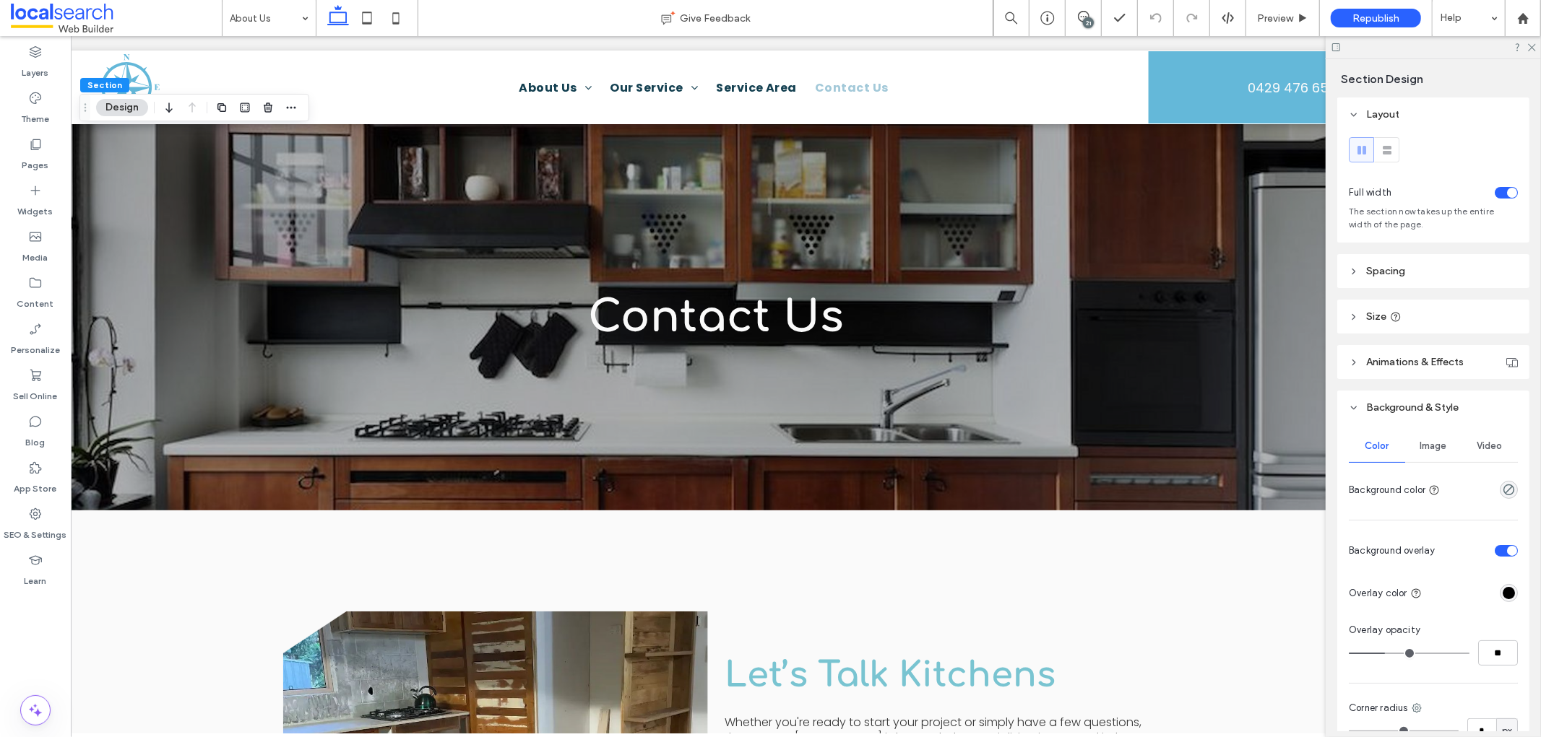
click at [1386, 443] on span "Image" at bounding box center [1433, 447] width 27 height 12
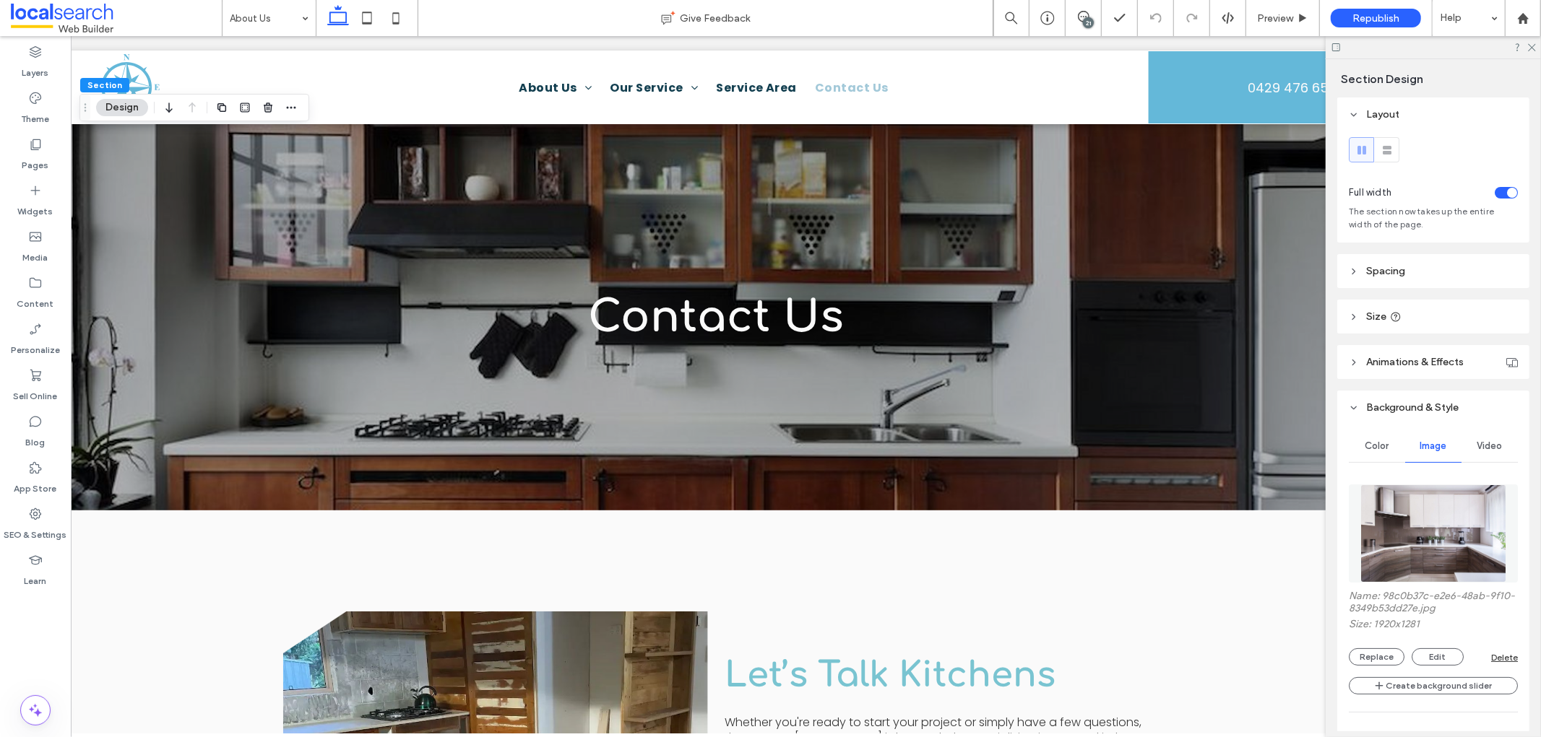
click at [1386, 553] on img at bounding box center [1433, 534] width 147 height 98
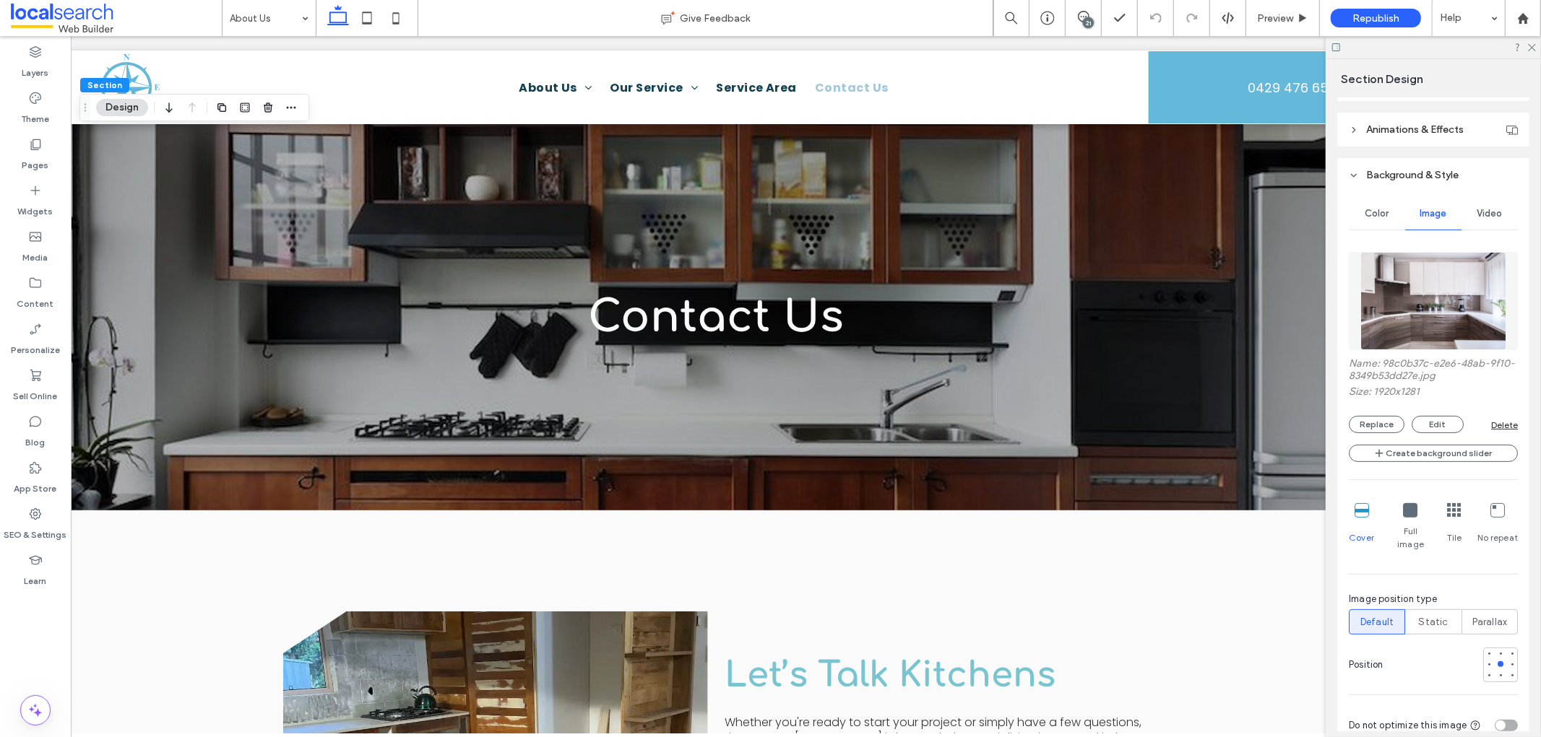
scroll to position [321, 0]
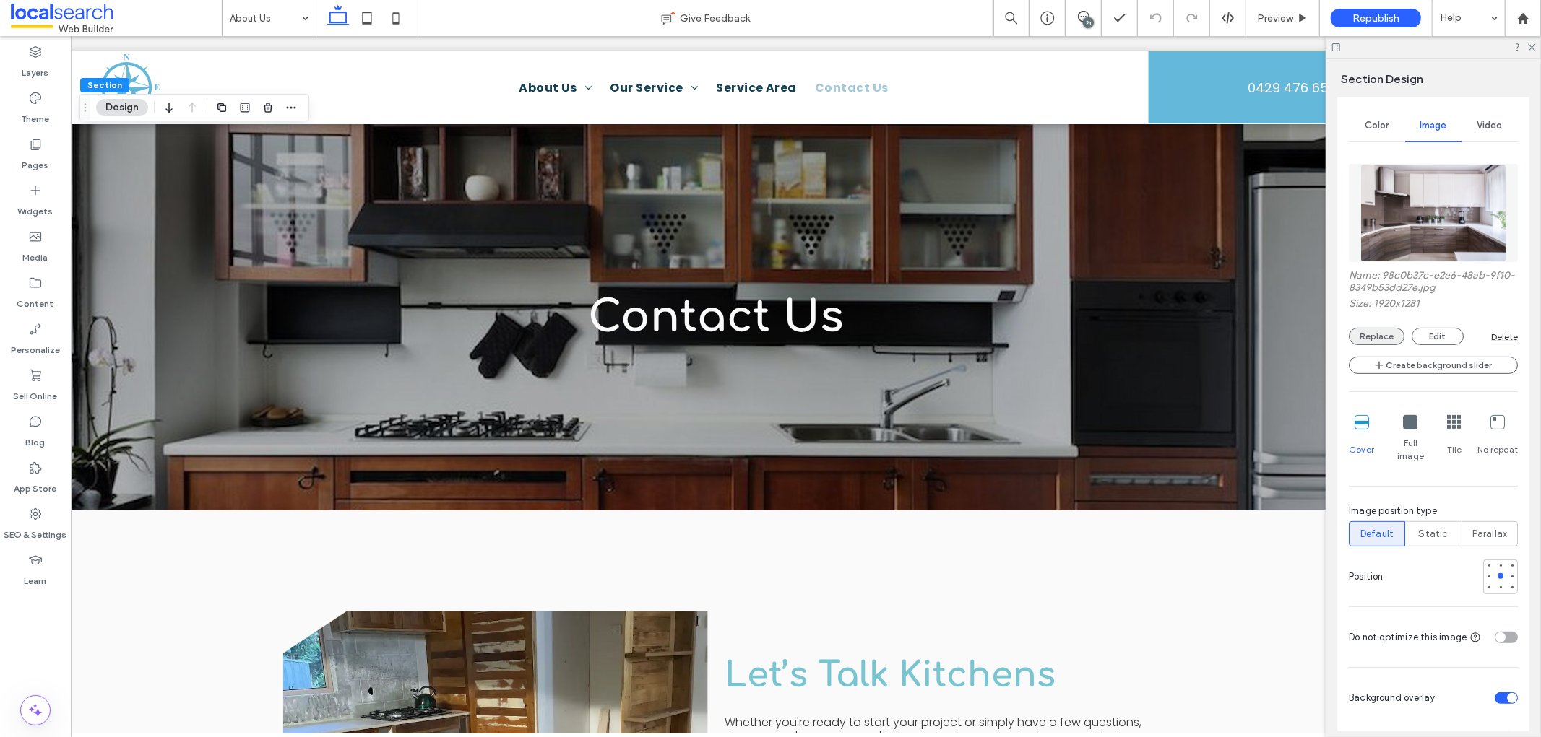
click at [1377, 331] on button "Replace" at bounding box center [1377, 336] width 56 height 17
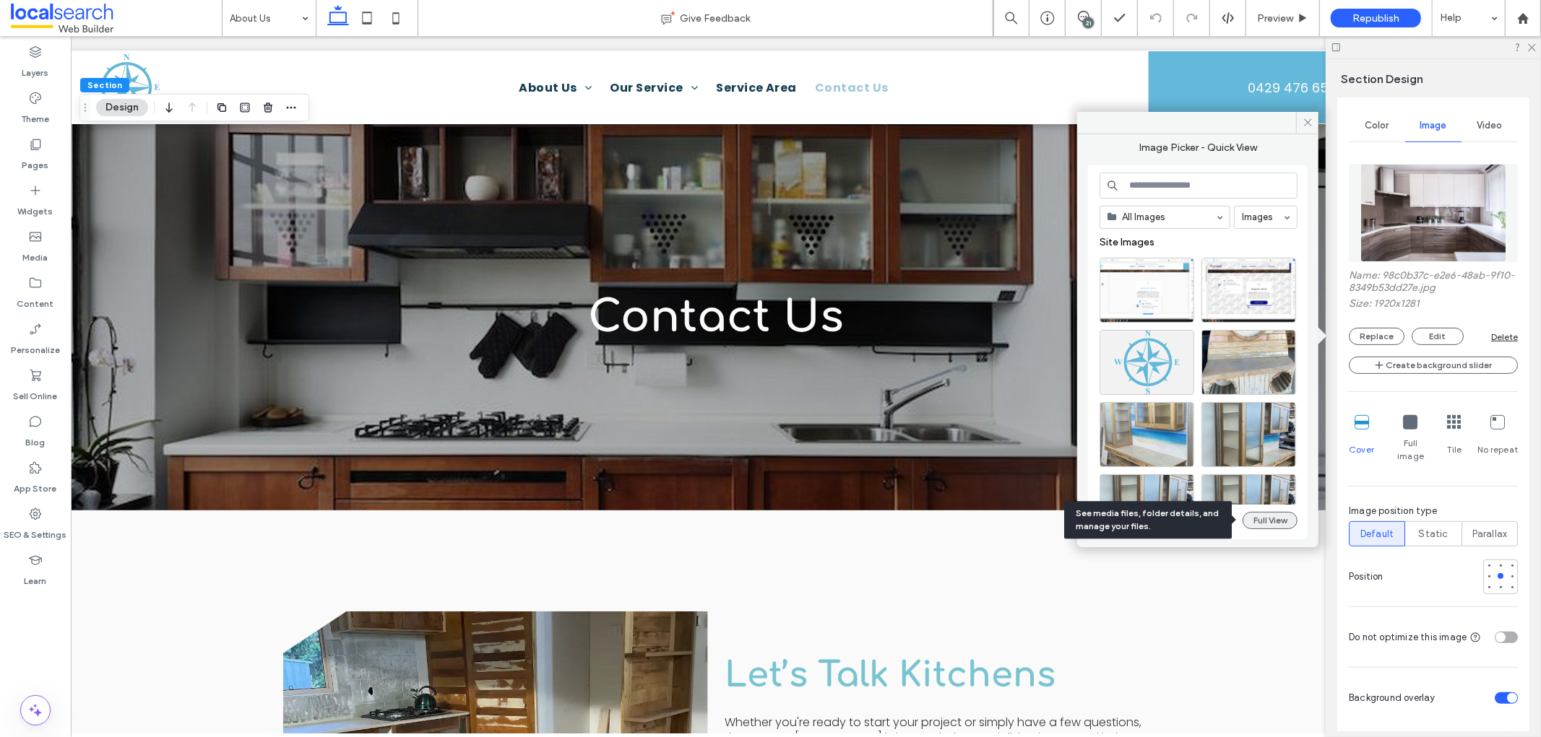
click at [1273, 524] on button "Full View" at bounding box center [1269, 520] width 55 height 17
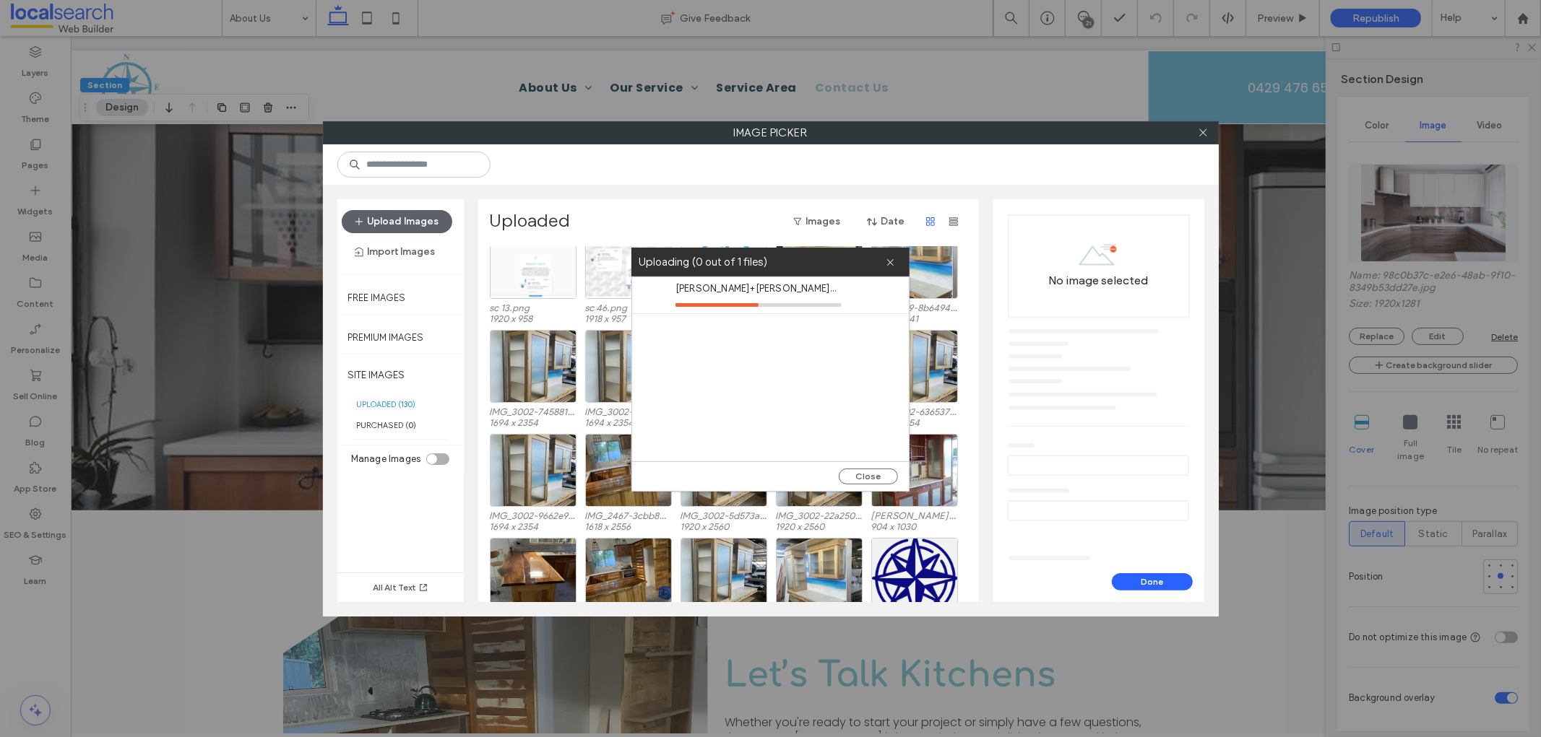
scroll to position [0, 0]
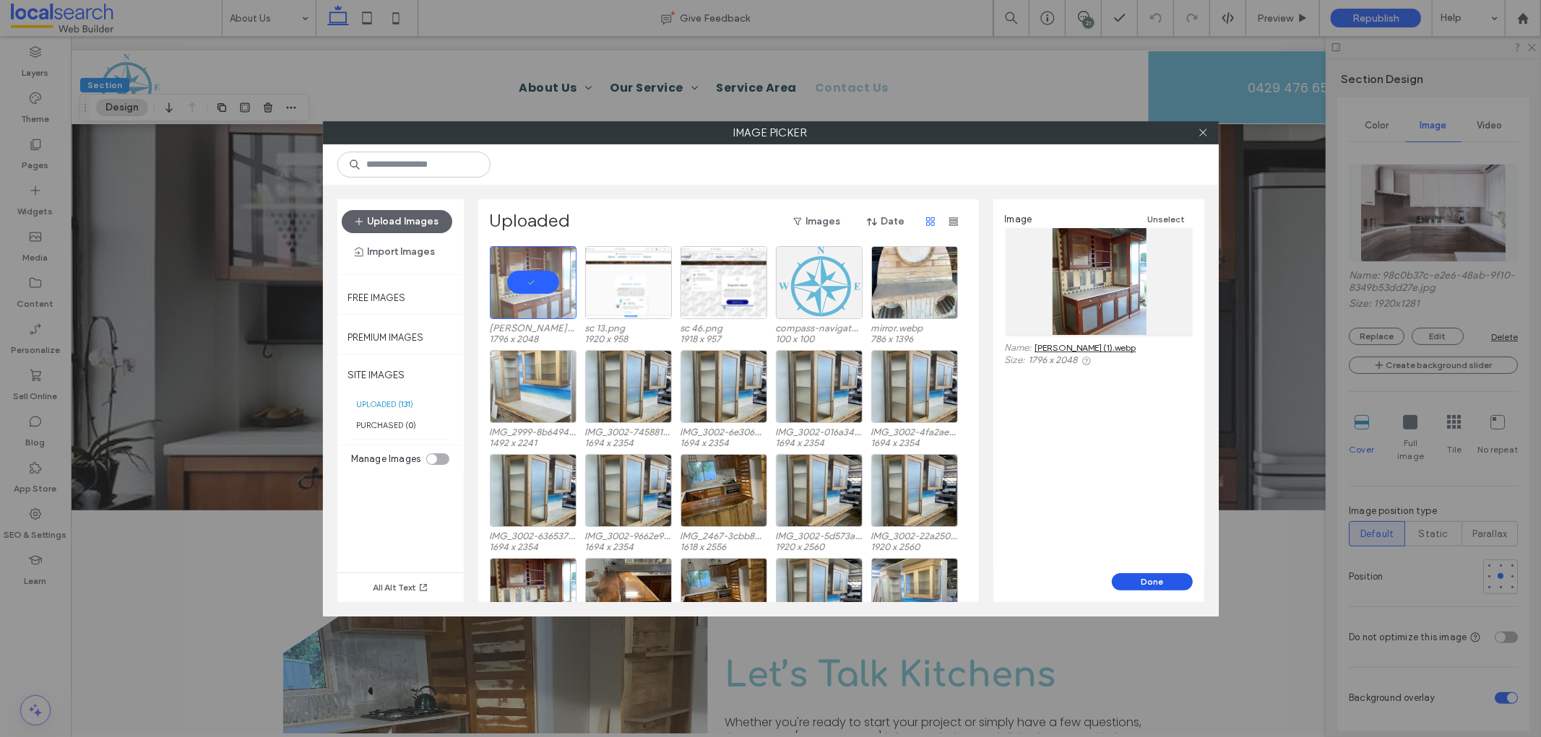
click at [1178, 582] on button "Done" at bounding box center [1152, 582] width 81 height 17
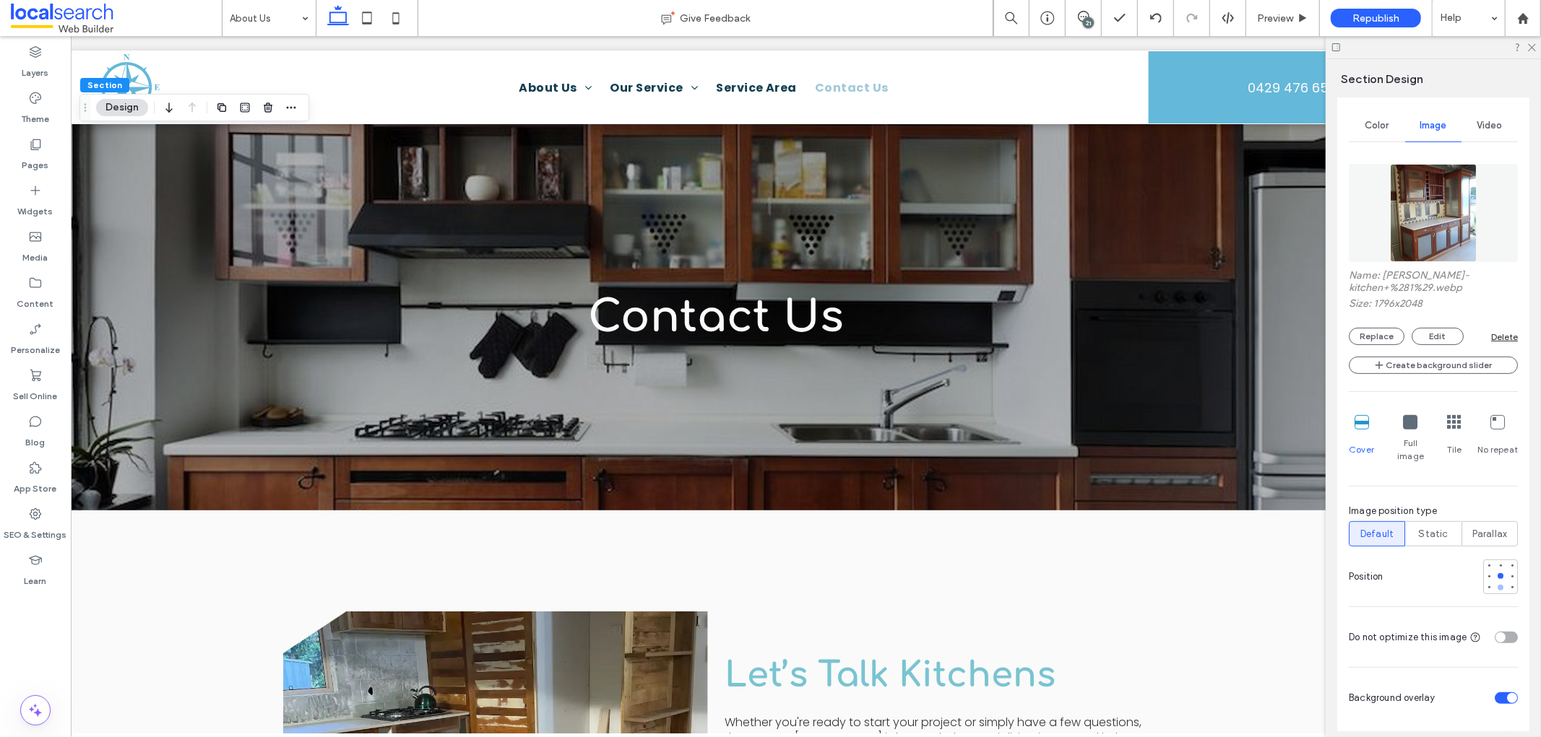
click at [1386, 585] on div at bounding box center [1500, 588] width 6 height 6
click at [1386, 574] on div at bounding box center [1500, 577] width 6 height 6
click at [1386, 563] on div at bounding box center [1500, 566] width 6 height 6
click at [1386, 560] on div at bounding box center [1500, 565] width 10 height 10
click at [1386, 574] on div at bounding box center [1500, 577] width 6 height 6
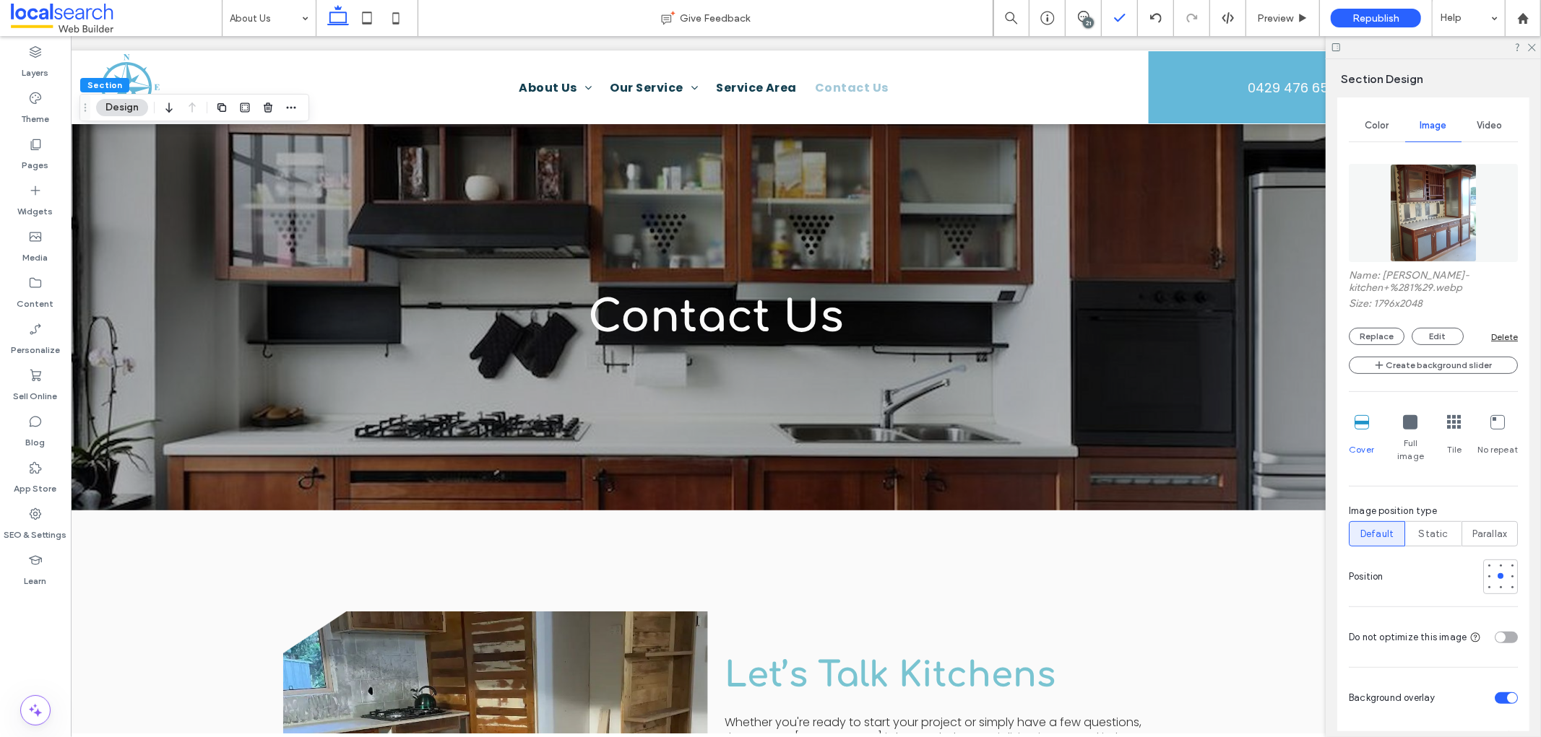
drag, startPoint x: 1081, startPoint y: 20, endPoint x: 1116, endPoint y: 30, distance: 35.9
click at [1081, 20] on icon at bounding box center [1084, 17] width 12 height 12
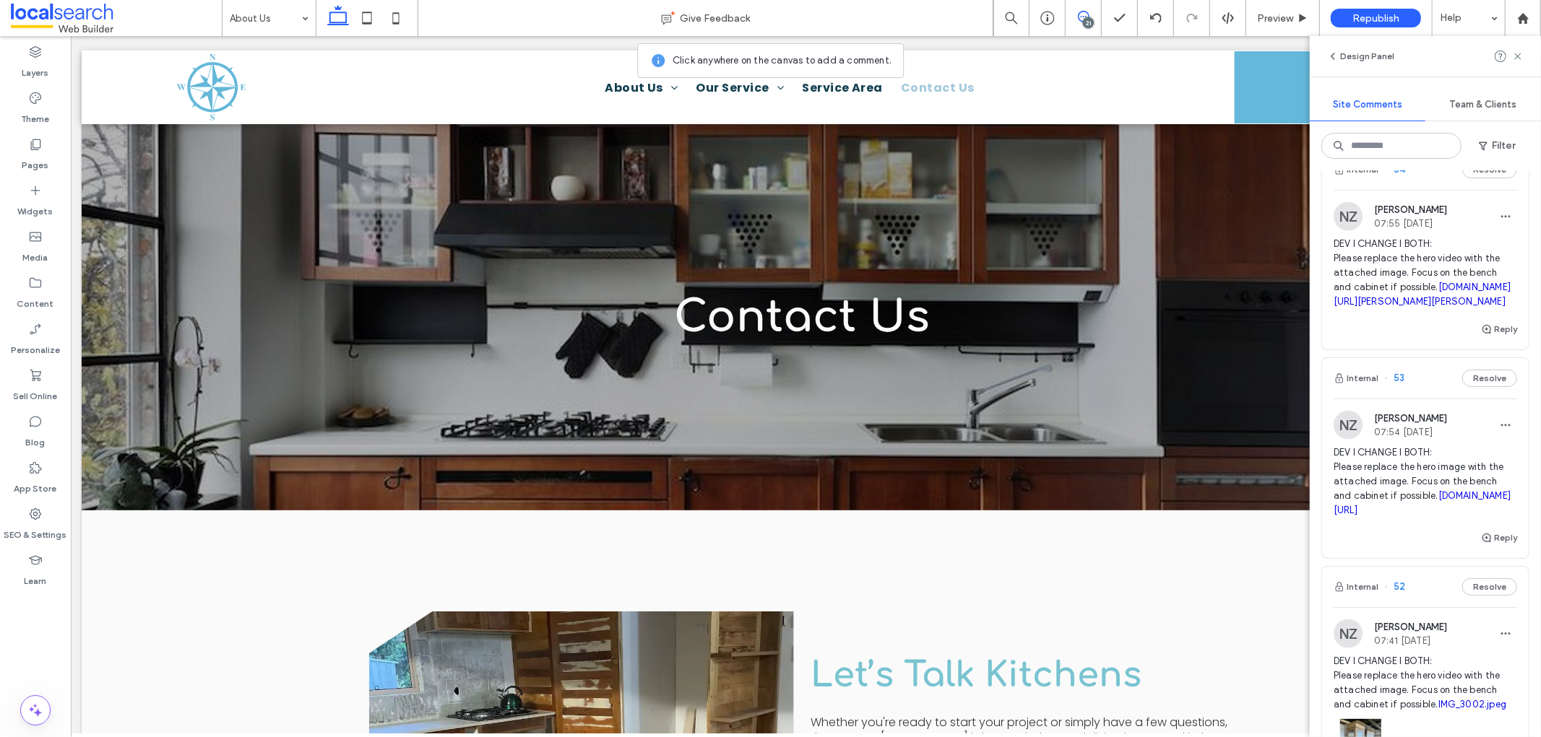
scroll to position [1364, 0]
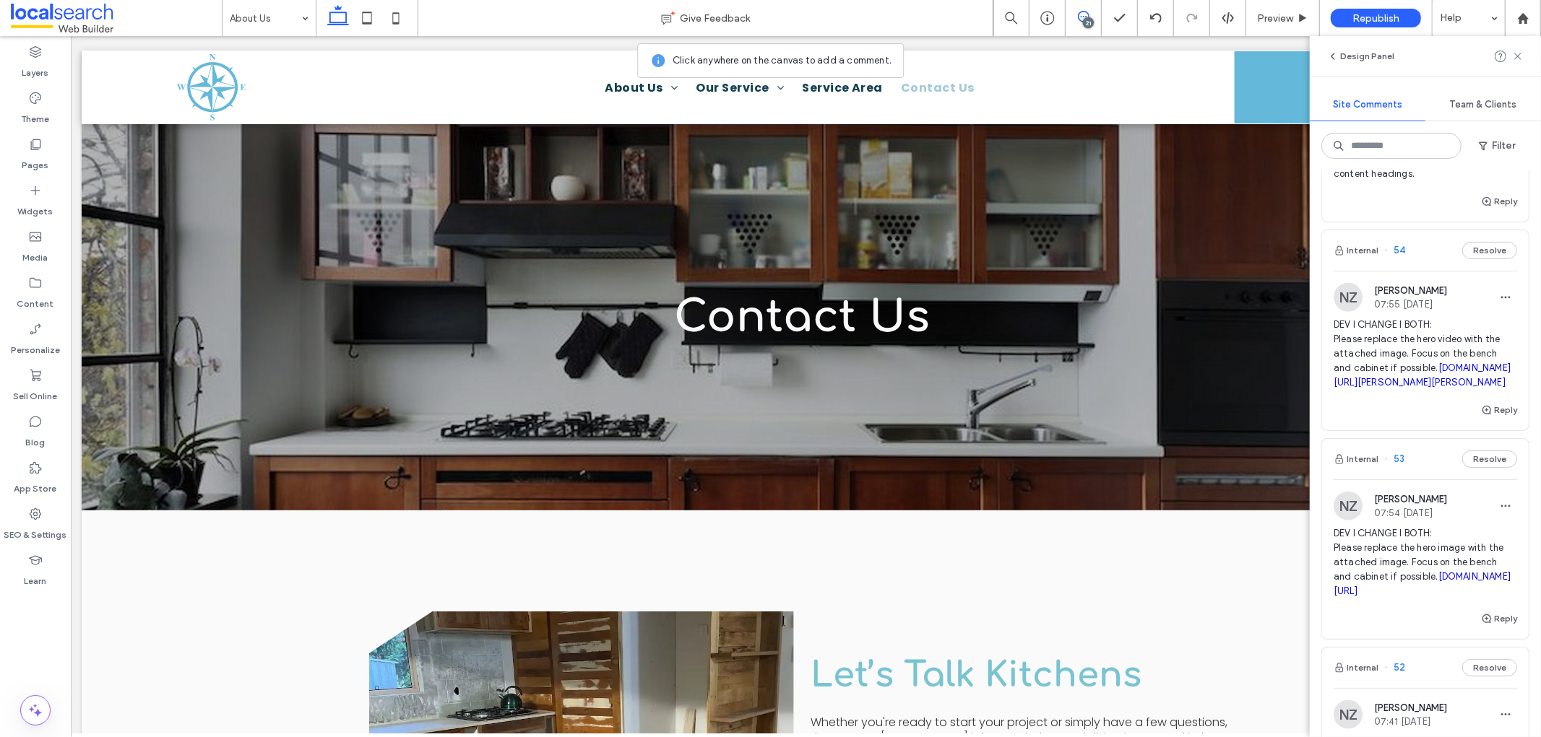
click at [1093, 17] on span at bounding box center [1082, 17] width 35 height 12
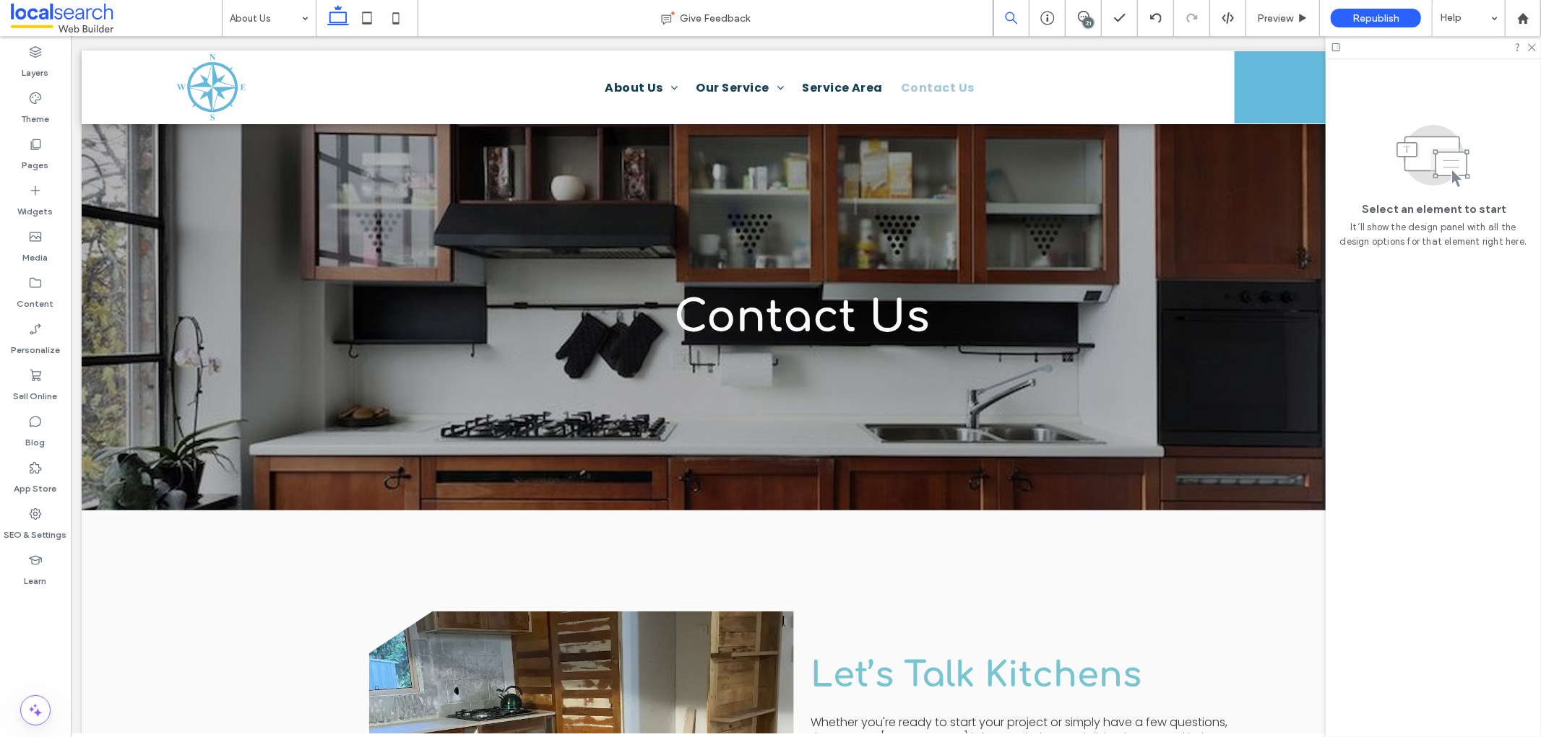
scroll to position [0, 0]
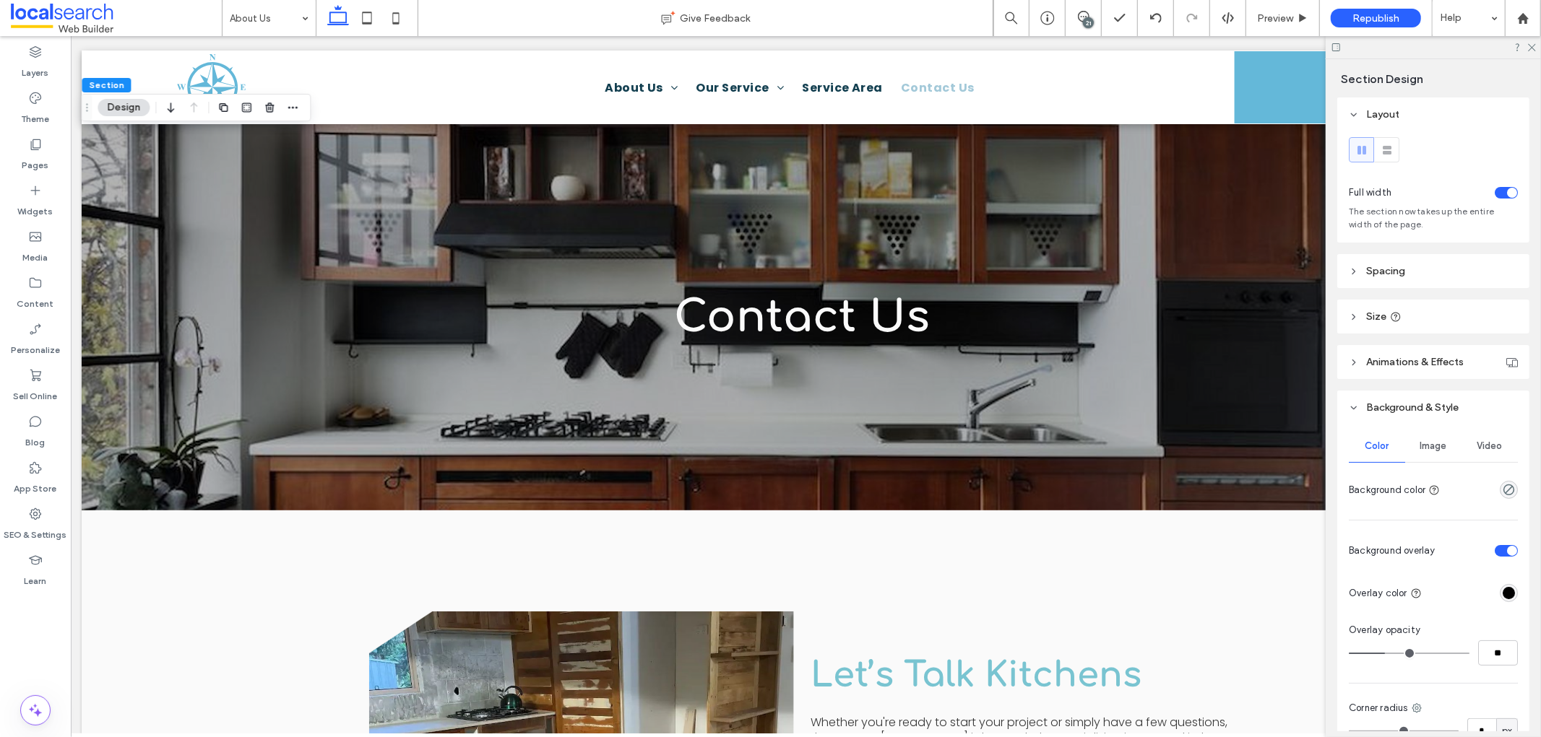
click at [1386, 438] on div "Image" at bounding box center [1433, 446] width 56 height 32
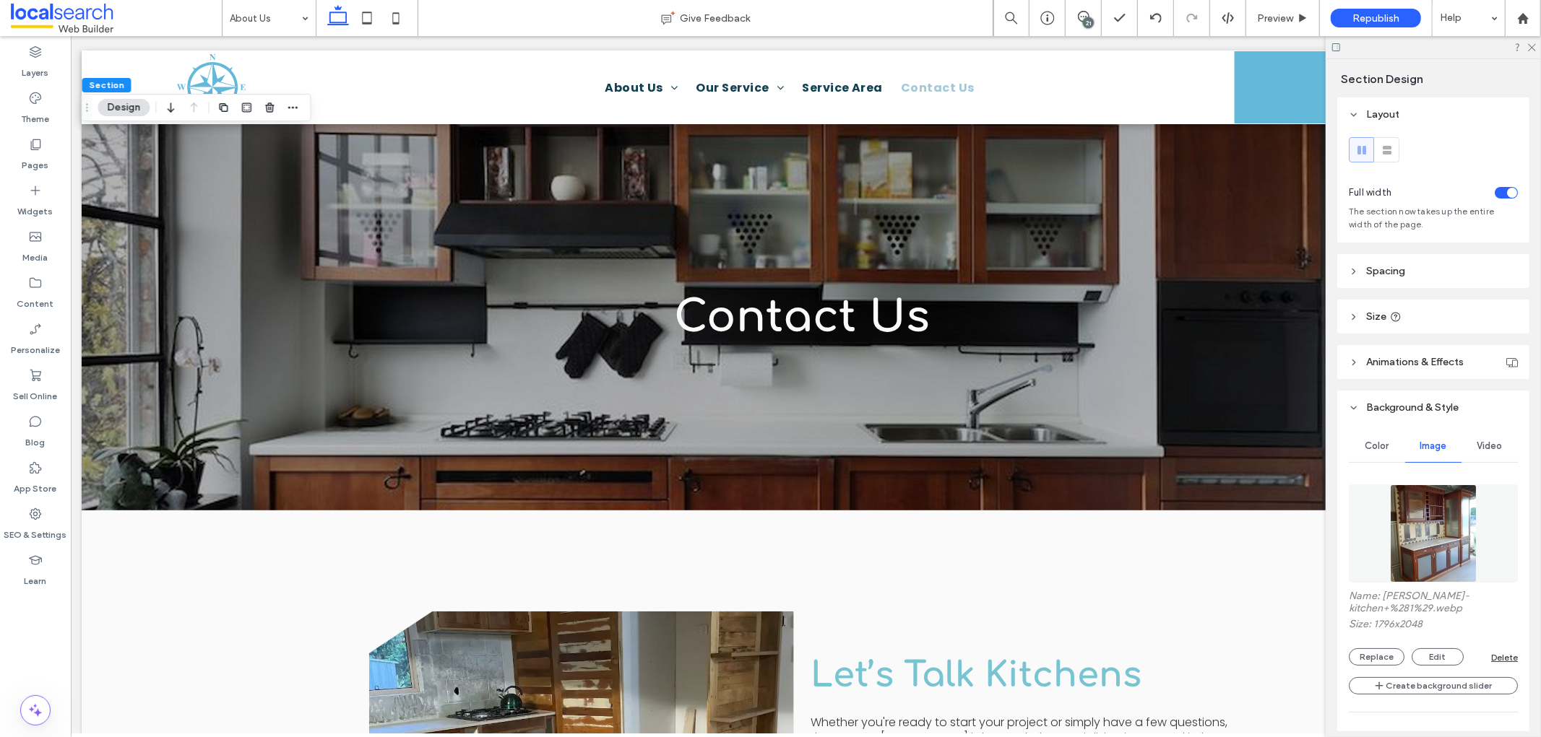
click at [1386, 652] on div "Replace Edit" at bounding box center [1420, 657] width 142 height 17
click at [1386, 652] on button "Replace" at bounding box center [1377, 657] width 56 height 17
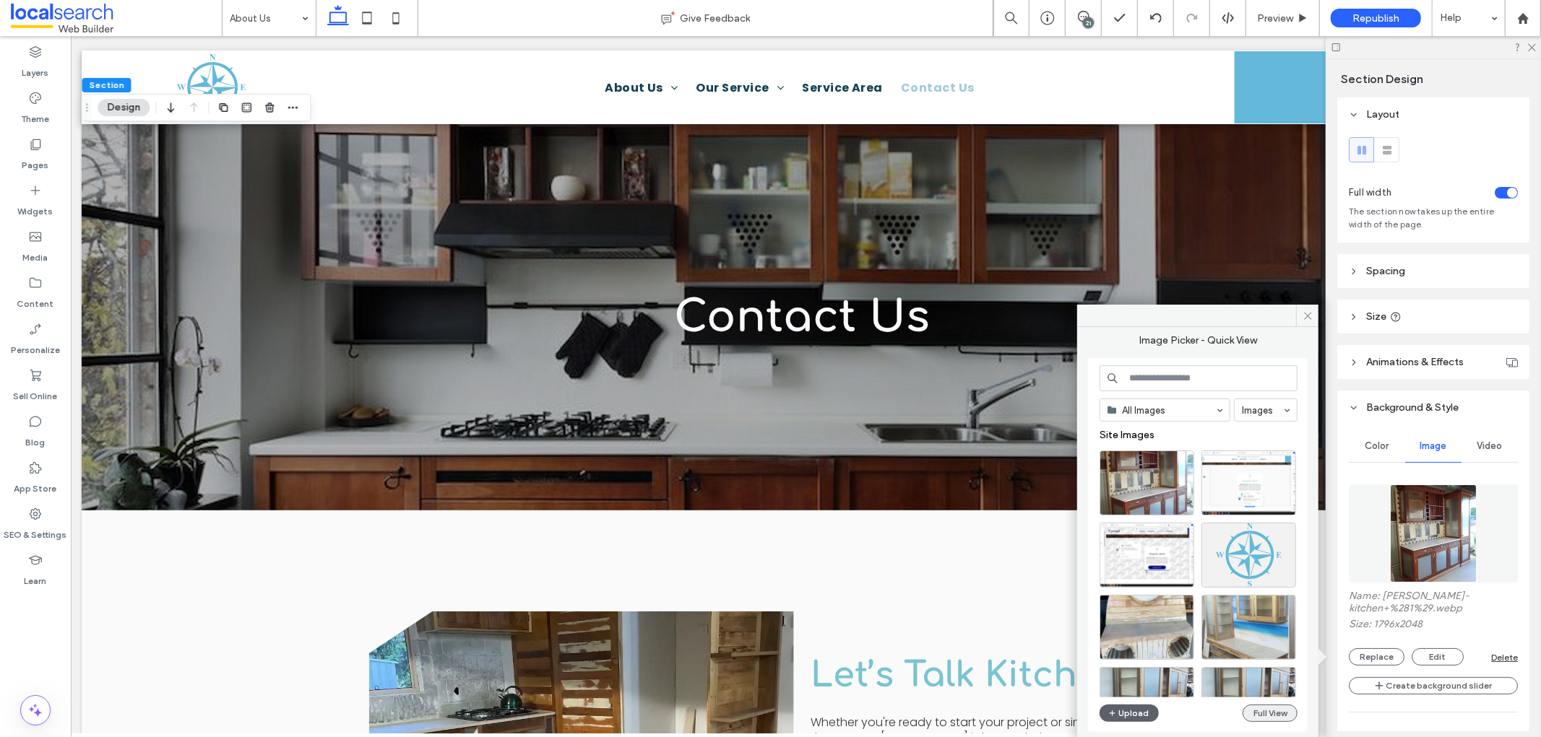
click at [1276, 663] on button "Full View" at bounding box center [1269, 713] width 55 height 17
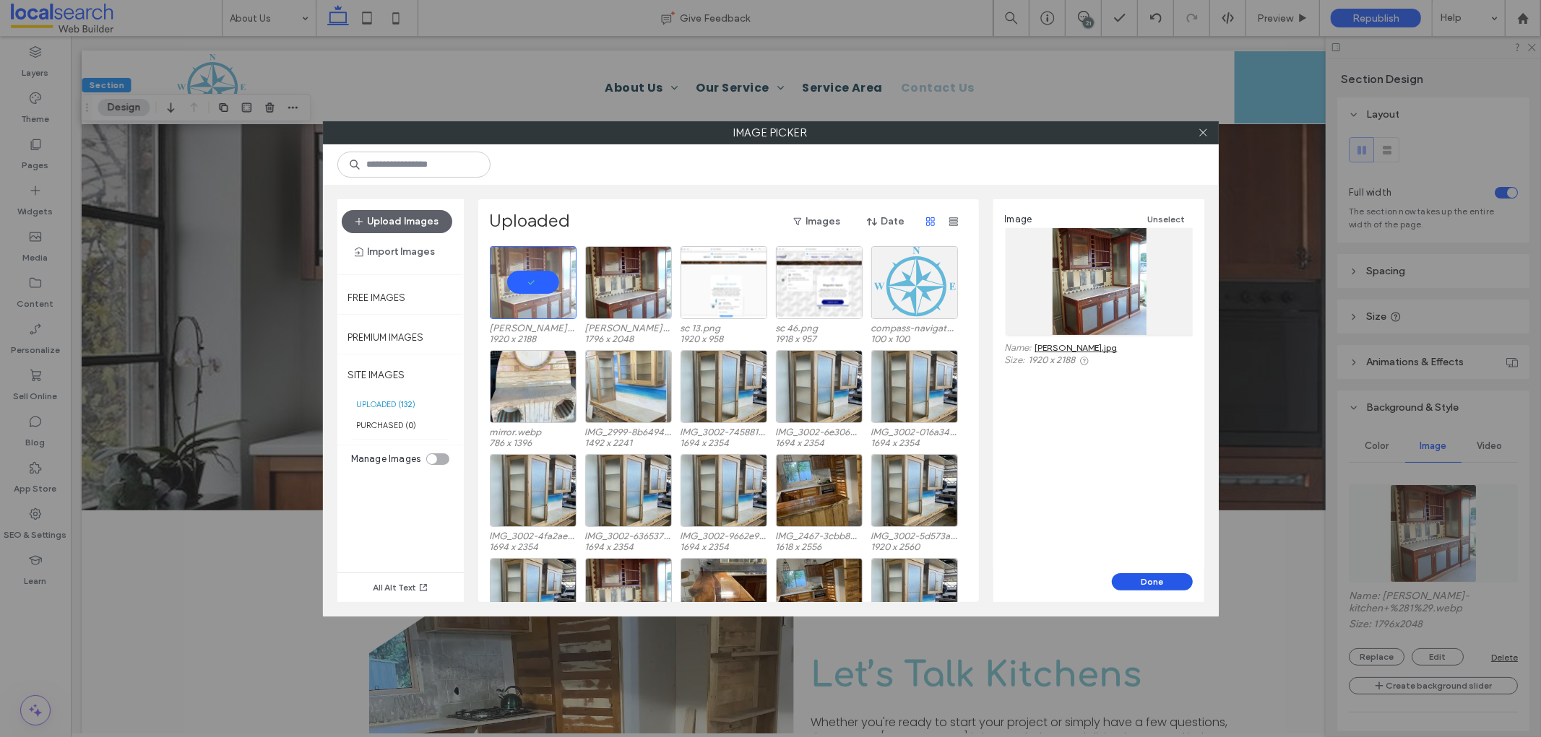
click at [1170, 586] on button "Done" at bounding box center [1152, 582] width 81 height 17
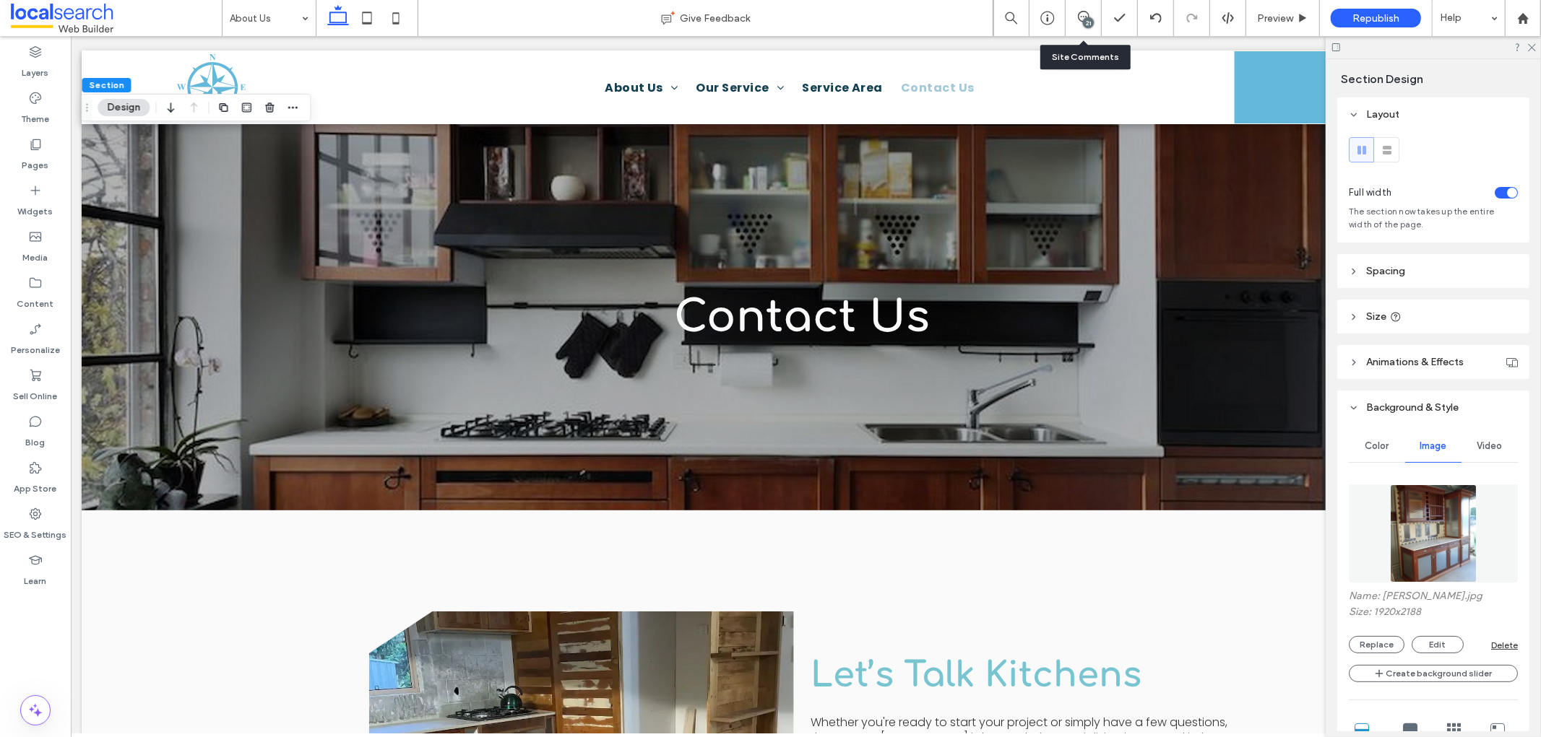
click at [1080, 25] on div "21" at bounding box center [1083, 18] width 36 height 36
click at [1092, 15] on span at bounding box center [1082, 17] width 35 height 12
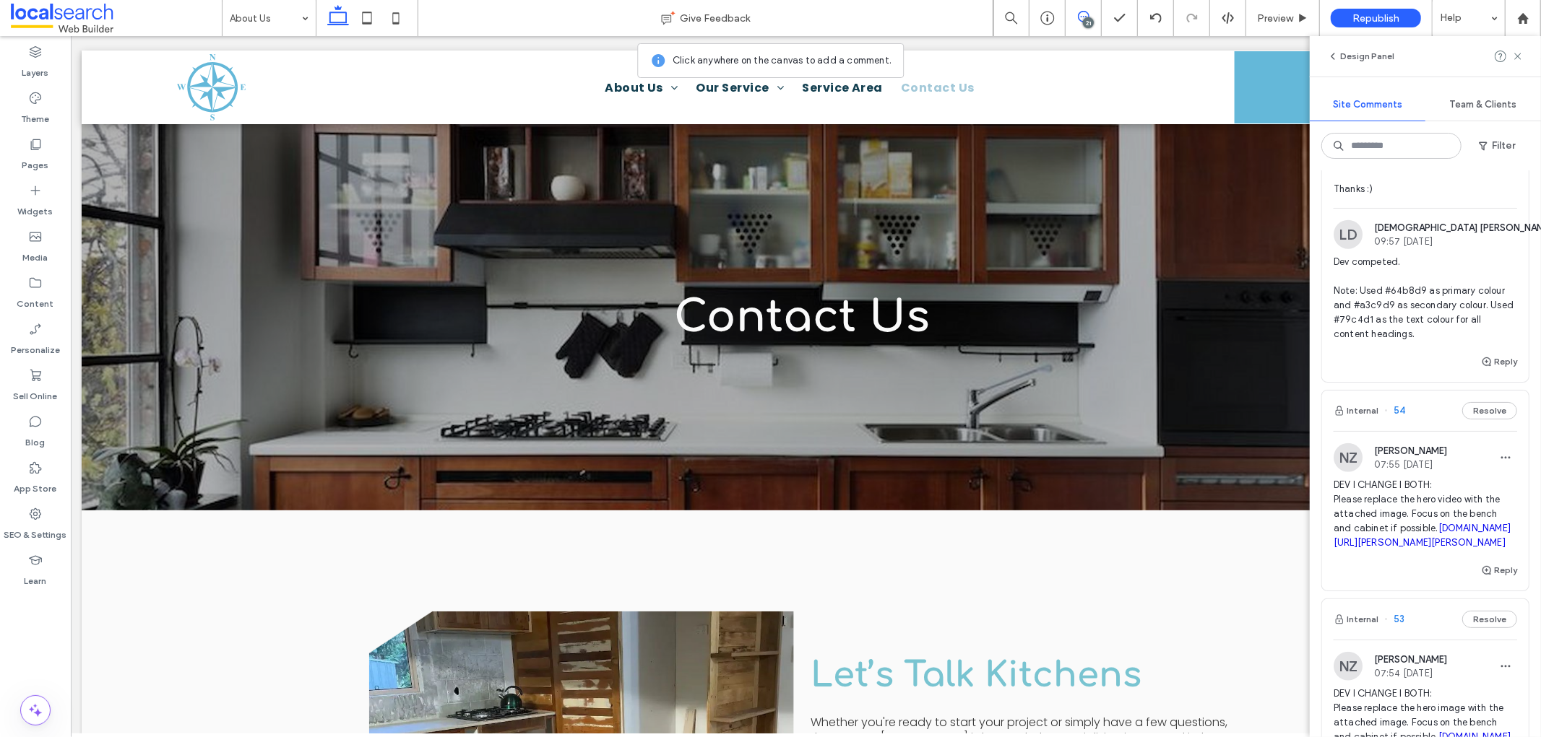
scroll to position [1364, 0]
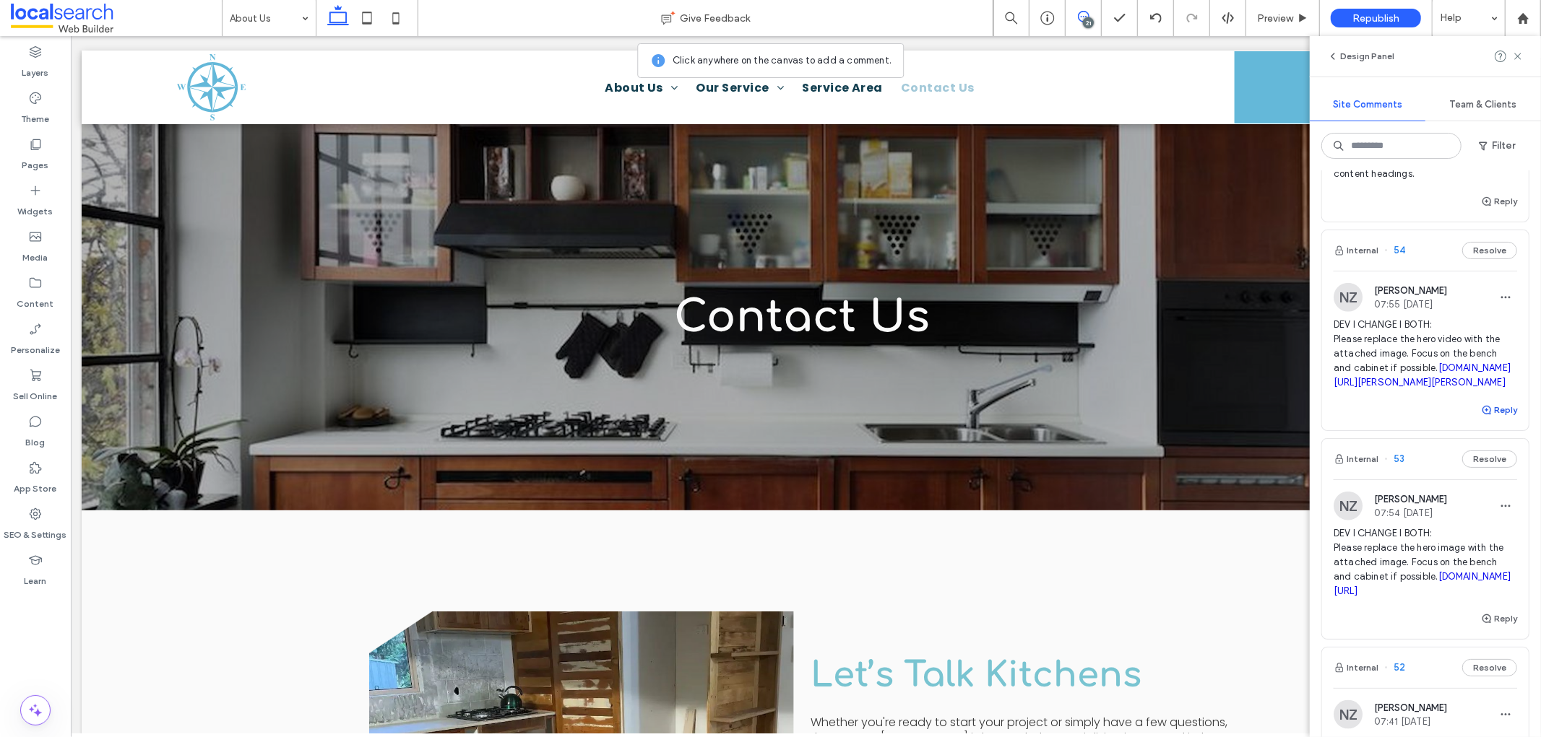
click at [1386, 418] on span "button" at bounding box center [1487, 410] width 13 height 16
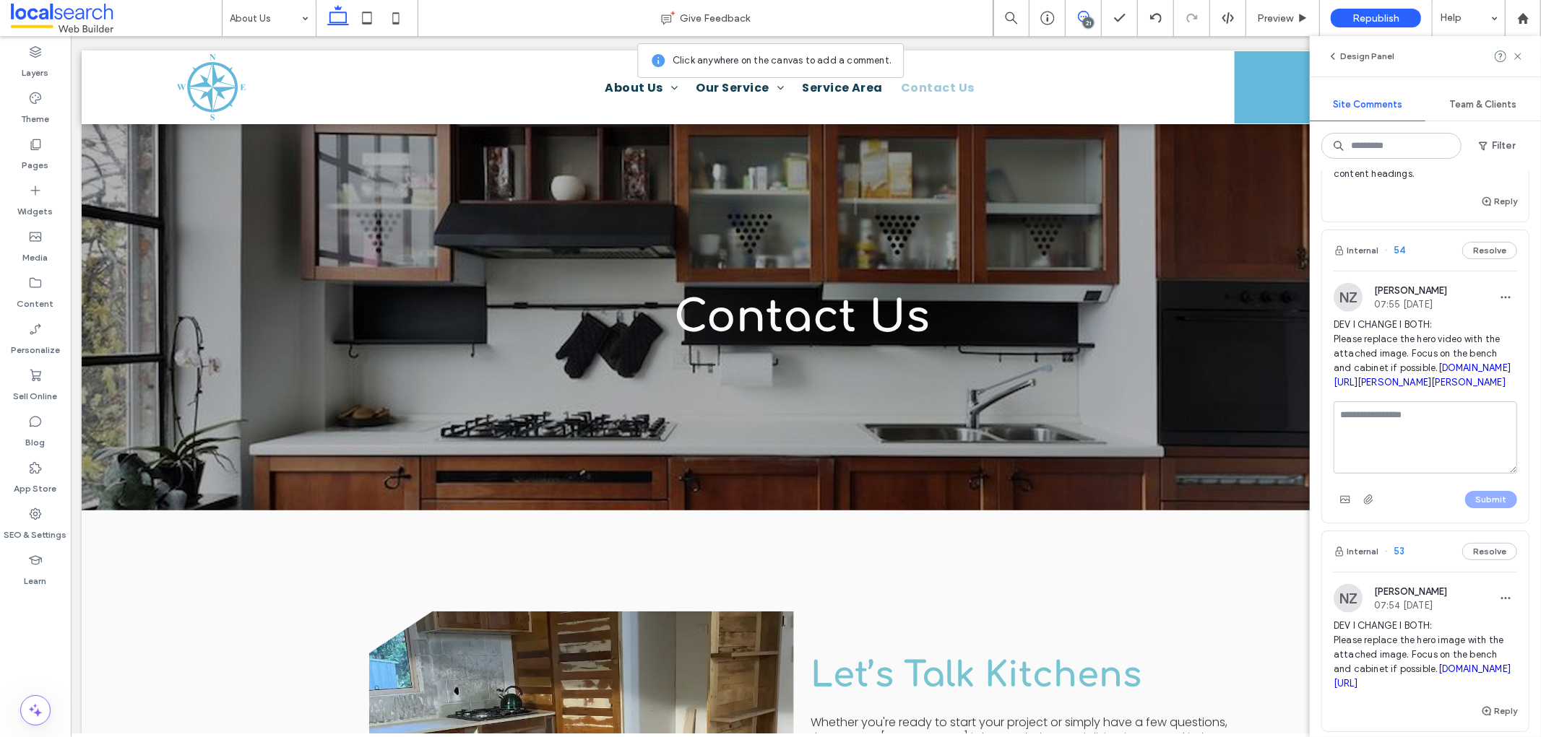
click at [1386, 464] on textarea at bounding box center [1424, 438] width 183 height 72
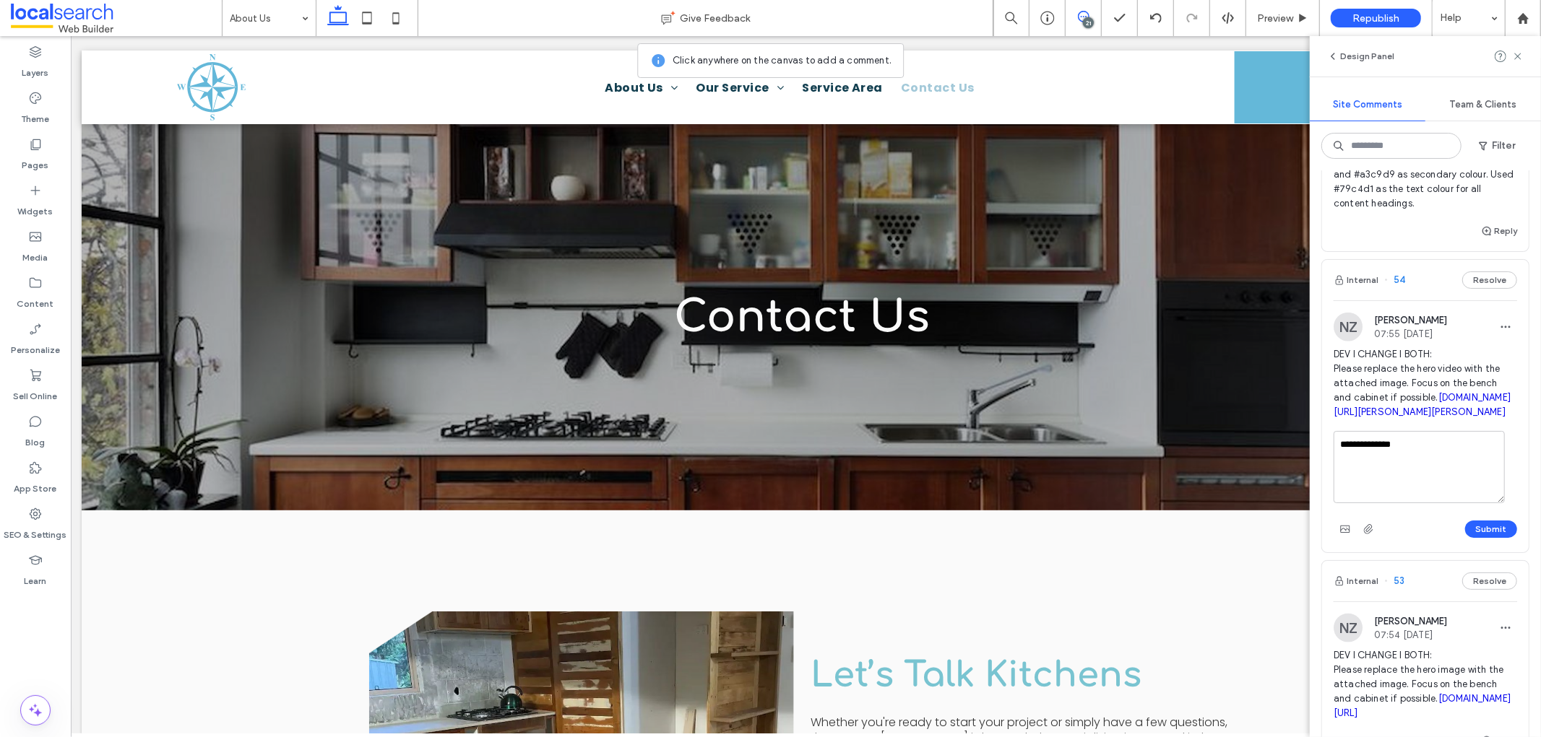
scroll to position [1284, 0]
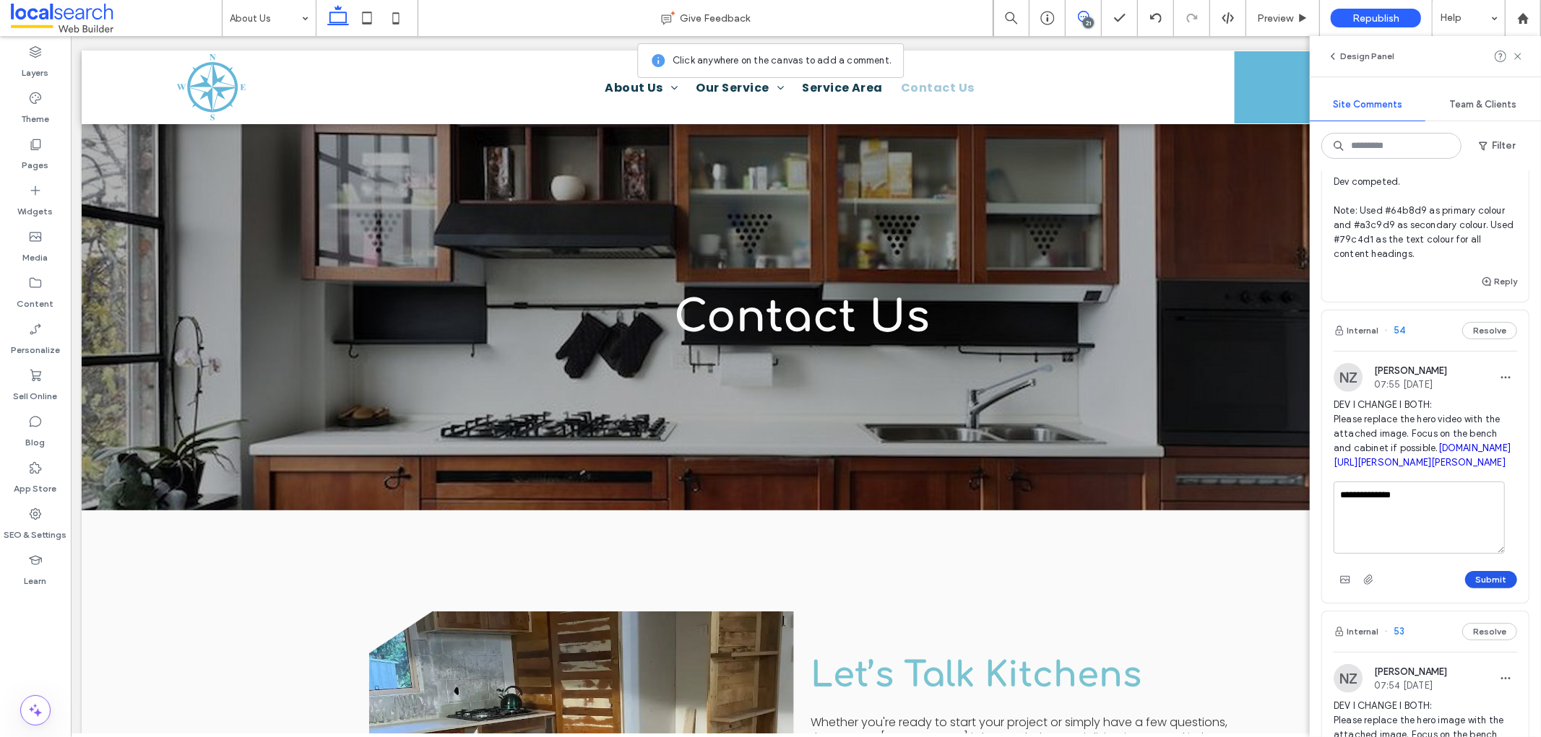
type textarea "**********"
click at [1386, 589] on button "Submit" at bounding box center [1491, 579] width 52 height 17
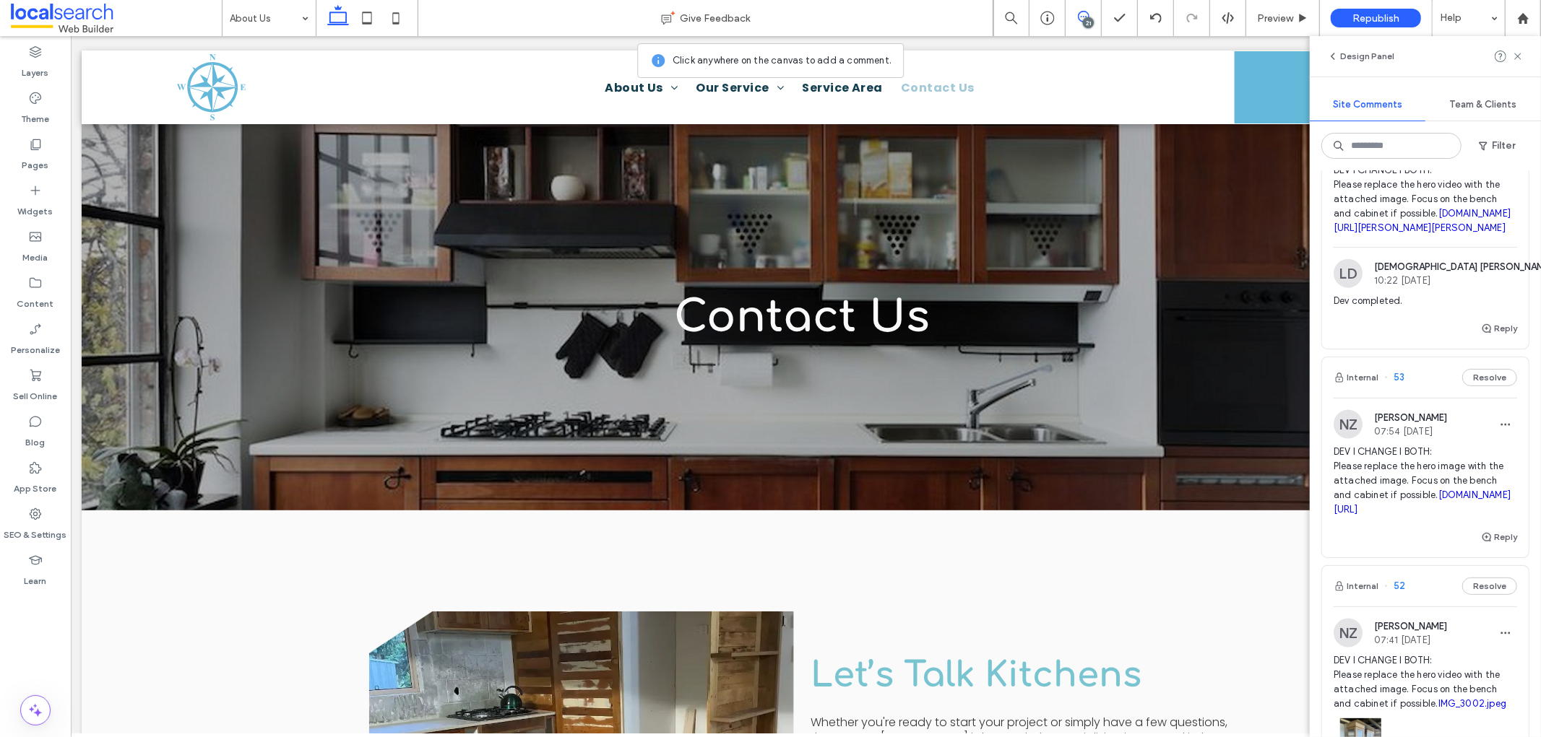
scroll to position [1525, 0]
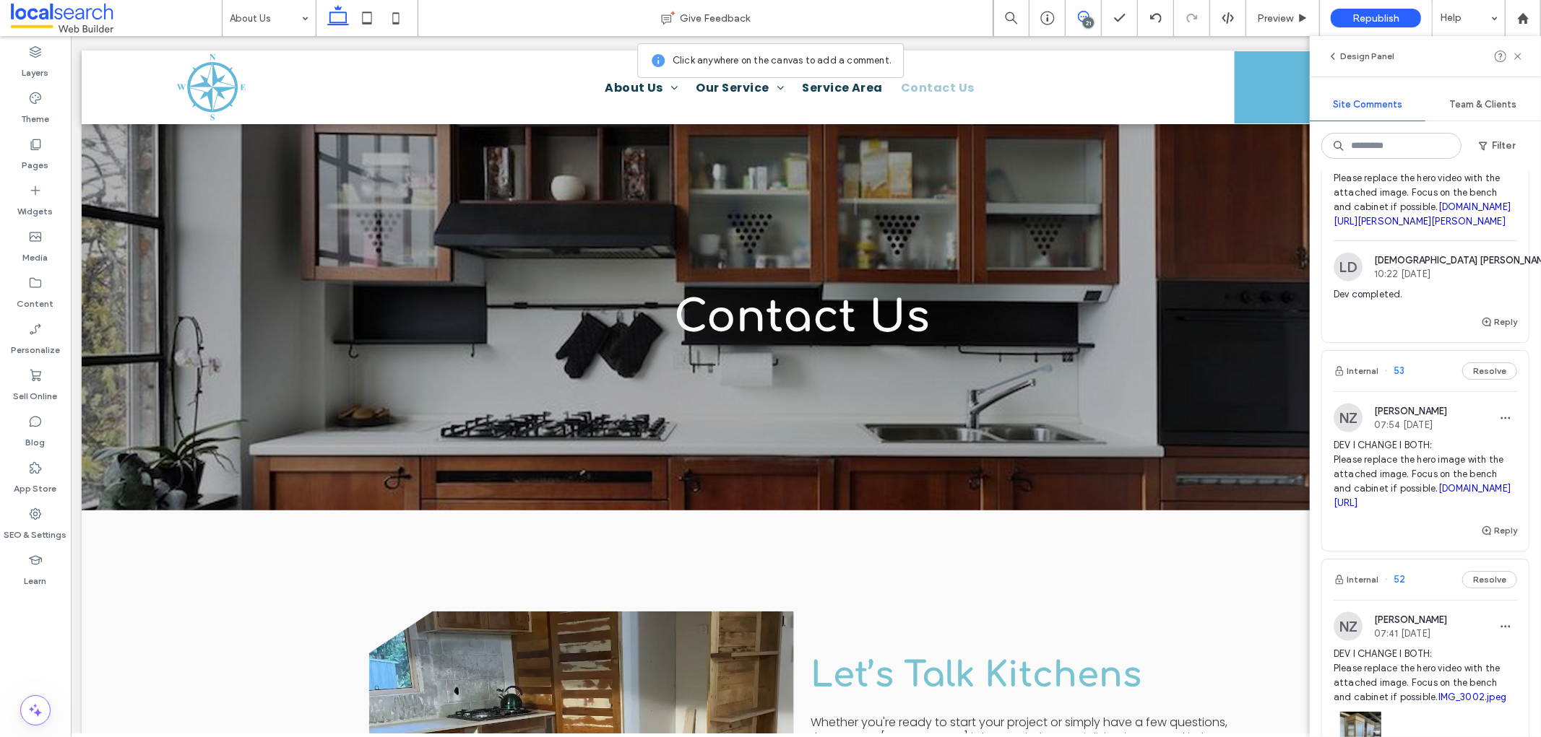
click at [1386, 471] on span "DEV I CHANGE I BOTH: Please replace the hero image with the attached image. Foc…" at bounding box center [1424, 474] width 183 height 72
click at [1078, 20] on icon at bounding box center [1084, 17] width 12 height 12
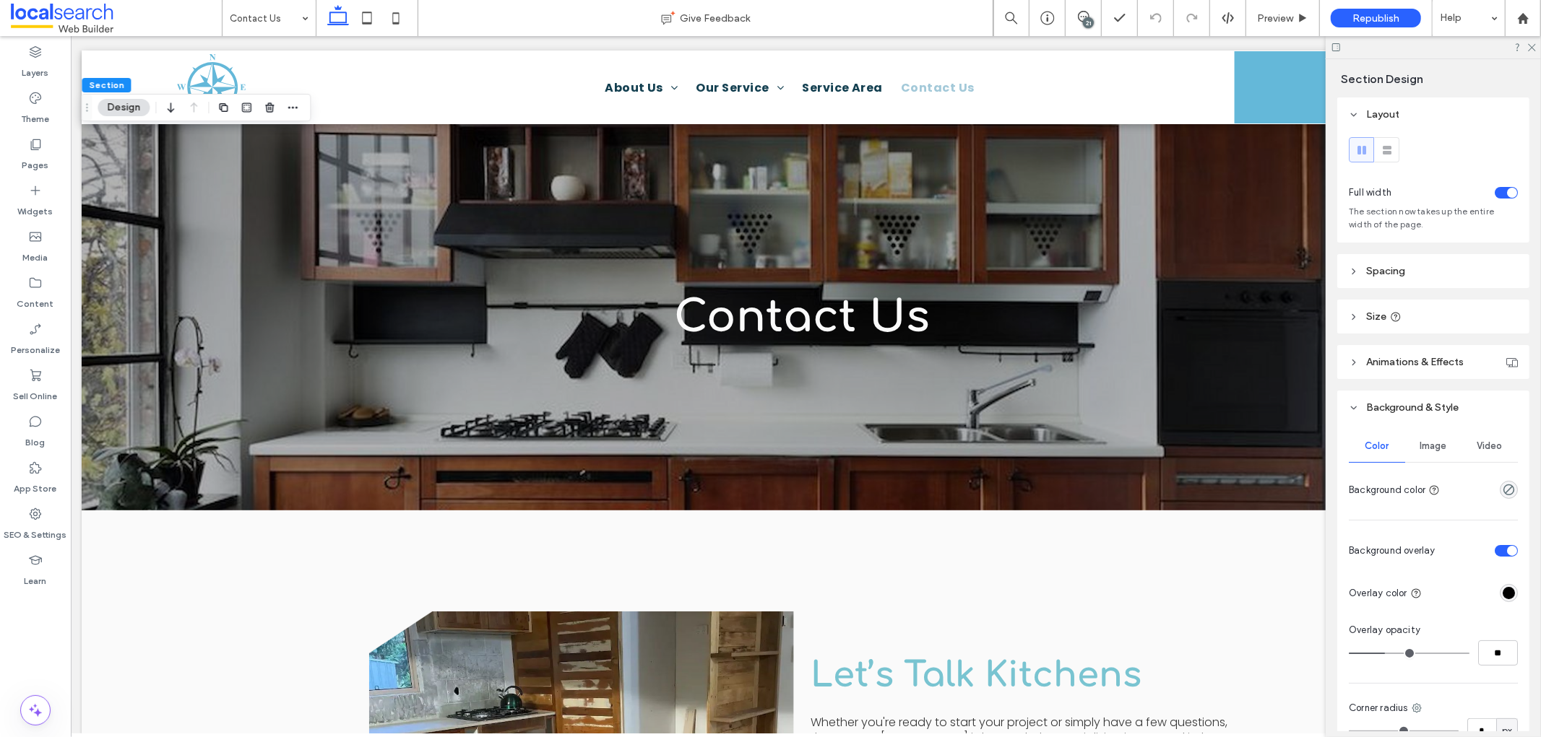
drag, startPoint x: 1425, startPoint y: 436, endPoint x: 1437, endPoint y: 475, distance: 40.2
click at [1386, 439] on div "Image" at bounding box center [1433, 446] width 56 height 32
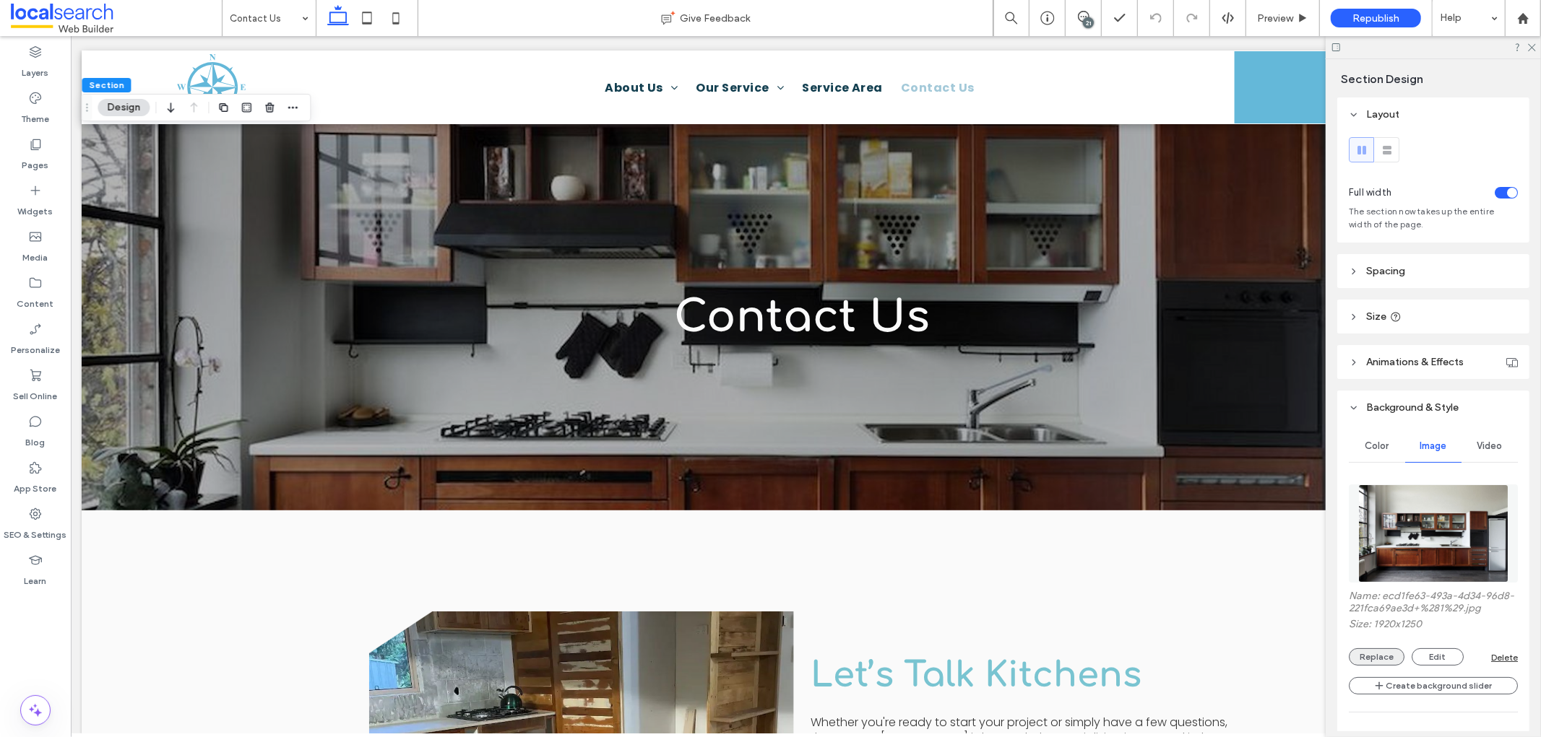
click at [1380, 662] on button "Replace" at bounding box center [1377, 657] width 56 height 17
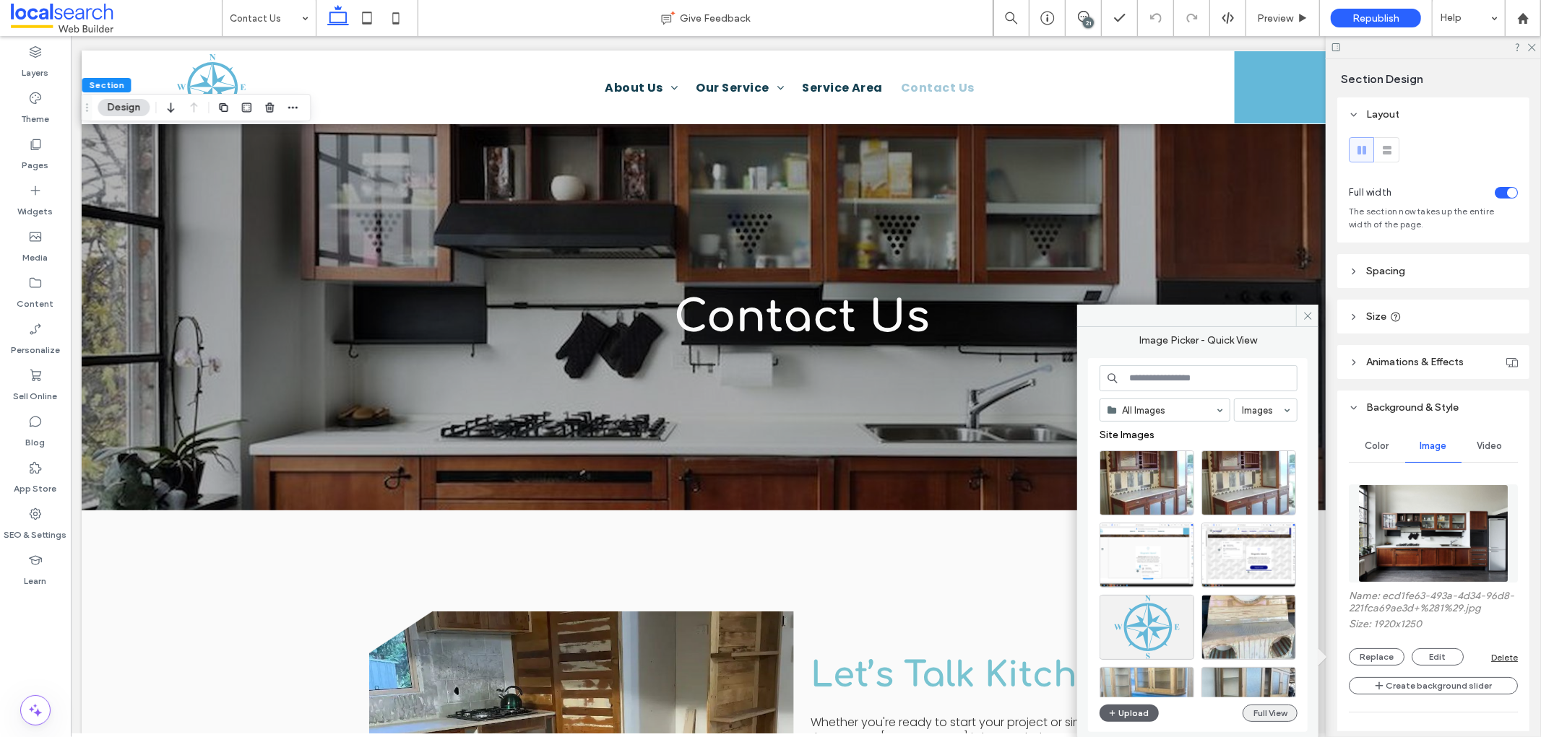
click at [1286, 663] on button "Full View" at bounding box center [1269, 713] width 55 height 17
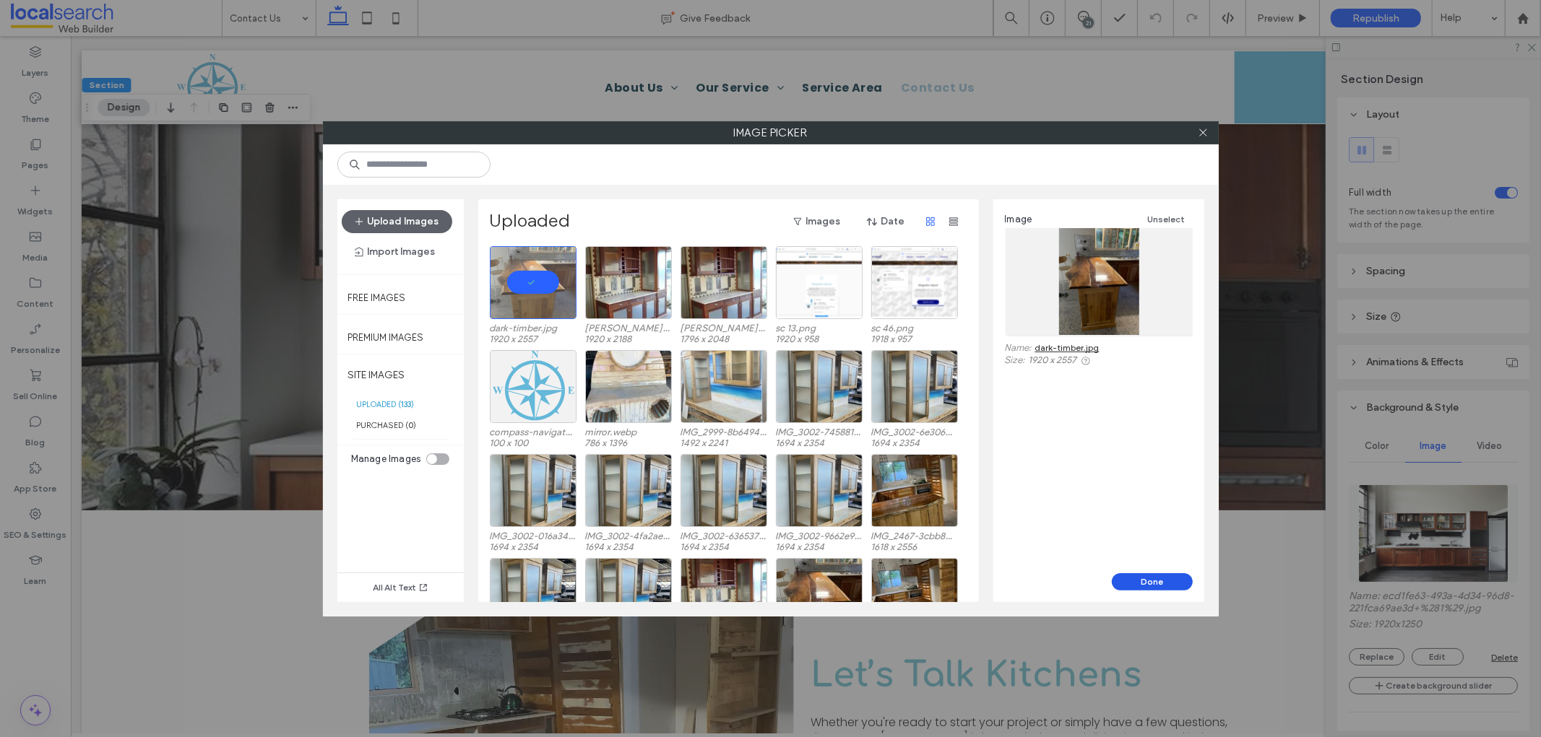
click at [1170, 583] on button "Done" at bounding box center [1152, 582] width 81 height 17
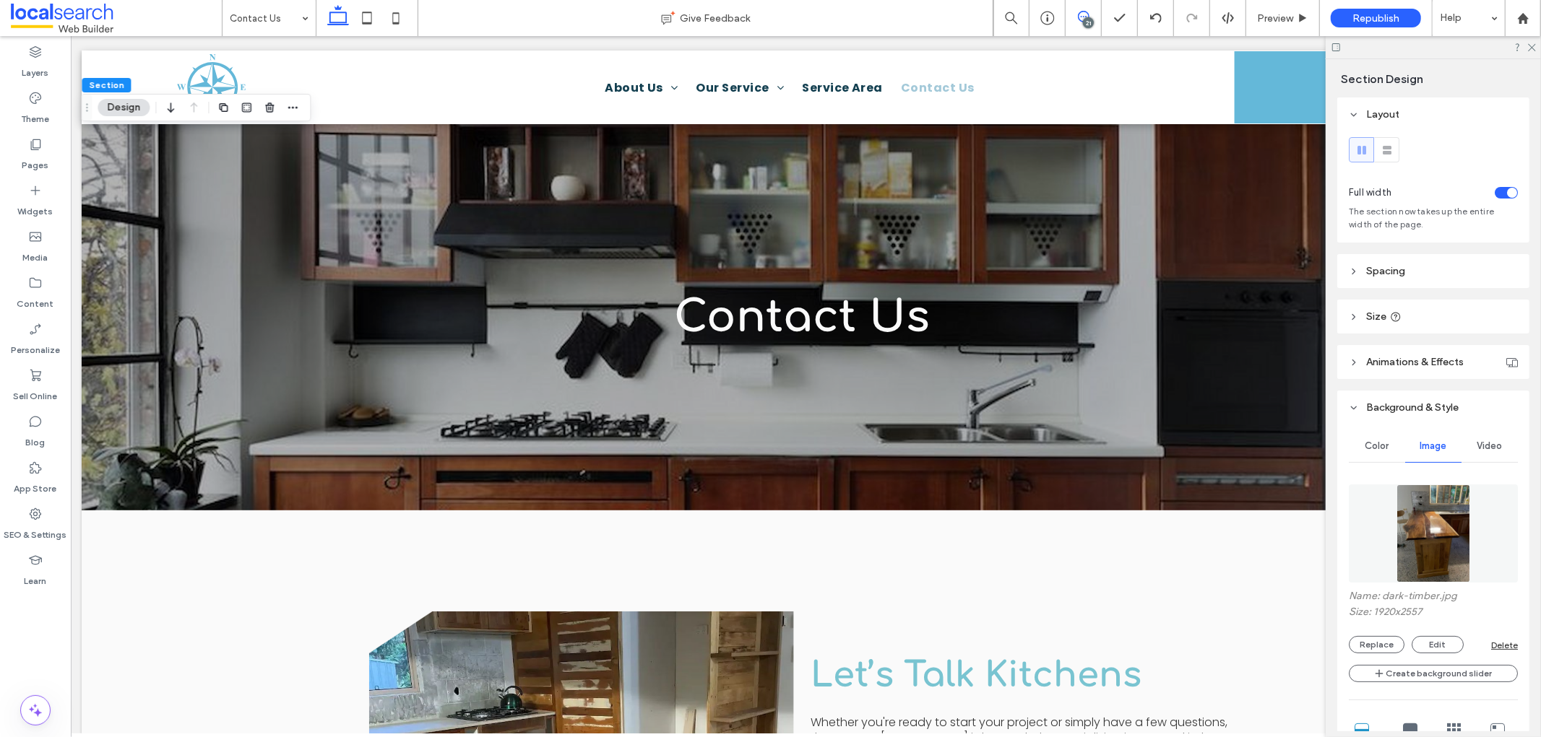
click at [1082, 18] on icon at bounding box center [1084, 17] width 12 height 12
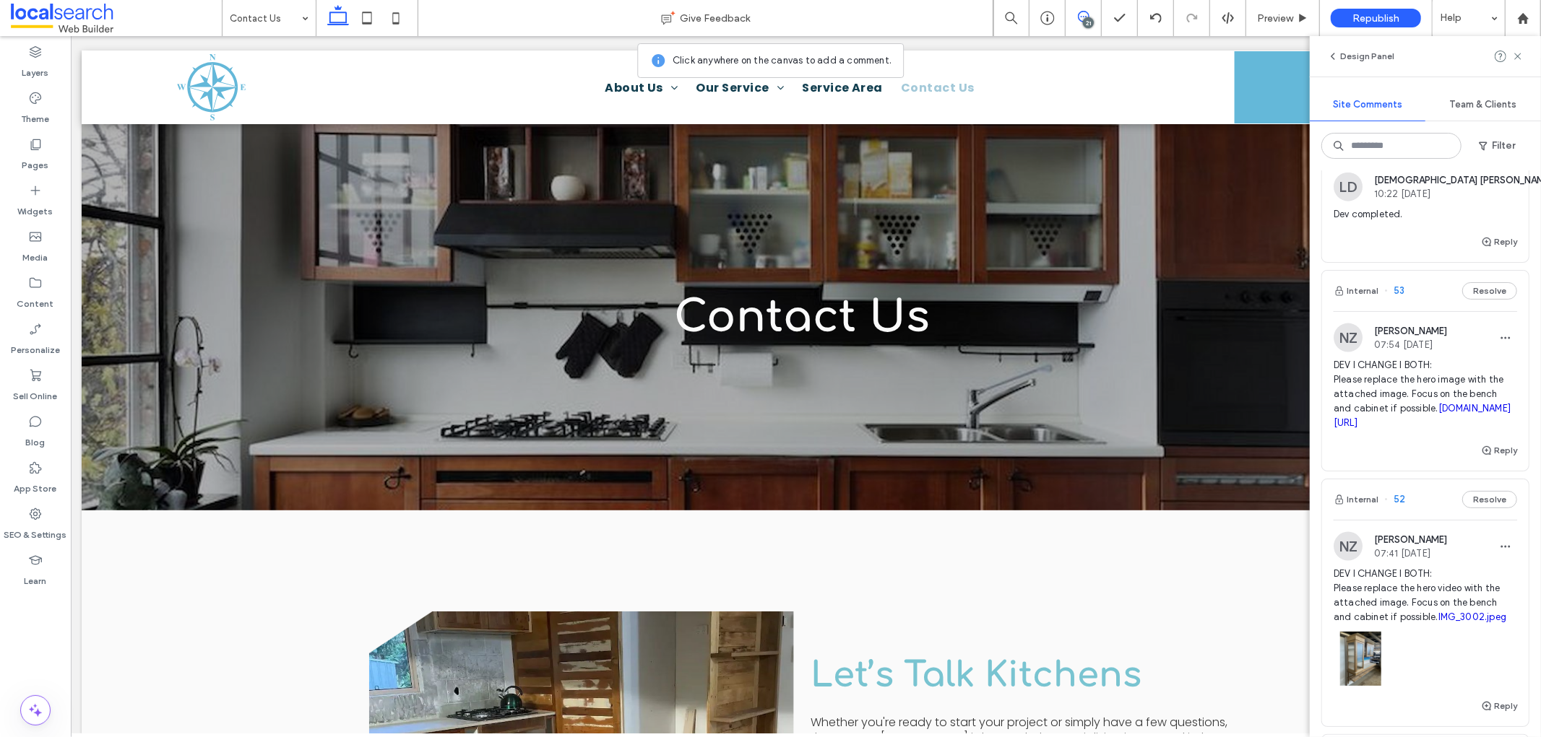
scroll to position [1525, 0]
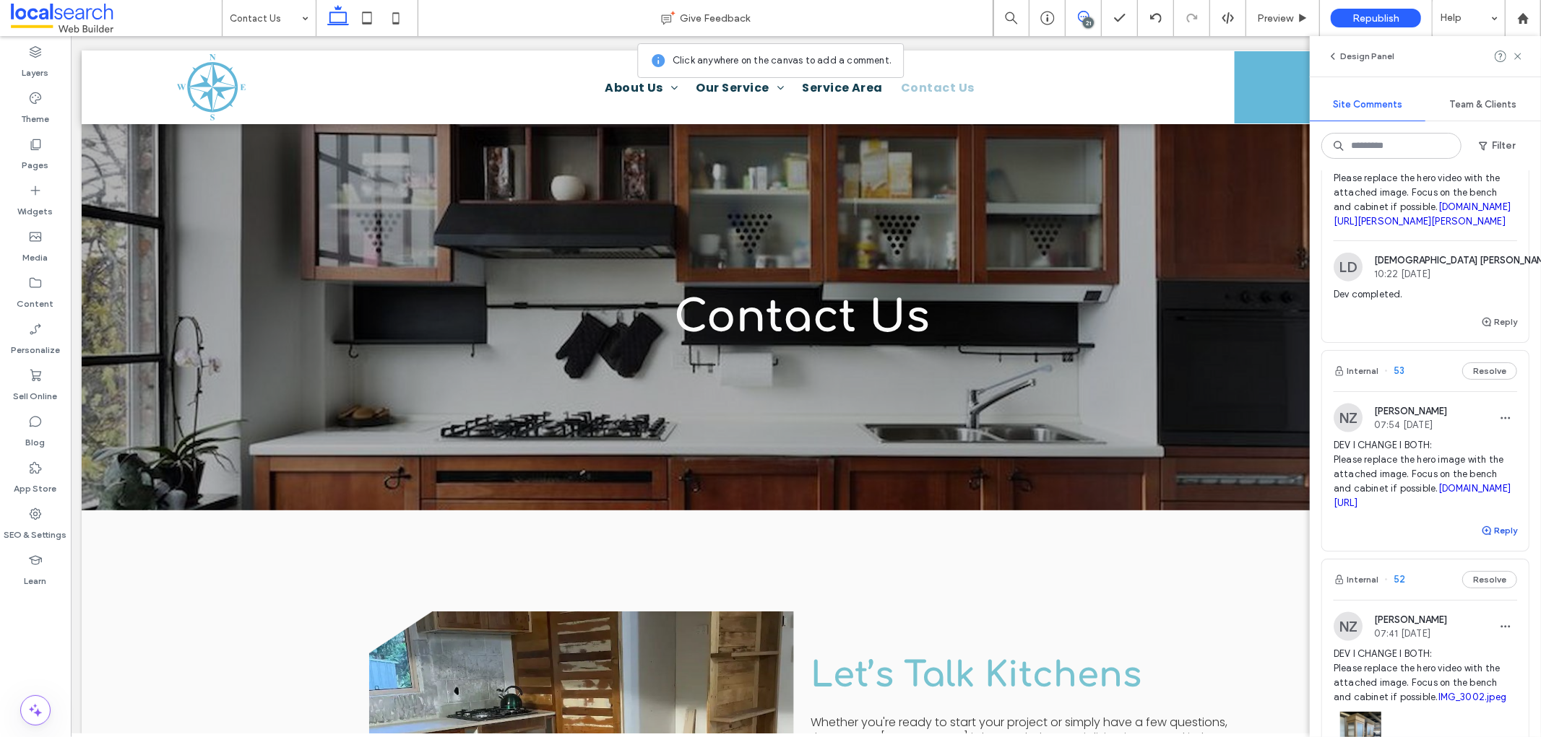
click at [1386, 539] on span "button" at bounding box center [1487, 531] width 13 height 16
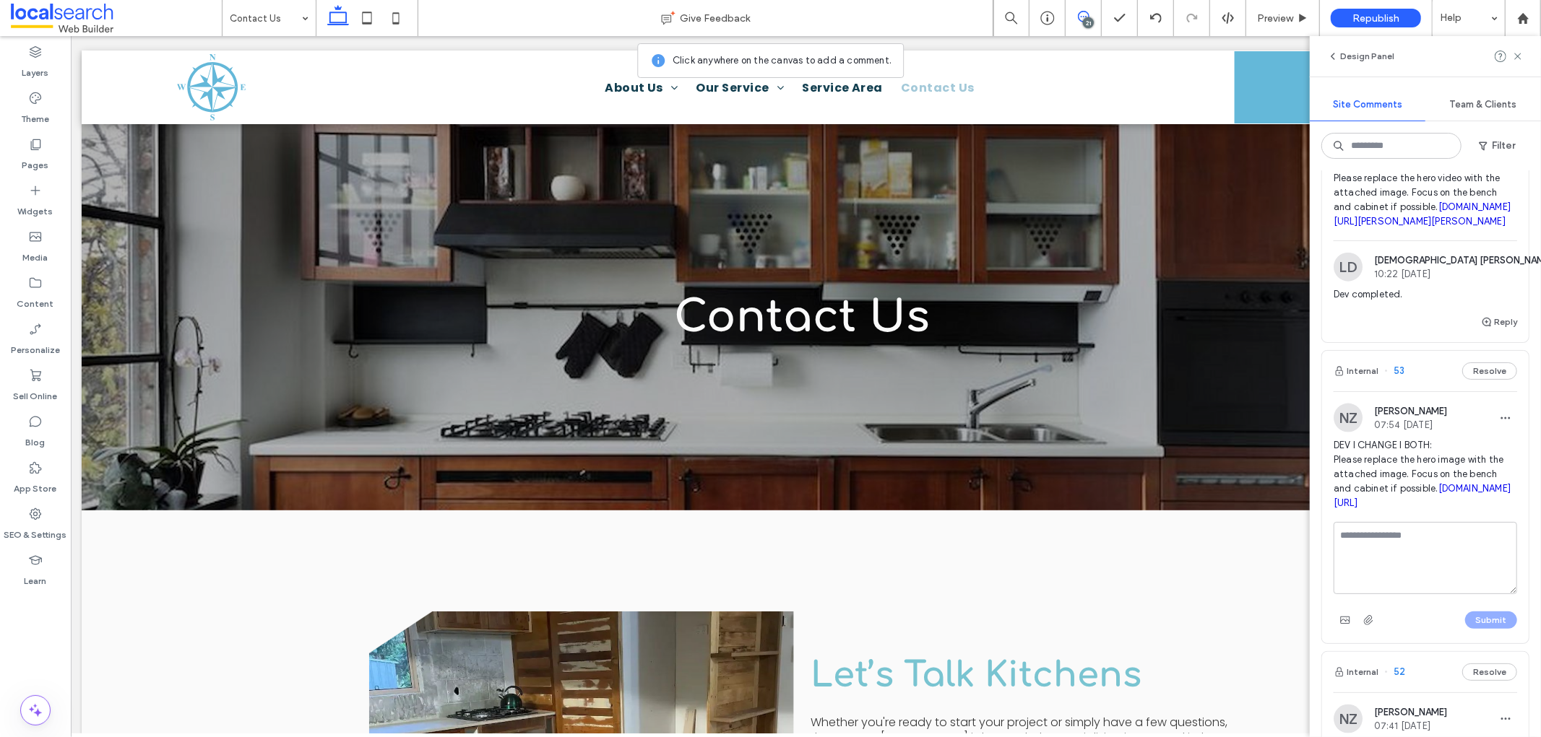
click at [1386, 582] on textarea at bounding box center [1424, 558] width 183 height 72
type textarea "**********"
click at [1386, 629] on button "Submit" at bounding box center [1491, 620] width 52 height 17
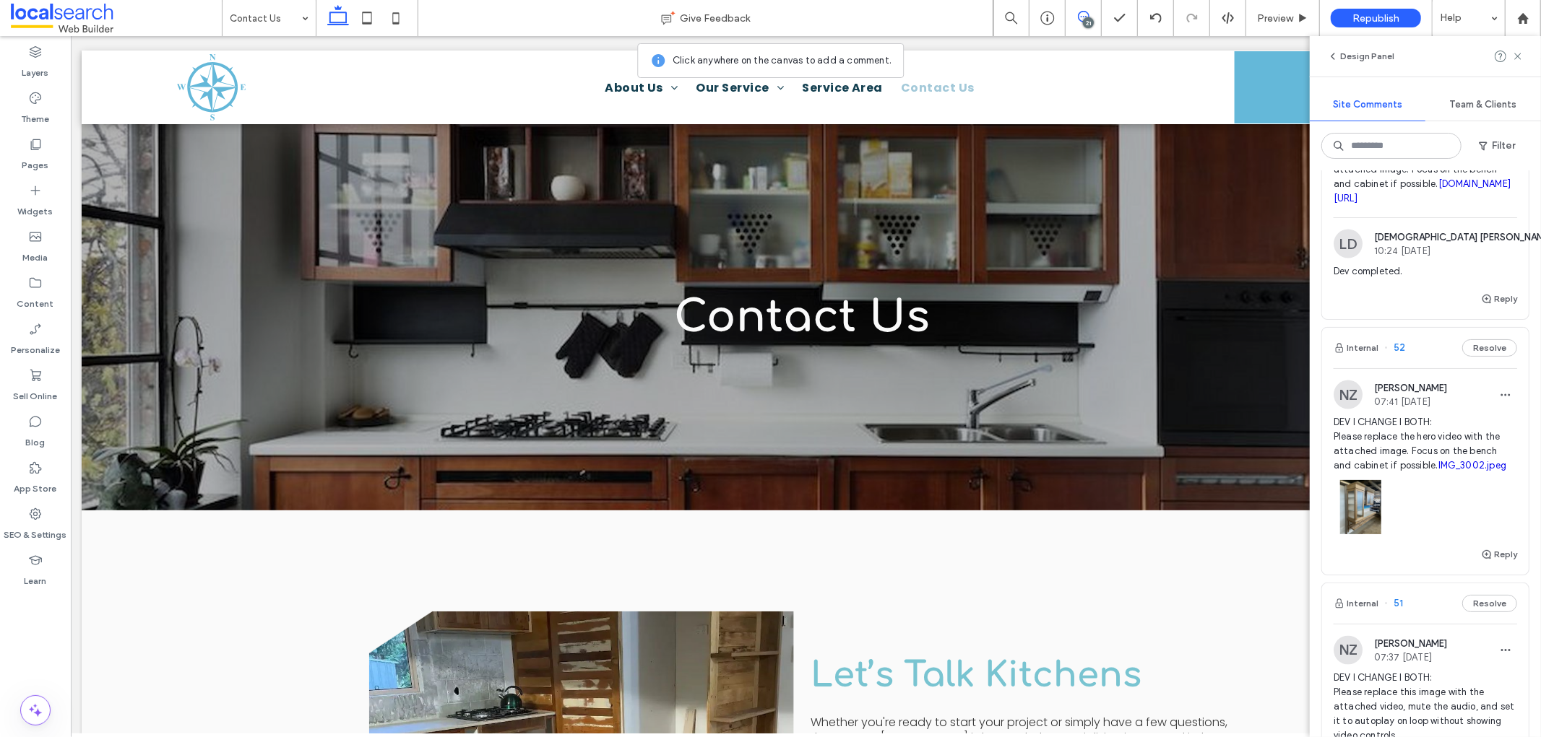
scroll to position [1845, 0]
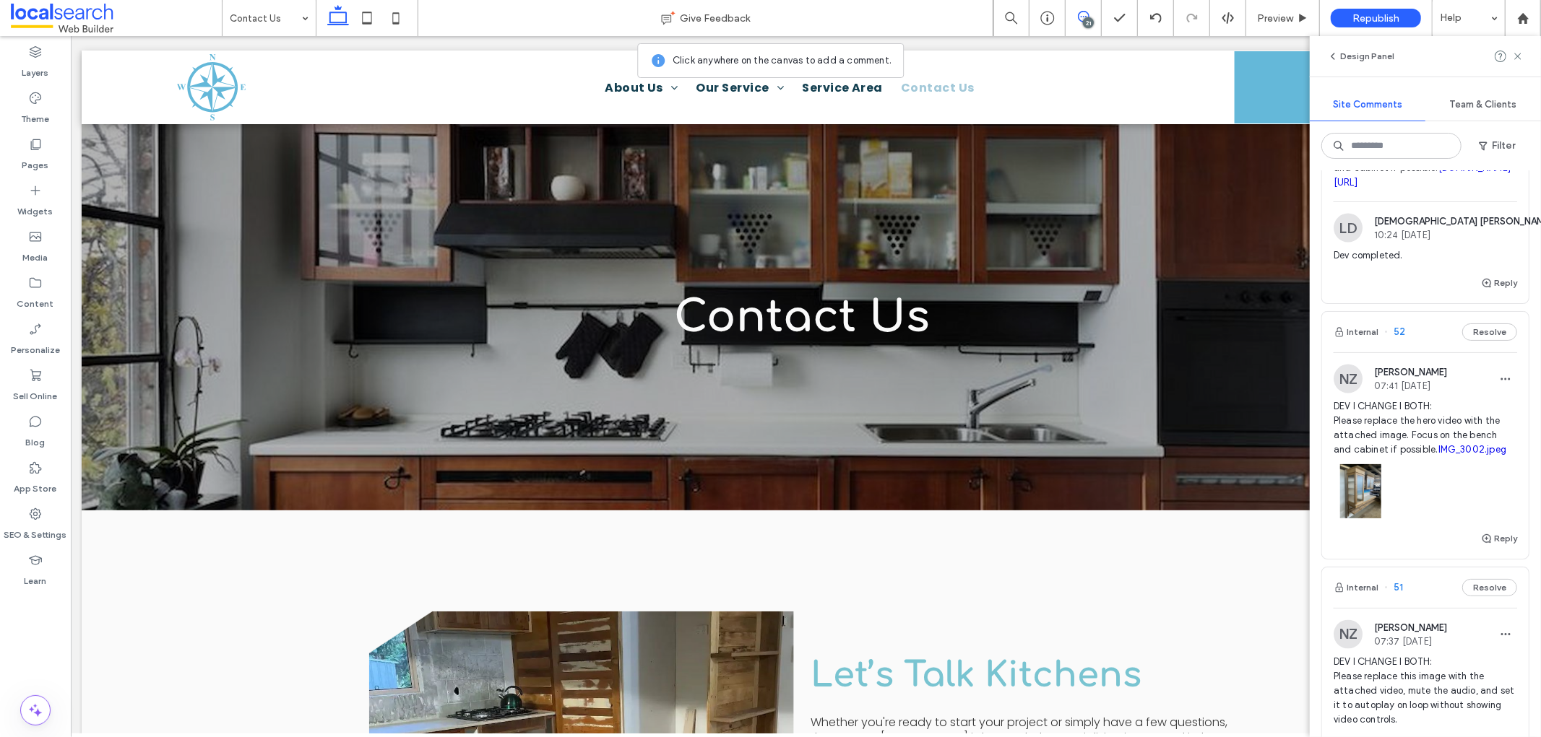
click at [1386, 457] on span "DEV I CHANGE I BOTH: Please replace the hero video with the attached image. Foc…" at bounding box center [1424, 428] width 183 height 58
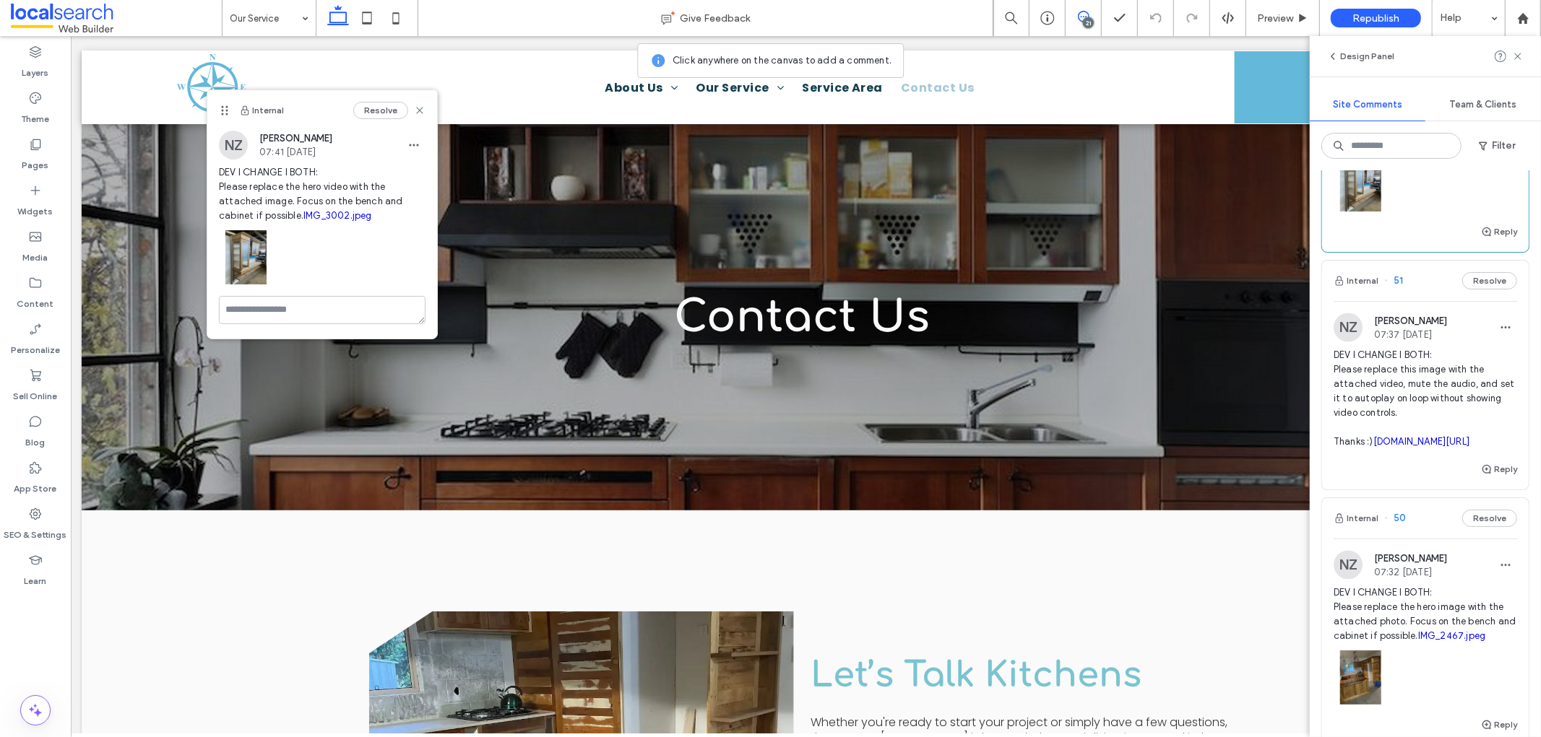
scroll to position [2167, 0]
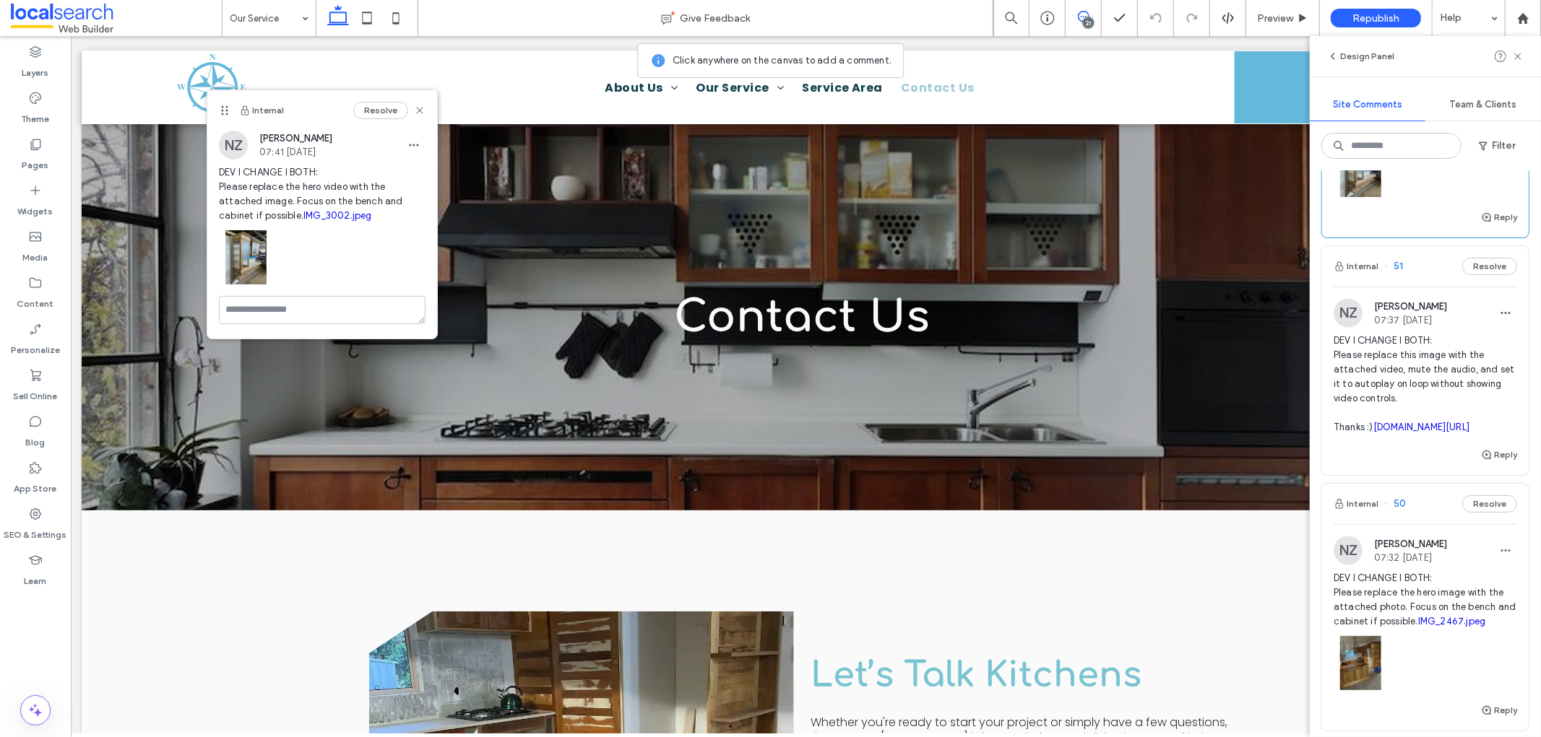
click at [1386, 424] on span "DEV I CHANGE I BOTH: Please replace this image with the attached video, mute th…" at bounding box center [1424, 384] width 183 height 101
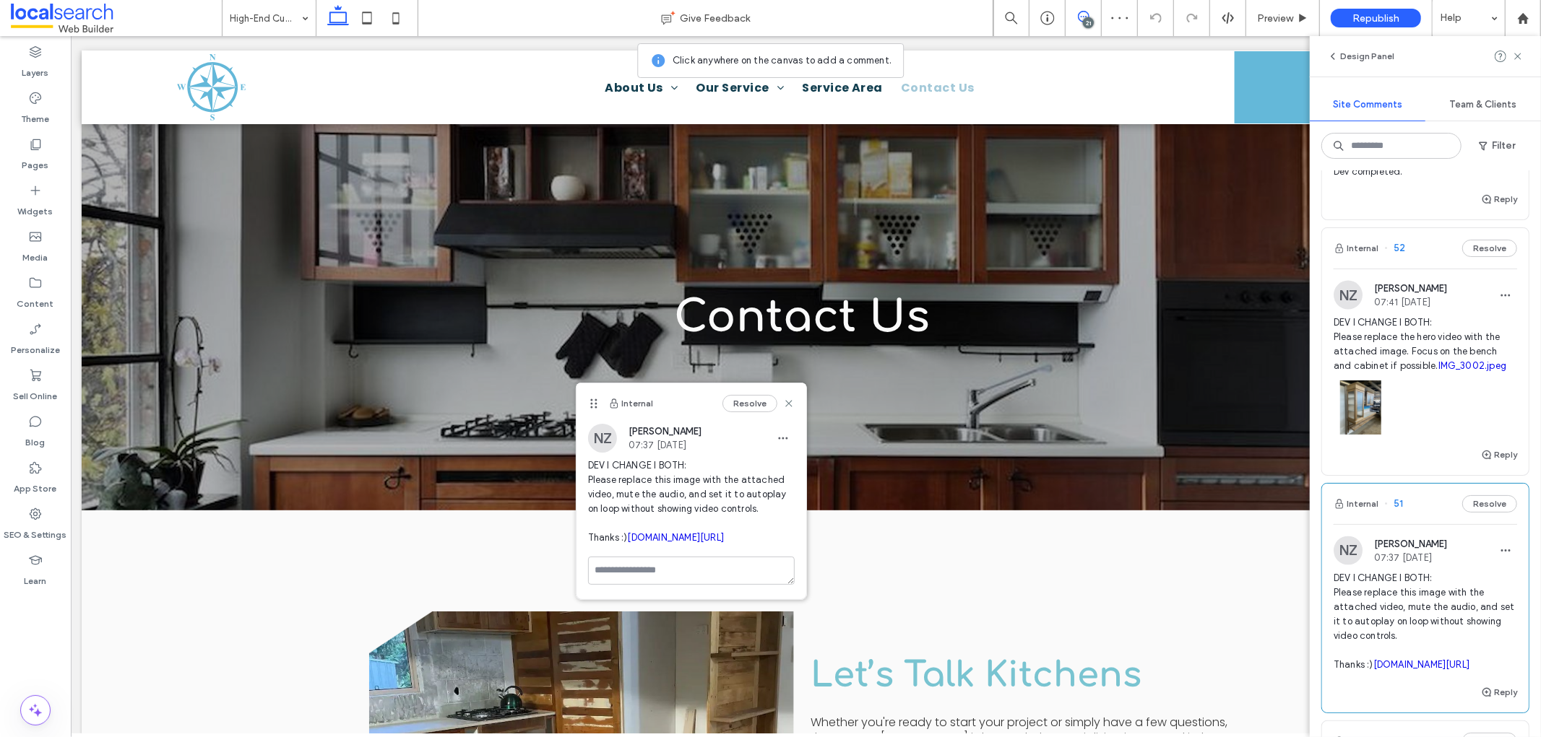
scroll to position [1926, 0]
click at [1386, 377] on span "DEV I CHANGE I BOTH: Please replace the hero video with the attached image. Foc…" at bounding box center [1424, 348] width 183 height 58
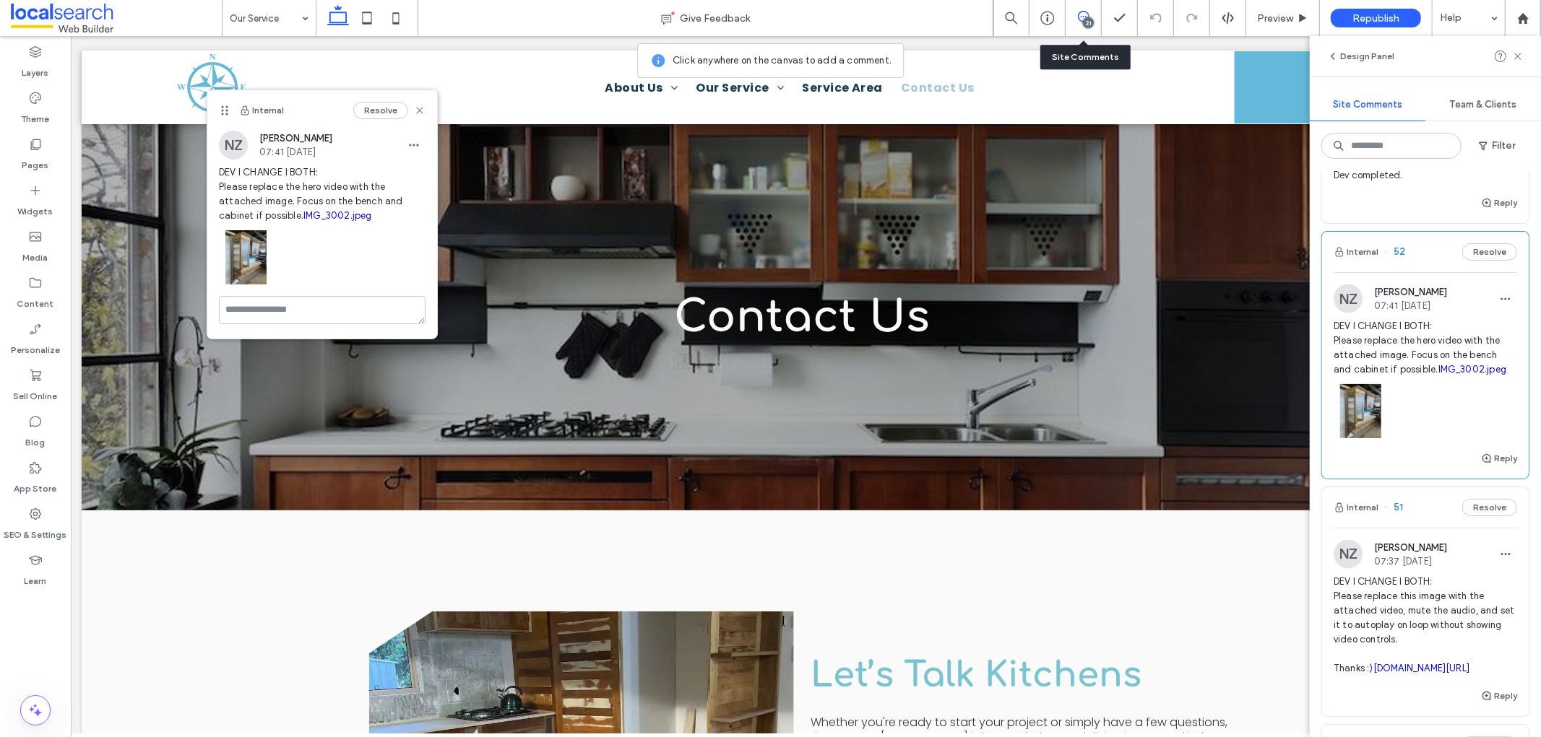
click at [1091, 22] on div "21" at bounding box center [1088, 22] width 11 height 11
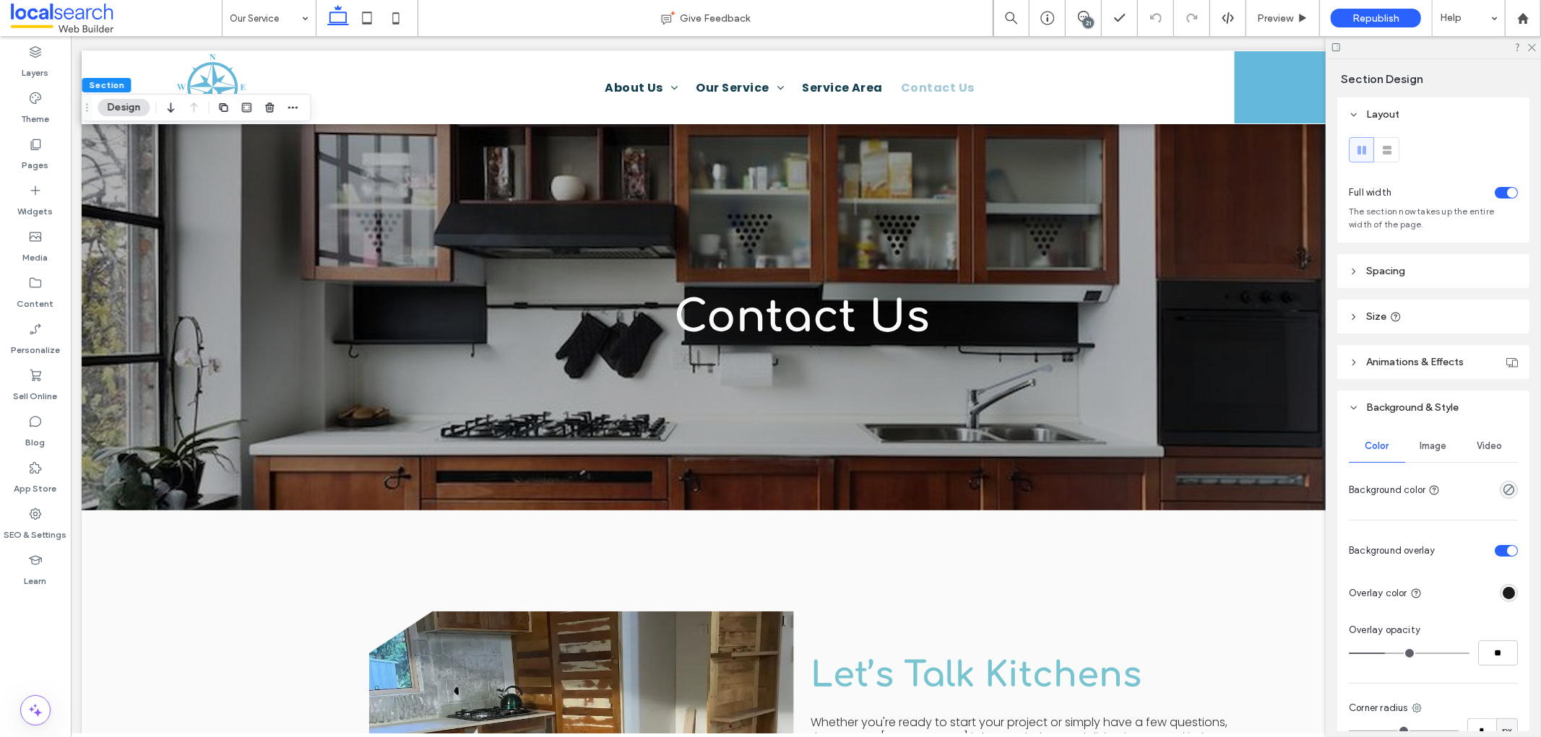
click at [1086, 18] on div "21" at bounding box center [1088, 22] width 11 height 11
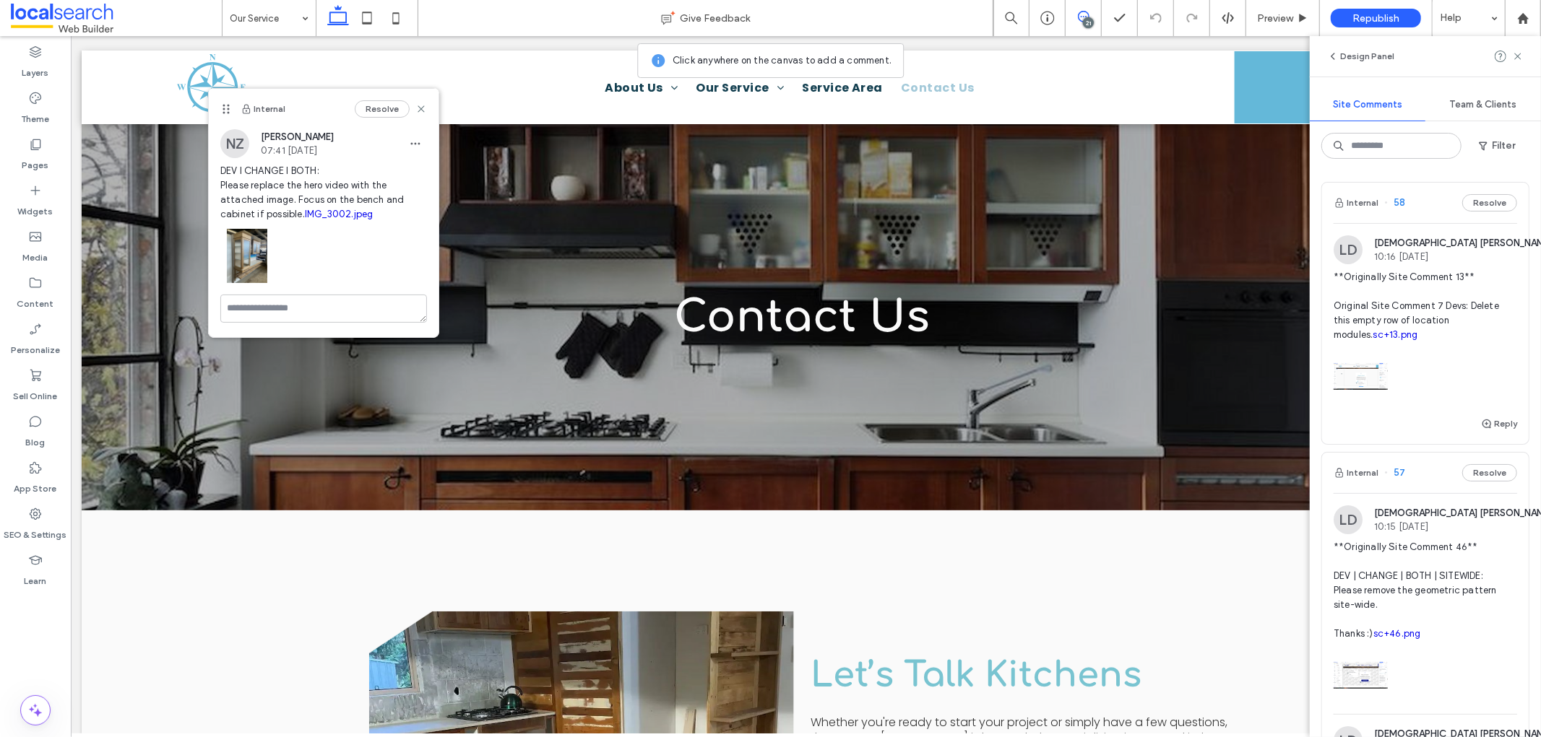
click at [1086, 17] on div "21" at bounding box center [1088, 22] width 11 height 11
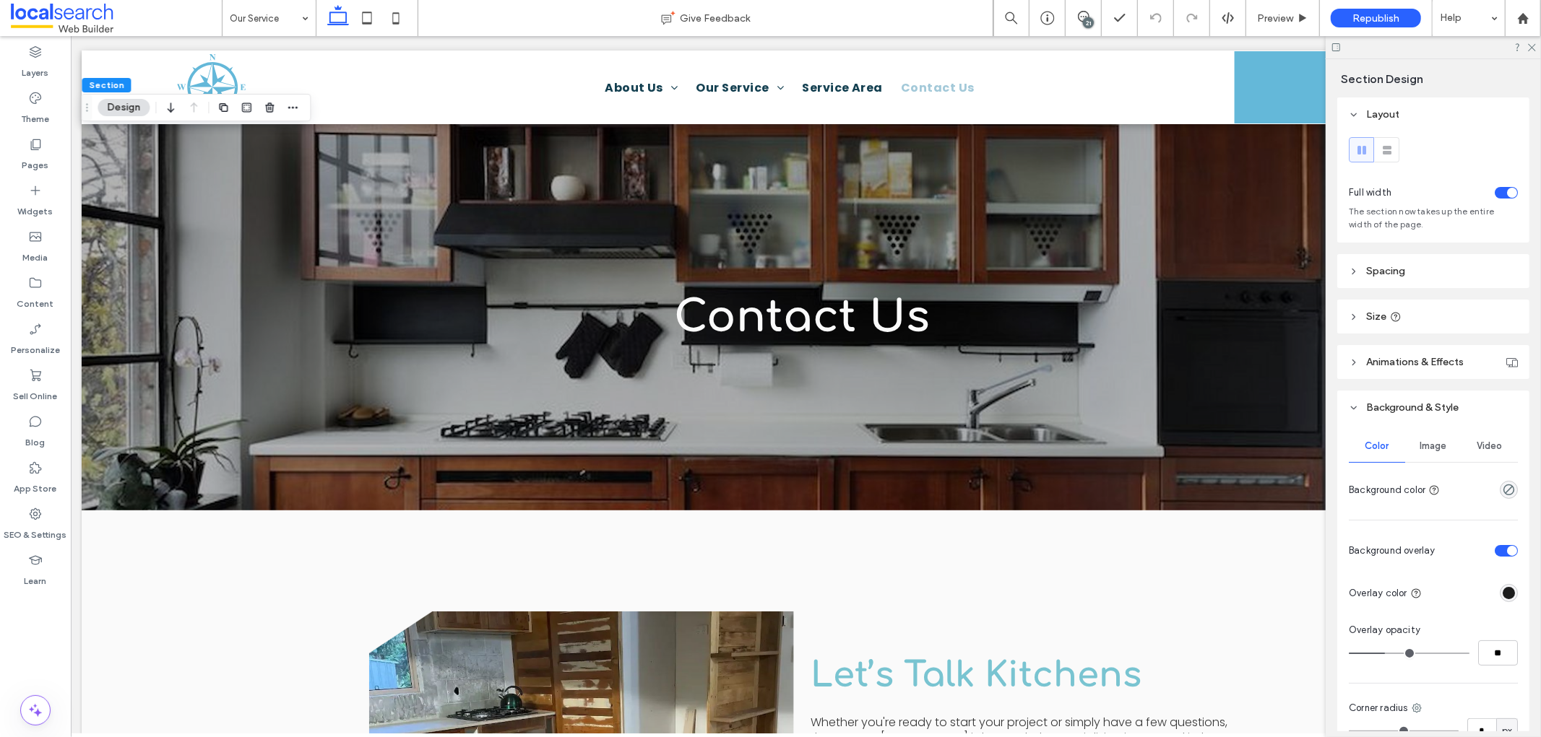
click at [1386, 446] on span "Image" at bounding box center [1433, 447] width 27 height 12
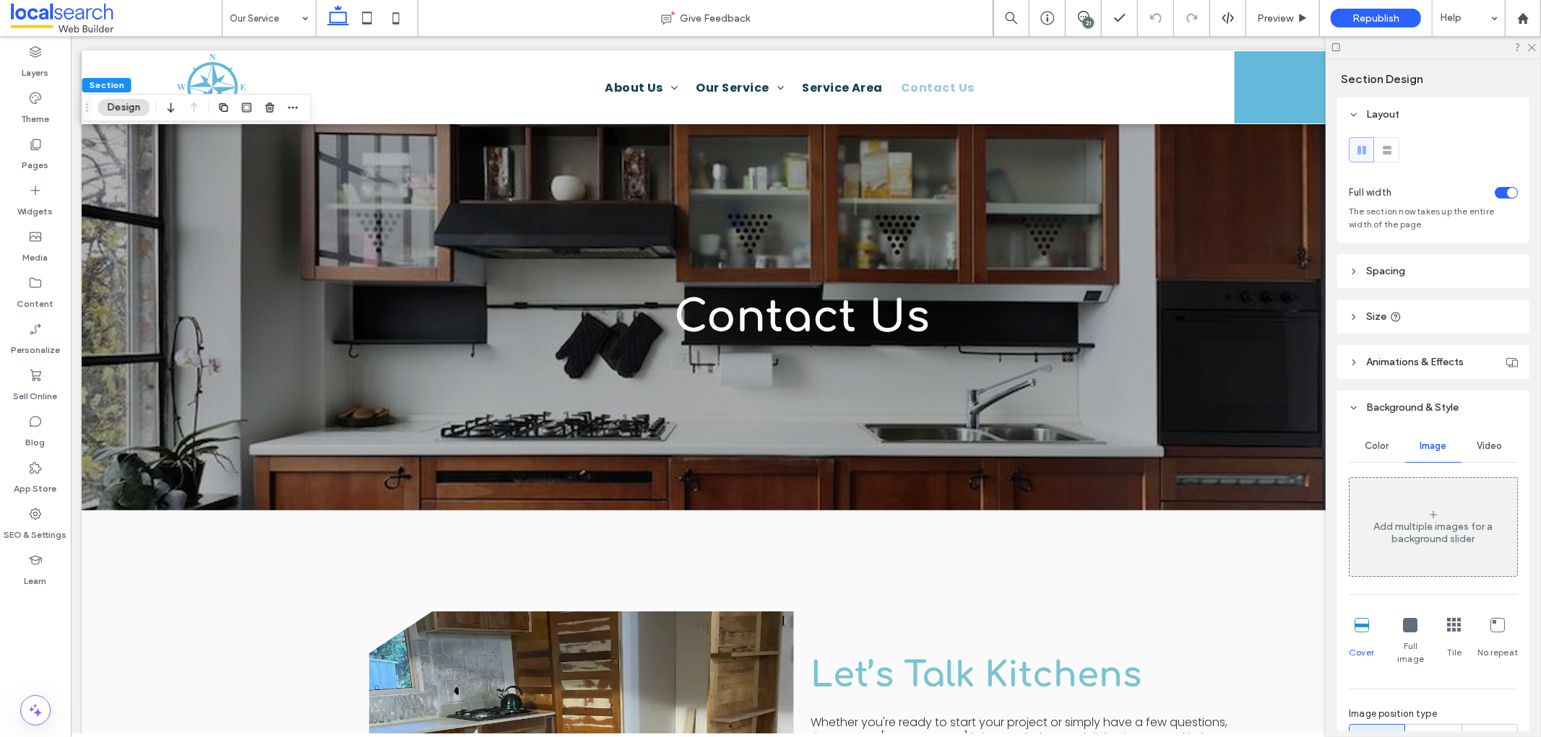
click at [1386, 438] on div "Video" at bounding box center [1489, 446] width 56 height 32
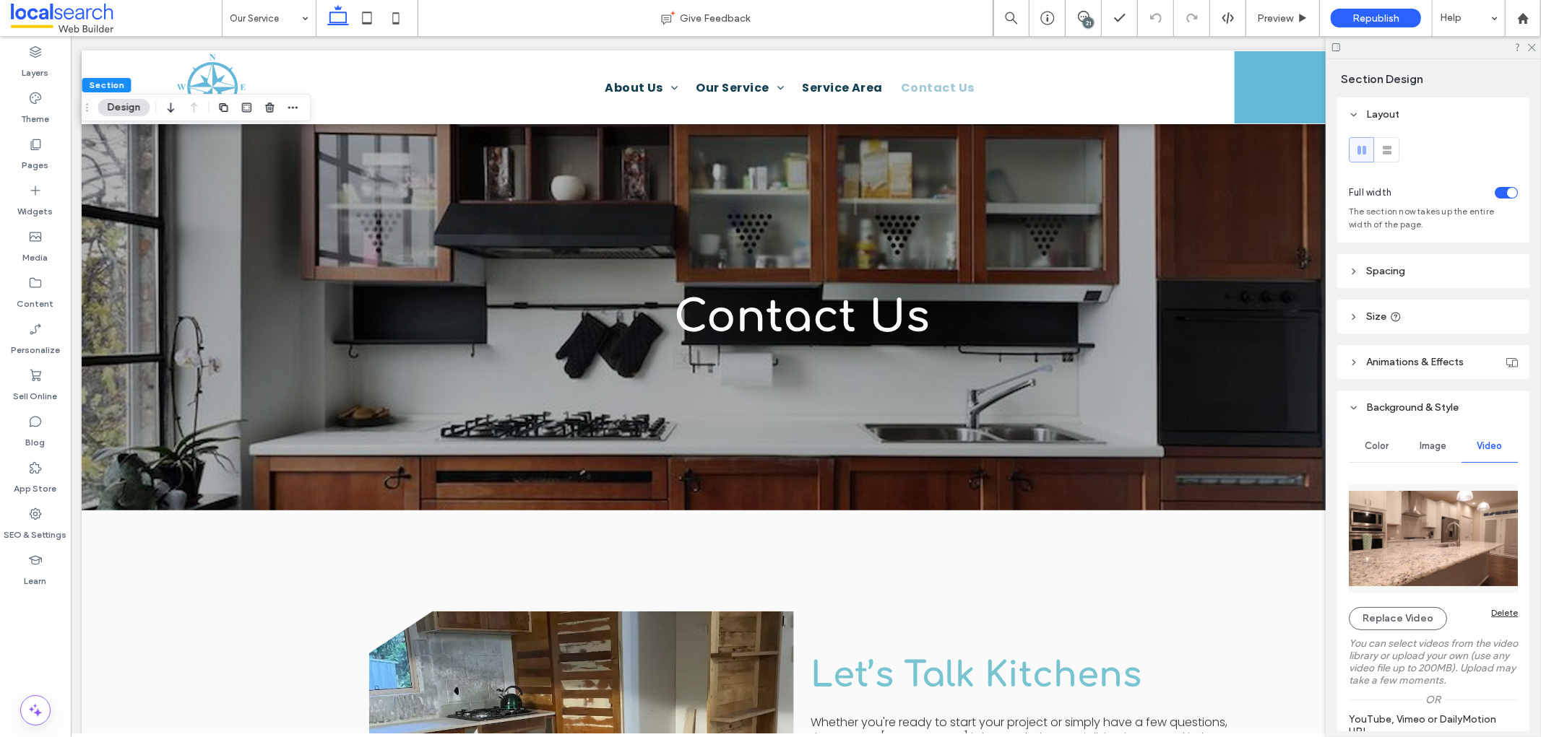
click at [1386, 608] on div "Delete" at bounding box center [1504, 612] width 27 height 11
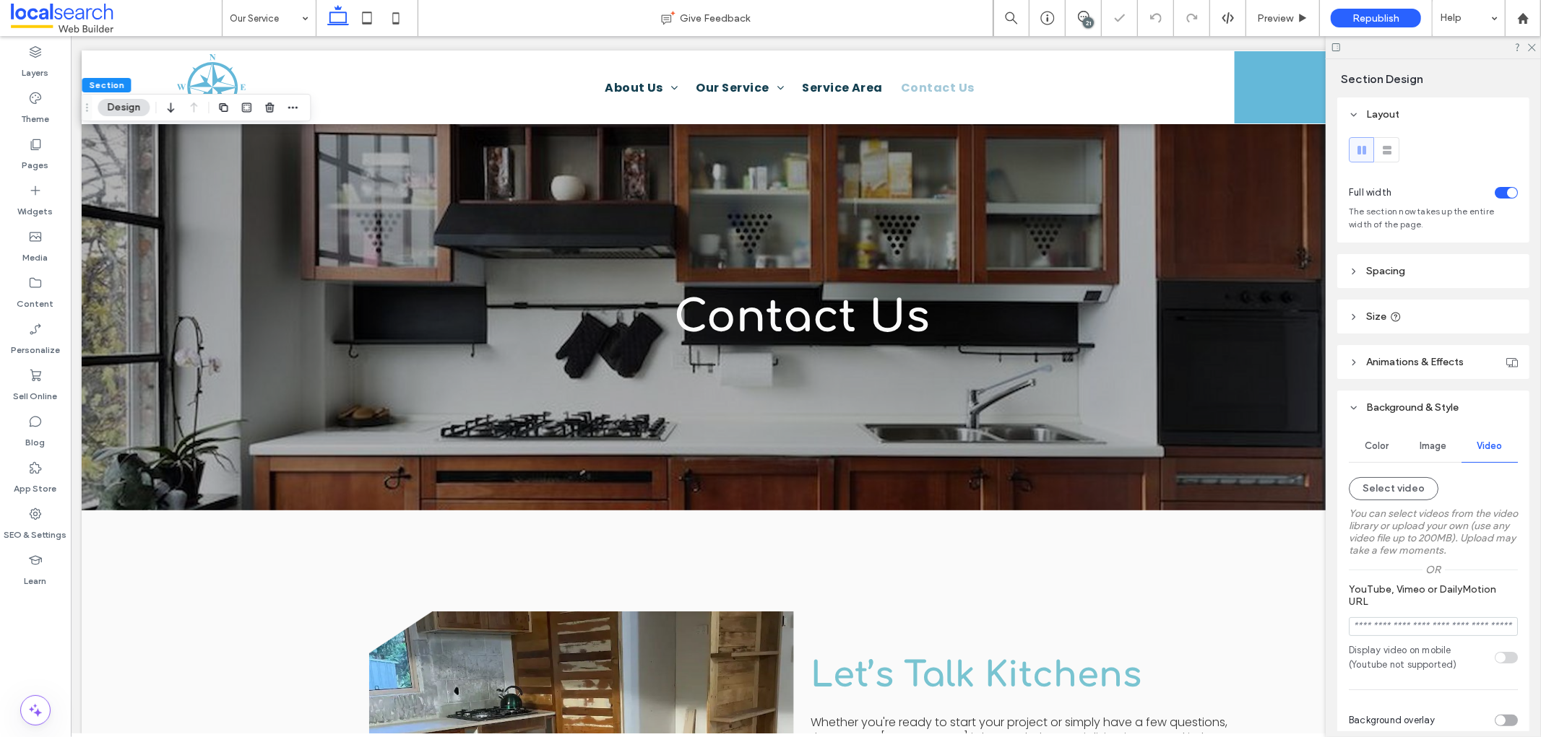
click at [1386, 448] on span "Image" at bounding box center [1433, 447] width 27 height 12
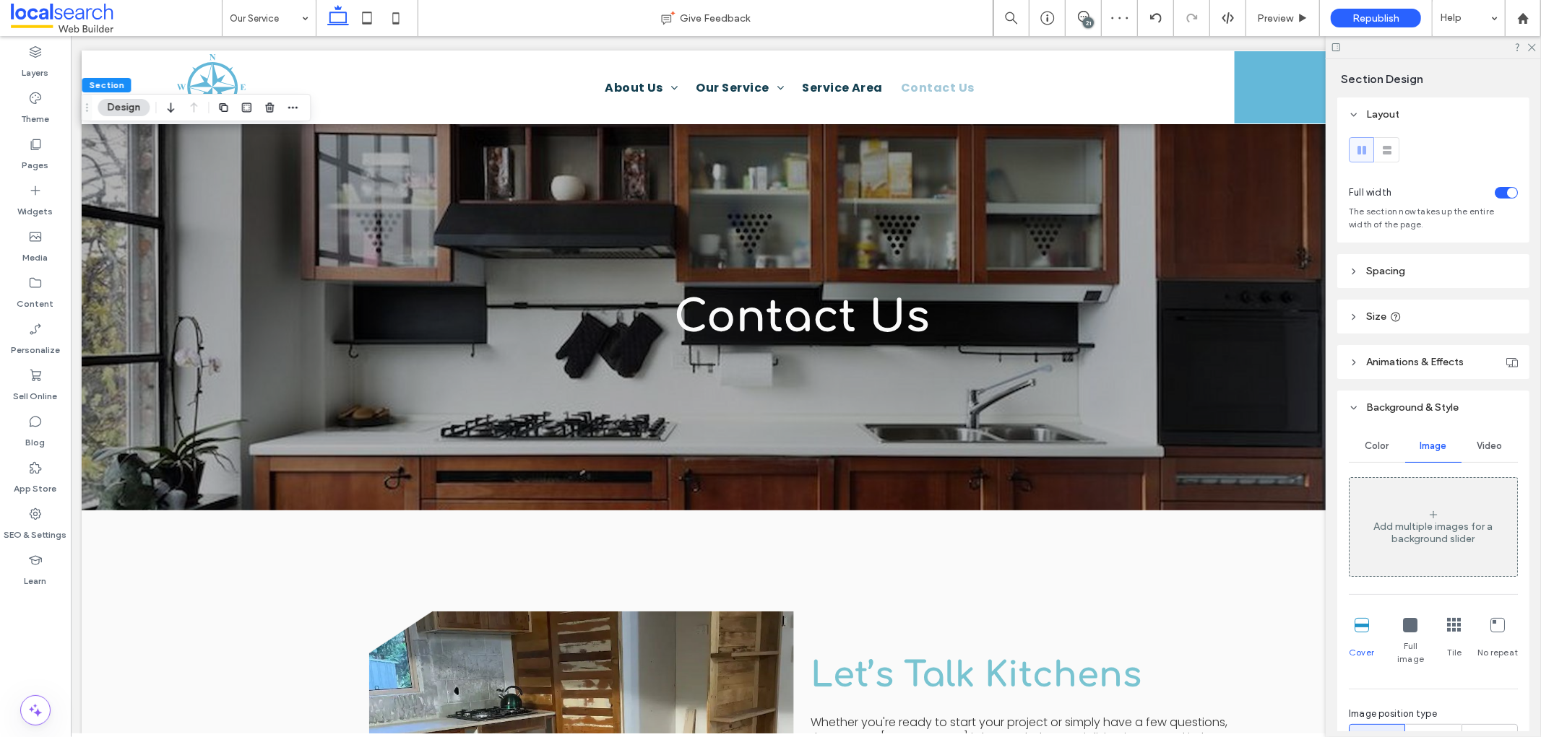
click at [1386, 538] on div "Add multiple images for a background slider" at bounding box center [1433, 533] width 168 height 25
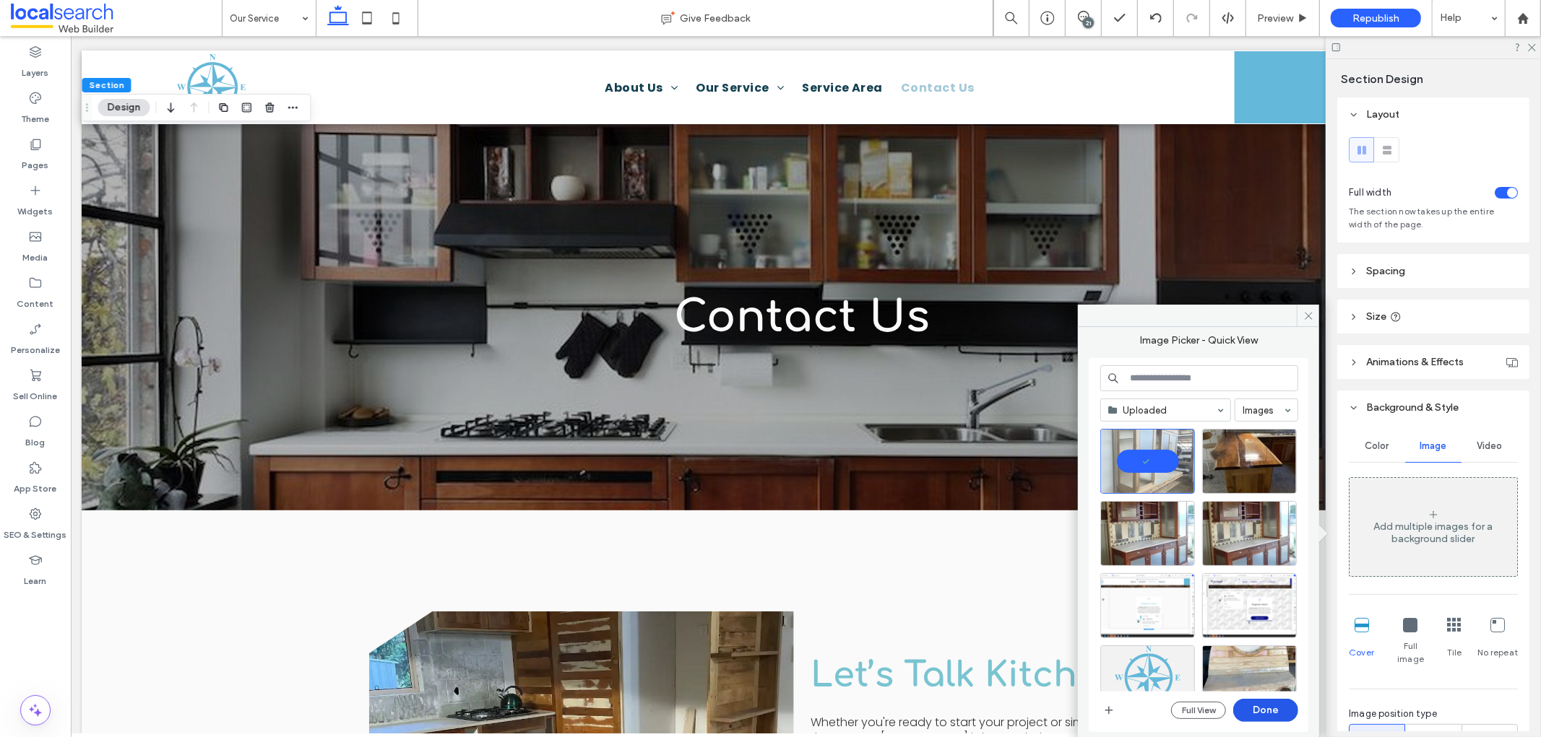
click at [1272, 663] on button "Done" at bounding box center [1265, 710] width 65 height 23
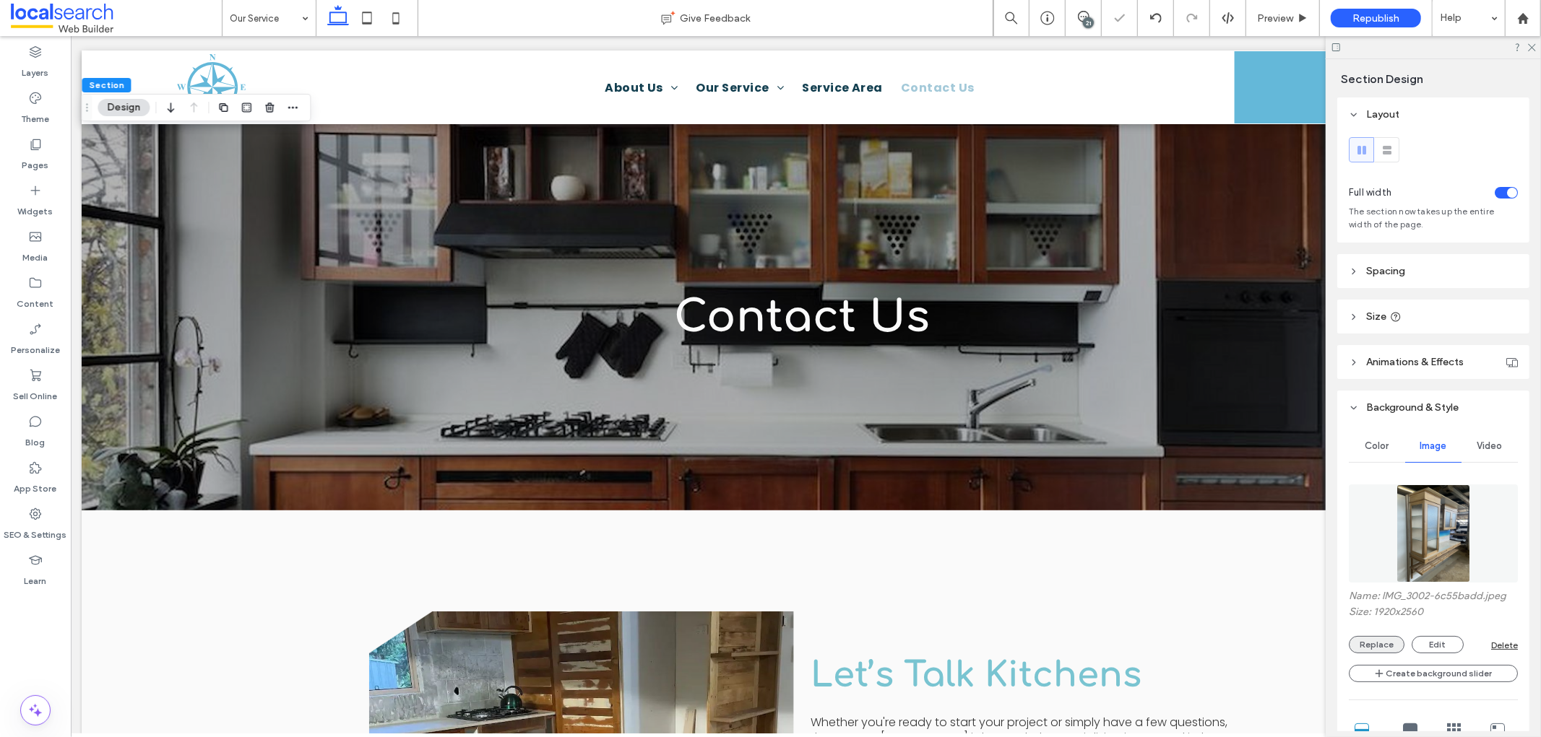
click at [1383, 637] on button "Replace" at bounding box center [1377, 644] width 56 height 17
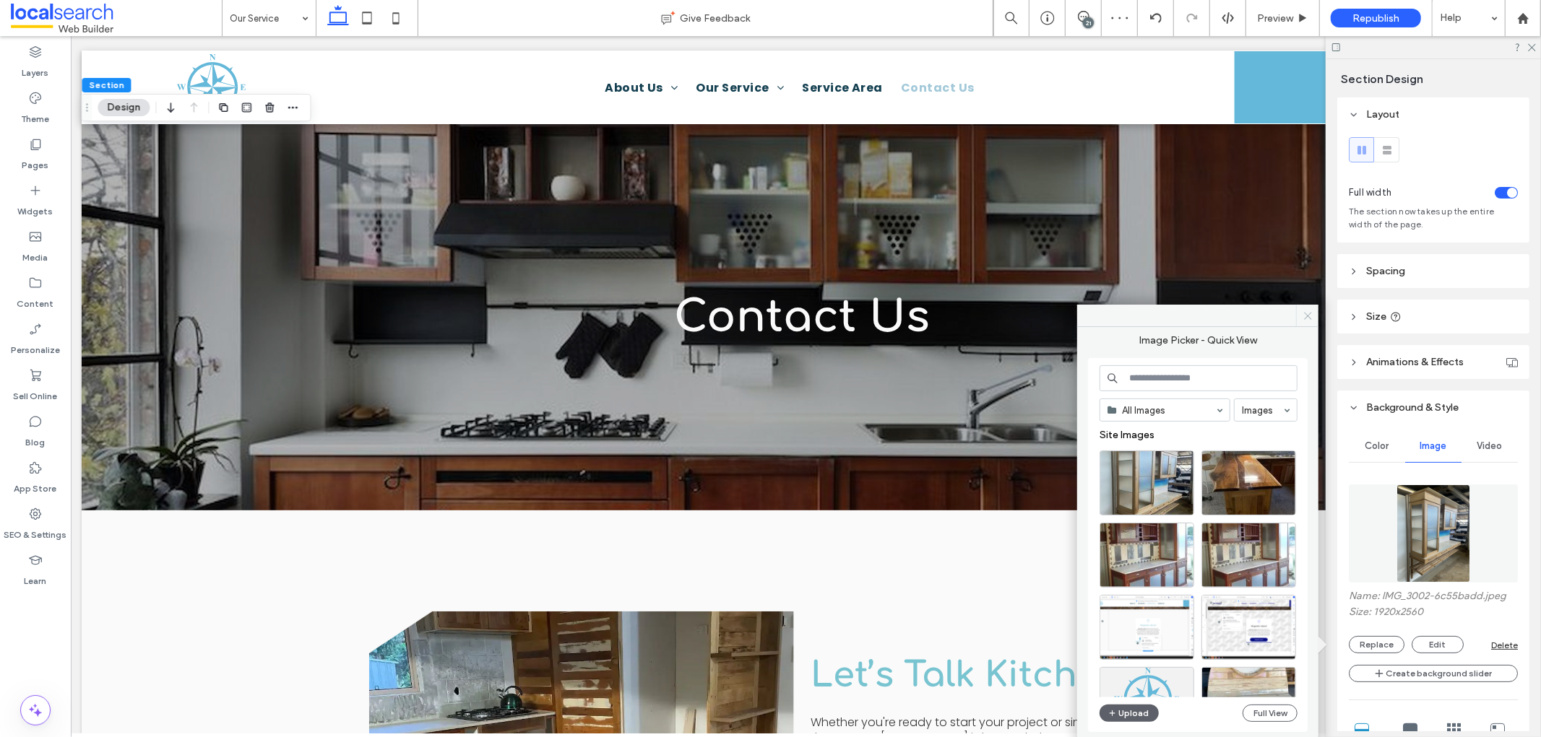
click at [1310, 319] on icon at bounding box center [1307, 316] width 11 height 11
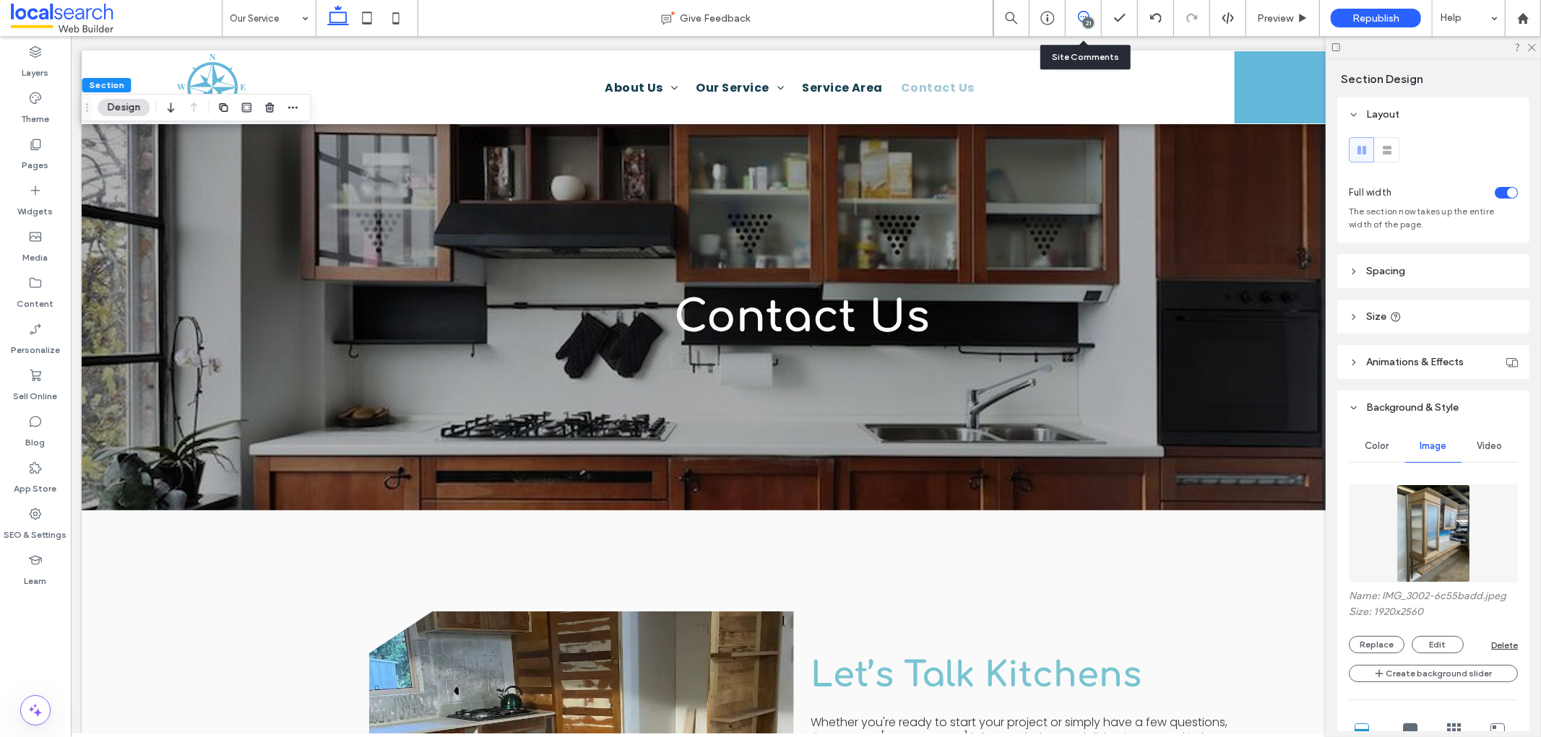
click at [1094, 10] on div "21" at bounding box center [1083, 18] width 36 height 36
click at [1094, 11] on span at bounding box center [1082, 17] width 35 height 12
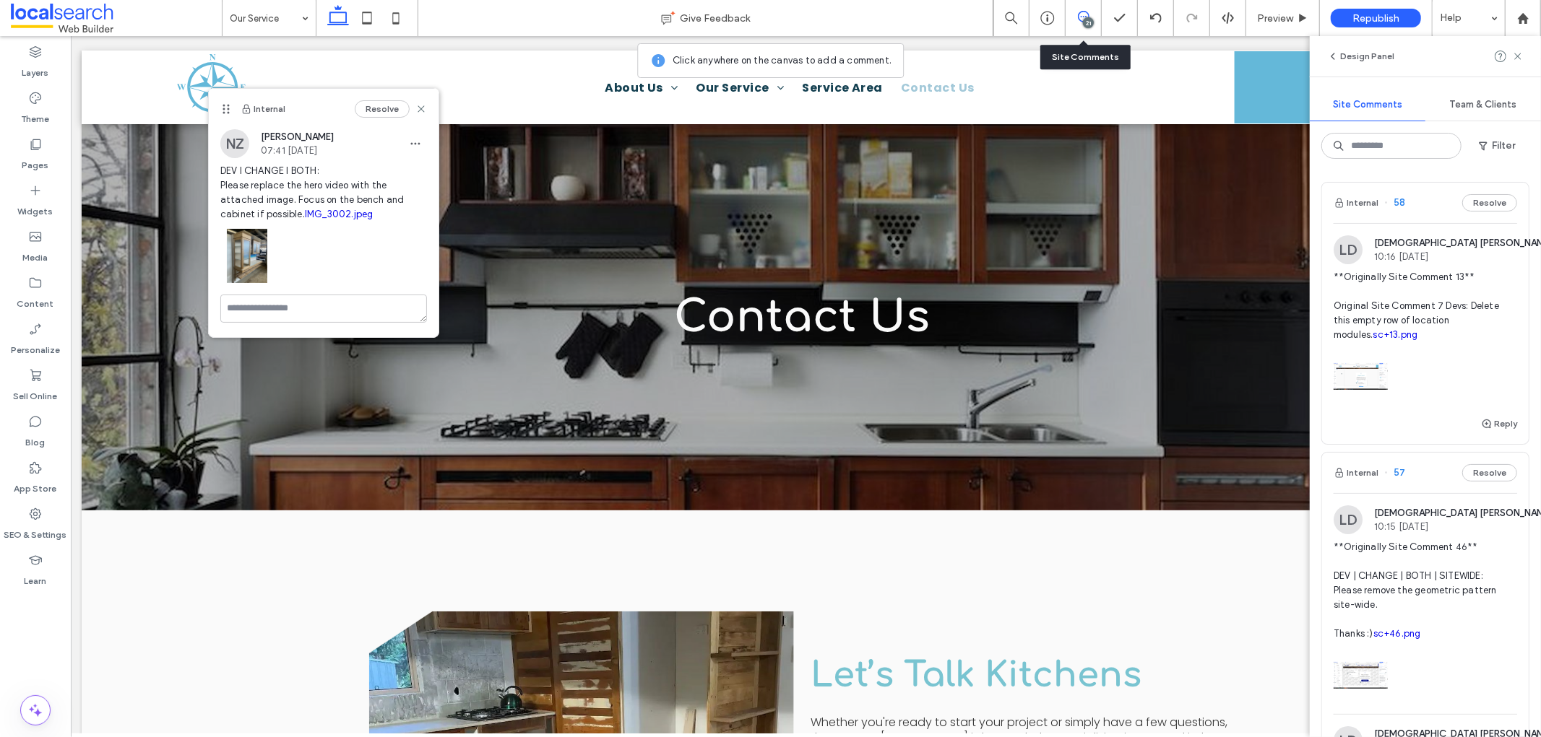
click at [1081, 19] on icon at bounding box center [1084, 17] width 12 height 12
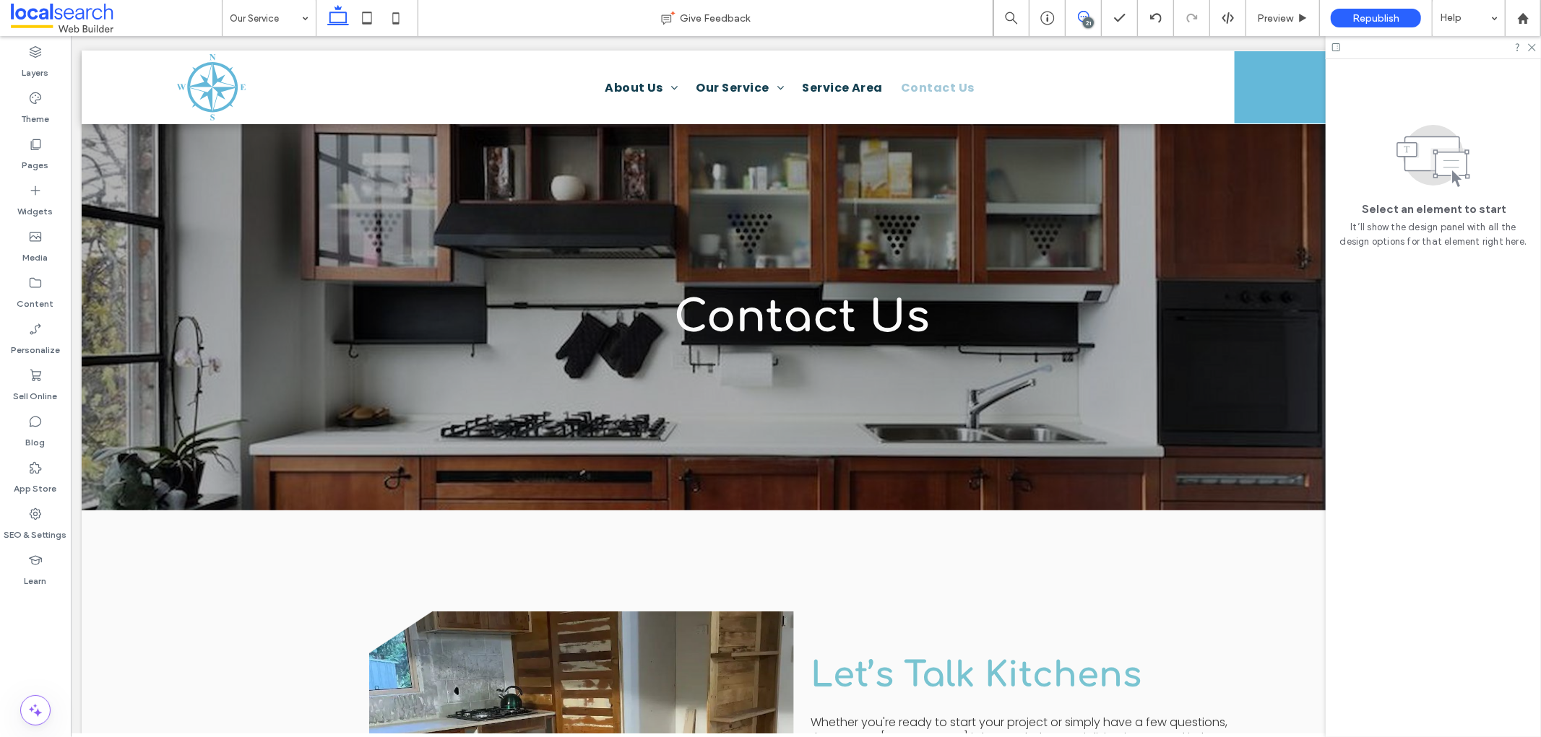
click at [1078, 16] on icon at bounding box center [1084, 17] width 12 height 12
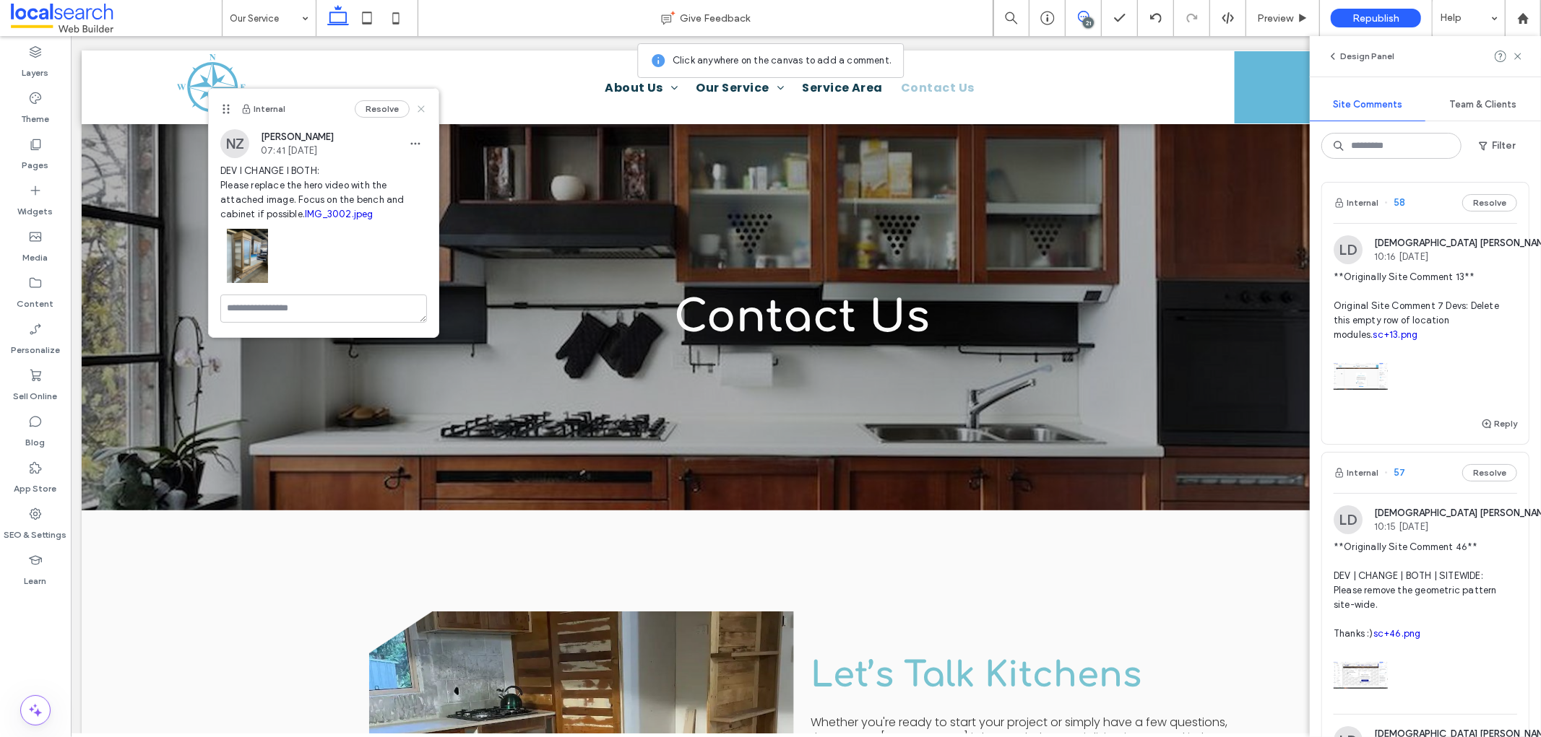
click at [419, 111] on use at bounding box center [421, 108] width 7 height 7
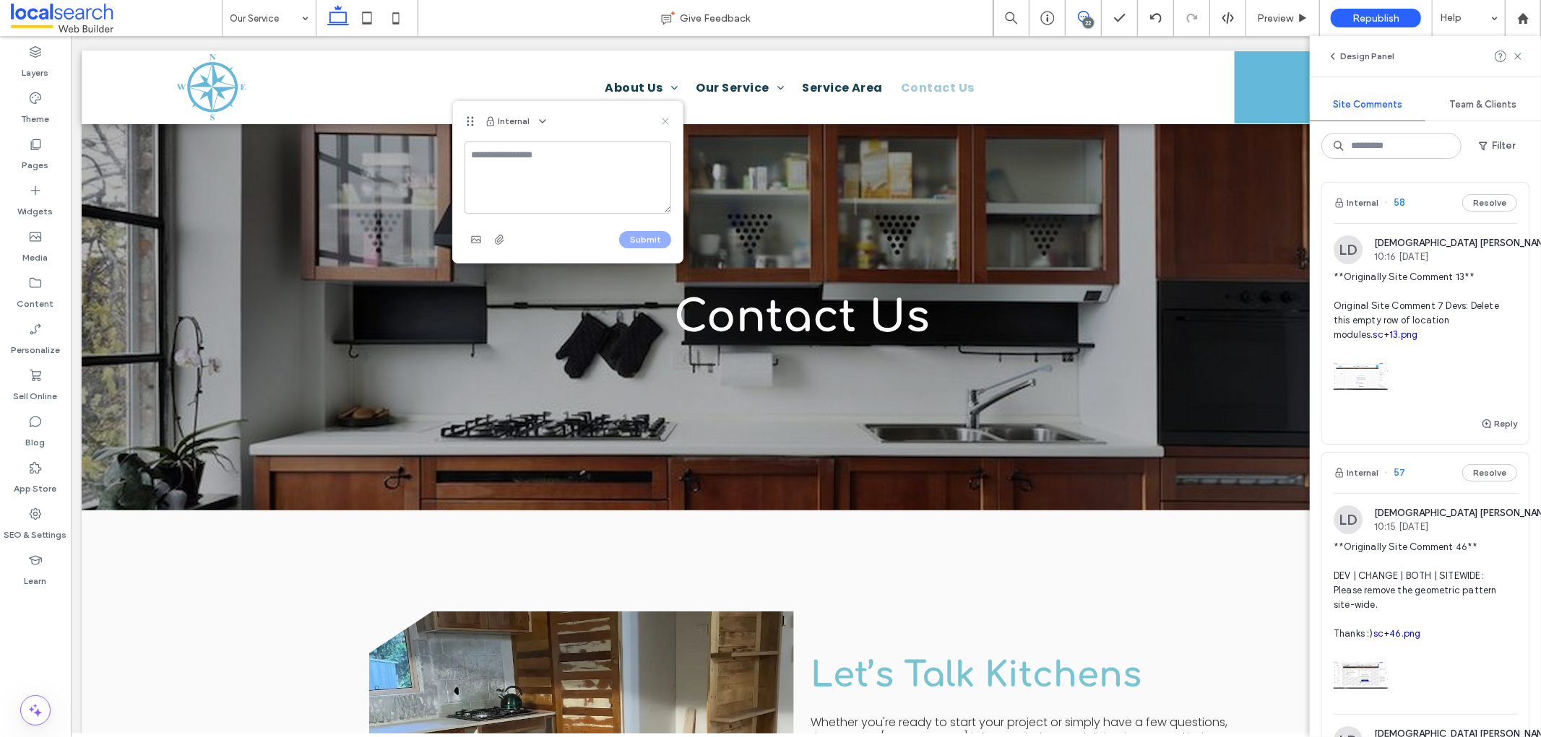
click at [669, 121] on icon at bounding box center [665, 122] width 12 height 12
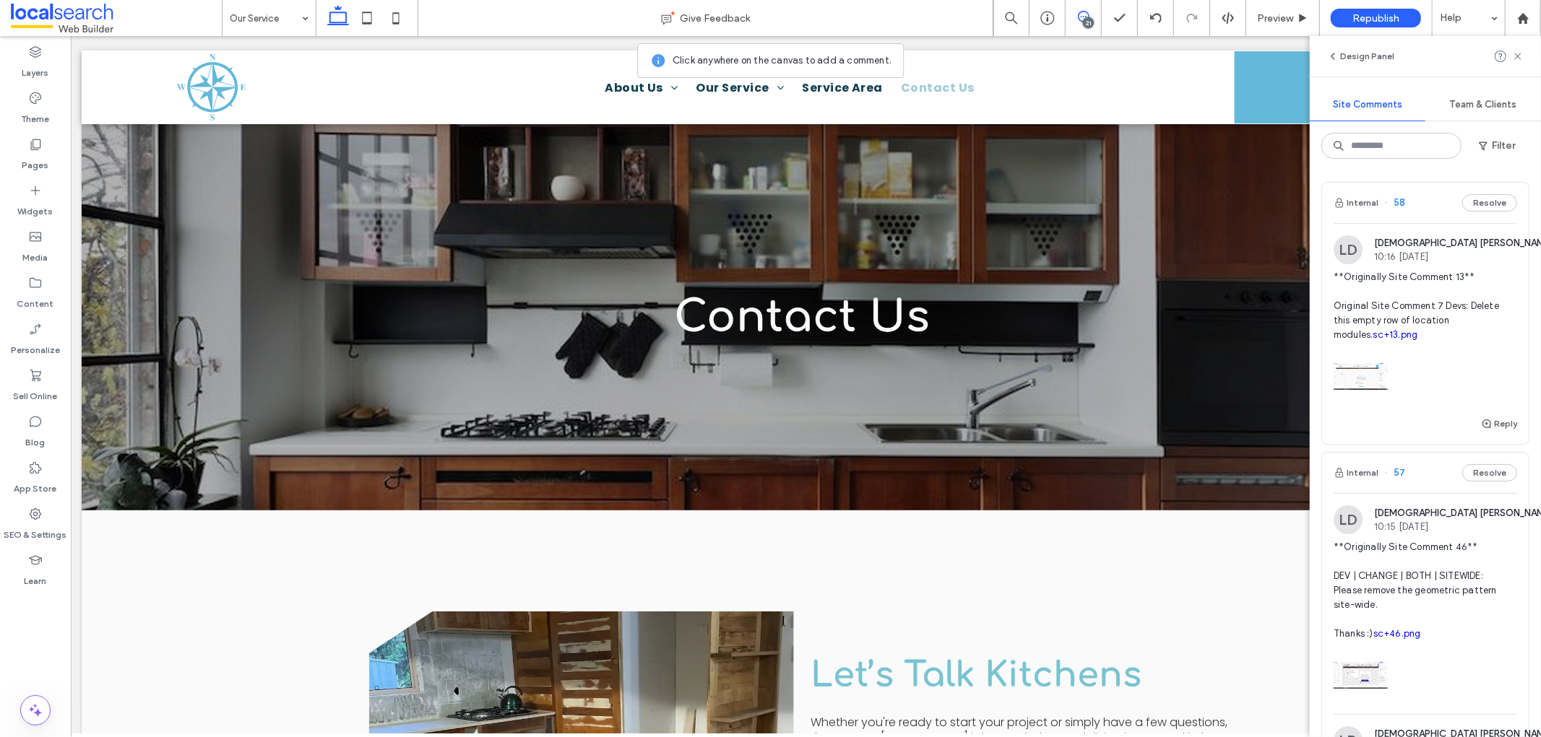
click at [1086, 25] on div "21" at bounding box center [1088, 22] width 11 height 11
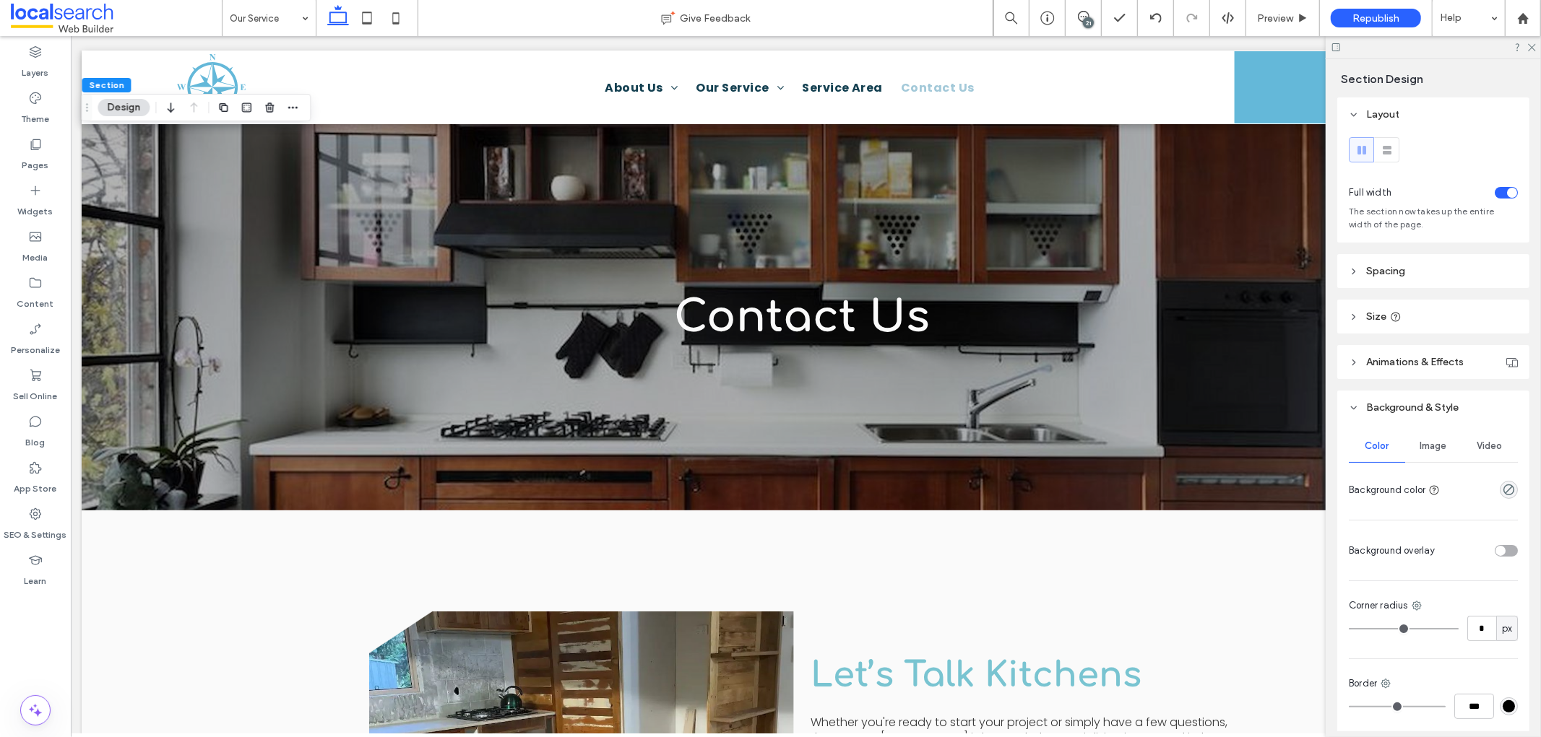
click at [1386, 449] on span "Image" at bounding box center [1433, 447] width 27 height 12
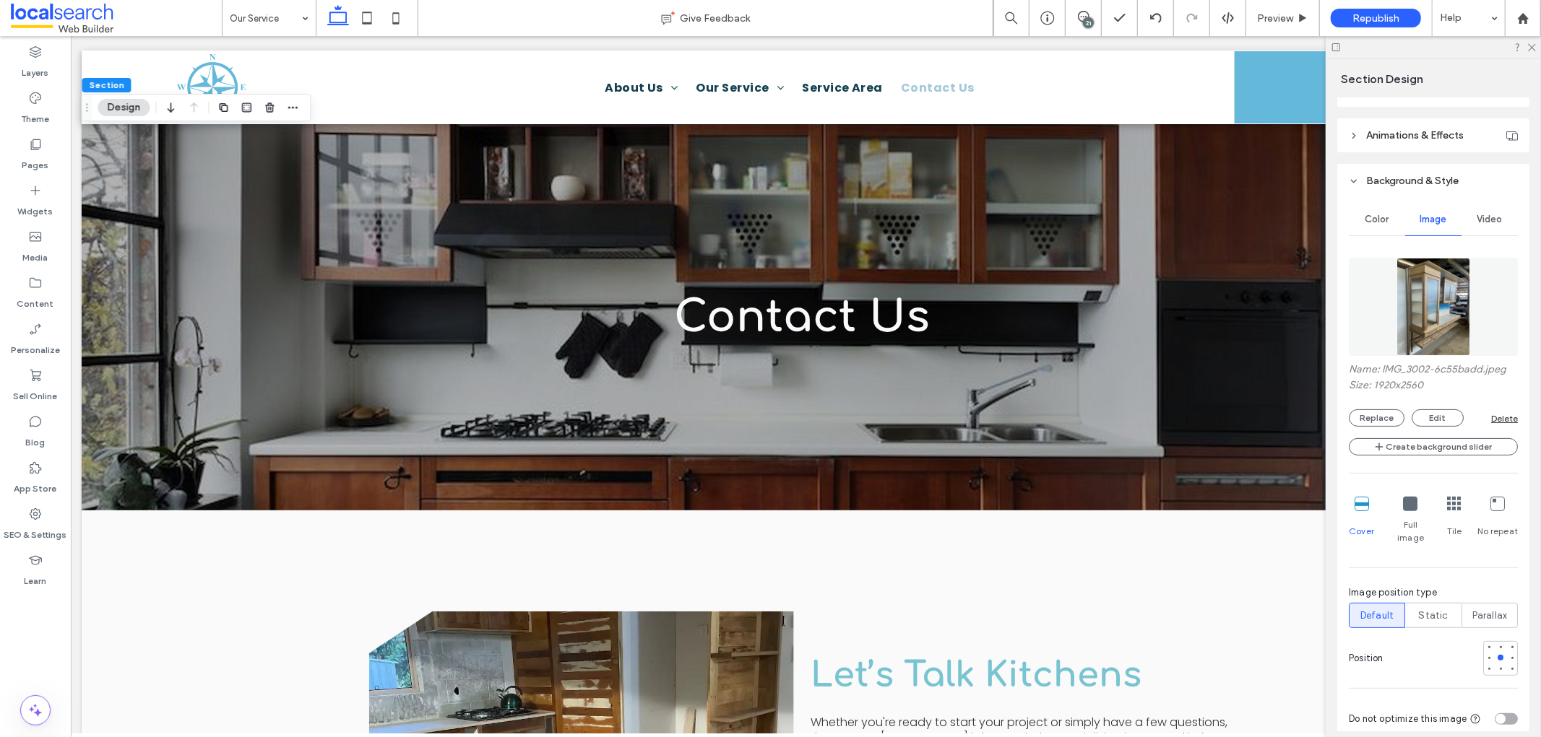
scroll to position [241, 0]
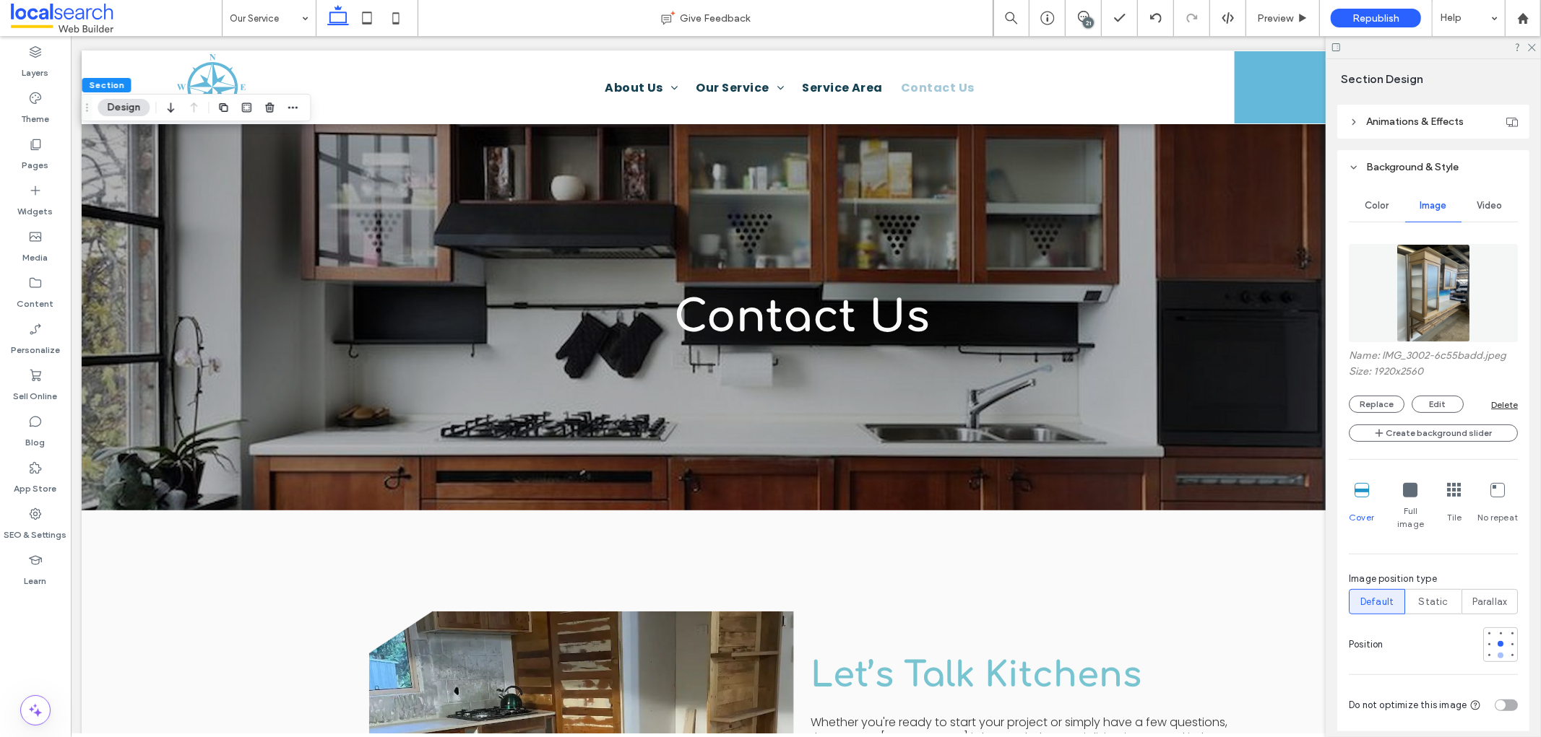
click at [1386, 651] on div at bounding box center [1500, 656] width 10 height 10
click at [1386, 641] on div at bounding box center [1500, 644] width 6 height 6
click at [1386, 628] on div at bounding box center [1500, 633] width 10 height 10
click at [1386, 641] on div at bounding box center [1500, 644] width 6 height 6
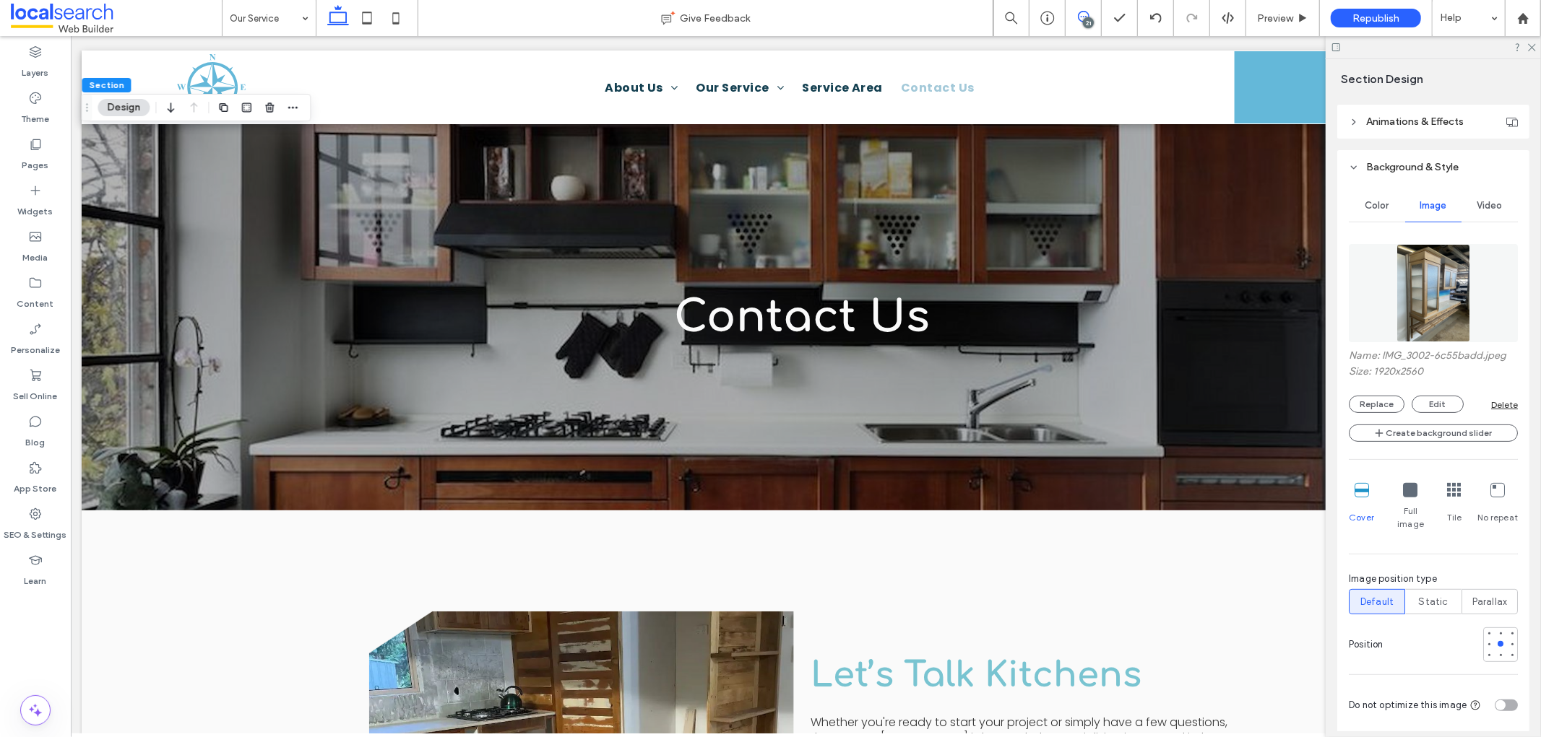
click at [1085, 12] on use at bounding box center [1084, 17] width 12 height 12
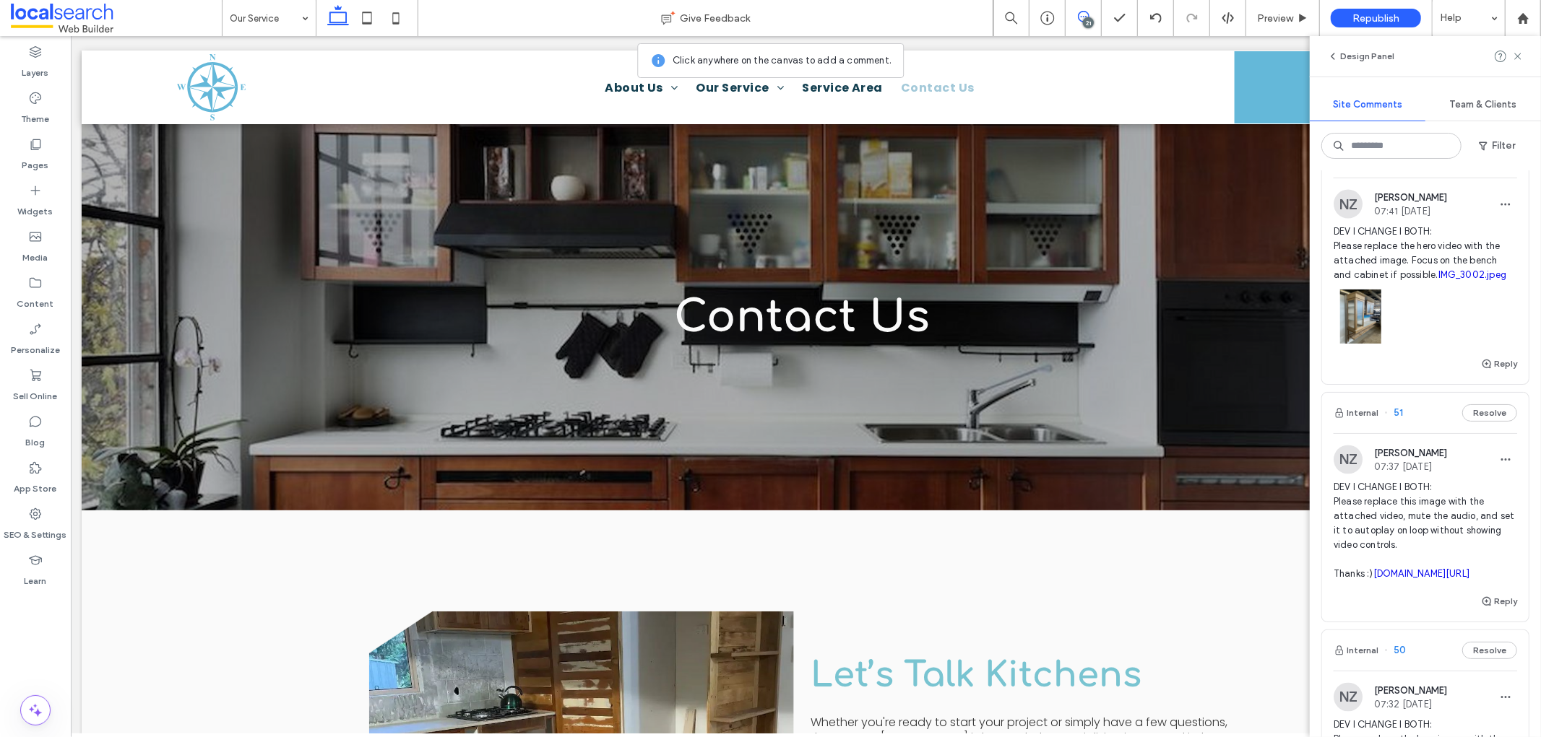
scroll to position [1926, 0]
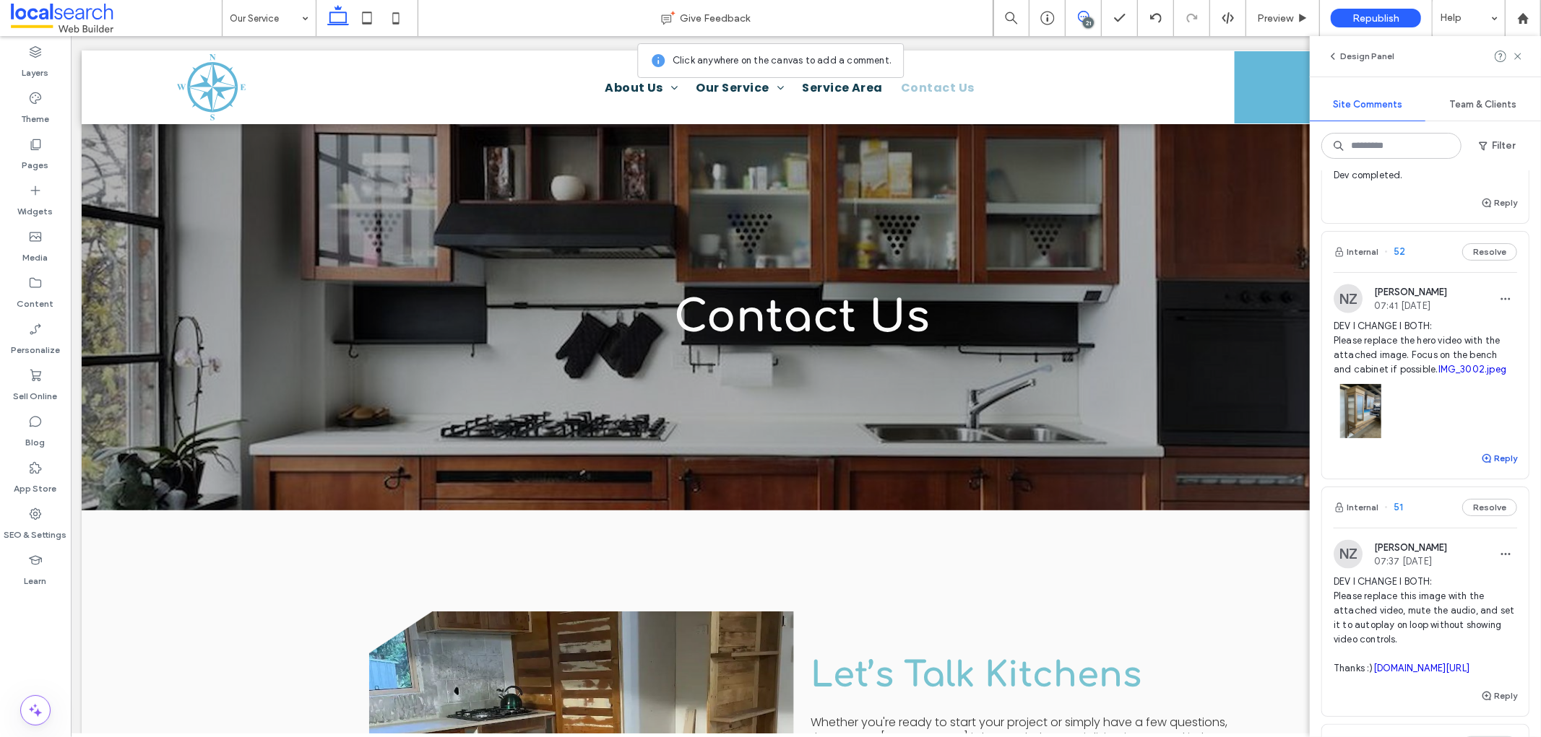
click at [1386, 467] on button "Reply" at bounding box center [1499, 458] width 36 height 17
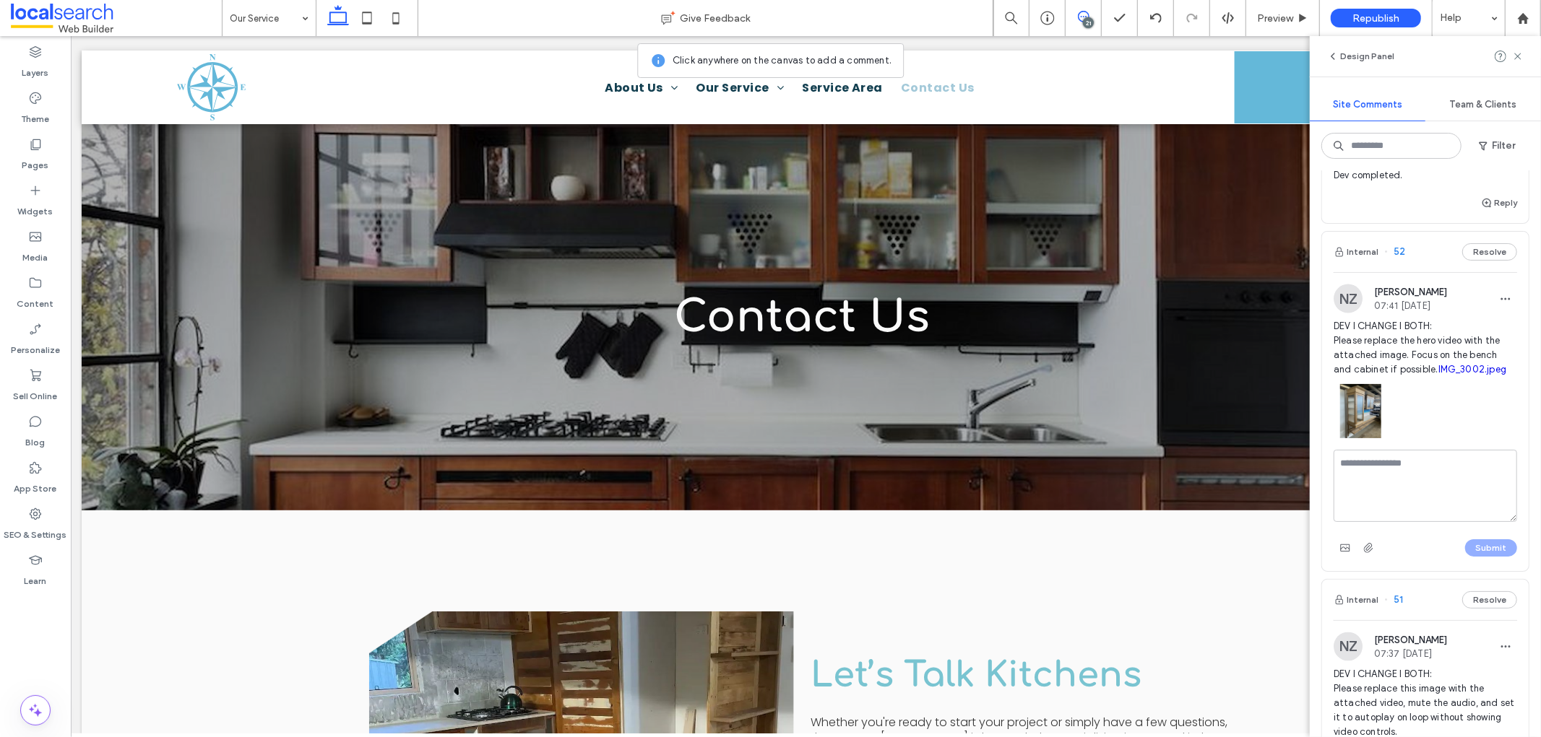
click at [1386, 522] on textarea at bounding box center [1424, 486] width 183 height 72
type textarea "**********"
click at [1386, 557] on button "Submit" at bounding box center [1491, 548] width 52 height 17
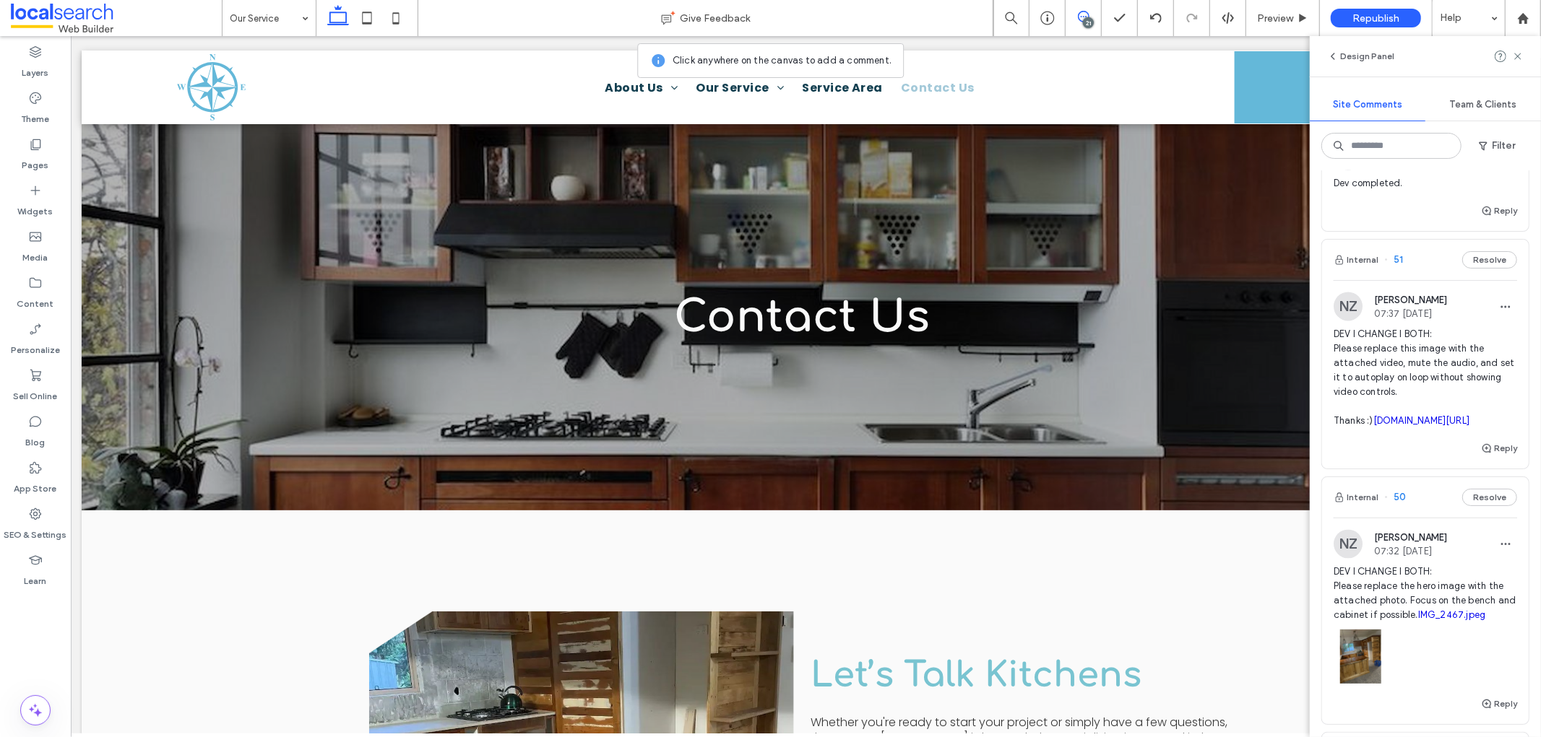
scroll to position [2247, 0]
click at [1085, 20] on div "21" at bounding box center [1088, 22] width 11 height 11
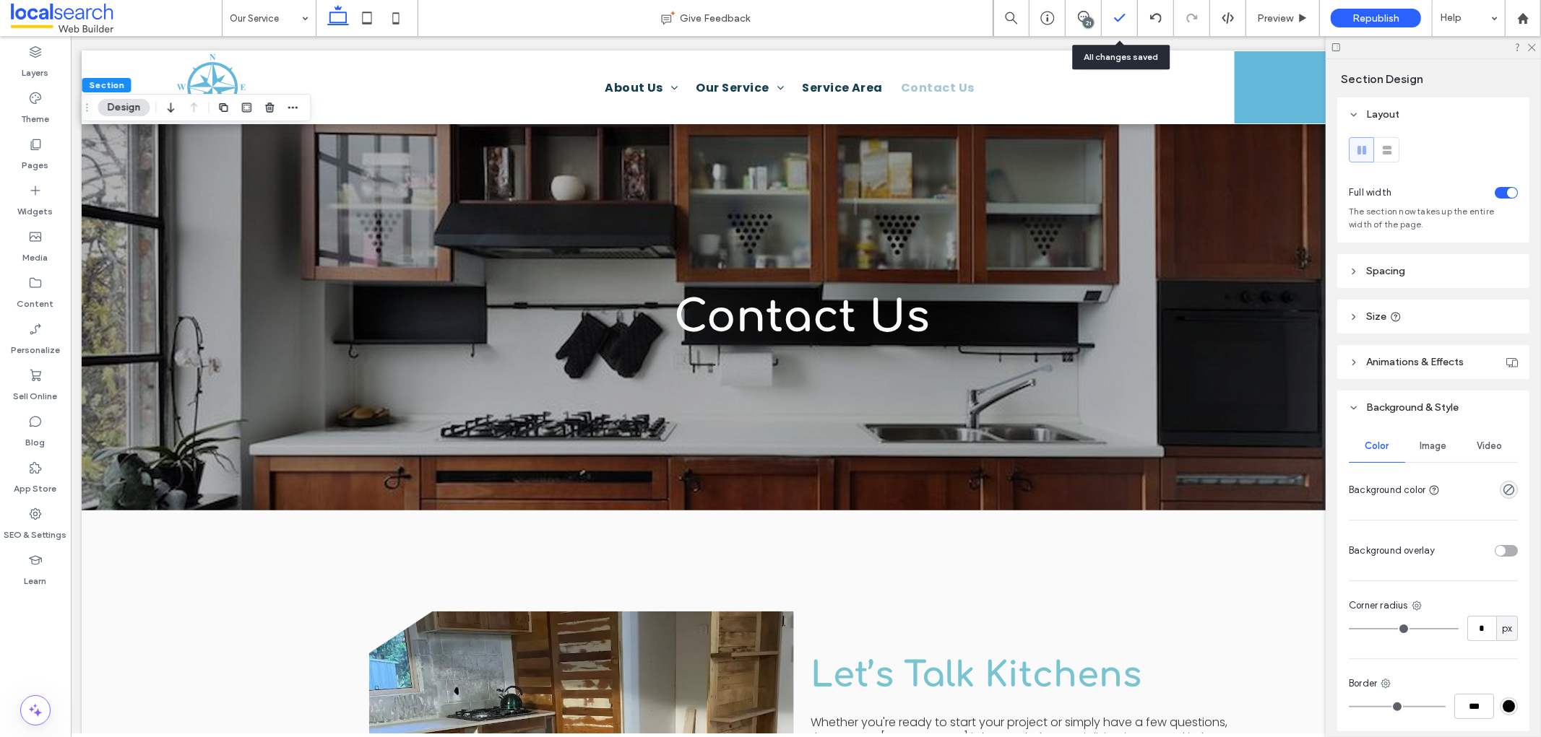
click at [1091, 14] on span at bounding box center [1082, 17] width 35 height 12
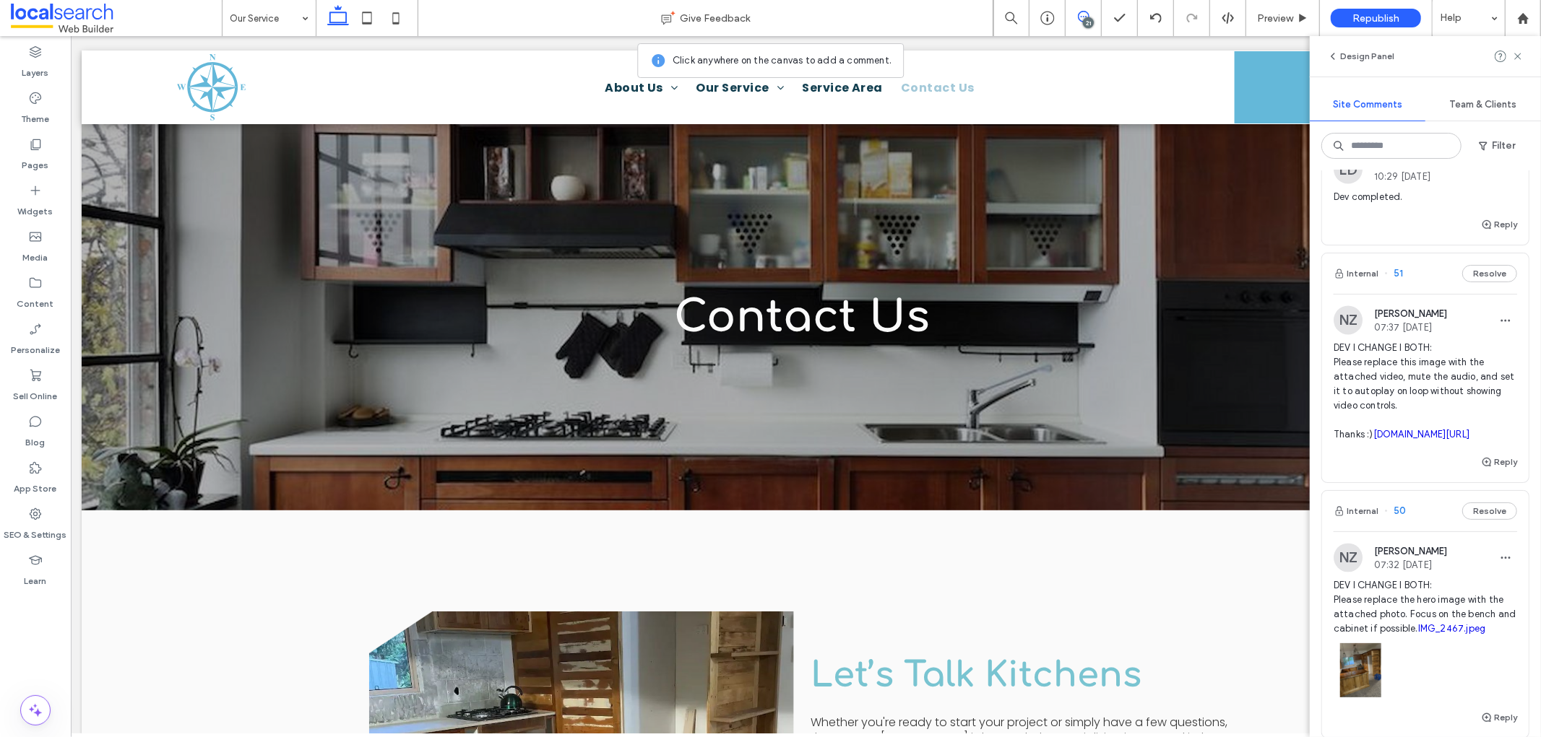
scroll to position [2247, 0]
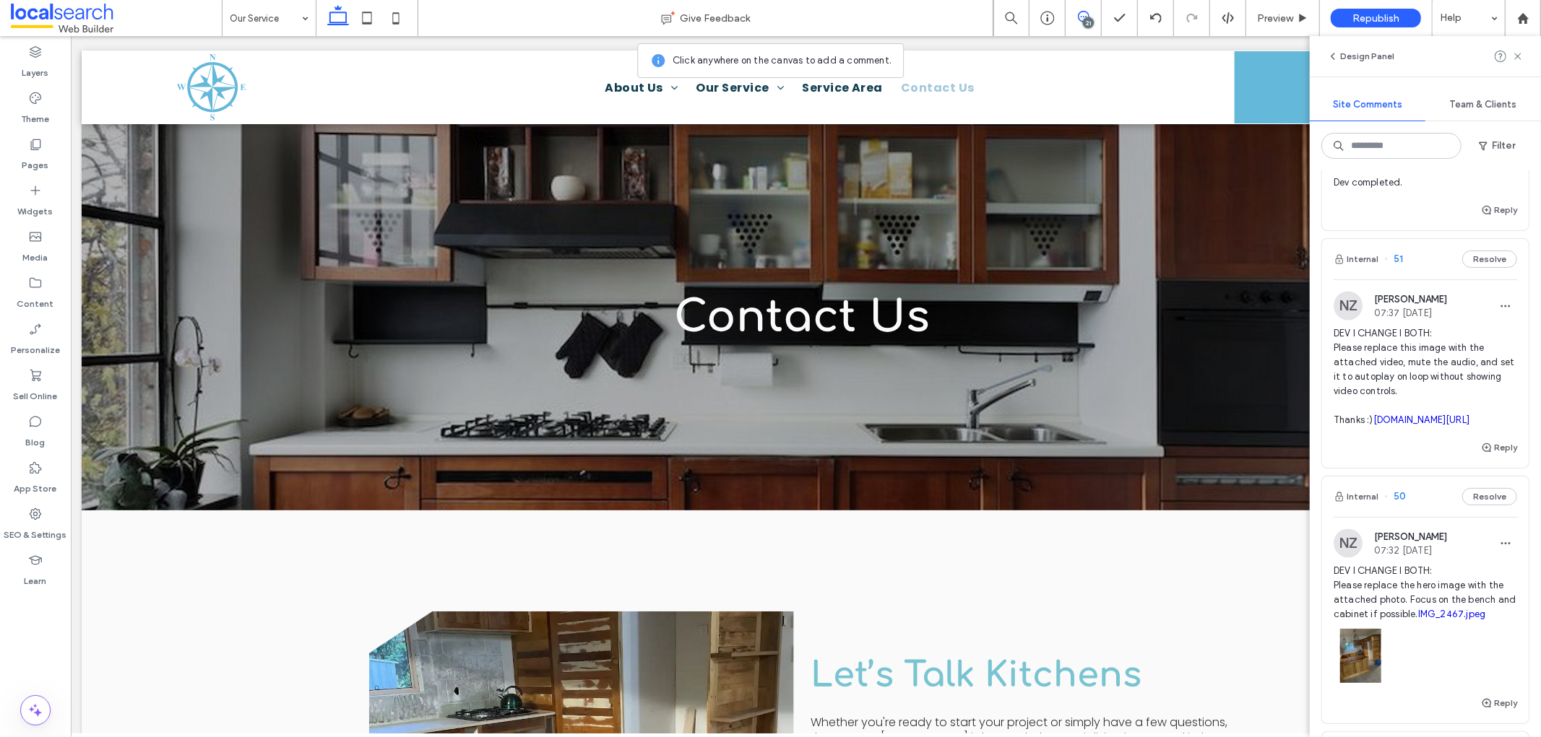
click at [1386, 428] on span "DEV I CHANGE I BOTH: Please replace this image with the attached video, mute th…" at bounding box center [1424, 376] width 183 height 101
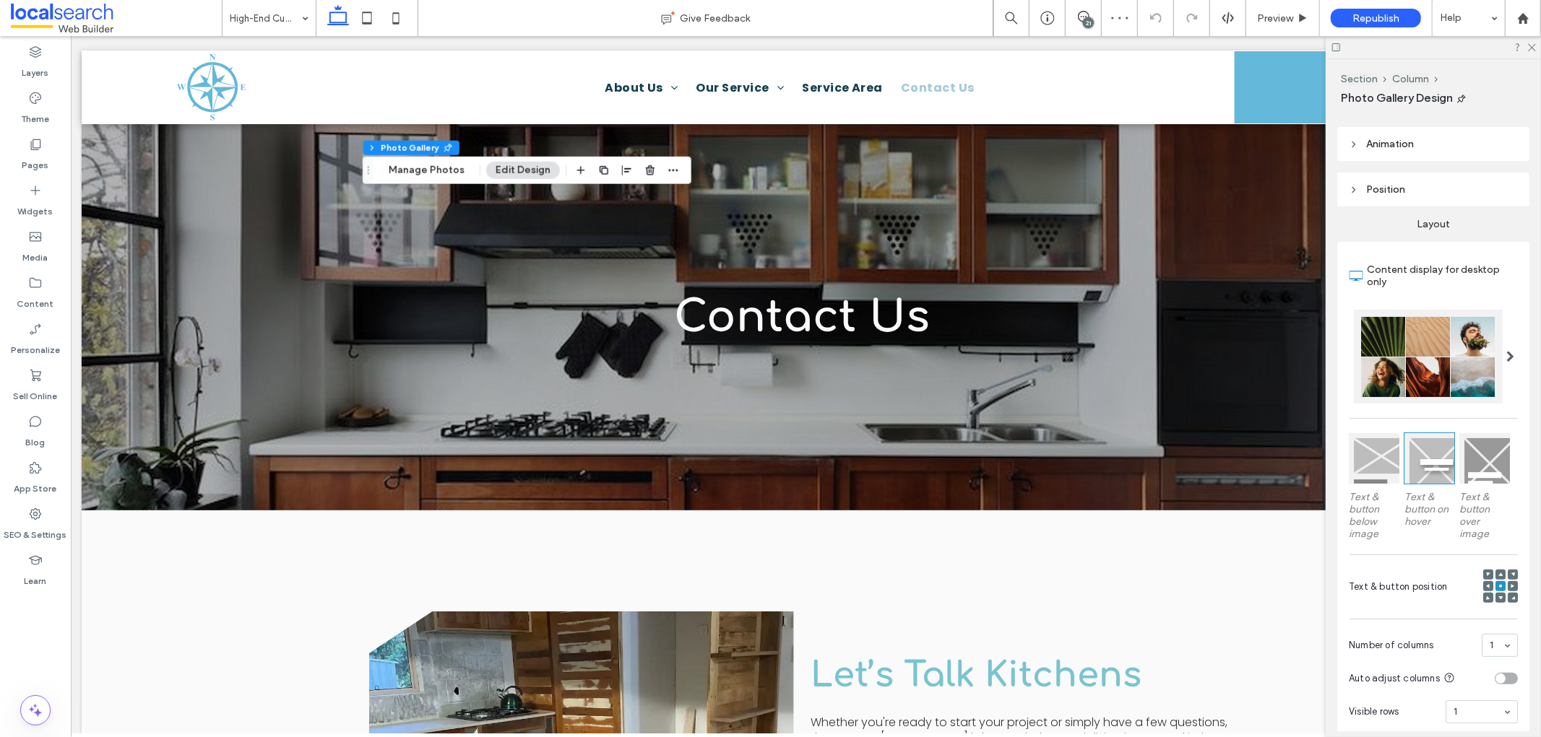
scroll to position [160, 0]
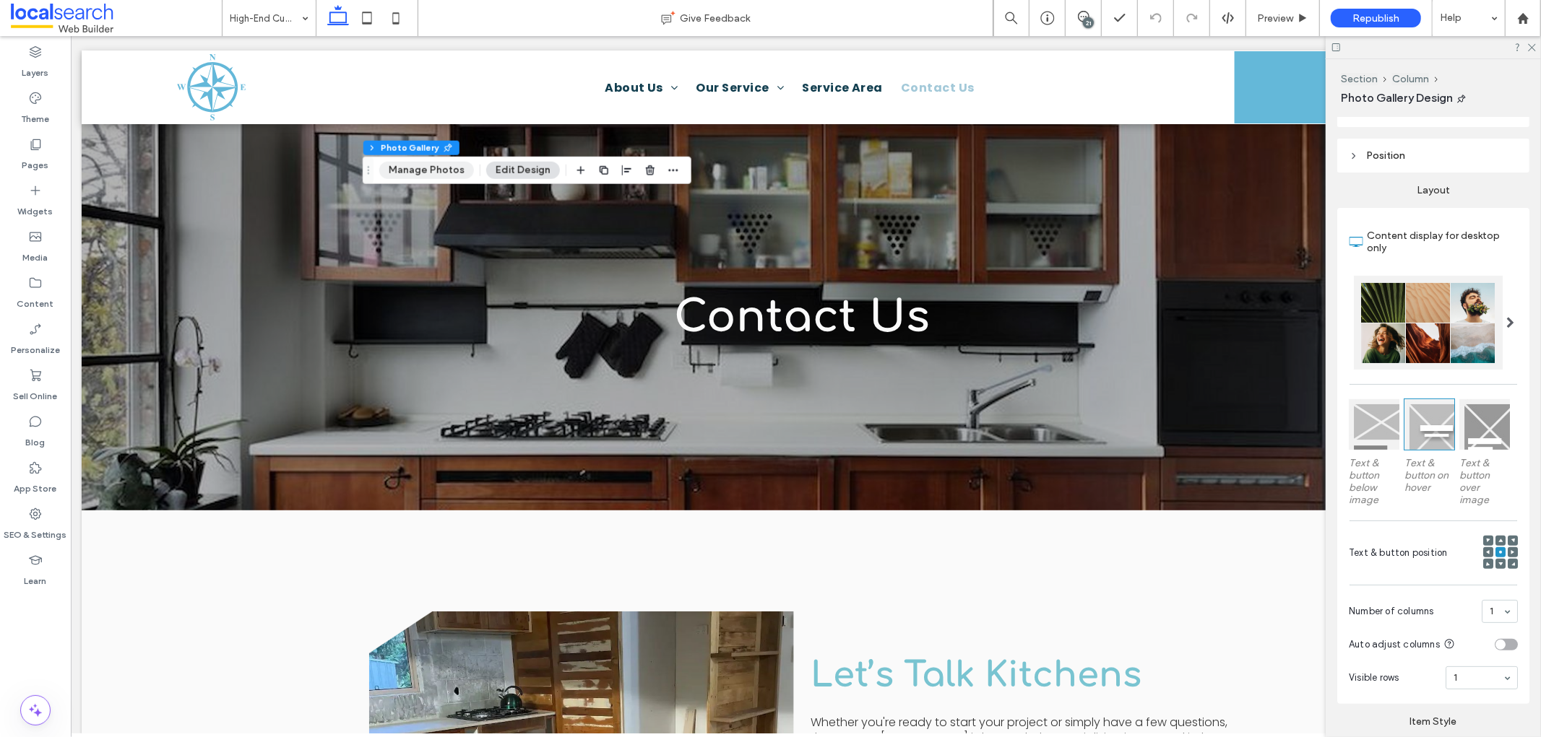
click at [439, 165] on button "Manage Photos" at bounding box center [426, 170] width 95 height 17
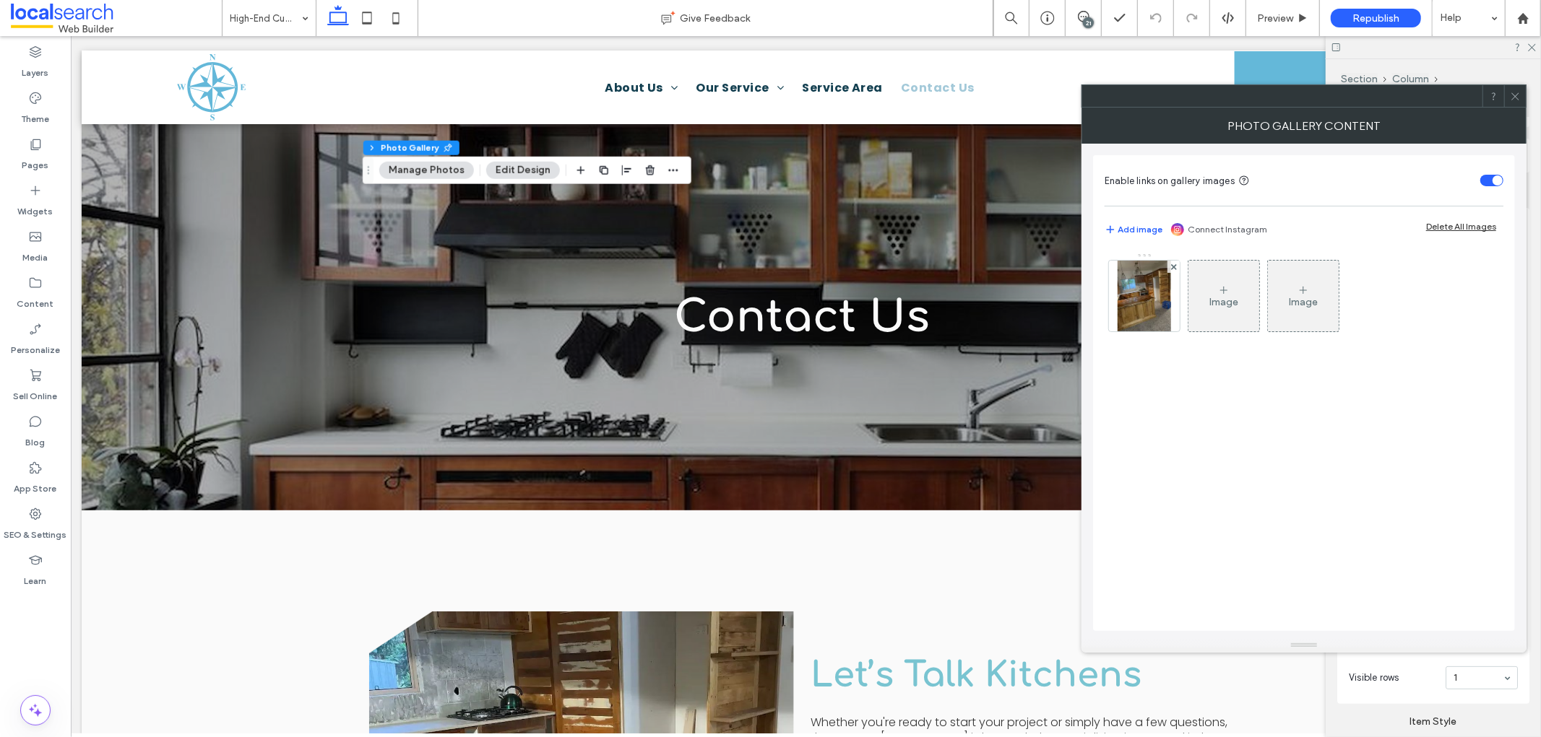
click at [1386, 103] on span at bounding box center [1515, 96] width 11 height 22
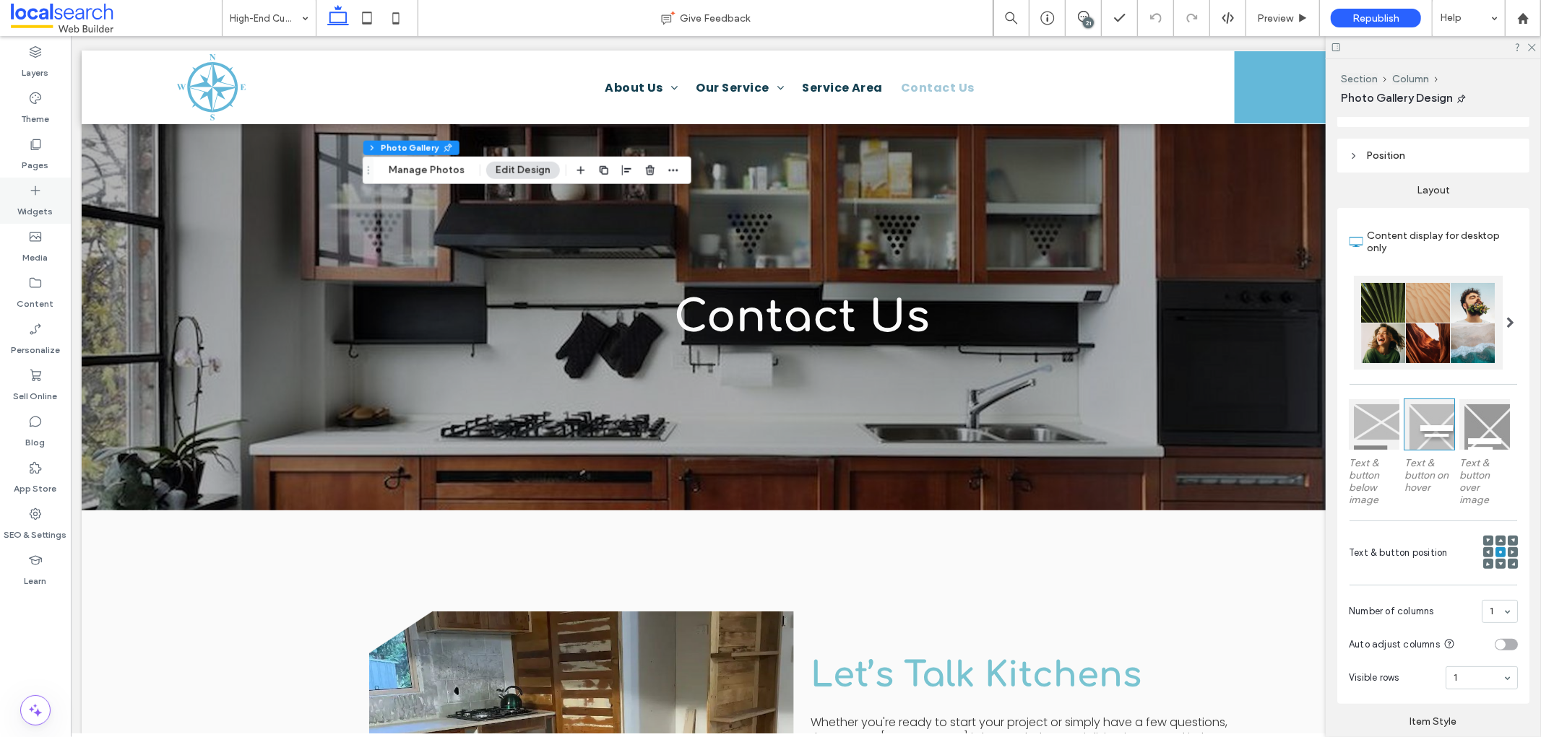
click at [30, 191] on icon at bounding box center [35, 190] width 14 height 14
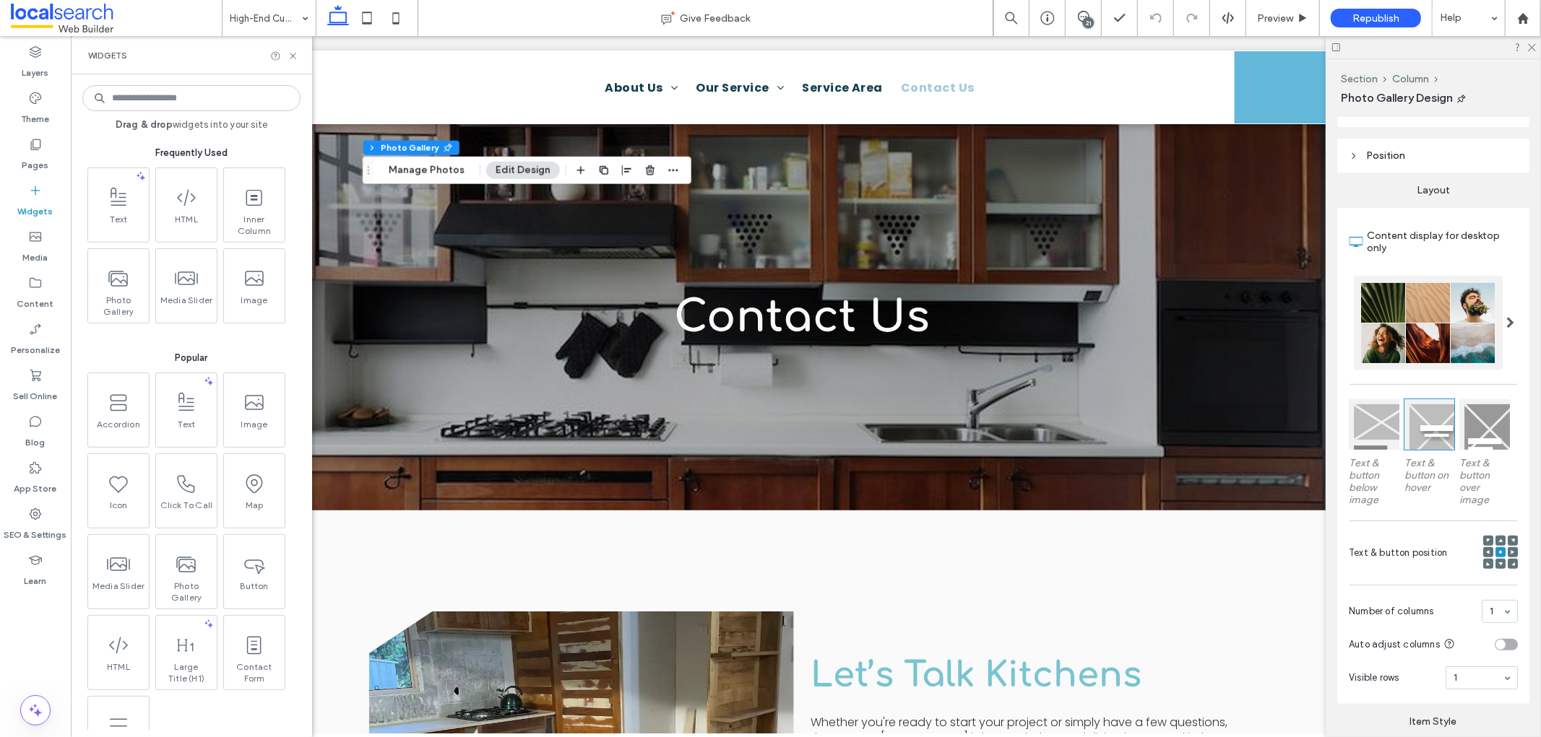
click at [220, 97] on input at bounding box center [191, 98] width 218 height 26
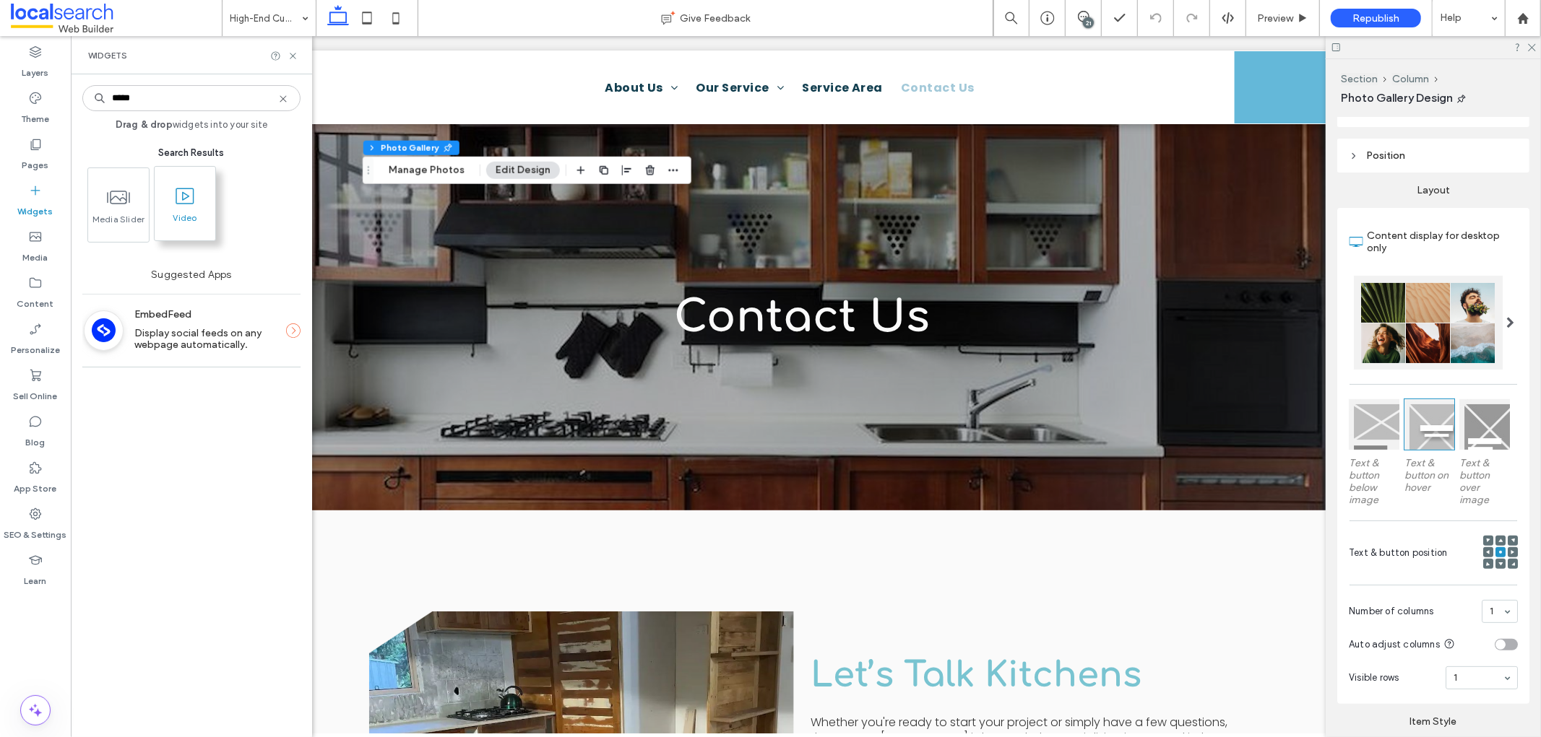
type input "*****"
click at [207, 186] on span at bounding box center [185, 196] width 61 height 33
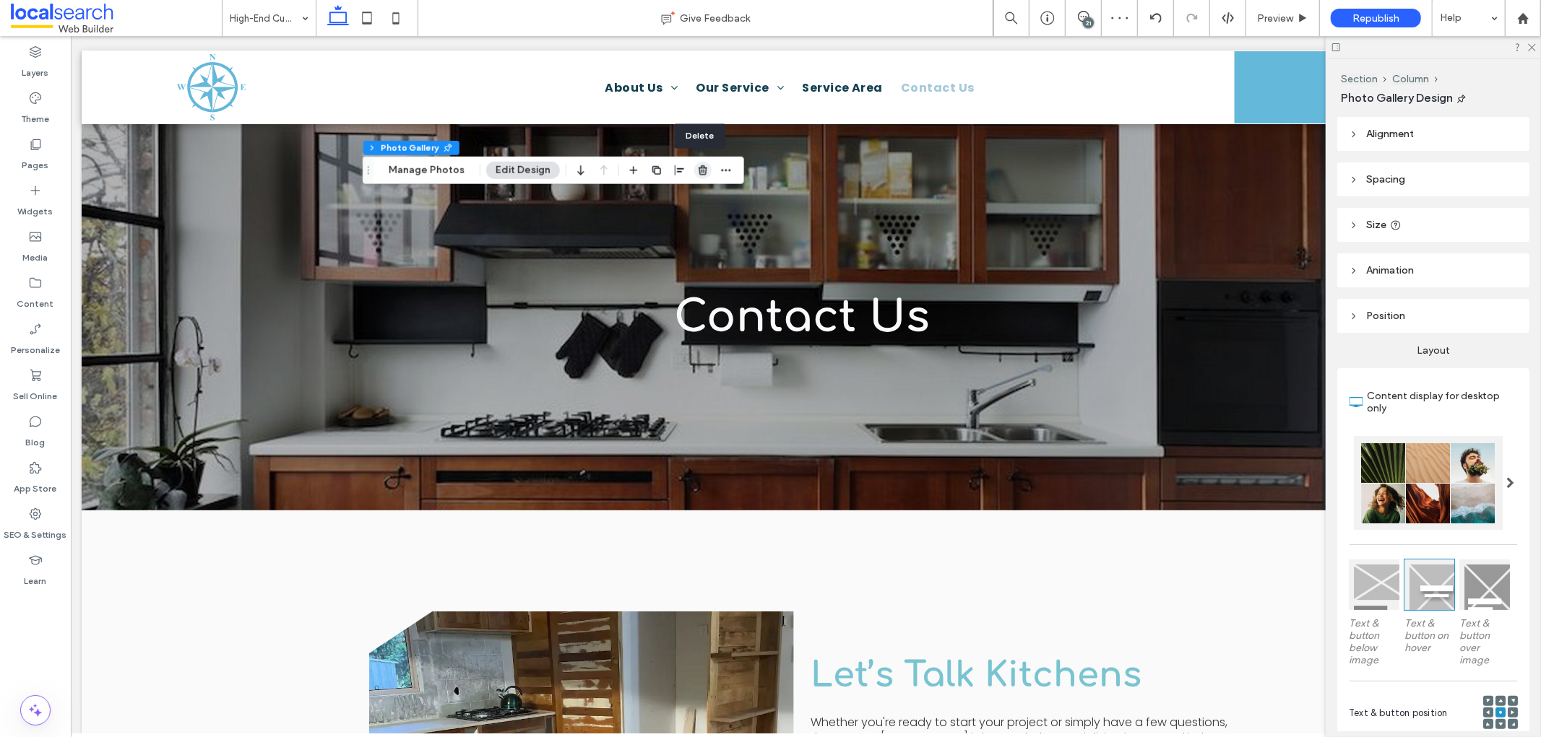
click at [699, 176] on icon "button" at bounding box center [703, 171] width 12 height 12
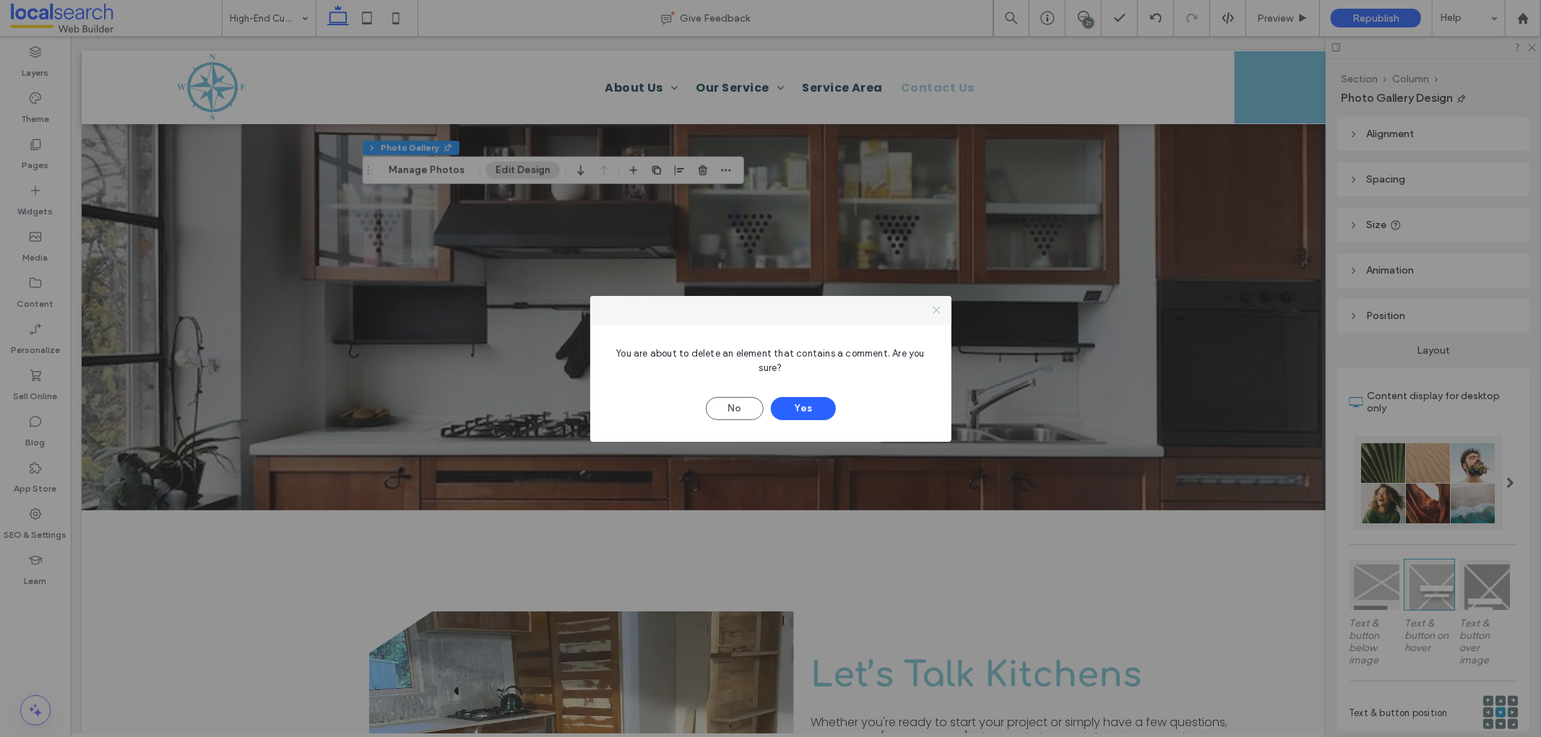
click at [937, 302] on span at bounding box center [936, 311] width 11 height 22
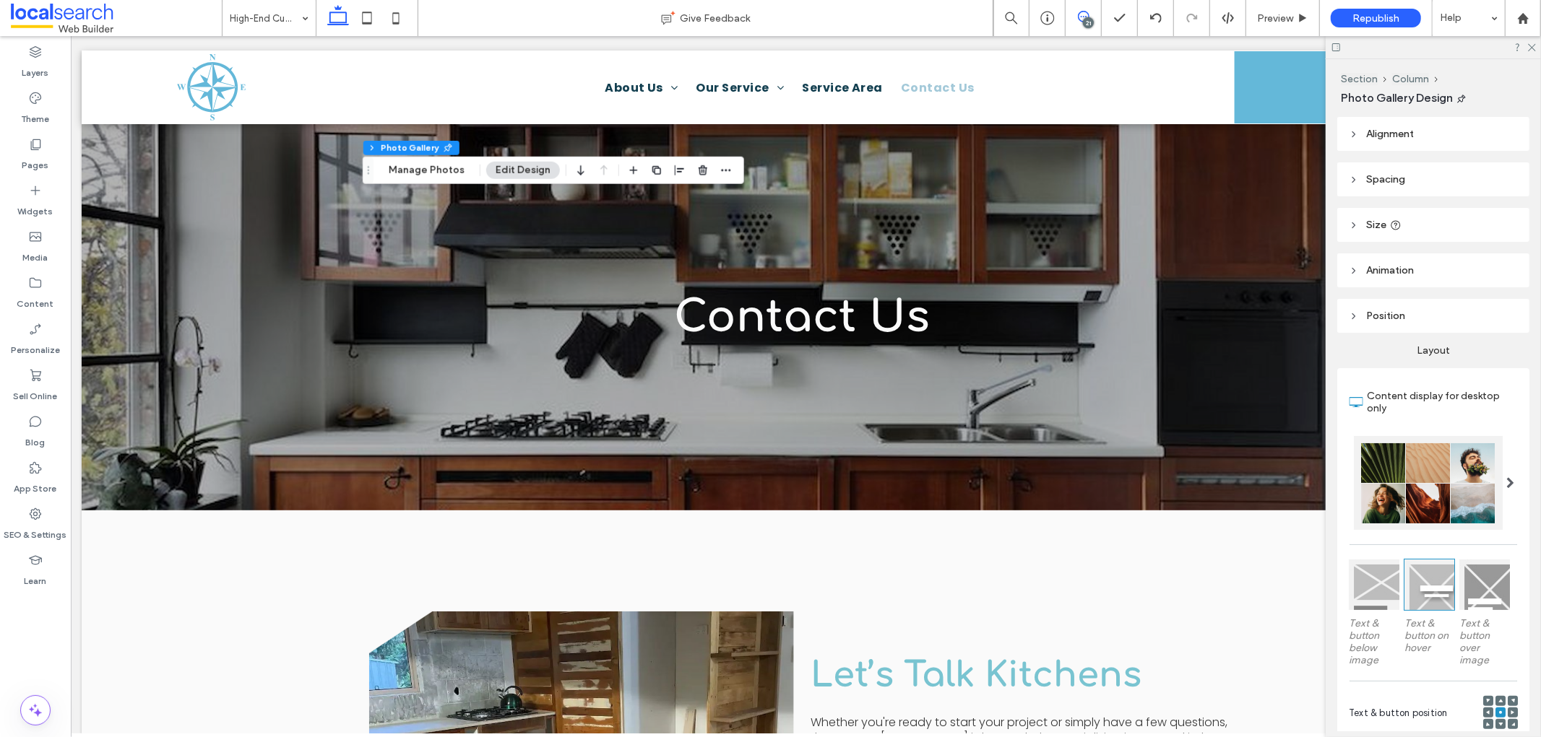
click at [1080, 17] on icon at bounding box center [1084, 17] width 12 height 12
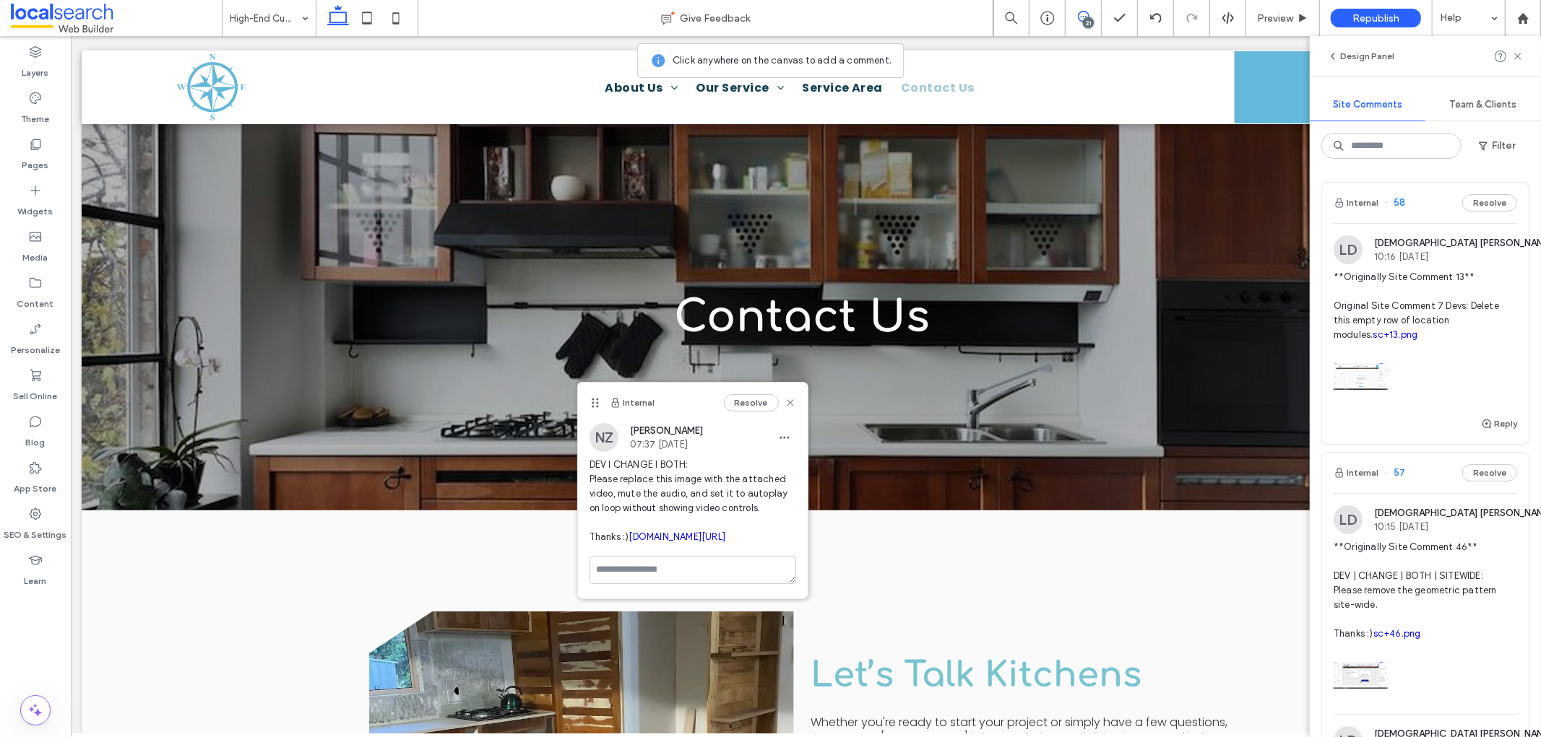
drag, startPoint x: 586, startPoint y: 463, endPoint x: 701, endPoint y: 564, distance: 153.6
click at [701, 556] on div "NZ Nadia Zelarayan 07:37 Aug 12 2025 DEV I CHANGE I BOTH: Please replace this i…" at bounding box center [693, 489] width 230 height 133
copy span "DEV I CHANGE I BOTH: Please replace this image with the attached video, mute th…"
click at [708, 542] on link "irp.cdn-website.com/63b9a835/files/uploaded/MicrosoftTeams-video.mp4" at bounding box center [676, 537] width 97 height 11
click at [792, 402] on icon at bounding box center [790, 403] width 12 height 12
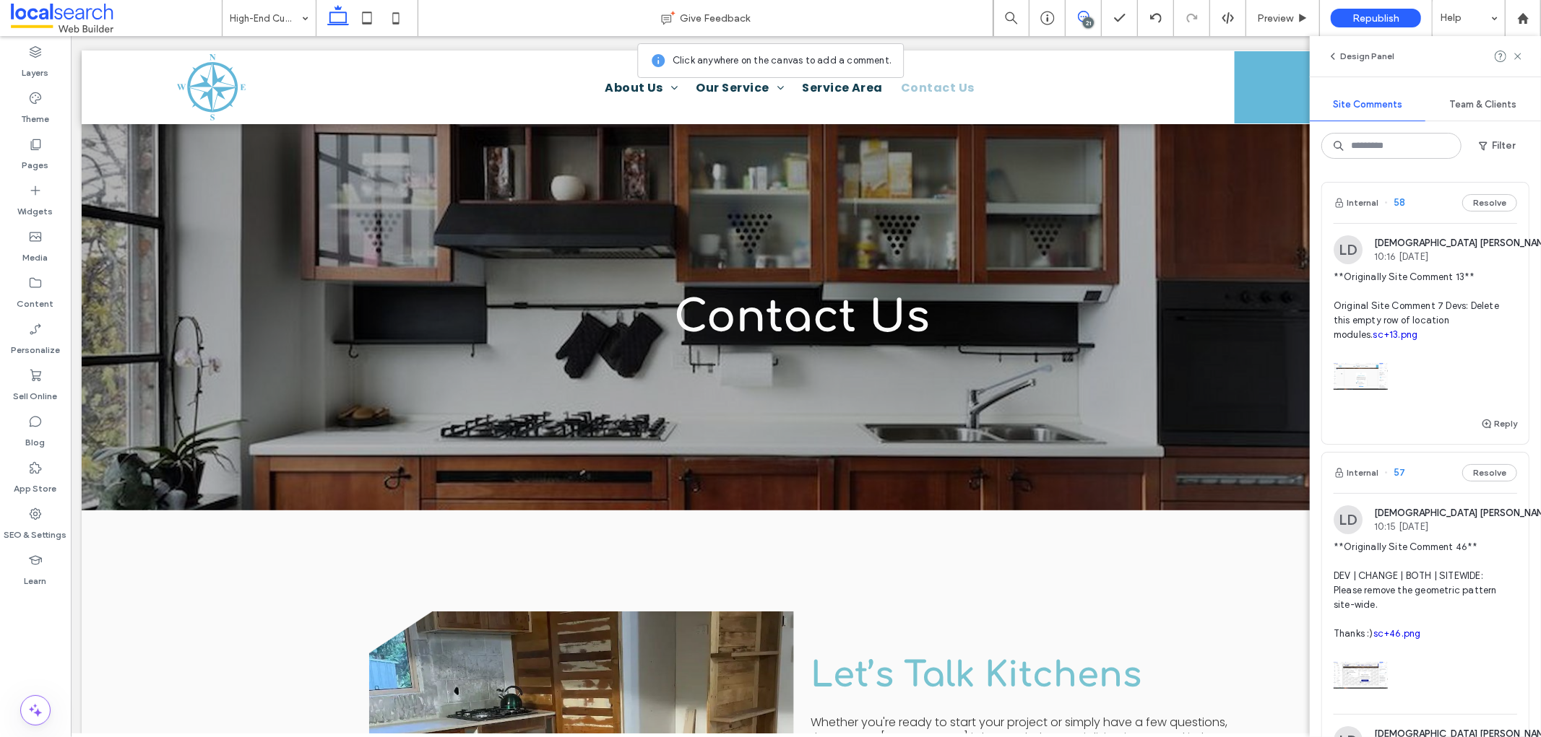
click at [1083, 14] on icon at bounding box center [1084, 17] width 12 height 12
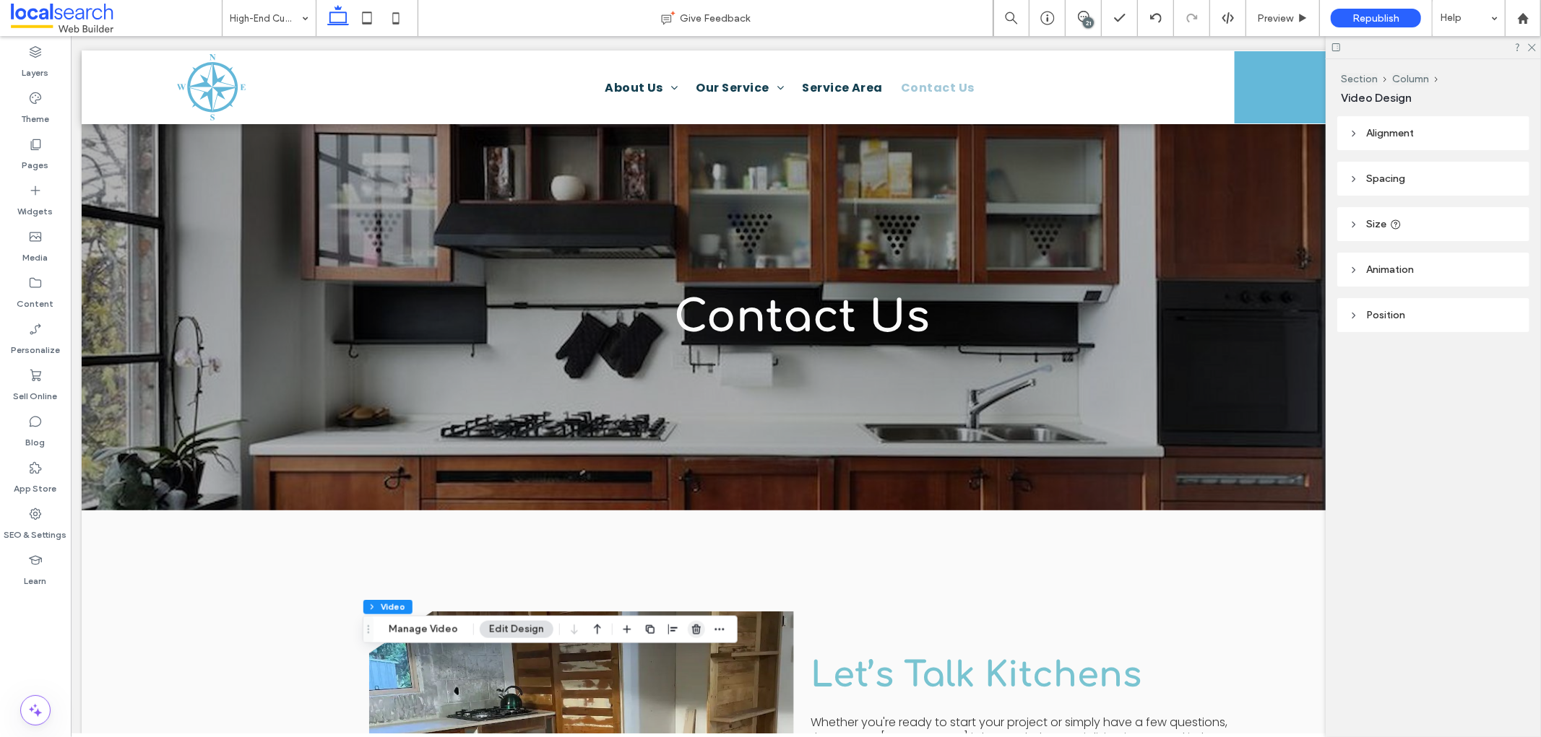
click at [691, 628] on icon "button" at bounding box center [697, 630] width 12 height 12
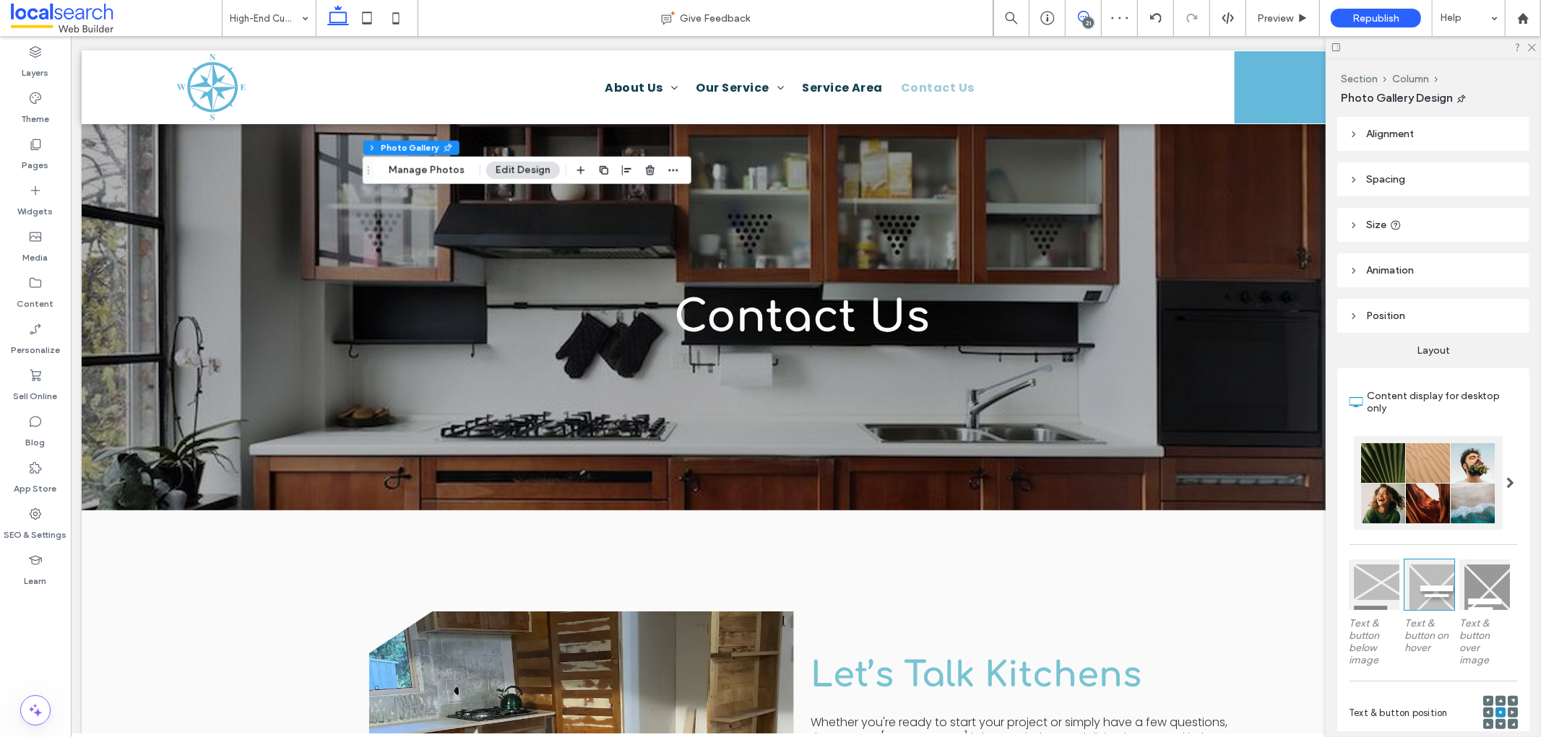
click at [1086, 12] on icon at bounding box center [1084, 17] width 12 height 12
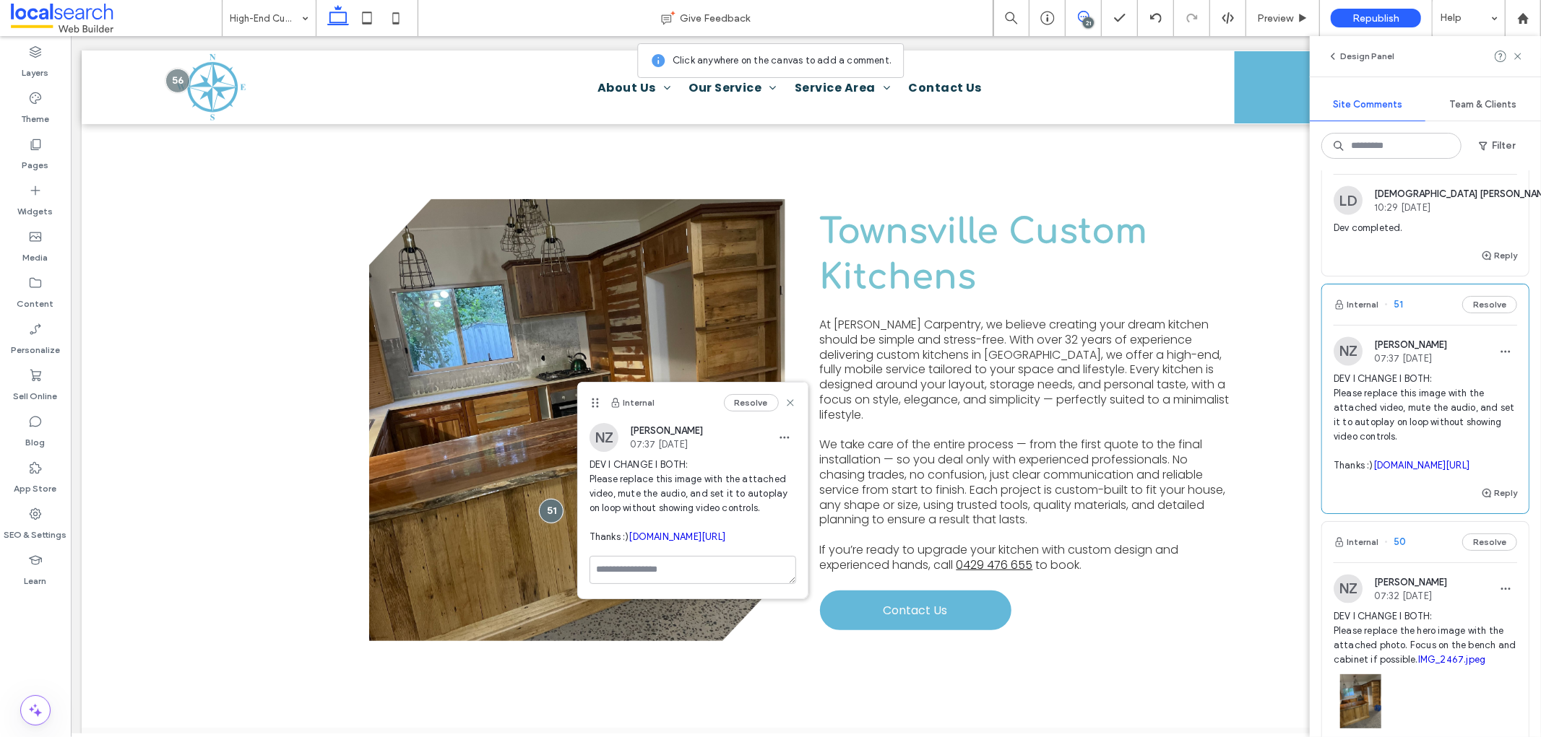
scroll to position [2247, 0]
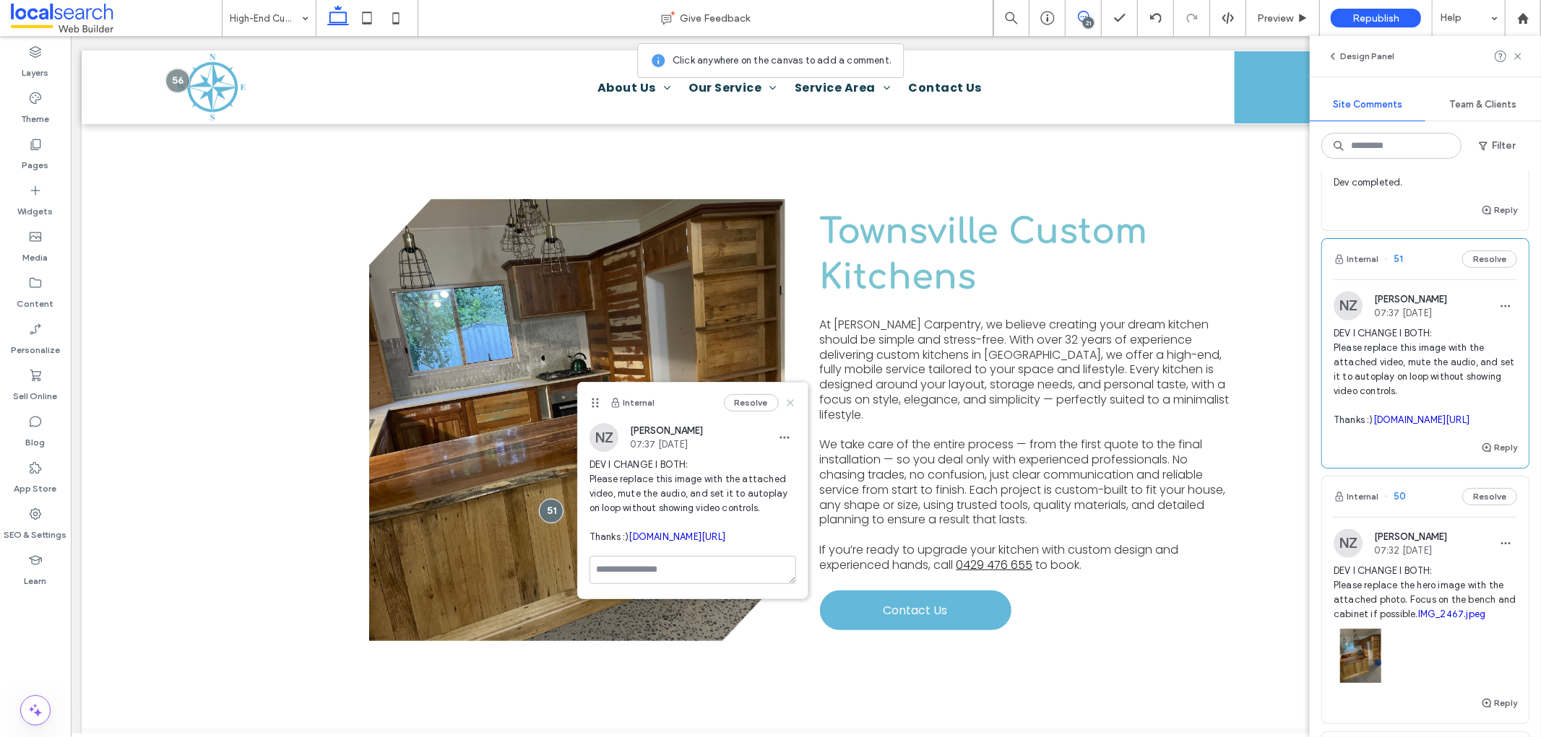
click at [787, 399] on use at bounding box center [790, 402] width 7 height 7
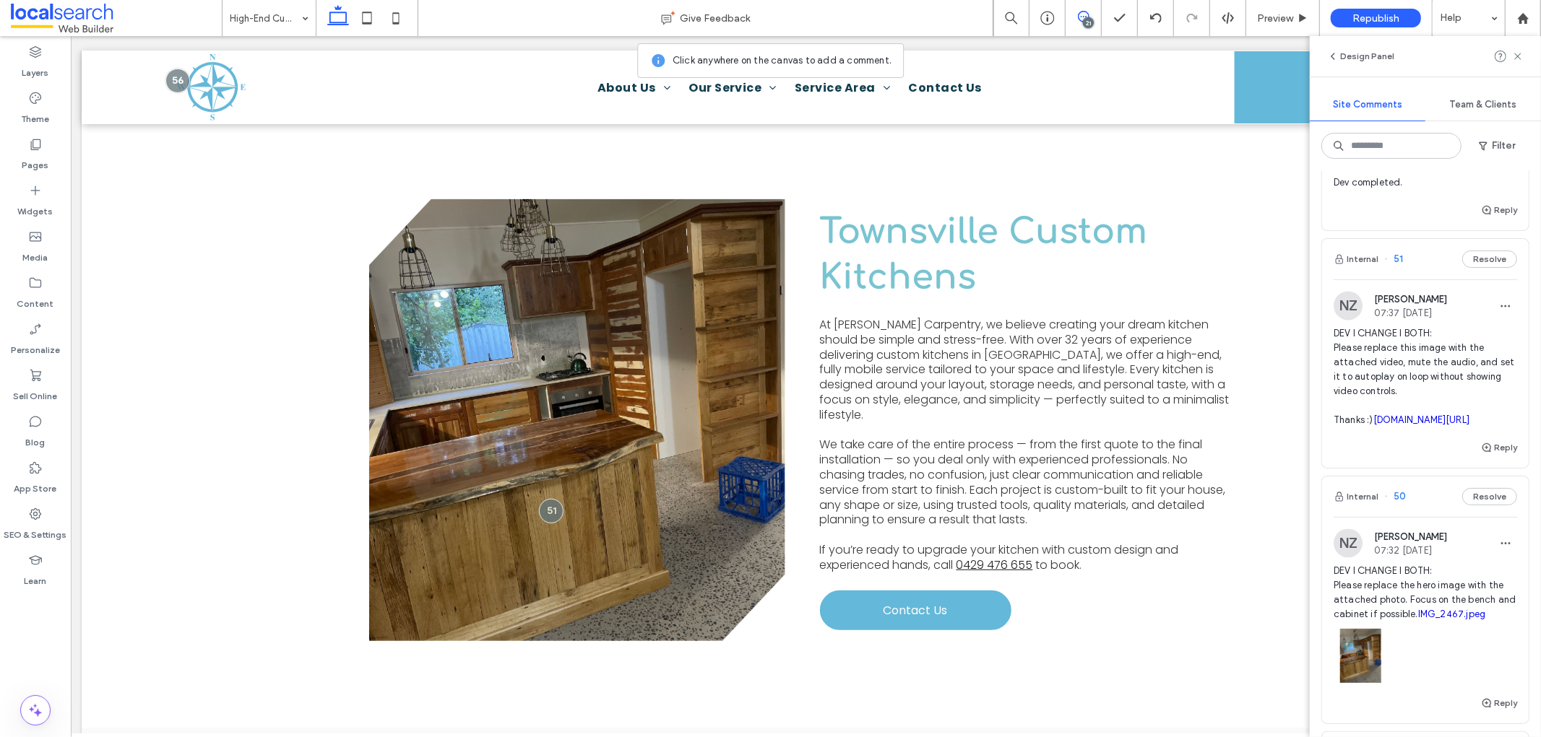
click at [1080, 25] on div "21" at bounding box center [1082, 18] width 35 height 14
click at [1084, 24] on div "21" at bounding box center [1088, 22] width 11 height 11
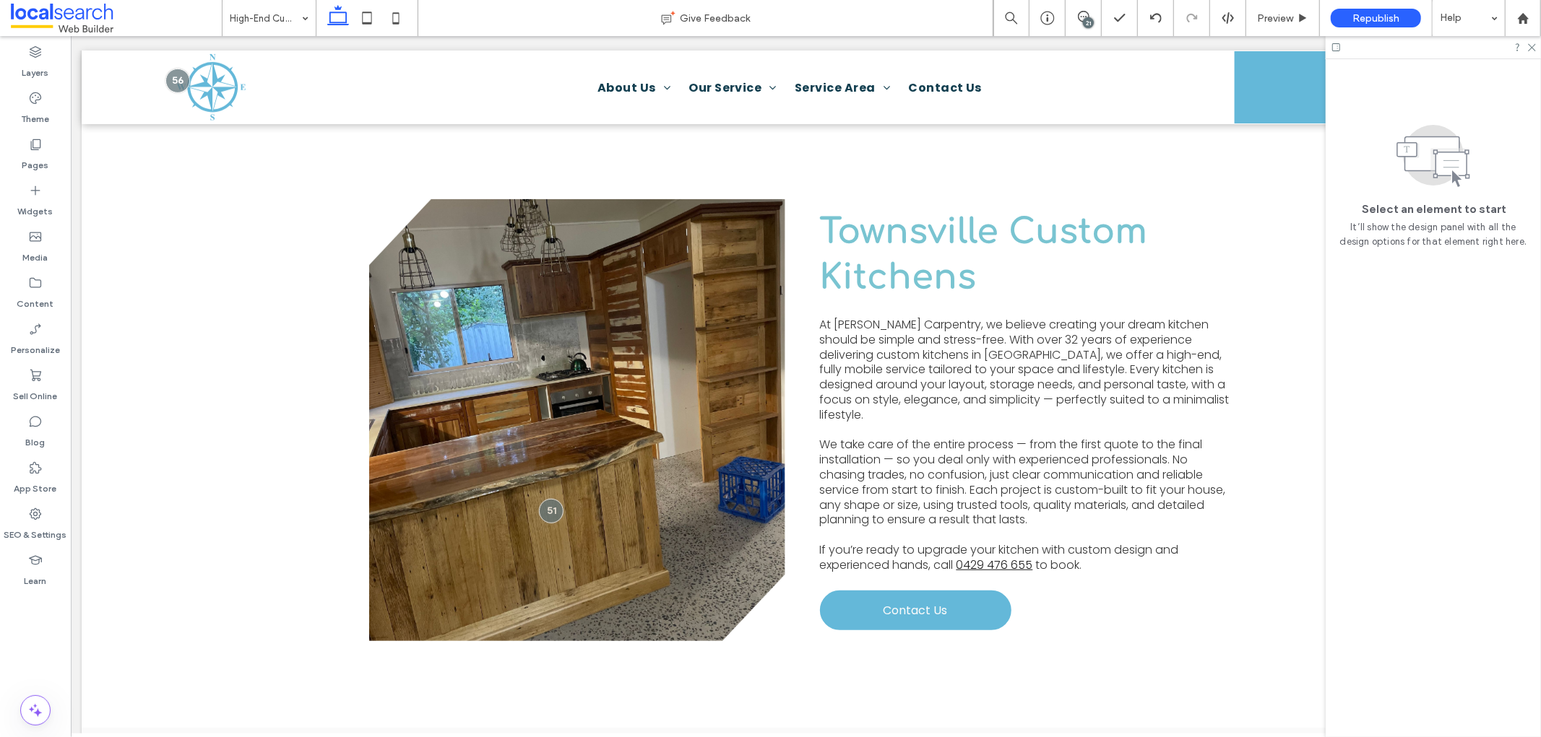
scroll to position [0, 0]
click at [658, 377] on link at bounding box center [576, 420] width 416 height 442
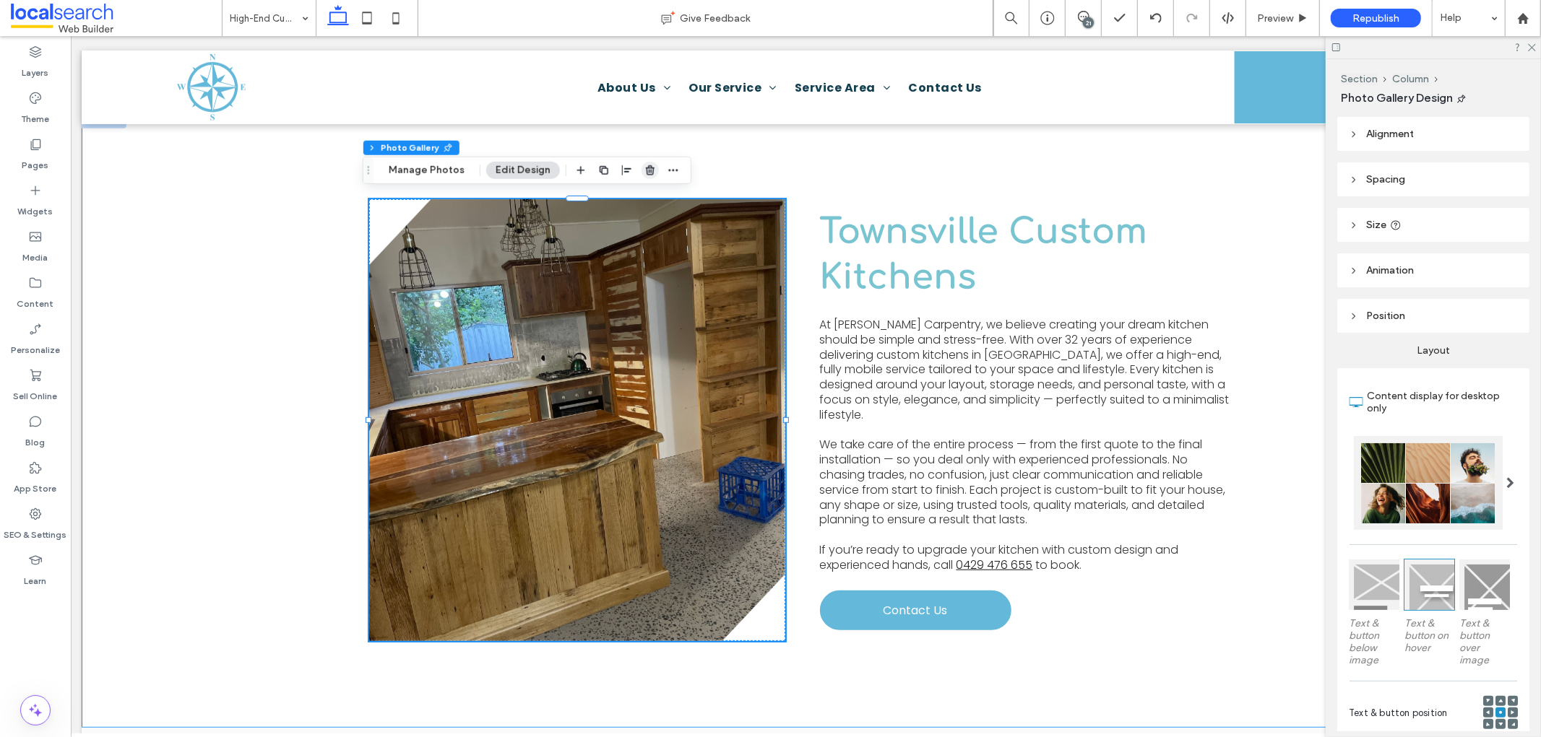
click at [644, 174] on icon "button" at bounding box center [650, 171] width 12 height 12
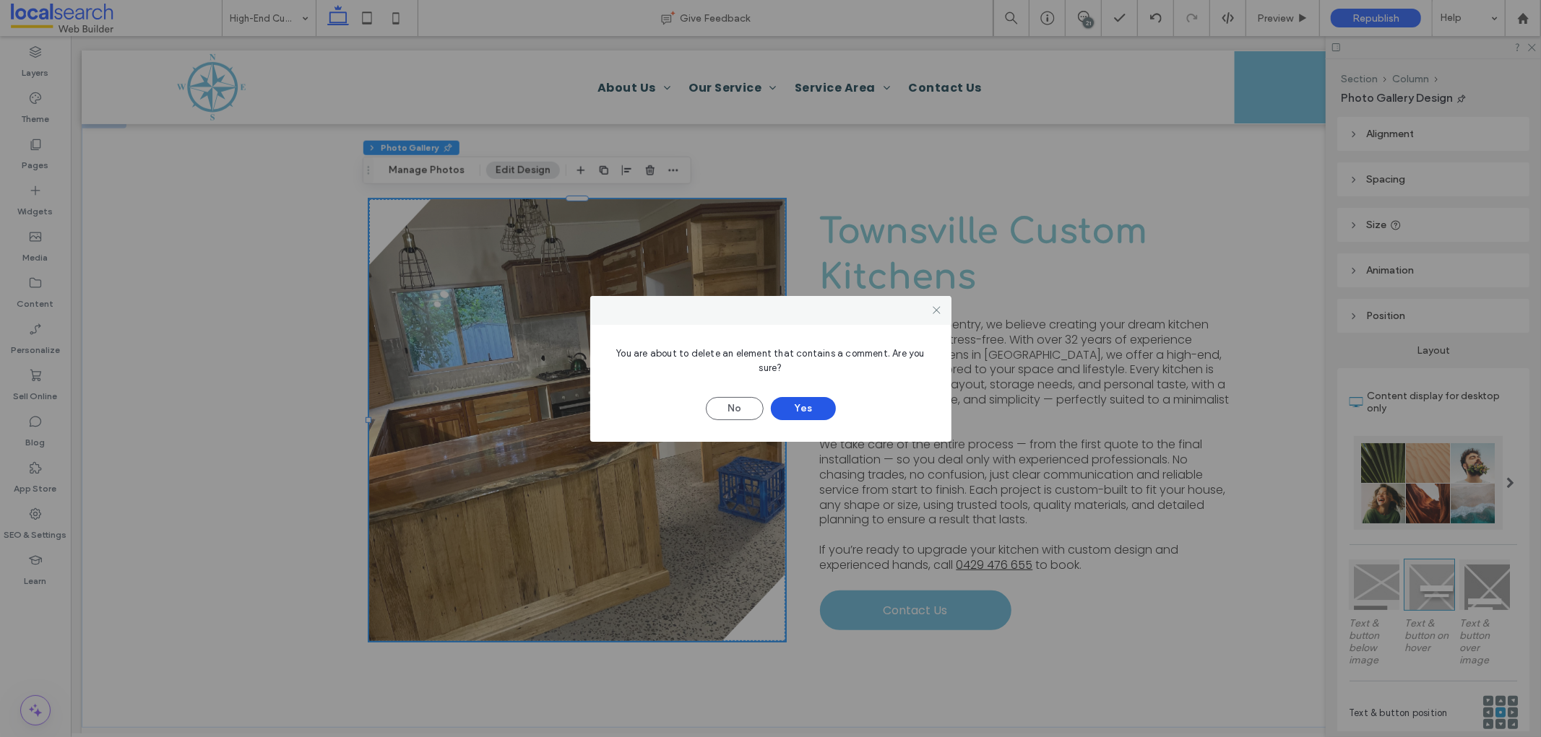
click at [798, 403] on button "Yes" at bounding box center [803, 408] width 65 height 23
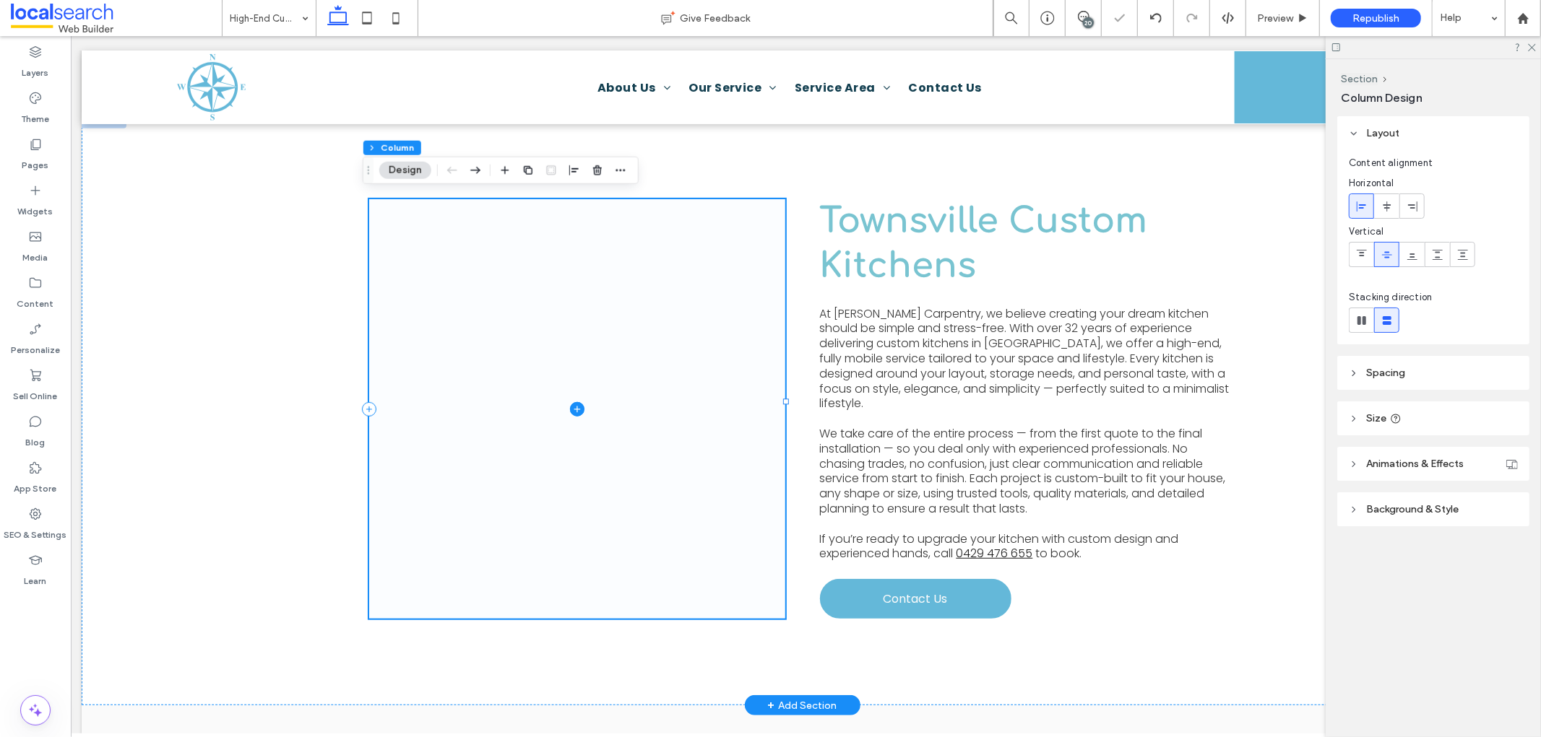
click at [560, 386] on span at bounding box center [576, 409] width 416 height 420
click at [574, 402] on icon at bounding box center [576, 409] width 14 height 14
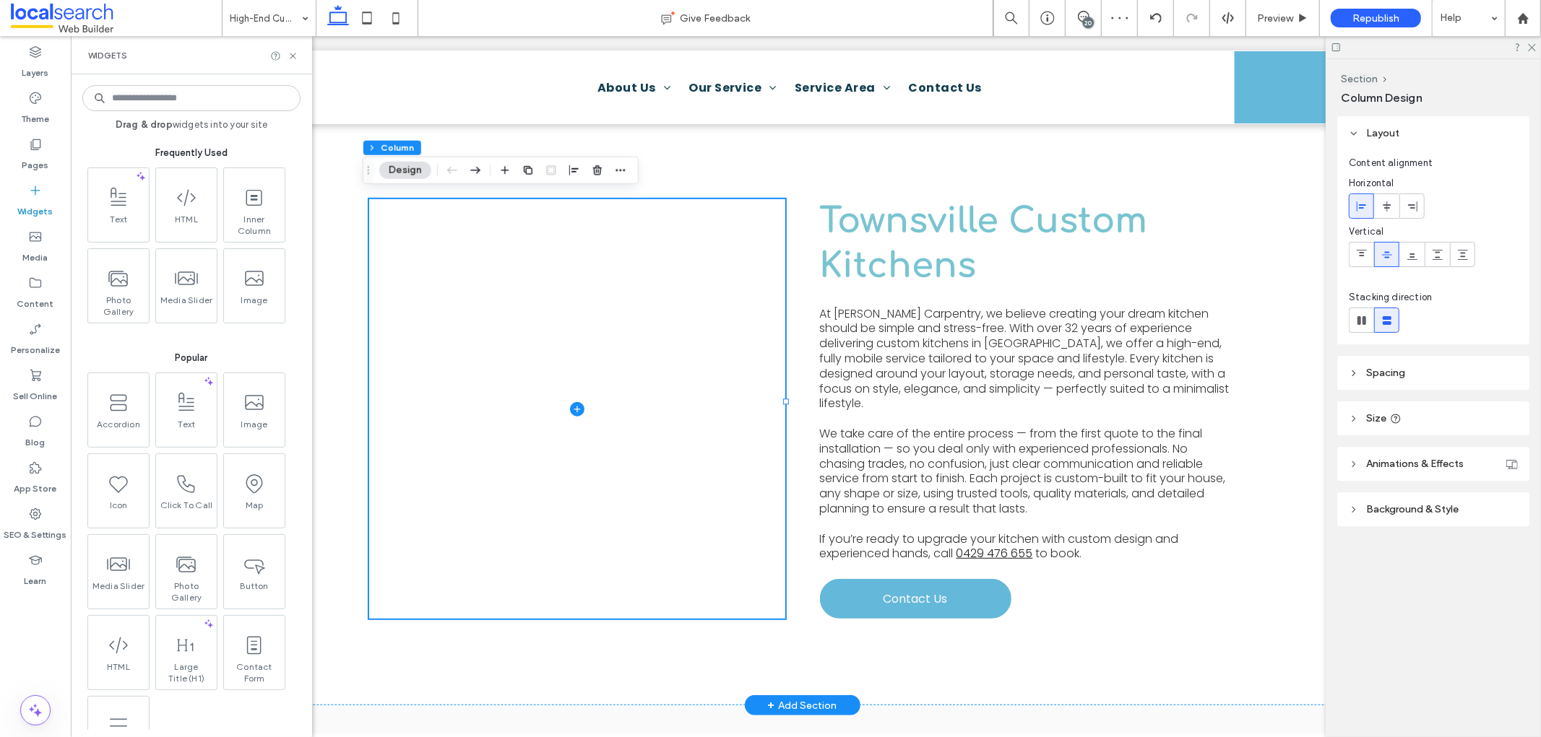
click at [199, 101] on input at bounding box center [191, 98] width 218 height 26
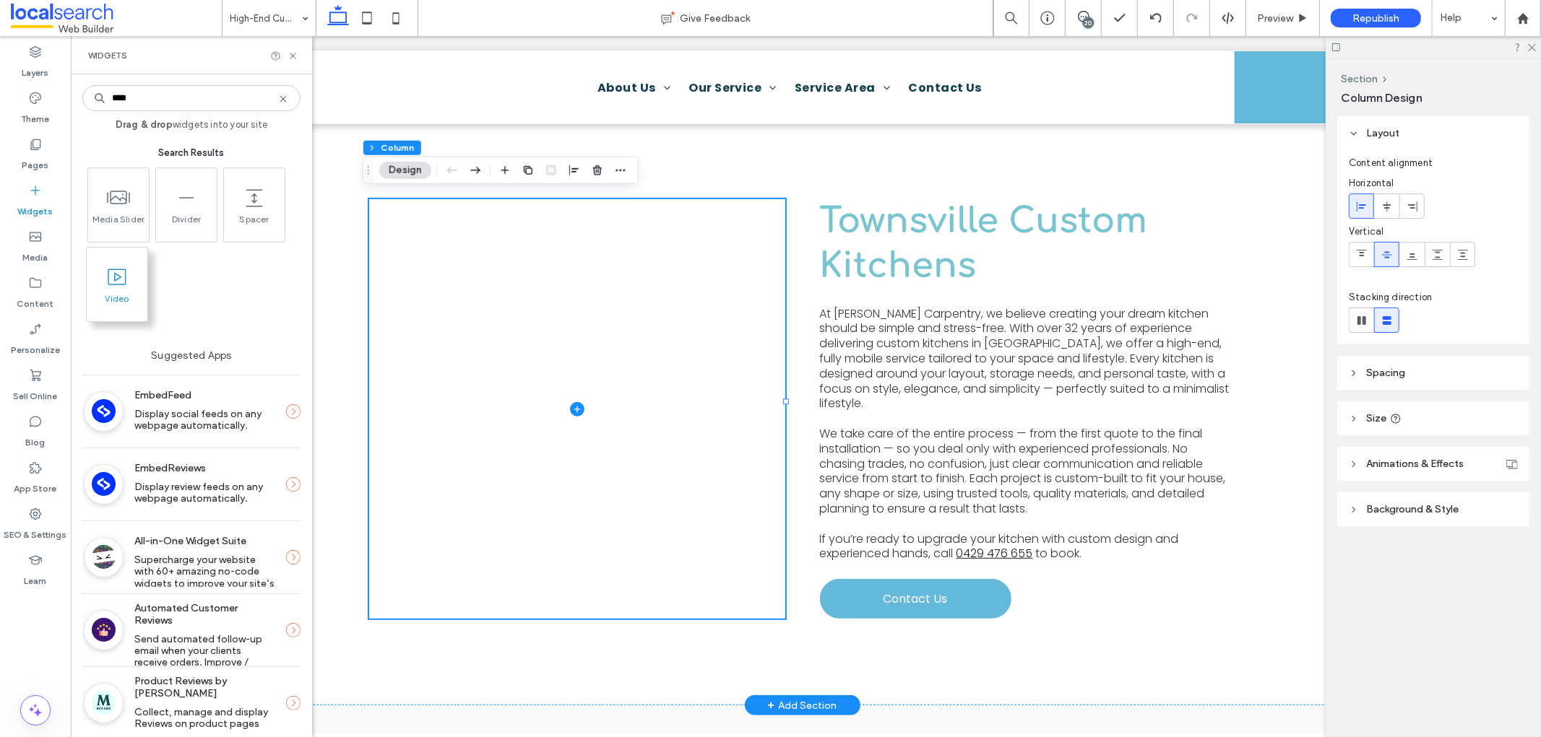
type input "****"
click at [119, 295] on span "Video" at bounding box center [117, 303] width 61 height 20
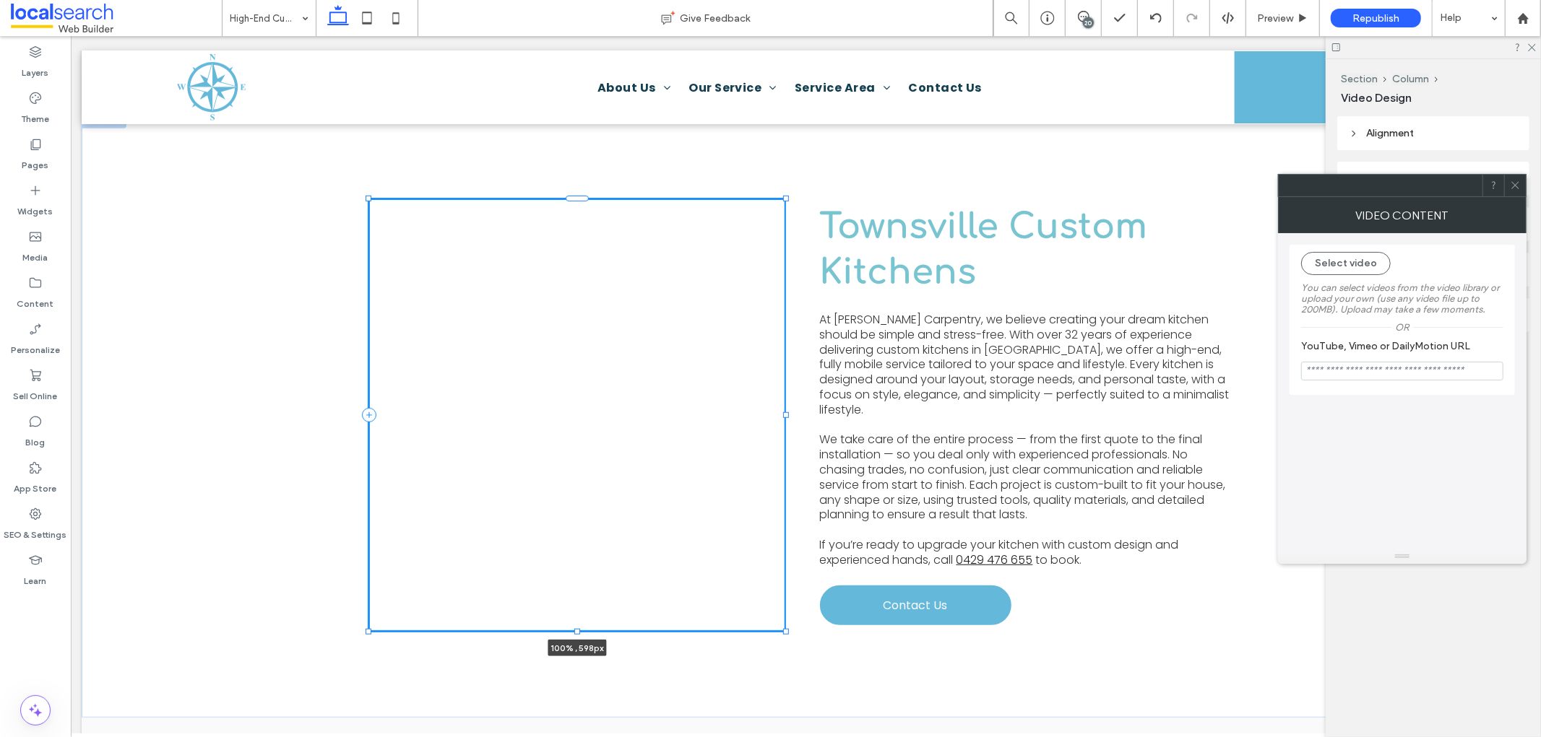
drag, startPoint x: 568, startPoint y: 467, endPoint x: 553, endPoint y: 604, distance: 137.3
click at [553, 608] on div "100% , 598px Townsville Custom Kitchens At Tim Thomas Carpentry, we believe cre…" at bounding box center [801, 414] width 867 height 605
type input "***"
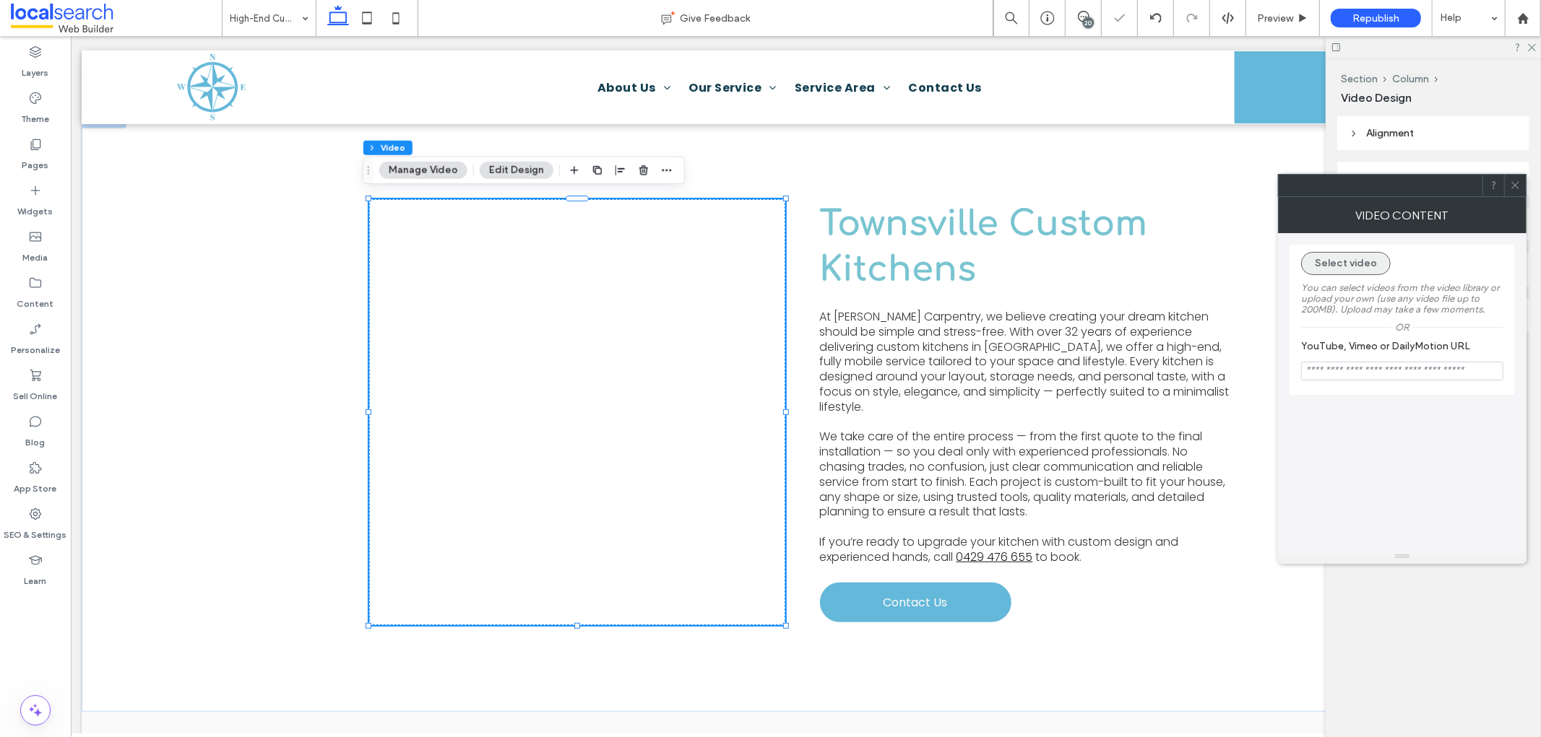
click at [1362, 262] on button "Select video" at bounding box center [1346, 263] width 90 height 23
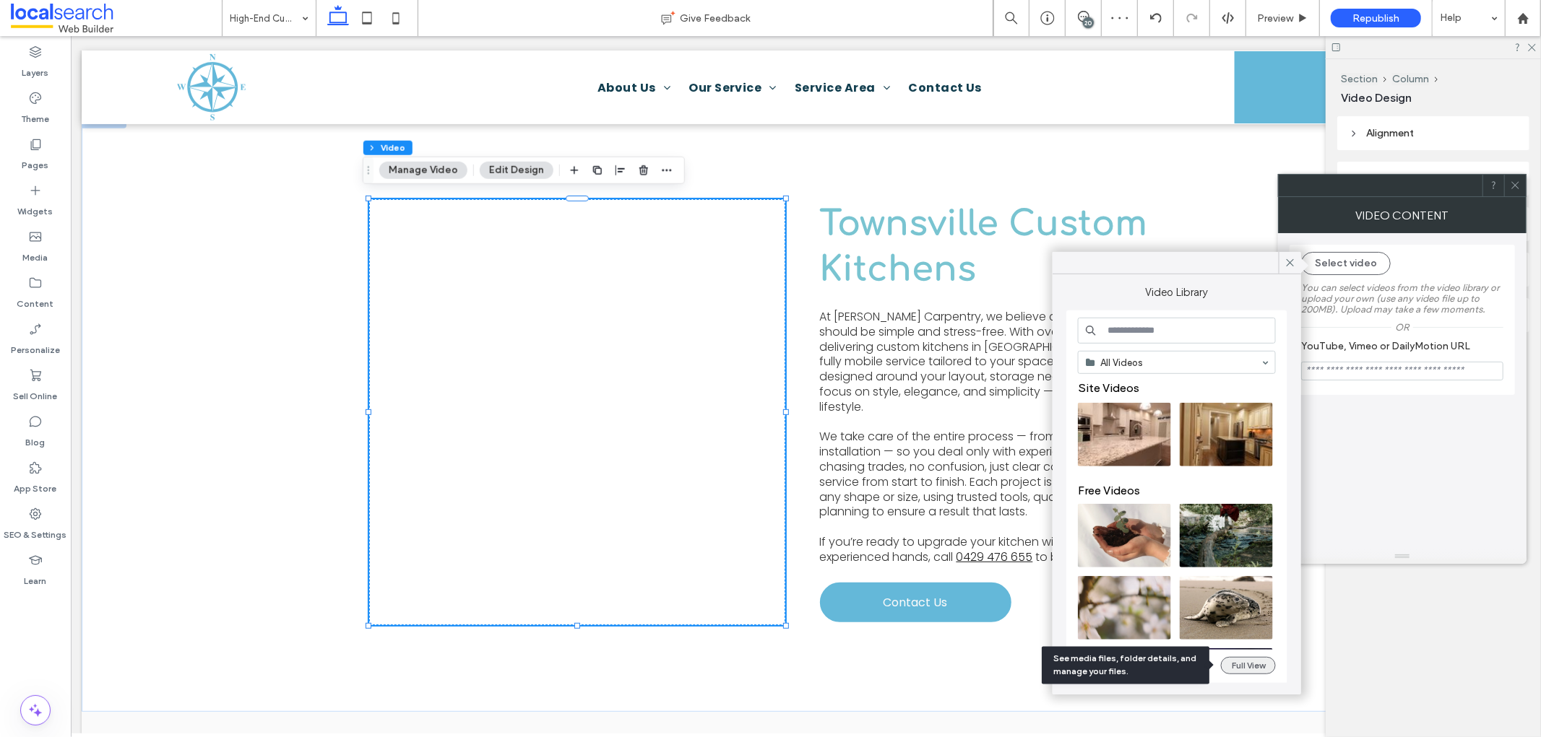
click at [1248, 667] on button "Full View" at bounding box center [1248, 665] width 55 height 17
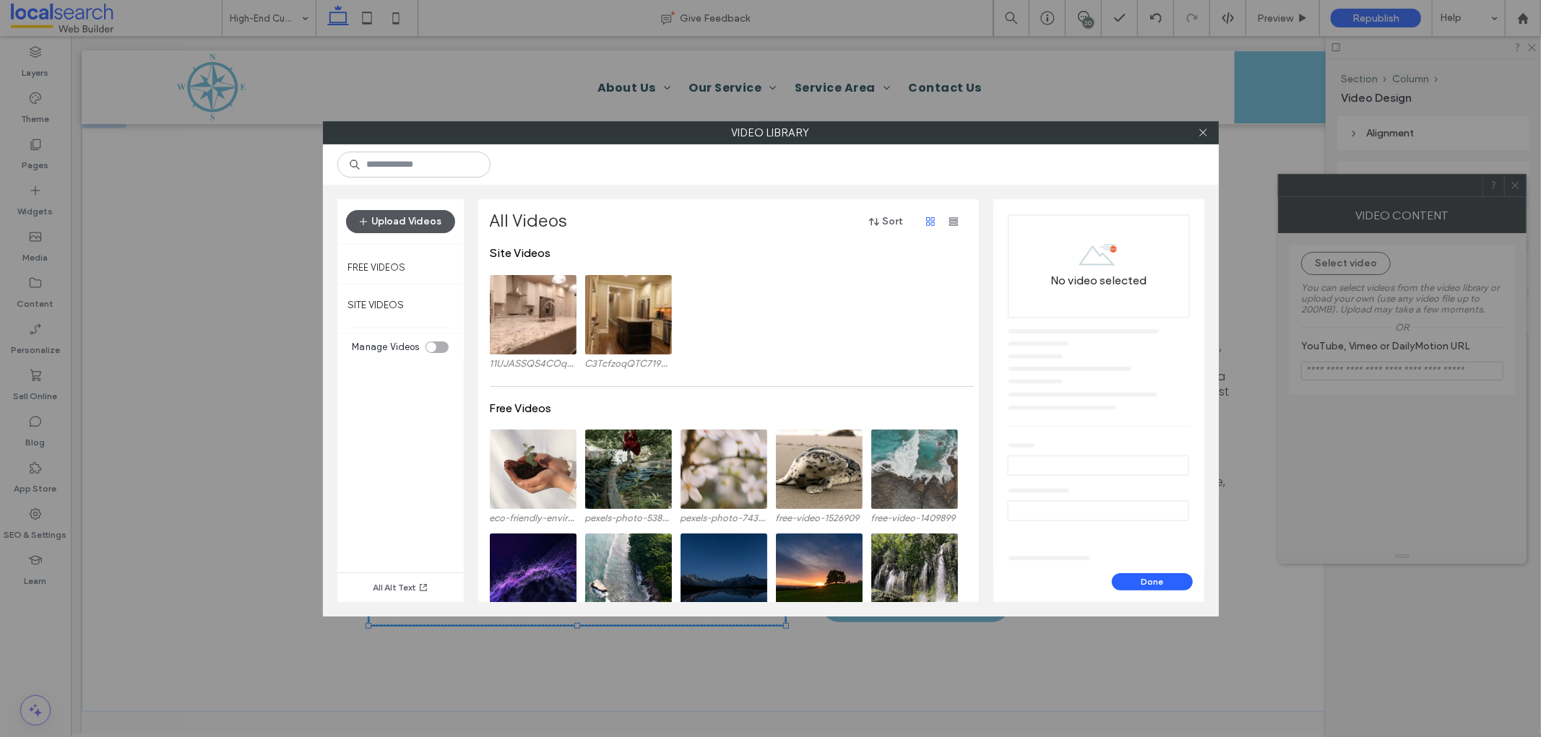
click at [439, 222] on button "Upload Videos" at bounding box center [400, 221] width 109 height 23
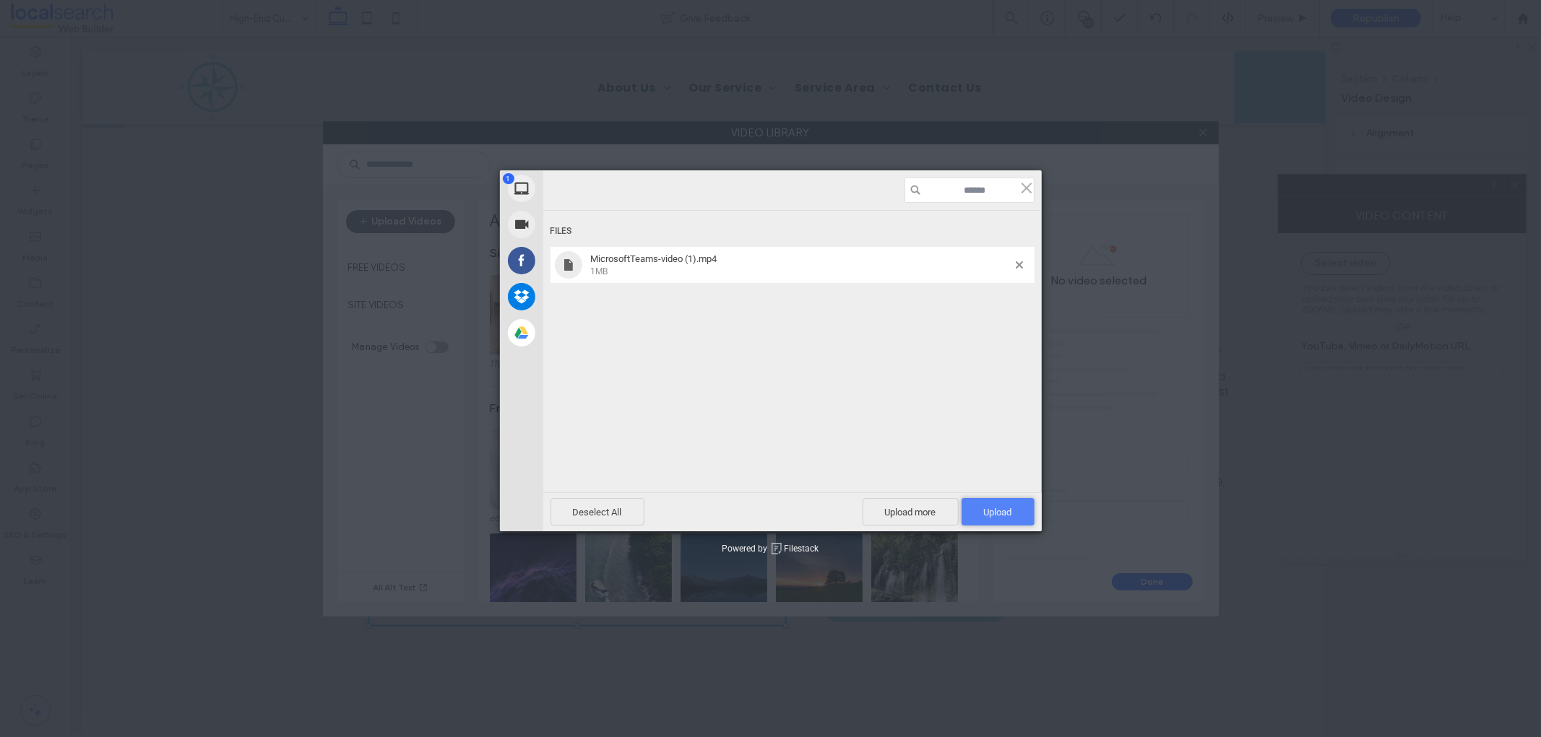
click at [999, 504] on span "Upload 1" at bounding box center [997, 511] width 73 height 27
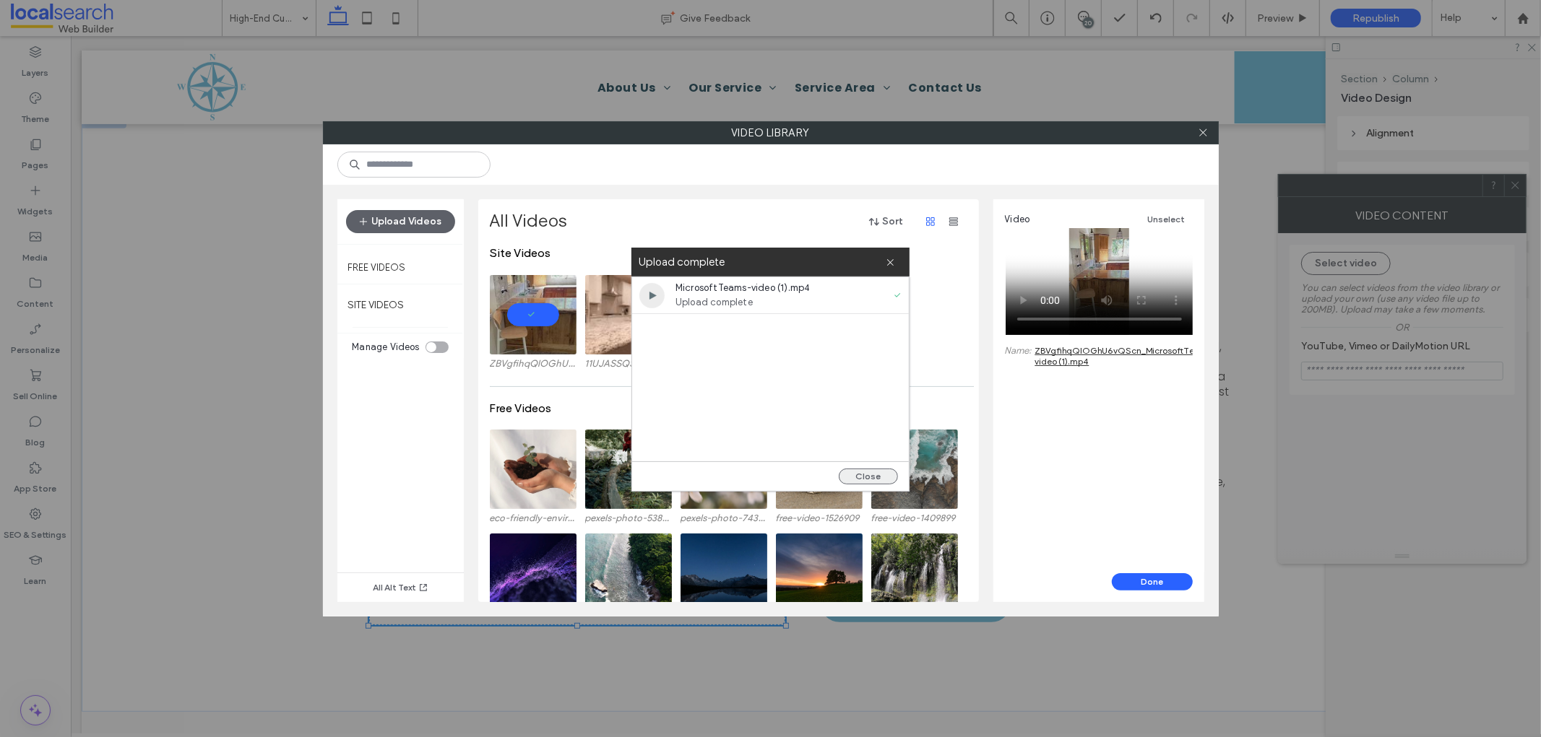
click at [878, 480] on button "Close" at bounding box center [868, 477] width 59 height 16
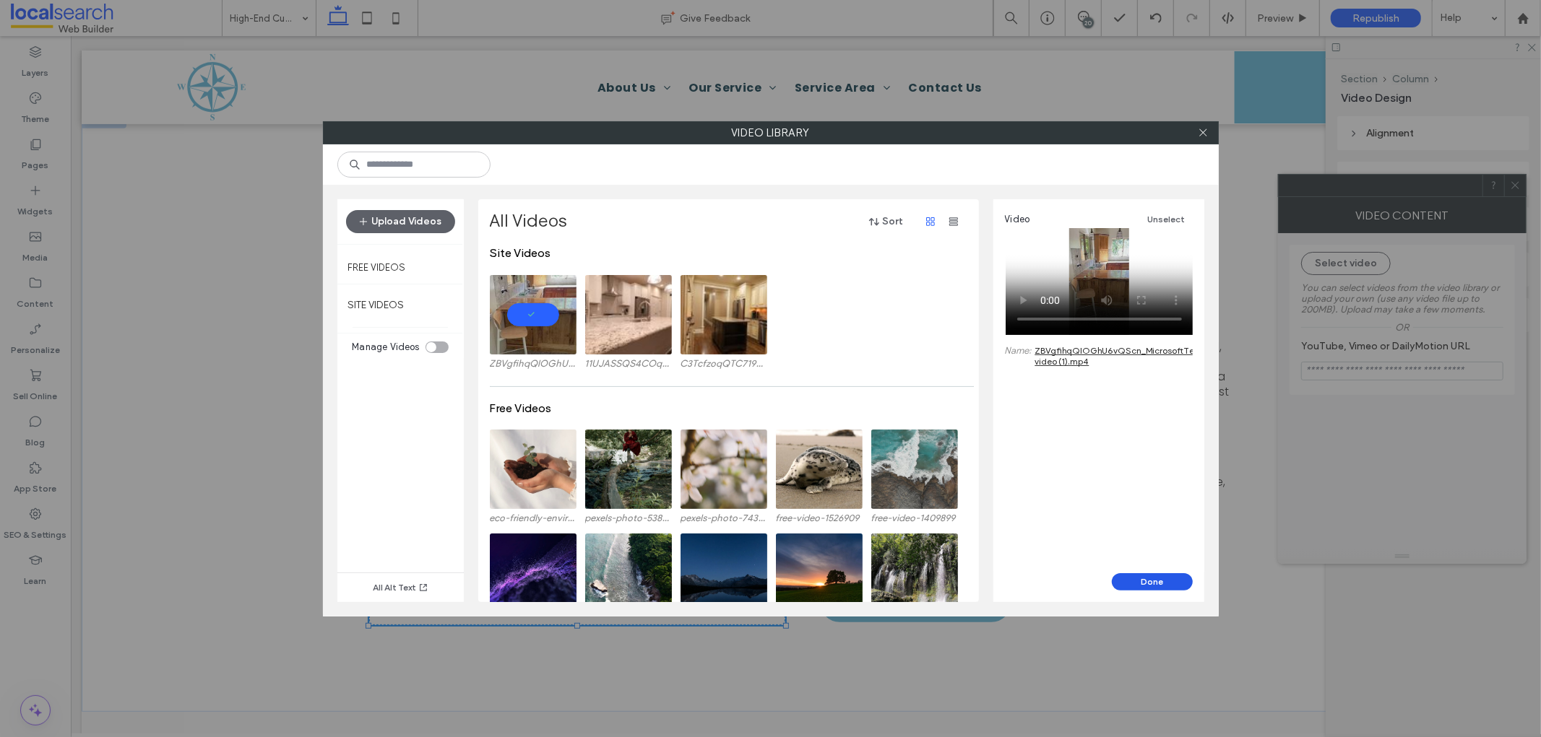
click at [1151, 579] on button "Done" at bounding box center [1152, 582] width 81 height 17
type input "**********"
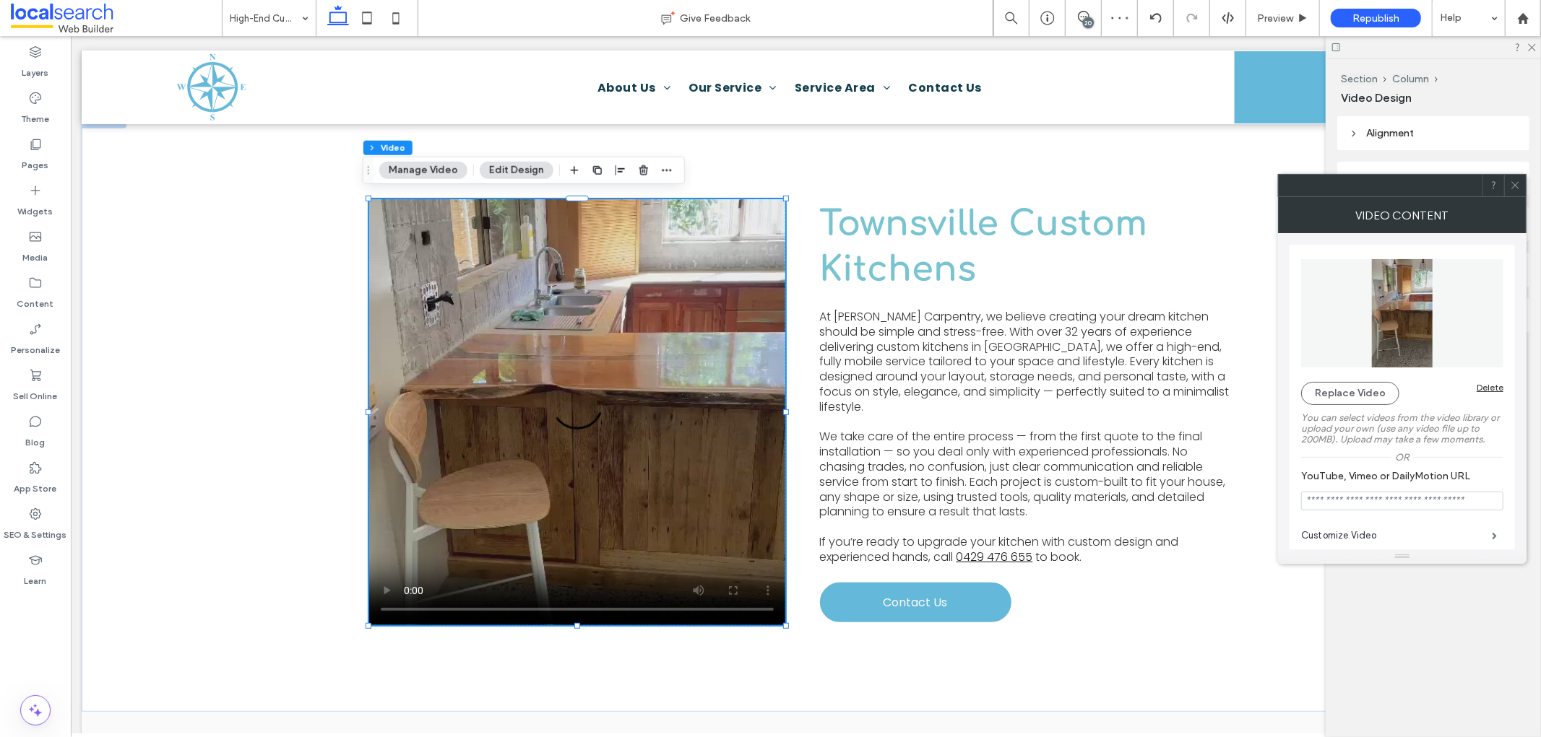
scroll to position [80, 0]
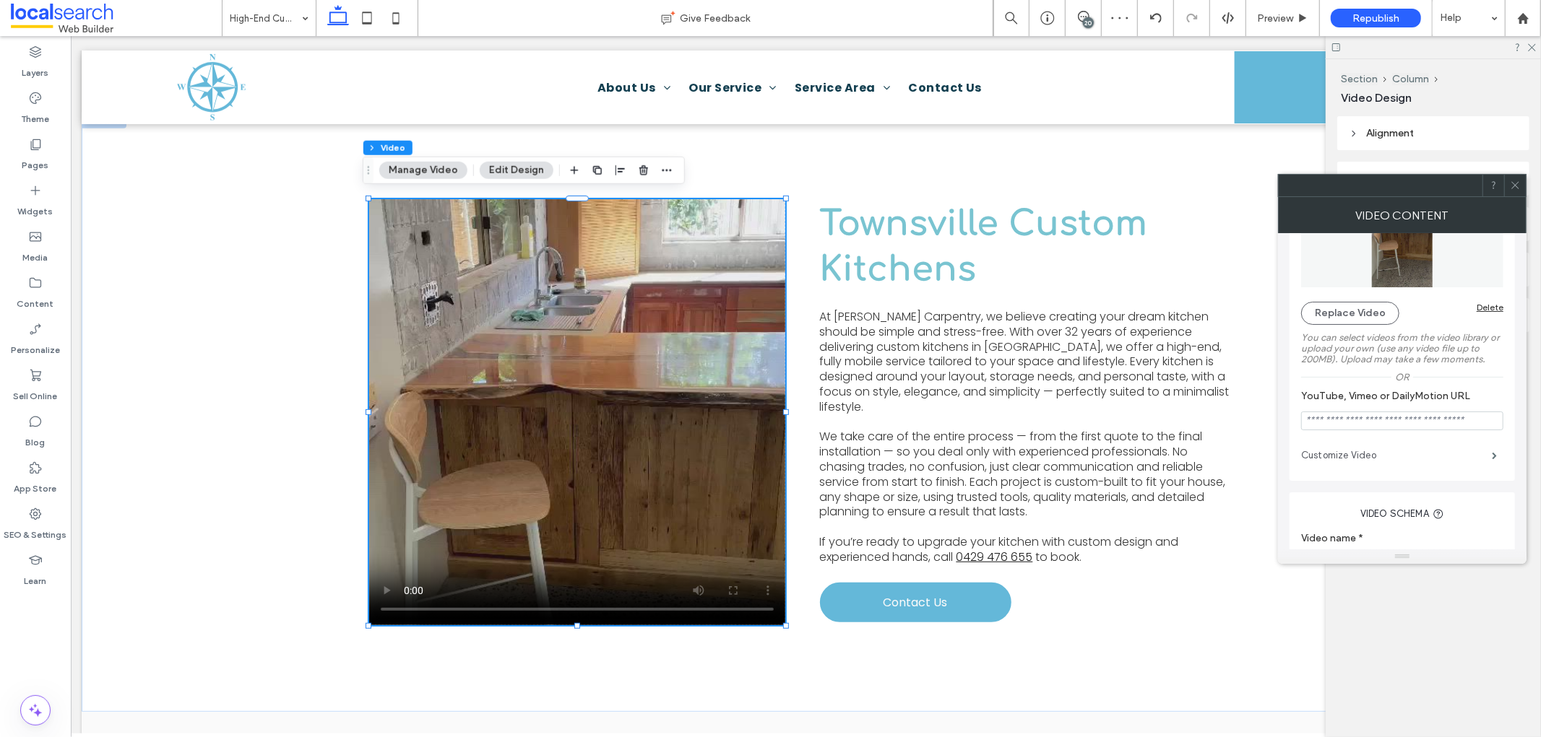
click at [1439, 459] on label "Customize Video" at bounding box center [1396, 455] width 191 height 29
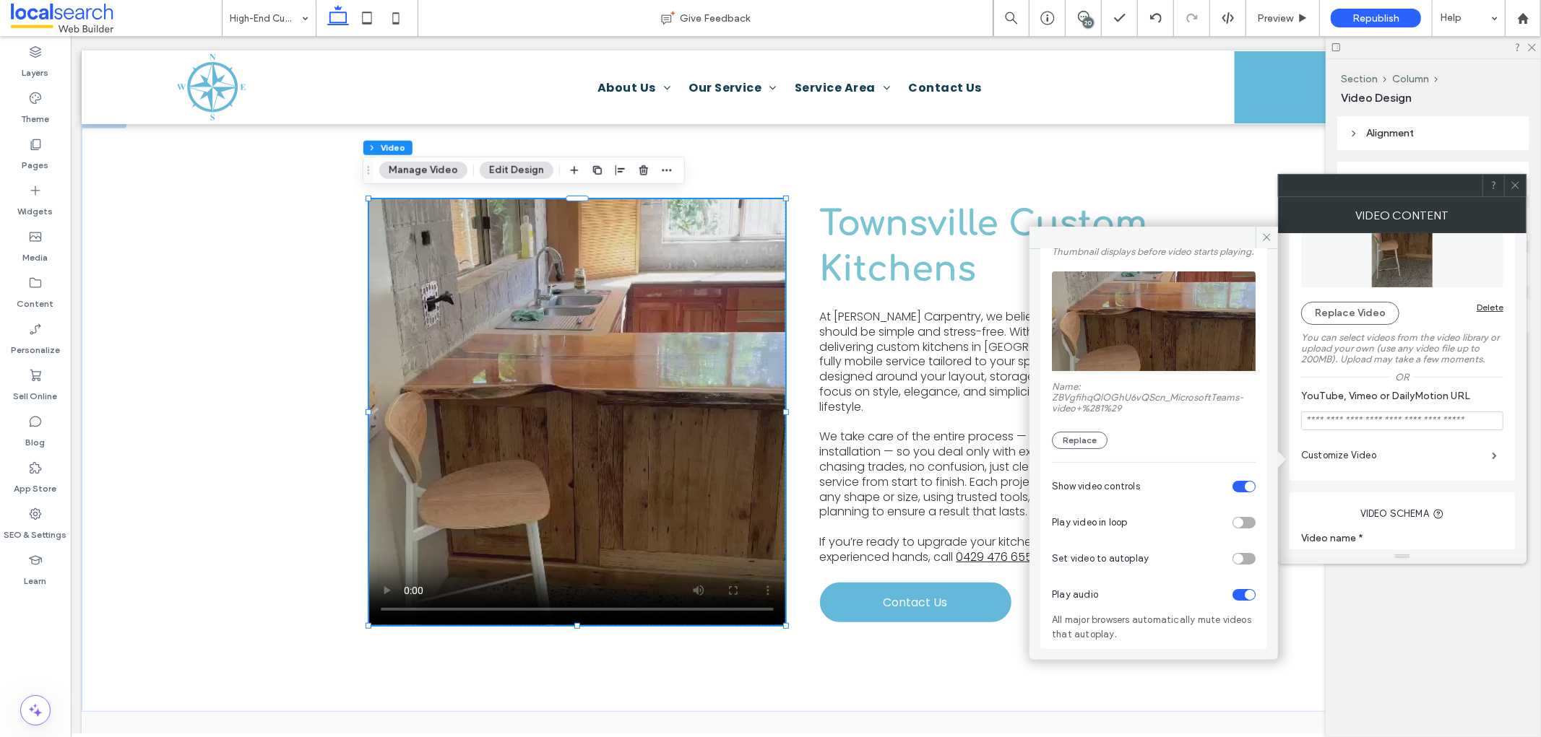
scroll to position [105, 0]
click at [1239, 524] on div "toggle" at bounding box center [1243, 523] width 23 height 12
click at [1233, 558] on div "toggle" at bounding box center [1238, 559] width 10 height 10
click at [1268, 238] on icon at bounding box center [1266, 237] width 11 height 11
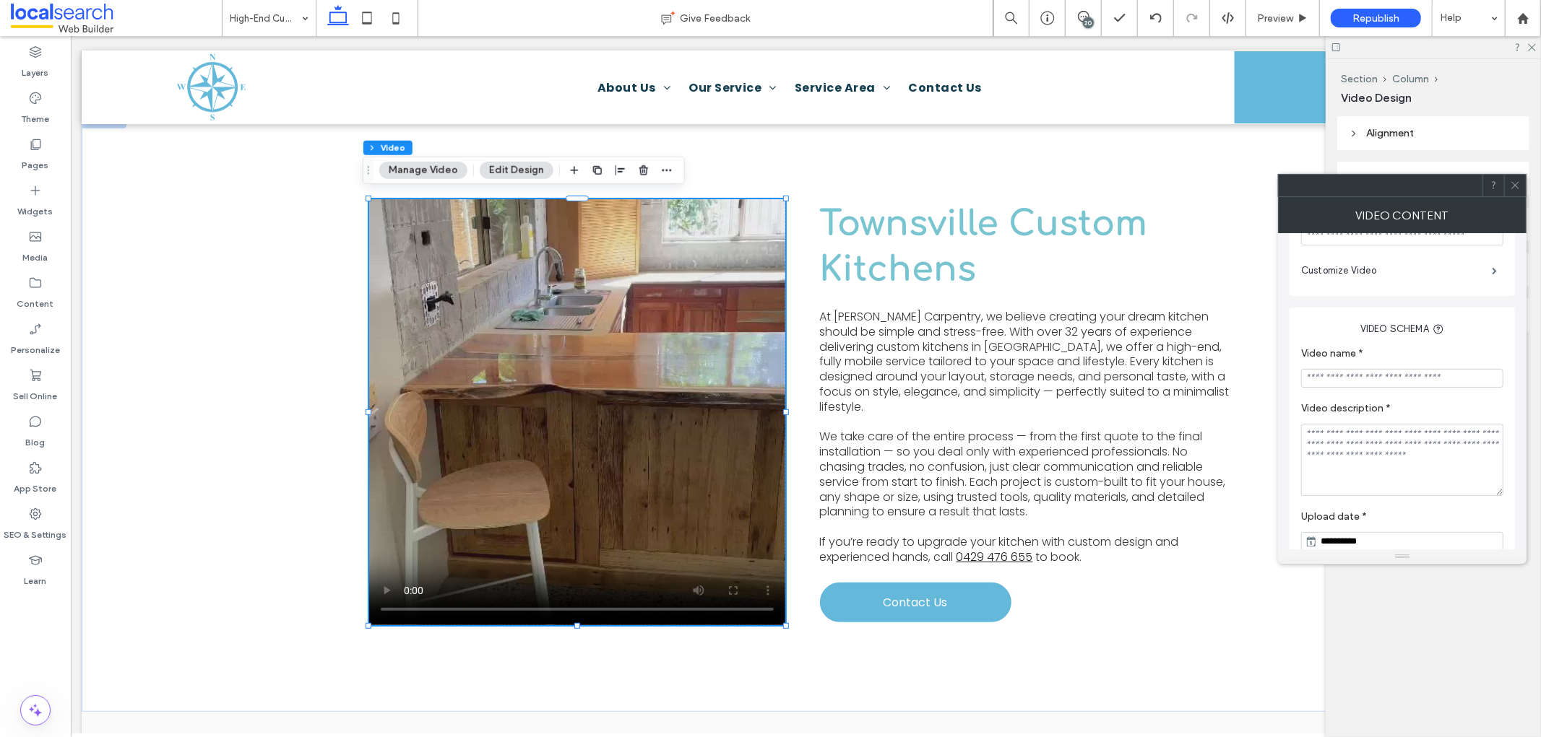
scroll to position [285, 0]
click at [1514, 186] on icon at bounding box center [1515, 185] width 11 height 11
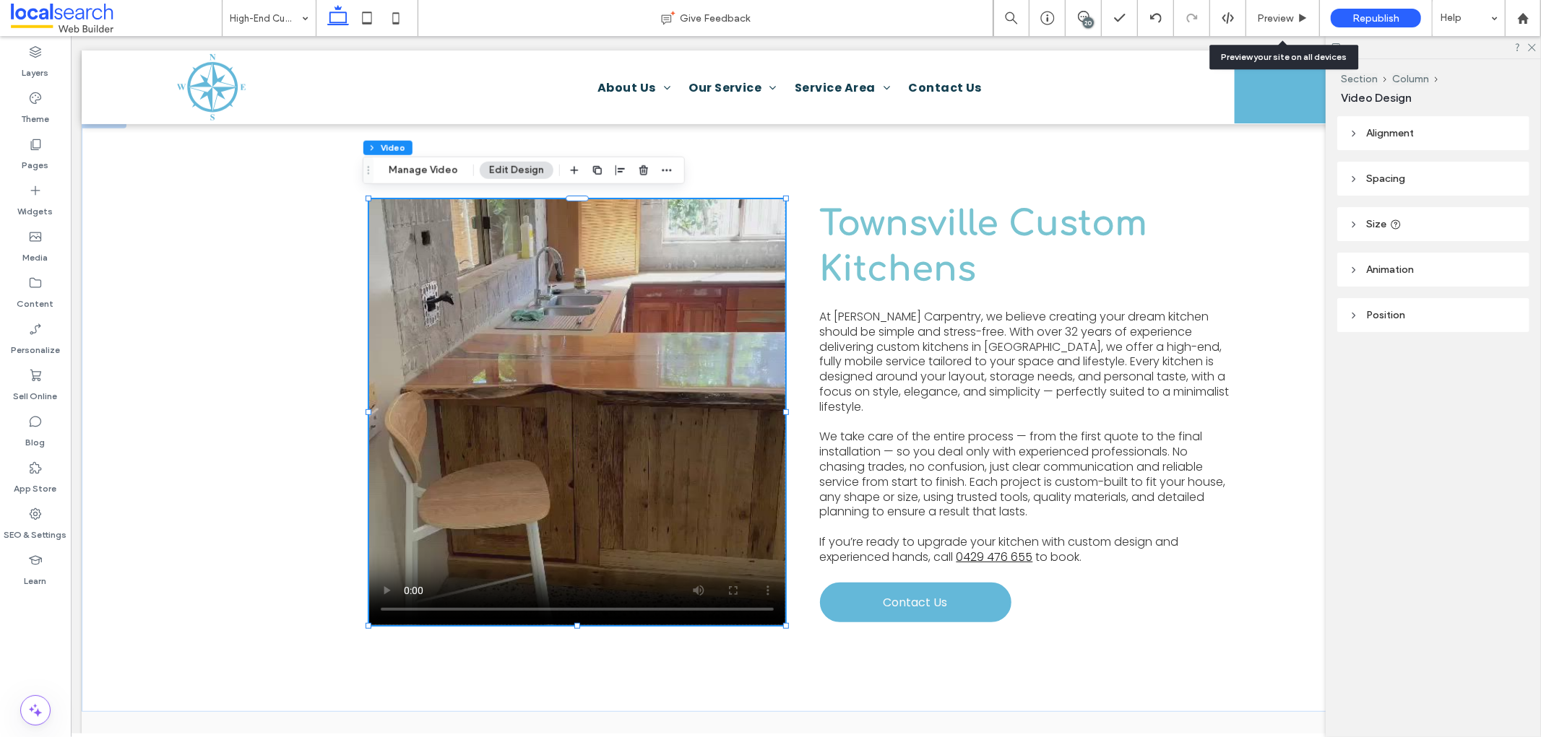
drag, startPoint x: 1268, startPoint y: 13, endPoint x: 428, endPoint y: 34, distance: 840.3
click at [1268, 12] on span "Preview" at bounding box center [1275, 18] width 36 height 12
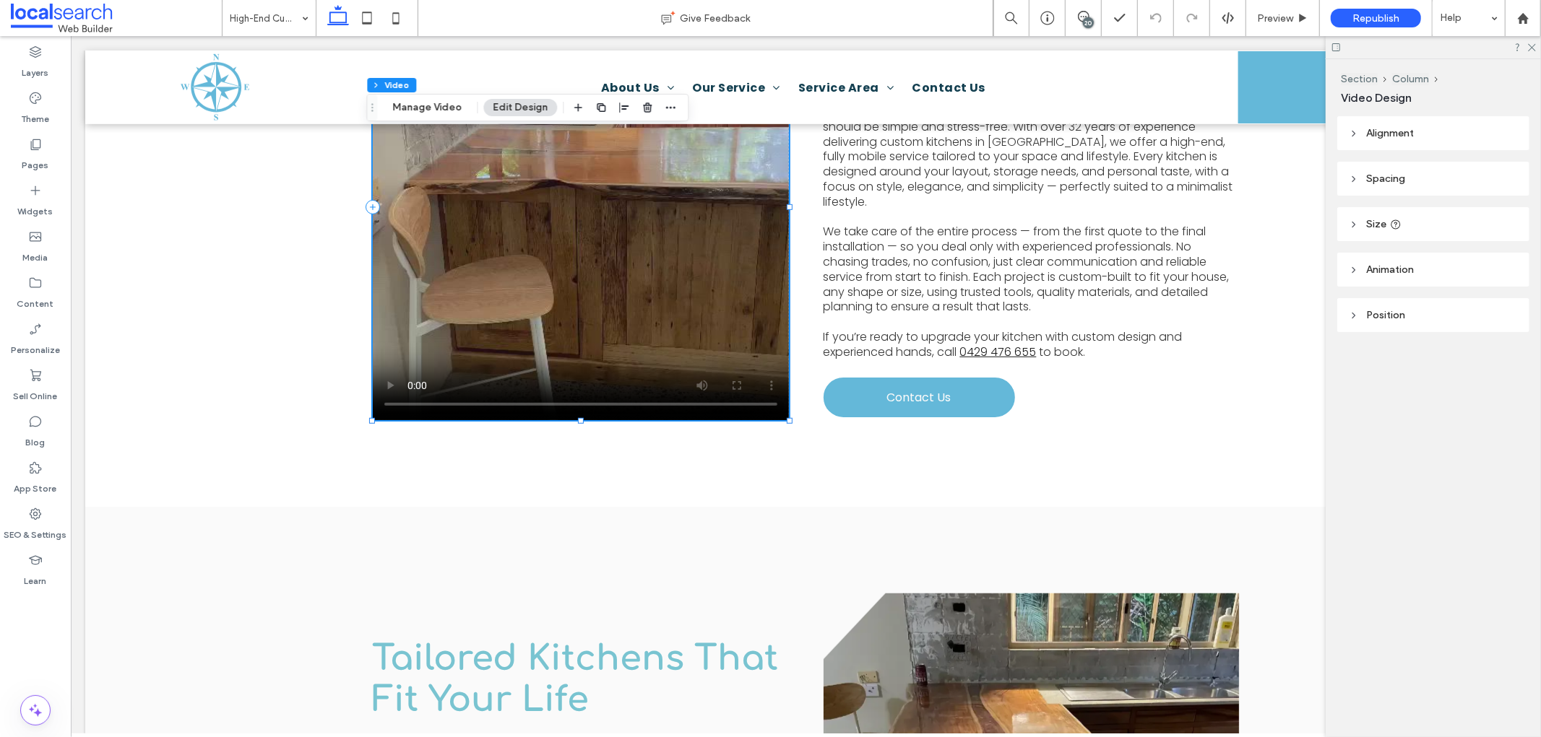
click at [524, 307] on video at bounding box center [580, 206] width 416 height 426
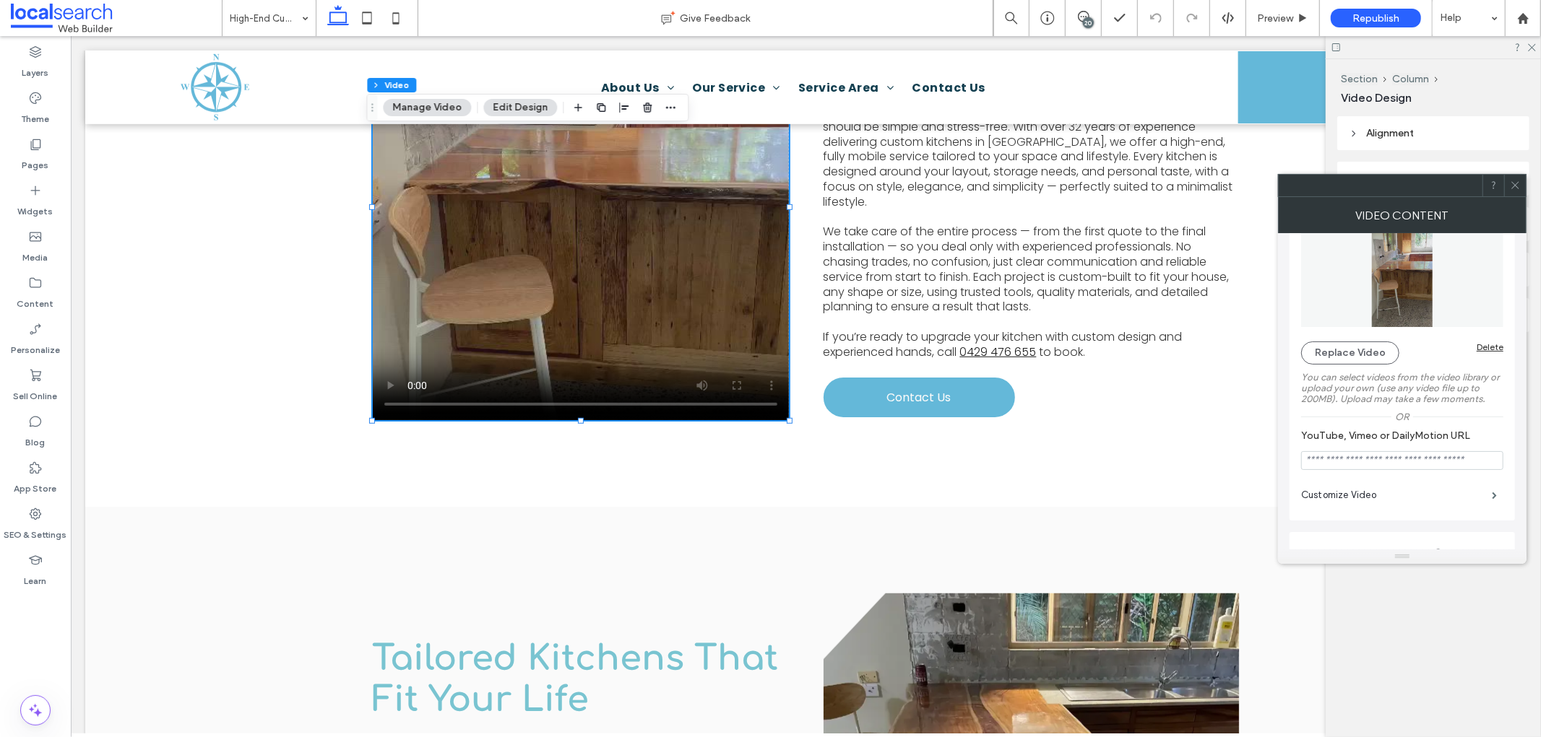
scroll to position [80, 0]
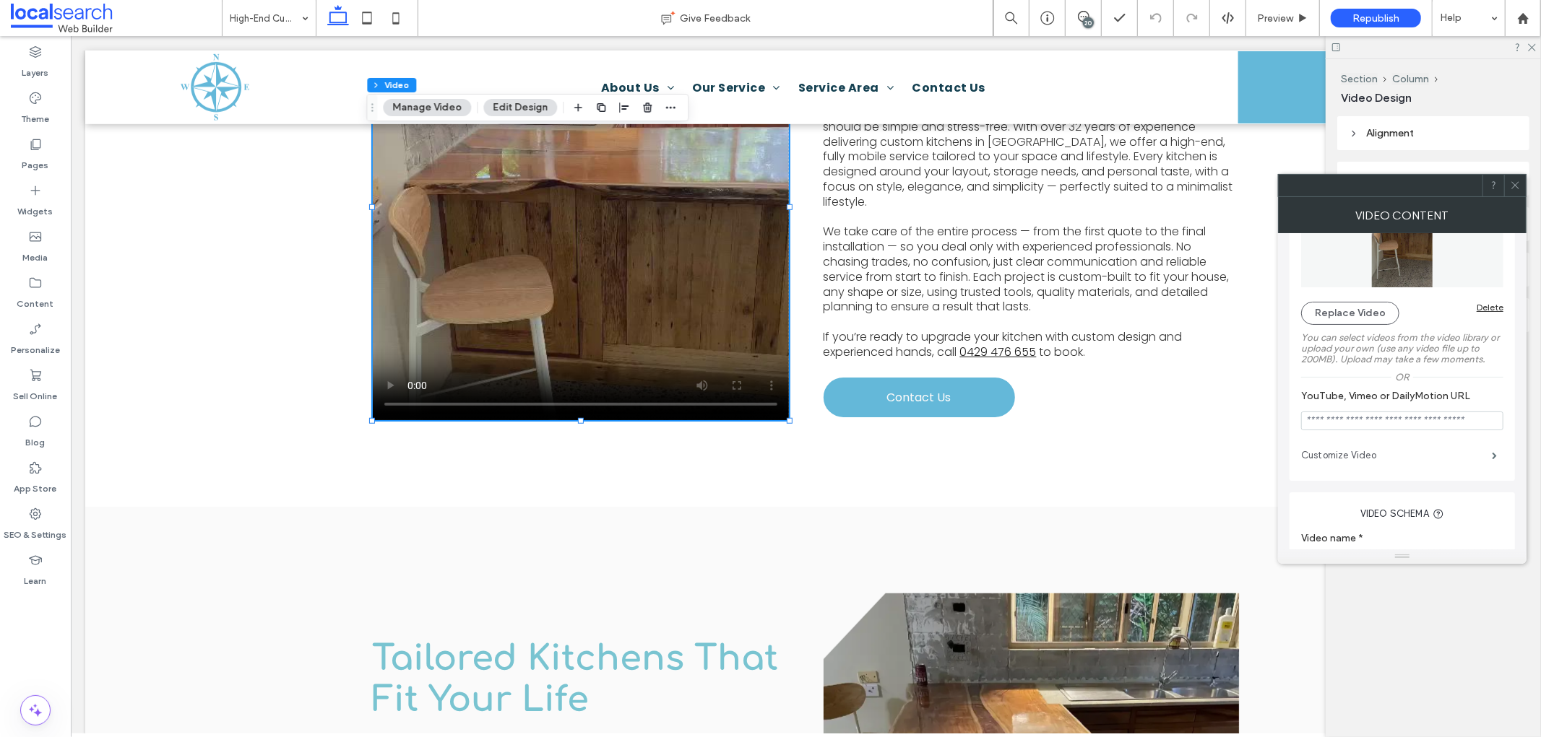
click at [1398, 462] on label "Customize Video" at bounding box center [1396, 455] width 191 height 29
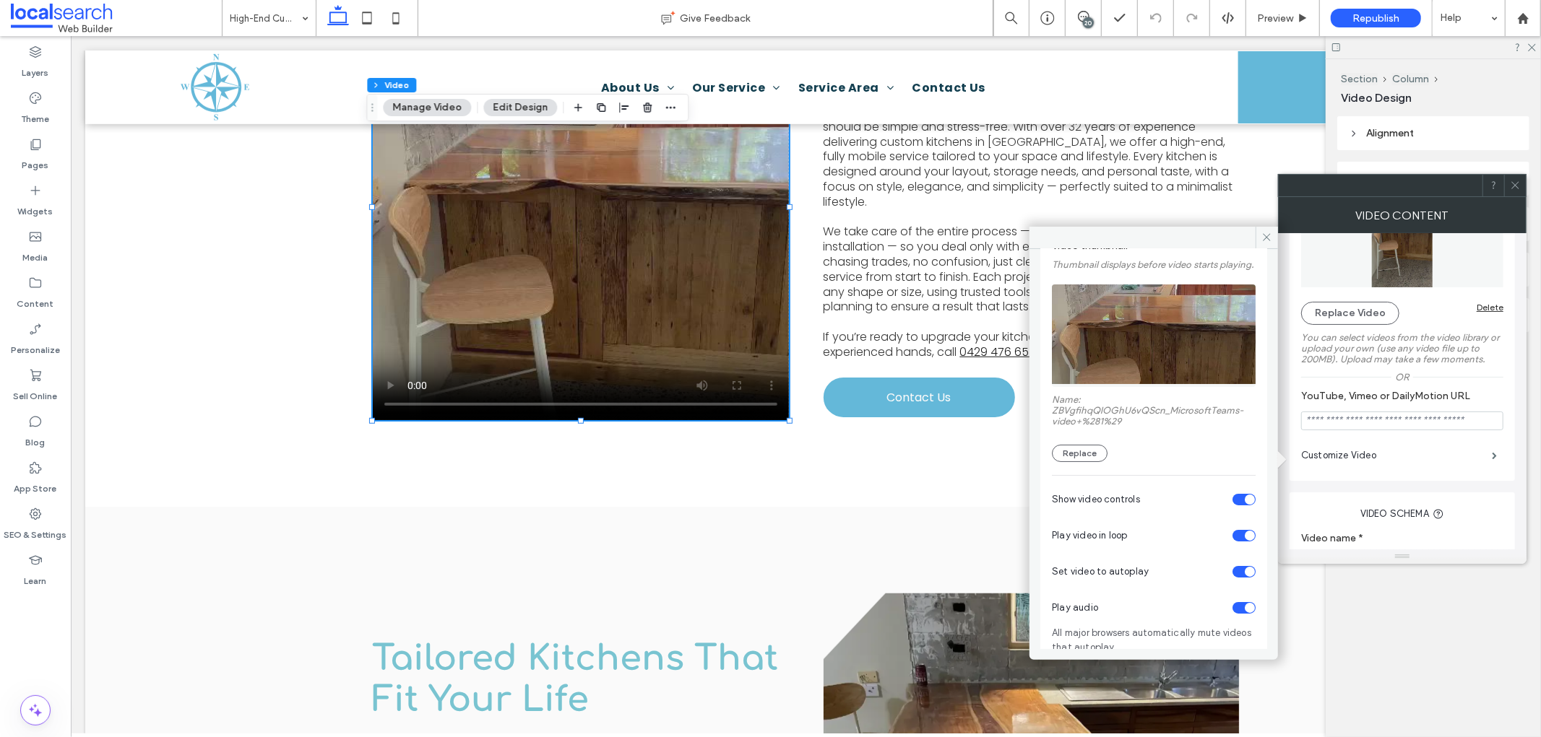
click at [1234, 614] on div "toggle" at bounding box center [1243, 608] width 23 height 12
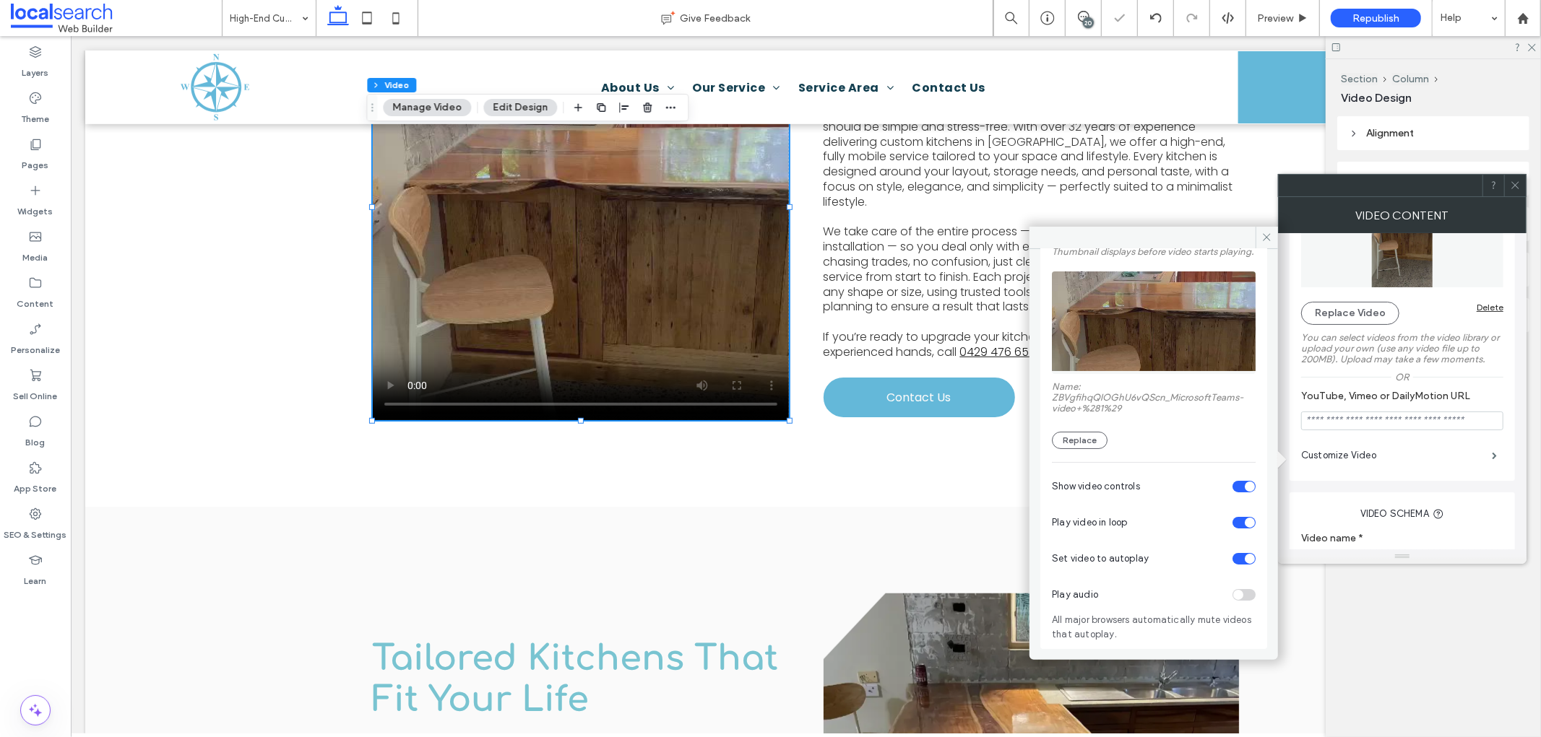
scroll to position [105, 0]
click at [1263, 246] on span at bounding box center [1266, 238] width 22 height 22
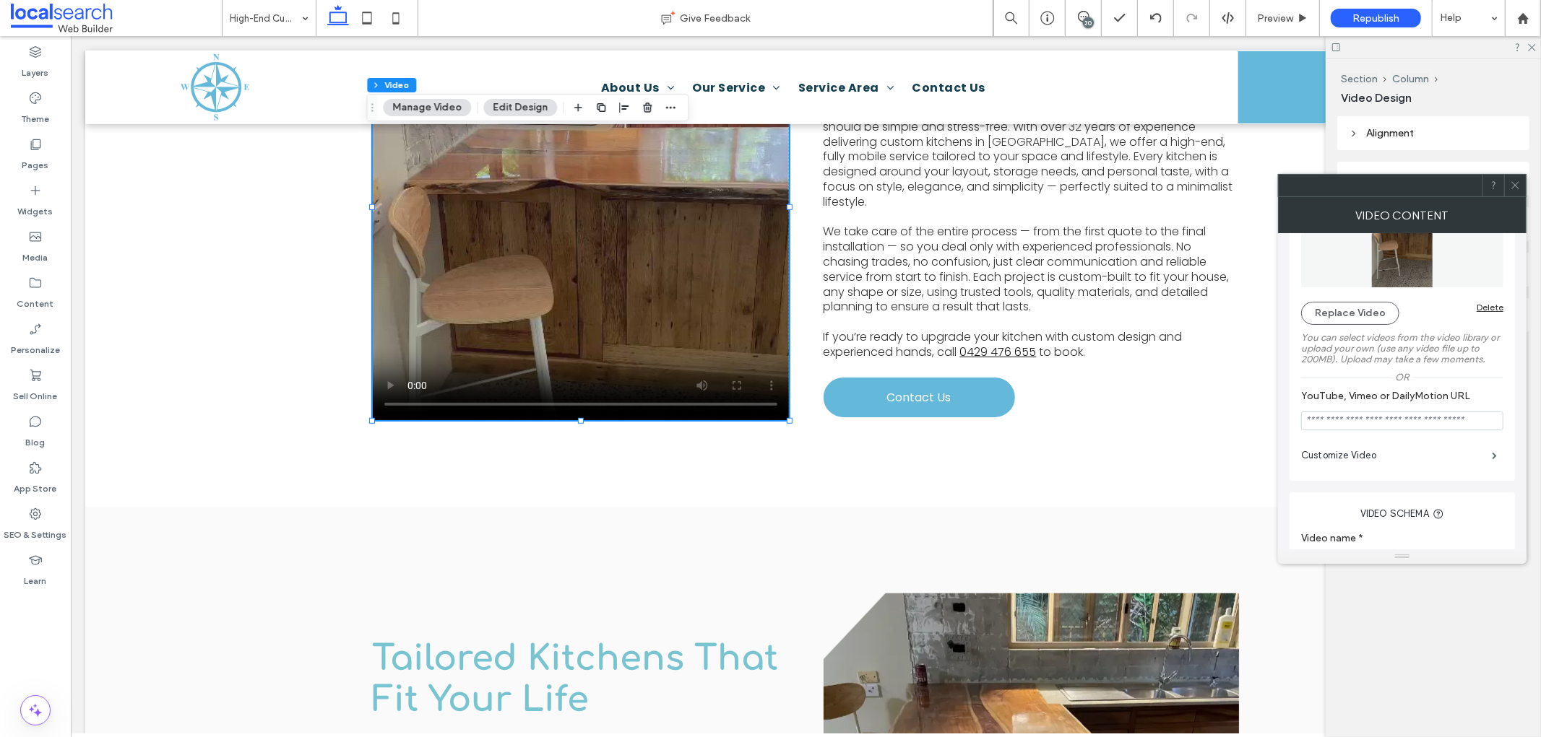
scroll to position [285, 0]
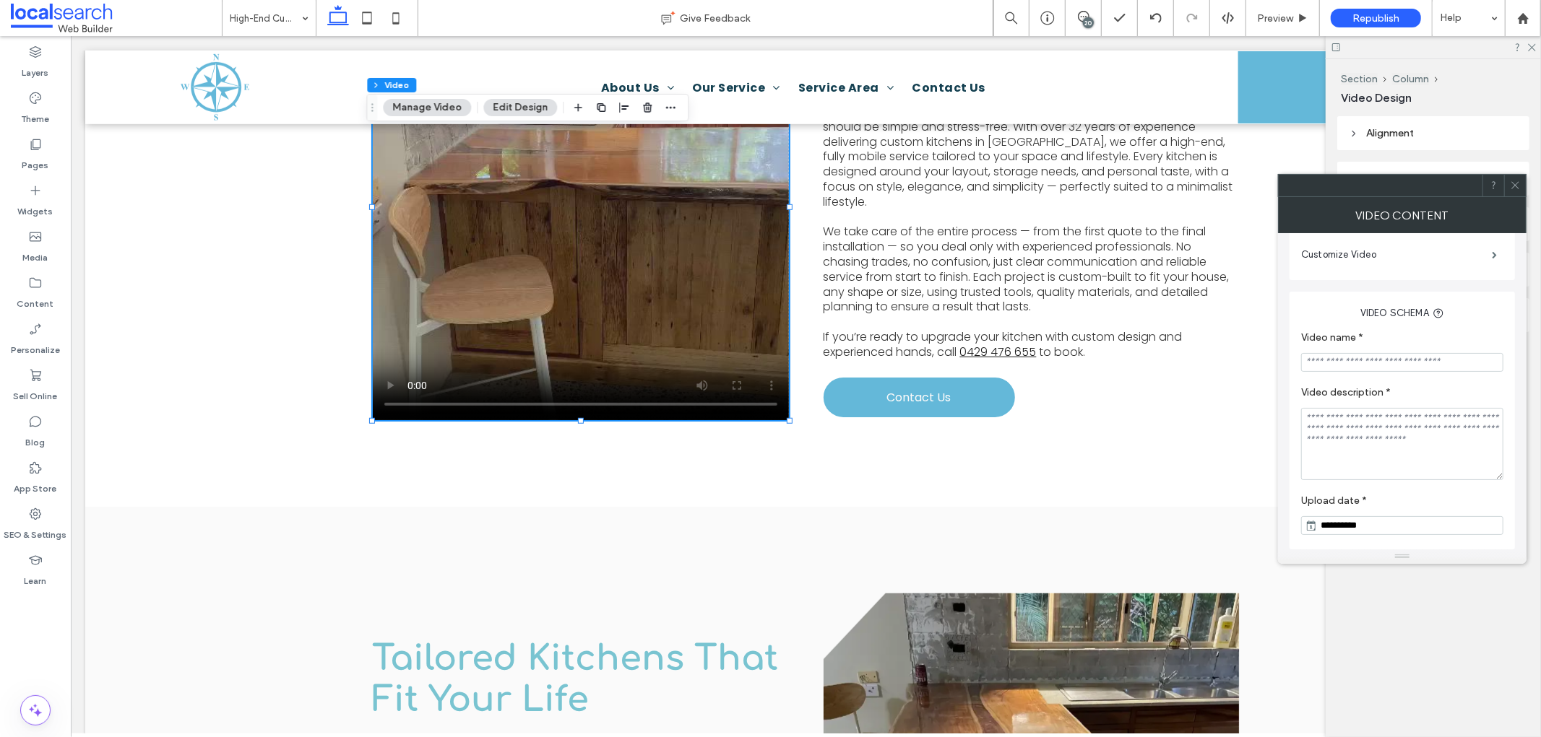
click at [1511, 185] on icon at bounding box center [1515, 185] width 11 height 11
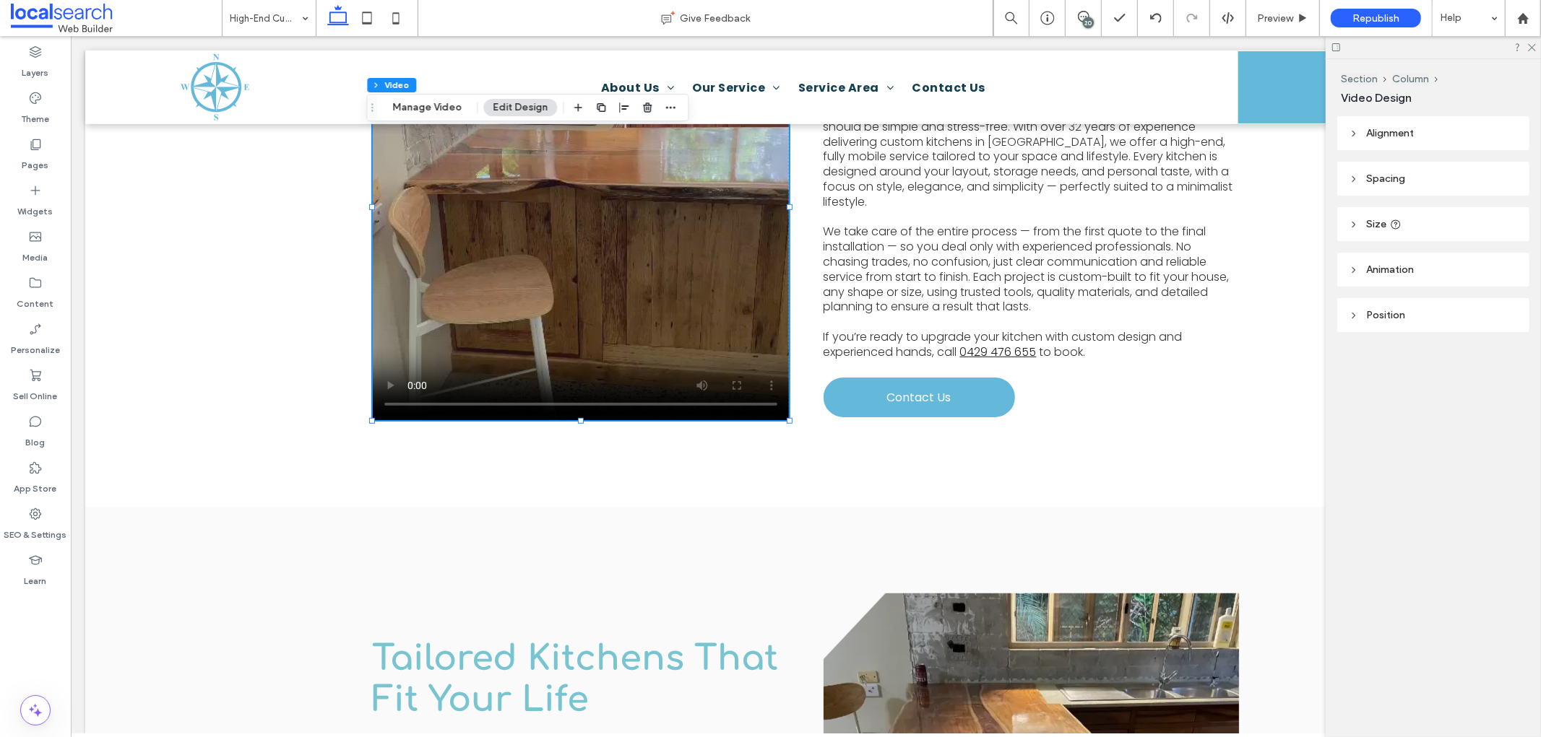
click at [1373, 318] on span "Position" at bounding box center [1385, 315] width 39 height 12
click at [1378, 267] on span "Animation" at bounding box center [1390, 270] width 48 height 12
click at [1380, 267] on span "Animation" at bounding box center [1390, 270] width 48 height 12
click at [1532, 46] on icon at bounding box center [1530, 46] width 9 height 9
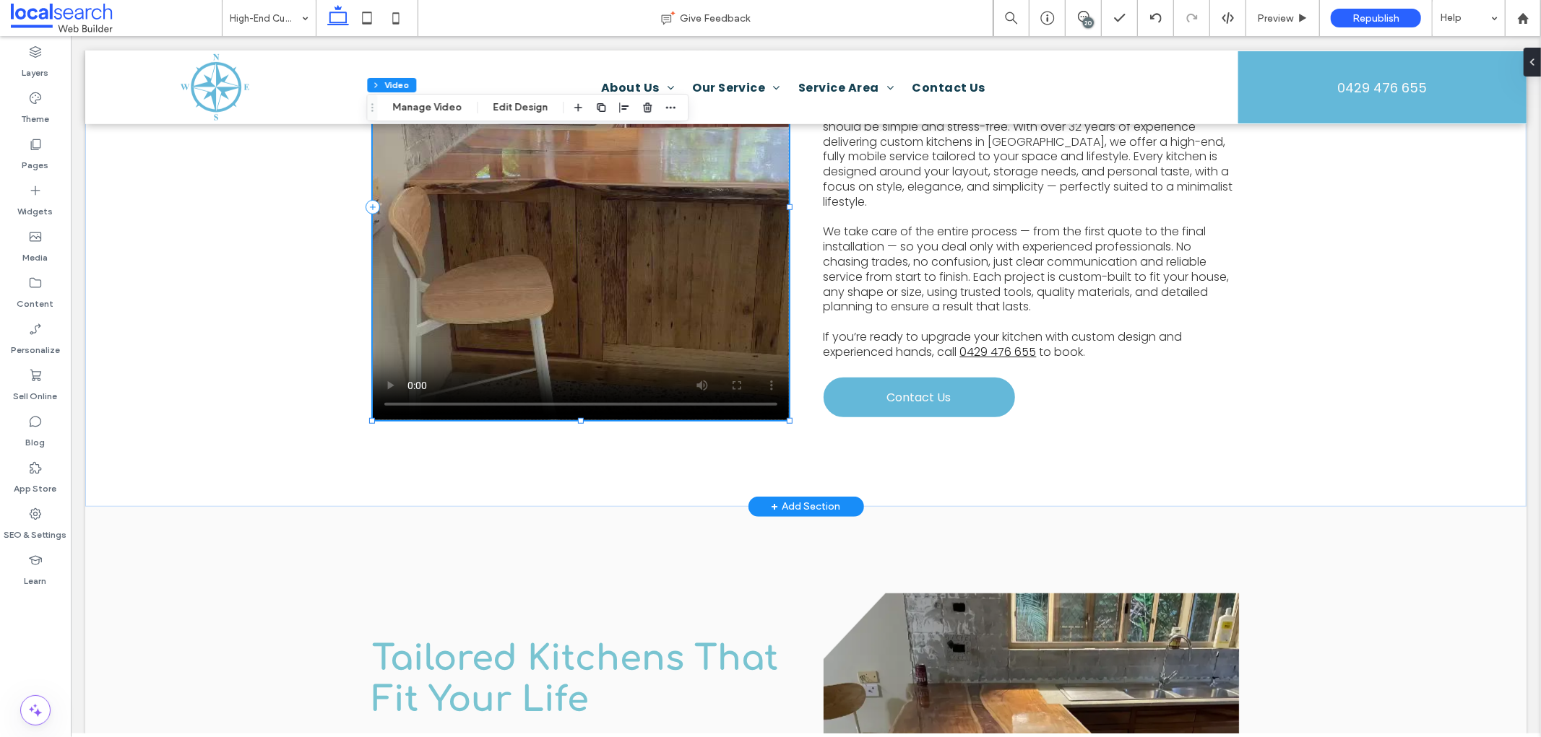
click at [644, 209] on video at bounding box center [580, 206] width 416 height 426
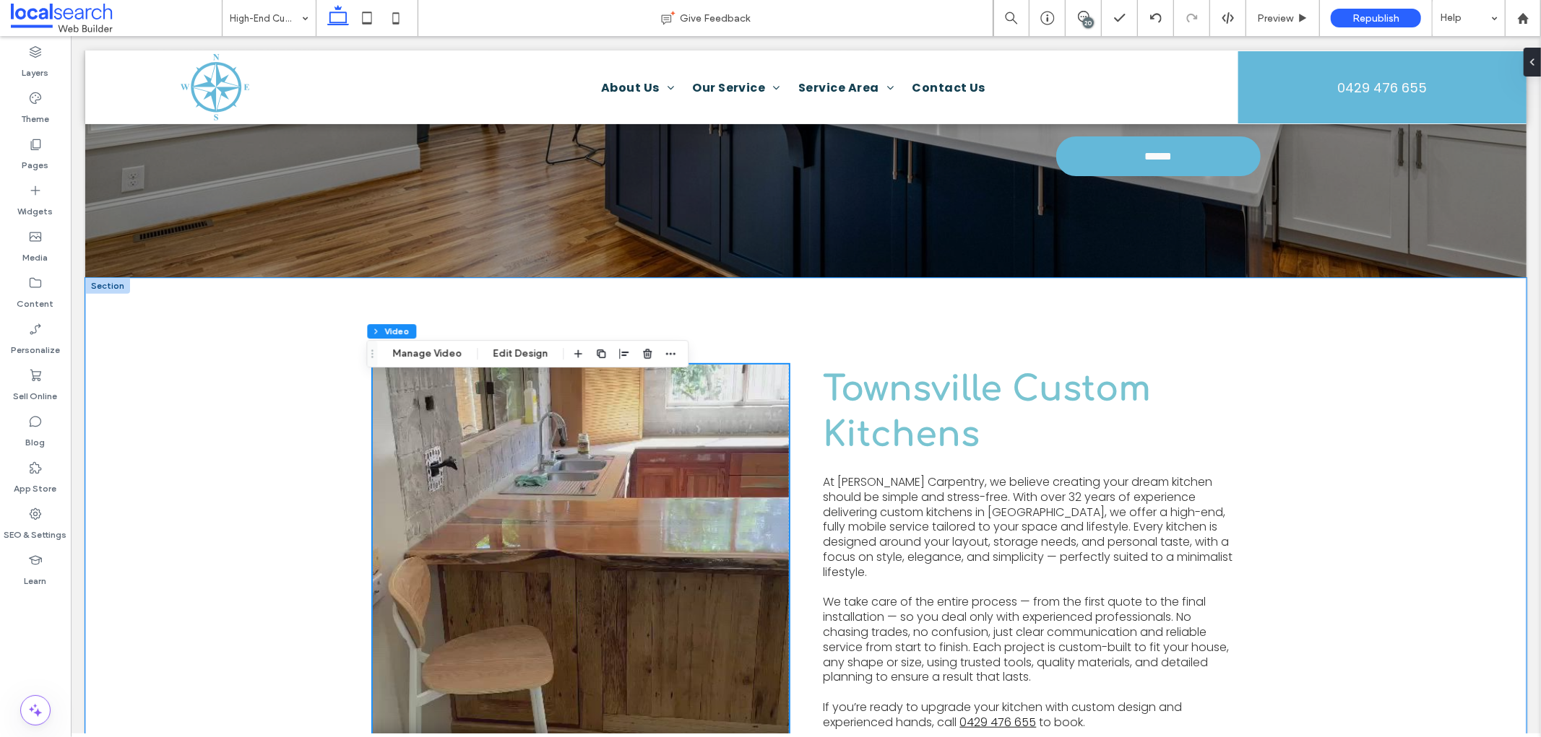
scroll to position [374, 0]
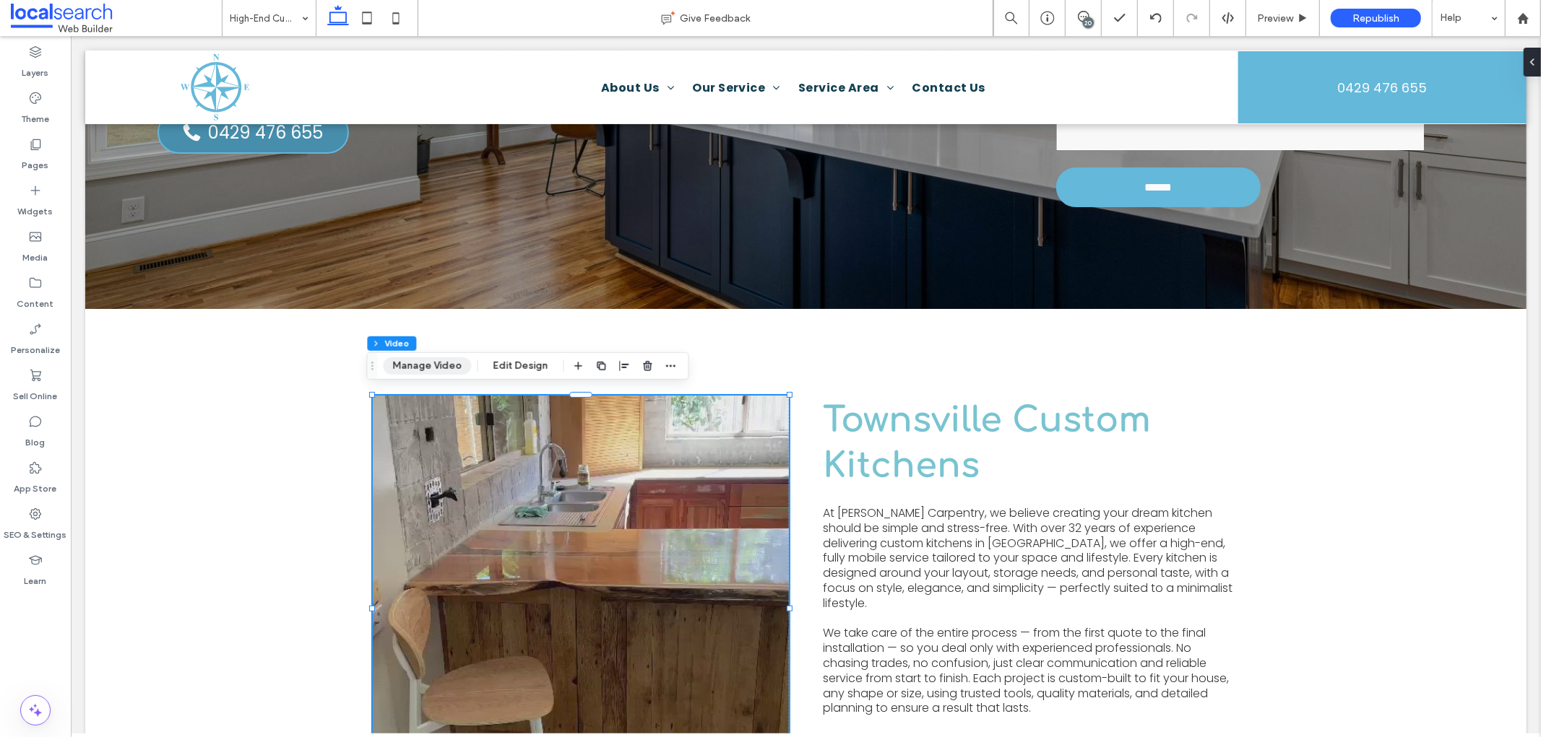
click at [441, 372] on button "Manage Video" at bounding box center [427, 366] width 88 height 17
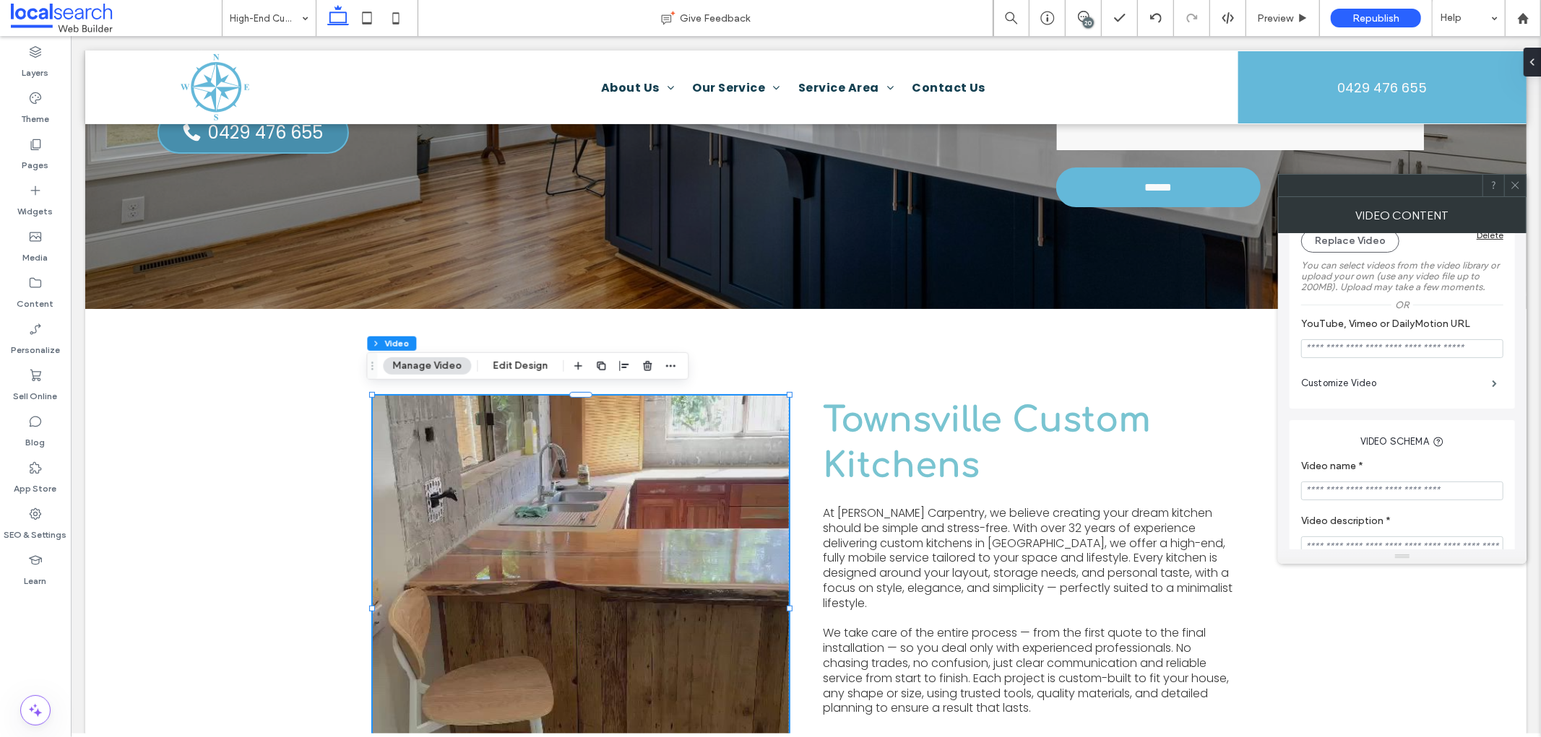
scroll to position [125, 0]
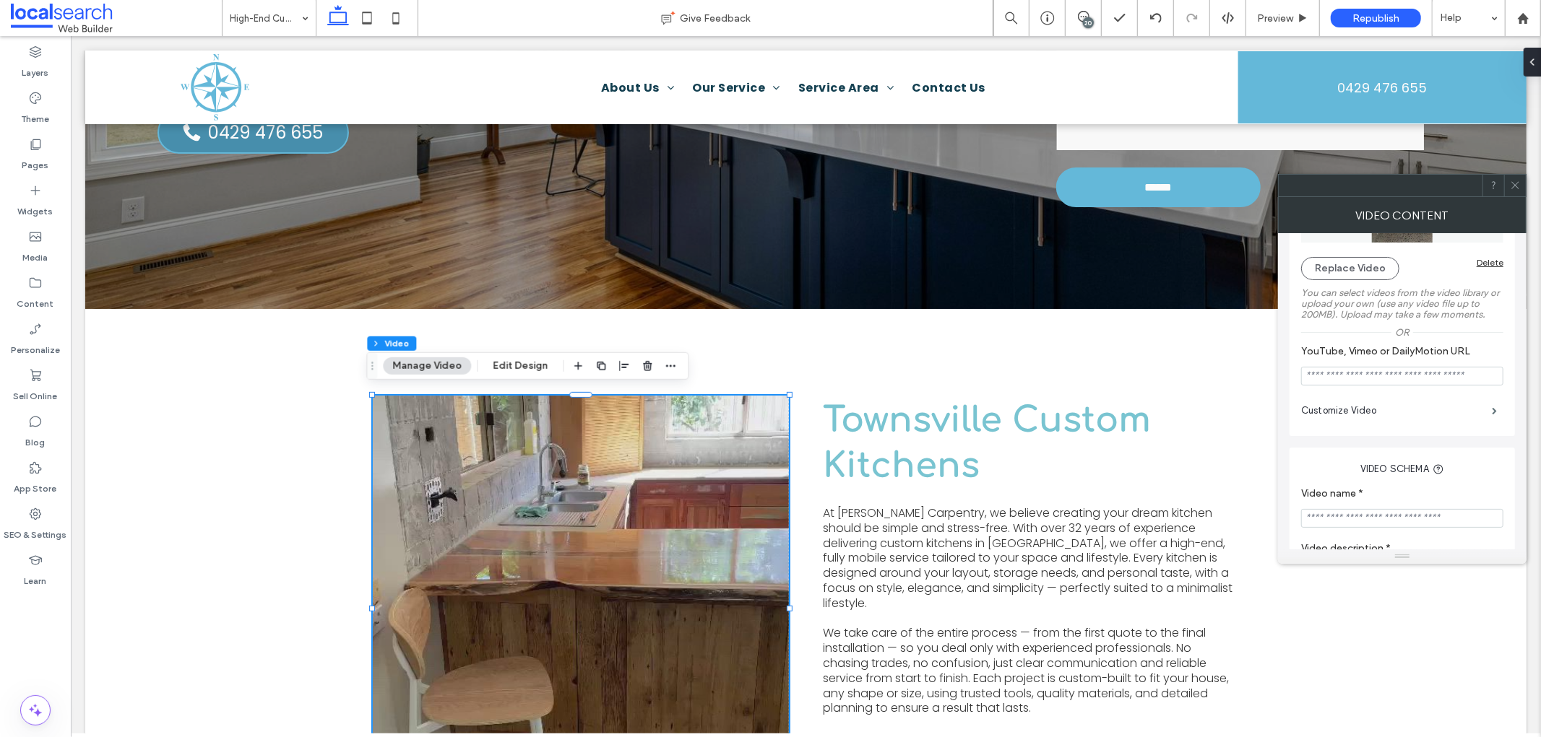
click at [1514, 195] on span at bounding box center [1515, 186] width 11 height 22
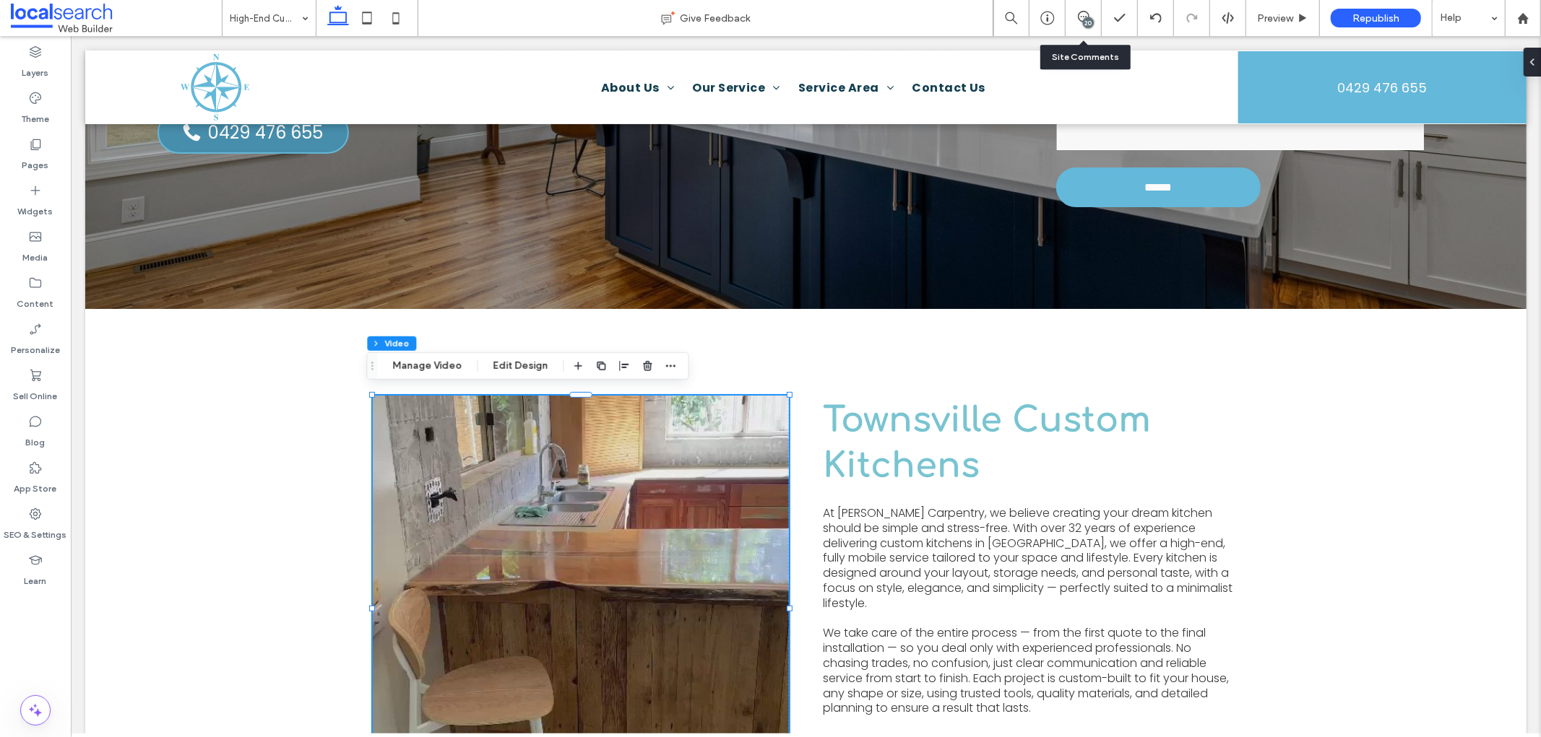
click at [1081, 9] on div "20" at bounding box center [1083, 18] width 36 height 36
click at [1091, 14] on span at bounding box center [1082, 17] width 35 height 12
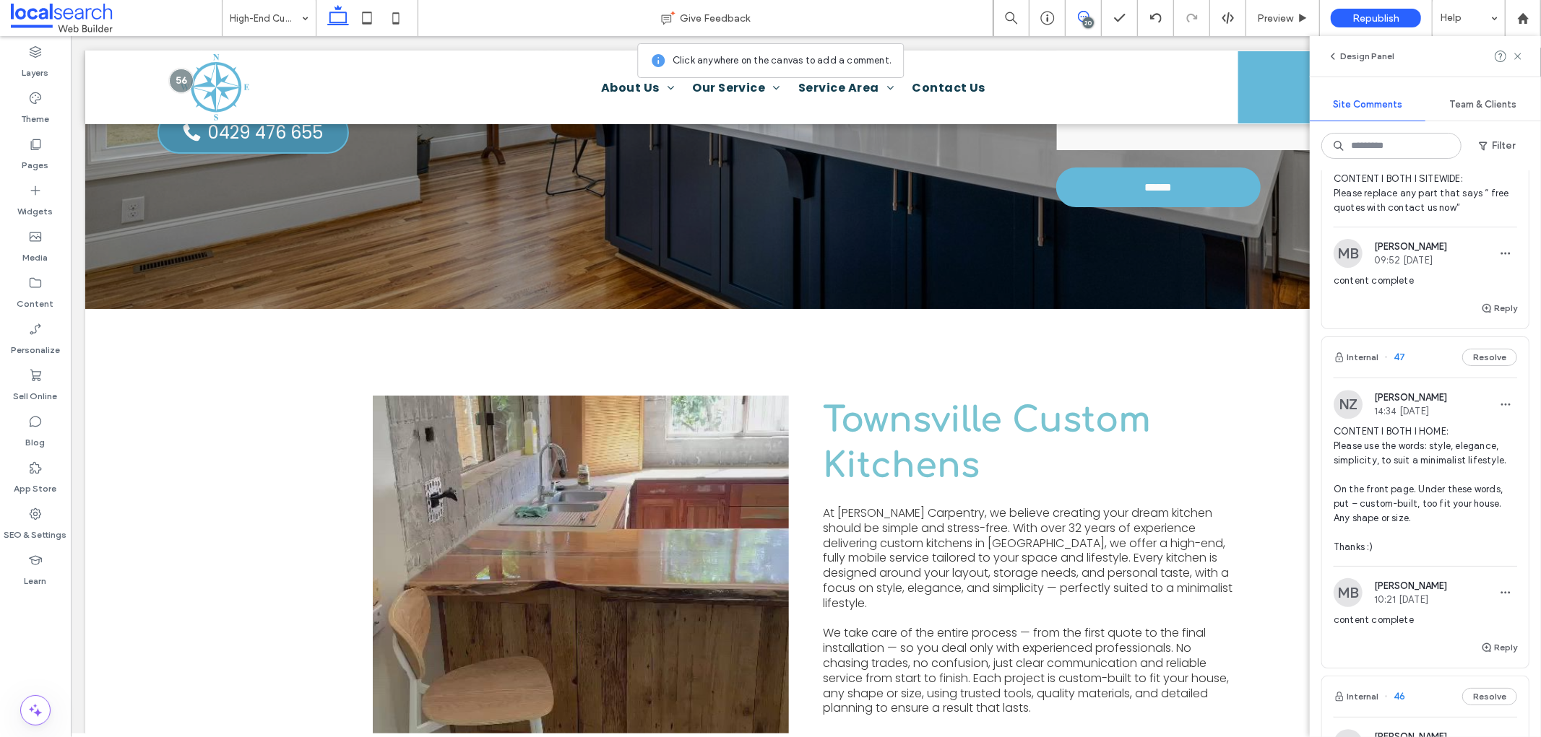
scroll to position [2969, 0]
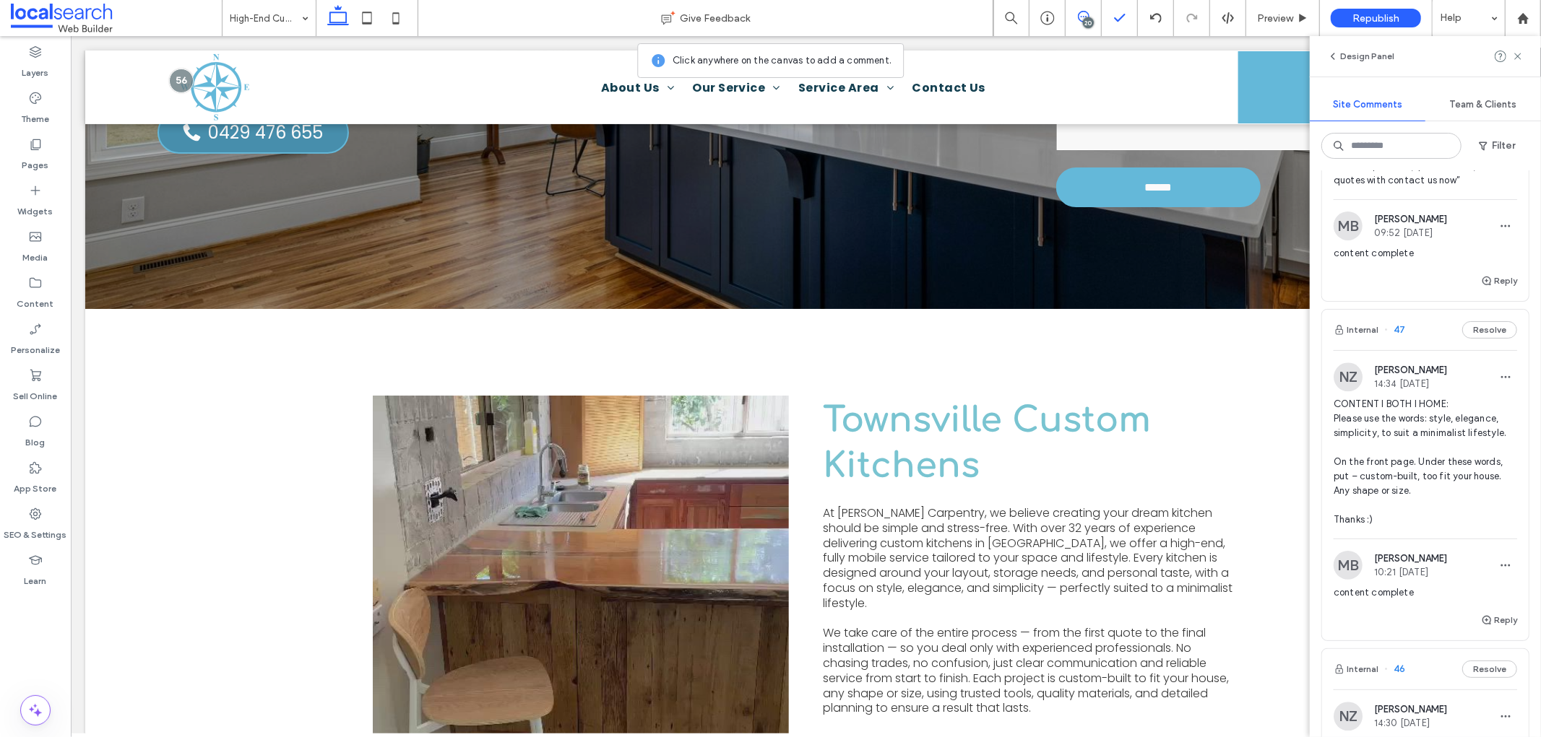
click at [1101, 17] on div at bounding box center [1118, 18] width 35 height 14
click at [1083, 17] on use at bounding box center [1084, 17] width 12 height 12
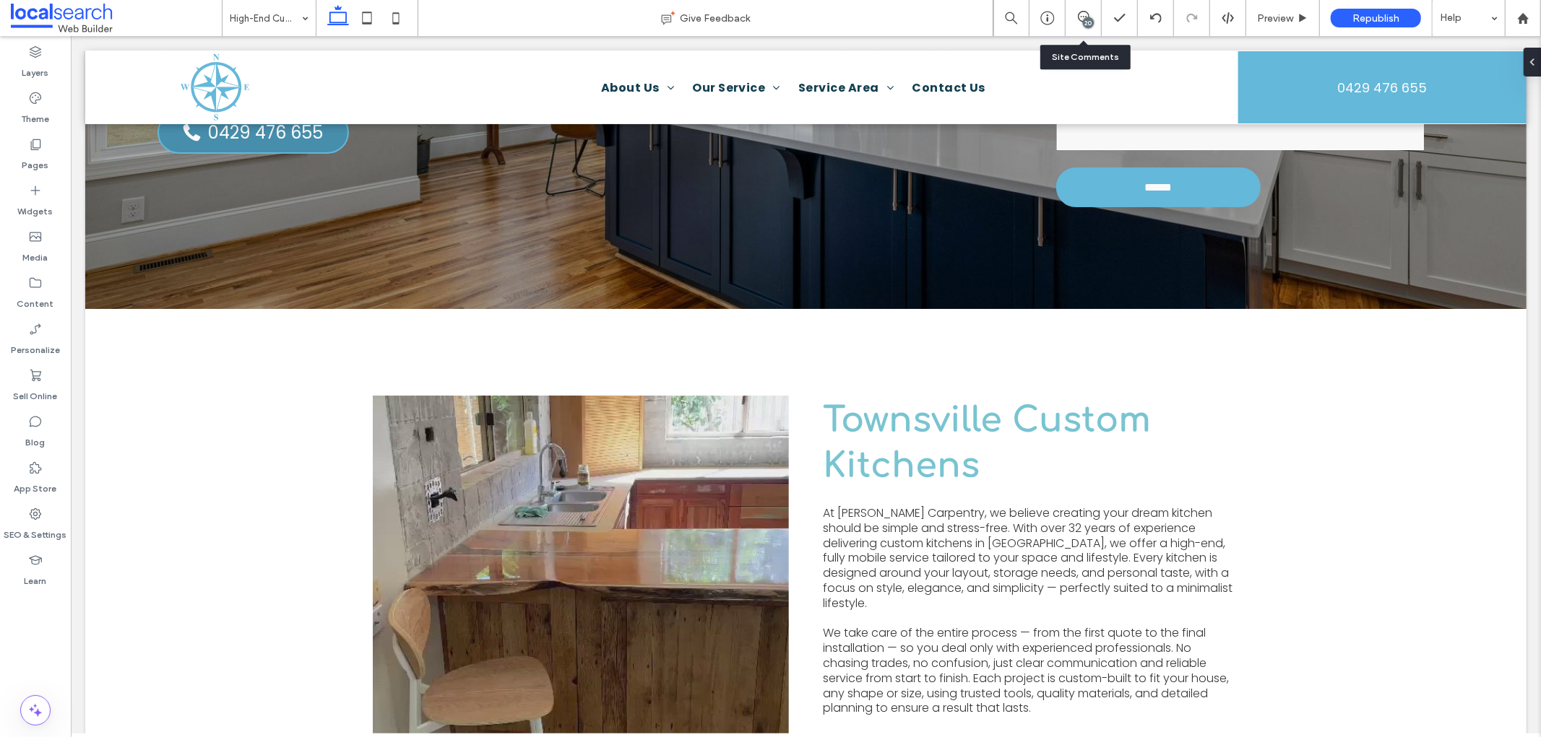
click at [1083, 9] on div "20" at bounding box center [1083, 18] width 36 height 36
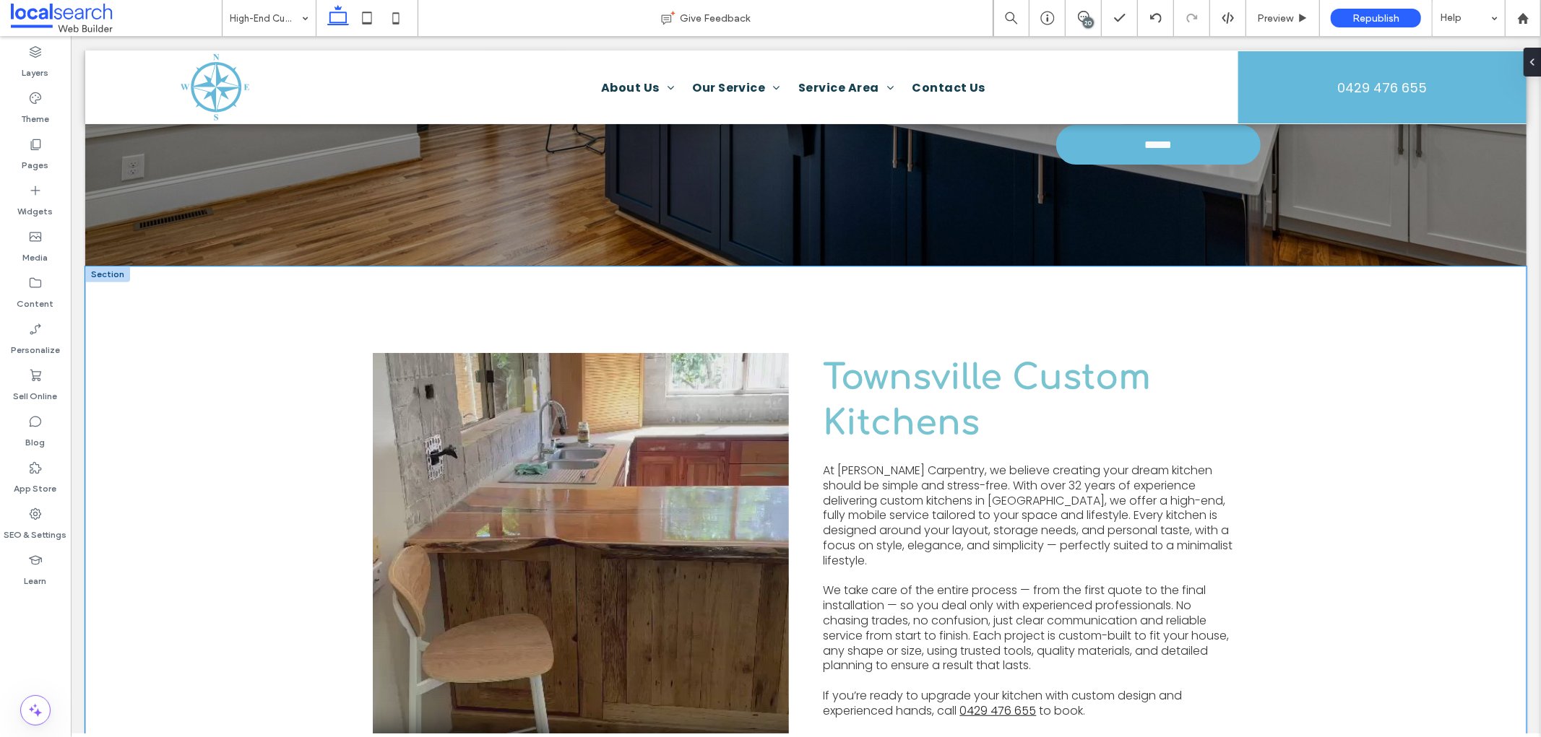
scroll to position [455, 0]
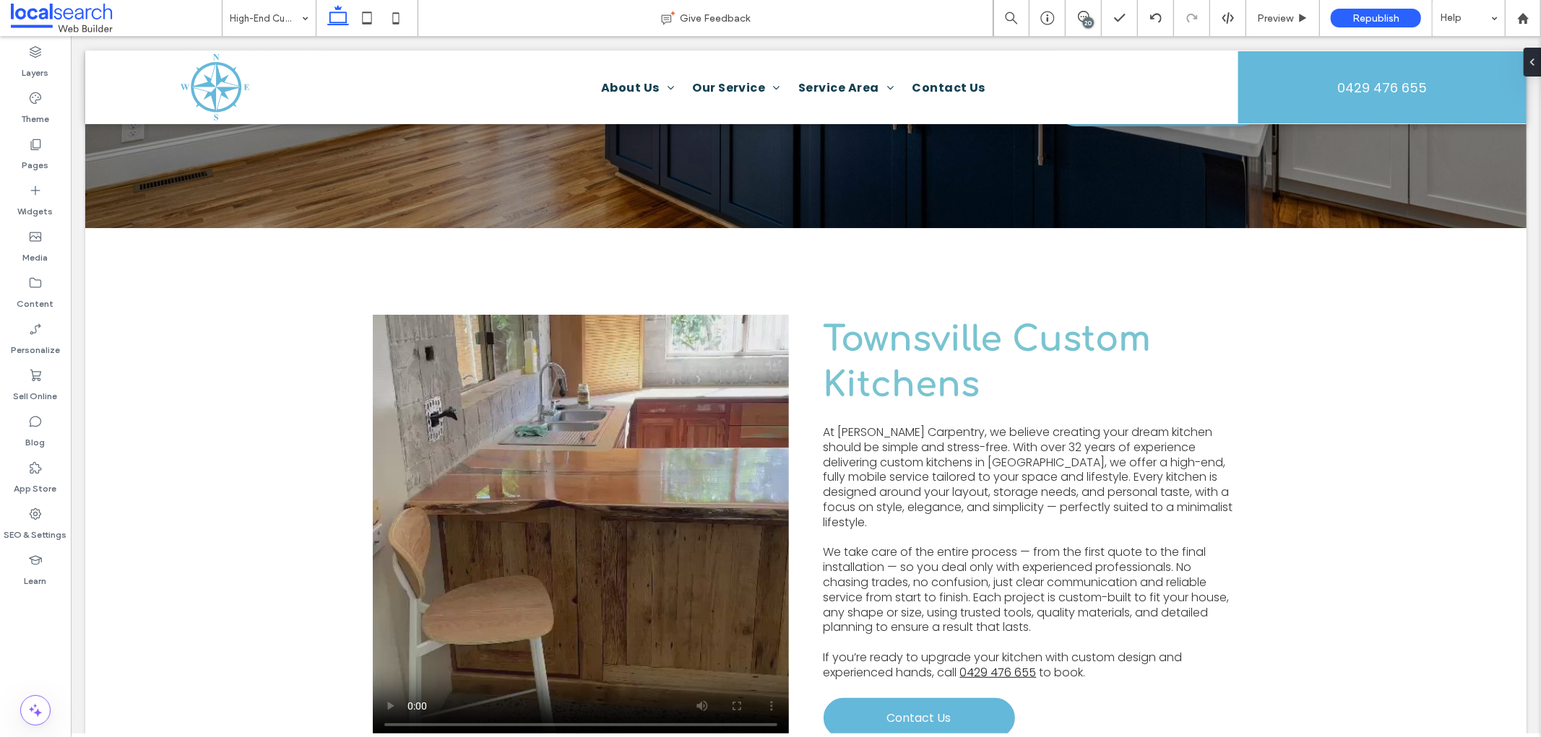
click at [1077, 27] on div "20" at bounding box center [1083, 18] width 36 height 36
click at [1101, 14] on div at bounding box center [1118, 18] width 35 height 14
click at [1086, 16] on icon at bounding box center [1084, 17] width 12 height 12
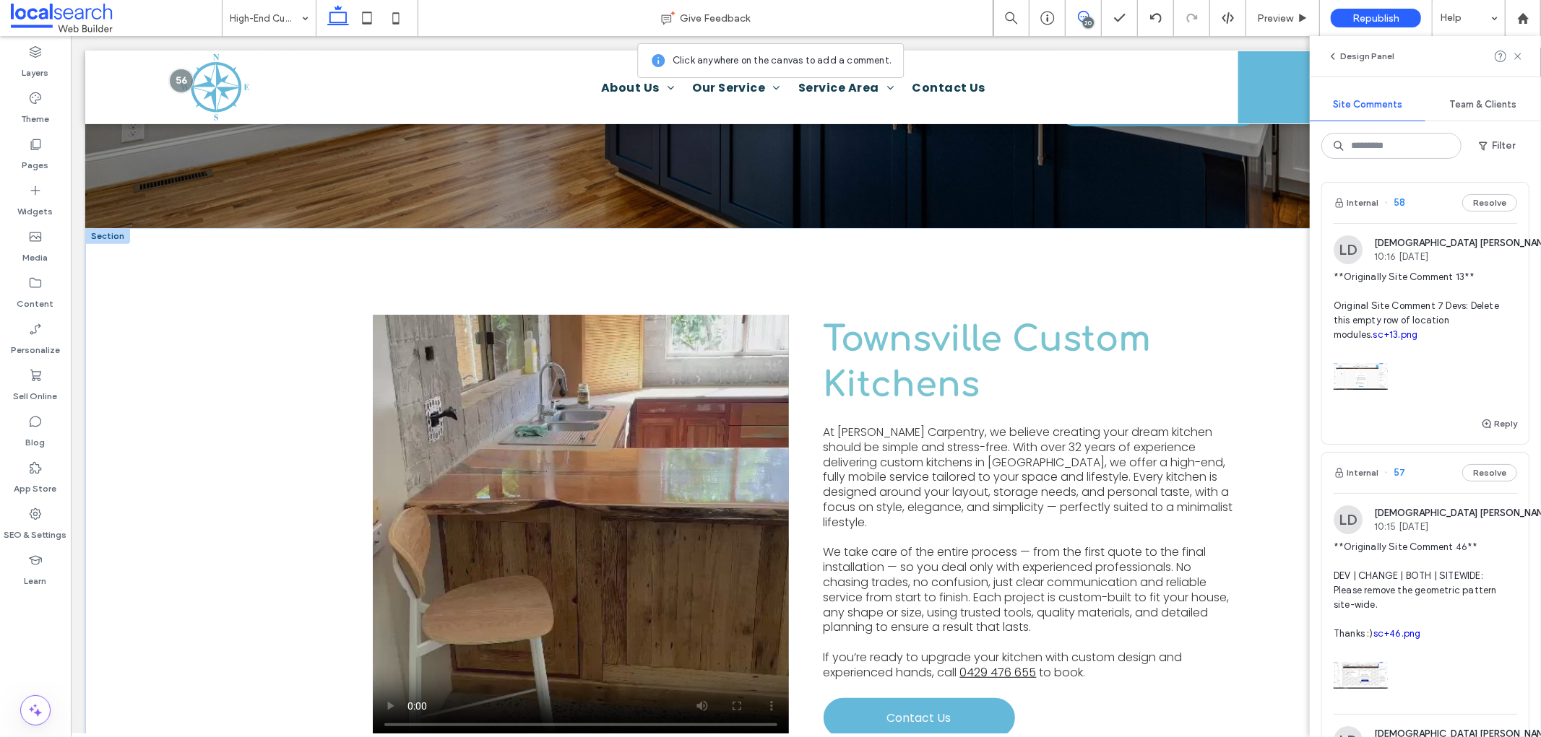
click at [575, 438] on video at bounding box center [580, 527] width 416 height 426
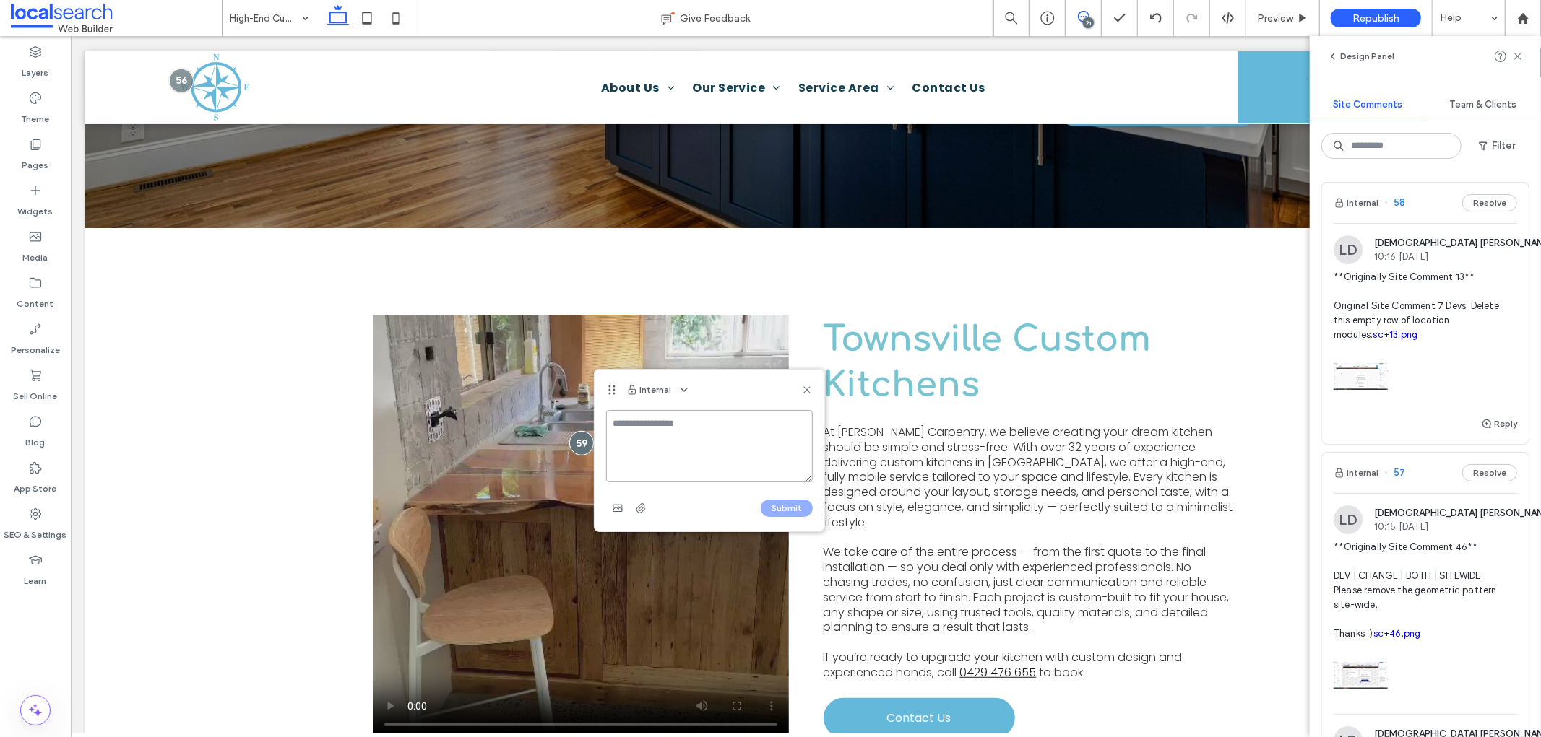
click at [659, 423] on textarea at bounding box center [709, 446] width 207 height 72
drag, startPoint x: 659, startPoint y: 451, endPoint x: 644, endPoint y: 449, distance: 14.5
click at [659, 451] on textarea at bounding box center [709, 446] width 207 height 72
paste textarea "**********"
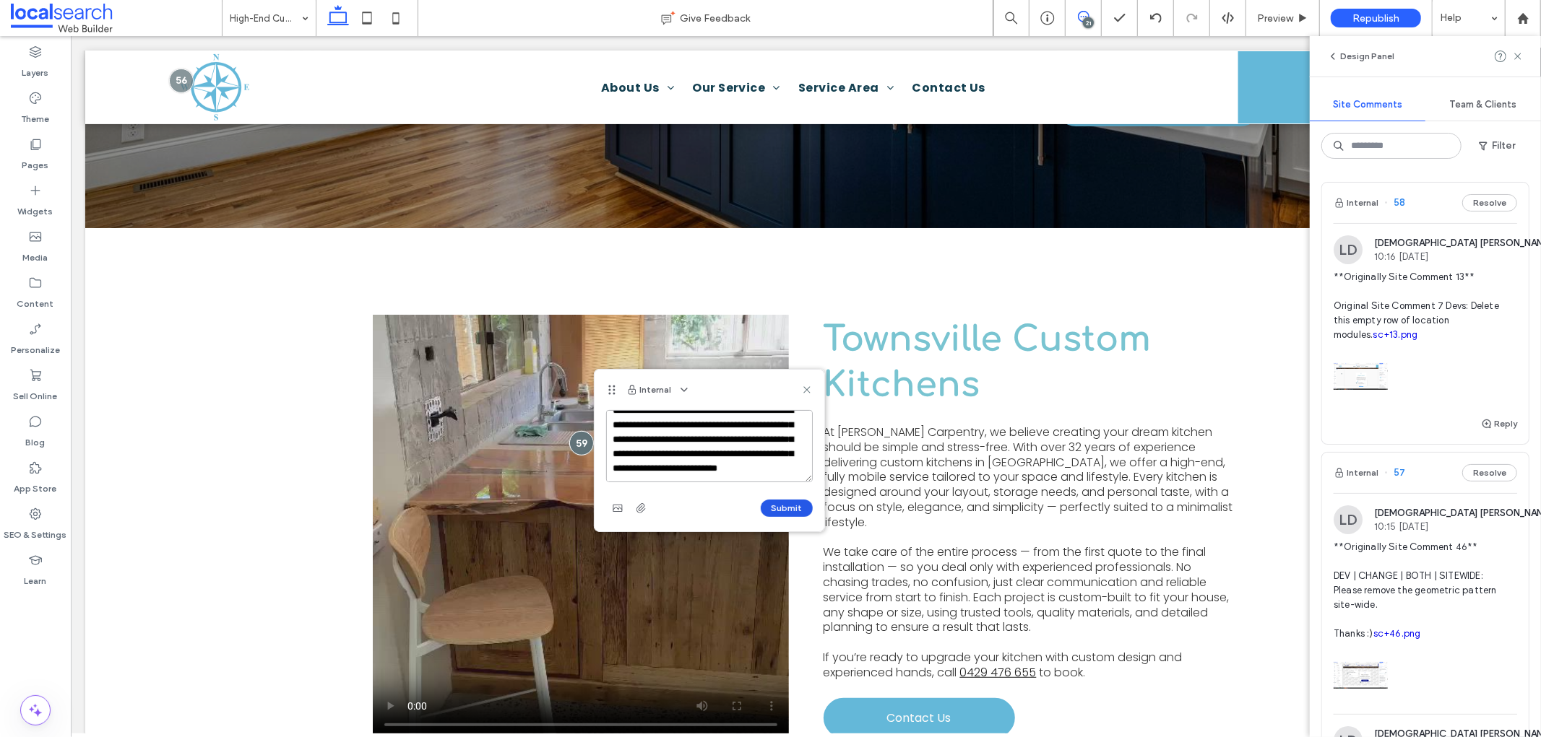
type textarea "**********"
click at [779, 500] on button "Submit" at bounding box center [787, 508] width 52 height 17
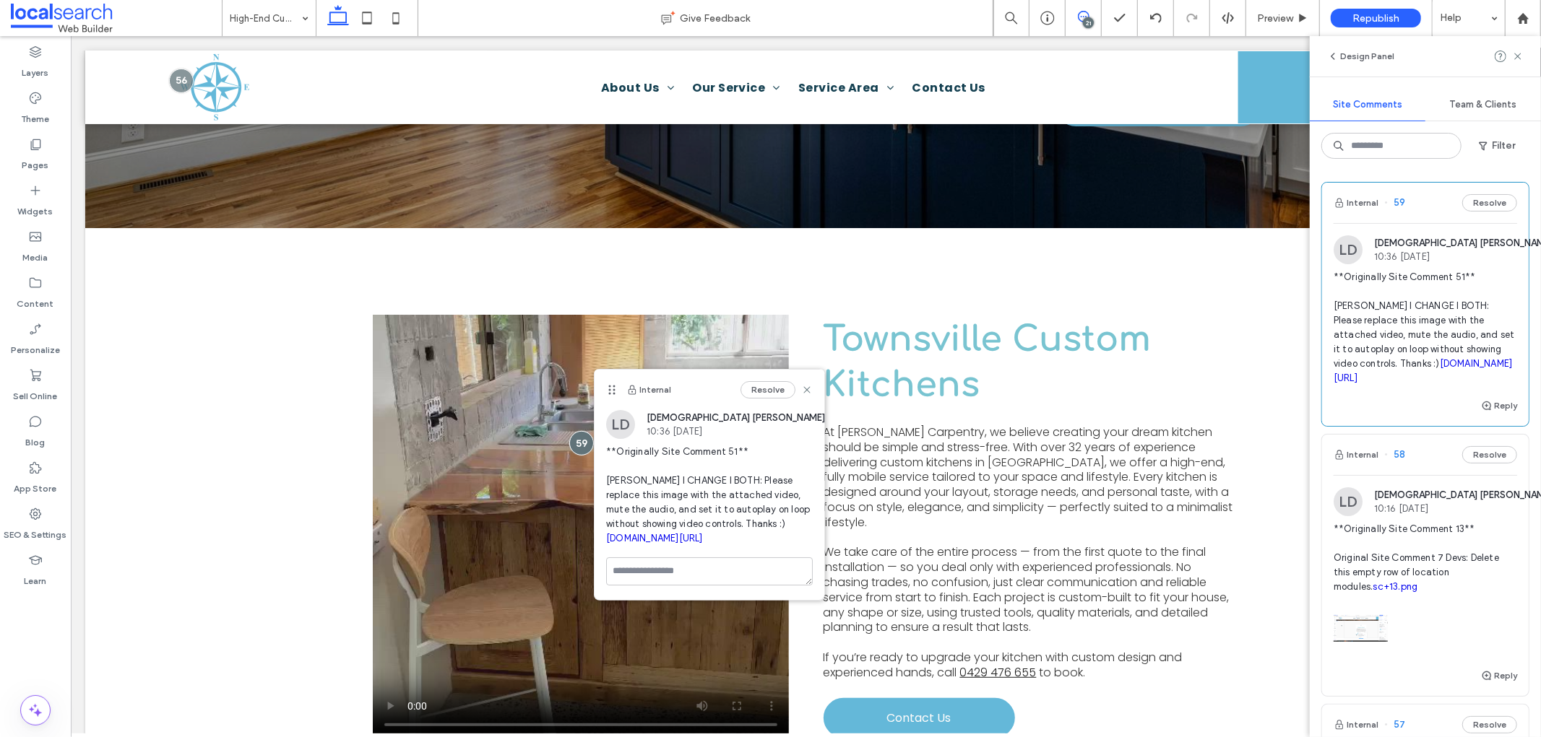
scroll to position [0, 0]
click at [804, 390] on icon at bounding box center [807, 390] width 12 height 12
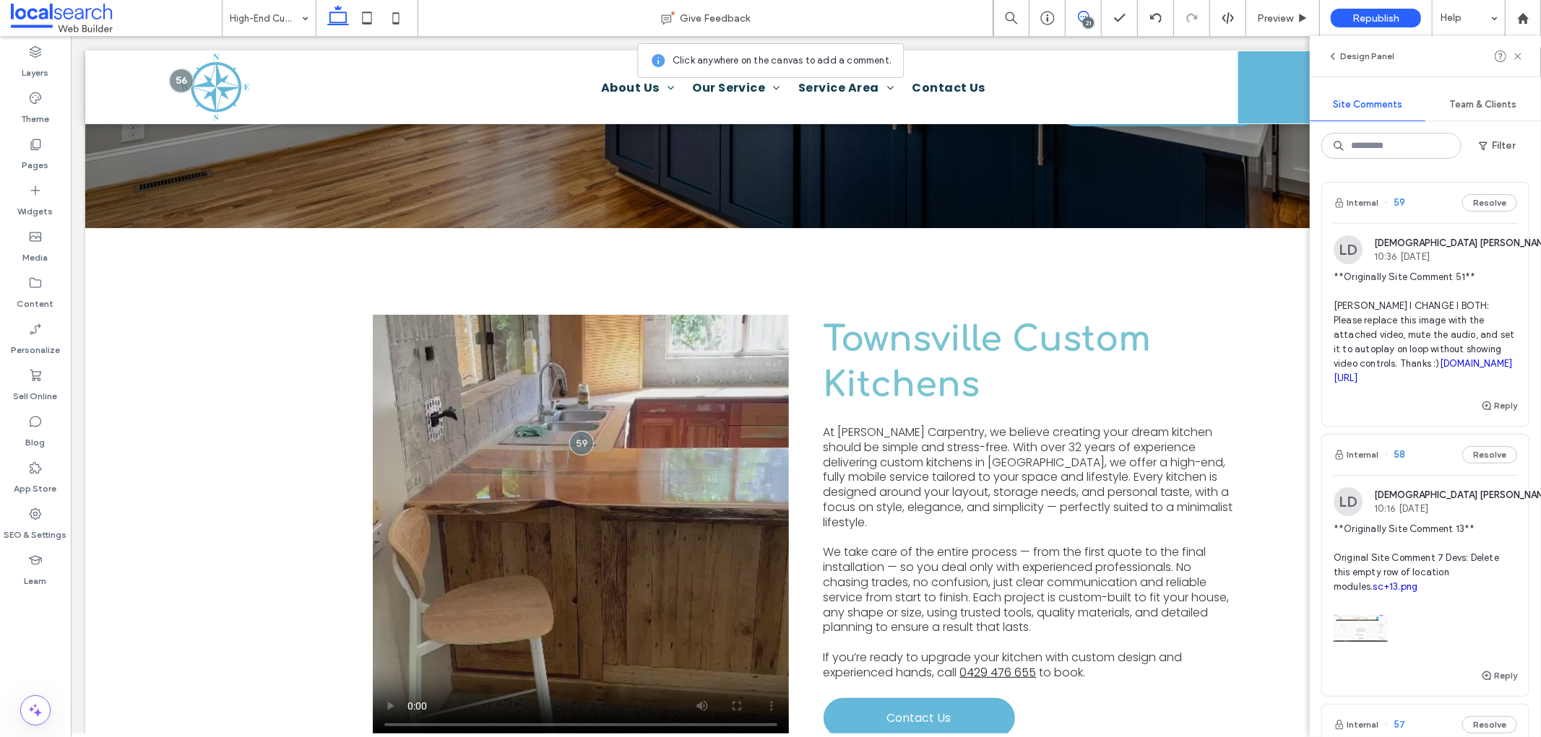
click at [1085, 17] on use at bounding box center [1084, 17] width 12 height 12
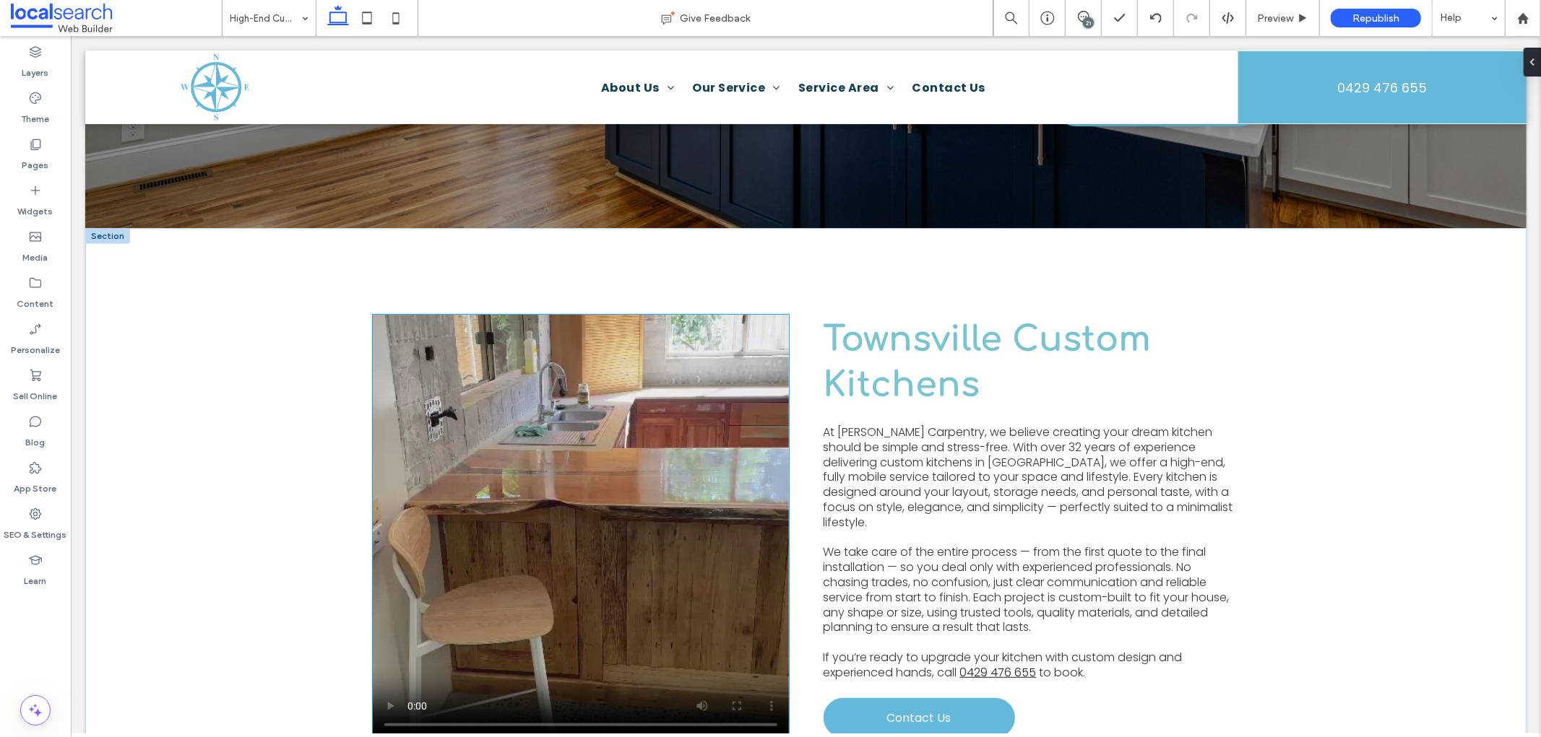
click at [588, 371] on video at bounding box center [580, 527] width 416 height 426
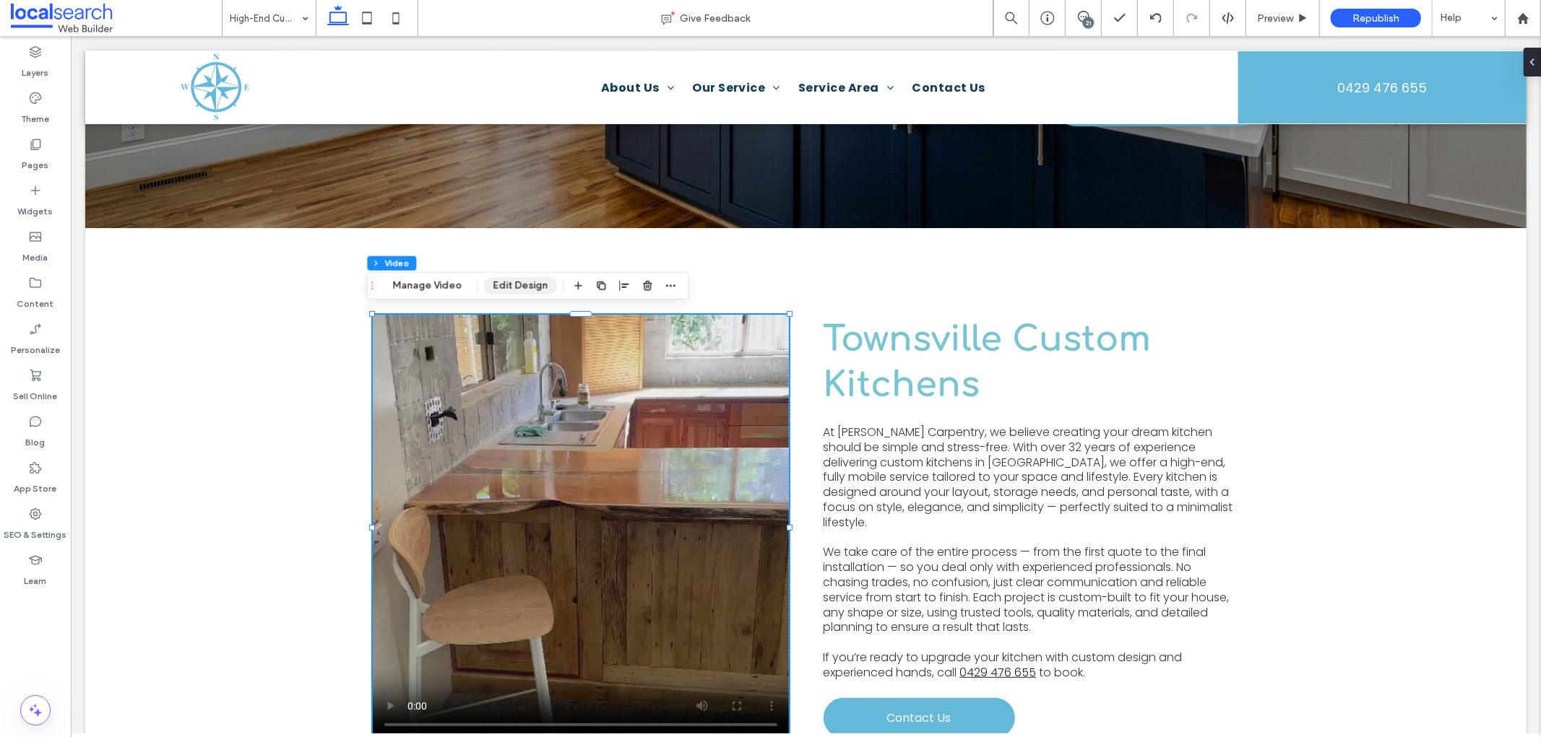
drag, startPoint x: 518, startPoint y: 285, endPoint x: 717, endPoint y: 272, distance: 199.8
click at [518, 285] on button "Edit Design" at bounding box center [520, 285] width 74 height 17
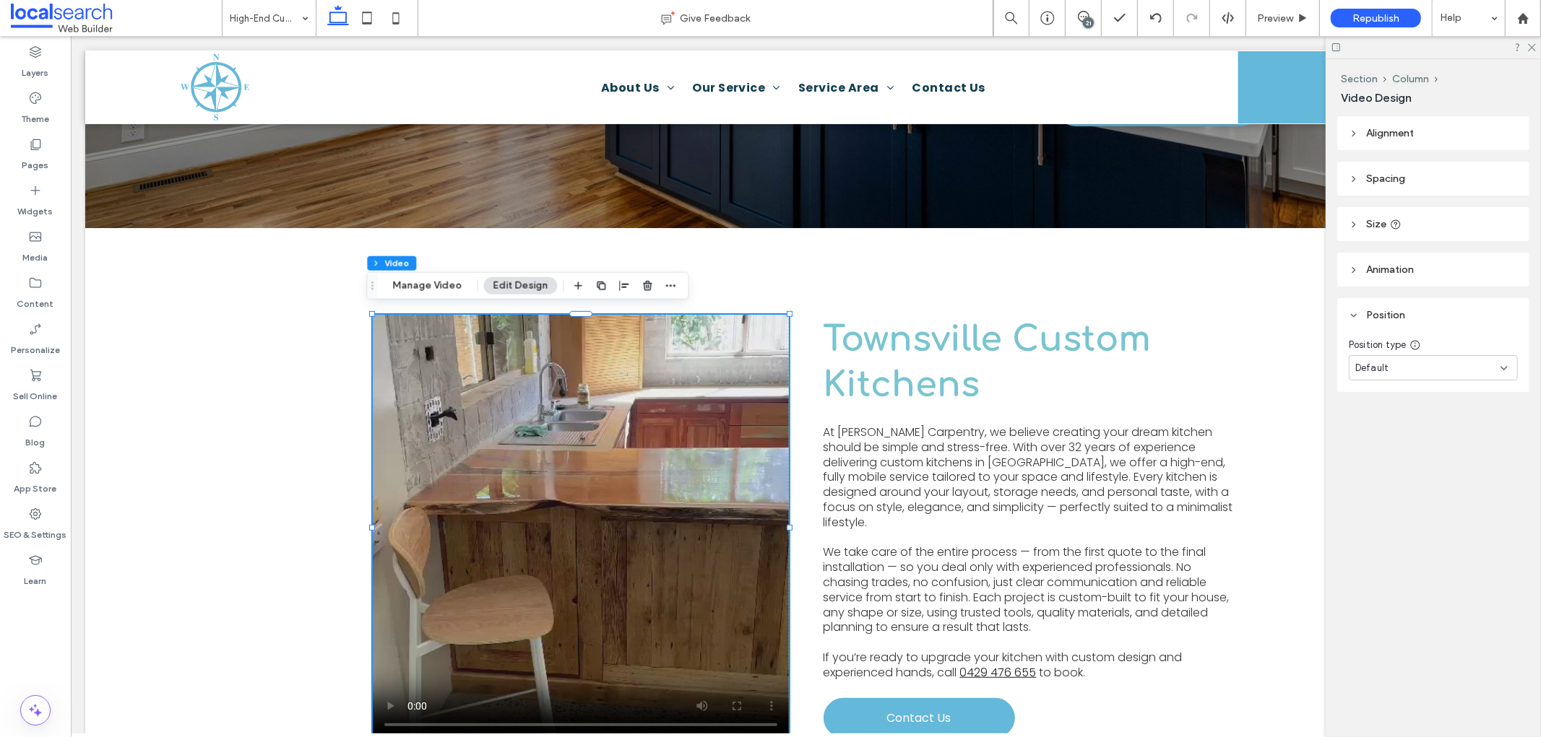
click at [410, 275] on div "Section Column Video Manage Video Edit Design" at bounding box center [527, 285] width 322 height 27
click at [415, 280] on button "Manage Video" at bounding box center [427, 285] width 88 height 17
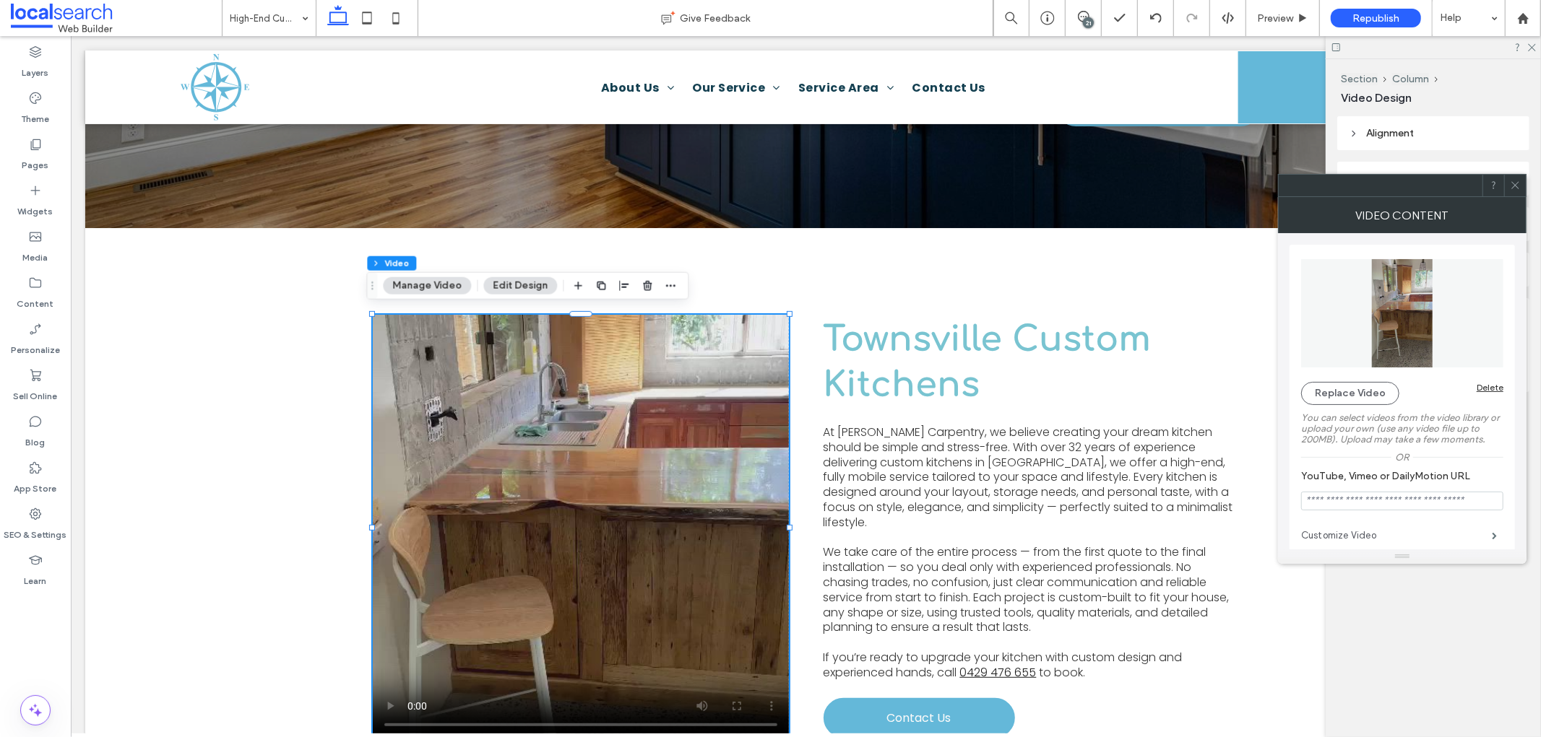
click at [1453, 532] on label "Customize Video" at bounding box center [1396, 535] width 191 height 29
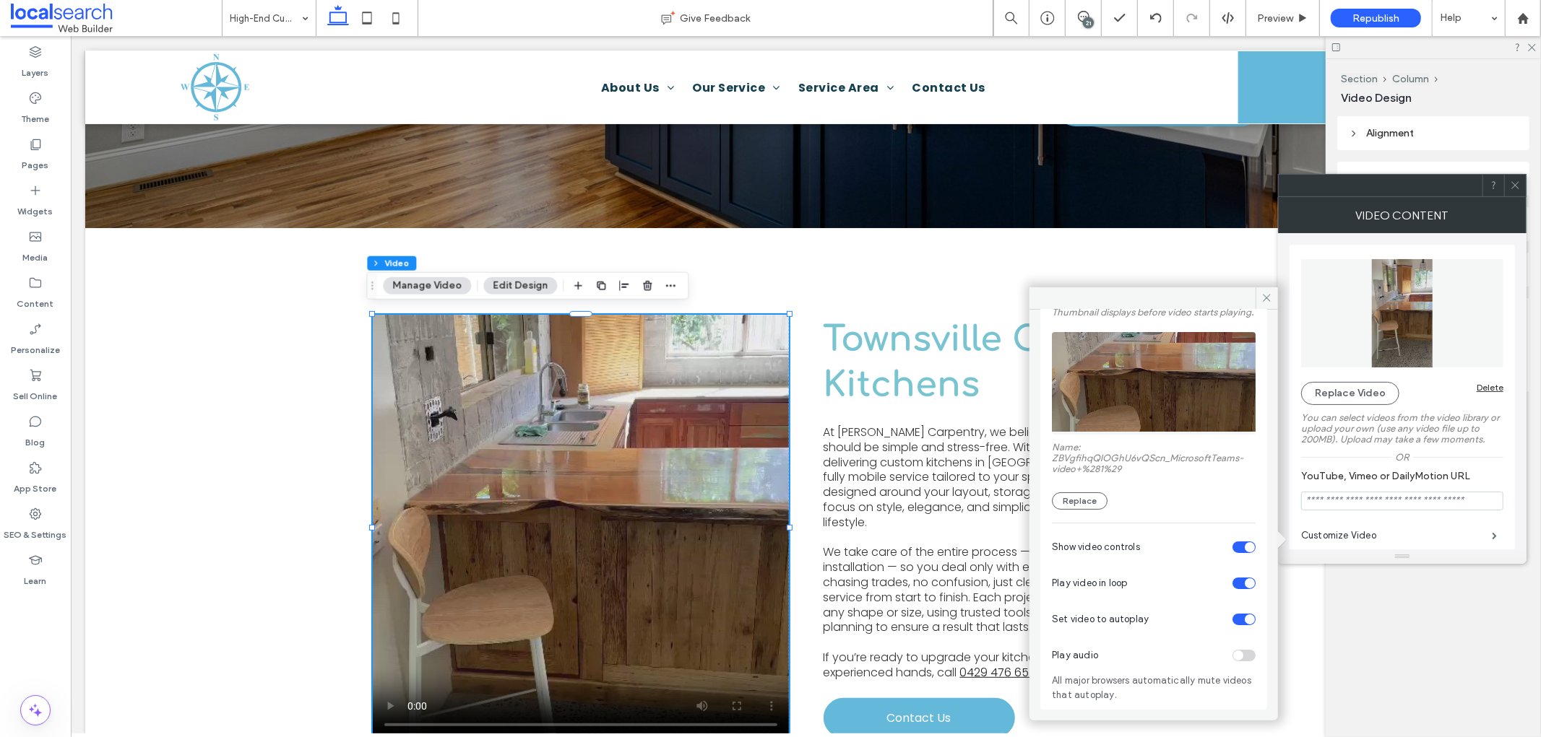
scroll to position [105, 0]
click at [1234, 550] on div "toggle" at bounding box center [1243, 548] width 23 height 12
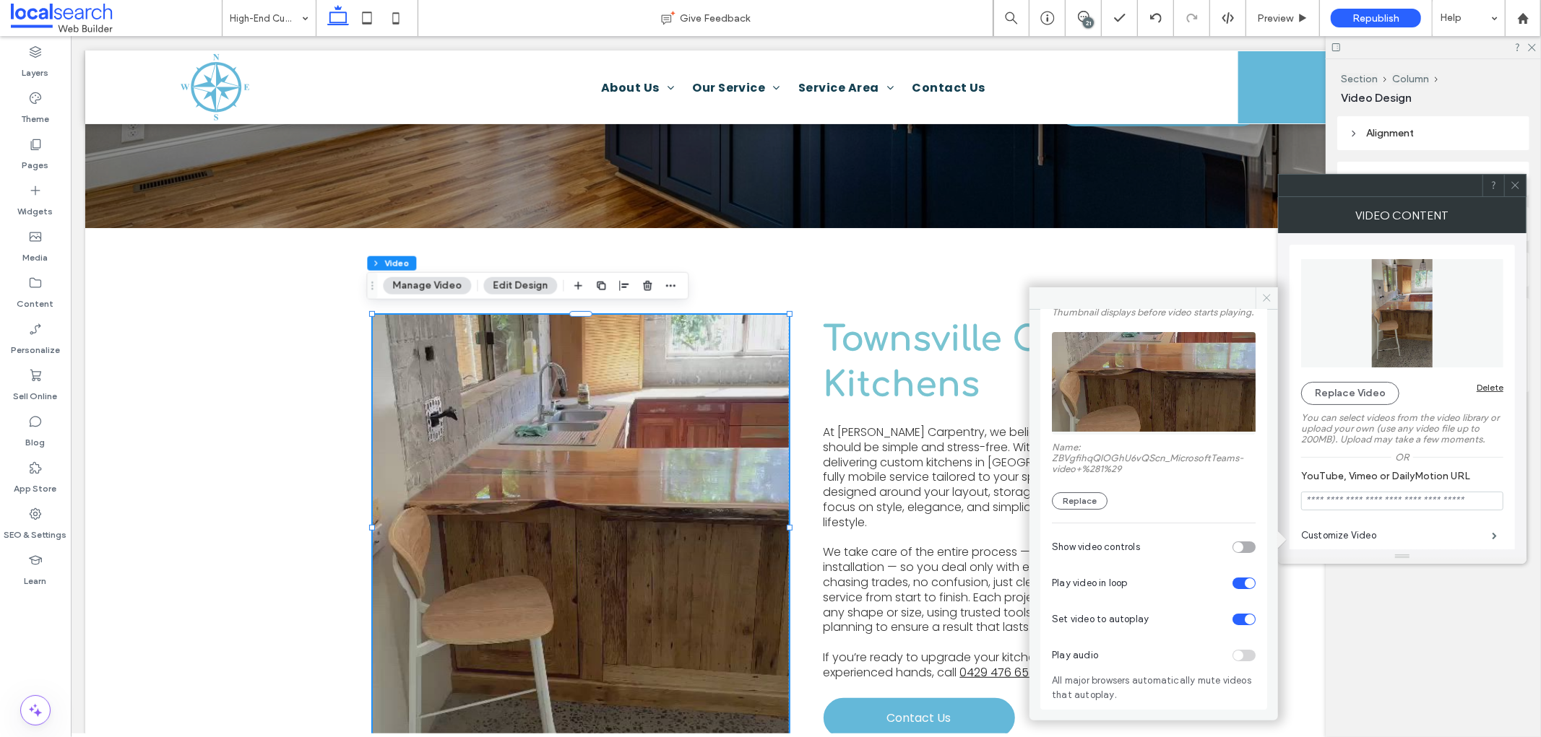
click at [1267, 302] on icon at bounding box center [1266, 298] width 11 height 11
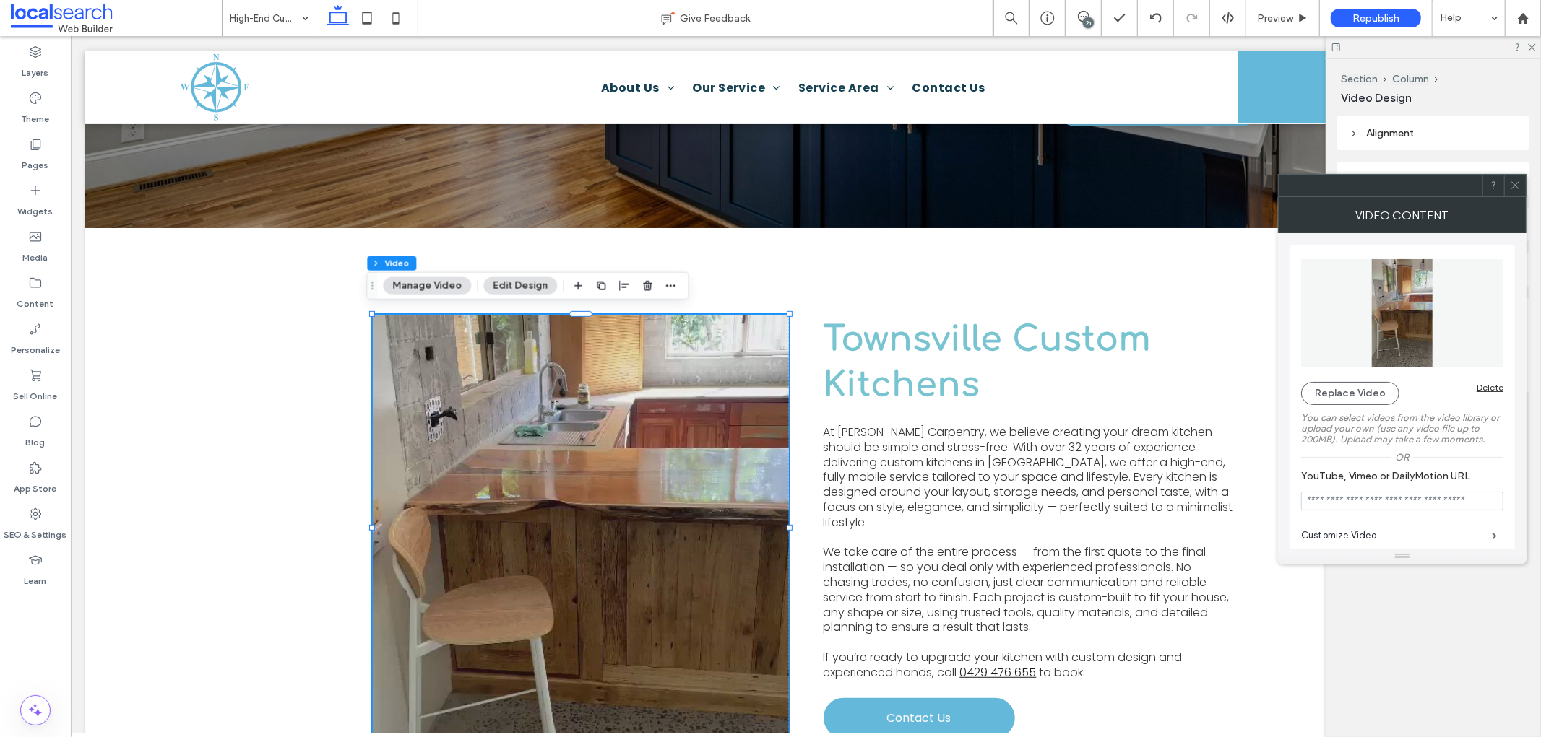
click at [1515, 188] on icon at bounding box center [1515, 185] width 11 height 11
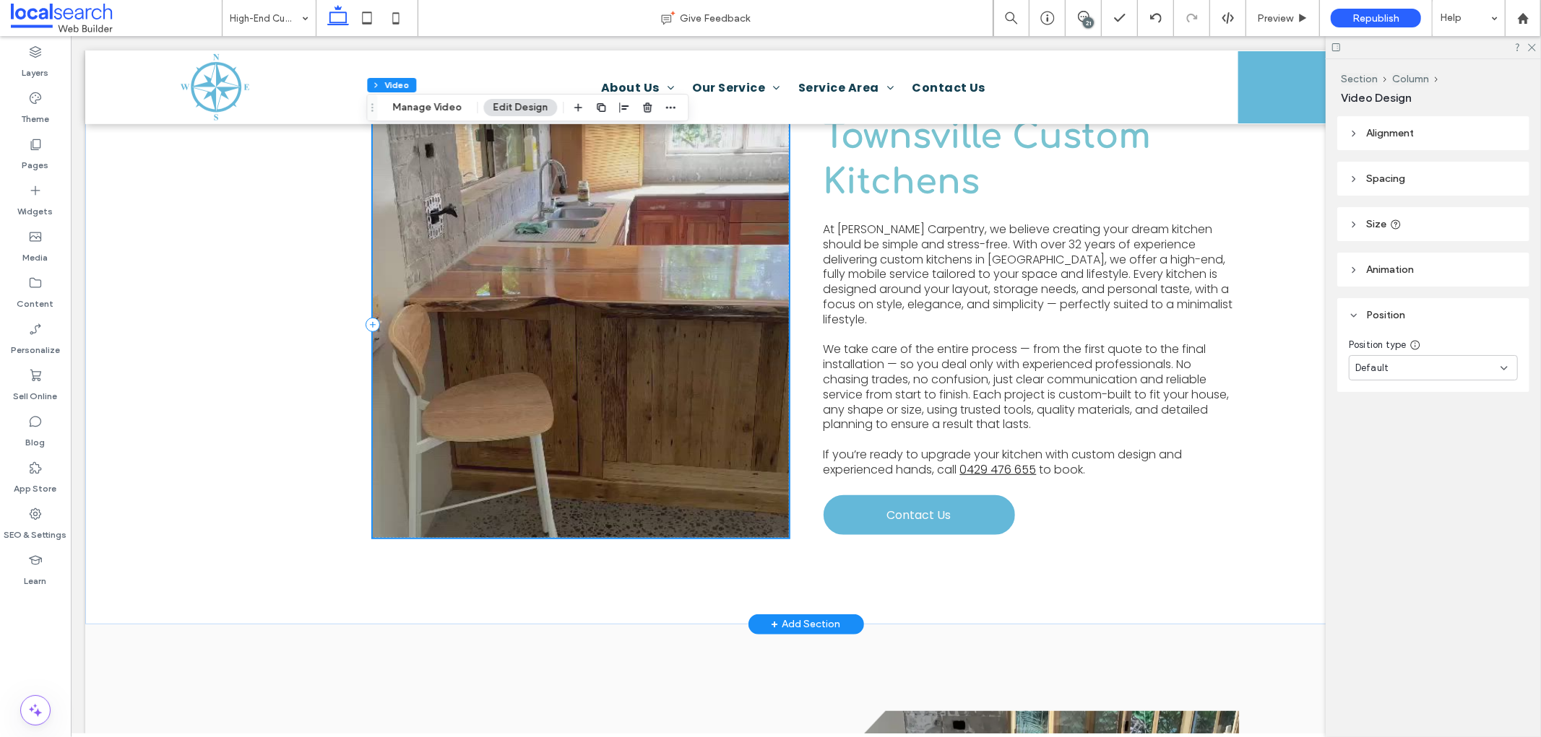
scroll to position [615, 0]
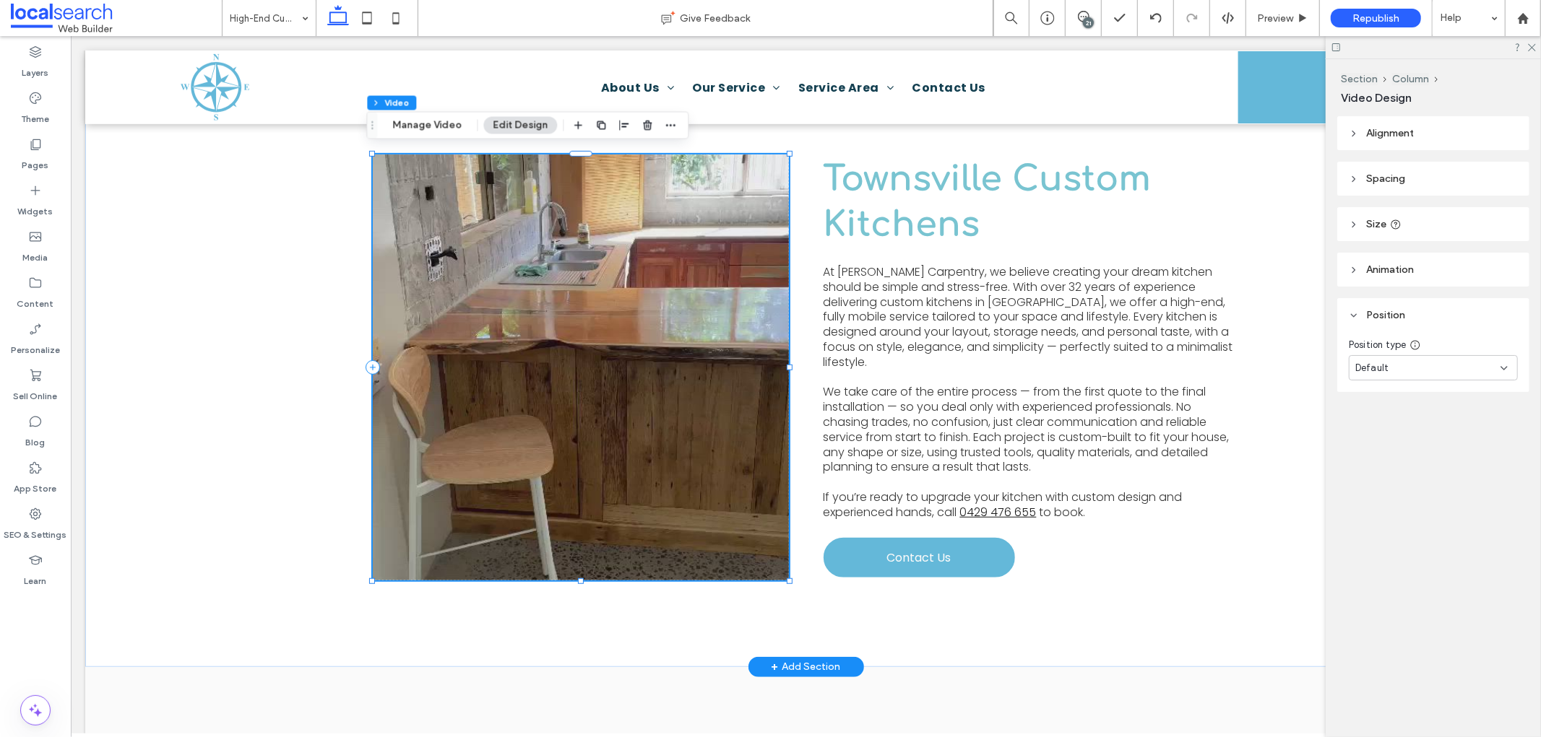
click at [626, 437] on video at bounding box center [580, 367] width 416 height 426
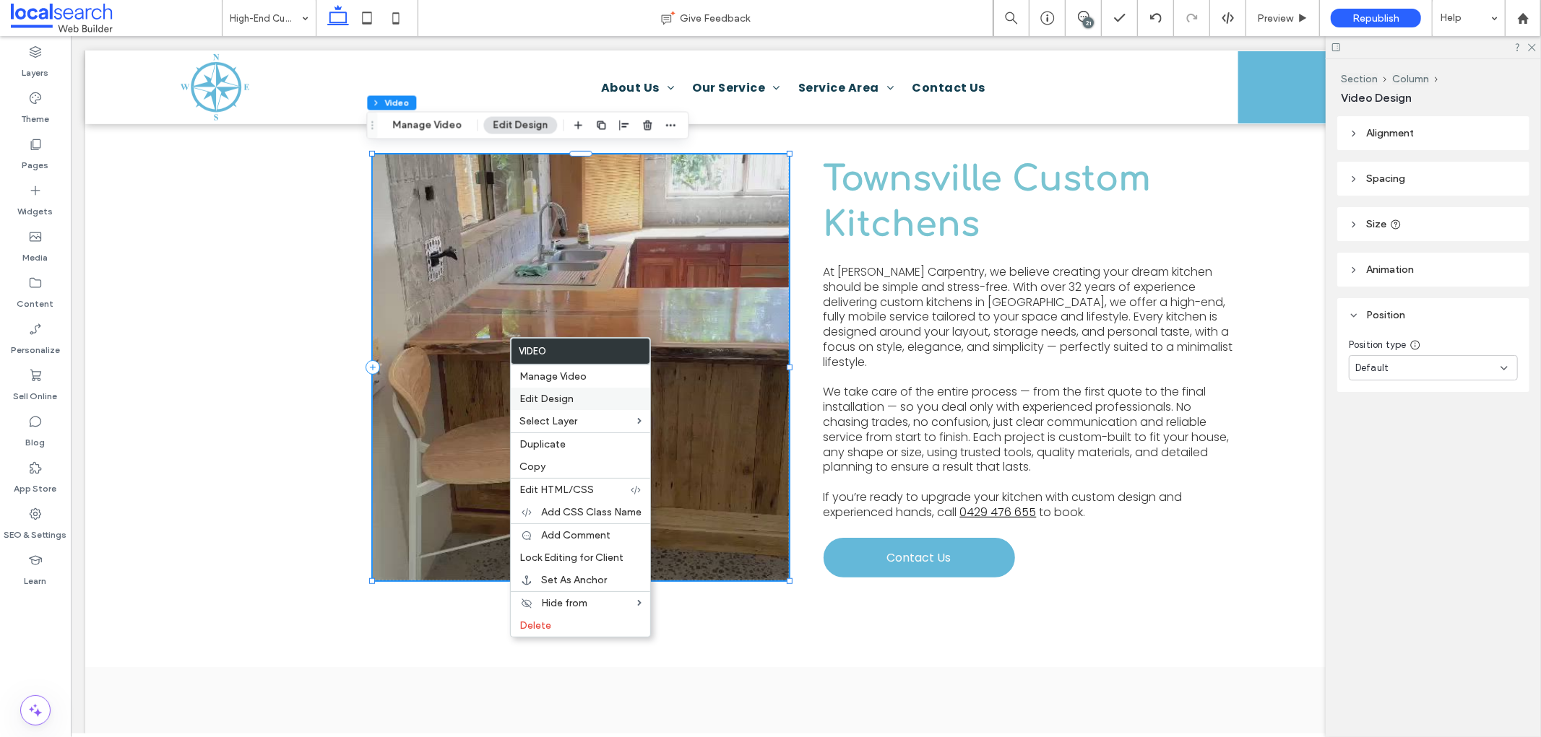
click at [565, 405] on span "Edit Design" at bounding box center [546, 399] width 54 height 12
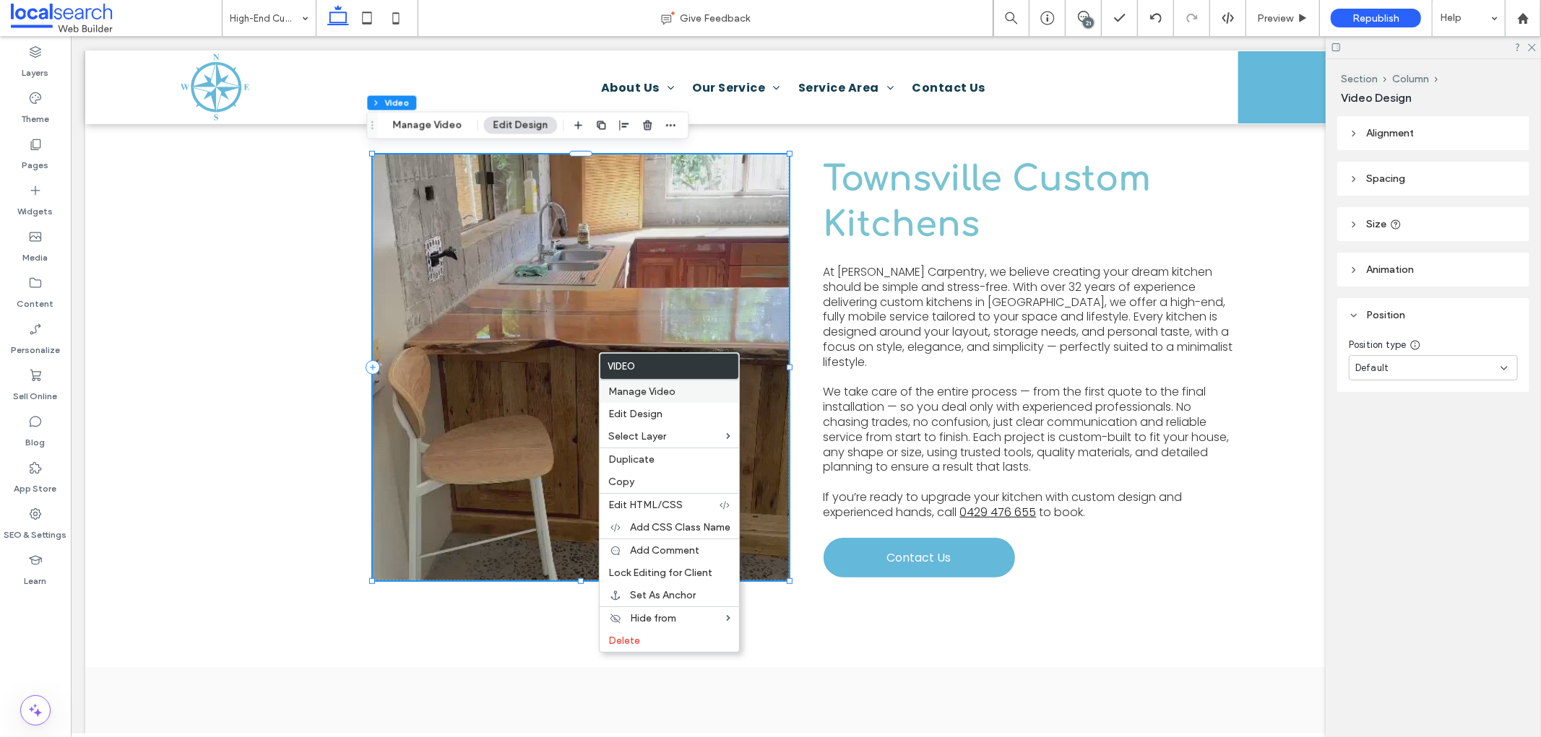
click at [646, 391] on span "Manage Video" at bounding box center [641, 392] width 67 height 12
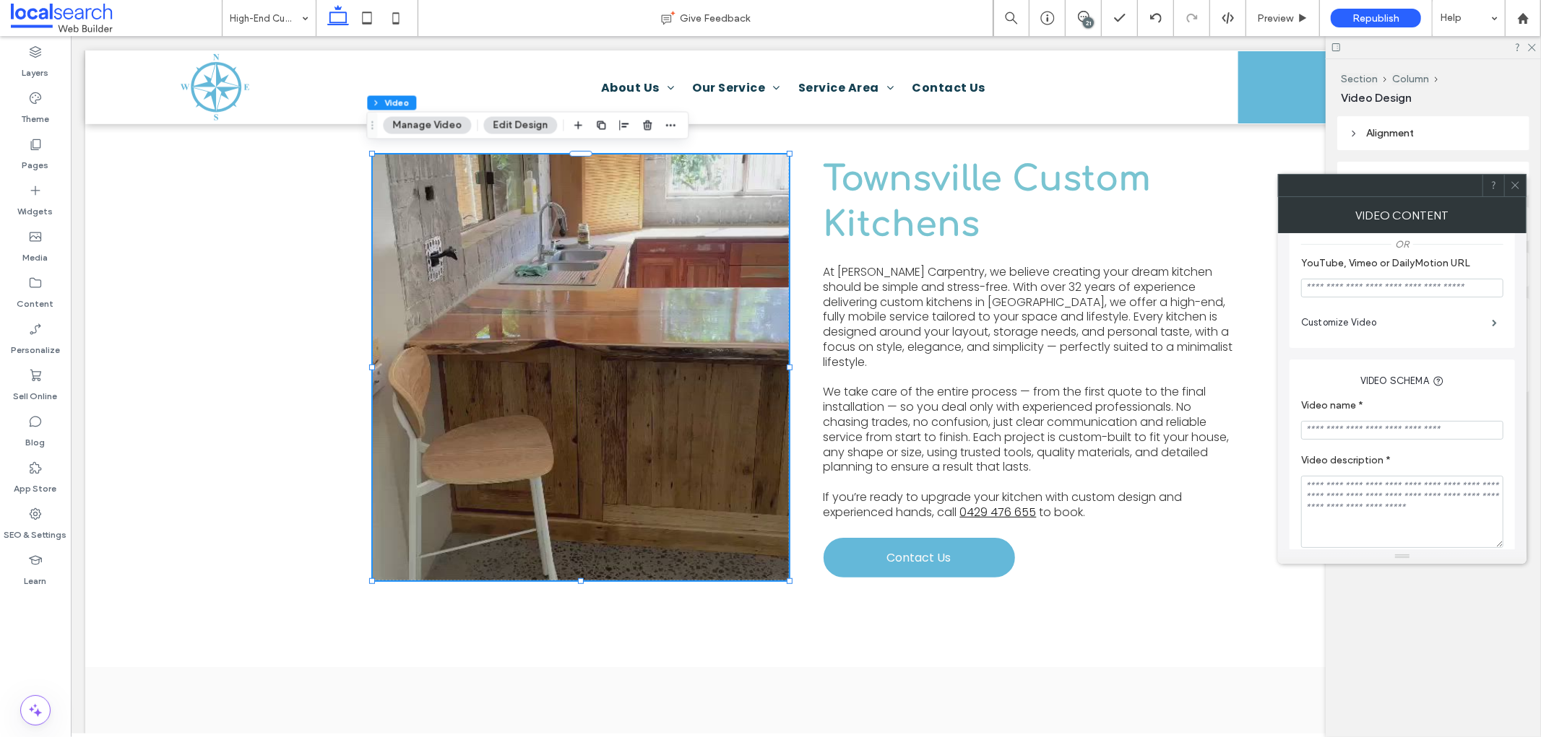
scroll to position [241, 0]
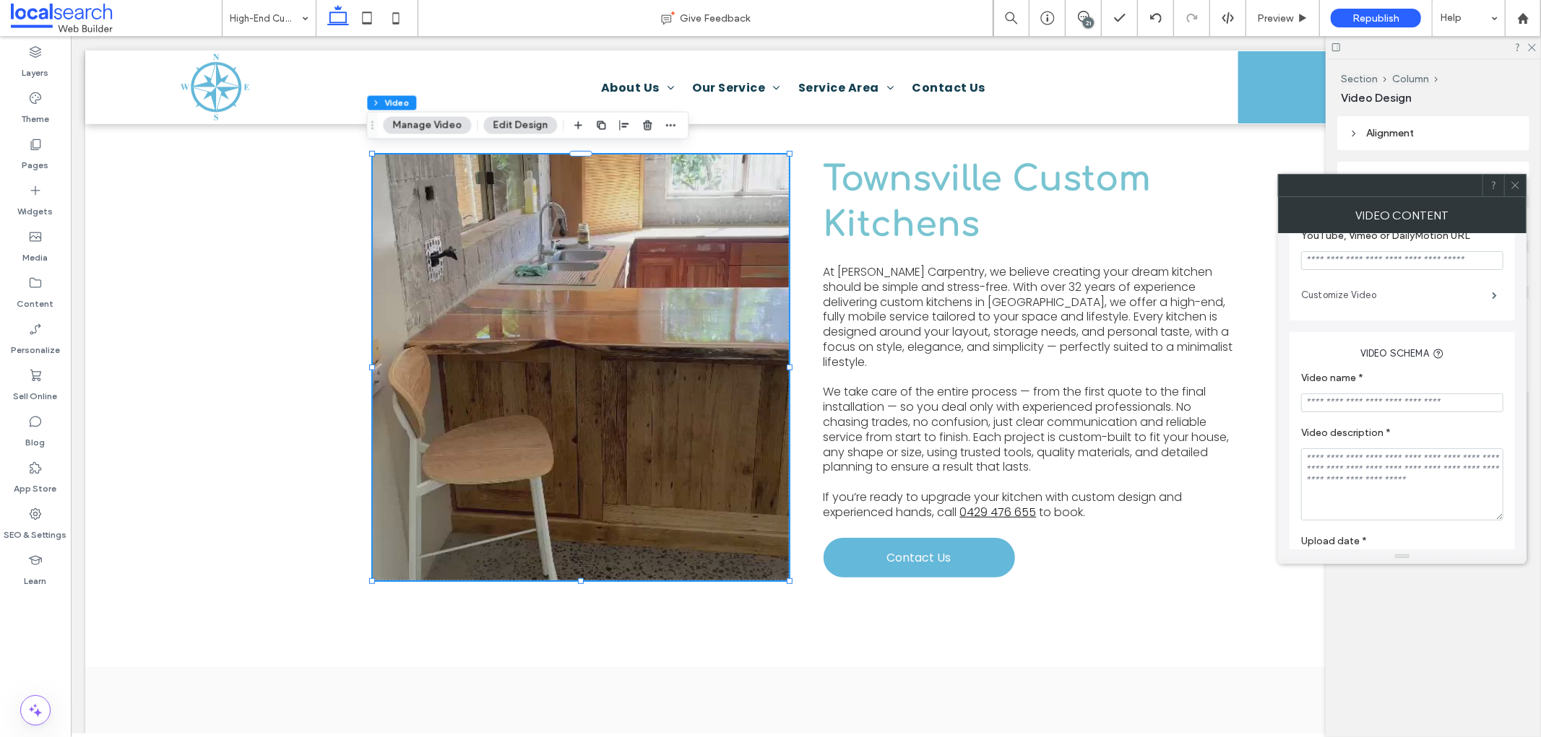
click at [1380, 302] on label "Customize Video" at bounding box center [1396, 295] width 191 height 29
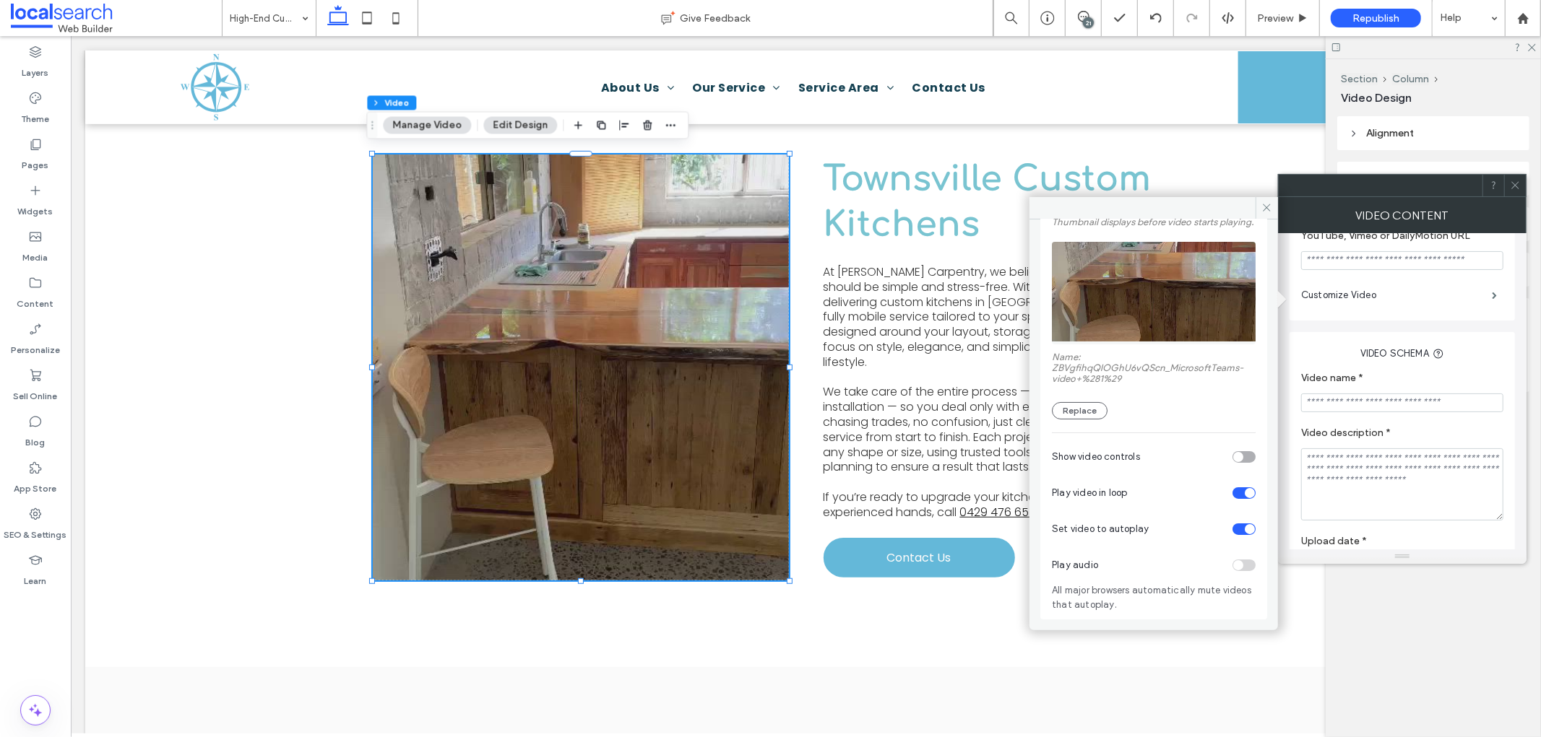
scroll to position [105, 0]
click at [1520, 183] on div at bounding box center [1515, 186] width 22 height 22
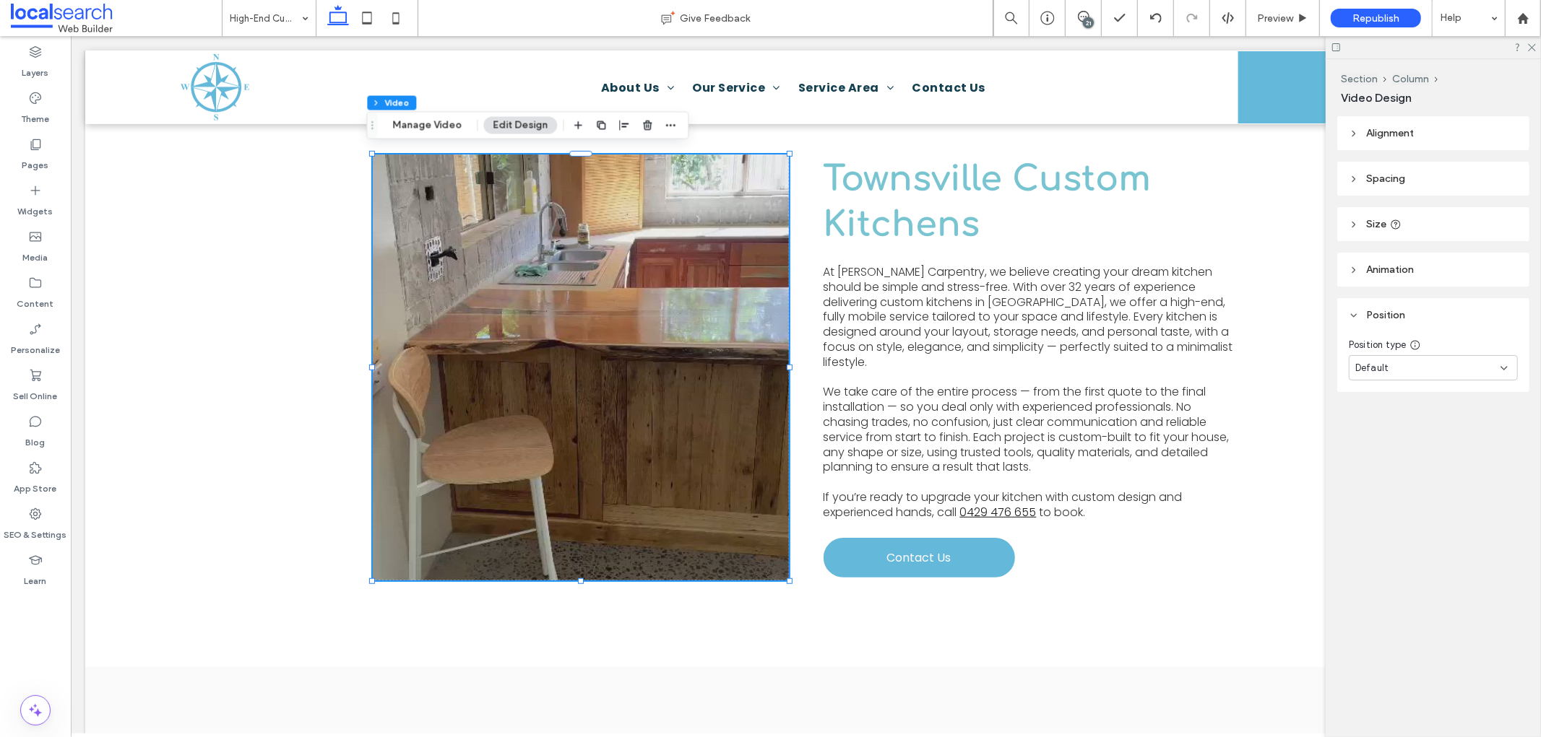
click at [1086, 18] on div "21" at bounding box center [1088, 22] width 11 height 11
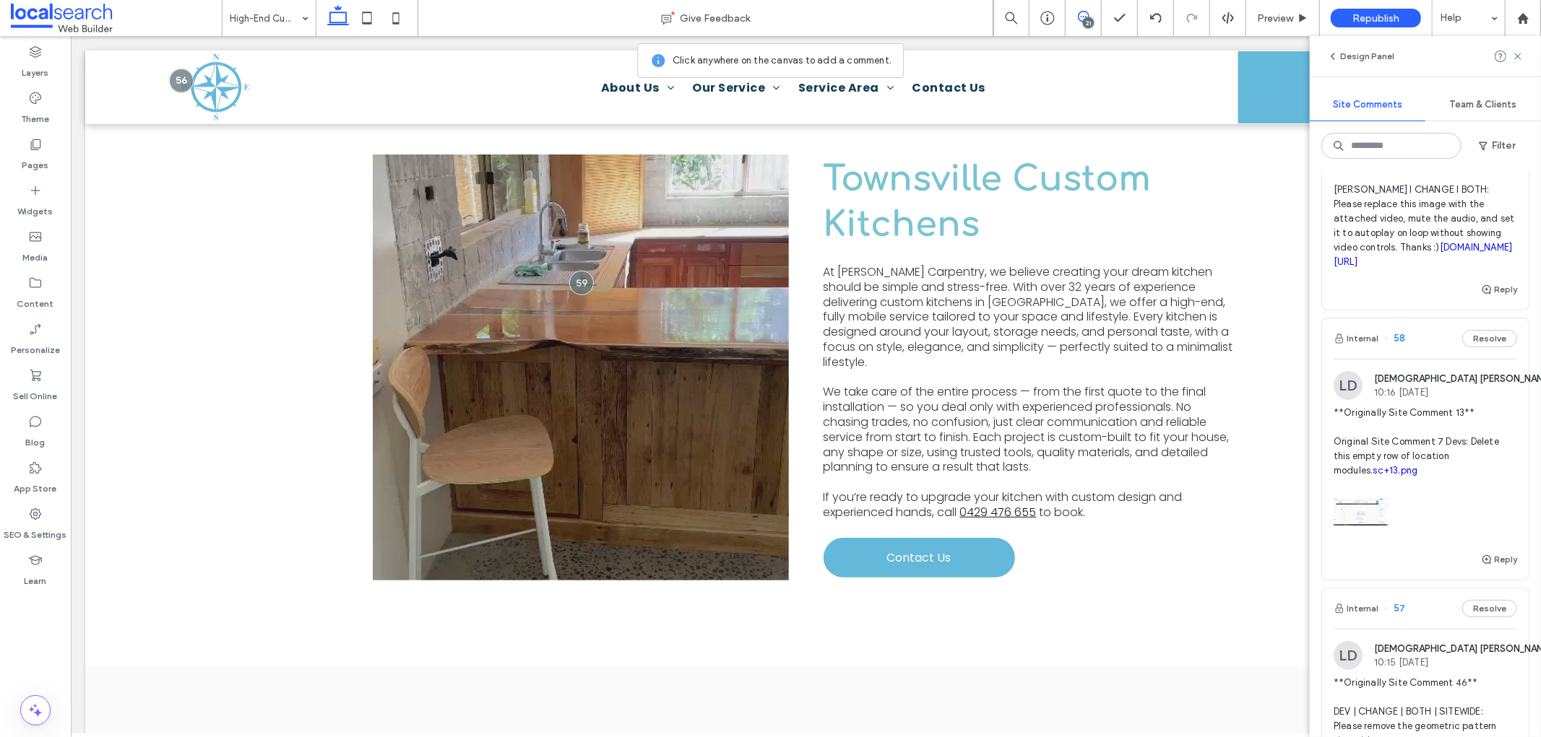
scroll to position [80, 0]
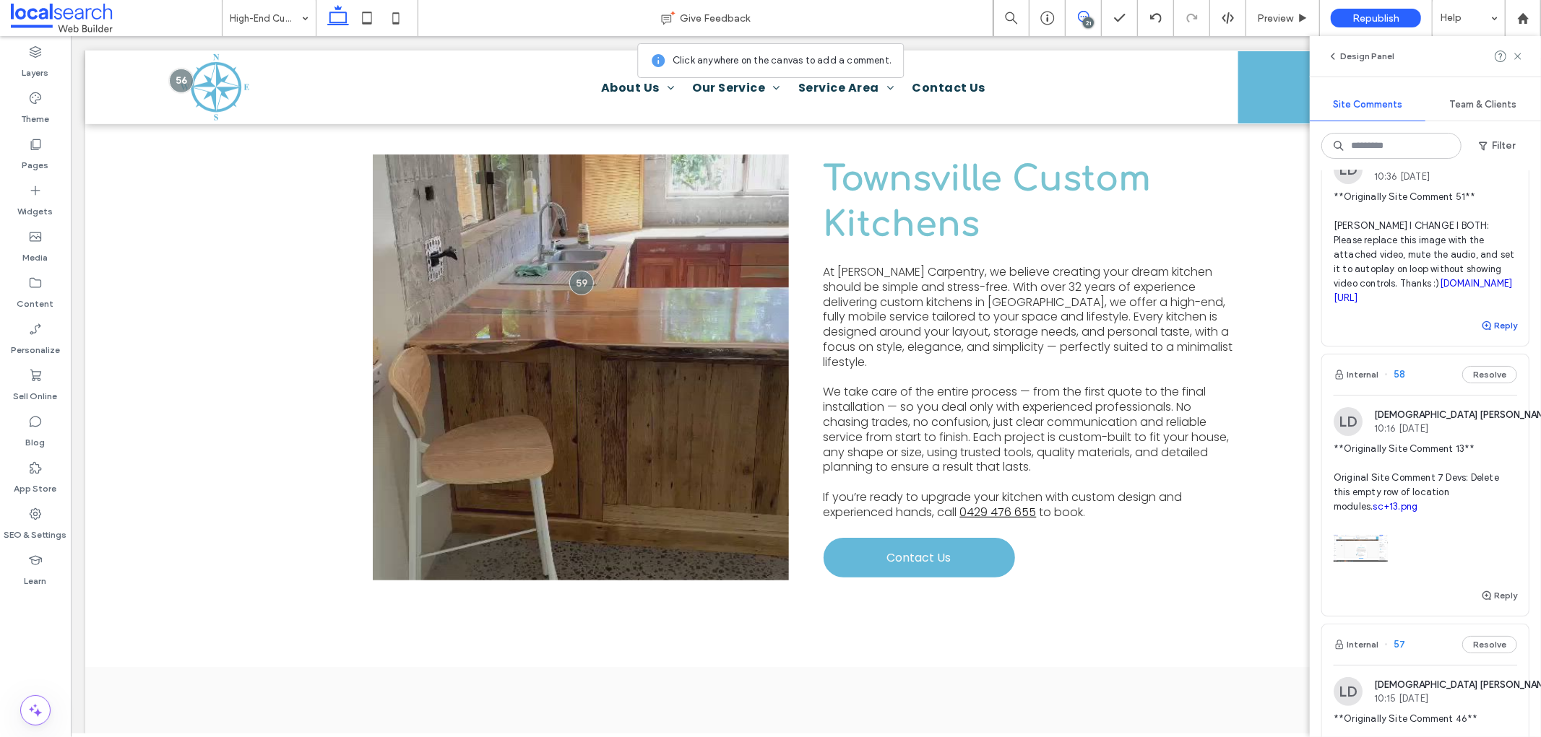
click at [1492, 334] on button "Reply" at bounding box center [1499, 325] width 36 height 17
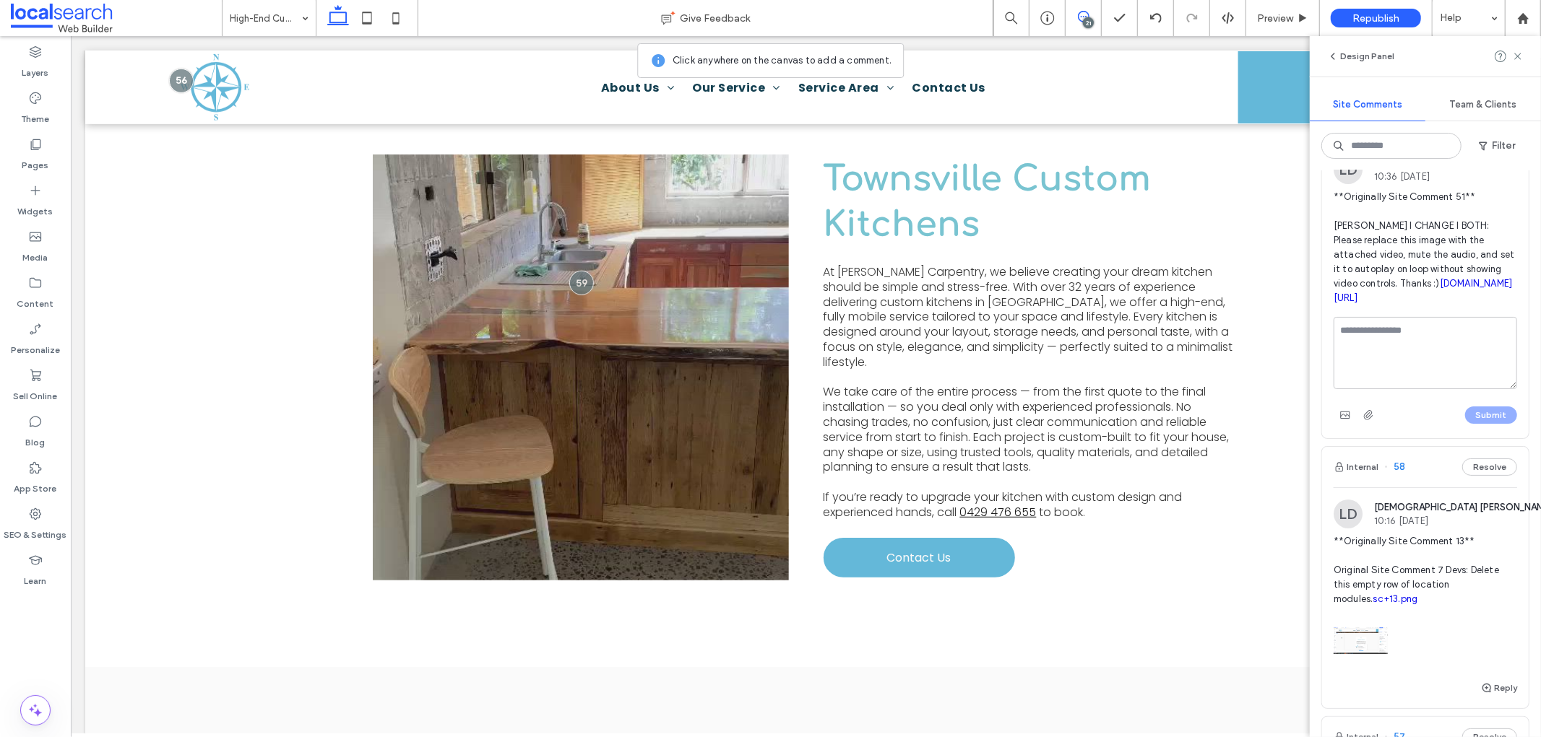
click at [1440, 372] on textarea at bounding box center [1424, 353] width 183 height 72
type textarea "**********"
click at [1478, 424] on button "Submit" at bounding box center [1491, 415] width 52 height 17
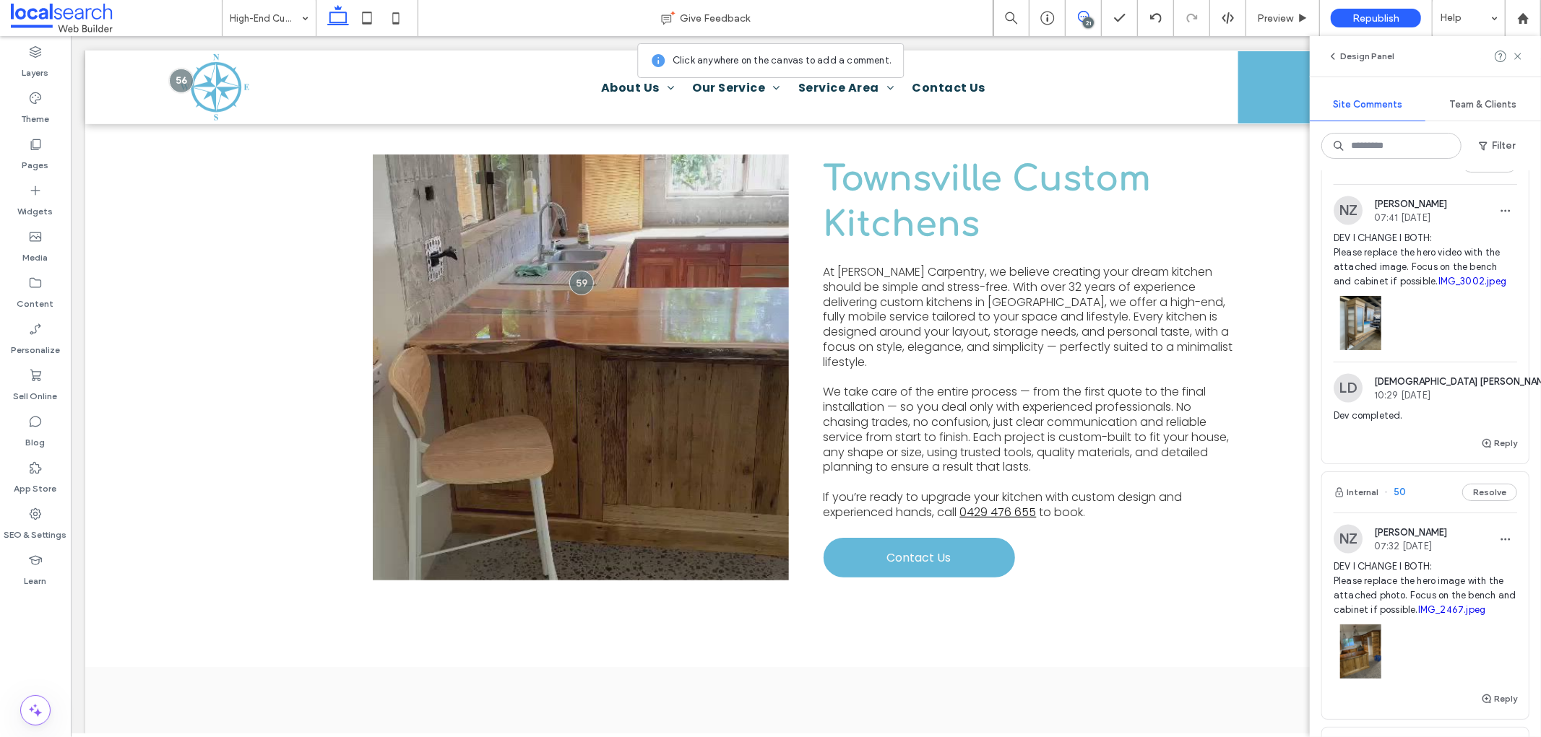
scroll to position [2568, 0]
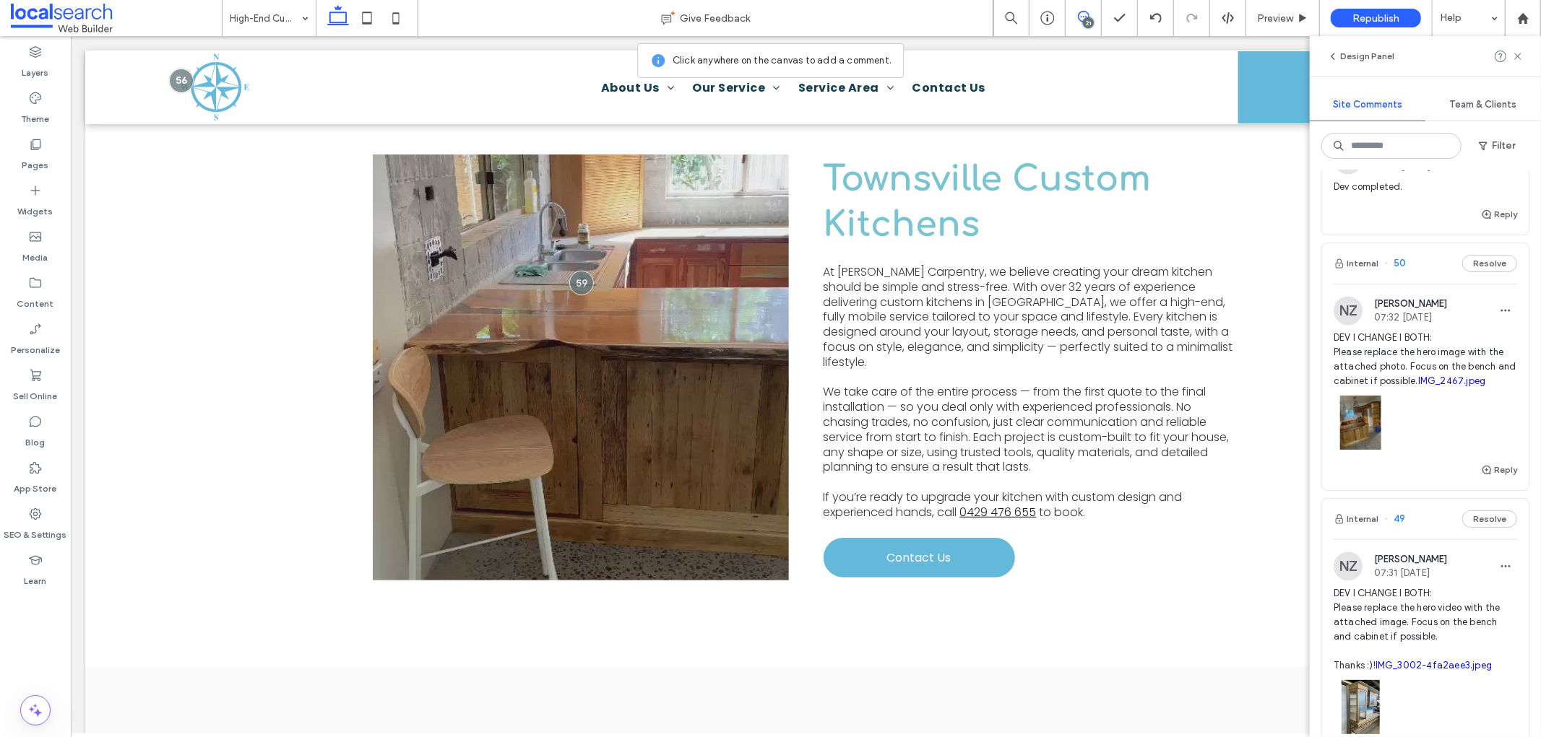
click at [1414, 389] on span "DEV I CHANGE I BOTH: Please replace the hero image with the attached photo. Foc…" at bounding box center [1424, 360] width 183 height 58
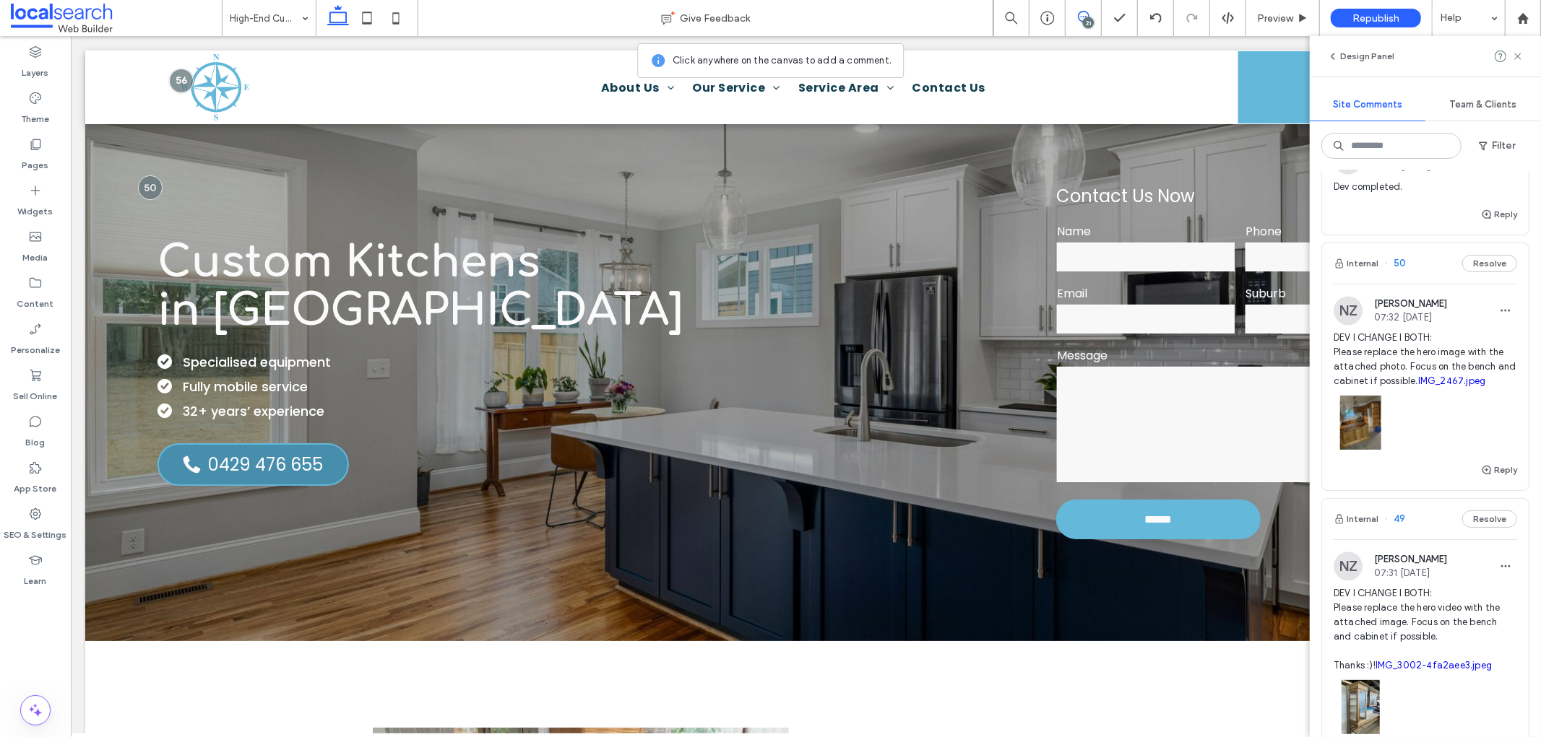
scroll to position [0, 0]
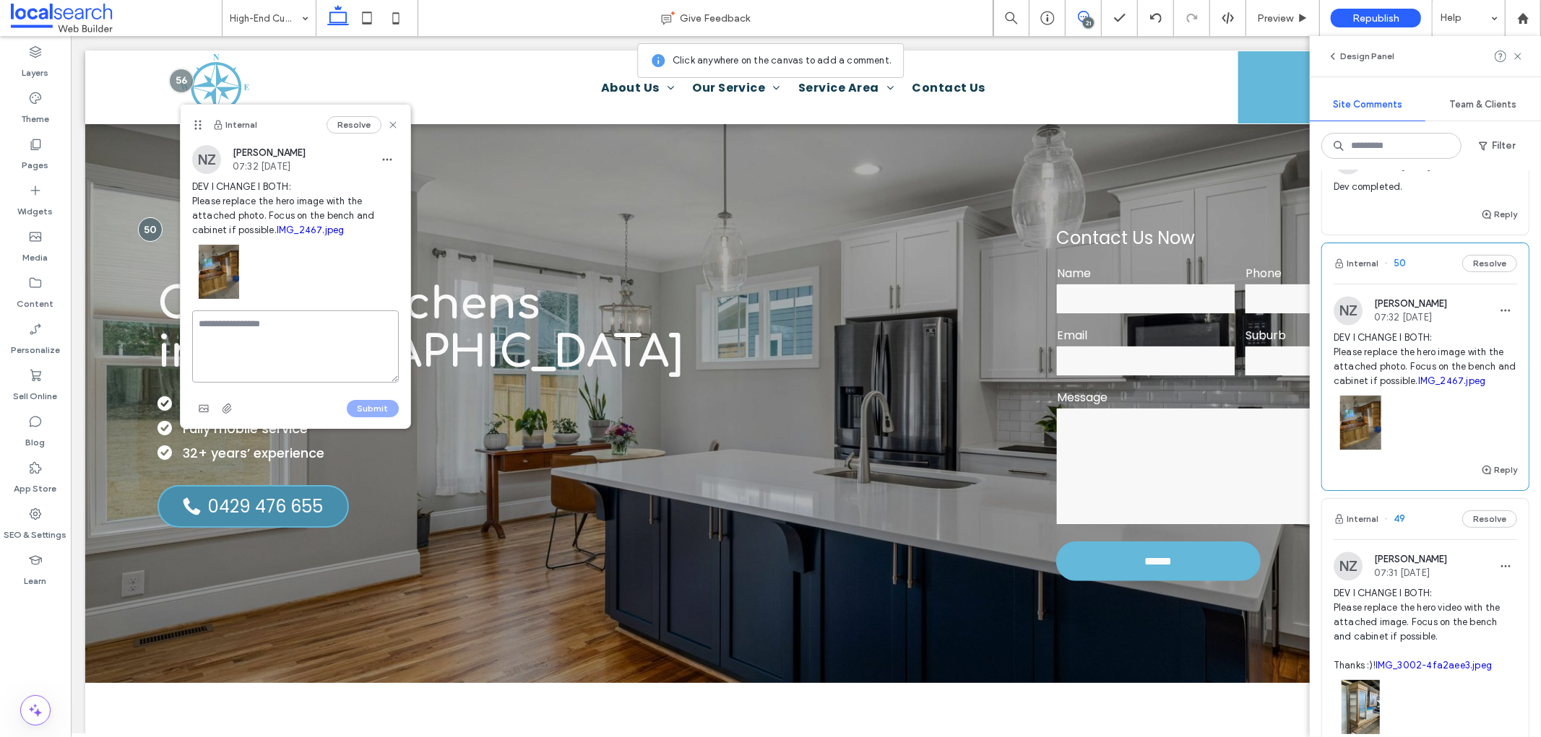
click at [256, 313] on textarea at bounding box center [295, 347] width 207 height 72
click at [321, 326] on textarea at bounding box center [295, 347] width 207 height 72
type textarea "*****"
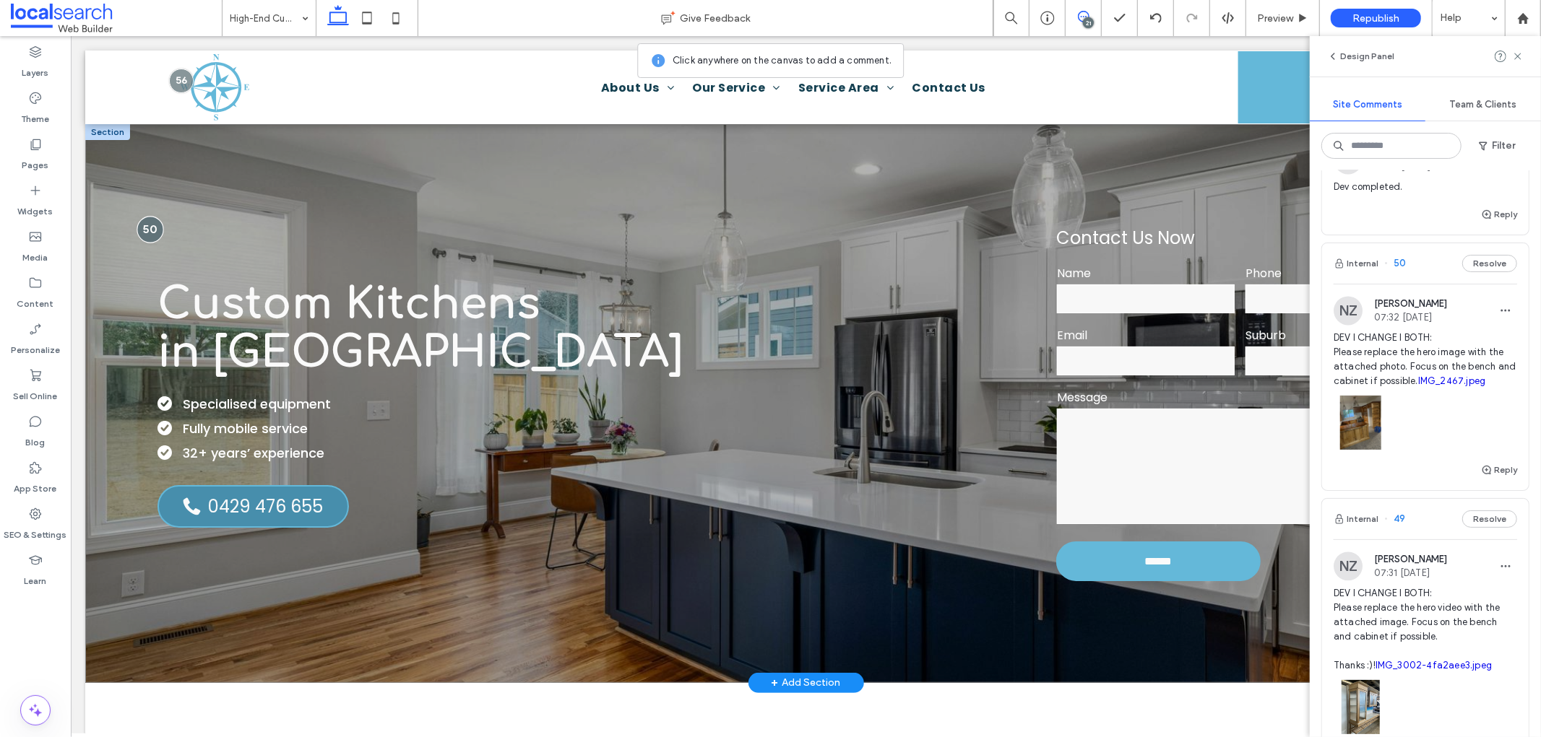
click at [147, 226] on div at bounding box center [149, 229] width 27 height 27
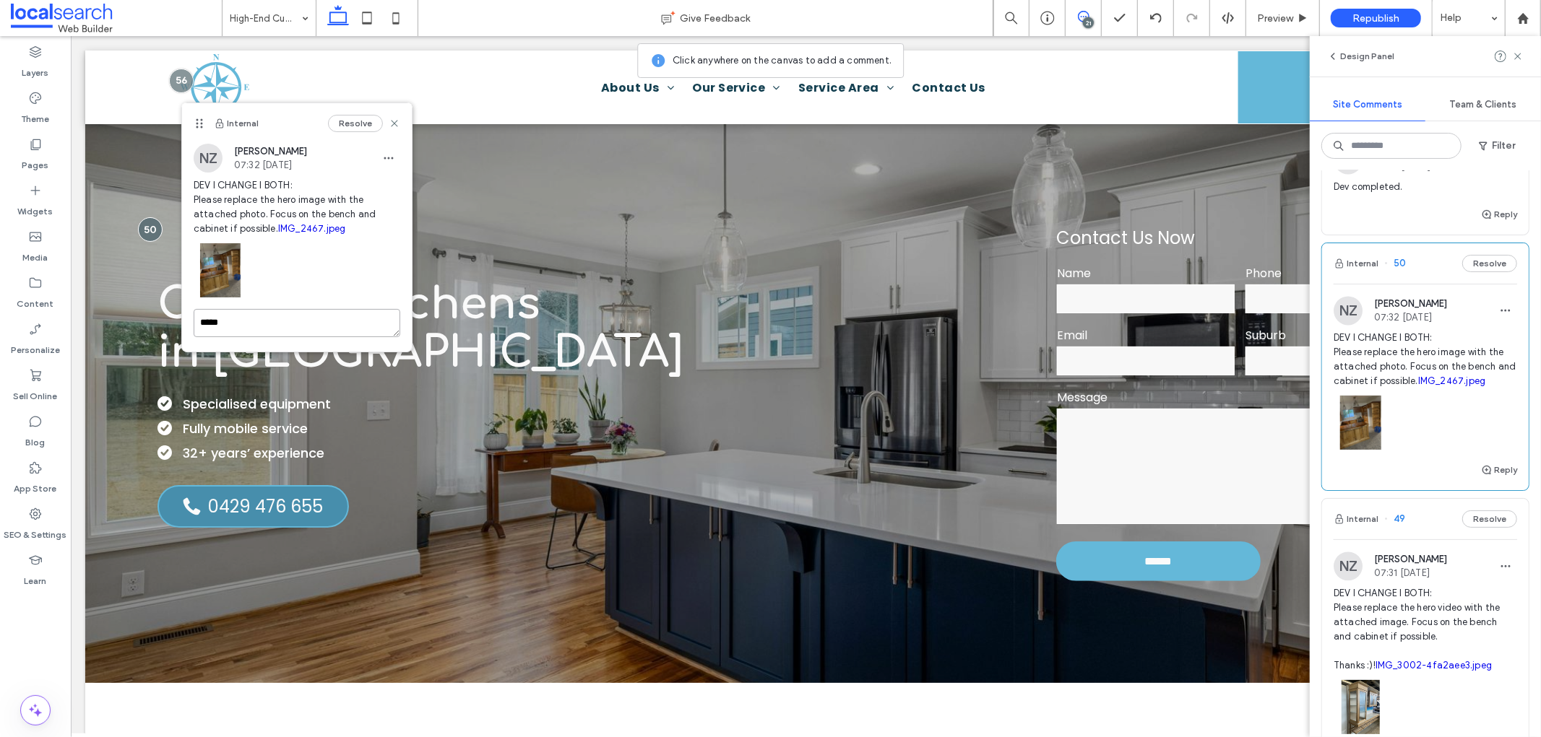
click at [264, 330] on textarea "*****" at bounding box center [297, 323] width 207 height 28
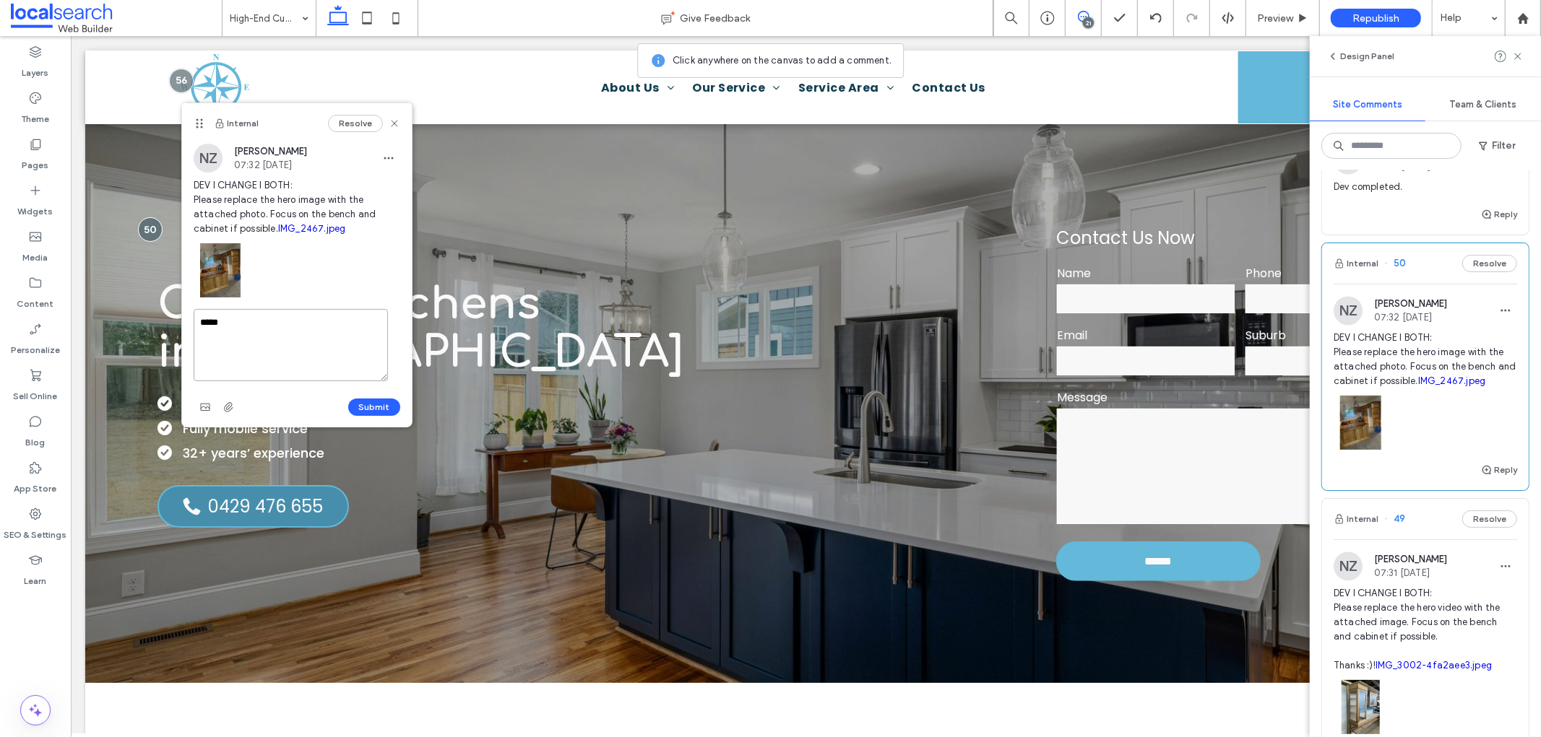
click at [268, 326] on textarea "*****" at bounding box center [291, 345] width 194 height 72
type textarea "**********"
click at [210, 413] on span "button" at bounding box center [205, 407] width 23 height 23
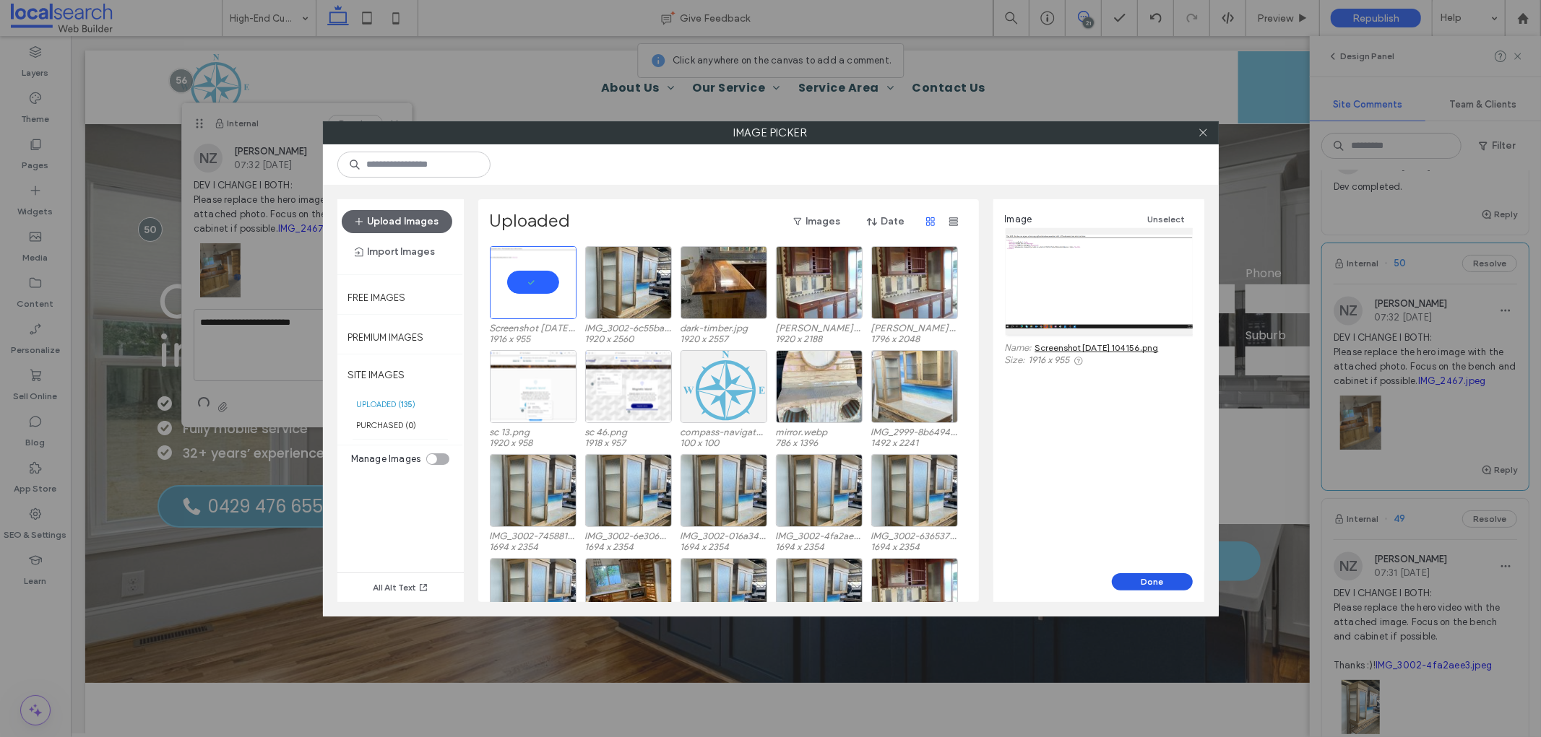
click at [1139, 582] on button "Done" at bounding box center [1152, 582] width 81 height 17
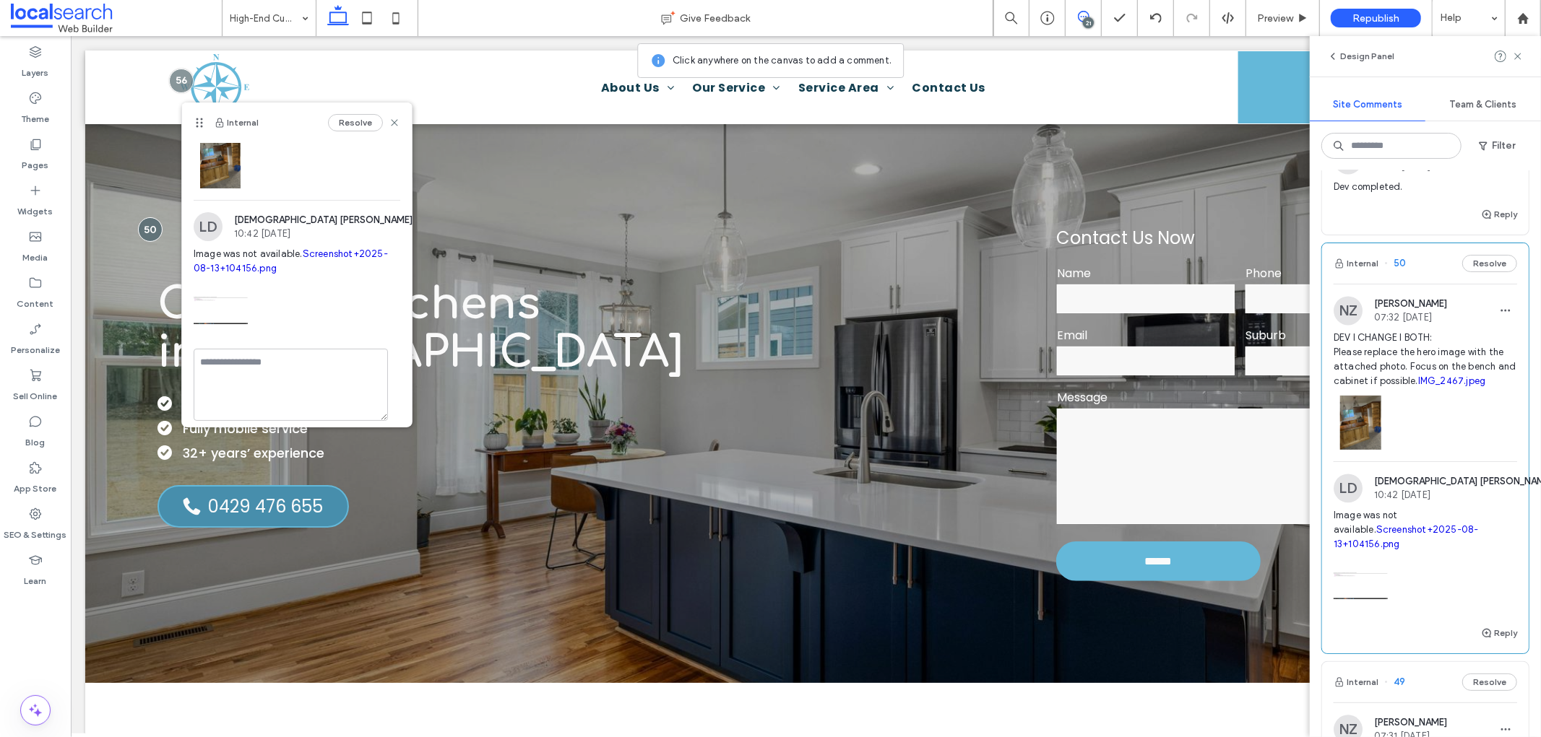
scroll to position [117, 0]
click at [228, 306] on img at bounding box center [221, 302] width 54 height 54
drag, startPoint x: 251, startPoint y: 254, endPoint x: 233, endPoint y: 262, distance: 19.7
click at [389, 121] on icon at bounding box center [395, 123] width 12 height 12
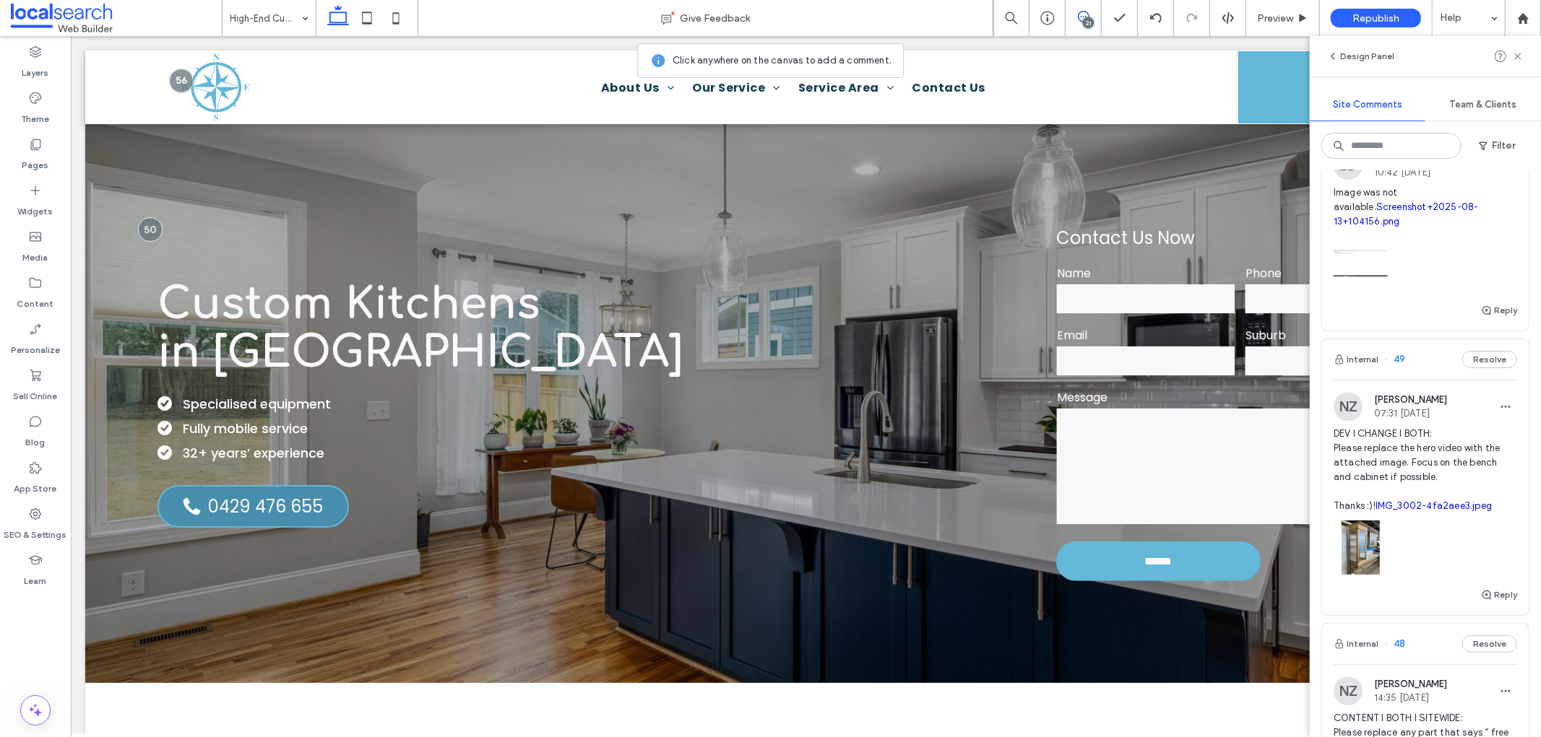
scroll to position [2969, 0]
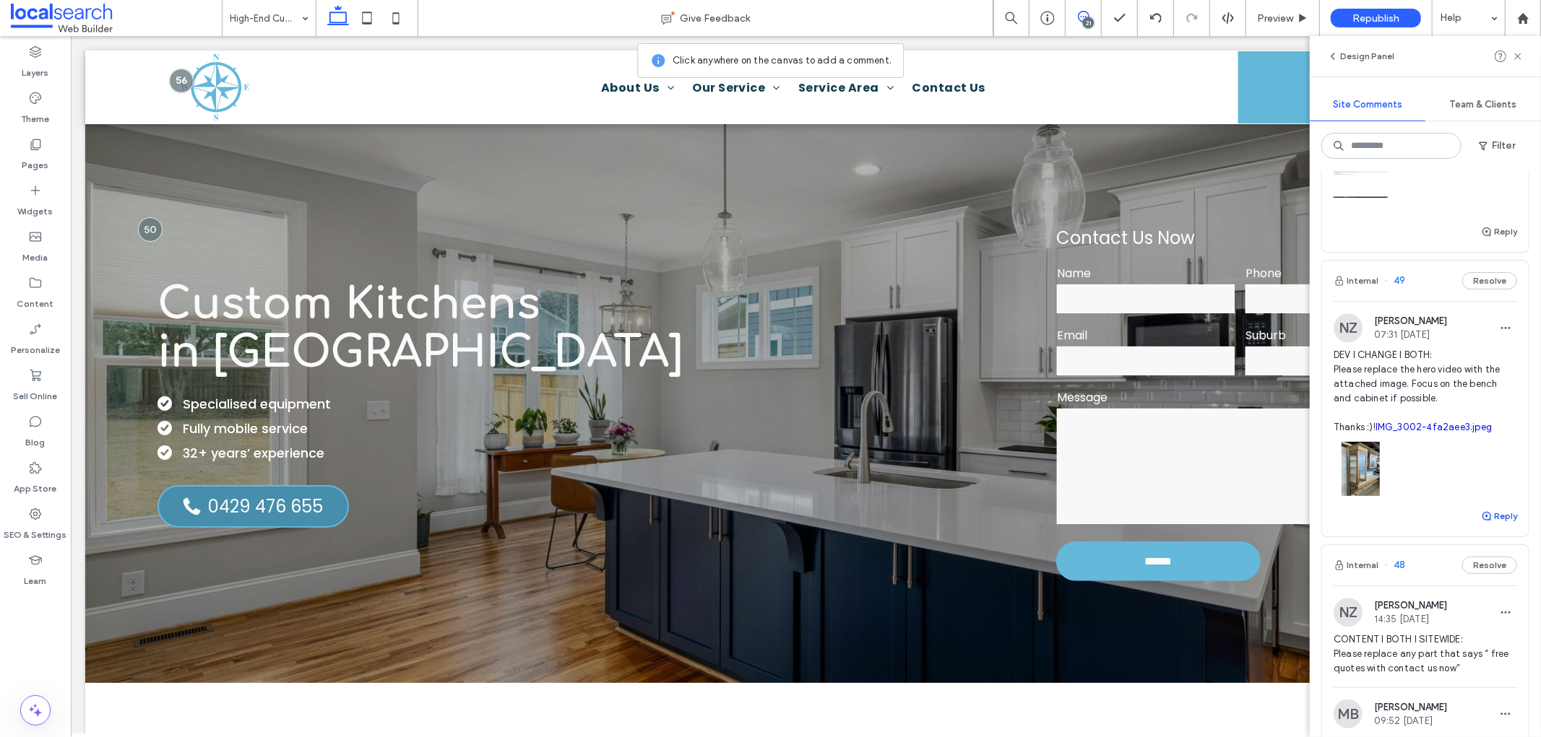
click at [1491, 525] on button "Reply" at bounding box center [1499, 516] width 36 height 17
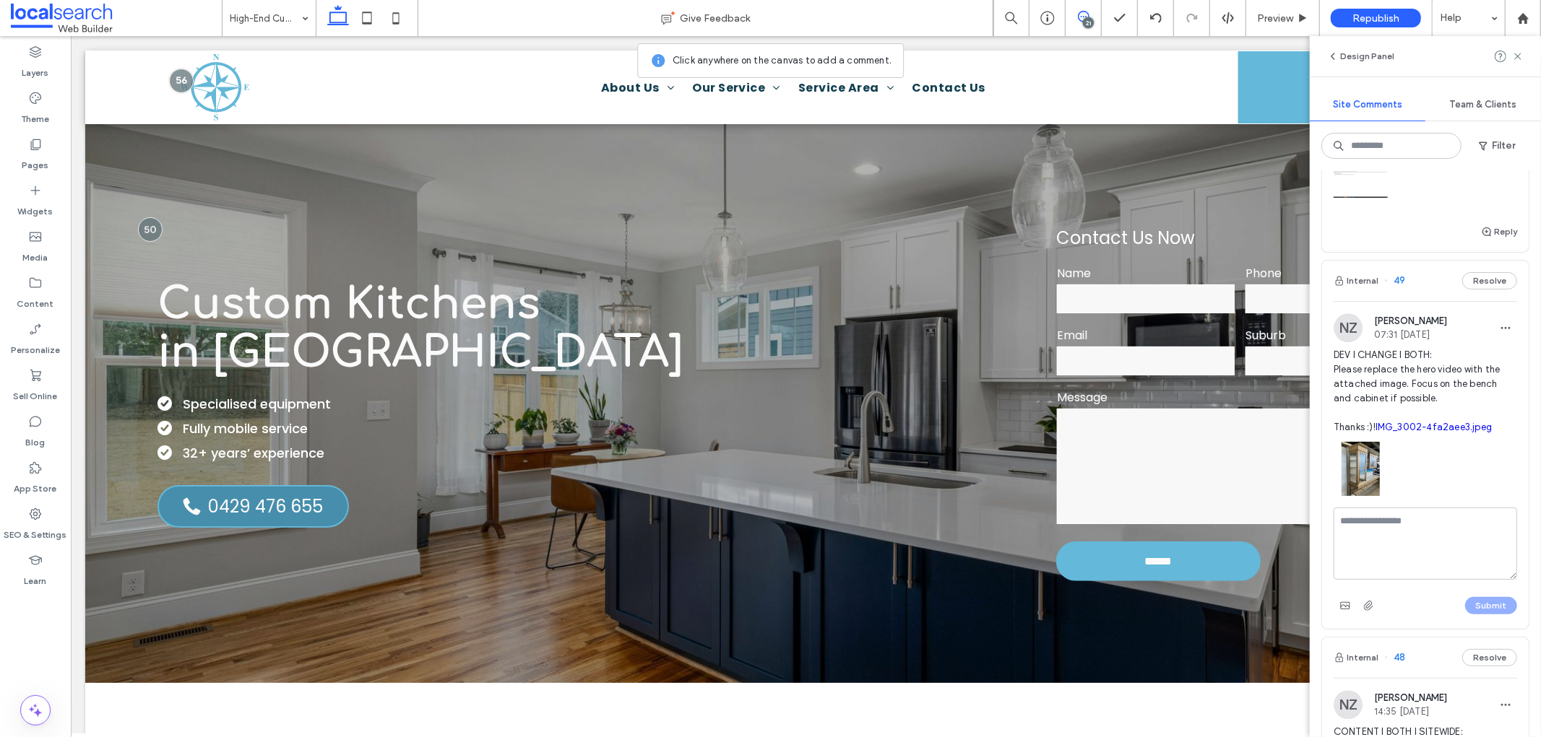
click at [1416, 580] on textarea at bounding box center [1424, 544] width 183 height 72
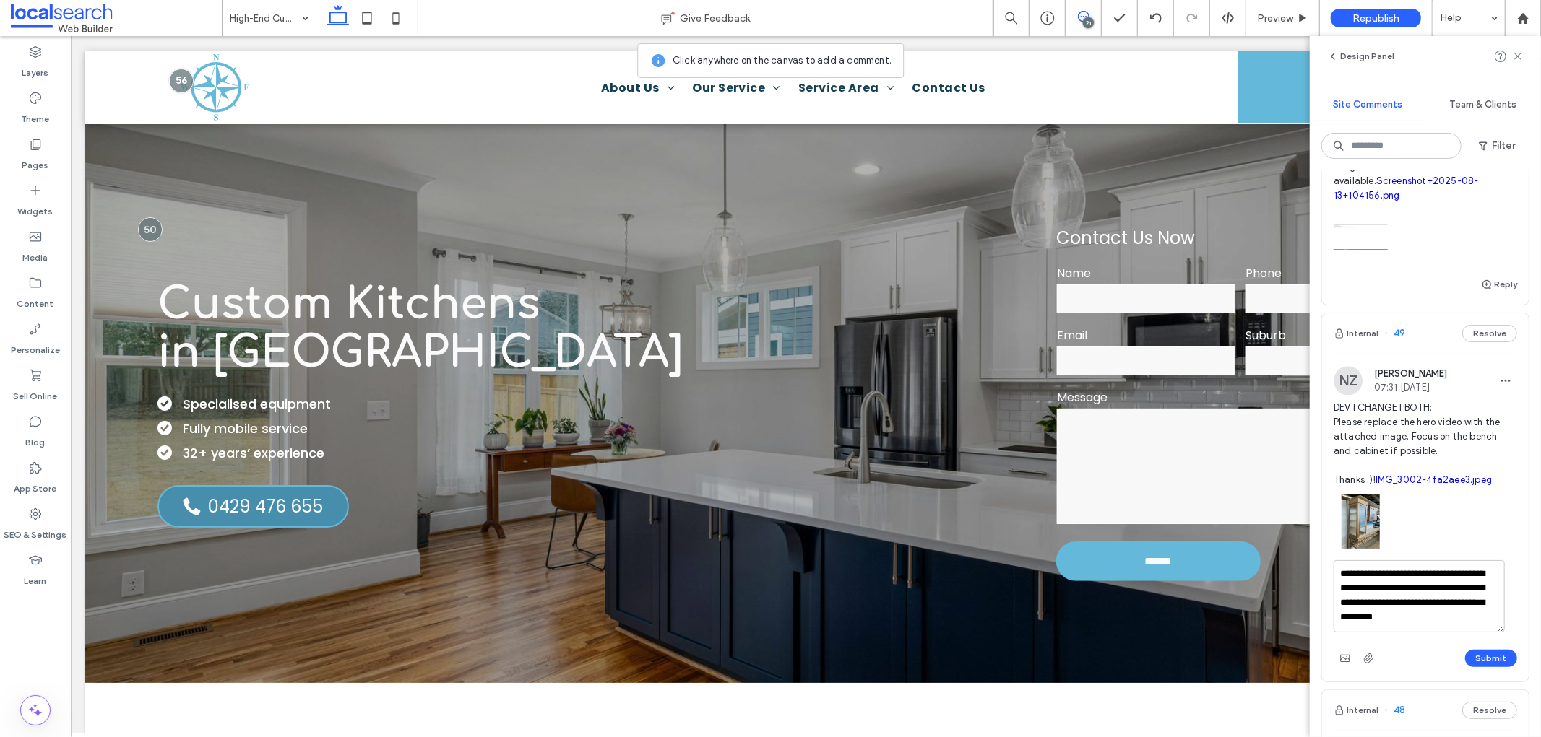
scroll to position [2889, 0]
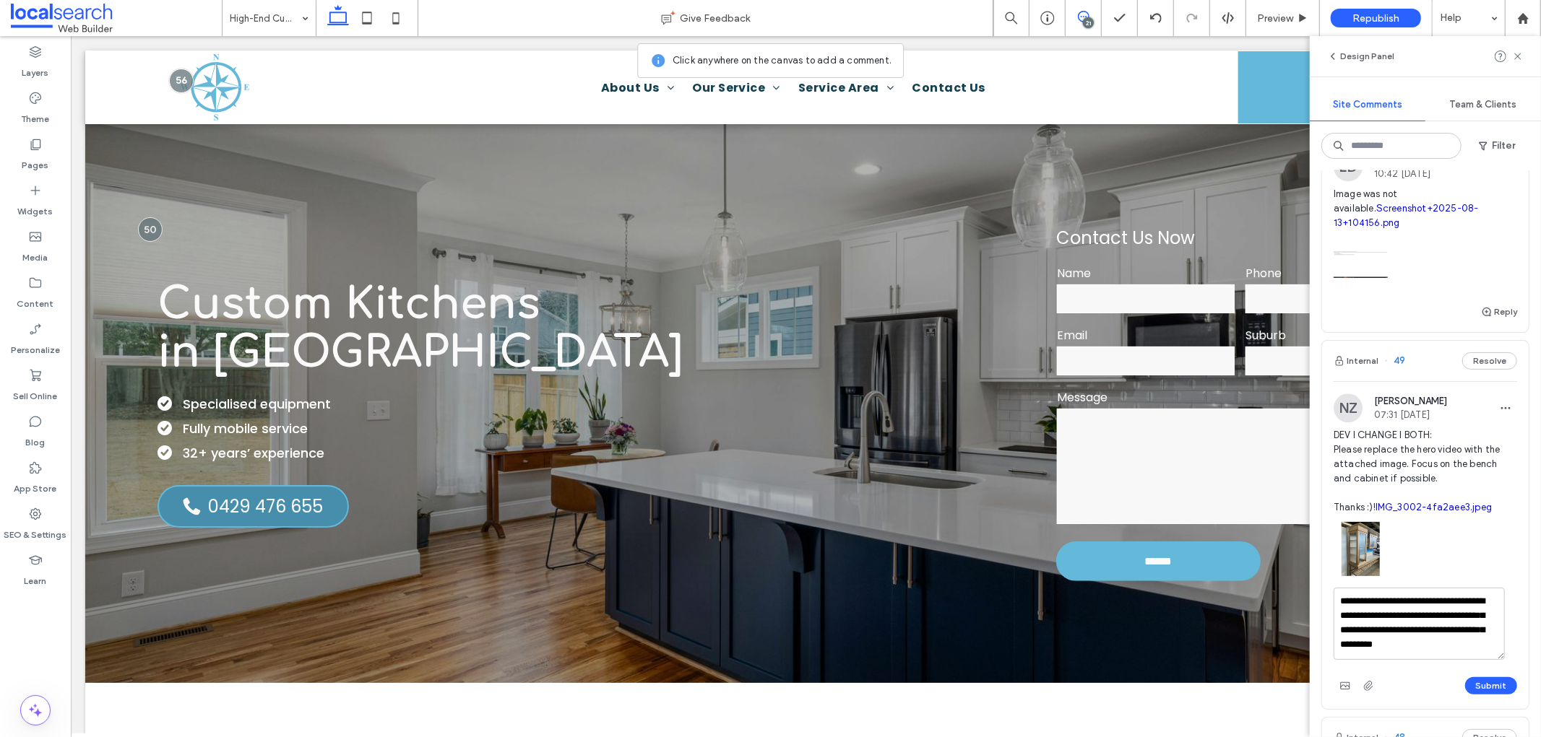
click at [1335, 654] on textarea "**********" at bounding box center [1418, 624] width 171 height 72
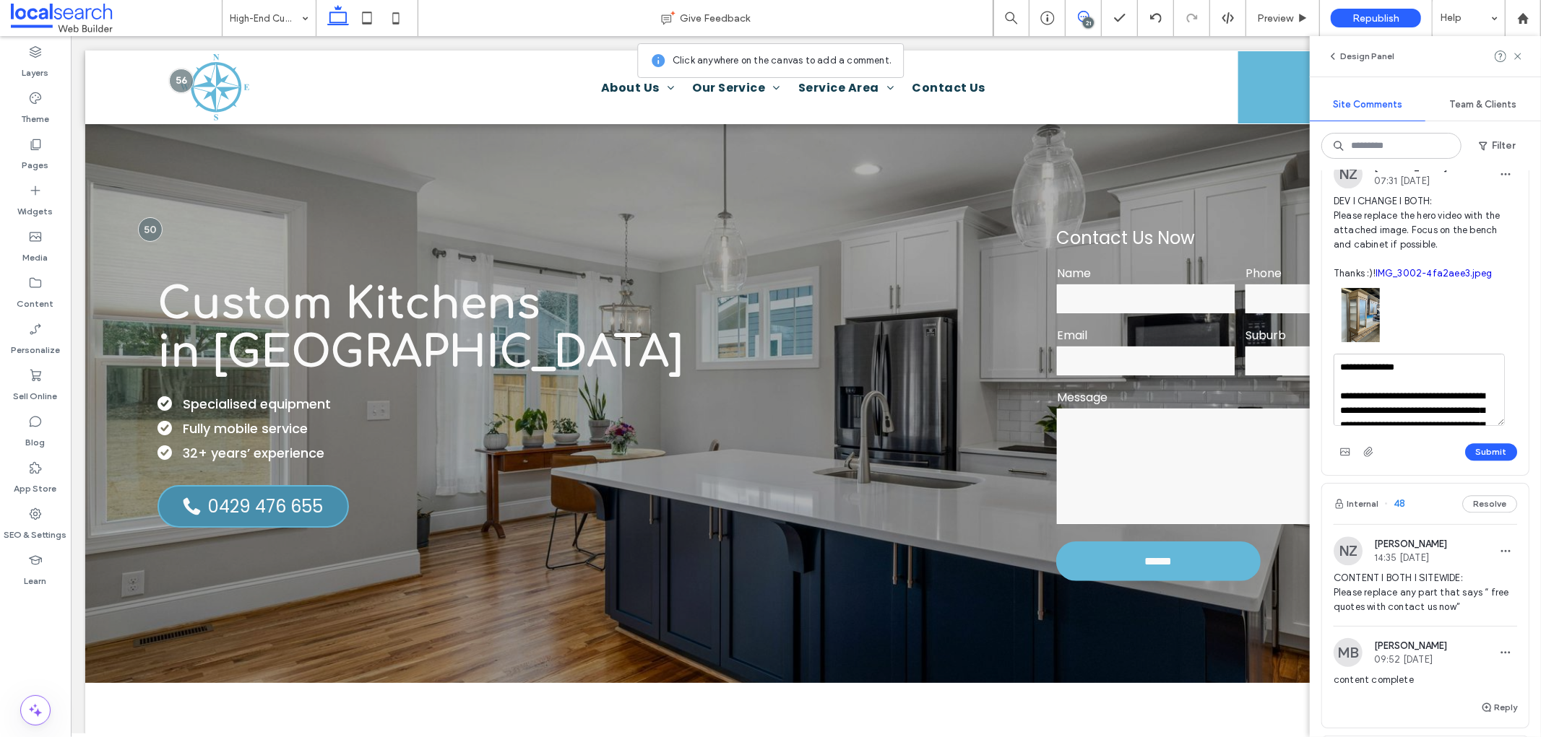
scroll to position [3130, 0]
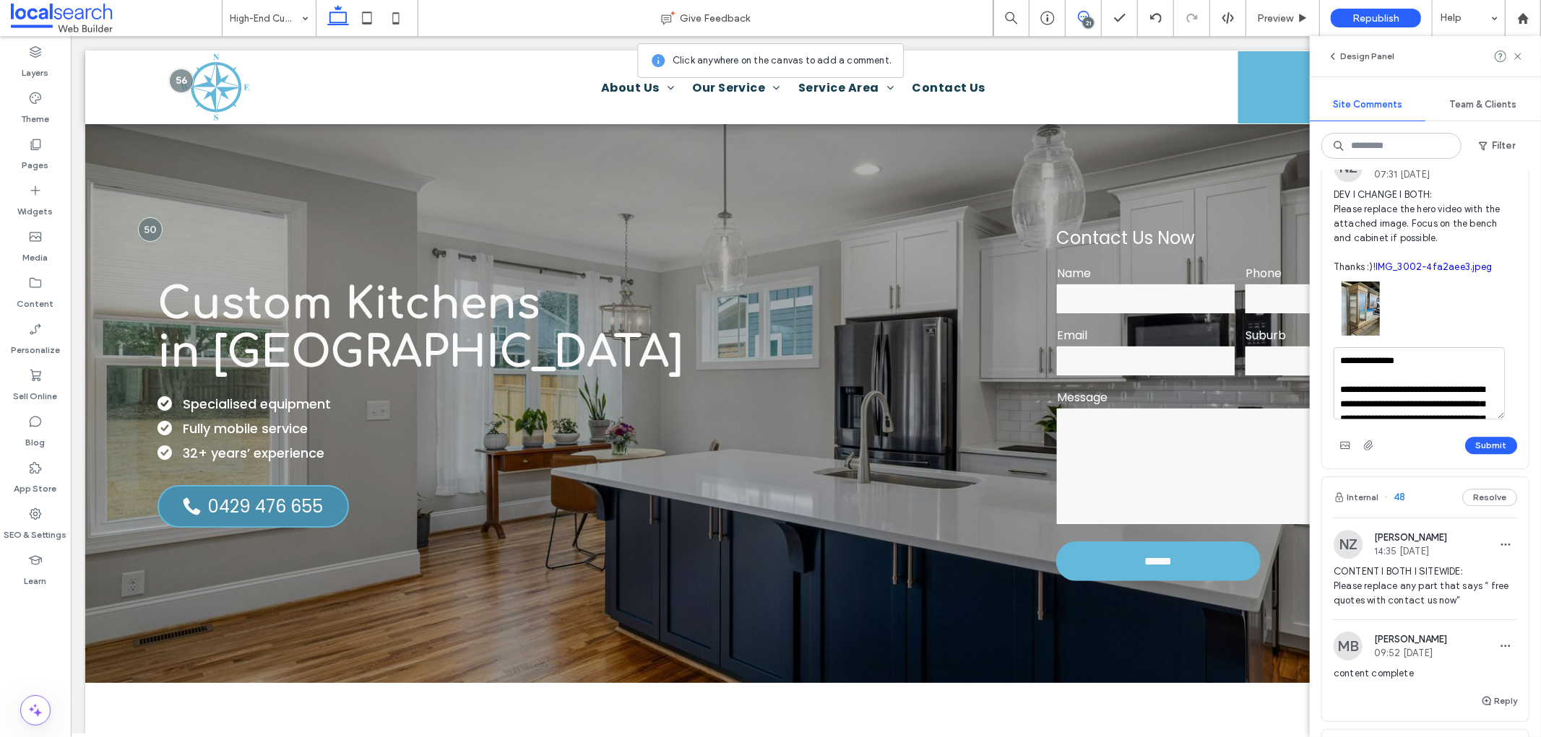
click at [1433, 420] on textarea "**********" at bounding box center [1418, 383] width 171 height 72
type textarea "**********"
click at [1473, 454] on button "Submit" at bounding box center [1491, 445] width 52 height 17
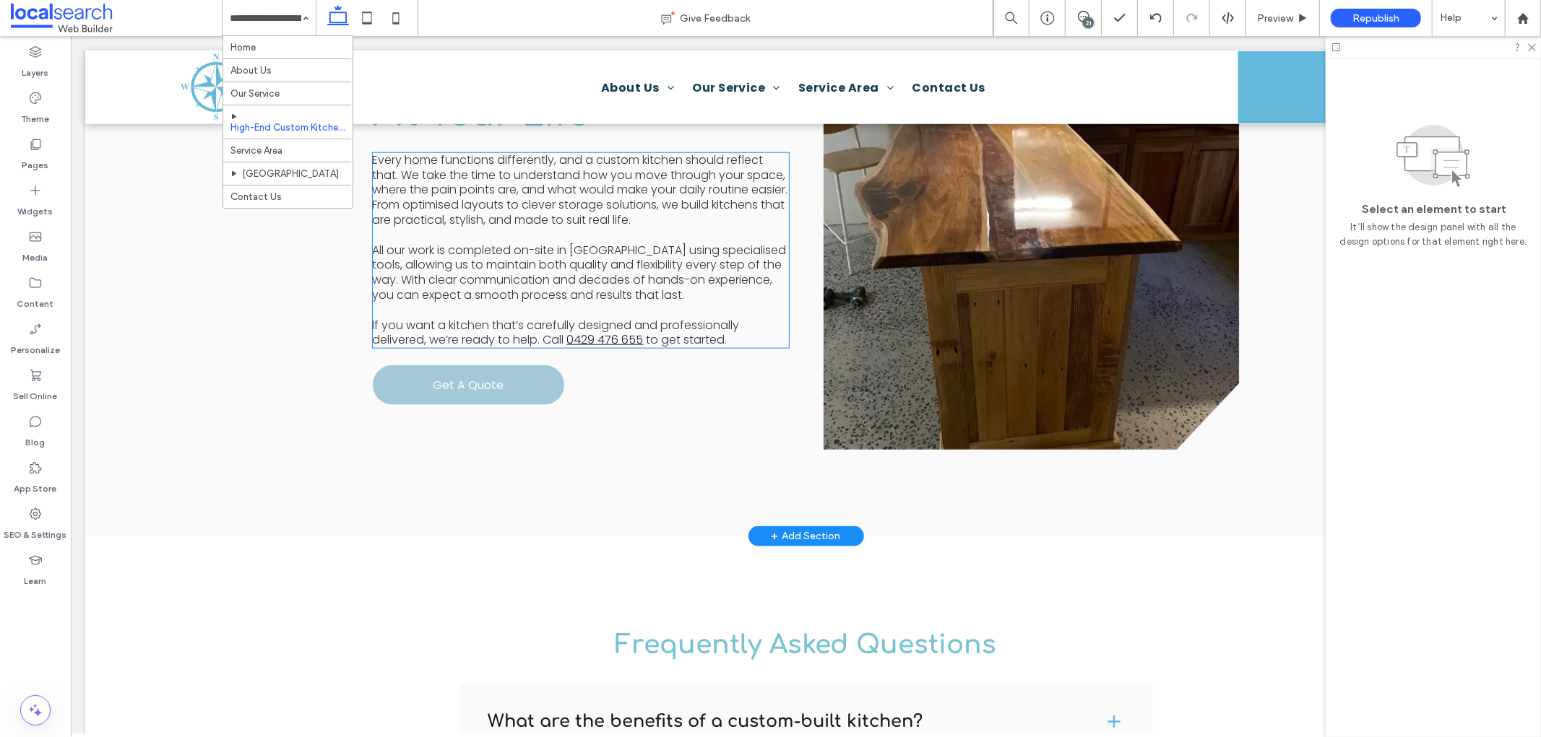
scroll to position [1525, 0]
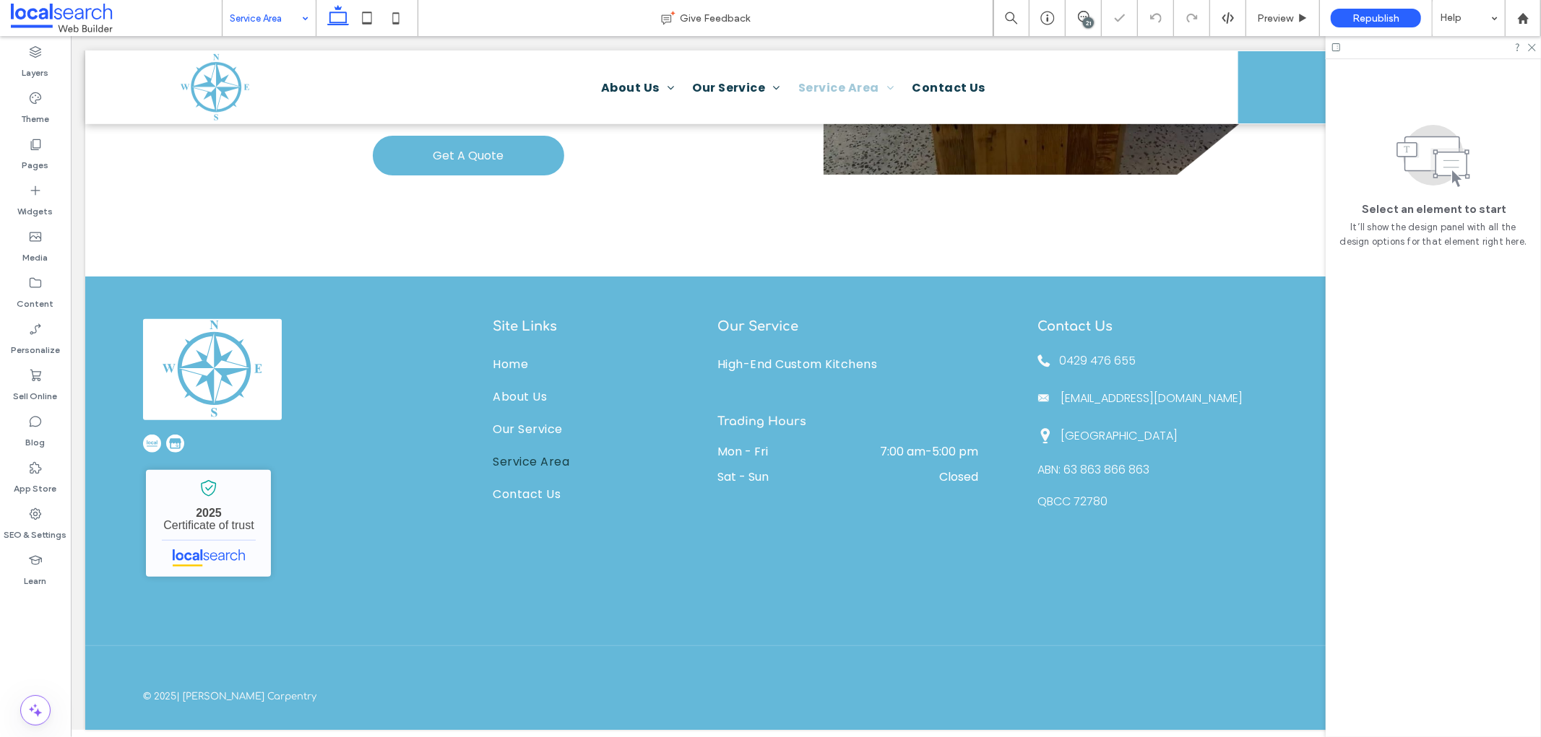
drag, startPoint x: 287, startPoint y: 15, endPoint x: 270, endPoint y: 14, distance: 16.6
click at [286, 15] on input at bounding box center [266, 18] width 72 height 36
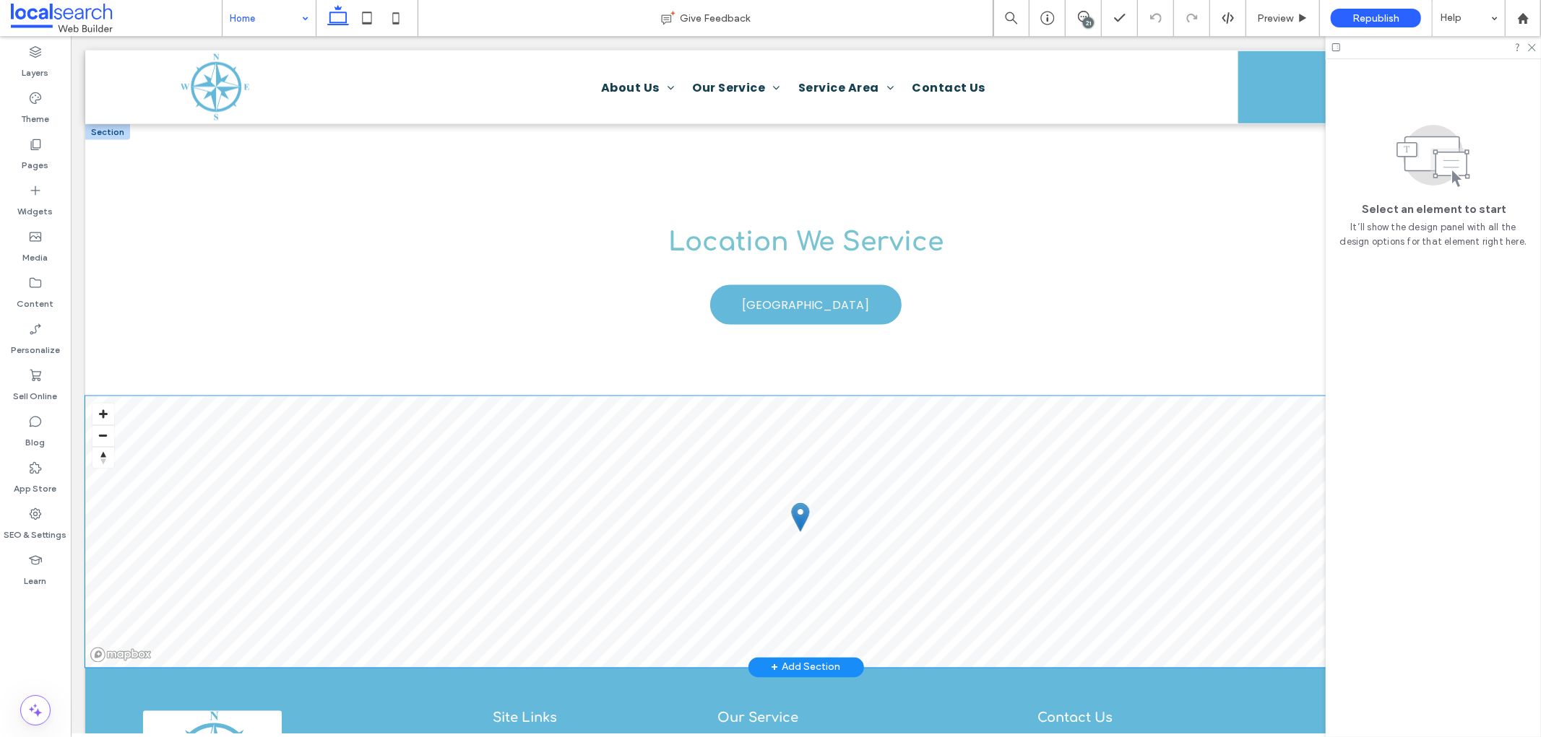
scroll to position [2086, 0]
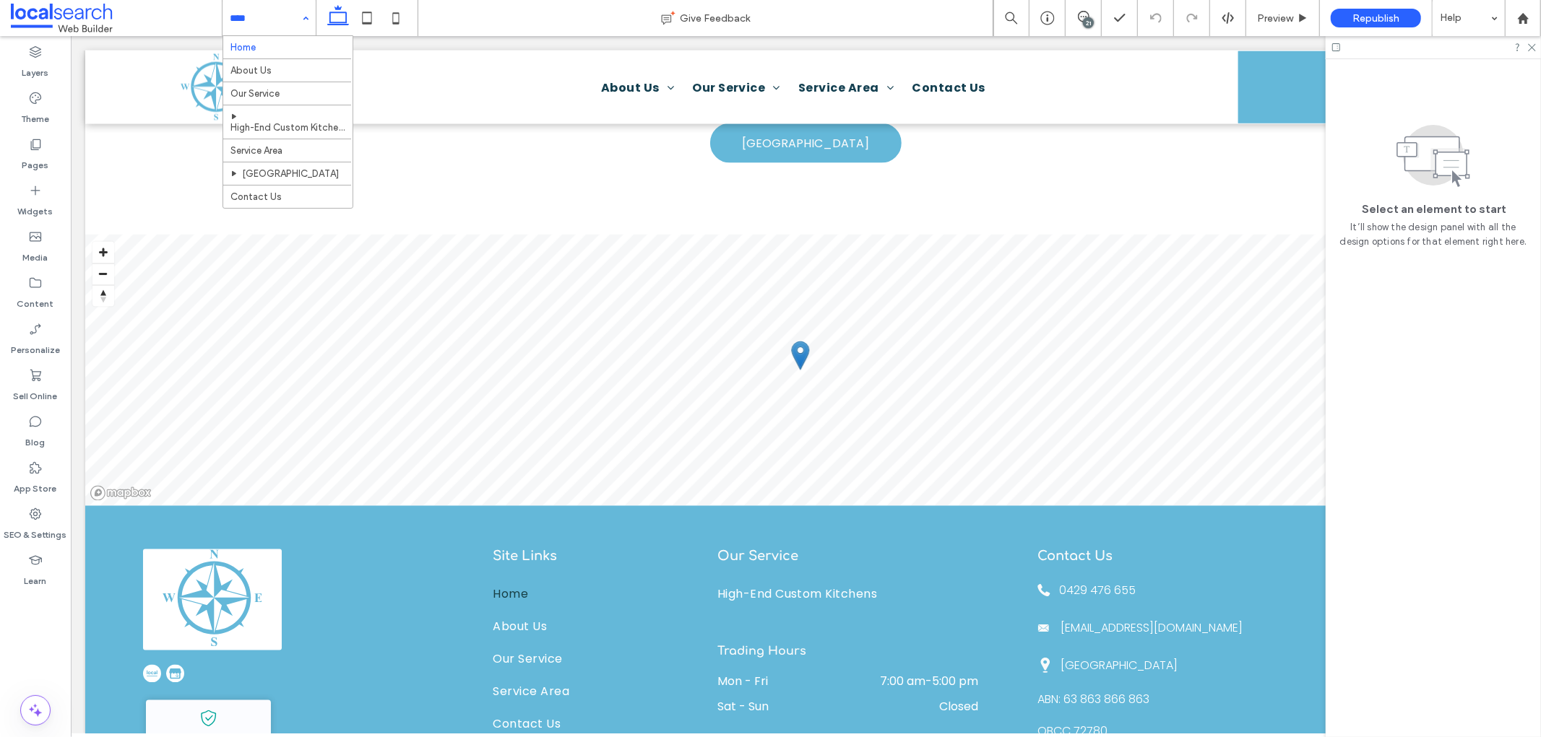
click at [262, 22] on input at bounding box center [266, 18] width 72 height 36
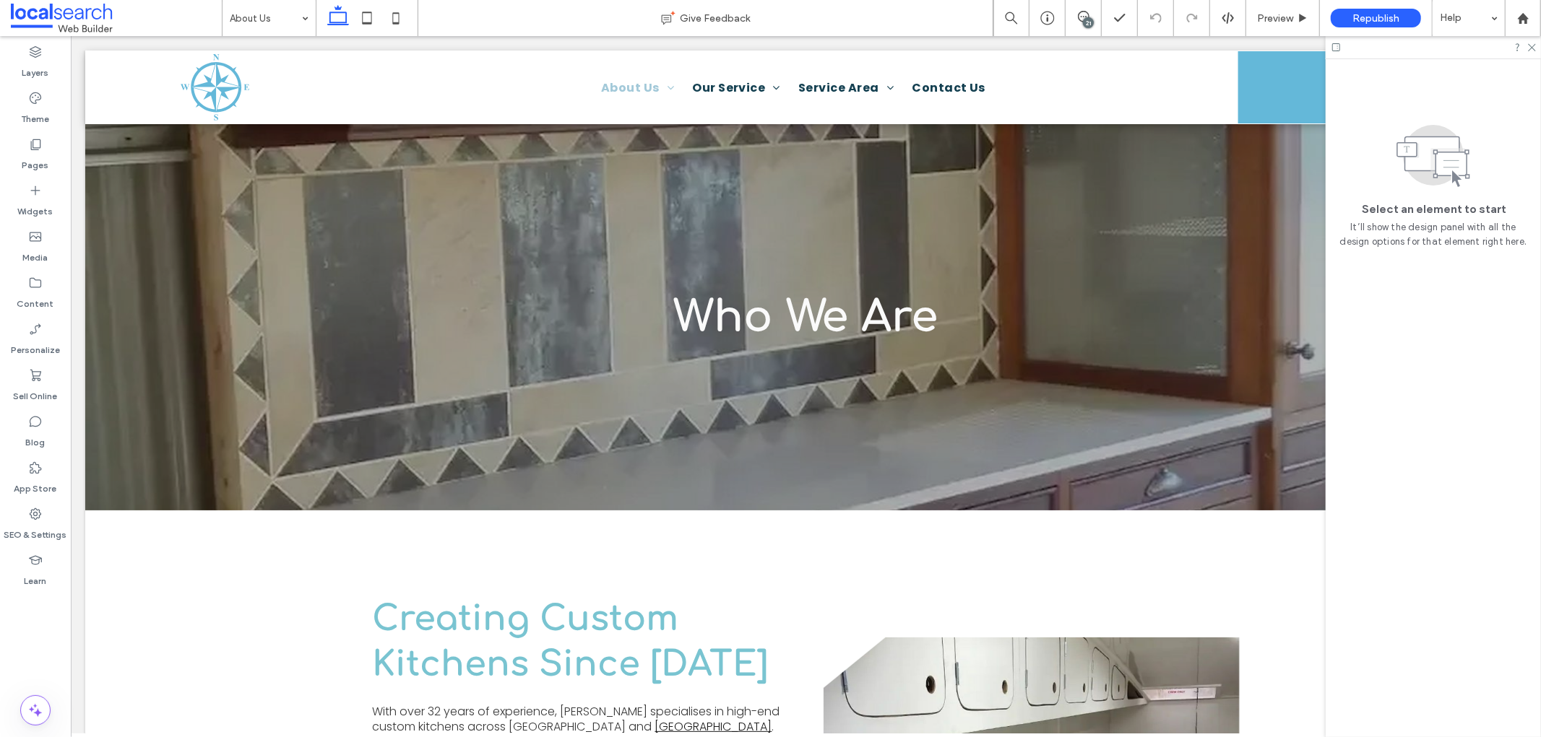
scroll to position [0, 0]
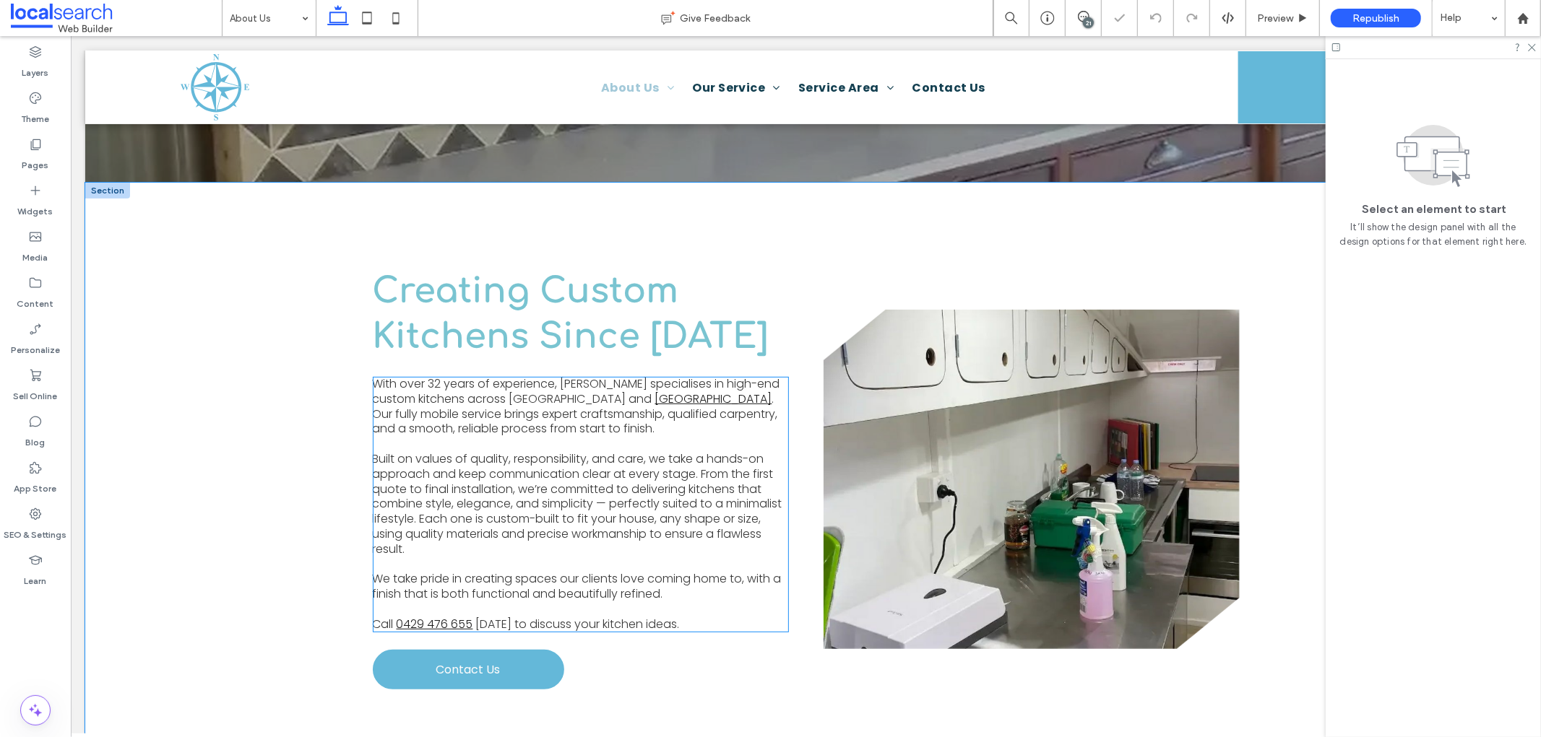
scroll to position [557, 0]
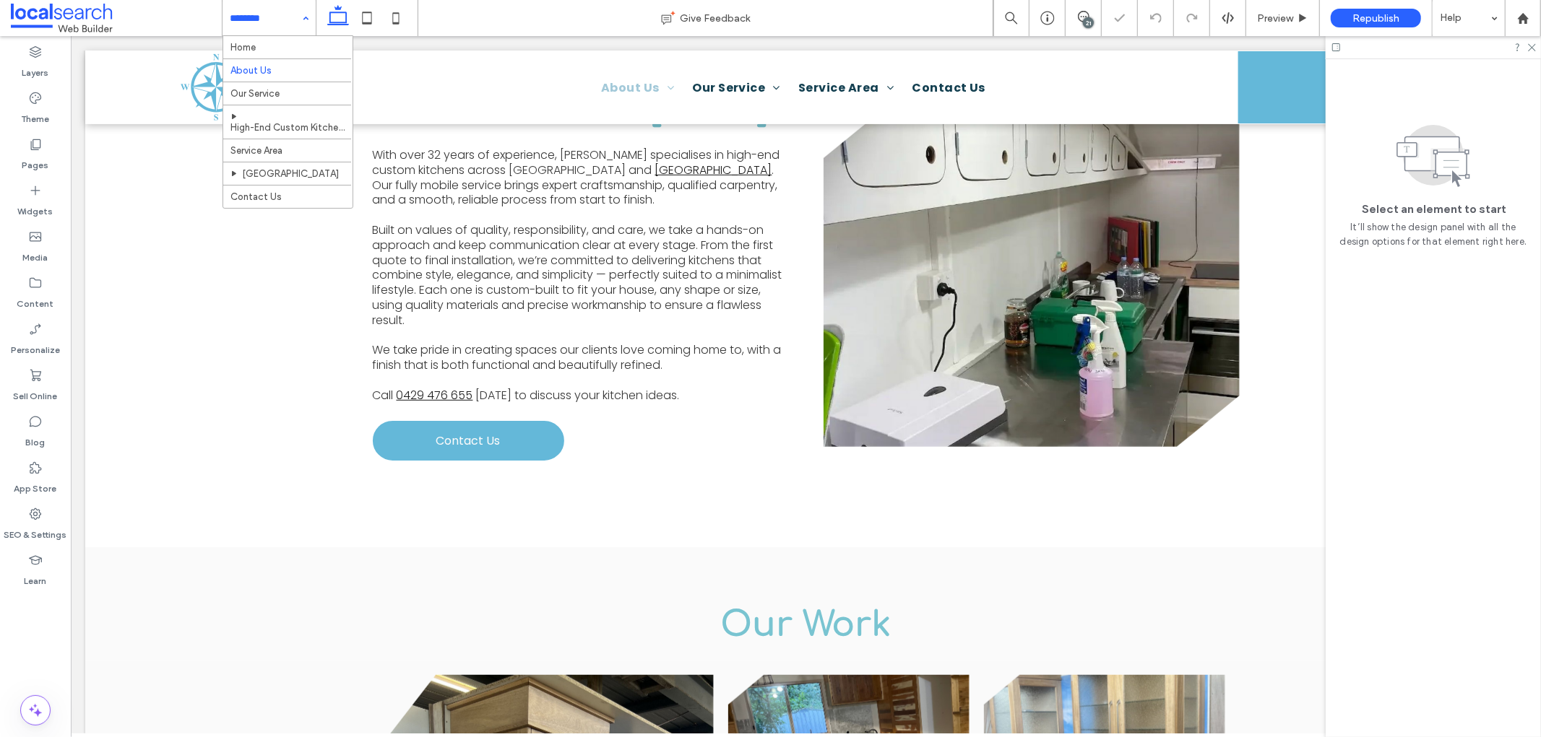
drag, startPoint x: 287, startPoint y: 17, endPoint x: 293, endPoint y: 73, distance: 56.6
click at [285, 16] on input at bounding box center [266, 18] width 72 height 36
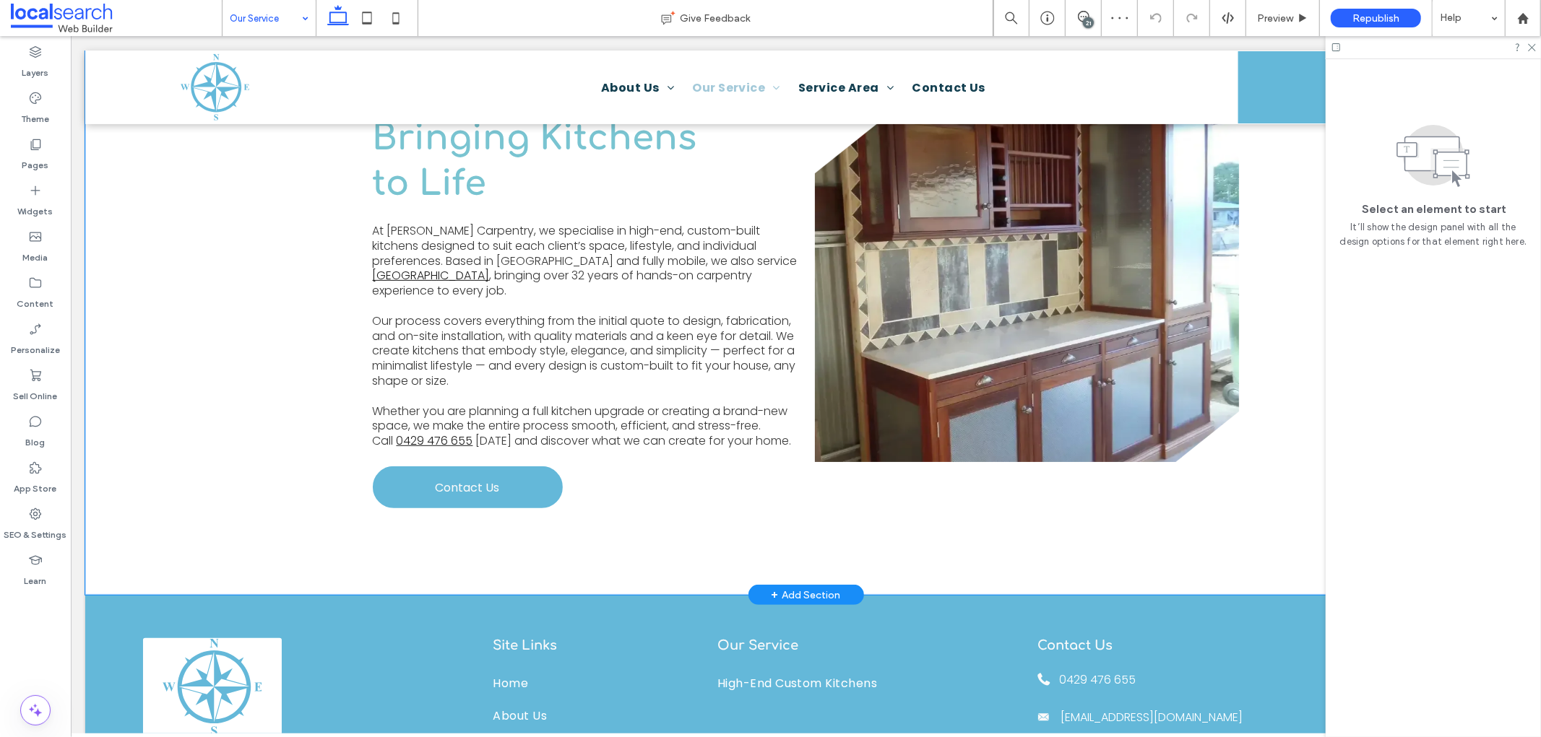
scroll to position [810, 0]
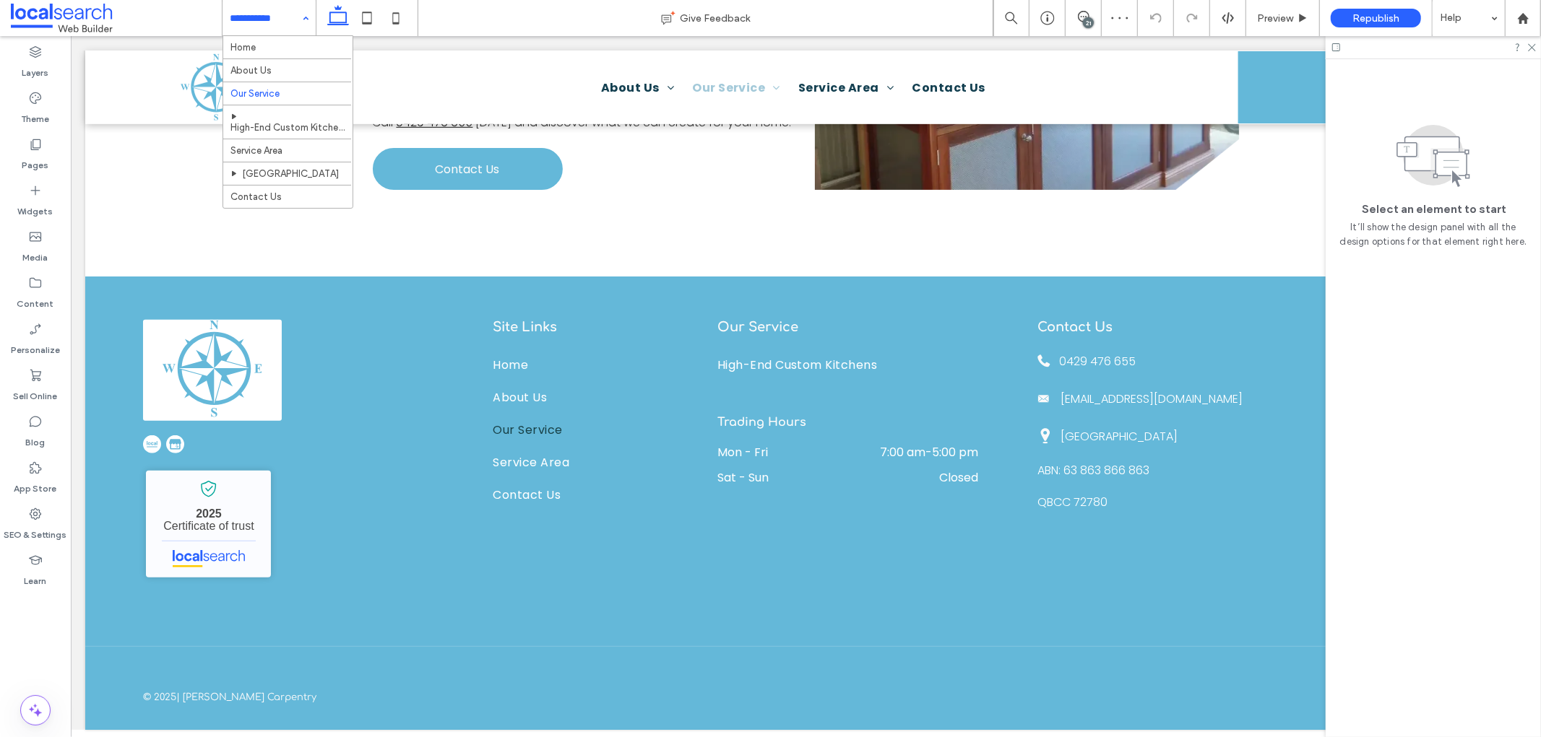
click at [264, 24] on input at bounding box center [266, 18] width 72 height 36
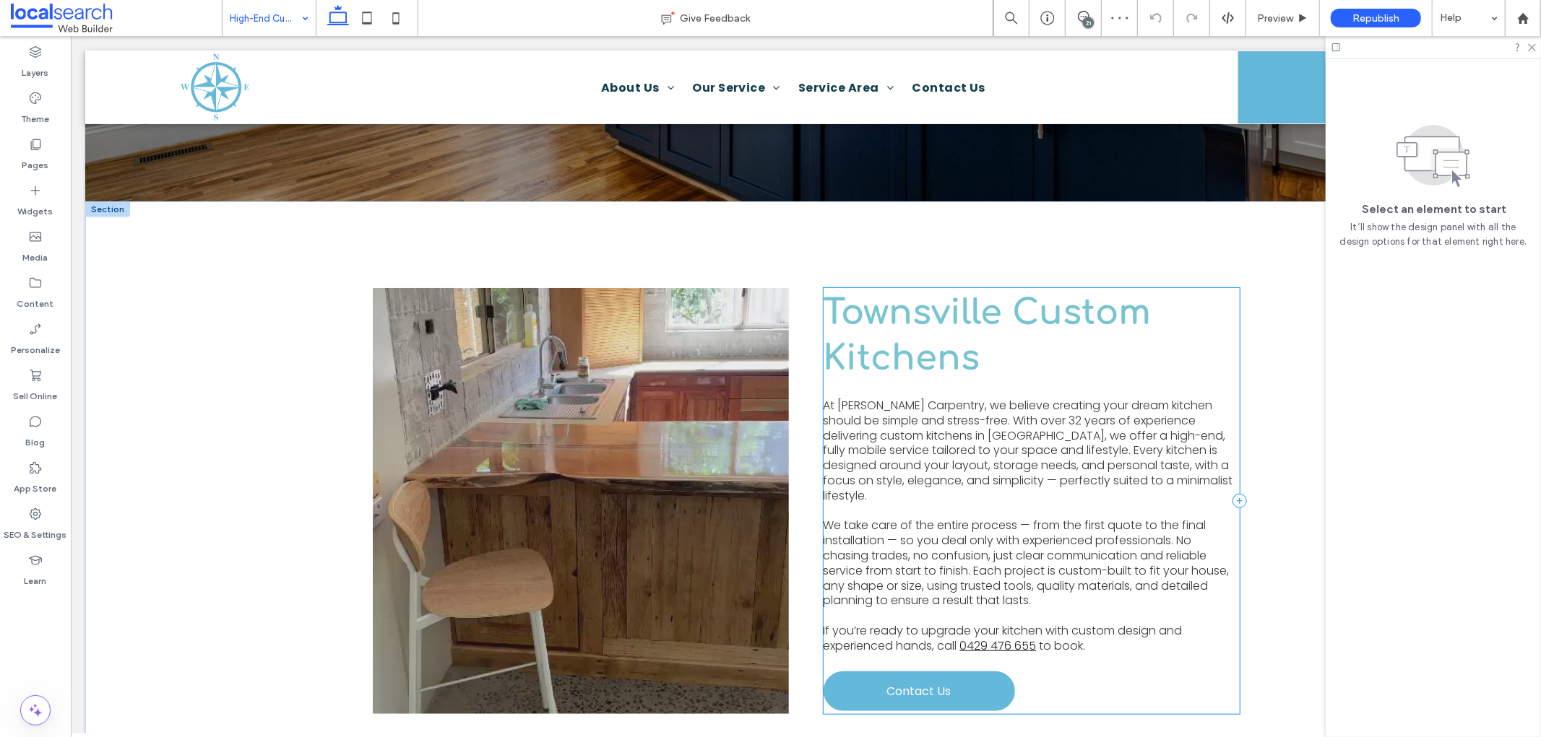
scroll to position [481, 0]
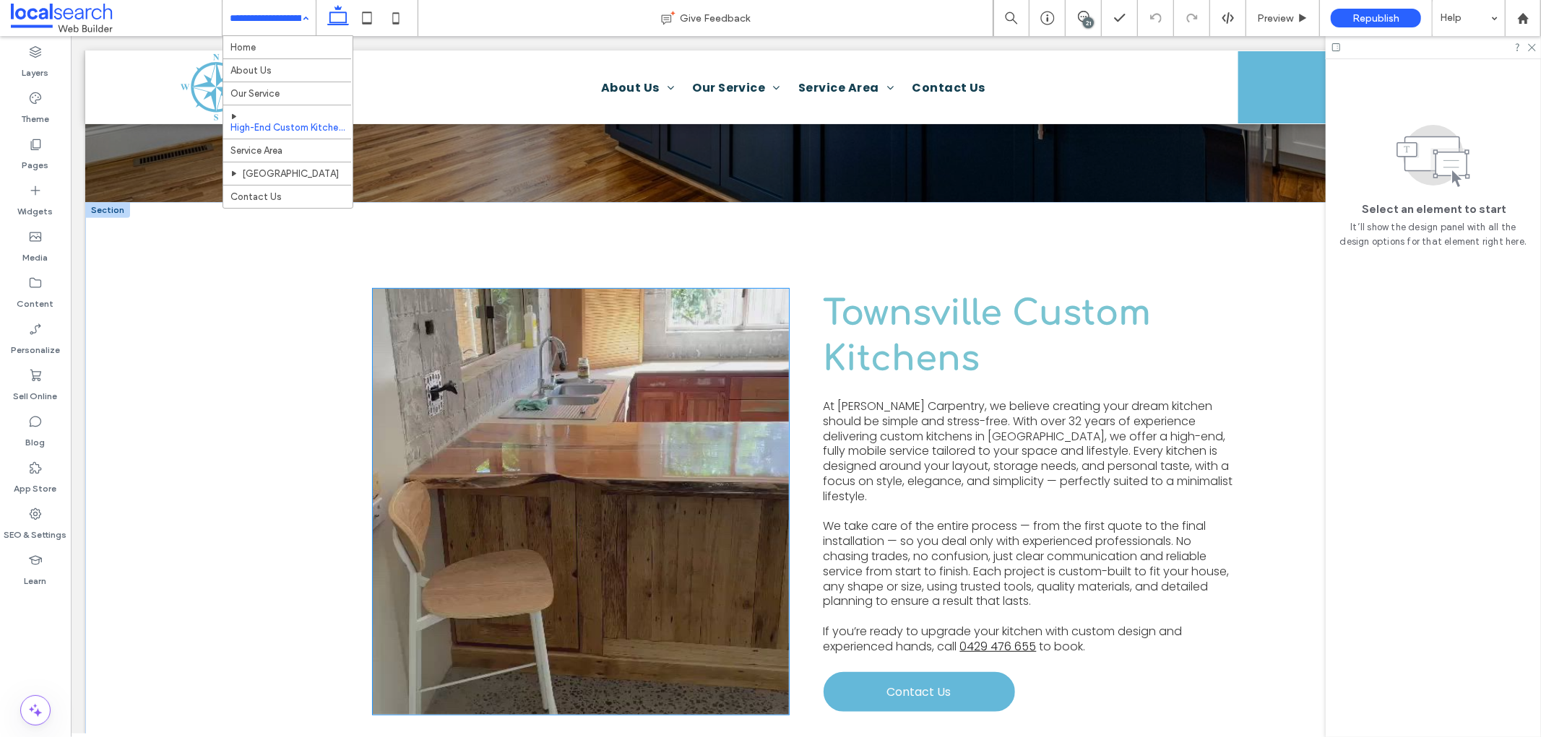
click at [571, 507] on video at bounding box center [580, 501] width 416 height 426
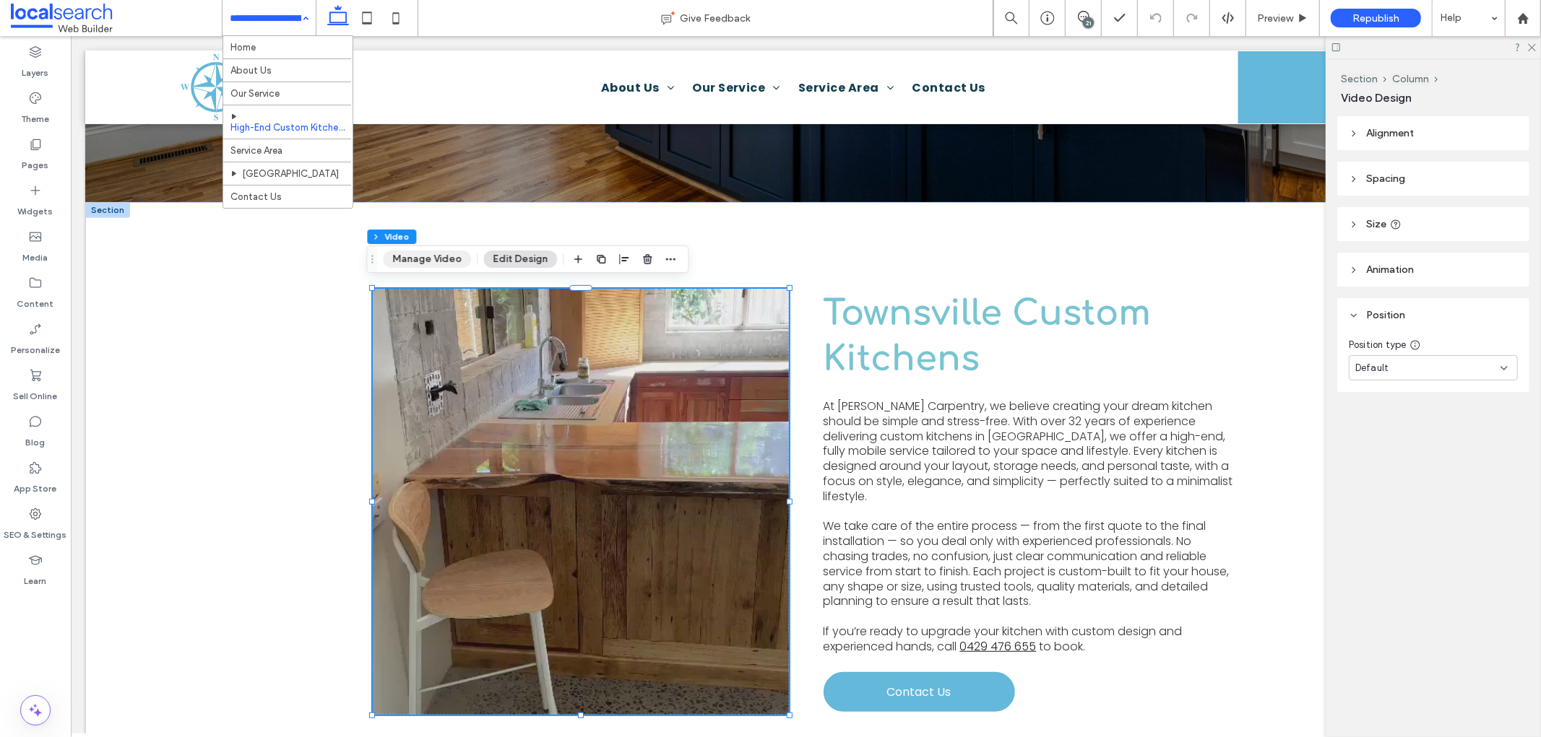
click at [452, 251] on button "Manage Video" at bounding box center [427, 259] width 88 height 17
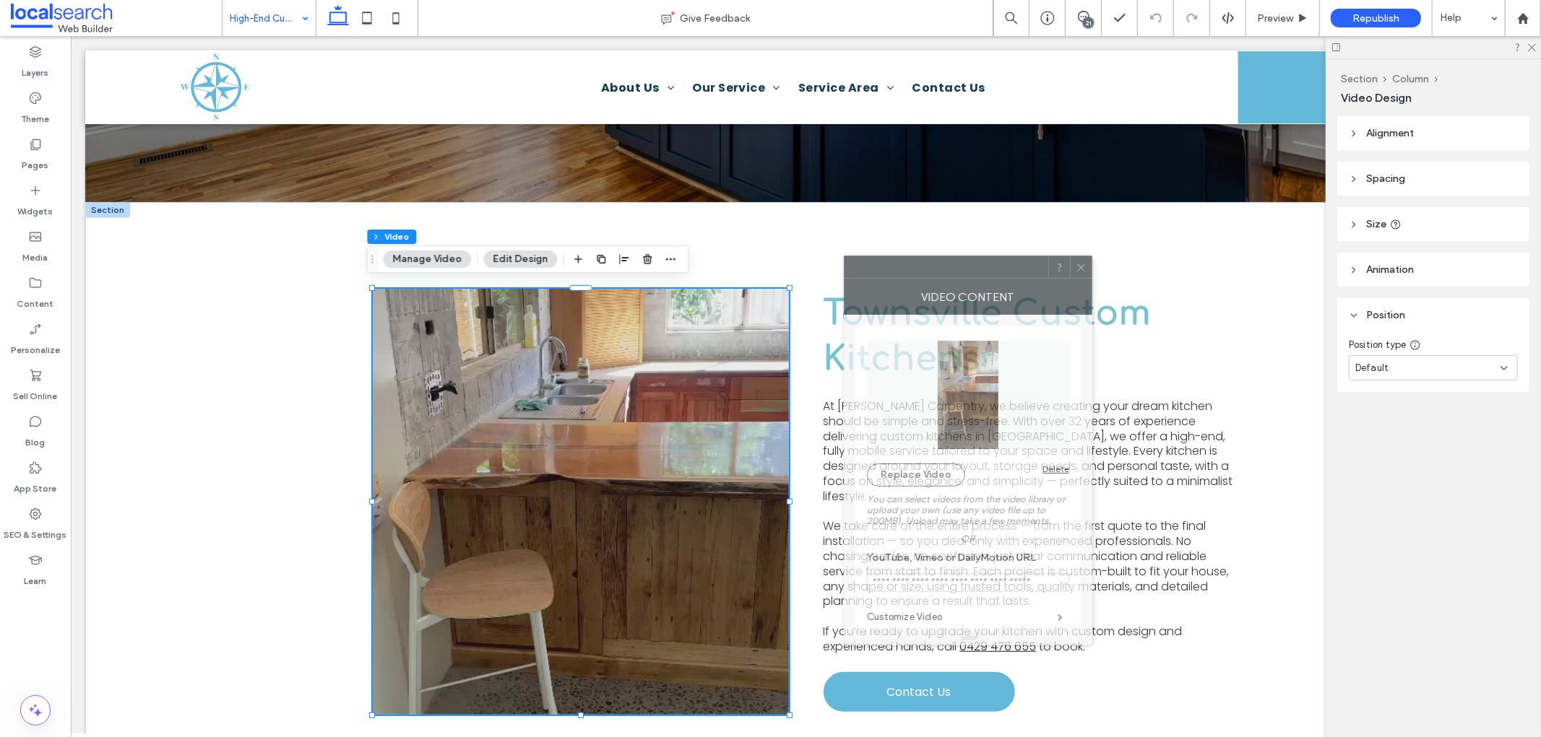
drag, startPoint x: 1339, startPoint y: 198, endPoint x: 911, endPoint y: 285, distance: 437.0
click at [909, 284] on div "VIDEO CONTENT" at bounding box center [968, 297] width 248 height 36
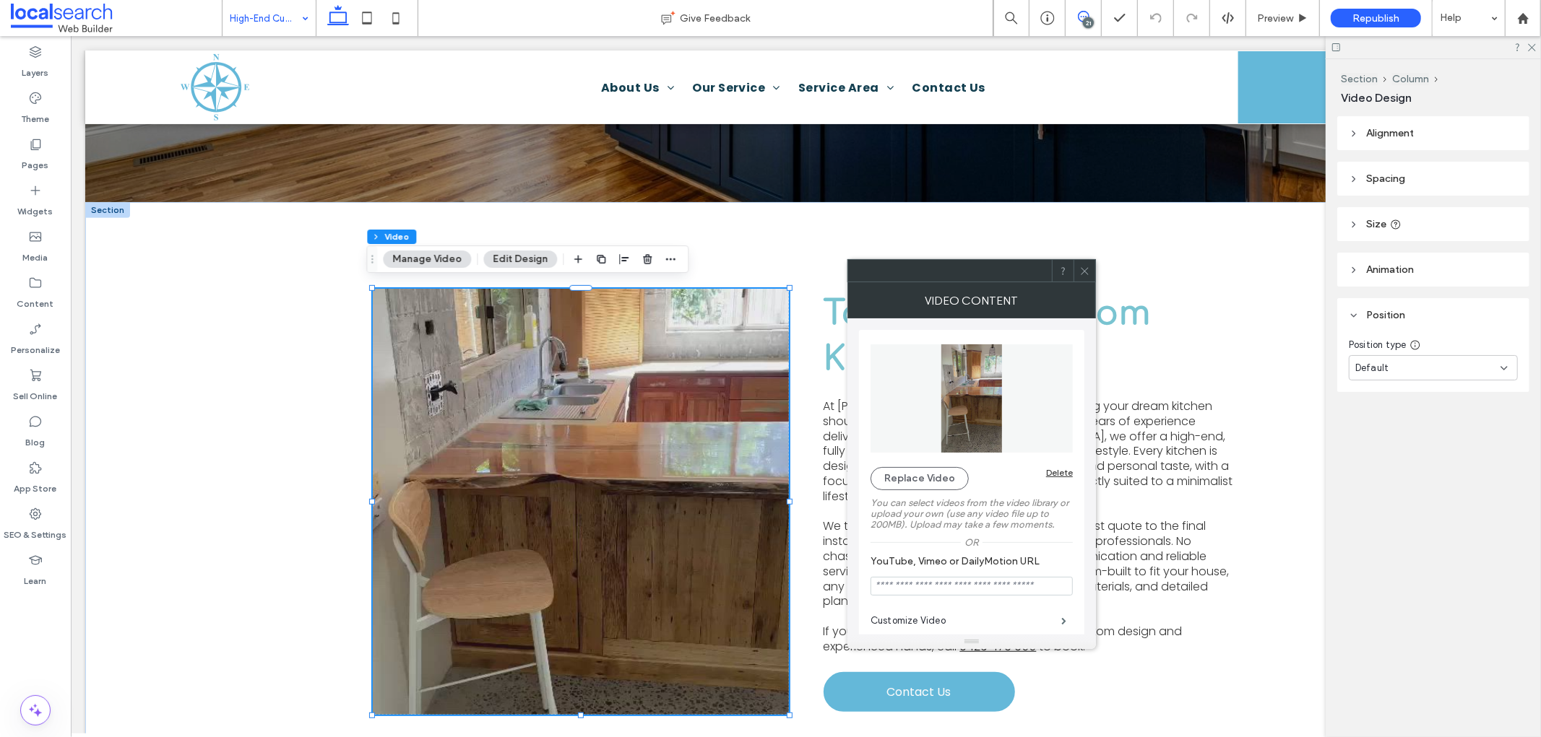
click at [1079, 15] on icon at bounding box center [1084, 17] width 12 height 12
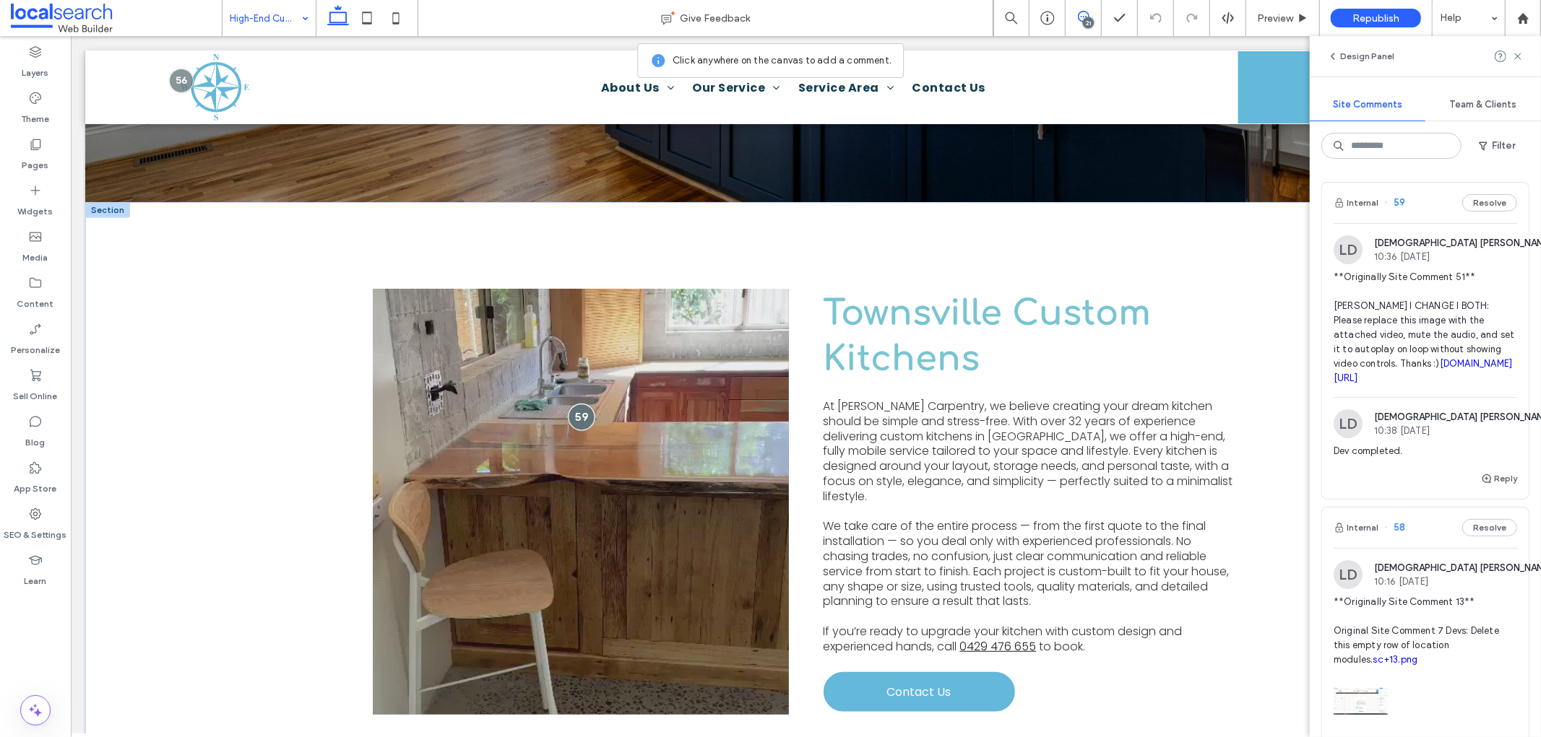
click at [575, 409] on div at bounding box center [580, 416] width 27 height 27
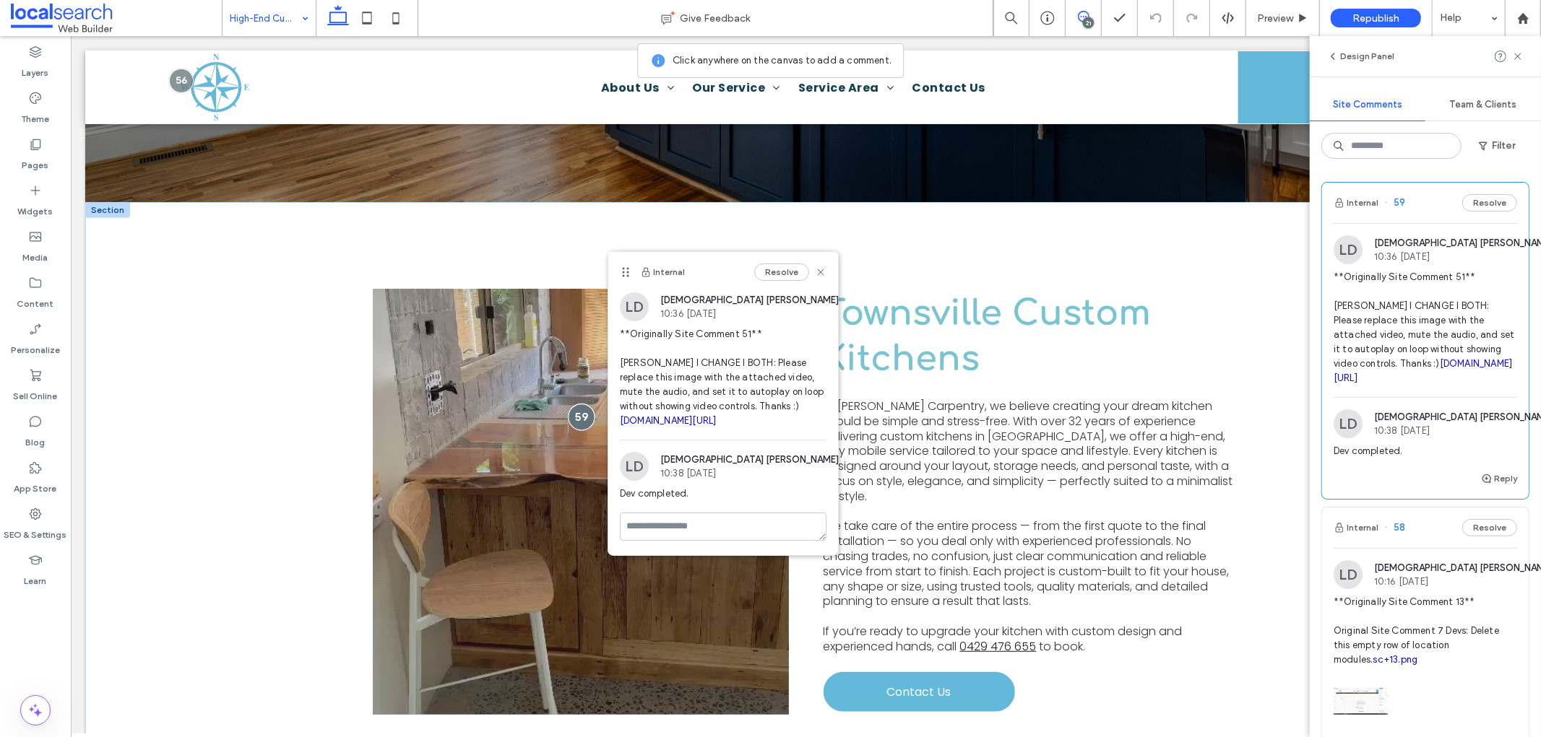
click at [579, 412] on div at bounding box center [580, 416] width 27 height 27
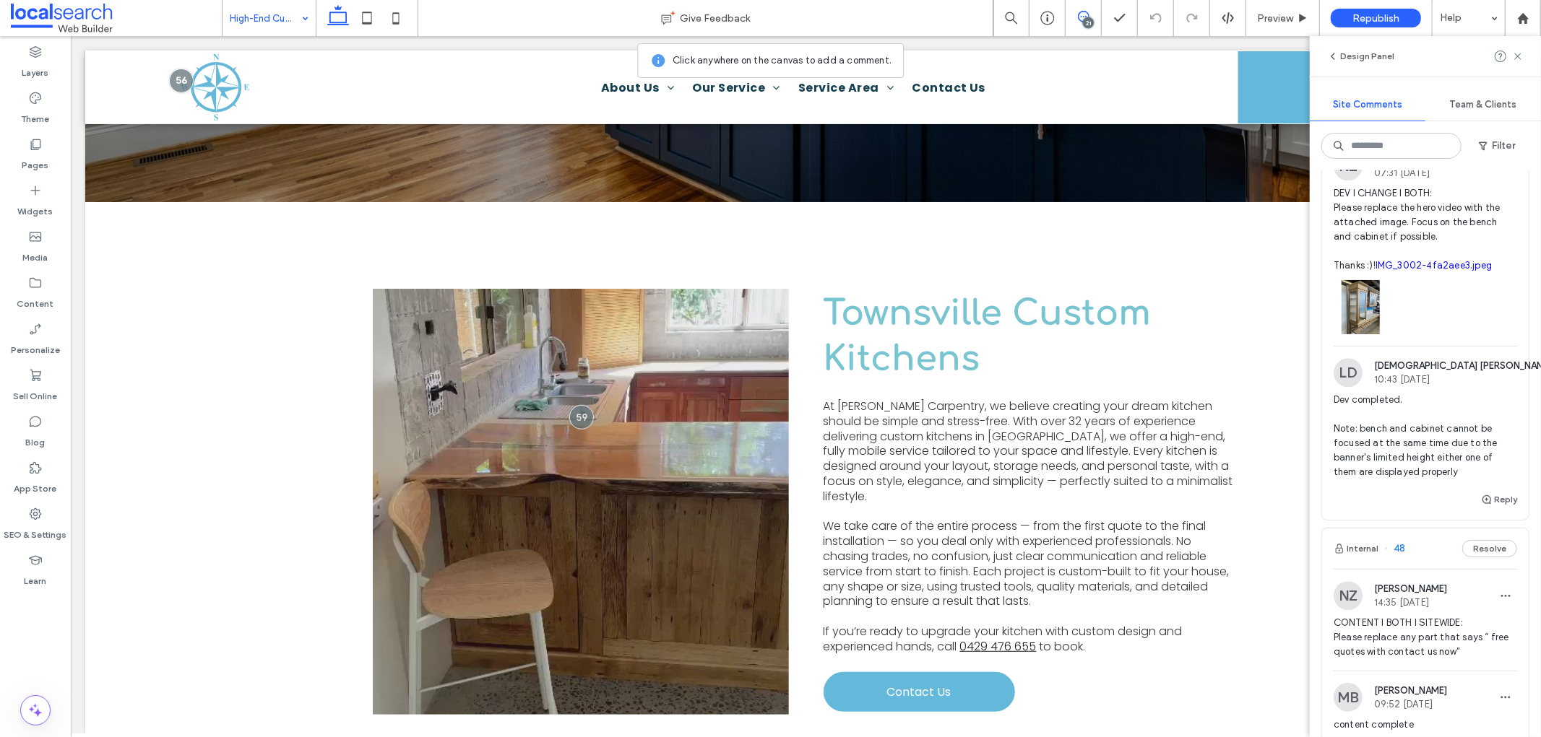
scroll to position [3050, 0]
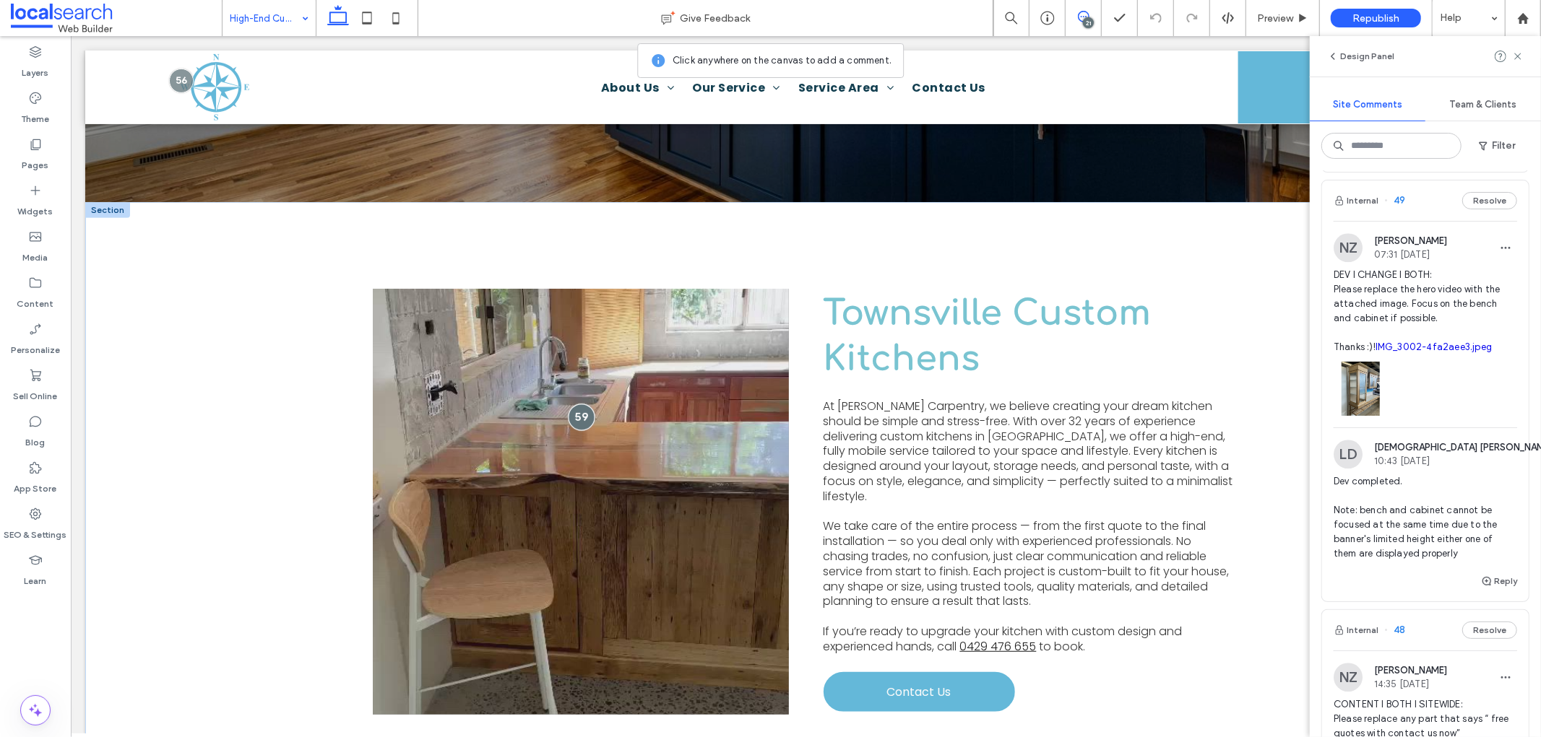
drag, startPoint x: 578, startPoint y: 412, endPoint x: 568, endPoint y: 411, distance: 9.5
click at [578, 412] on div at bounding box center [580, 416] width 27 height 27
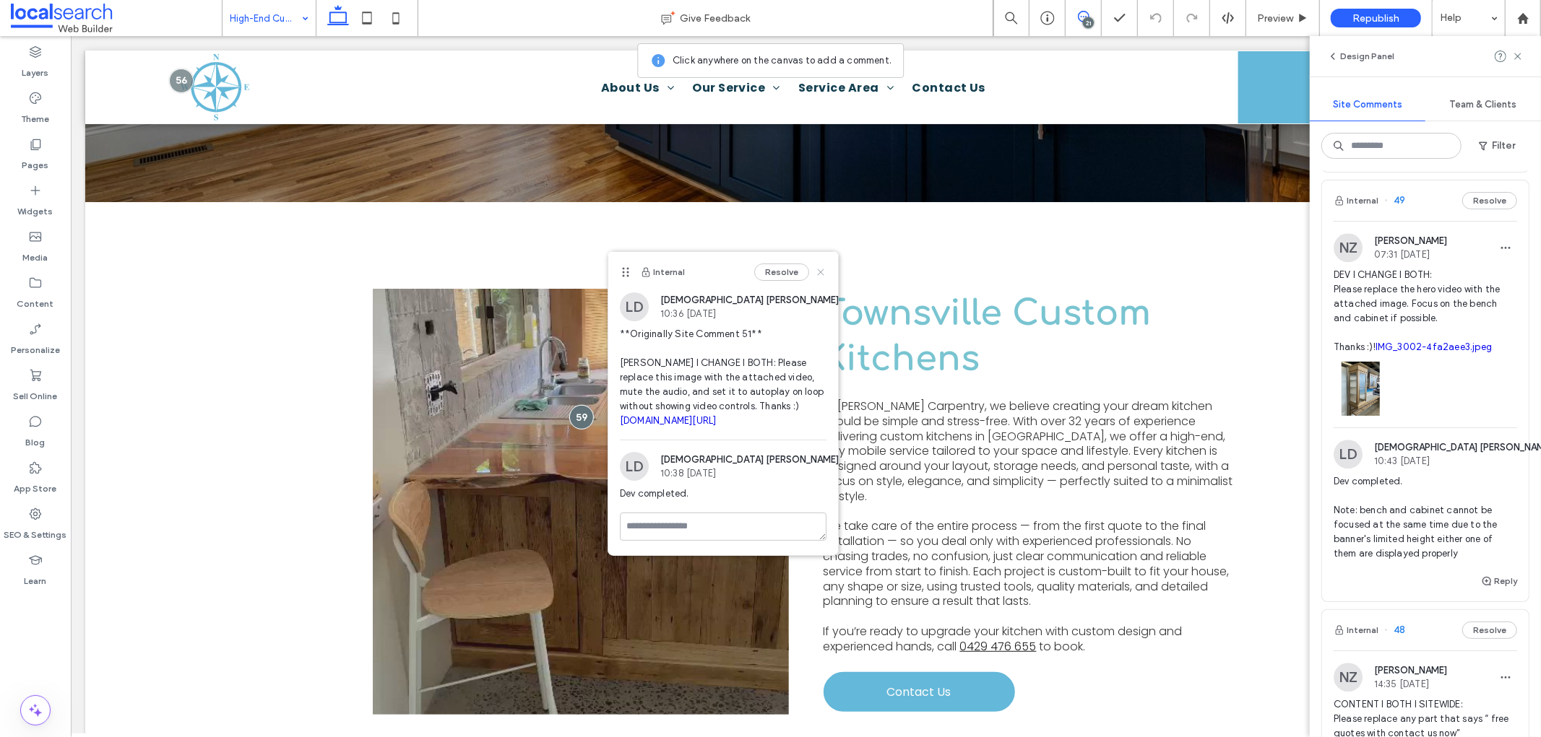
click at [822, 275] on use at bounding box center [820, 272] width 7 height 7
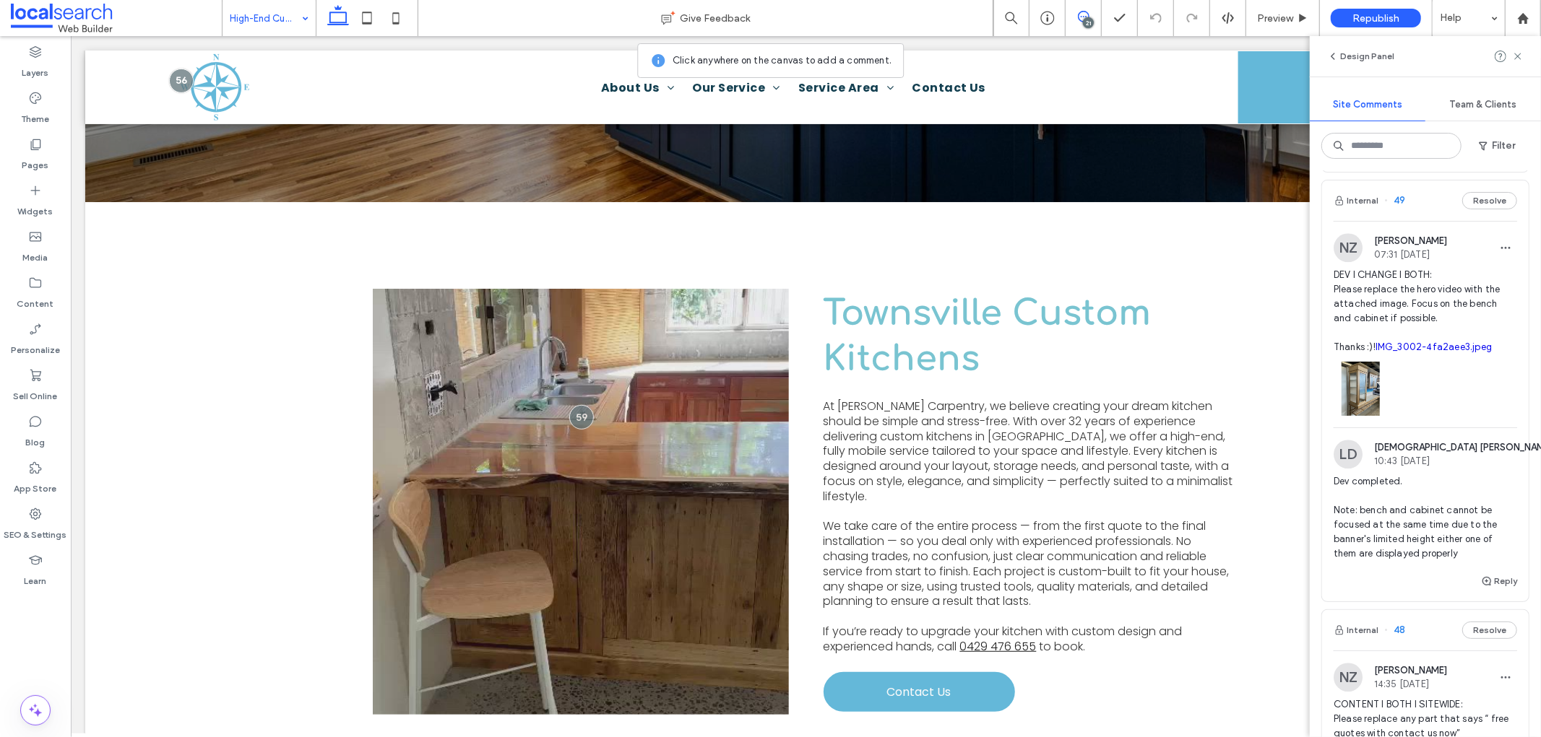
click at [1082, 17] on use at bounding box center [1084, 17] width 12 height 12
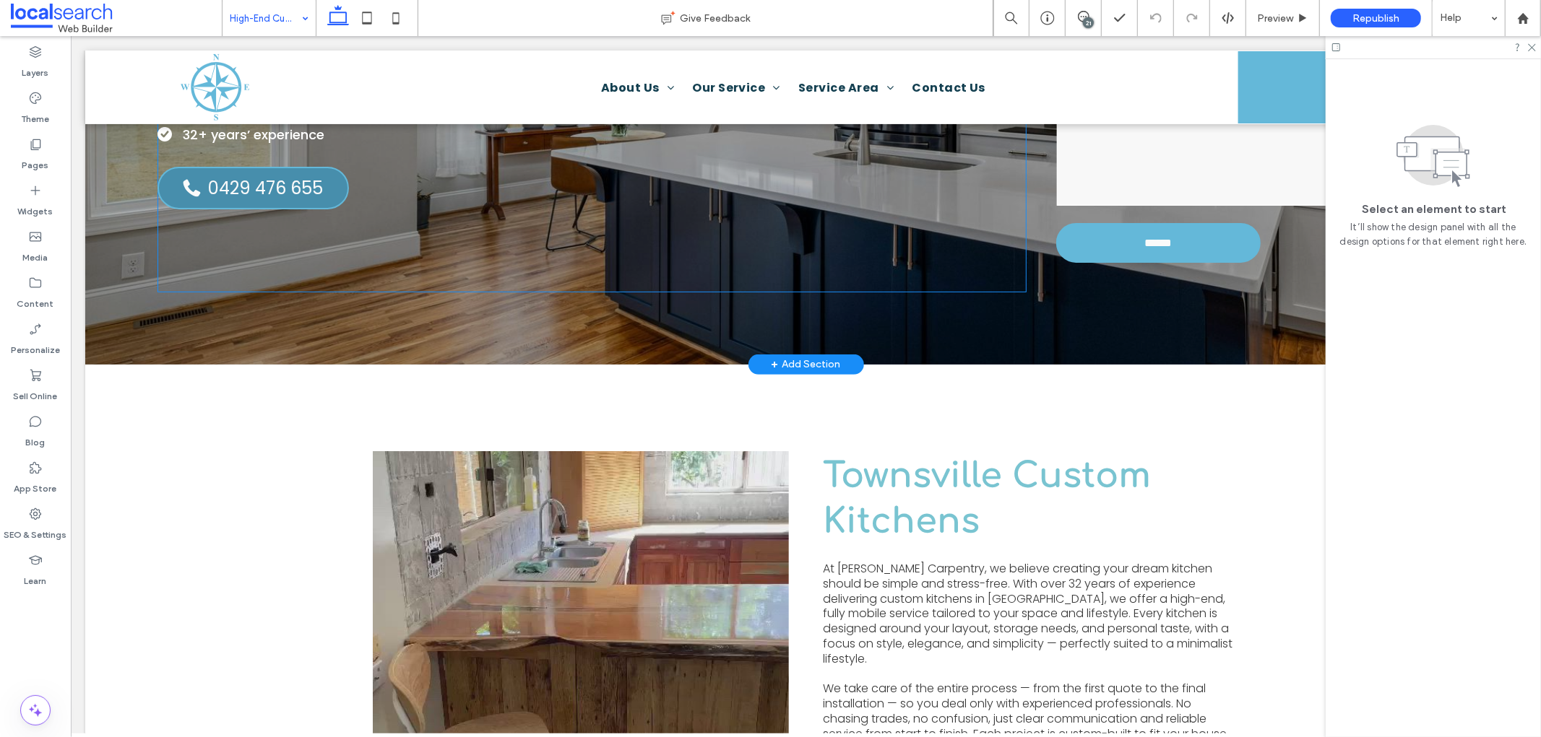
scroll to position [80, 0]
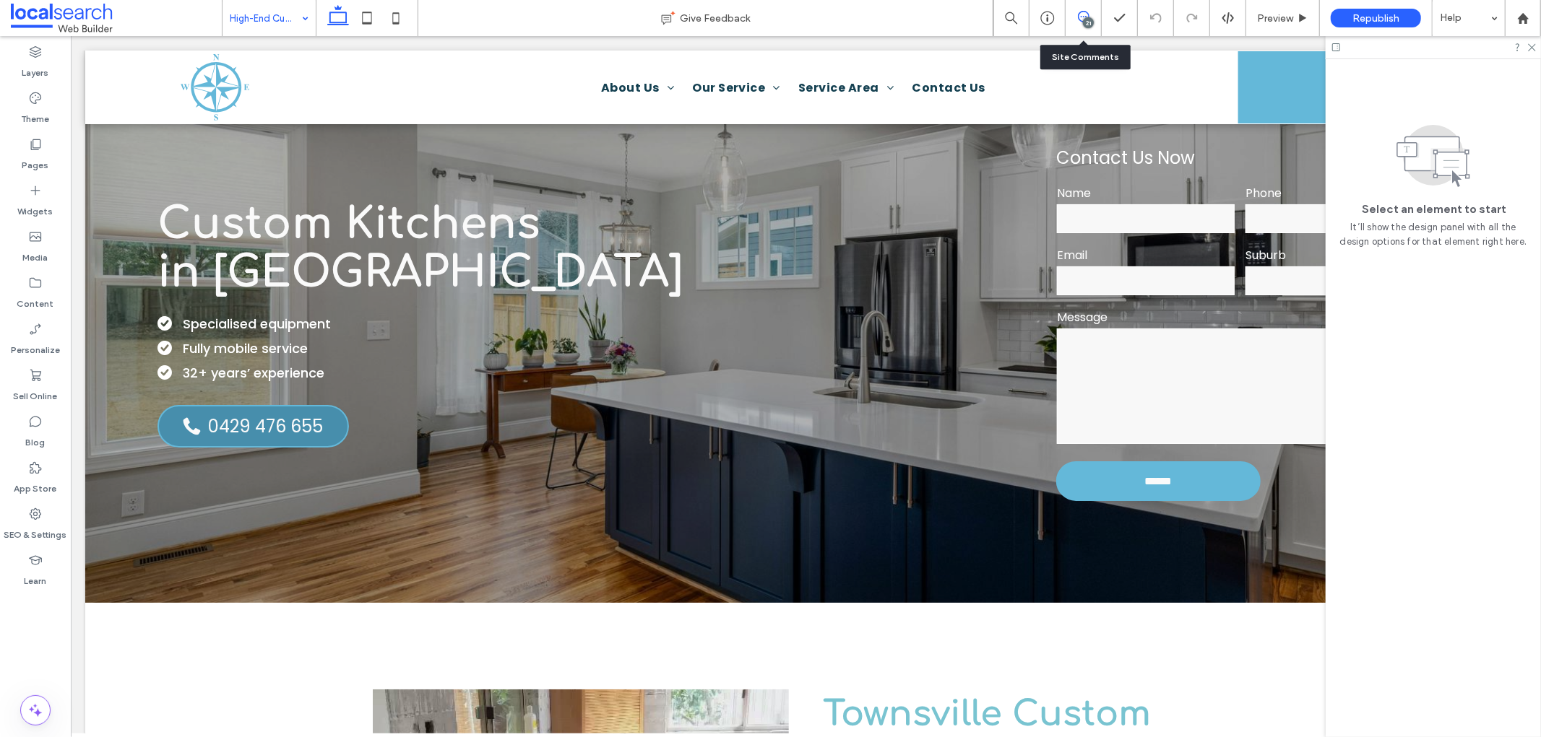
click at [1081, 19] on icon at bounding box center [1084, 17] width 12 height 12
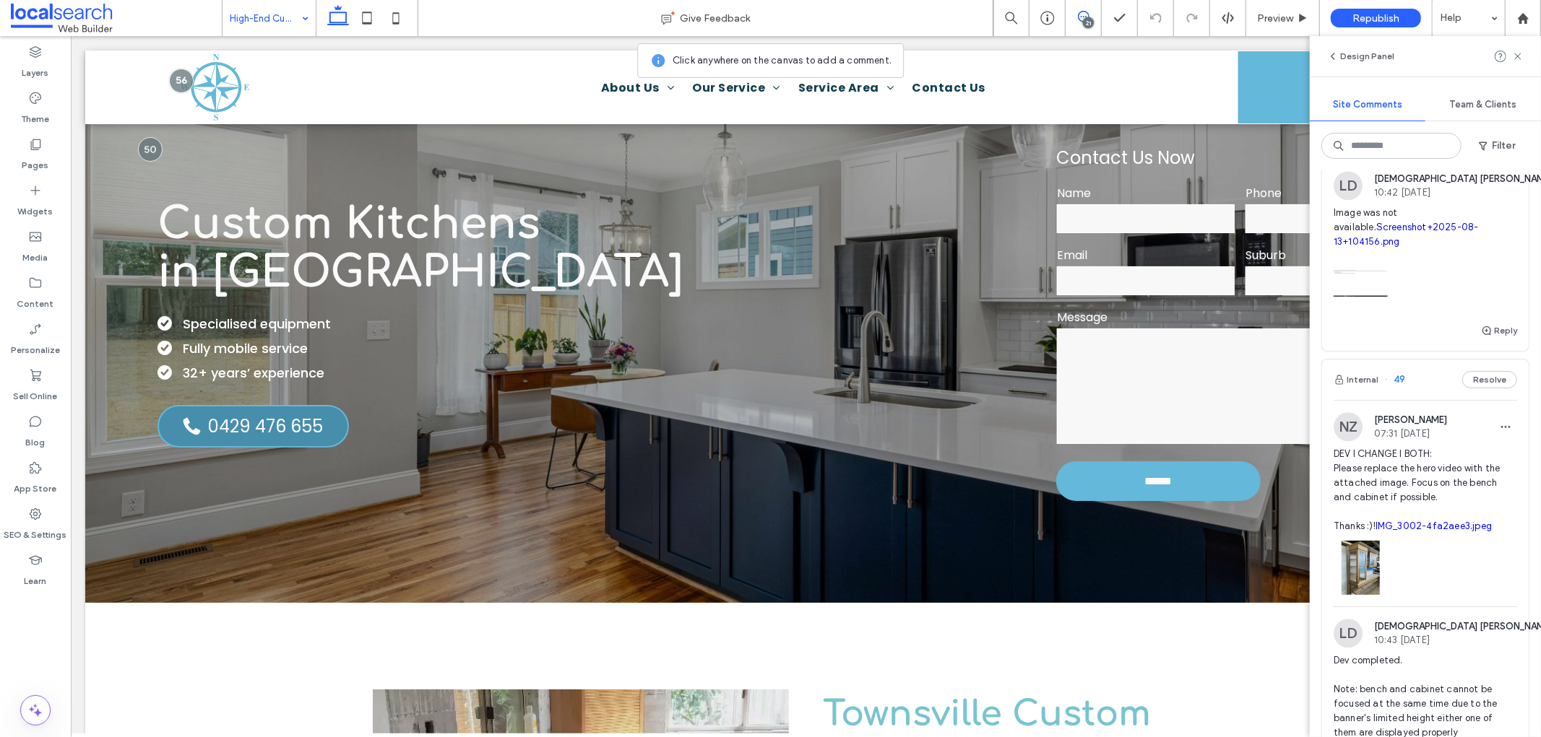
scroll to position [2808, 0]
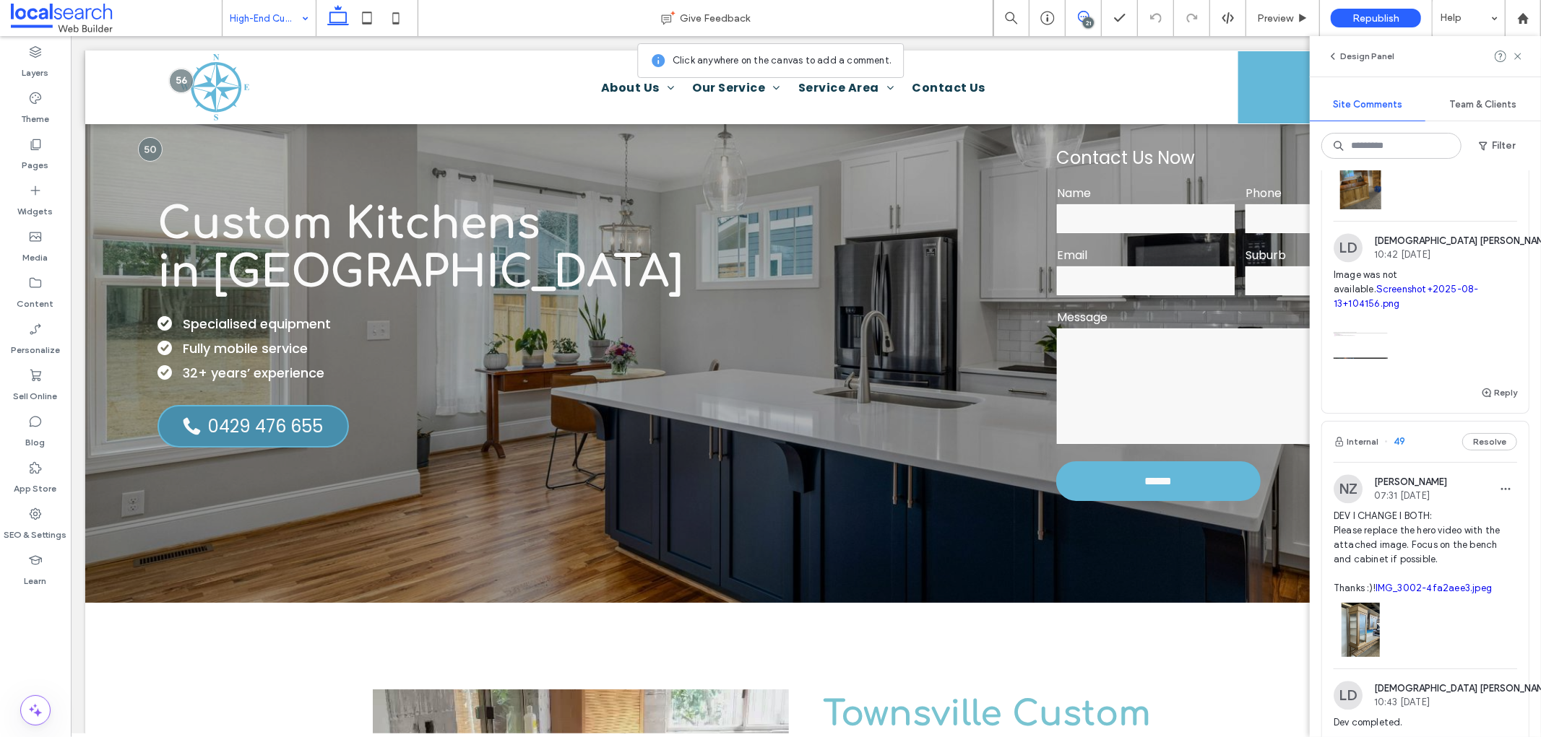
click at [1079, 19] on icon at bounding box center [1084, 17] width 12 height 12
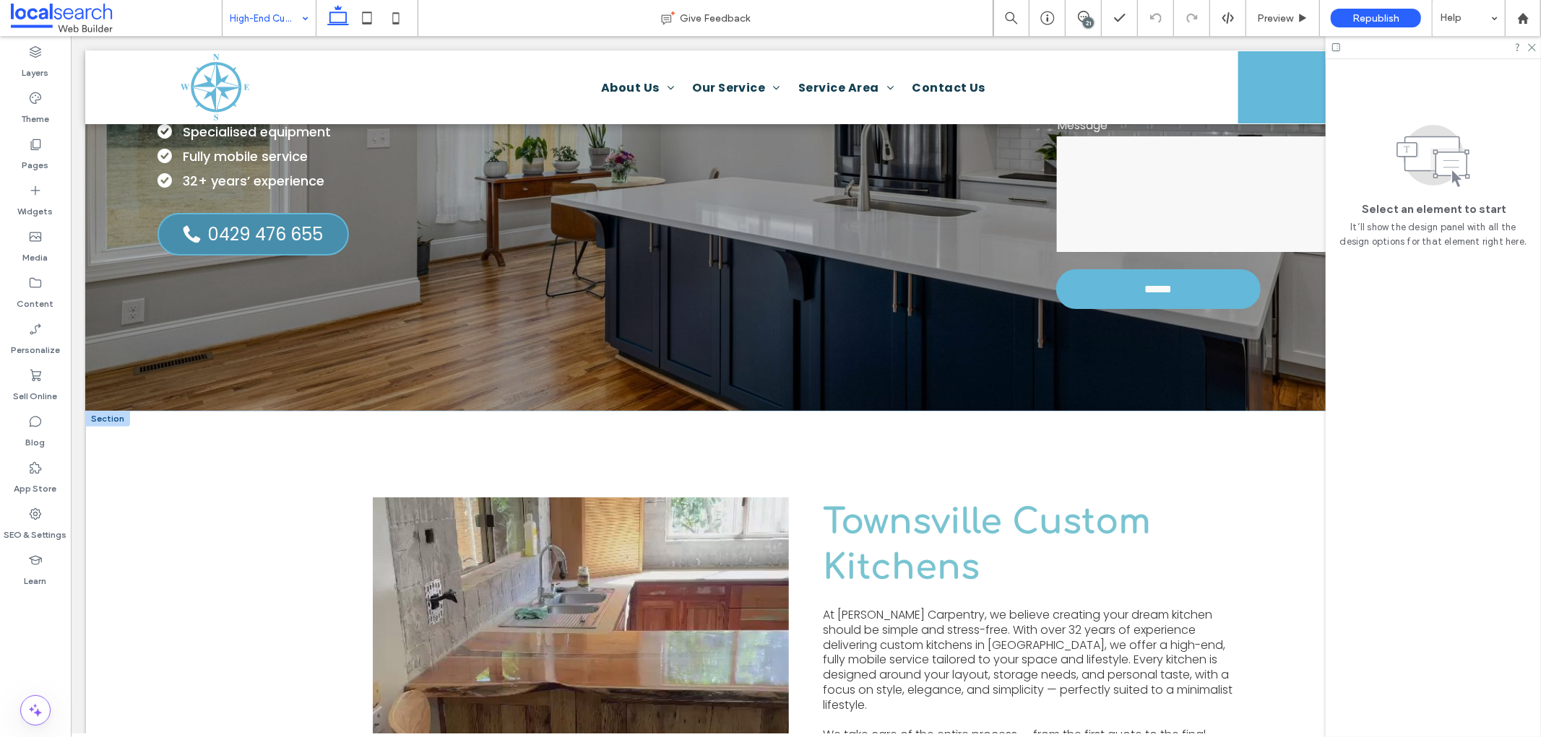
scroll to position [401, 0]
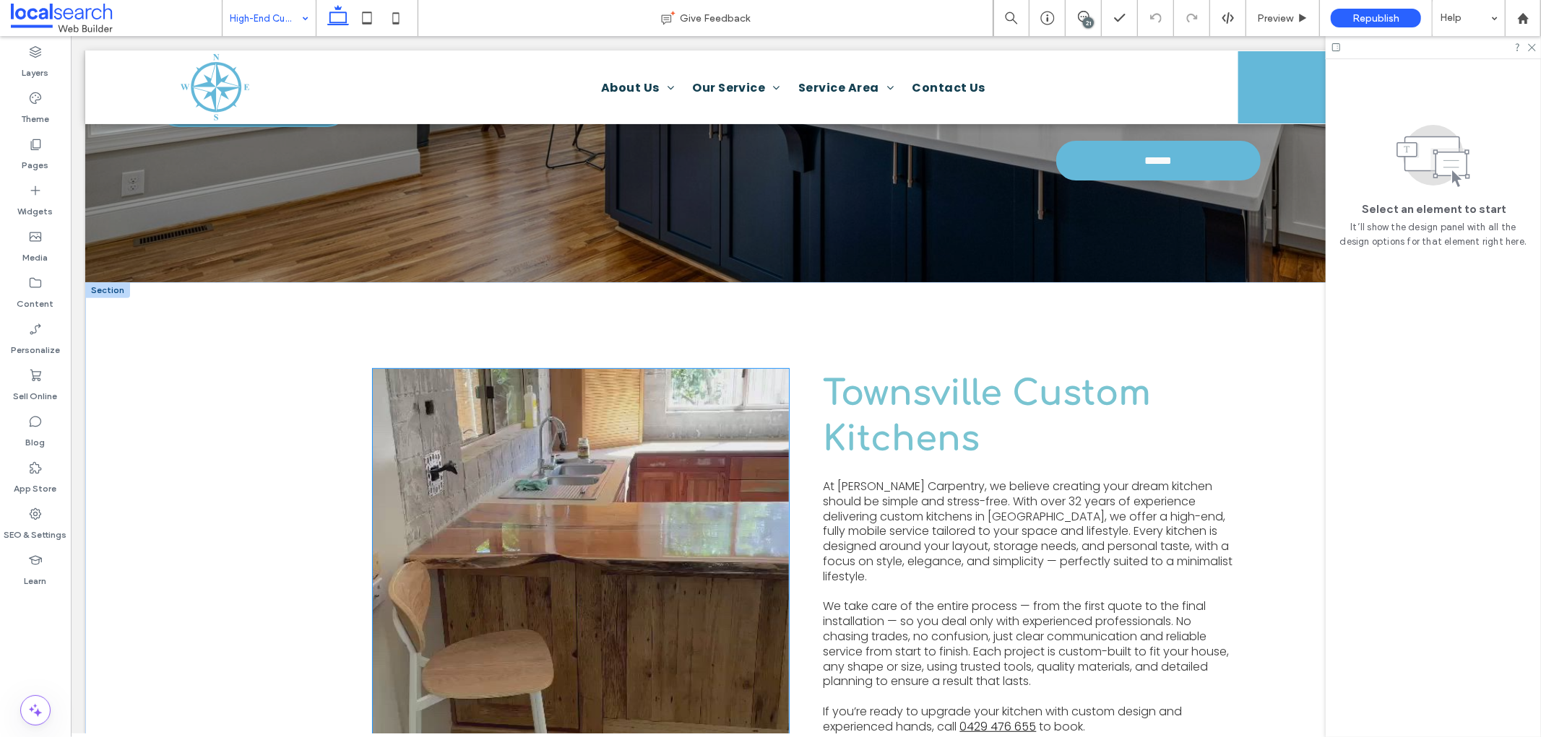
click at [553, 458] on video at bounding box center [580, 581] width 416 height 426
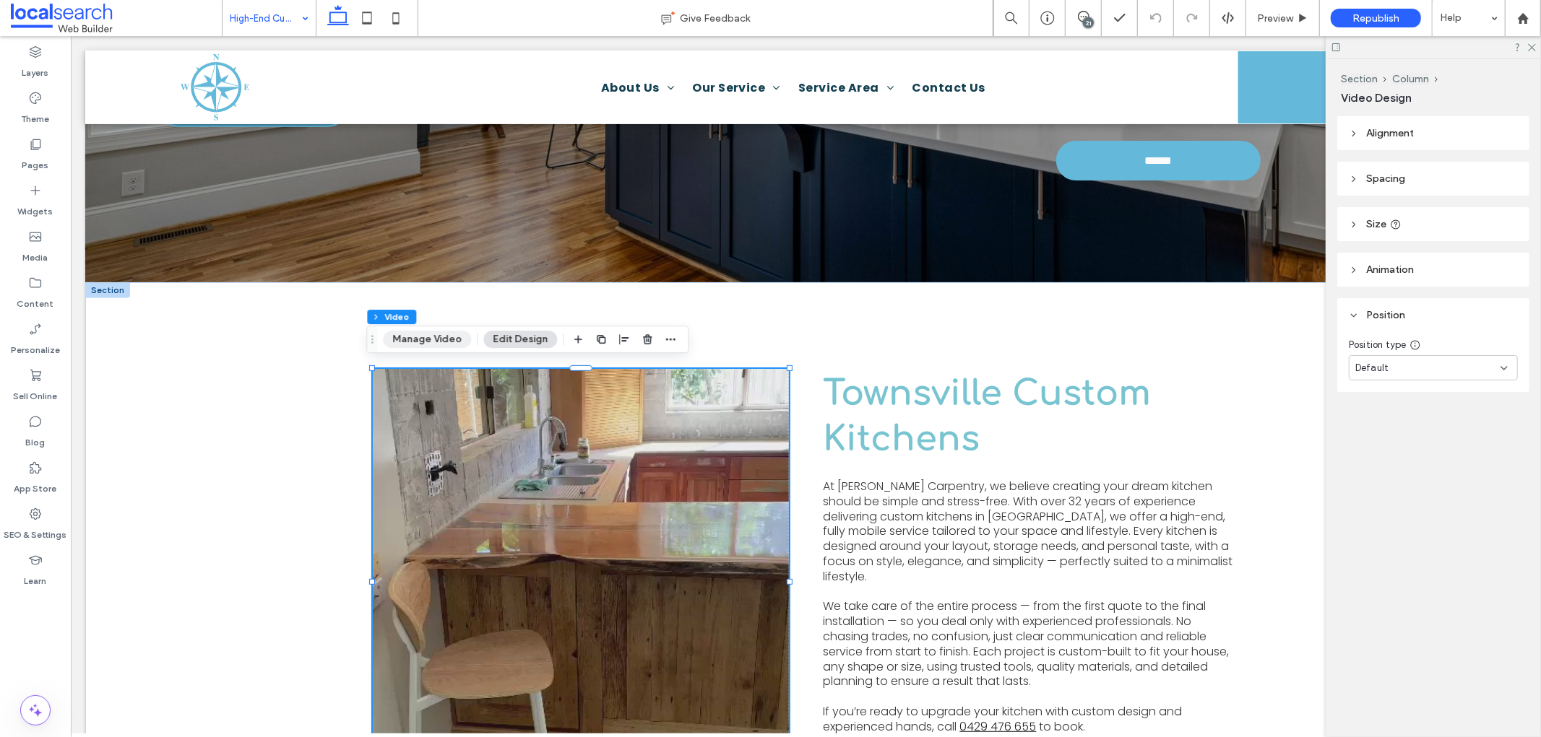
click at [444, 342] on button "Manage Video" at bounding box center [427, 339] width 88 height 17
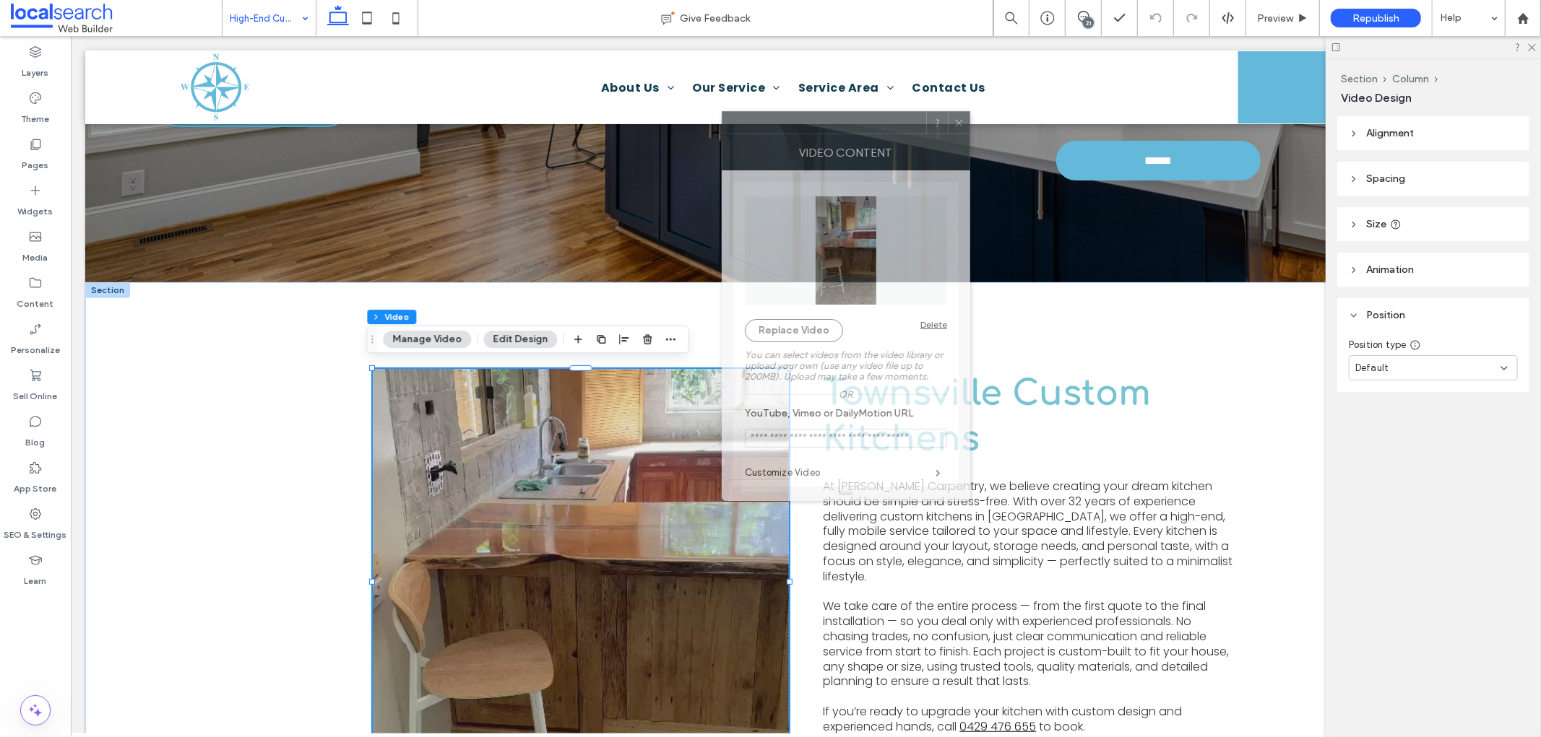
drag, startPoint x: 1346, startPoint y: 196, endPoint x: 790, endPoint y: 134, distance: 559.6
click at [790, 134] on div "VIDEO CONTENT" at bounding box center [846, 152] width 248 height 36
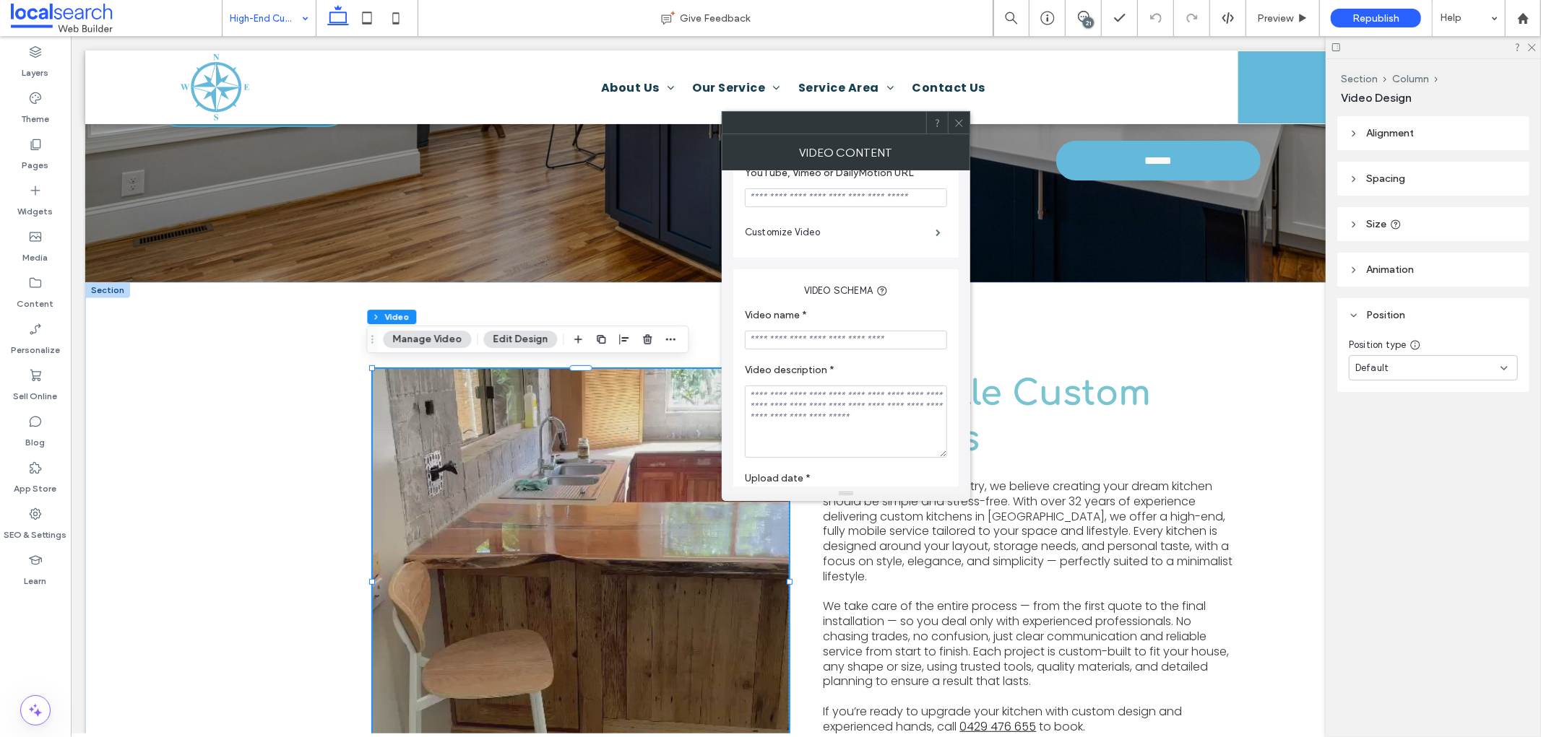
scroll to position [285, 0]
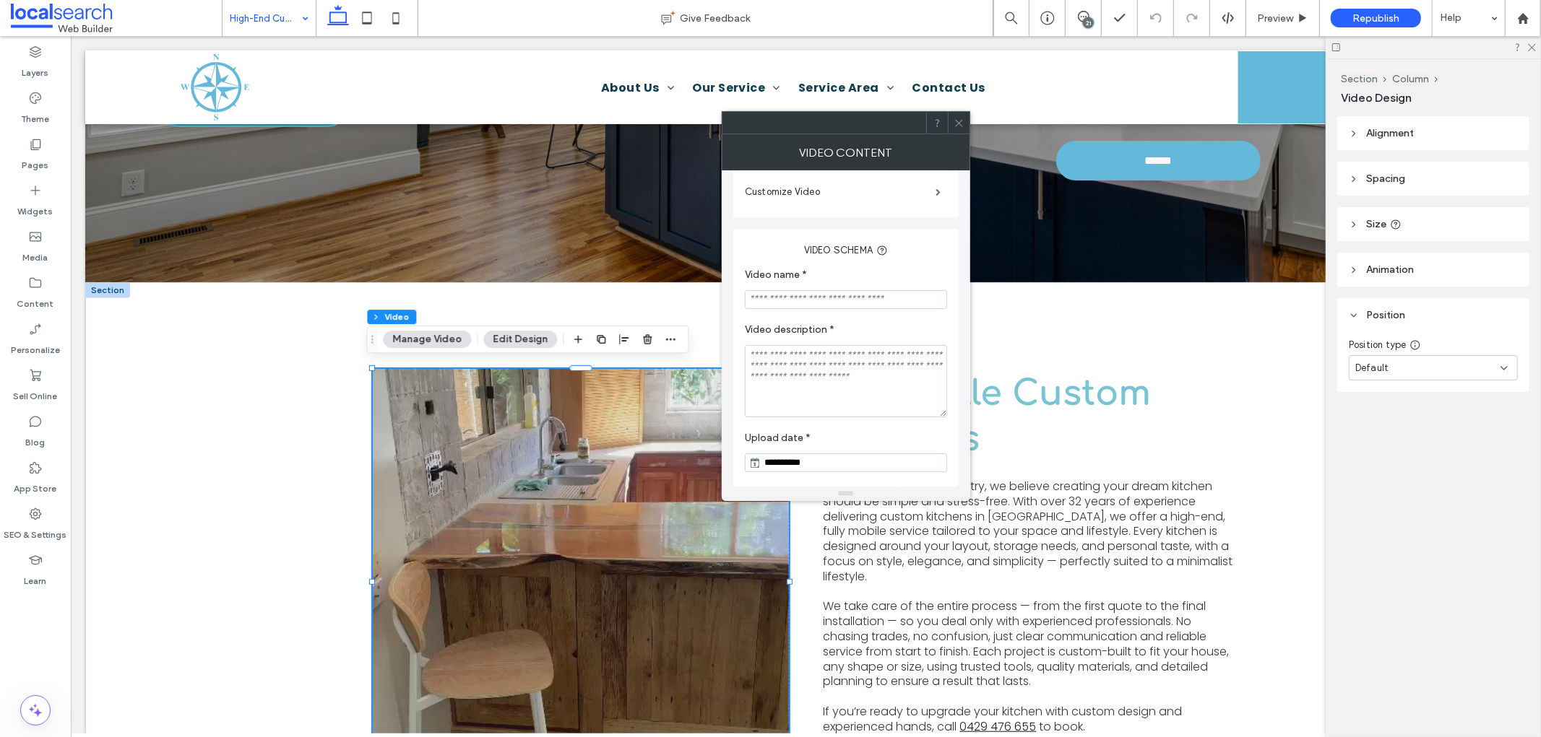
click at [961, 126] on icon at bounding box center [958, 123] width 11 height 11
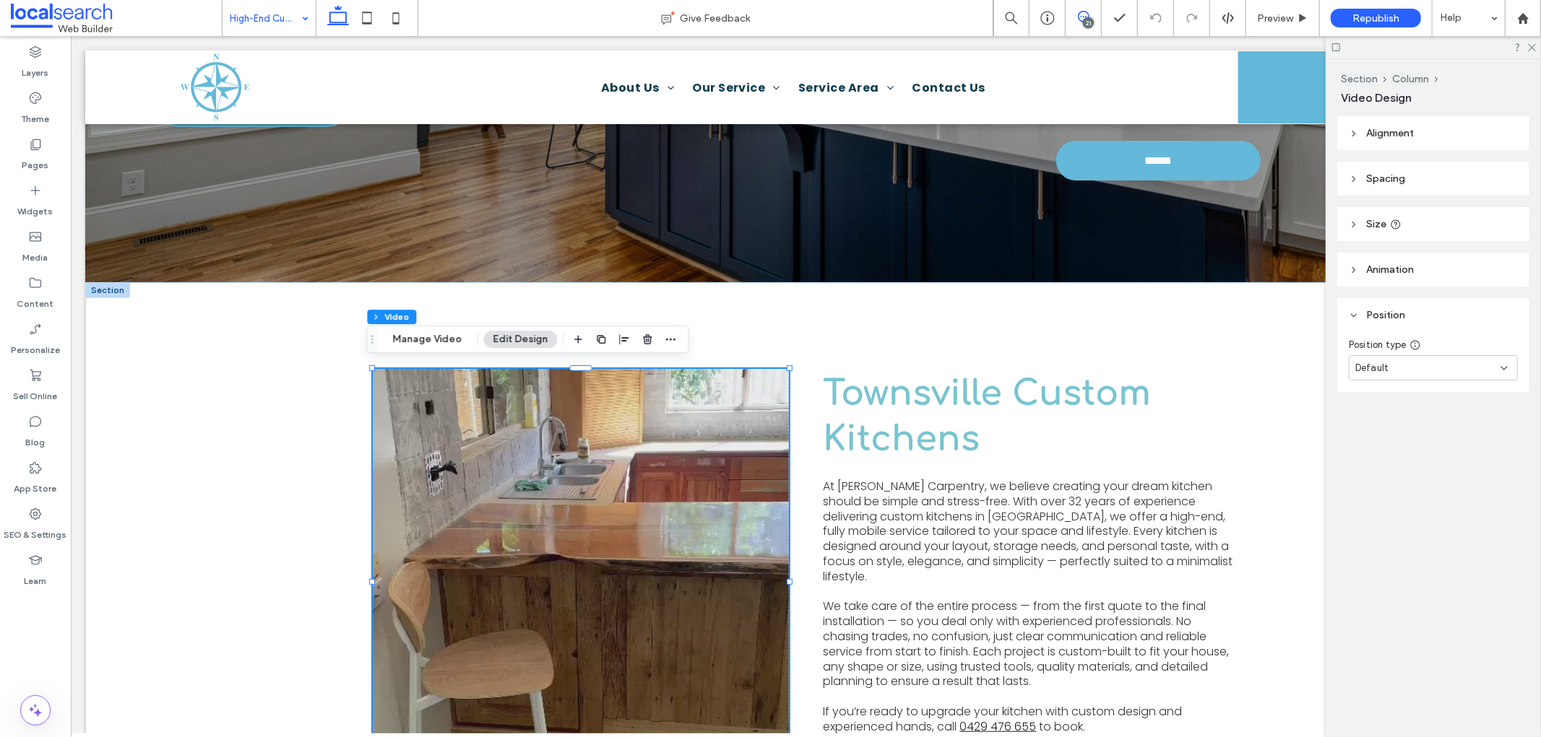
click at [1091, 14] on span at bounding box center [1082, 17] width 35 height 12
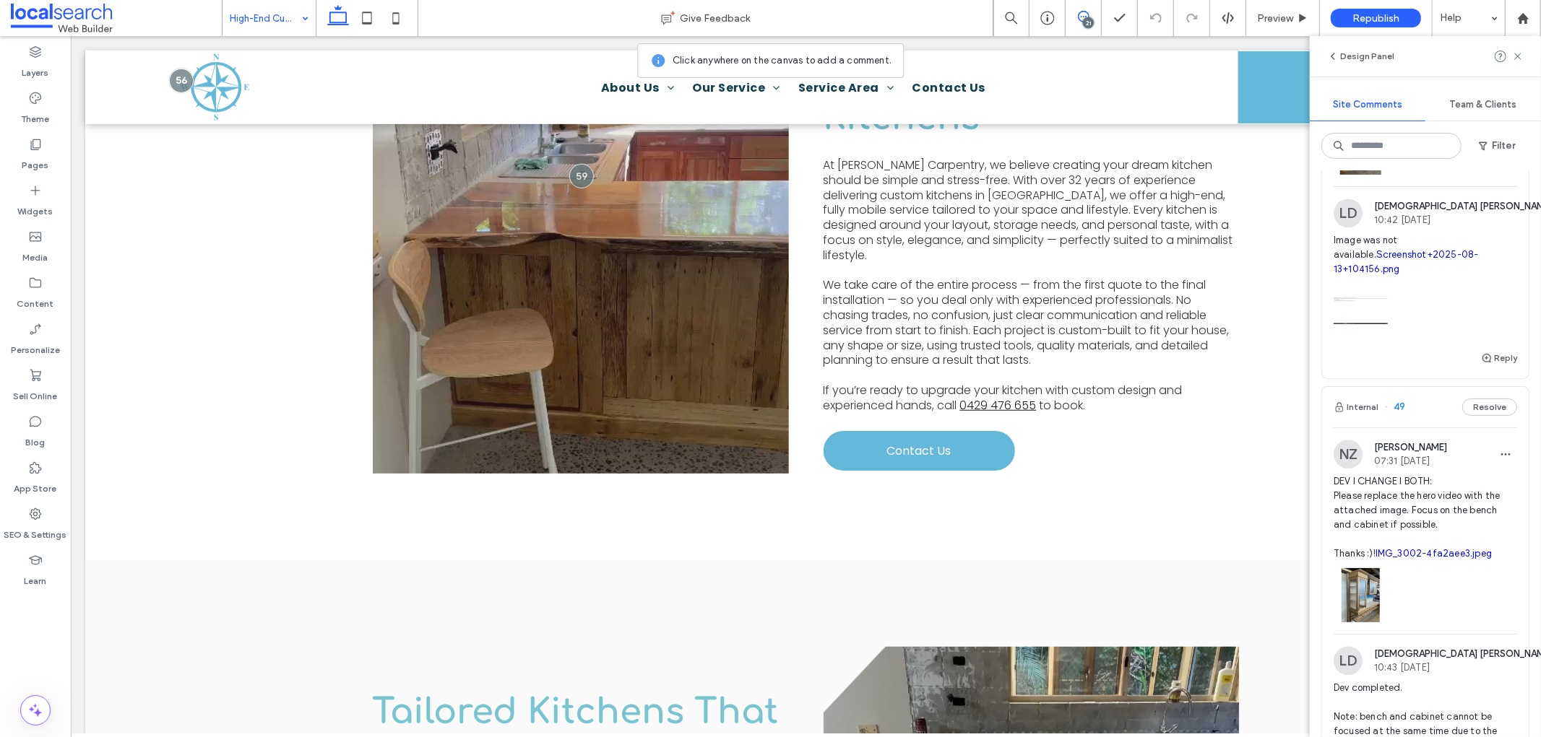
scroll to position [2889, 0]
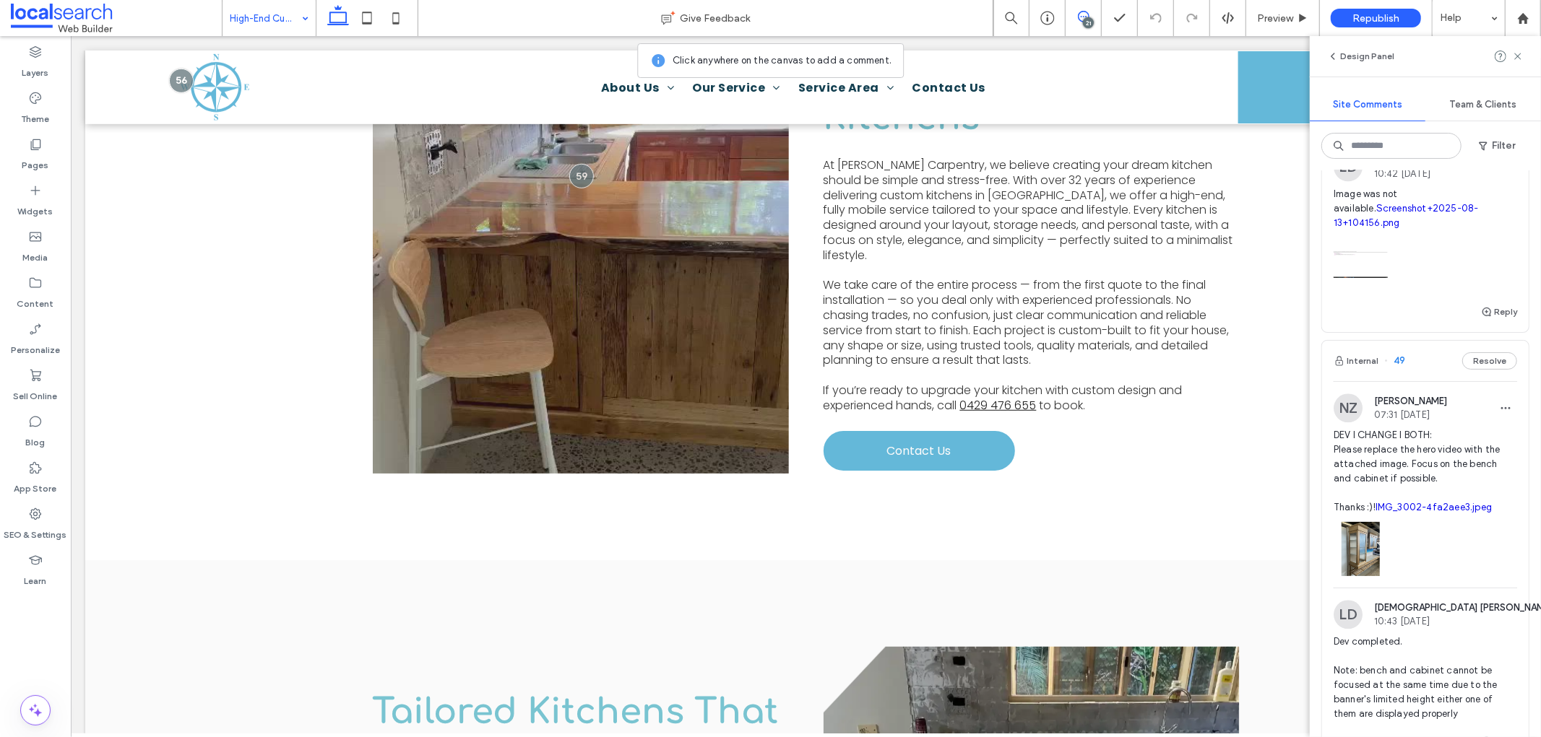
click at [1406, 514] on span "DEV I CHANGE I BOTH: Please replace the hero video with the attached image. Foc…" at bounding box center [1424, 471] width 183 height 87
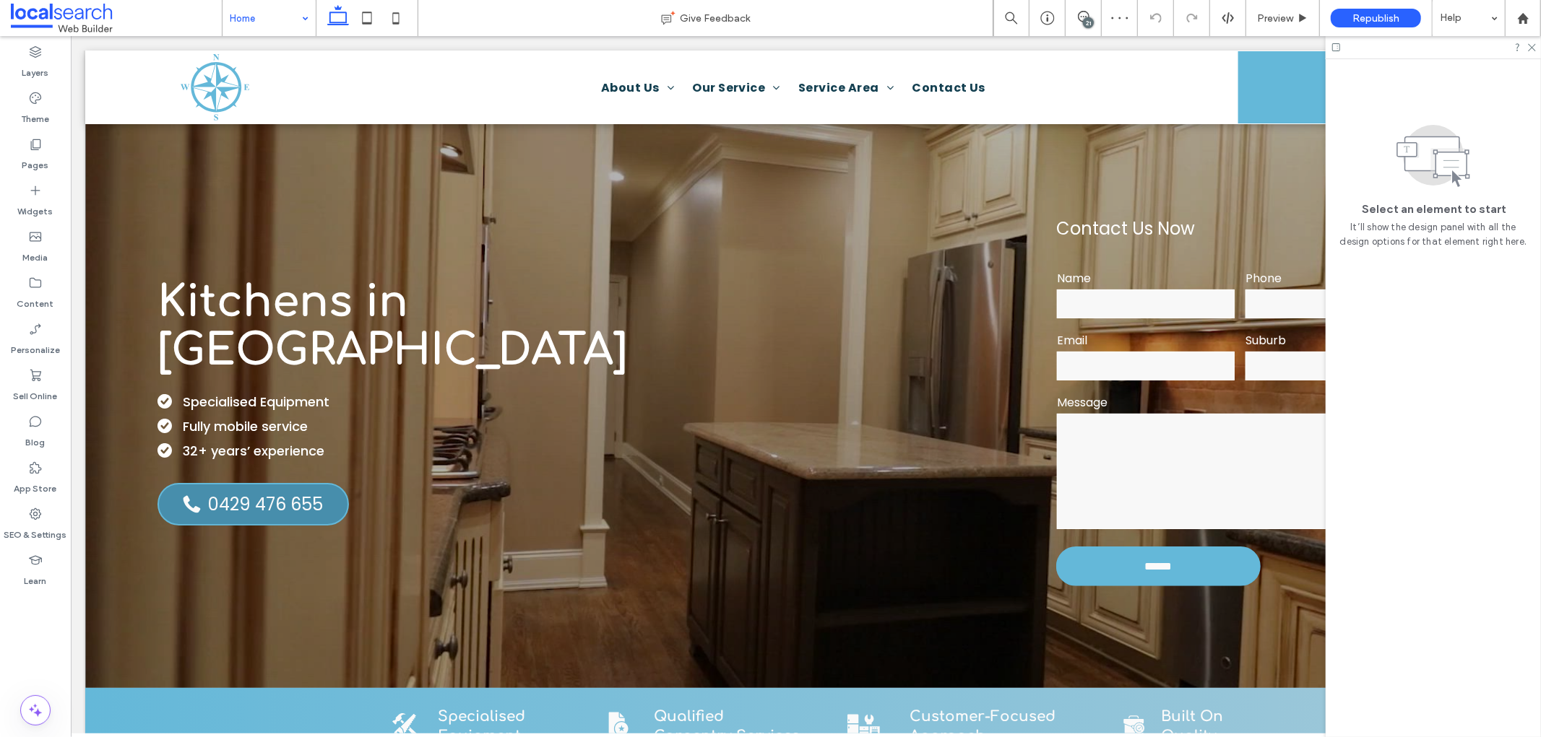
click at [1087, 16] on icon at bounding box center [1084, 17] width 12 height 12
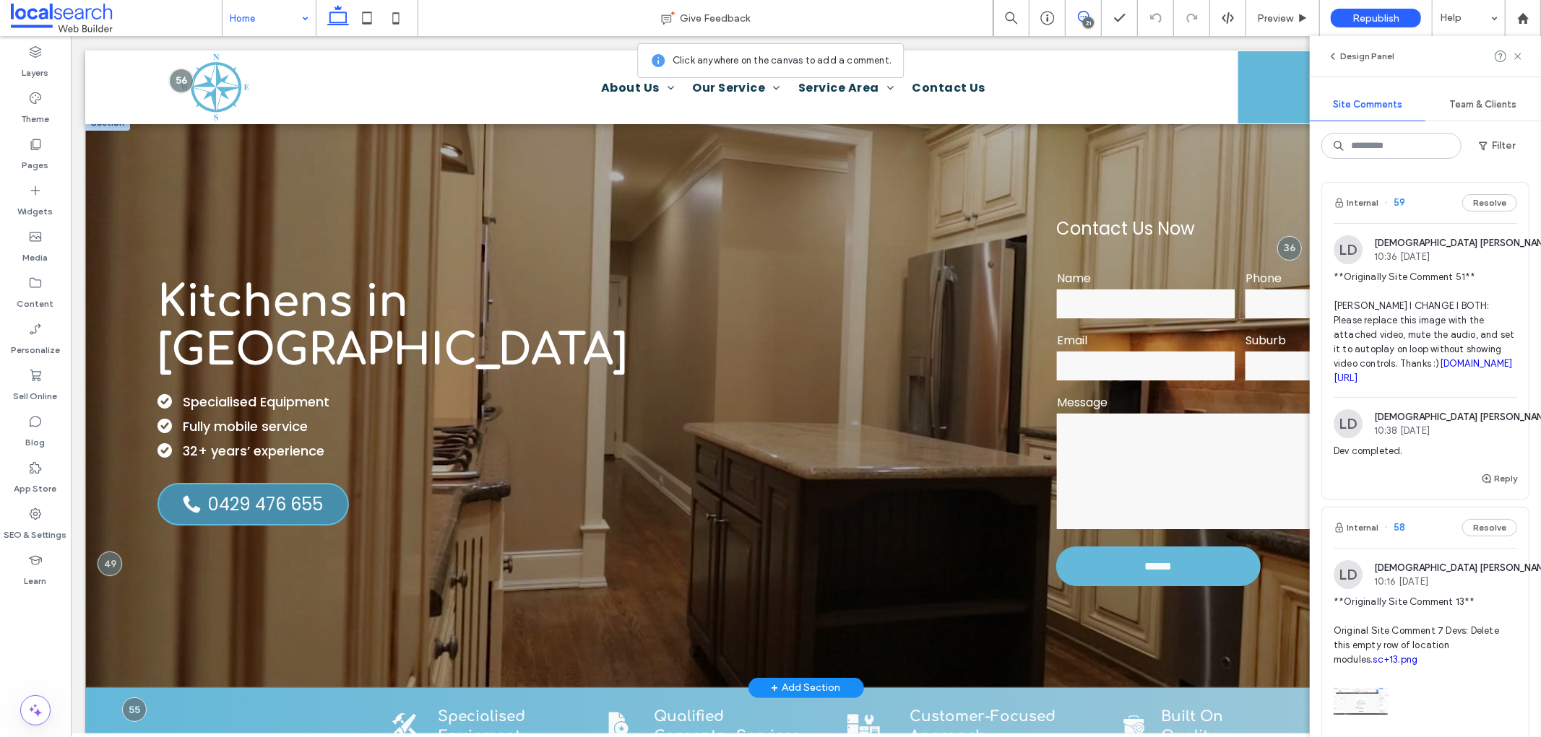
click at [94, 554] on div "Kitchens in Townsville Specialised Equipment Fully mobile service 32+ years’ ex…" at bounding box center [805, 401] width 1441 height 574
click at [1081, 19] on icon at bounding box center [1084, 17] width 12 height 12
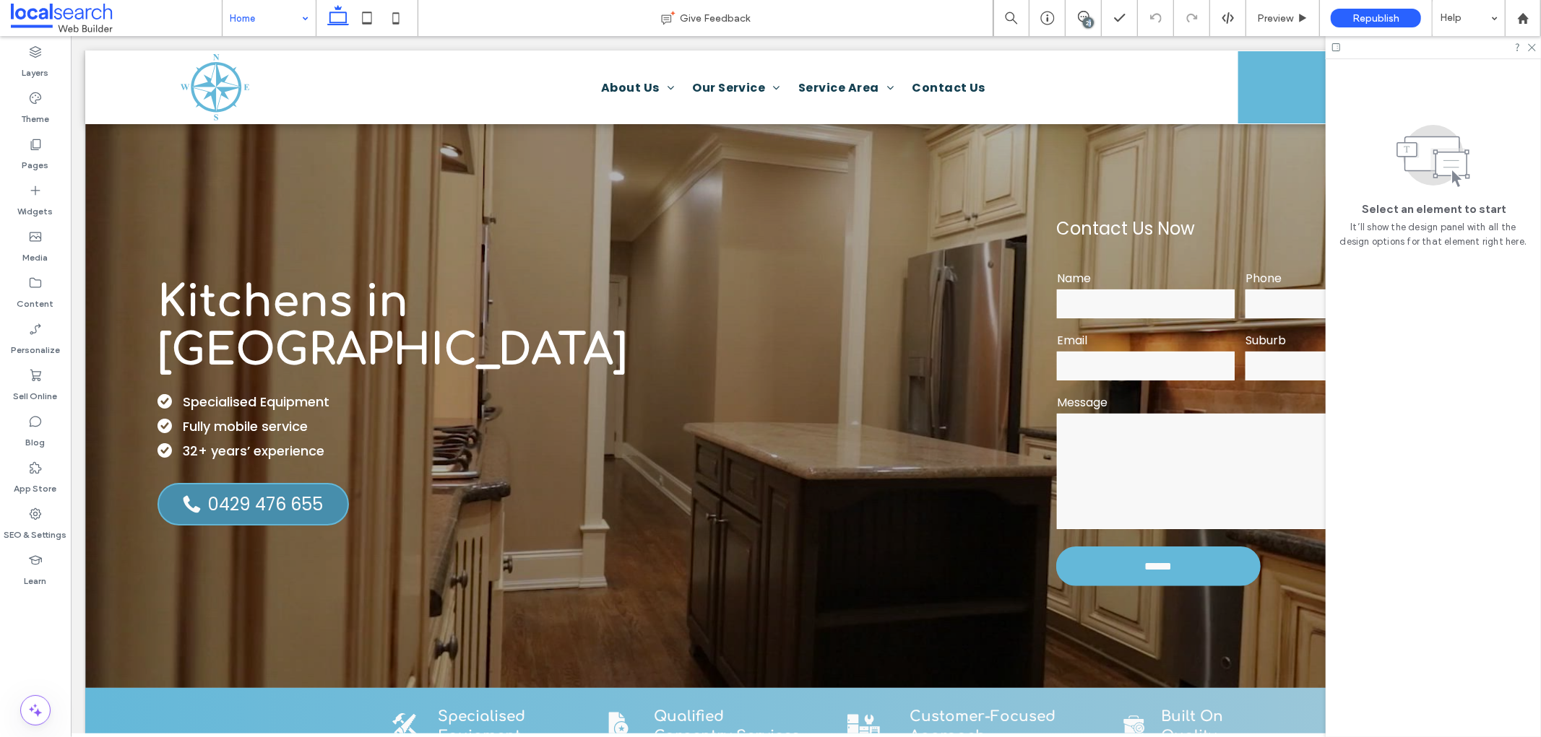
click at [1088, 17] on div "21" at bounding box center [1082, 18] width 35 height 14
click at [1088, 17] on div "21" at bounding box center [1088, 22] width 11 height 11
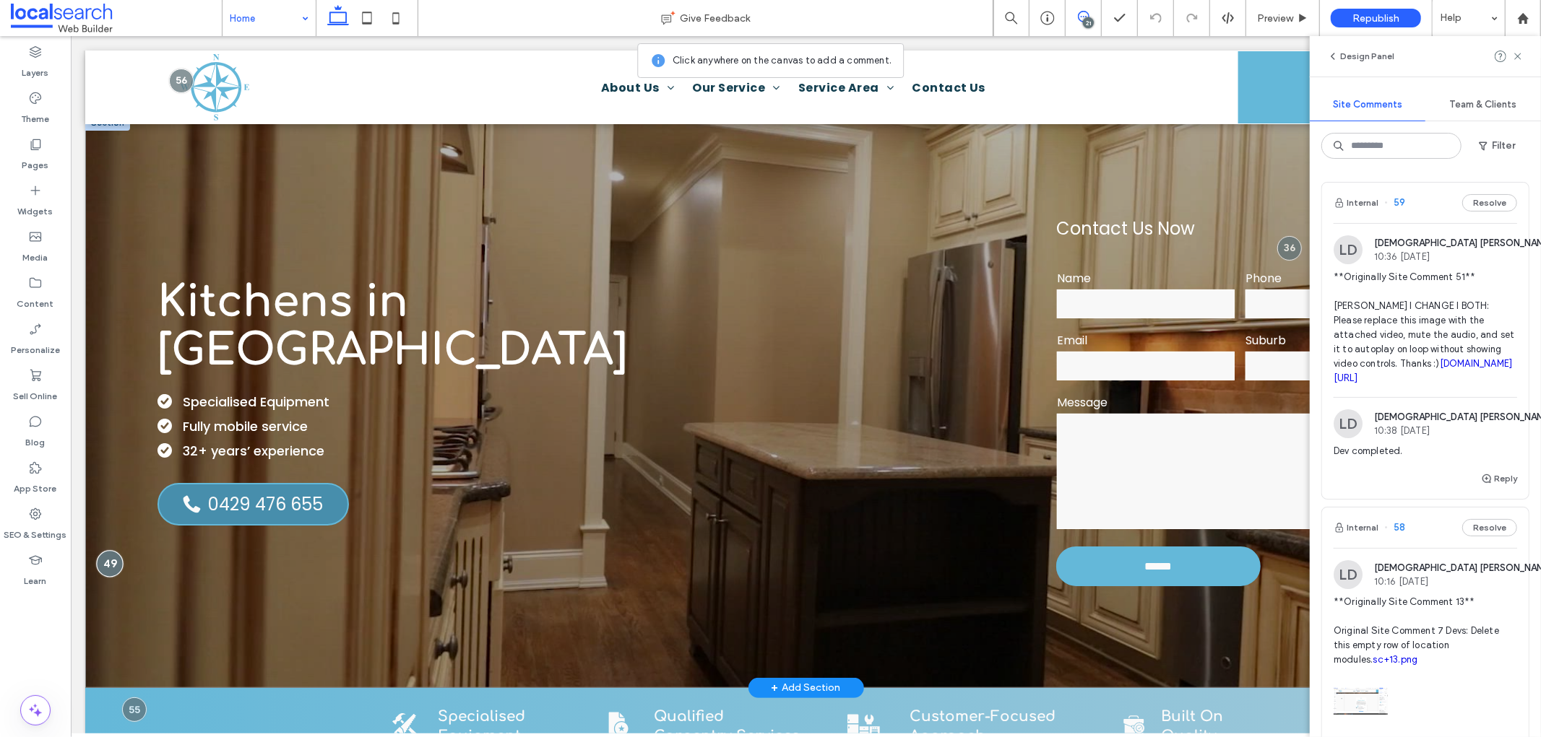
click at [102, 557] on div at bounding box center [108, 563] width 27 height 27
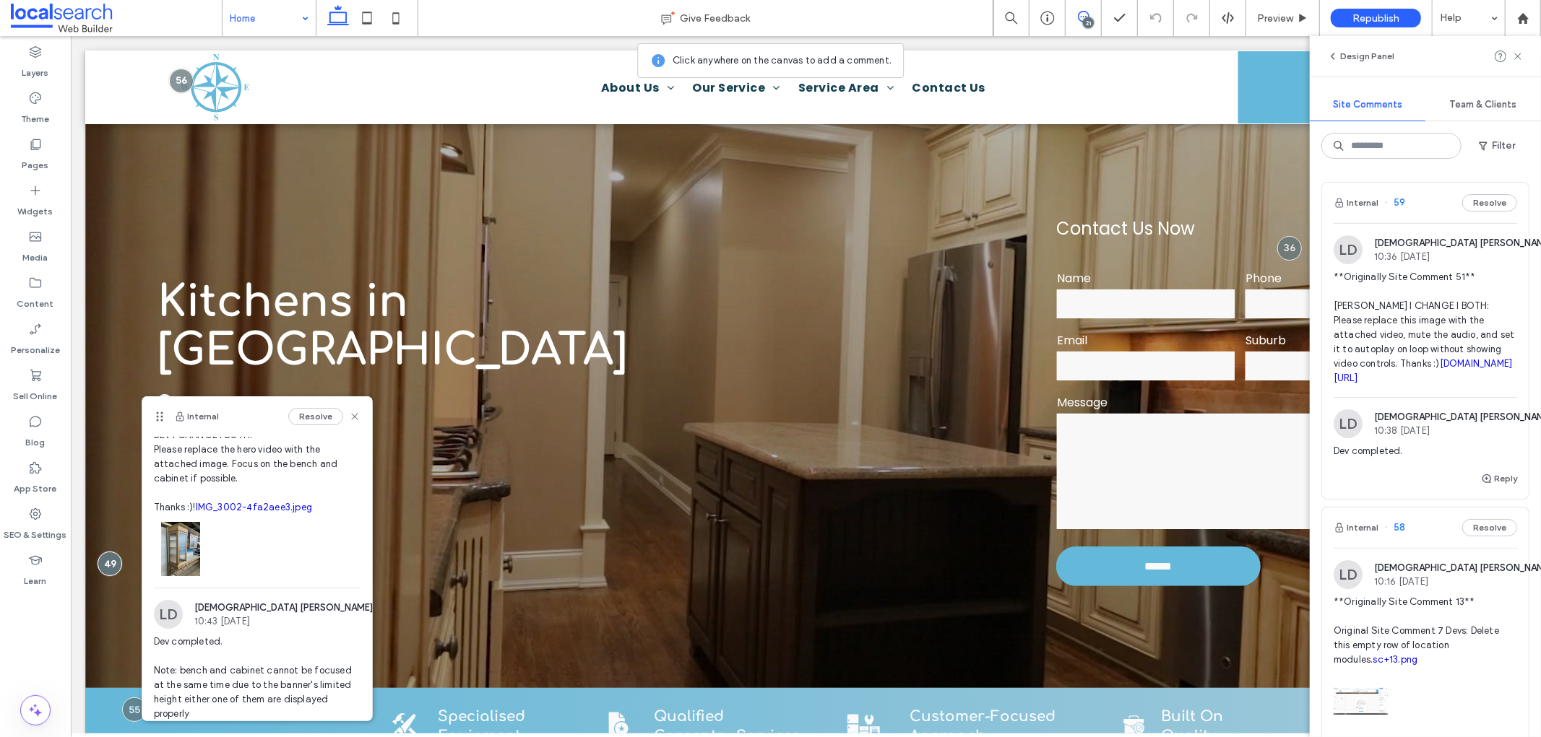
scroll to position [98, 0]
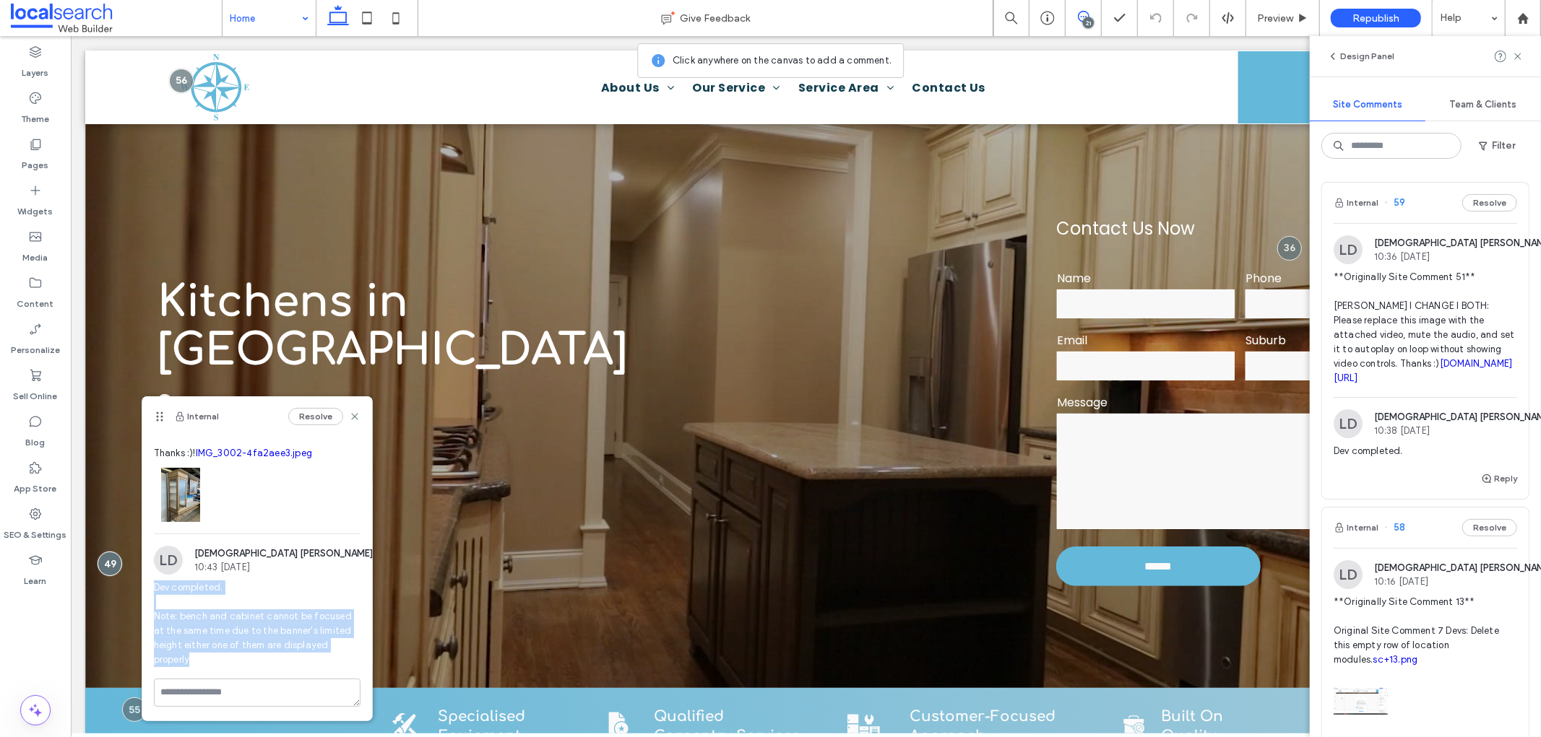
drag, startPoint x: 198, startPoint y: 665, endPoint x: 152, endPoint y: 585, distance: 92.5
click at [152, 585] on div "LD Lady Devina 10:43 Aug 13 2025 Dev completed. Note: bench and cabinet cannot …" at bounding box center [257, 612] width 230 height 133
copy span "Dev completed. Note: bench and cabinet cannot be focused at the same time due t…"
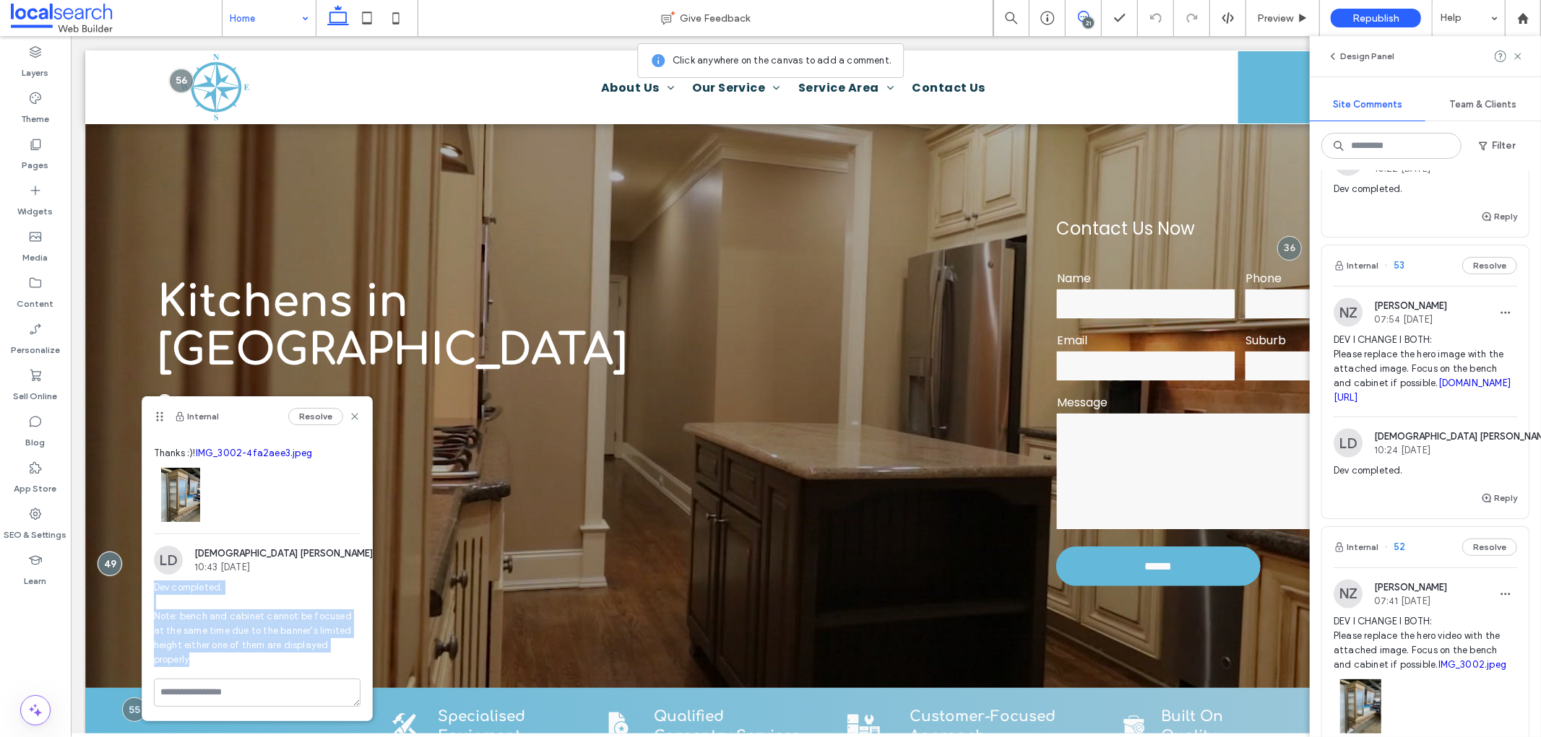
scroll to position [2327, 0]
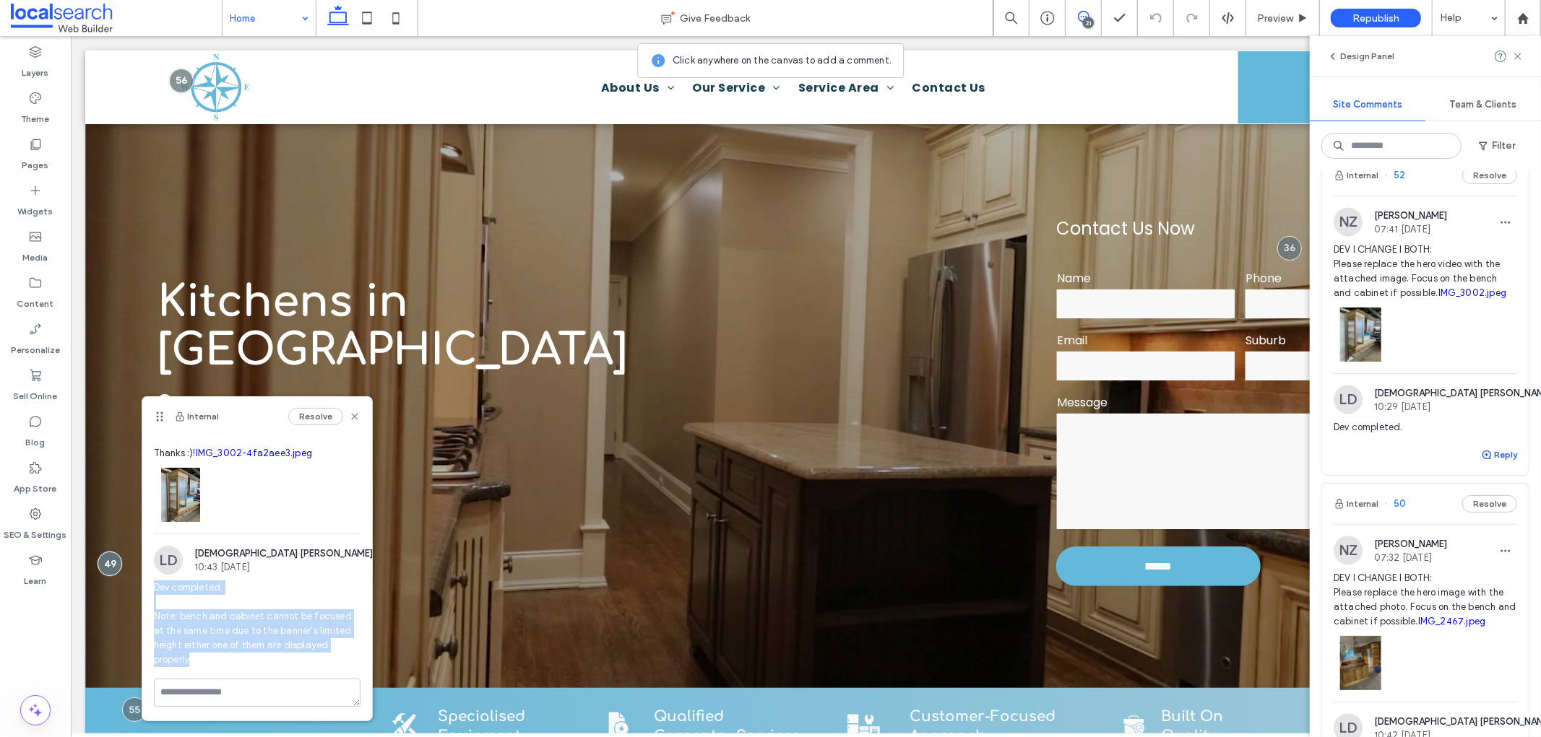
click at [1486, 464] on button "Reply" at bounding box center [1499, 454] width 36 height 17
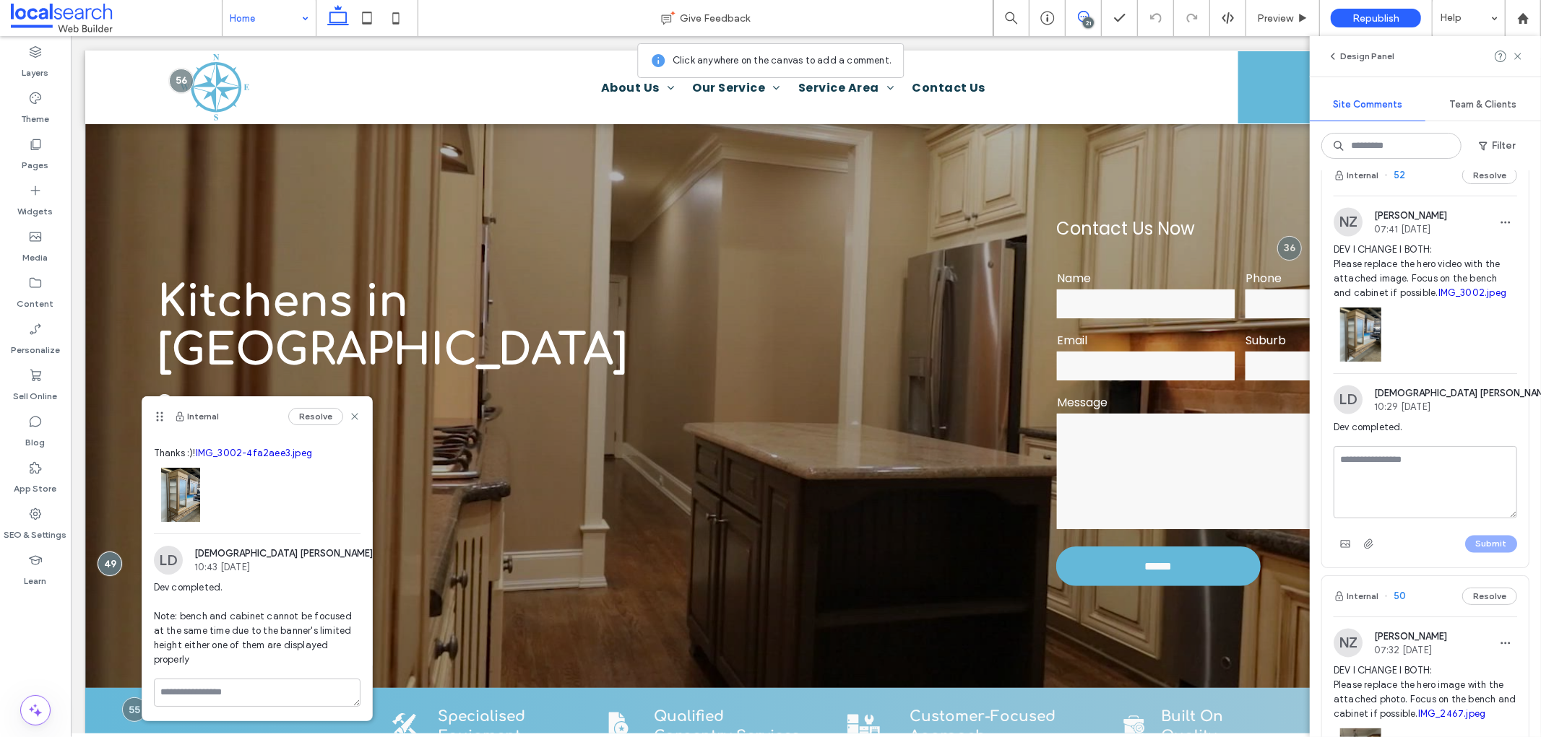
click at [1405, 519] on textarea at bounding box center [1424, 482] width 183 height 72
click at [1540, 406] on icon "button" at bounding box center [1570, 400] width 12 height 12
click at [1442, 504] on div "Edit" at bounding box center [1440, 511] width 129 height 27
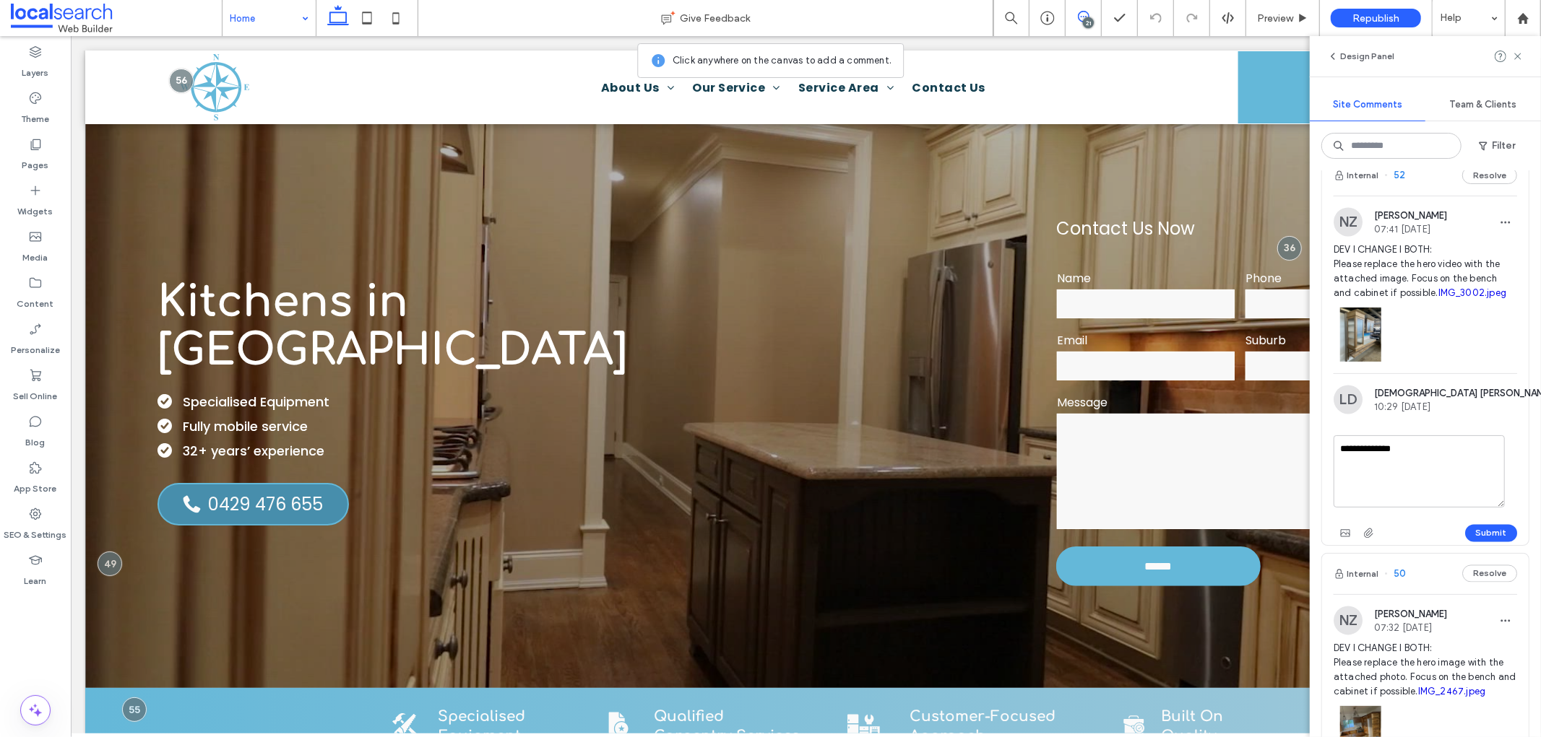
click at [1407, 508] on textarea "**********" at bounding box center [1418, 472] width 171 height 72
type textarea "**********"
click at [1475, 542] on button "Submit" at bounding box center [1491, 533] width 52 height 17
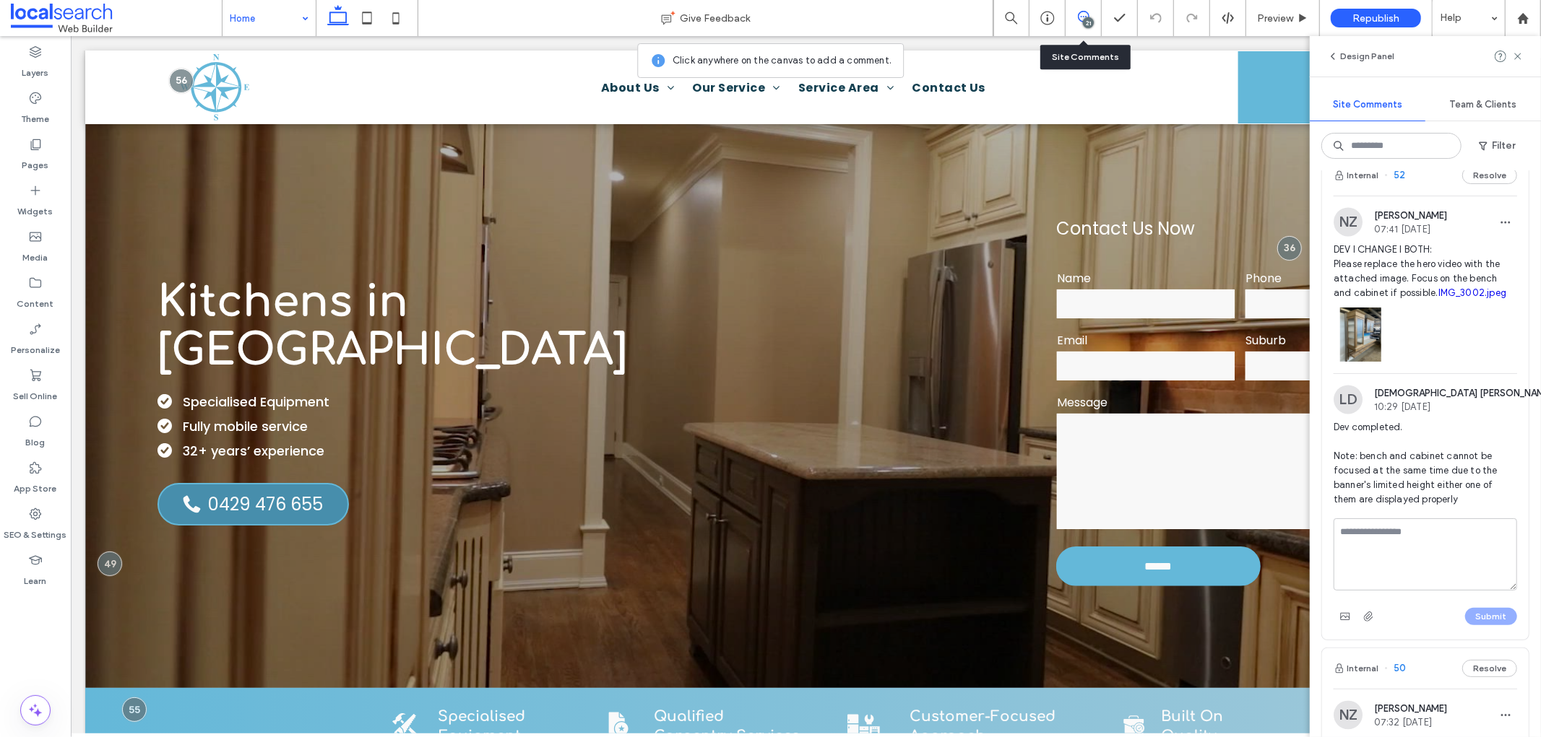
click at [1081, 8] on div "21" at bounding box center [1083, 18] width 36 height 36
click at [1086, 13] on icon at bounding box center [1084, 17] width 12 height 12
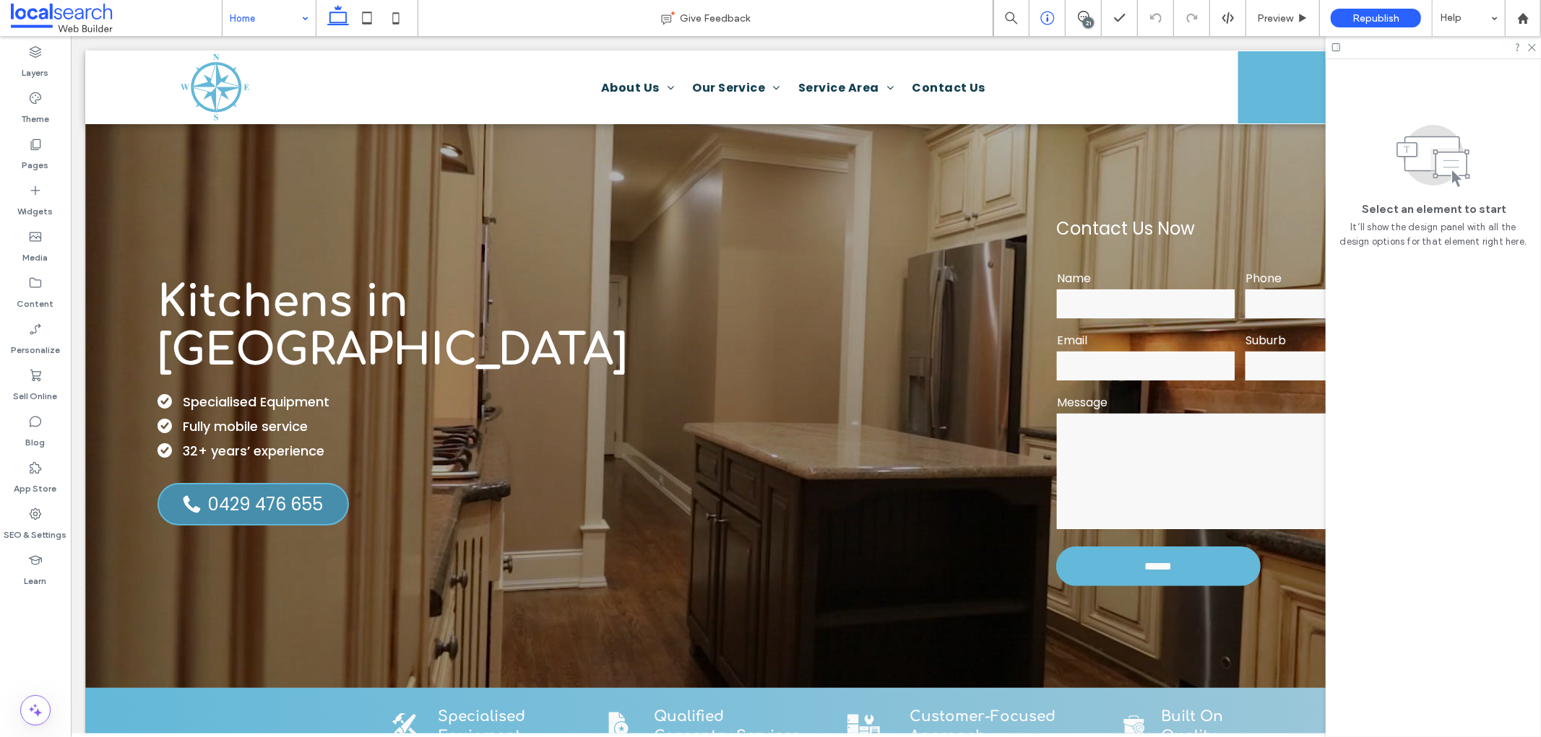
scroll to position [0, 0]
click at [823, 158] on div "Kitchens in Townsville Specialised Equipment Fully mobile service 32+ years’ ex…" at bounding box center [805, 401] width 1441 height 574
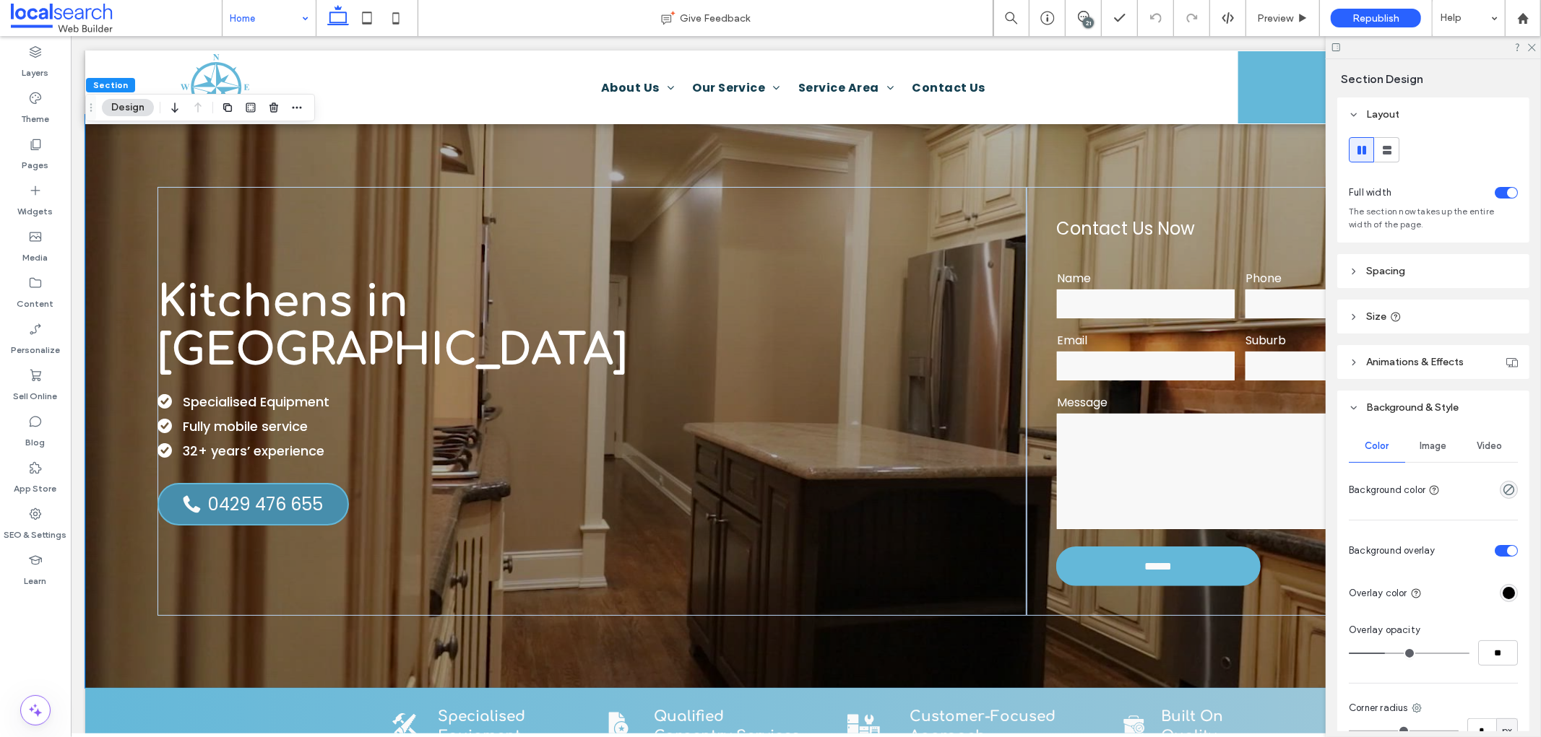
click at [1448, 436] on div "Image" at bounding box center [1433, 446] width 56 height 32
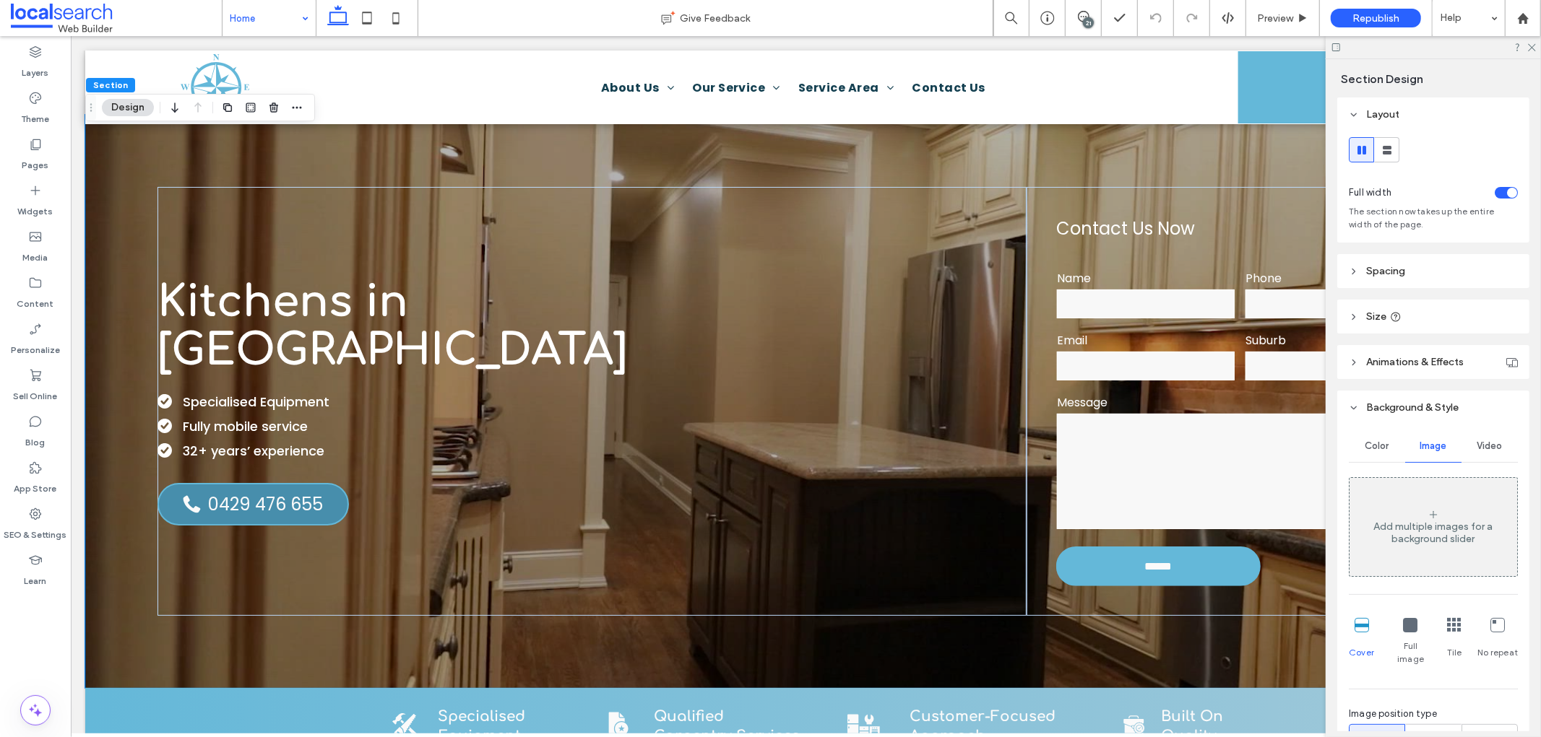
click at [1477, 446] on span "Video" at bounding box center [1489, 447] width 25 height 12
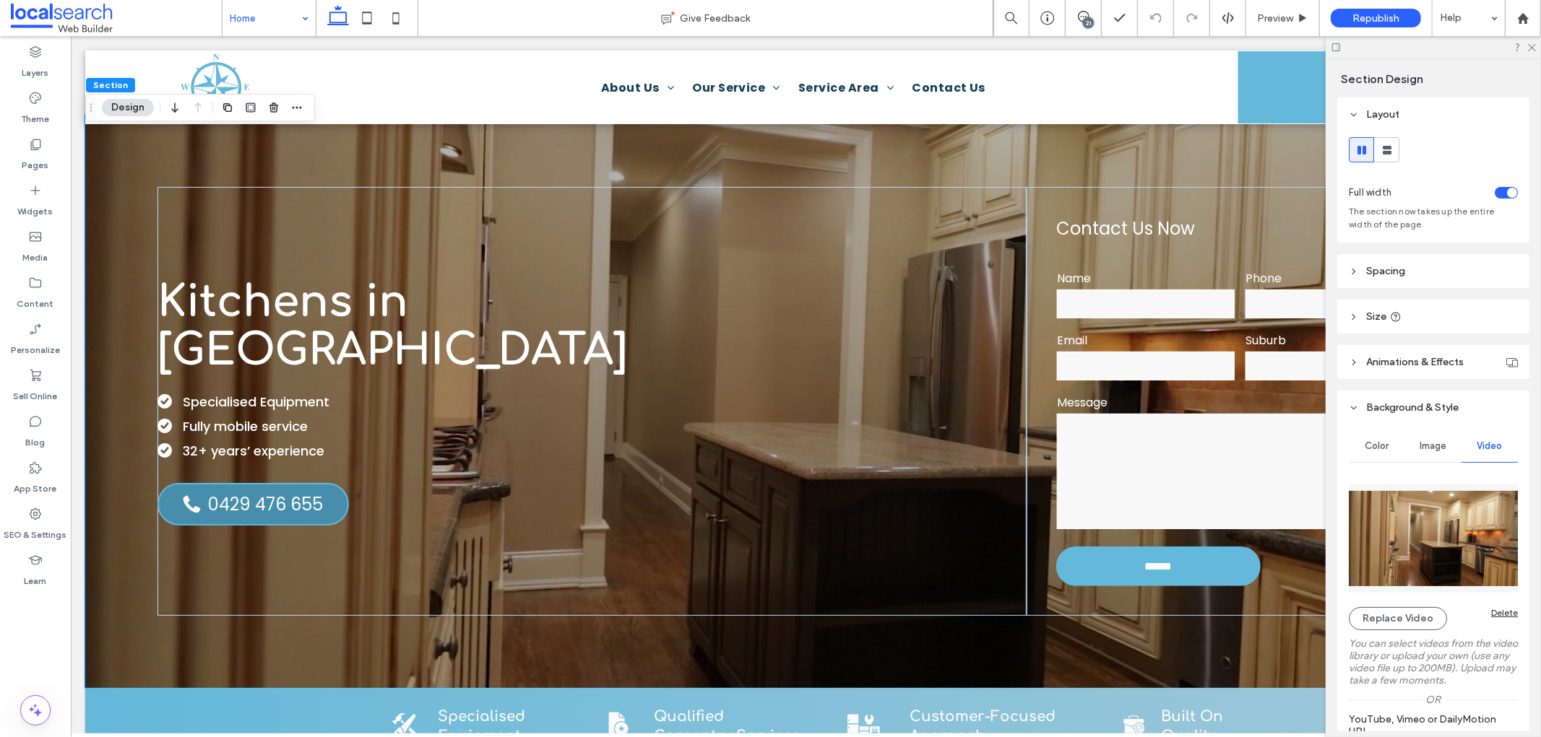
click at [1491, 614] on div "Delete" at bounding box center [1504, 612] width 27 height 11
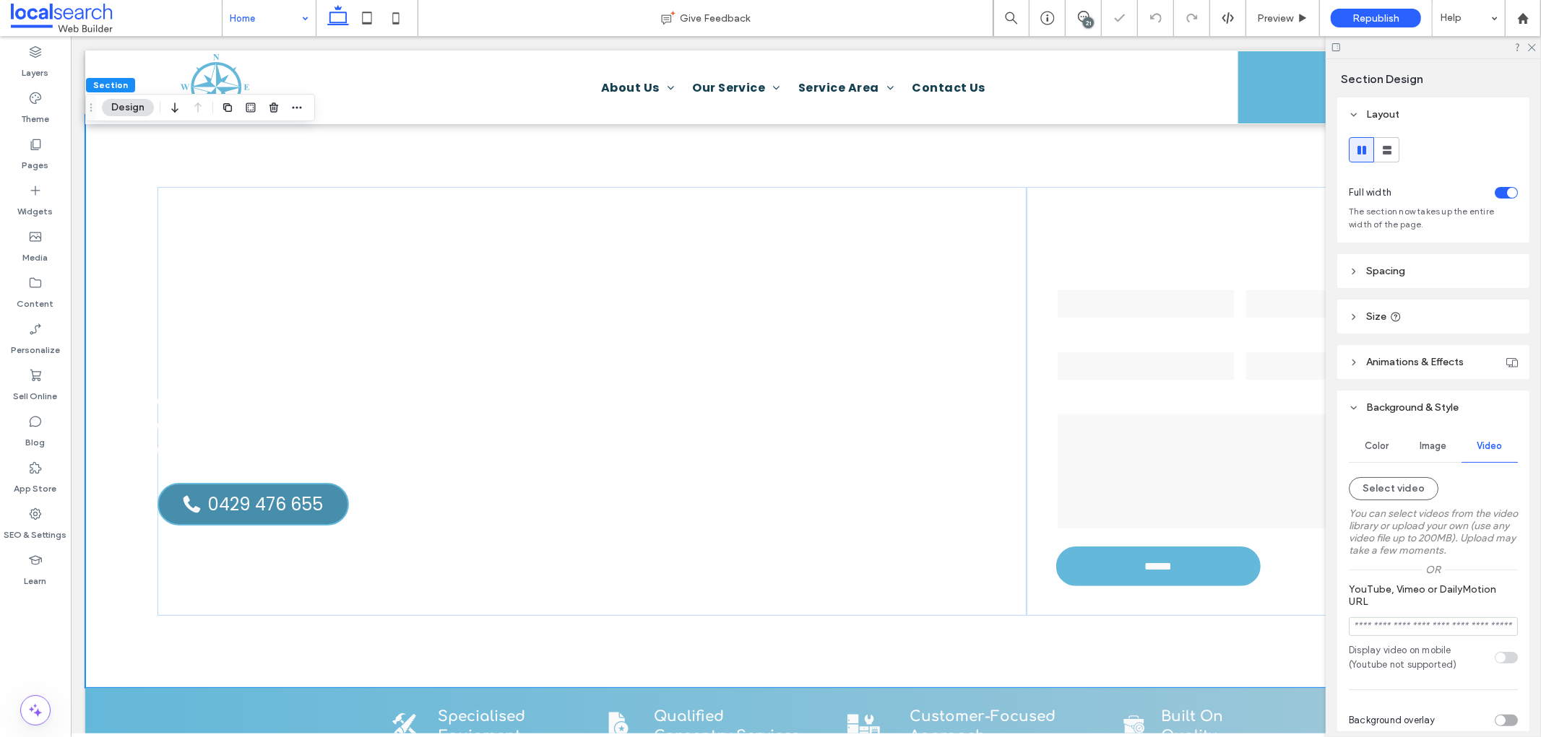
click at [1427, 439] on div "Image" at bounding box center [1433, 446] width 56 height 32
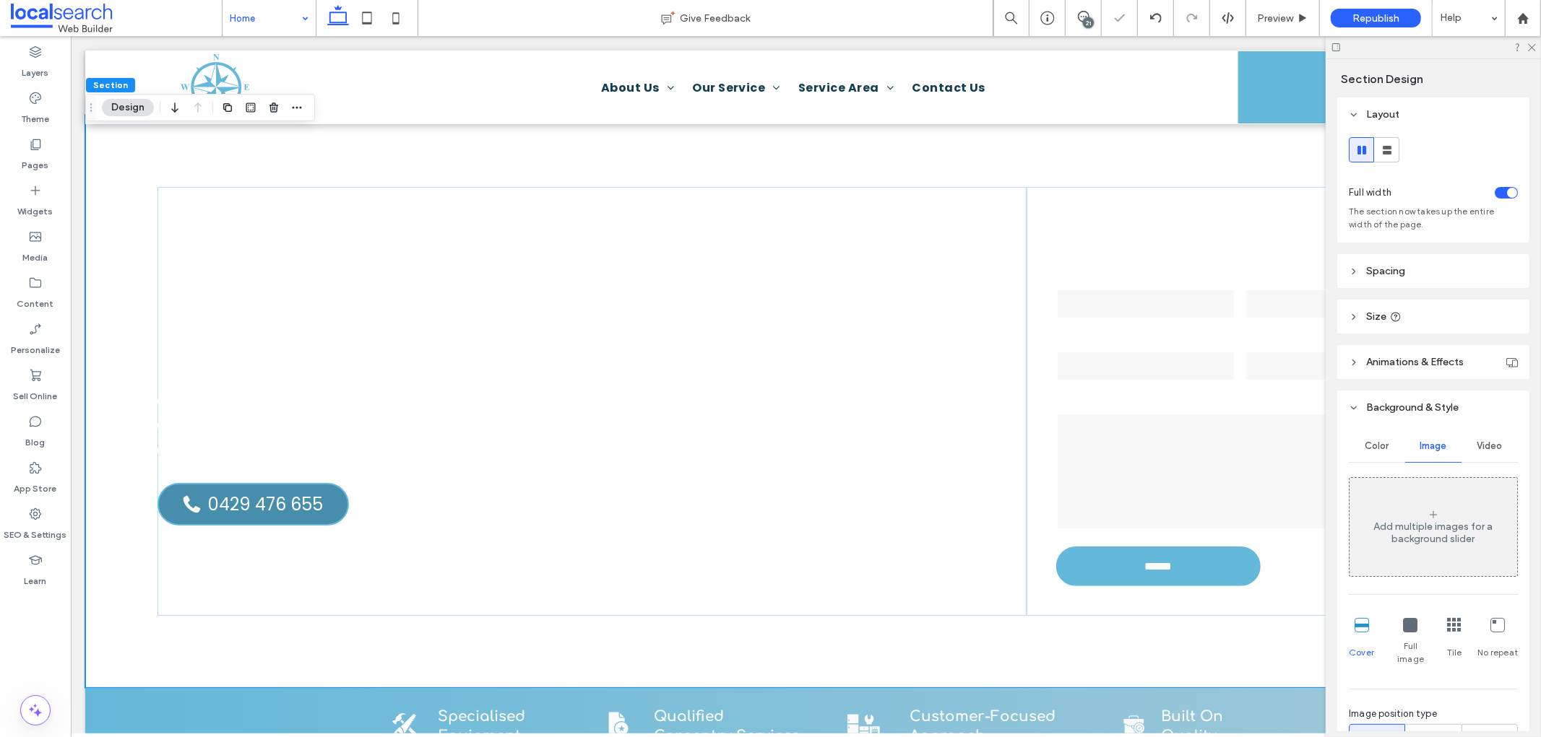
click at [1413, 514] on div "Add multiple images for a background slider" at bounding box center [1433, 527] width 168 height 95
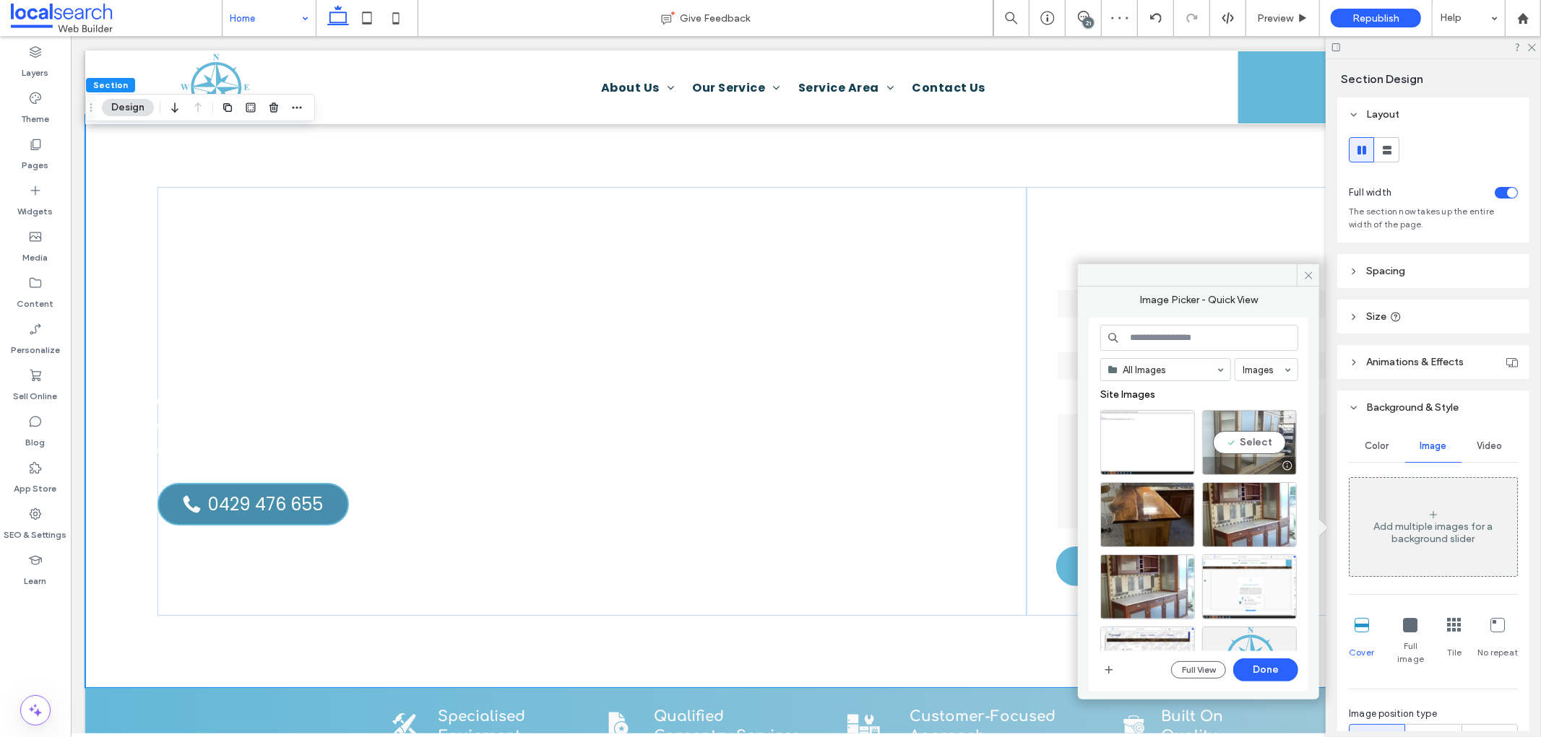
click at [1260, 443] on div "Select" at bounding box center [1249, 442] width 95 height 65
click at [1264, 659] on button "Done" at bounding box center [1265, 670] width 65 height 23
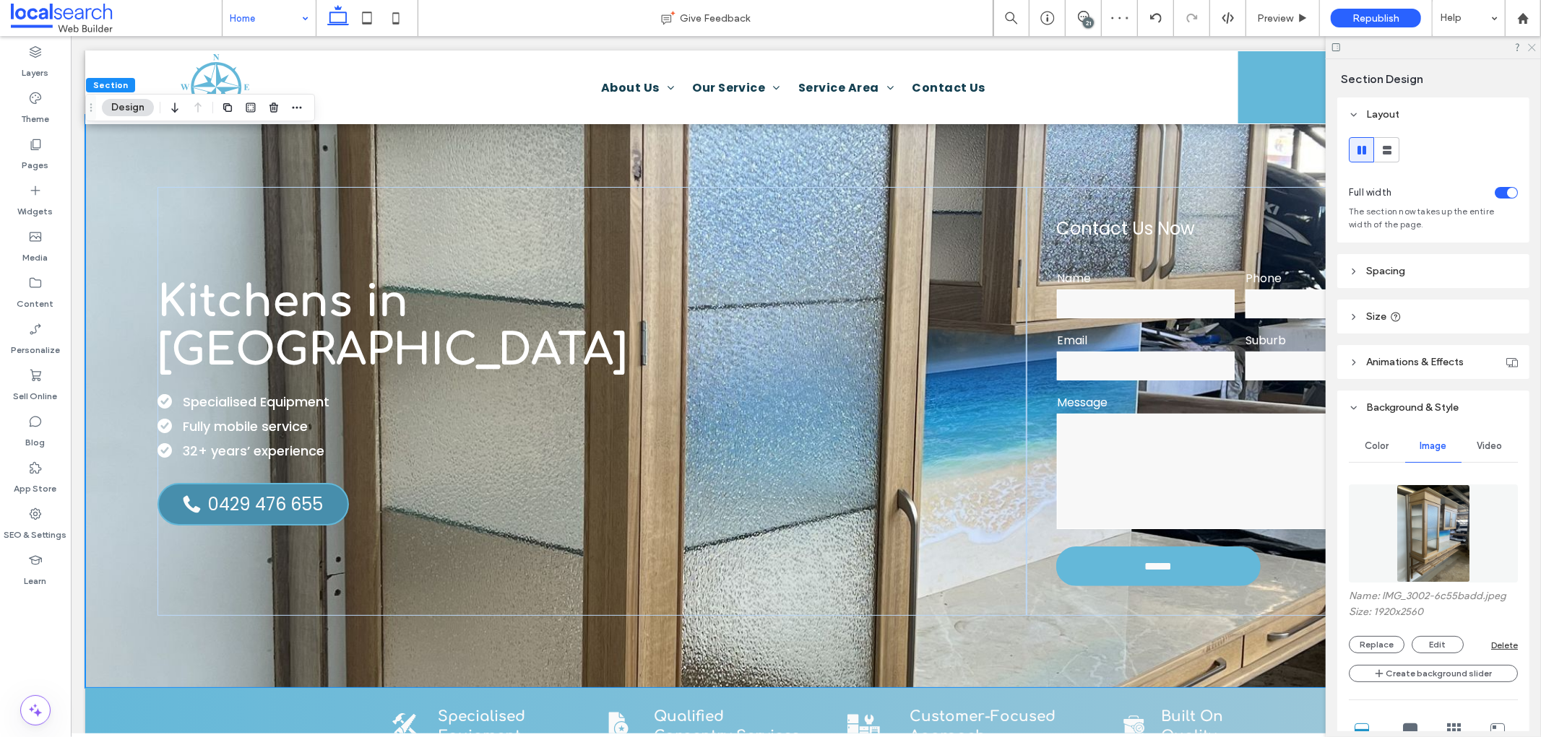
click at [1532, 43] on icon at bounding box center [1530, 46] width 9 height 9
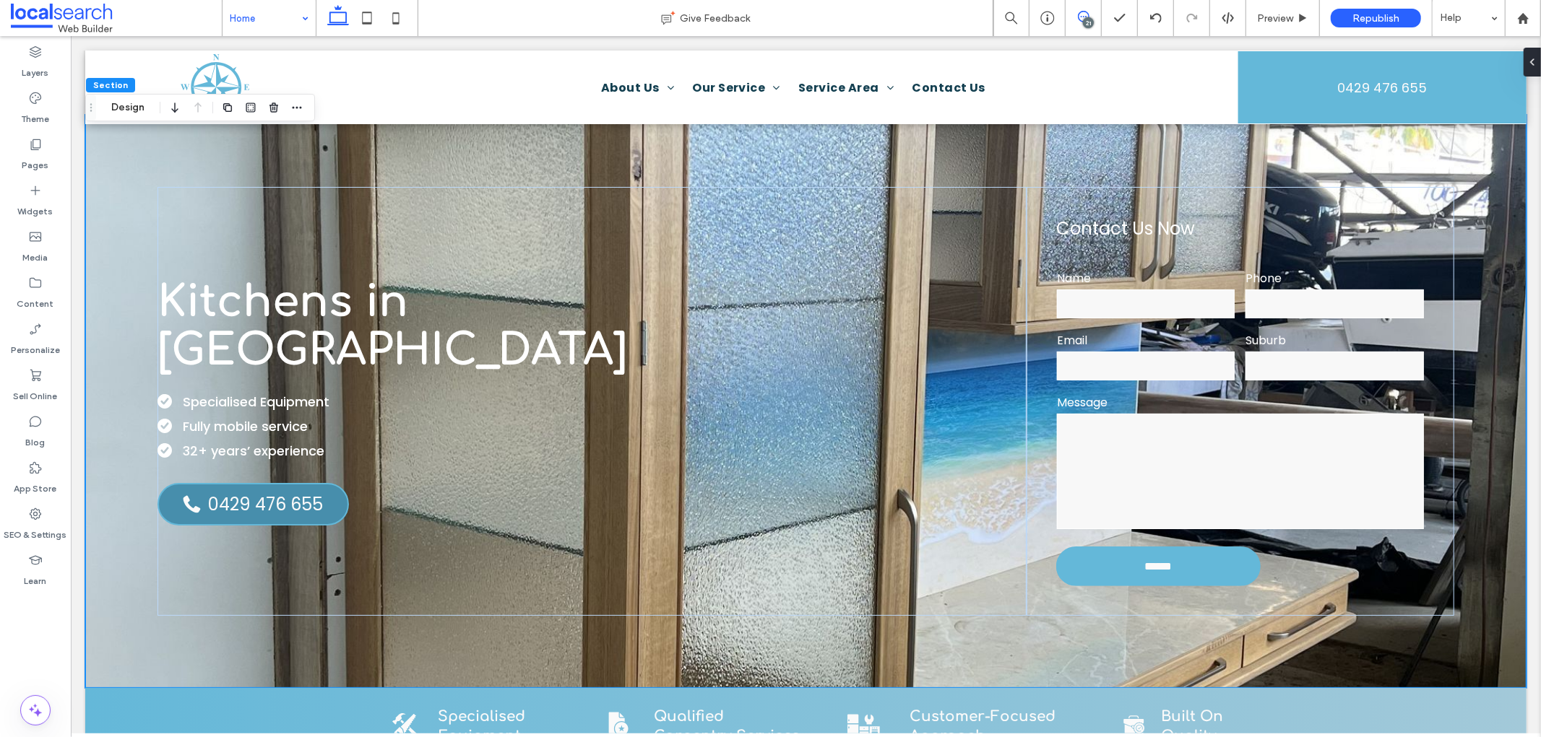
click at [1087, 16] on div "21" at bounding box center [1082, 17] width 35 height 12
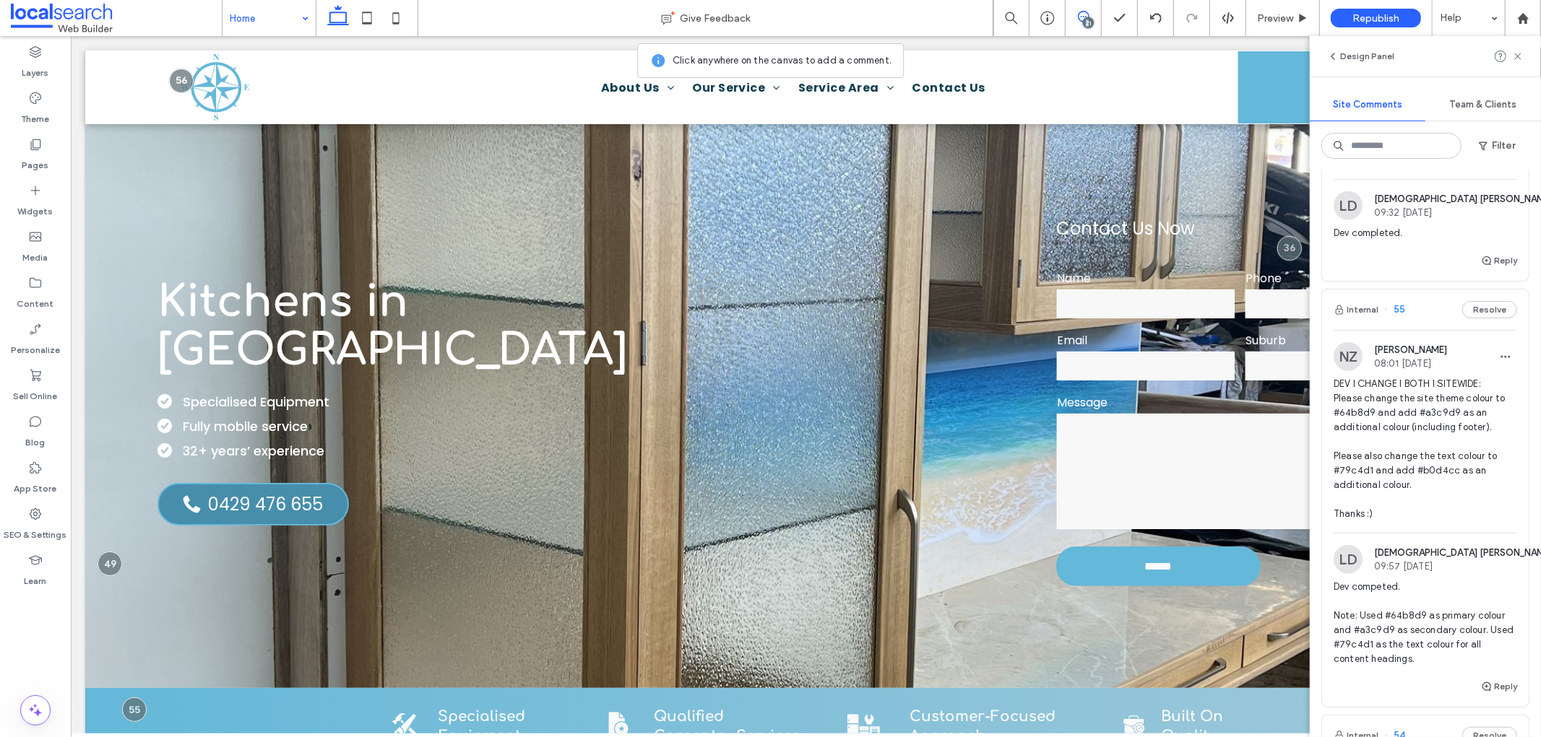
scroll to position [1284, 0]
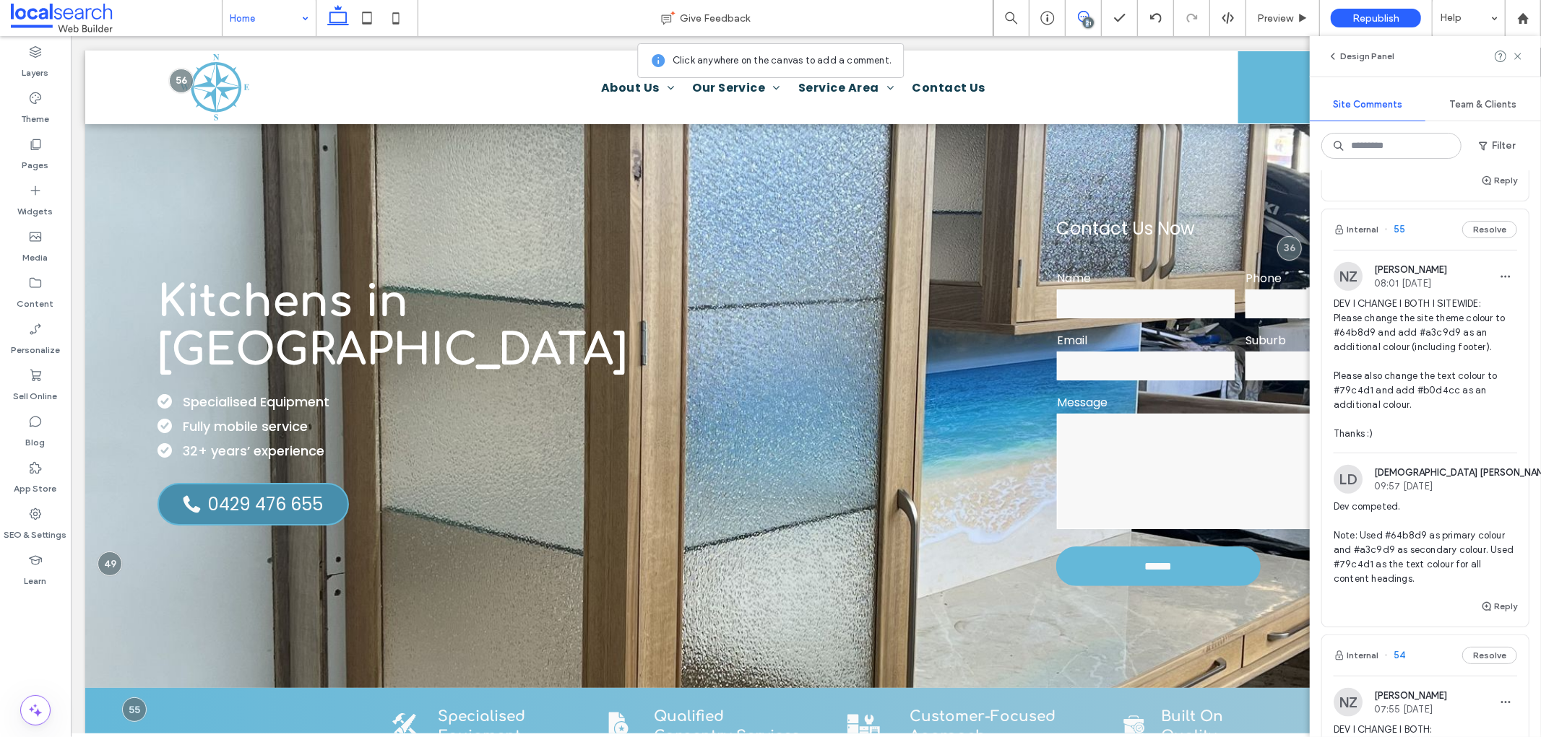
click at [1540, 485] on icon "button" at bounding box center [1570, 480] width 12 height 12
click at [1443, 547] on div "Edit" at bounding box center [1440, 546] width 129 height 27
click at [1341, 587] on textarea "**********" at bounding box center [1418, 551] width 171 height 72
type textarea "**********"
click at [1471, 622] on button "Submit" at bounding box center [1491, 613] width 52 height 17
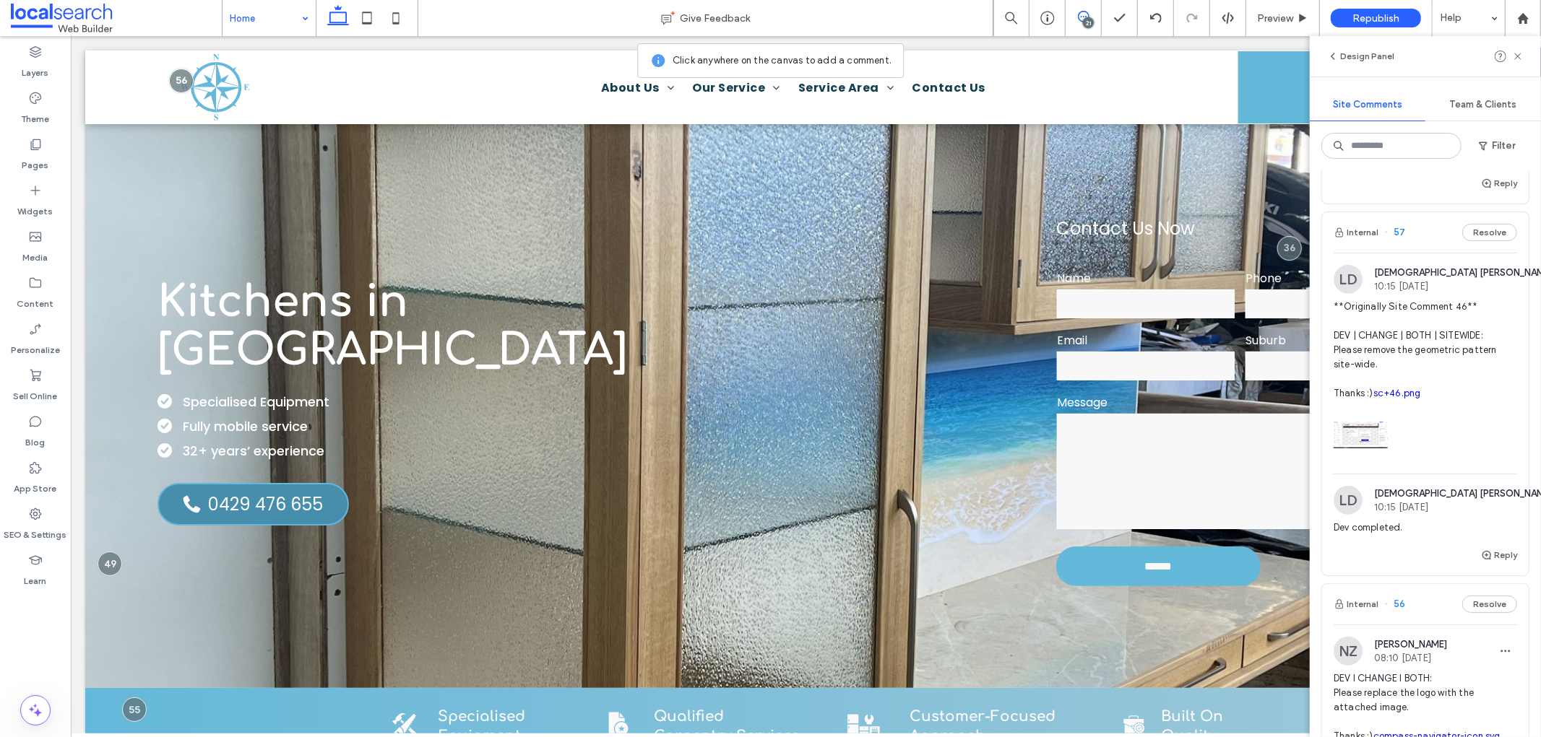
scroll to position [561, 0]
click at [1078, 19] on icon at bounding box center [1084, 17] width 12 height 12
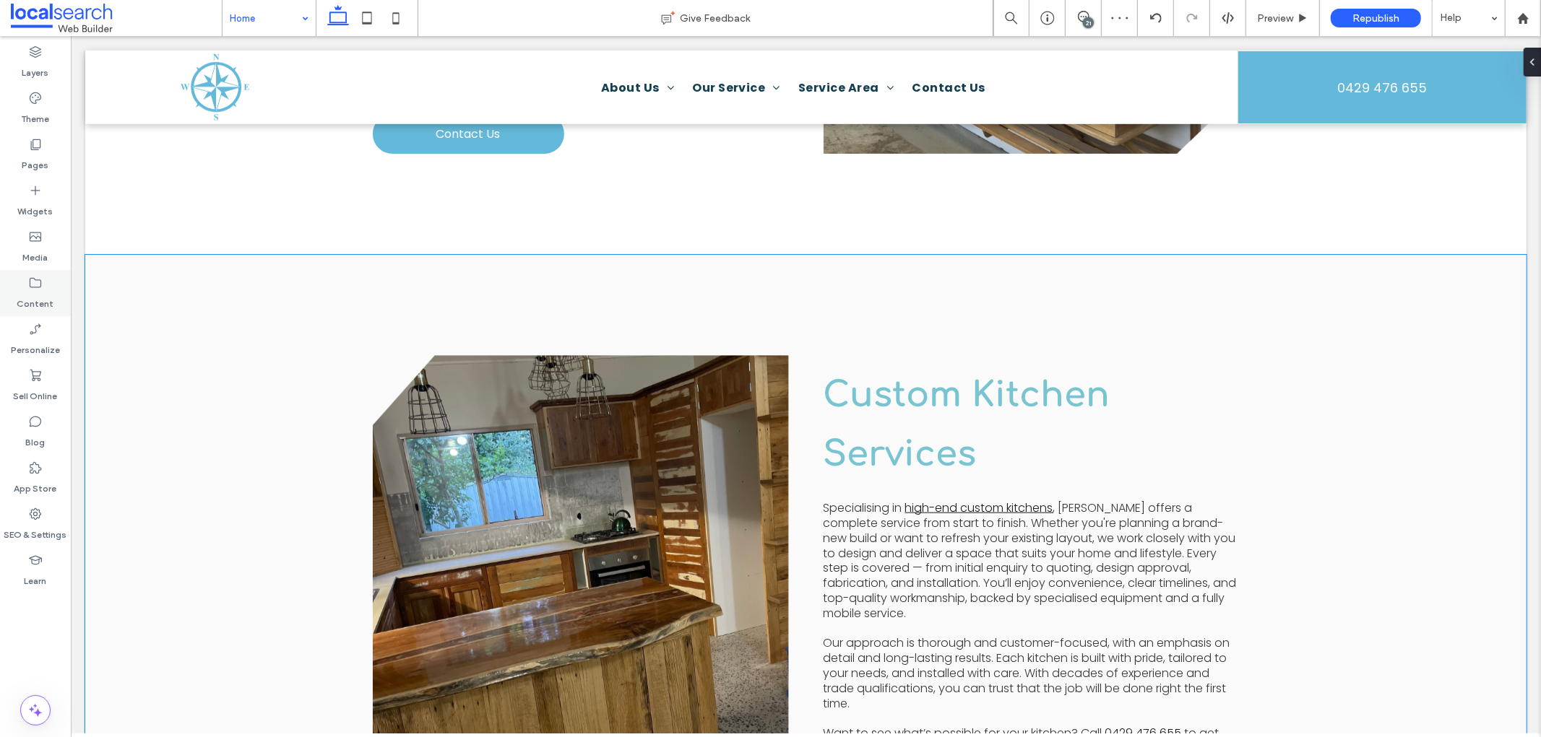
scroll to position [0, 0]
click at [39, 699] on span at bounding box center [35, 710] width 29 height 29
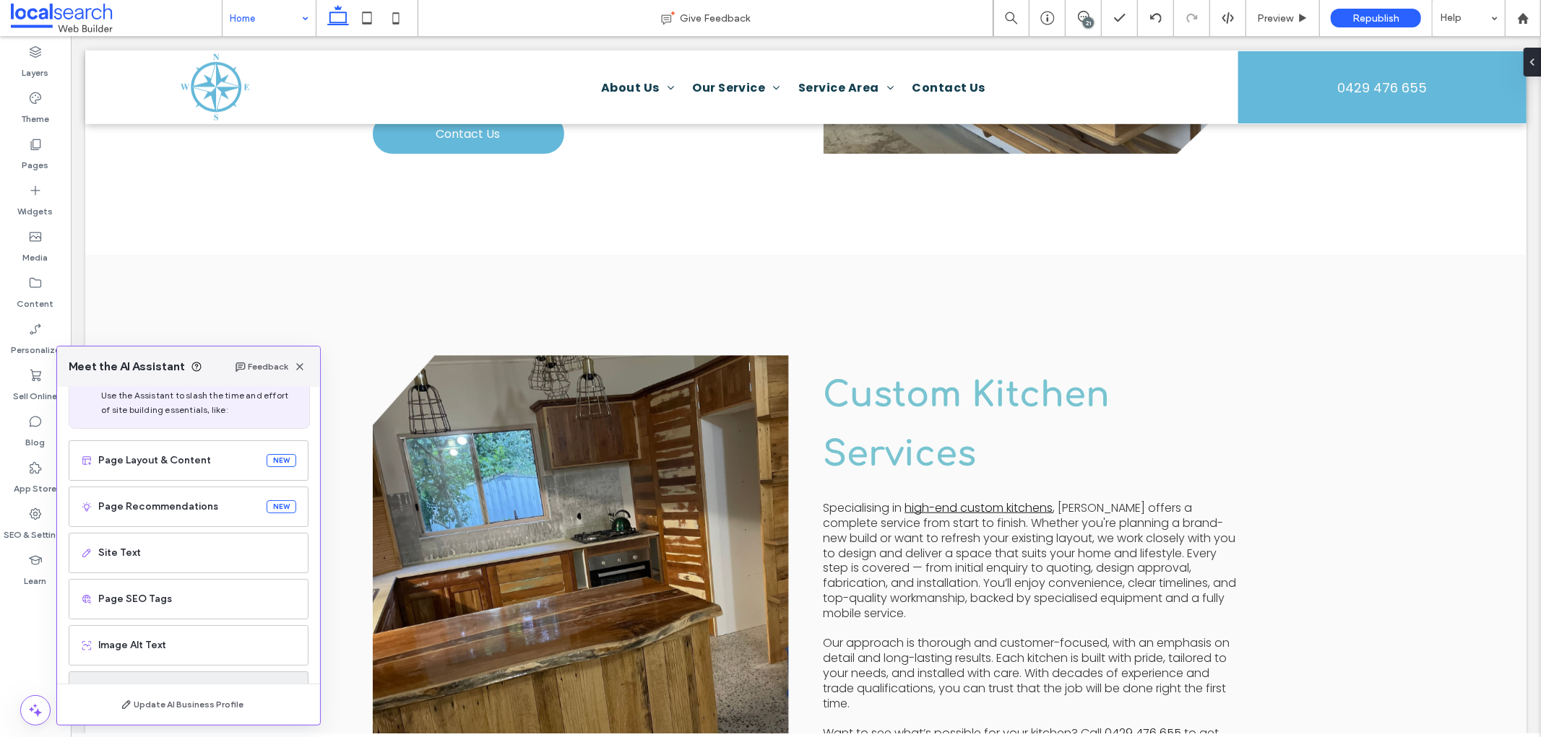
scroll to position [94, 0]
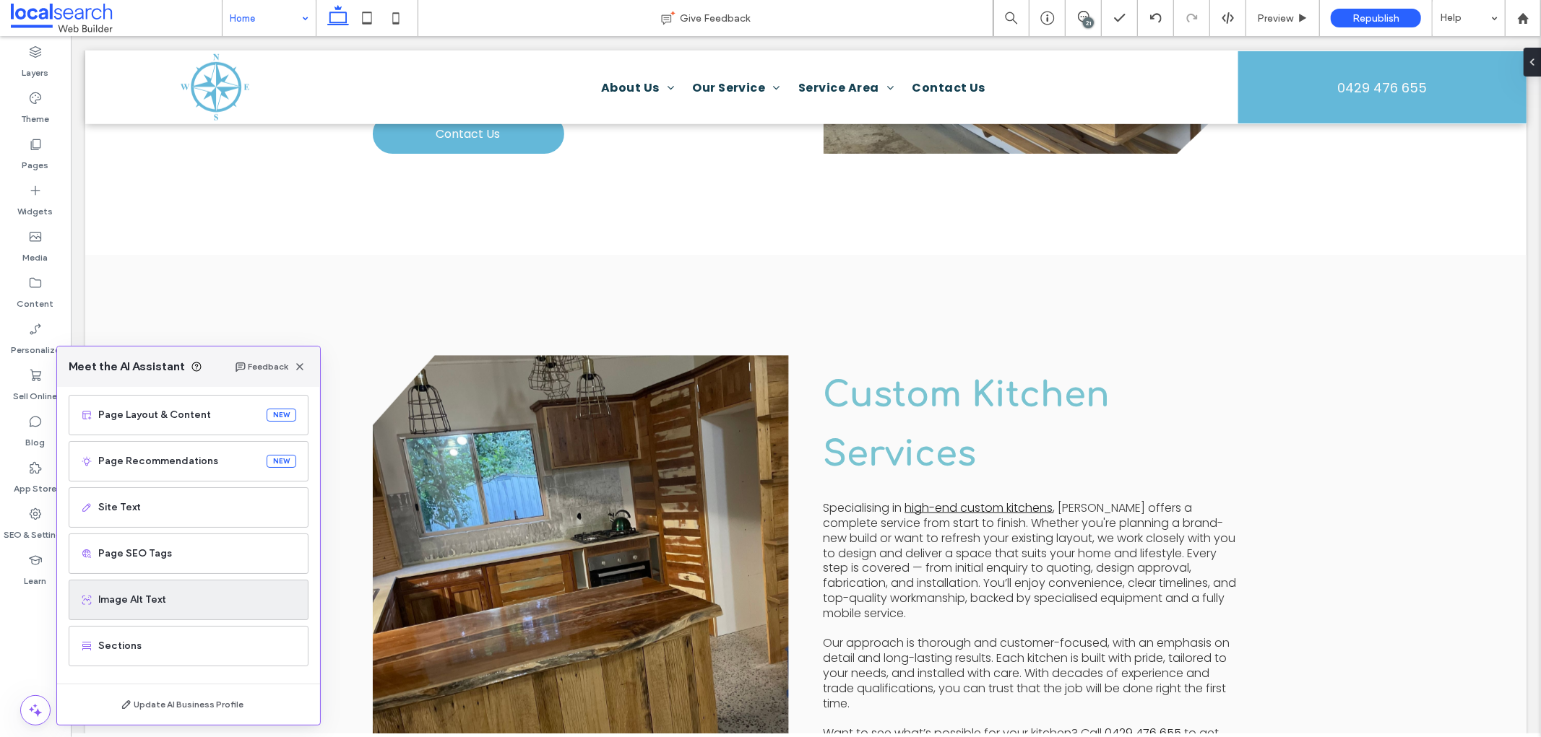
click at [152, 612] on div "Image Alt Text" at bounding box center [189, 600] width 240 height 40
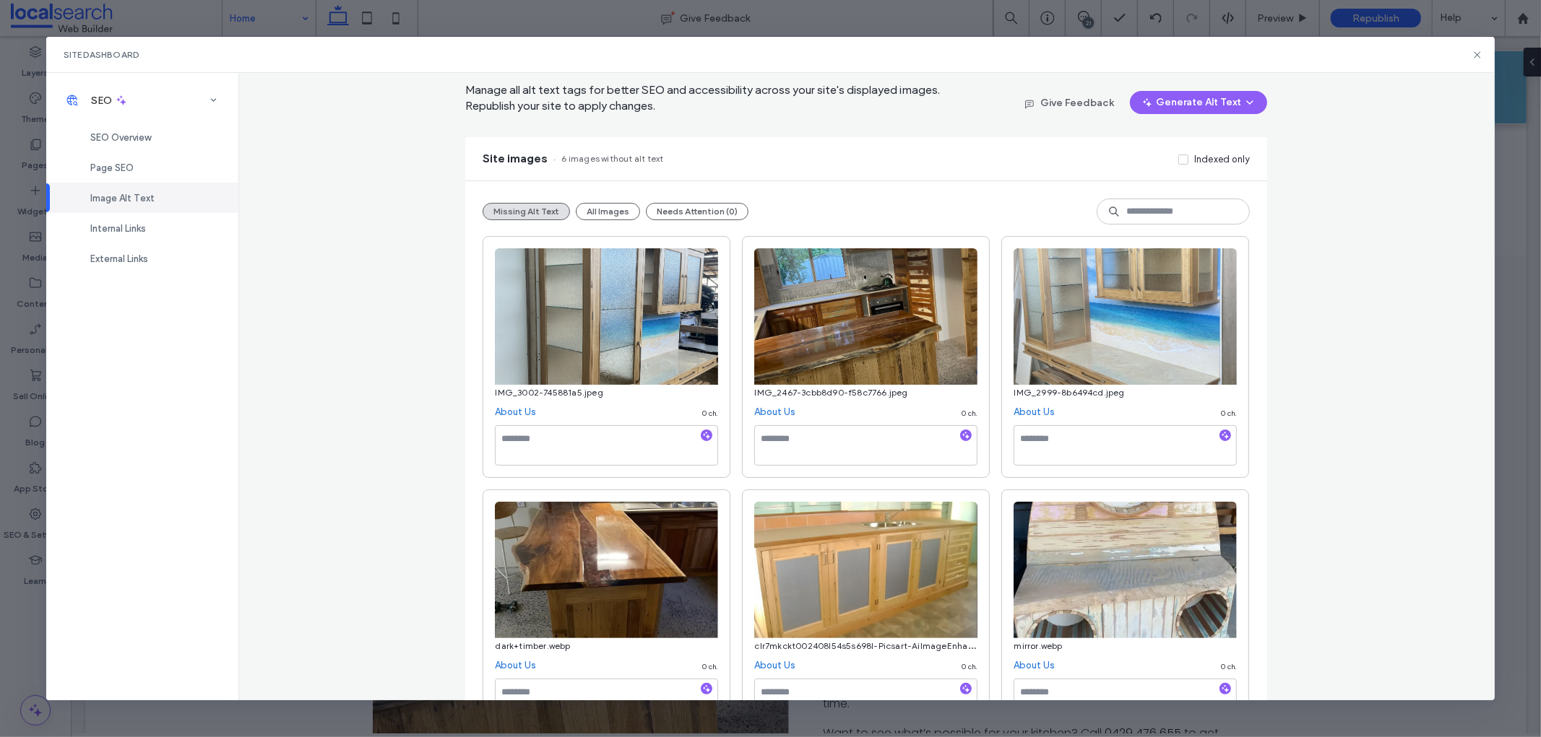
scroll to position [103, 0]
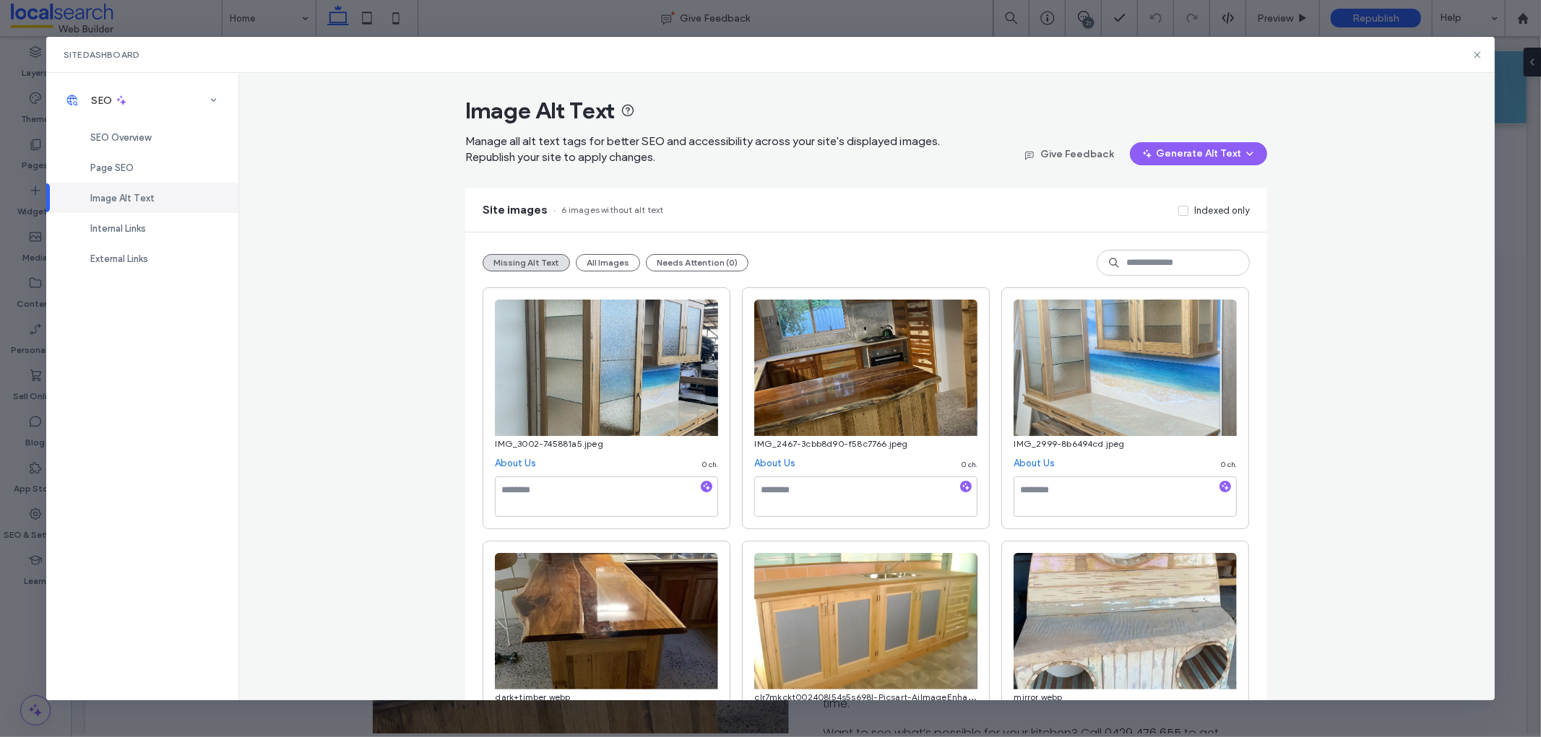
scroll to position [103, 0]
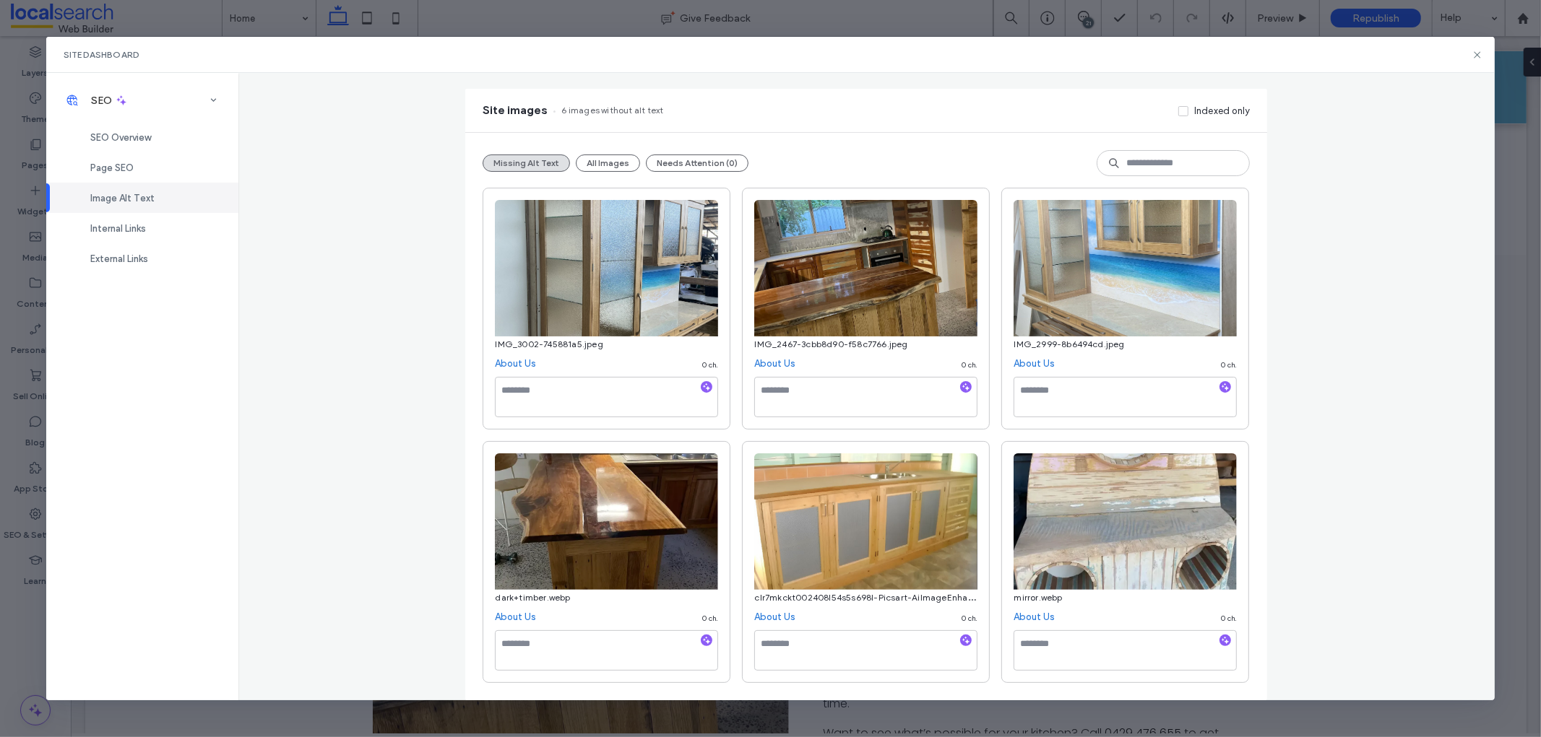
drag, startPoint x: 511, startPoint y: 614, endPoint x: 503, endPoint y: 602, distance: 14.6
click at [576, 138] on div "Missing Alt Text All Images Needs Attention (0) IMG_3002-745881a5.jpeg About Us…" at bounding box center [866, 417] width 802 height 568
click at [596, 150] on div "Missing Alt Text All Images Needs Attention (0)" at bounding box center [865, 163] width 767 height 26
click at [600, 155] on button "All Images" at bounding box center [608, 163] width 64 height 17
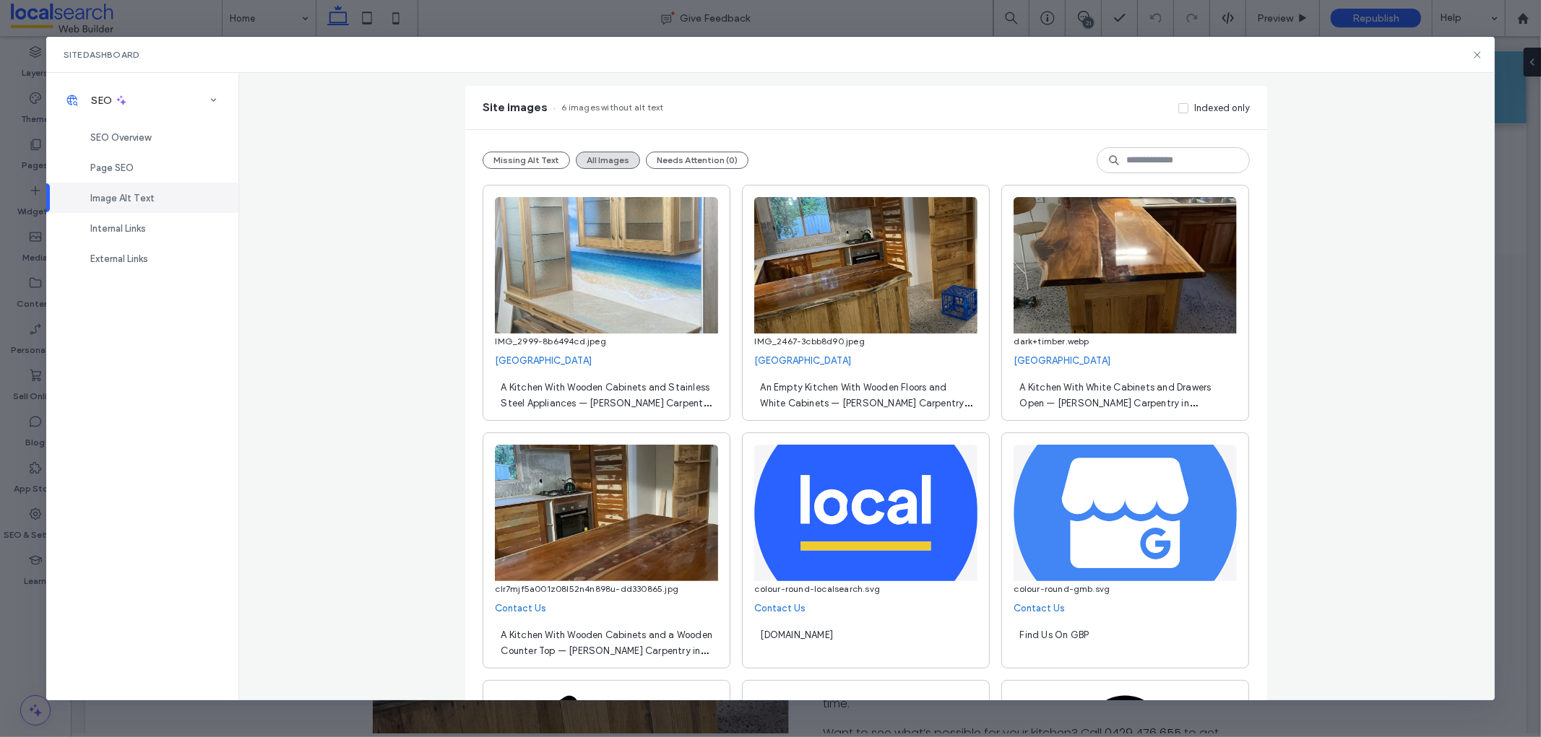
click at [633, 399] on span "A Kitchen With Wooden Cabinets and Stainless Steel Appliances — [PERSON_NAME] C…" at bounding box center [606, 403] width 210 height 43
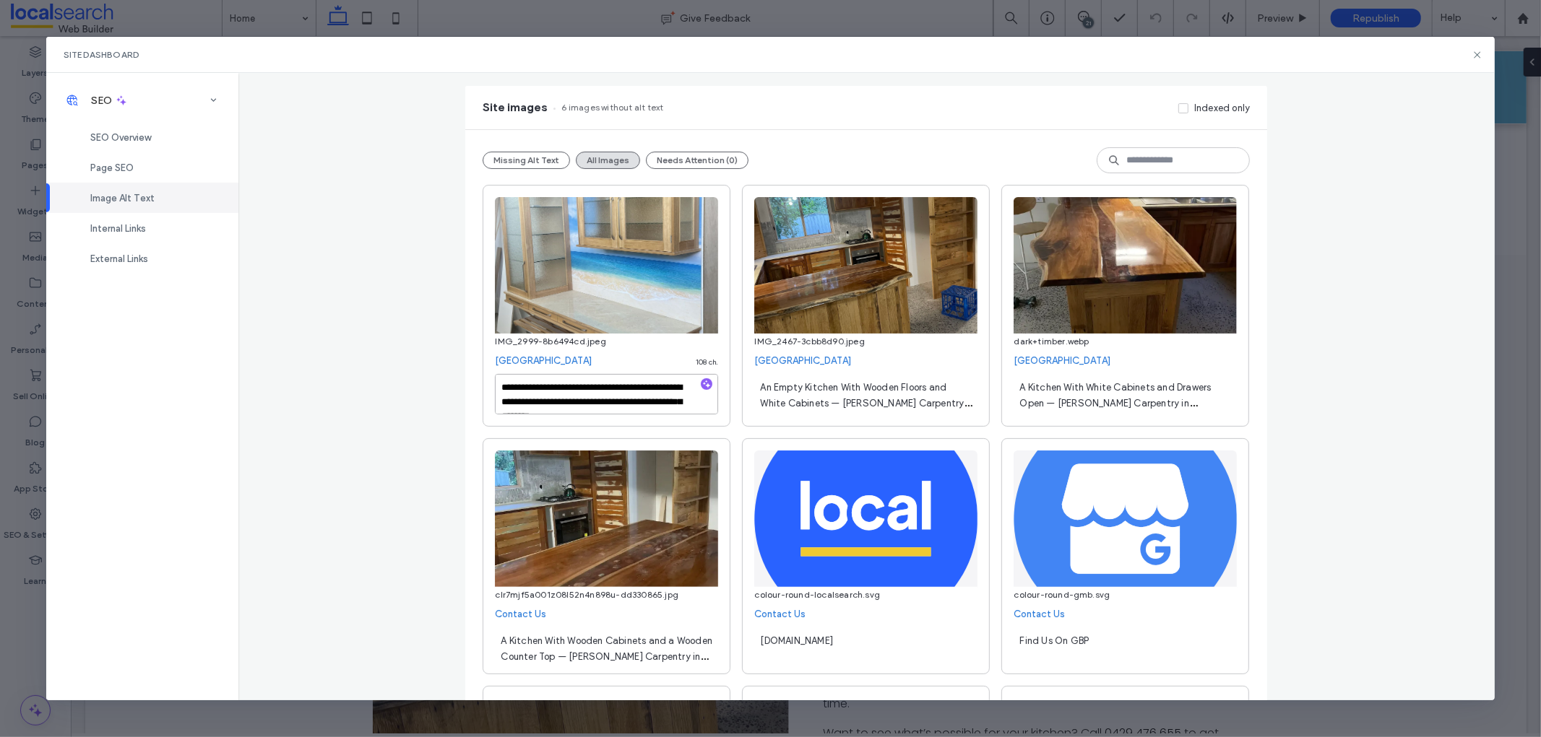
scroll to position [30, 0]
drag, startPoint x: 614, startPoint y: 403, endPoint x: 662, endPoint y: 427, distance: 53.9
click at [654, 427] on div "**********" at bounding box center [606, 306] width 248 height 242
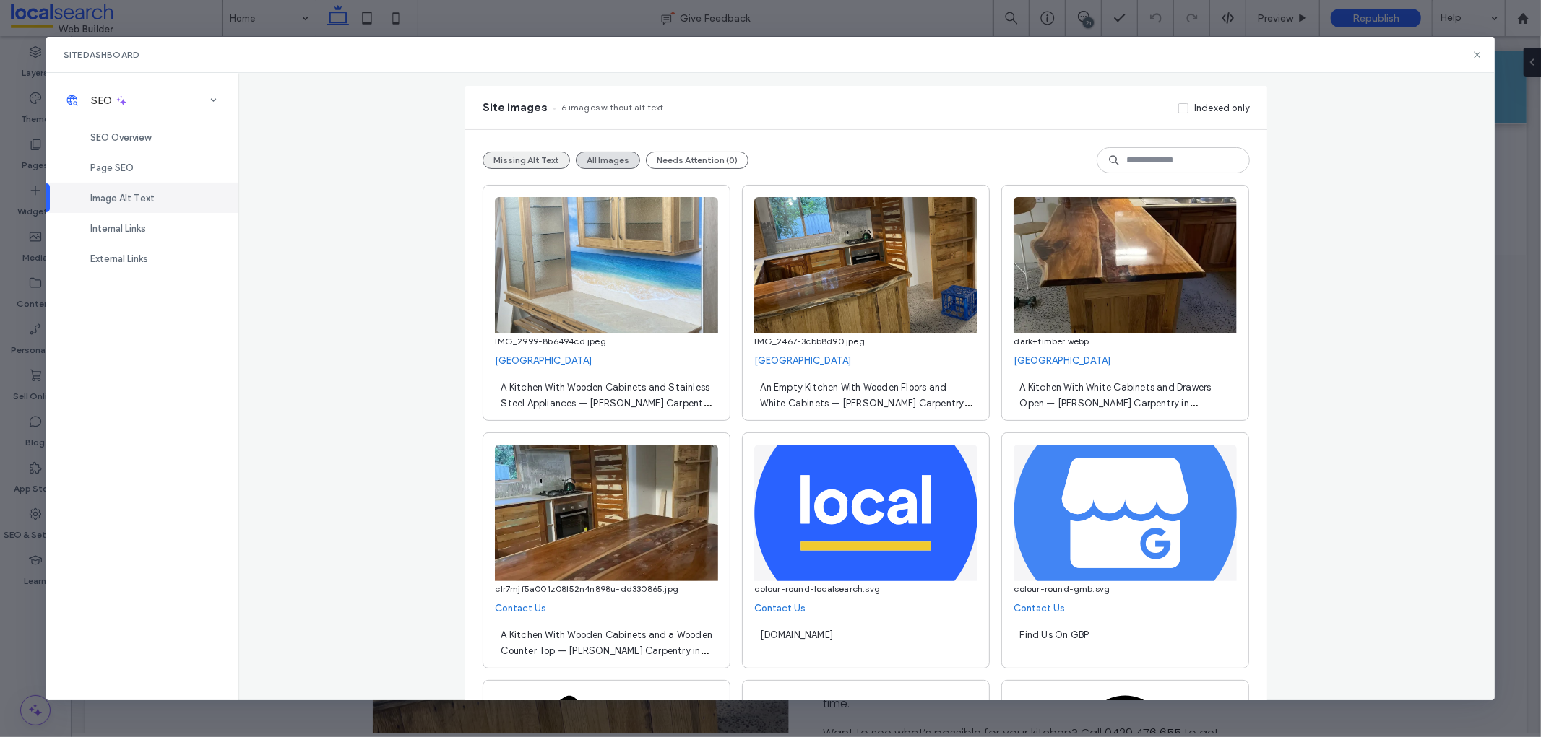
click at [523, 156] on button "Missing Alt Text" at bounding box center [525, 160] width 87 height 17
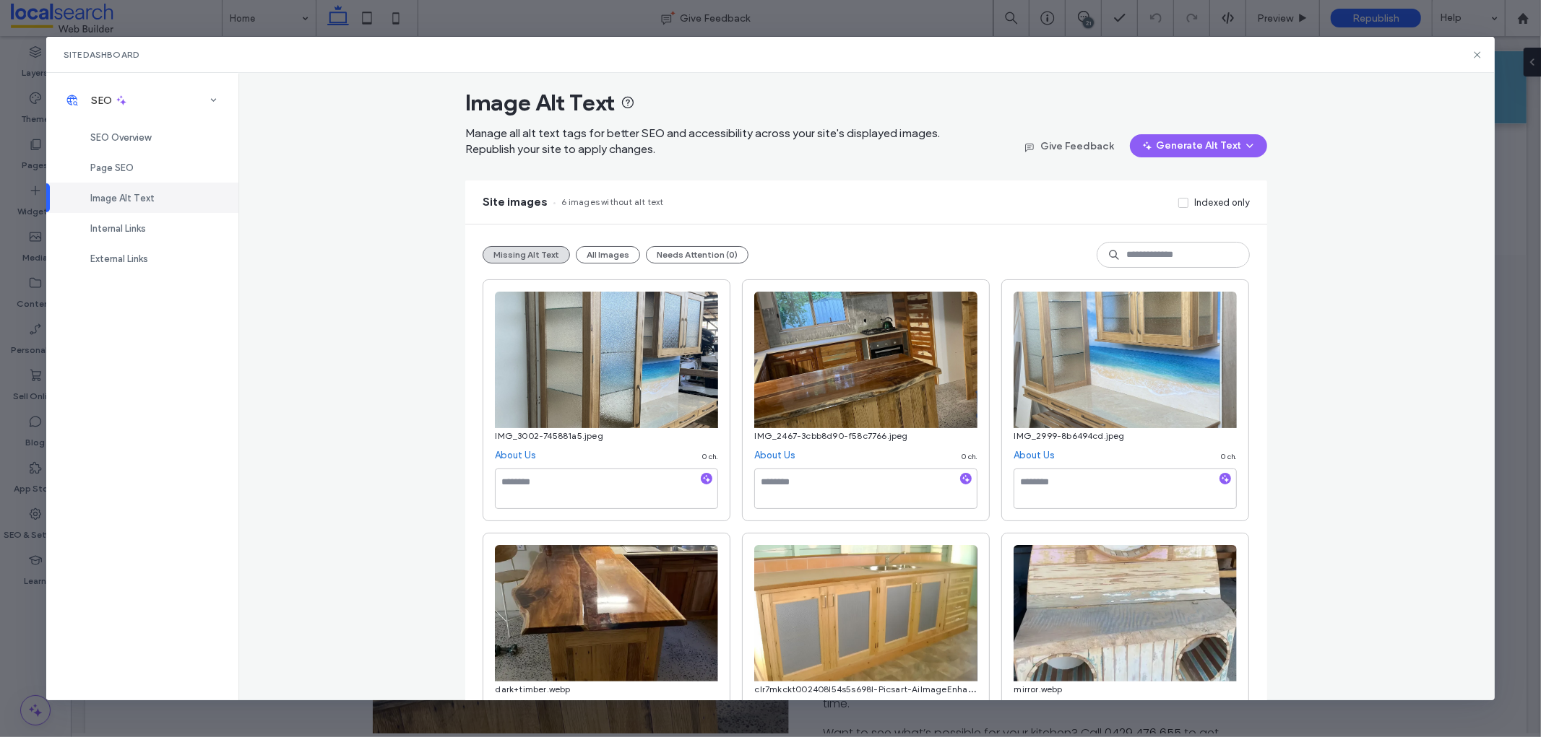
scroll to position [0, 0]
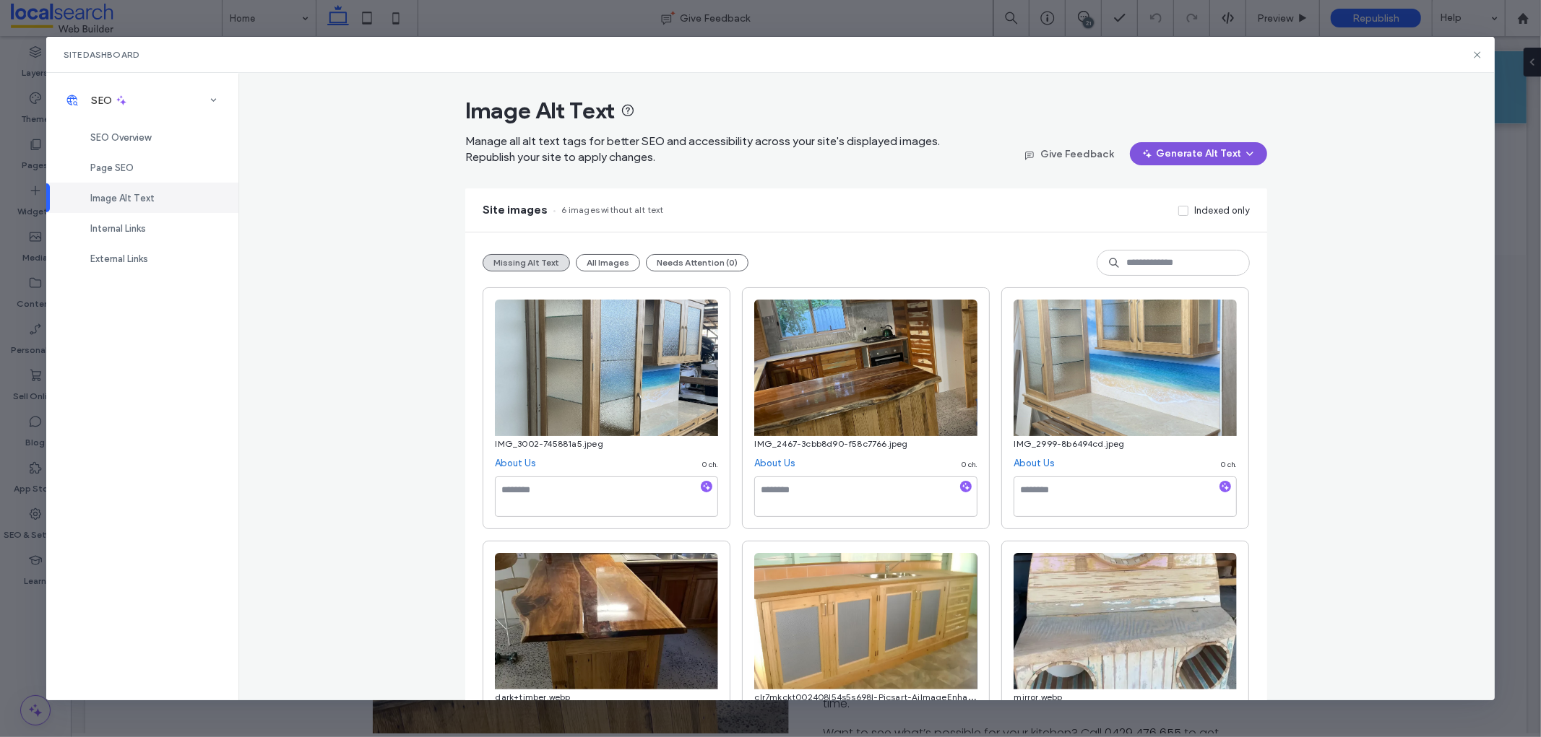
click at [1196, 165] on div "Generate Alt Text" at bounding box center [1198, 153] width 137 height 23
click at [1176, 148] on button "Generate Alt Text" at bounding box center [1198, 153] width 137 height 23
click at [1131, 184] on span "Generate Missing Alt Text Only" at bounding box center [1176, 191] width 137 height 14
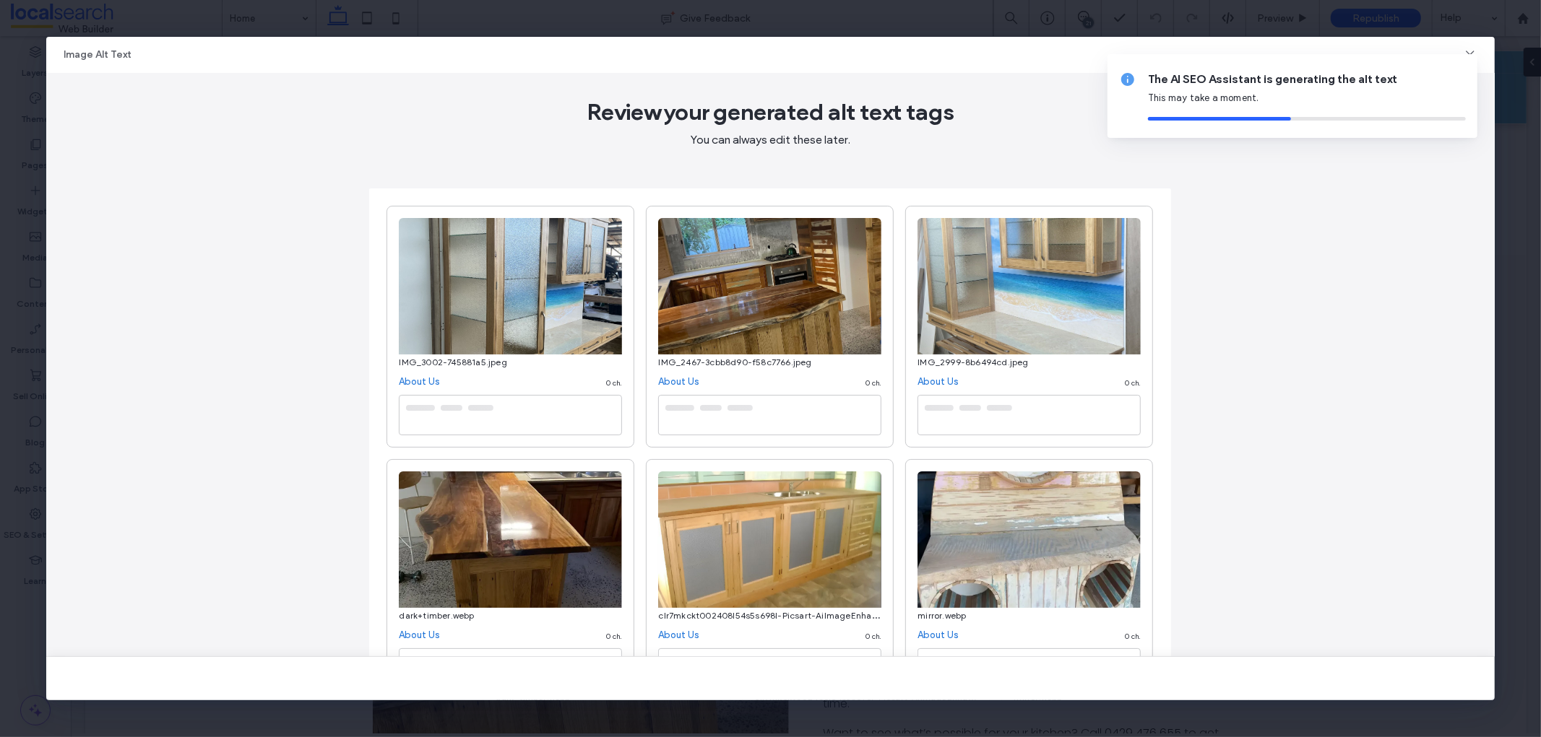
type textarea "**********"
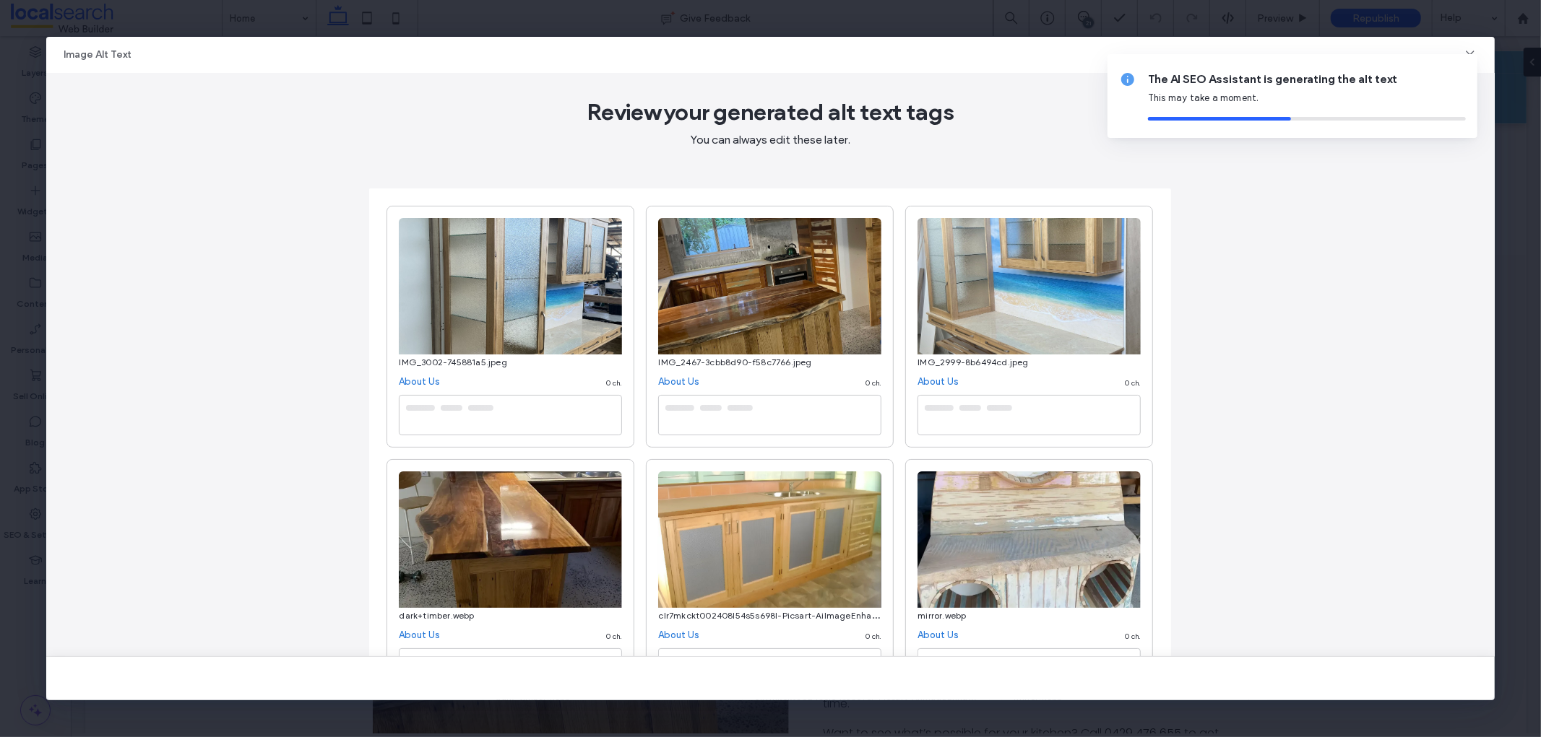
type textarea "**********"
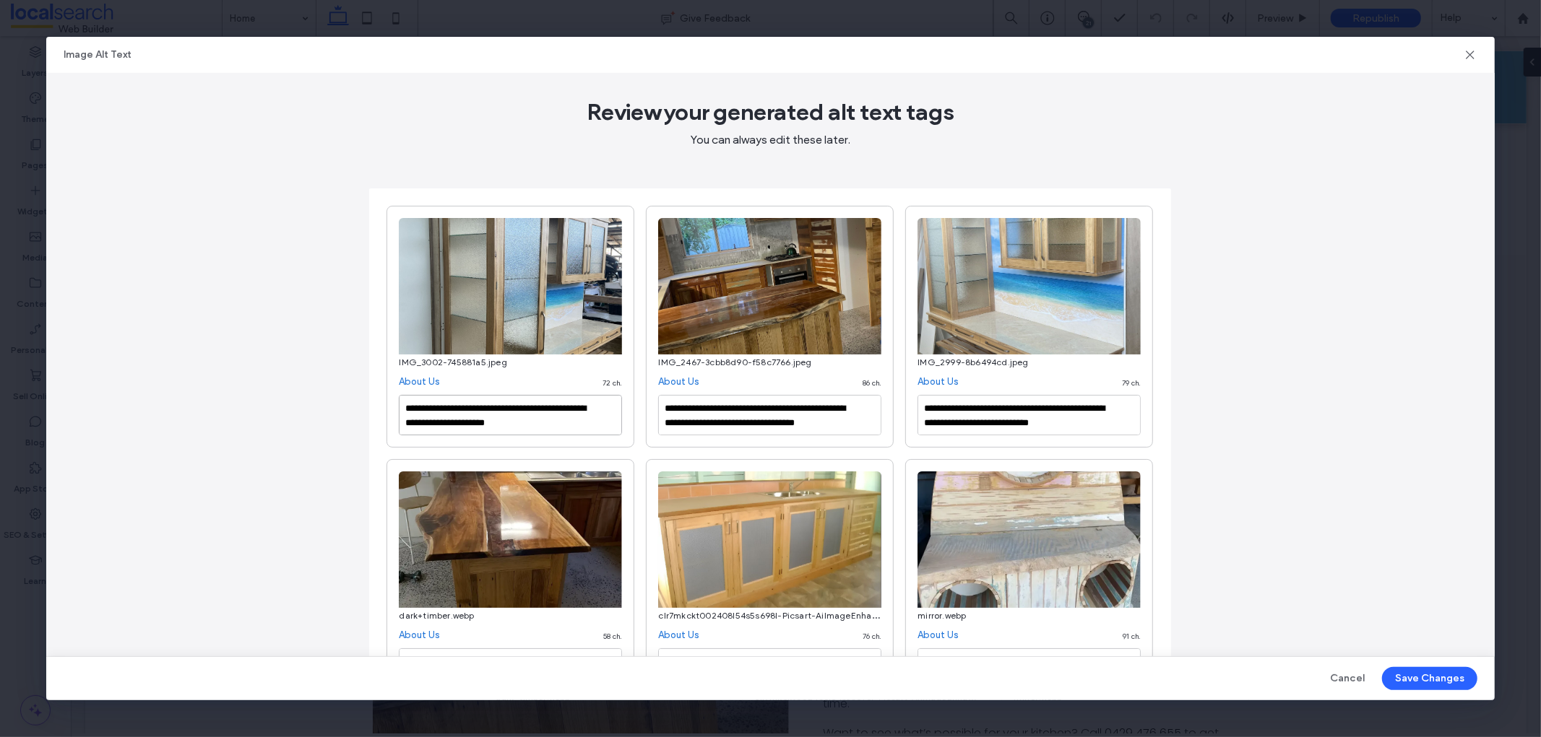
drag, startPoint x: 565, startPoint y: 422, endPoint x: 438, endPoint y: 405, distance: 128.2
click at [439, 408] on textarea "**********" at bounding box center [510, 415] width 223 height 40
paste textarea "**********"
type textarea "**********"
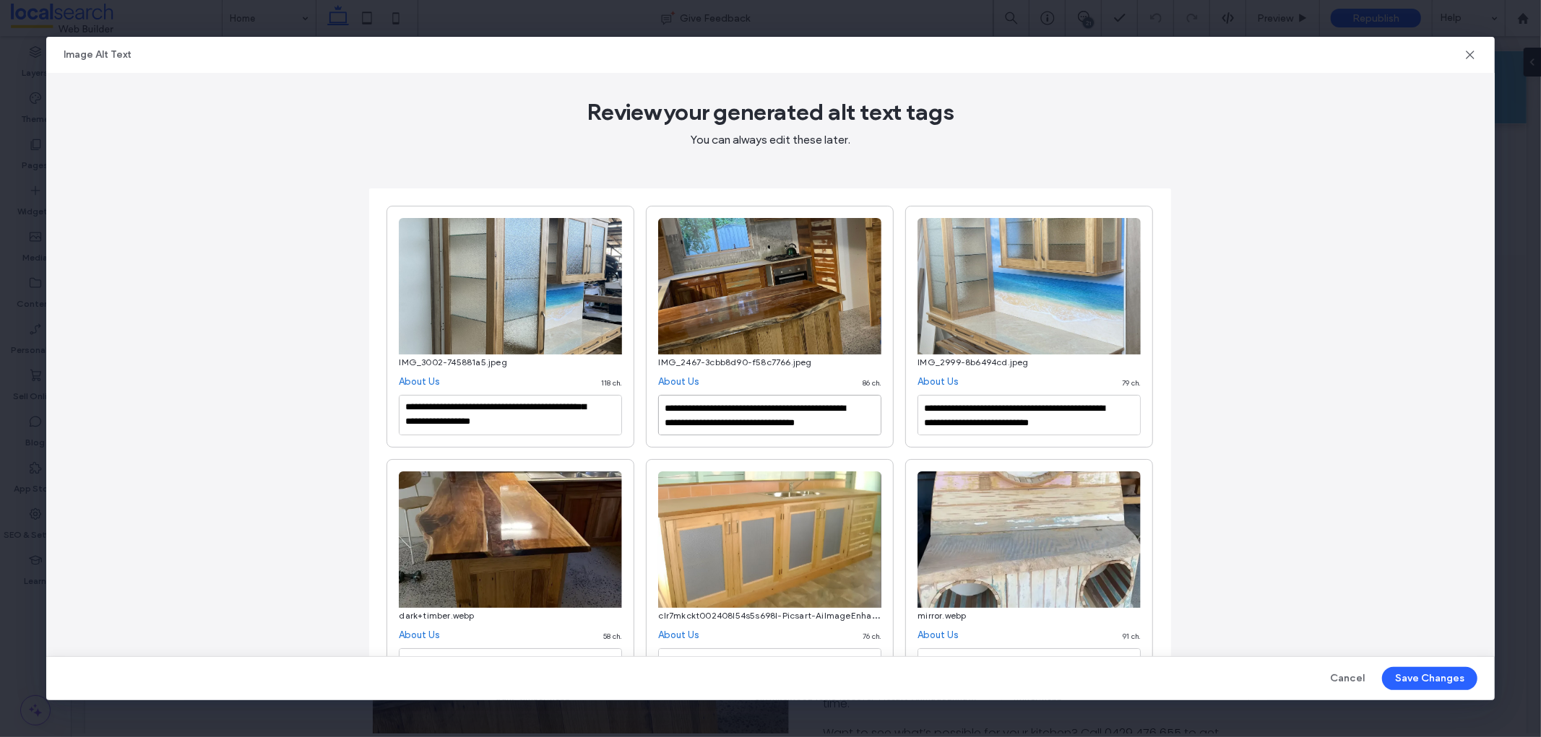
scroll to position [16, 0]
drag, startPoint x: 699, startPoint y: 409, endPoint x: 850, endPoint y: 430, distance: 152.4
click at [850, 430] on textarea "**********" at bounding box center [769, 415] width 223 height 40
paste textarea "**********"
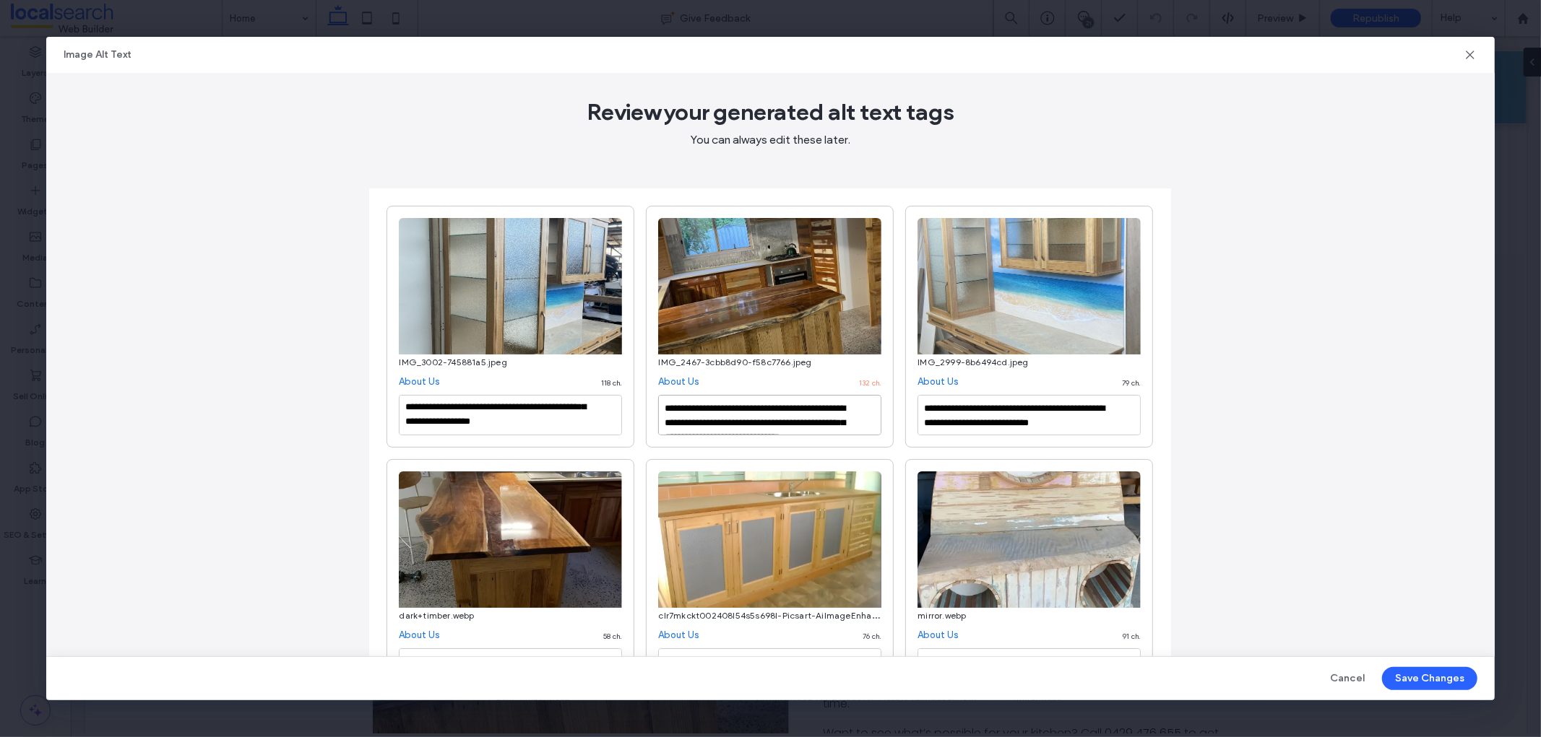
scroll to position [30, 0]
drag, startPoint x: 775, startPoint y: 425, endPoint x: 689, endPoint y: 414, distance: 86.6
click at [689, 414] on textarea "**********" at bounding box center [769, 415] width 223 height 40
type textarea "**********"
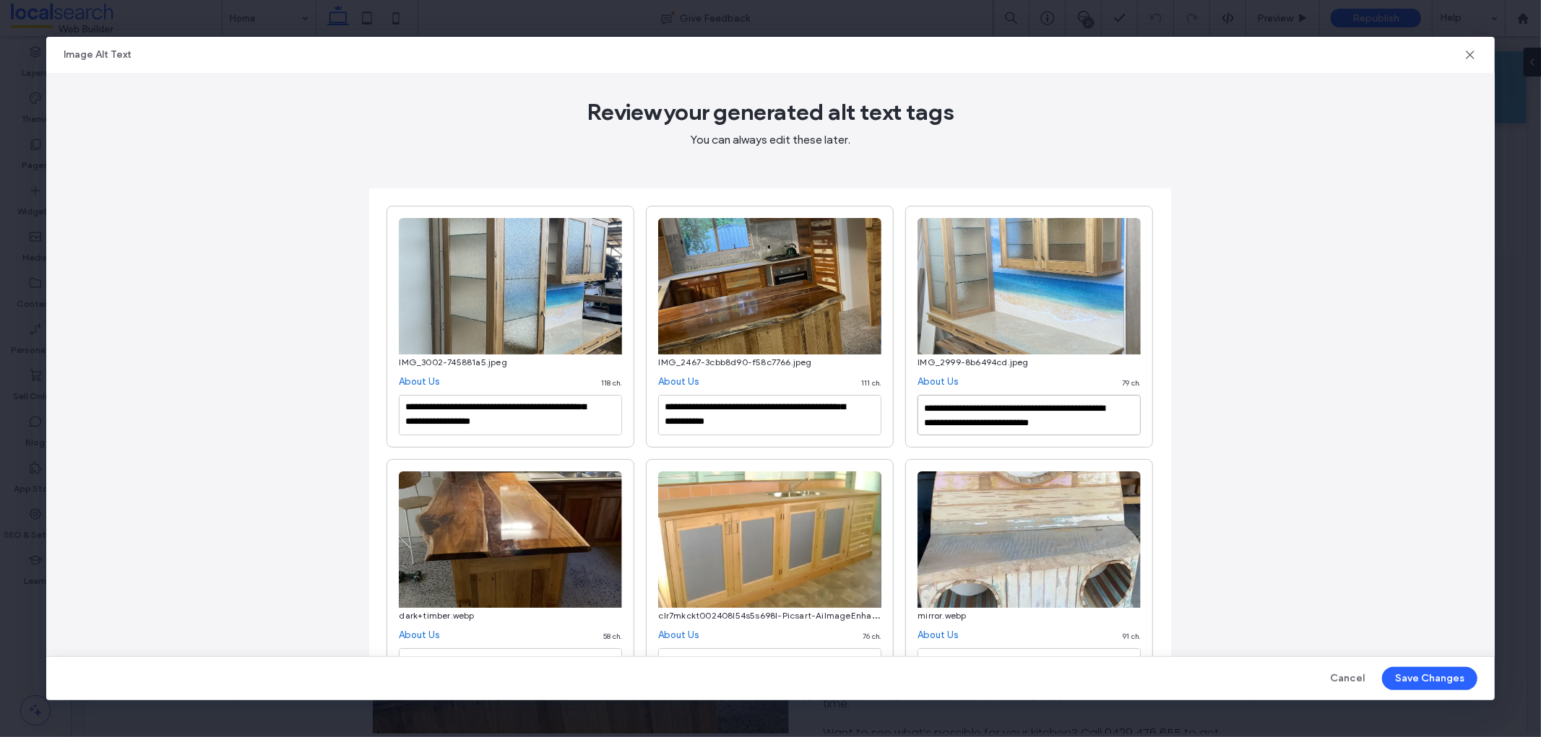
drag, startPoint x: 1051, startPoint y: 407, endPoint x: 1060, endPoint y: 412, distance: 10.7
click at [1052, 407] on textarea "**********" at bounding box center [1028, 415] width 223 height 40
click at [1078, 420] on textarea "**********" at bounding box center [1028, 415] width 223 height 40
paste textarea "**********"
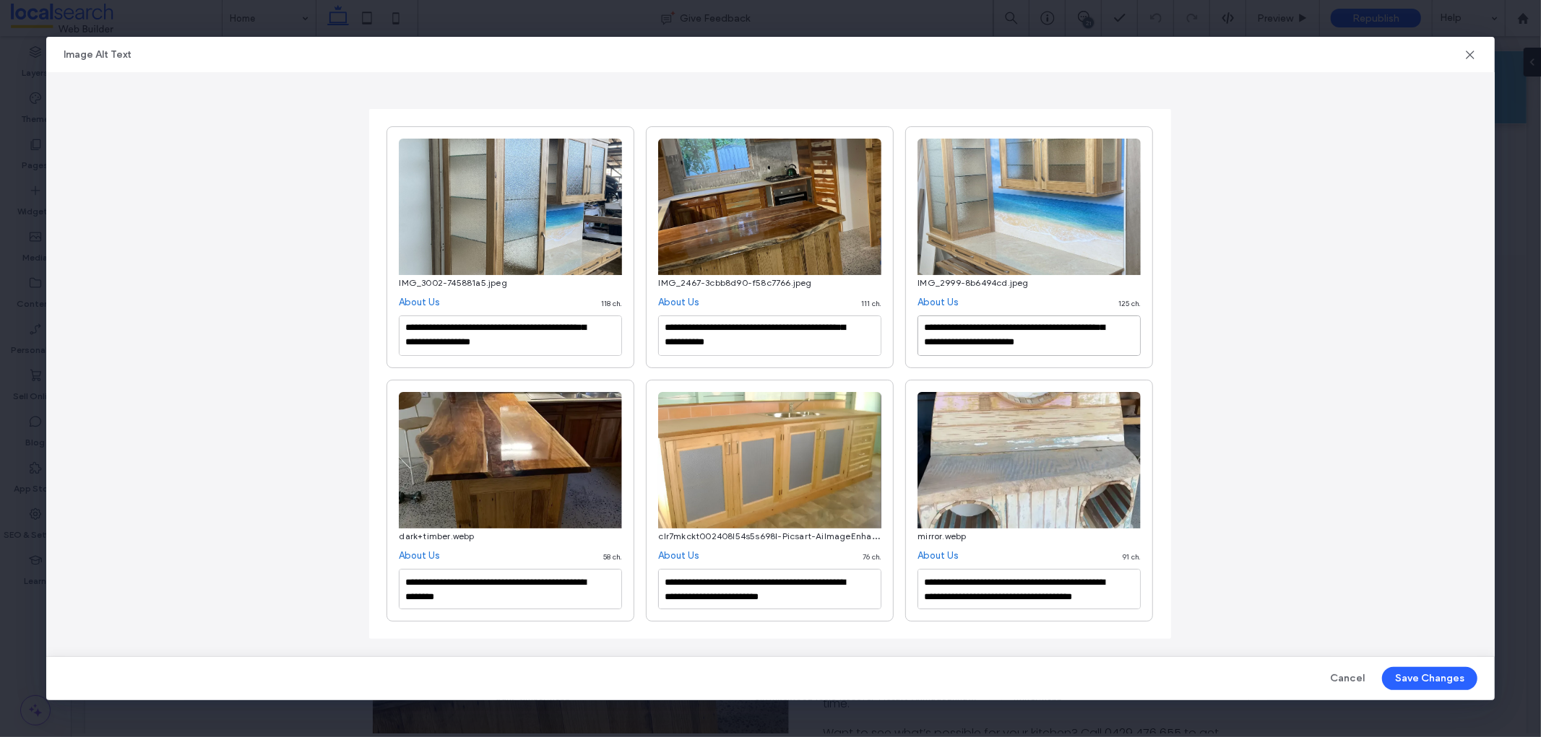
scroll to position [82, 0]
type textarea "**********"
drag, startPoint x: 451, startPoint y: 585, endPoint x: 439, endPoint y: 578, distance: 13.6
click at [439, 578] on textarea "**********" at bounding box center [510, 589] width 223 height 40
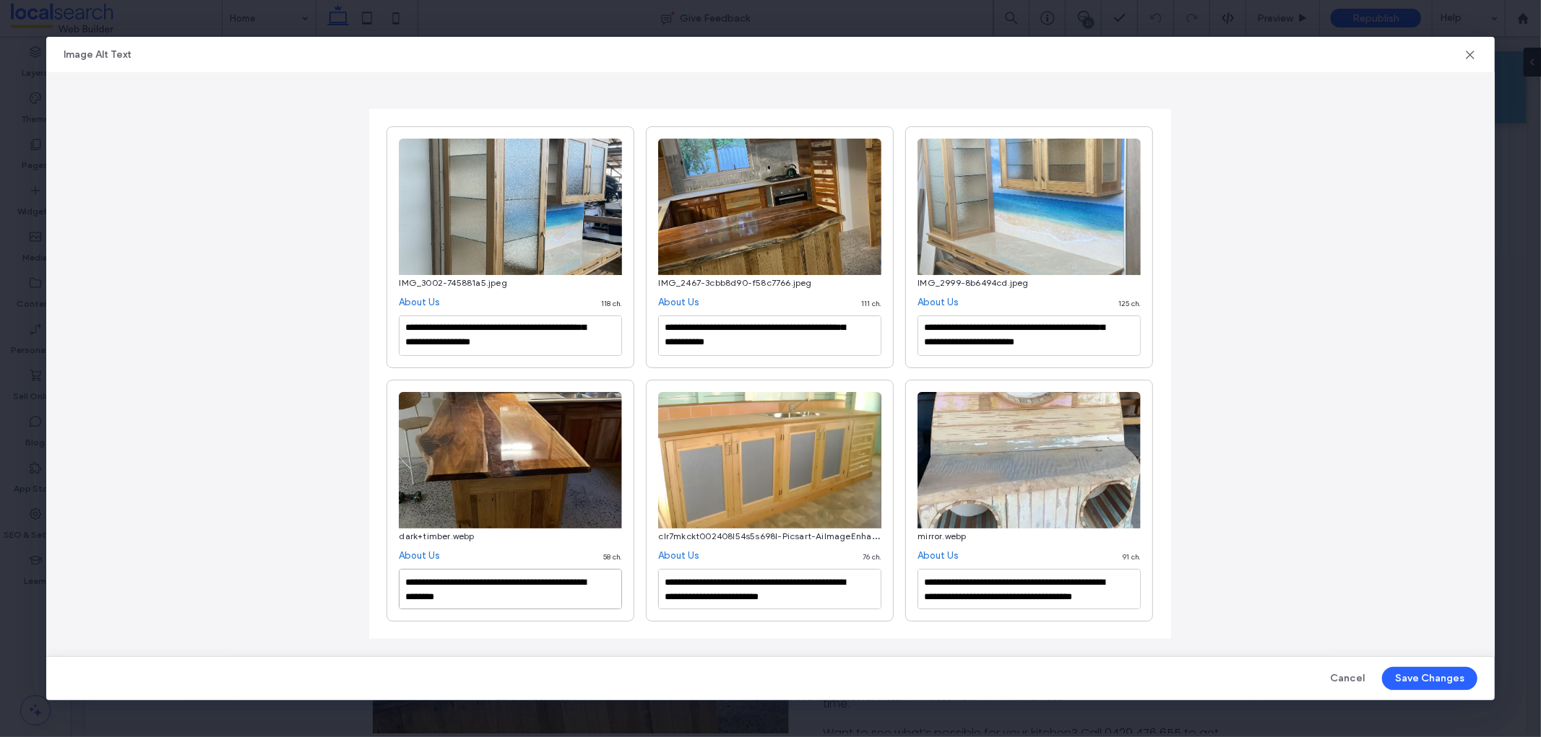
click at [508, 594] on textarea "**********" at bounding box center [510, 589] width 223 height 40
paste textarea "**********"
type textarea "**********"
click at [711, 589] on textarea "**********" at bounding box center [769, 589] width 223 height 40
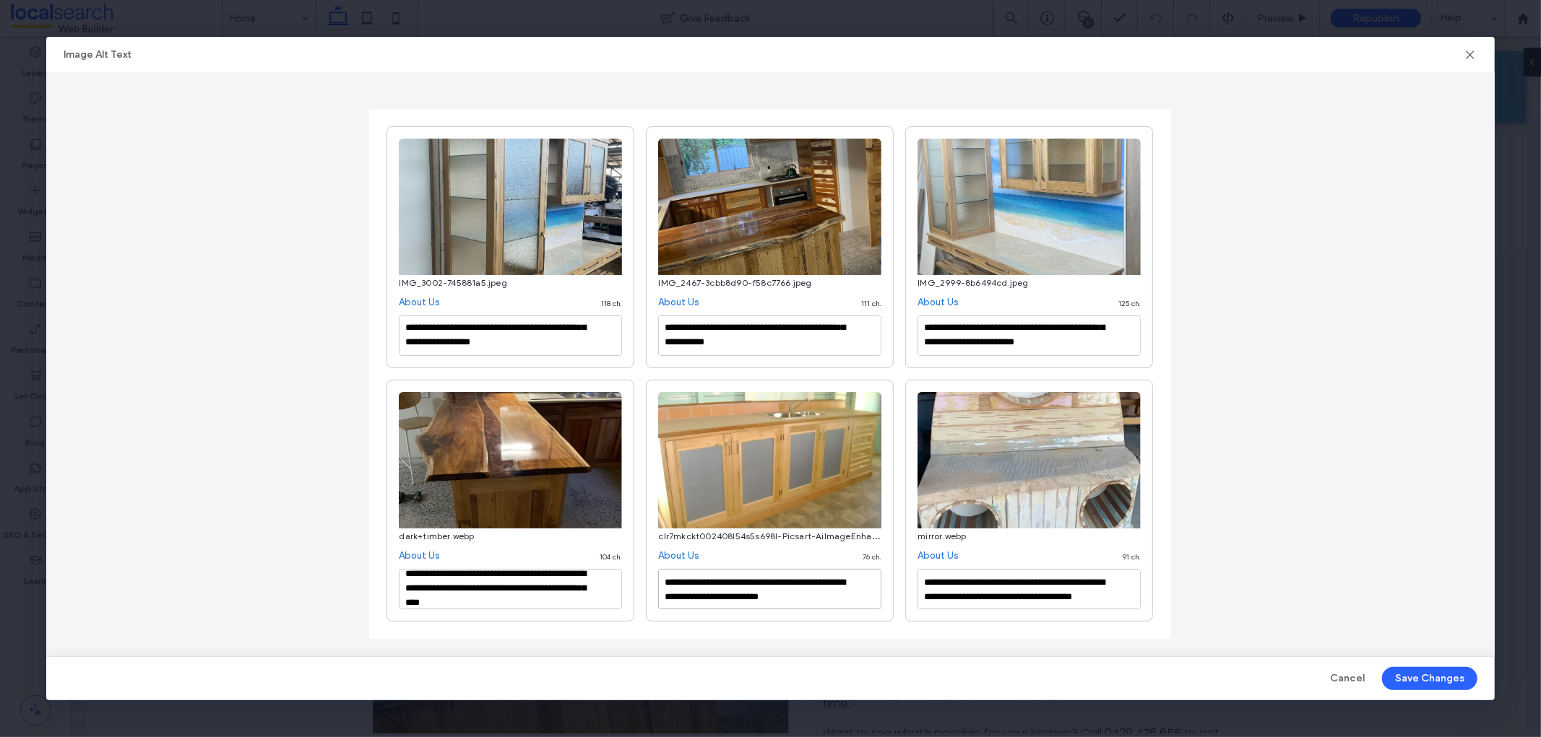
scroll to position [16, 0]
click at [797, 602] on textarea "**********" at bounding box center [769, 589] width 223 height 40
paste textarea "**********"
type textarea "**********"
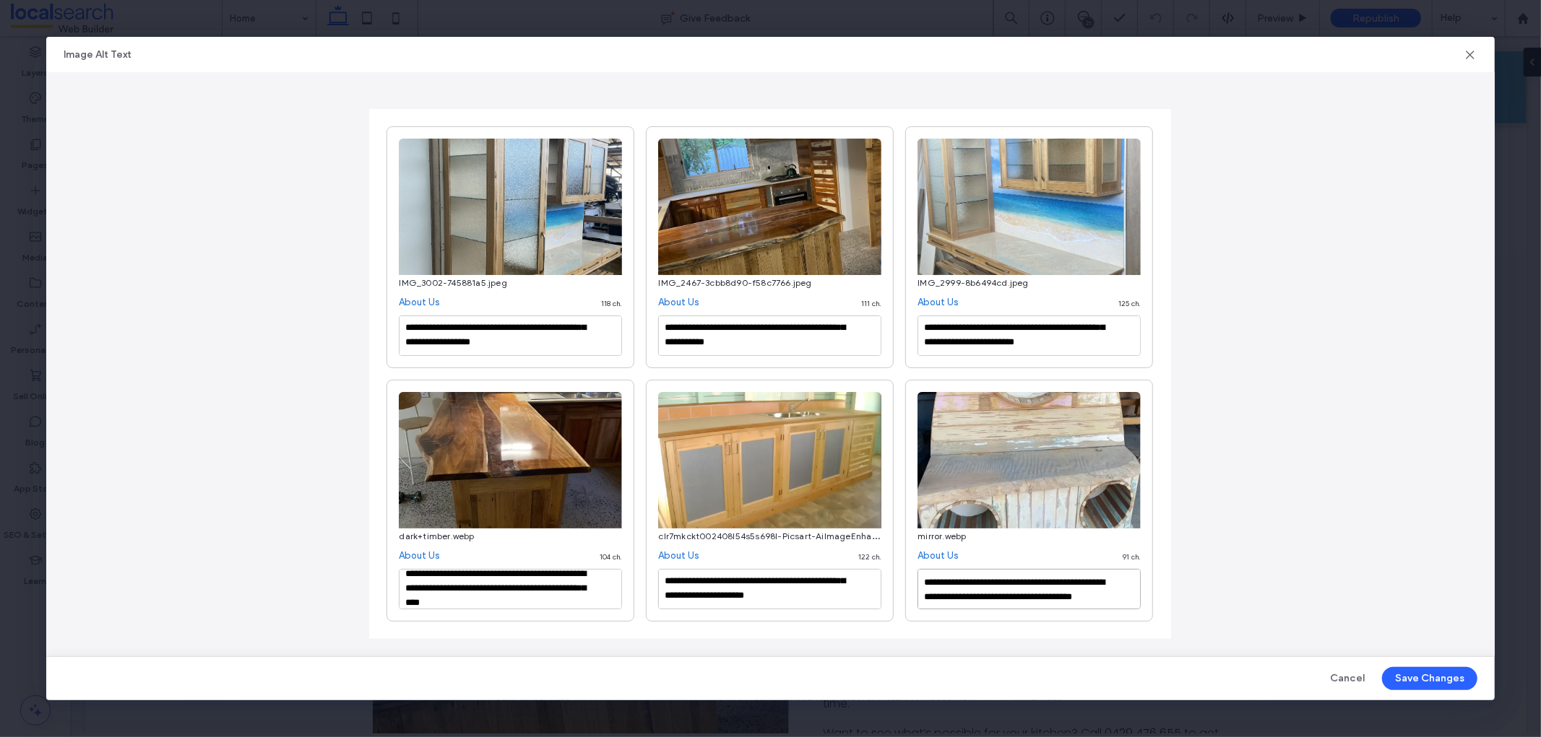
click at [990, 588] on textarea "**********" at bounding box center [1028, 589] width 223 height 40
paste textarea "**********"
drag, startPoint x: 1005, startPoint y: 595, endPoint x: 987, endPoint y: 586, distance: 20.4
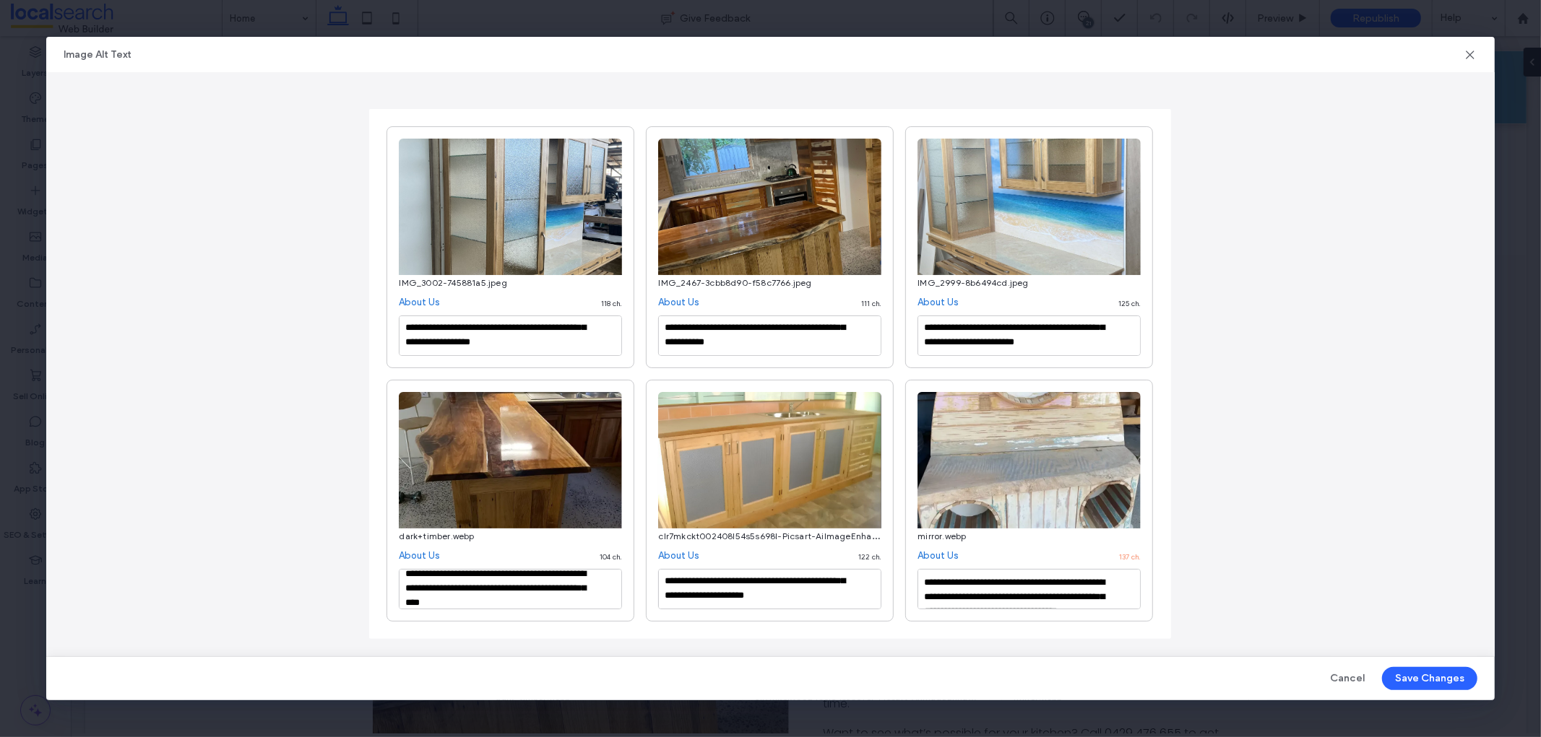
click at [987, 586] on textarea "**********" at bounding box center [1028, 589] width 223 height 40
click at [1012, 594] on textarea "**********" at bounding box center [1028, 589] width 223 height 40
drag, startPoint x: 987, startPoint y: 583, endPoint x: 1008, endPoint y: 592, distance: 23.0
click at [1008, 592] on textarea "**********" at bounding box center [1028, 589] width 223 height 40
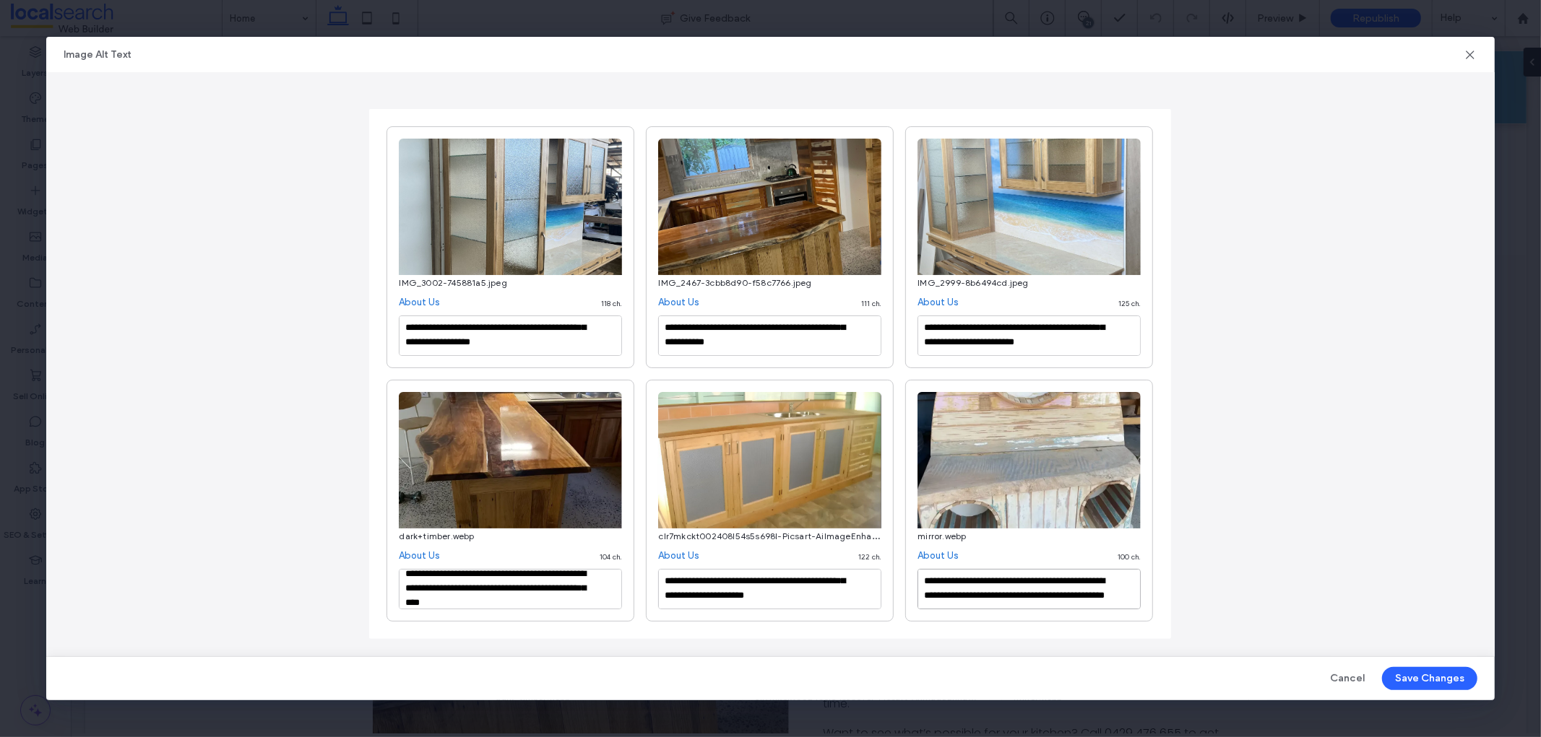
click at [1085, 591] on textarea "**********" at bounding box center [1028, 589] width 223 height 40
type textarea "**********"
click at [1443, 677] on button "Save Changes" at bounding box center [1429, 678] width 95 height 23
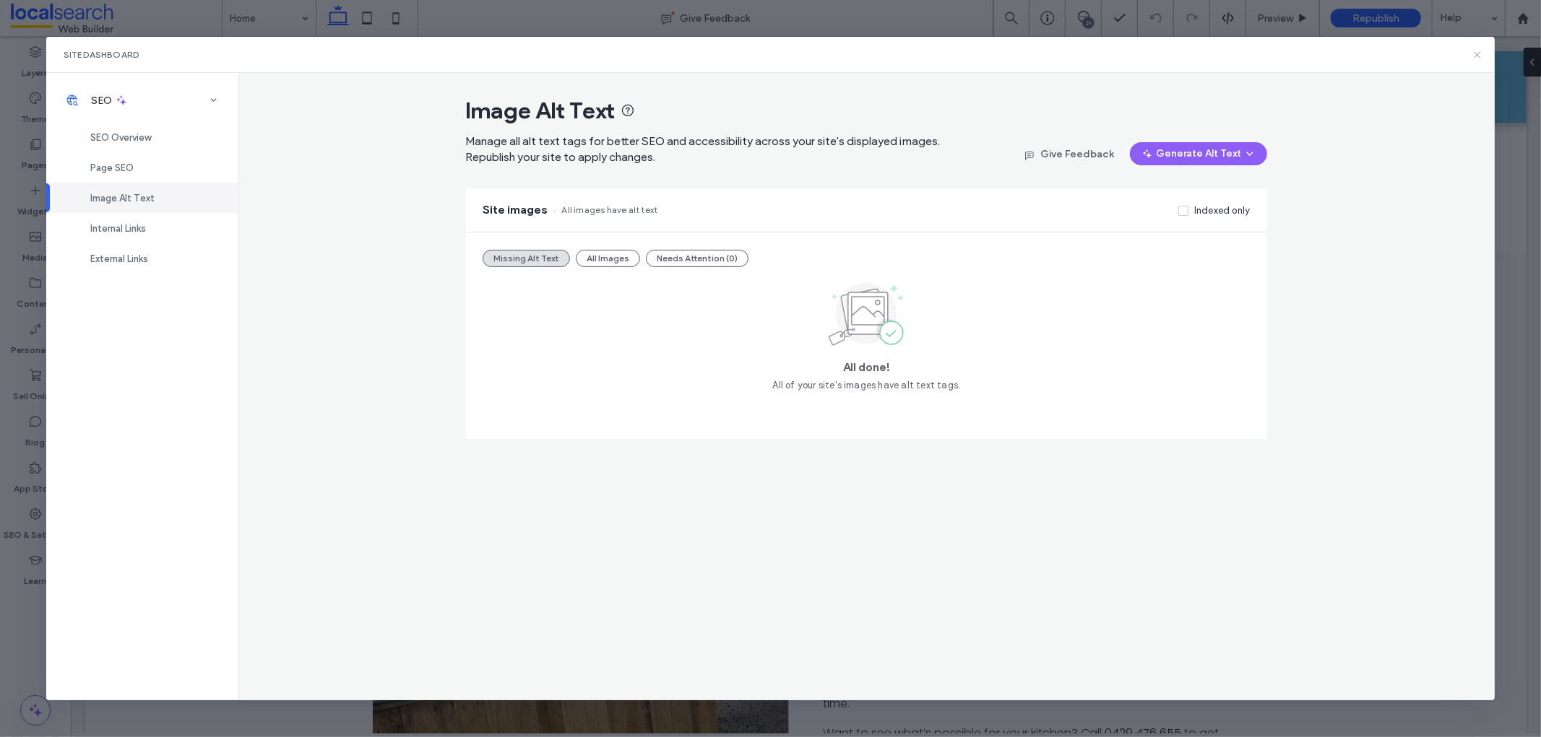
click at [1476, 60] on icon at bounding box center [1477, 55] width 12 height 12
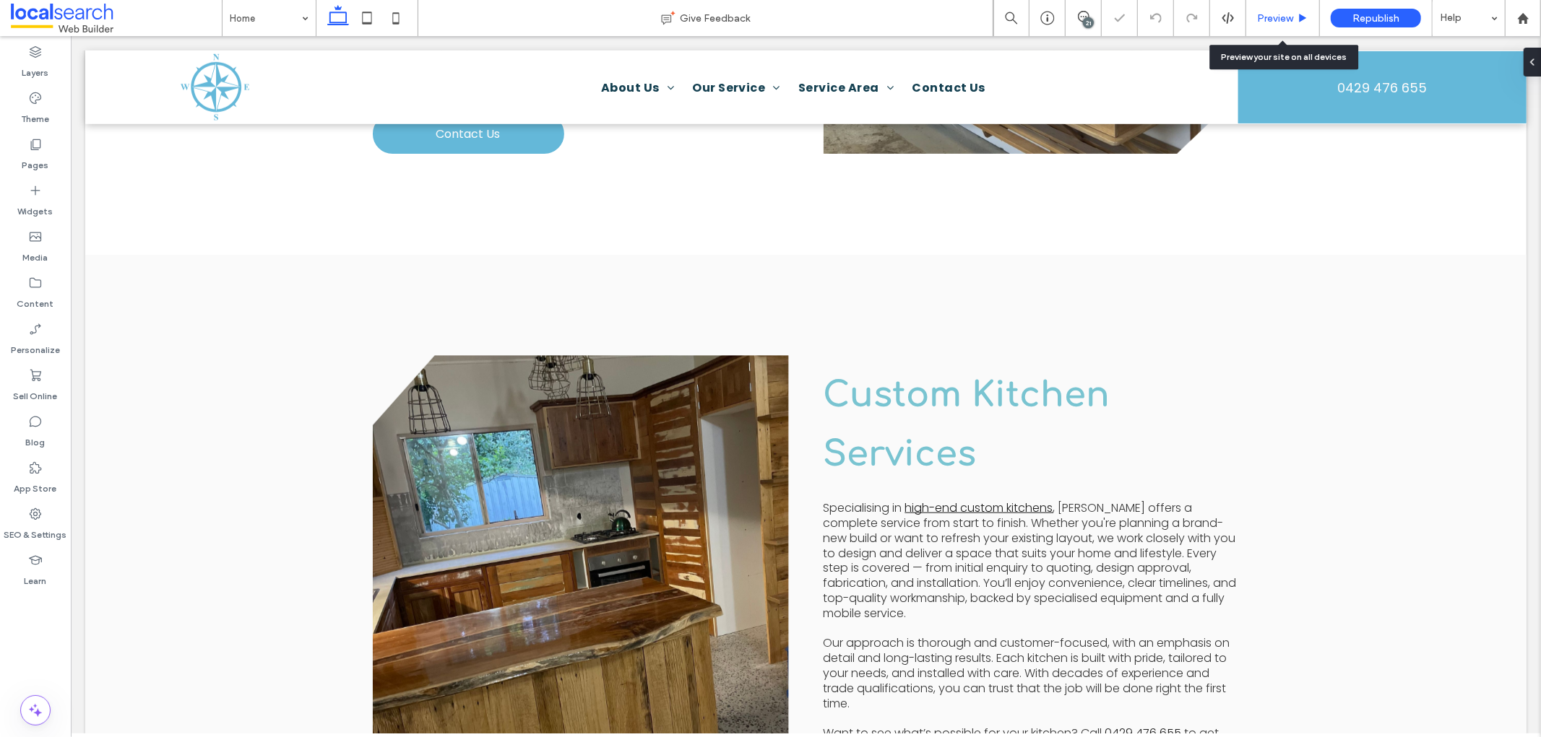
click at [1287, 17] on span "Preview" at bounding box center [1275, 18] width 36 height 12
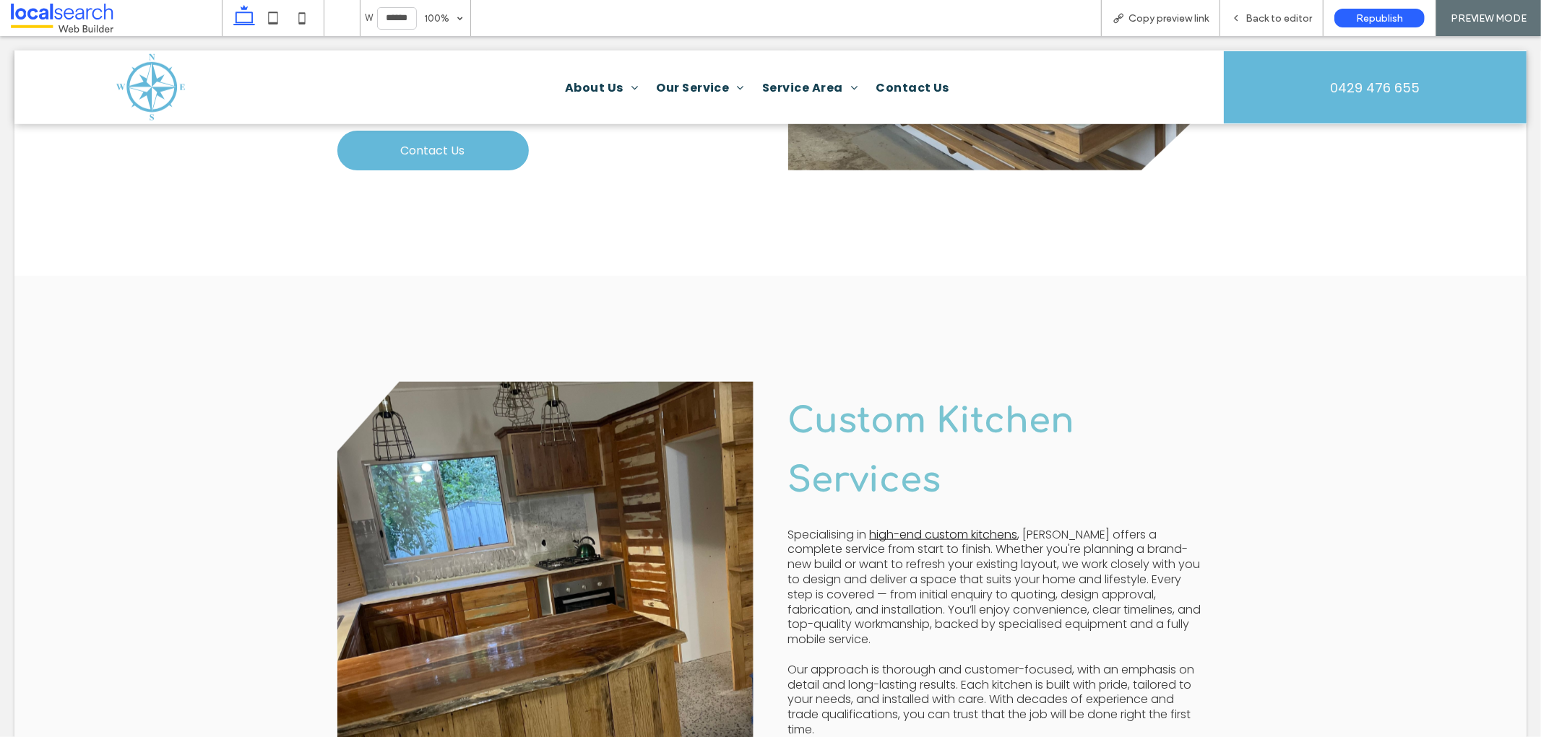
click at [1258, 17] on span "Back to editor" at bounding box center [1278, 18] width 66 height 12
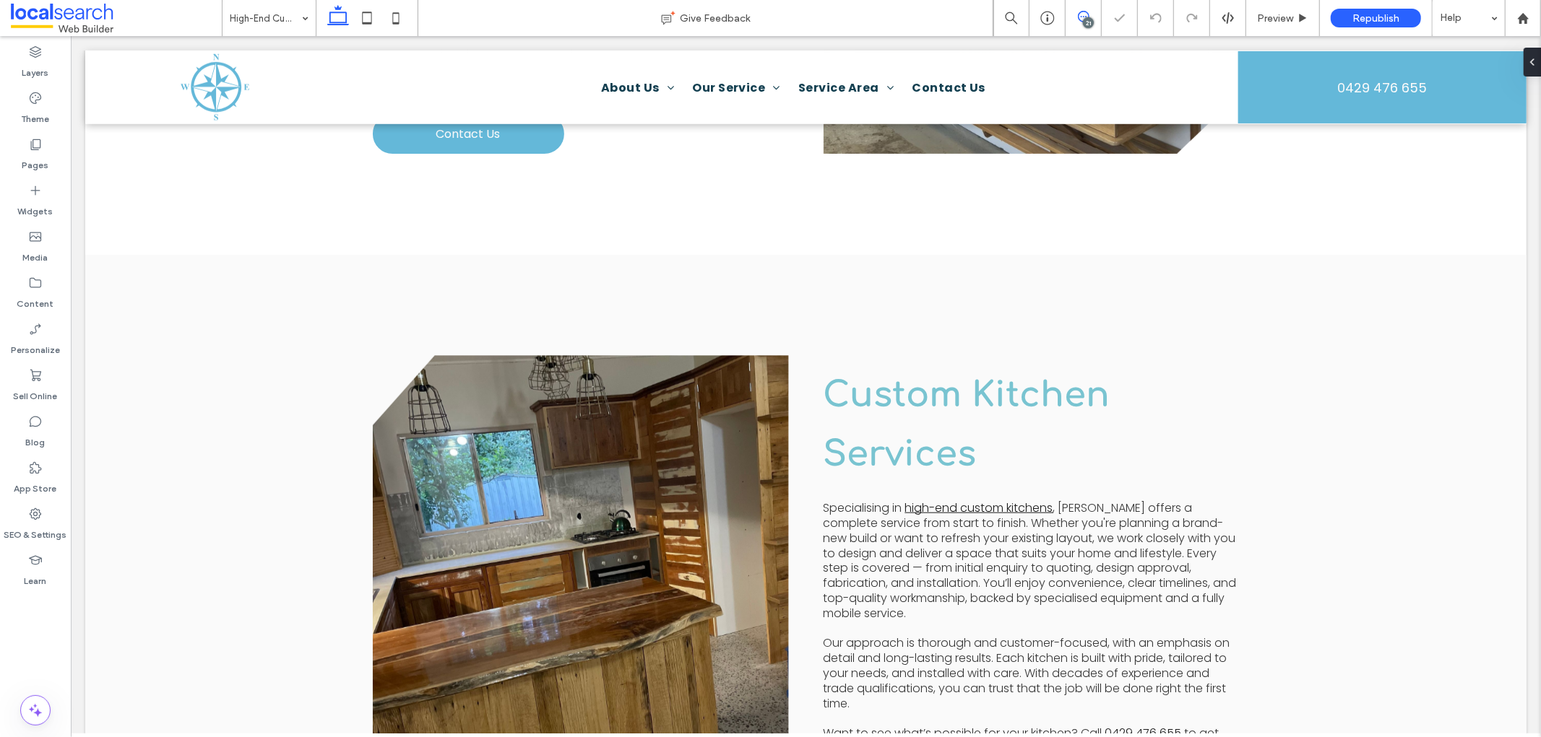
click at [1093, 17] on span at bounding box center [1082, 17] width 35 height 12
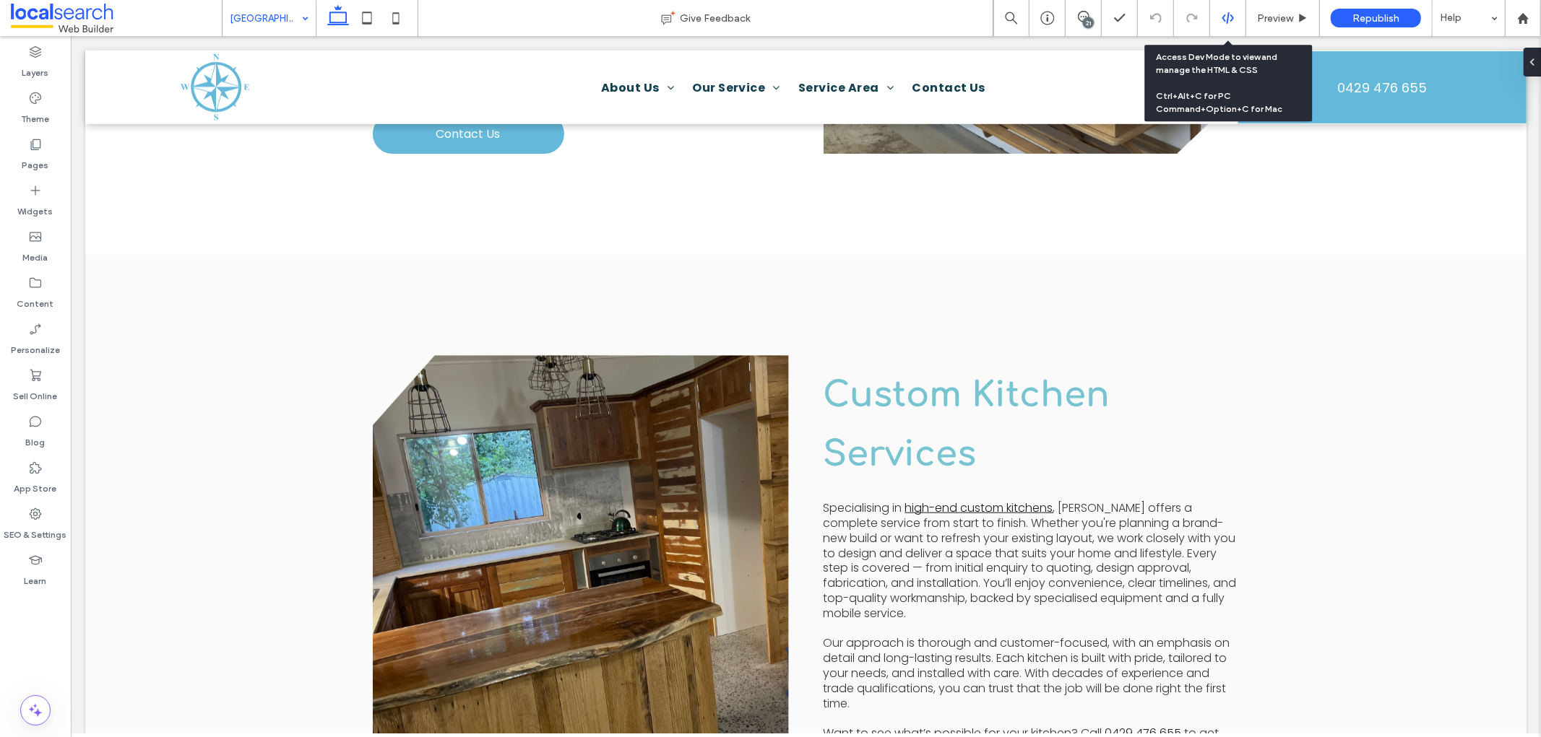
click at [1226, 15] on icon at bounding box center [1227, 18] width 13 height 13
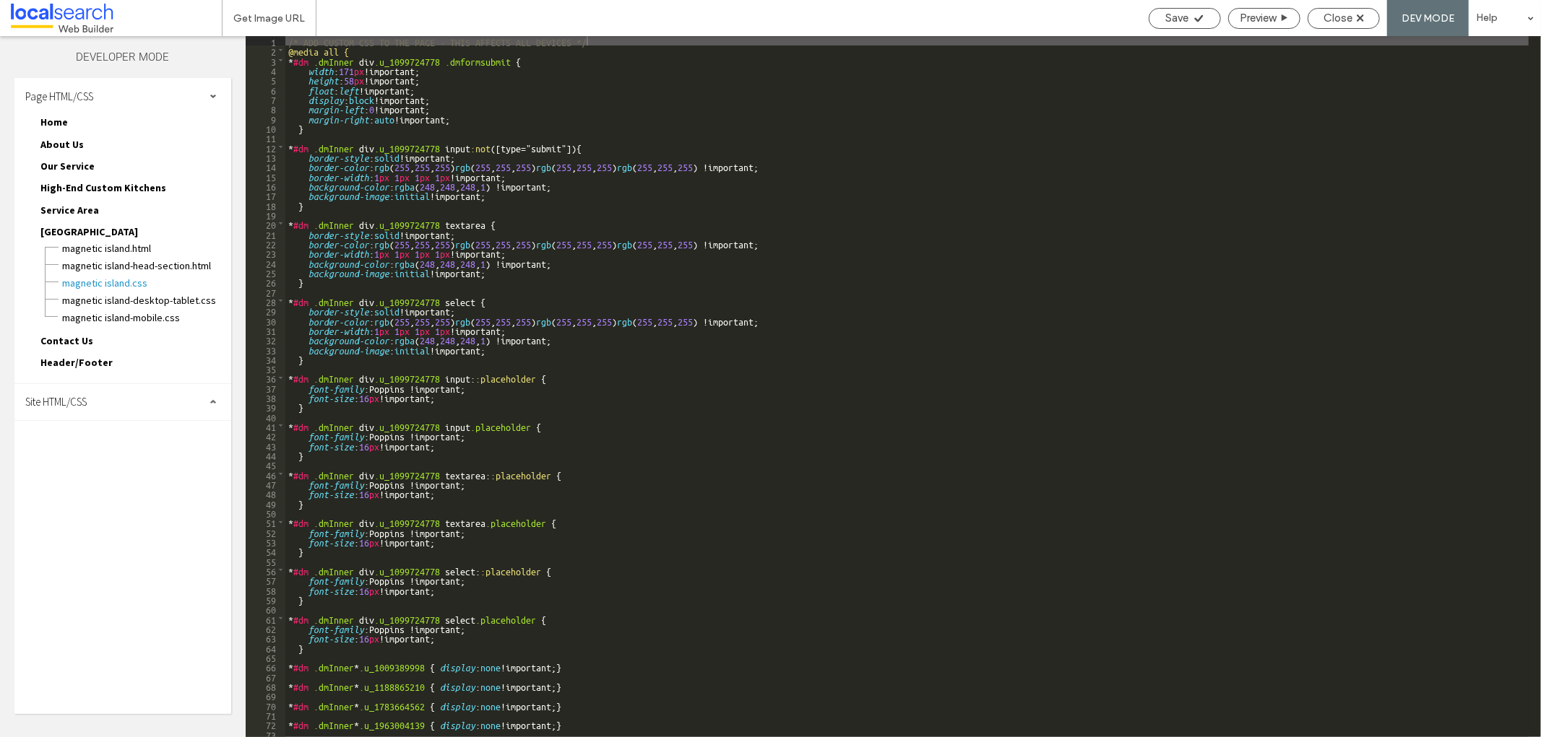
click at [103, 391] on div "Site HTML/CSS" at bounding box center [122, 402] width 217 height 36
click at [118, 458] on span "site.css" at bounding box center [149, 465] width 164 height 14
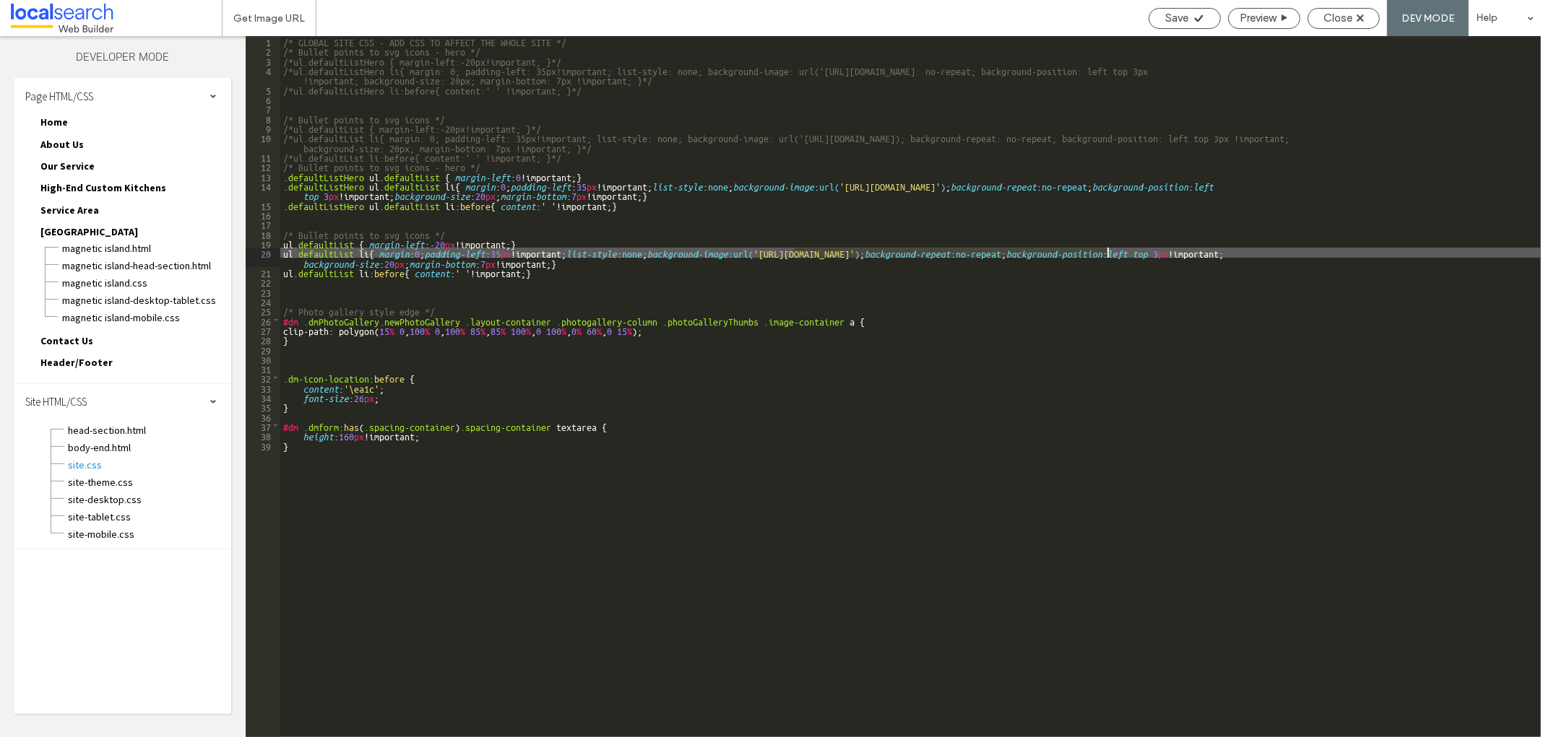
drag, startPoint x: 792, startPoint y: 251, endPoint x: 1109, endPoint y: 248, distance: 317.8
click at [1109, 248] on div "/* GLOBAL SITE CSS - ADD CSS TO AFFECT THE WHOLE SITE */ /* Bullet points to sv…" at bounding box center [910, 396] width 1260 height 721
click at [1331, 12] on span "Close" at bounding box center [1337, 18] width 29 height 13
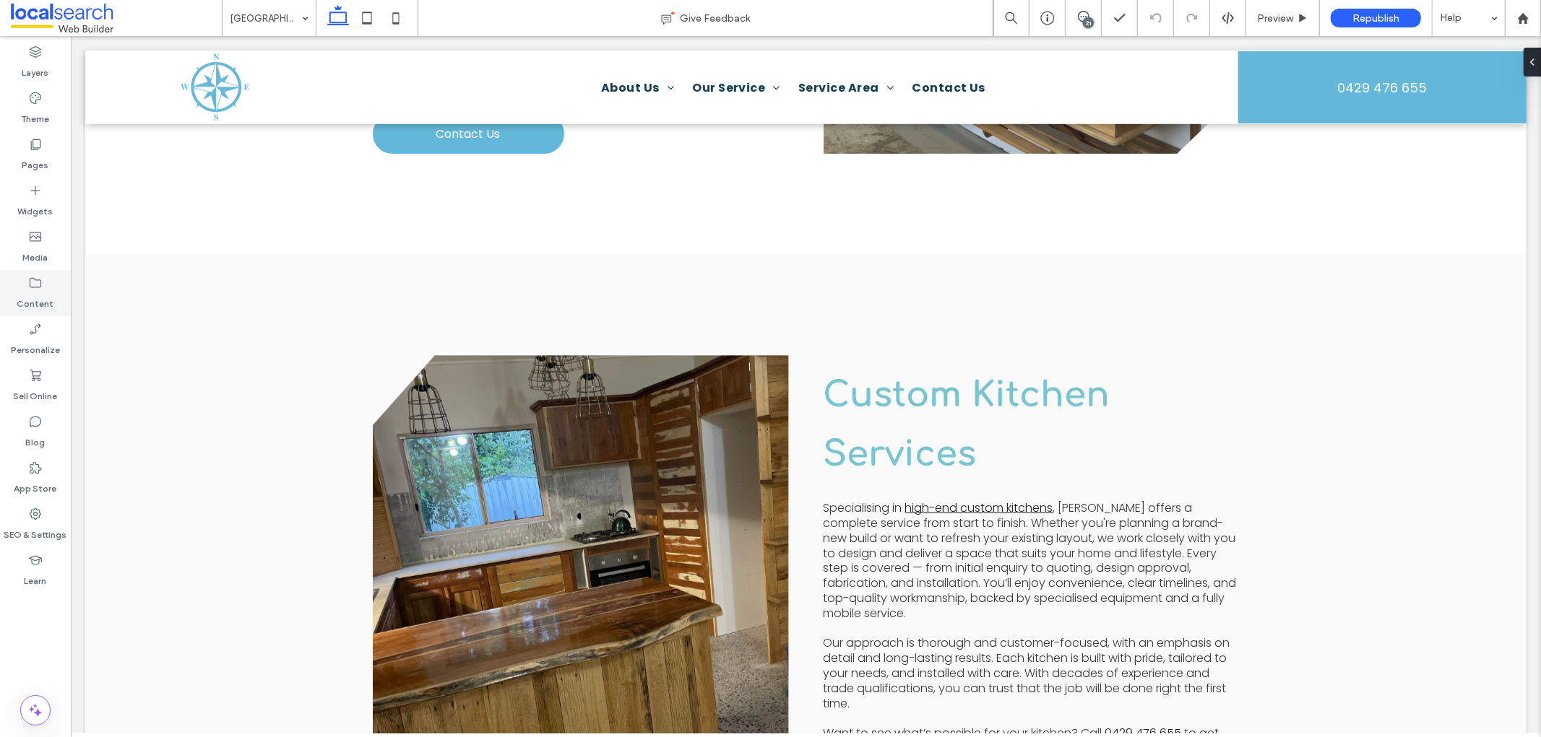
click at [52, 293] on div "Content" at bounding box center [35, 293] width 71 height 46
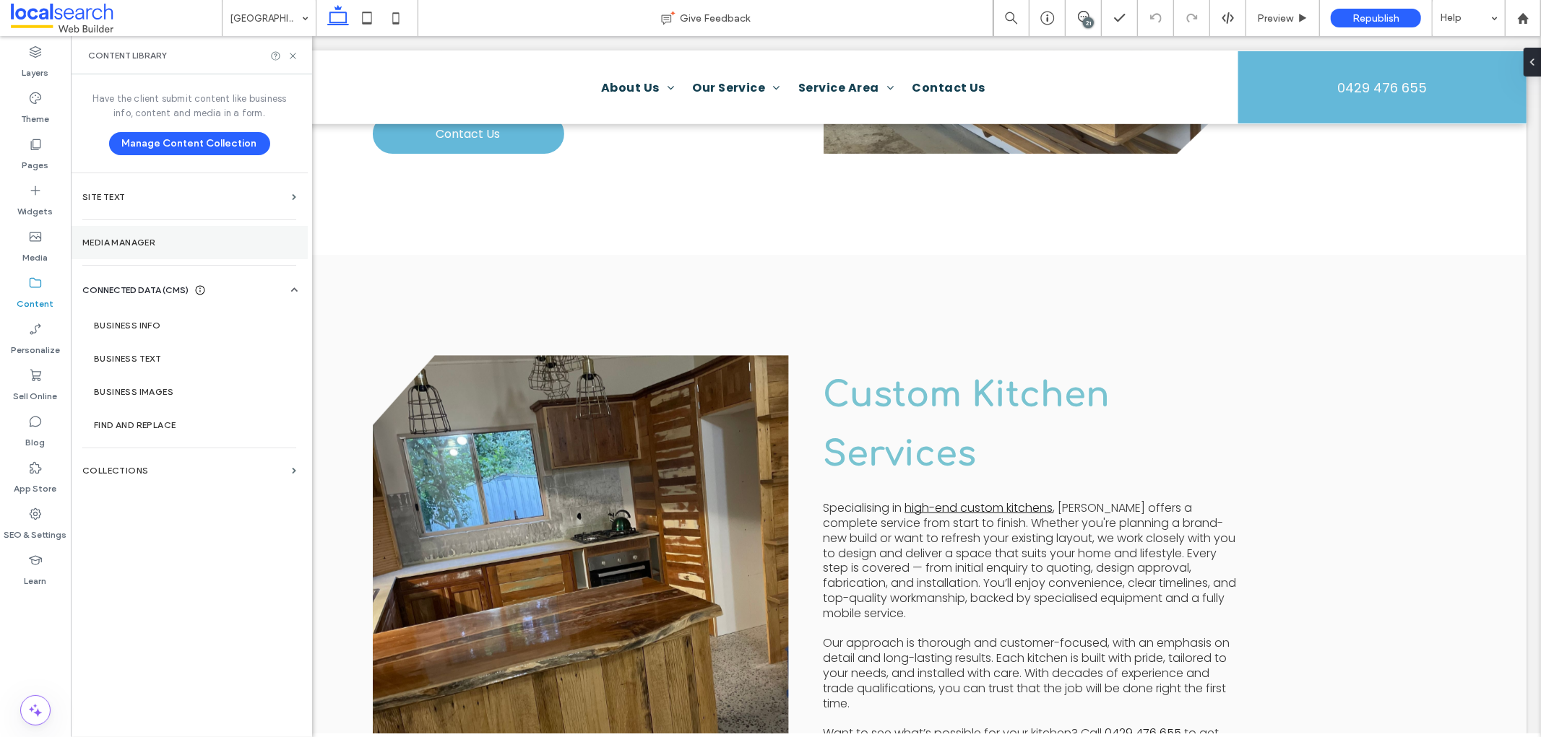
click at [113, 248] on section "Media Manager" at bounding box center [189, 242] width 237 height 33
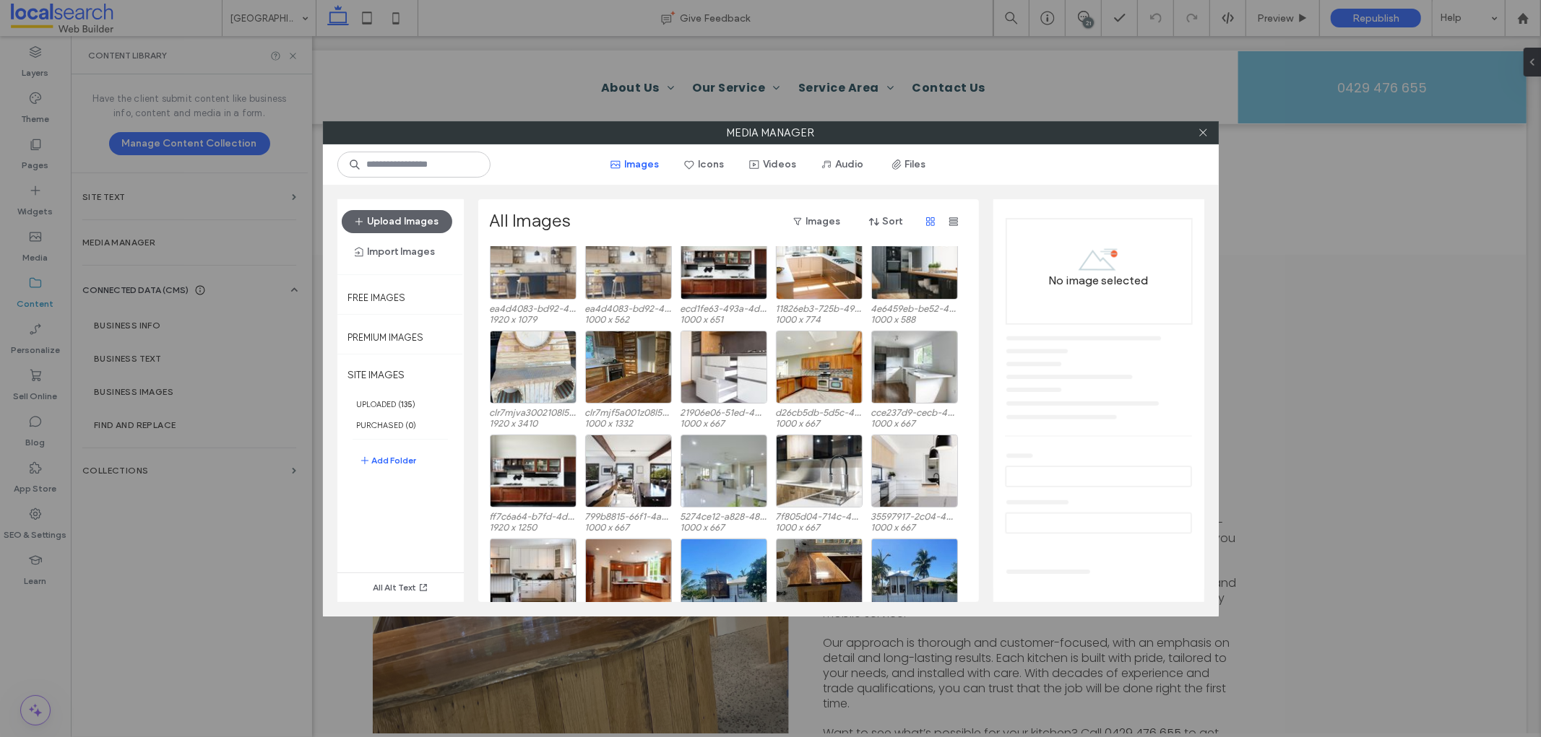
scroll to position [986, 0]
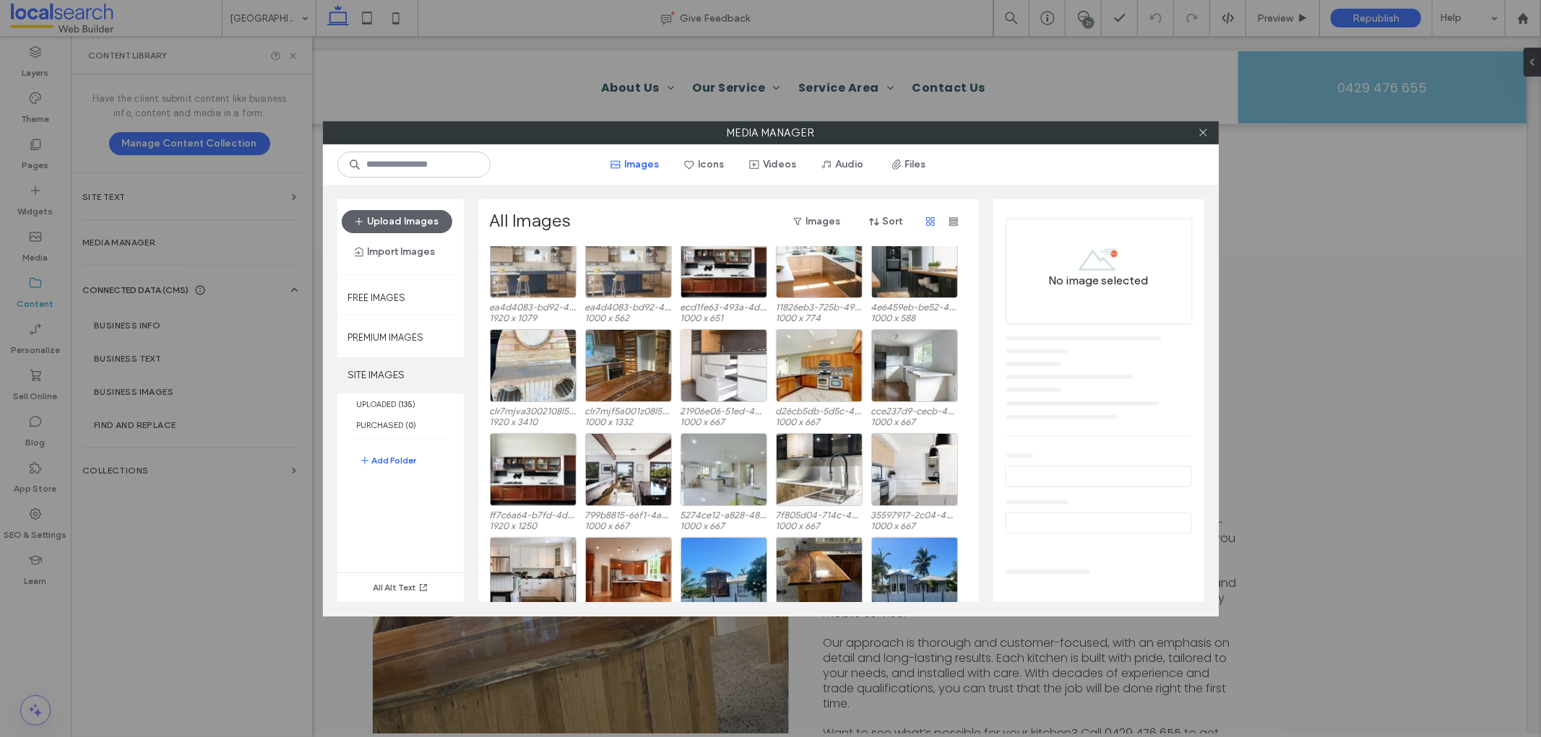
click at [402, 368] on label "SITE IMAGES" at bounding box center [400, 376] width 126 height 36
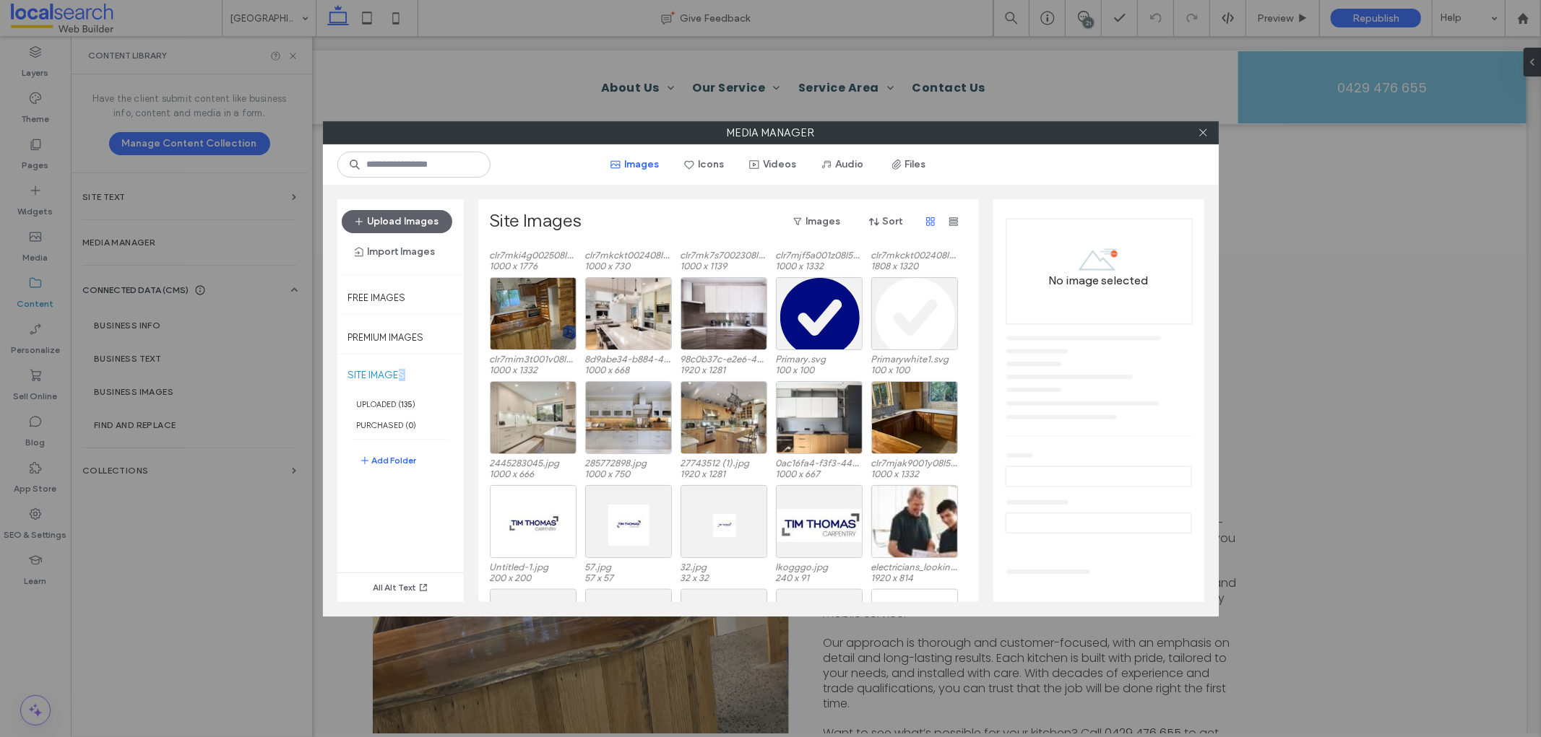
scroll to position [1341, 0]
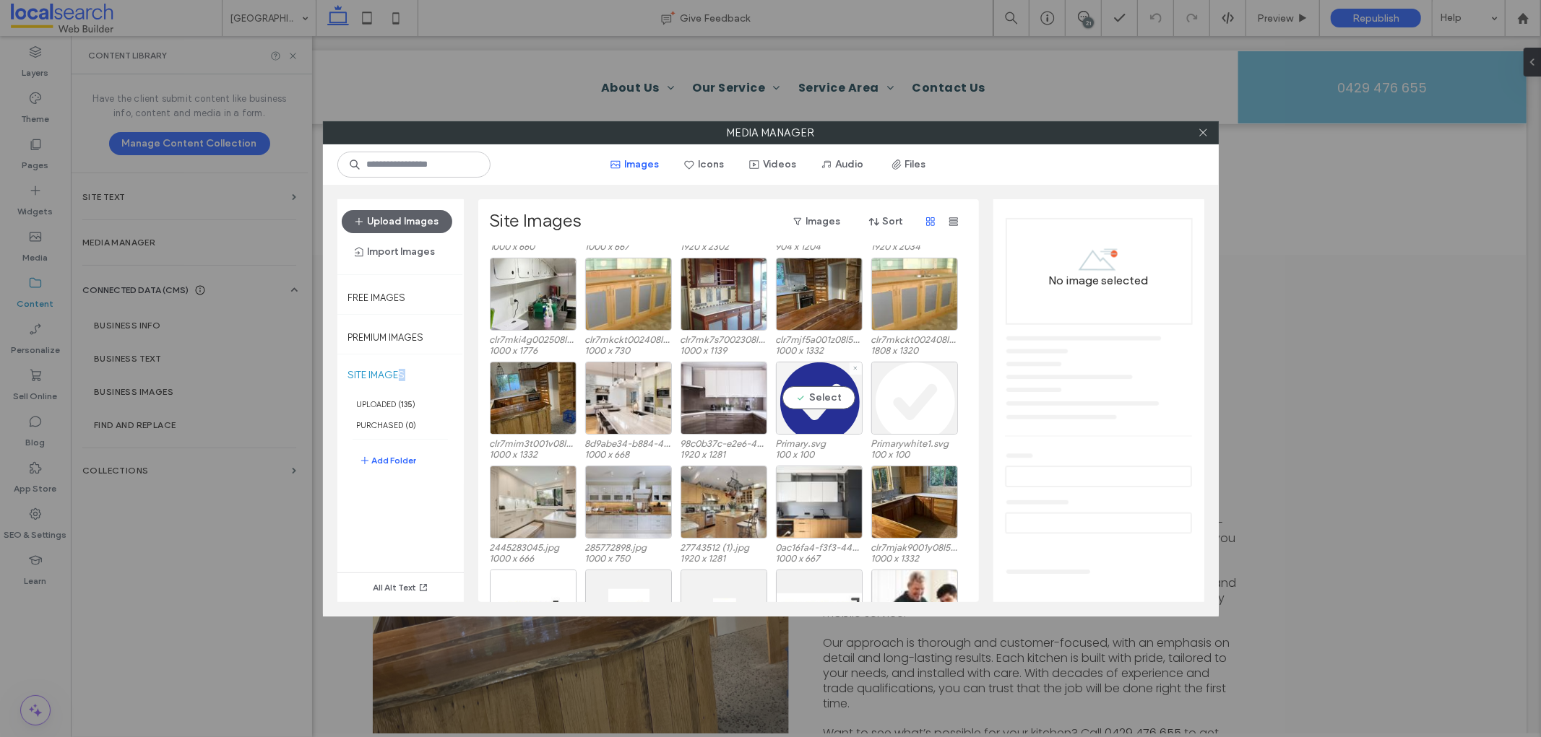
click at [826, 393] on div "Select" at bounding box center [819, 398] width 87 height 73
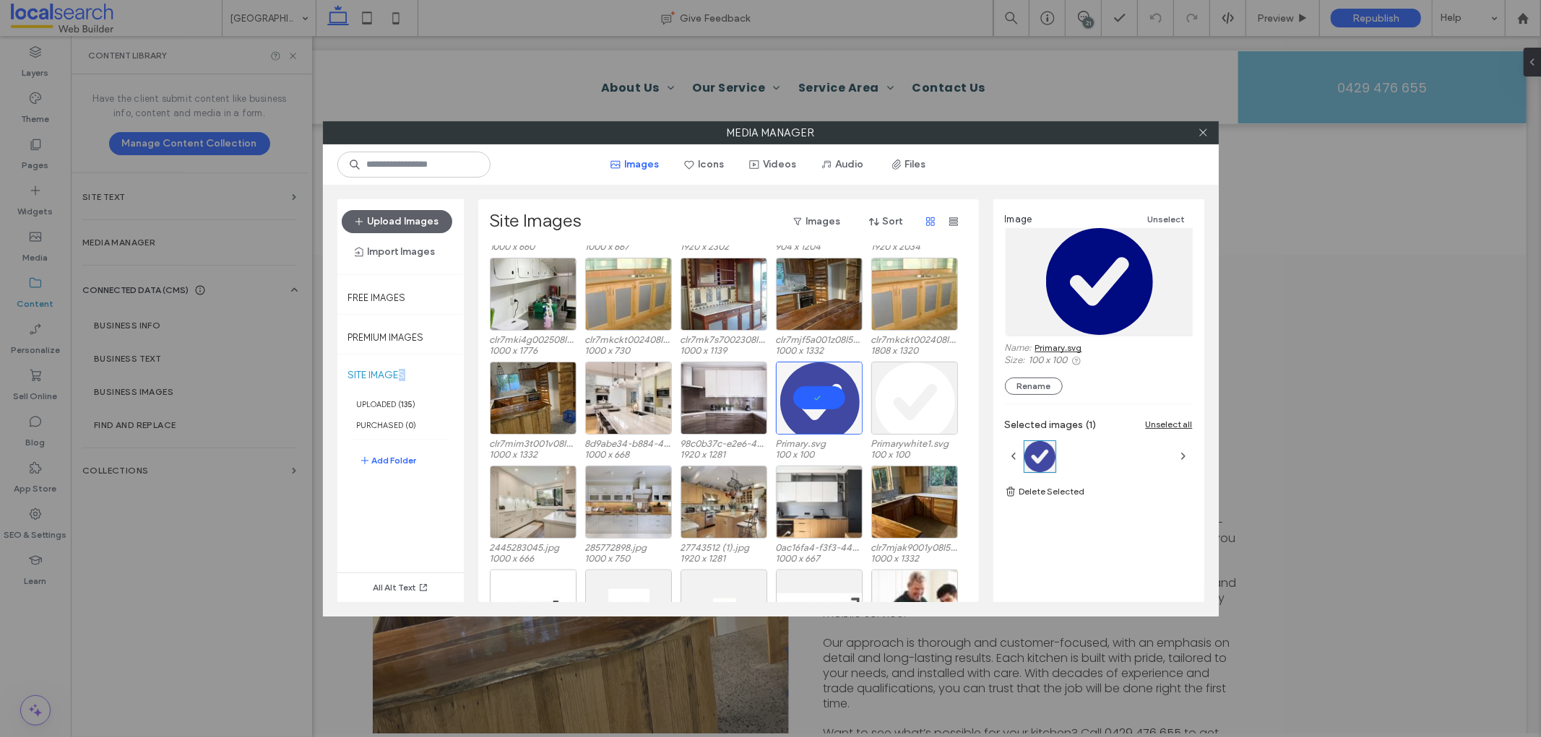
click at [1049, 345] on link "Primary.svg" at bounding box center [1058, 347] width 47 height 11
drag, startPoint x: 1204, startPoint y: 128, endPoint x: 789, endPoint y: 134, distance: 414.6
click at [1202, 127] on icon at bounding box center [1203, 132] width 11 height 11
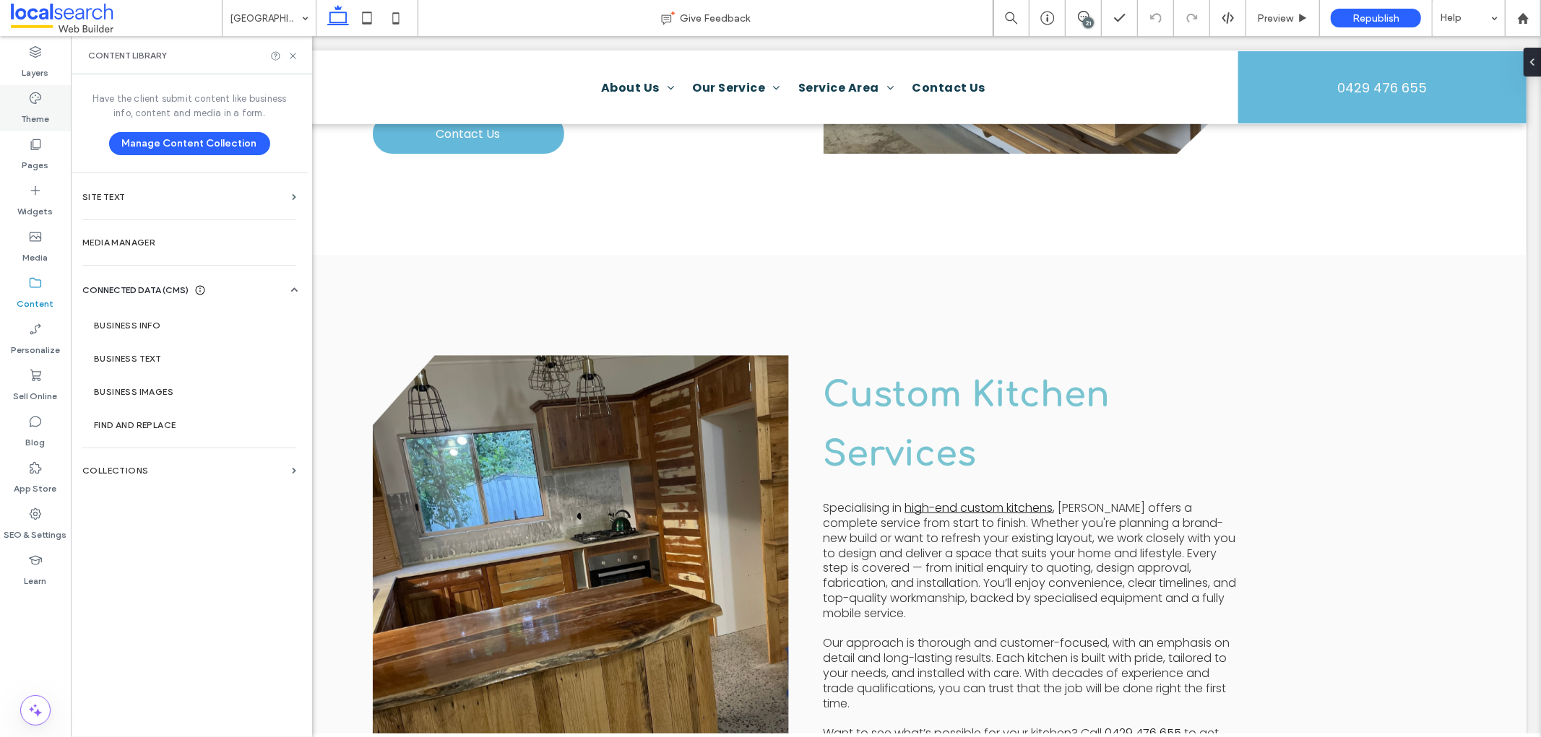
click at [24, 113] on label "Theme" at bounding box center [36, 115] width 28 height 20
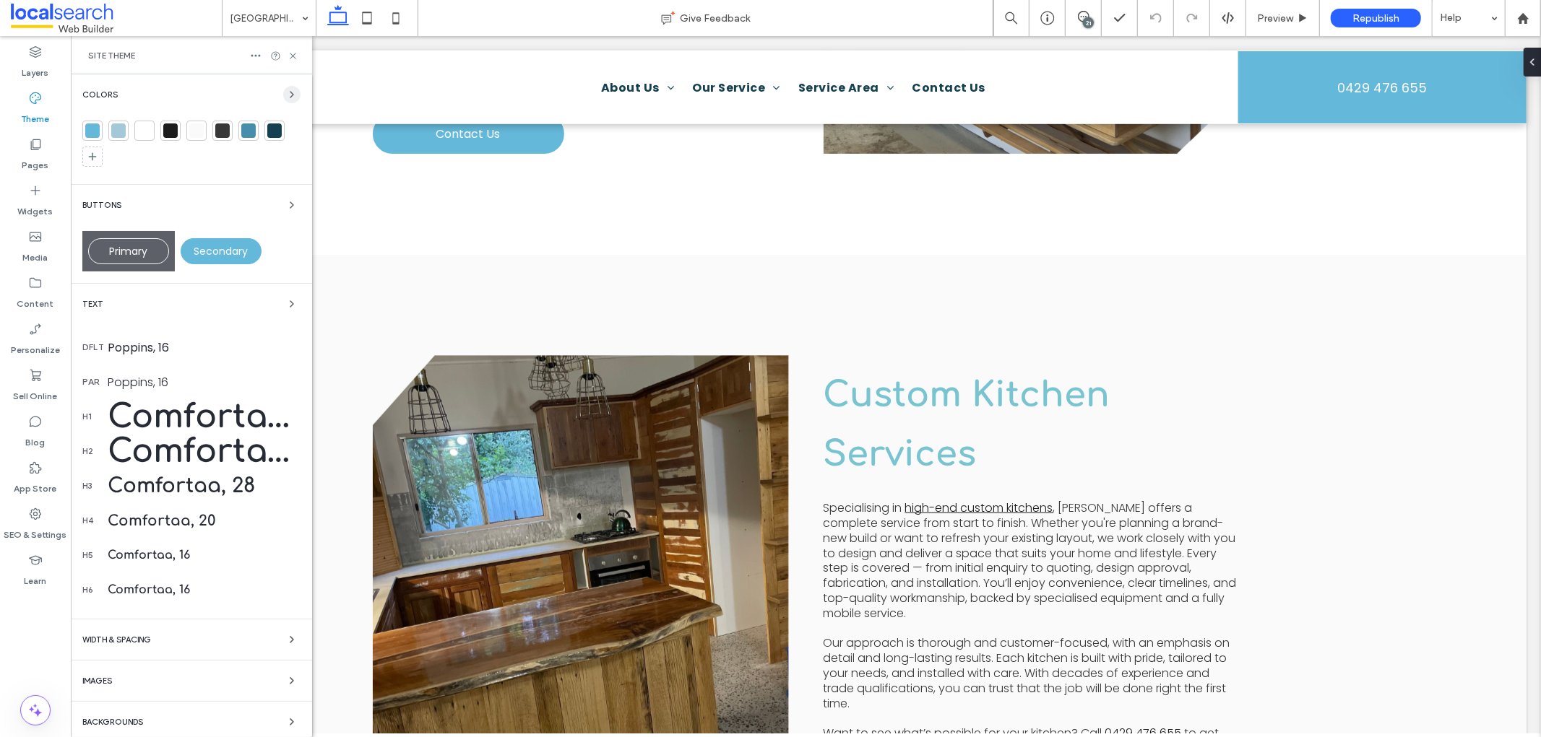
click at [283, 97] on span "button" at bounding box center [291, 94] width 17 height 17
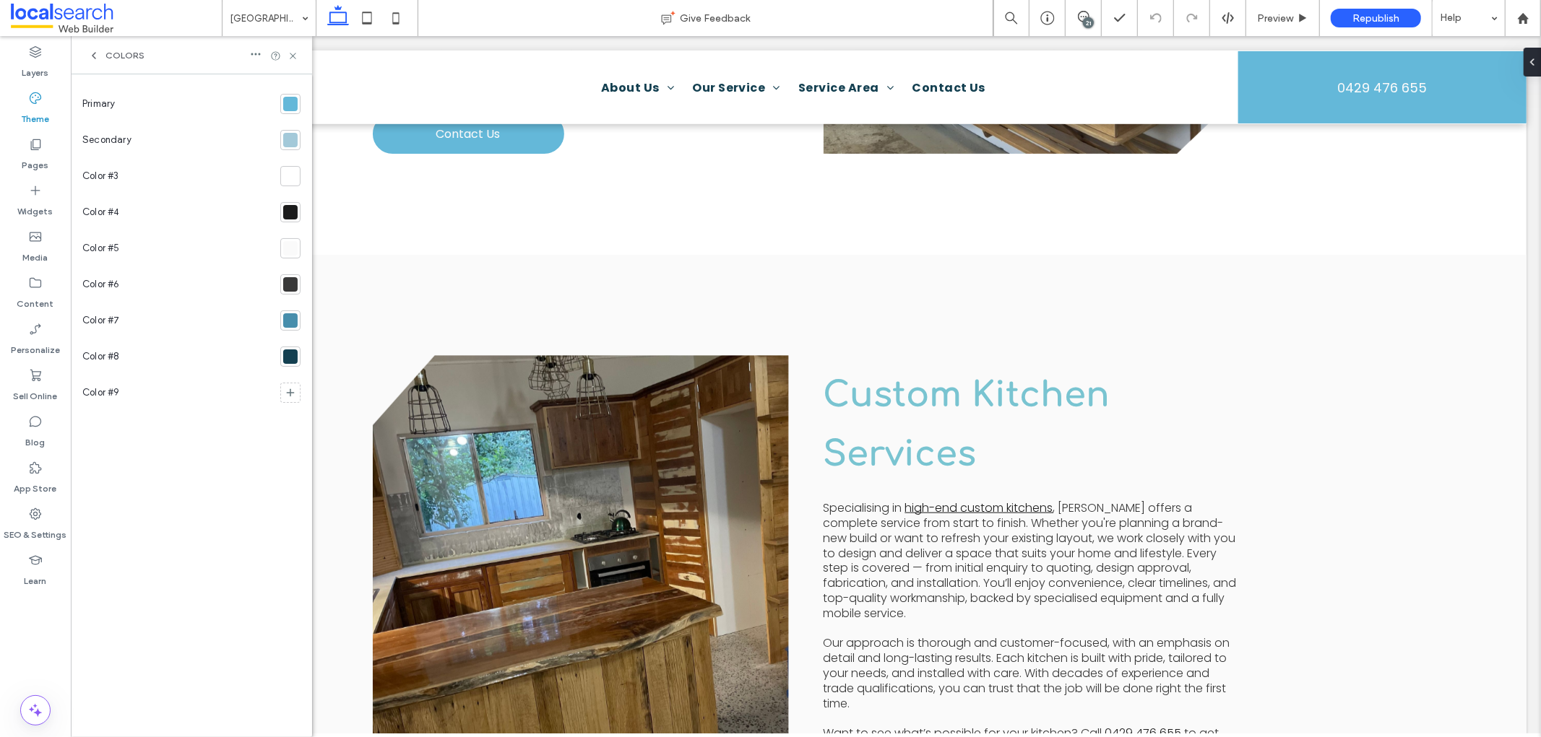
click at [285, 104] on div at bounding box center [290, 104] width 14 height 14
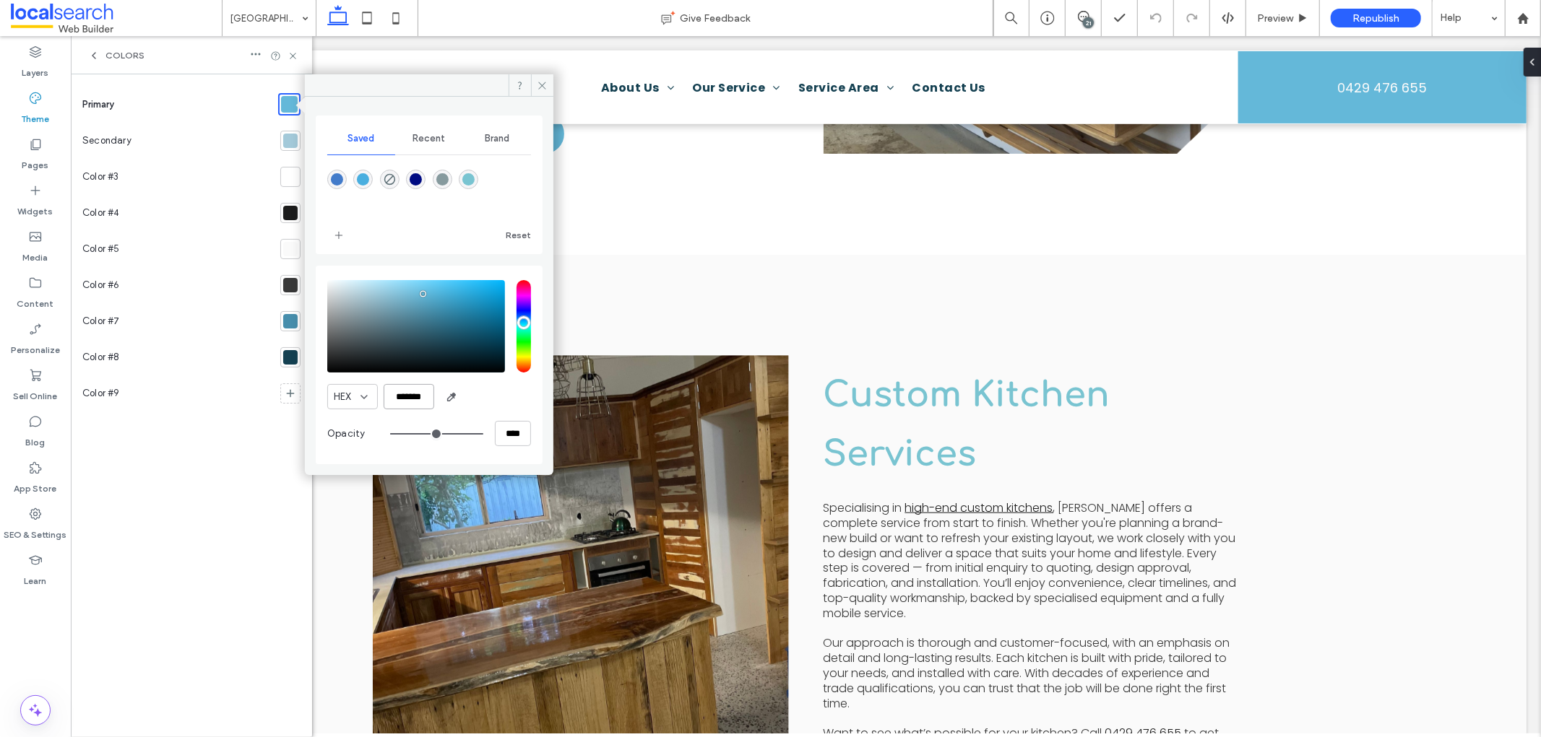
click at [413, 392] on input "*******" at bounding box center [409, 396] width 51 height 25
click at [533, 82] on span at bounding box center [542, 85] width 22 height 22
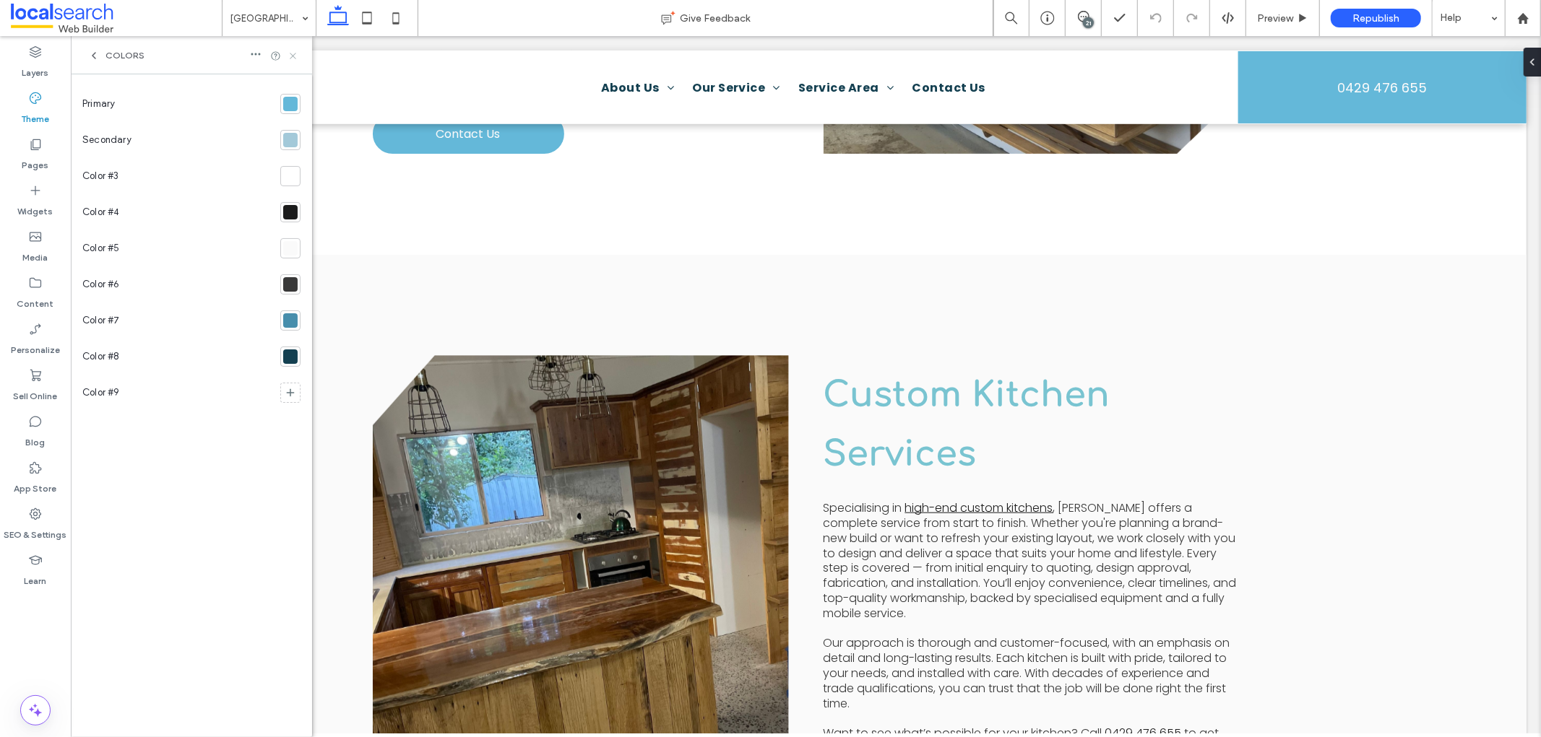
click at [291, 54] on icon at bounding box center [292, 56] width 11 height 11
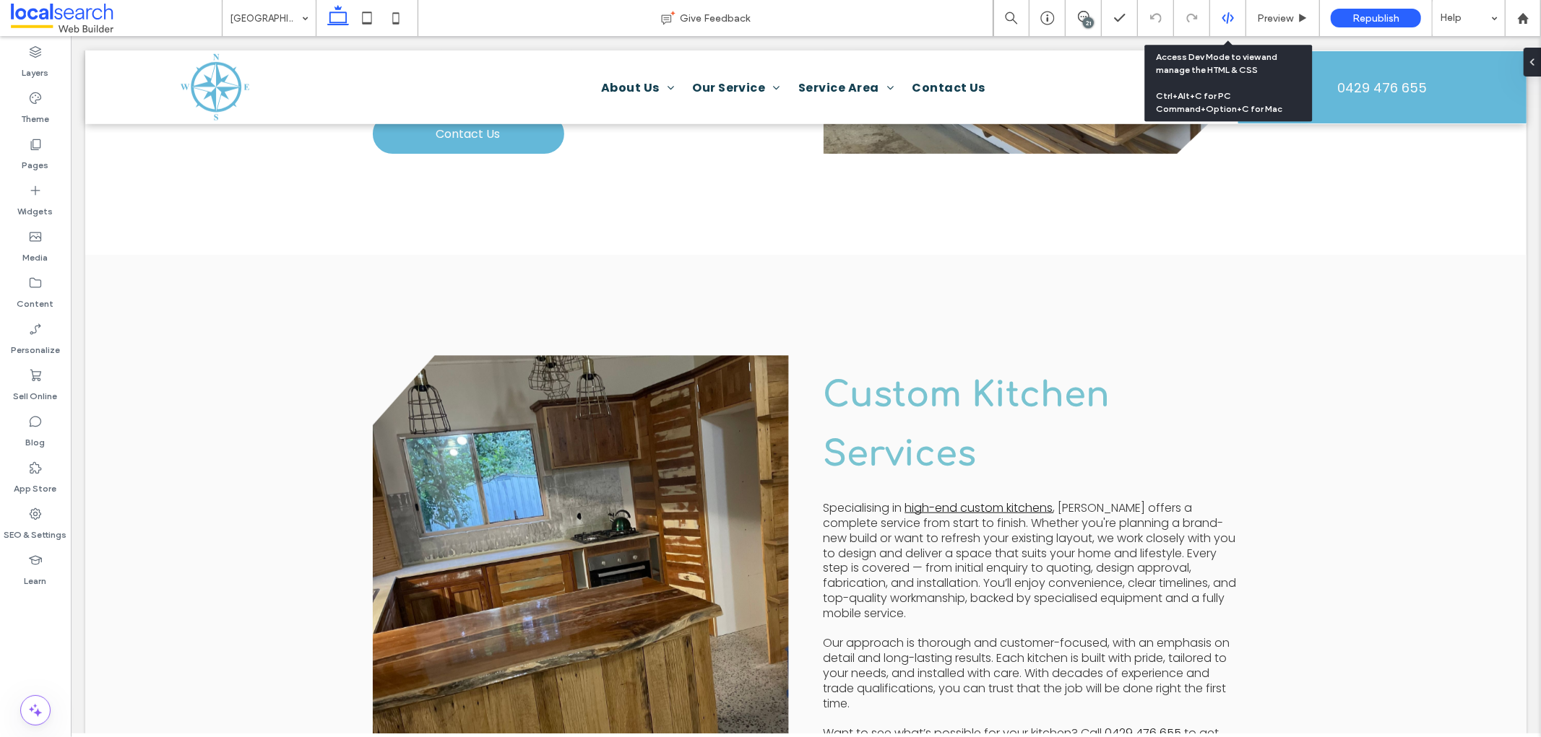
click at [1233, 15] on icon at bounding box center [1227, 18] width 13 height 13
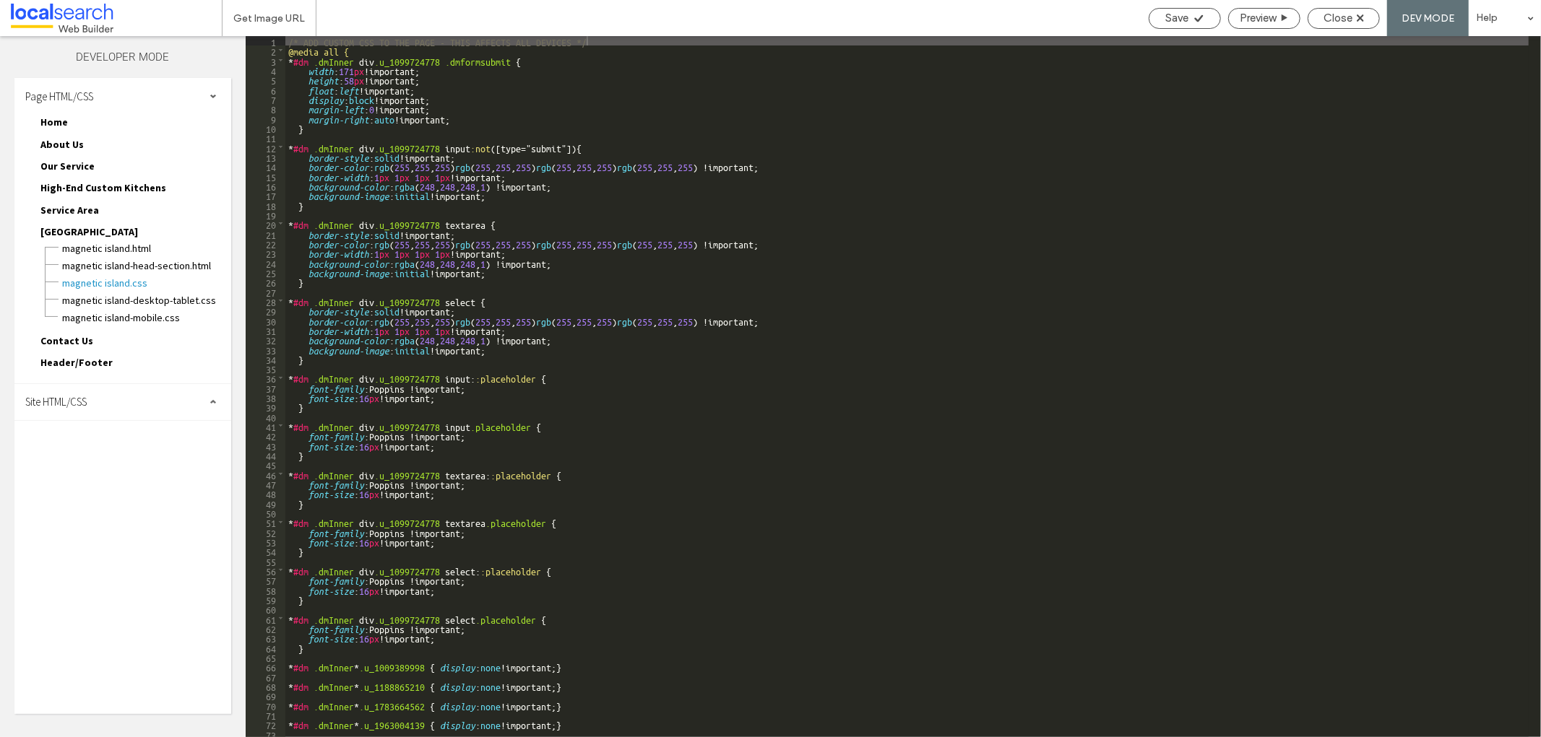
click at [134, 402] on div "Site HTML/CSS" at bounding box center [122, 402] width 217 height 36
click at [105, 458] on span "site.css" at bounding box center [149, 465] width 164 height 14
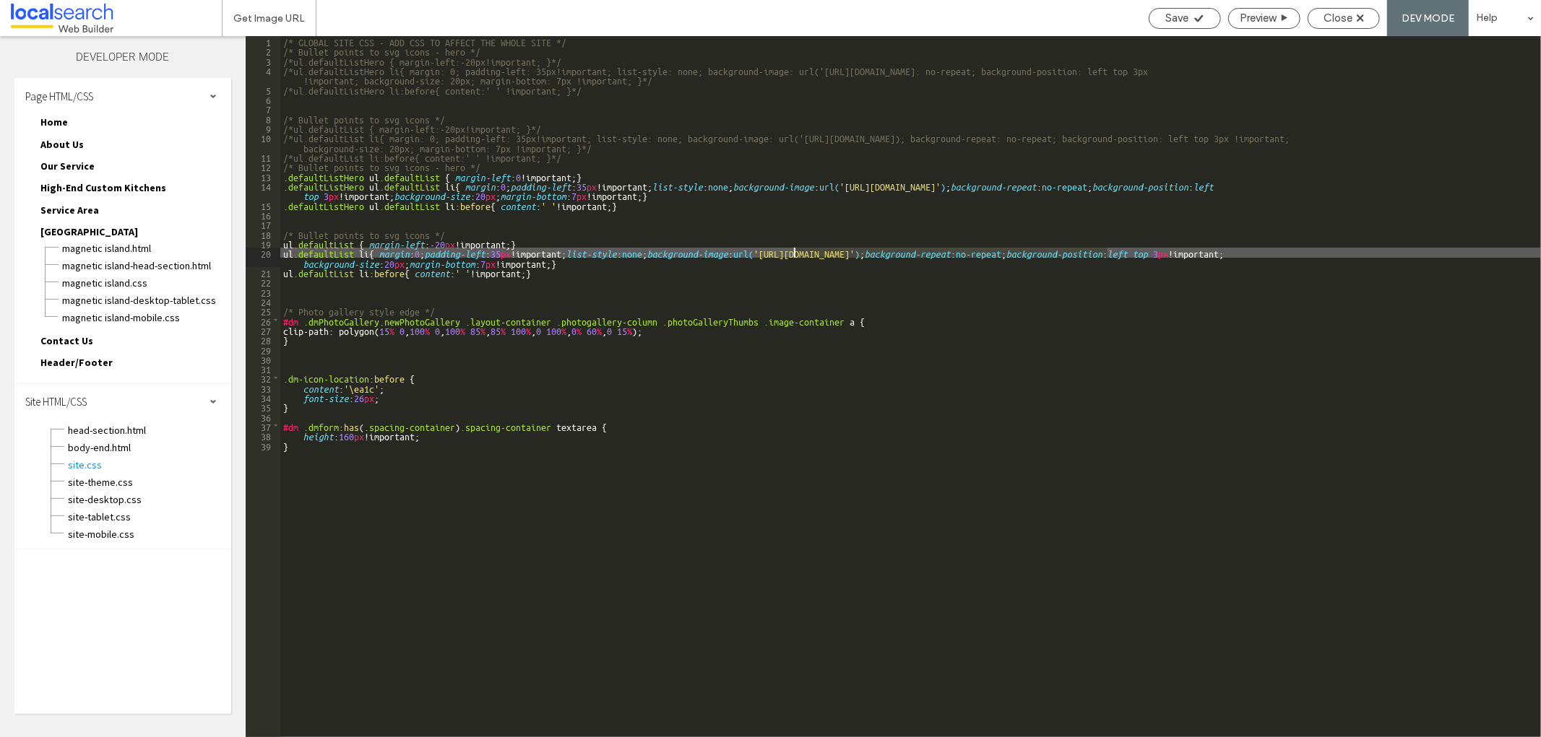
drag, startPoint x: 1108, startPoint y: 257, endPoint x: 792, endPoint y: 251, distance: 315.7
click at [792, 251] on div "/* GLOBAL SITE CSS - ADD CSS TO AFFECT THE WHOLE SITE */ /* Bullet points to sv…" at bounding box center [910, 396] width 1260 height 721
click at [229, 13] on div "Get Image URL" at bounding box center [268, 18] width 93 height 12
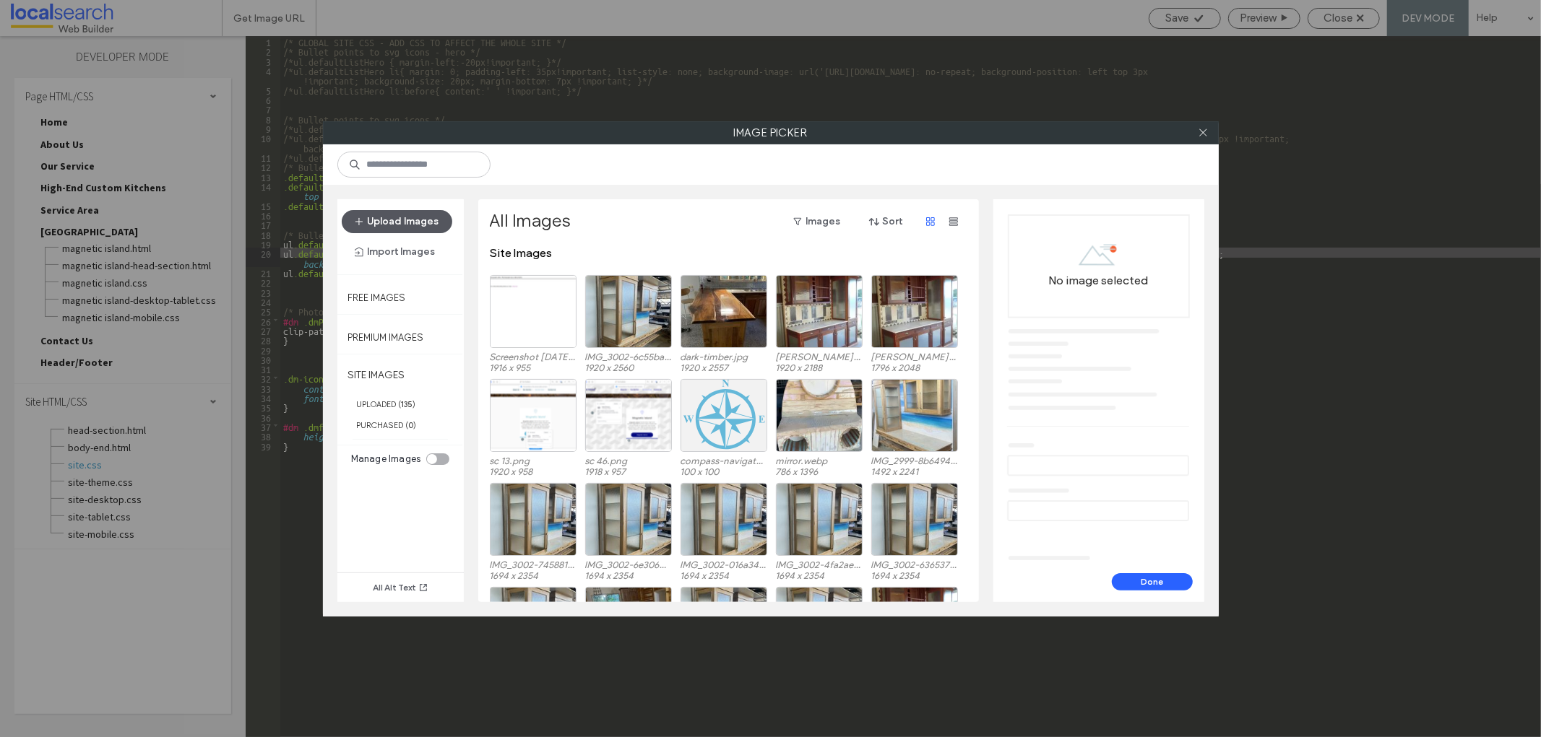
click at [416, 222] on button "Upload Images" at bounding box center [397, 221] width 111 height 23
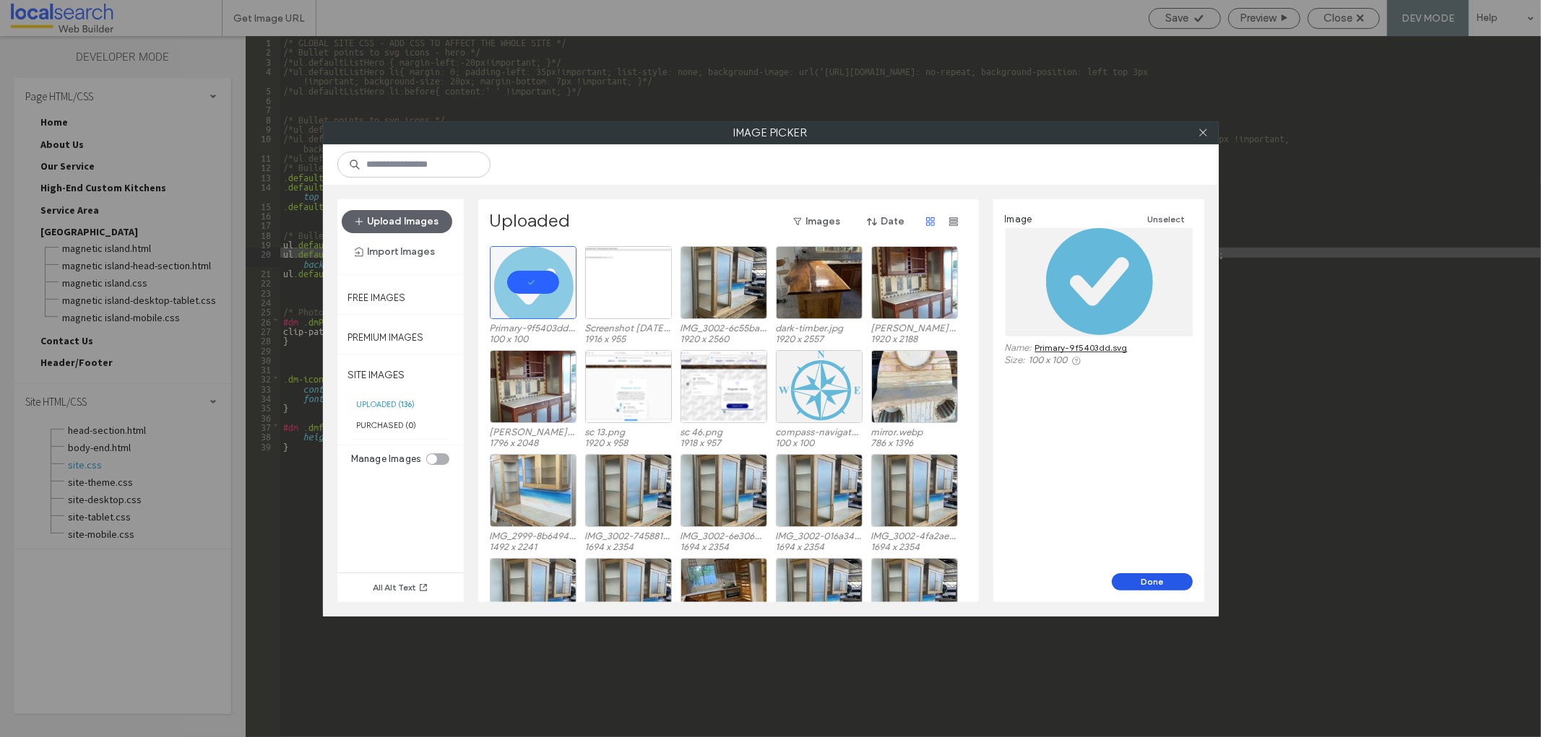
click at [1161, 574] on button "Done" at bounding box center [1152, 582] width 81 height 17
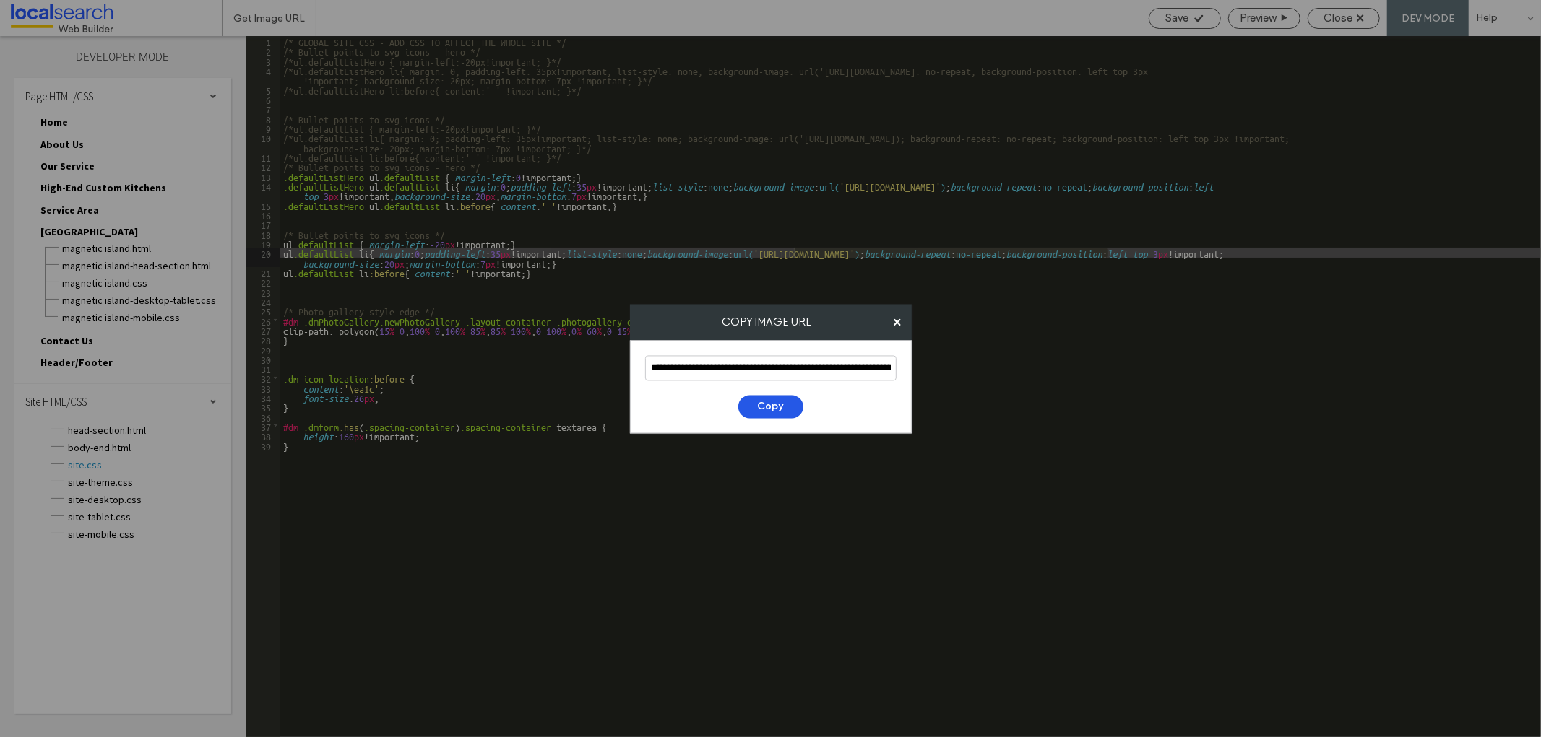
click at [760, 407] on button "Copy" at bounding box center [770, 406] width 65 height 23
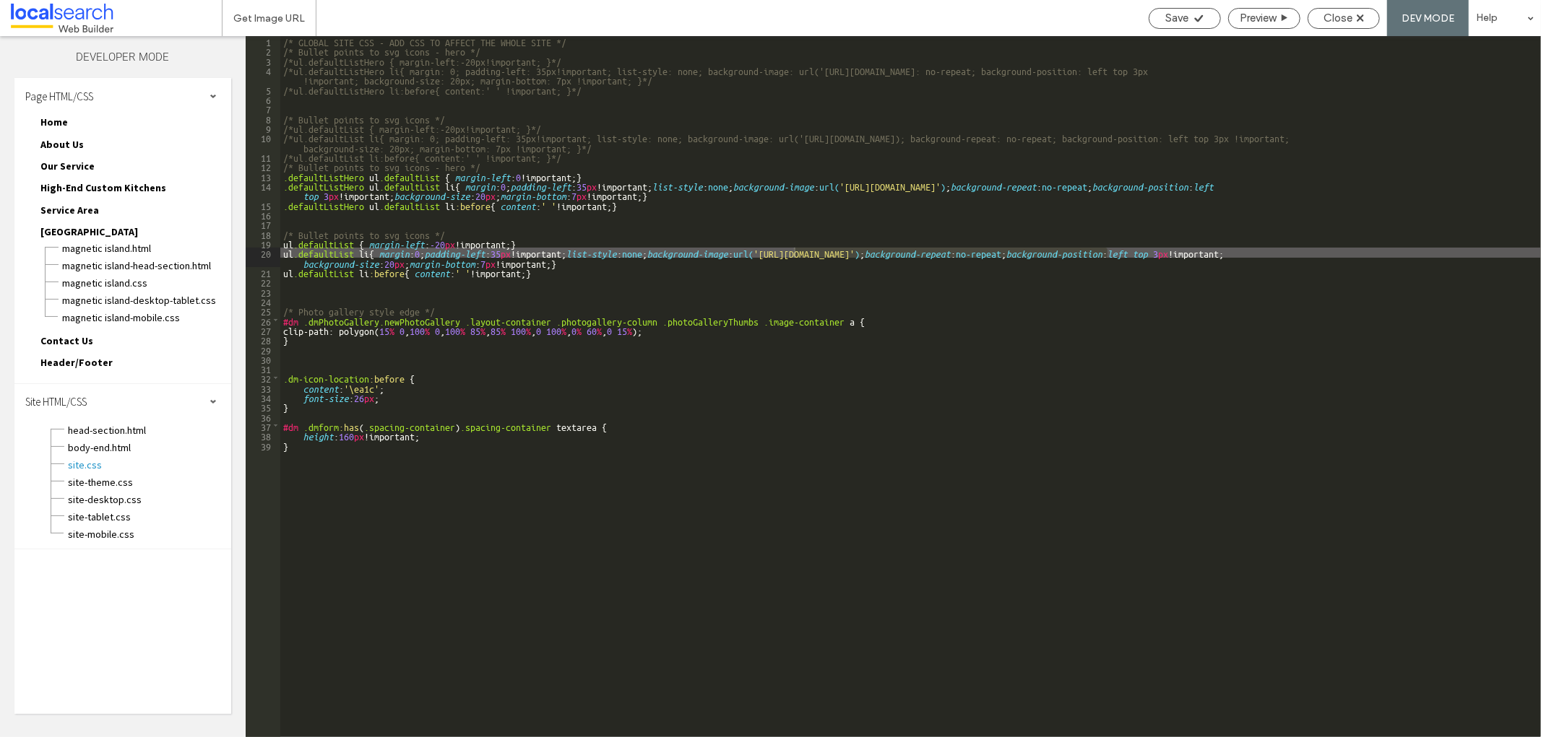
click at [836, 230] on div "/* GLOBAL SITE CSS - ADD CSS TO AFFECT THE WHOLE SITE */ /* Bullet points to sv…" at bounding box center [910, 396] width 1260 height 721
drag, startPoint x: 793, startPoint y: 257, endPoint x: 1106, endPoint y: 253, distance: 312.8
click at [1106, 253] on div "/* GLOBAL SITE CSS - ADD CSS TO AFFECT THE WHOLE SITE */ /* Bullet points to sv…" at bounding box center [910, 396] width 1260 height 721
click at [1195, 19] on icon at bounding box center [1198, 18] width 11 height 11
click at [1333, 20] on span "Close" at bounding box center [1337, 18] width 29 height 13
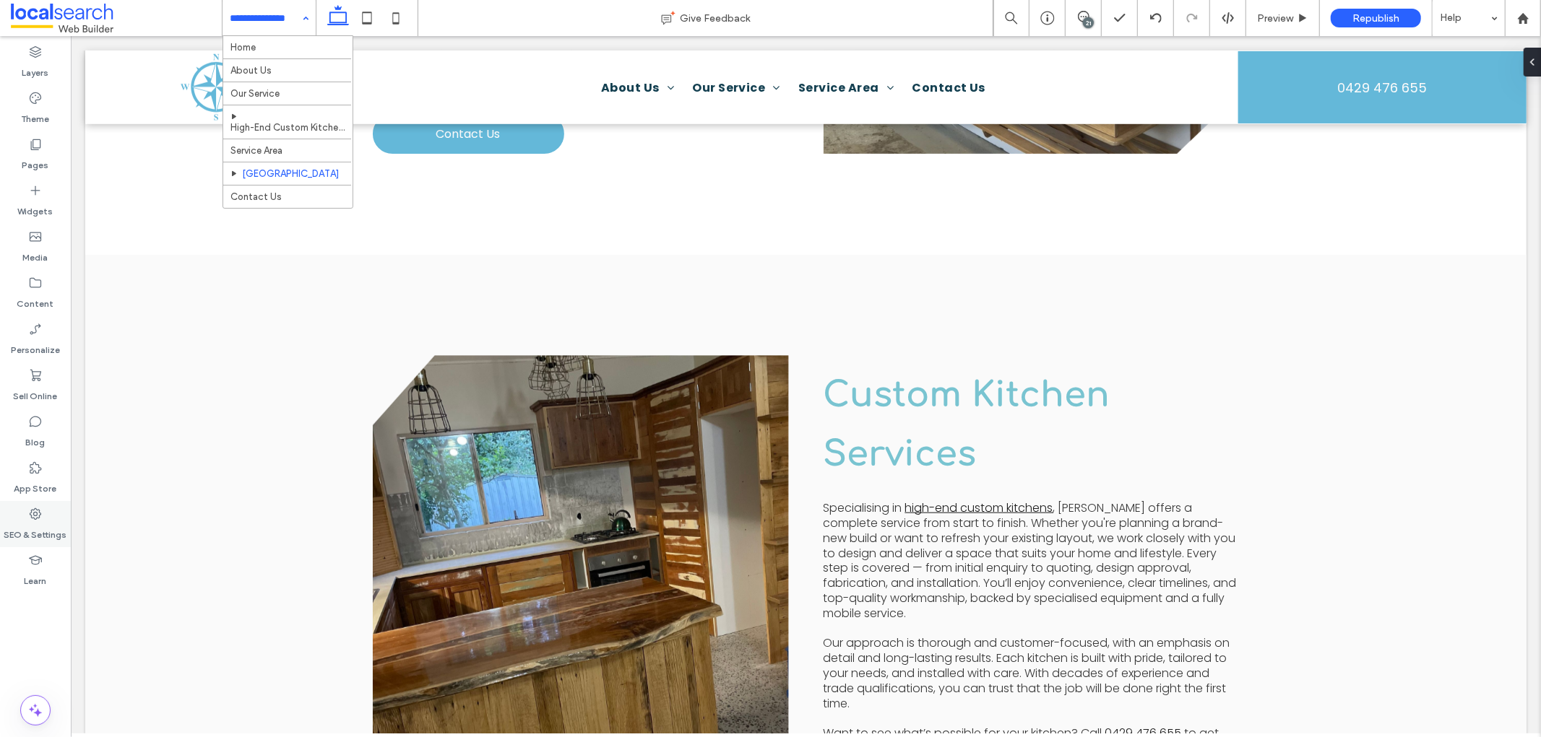
click at [40, 510] on icon at bounding box center [35, 514] width 14 height 14
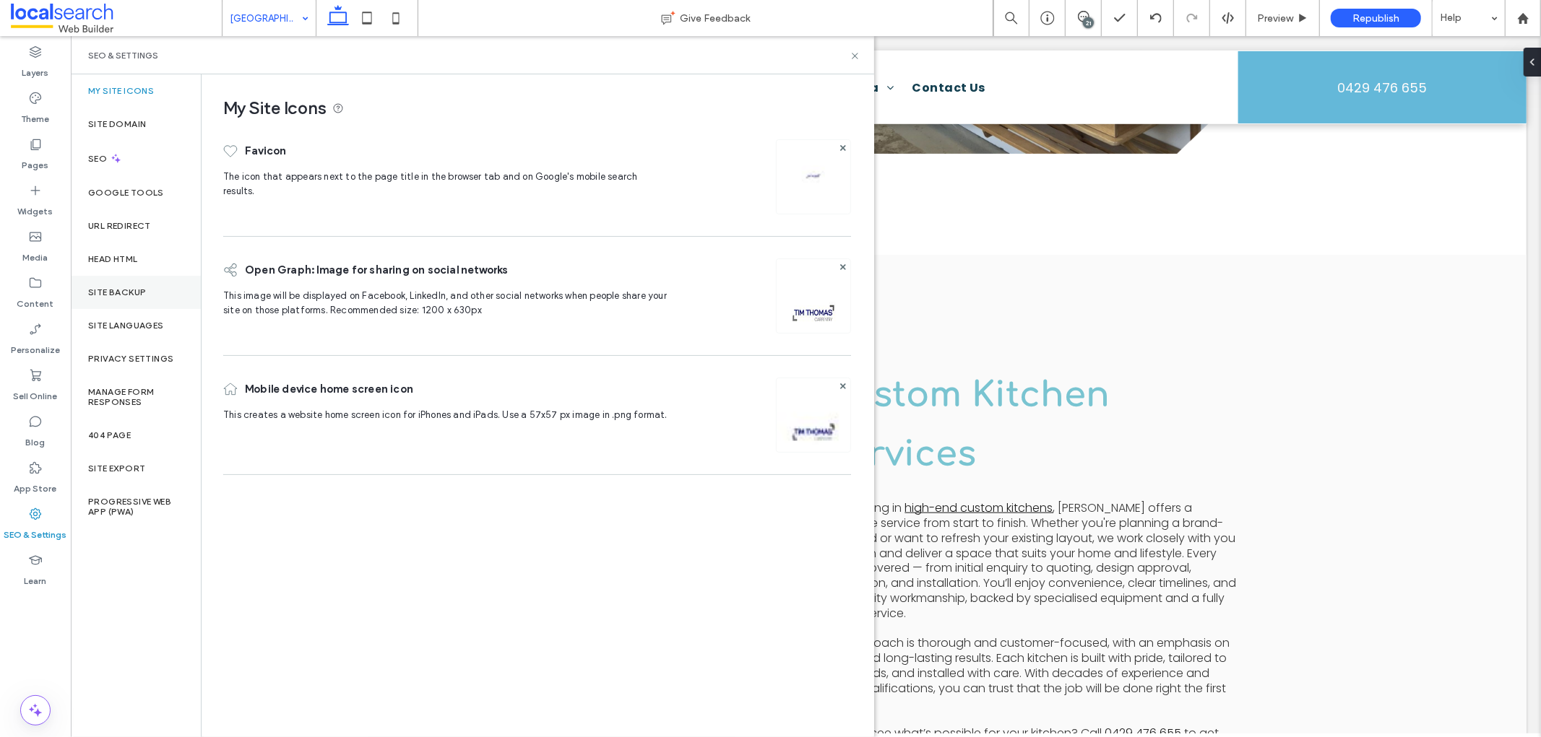
click at [134, 290] on label "Site Backup" at bounding box center [117, 292] width 58 height 10
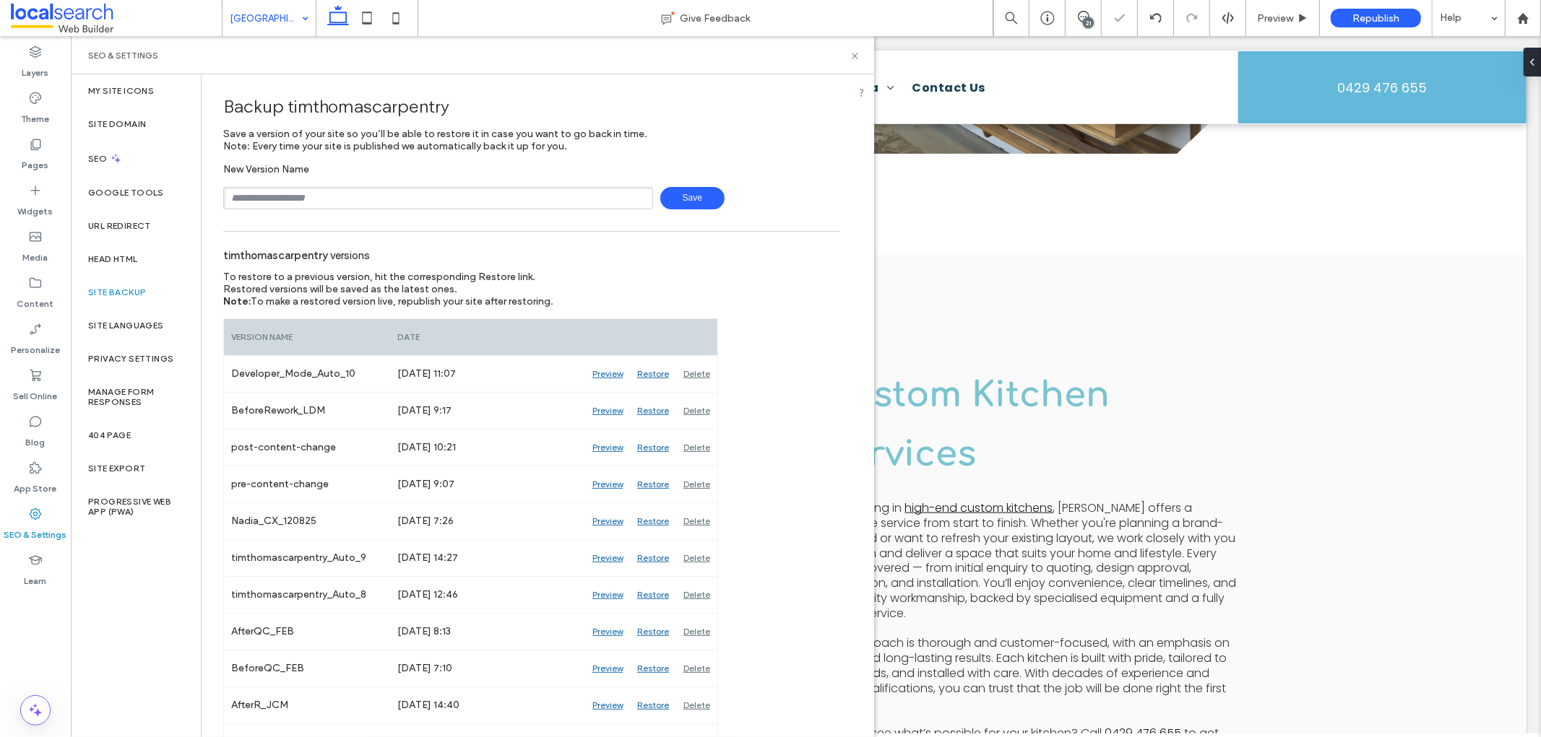
click at [350, 196] on input "text" at bounding box center [438, 198] width 430 height 22
type input "**********"
click at [704, 196] on span "Save" at bounding box center [692, 198] width 64 height 22
click at [849, 58] on icon at bounding box center [854, 56] width 11 height 11
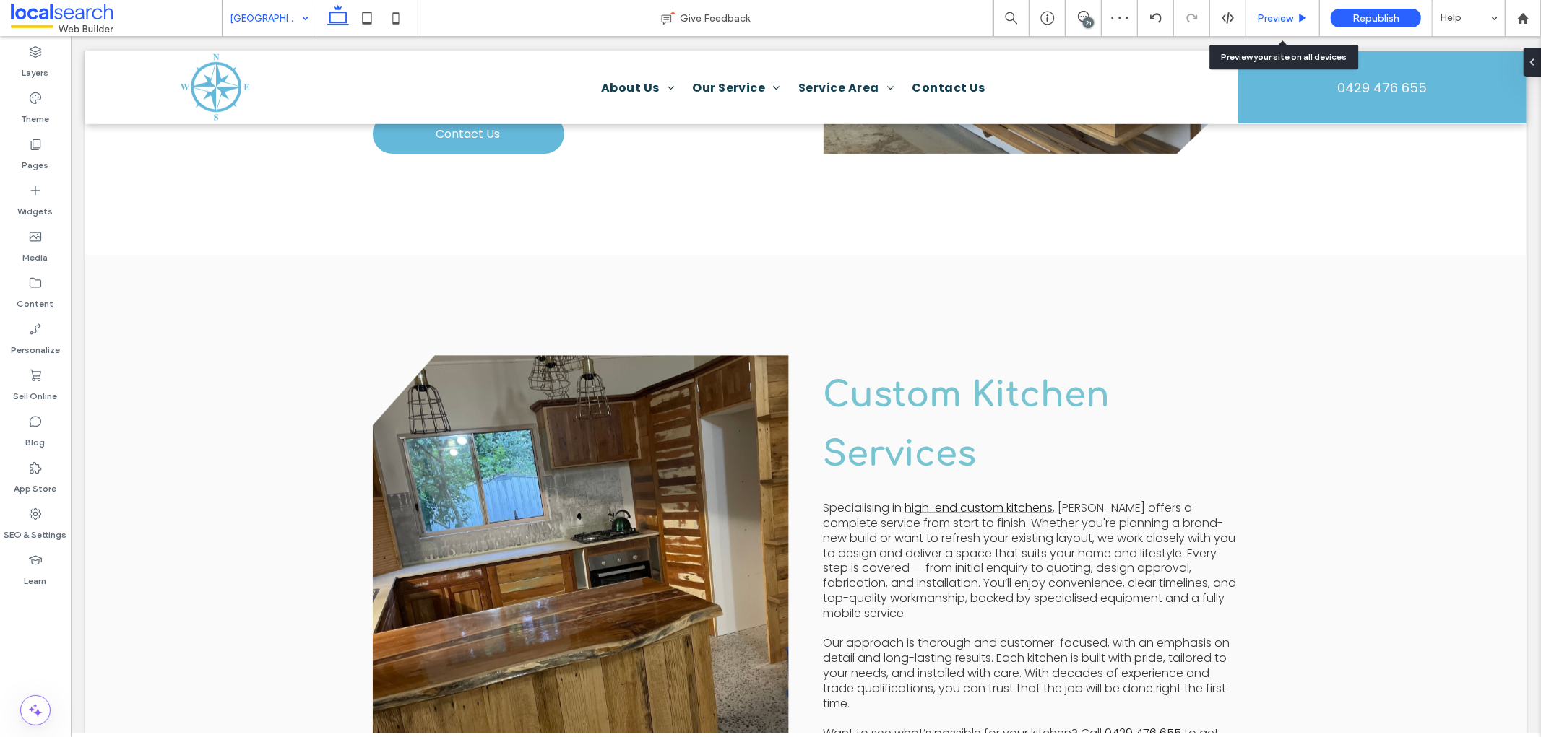
click at [1270, 16] on span "Preview" at bounding box center [1275, 18] width 36 height 12
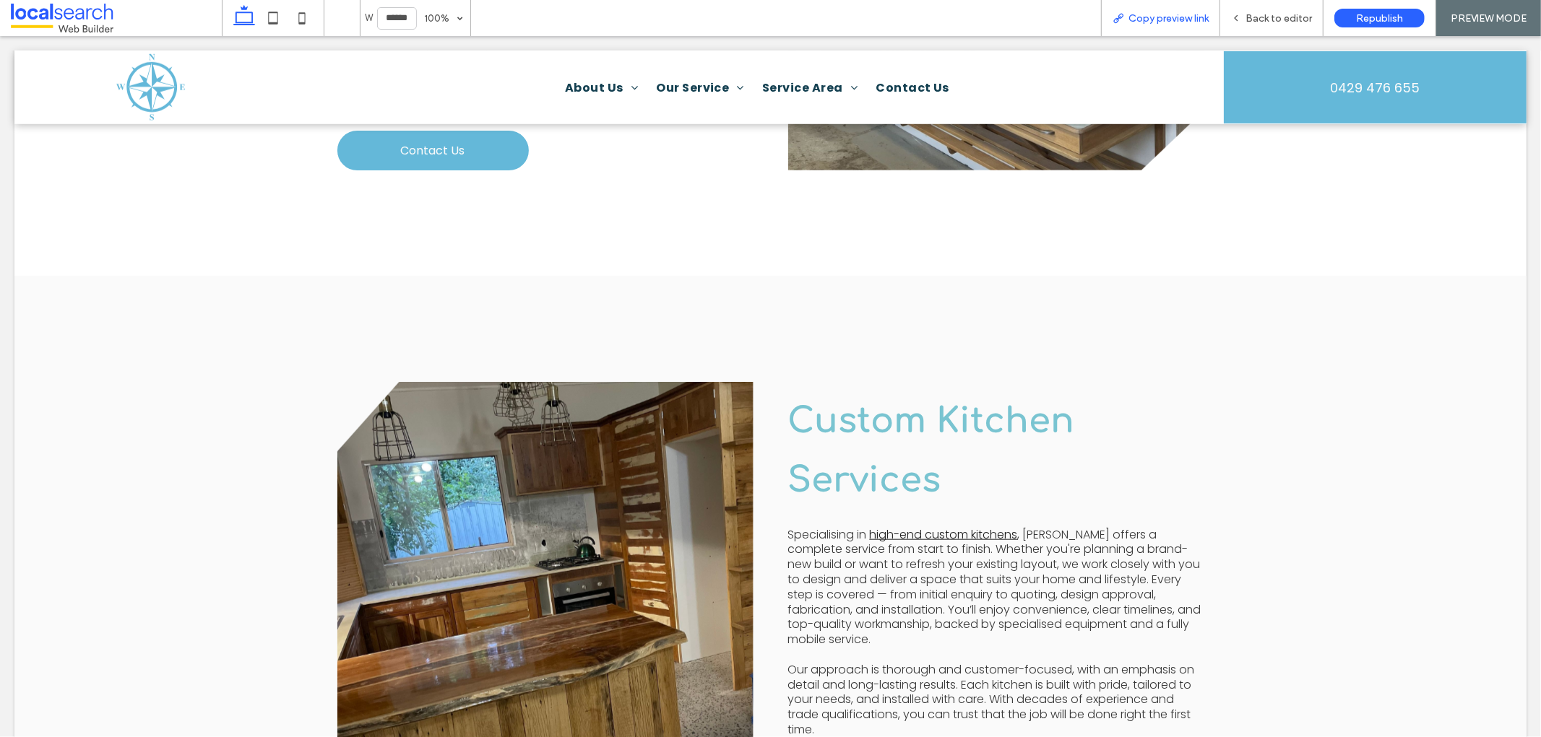
click at [1136, 14] on span "Copy preview link" at bounding box center [1168, 18] width 80 height 12
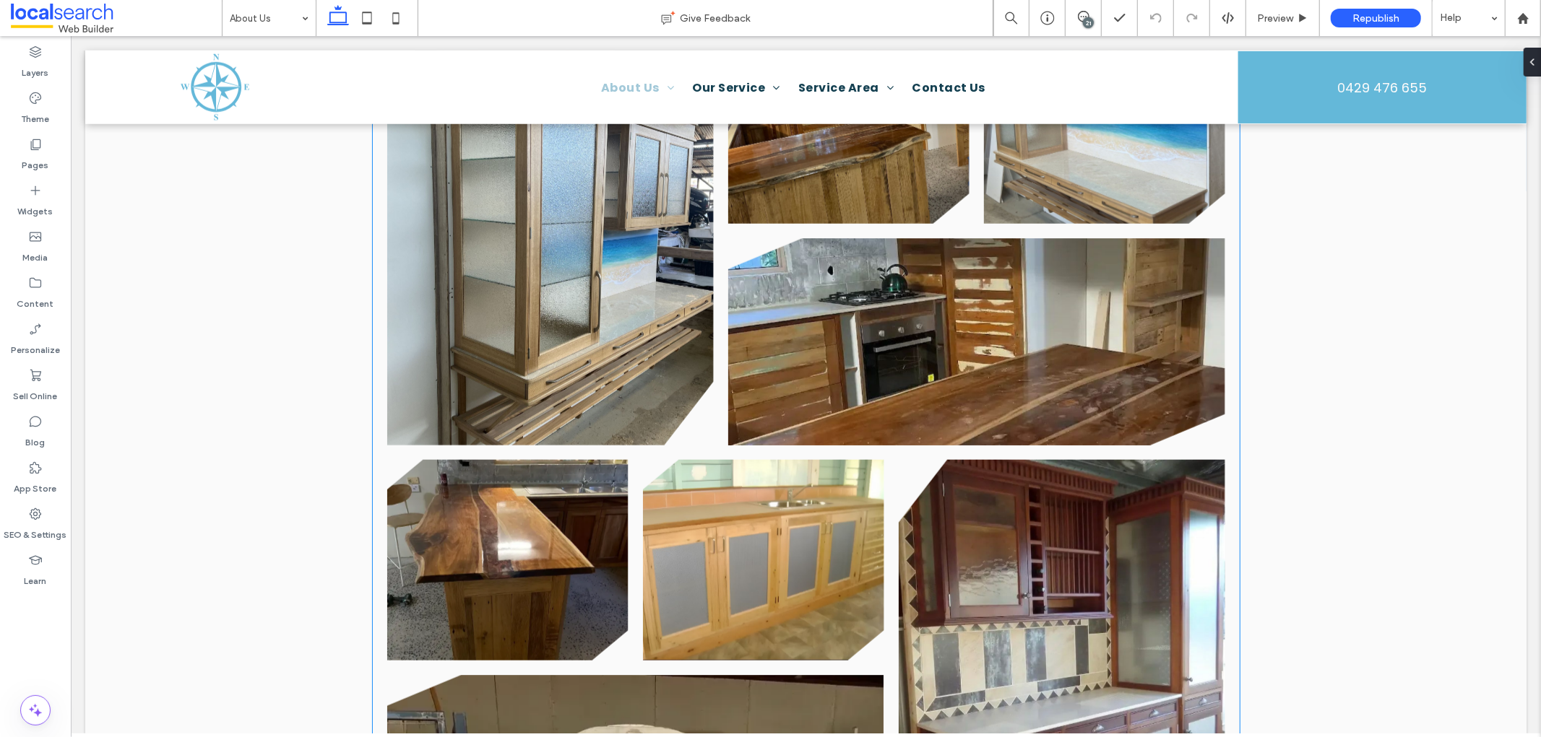
scroll to position [1284, 0]
